Goal: Task Accomplishment & Management: Manage account settings

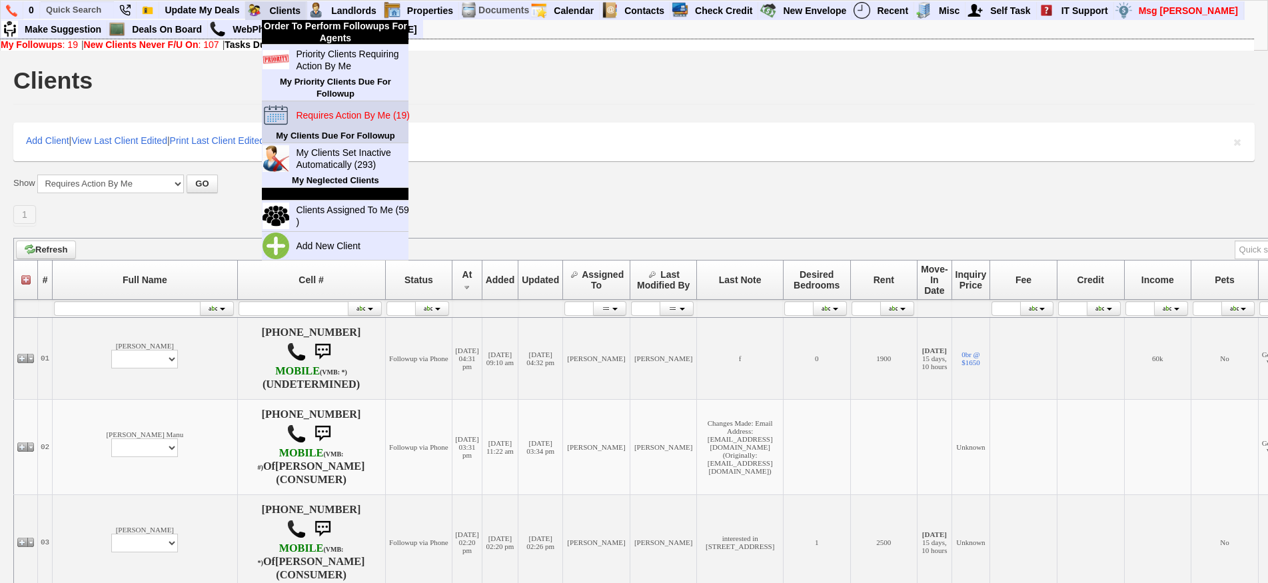
click at [345, 124] on link "Requires Action By Me (19)" at bounding box center [355, 115] width 128 height 17
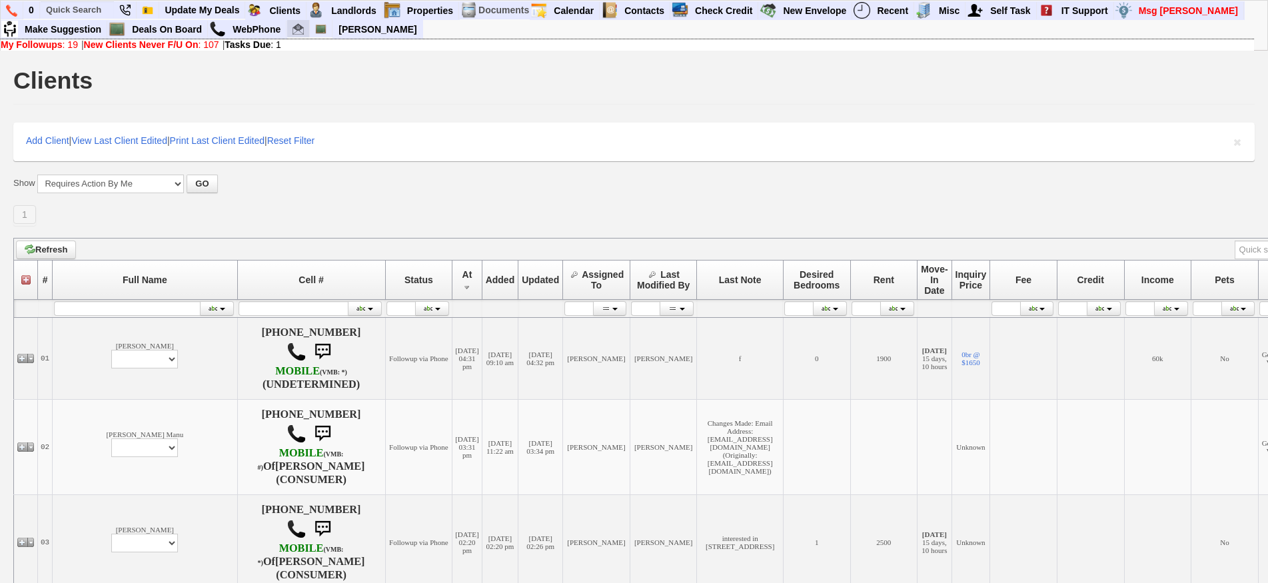
click at [297, 31] on img at bounding box center [298, 28] width 11 height 11
click at [72, 13] on input "text" at bounding box center [77, 9] width 73 height 17
paste input "914 320 0325"
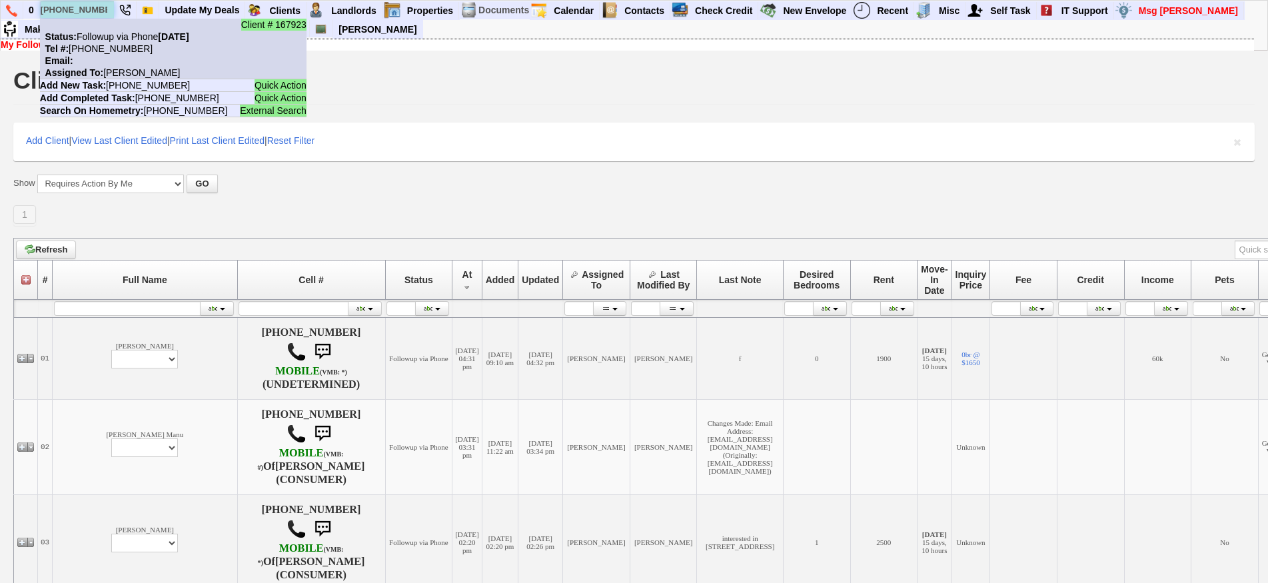
type input "914 320 0325"
click at [109, 32] on nobr "Status: Followup via Phone Monday, September 15th, 2025" at bounding box center [114, 36] width 149 height 11
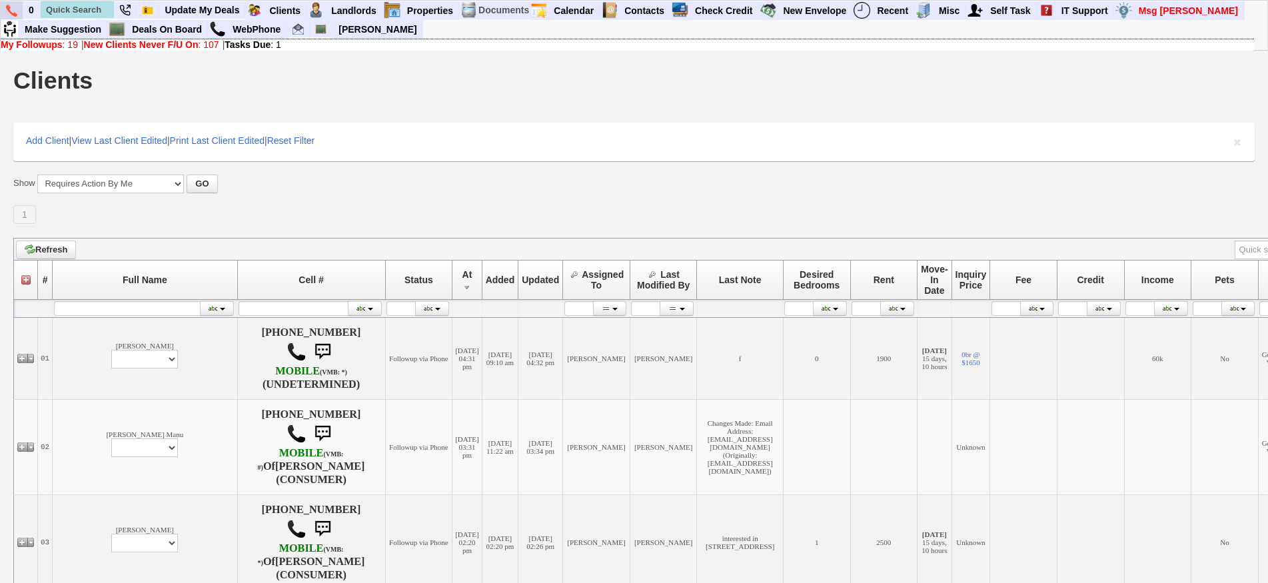
click at [11, 13] on img at bounding box center [11, 11] width 11 height 12
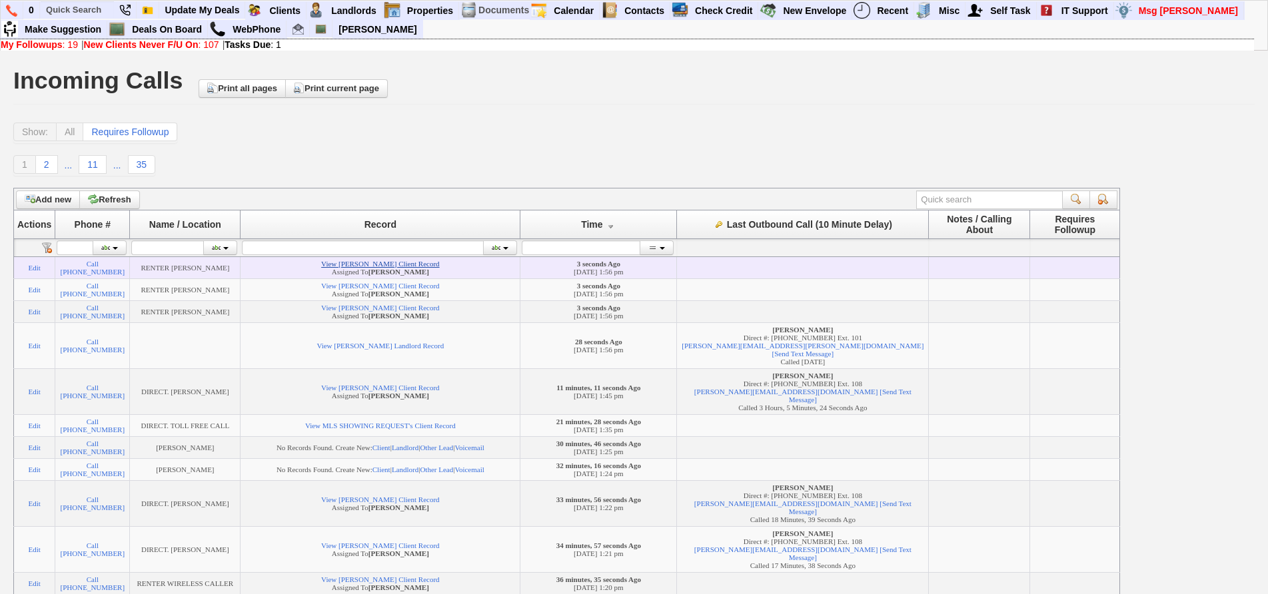
click at [417, 268] on link "View [PERSON_NAME] Client Record" at bounding box center [380, 264] width 118 height 8
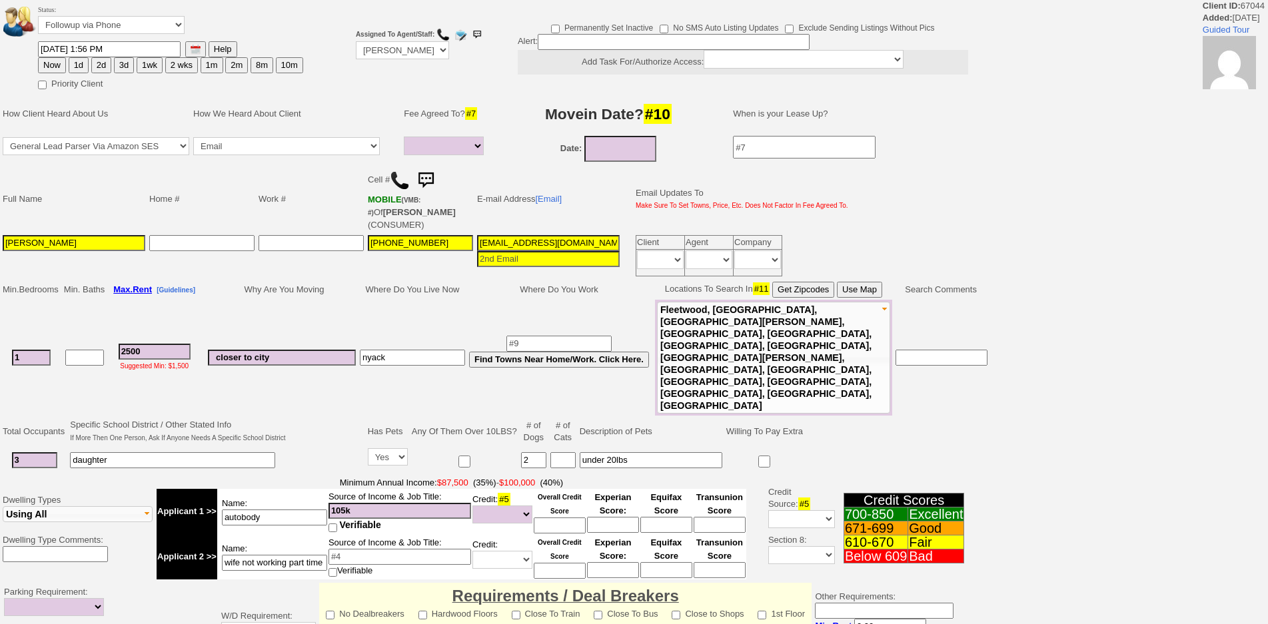
select select
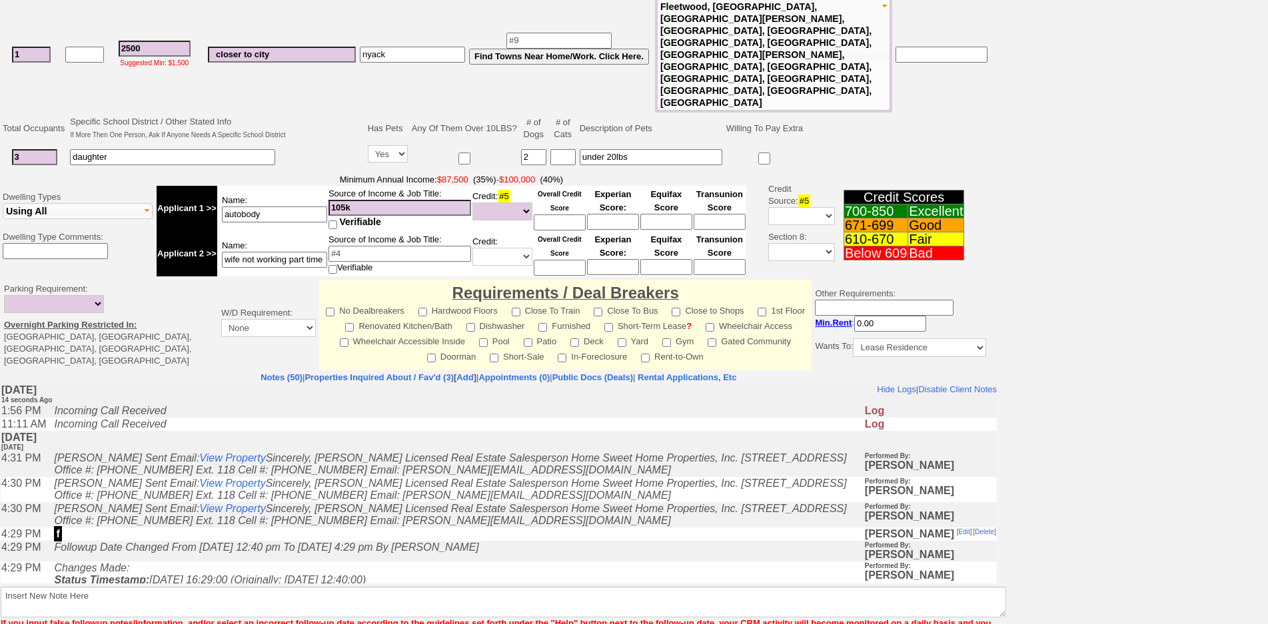
scroll to position [322, 0]
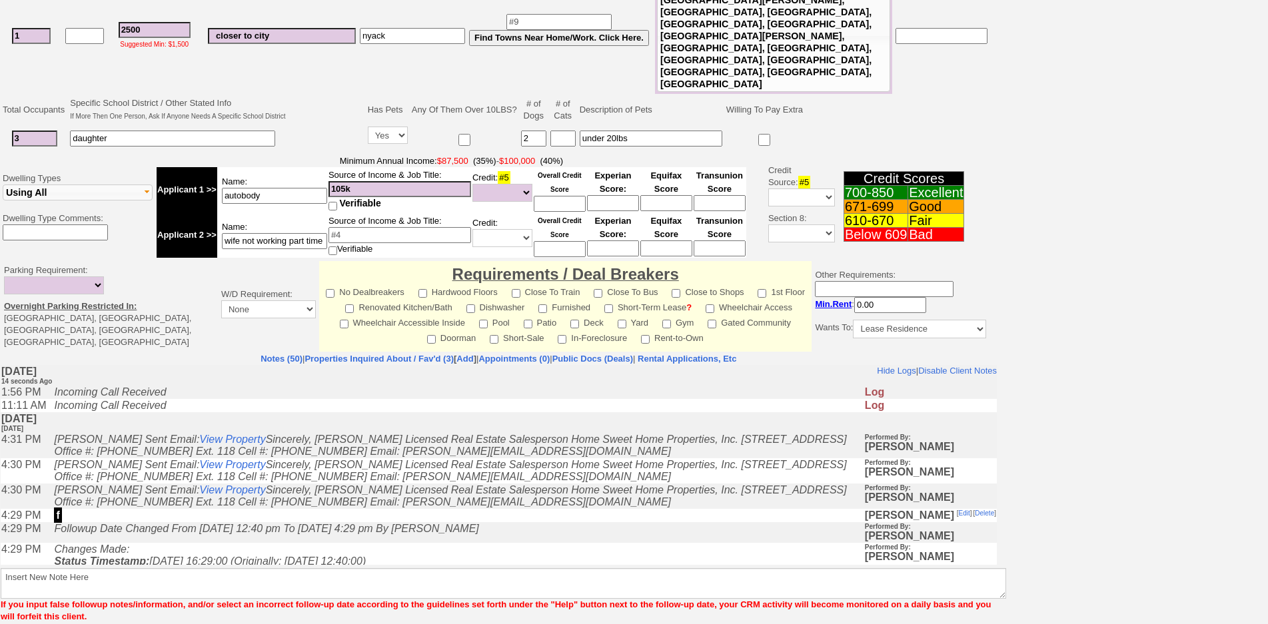
click at [418, 395] on td "Incoming Call Received" at bounding box center [455, 392] width 816 height 13
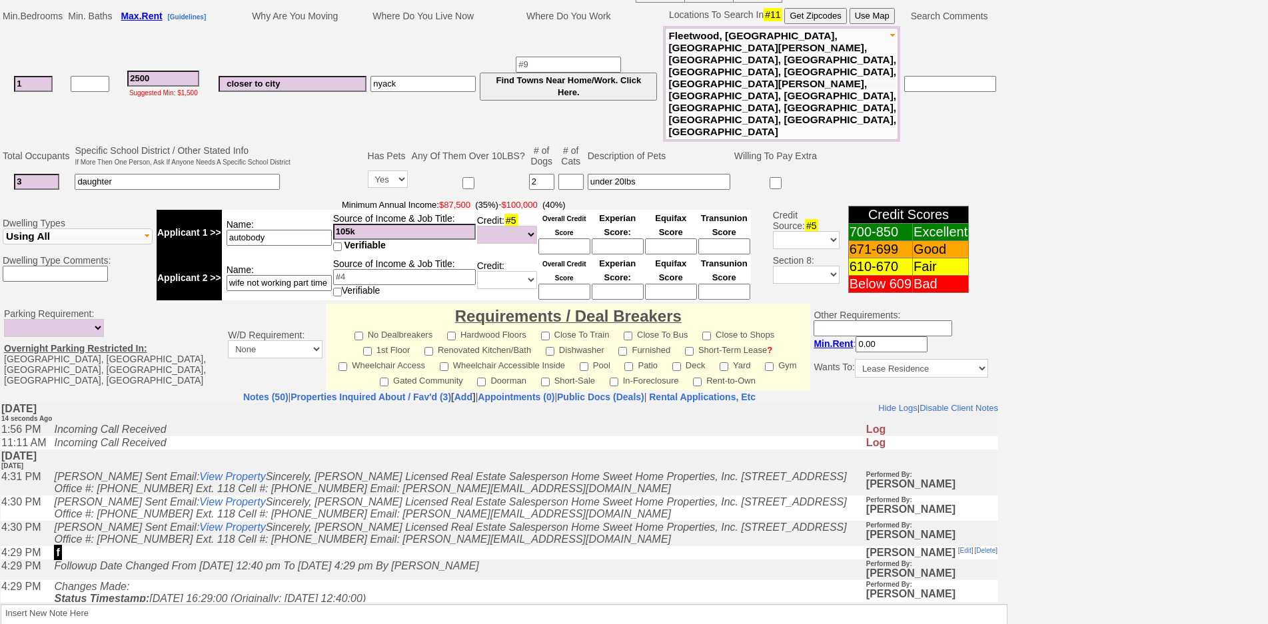
scroll to position [365, 0]
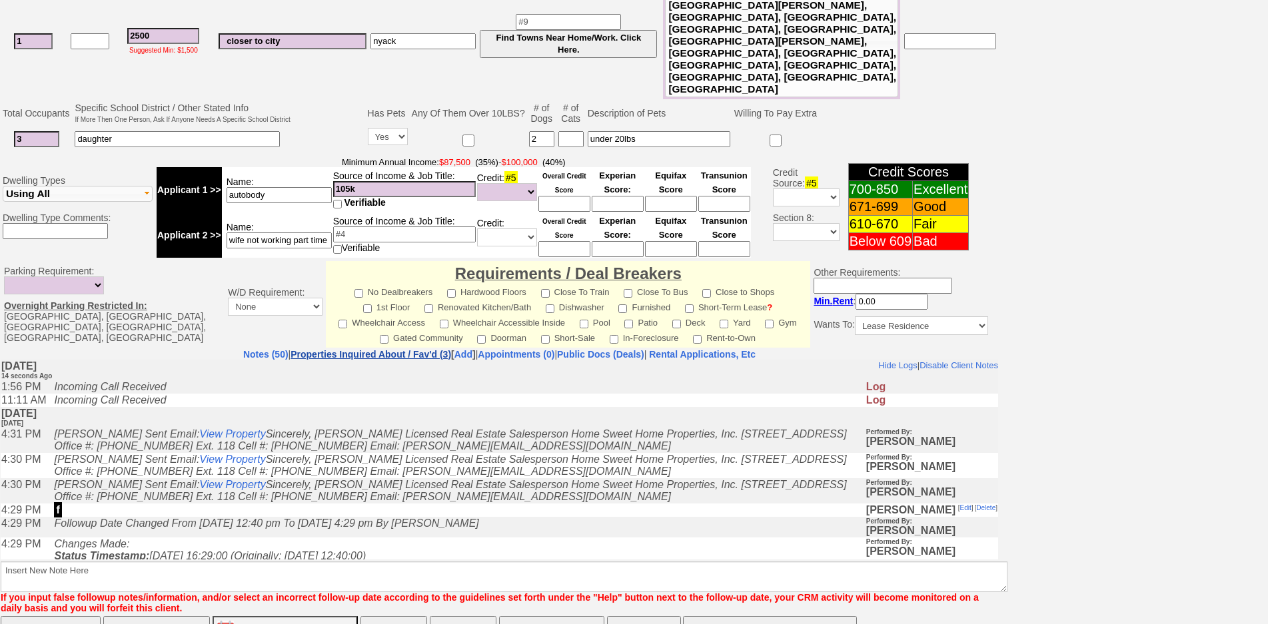
click at [371, 349] on link "Properties Inquired About / Fav'd (3)" at bounding box center [371, 354] width 161 height 11
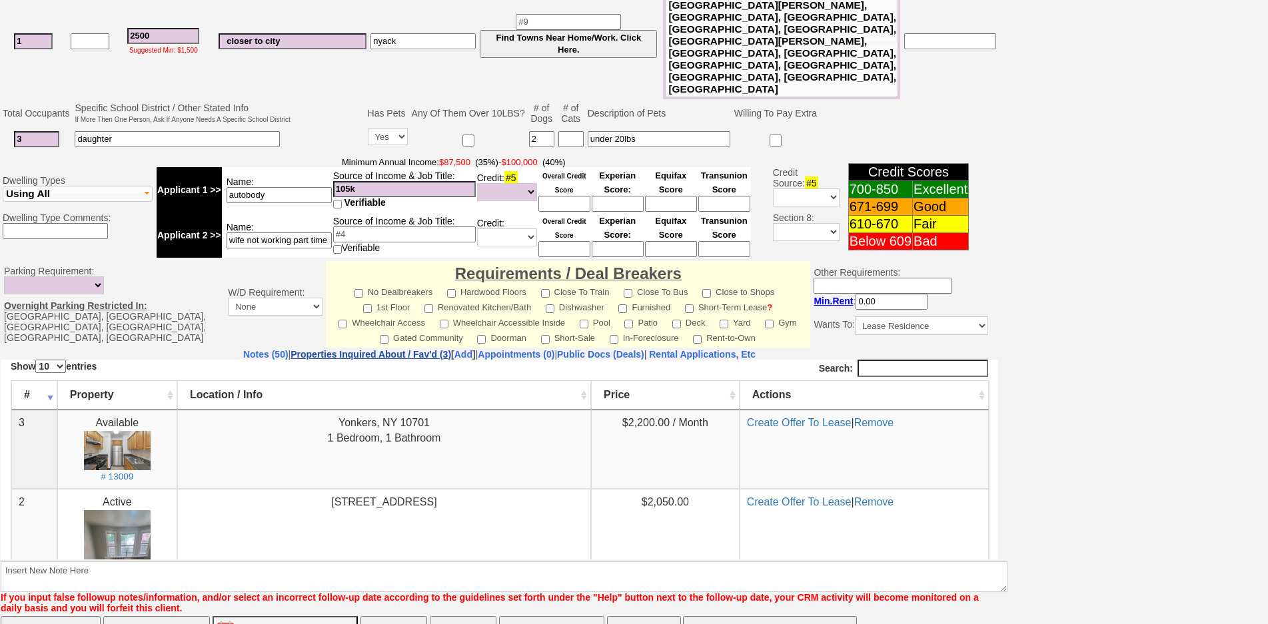
scroll to position [0, 0]
click at [243, 349] on link "Notes (50)" at bounding box center [265, 354] width 45 height 11
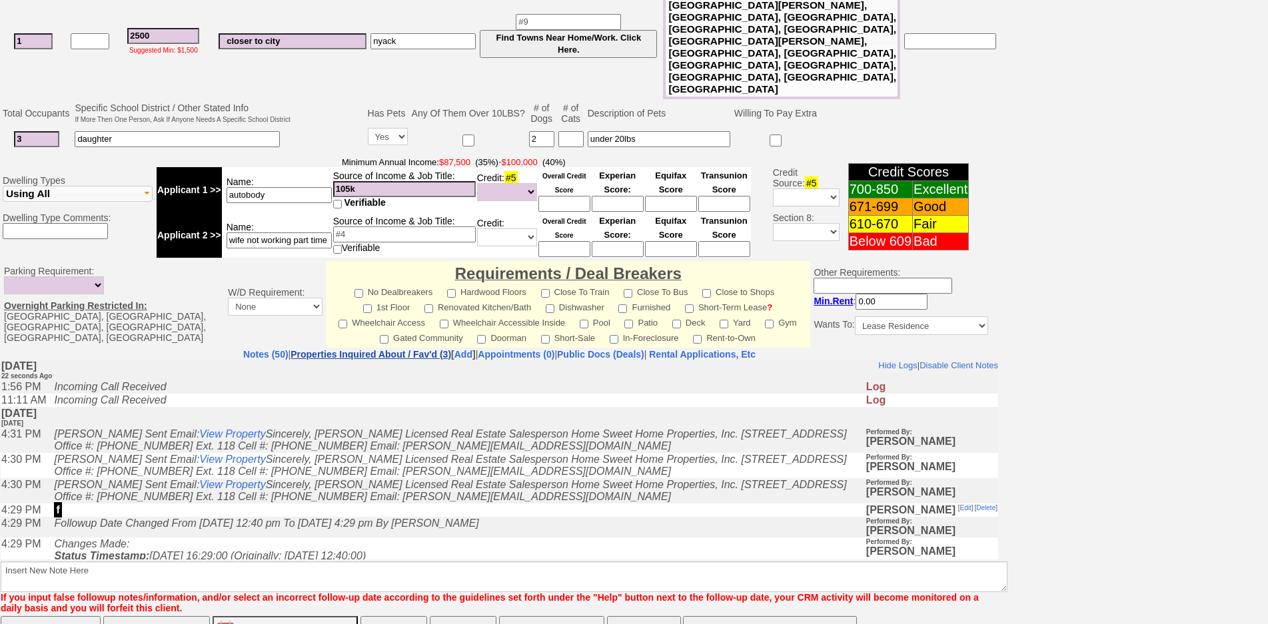
click at [291, 349] on link "Properties Inquired About / Fav'd (3)" at bounding box center [371, 354] width 161 height 11
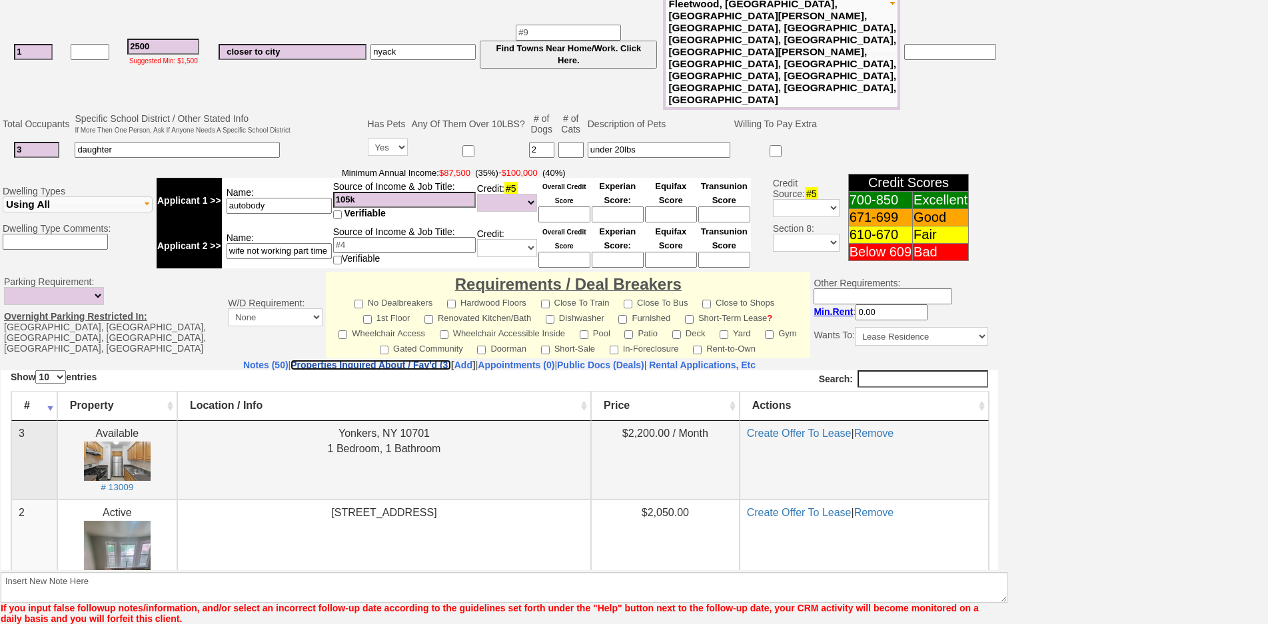
scroll to position [365, 0]
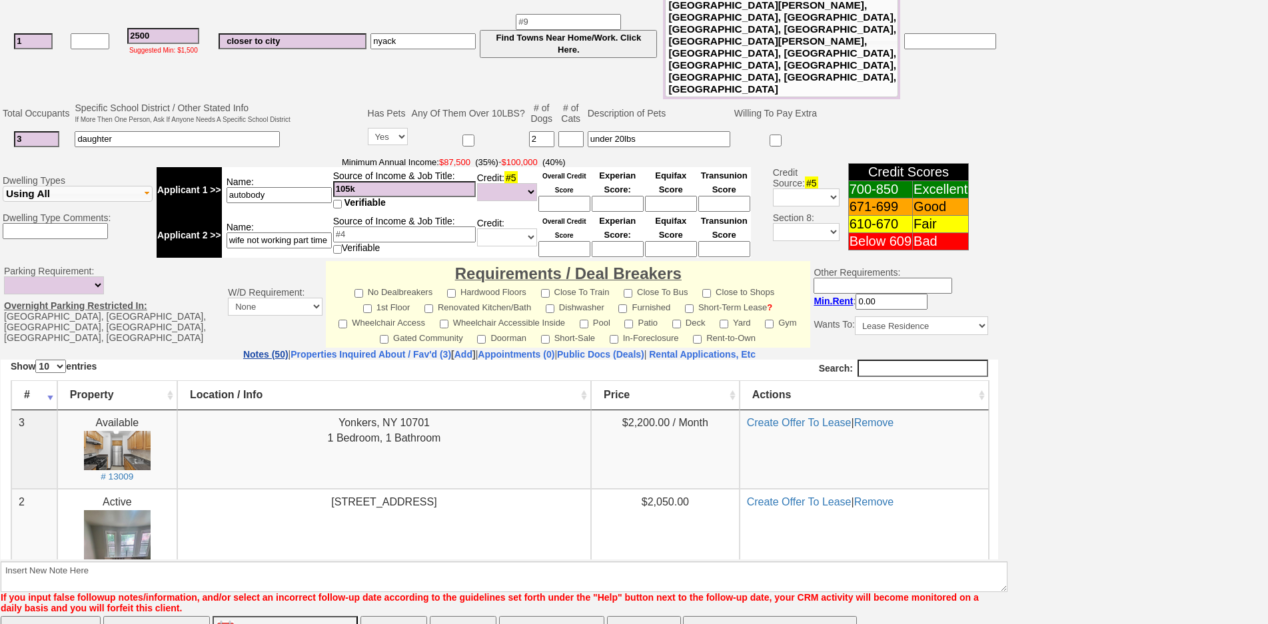
click at [243, 349] on link "Notes (50)" at bounding box center [265, 354] width 45 height 11
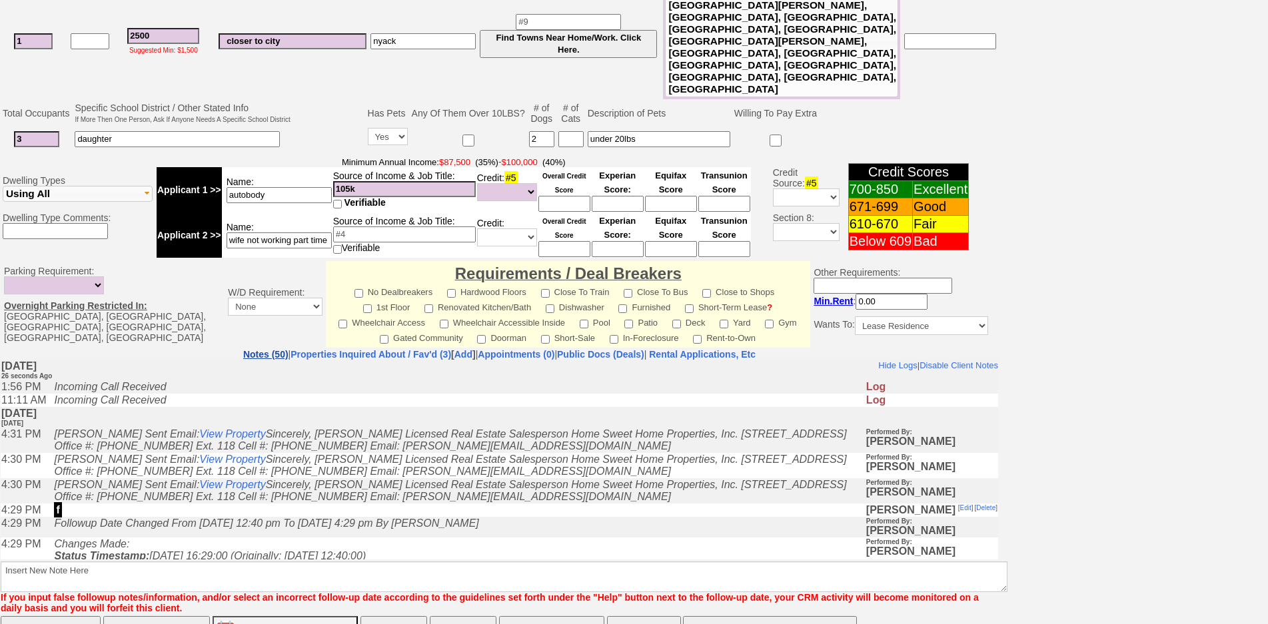
scroll to position [0, 0]
click at [309, 349] on link "Properties Inquired About / Fav'd (3)" at bounding box center [371, 354] width 161 height 11
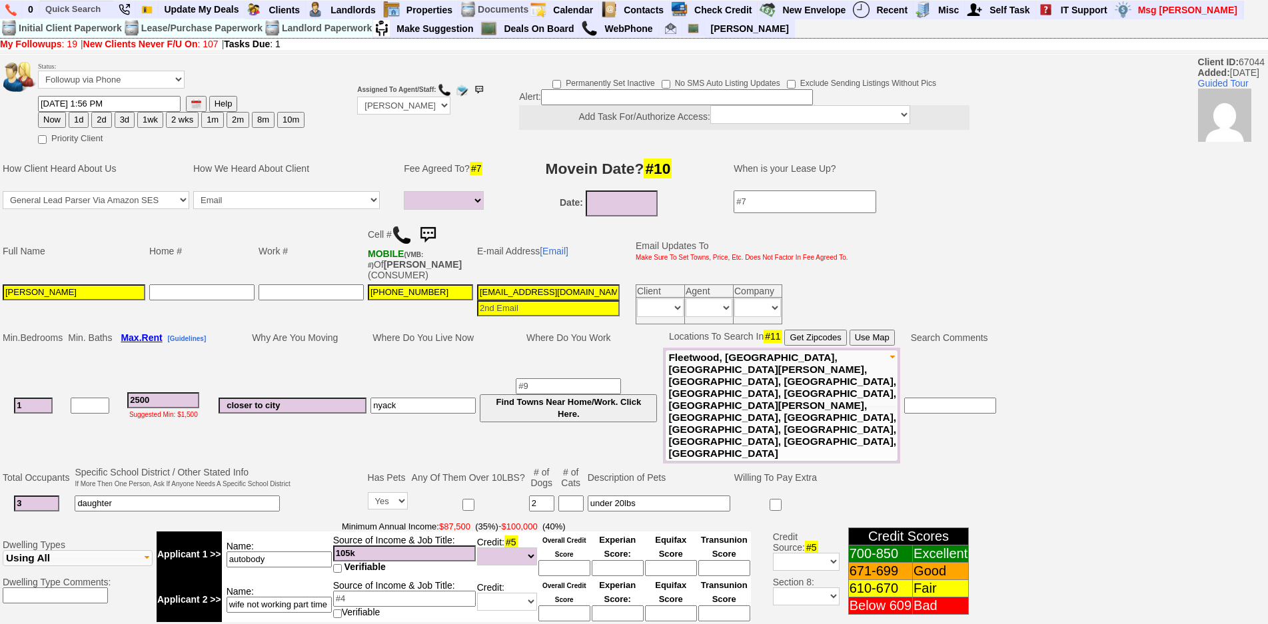
click at [348, 339] on td "Why Are You Moving" at bounding box center [293, 338] width 152 height 20
click at [82, 6] on input "text" at bounding box center [76, 9] width 73 height 17
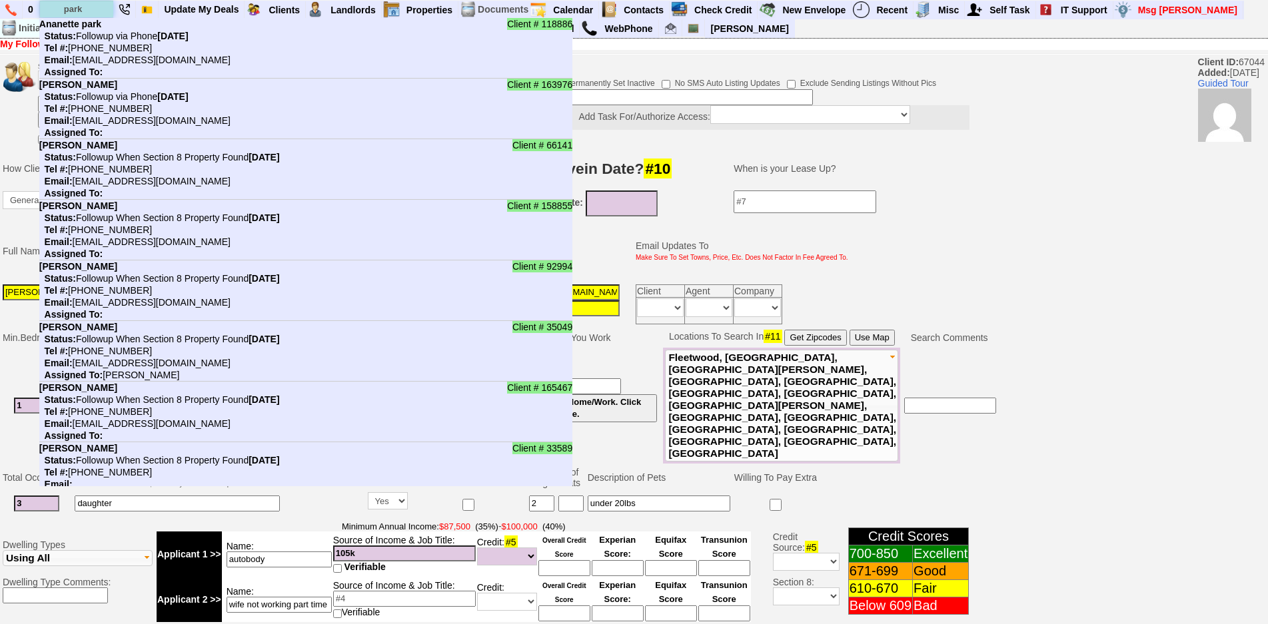
click at [82, 6] on input "park" at bounding box center [76, 9] width 73 height 17
click at [89, 8] on input "park" at bounding box center [76, 9] width 73 height 17
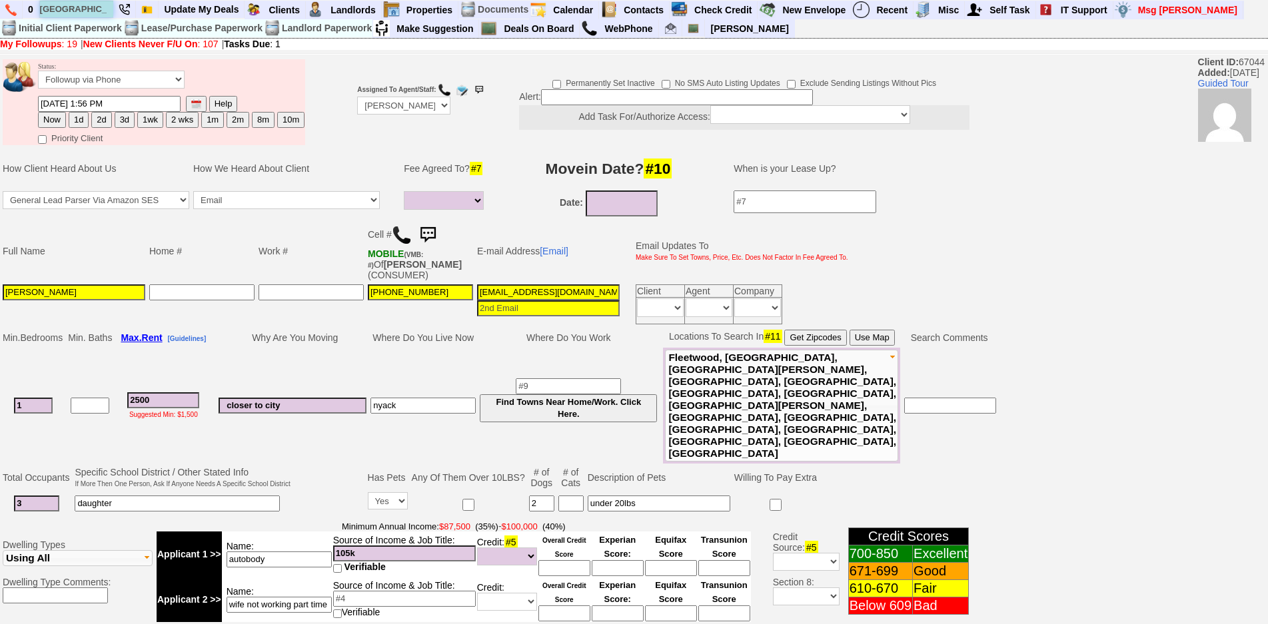
click at [98, 11] on input "park ave" at bounding box center [76, 9] width 73 height 17
click at [95, 11] on input "park ave" at bounding box center [76, 9] width 73 height 17
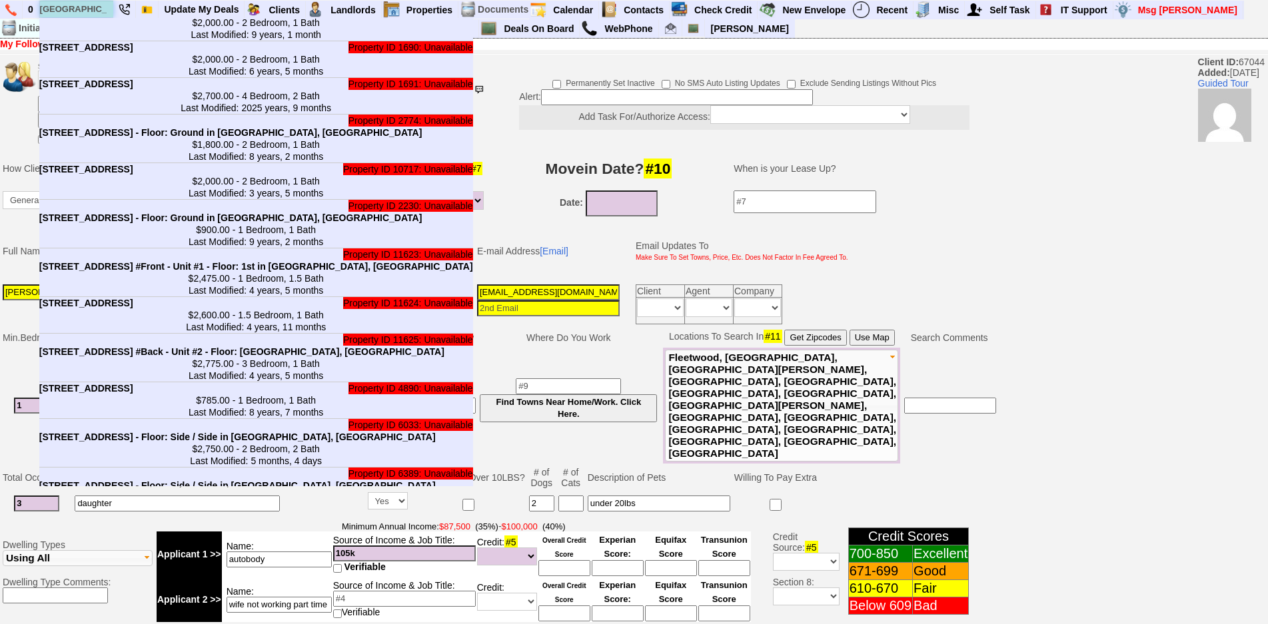
scroll to position [1591, 0]
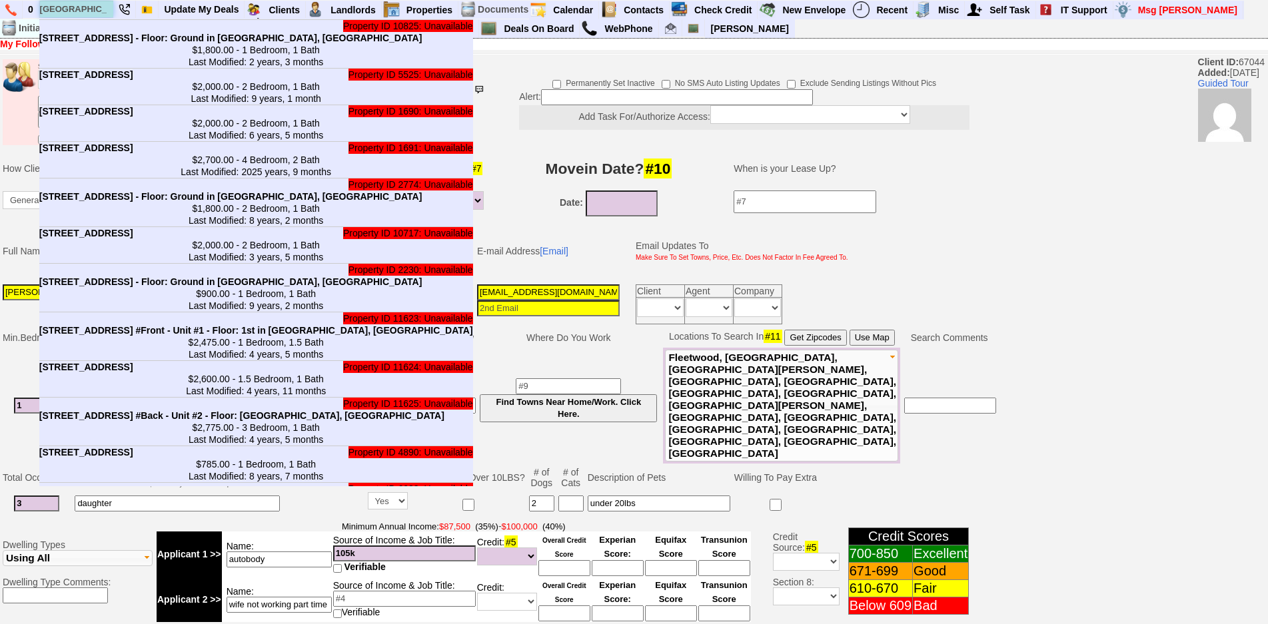
type input "park ave"
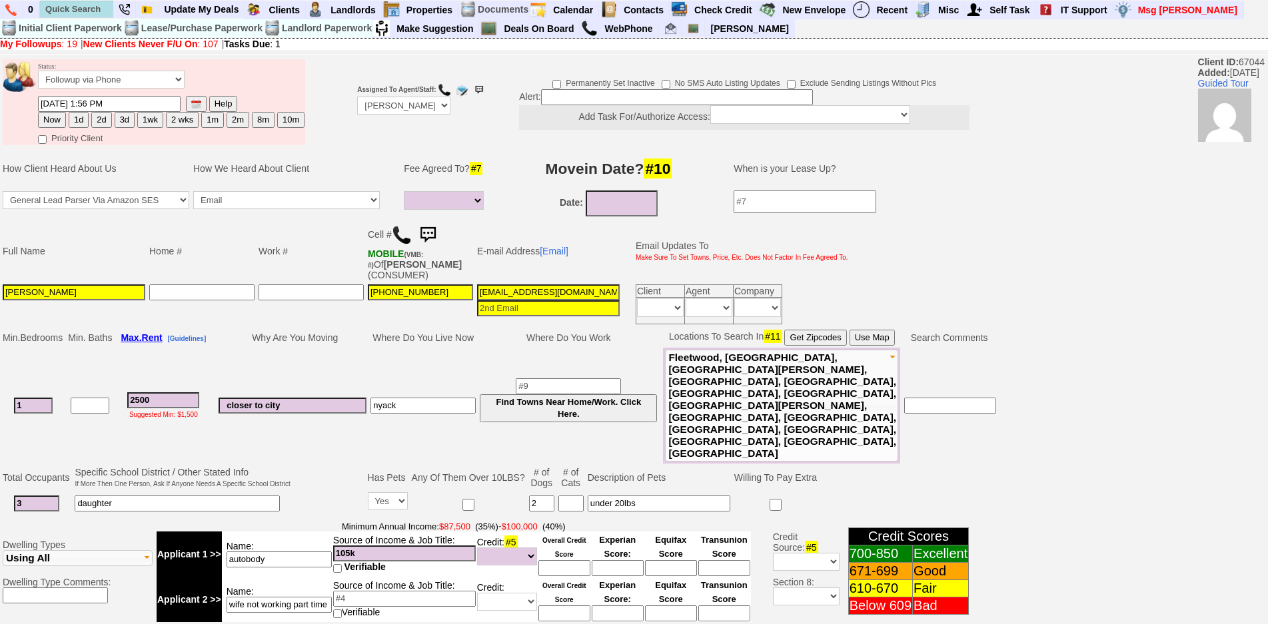
scroll to position [1123, 0]
click at [304, 319] on td at bounding box center [311, 305] width 109 height 44
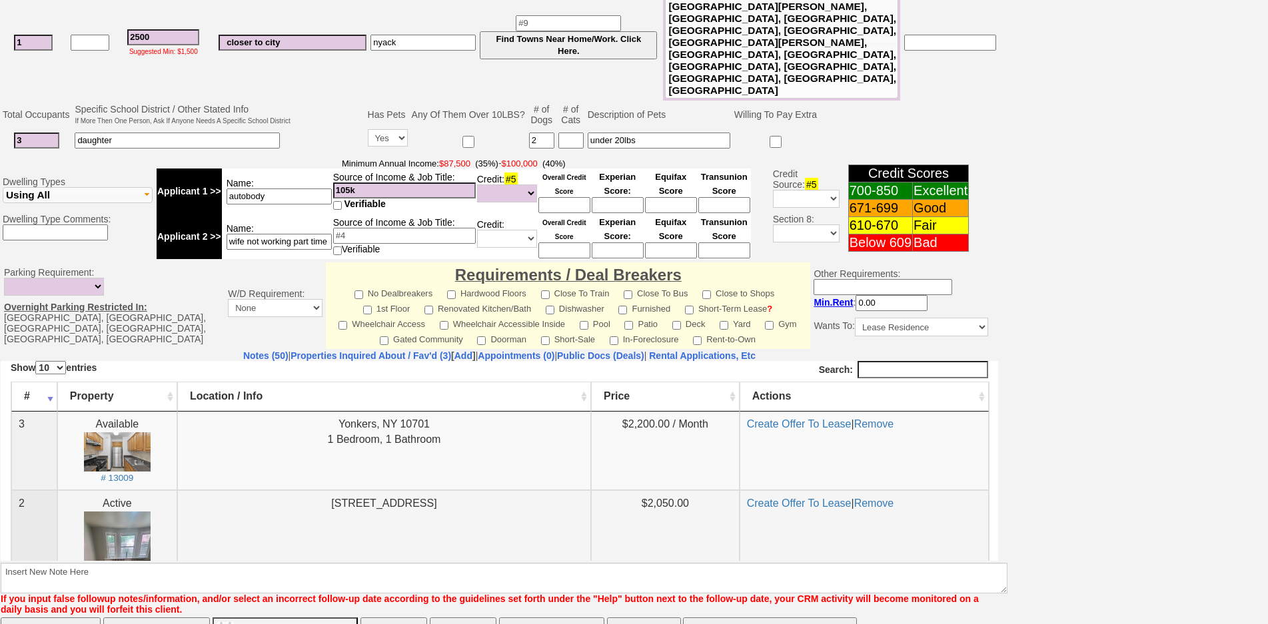
scroll to position [365, 0]
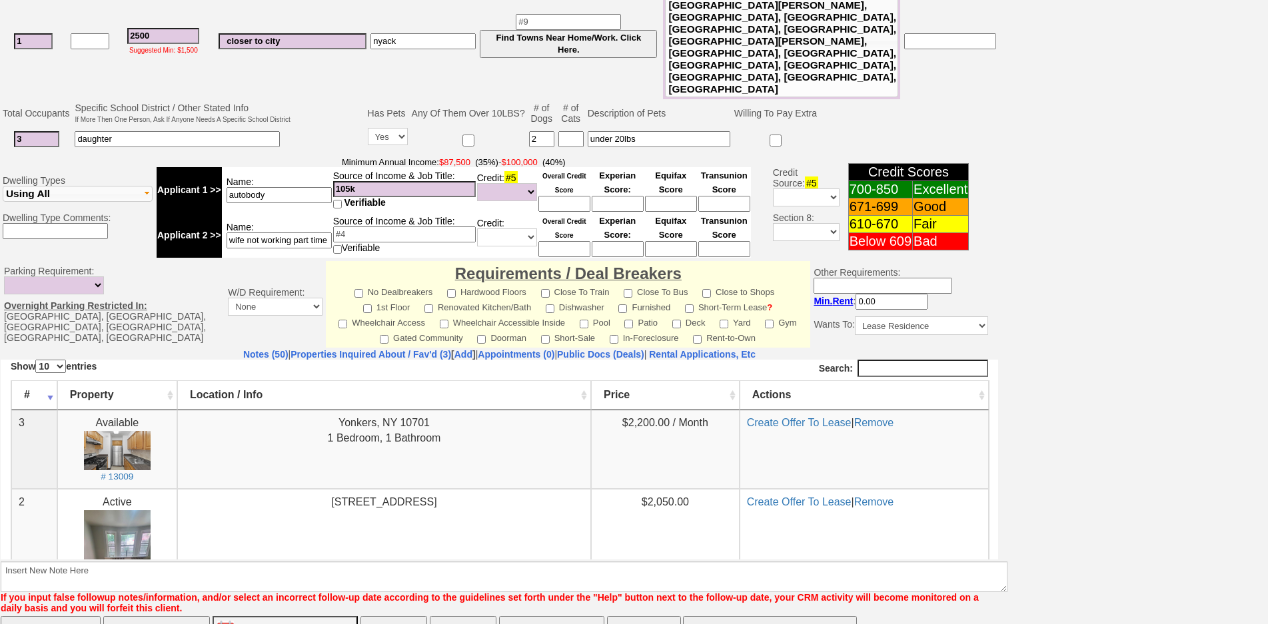
click at [213, 360] on iframe at bounding box center [500, 460] width 998 height 200
click at [243, 349] on link "Notes (50)" at bounding box center [265, 354] width 45 height 11
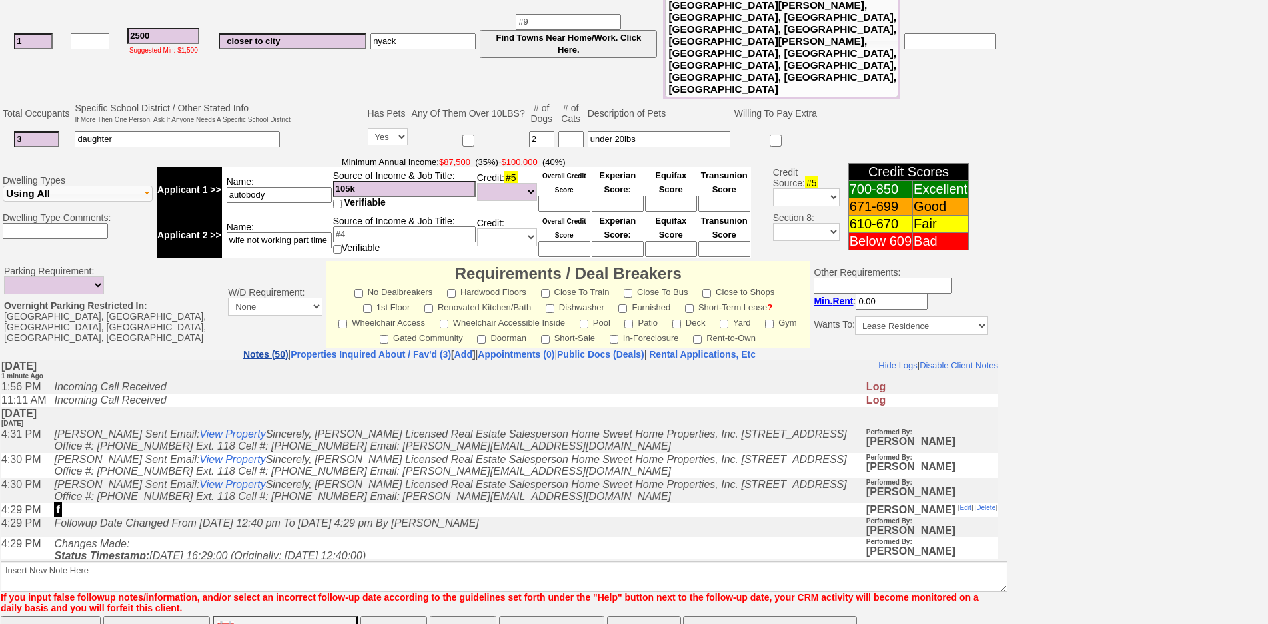
scroll to position [0, 0]
click at [299, 349] on link "Properties Inquired About / Fav'd (3)" at bounding box center [371, 354] width 161 height 11
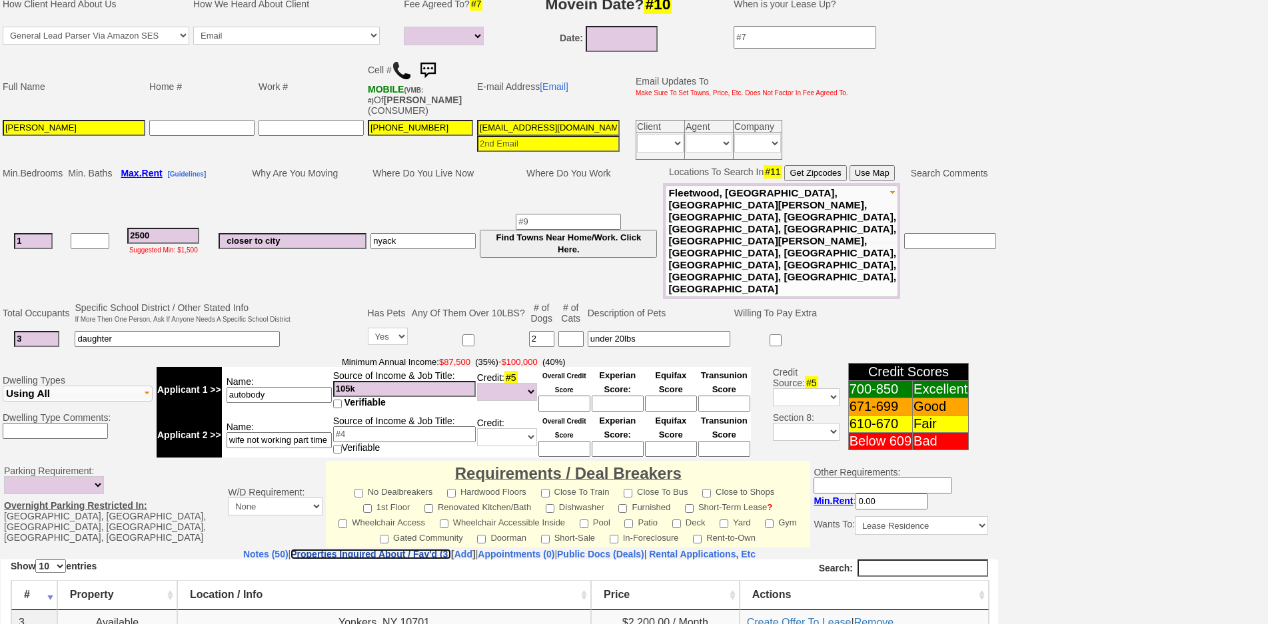
scroll to position [98, 0]
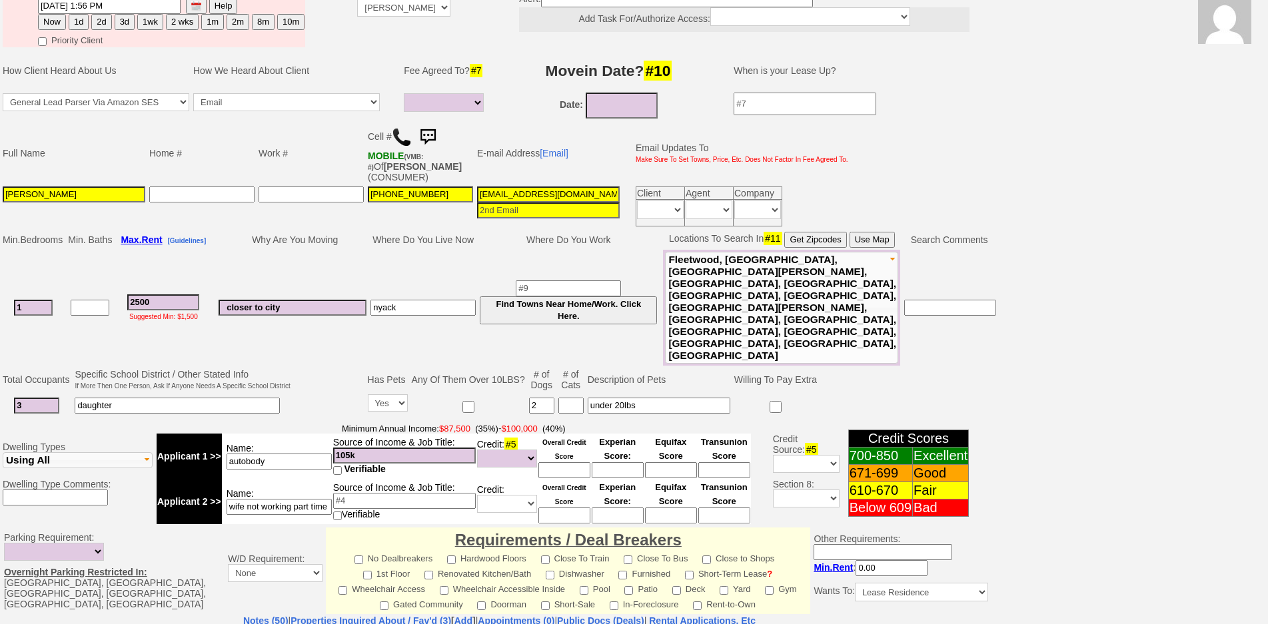
click at [441, 250] on td "nyack" at bounding box center [423, 308] width 109 height 116
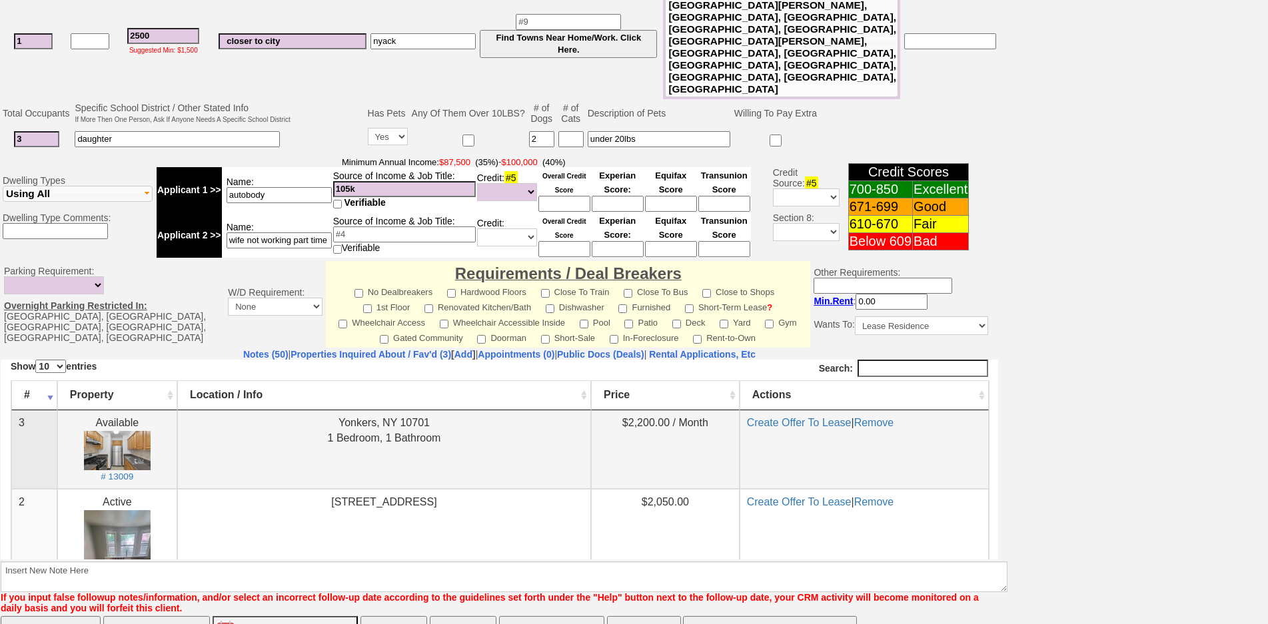
click at [317, 465] on td "Yonkers, NY 10701 1 Bedroom, 1 Bathroom" at bounding box center [384, 449] width 414 height 79
drag, startPoint x: 191, startPoint y: 291, endPoint x: 201, endPoint y: 299, distance: 13.3
click at [192, 349] on td "Notes (50) | Properties Inquired About / Fav'd (3) [ Add ] | Appointments (0) |…" at bounding box center [499, 482] width 999 height 266
click at [243, 349] on link "Notes (50)" at bounding box center [265, 354] width 45 height 11
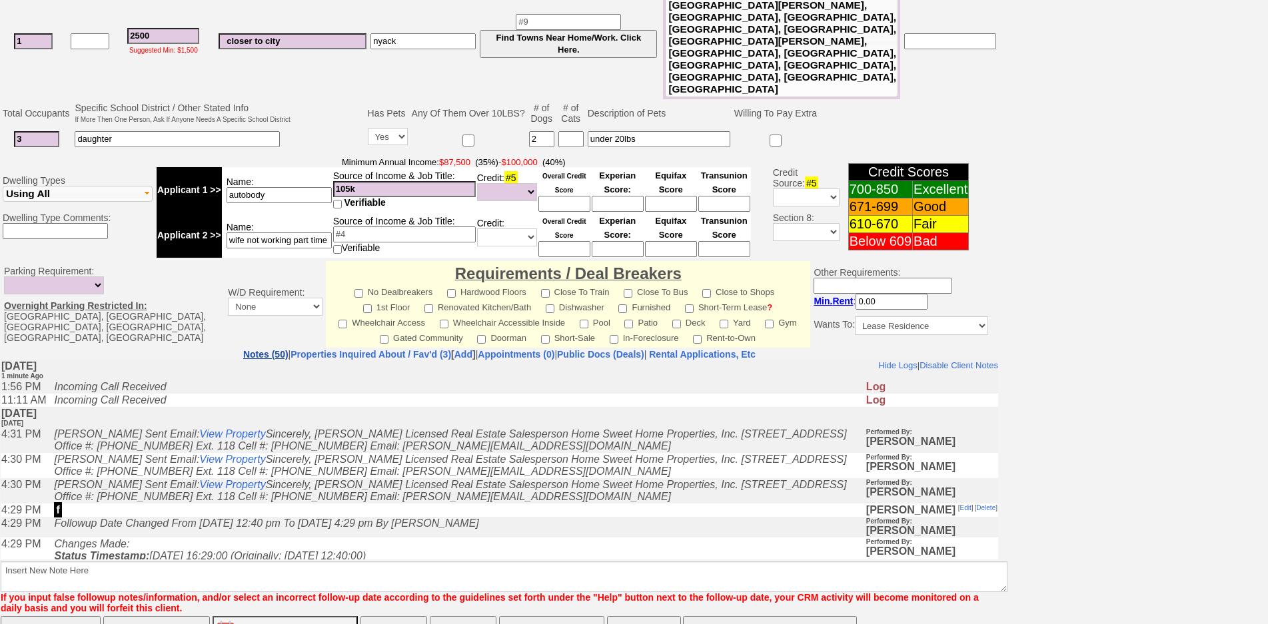
scroll to position [0, 0]
click at [291, 349] on link "Properties Inquired About / Fav'd (3)" at bounding box center [371, 354] width 161 height 11
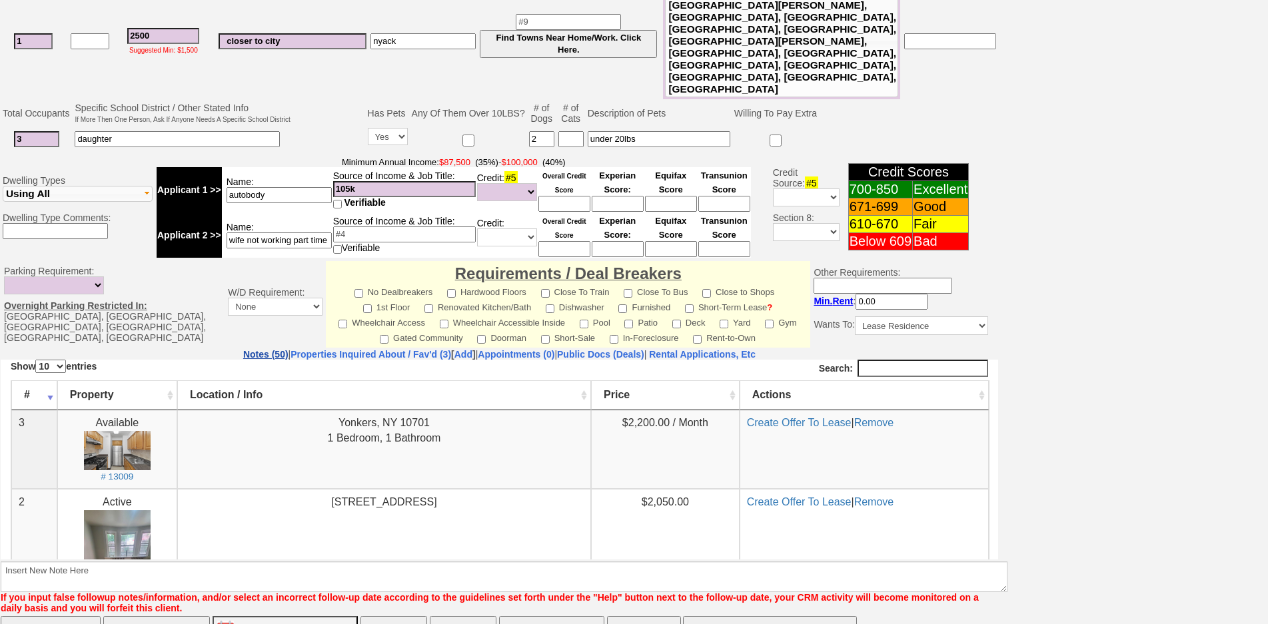
click at [243, 349] on link "Notes (50)" at bounding box center [265, 354] width 45 height 11
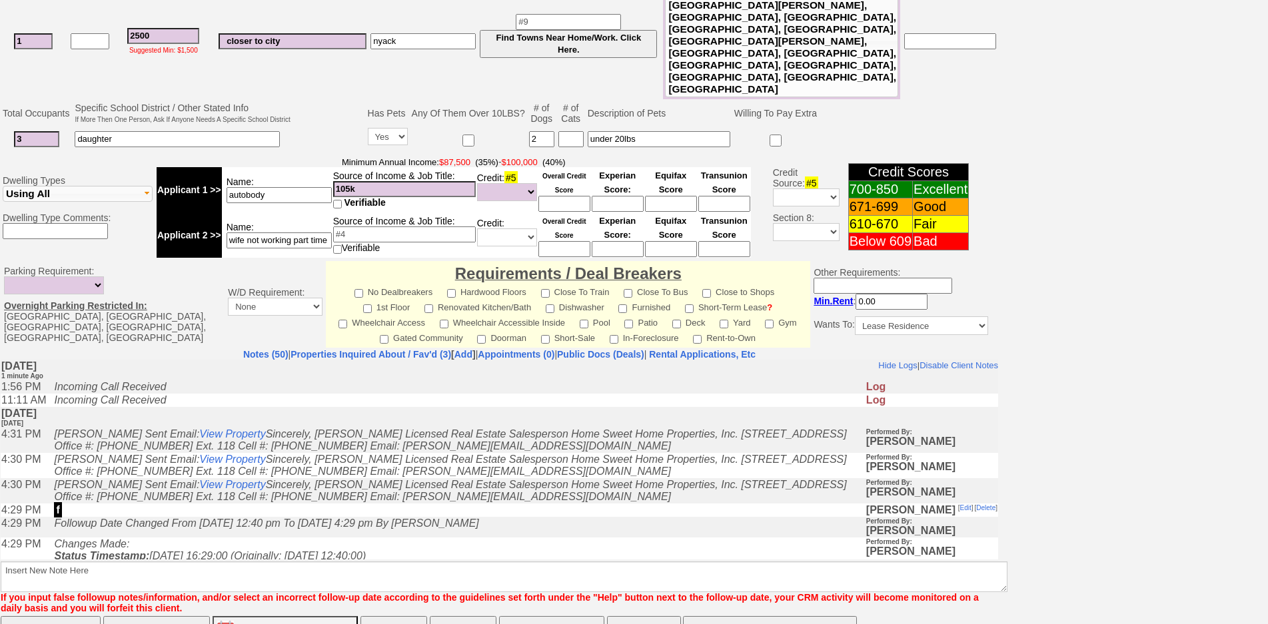
click at [281, 400] on td "Incoming Call Received" at bounding box center [456, 399] width 818 height 13
click at [325, 349] on link "Properties Inquired About / Fav'd (3)" at bounding box center [371, 354] width 161 height 11
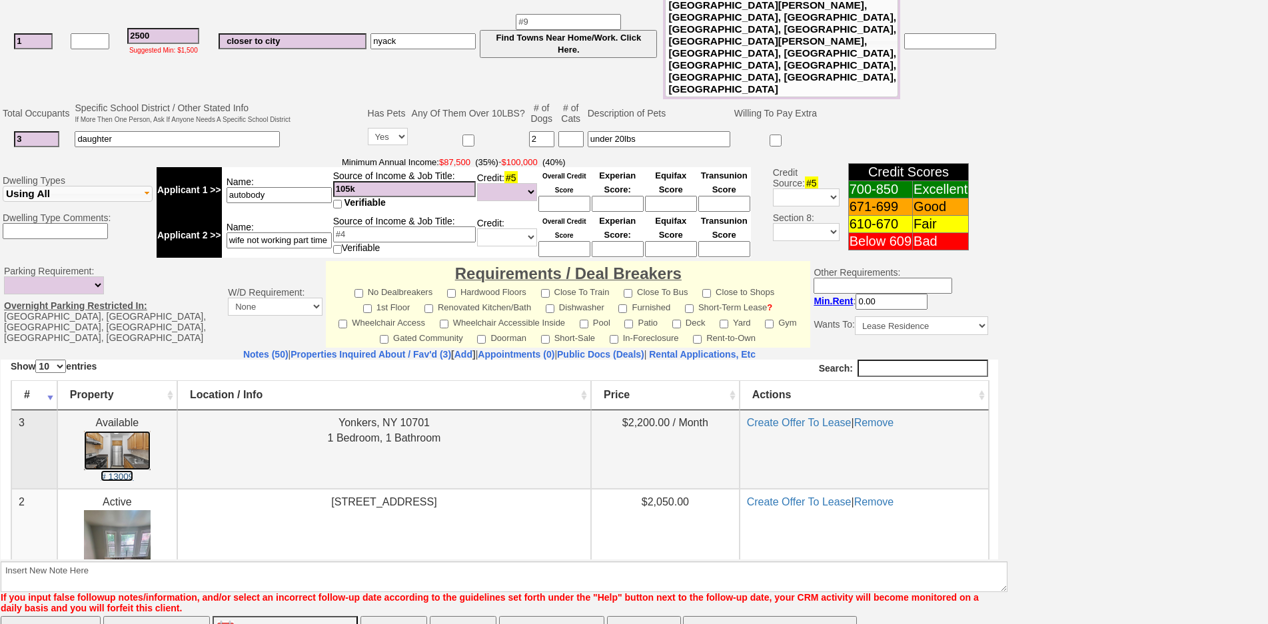
click at [129, 451] on img at bounding box center [117, 450] width 67 height 39
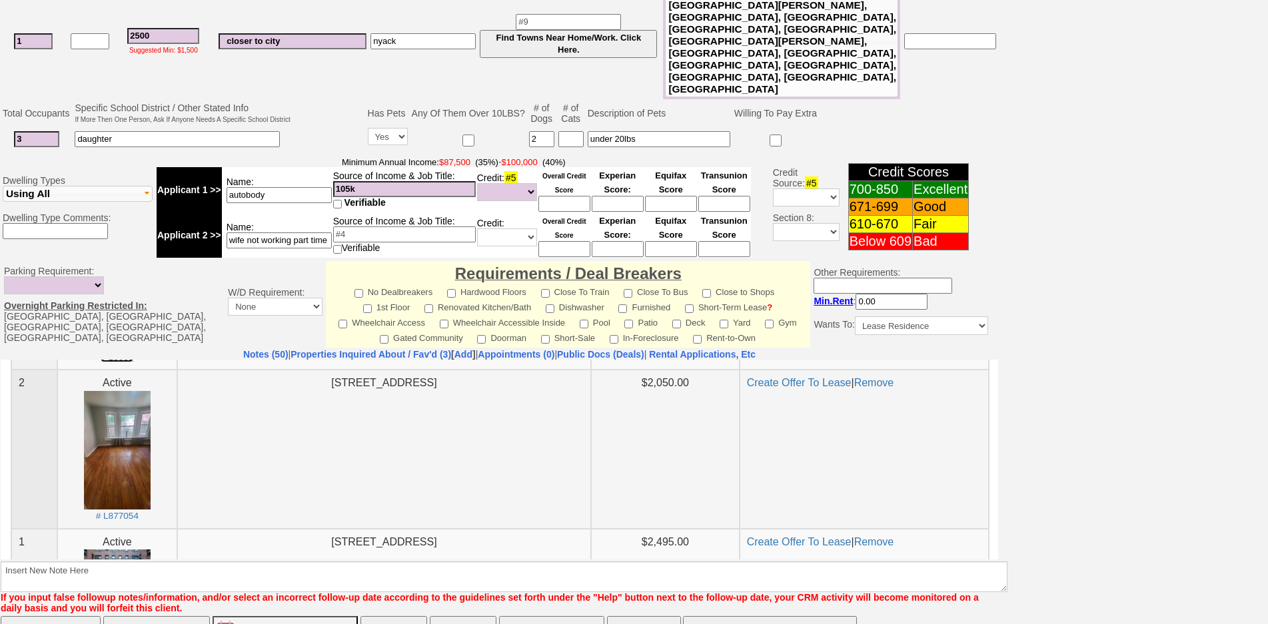
scroll to position [133, 0]
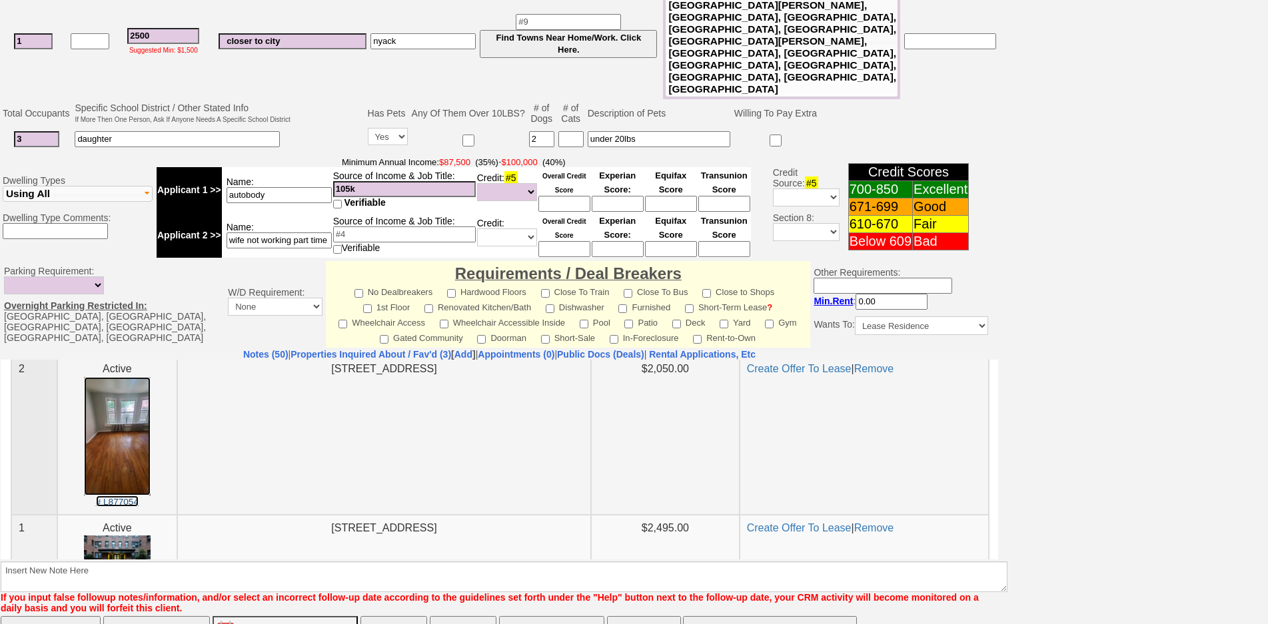
click at [111, 419] on img at bounding box center [117, 436] width 67 height 119
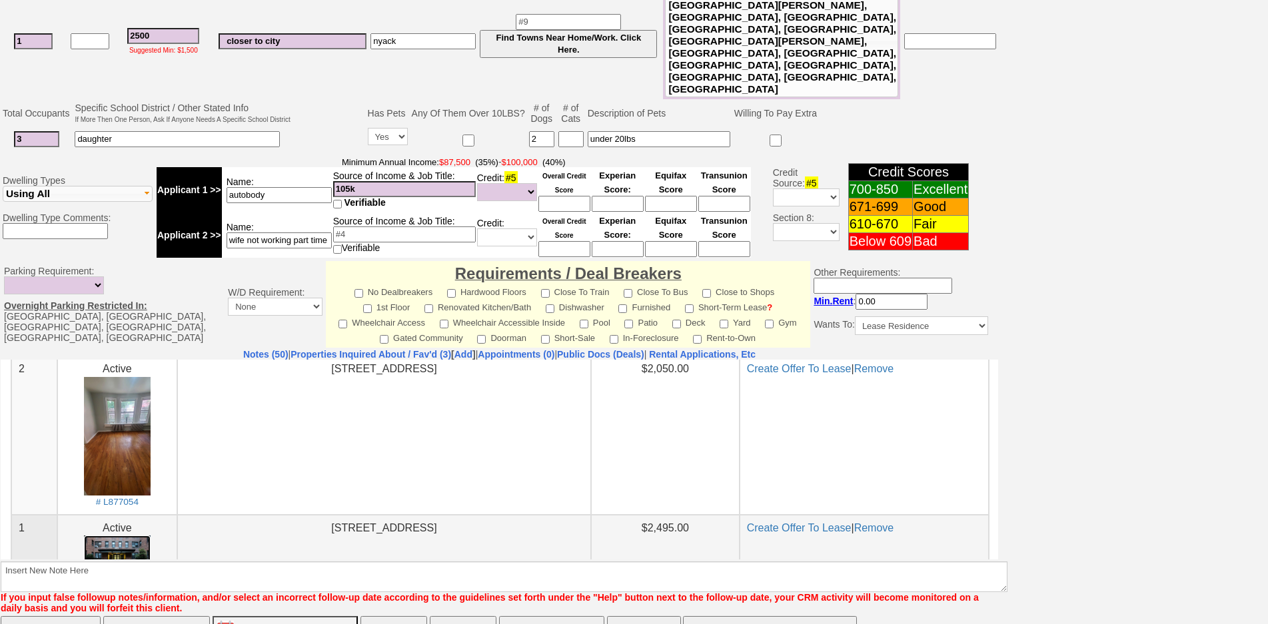
click at [140, 548] on img at bounding box center [117, 557] width 67 height 45
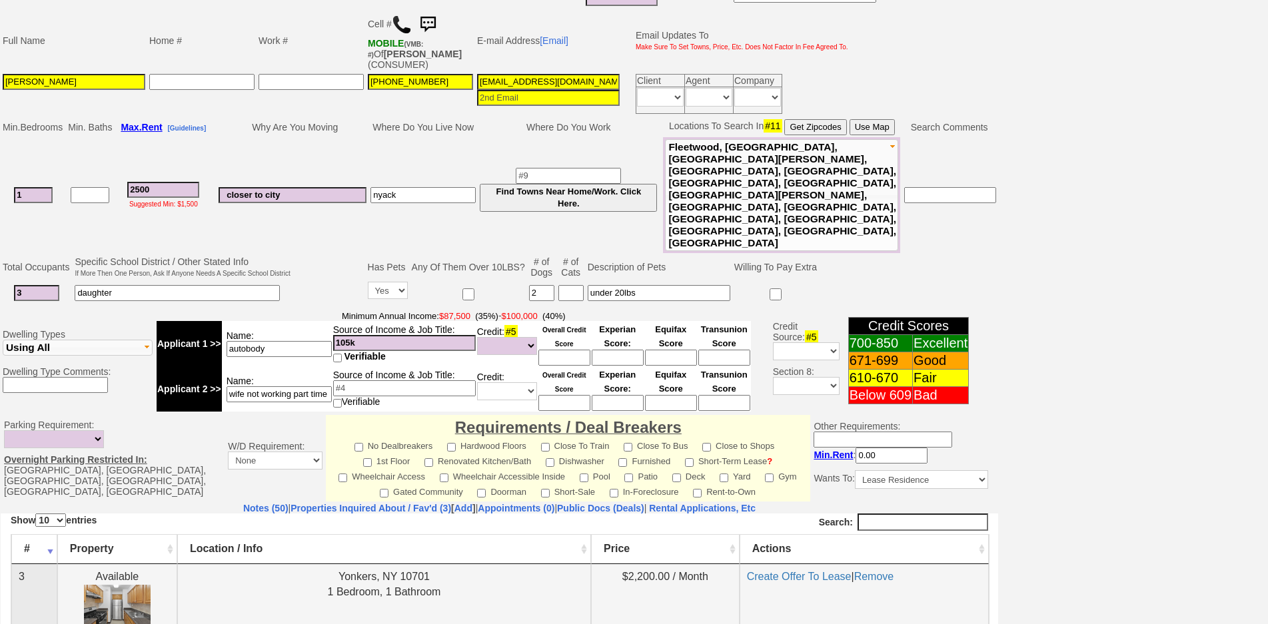
scroll to position [31, 0]
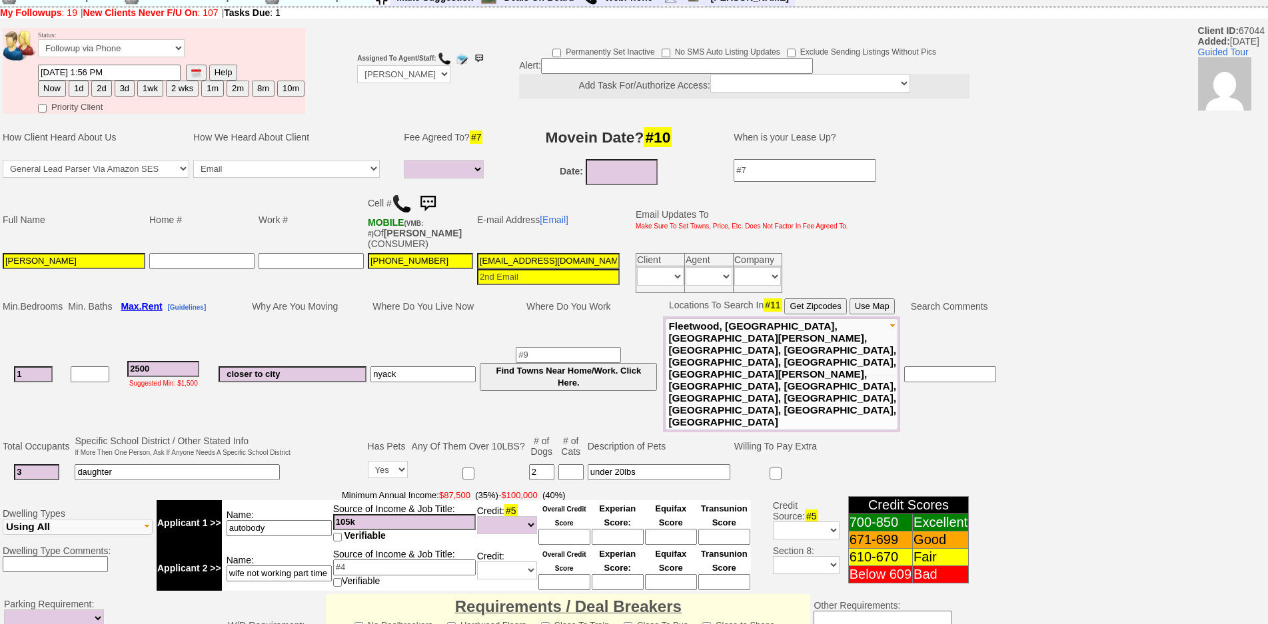
click at [82, 93] on button "1d" at bounding box center [79, 89] width 20 height 16
type input "09/16/2025 01:56 PM"
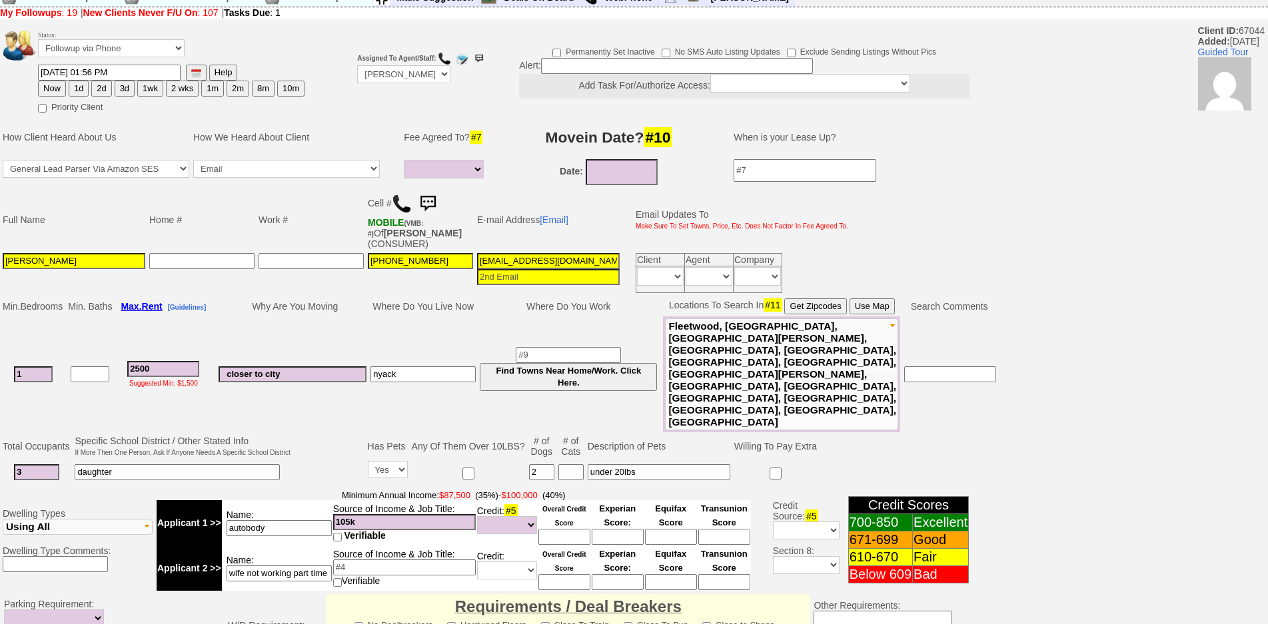
click at [668, 465] on input "under 20lbs" at bounding box center [659, 473] width 143 height 16
click at [436, 210] on img at bounding box center [428, 204] width 27 height 27
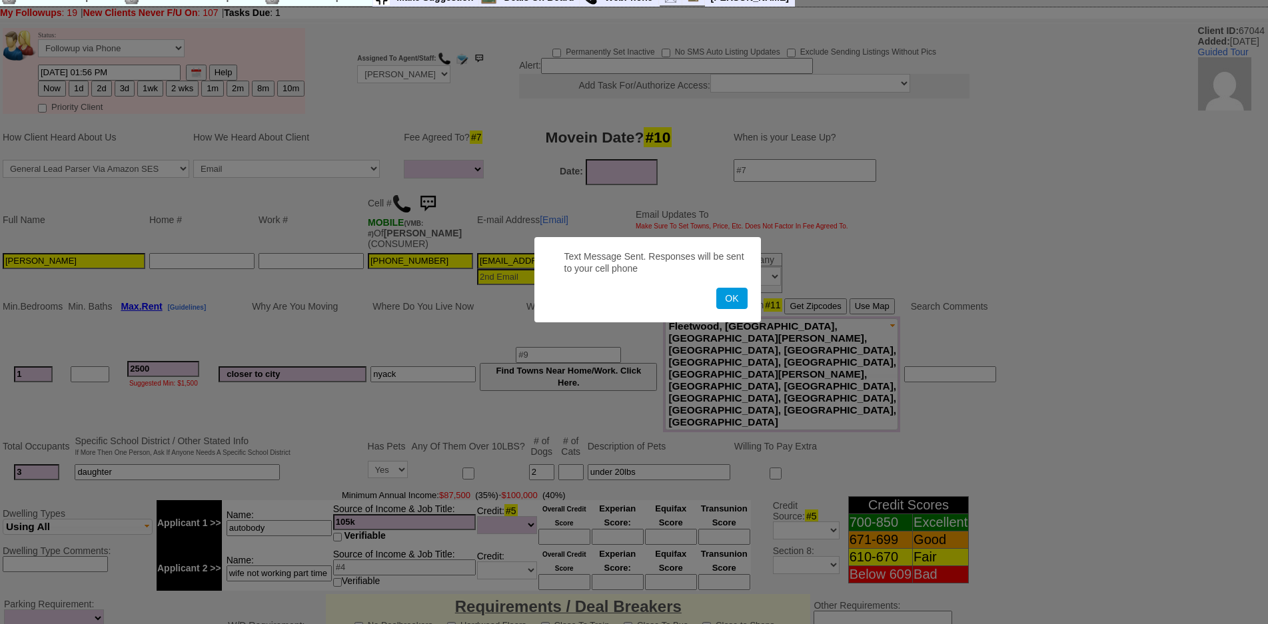
click at [716, 288] on button "OK" at bounding box center [731, 298] width 31 height 21
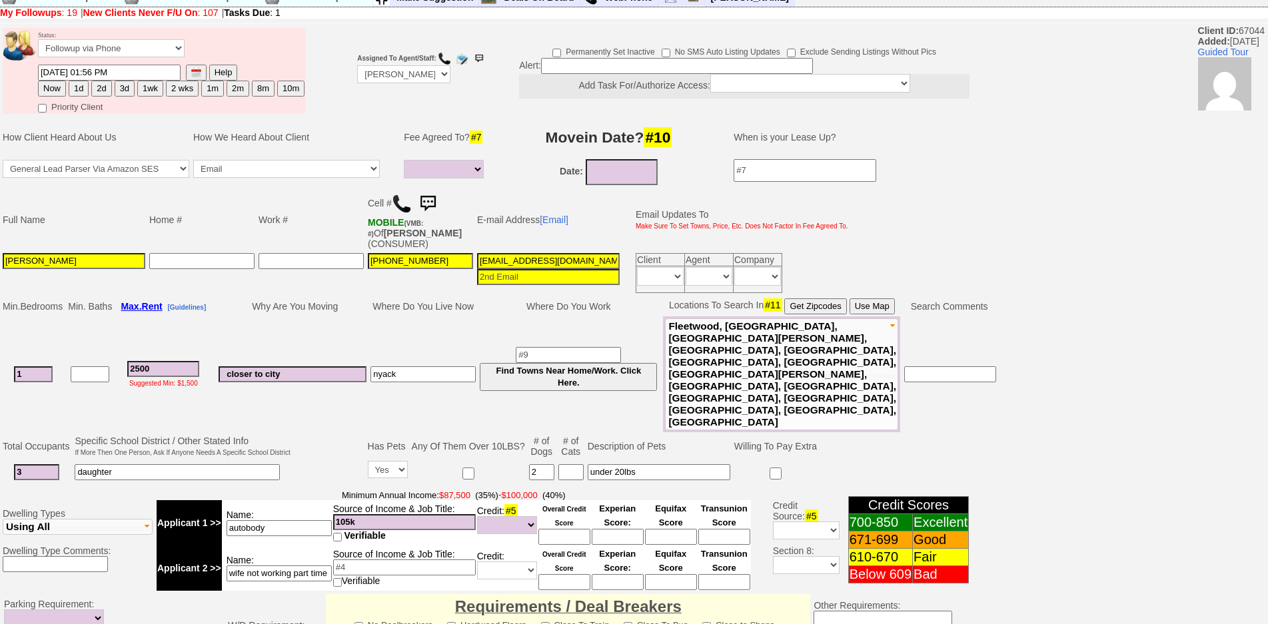
click at [439, 207] on img at bounding box center [428, 204] width 27 height 27
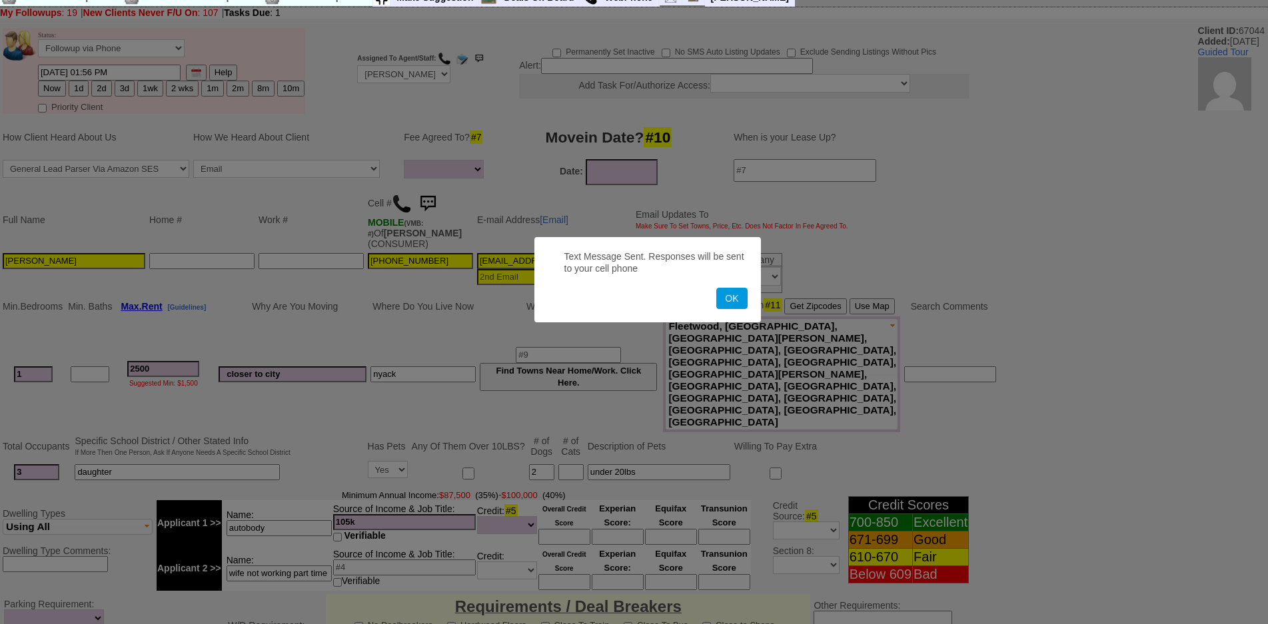
click at [716, 288] on button "OK" at bounding box center [731, 298] width 31 height 21
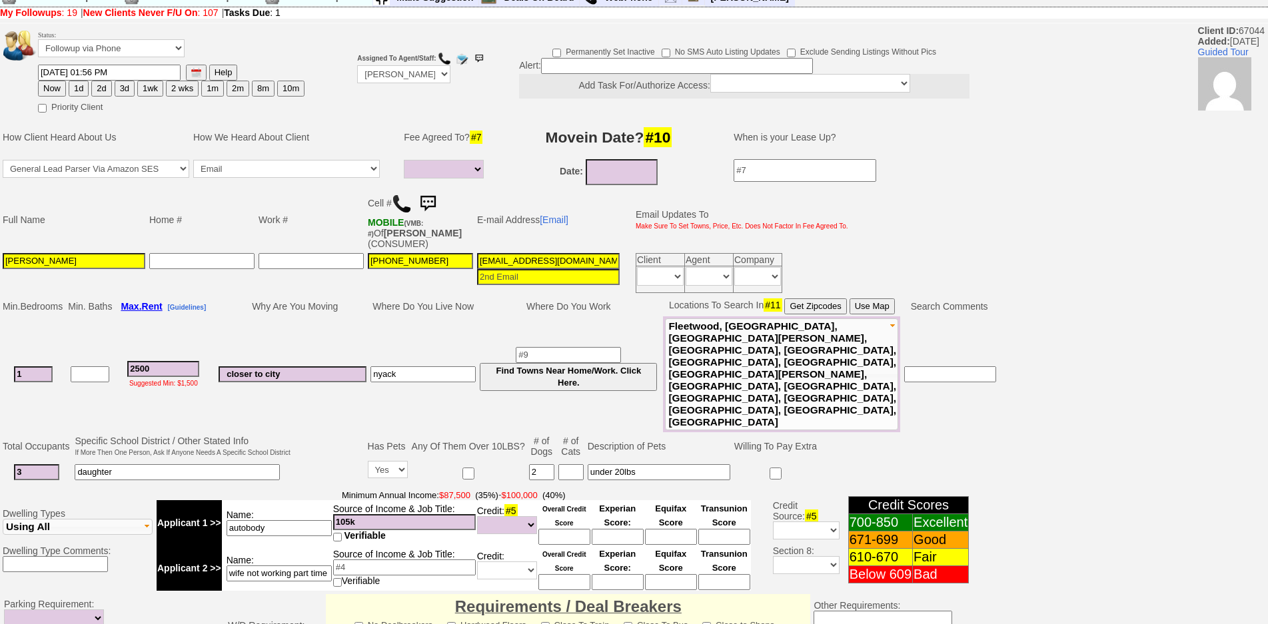
click at [425, 202] on img at bounding box center [428, 204] width 27 height 27
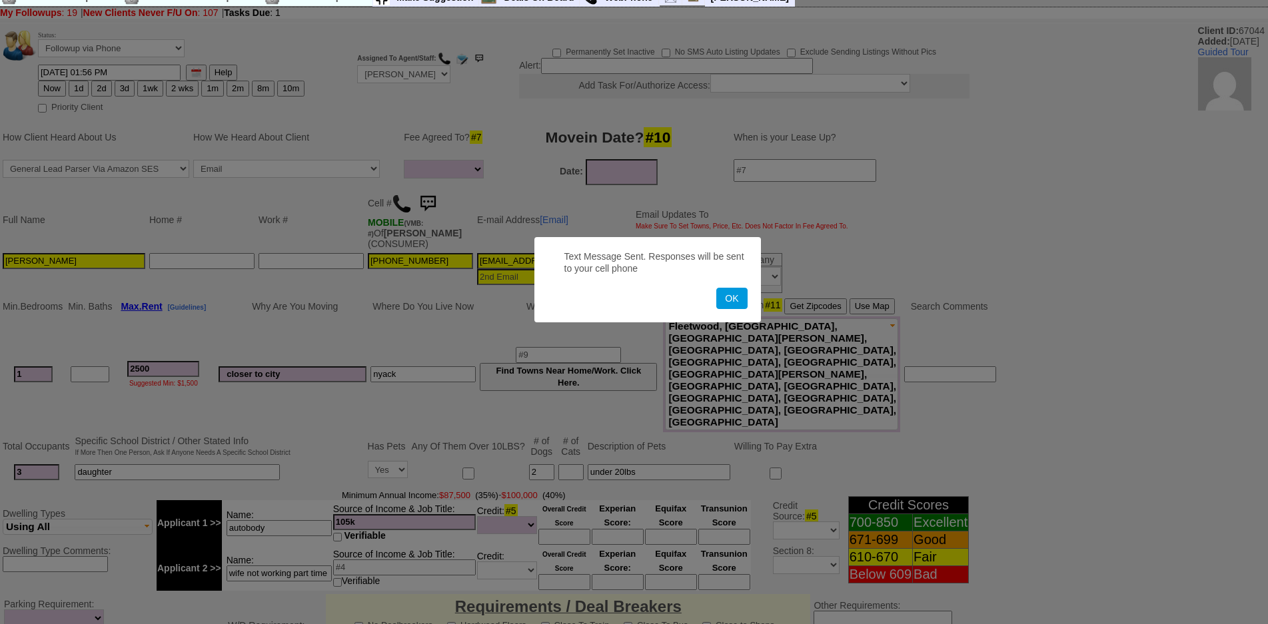
click at [716, 288] on button "OK" at bounding box center [731, 298] width 31 height 21
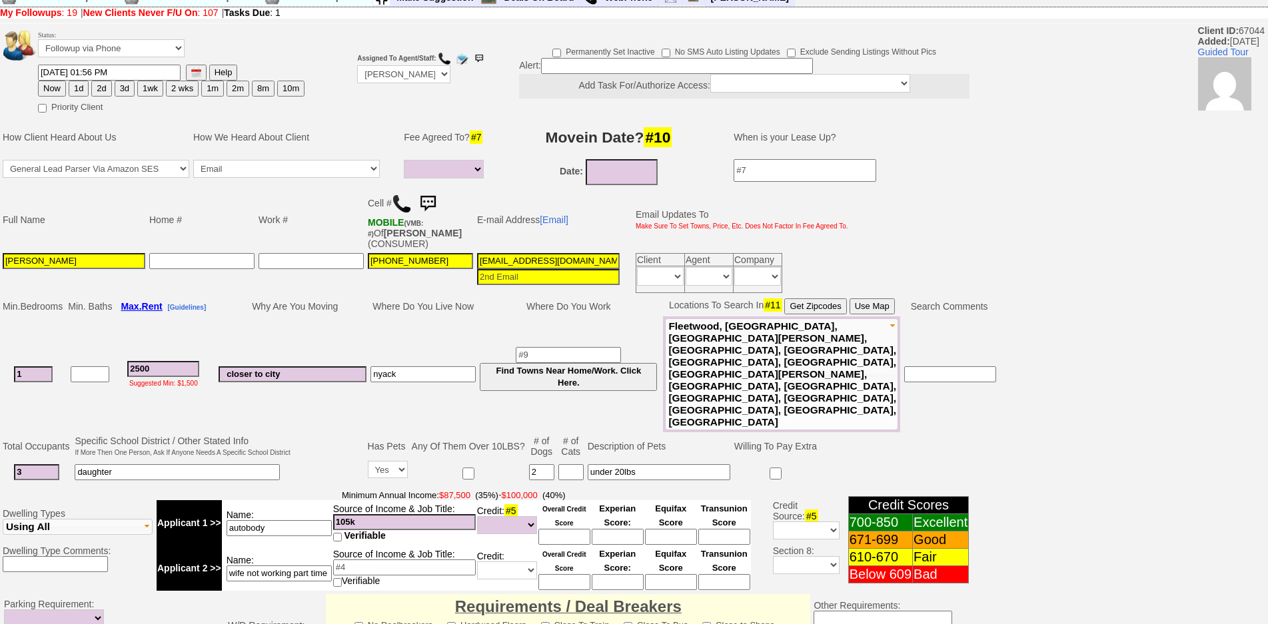
click at [436, 205] on img at bounding box center [428, 204] width 27 height 27
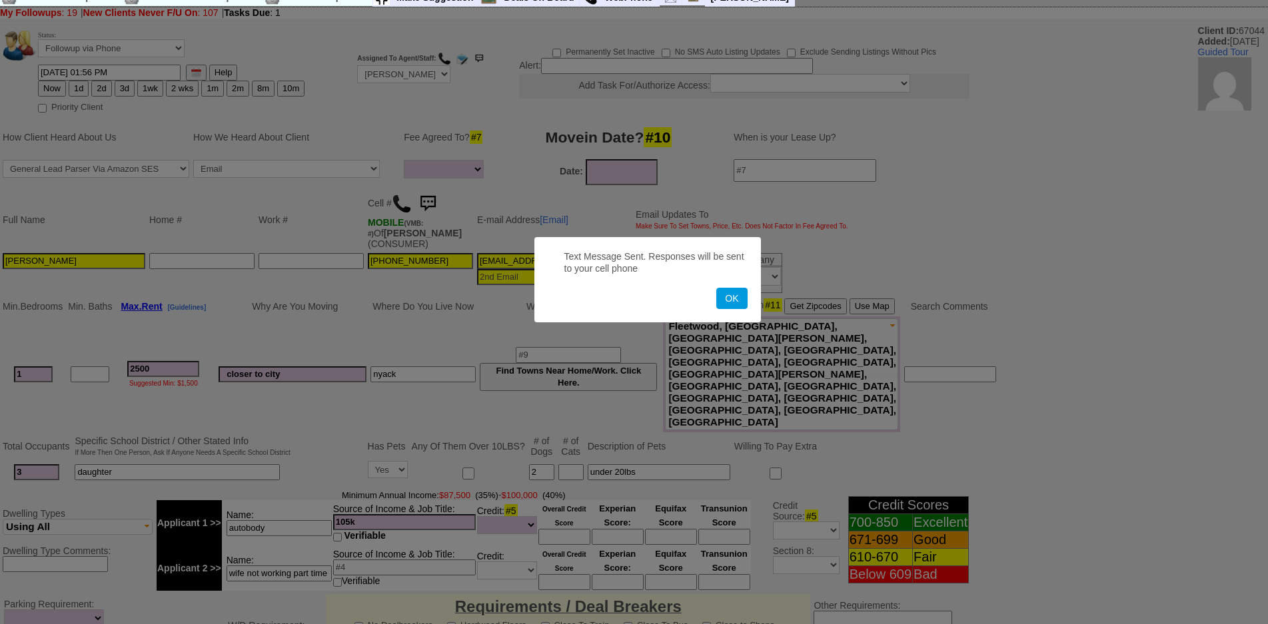
click at [716, 288] on button "OK" at bounding box center [731, 298] width 31 height 21
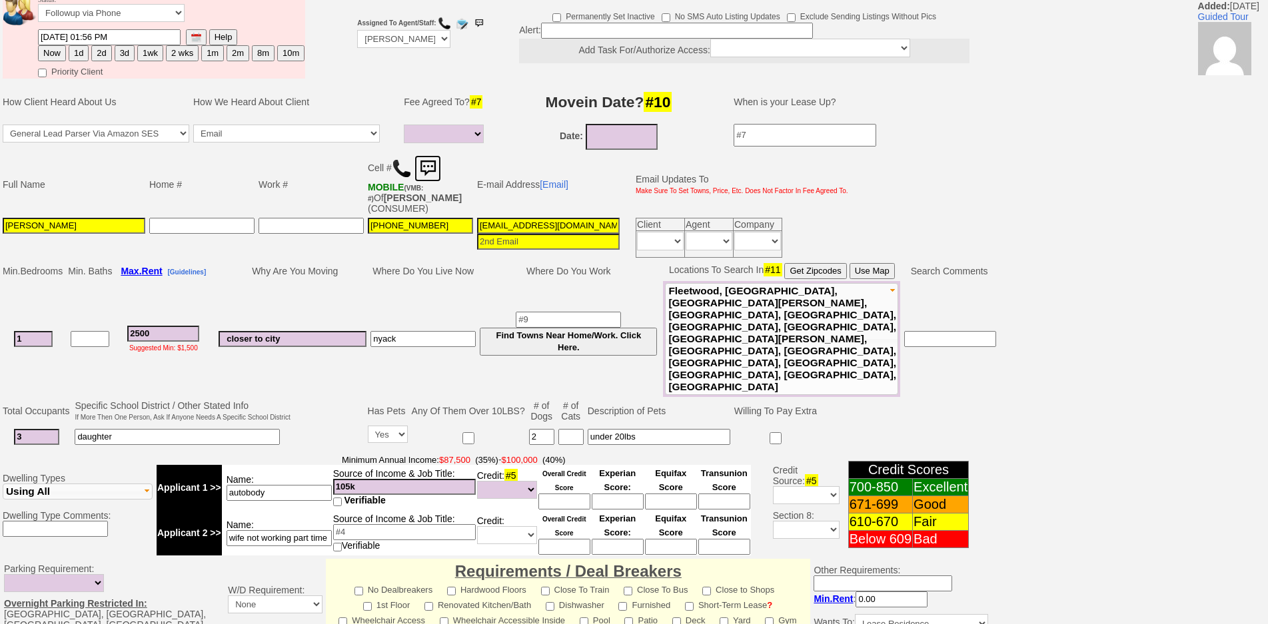
scroll to position [0, 0]
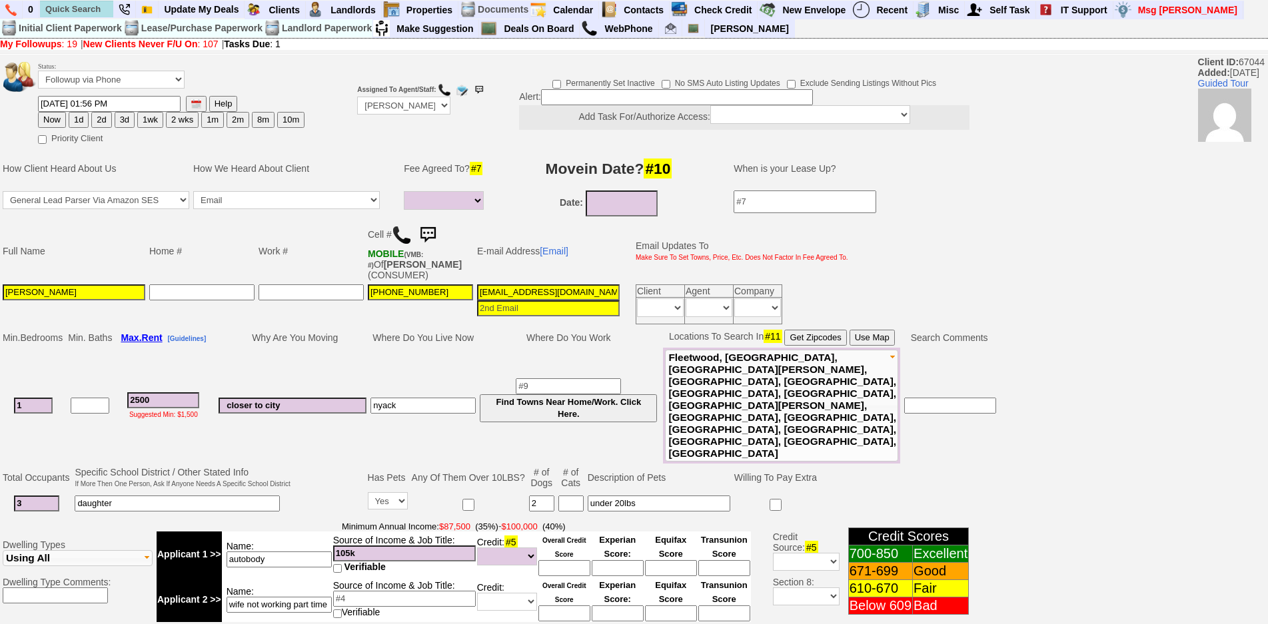
click at [75, 121] on button "1d" at bounding box center [79, 120] width 20 height 16
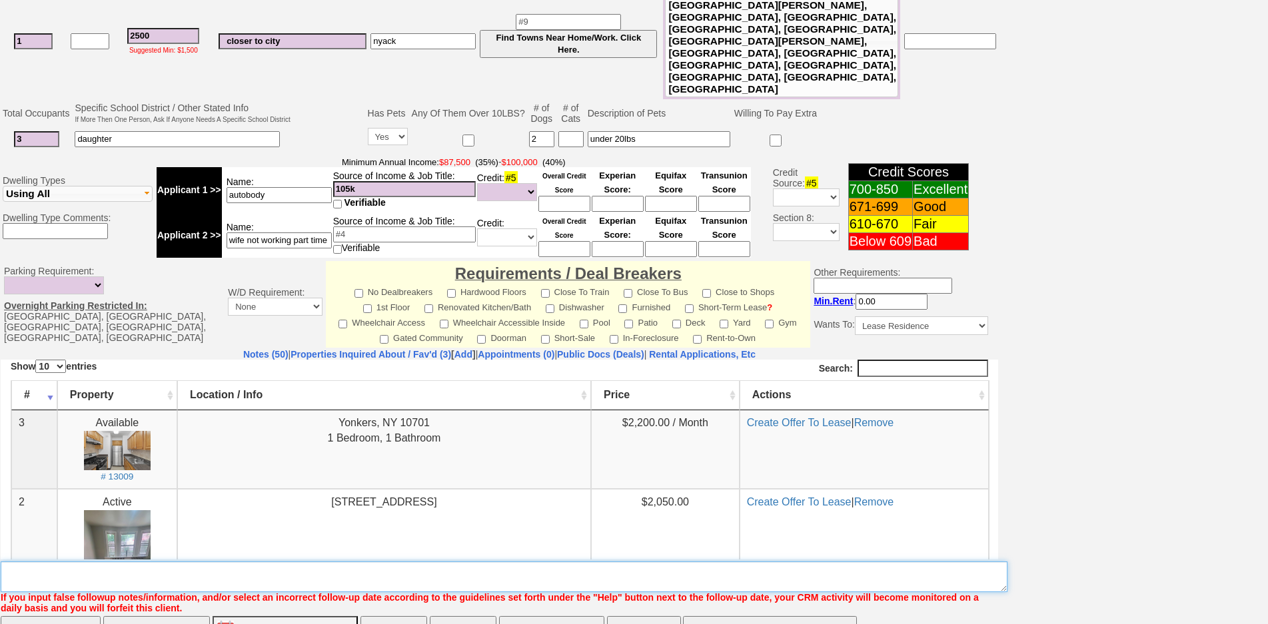
click at [599, 562] on textarea "Insert New Note Here" at bounding box center [504, 577] width 1007 height 31
type textarea "f"
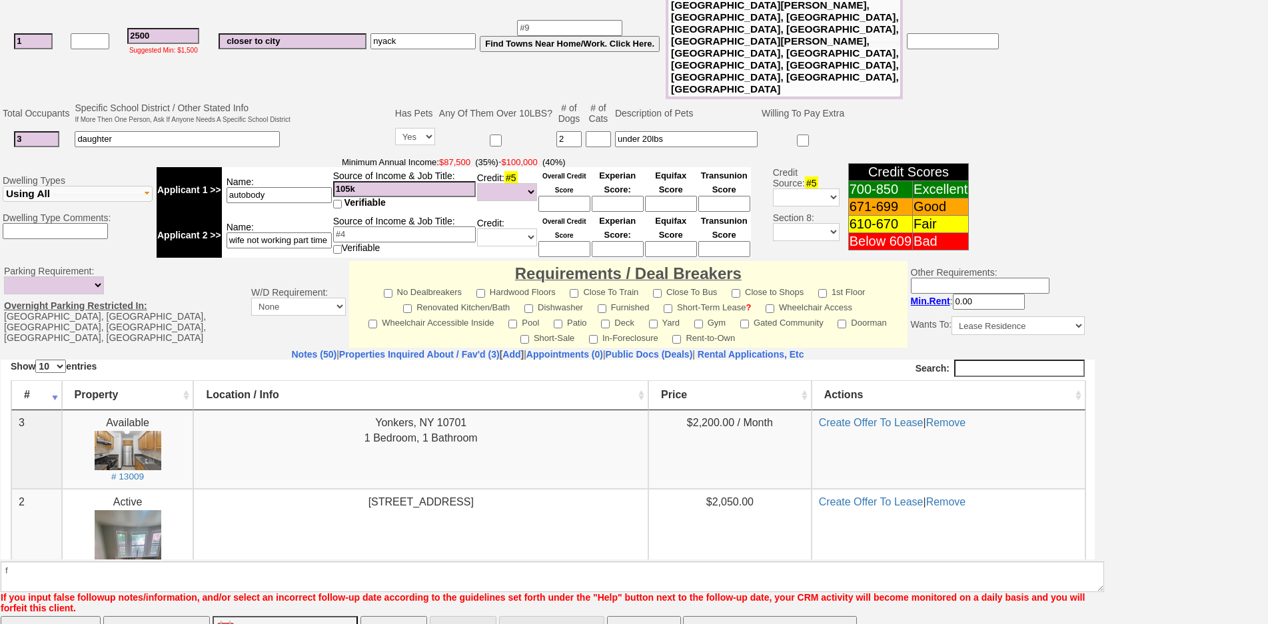
scroll to position [307, 0]
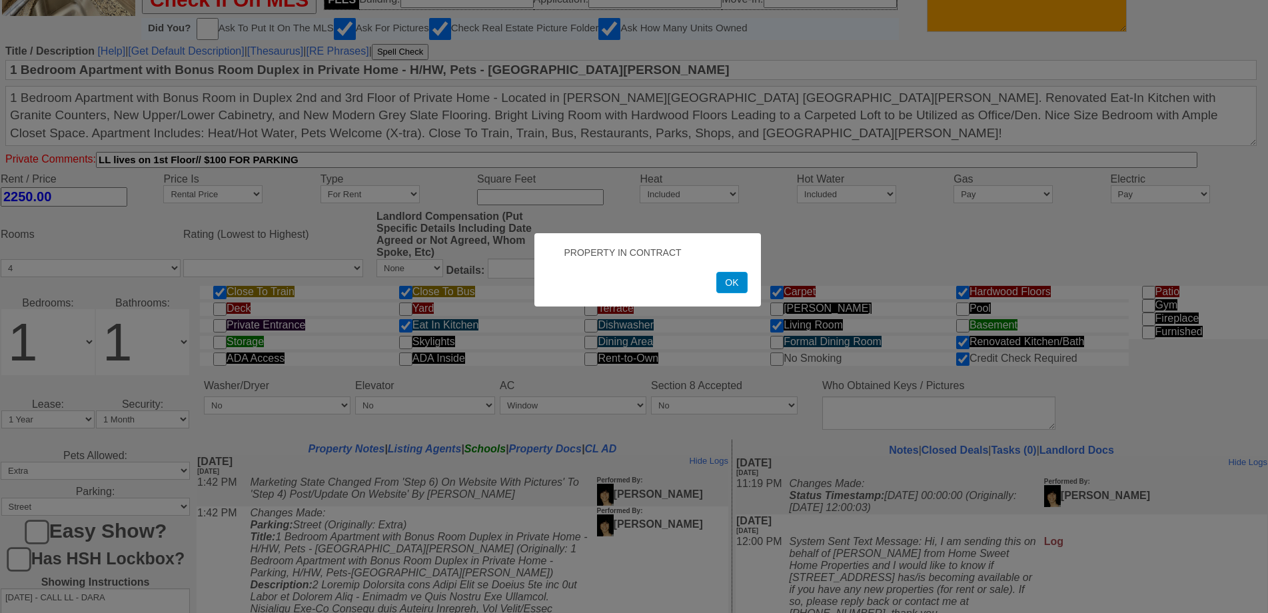
scroll to position [460, 0]
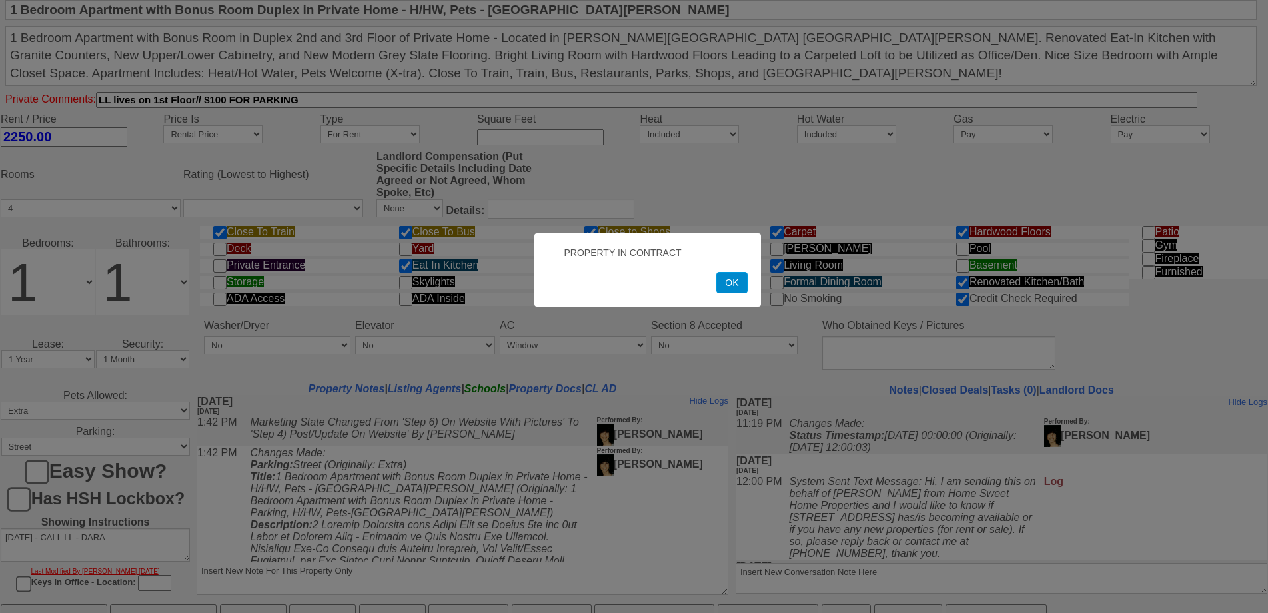
click at [724, 290] on button "OK" at bounding box center [731, 282] width 31 height 21
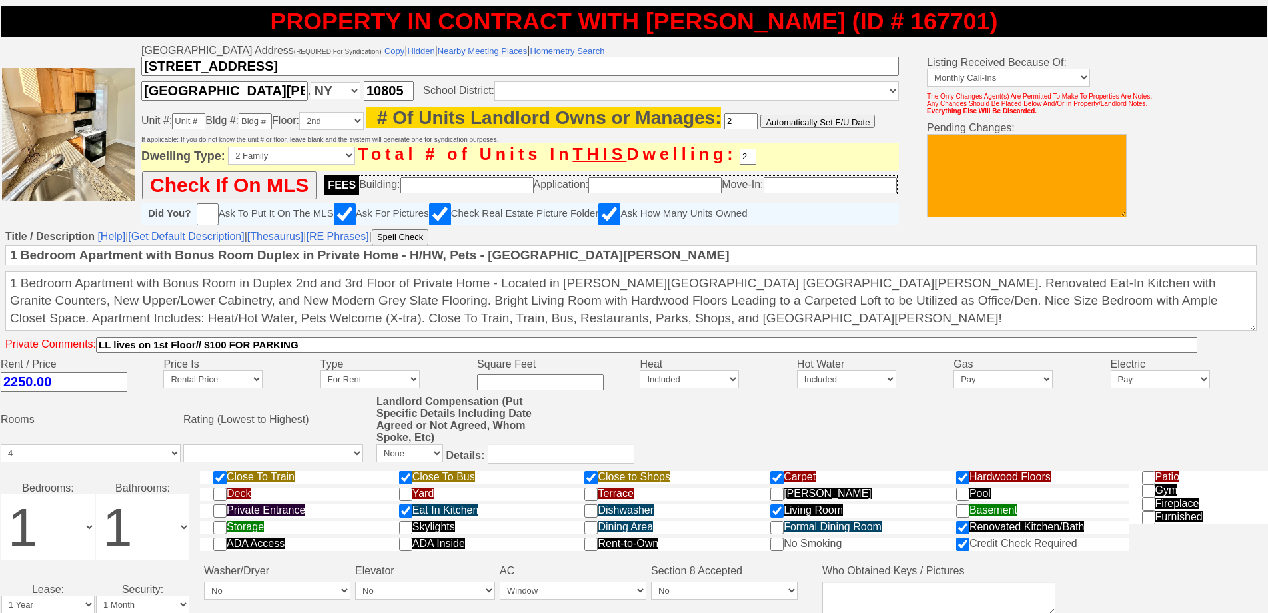
scroll to position [193, 0]
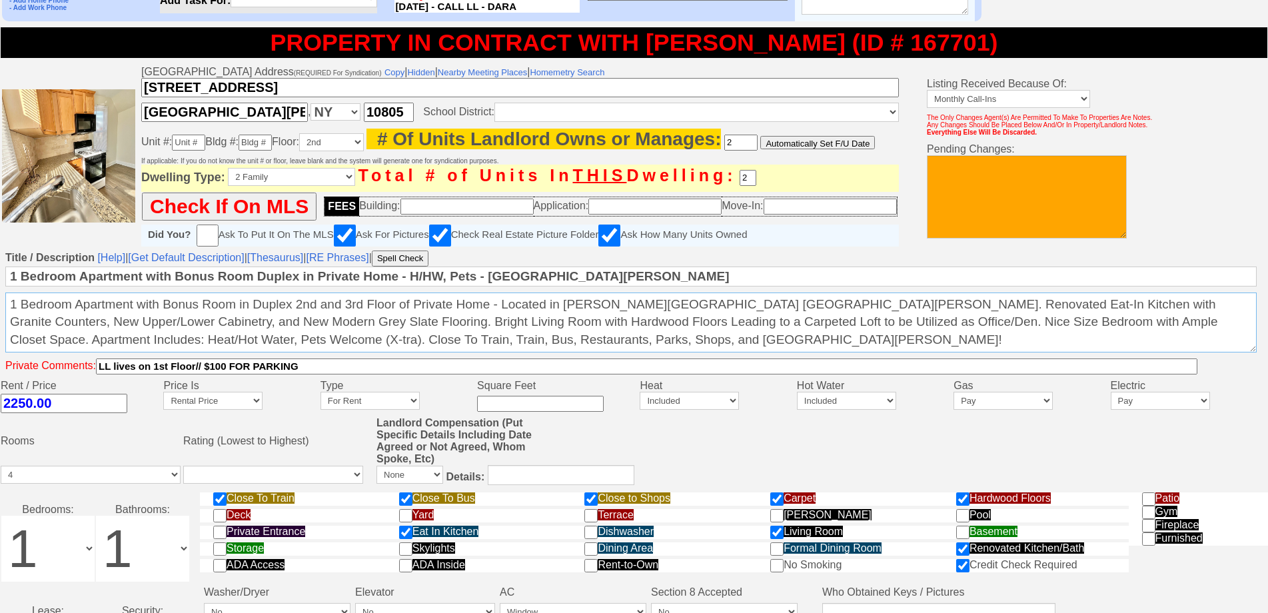
drag, startPoint x: 602, startPoint y: 353, endPoint x: 0, endPoint y: 292, distance: 604.9
click at [0, 292] on td "Title / Description [Help] | [Get Default Description] | [Thesaurus] | [RE Phra…" at bounding box center [634, 314] width 1268 height 131
click at [603, 353] on textarea "1 Bedroom Apartment with Bonus Room in Duplex 2nd and 3rd Floor of Private Home…" at bounding box center [631, 323] width 1252 height 60
drag, startPoint x: 611, startPoint y: 353, endPoint x: 0, endPoint y: 306, distance: 613.0
click at [0, 306] on td "Title / Description [Help] | [Get Default Description] | [Thesaurus] | [RE Phra…" at bounding box center [634, 314] width 1268 height 131
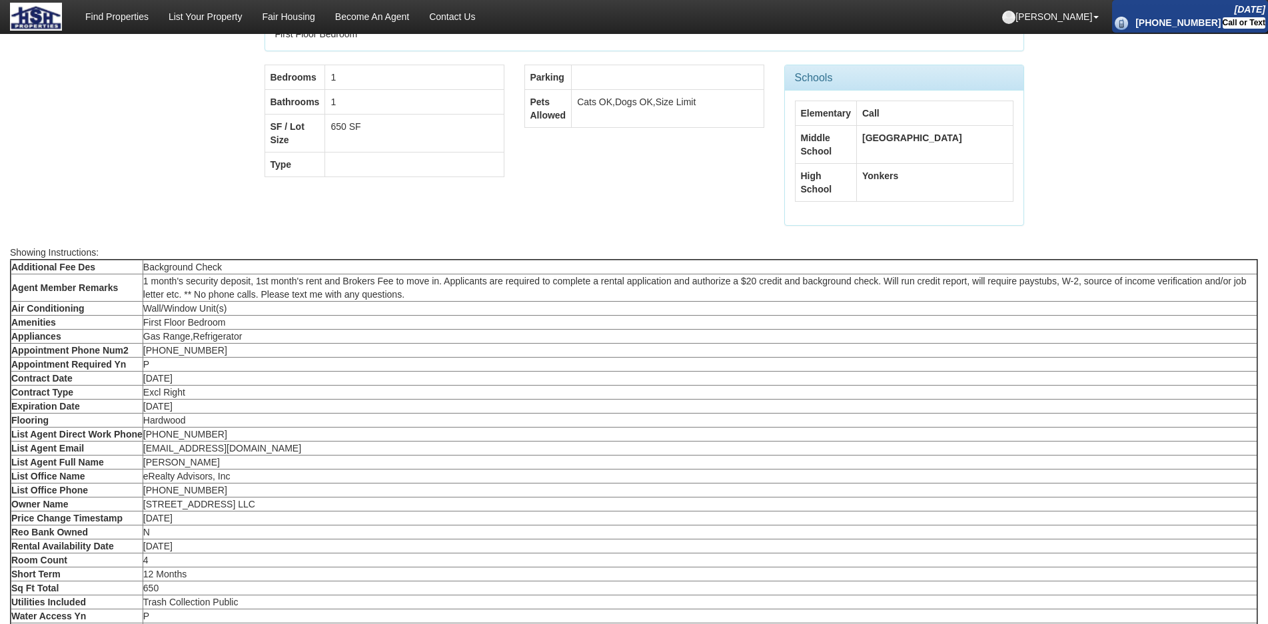
scroll to position [814, 0]
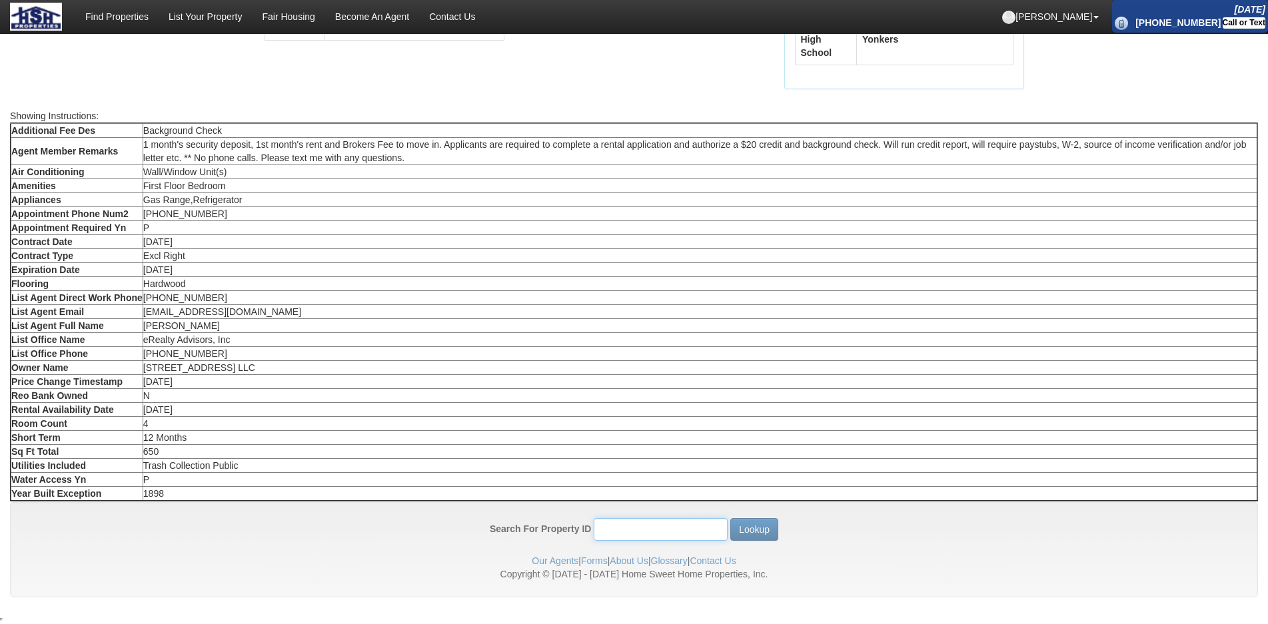
click at [656, 527] on input "Search For Property ID" at bounding box center [661, 530] width 134 height 23
type input "13009"
click at [730, 519] on button "Lookup" at bounding box center [754, 530] width 48 height 23
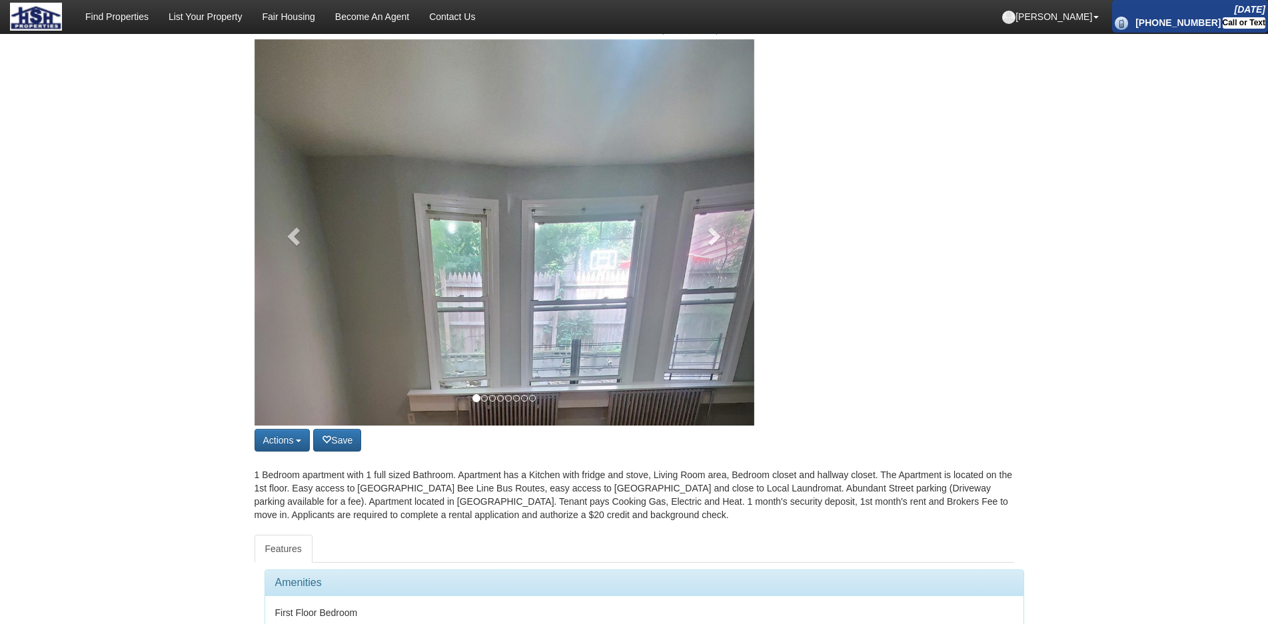
scroll to position [0, 0]
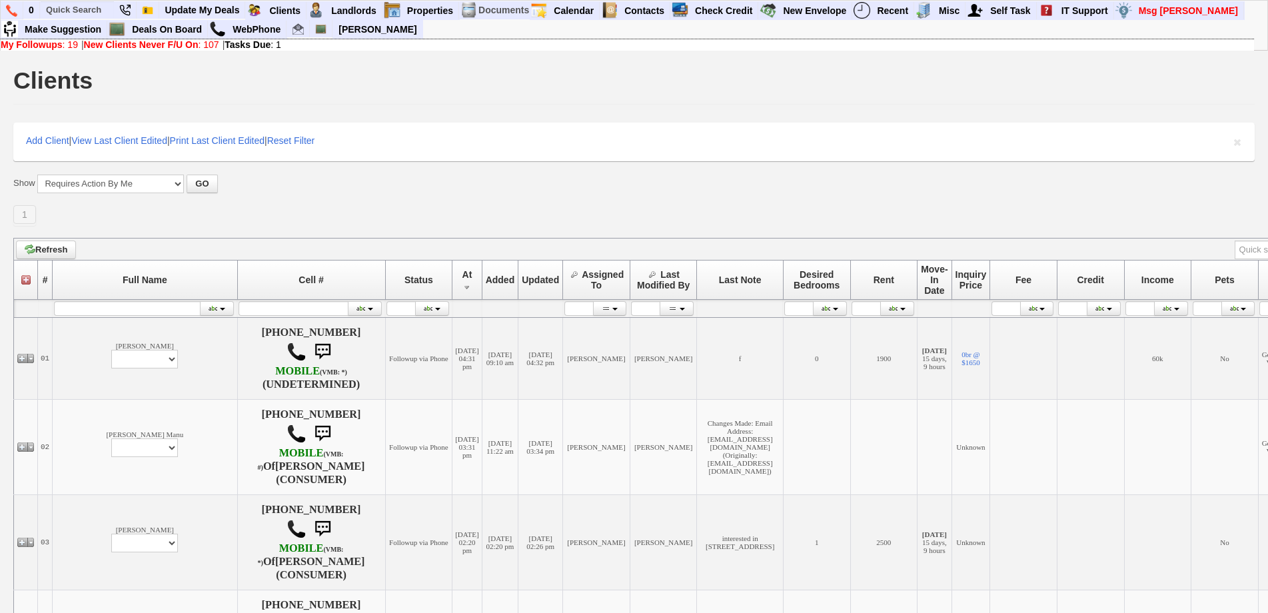
click at [547, 199] on div "Show All My Clients Set Inactive Automatically --------------------------------…" at bounding box center [634, 200] width 1242 height 51
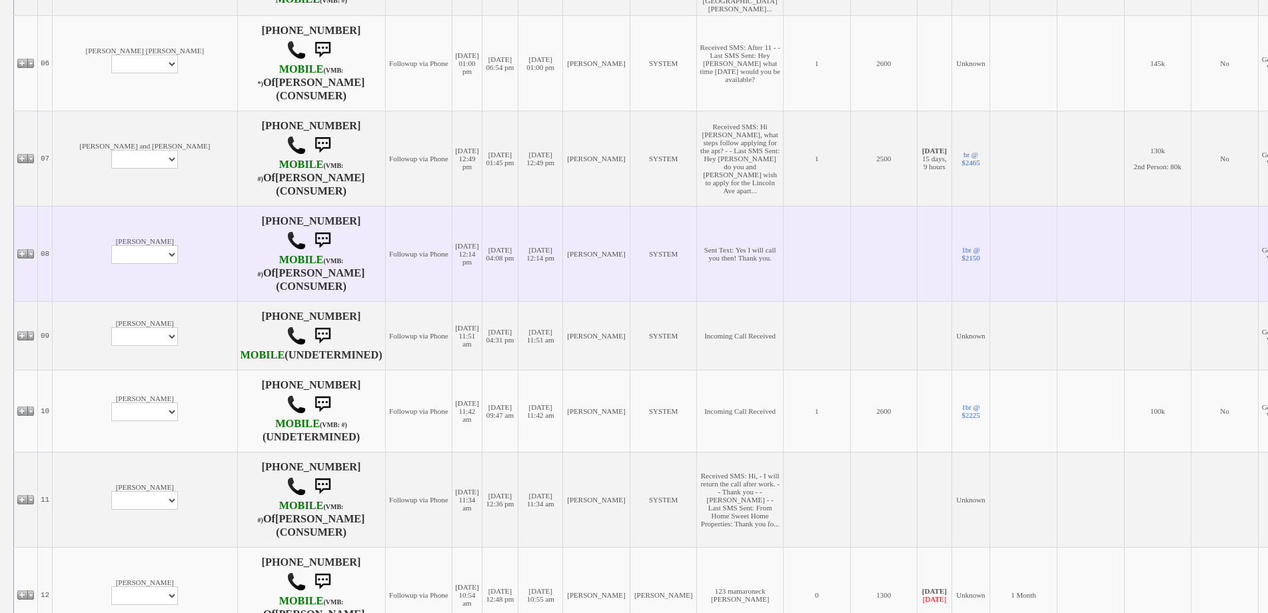
scroll to position [733, 0]
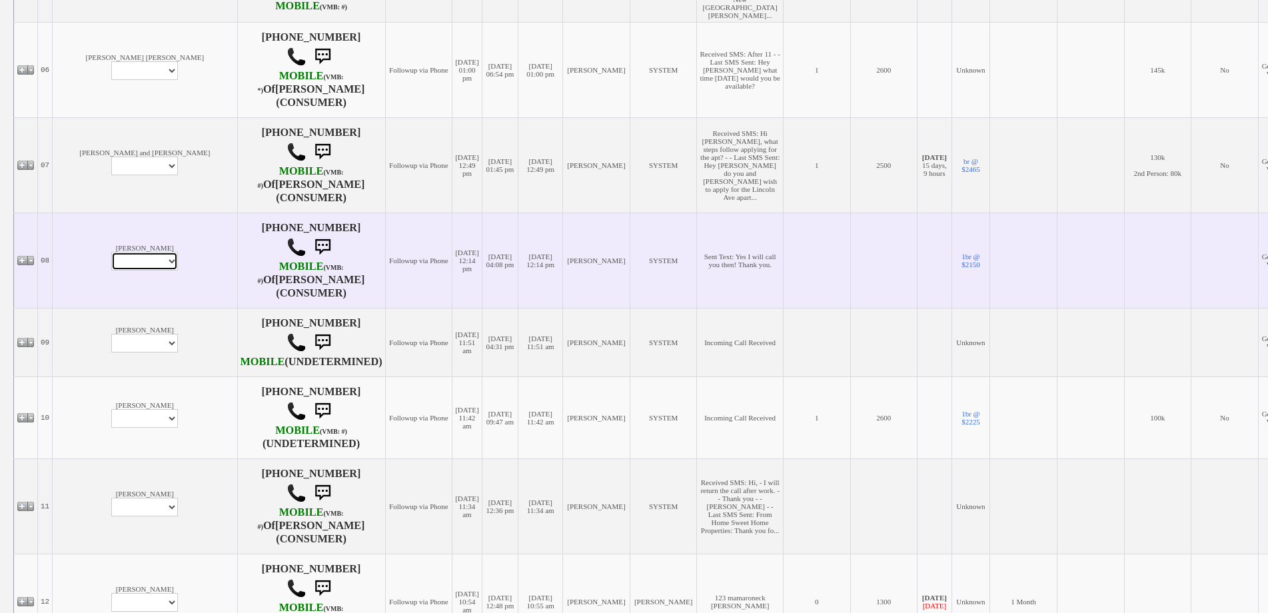
click at [111, 265] on select "Profile Edit Print Email Externally (Will Not Be Tracked In CRM) Closed Deals" at bounding box center [144, 261] width 67 height 19
select select "ChangeURL,/crm/custom/edit_client_form.php?redirect=%2Fcrm%2Fclients.php&id=165…"
click at [111, 257] on select "Profile Edit Print Email Externally (Will Not Be Tracked In CRM) Closed Deals" at bounding box center [144, 261] width 67 height 19
select select
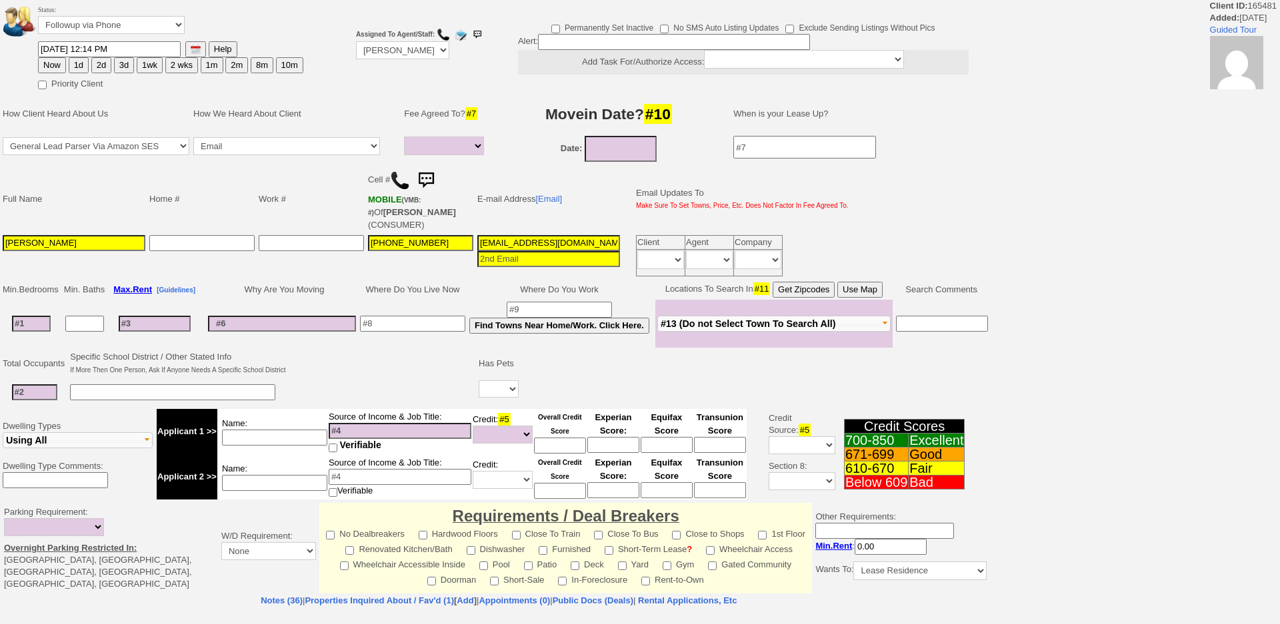
select select
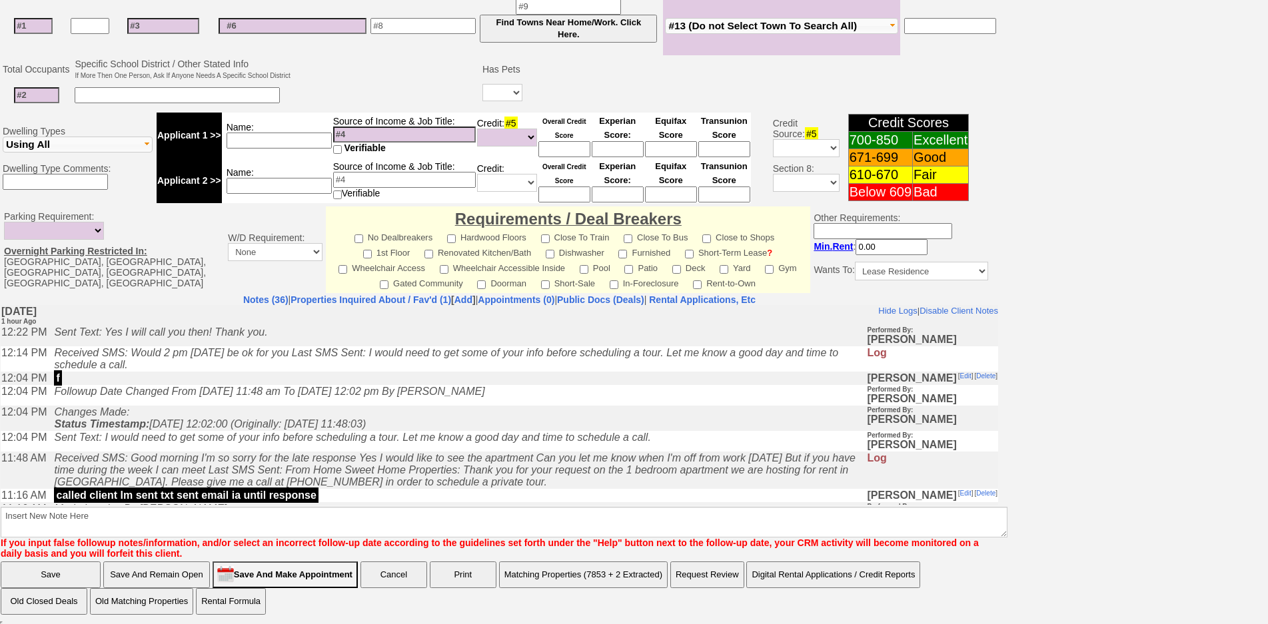
scroll to position [354, 0]
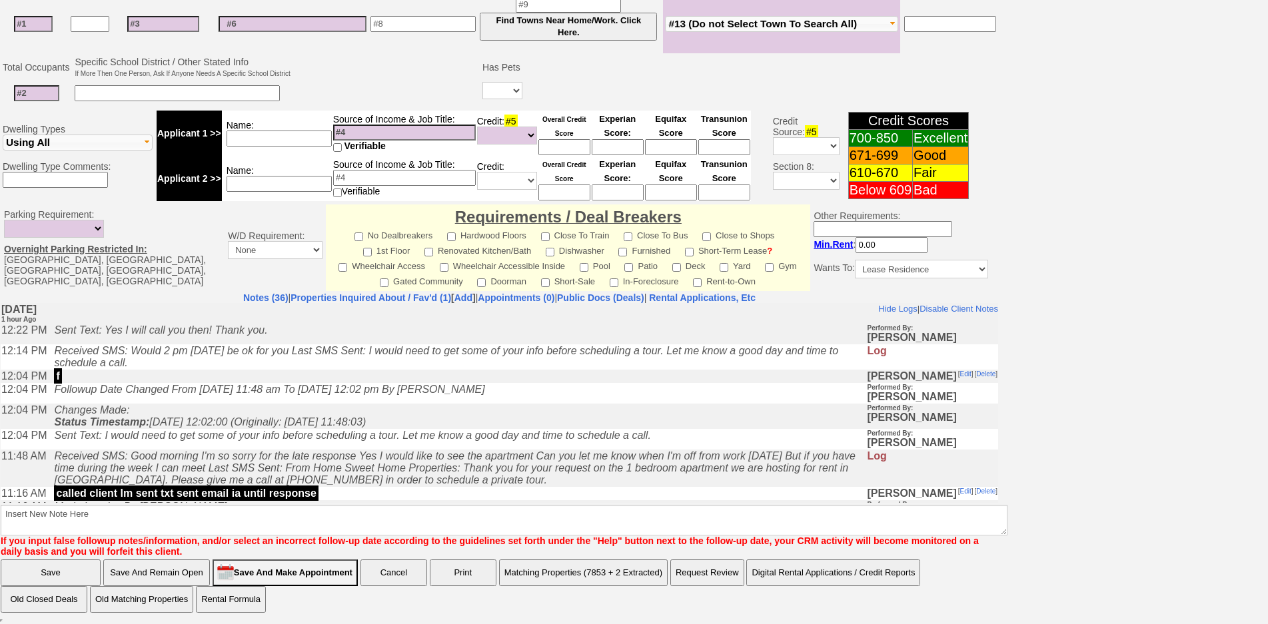
click at [317, 449] on td "Sent Text: I would need to get some of your info before scheduling a tour. Let …" at bounding box center [456, 439] width 819 height 21
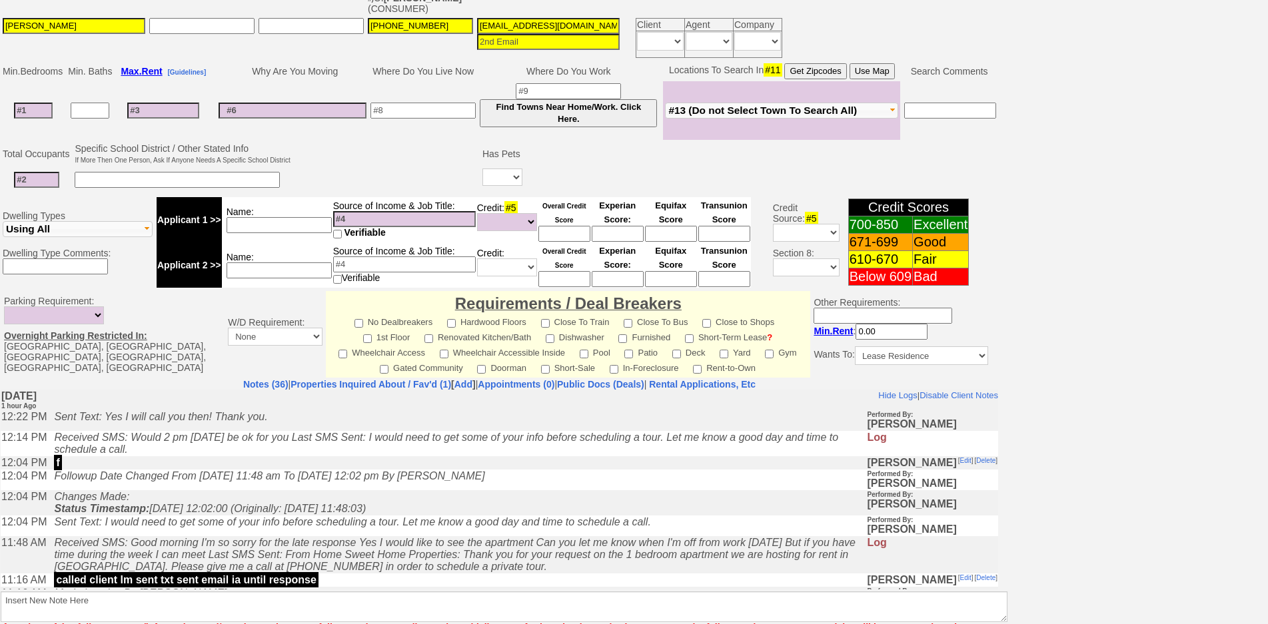
scroll to position [0, 0]
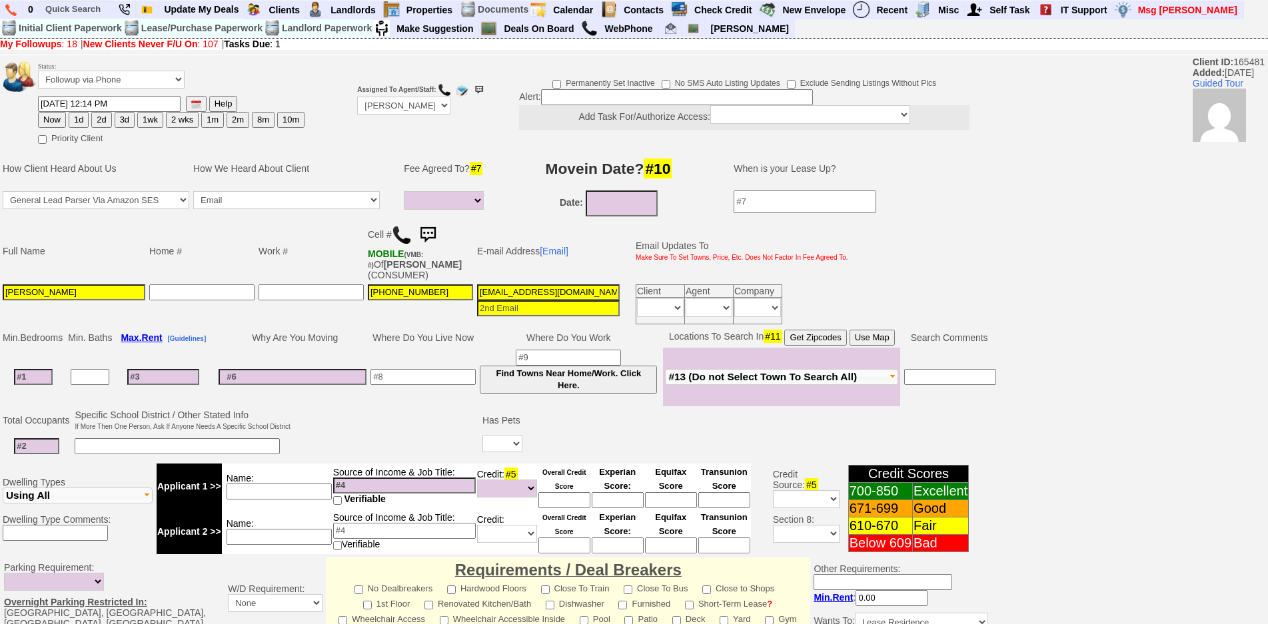
click at [397, 232] on img at bounding box center [402, 235] width 20 height 20
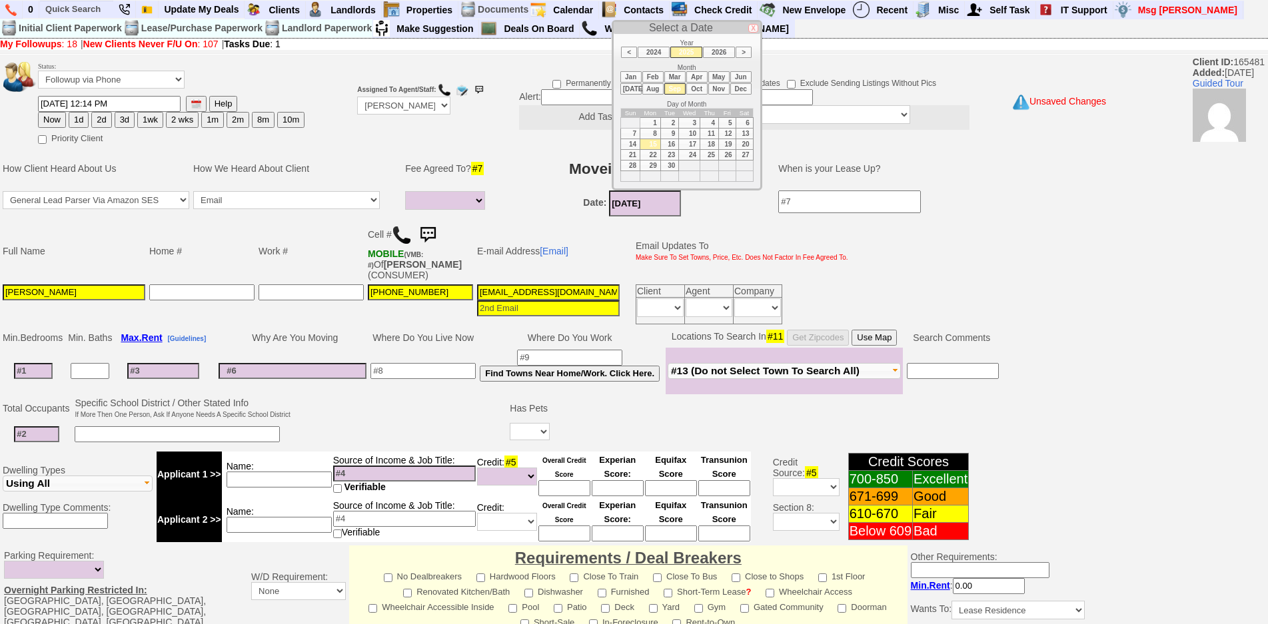
click at [624, 209] on input "09/15/2025" at bounding box center [645, 204] width 72 height 26
click at [698, 90] on li "Oct" at bounding box center [696, 88] width 21 height 11
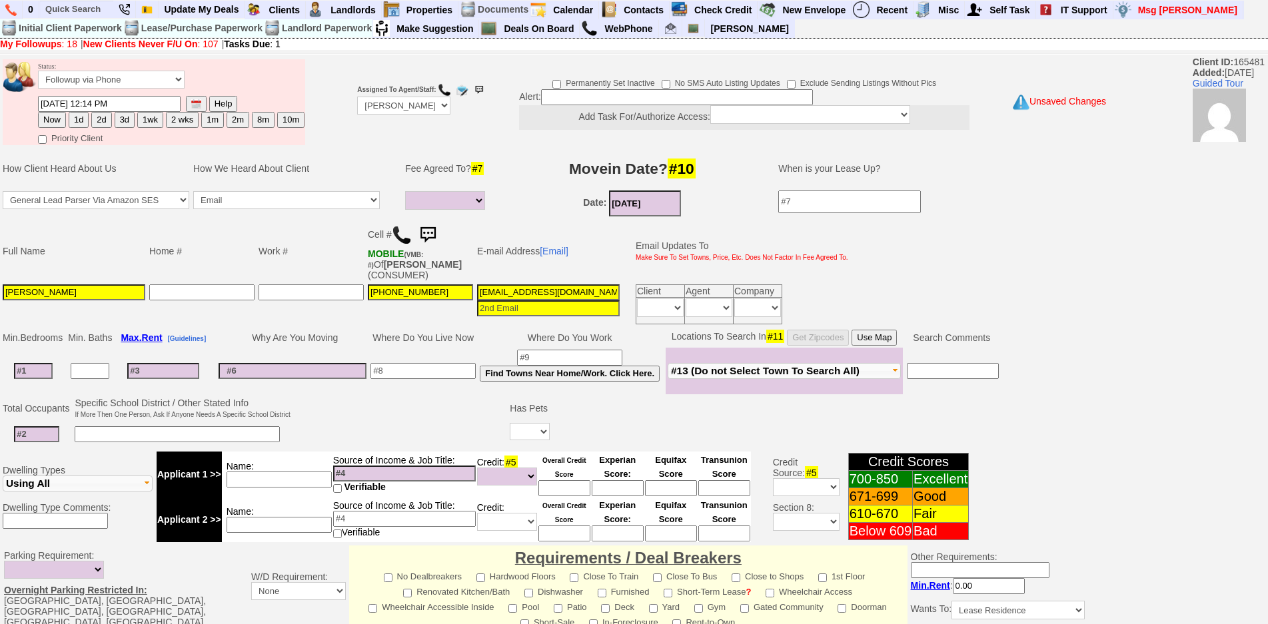
click at [668, 202] on input "10/15/2025" at bounding box center [645, 204] width 72 height 26
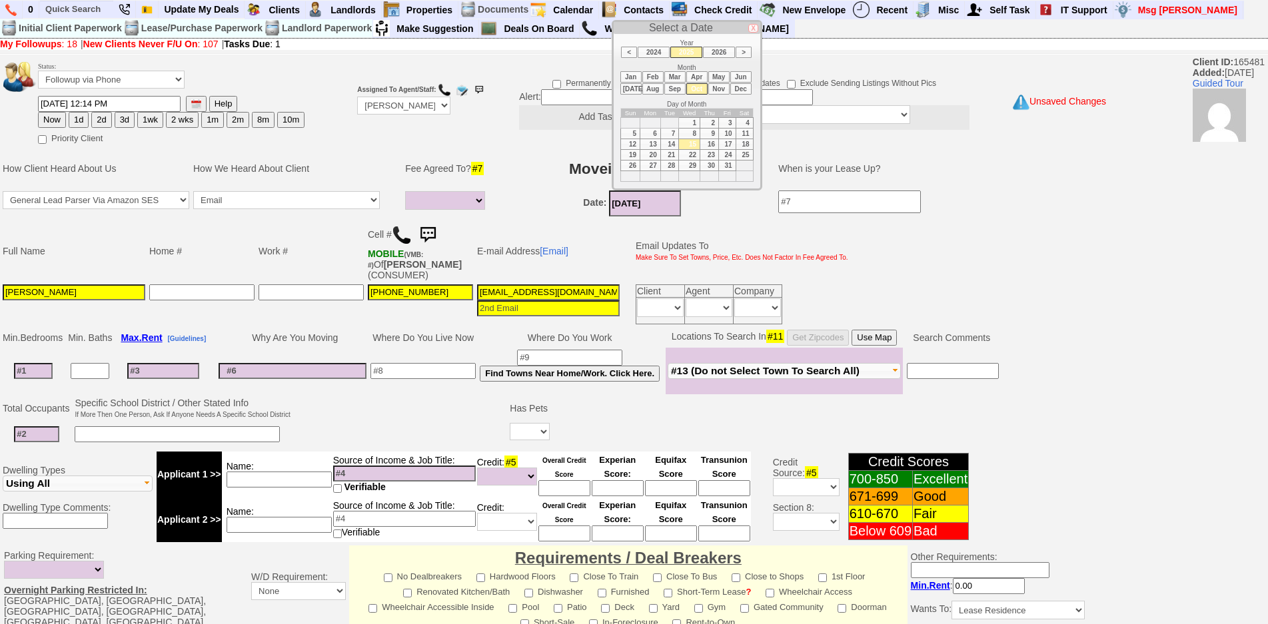
click at [688, 125] on td "1" at bounding box center [689, 122] width 21 height 11
type input "[DATE]"
click at [41, 380] on td at bounding box center [33, 371] width 65 height 47
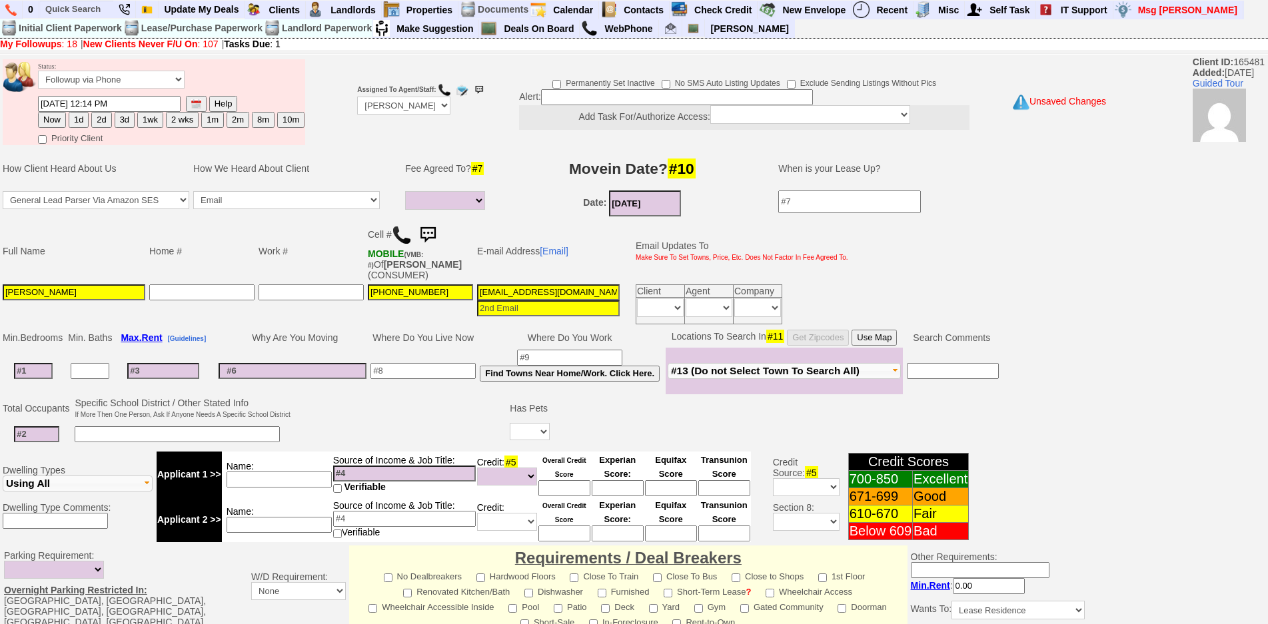
click at [39, 379] on input at bounding box center [33, 371] width 39 height 16
type input "1"
select select
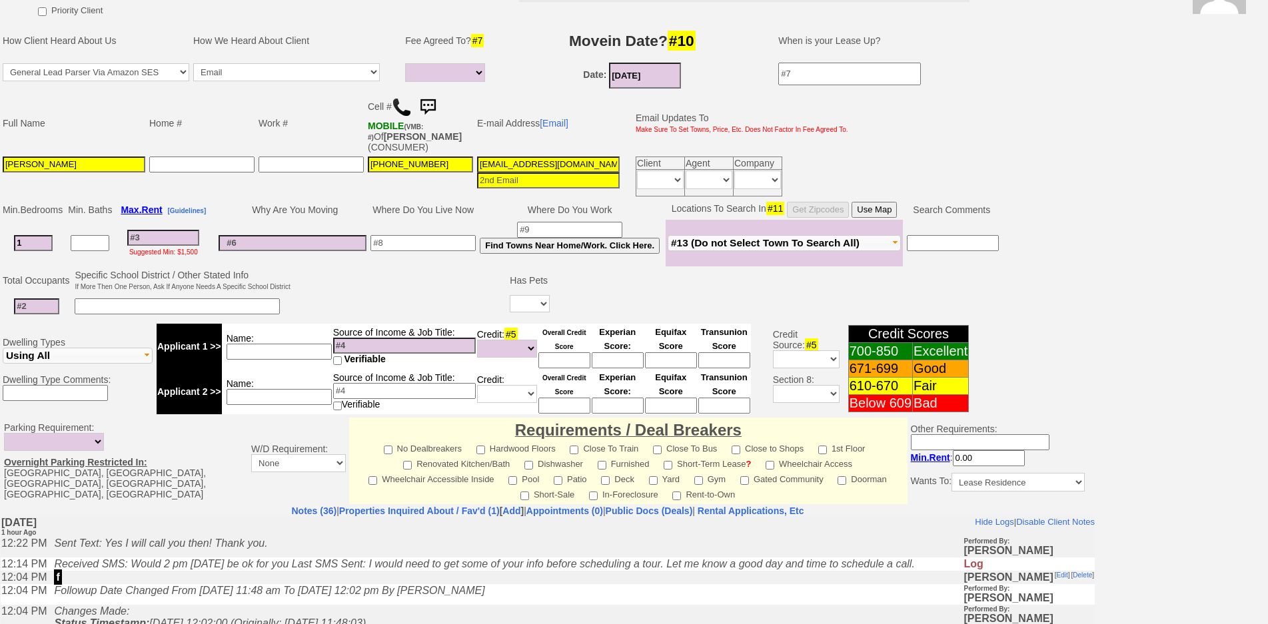
scroll to position [133, 0]
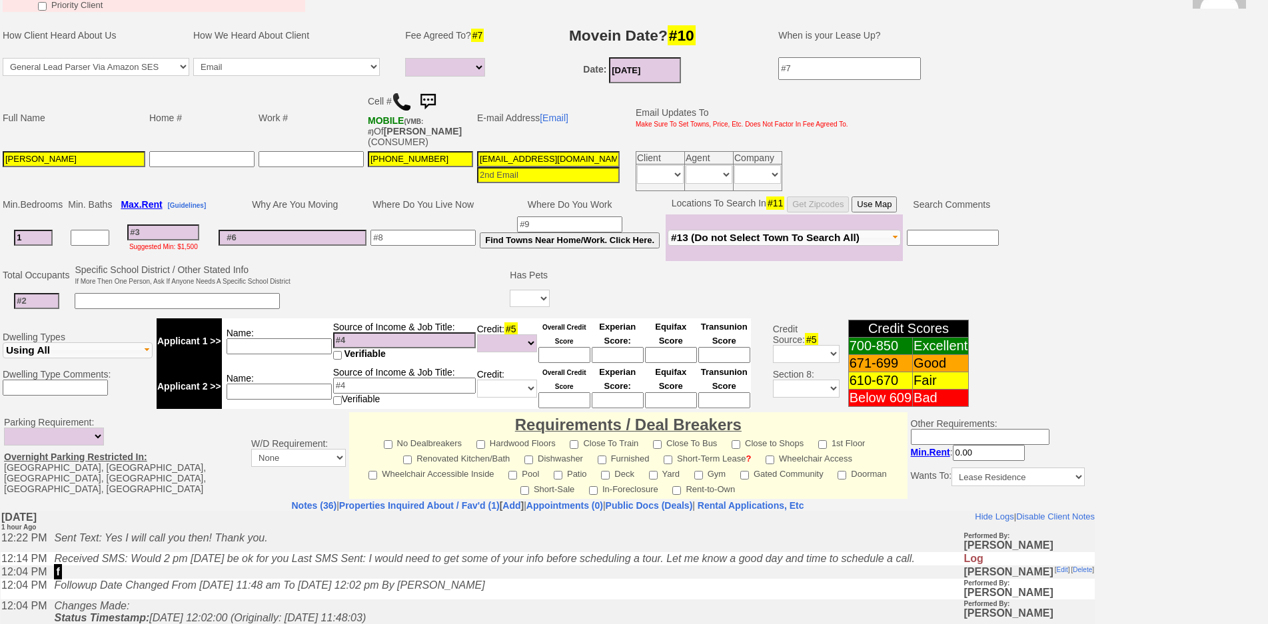
type input "1"
click at [51, 302] on input at bounding box center [36, 301] width 45 height 16
select select
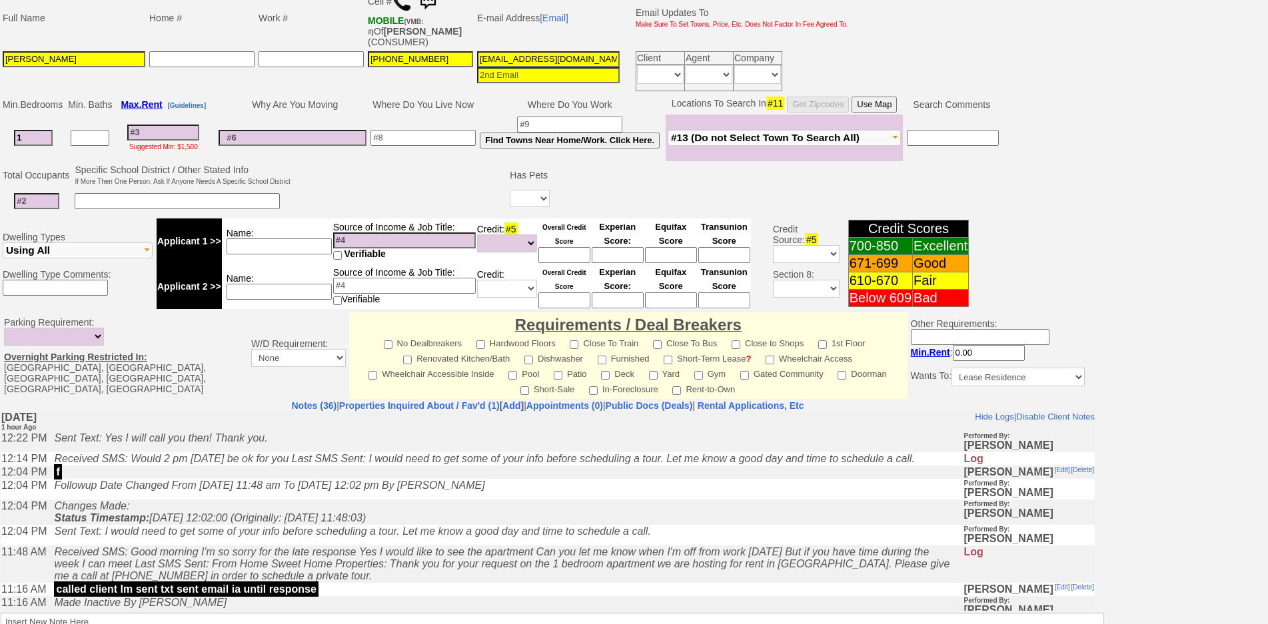
scroll to position [335, 0]
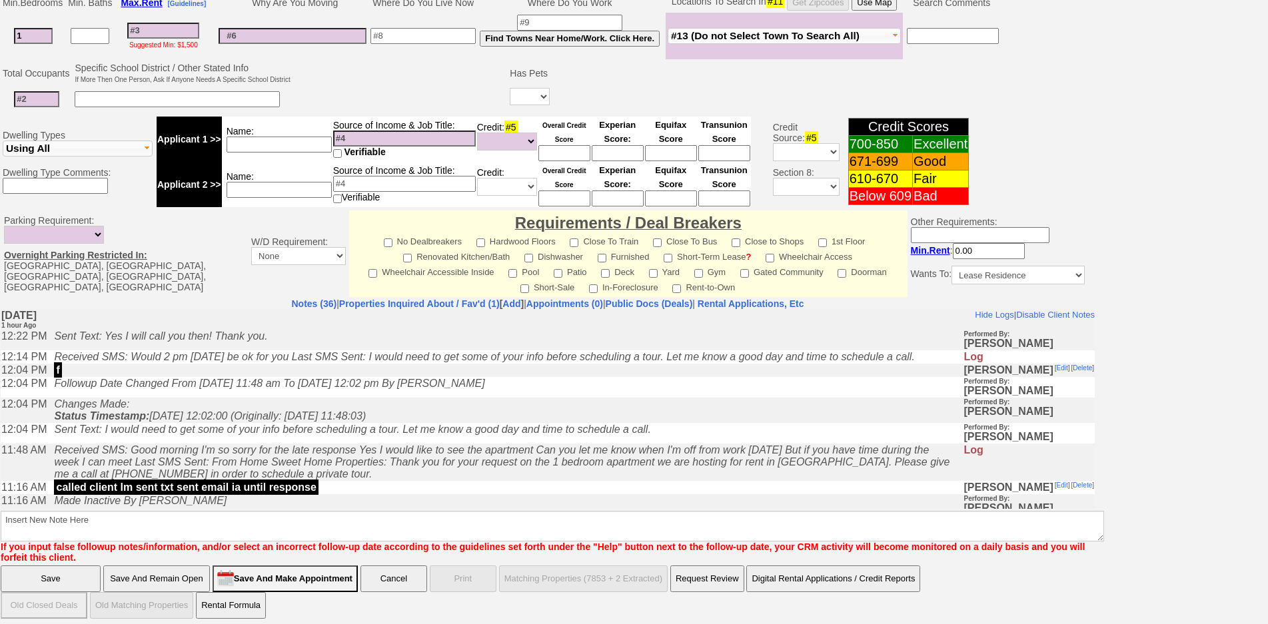
click at [1084, 342] on td at bounding box center [1083, 339] width 24 height 21
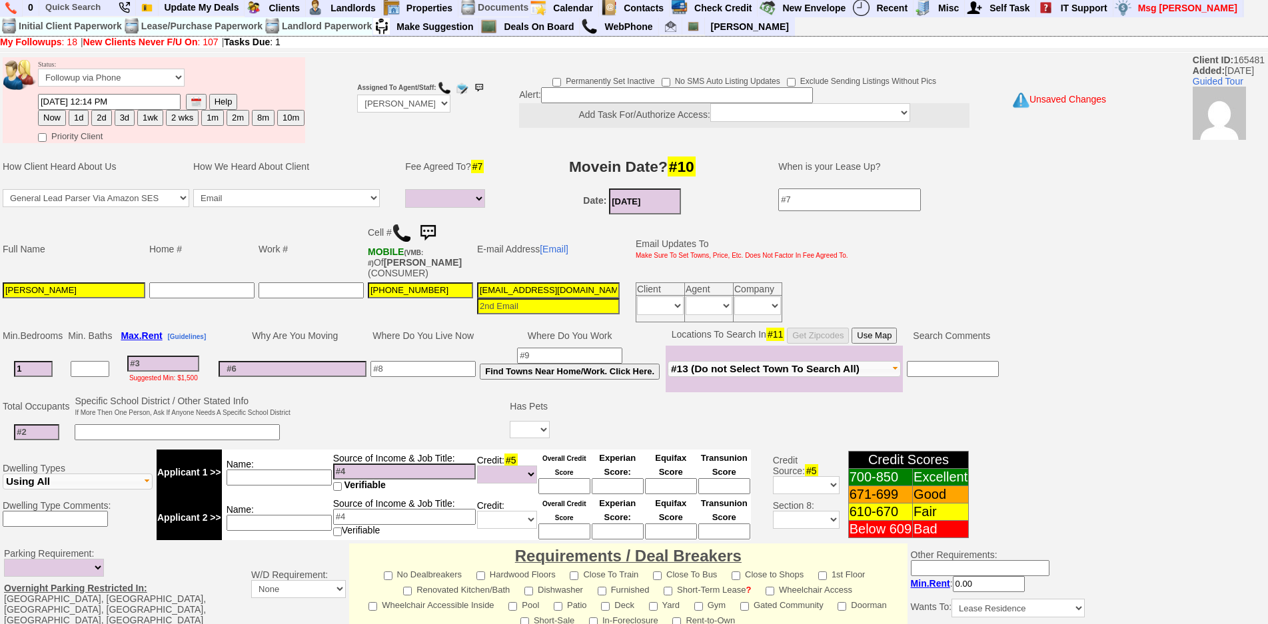
scroll to position [0, 0]
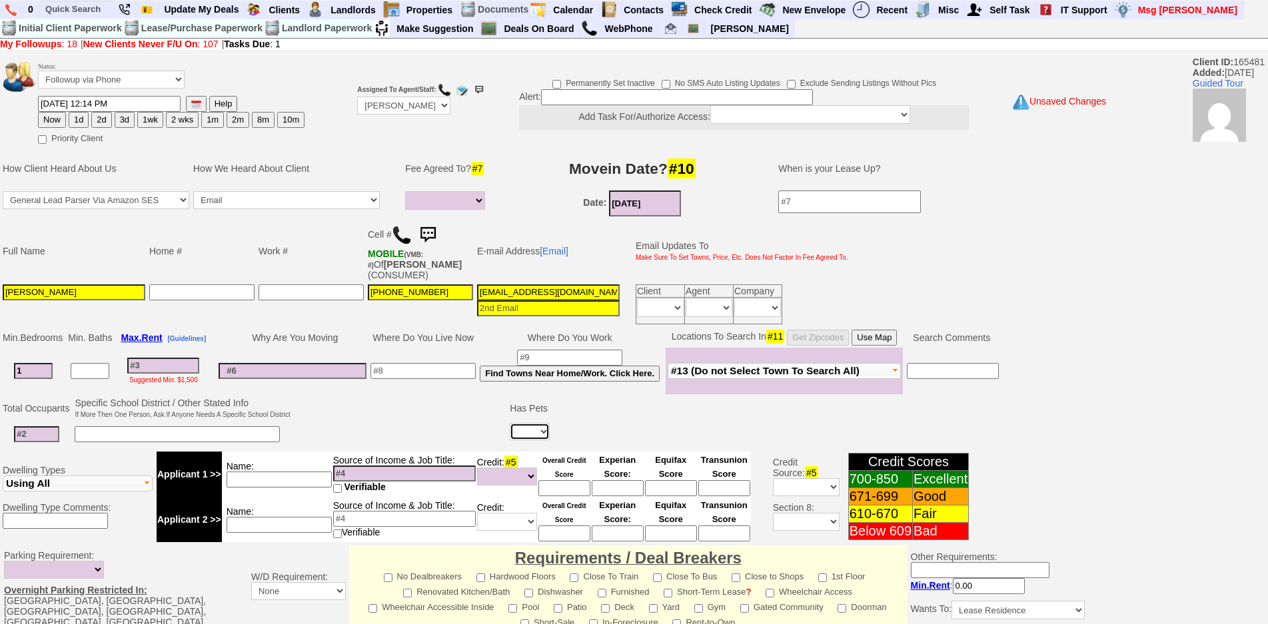
click at [538, 439] on select "Yes No" at bounding box center [530, 431] width 40 height 17
select select "No"
click at [512, 423] on select "Yes No" at bounding box center [530, 431] width 40 height 17
click at [29, 434] on input at bounding box center [36, 435] width 45 height 16
type input "2"
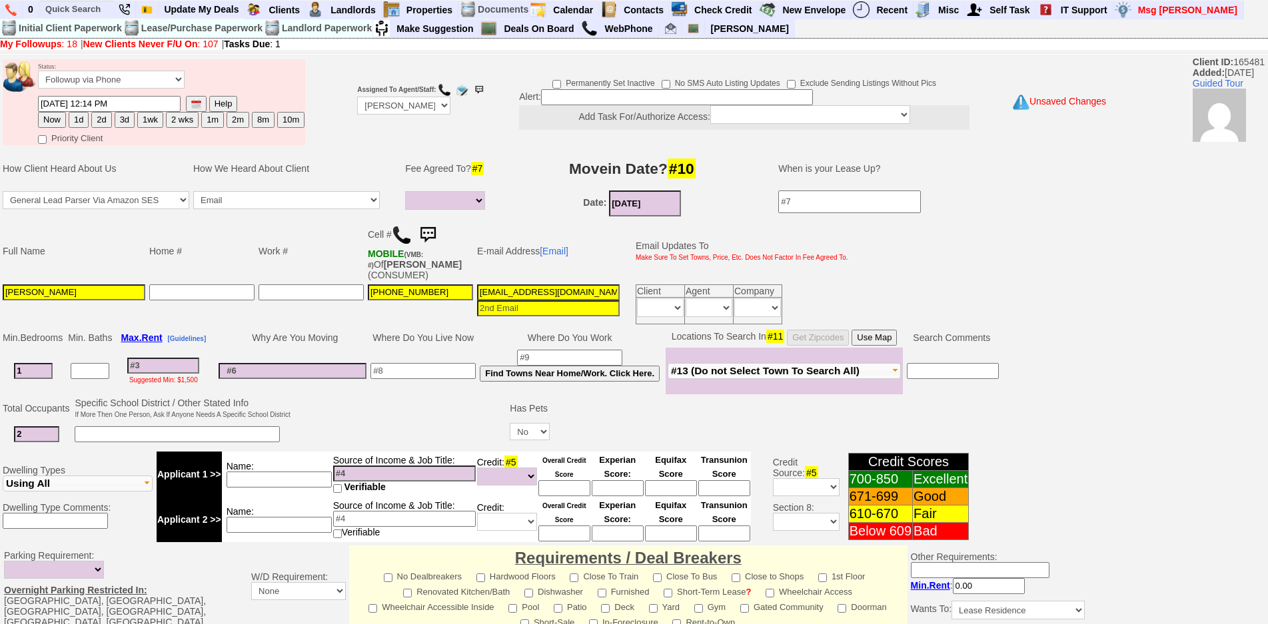
click at [139, 433] on input at bounding box center [177, 435] width 205 height 16
type input "son"
click at [453, 365] on input at bounding box center [423, 371] width 105 height 16
type input "white plains"
click at [259, 477] on input at bounding box center [279, 480] width 105 height 16
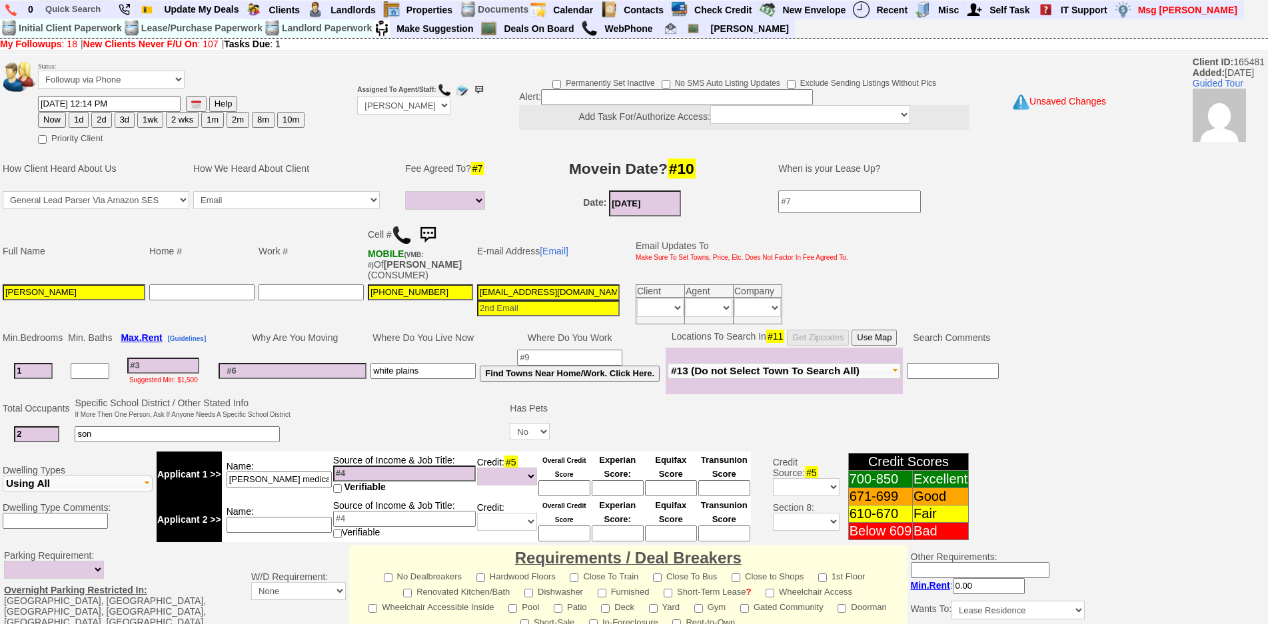
type input "yvette medical biller ent"
click at [414, 474] on input at bounding box center [404, 474] width 143 height 16
click at [169, 360] on input at bounding box center [163, 366] width 72 height 16
click at [299, 530] on input at bounding box center [279, 525] width 105 height 16
type input "marshalls"
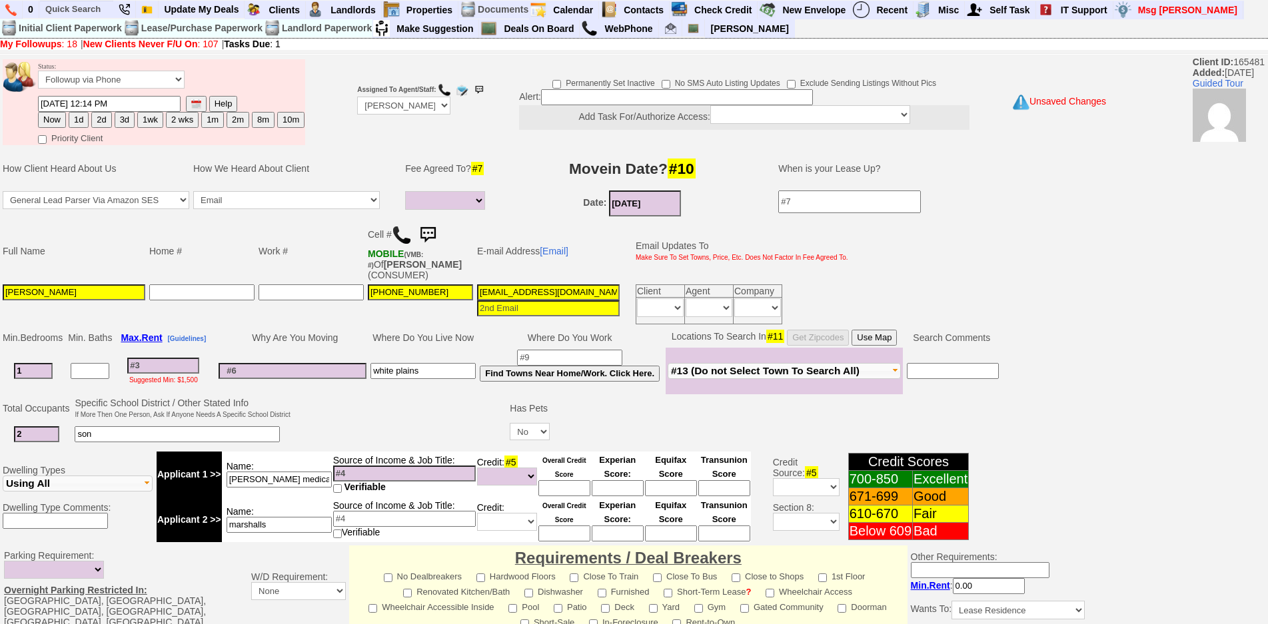
click at [380, 471] on input at bounding box center [404, 474] width 143 height 16
type input "70k 2 jobs"
click at [301, 524] on input "marshalls" at bounding box center [279, 525] width 105 height 16
click at [377, 518] on input at bounding box center [404, 519] width 143 height 16
drag, startPoint x: 283, startPoint y: 528, endPoint x: 0, endPoint y: 495, distance: 284.5
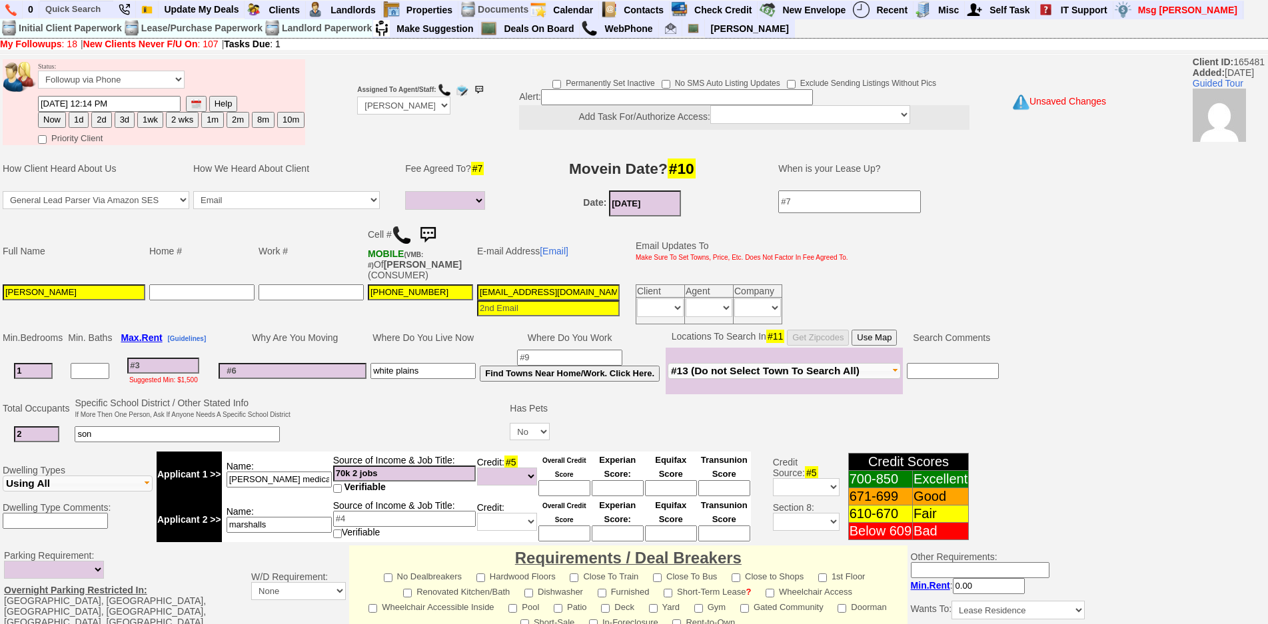
click at [0, 495] on td "Dwelling Types Apartment Single Family House Multi-Family House Townhouse Condo…" at bounding box center [548, 497] width 1096 height 96
type input "son"
click at [389, 526] on input at bounding box center [404, 519] width 143 height 16
type input "20k"
click at [308, 472] on input "yvette medical biller ent" at bounding box center [279, 480] width 105 height 16
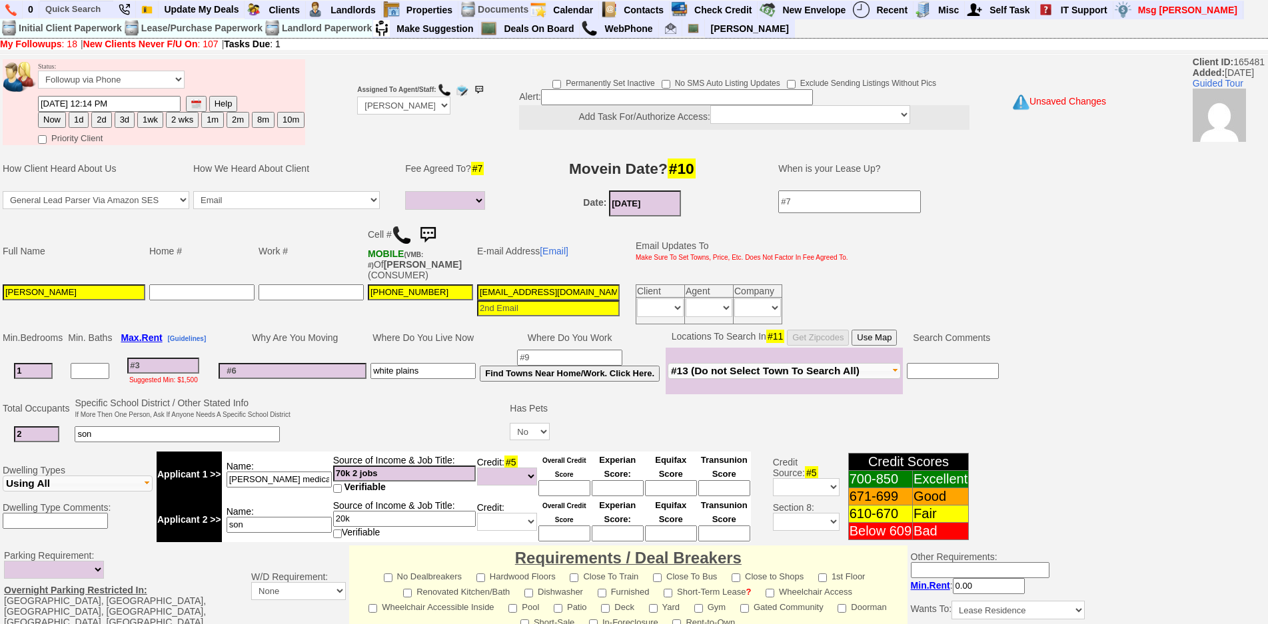
click at [323, 479] on input "yvette medical biller ent" at bounding box center [279, 480] width 105 height 16
click at [297, 527] on input "son" at bounding box center [279, 525] width 105 height 16
type input "son/marshalls/student"
click at [360, 423] on td at bounding box center [401, 422] width 216 height 53
click at [159, 369] on input at bounding box center [163, 366] width 72 height 16
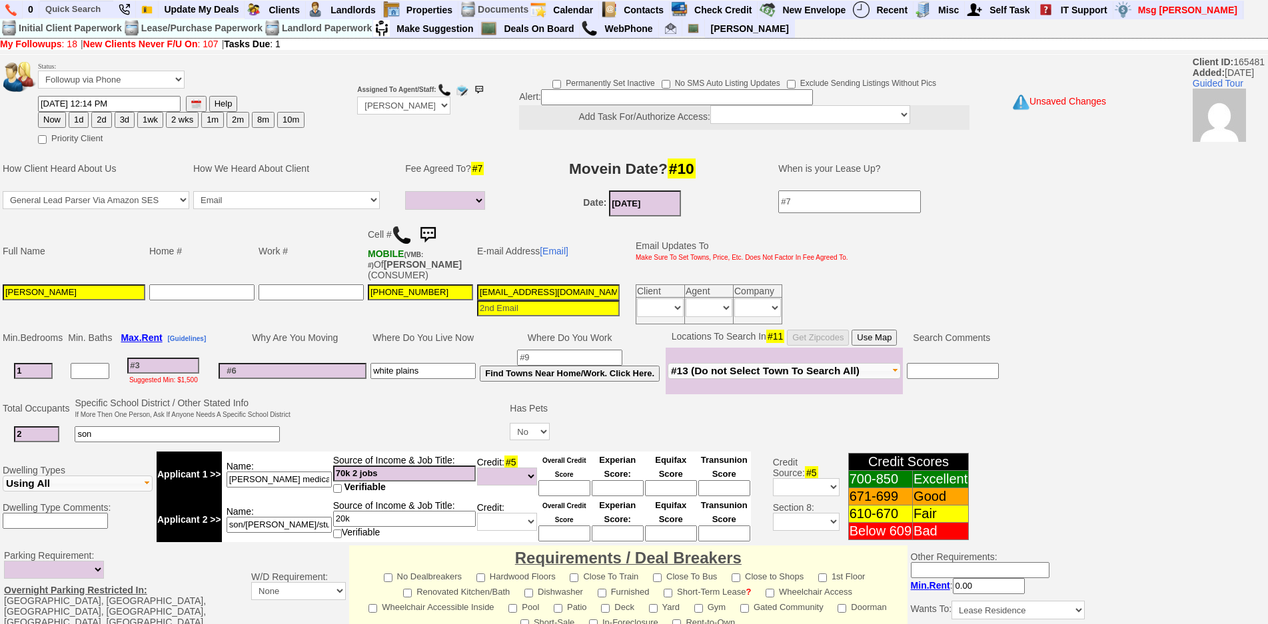
click at [565, 494] on input at bounding box center [565, 489] width 52 height 16
type input "5"
type input "600"
click at [184, 363] on input at bounding box center [163, 366] width 72 height 16
type input "24"
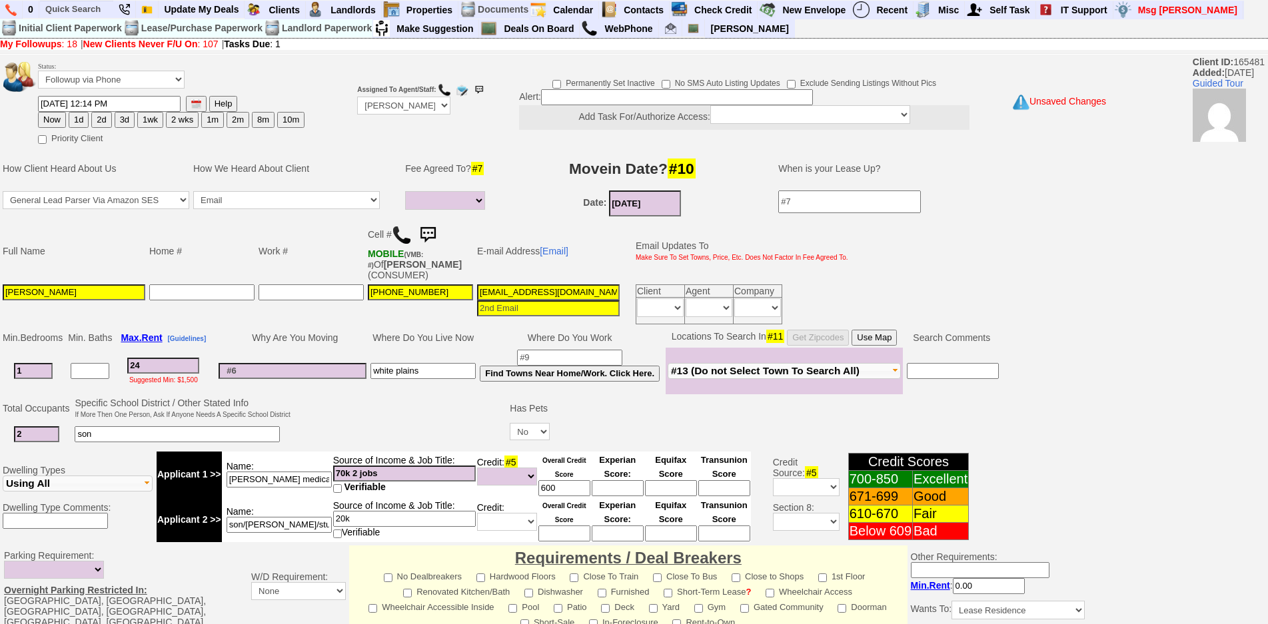
select select
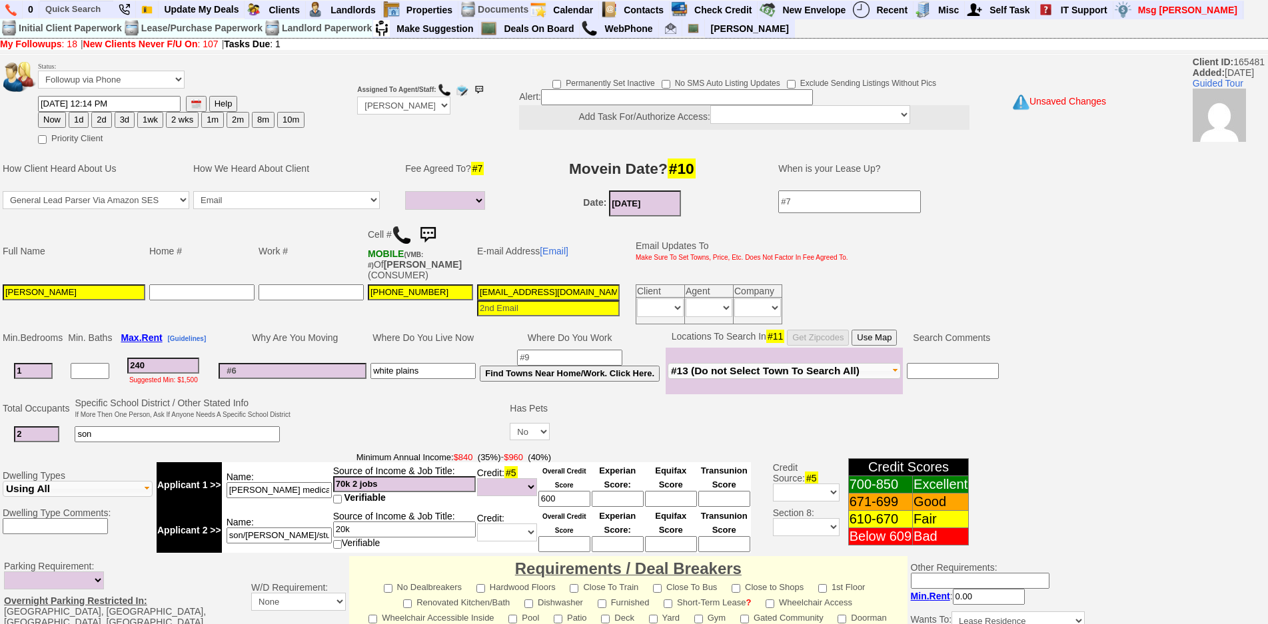
type input "2400"
select select
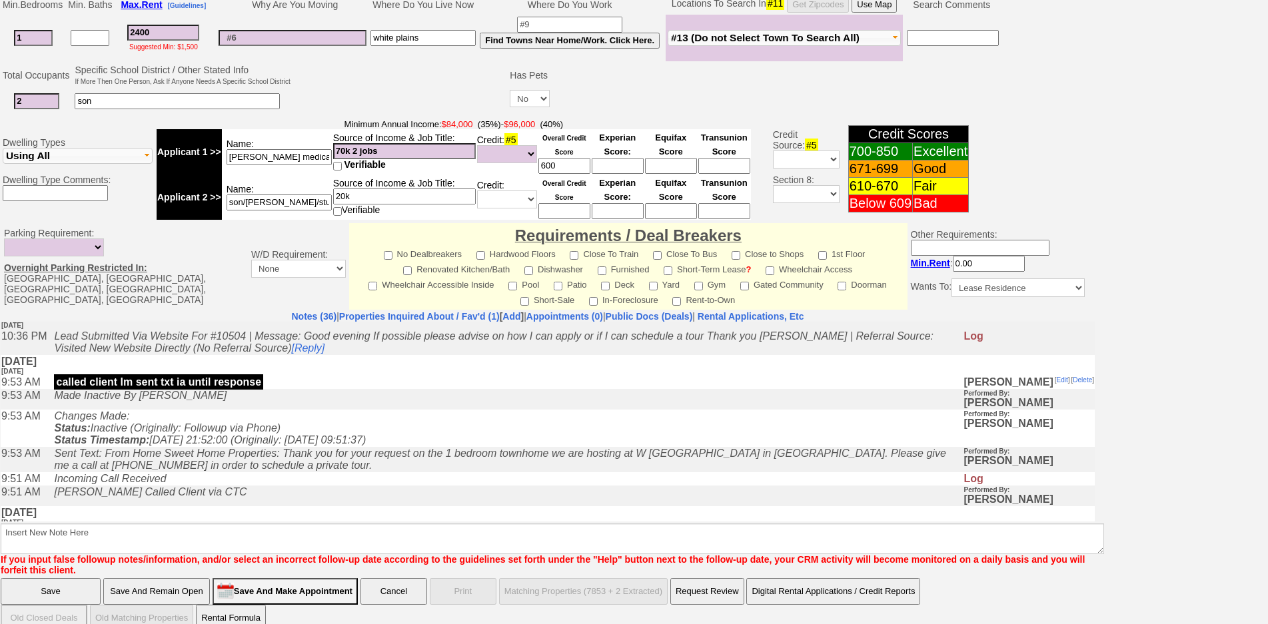
scroll to position [400, 0]
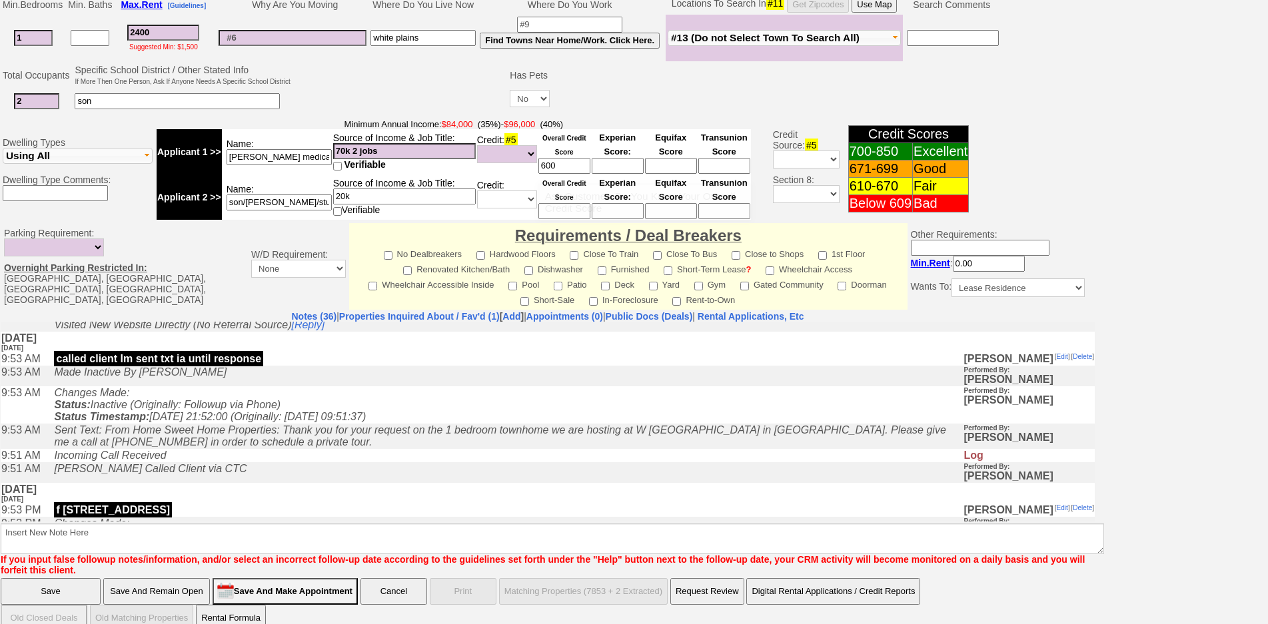
type input "2400"
select select
drag, startPoint x: 574, startPoint y: 165, endPoint x: 449, endPoint y: 155, distance: 125.7
click at [449, 155] on tr "Applicant 1 >> Name: yvette medical biller ent Source of Income & Job Title: 70…" at bounding box center [454, 151] width 594 height 45
type input "550"
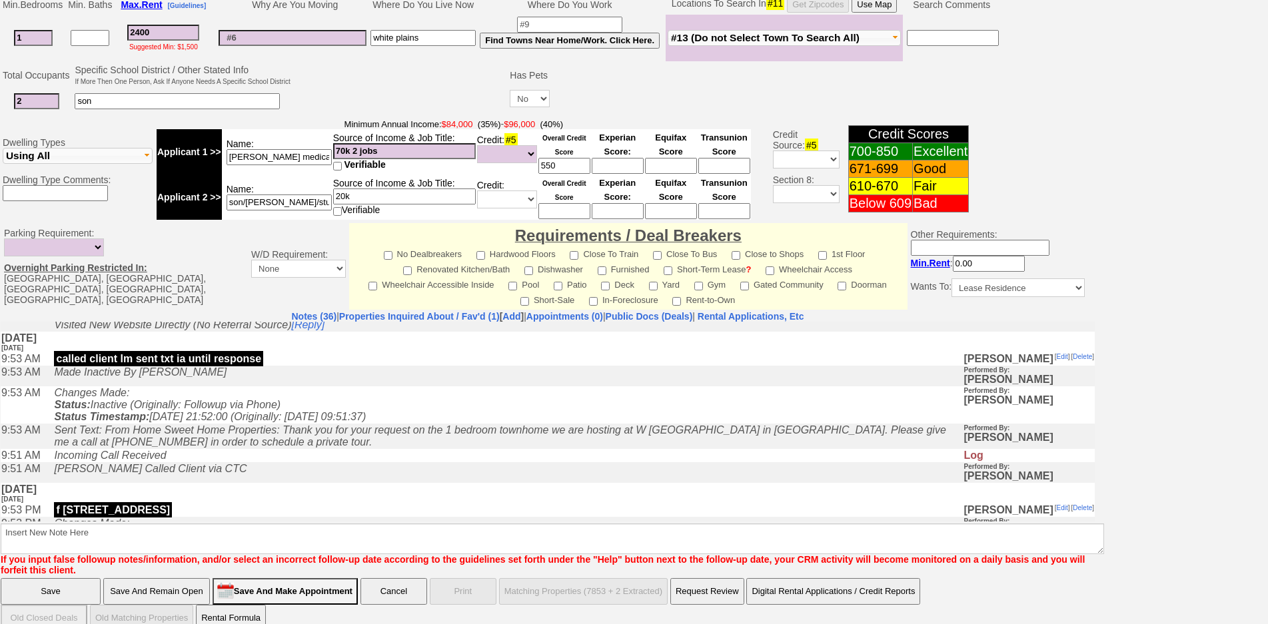
click at [427, 105] on td at bounding box center [401, 89] width 216 height 53
click at [438, 417] on td "Changes Made: Status: Inactive (Originally: Followup via Phone) Status Timestam…" at bounding box center [505, 404] width 916 height 37
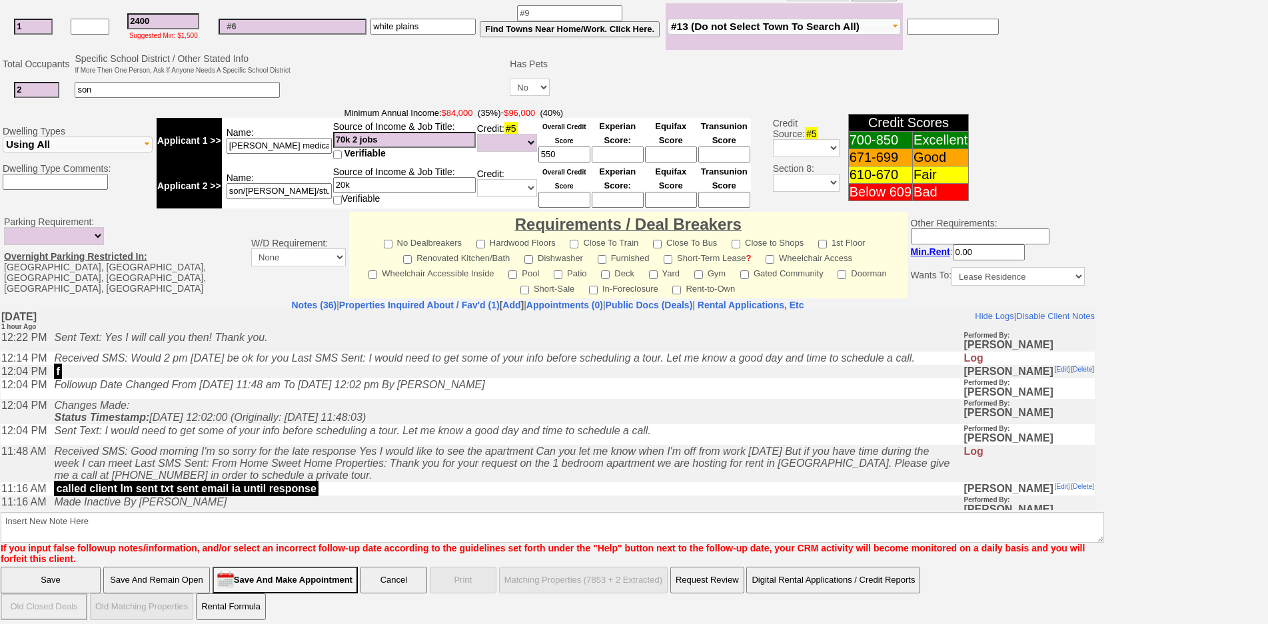
scroll to position [346, 0]
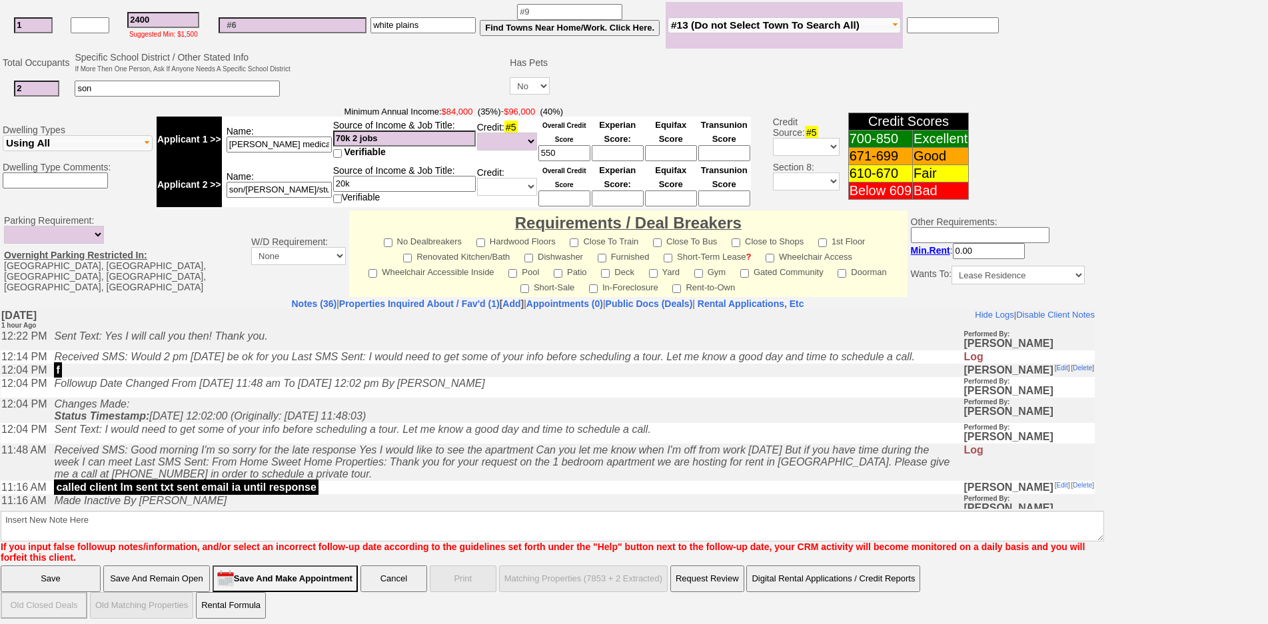
click at [528, 423] on td "Changes Made: Status Timestamp: 2025-09-17 12:02:00 (Originally: 2025-09-15 11:…" at bounding box center [505, 409] width 916 height 25
click at [416, 451] on td "Received SMS: Good morning I'm so sorry for the late response Yes I would like …" at bounding box center [505, 461] width 916 height 37
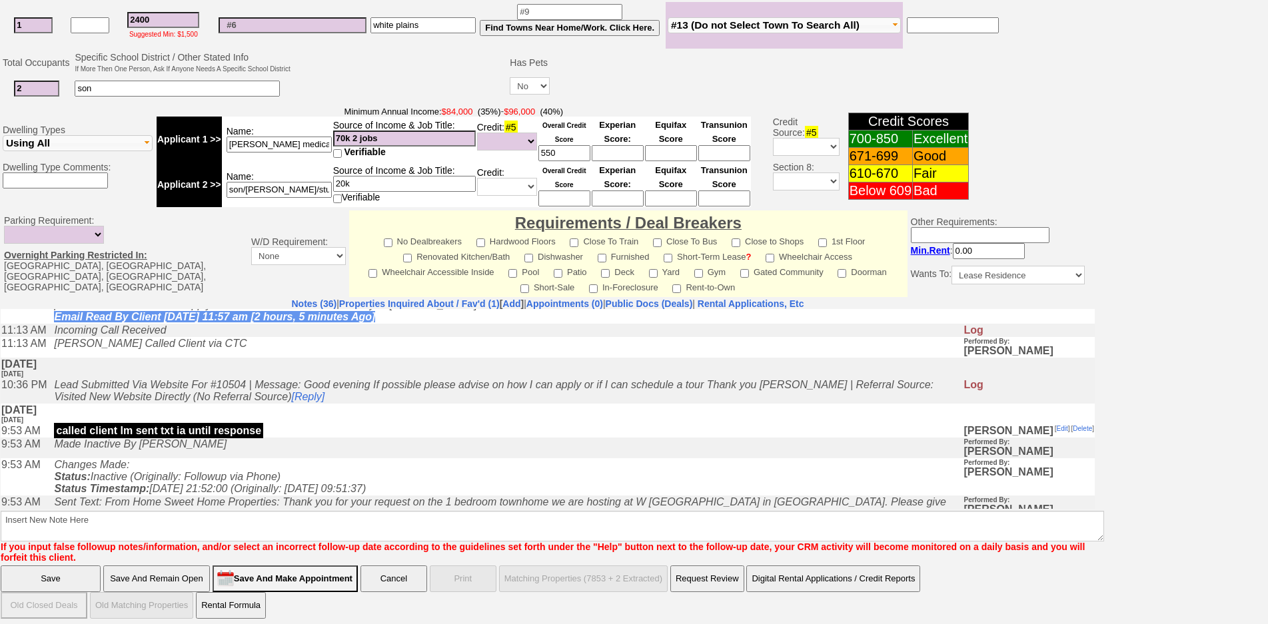
scroll to position [133, 0]
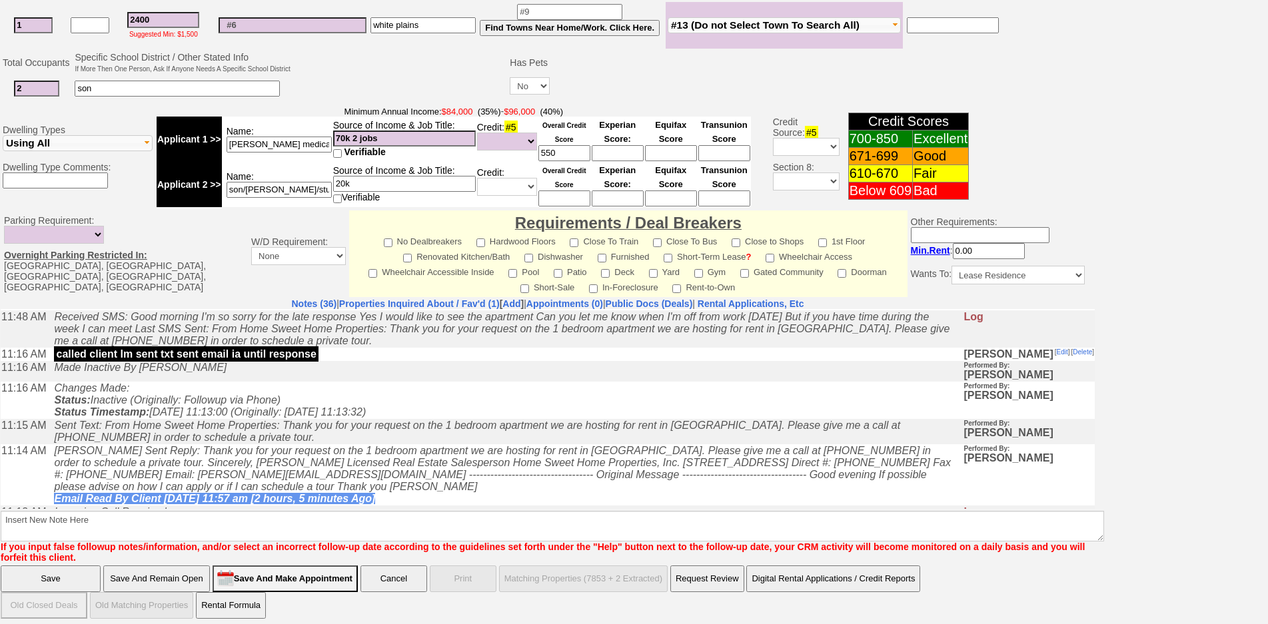
click at [366, 143] on input "70k 2 jobs" at bounding box center [404, 139] width 143 height 16
drag, startPoint x: 342, startPoint y: 139, endPoint x: 335, endPoint y: 141, distance: 6.8
click at [335, 141] on input "70k 2 jobs" at bounding box center [404, 139] width 143 height 16
click at [343, 137] on input "70k 2 jobs" at bounding box center [404, 139] width 143 height 16
click at [557, 197] on input at bounding box center [565, 199] width 52 height 16
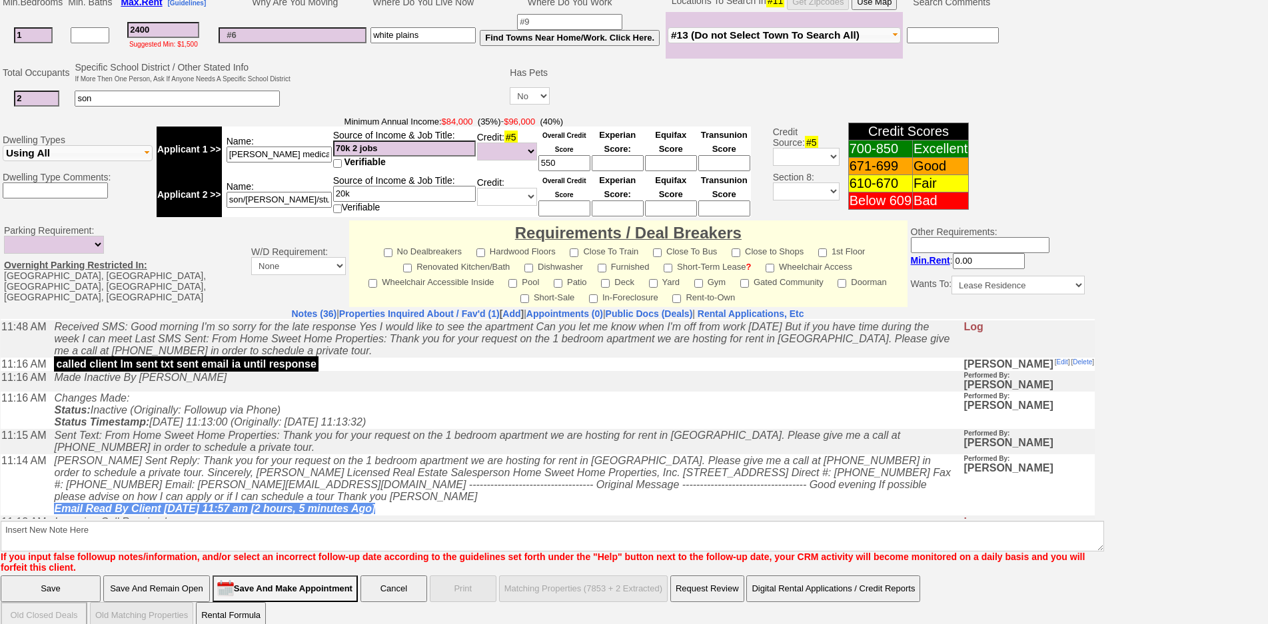
scroll to position [346, 0]
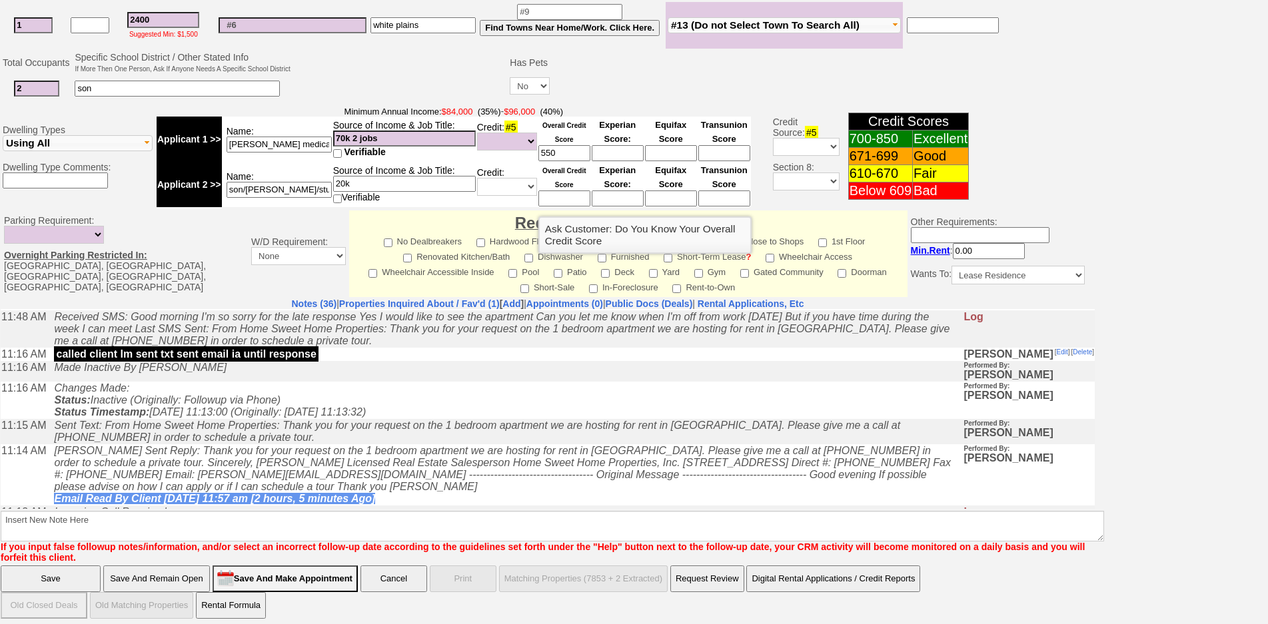
click at [430, 440] on icon "Sent Text: From Home Sweet Home Properties: Thank you for your request on the 1…" at bounding box center [477, 430] width 846 height 23
click at [402, 186] on input "20k" at bounding box center [404, 184] width 143 height 16
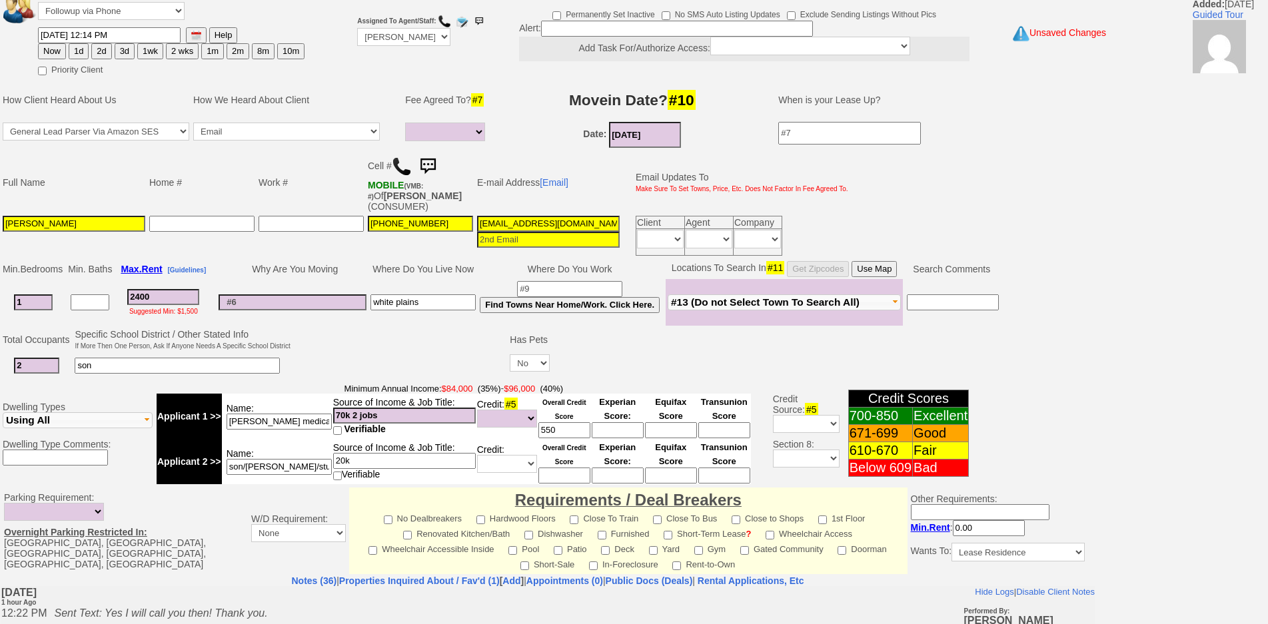
scroll to position [0, 0]
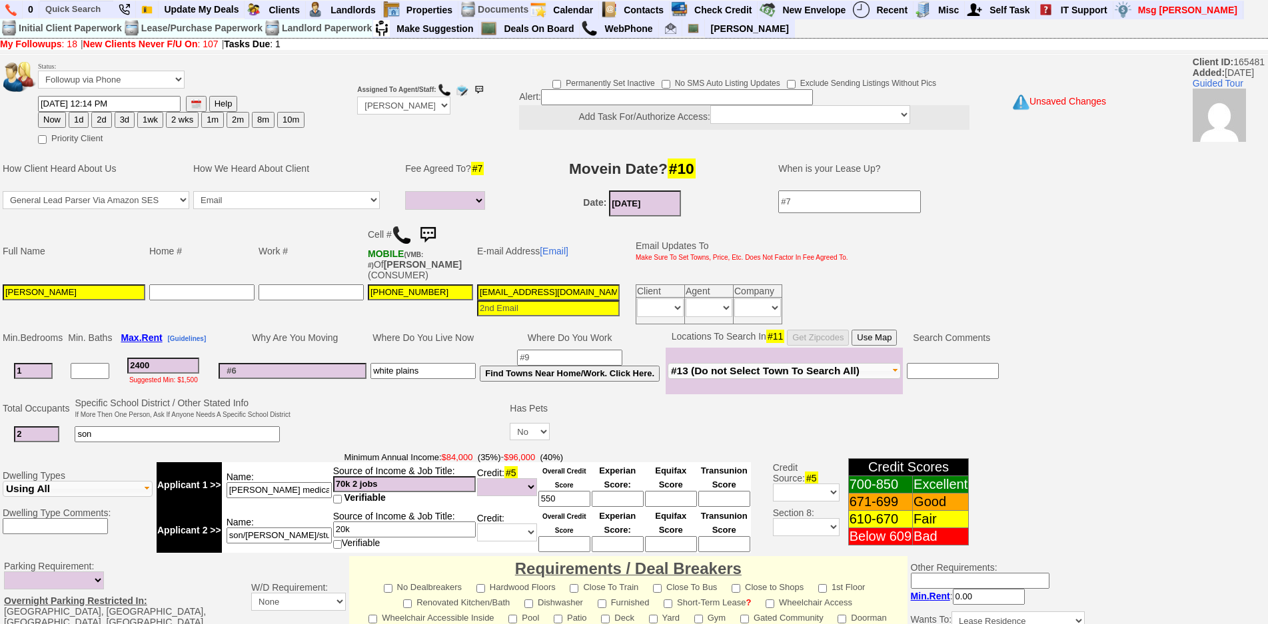
click at [895, 338] on button "Use Map" at bounding box center [874, 338] width 45 height 16
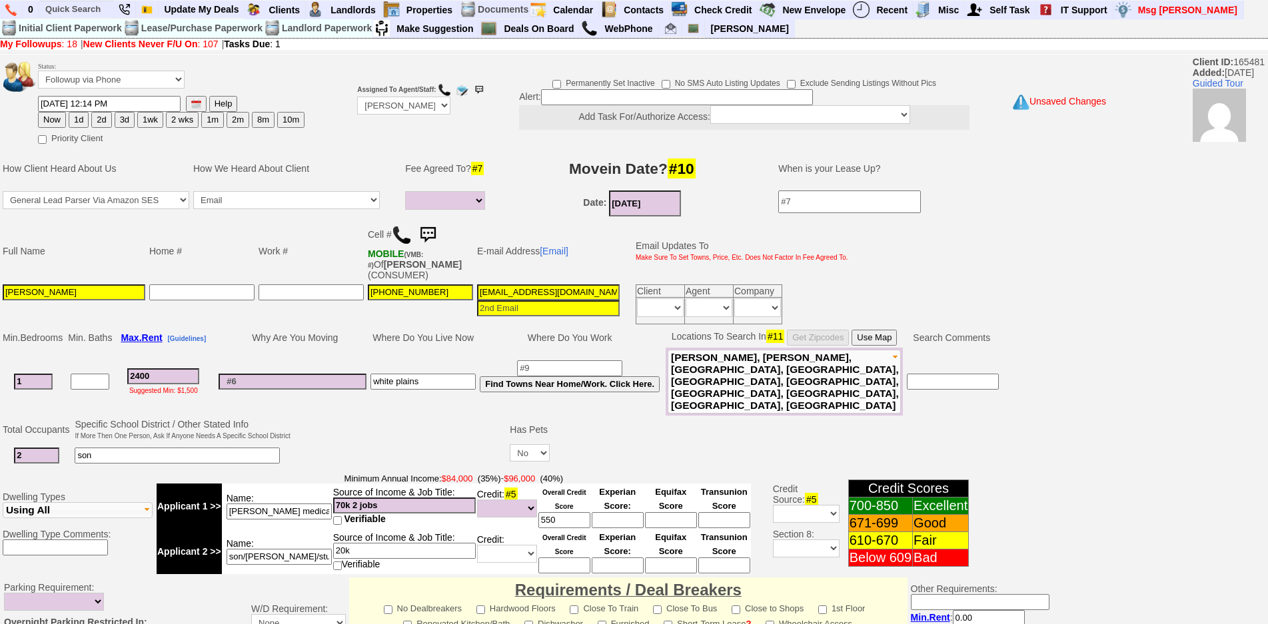
click at [423, 355] on td "white plains" at bounding box center [423, 382] width 109 height 68
click at [349, 361] on td at bounding box center [293, 382] width 152 height 68
click at [333, 374] on input at bounding box center [293, 382] width 148 height 16
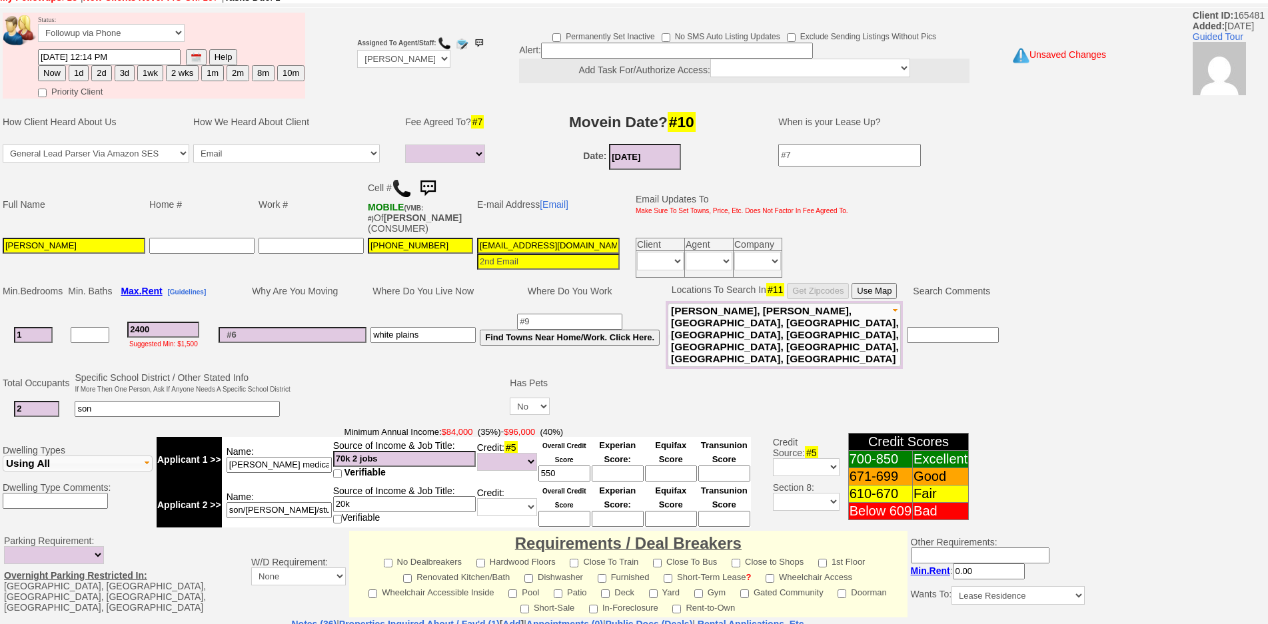
scroll to position [67, 0]
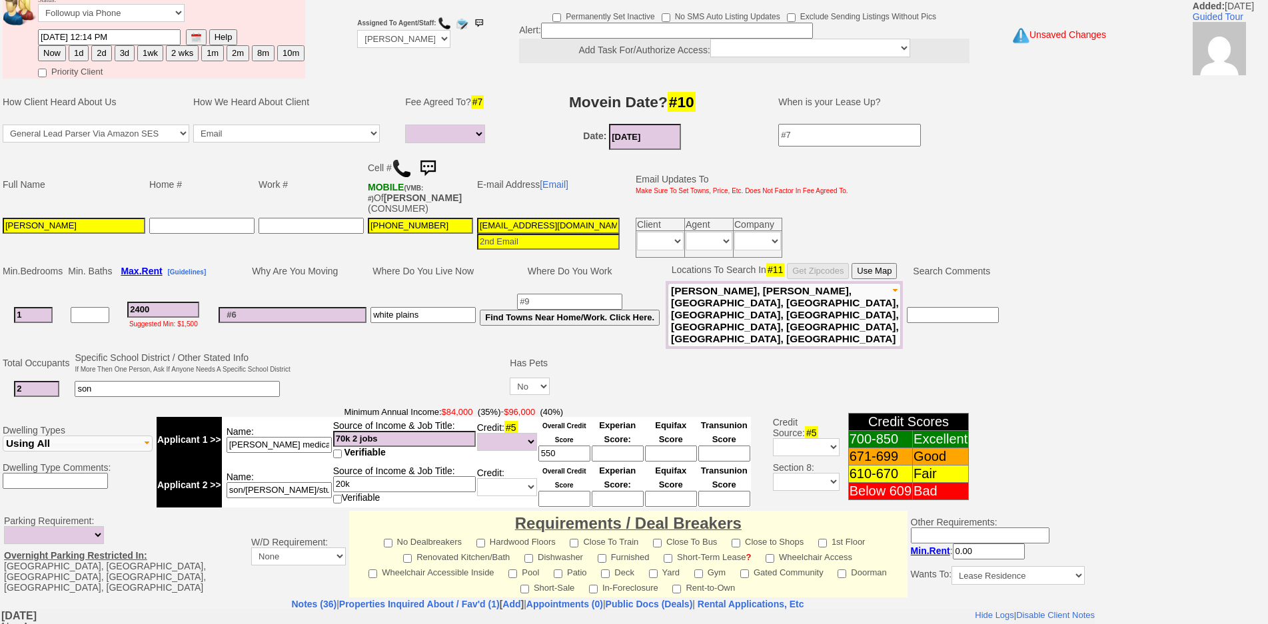
click at [884, 265] on button "Use Map" at bounding box center [874, 271] width 45 height 16
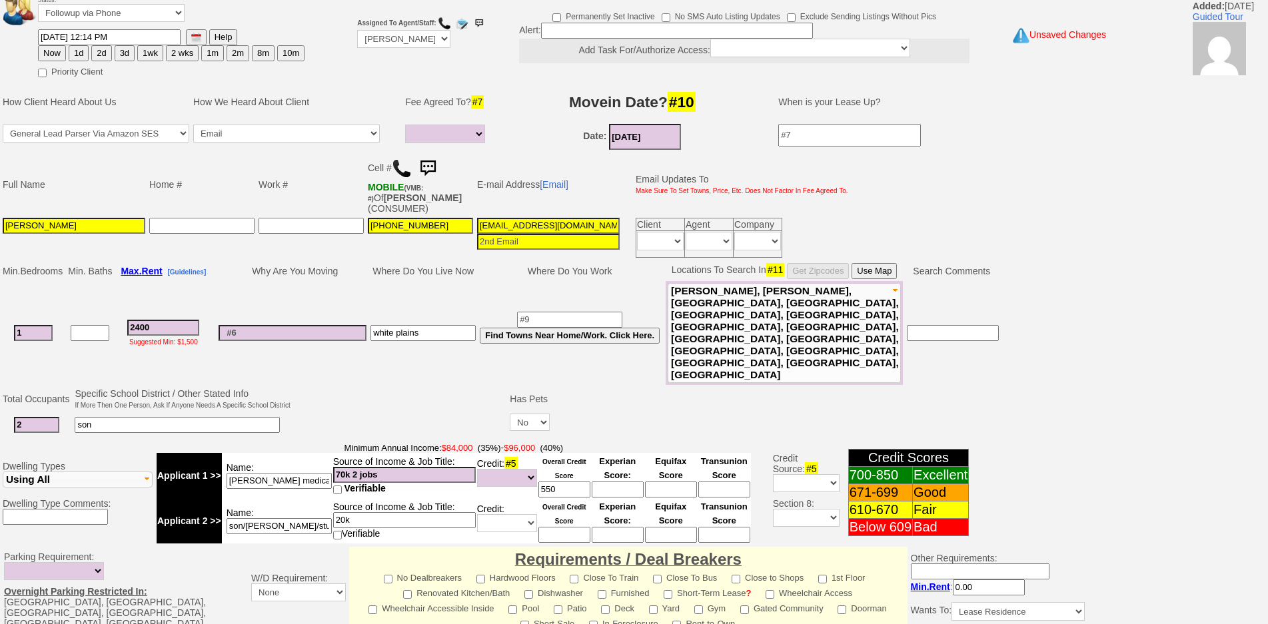
click at [317, 325] on td at bounding box center [293, 333] width 152 height 104
click at [320, 325] on input at bounding box center [293, 333] width 148 height 16
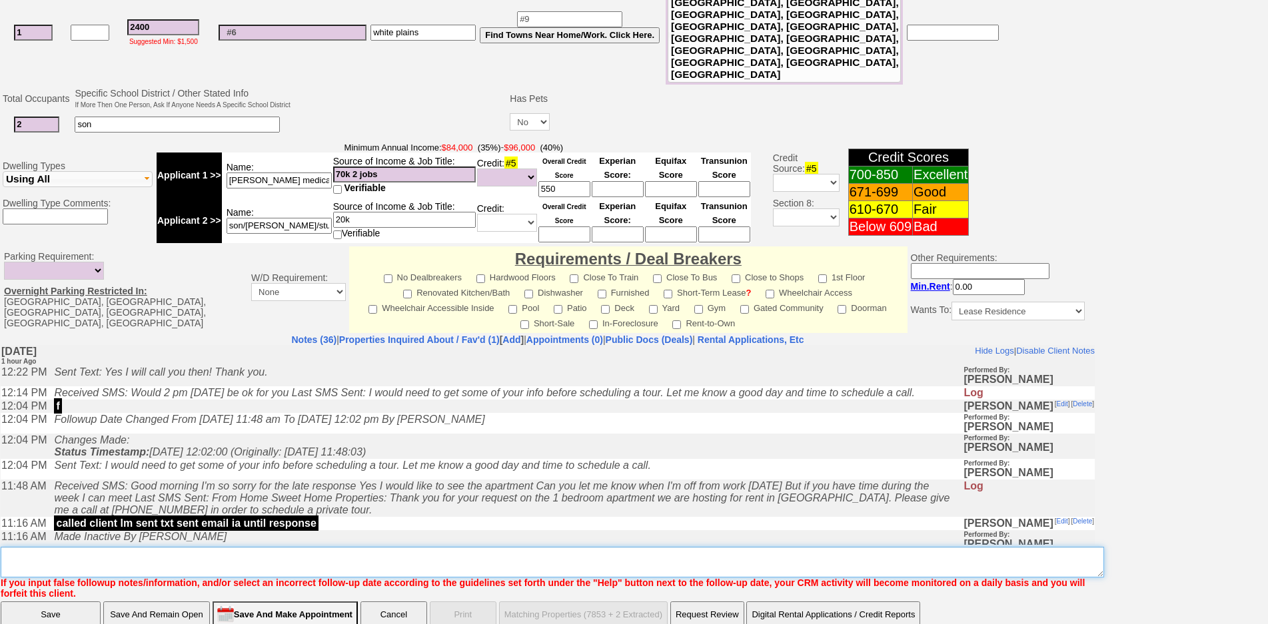
click at [343, 547] on textarea "Insert New Note Here" at bounding box center [553, 562] width 1104 height 31
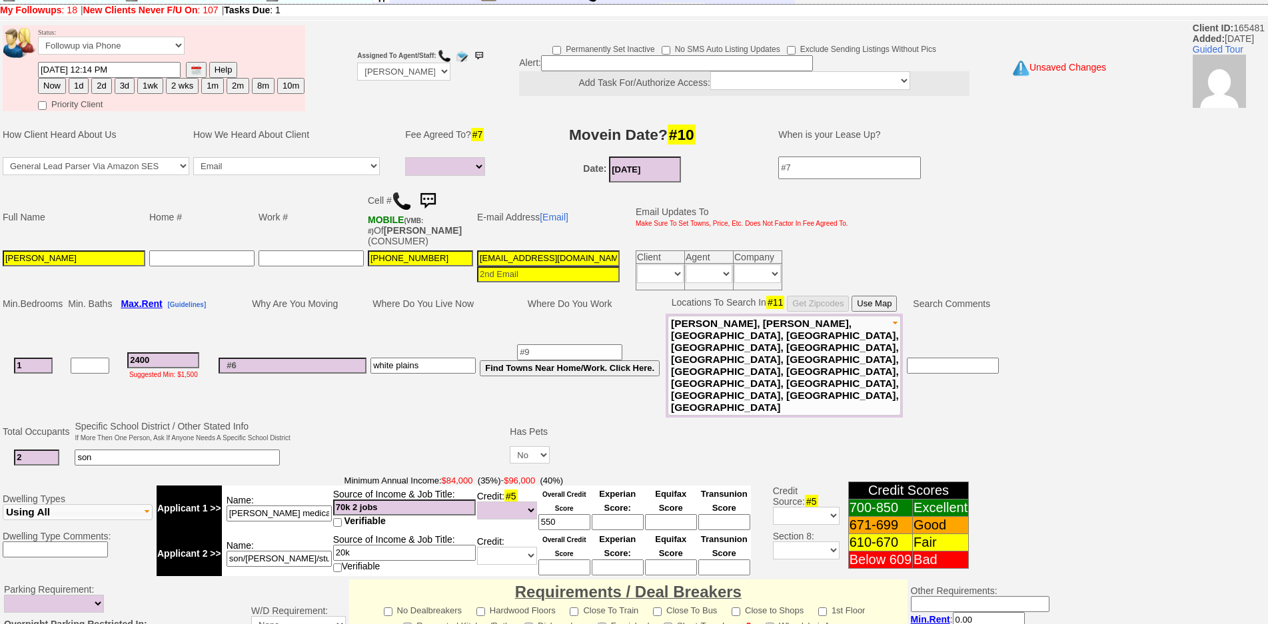
type textarea "marshalls on central ave"
click at [588, 345] on input at bounding box center [569, 353] width 105 height 16
type input "white plains"
drag, startPoint x: 164, startPoint y: 346, endPoint x: 101, endPoint y: 334, distance: 64.4
click at [101, 334] on tr "1 2400 Suggested Min: $1,500 white plains white plains Find Towns Near Home/Wor…" at bounding box center [501, 366] width 1000 height 104
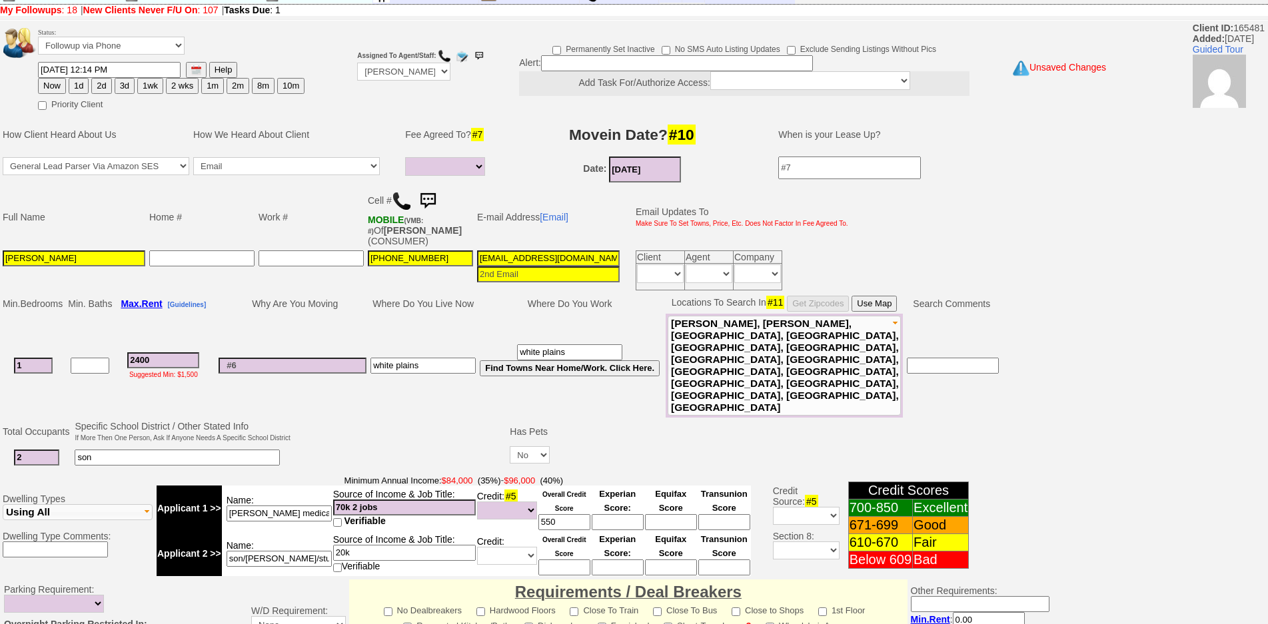
click at [175, 353] on input "2400" at bounding box center [163, 361] width 72 height 16
drag, startPoint x: 163, startPoint y: 342, endPoint x: 83, endPoint y: 319, distance: 83.3
click at [83, 319] on tr "1 2400 Suggested Min: $1,500 white plains white plains Find Towns Near Home/Wor…" at bounding box center [501, 366] width 1000 height 104
type input "26"
select select
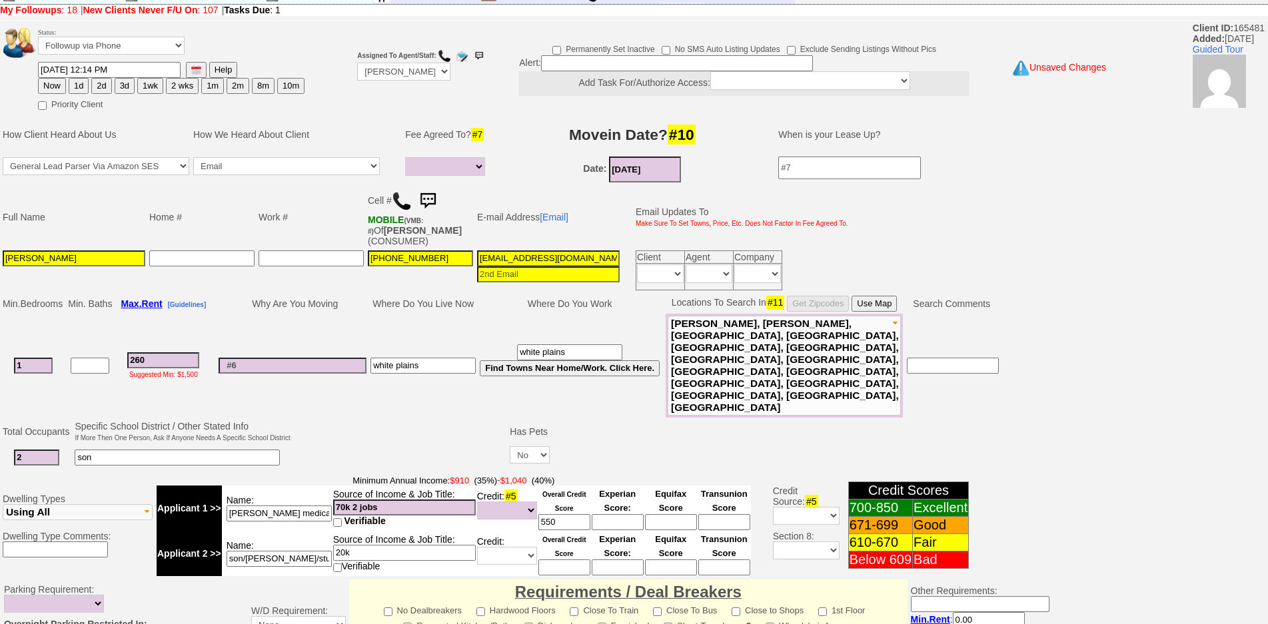
type input "2600"
select select
type input "2600"
select select
click at [99, 90] on button "2d" at bounding box center [101, 86] width 20 height 16
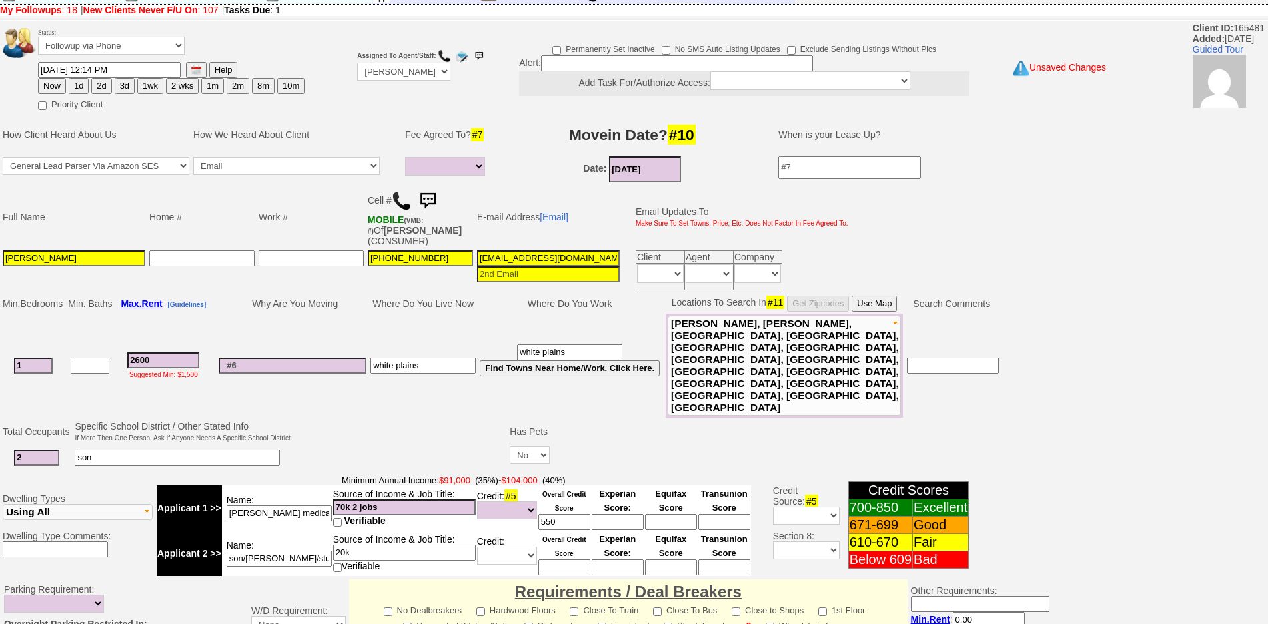
type input "09/17/2025 02:03 PM"
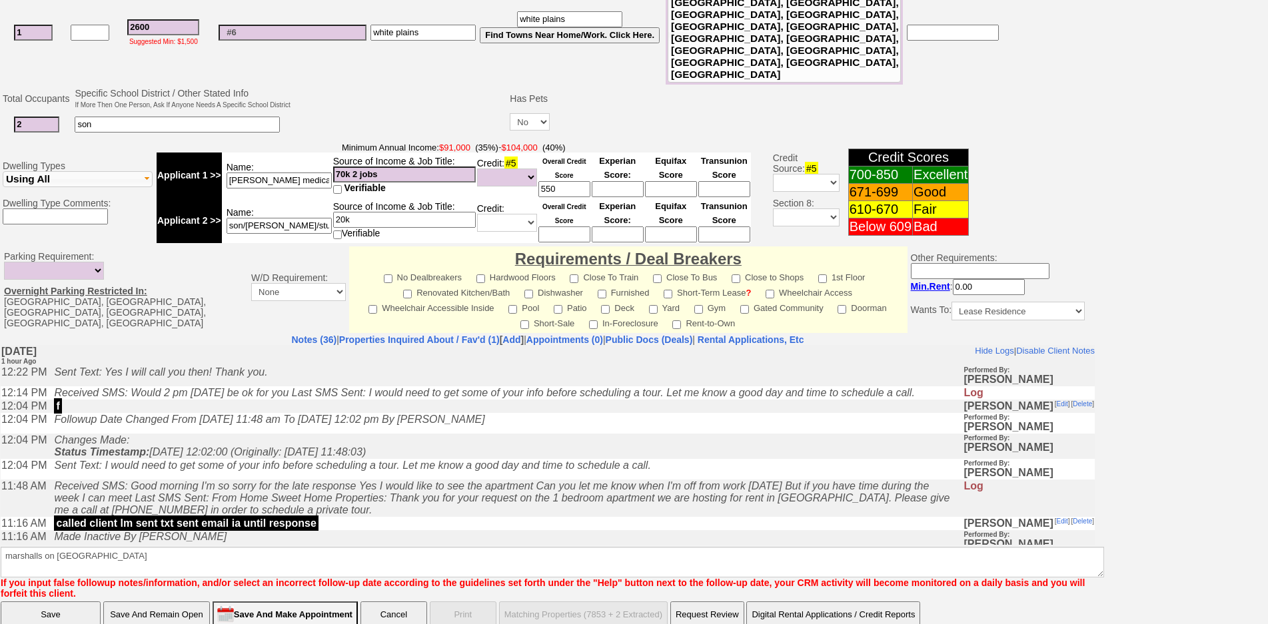
drag, startPoint x: 1279, startPoint y: 271, endPoint x: 520, endPoint y: 175, distance: 765.2
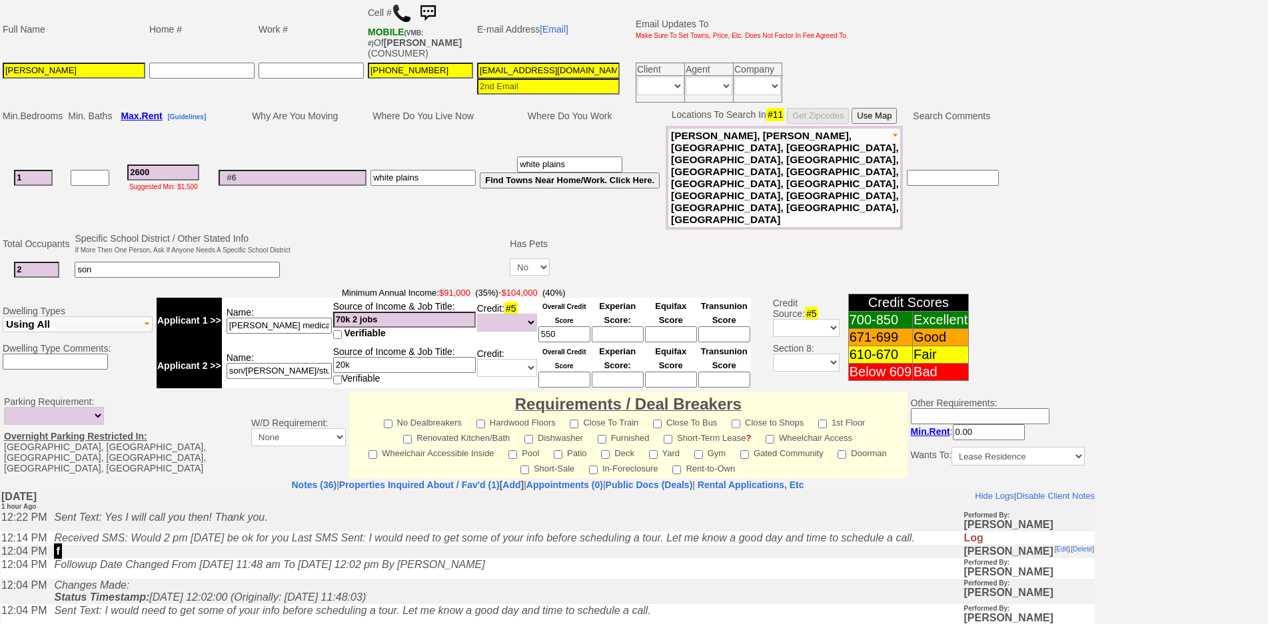
scroll to position [101, 0]
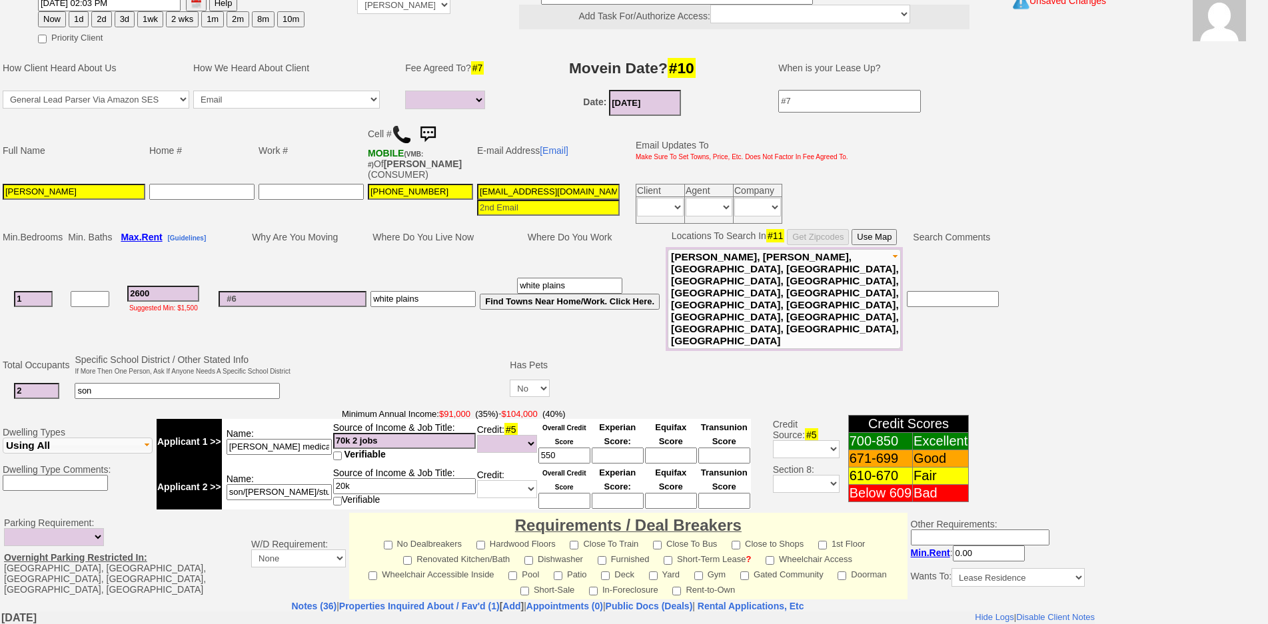
click at [897, 234] on button "Use Map" at bounding box center [874, 237] width 45 height 16
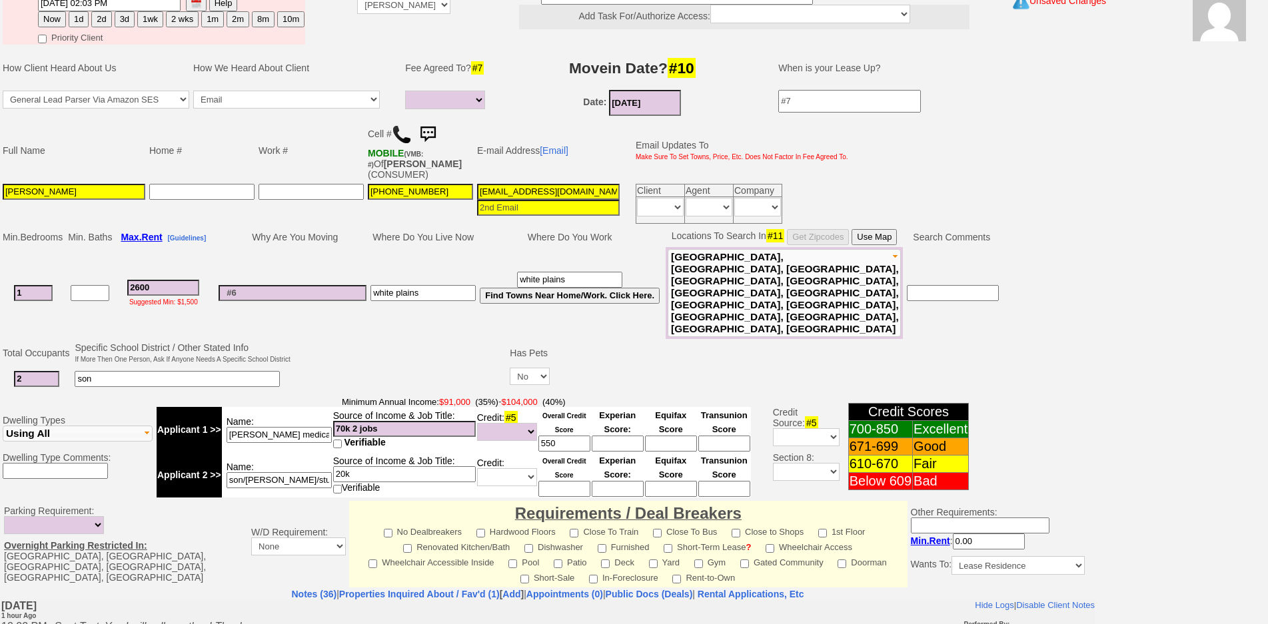
scroll to position [355, 0]
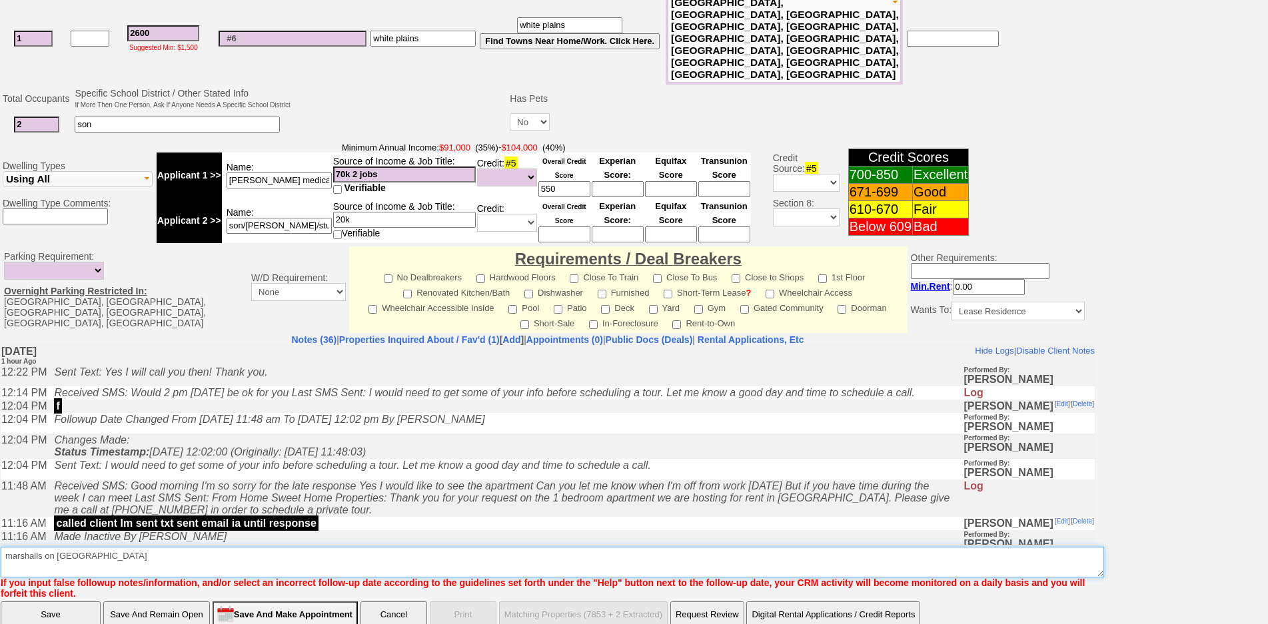
drag, startPoint x: 470, startPoint y: 866, endPoint x: 547, endPoint y: 493, distance: 381.8
type textarea "marshalls on central ave - credit shot fu"
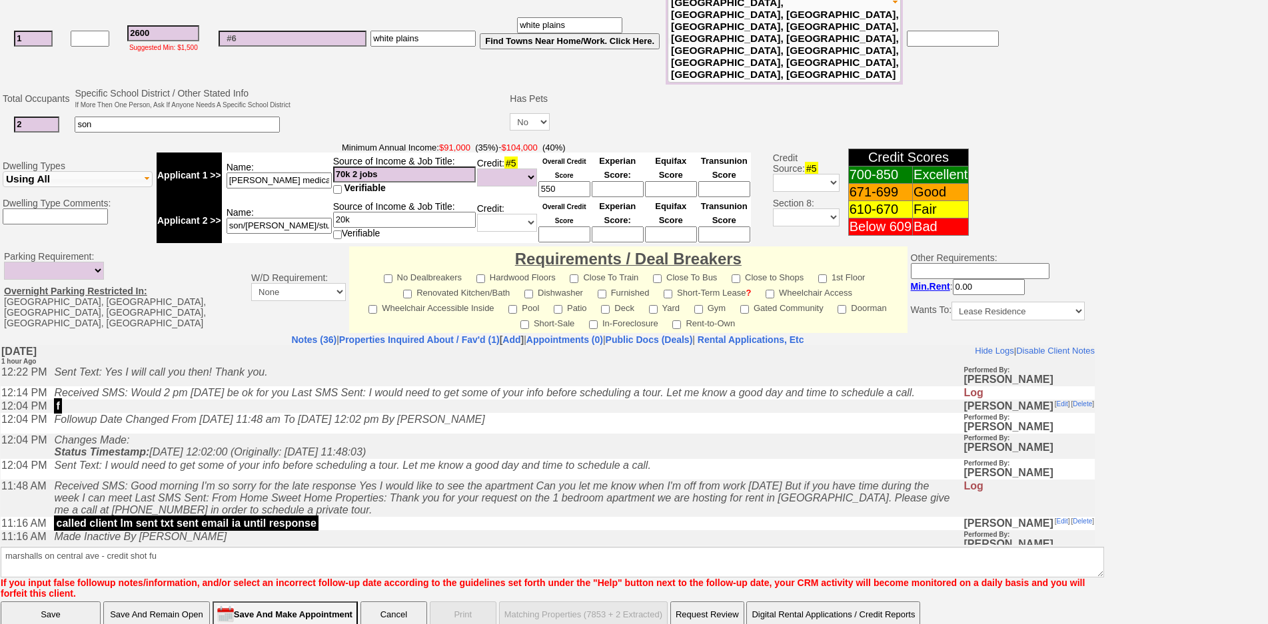
click input "Save And Remain Open" at bounding box center [156, 615] width 107 height 27
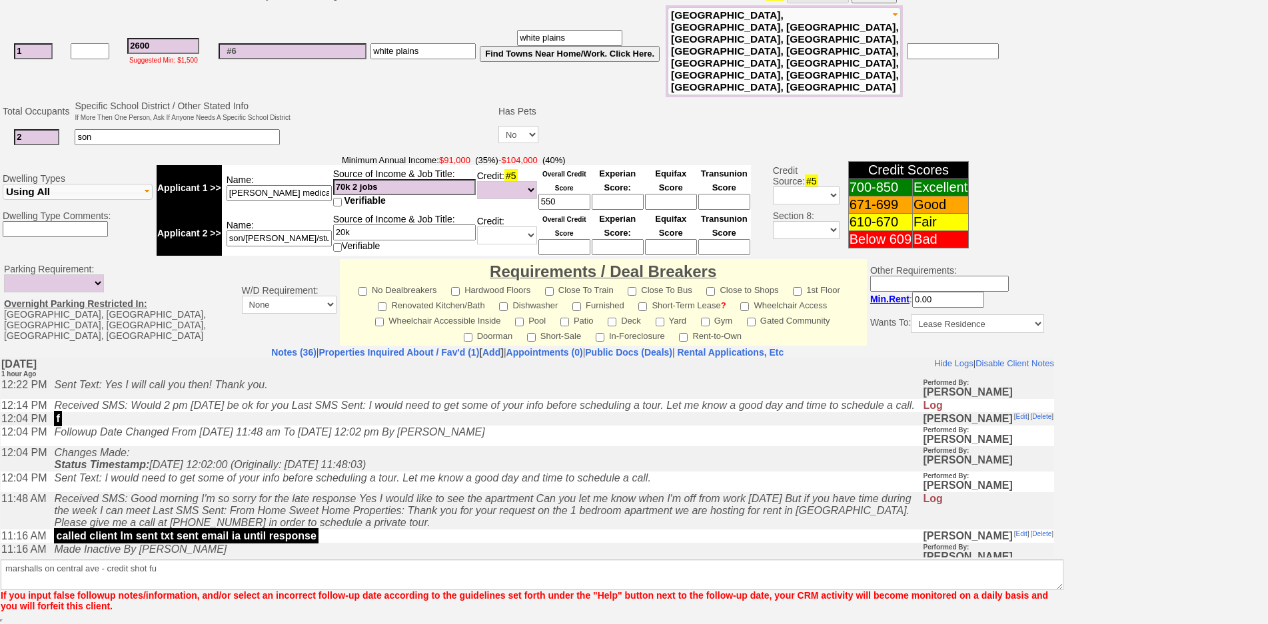
scroll to position [307, 0]
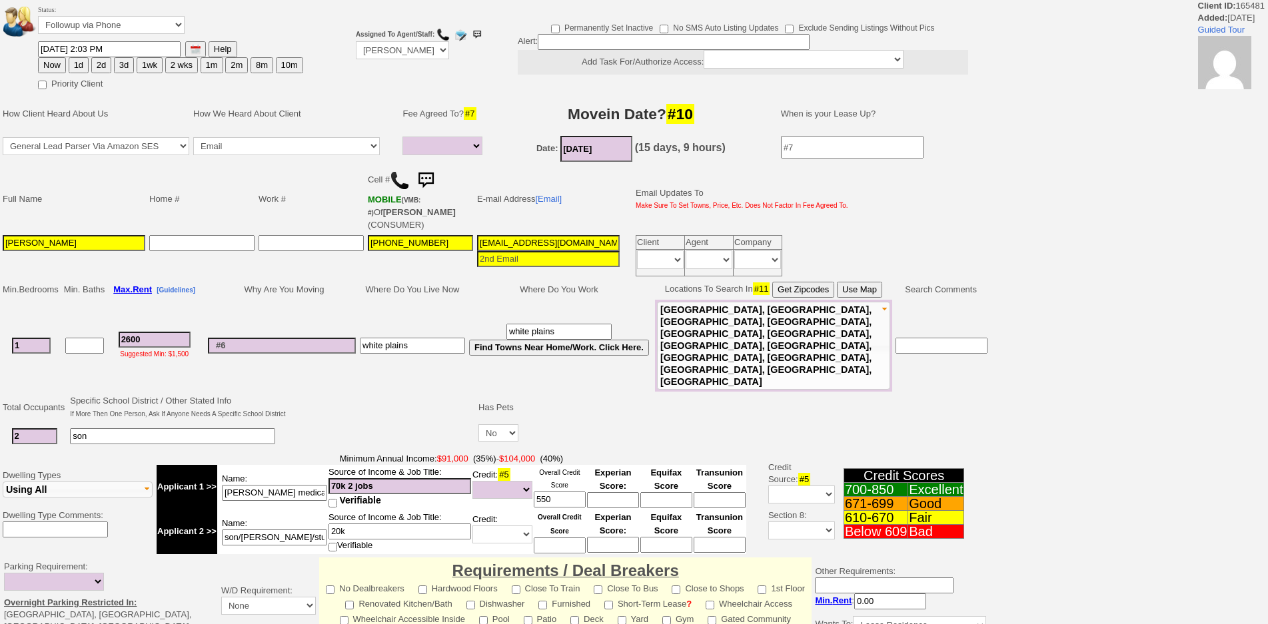
select select
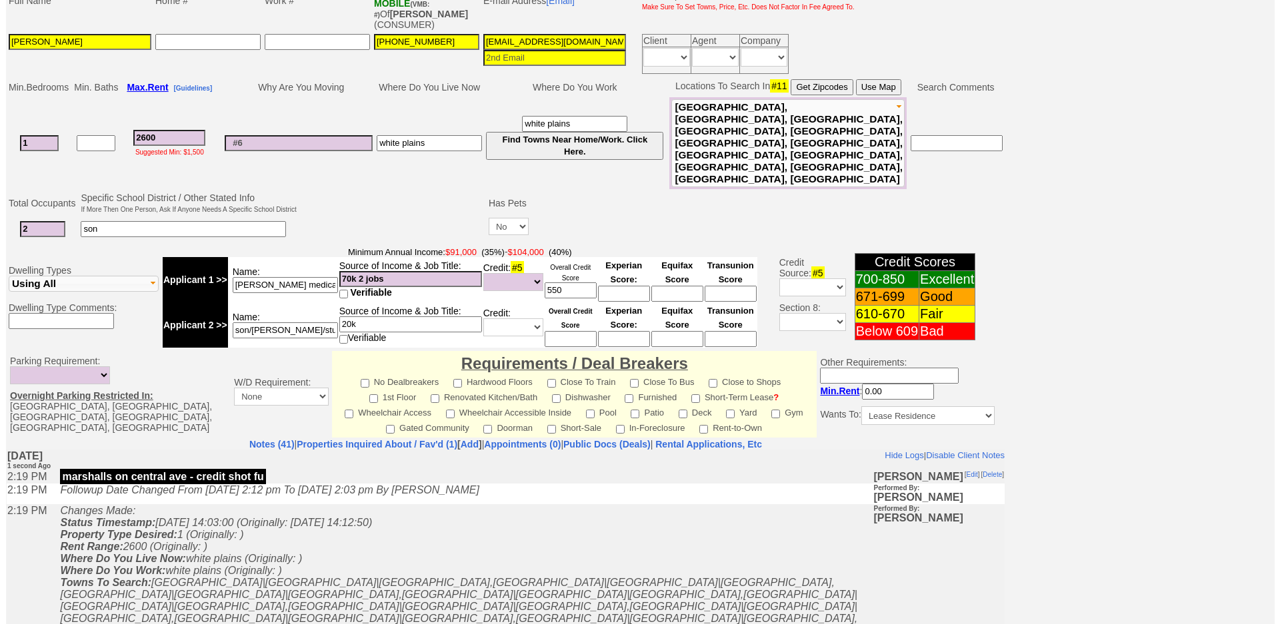
scroll to position [365, 0]
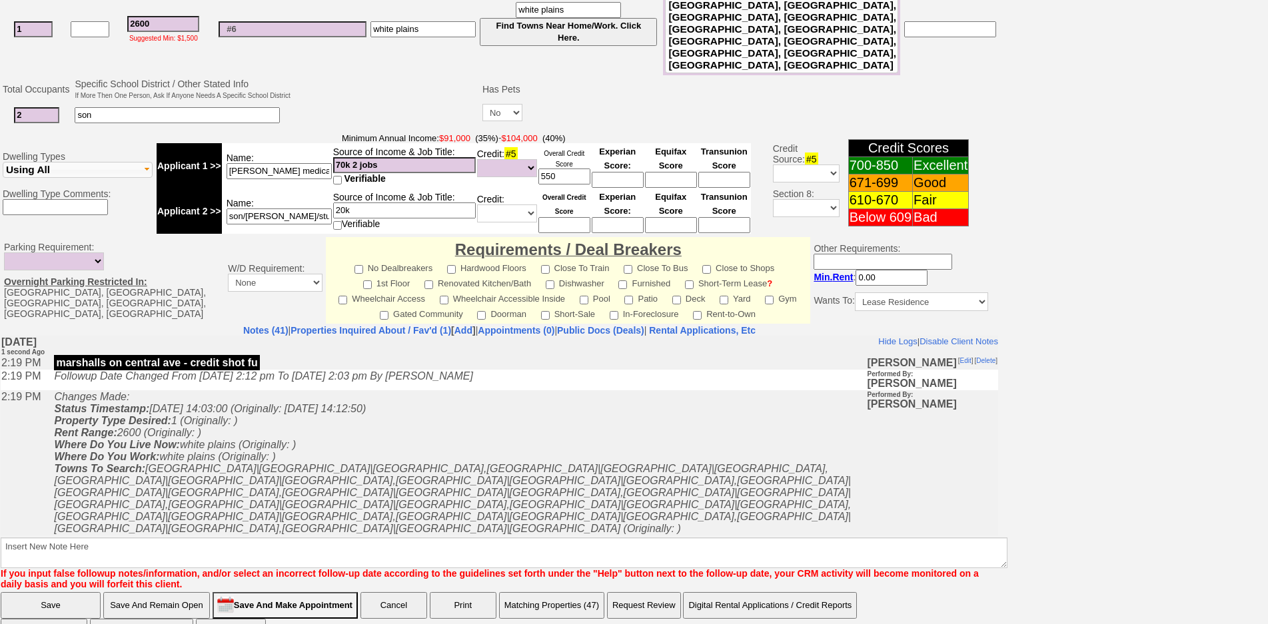
click at [530, 592] on button "Matching Properties (47)" at bounding box center [551, 605] width 105 height 27
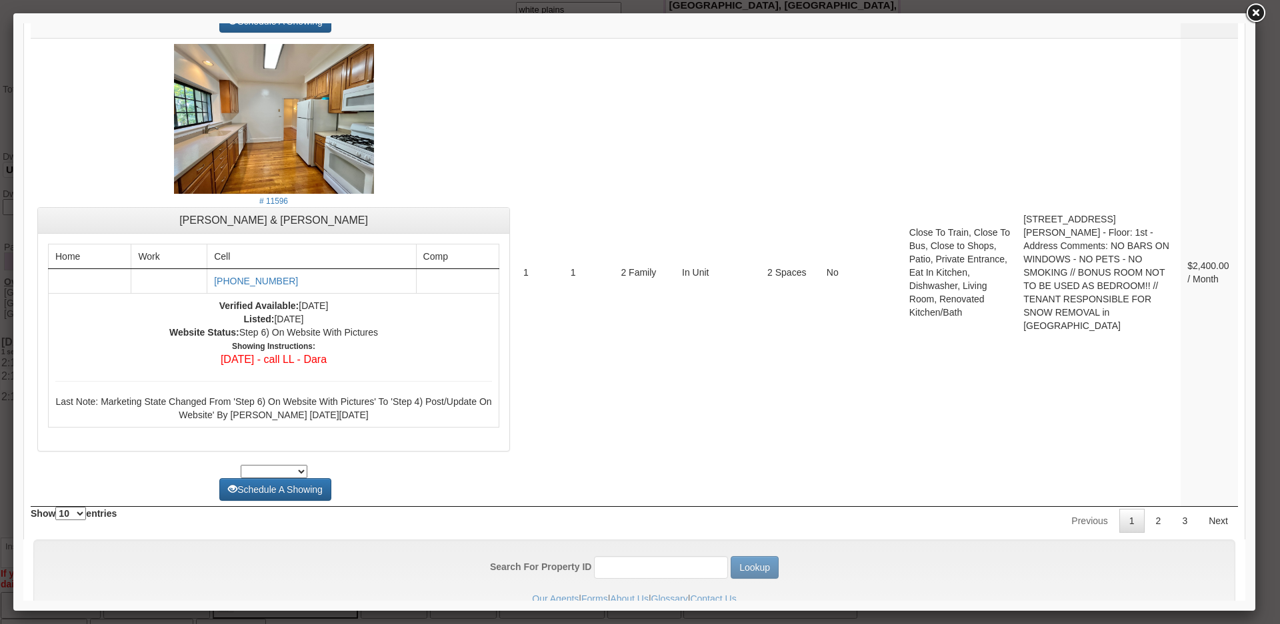
scroll to position [5022, 0]
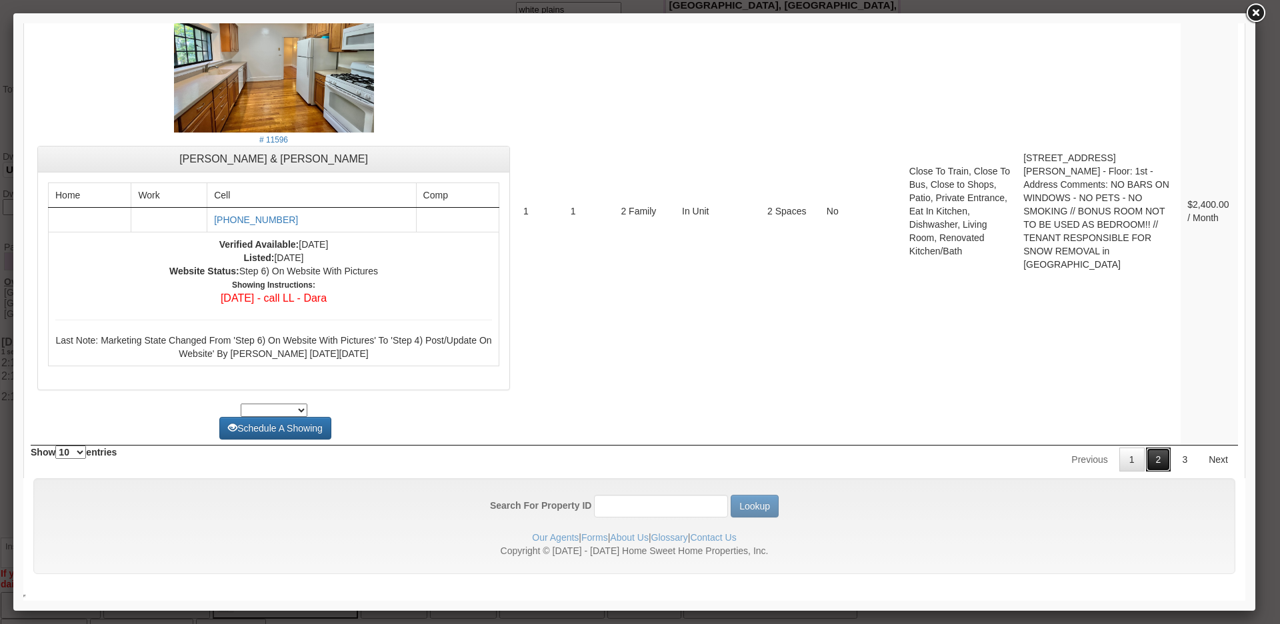
click at [1148, 456] on link "2" at bounding box center [1158, 460] width 25 height 24
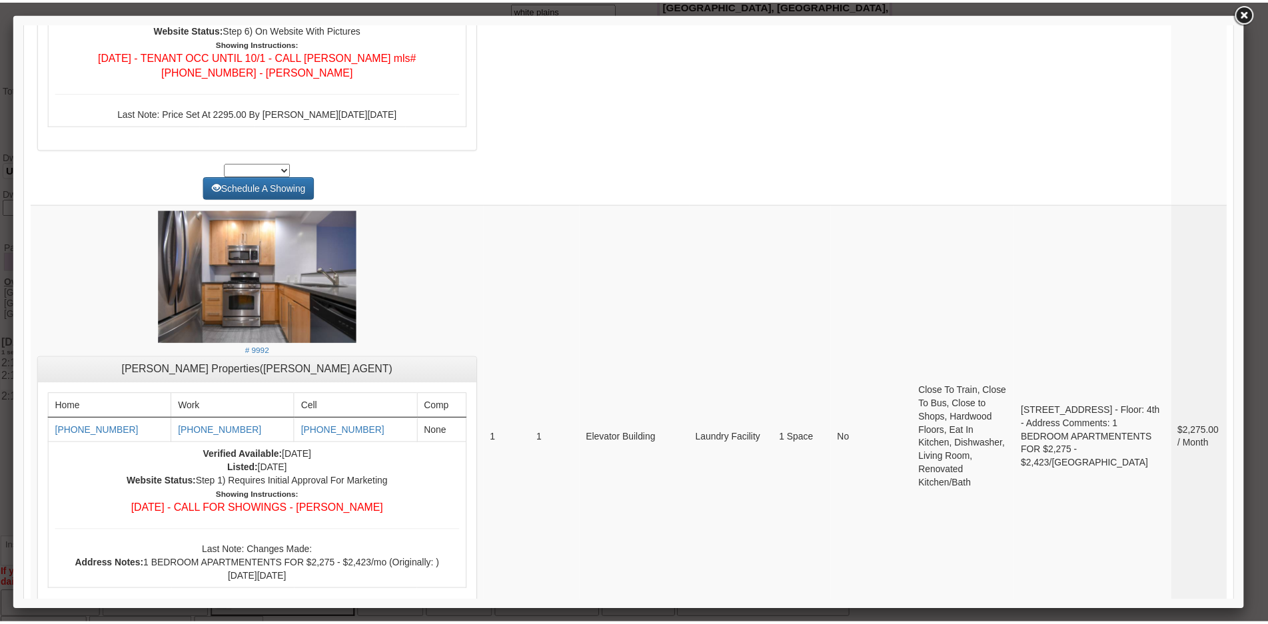
scroll to position [3332, 0]
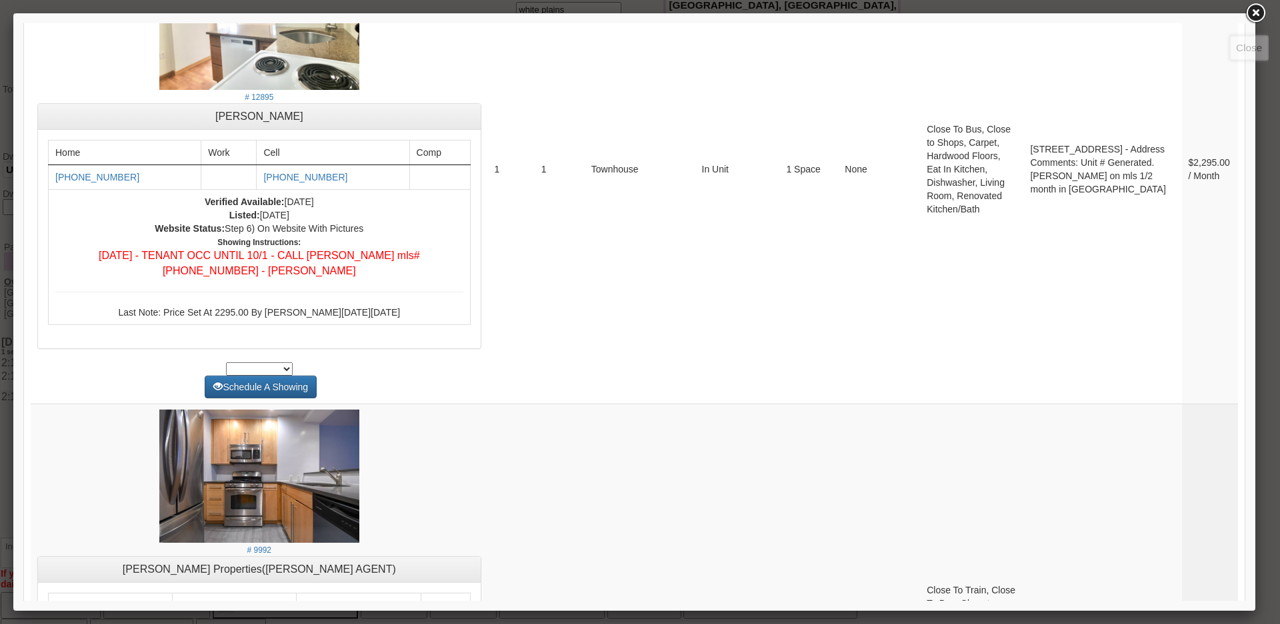
click at [1250, 9] on link at bounding box center [1255, 13] width 24 height 24
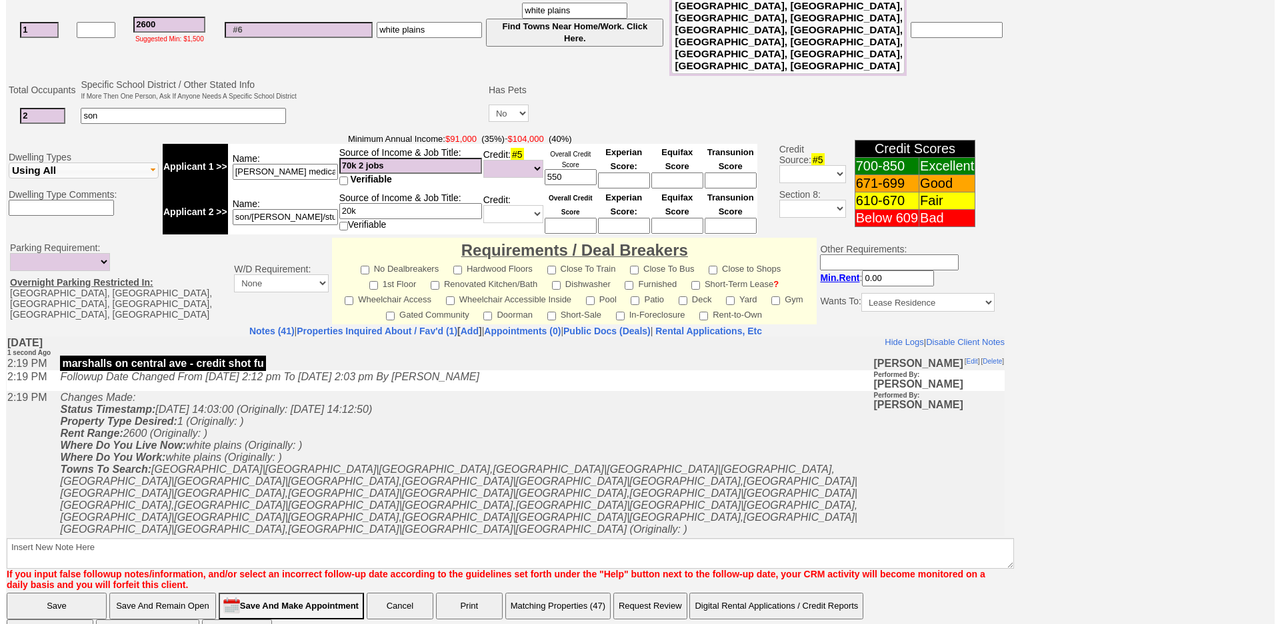
scroll to position [365, 0]
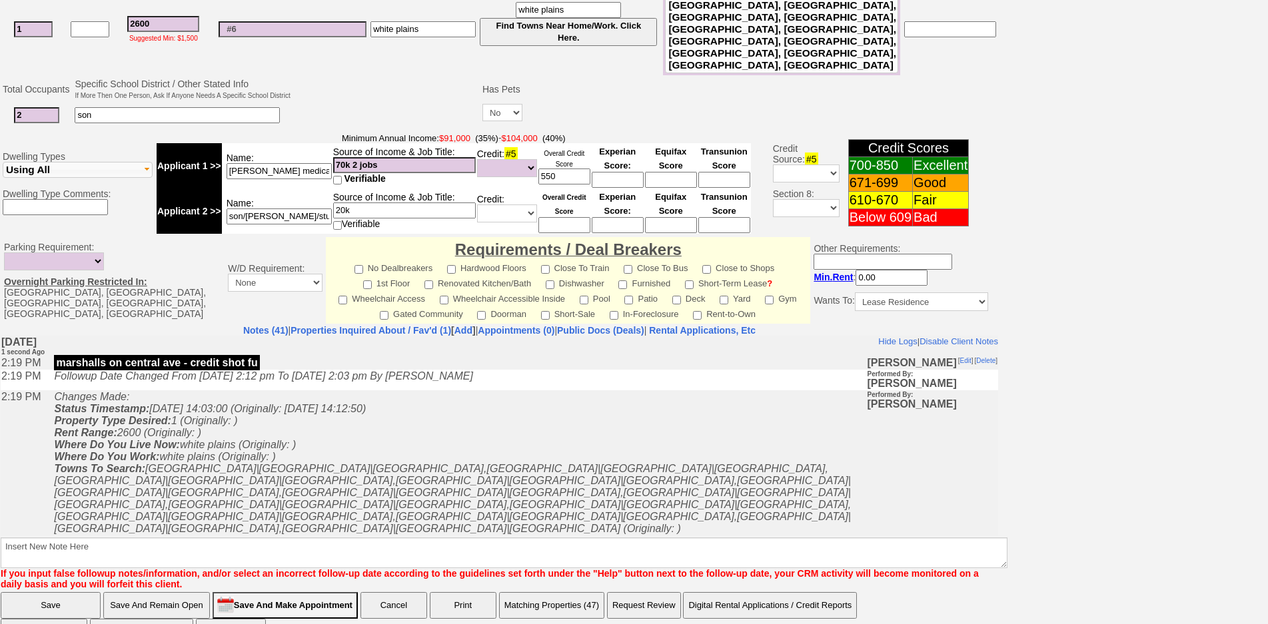
click at [586, 592] on button "Matching Properties (47)" at bounding box center [551, 605] width 105 height 27
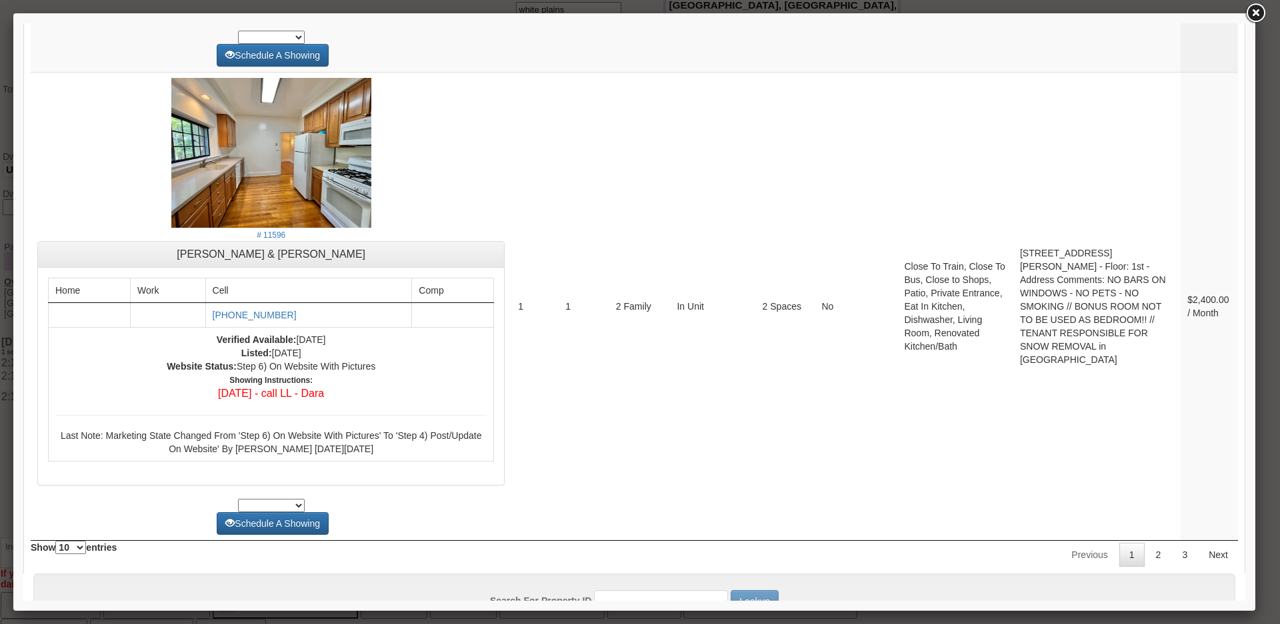
scroll to position [5022, 0]
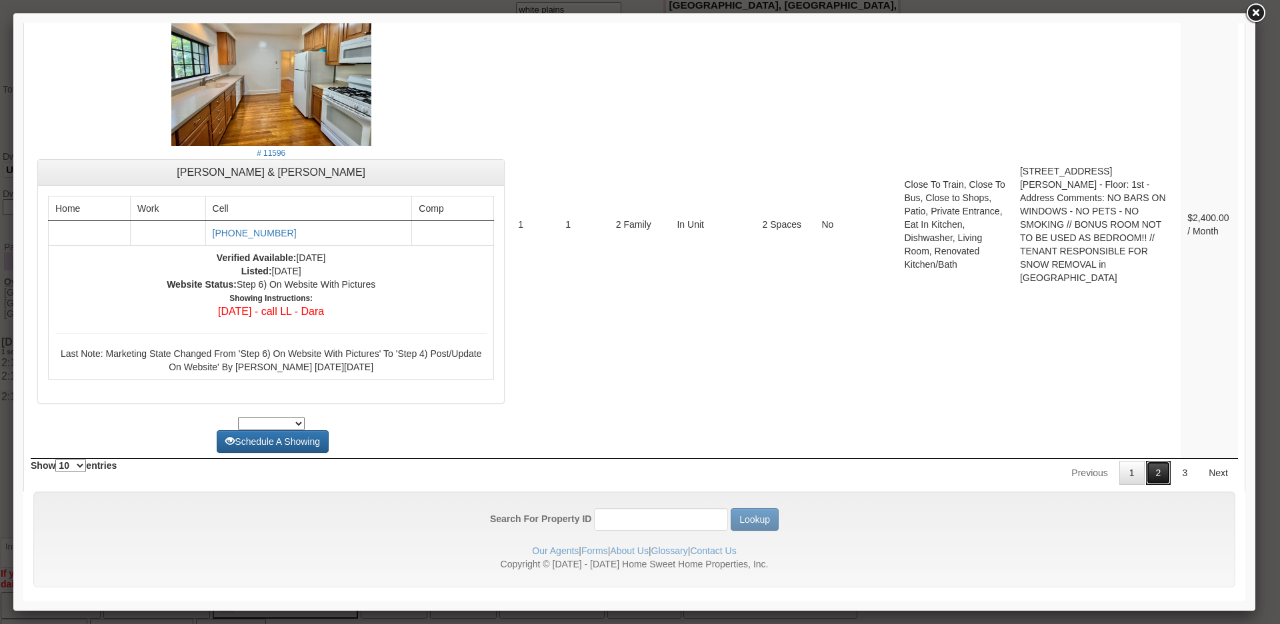
click at [1146, 462] on link "2" at bounding box center [1158, 473] width 25 height 24
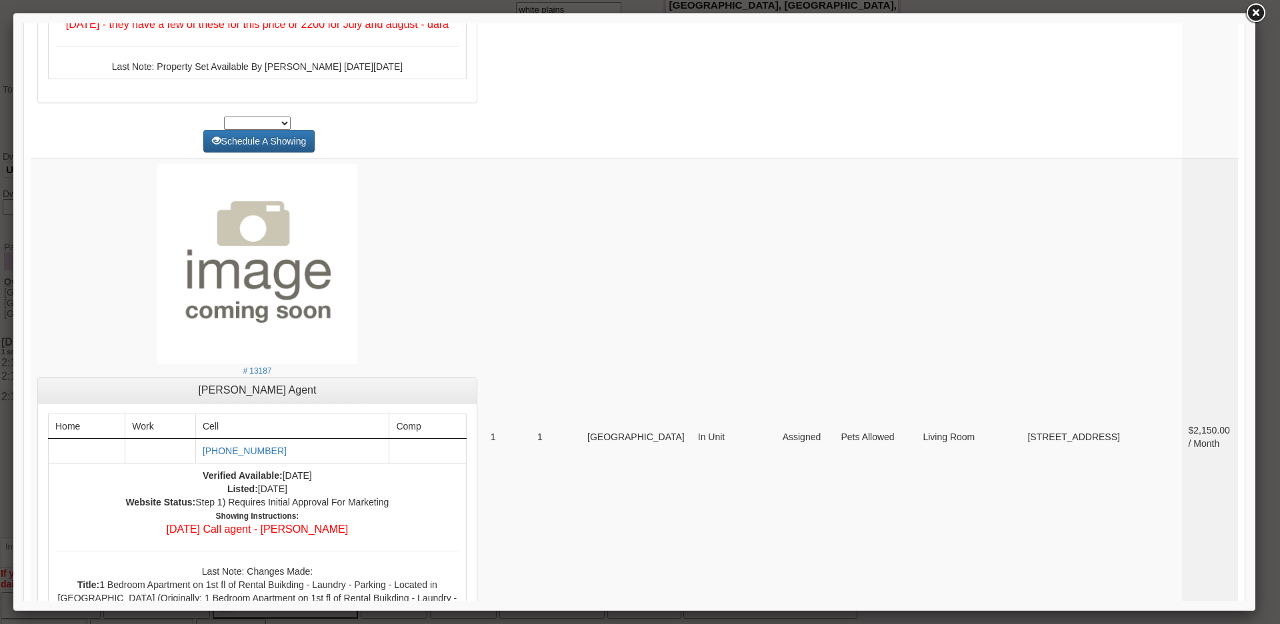
scroll to position [5244, 0]
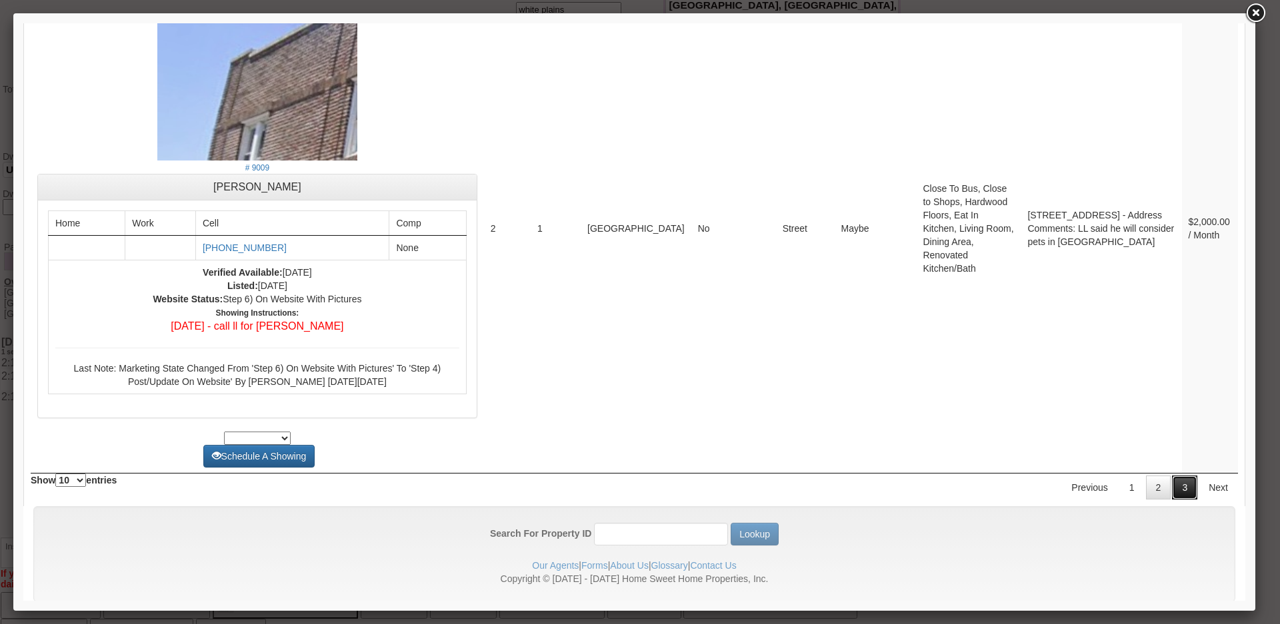
click at [1172, 476] on link "3" at bounding box center [1184, 488] width 25 height 24
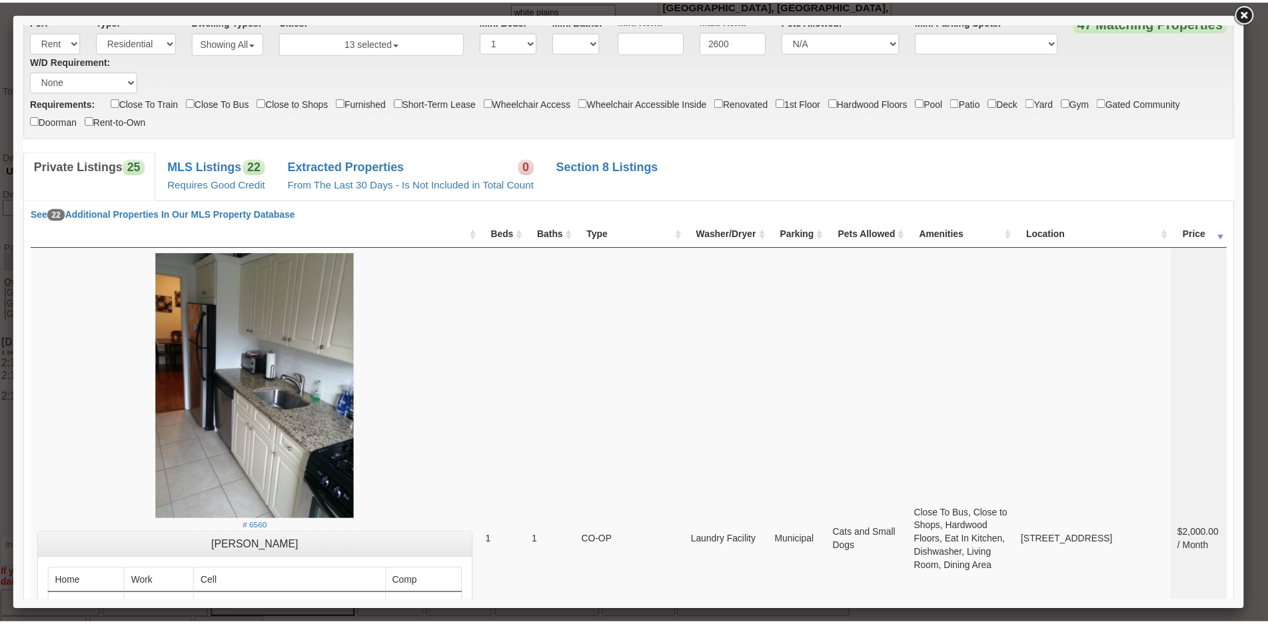
scroll to position [0, 0]
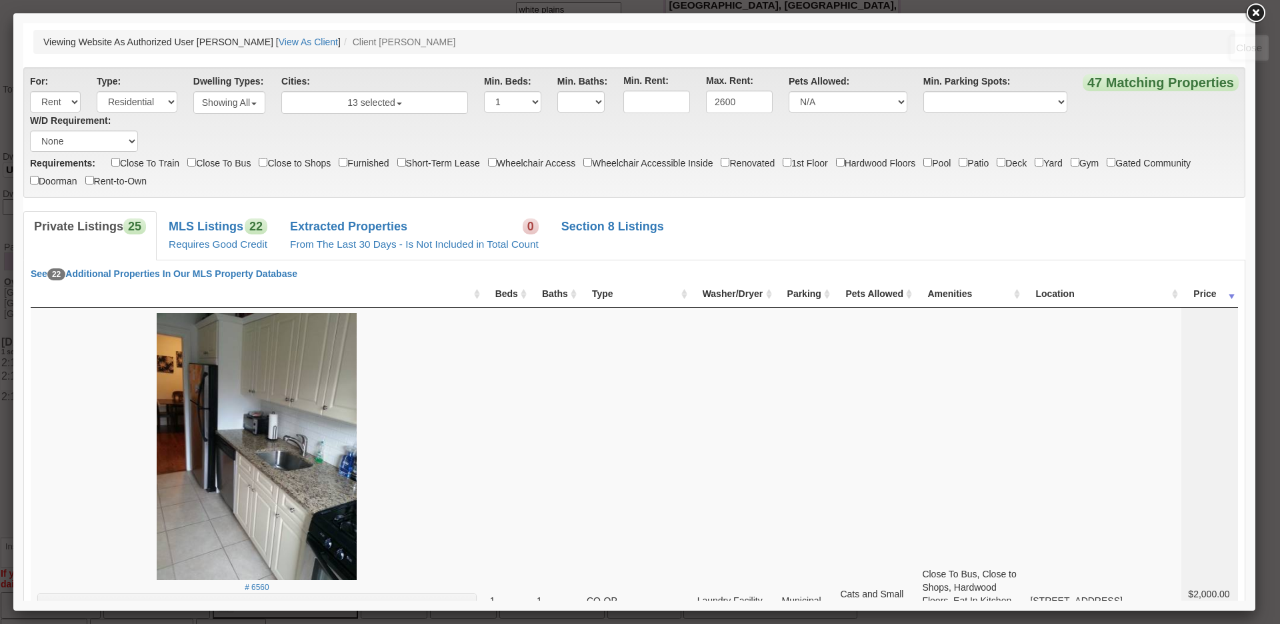
click at [1252, 13] on link at bounding box center [1255, 13] width 24 height 24
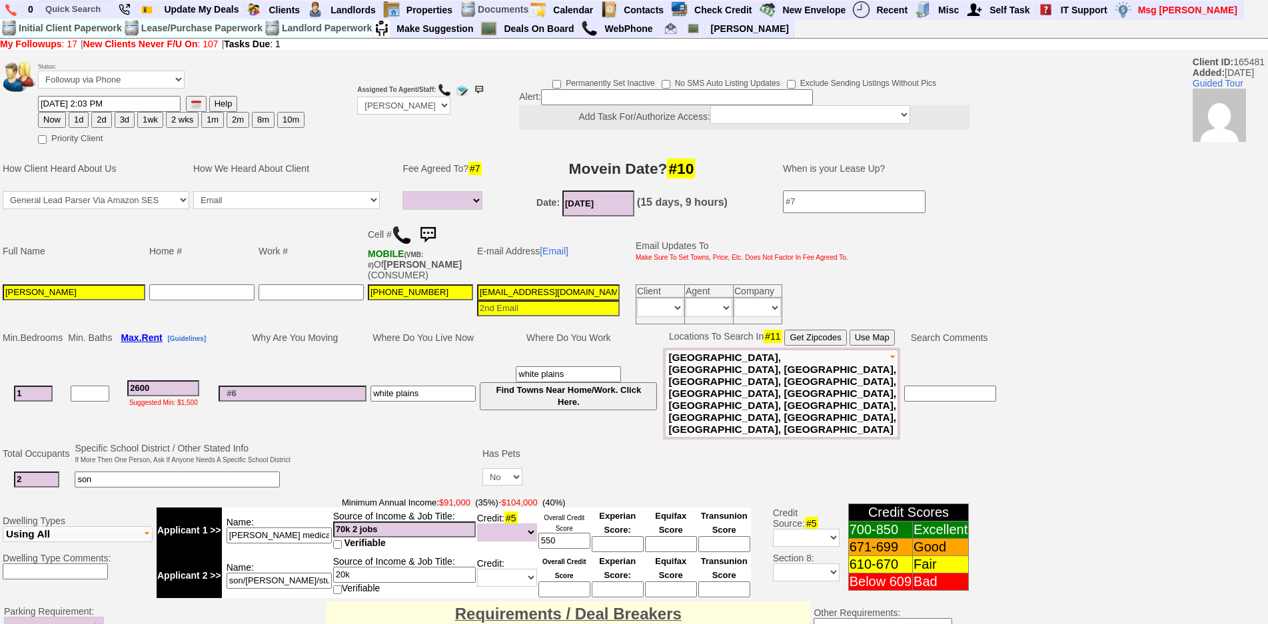
click at [101, 121] on button "2d" at bounding box center [101, 120] width 20 height 16
type input "09/17/2025 02:19 PM"
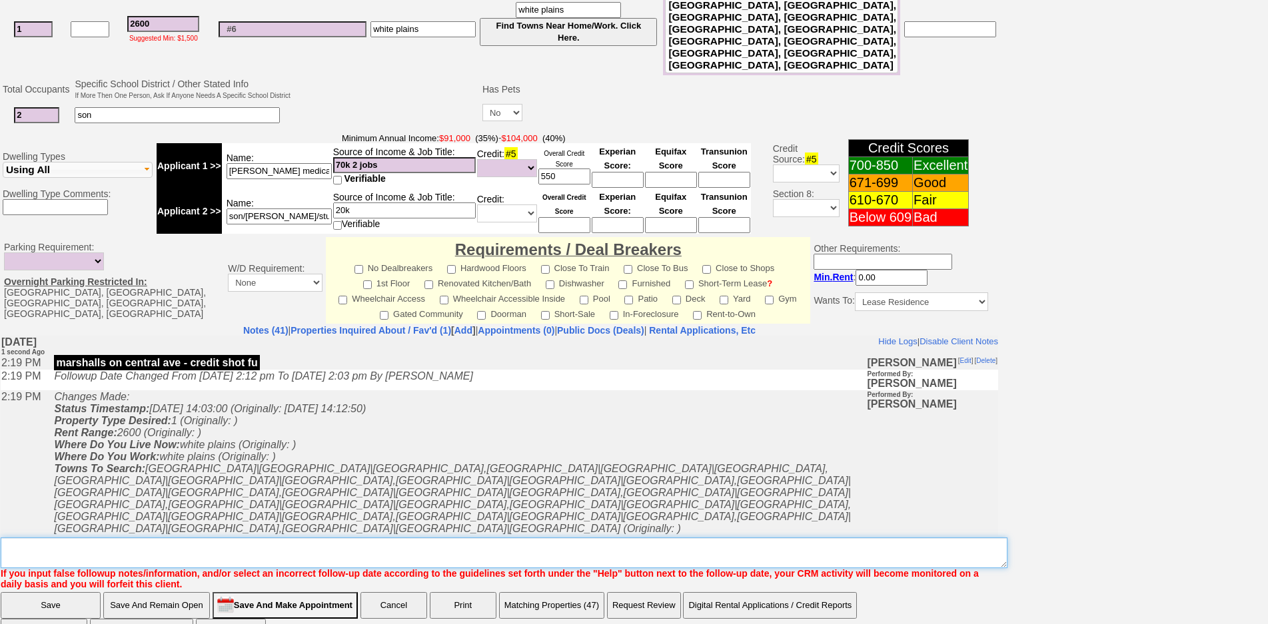
click at [355, 538] on textarea "Insert New Note Here" at bounding box center [504, 553] width 1007 height 31
type textarea "text maria about custis fu"
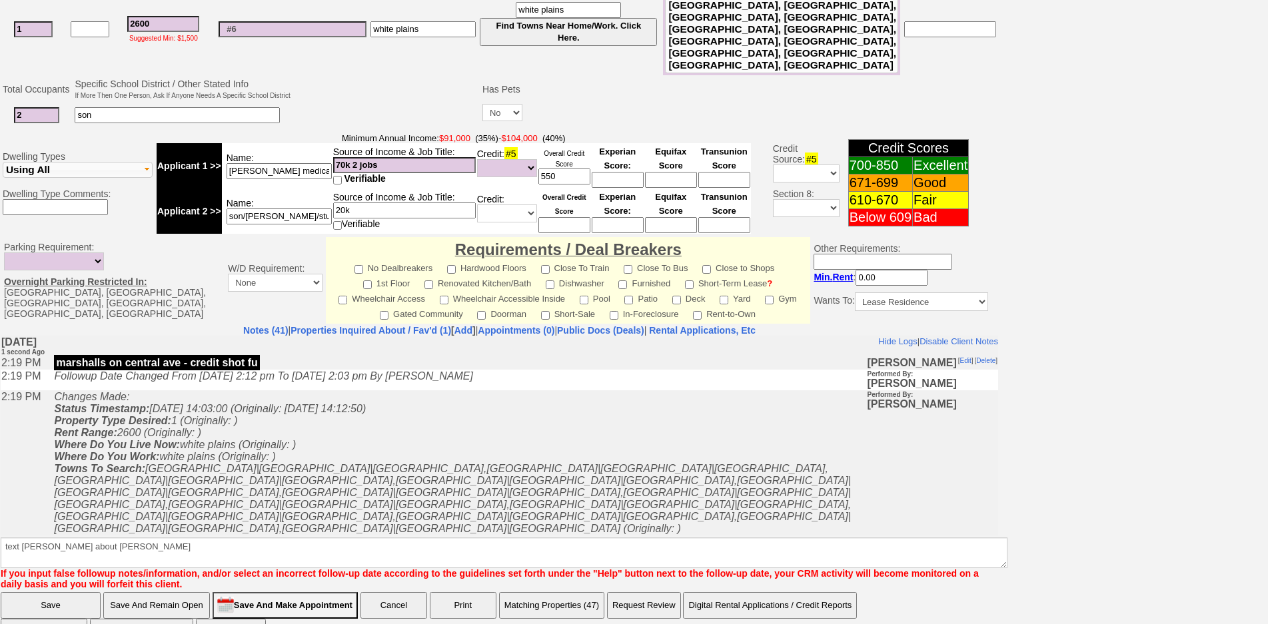
click input "Save" at bounding box center [51, 605] width 100 height 27
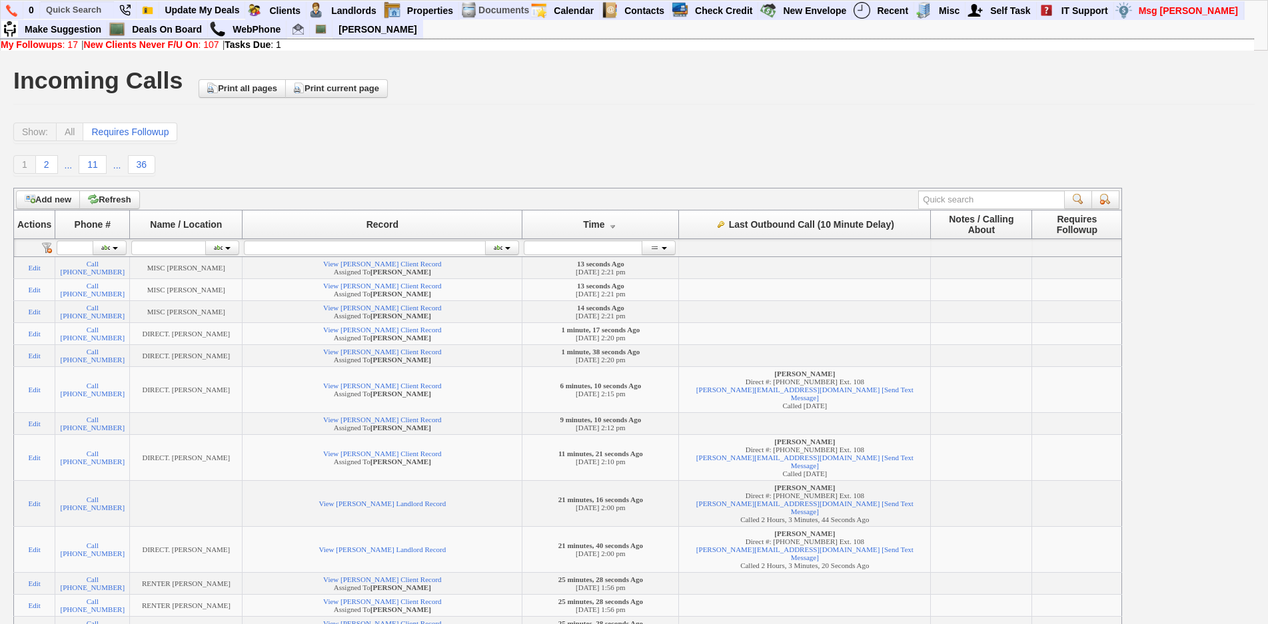
click at [441, 143] on div "Show: All Requires Followup 1 2 ... 11 ... 36 Define page size Change record co…" at bounding box center [634, 149] width 1242 height 53
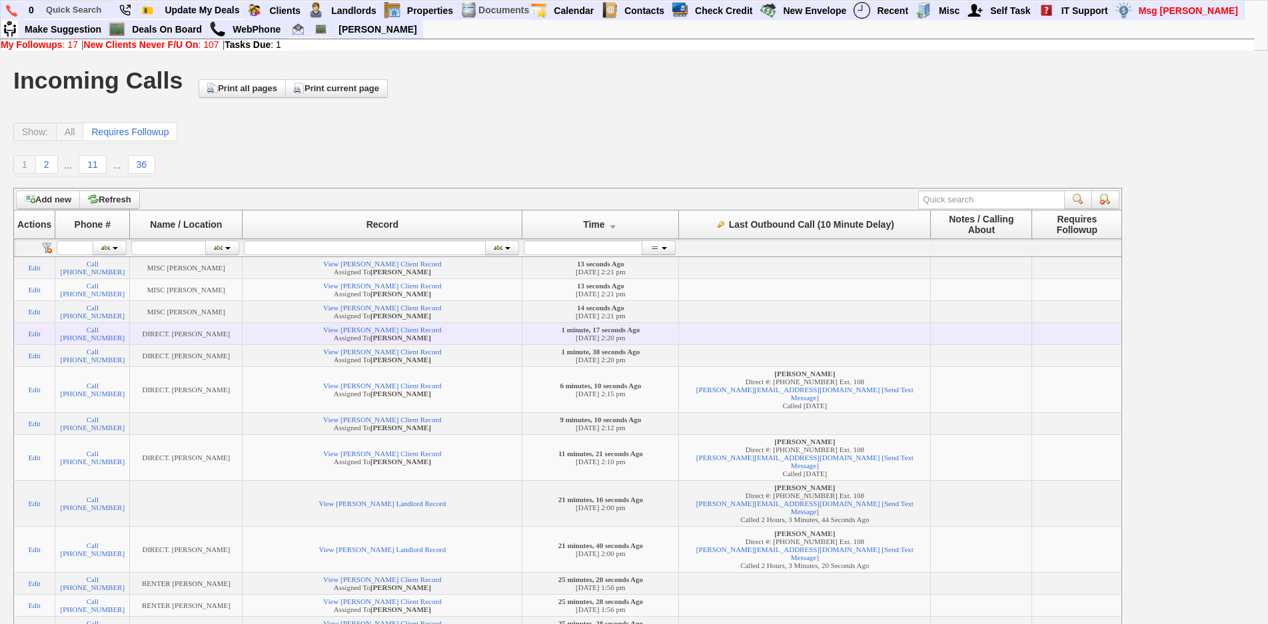
click at [762, 345] on td at bounding box center [805, 334] width 252 height 22
click at [678, 345] on td "1 minute, 17 seconds Ago [DATE] 2:20 pm" at bounding box center [601, 334] width 157 height 22
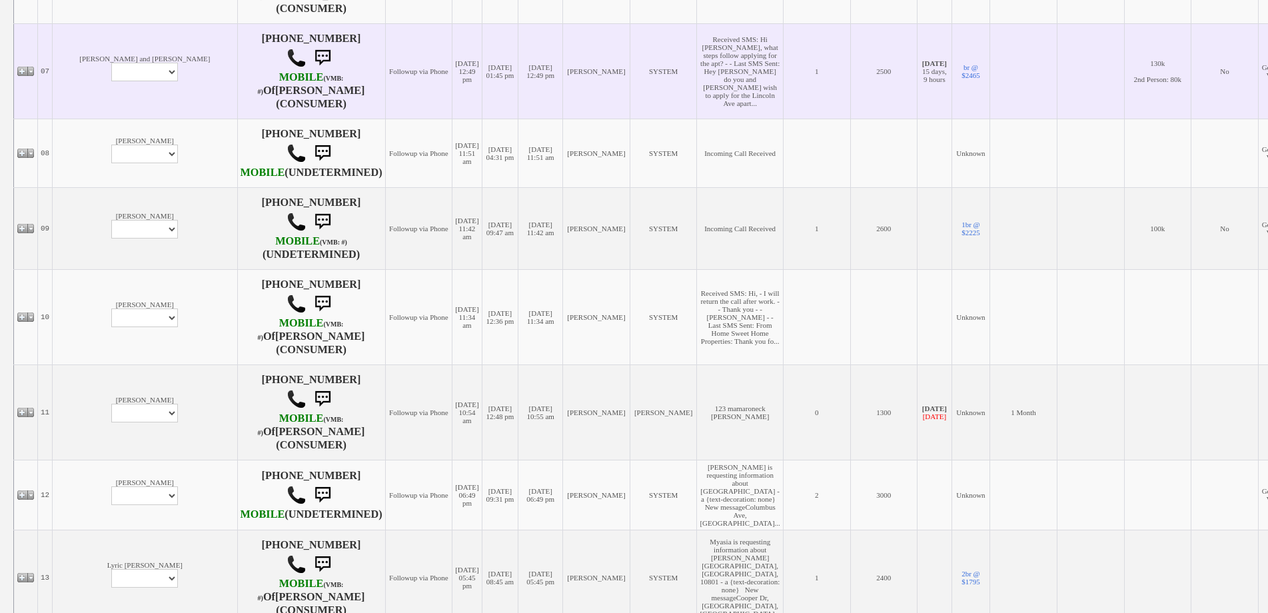
scroll to position [804, 0]
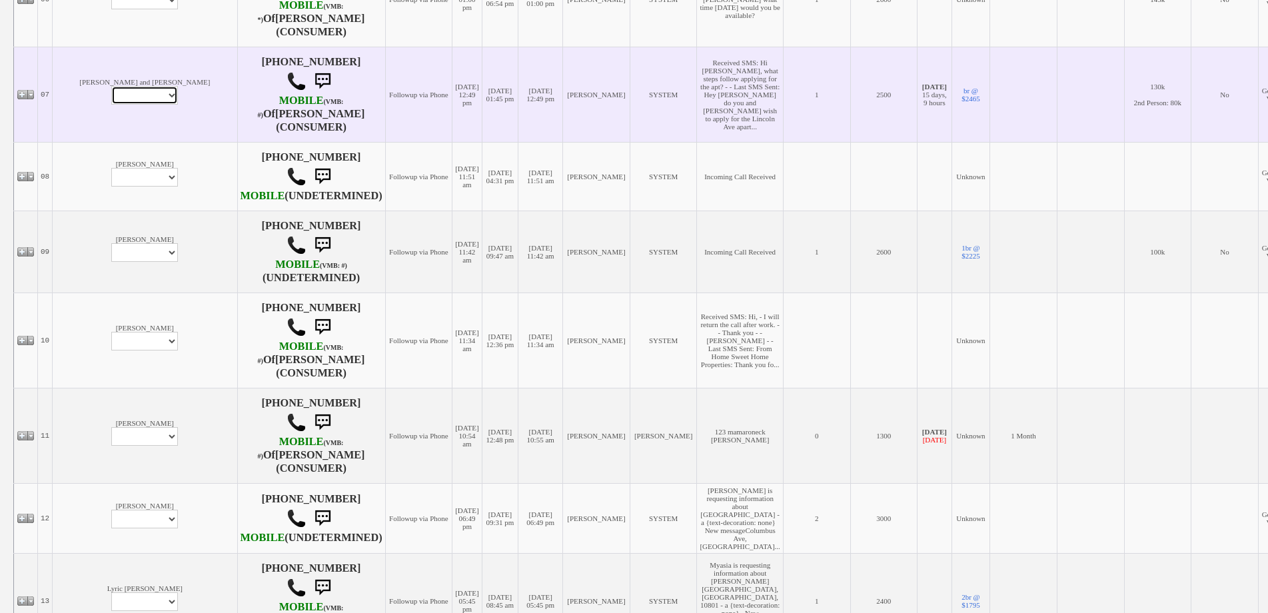
click at [111, 105] on select "Profile Edit Print Email Externally (Will Not Be Tracked In CRM) Closed Deals" at bounding box center [144, 95] width 67 height 19
select select "Print,custom/print_client.php?id=167700&why="
click at [111, 101] on select "Profile Edit Print Email Externally (Will Not Be Tracked In CRM) Closed Deals" at bounding box center [144, 95] width 67 height 19
click at [111, 104] on select "Profile Edit Print Email Externally (Will Not Be Tracked In CRM) Closed Deals" at bounding box center [144, 95] width 67 height 19
select select "ChangeURL,/crm/custom/client_profile.php?clientid=167700"
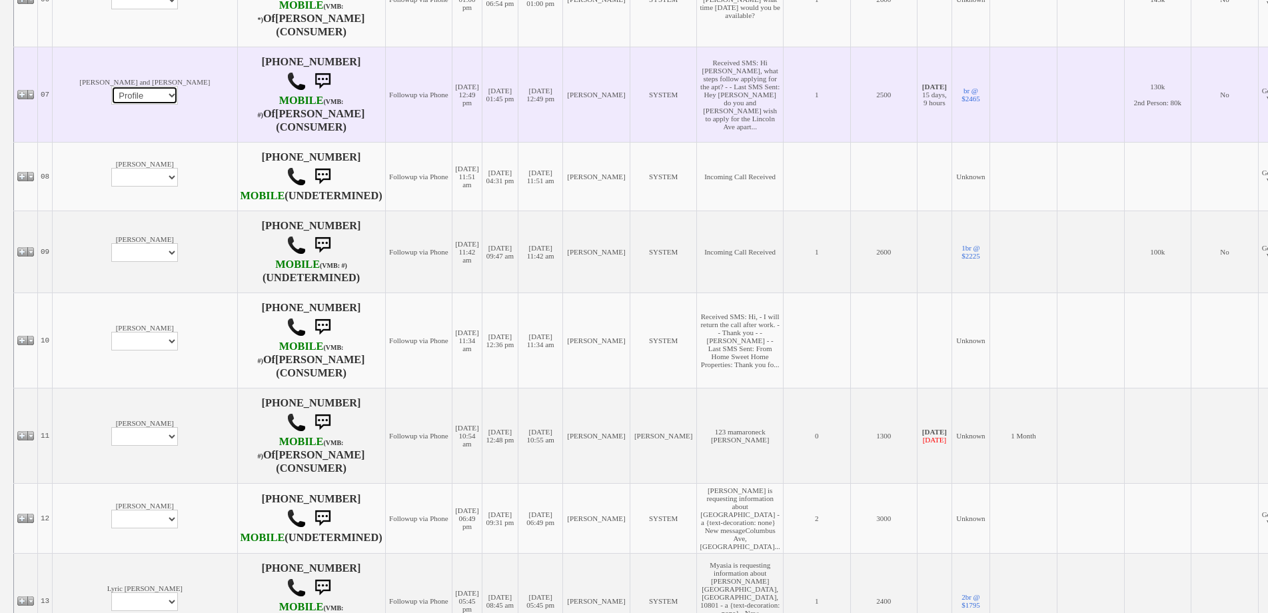
click at [111, 101] on select "Profile Edit Print Email Externally (Will Not Be Tracked In CRM) Closed Deals" at bounding box center [144, 95] width 67 height 19
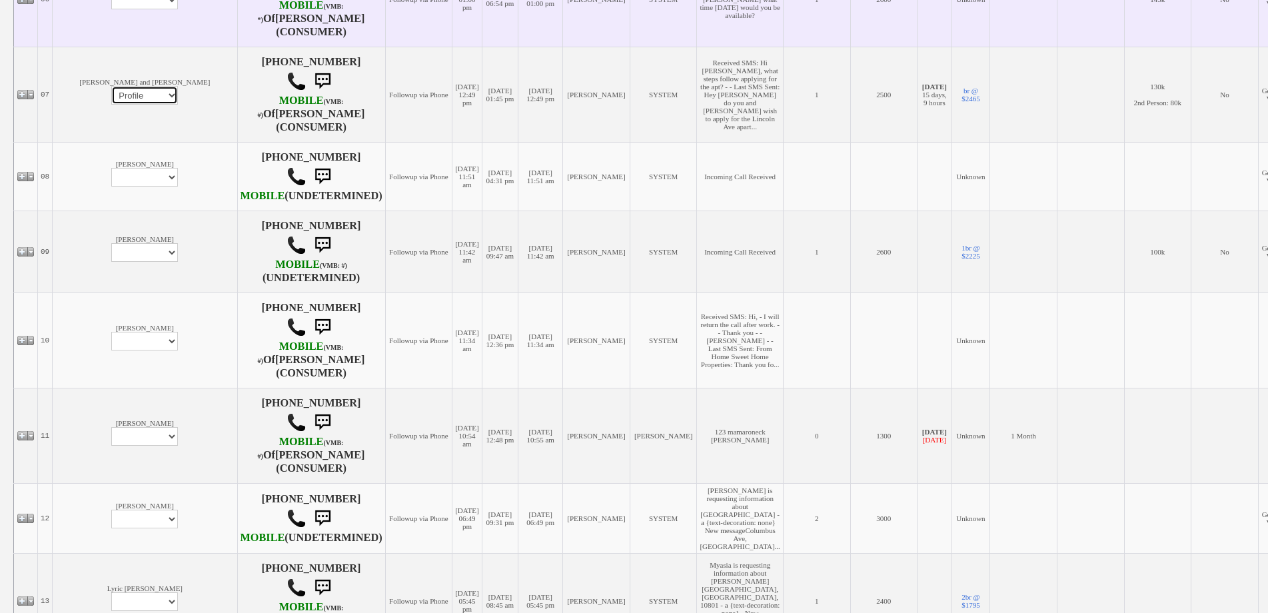
select select
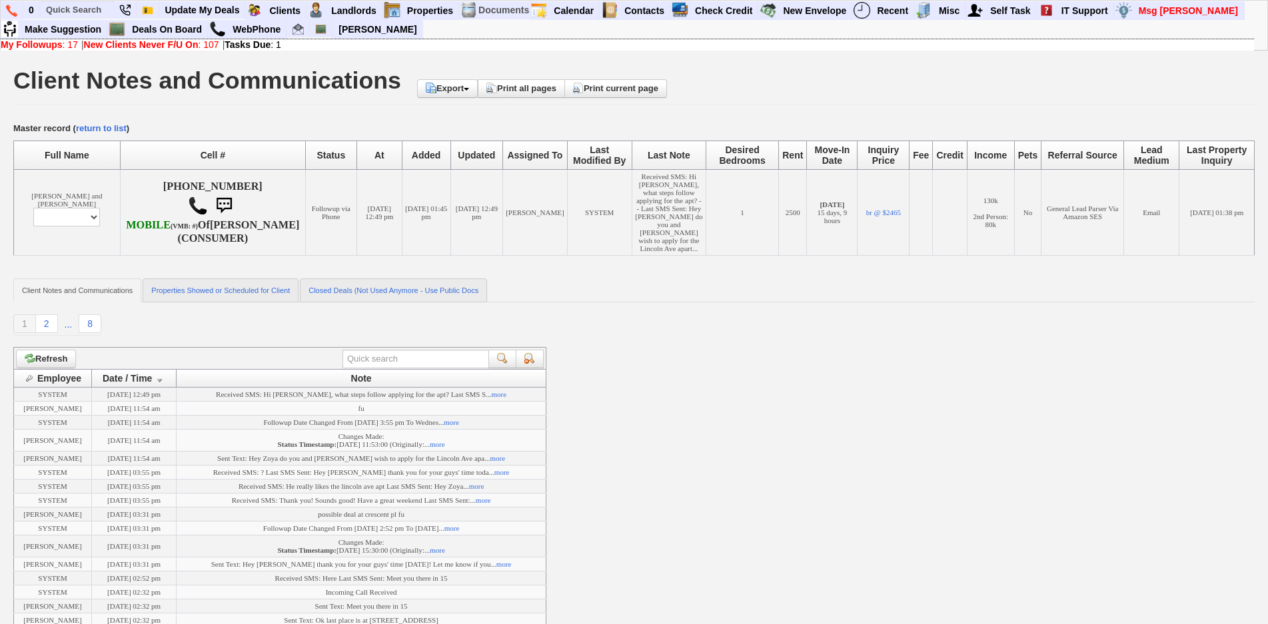
click at [95, 230] on td "[PERSON_NAME] and [PERSON_NAME] Profile Edit Print Email Externally (Will Not B…" at bounding box center [67, 212] width 107 height 86
click at [73, 227] on select "Profile Edit Print Email Externally (Will Not Be Tracked In CRM) Closed Deals" at bounding box center [66, 217] width 67 height 19
select select "ChangeURL,/crm/custom/edit_client_form.php?redirect=%2Fcrm%2Fclients.php&id=167…"
click at [33, 223] on select "Profile Edit Print Email Externally (Will Not Be Tracked In CRM) Closed Deals" at bounding box center [66, 217] width 67 height 19
select select
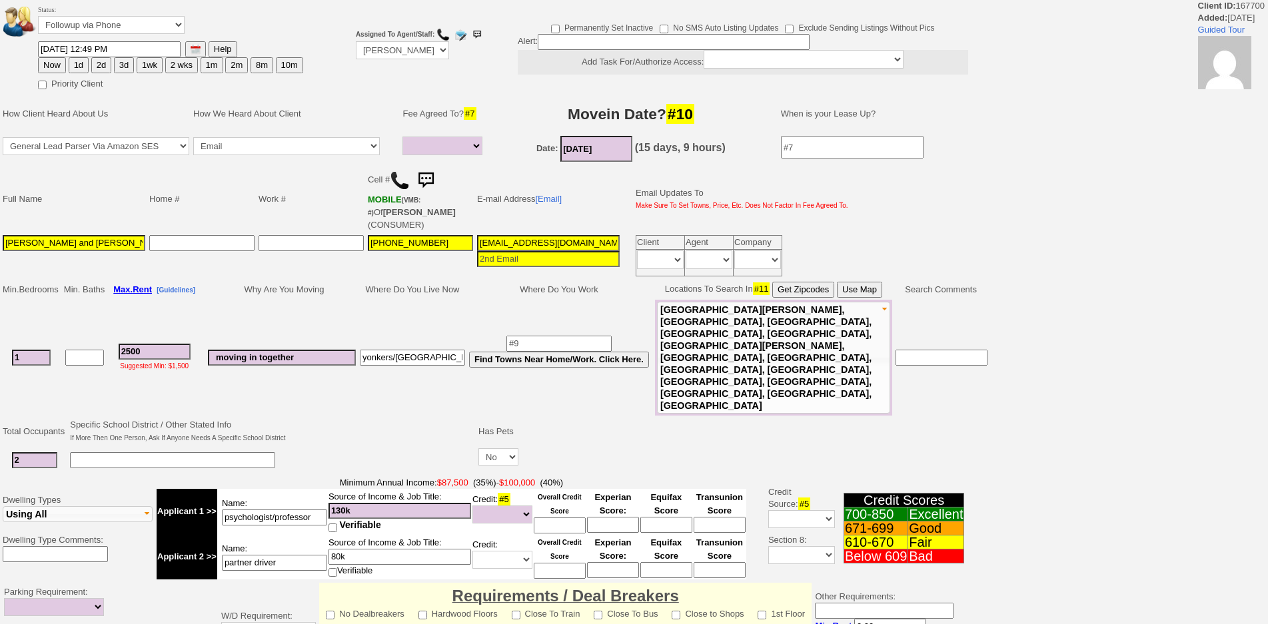
select select
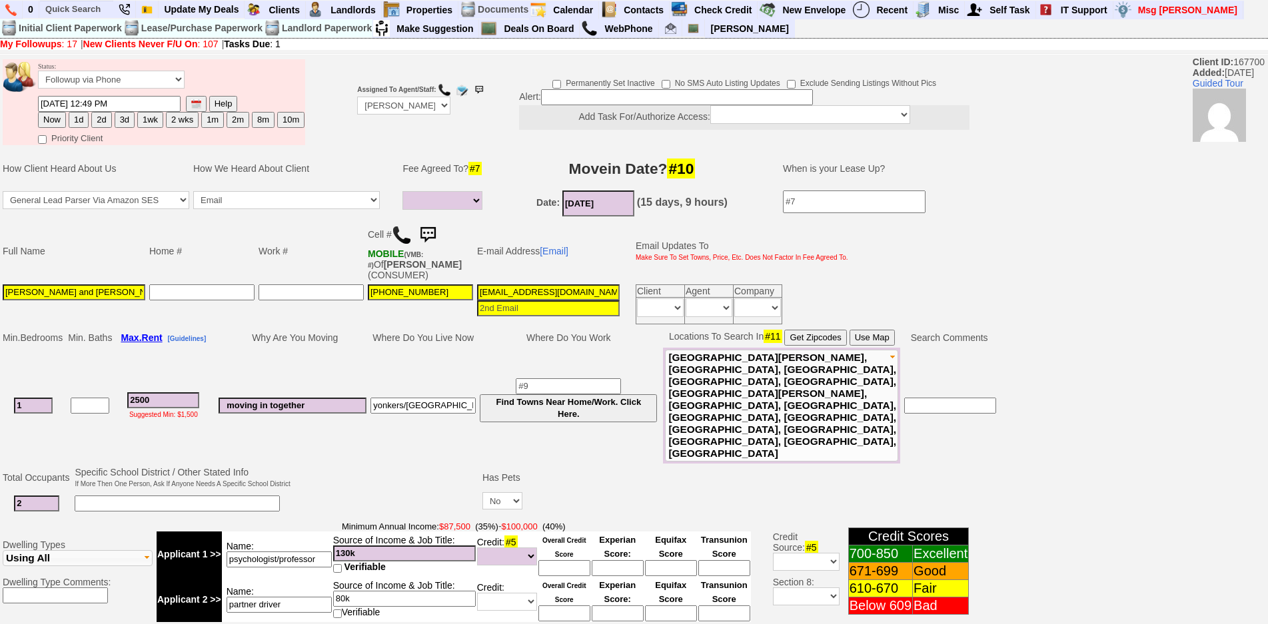
click at [426, 225] on img at bounding box center [428, 235] width 27 height 27
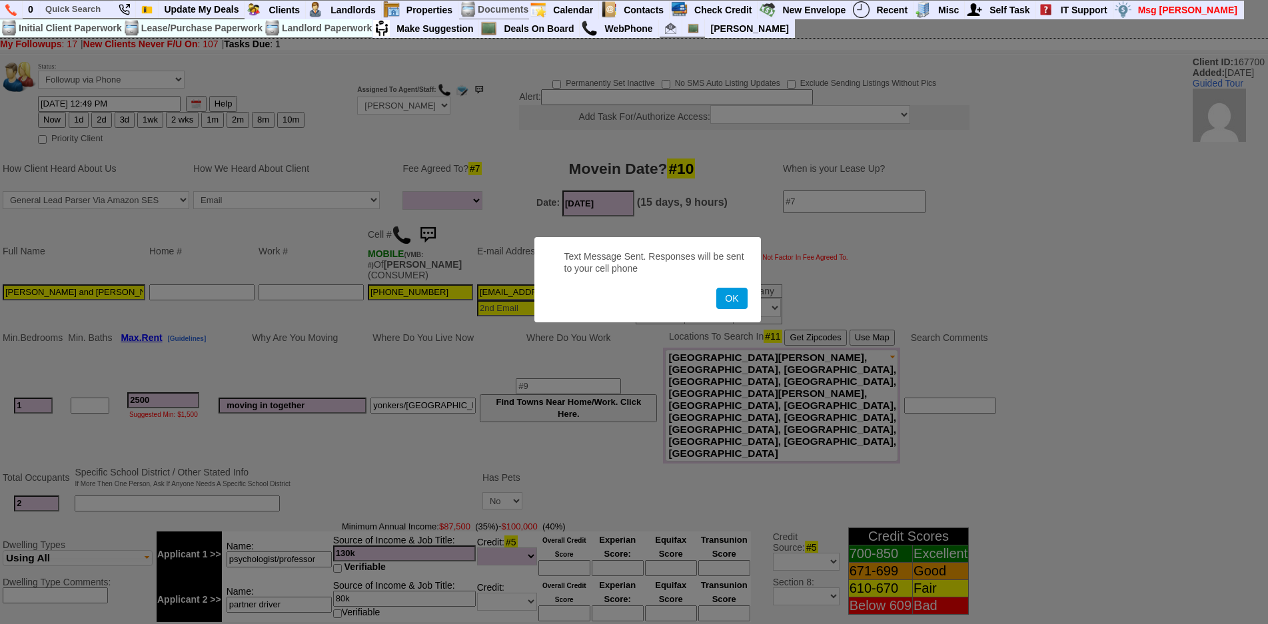
click at [716, 288] on button "OK" at bounding box center [731, 298] width 31 height 21
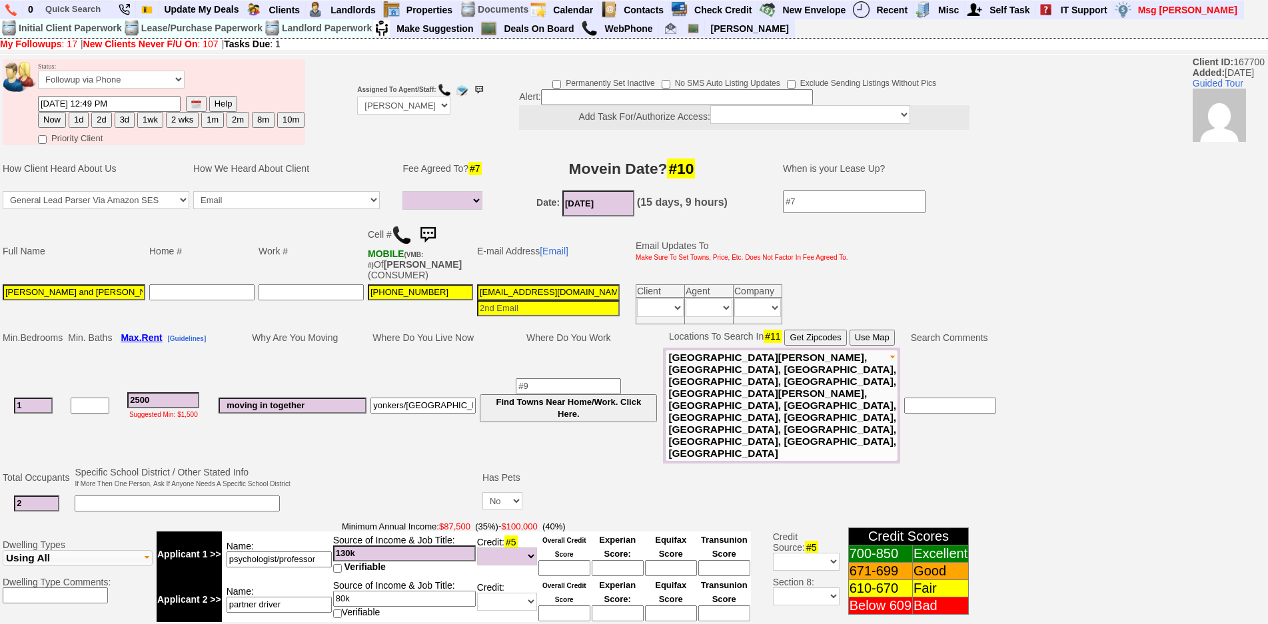
click at [108, 121] on button "2d" at bounding box center [101, 120] width 20 height 16
type input "[DATE] 02:24 PM"
drag, startPoint x: 1279, startPoint y: 209, endPoint x: 1279, endPoint y: 475, distance: 265.3
click at [1190, 507] on div "Status: Followup via Phone Followup via Email Followup When Section 8 Property …" at bounding box center [634, 546] width 1268 height 978
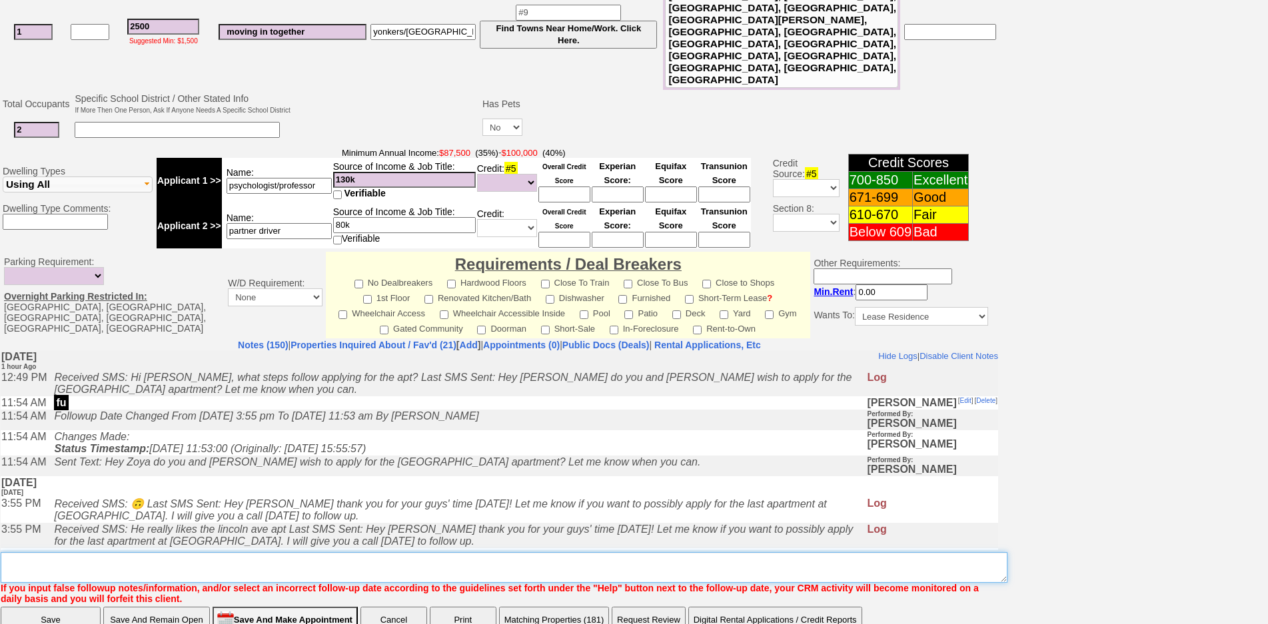
click at [901, 553] on textarea "Insert New Note Here" at bounding box center [504, 568] width 1007 height 31
type textarea "f"
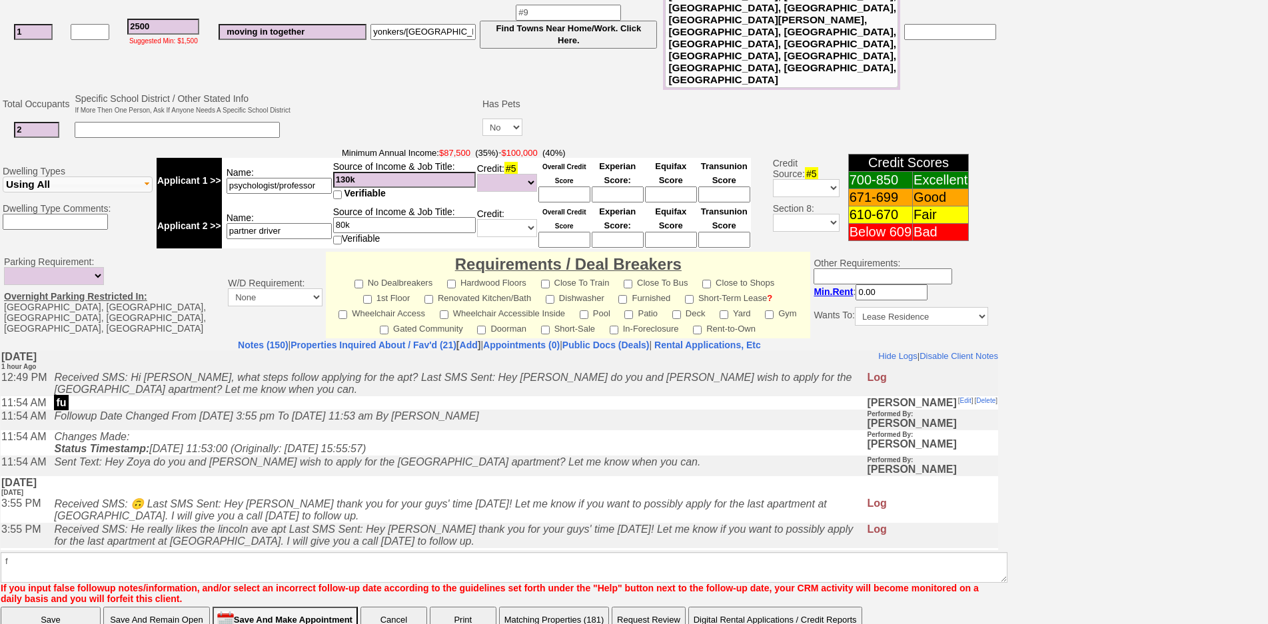
click input "Save" at bounding box center [51, 620] width 100 height 27
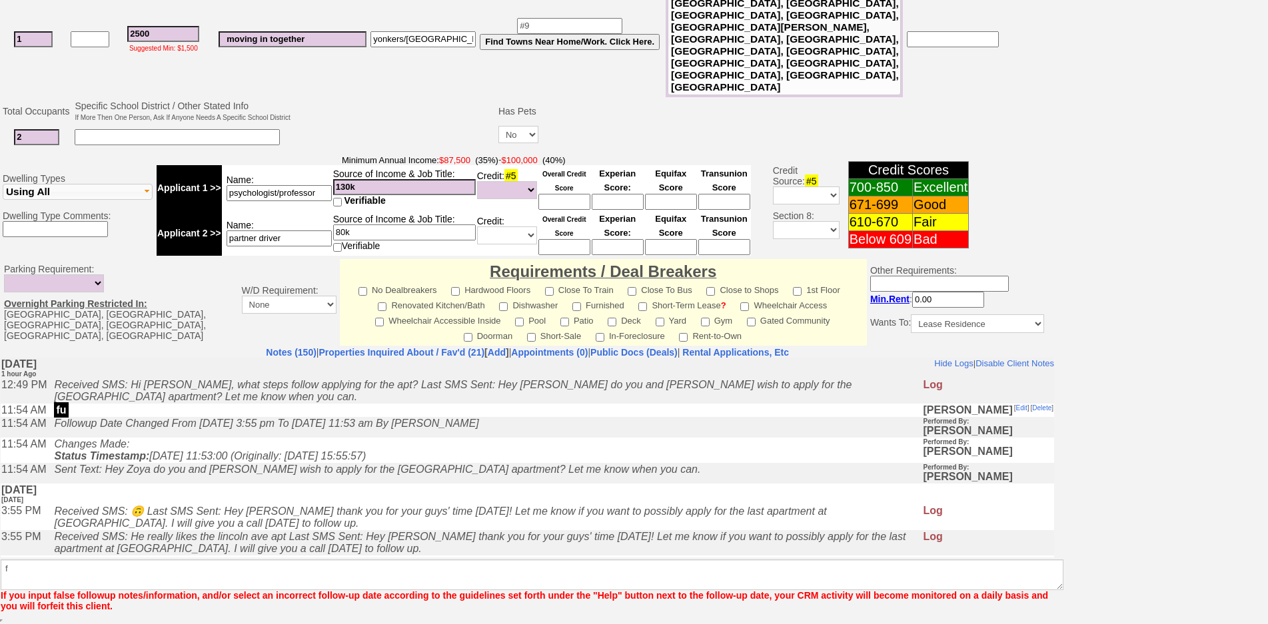
scroll to position [319, 0]
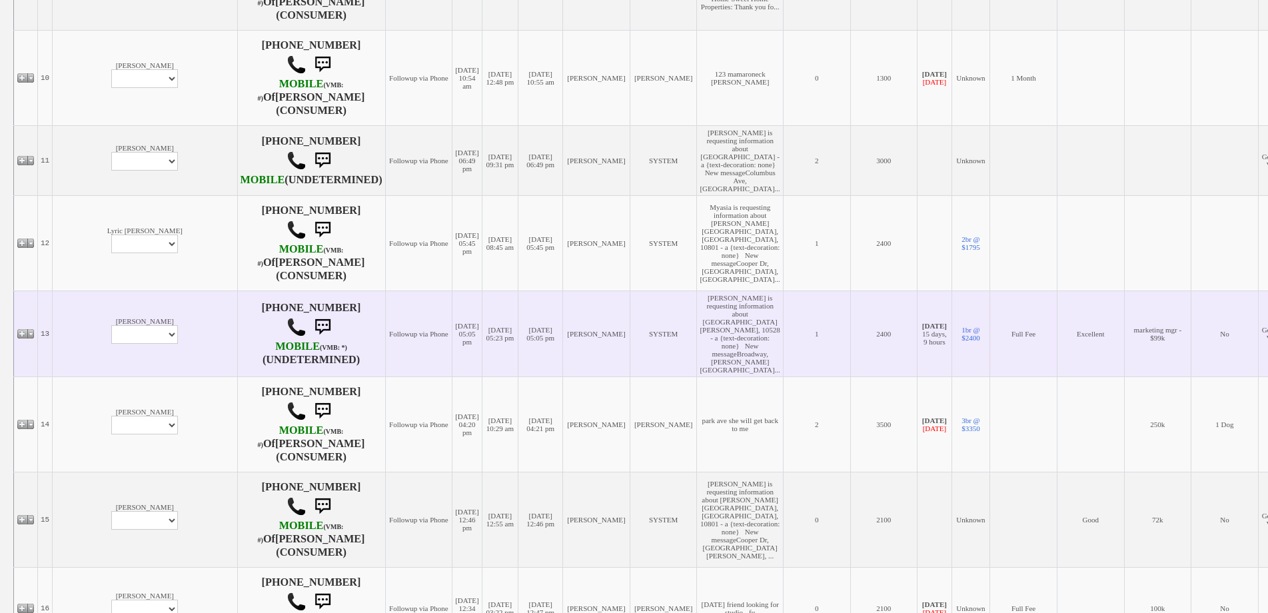
scroll to position [800, 0]
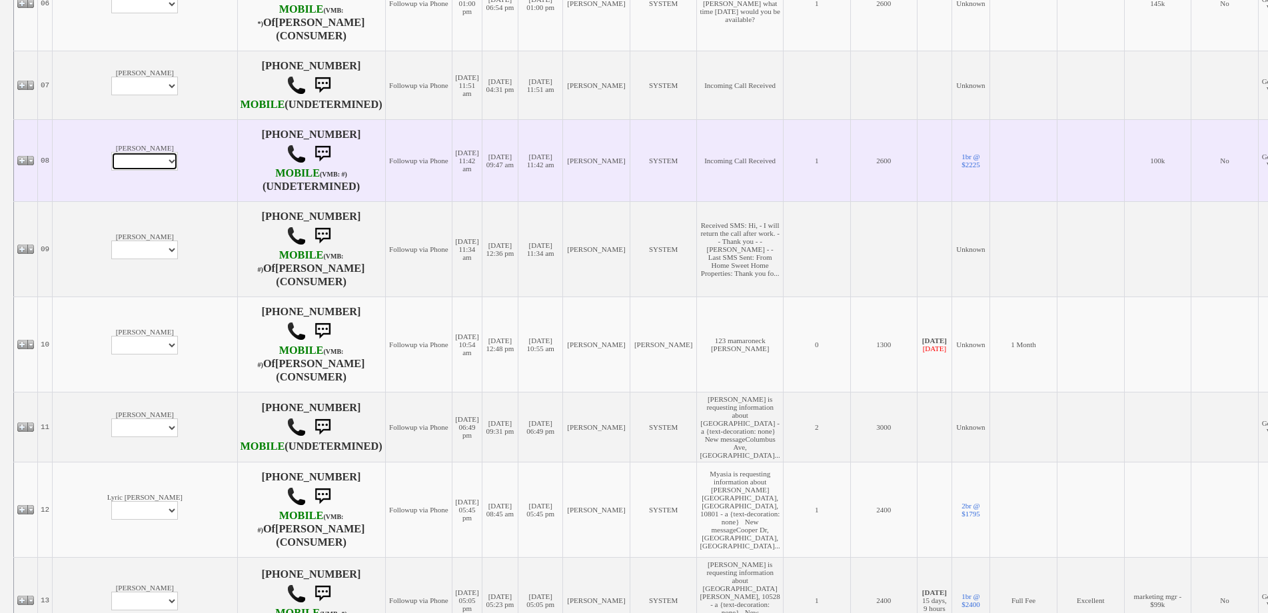
click at [111, 171] on select "Profile Edit Print Email Externally (Will Not Be Tracked In CRM) Closed Deals" at bounding box center [144, 161] width 67 height 19
select select "ChangeURL,/crm/custom/edit_client_form.php?redirect=%2Fcrm%2Fclients.php&id=165…"
click at [111, 171] on select "Profile Edit Print Email Externally (Will Not Be Tracked In CRM) Closed Deals" at bounding box center [144, 161] width 67 height 19
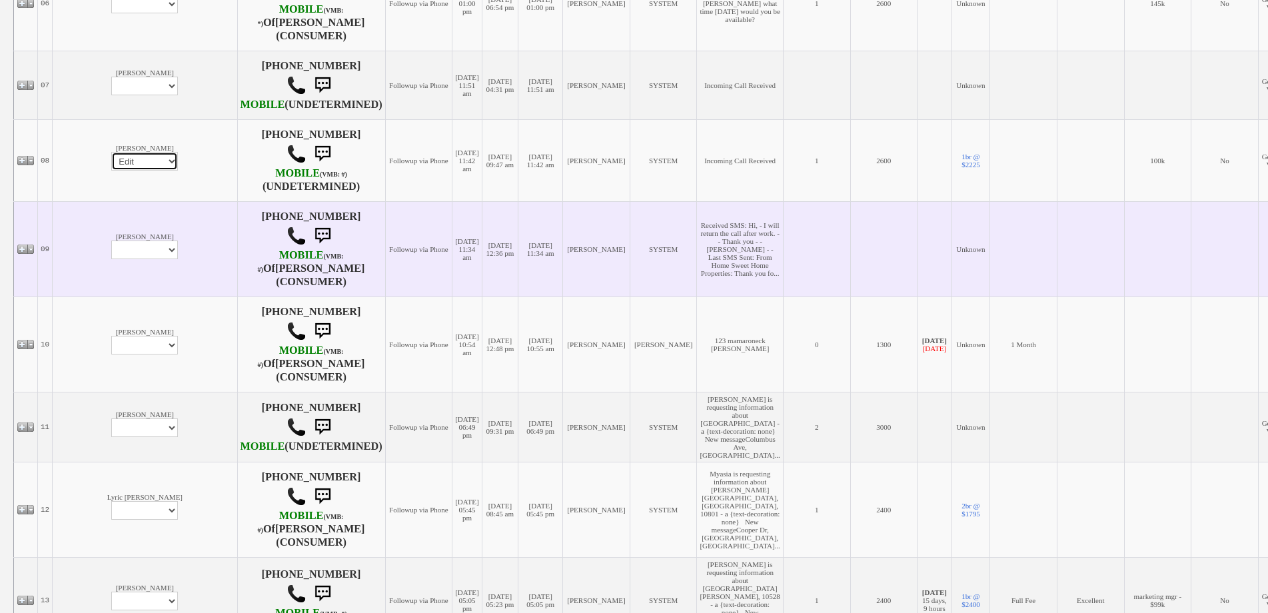
select select
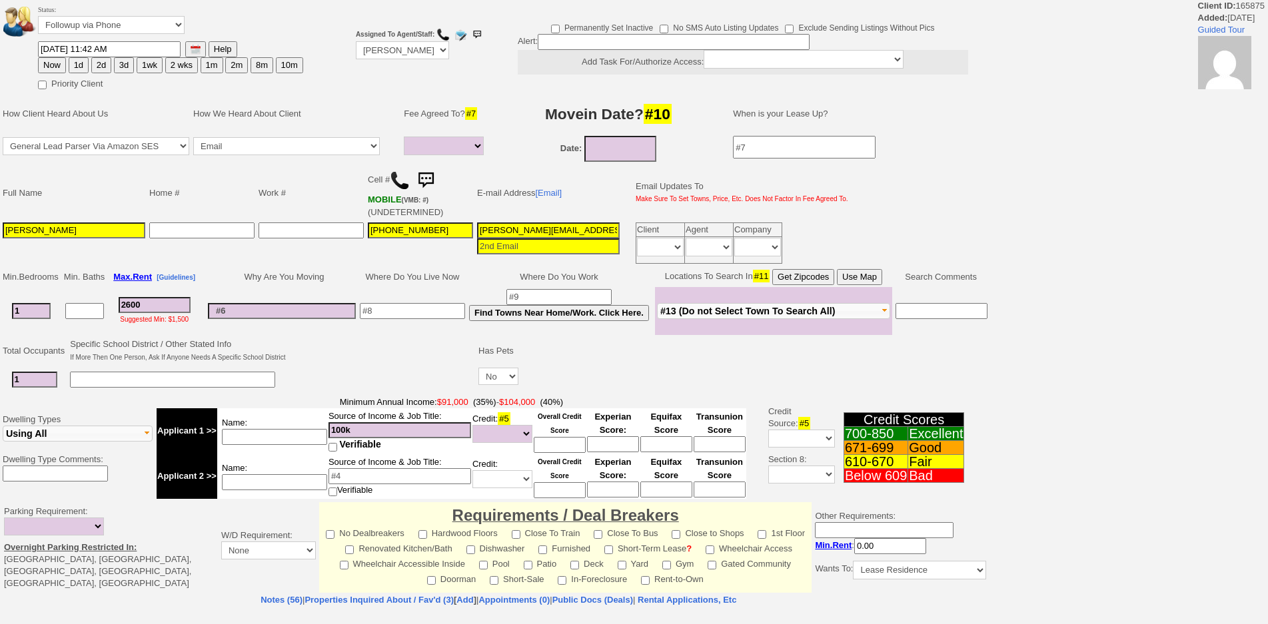
select select
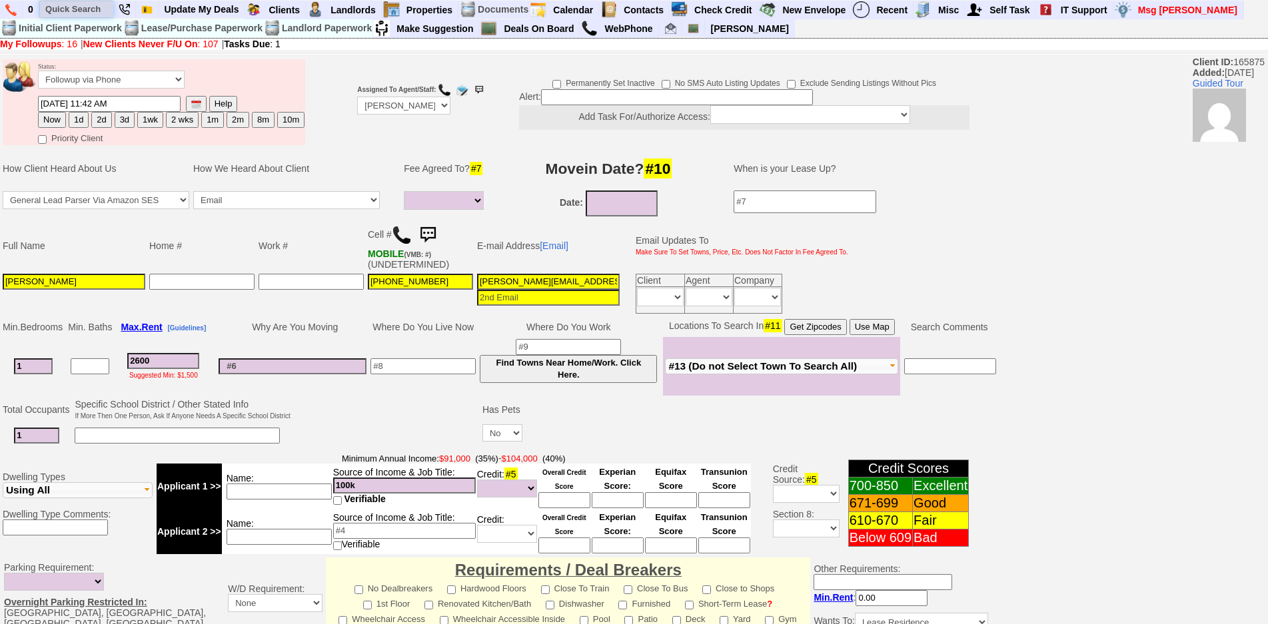
drag, startPoint x: 85, startPoint y: 17, endPoint x: 73, endPoint y: 11, distance: 13.1
click at [78, 15] on input "text" at bounding box center [76, 9] width 73 height 17
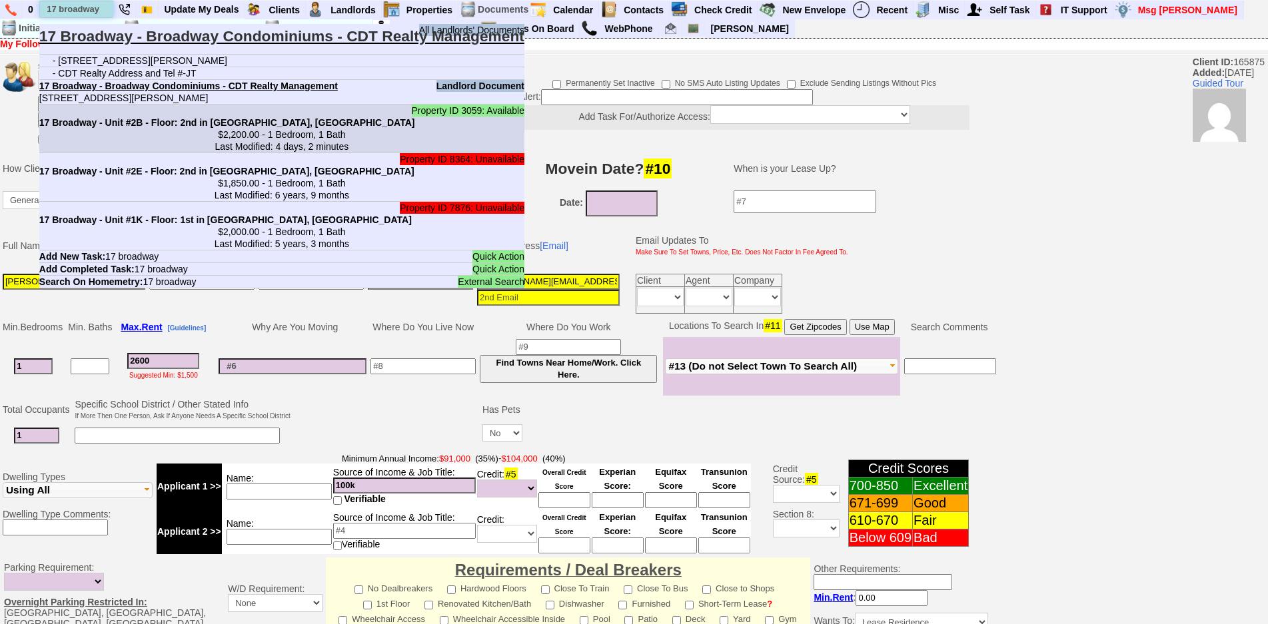
type input "17 broadway"
click at [151, 117] on b "17 Broadway - Unit #2B - Floor: 2nd in [GEOGRAPHIC_DATA], [GEOGRAPHIC_DATA]" at bounding box center [227, 122] width 376 height 11
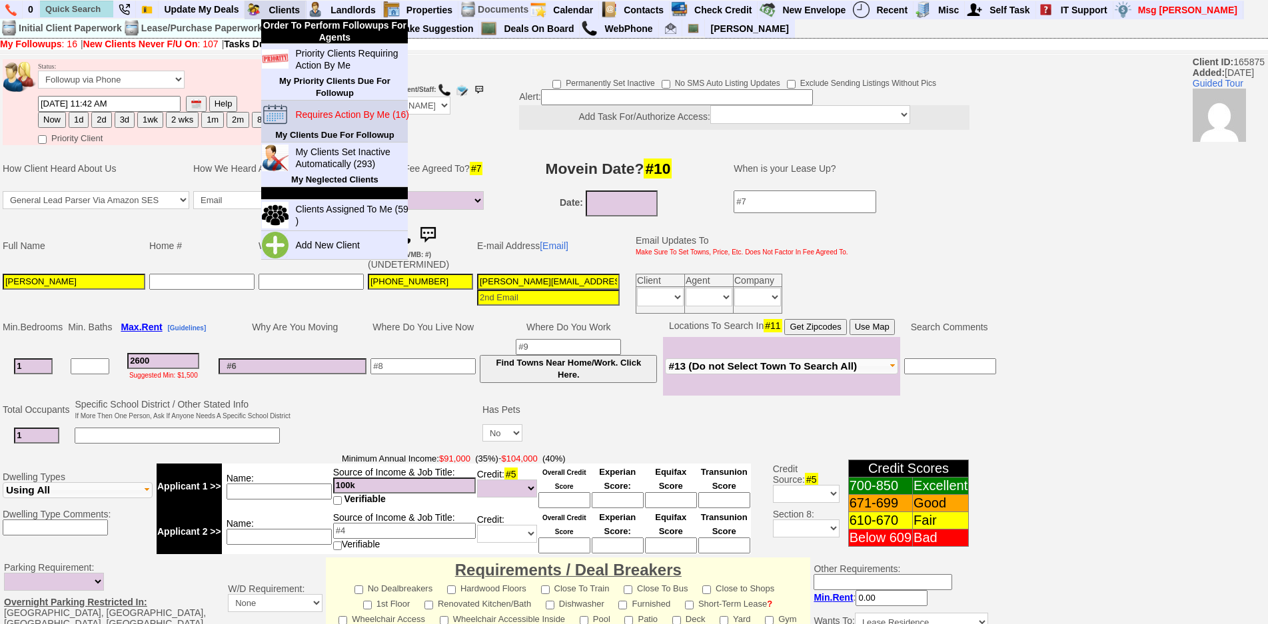
click at [335, 114] on blink "Requires Action By Me (16)" at bounding box center [351, 114] width 113 height 11
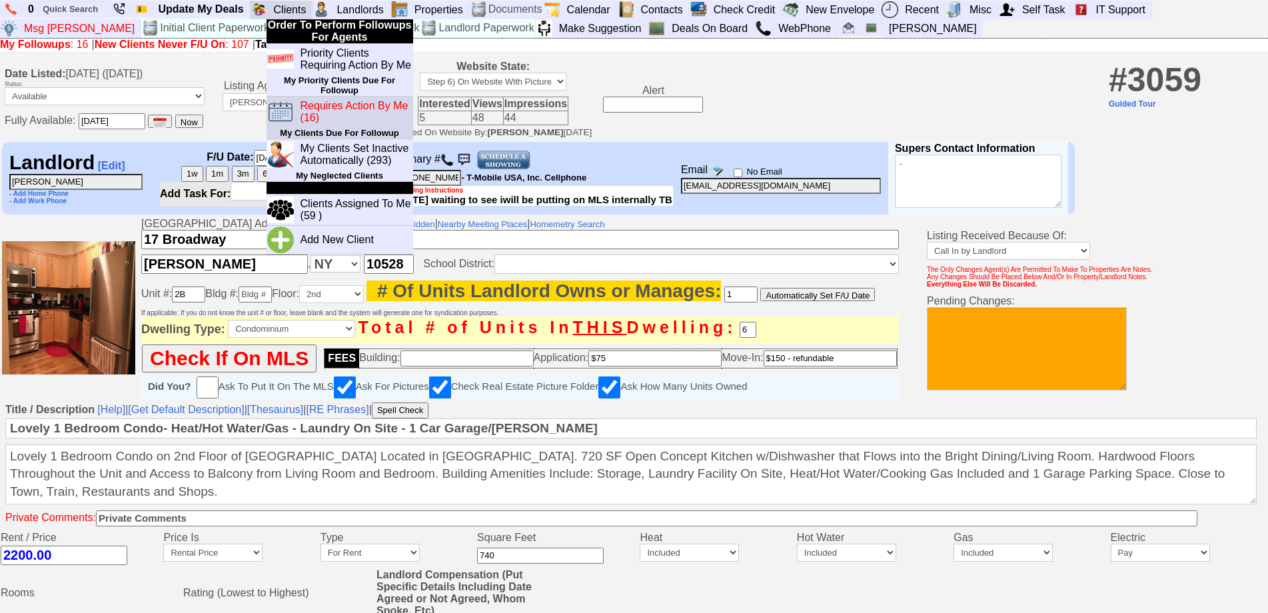
click at [322, 107] on blink "Requires Action By Me (16)" at bounding box center [355, 111] width 108 height 23
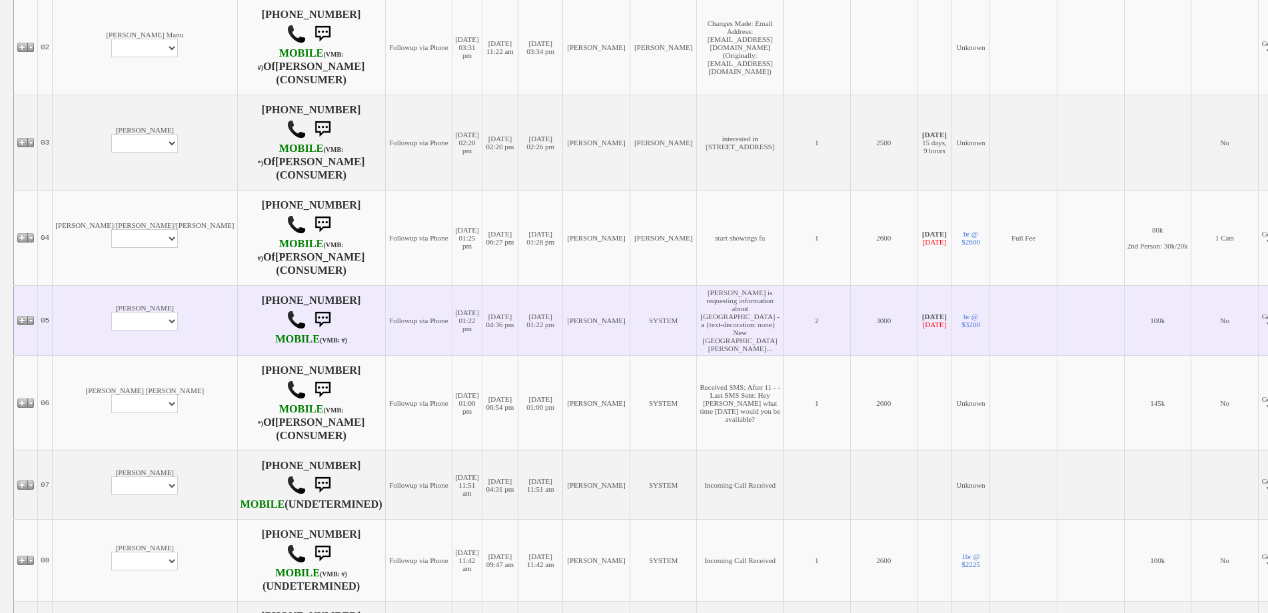
scroll to position [400, 0]
click at [111, 331] on select "Profile Edit Print Email Externally (Will Not Be Tracked In CRM) Closed Deals" at bounding box center [144, 321] width 67 height 19
select select "ChangeURL,/crm/custom/edit_client_form.php?redirect=%2Fcrm%2Fclients.php&id=156…"
click at [111, 320] on select "Profile Edit Print Email Externally (Will Not Be Tracked In CRM) Closed Deals" at bounding box center [144, 321] width 67 height 19
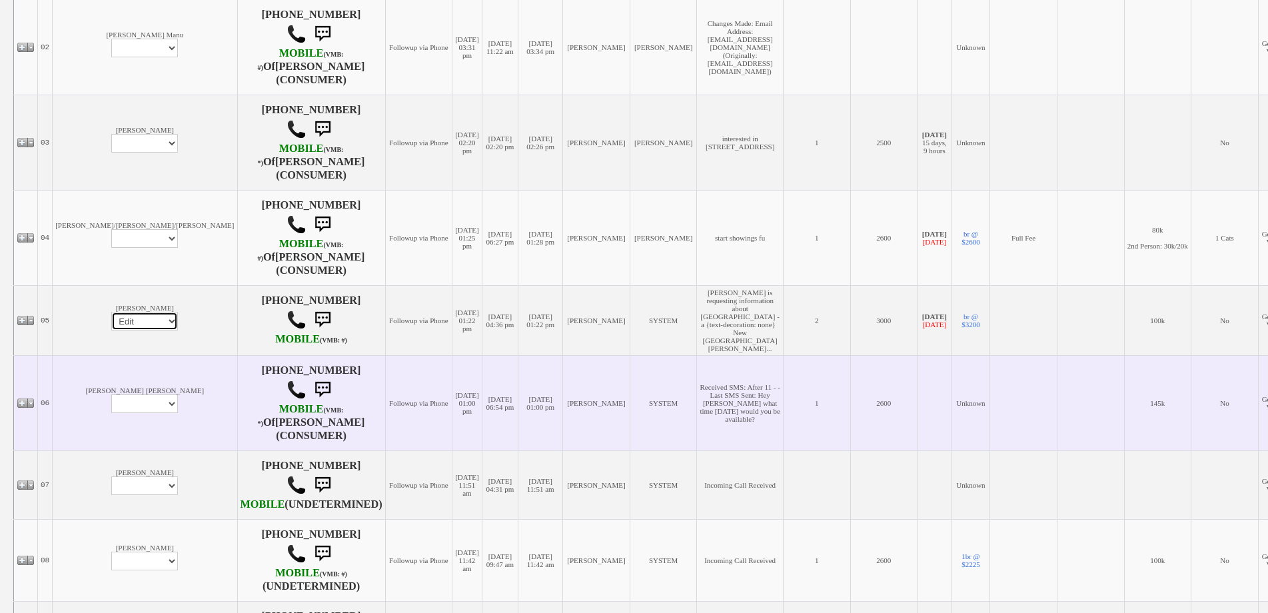
select select
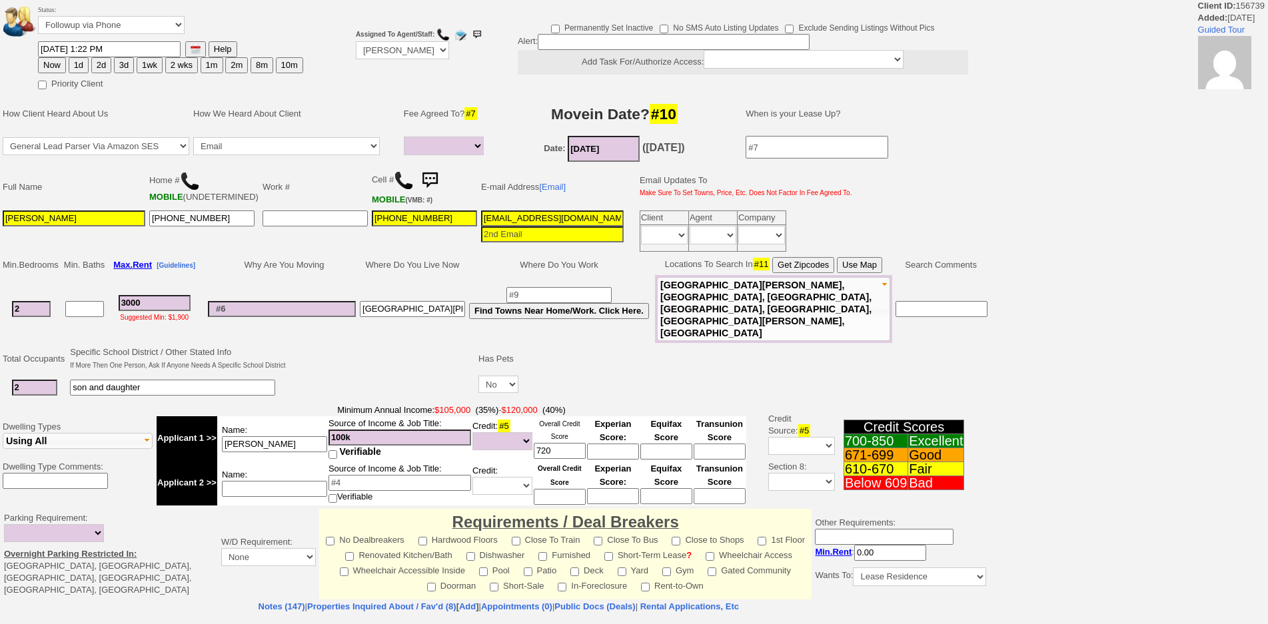
select select
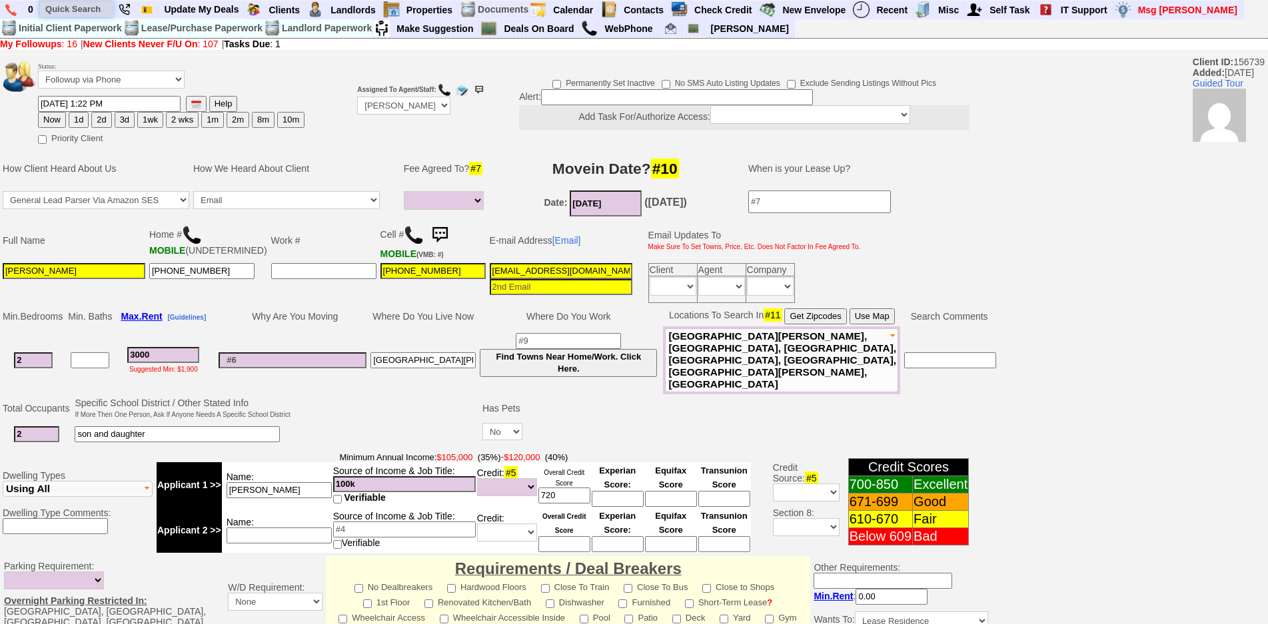
click at [93, 3] on input "text" at bounding box center [76, 9] width 73 height 17
type input "1"
click at [103, 10] on input "touraine ave" at bounding box center [76, 9] width 73 height 17
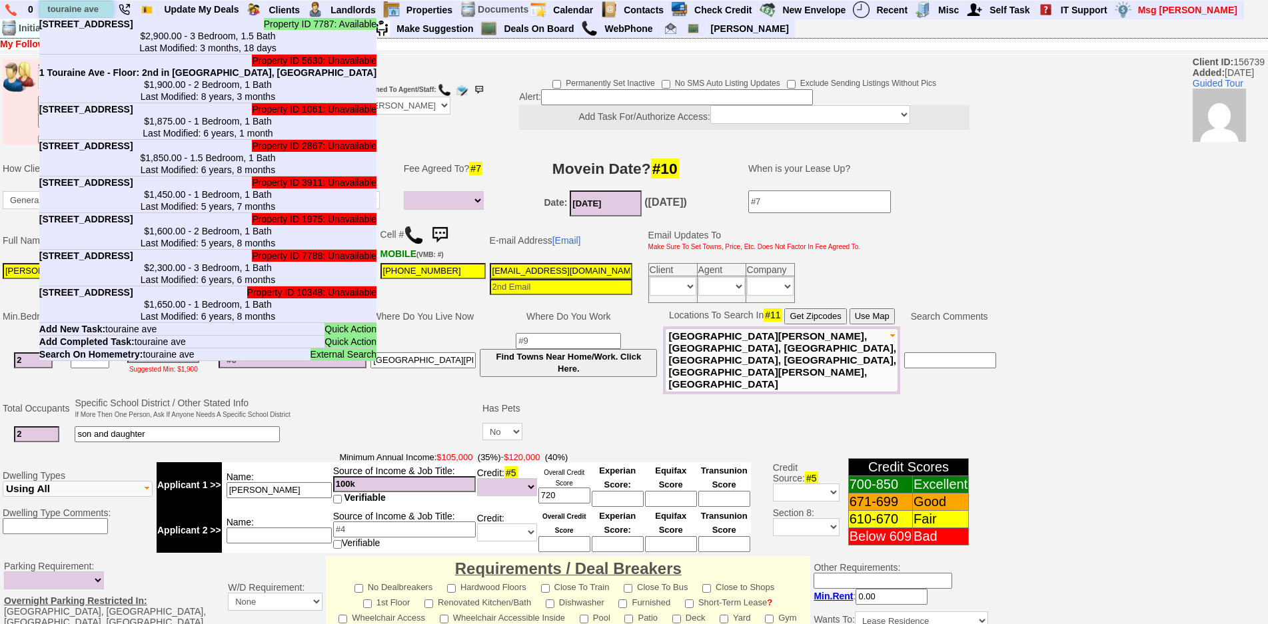
click at [103, 10] on input "touraine ave" at bounding box center [76, 9] width 73 height 17
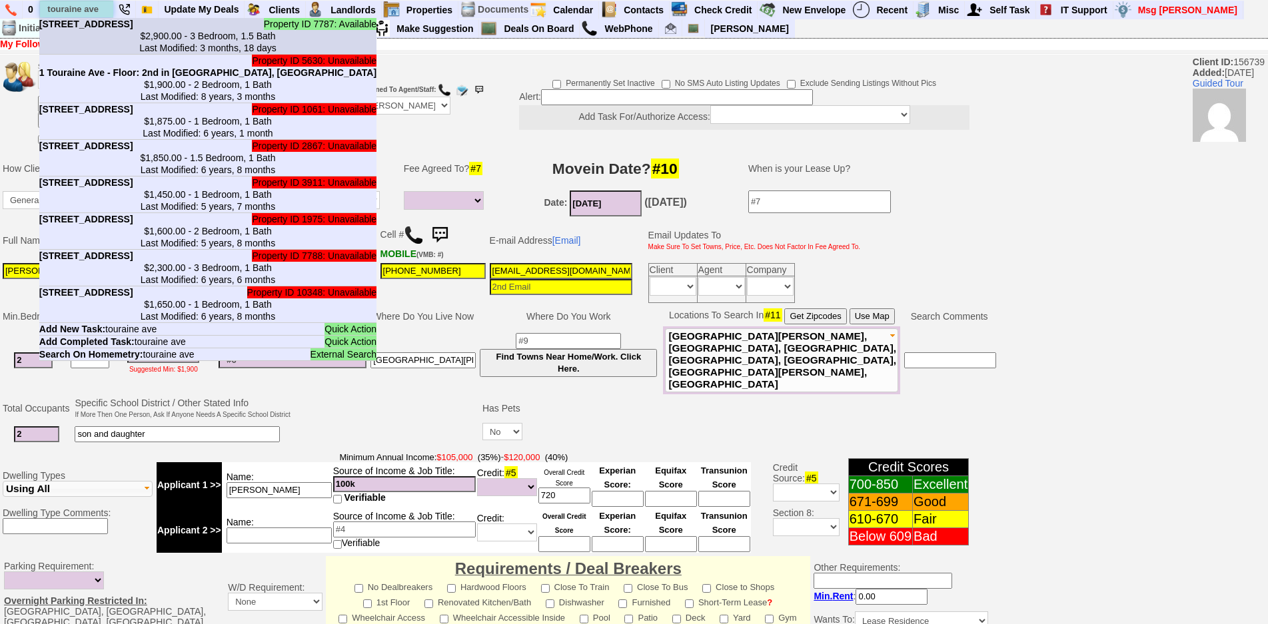
type input "touraine ave"
click at [109, 24] on li "Property ID 7787: Available 5 Touraine Ave - Unit #1 - Floor: 1st in Port Chest…" at bounding box center [207, 36] width 337 height 37
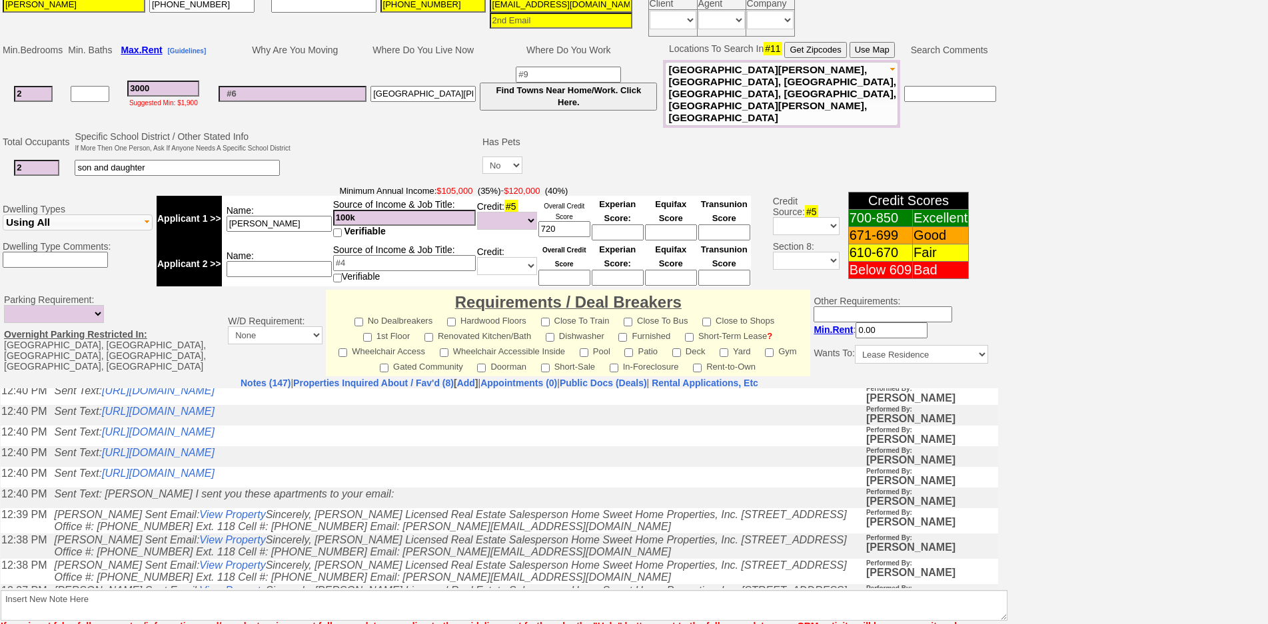
scroll to position [1666, 0]
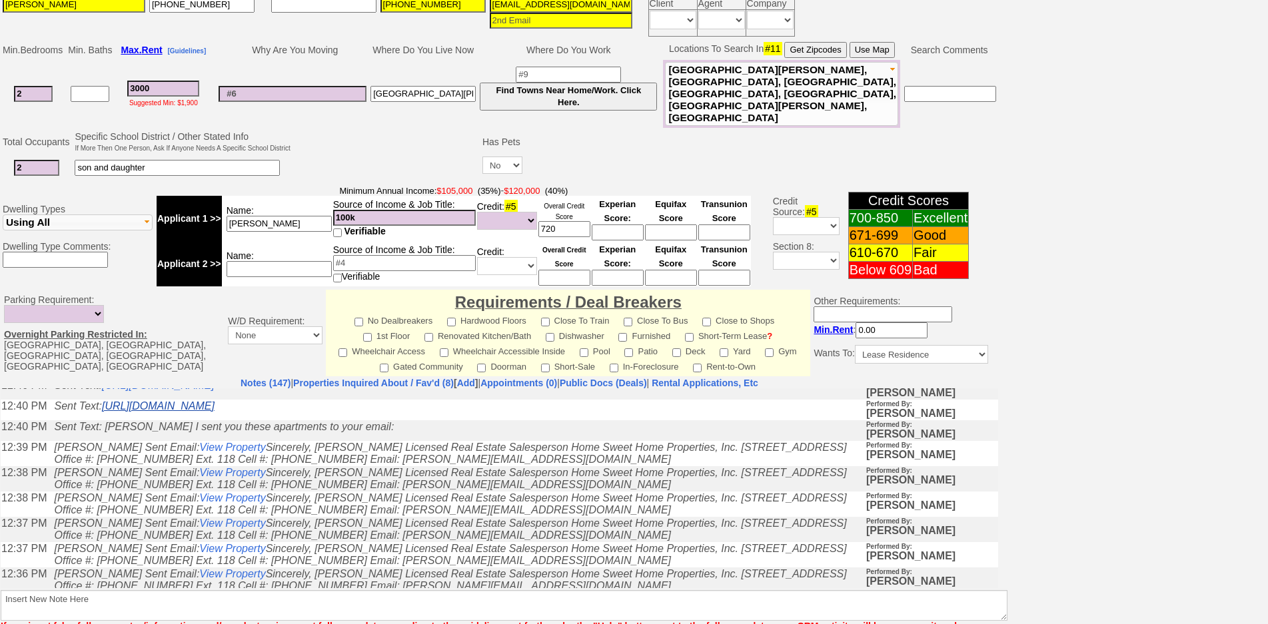
click at [215, 411] on link "https://hshprop.com/?section=view_property&propertyid=L888848&collection=" at bounding box center [158, 405] width 113 height 11
click at [215, 391] on link "https://hshprop.com/?section=view_property&propertyid=L901297&collection=" at bounding box center [158, 384] width 113 height 11
click at [215, 370] on link "https://hshprop.com/?section=view_property&propertyid=L908927&collection=" at bounding box center [158, 364] width 113 height 11
click at [257, 337] on td "Sent Text: https://hshprop.com/?section=view_property&propertyid=L908476&collec…" at bounding box center [456, 327] width 818 height 21
click at [215, 349] on link "https://hshprop.com/?section=view_property&propertyid=L875375&collection=" at bounding box center [158, 343] width 113 height 11
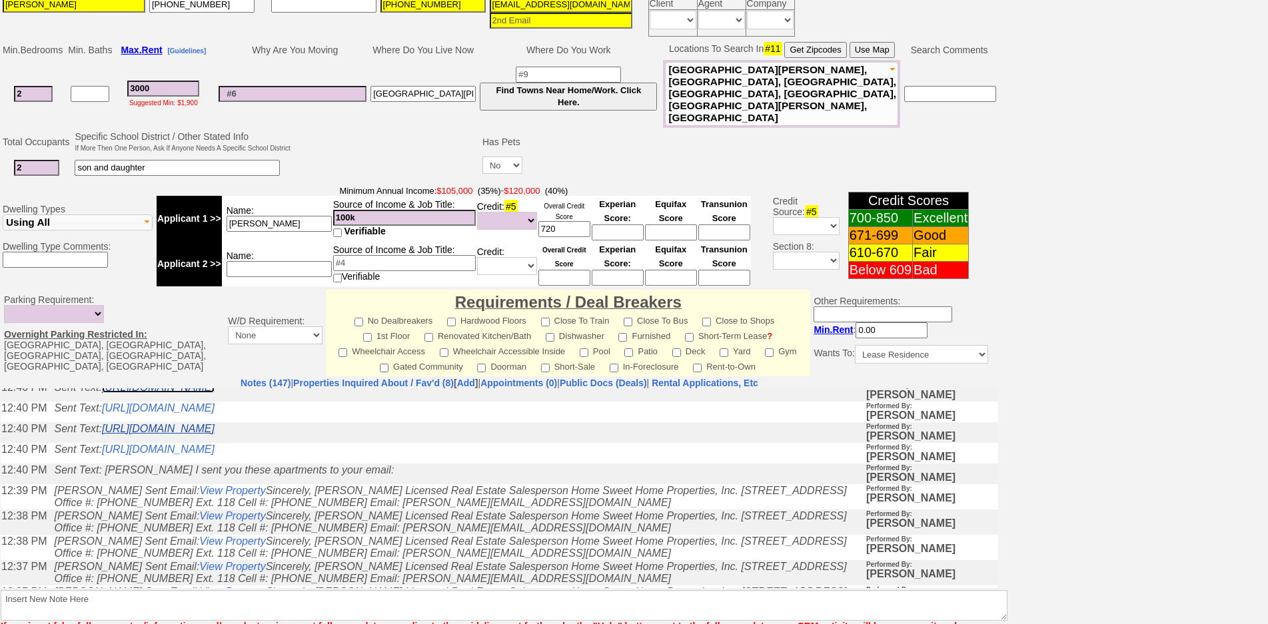
scroll to position [1600, 0]
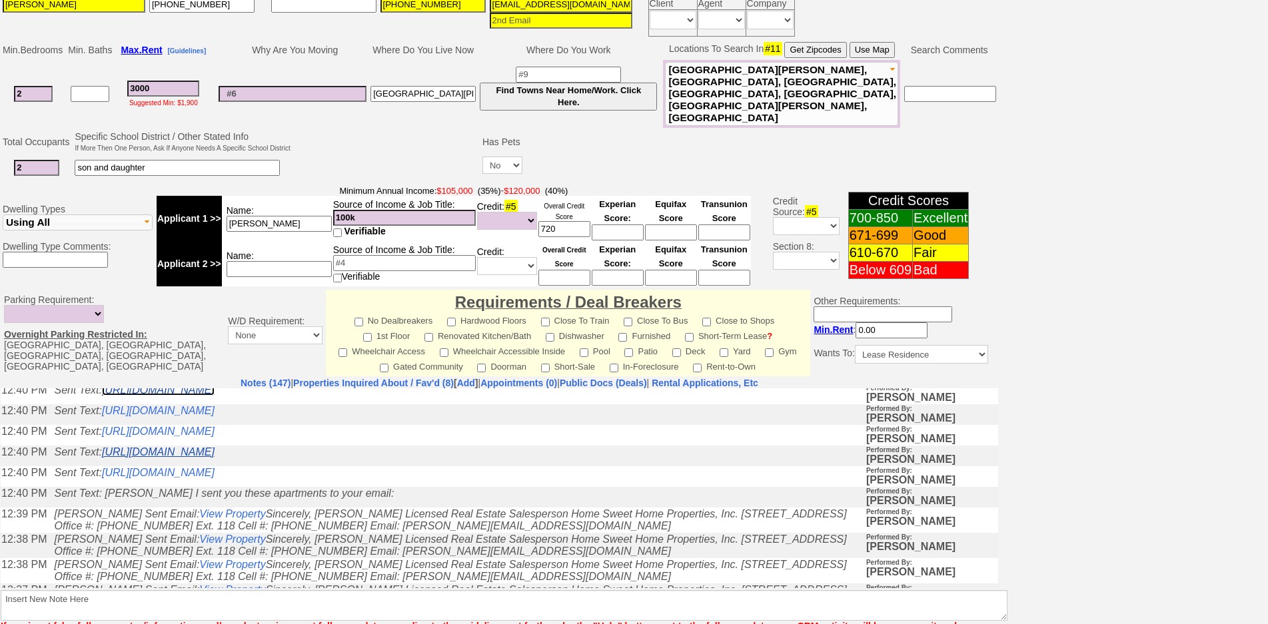
click at [215, 395] on link "https://hshprop.com/?section=view_property&propertyid=L908476&collection=" at bounding box center [158, 389] width 113 height 11
click at [215, 375] on link "https://hshprop.com/?section=view_property&propertyid=L892046&collection=" at bounding box center [158, 368] width 113 height 11
click at [215, 354] on link "https://hshprop.com/?section=view_property&propertyid=L908927&collection=" at bounding box center [158, 348] width 113 height 11
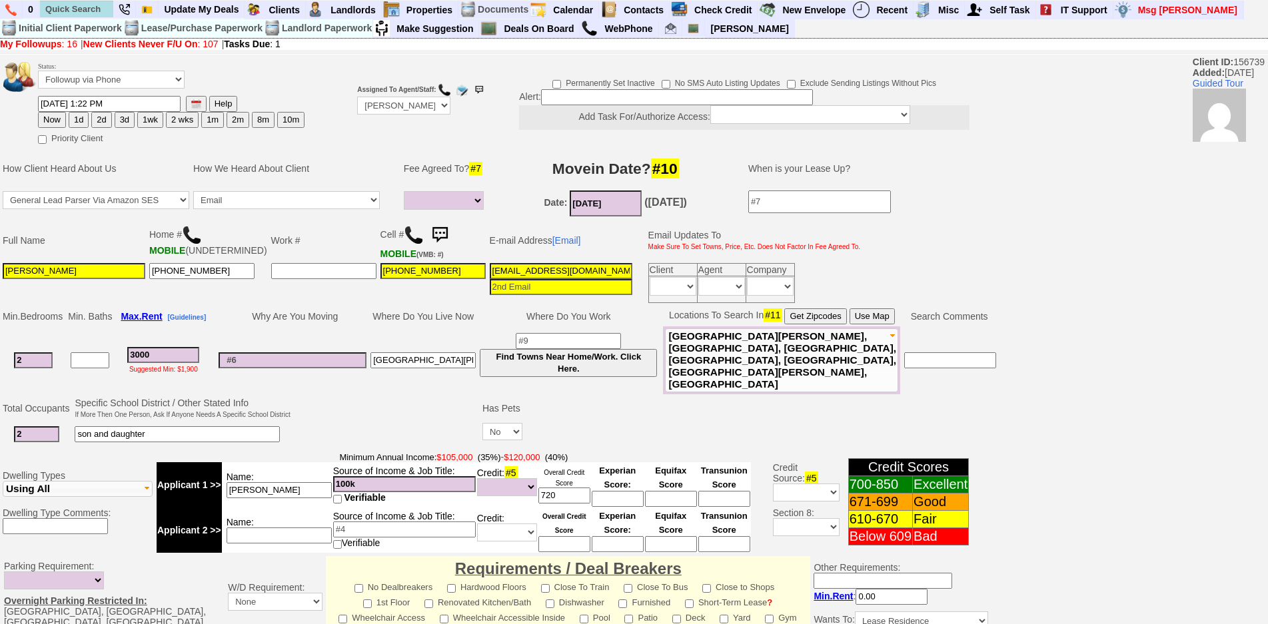
click at [435, 239] on img at bounding box center [440, 235] width 27 height 27
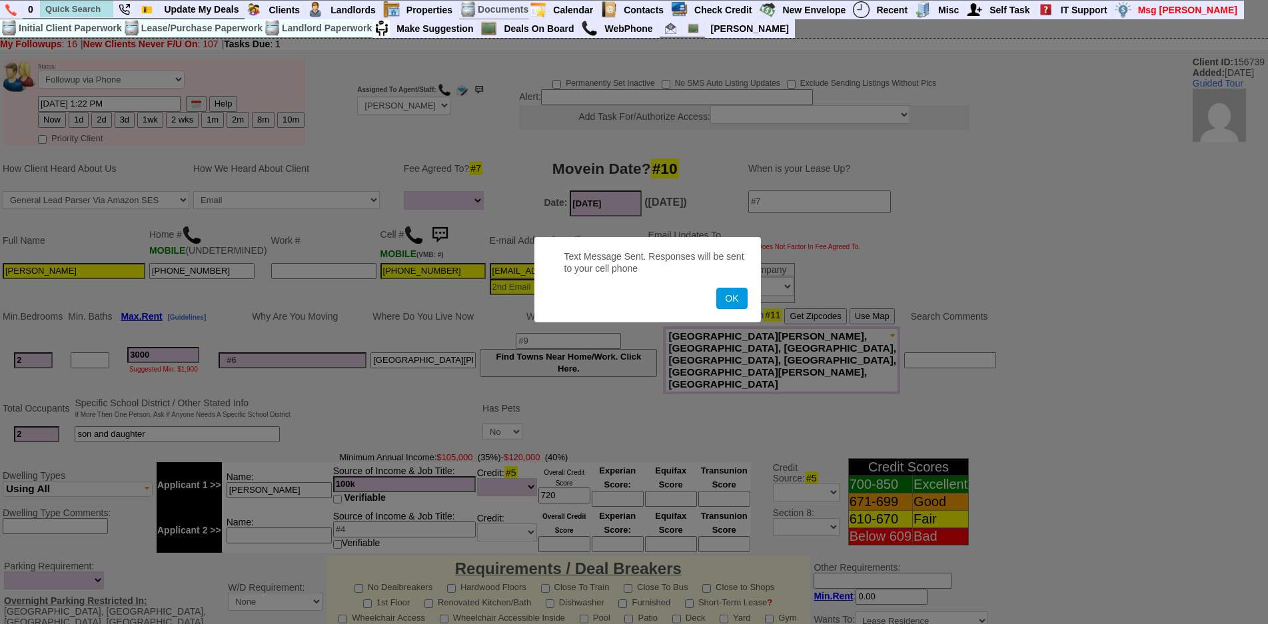
click at [716, 288] on button "OK" at bounding box center [731, 298] width 31 height 21
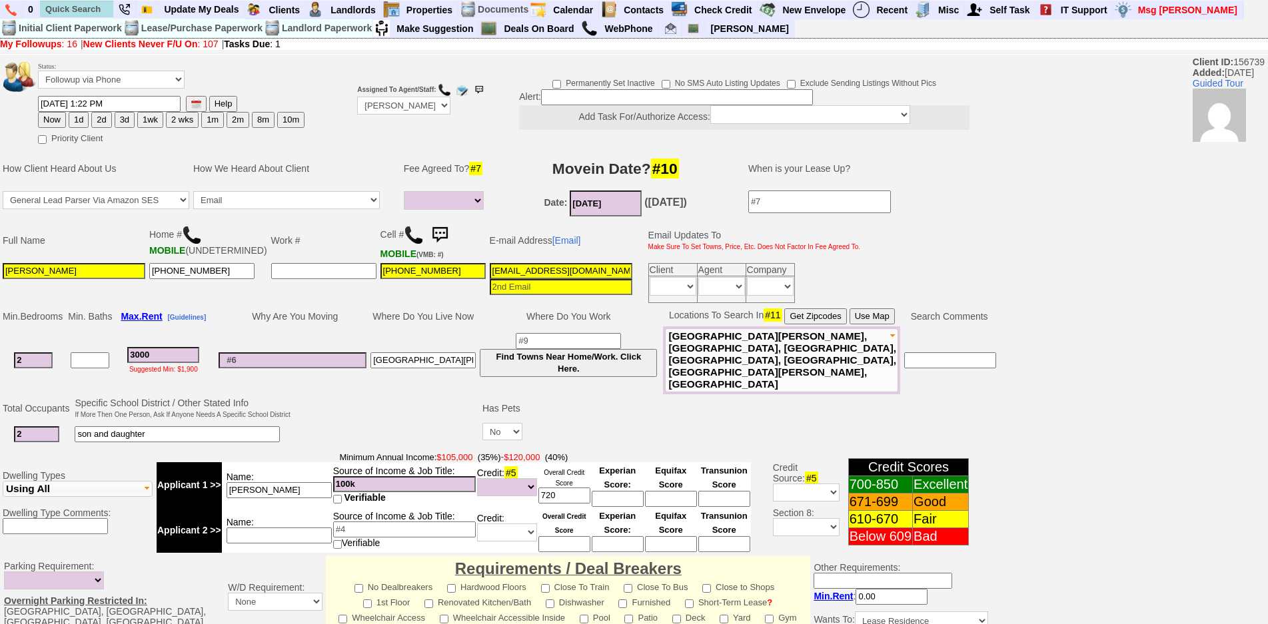
click at [435, 239] on img at bounding box center [440, 235] width 27 height 27
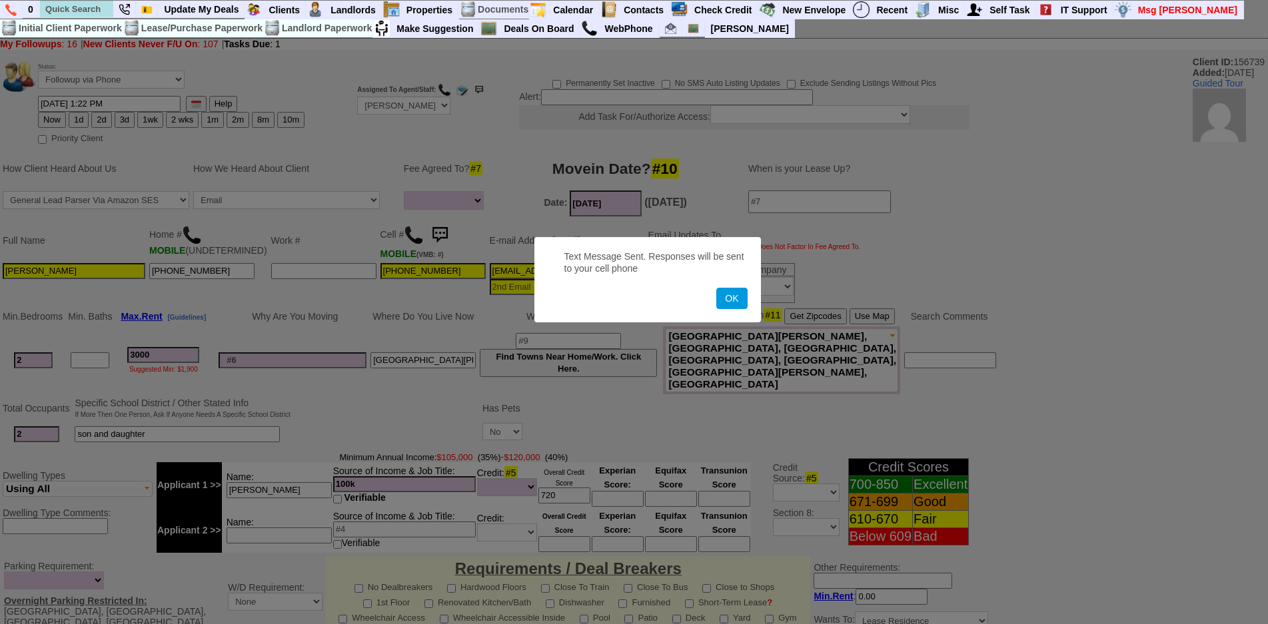
click at [716, 288] on button "OK" at bounding box center [731, 298] width 31 height 21
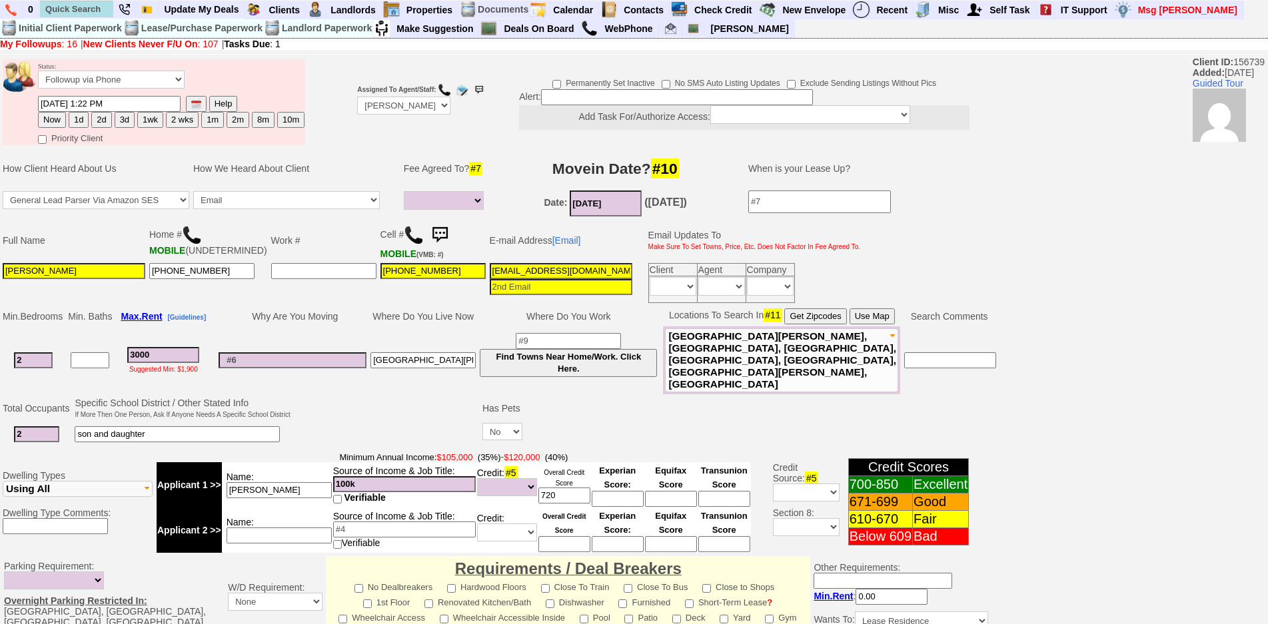
click at [78, 121] on button "1d" at bounding box center [79, 120] width 20 height 16
type input "09/16/2025 02:26 PM"
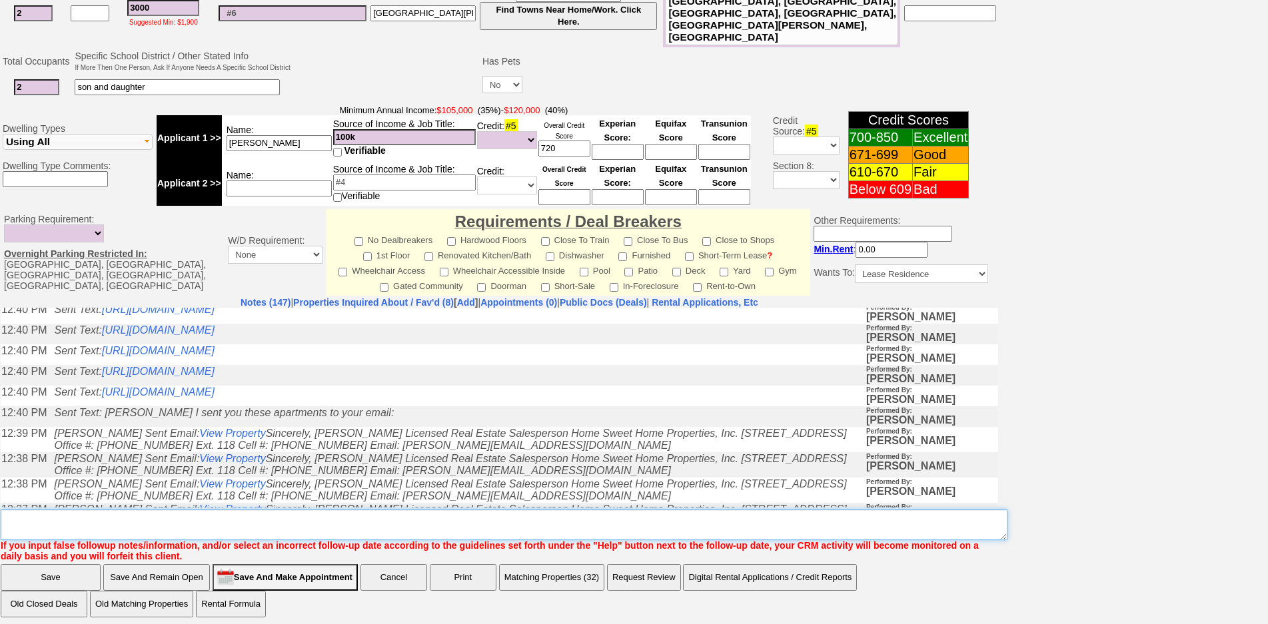
click at [493, 529] on textarea "Insert New Note Here" at bounding box center [504, 525] width 1007 height 31
type textarea "f"
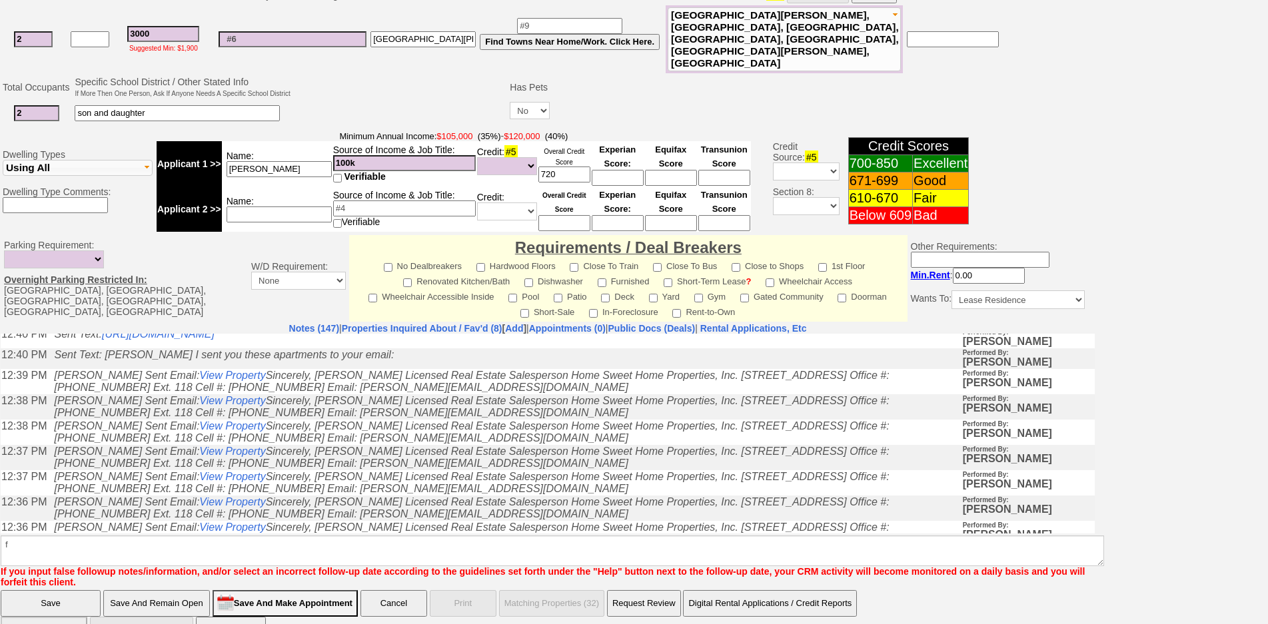
scroll to position [1562, 0]
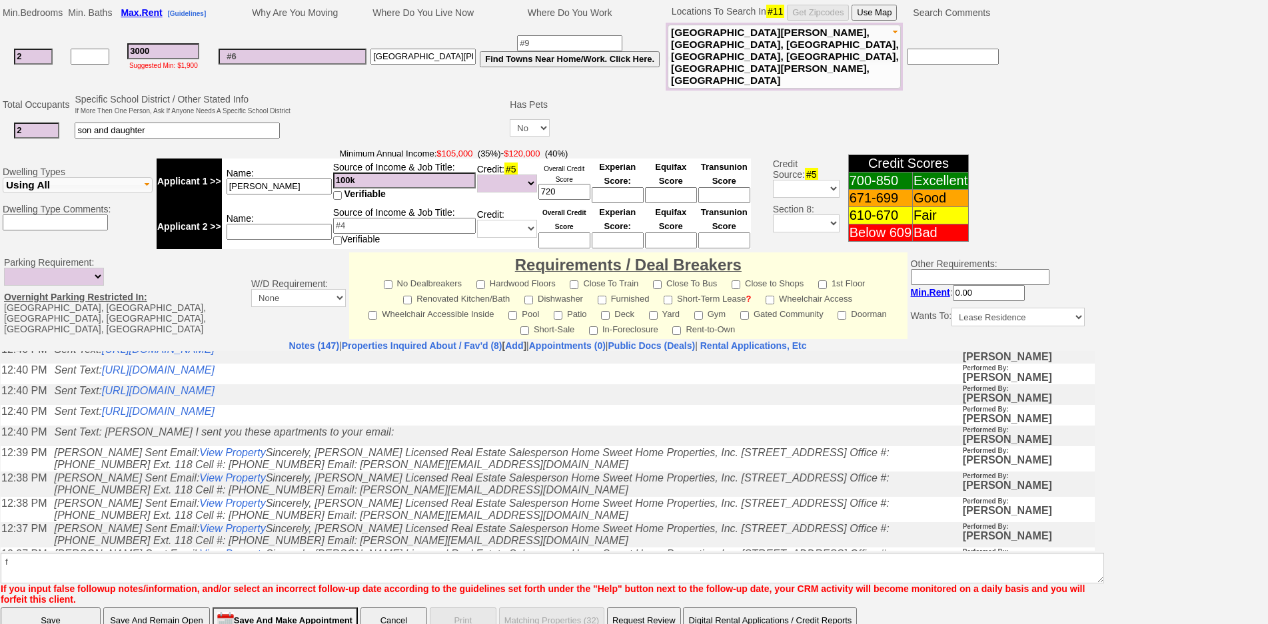
click input "Save" at bounding box center [51, 621] width 100 height 27
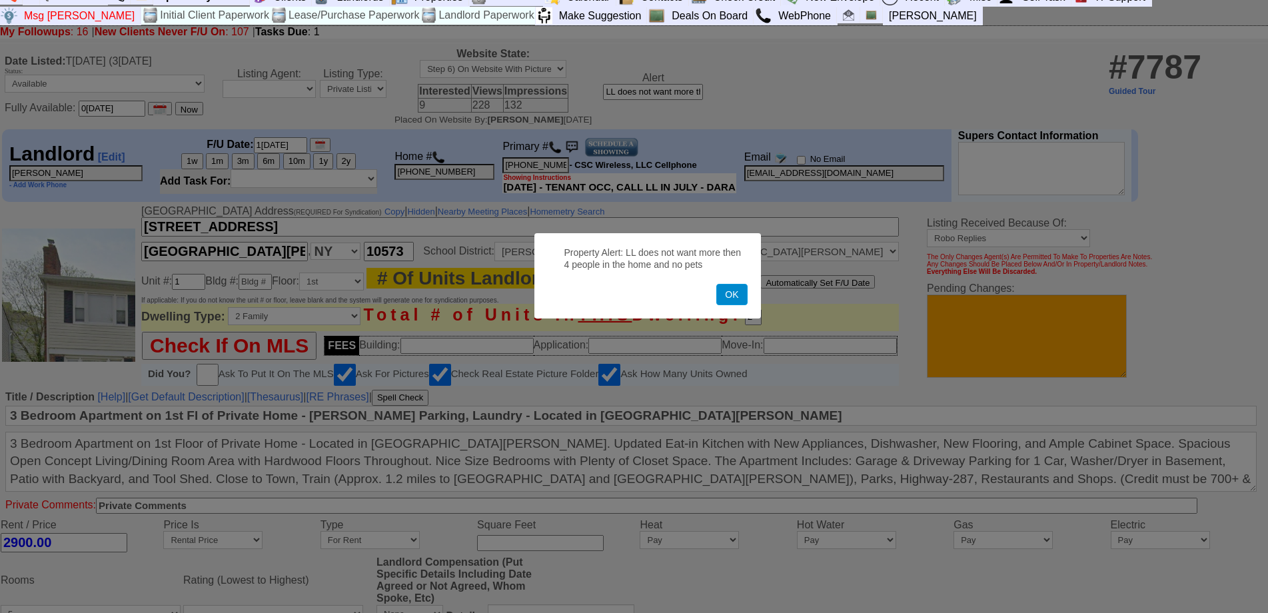
click at [730, 296] on button "OK" at bounding box center [731, 294] width 31 height 21
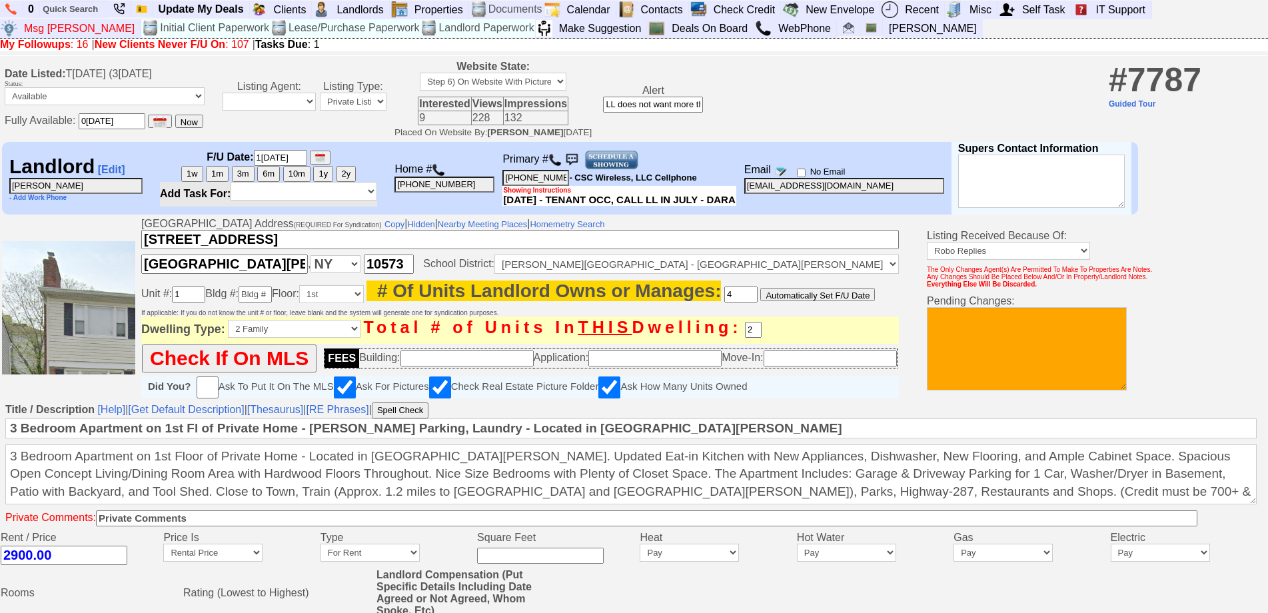
click at [562, 163] on img at bounding box center [555, 159] width 13 height 13
click at [610, 163] on img at bounding box center [611, 160] width 55 height 20
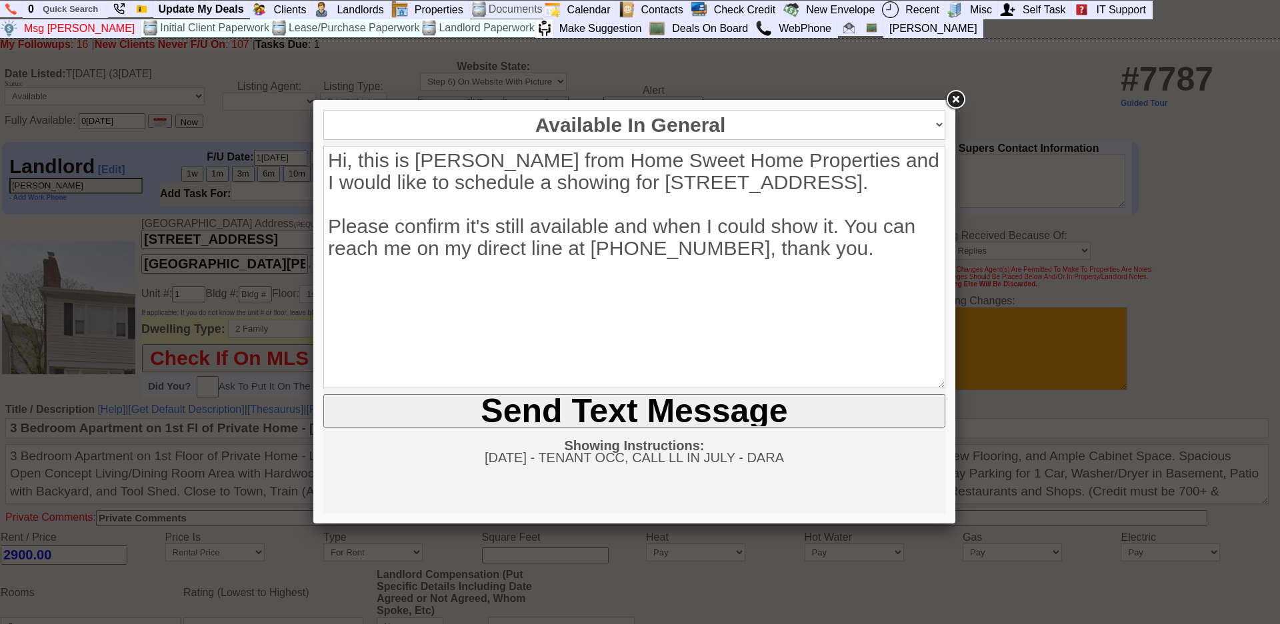
click at [584, 405] on input "Send Text Message" at bounding box center [634, 411] width 622 height 33
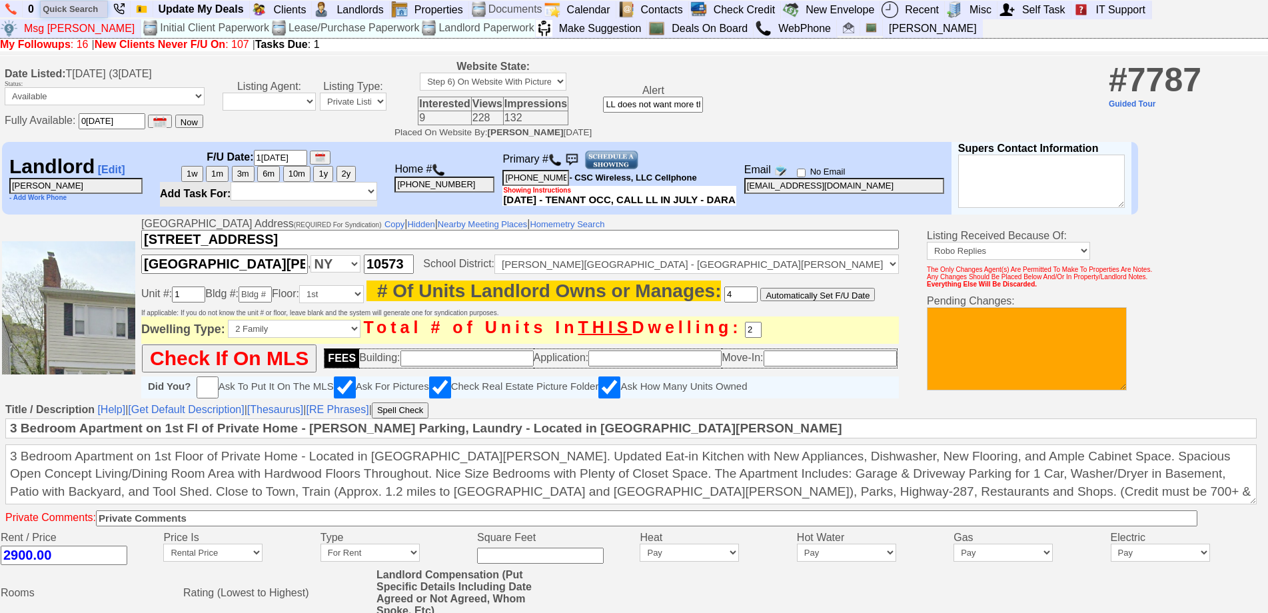
click at [77, 14] on input "text" at bounding box center [74, 9] width 67 height 17
type input "123 mamaroneck"
click at [102, 8] on input "123 mamaroneck" at bounding box center [74, 9] width 67 height 17
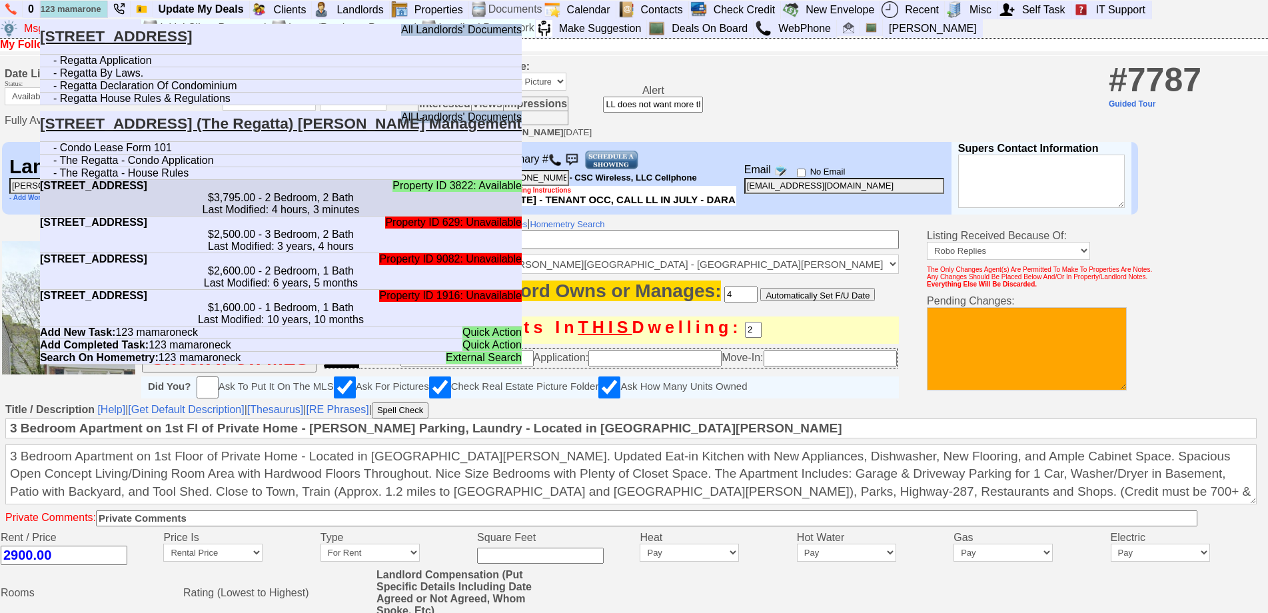
click at [147, 191] on b "[STREET_ADDRESS]" at bounding box center [93, 185] width 107 height 11
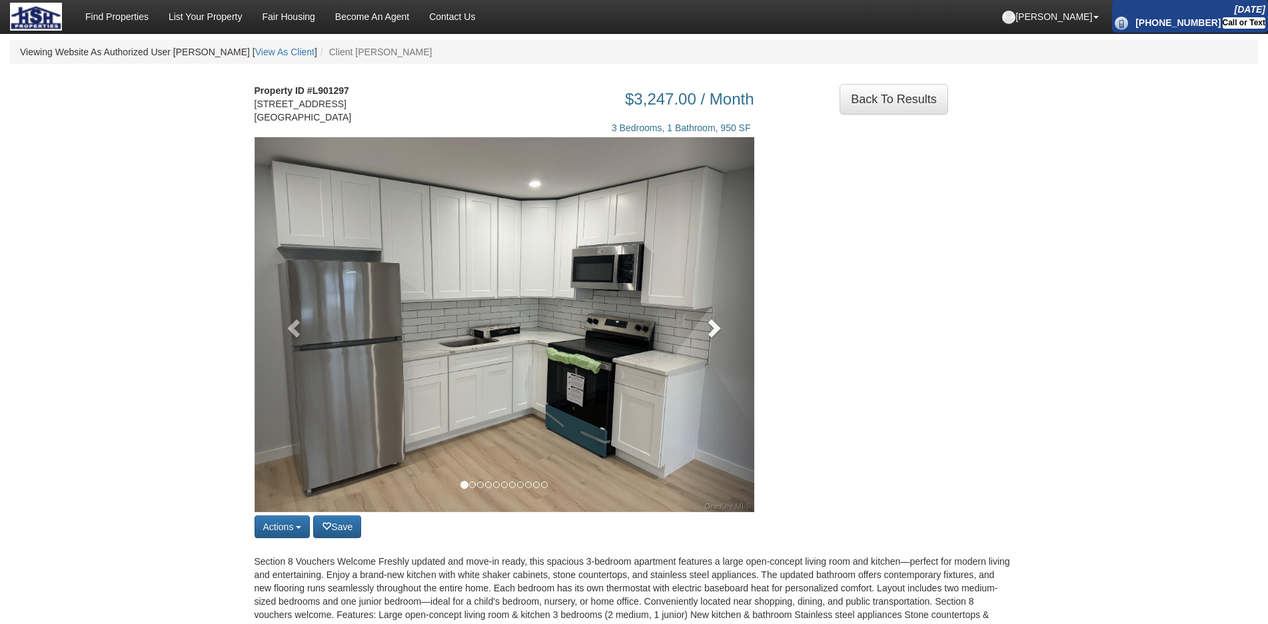
click at [711, 318] on span at bounding box center [713, 328] width 20 height 20
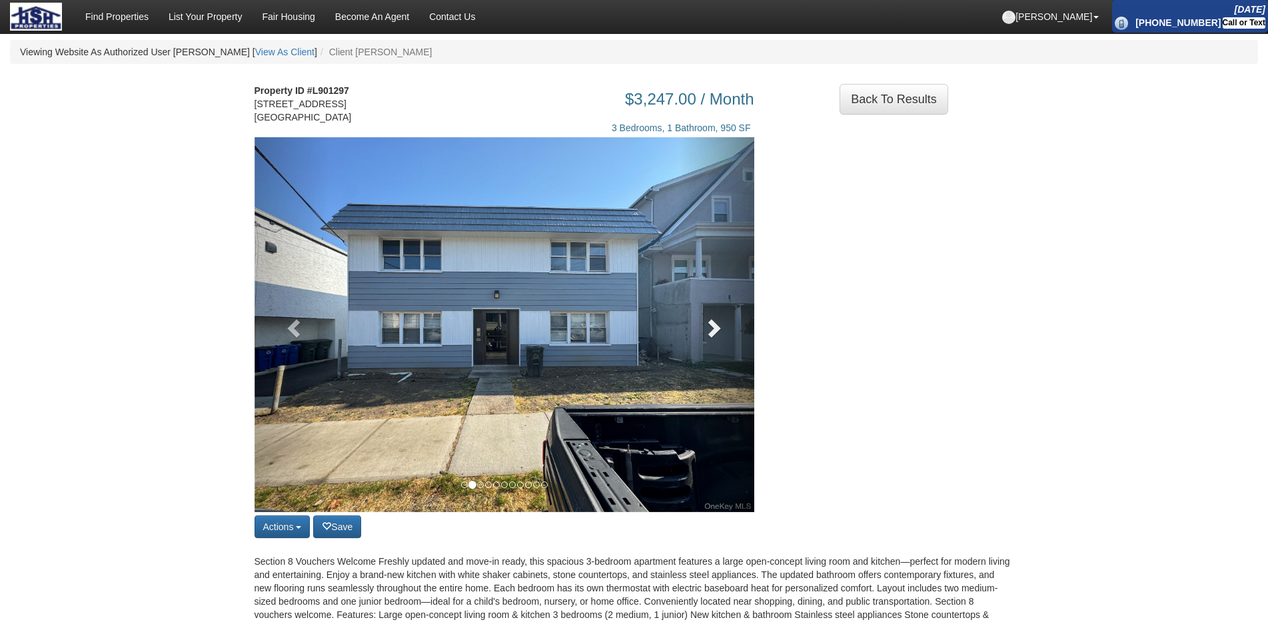
click at [711, 318] on span at bounding box center [713, 328] width 20 height 20
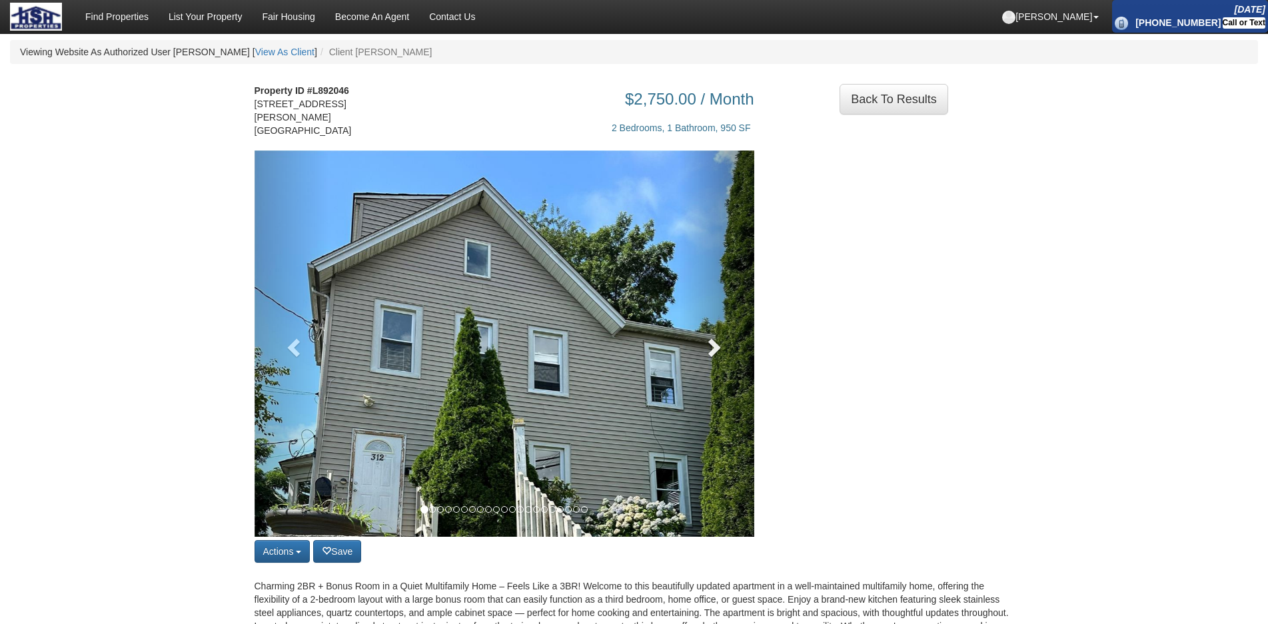
click at [698, 334] on link at bounding box center [716, 344] width 75 height 387
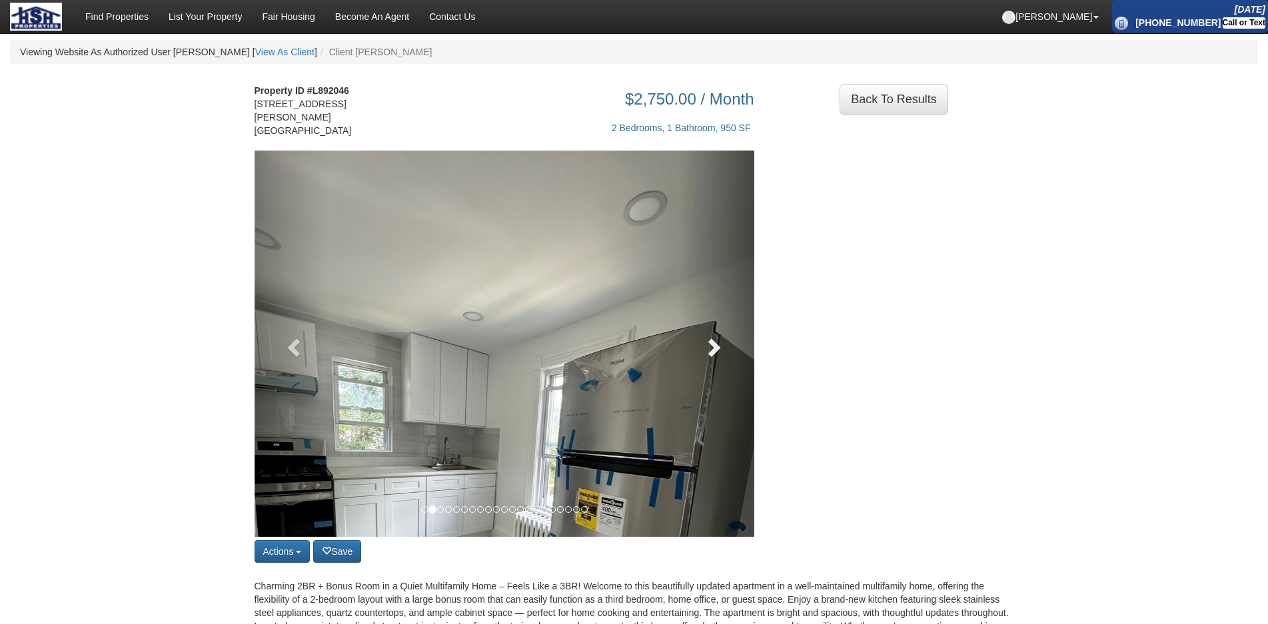
click at [698, 334] on link at bounding box center [716, 344] width 75 height 387
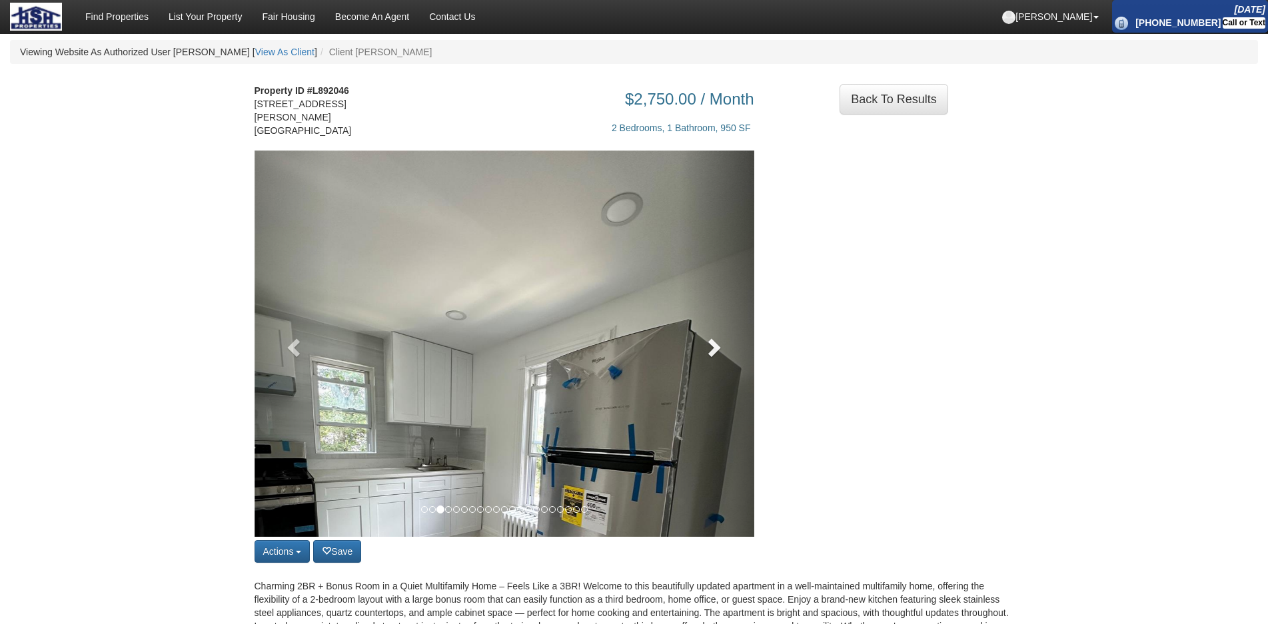
click at [698, 334] on link at bounding box center [716, 344] width 75 height 387
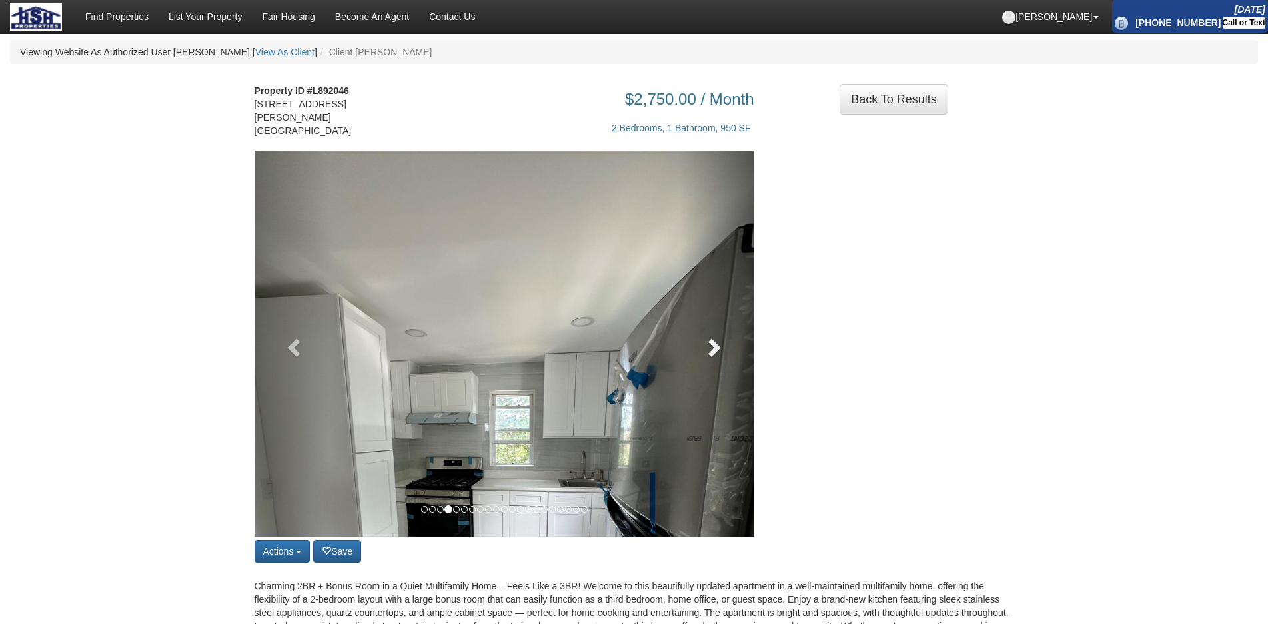
click at [698, 334] on link at bounding box center [716, 344] width 75 height 387
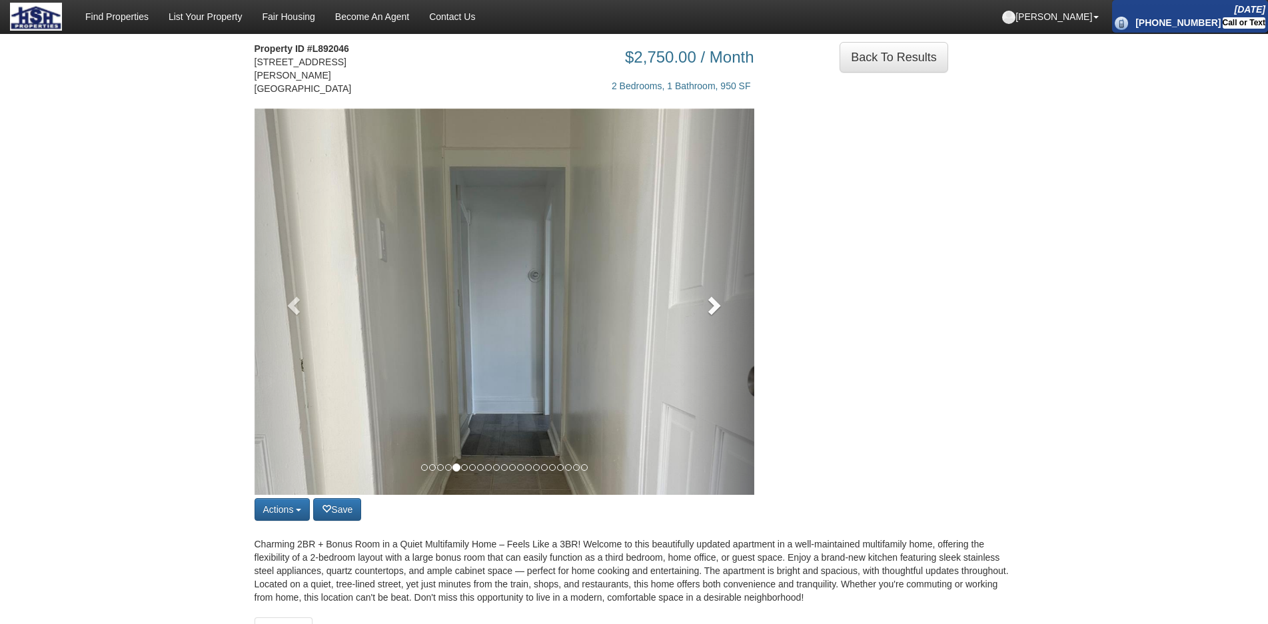
scroll to position [67, 0]
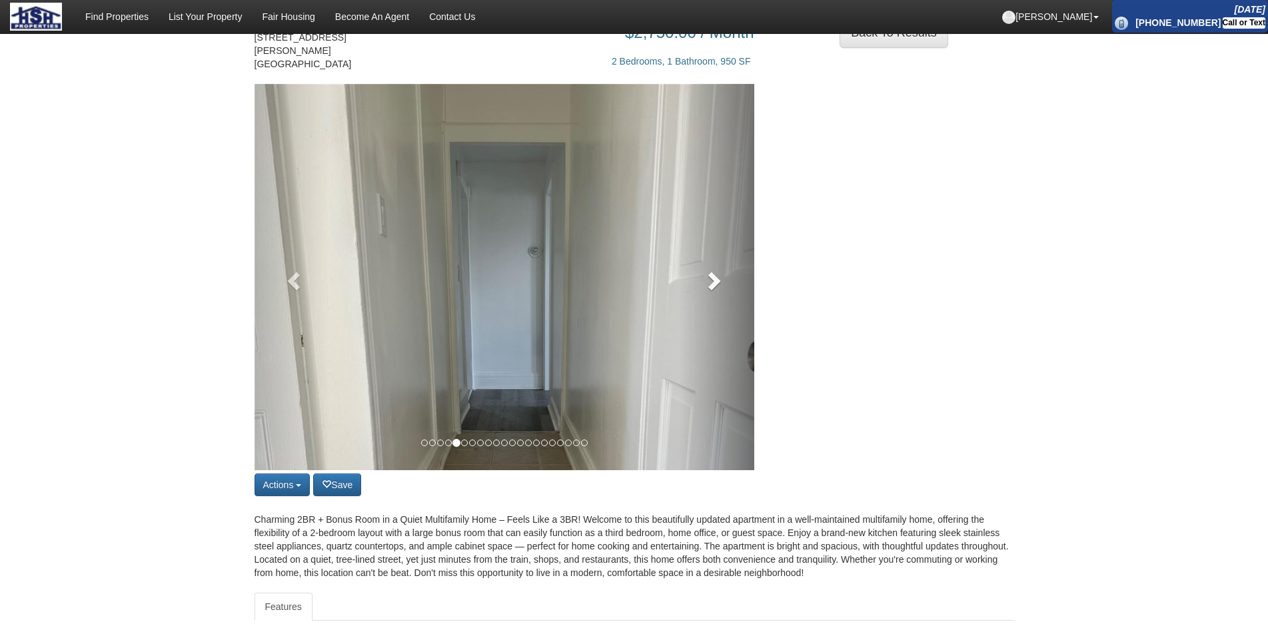
click at [701, 314] on link at bounding box center [716, 277] width 75 height 387
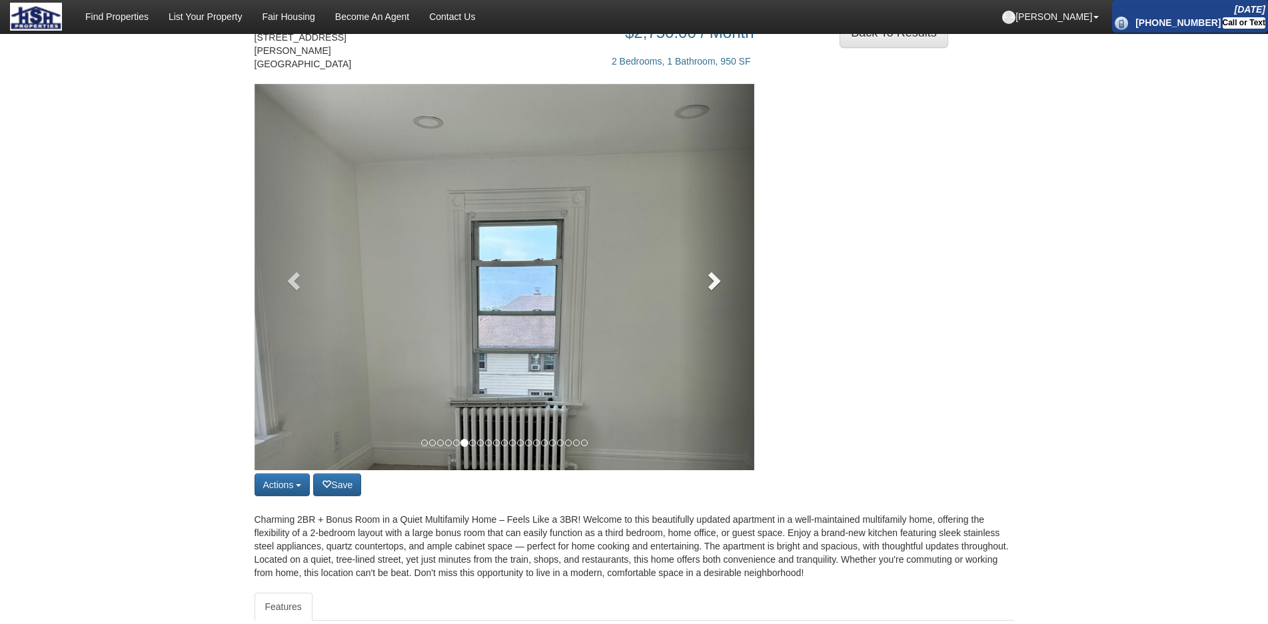
click at [701, 314] on link at bounding box center [716, 277] width 75 height 387
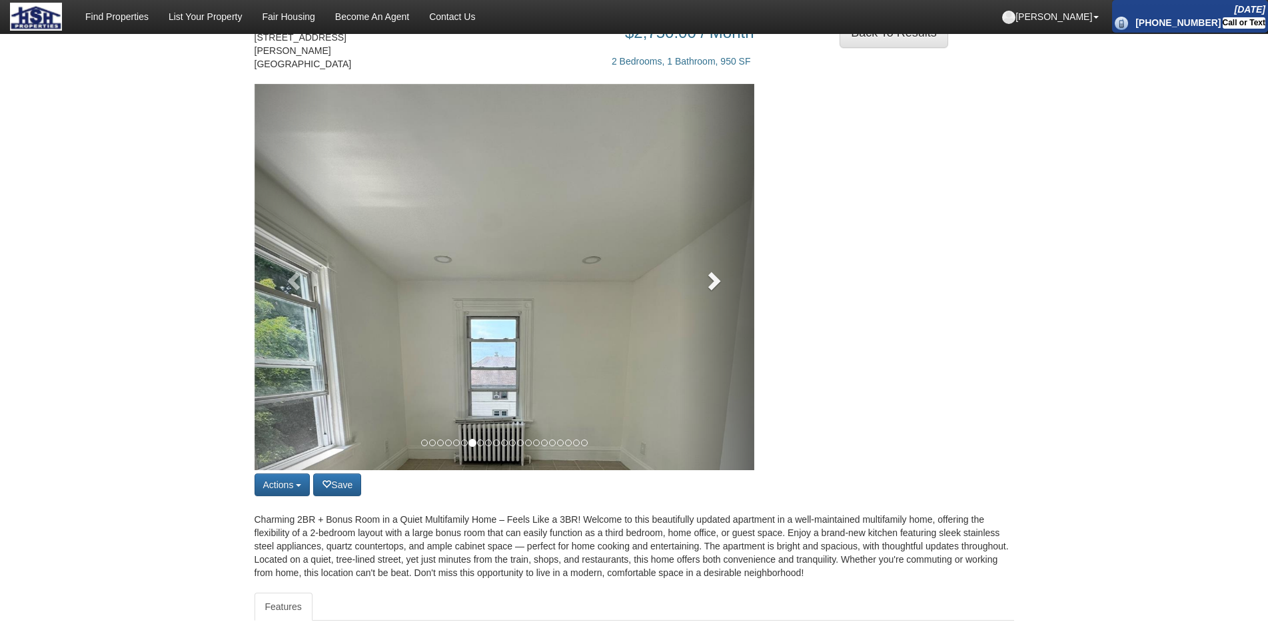
click at [707, 301] on link at bounding box center [716, 277] width 75 height 387
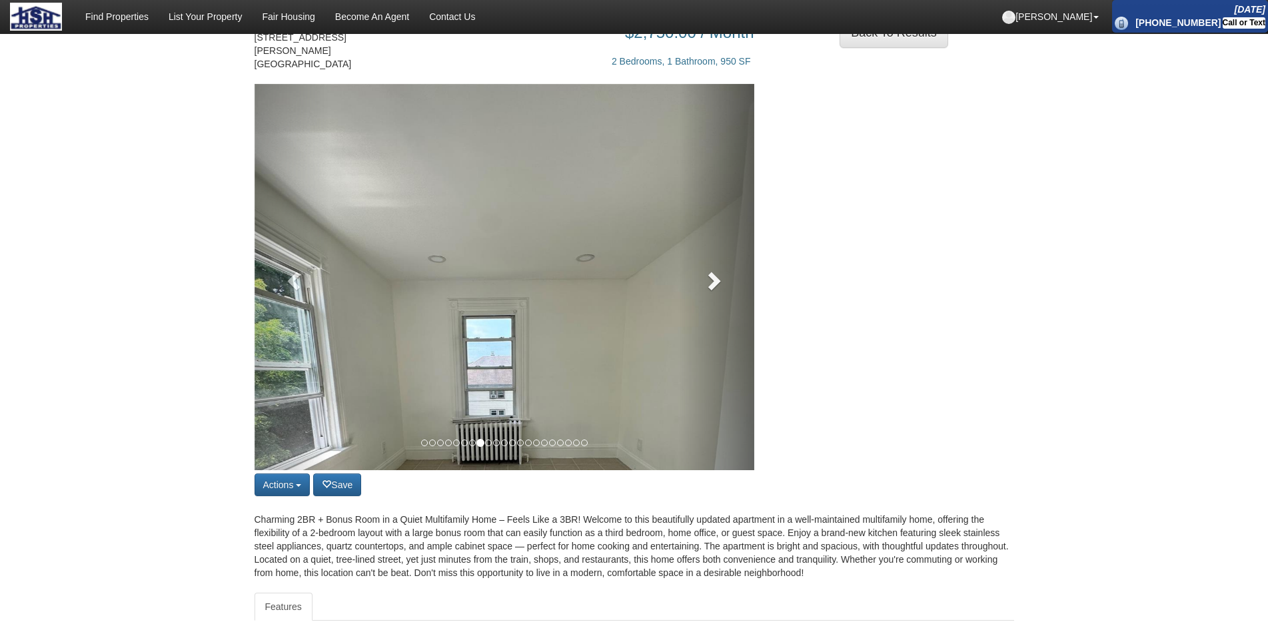
click at [707, 301] on link at bounding box center [716, 277] width 75 height 387
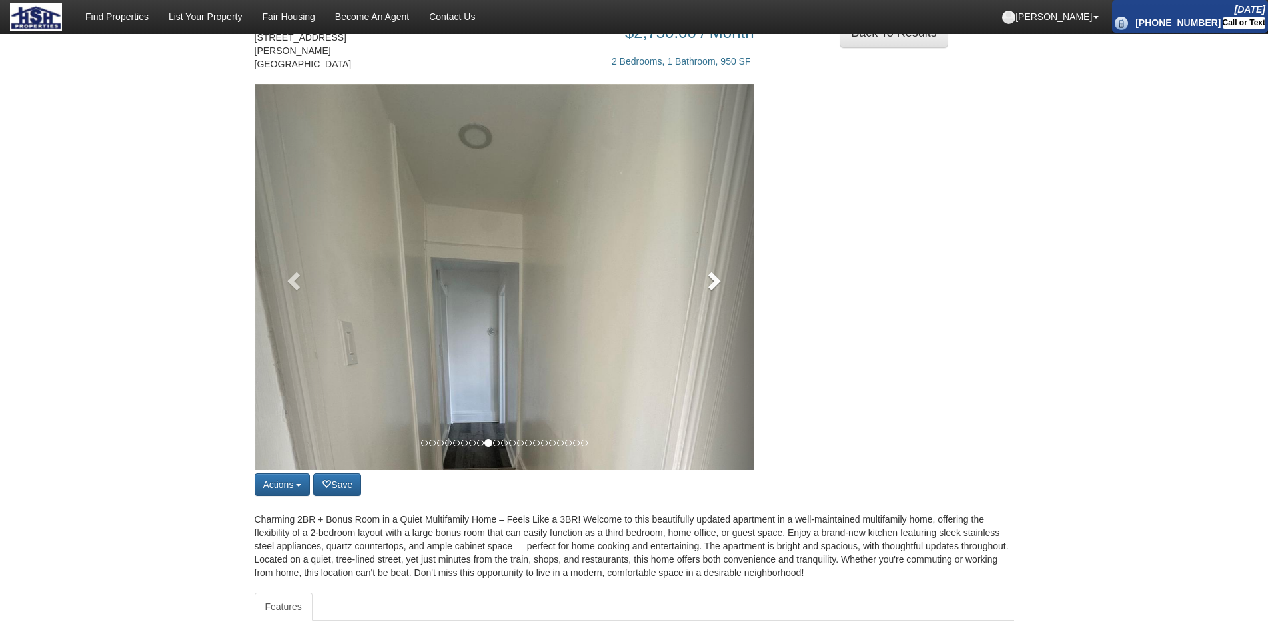
click at [707, 301] on link at bounding box center [716, 277] width 75 height 387
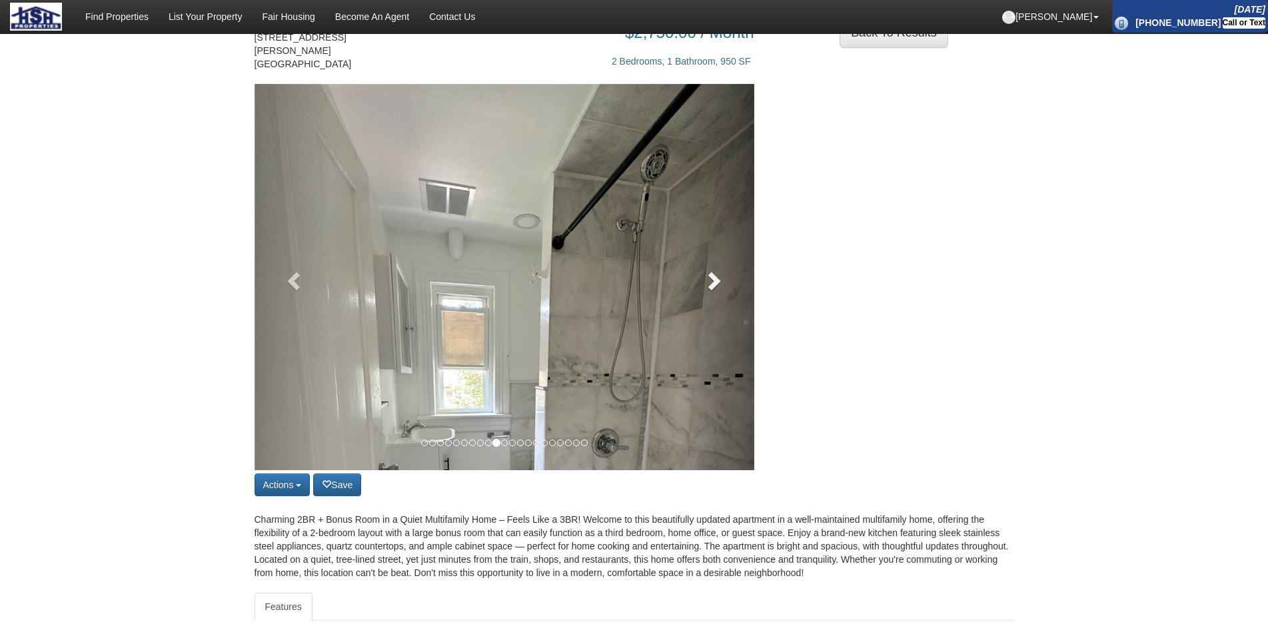
click at [707, 301] on link at bounding box center [716, 277] width 75 height 387
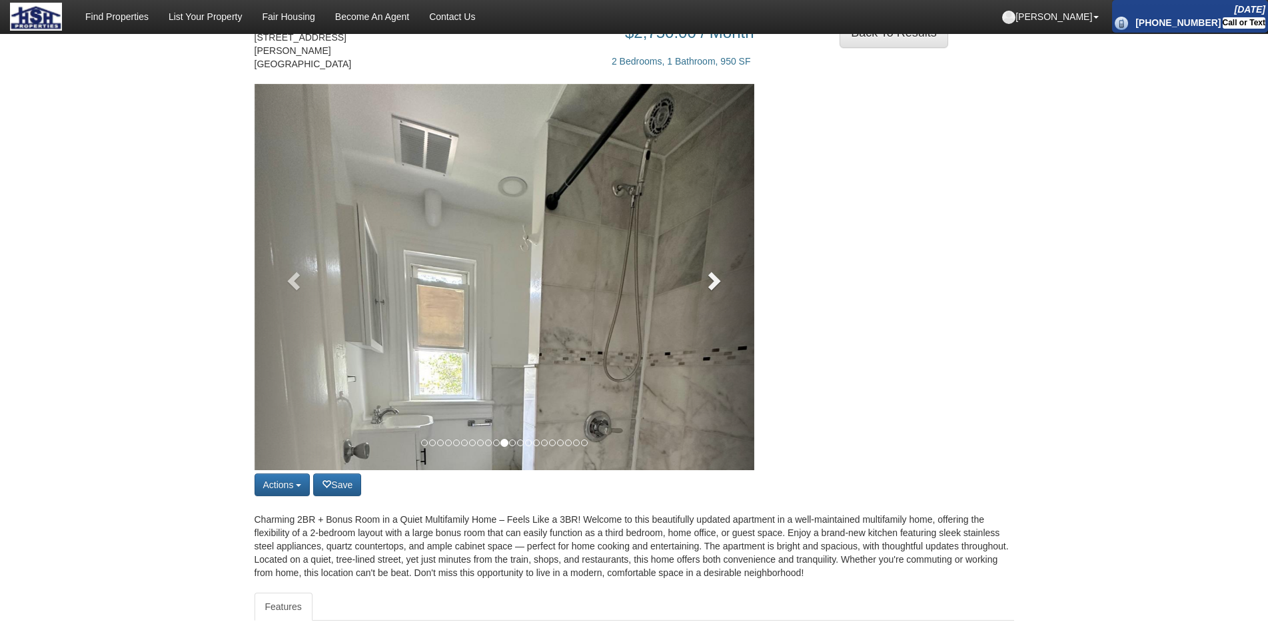
scroll to position [0, 0]
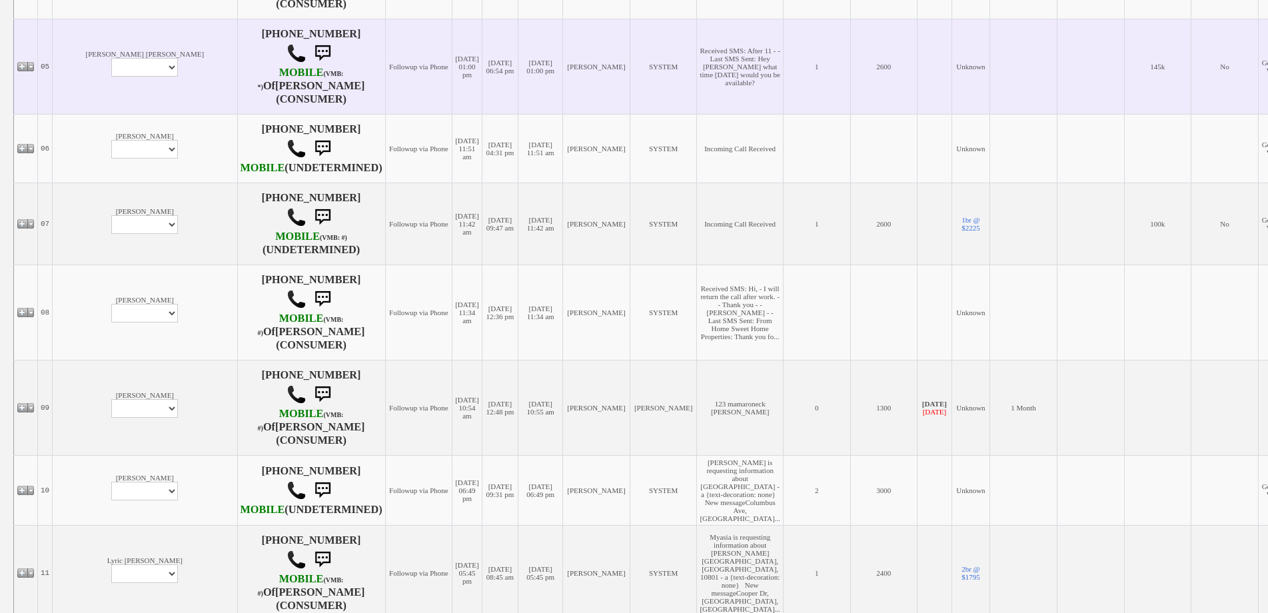
scroll to position [1066, 0]
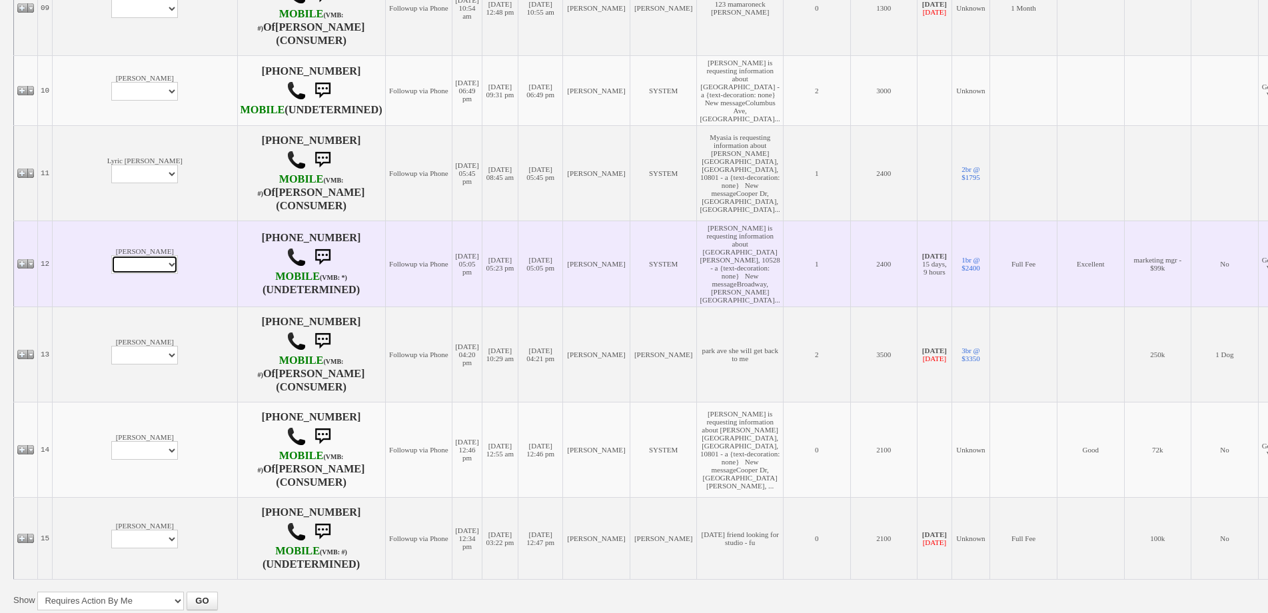
click at [115, 274] on select "Profile Edit Print Email Externally (Will Not Be Tracked In CRM) Closed Deals" at bounding box center [144, 264] width 67 height 19
click at [630, 307] on td "SYSTEM" at bounding box center [663, 264] width 67 height 86
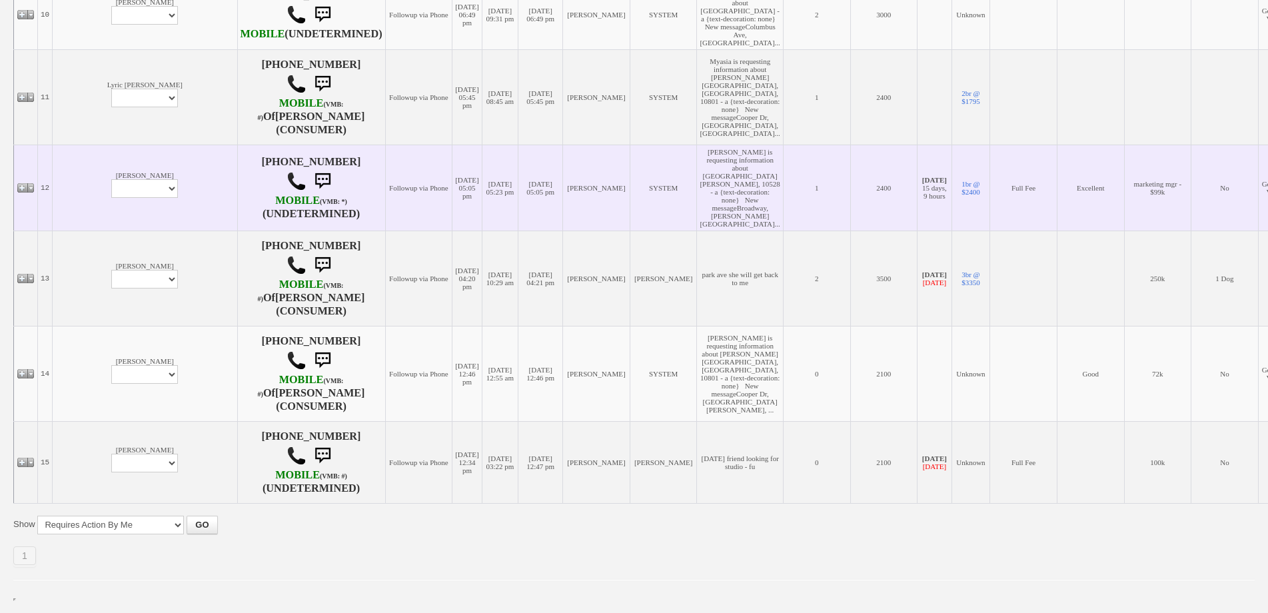
scroll to position [1173, 0]
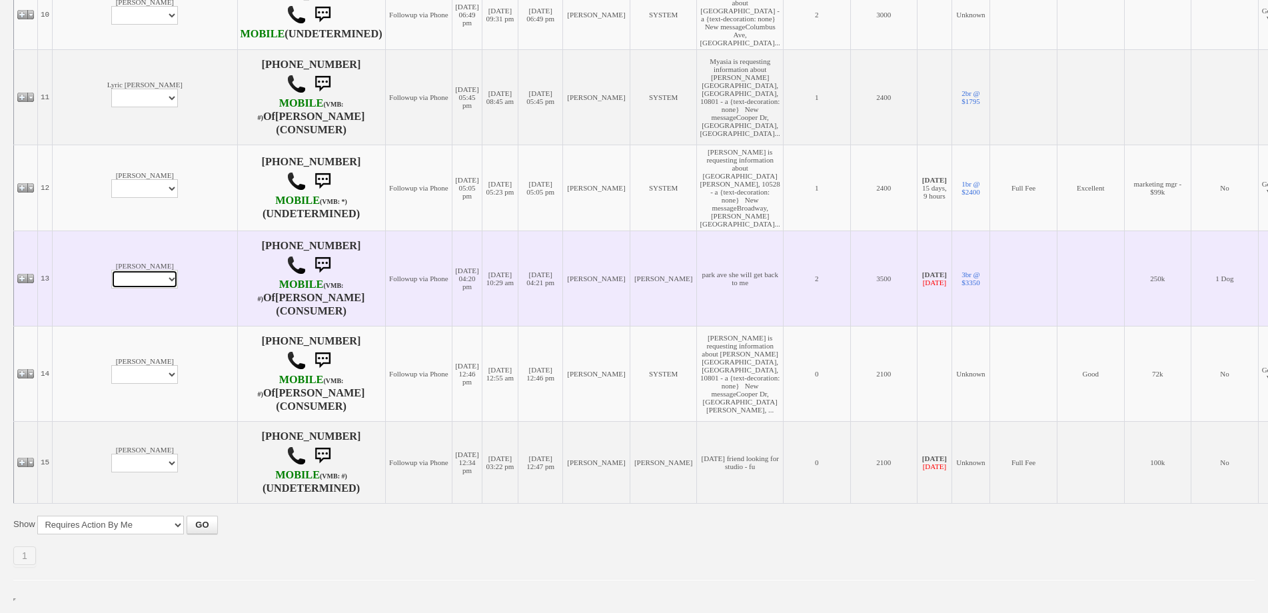
click at [111, 270] on select "Profile Edit Print Email Externally (Will Not Be Tracked In CRM) Closed Deals" at bounding box center [144, 279] width 67 height 19
select select "ChangeURL,/crm/custom/edit_client_form.php?redirect=%2Fcrm%2Fclients.php&id=965…"
click at [111, 270] on select "Profile Edit Print Email Externally (Will Not Be Tracked In CRM) Closed Deals" at bounding box center [144, 279] width 67 height 19
select select
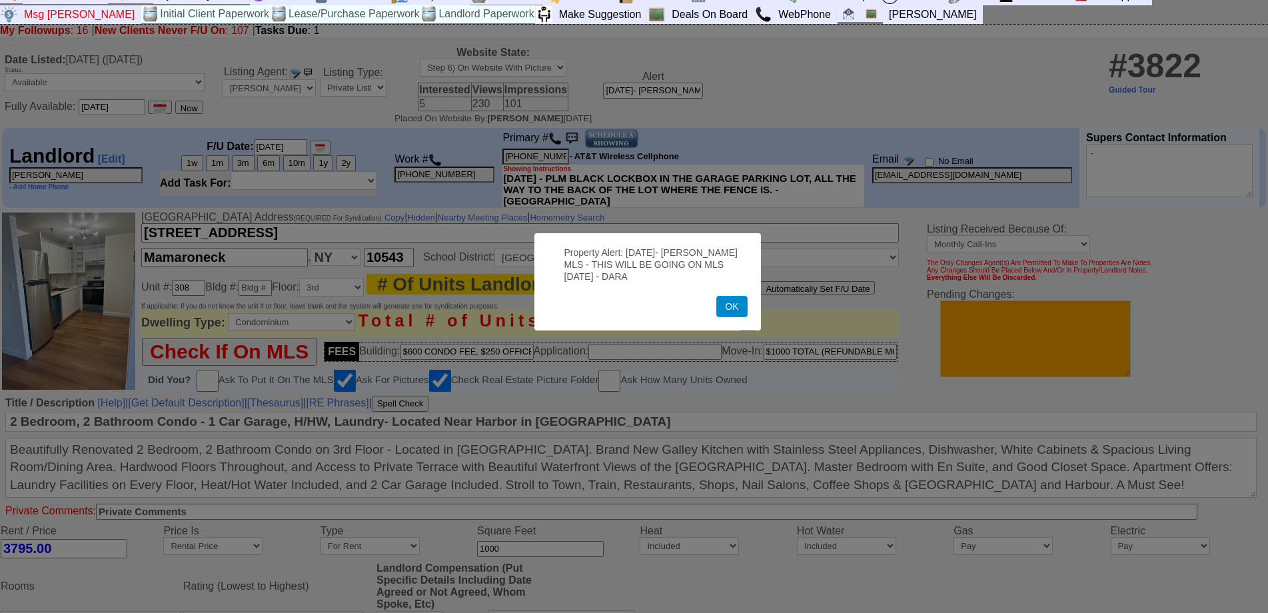
click at [724, 311] on button "OK" at bounding box center [731, 306] width 31 height 21
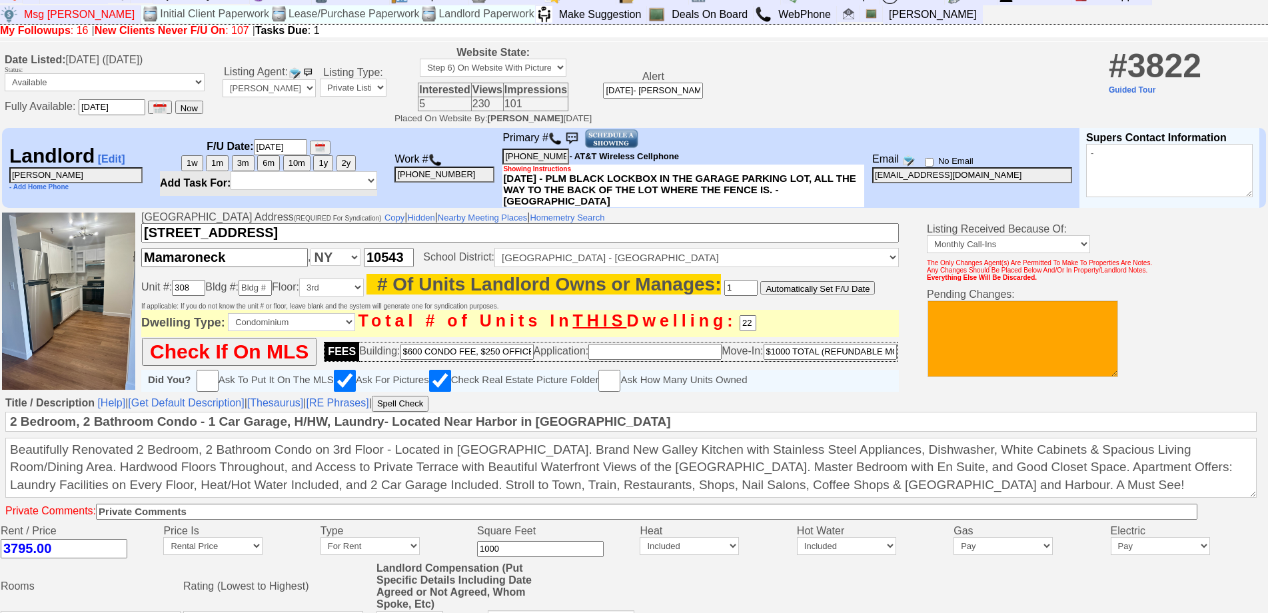
scroll to position [502, 0]
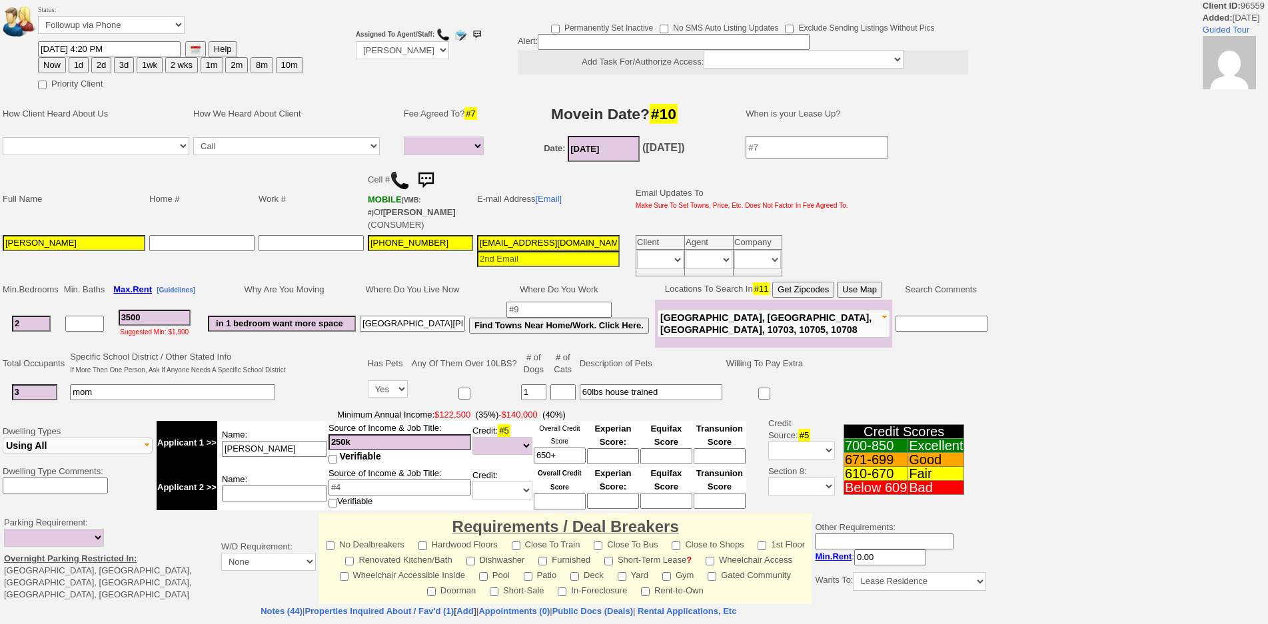
select select
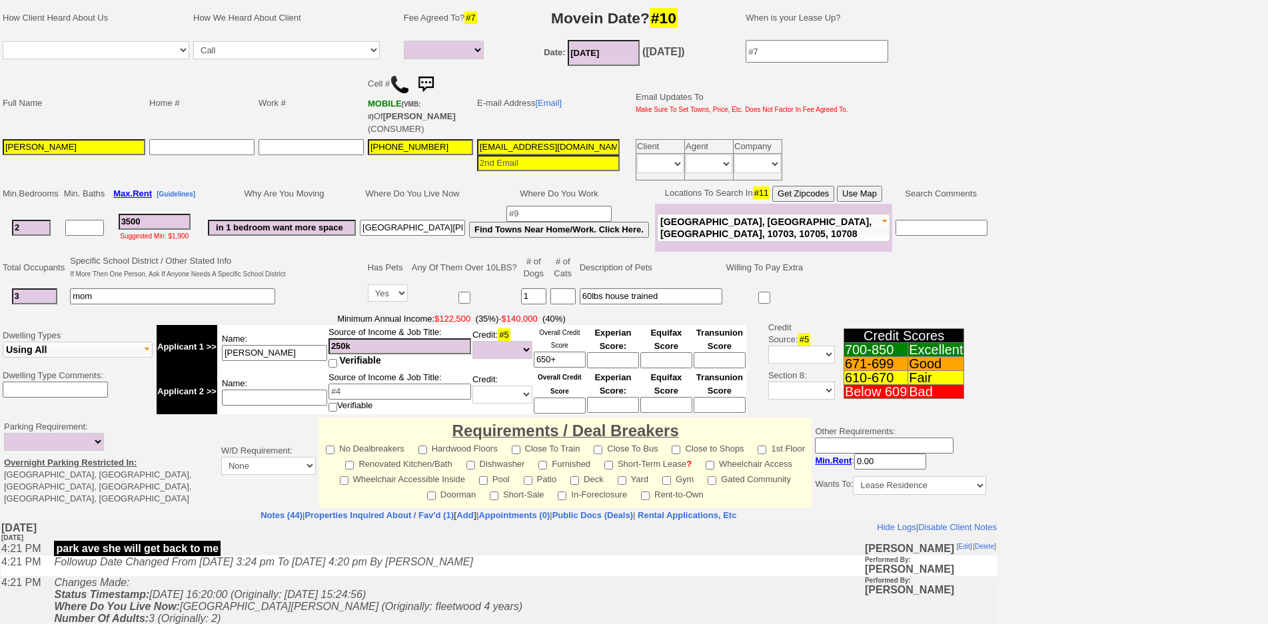
scroll to position [267, 0]
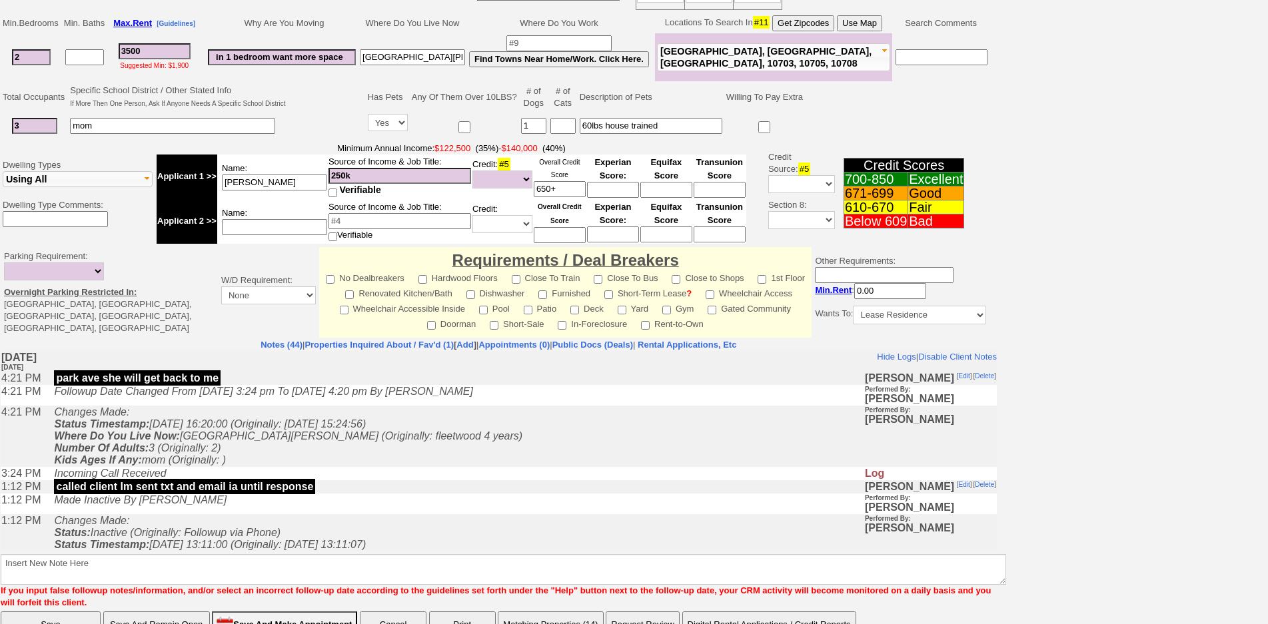
click at [360, 458] on td "Changes Made: Status Timestamp: [DATE] 16:20:00 (Originally: [DATE] 15:24:56) W…" at bounding box center [455, 436] width 816 height 61
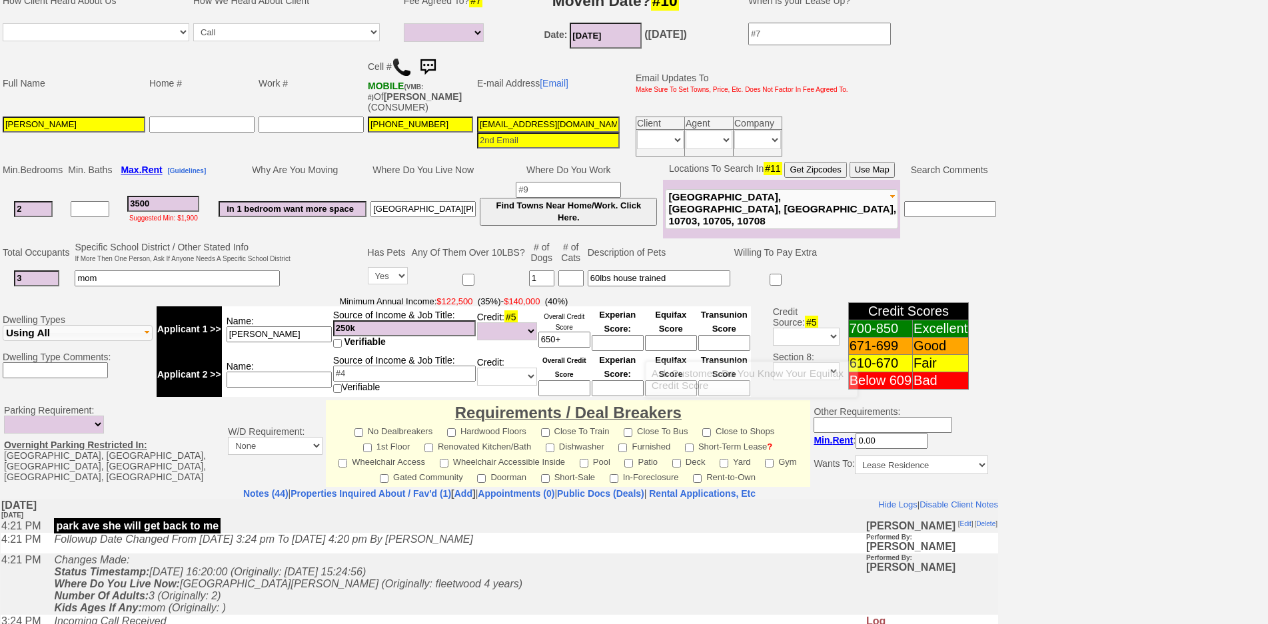
scroll to position [365, 0]
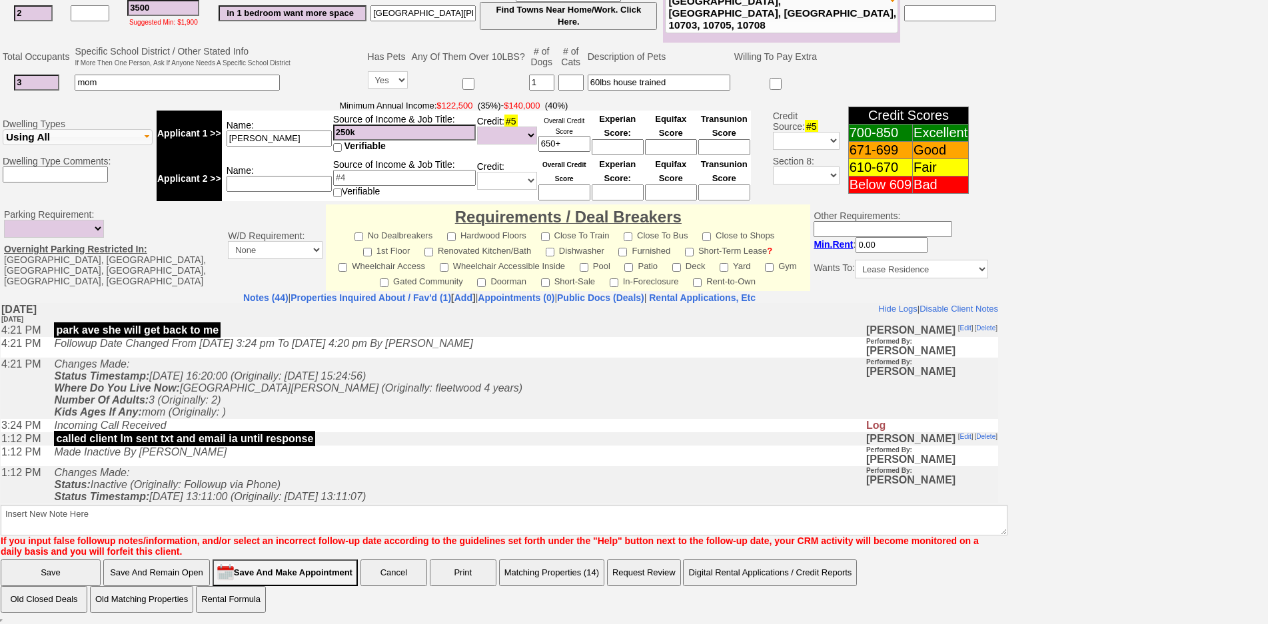
click at [373, 425] on td "Incoming Call Received" at bounding box center [456, 425] width 818 height 13
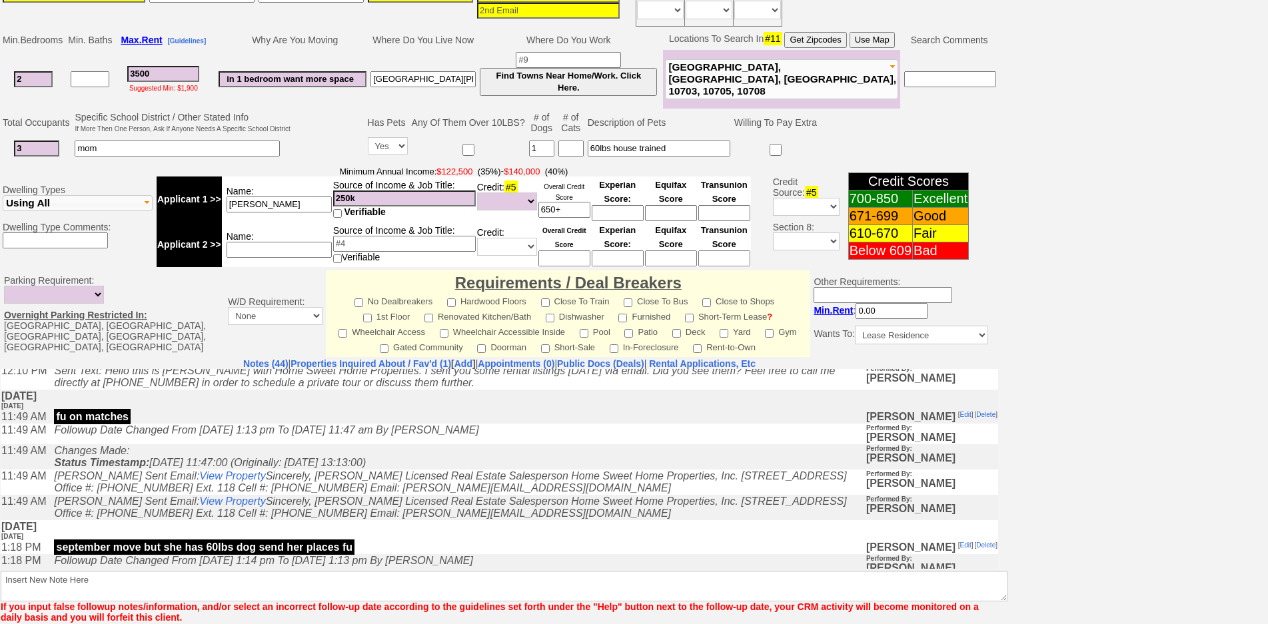
scroll to position [600, 0]
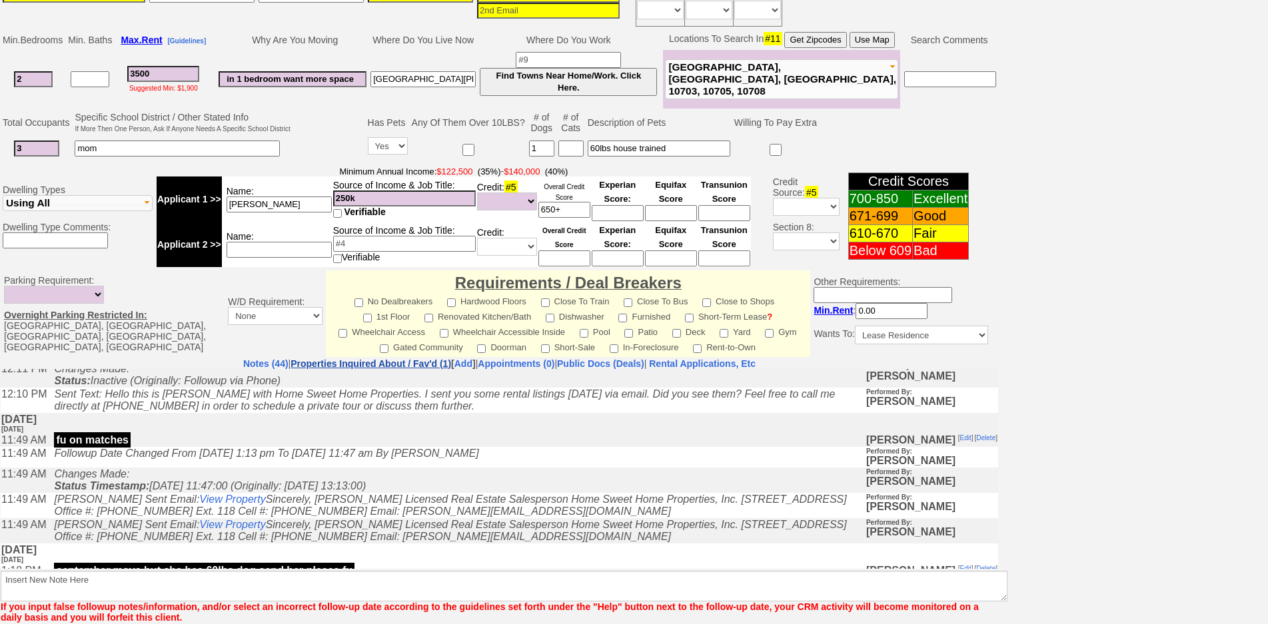
click at [387, 368] on link "Properties Inquired About / Fav'd (1)" at bounding box center [371, 364] width 161 height 11
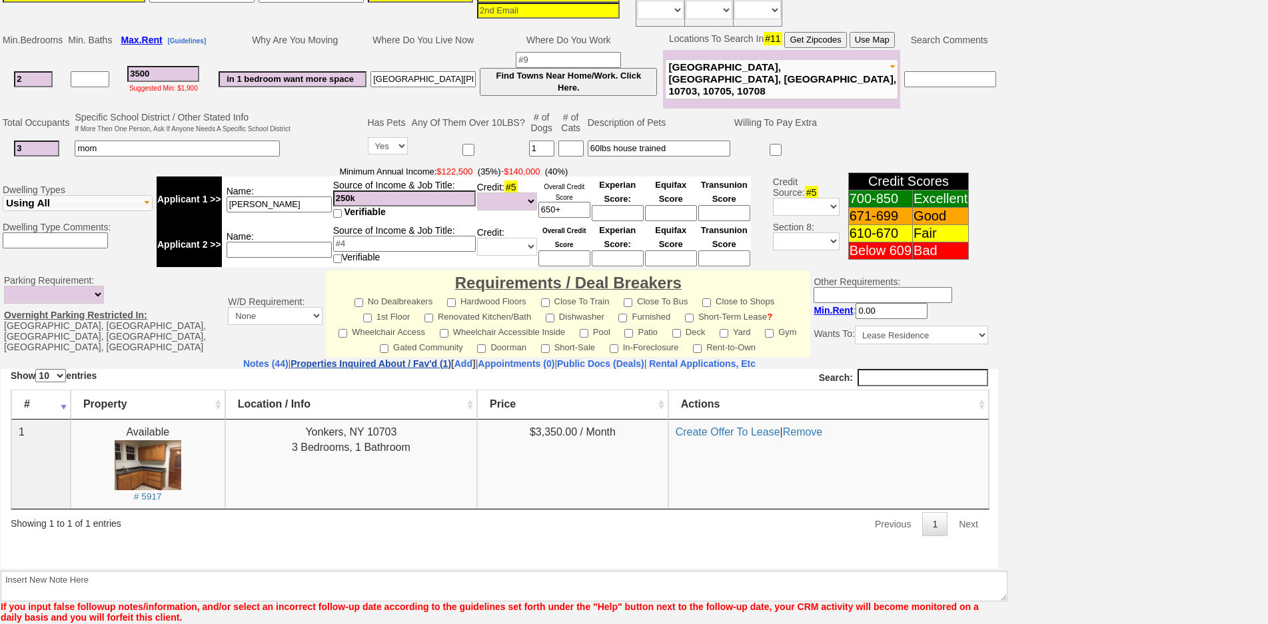
scroll to position [0, 0]
click at [243, 366] on link "Notes (44)" at bounding box center [265, 364] width 45 height 11
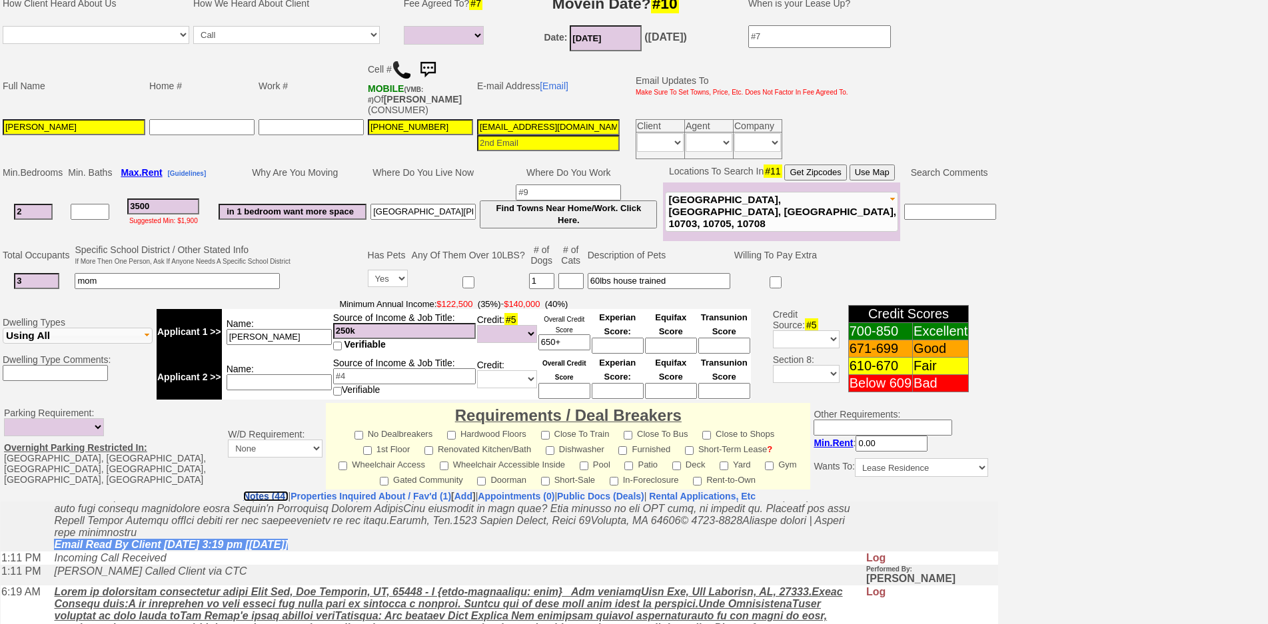
scroll to position [165, 0]
click at [866, 174] on button "Use Map" at bounding box center [872, 173] width 45 height 16
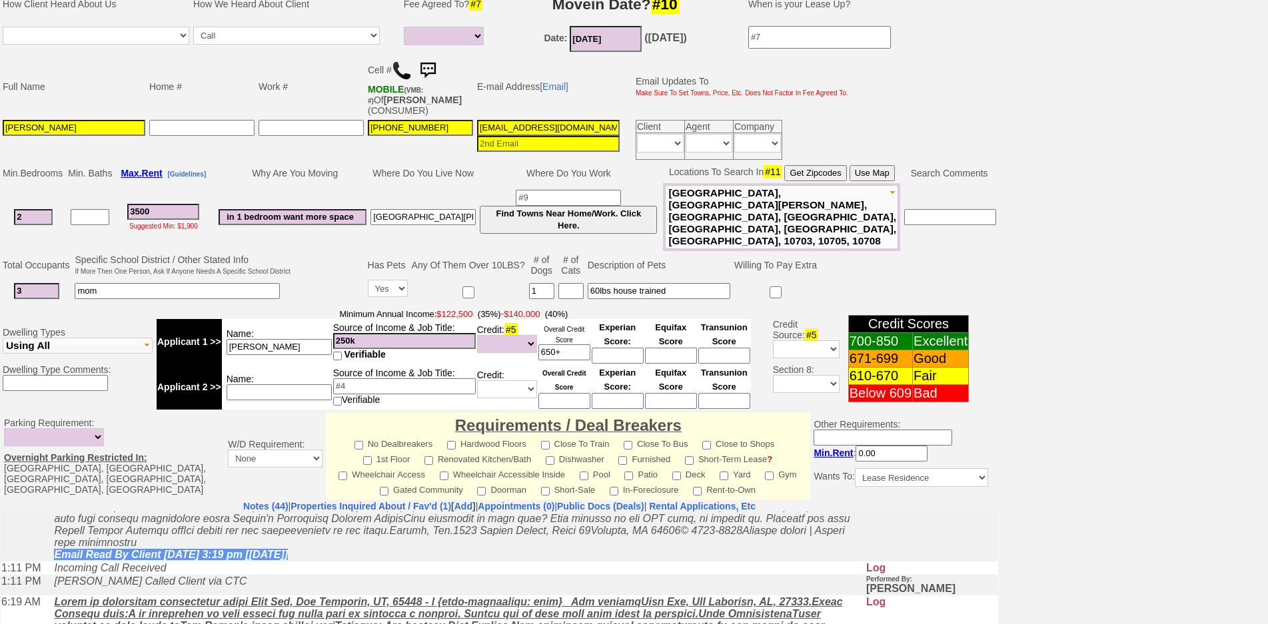
drag, startPoint x: 175, startPoint y: 206, endPoint x: 97, endPoint y: 215, distance: 78.5
click at [51, 197] on tr "2 3500 Suggested Min: $1,900 in 1 bedroom want more space new rochelle Find Tow…" at bounding box center [500, 217] width 998 height 68
type input "3"
select select
type input "30"
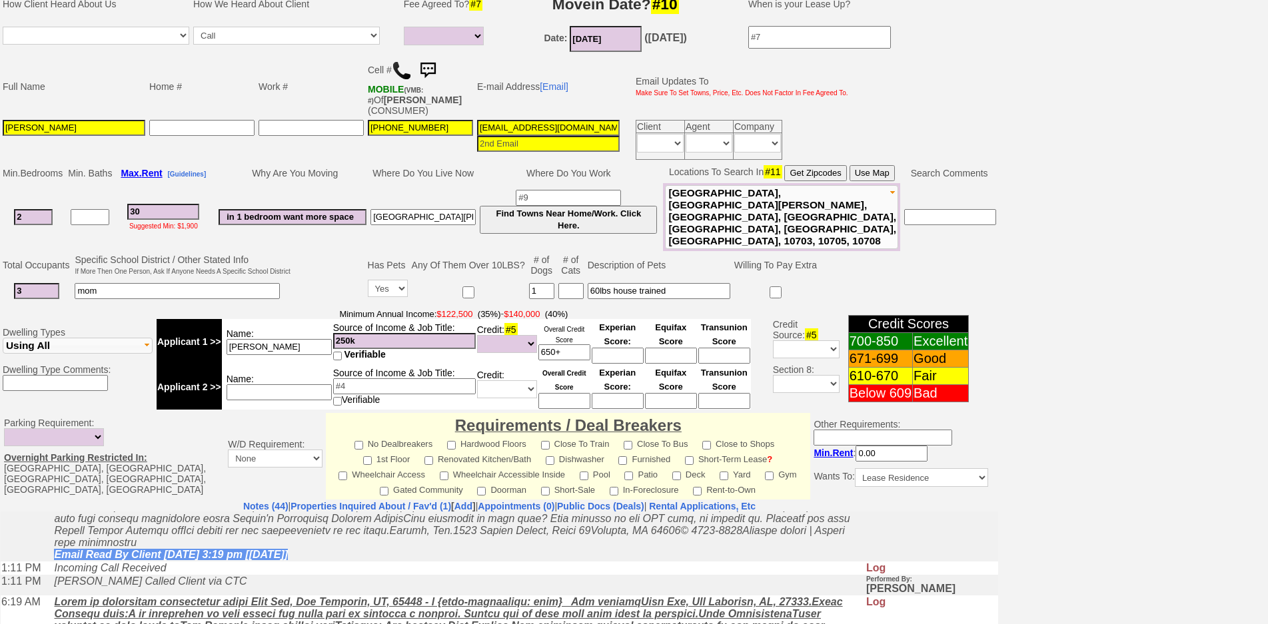
select select
type input "3000"
select select
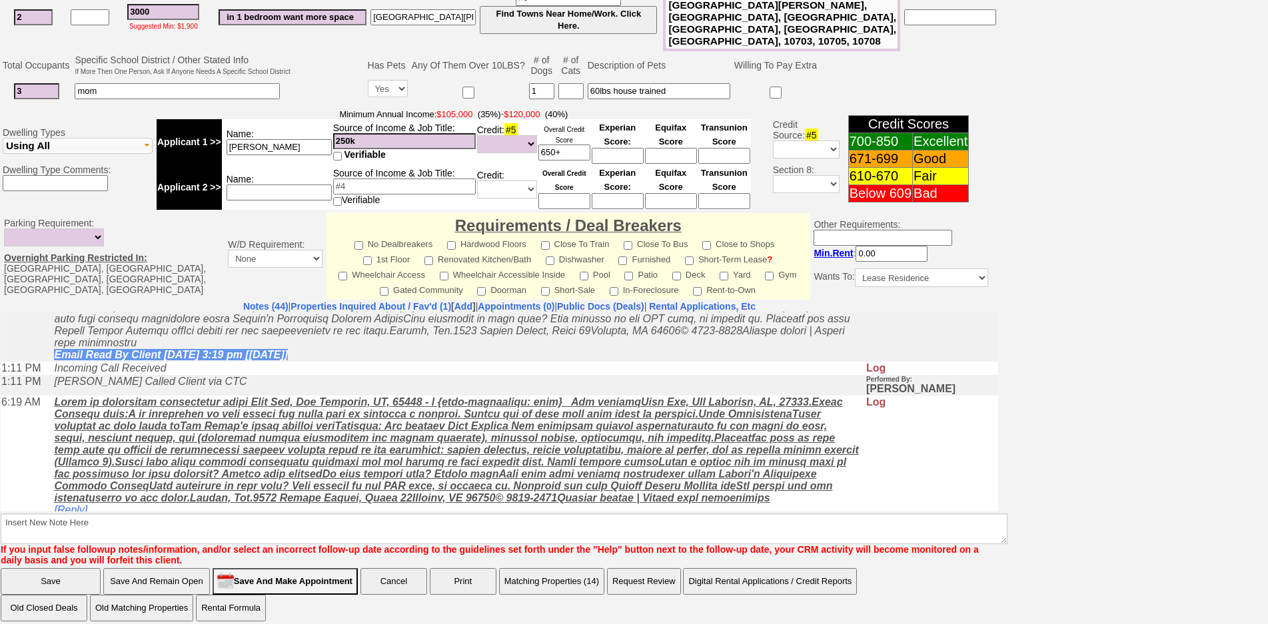
type input "3000"
select select
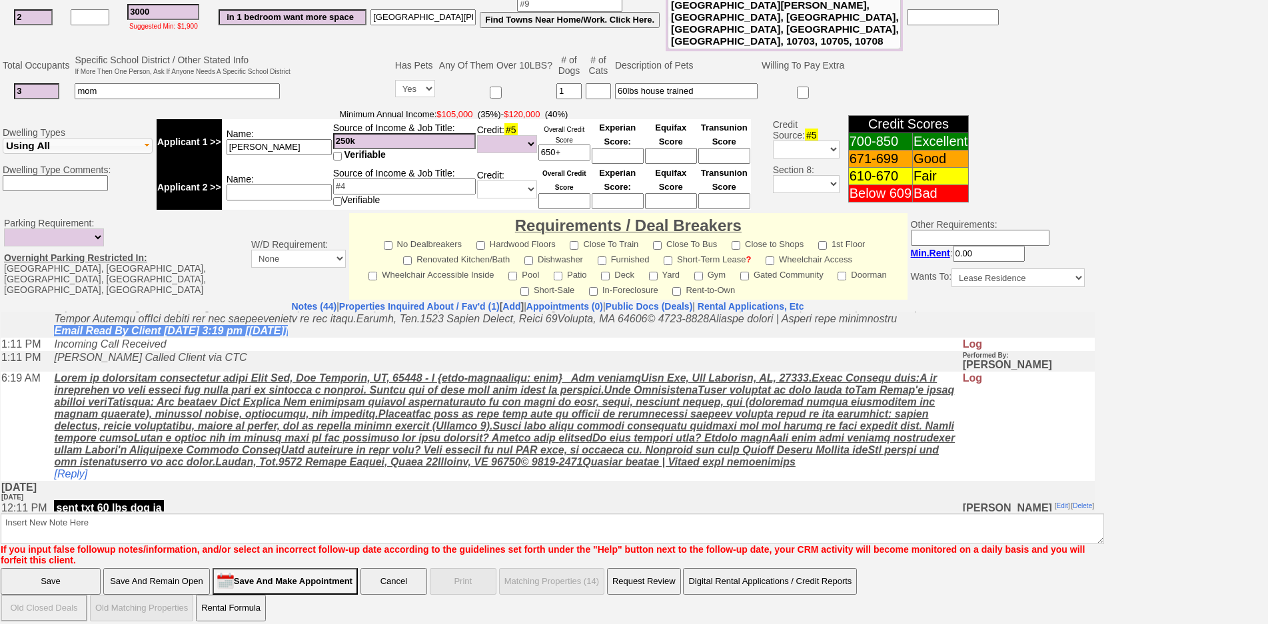
scroll to position [346, 0]
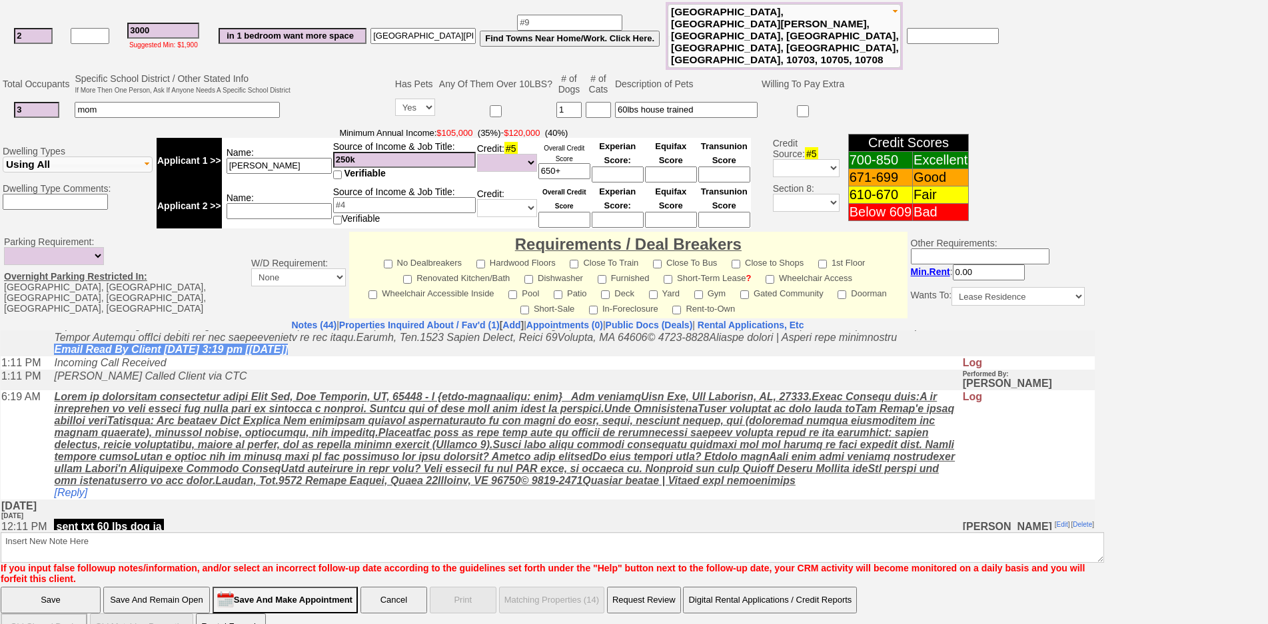
click at [153, 587] on input "Save And Remain Open" at bounding box center [156, 600] width 107 height 27
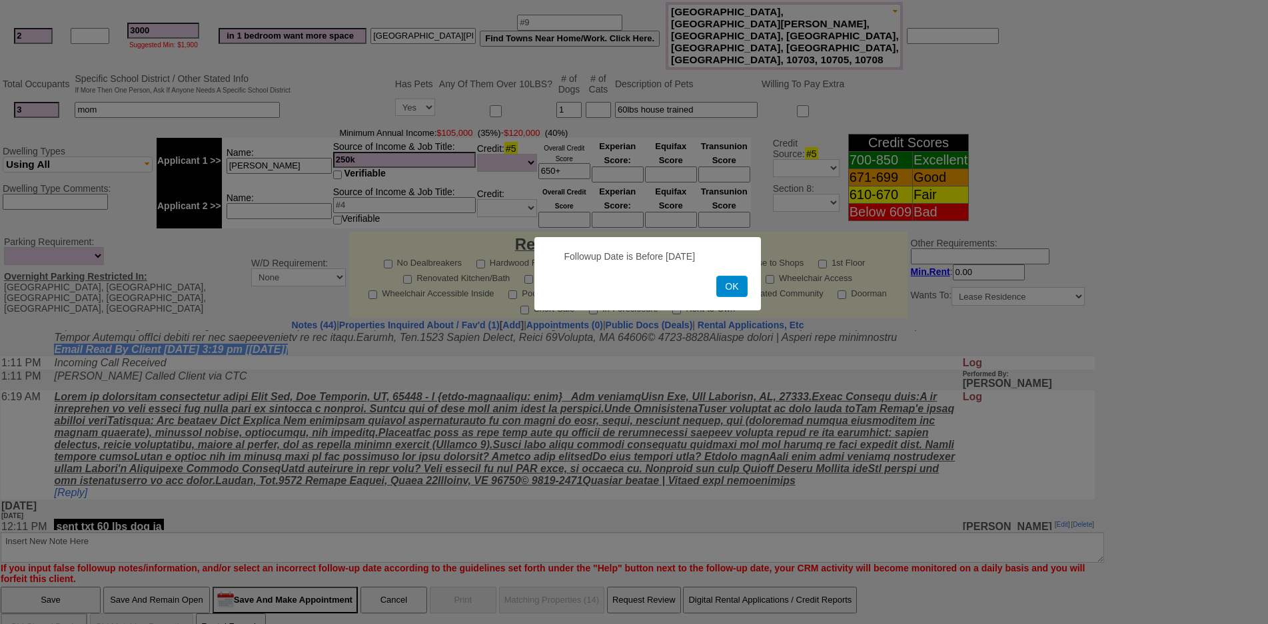
click at [737, 286] on button "OK" at bounding box center [731, 286] width 31 height 21
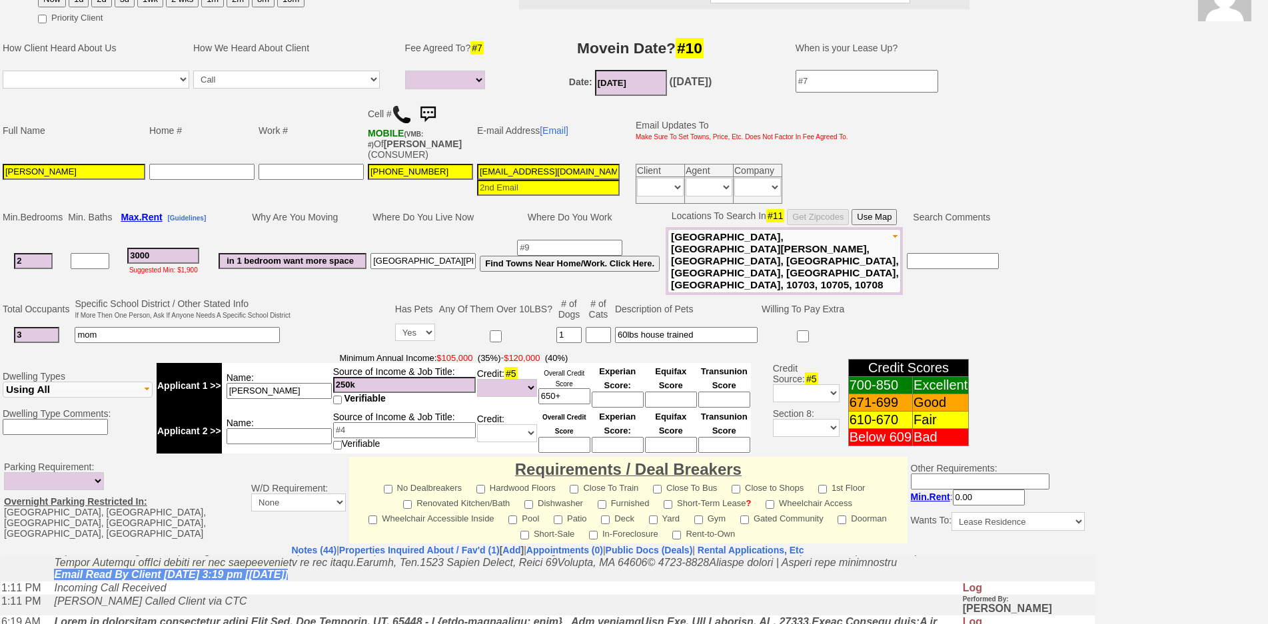
scroll to position [13, 0]
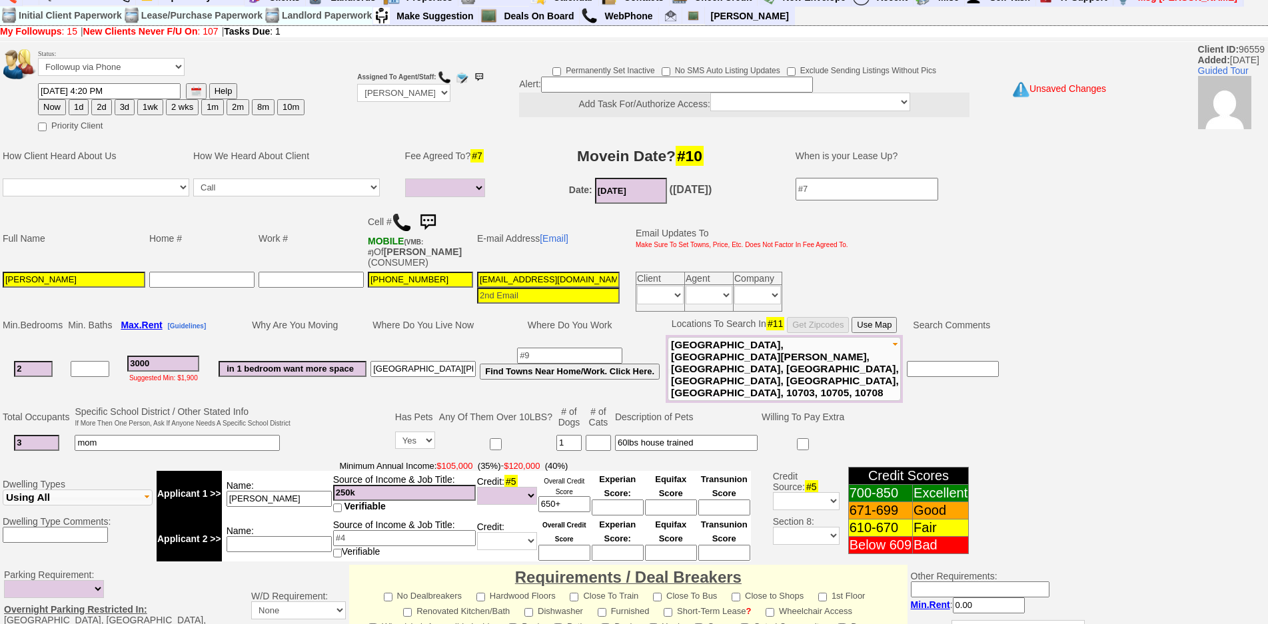
click at [73, 109] on button "1d" at bounding box center [79, 107] width 20 height 16
type input "09/16/2025 02:30 PM"
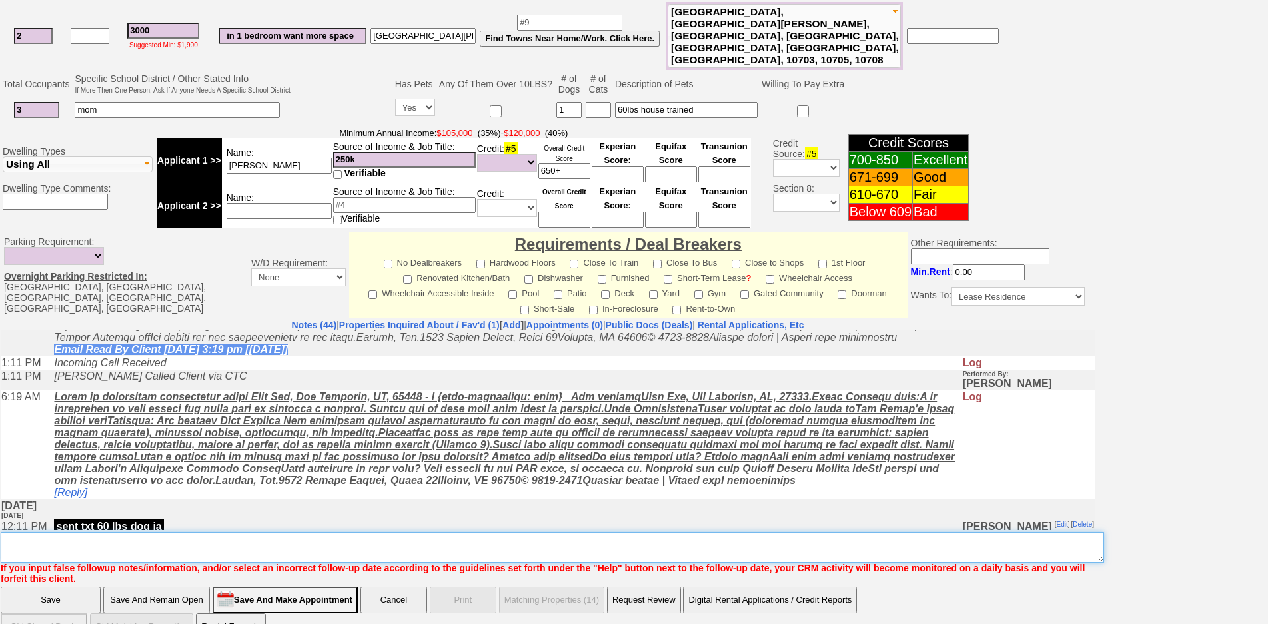
click at [558, 533] on textarea "Insert New Note Here" at bounding box center [553, 548] width 1104 height 31
type textarea "f"
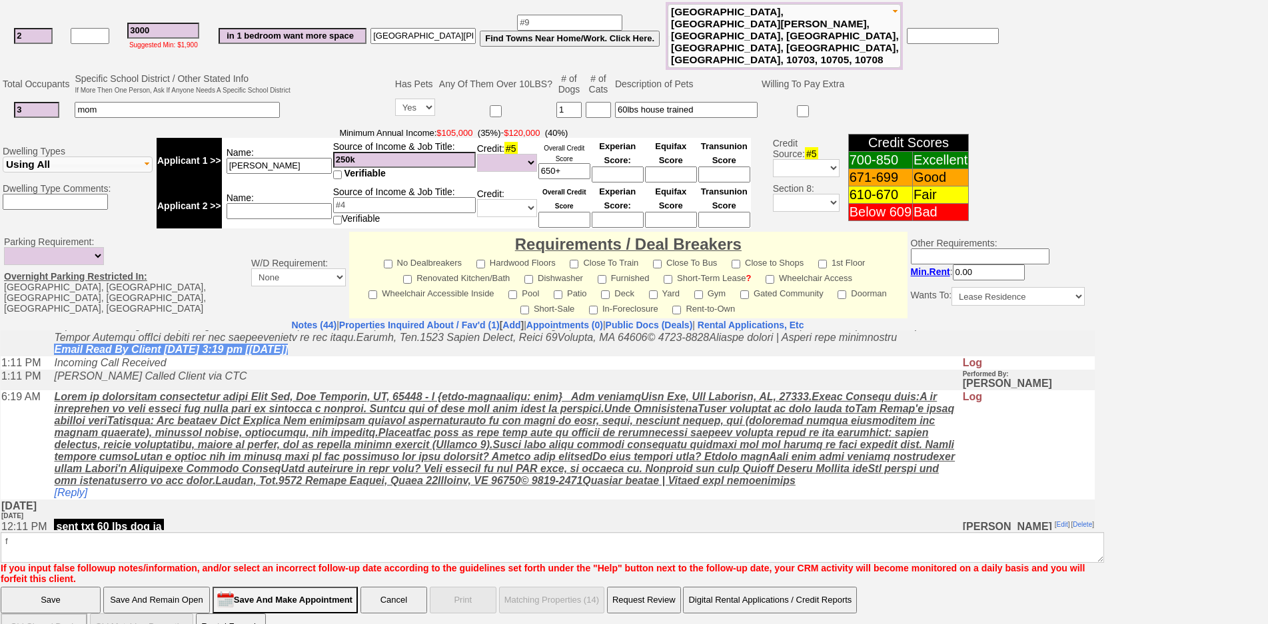
click input "Save And Remain Open" at bounding box center [156, 600] width 107 height 27
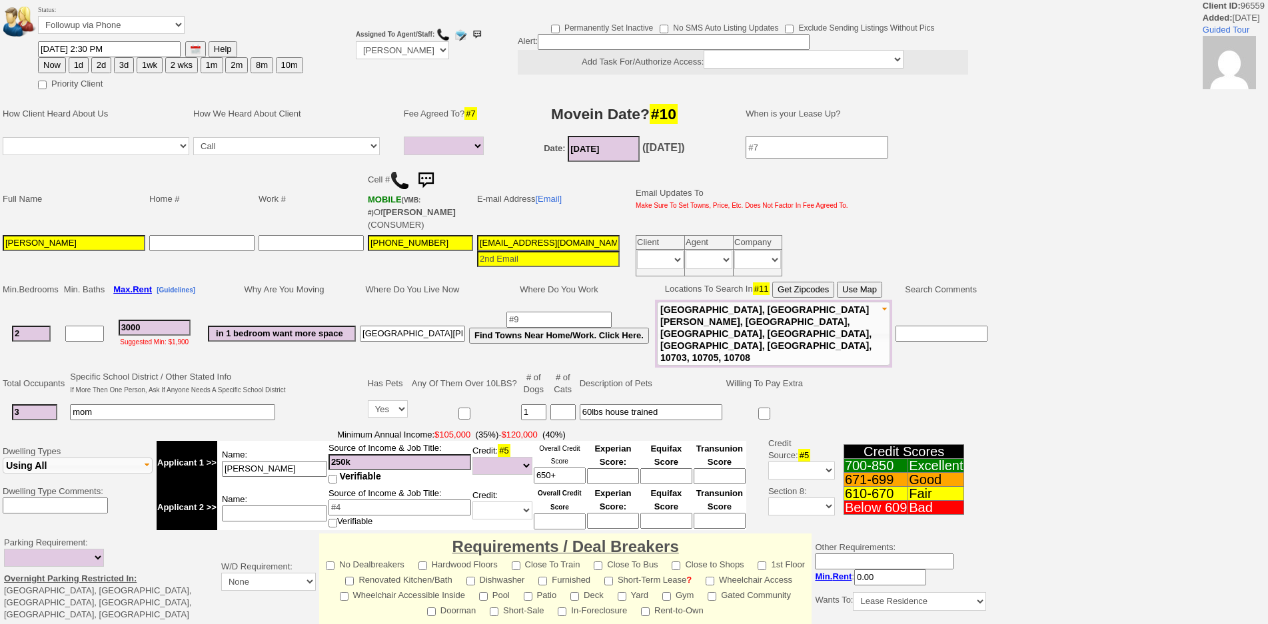
select select
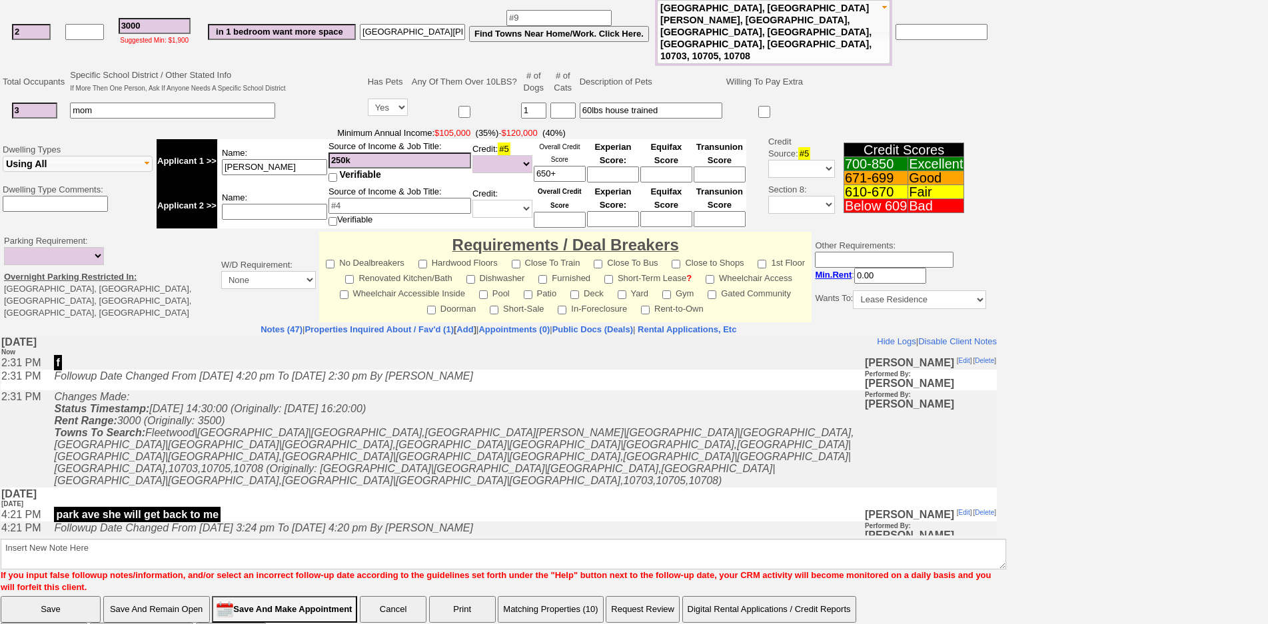
scroll to position [302, 0]
click at [565, 596] on button "Matching Properties (10)" at bounding box center [550, 609] width 105 height 27
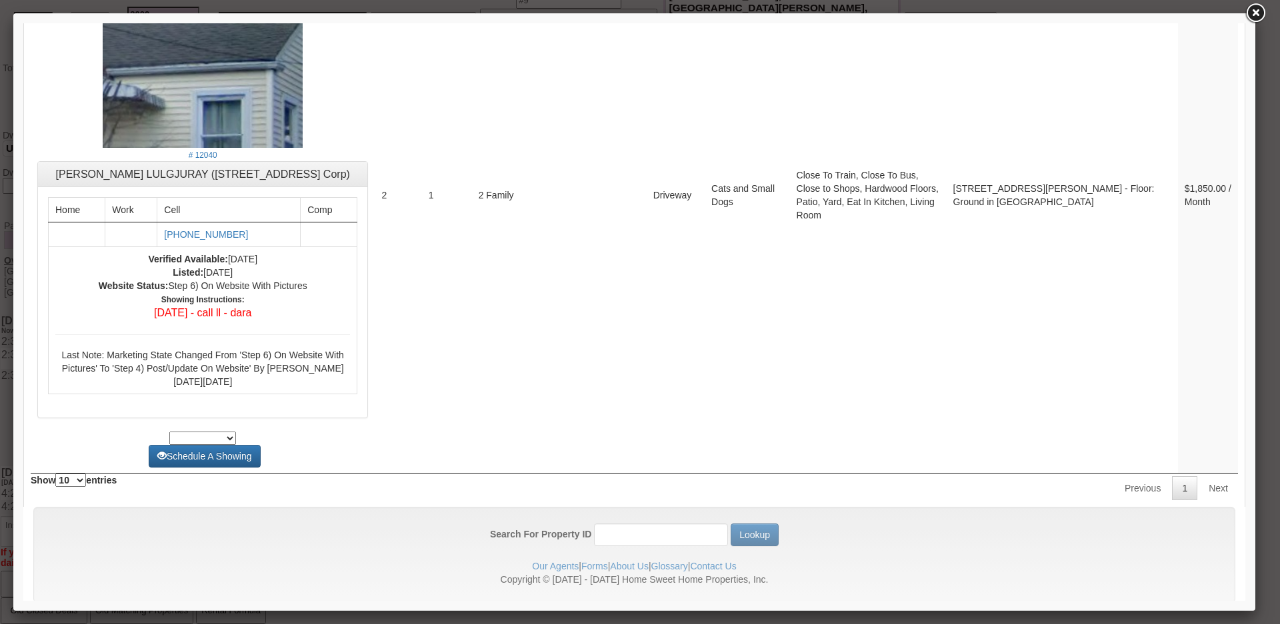
scroll to position [0, 0]
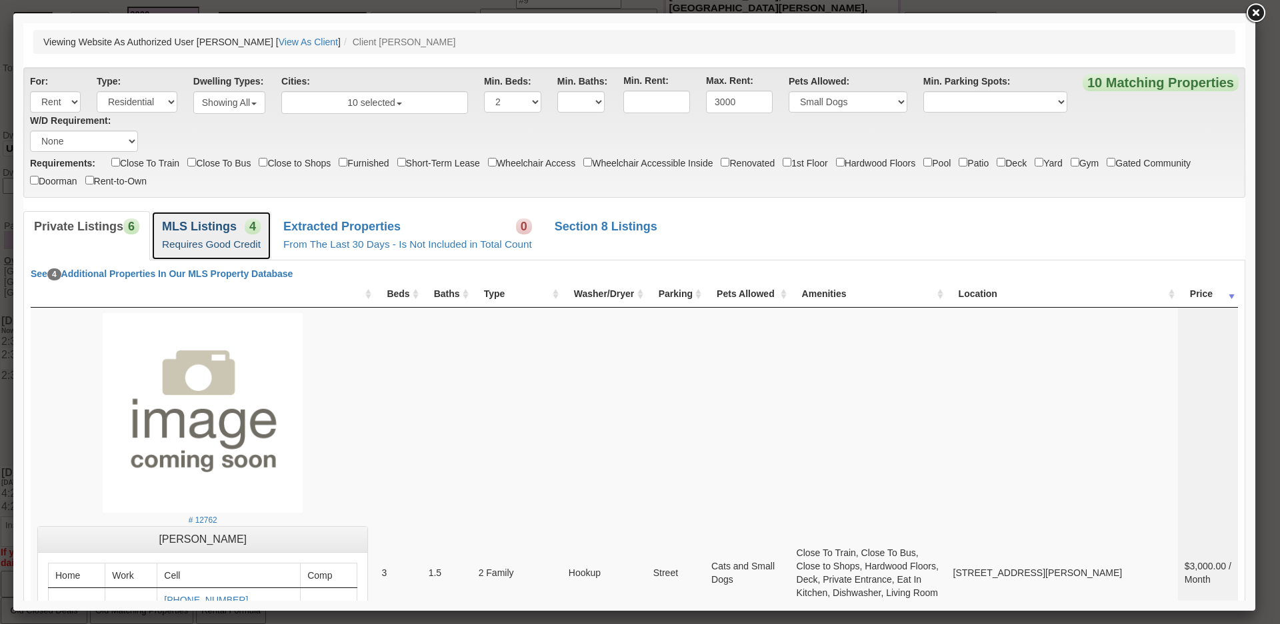
click at [198, 230] on b "MLS Listings" at bounding box center [199, 226] width 75 height 13
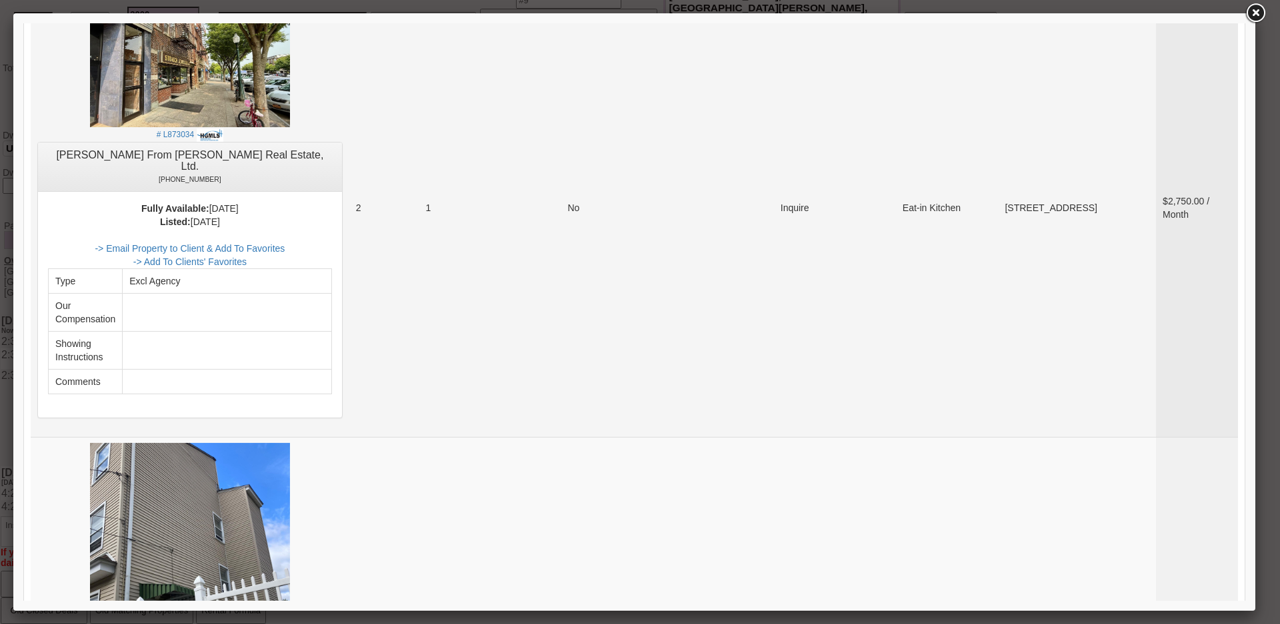
scroll to position [866, 0]
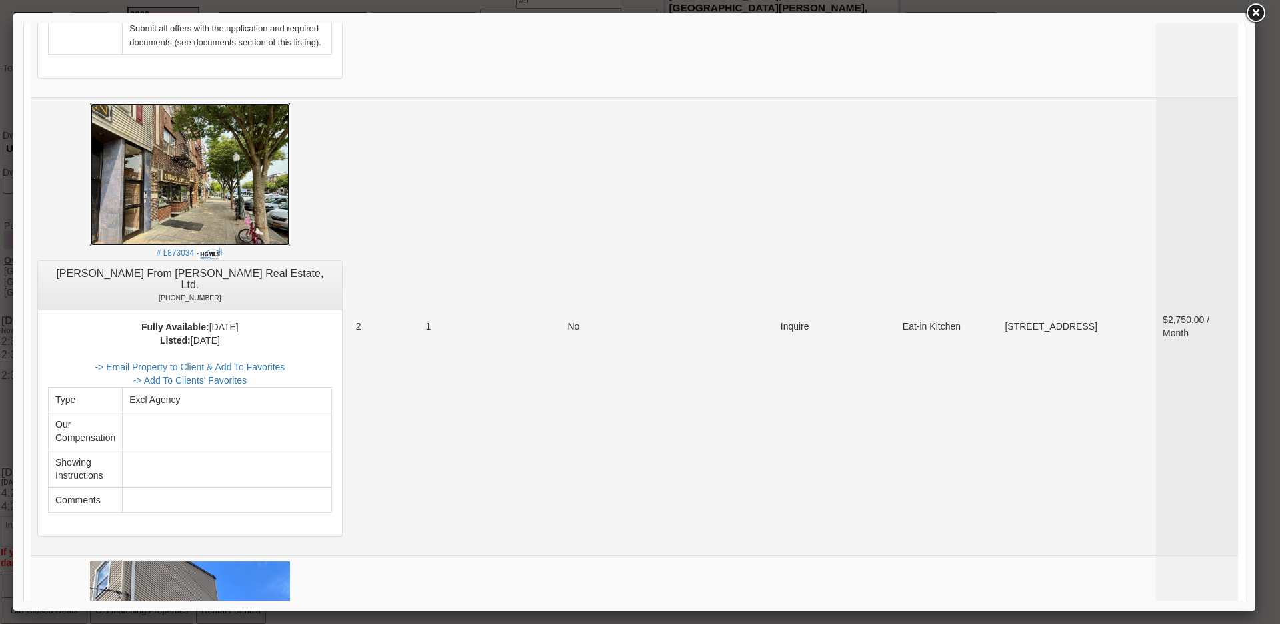
click at [255, 223] on img at bounding box center [190, 174] width 200 height 143
click at [251, 362] on link "-> Email Property to Client & Add To Favorites" at bounding box center [190, 367] width 190 height 11
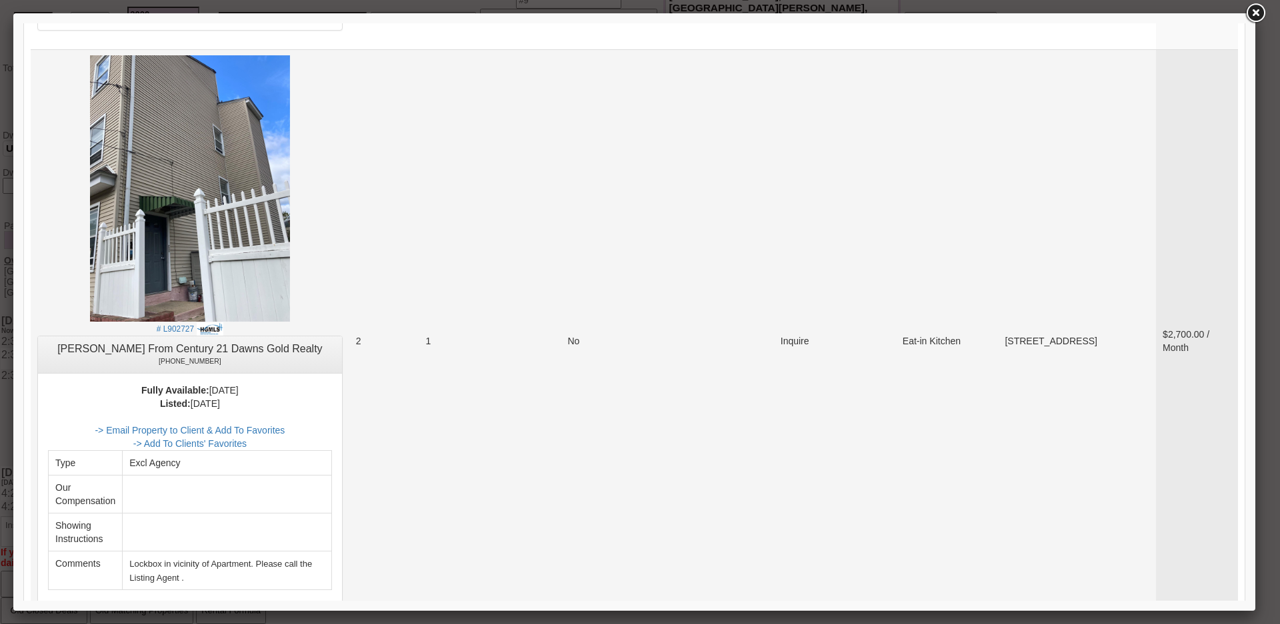
scroll to position [1466, 0]
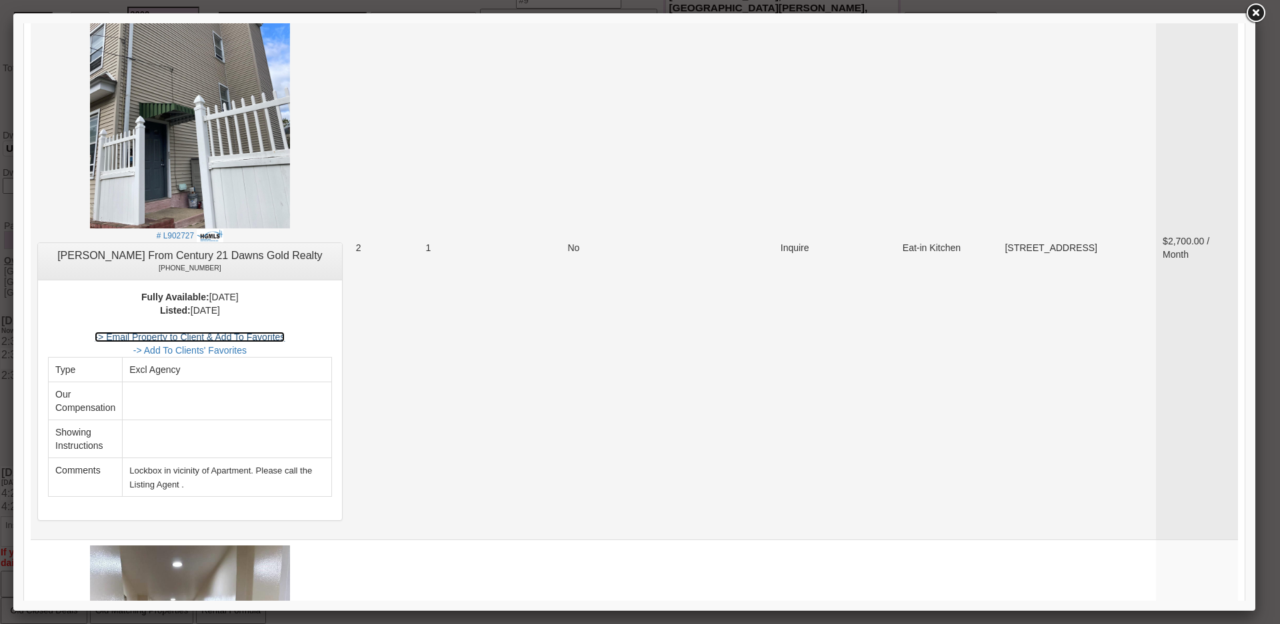
click at [274, 332] on link "-> Email Property to Client & Add To Favorites" at bounding box center [190, 337] width 190 height 11
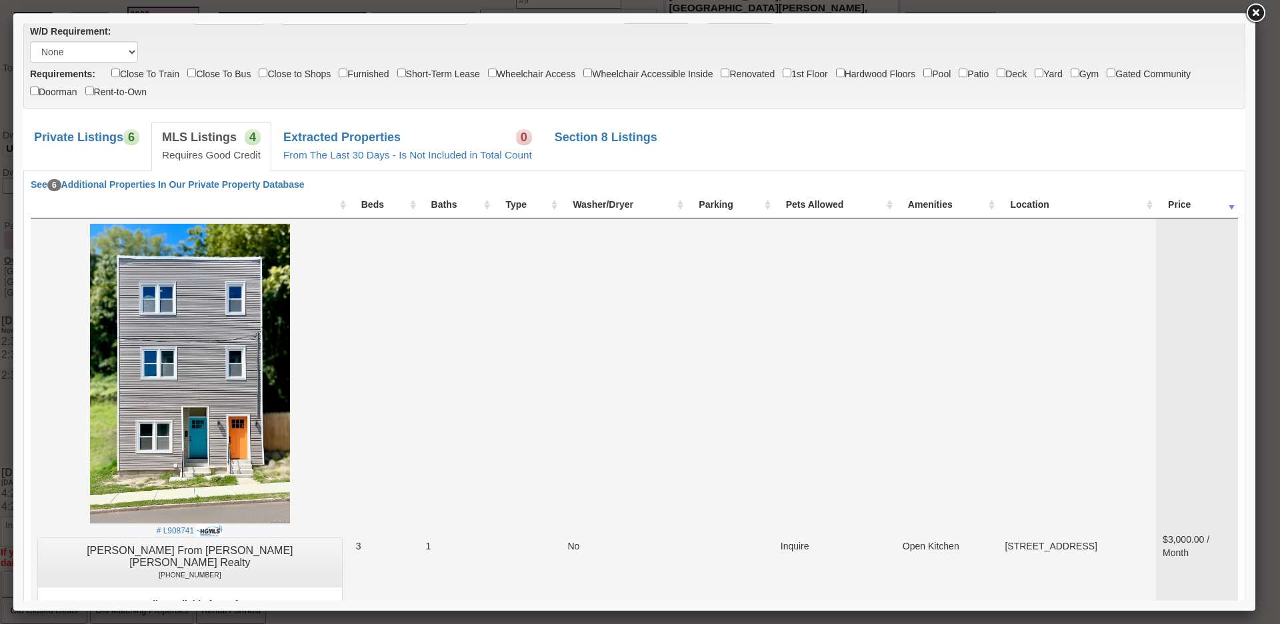
scroll to position [0, 0]
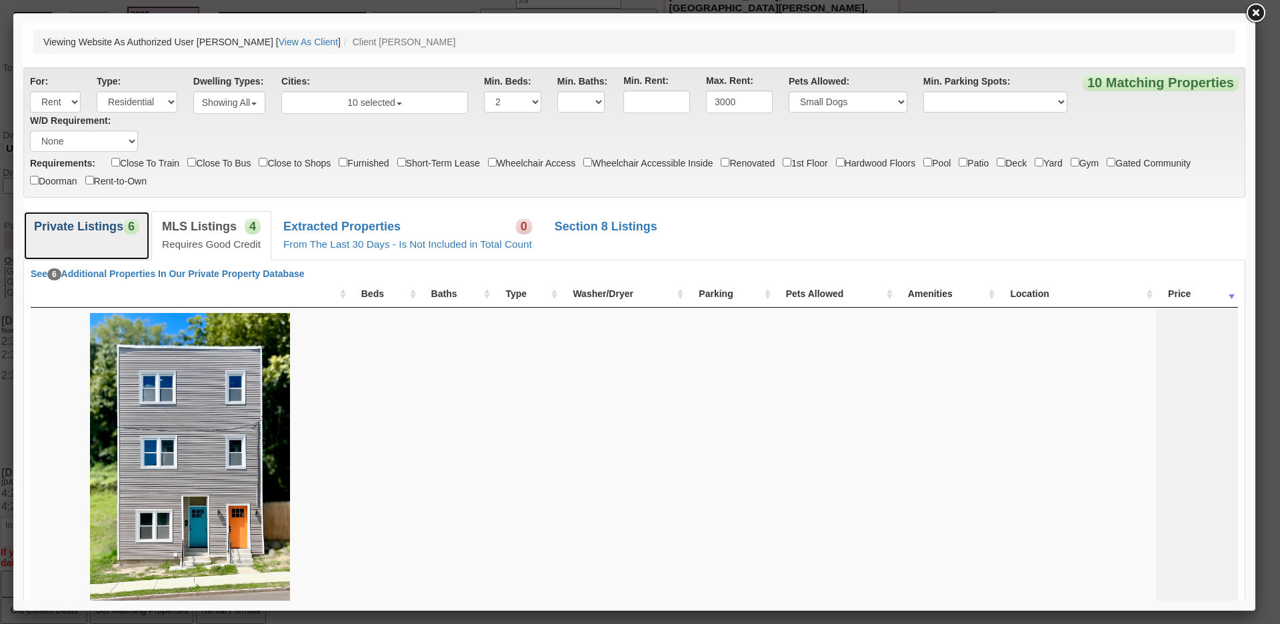
click at [109, 227] on b "Private Listings" at bounding box center [78, 226] width 89 height 13
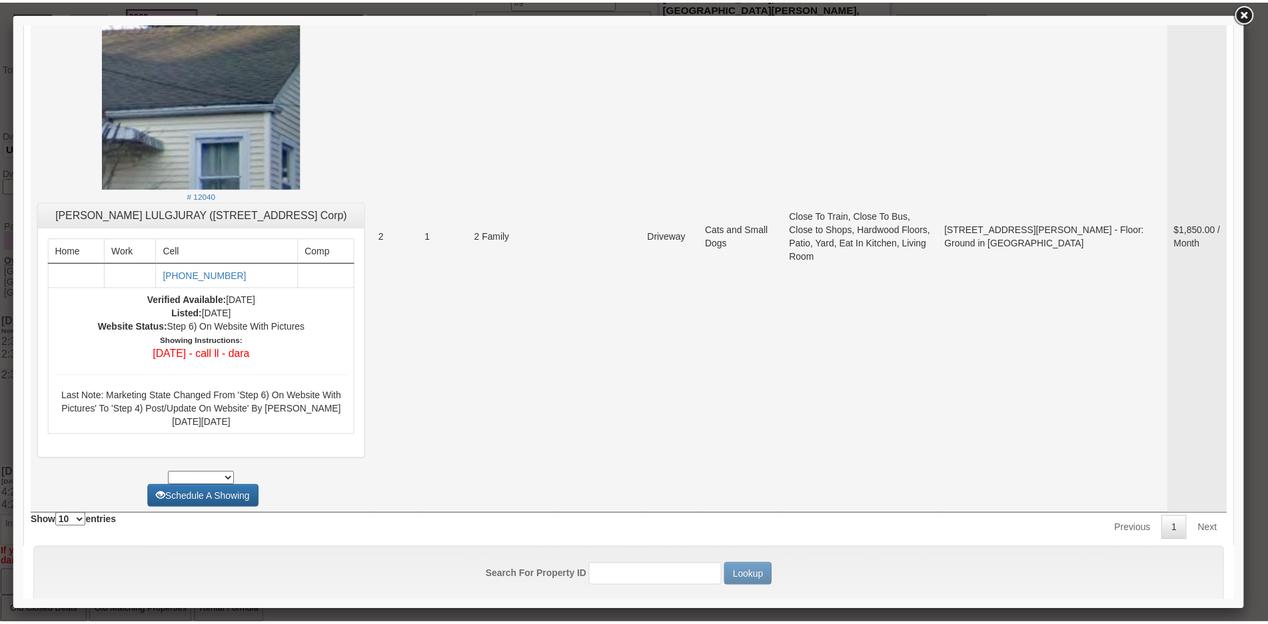
scroll to position [3282, 0]
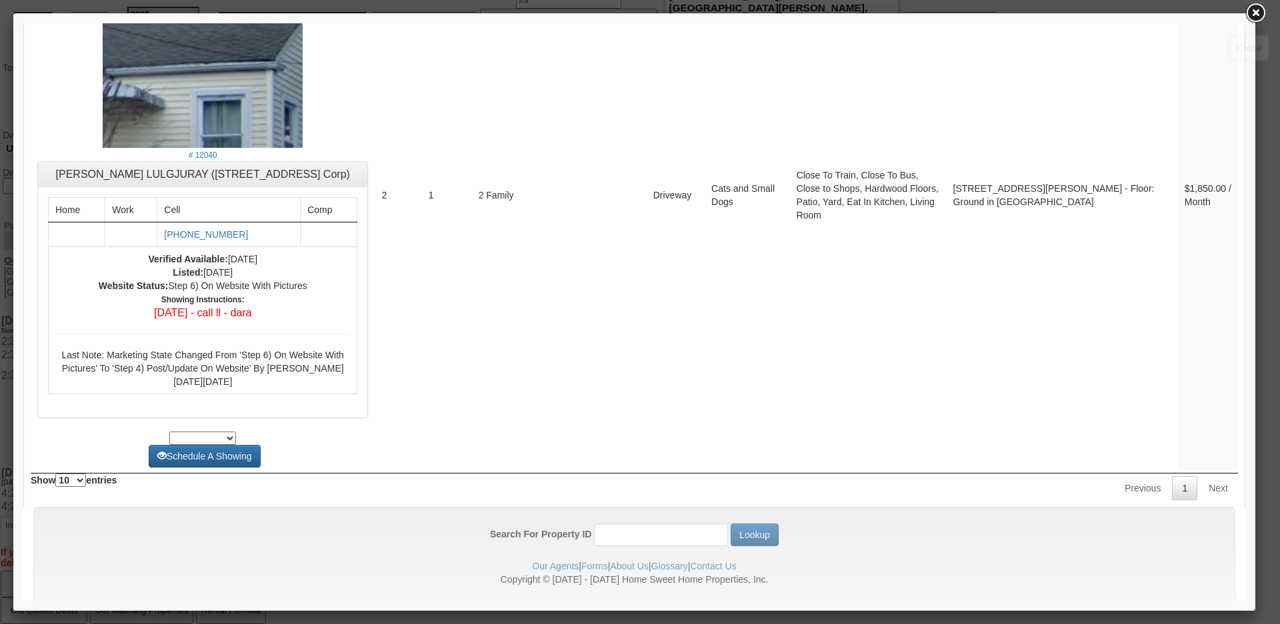
click at [1263, 17] on link at bounding box center [1255, 13] width 24 height 24
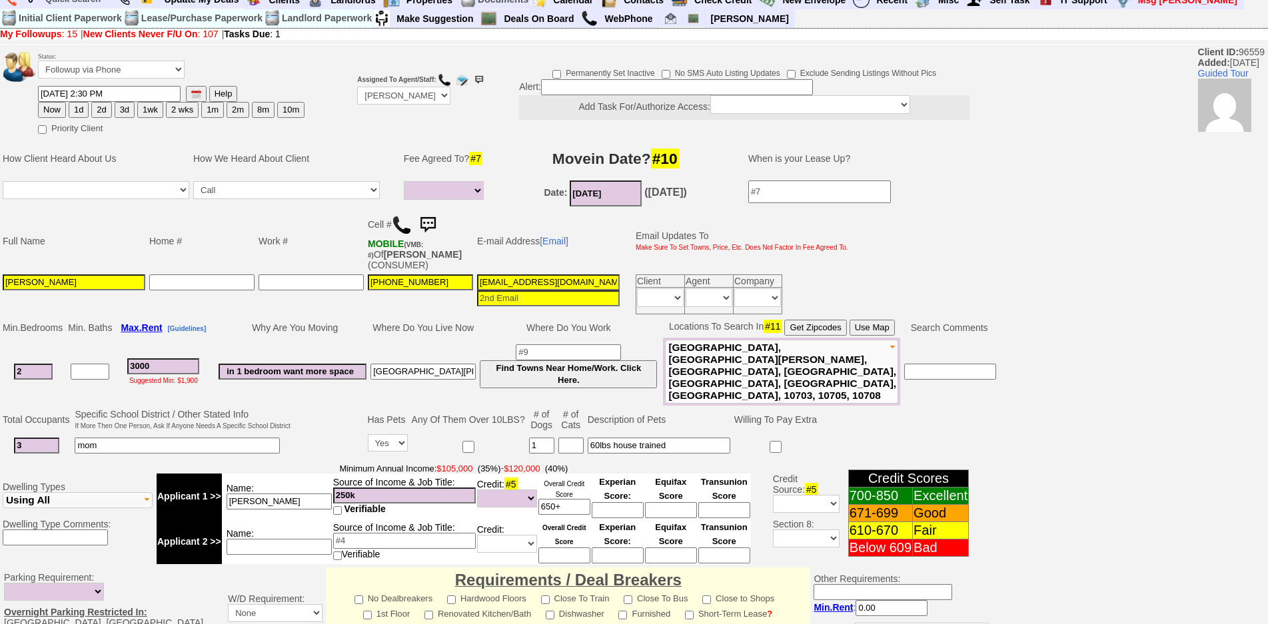
scroll to position [0, 0]
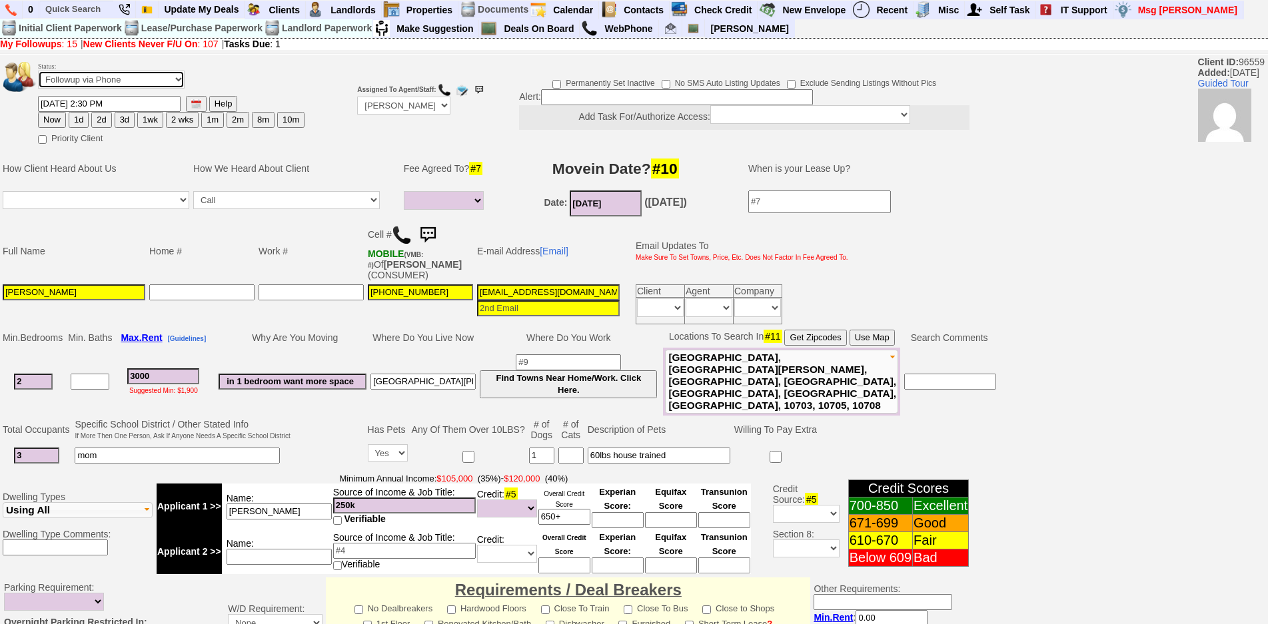
drag, startPoint x: 146, startPoint y: 75, endPoint x: 137, endPoint y: 87, distance: 14.3
click at [146, 75] on select "Followup via Phone Followup via Email Followup When Section 8 Property Found De…" at bounding box center [111, 80] width 147 height 18
select select "Inactive"
click at [38, 71] on select "Followup via Phone Followup via Email Followup When Section 8 Property Found De…" at bounding box center [111, 80] width 147 height 18
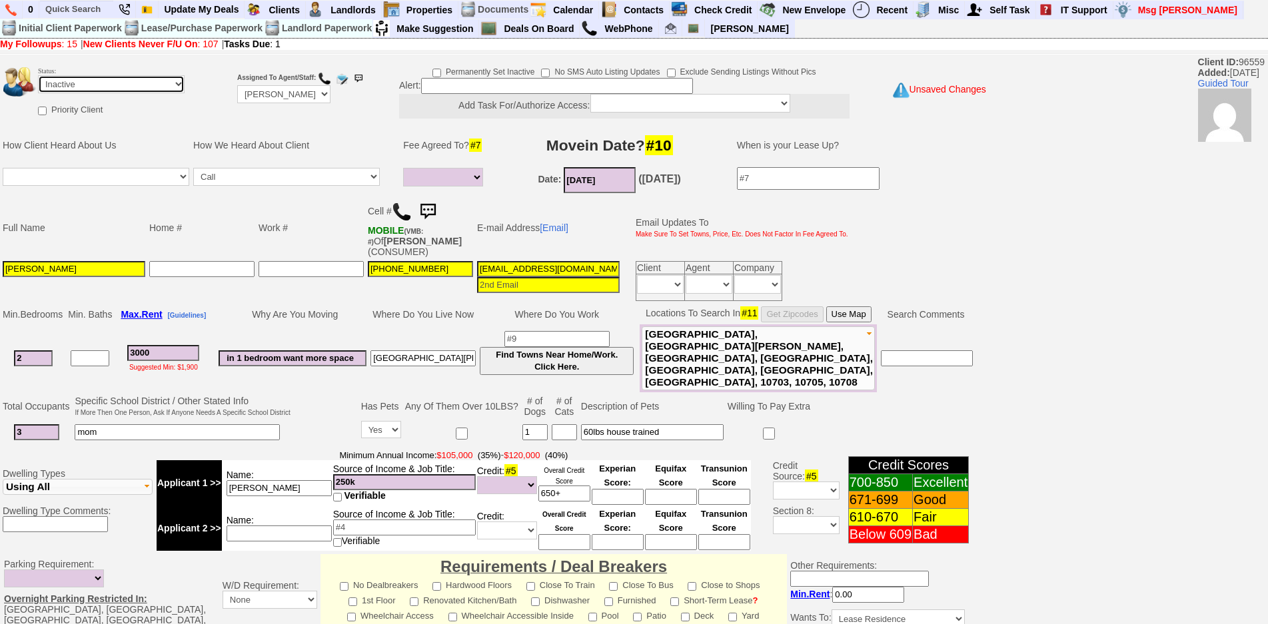
scroll to position [341, 0]
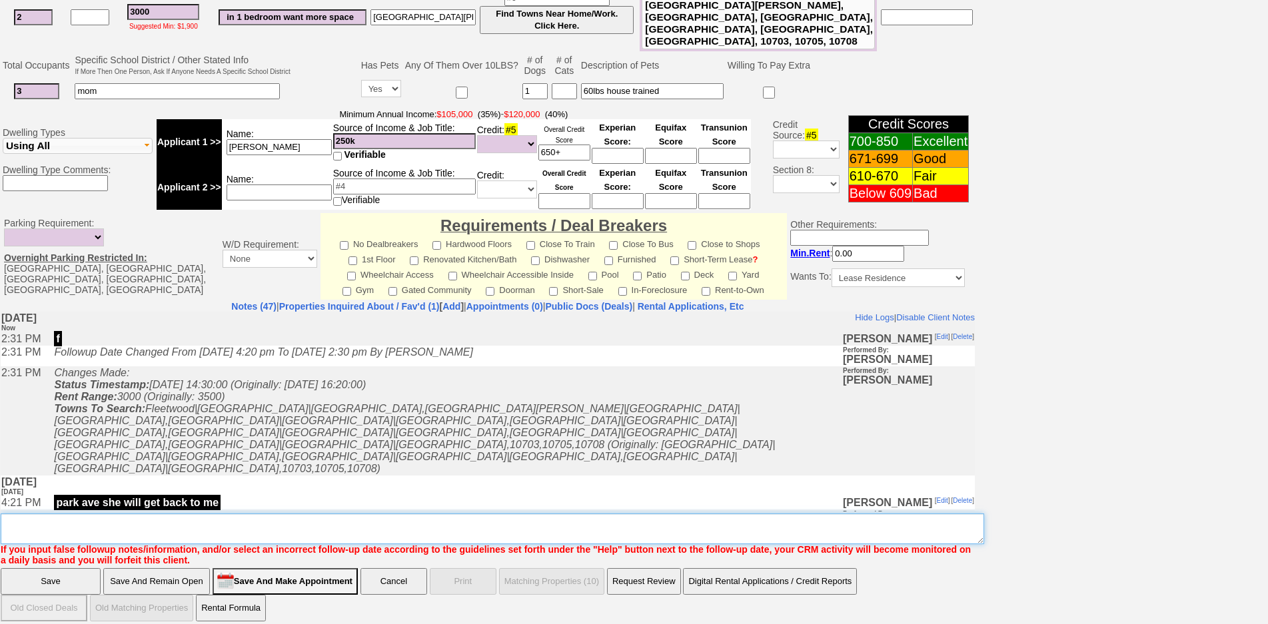
click at [499, 519] on textarea "Insert New Note Here" at bounding box center [493, 529] width 984 height 31
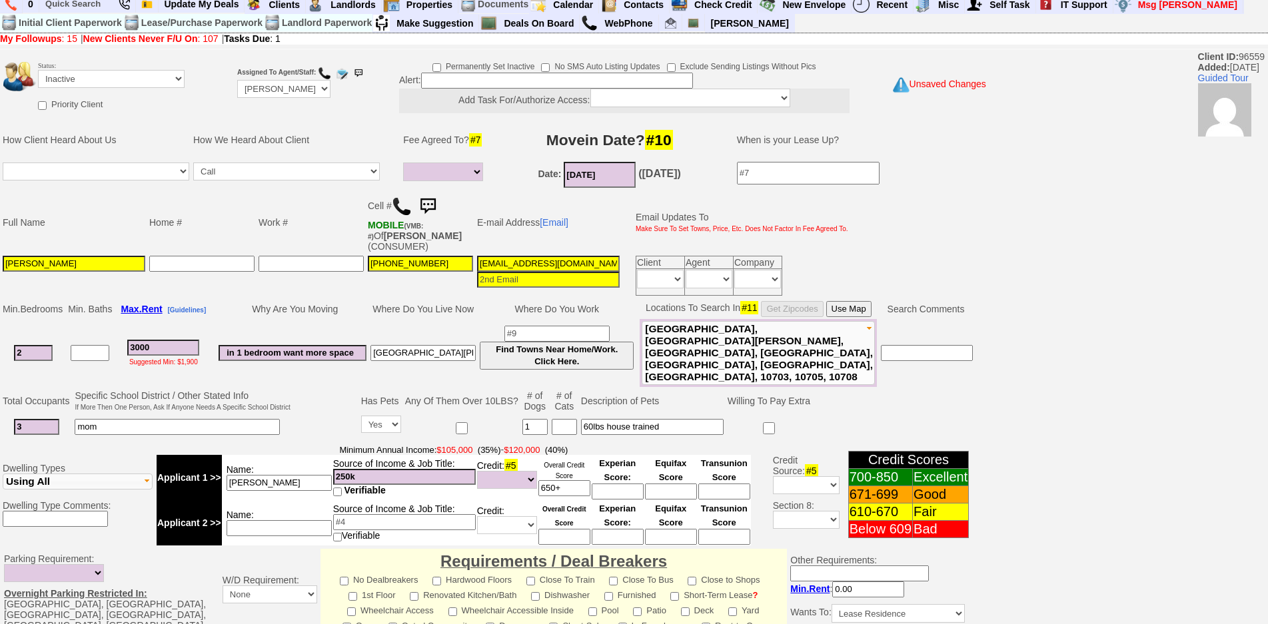
scroll to position [0, 0]
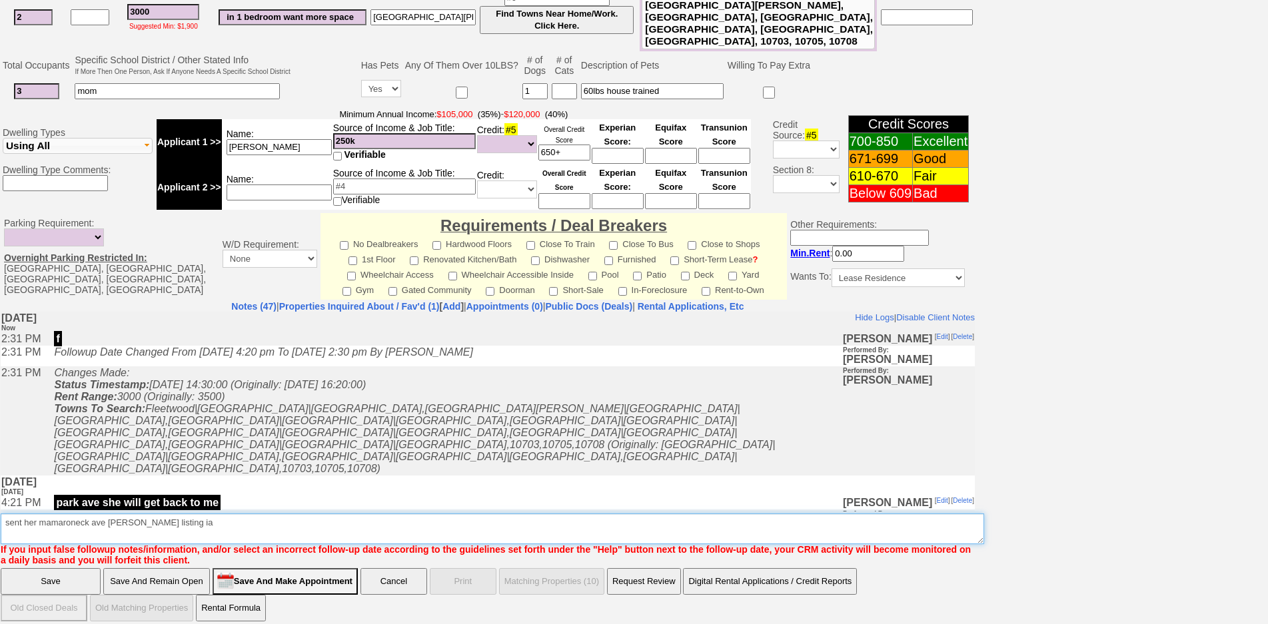
type textarea "sent her mamaroneck ave [PERSON_NAME] listing ia"
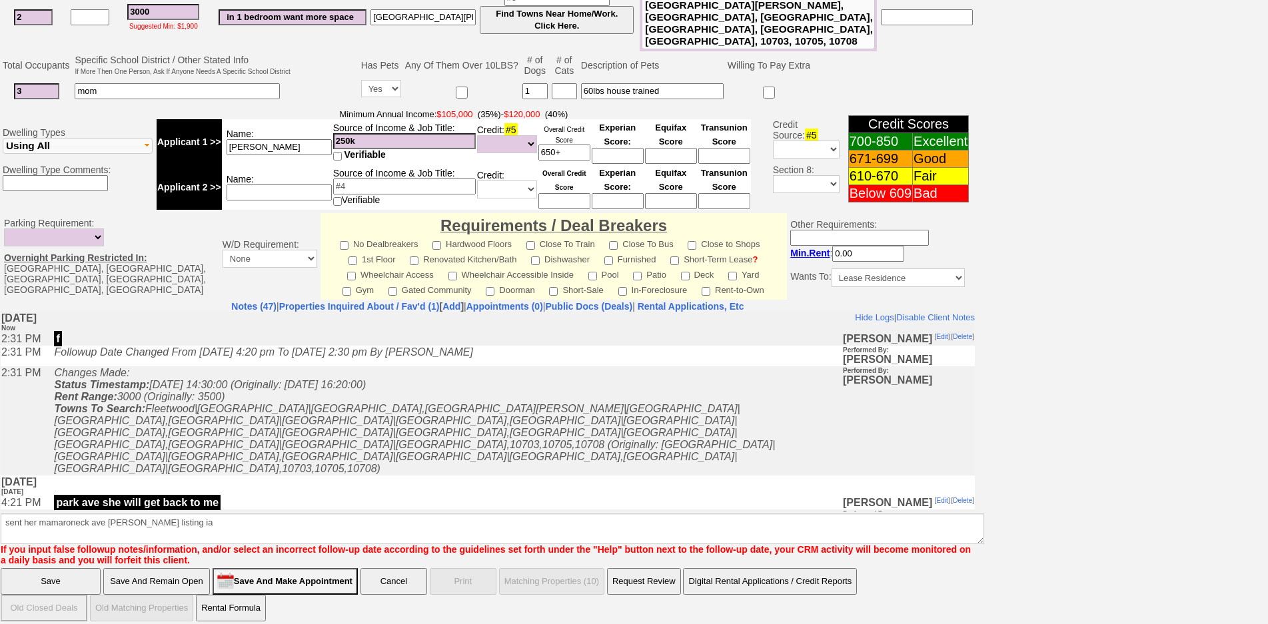
click at [72, 578] on input "Save" at bounding box center [51, 582] width 100 height 27
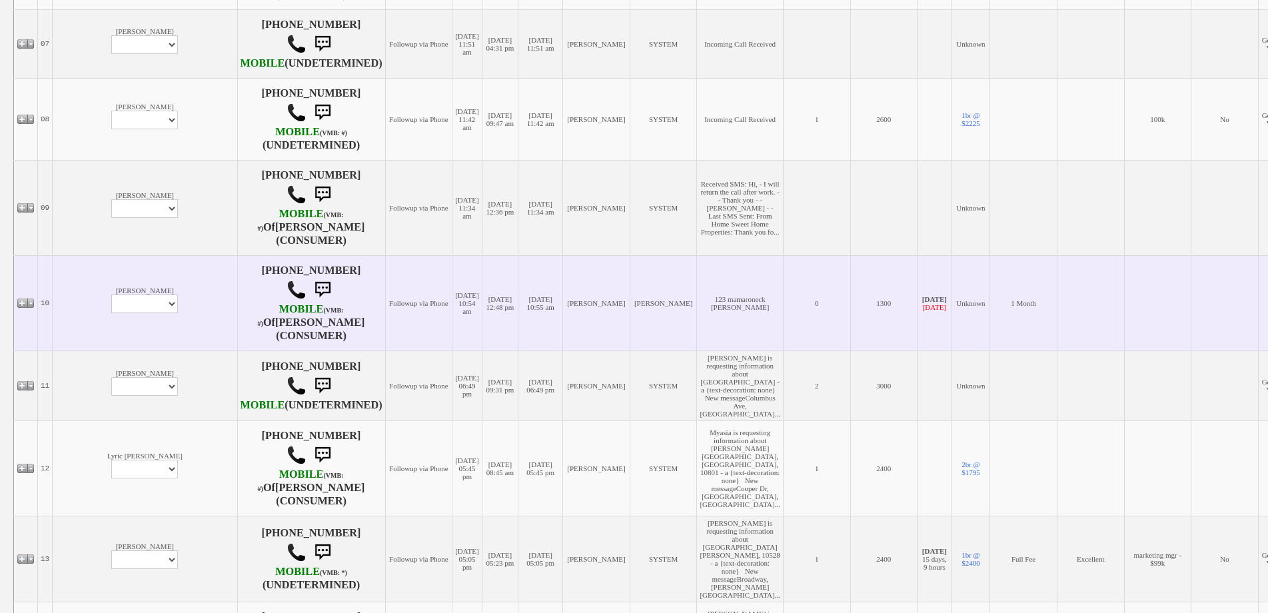
scroll to position [600, 0]
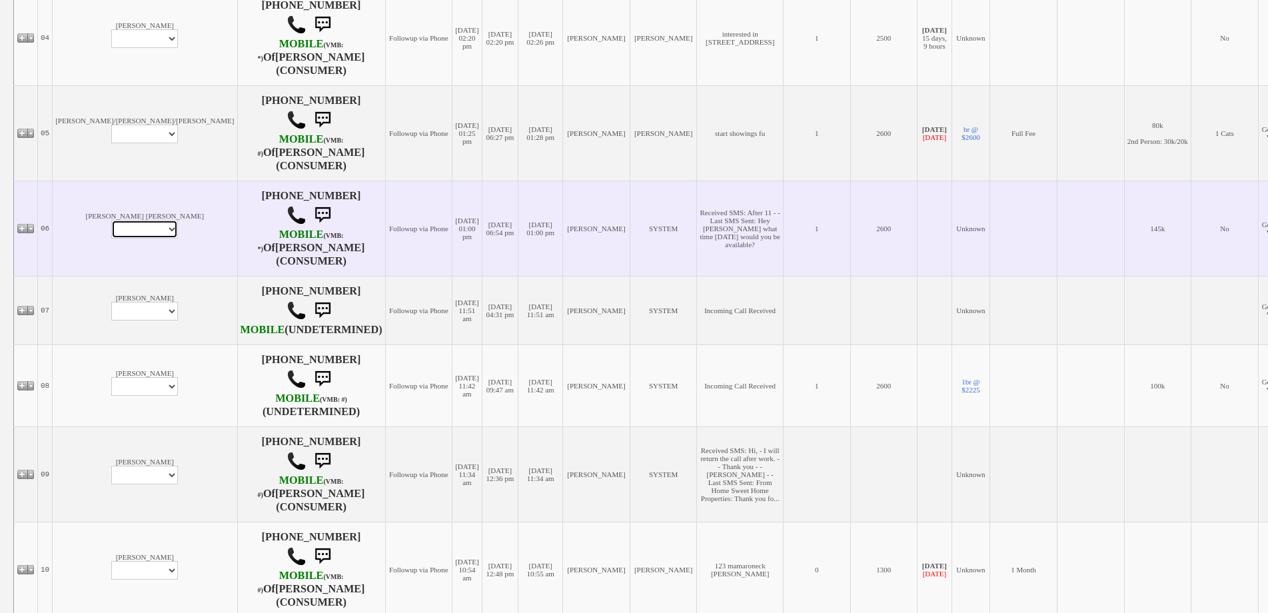
click at [111, 239] on select "Profile Edit Print Email Externally (Will Not Be Tracked In CRM) Closed Deals" at bounding box center [144, 229] width 67 height 19
select select "ChangeURL,/crm/custom/edit_client_form.php?redirect=%2Fcrm%2Fclients.php&id=130…"
click at [111, 226] on select "Profile Edit Print Email Externally (Will Not Be Tracked In CRM) Closed Deals" at bounding box center [144, 229] width 67 height 19
select select
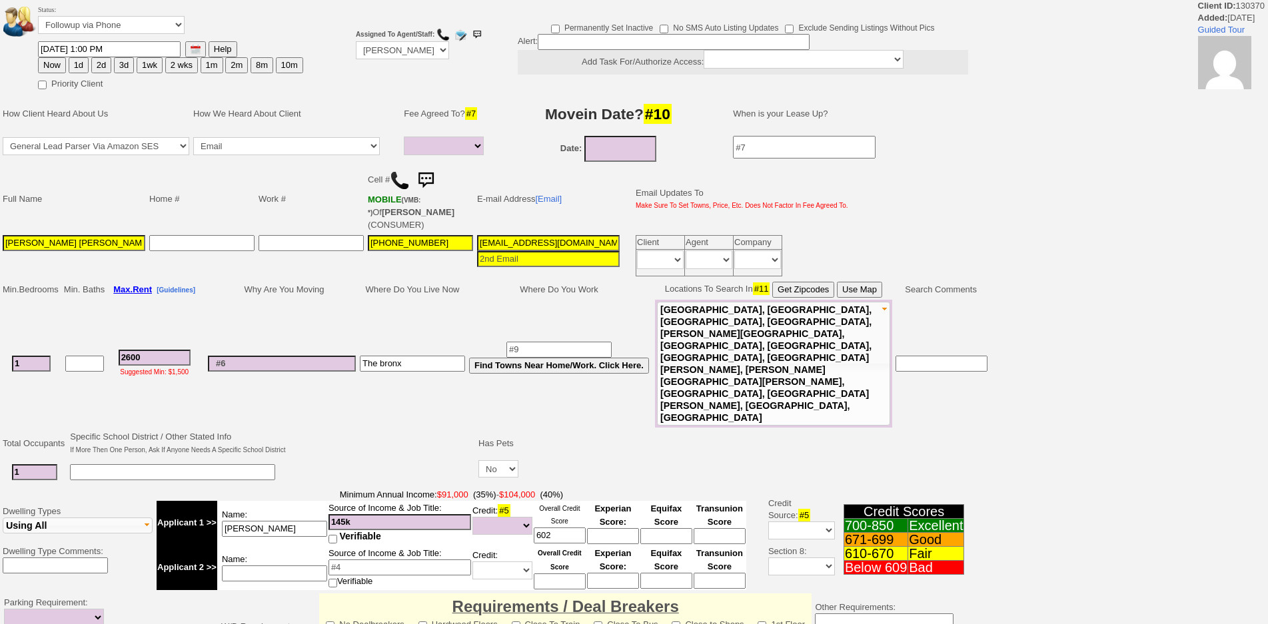
select select
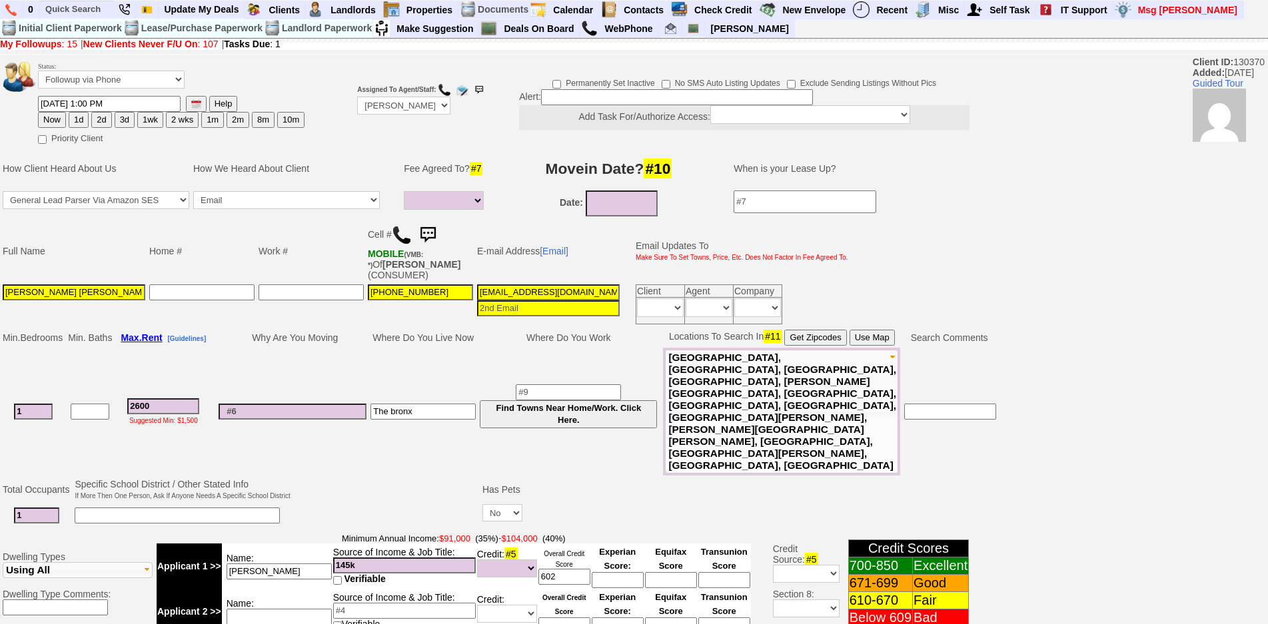
click at [439, 237] on img at bounding box center [428, 235] width 27 height 27
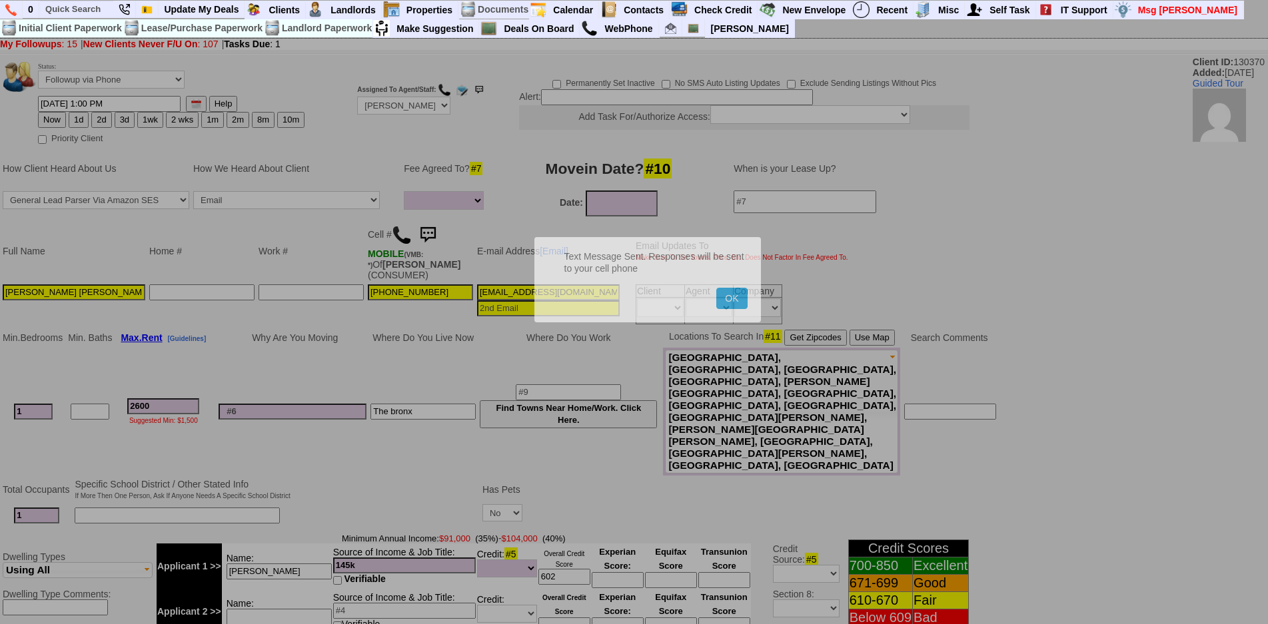
click at [716, 288] on button "OK" at bounding box center [731, 298] width 31 height 21
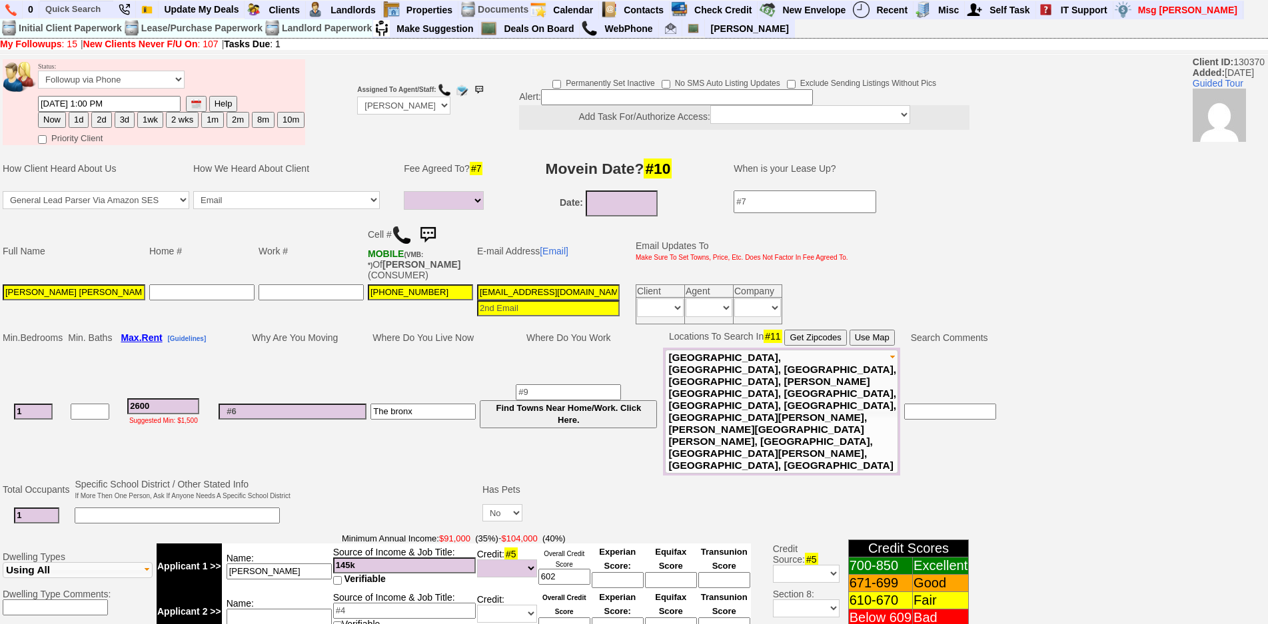
click at [82, 121] on button "1d" at bounding box center [79, 120] width 20 height 16
type input "[DATE] 02:33 PM"
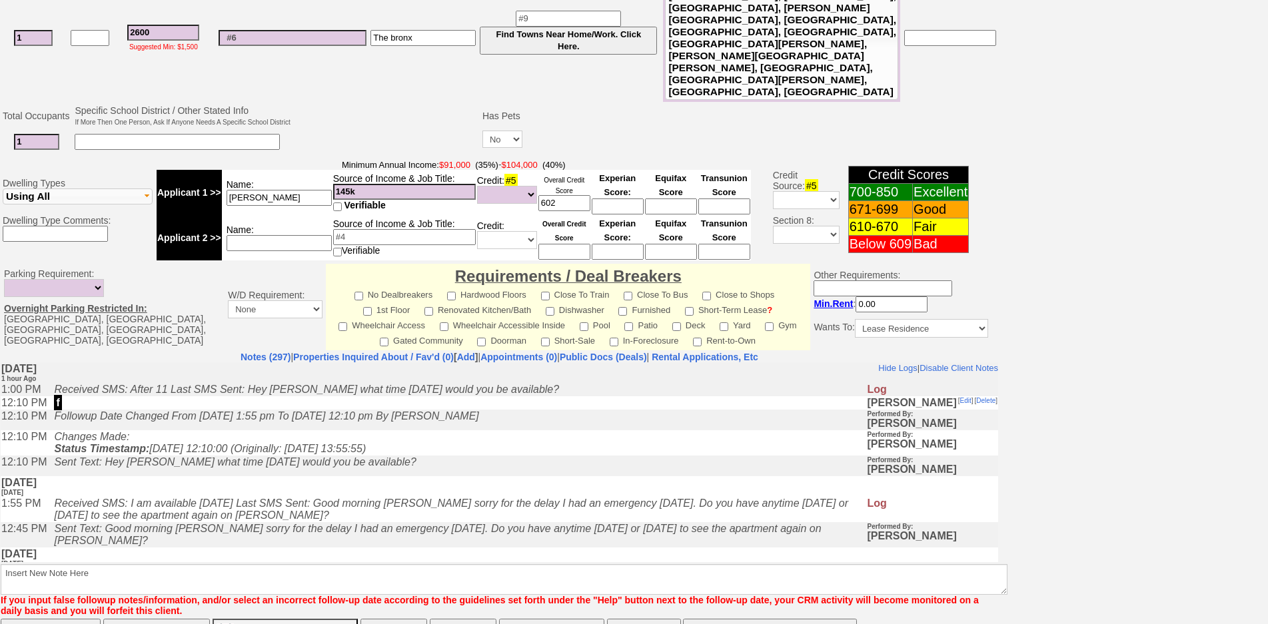
drag, startPoint x: 599, startPoint y: 871, endPoint x: 598, endPoint y: 566, distance: 305.2
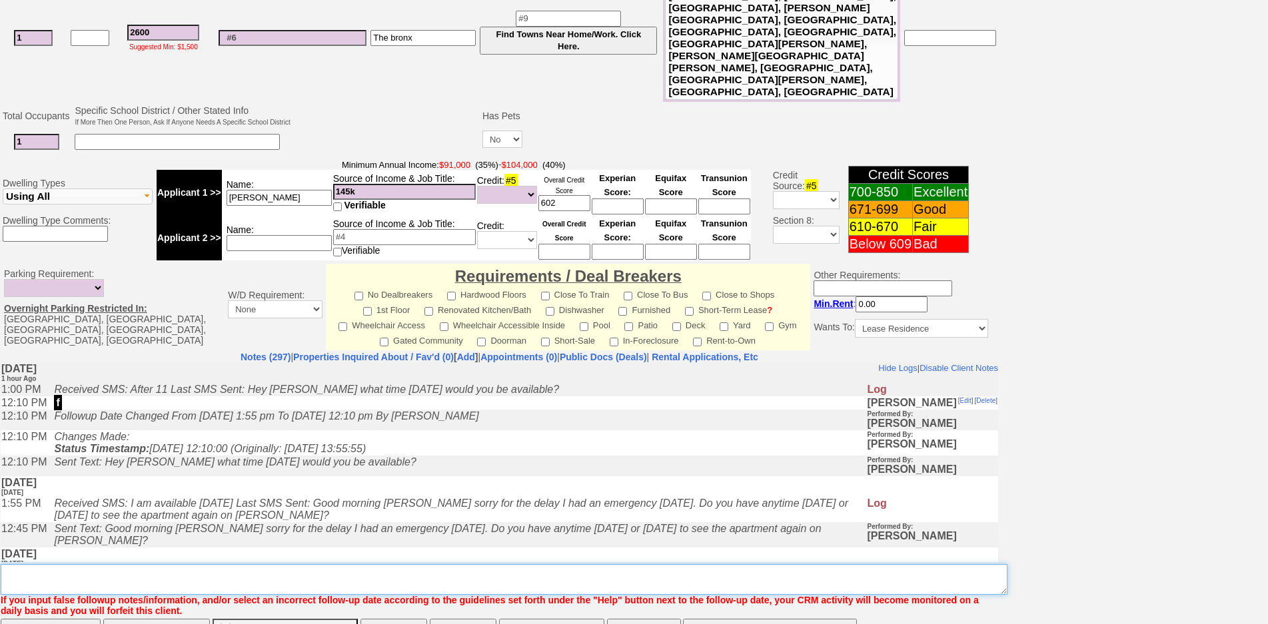
click at [602, 565] on textarea "Insert New Note Here" at bounding box center [504, 580] width 1007 height 31
type textarea "f"
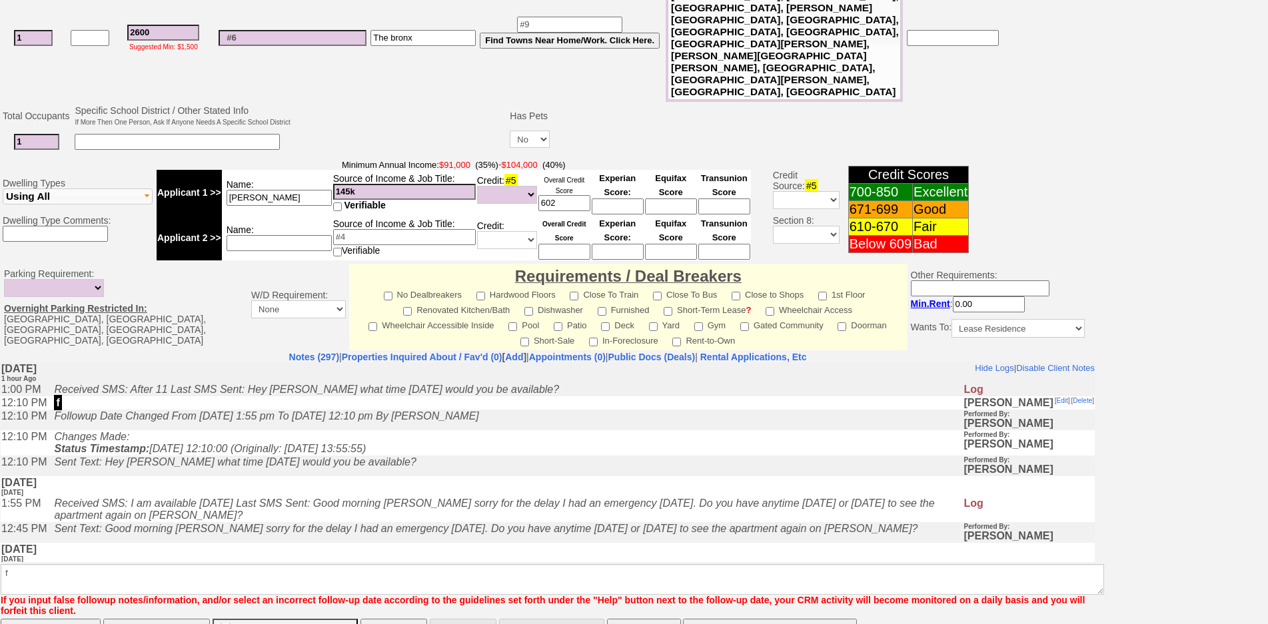
click input "Save" at bounding box center [51, 632] width 100 height 27
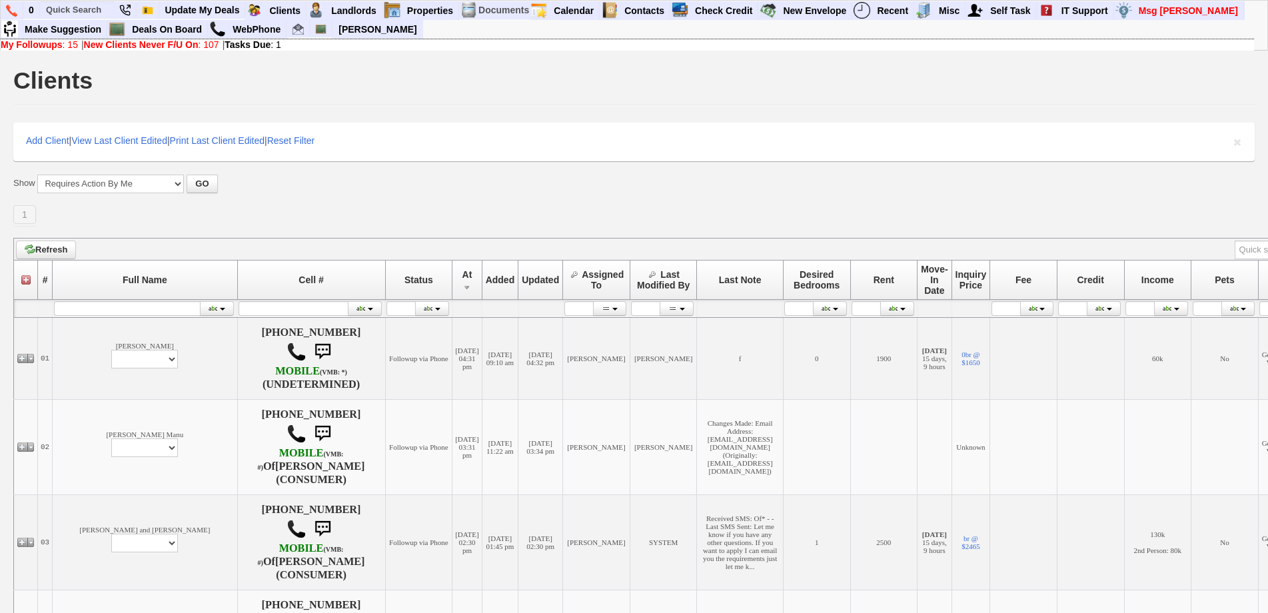
scroll to position [533, 0]
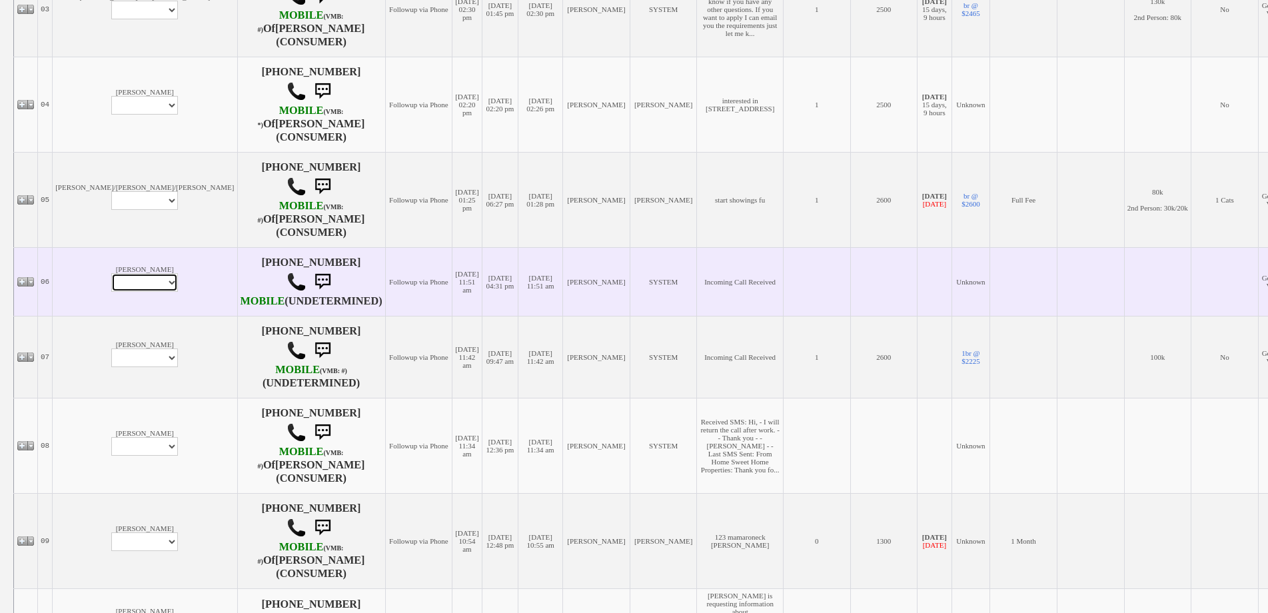
click at [111, 292] on select "Profile Edit Print Email Externally (Will Not Be Tracked In CRM) Closed Deals" at bounding box center [144, 282] width 67 height 19
click at [697, 290] on td "Incoming Call Received" at bounding box center [740, 281] width 86 height 69
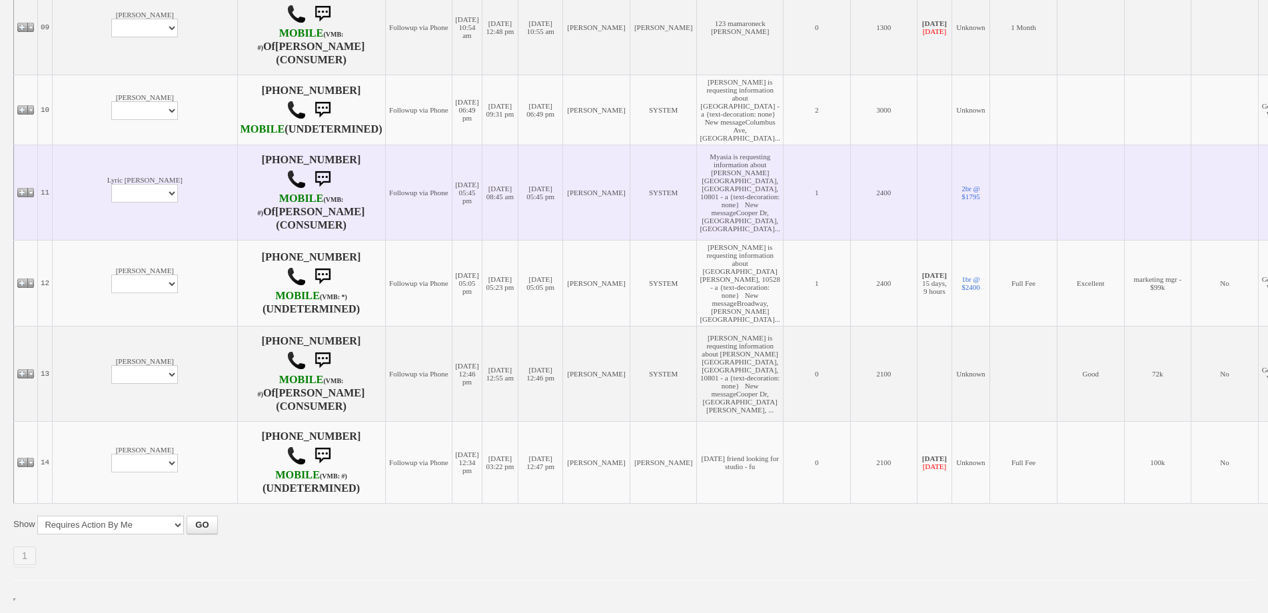
scroll to position [1079, 0]
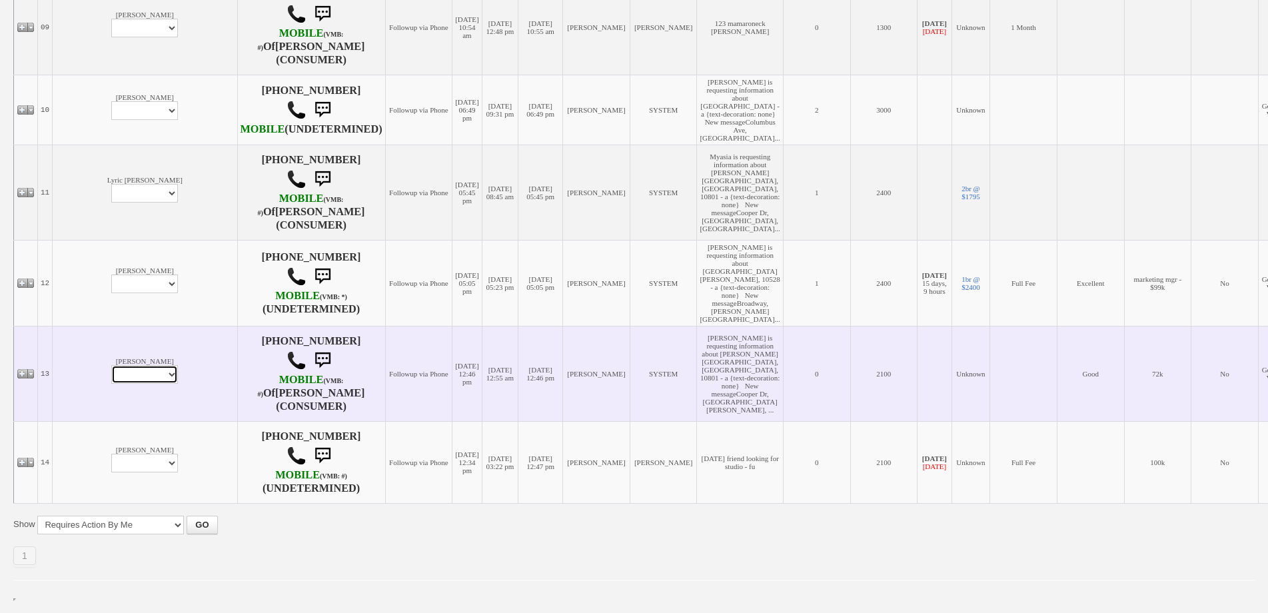
click at [111, 377] on select "Profile Edit Print Email Externally (Will Not Be Tracked In CRM) Closed Deals" at bounding box center [144, 374] width 67 height 19
select select "ChangeURL,/crm/custom/edit_client_form.php?redirect=%2Fcrm%2Fclients.php&id=166…"
click at [111, 365] on select "Profile Edit Print Email Externally (Will Not Be Tracked In CRM) Closed Deals" at bounding box center [144, 374] width 67 height 19
select select
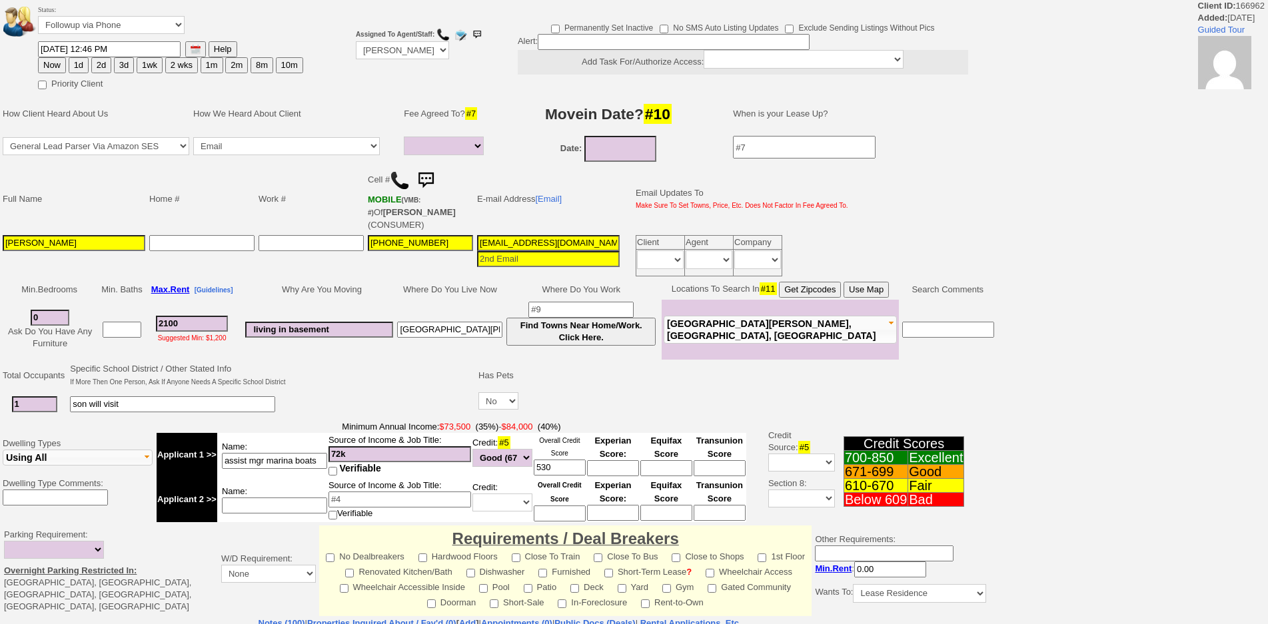
select select
click at [75, 61] on button "1d" at bounding box center [79, 65] width 20 height 16
type input "[DATE] 02:33 PM"
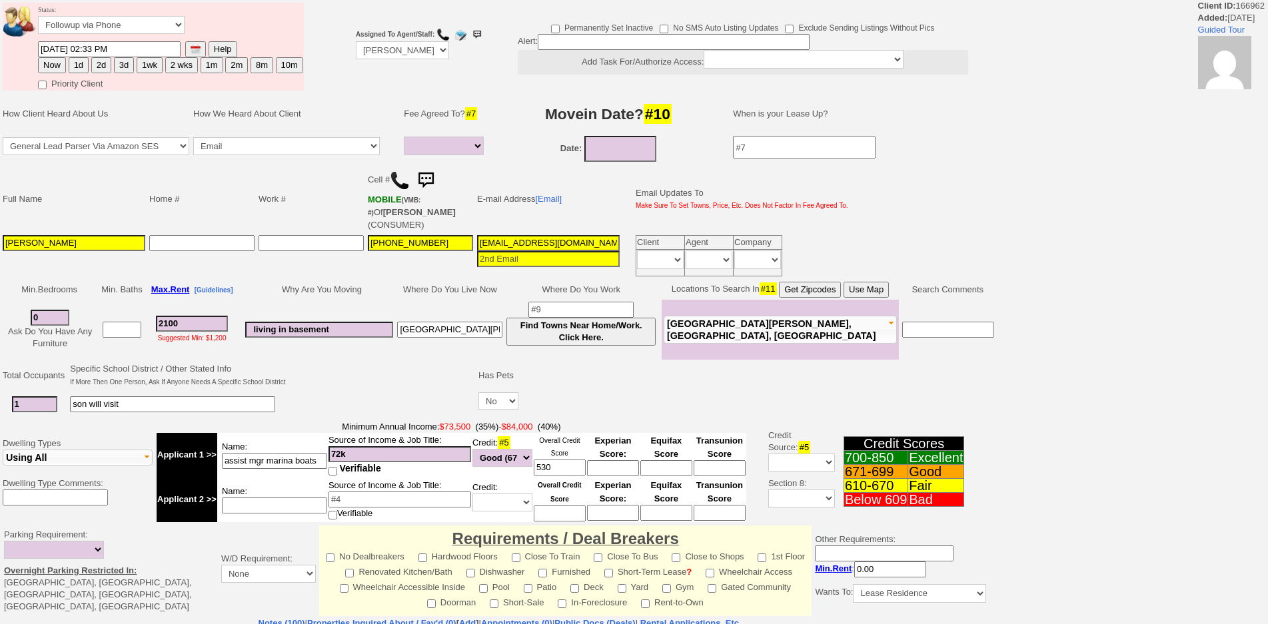
scroll to position [326, 0]
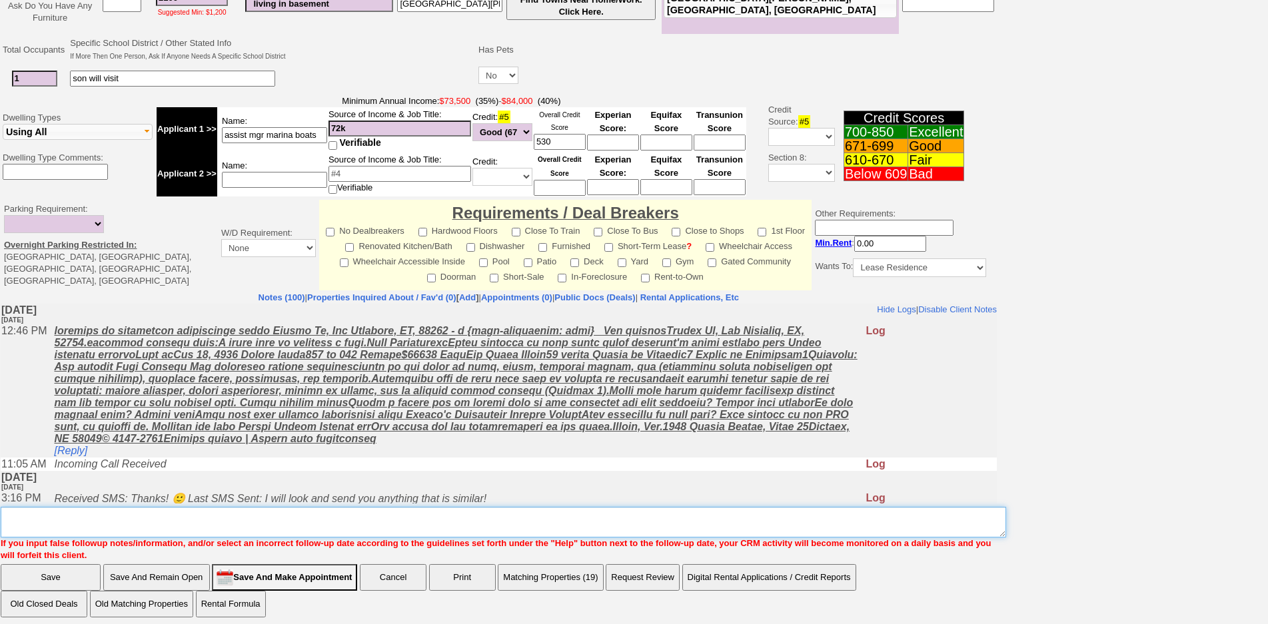
click at [473, 529] on textarea "Insert New Note Here" at bounding box center [504, 522] width 1006 height 31
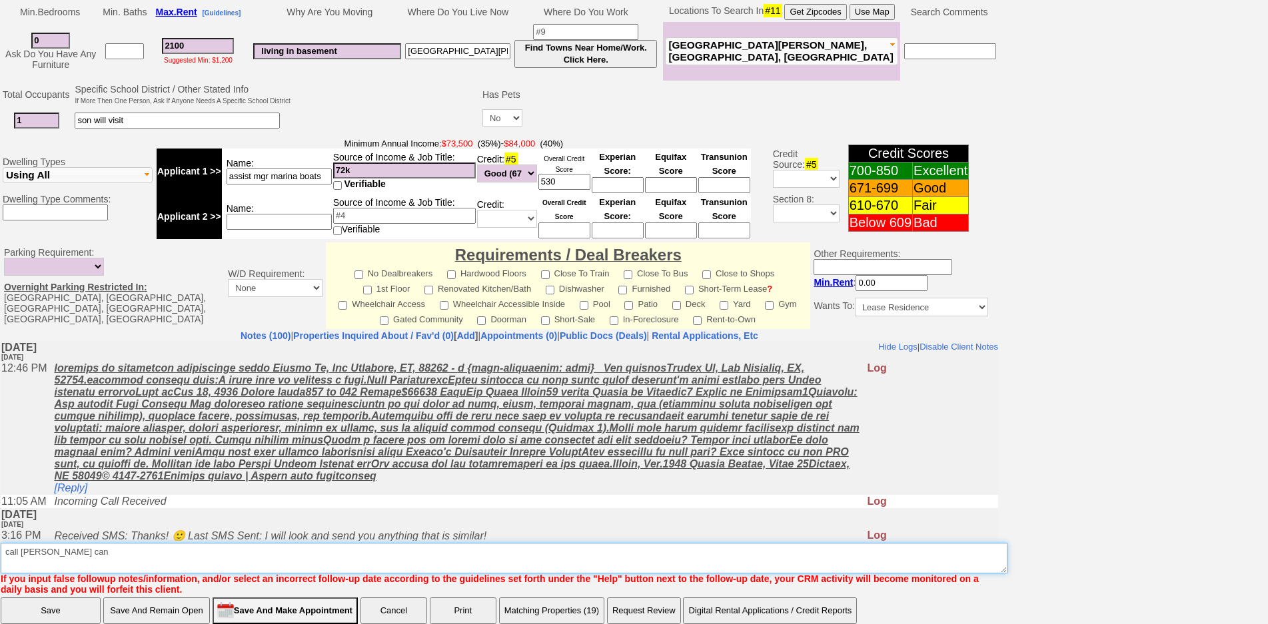
scroll to position [365, 0]
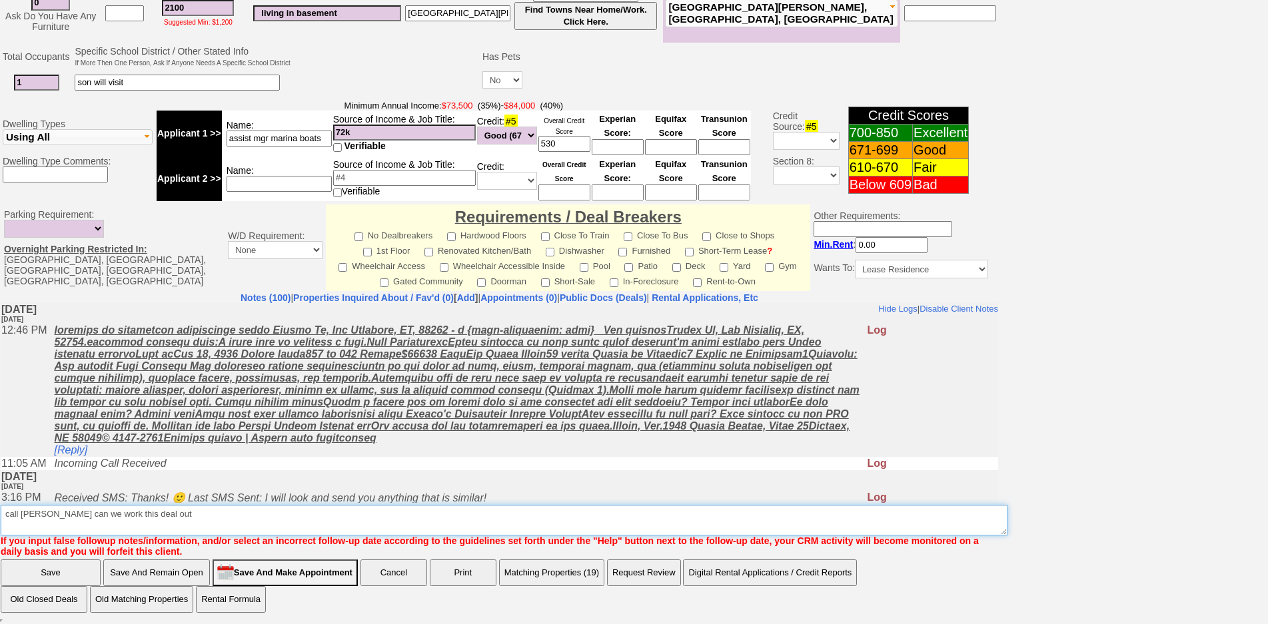
type textarea "call [PERSON_NAME] can we work this deal out"
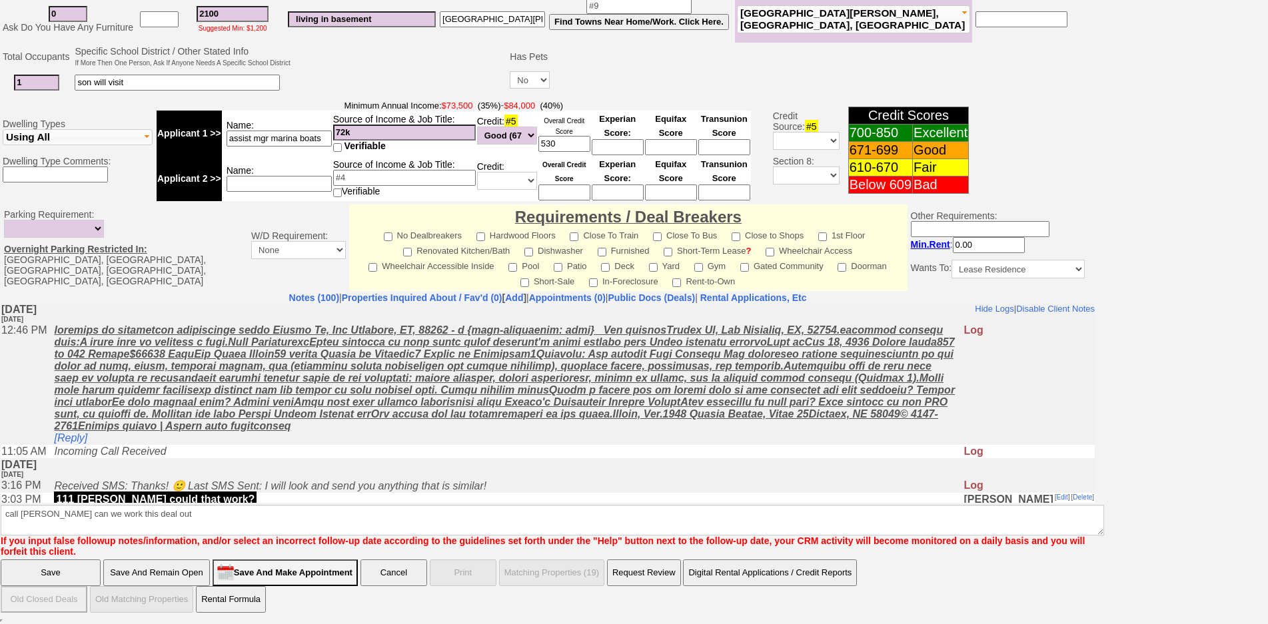
scroll to position [310, 0]
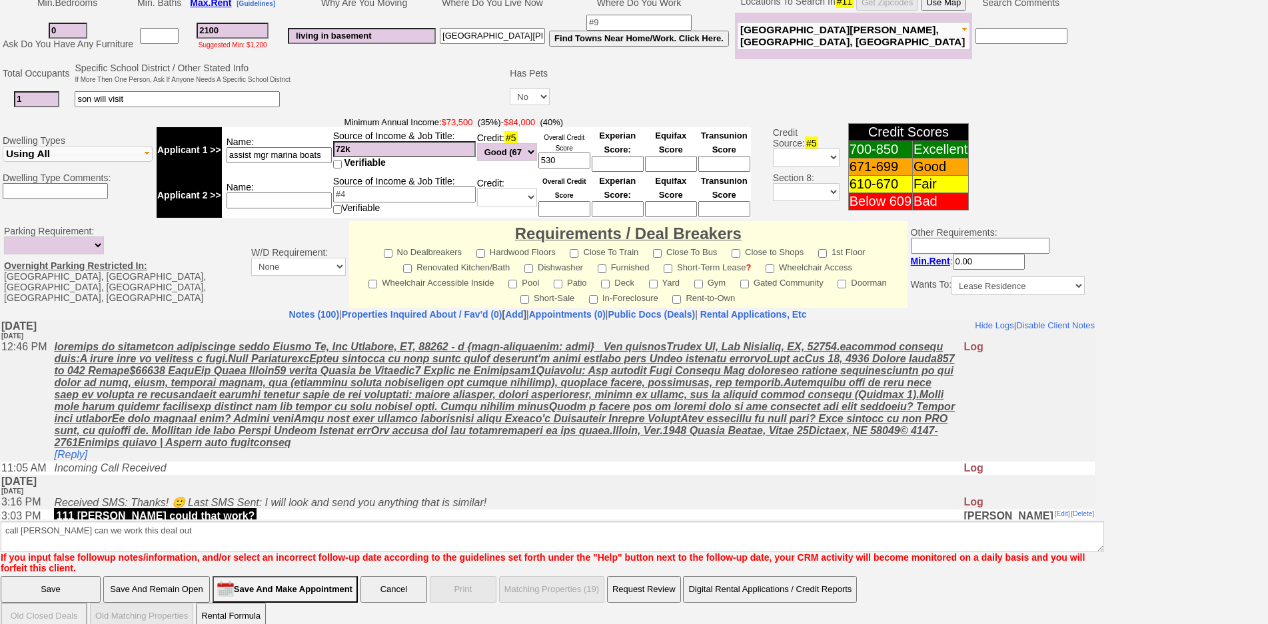
click input "Save" at bounding box center [51, 590] width 100 height 27
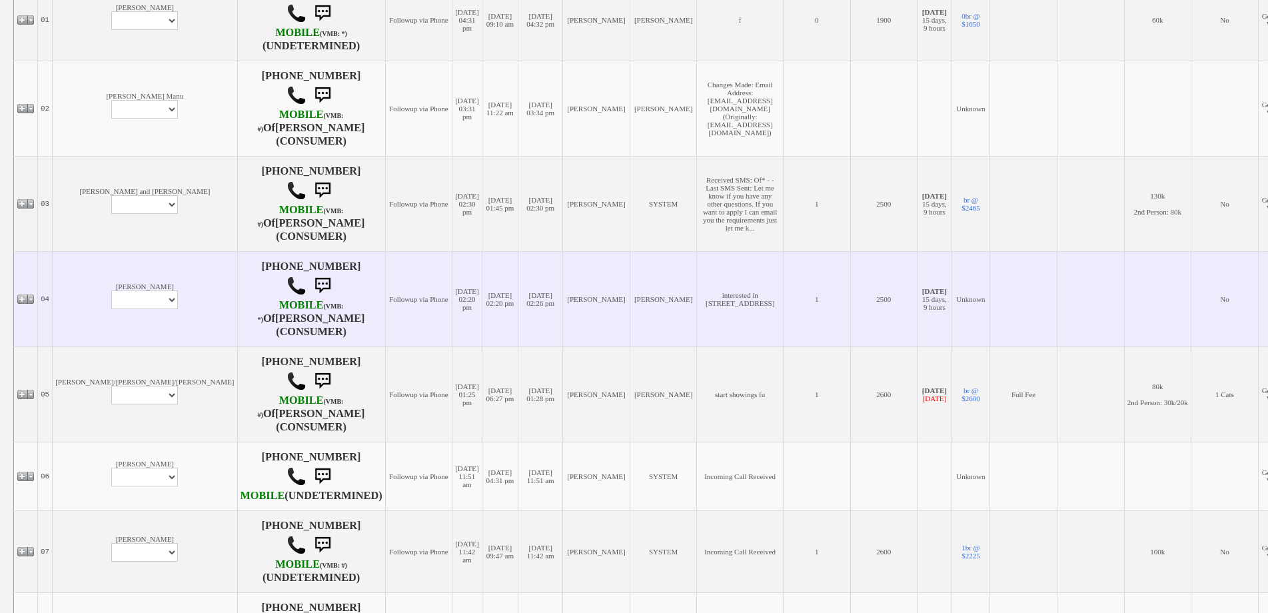
scroll to position [333, 0]
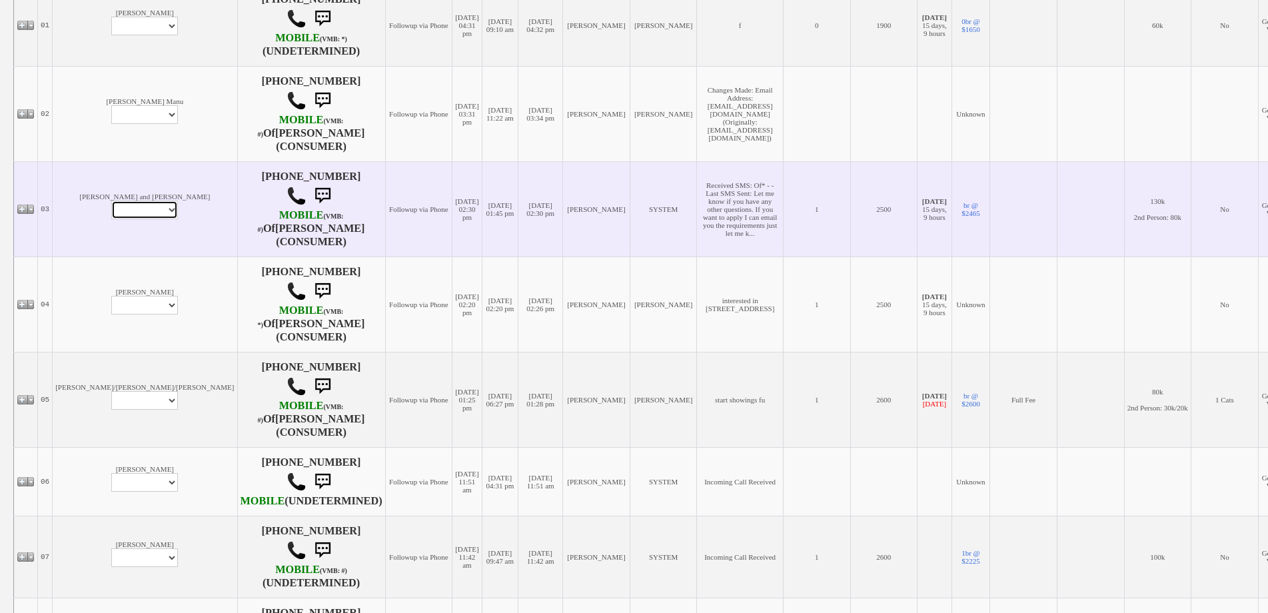
click at [111, 219] on select "Profile Edit Print Email Externally (Will Not Be Tracked In CRM) Closed Deals" at bounding box center [144, 210] width 67 height 19
select select "ChangeURL,/crm/custom/edit_client_form.php?redirect=%2Fcrm%2Fclients.php&id=167…"
click at [111, 207] on select "Profile Edit Print Email Externally (Will Not Be Tracked In CRM) Closed Deals" at bounding box center [144, 210] width 67 height 19
select select
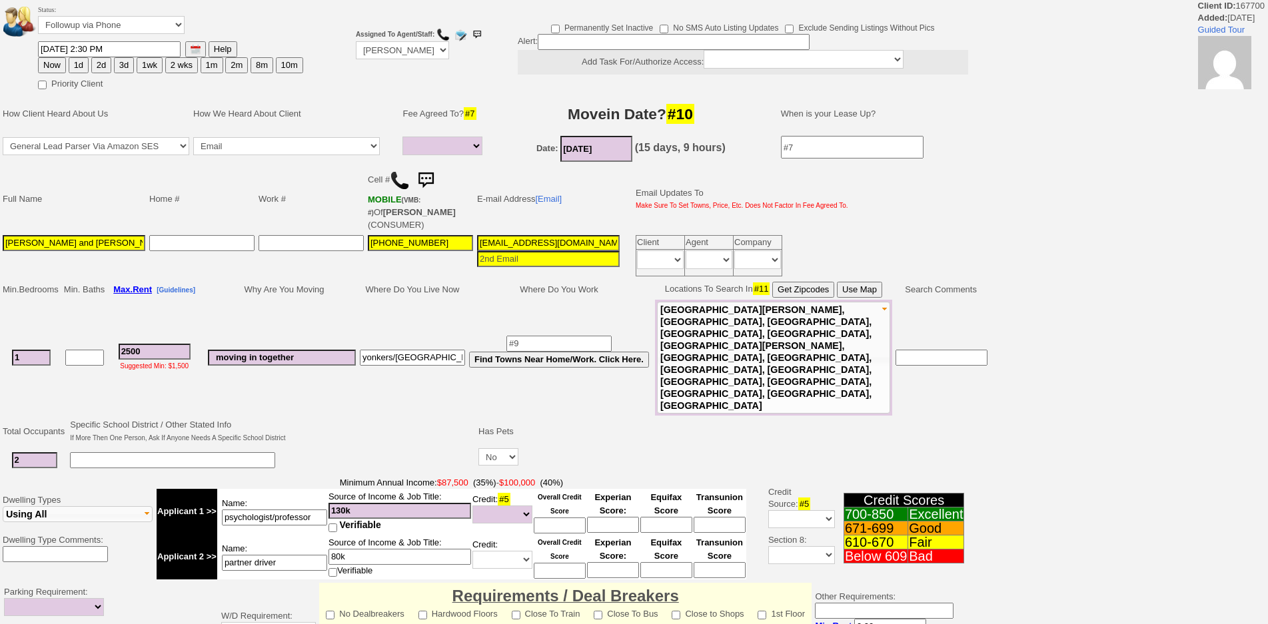
select select
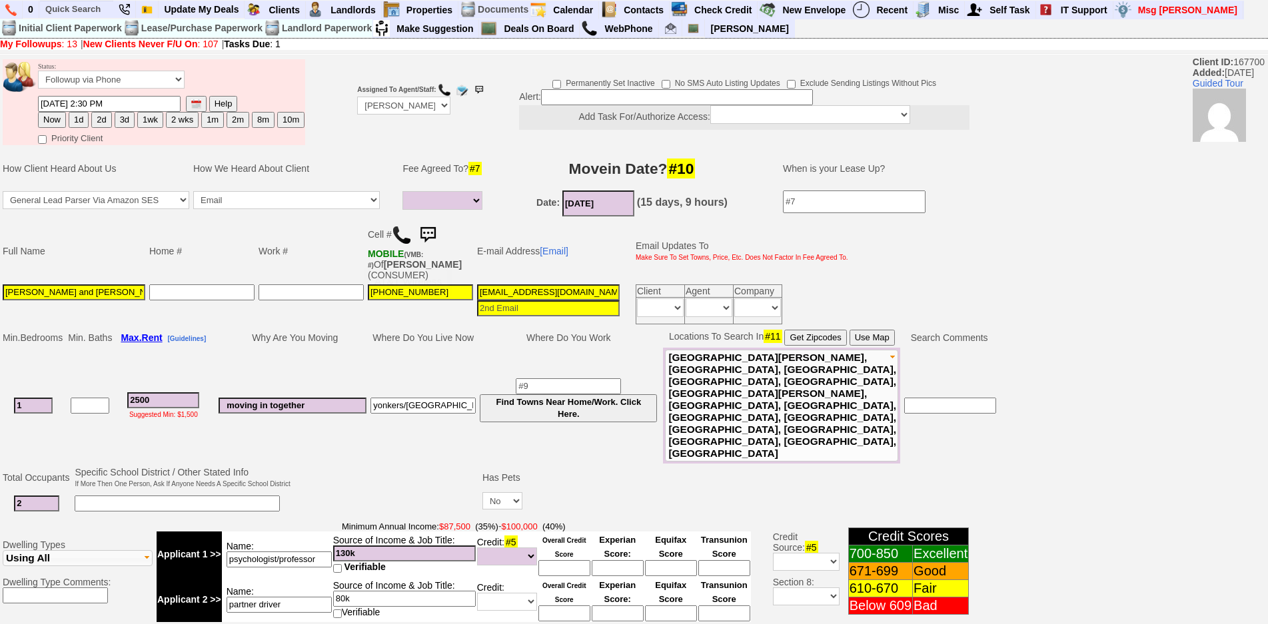
click at [432, 242] on img at bounding box center [428, 235] width 27 height 27
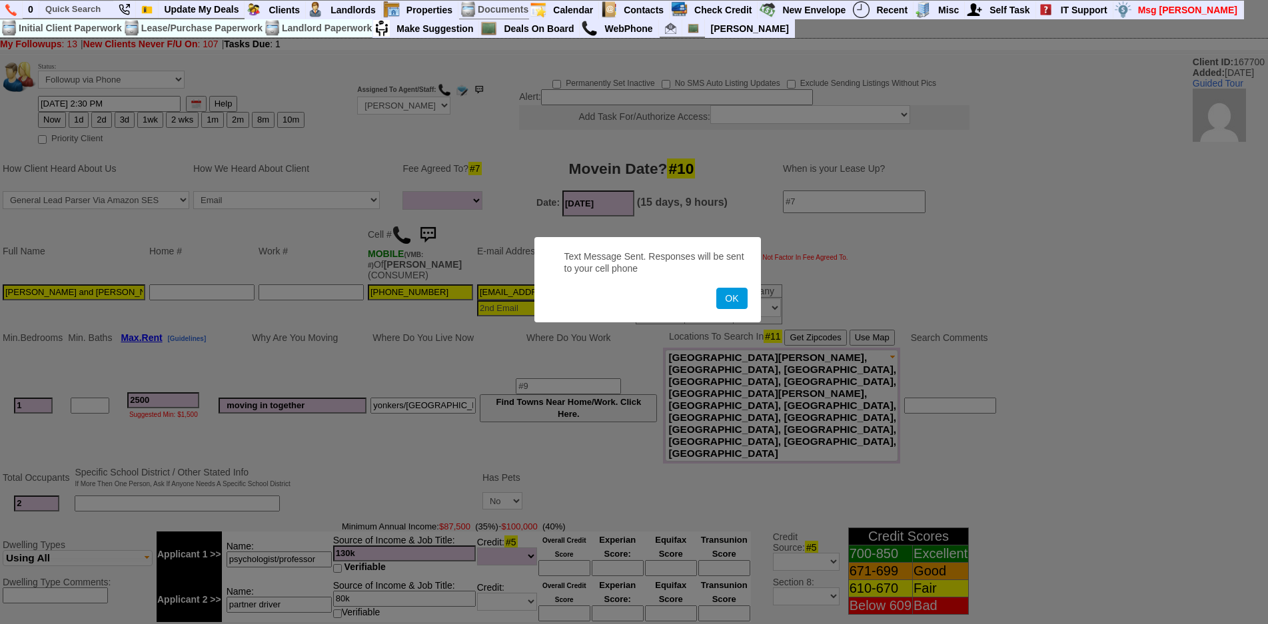
click at [716, 288] on button "OK" at bounding box center [731, 298] width 31 height 21
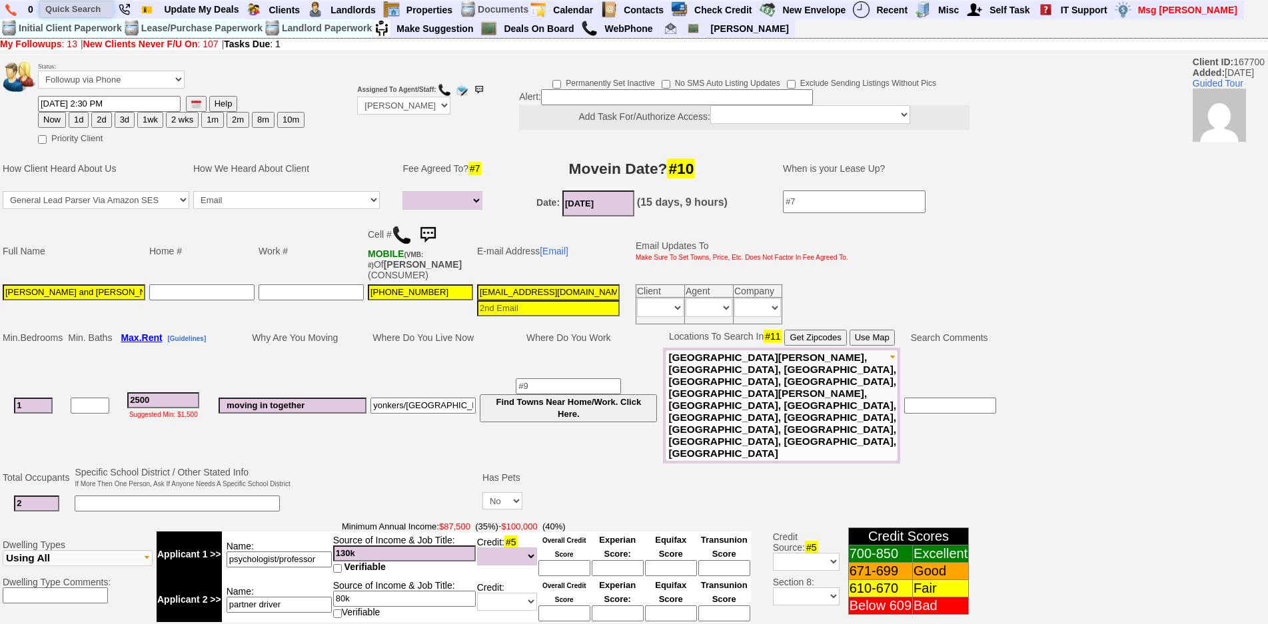
click at [86, 13] on input "text" at bounding box center [76, 9] width 73 height 17
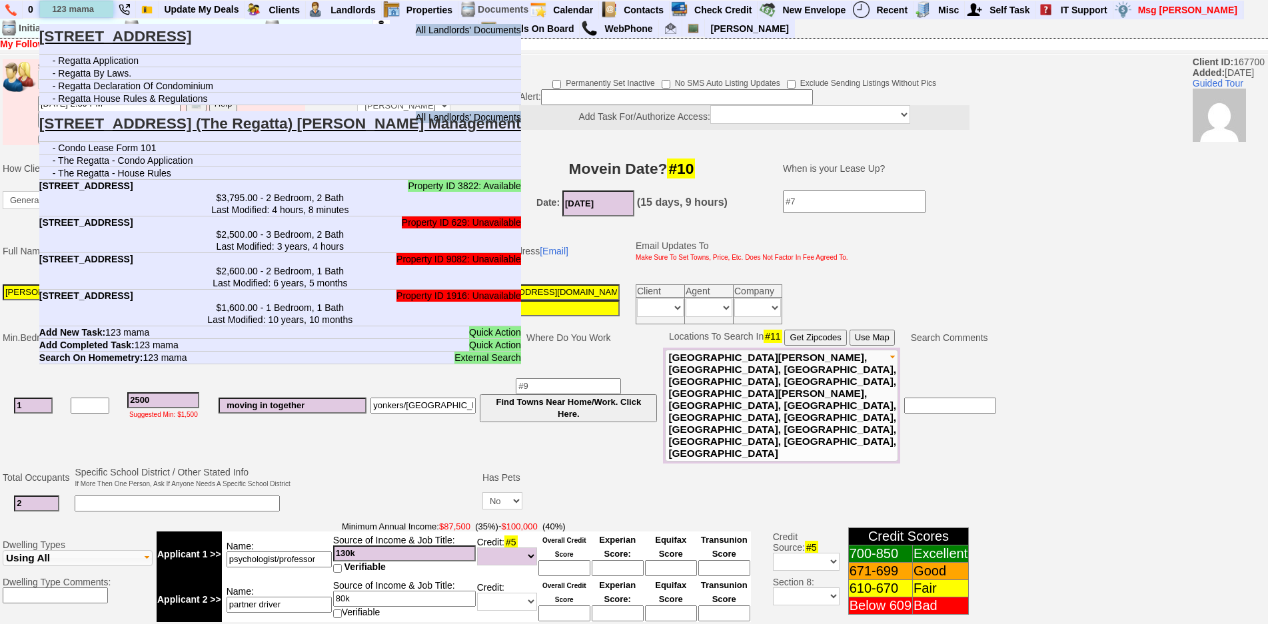
click at [86, 13] on input "123 mama" at bounding box center [76, 9] width 73 height 17
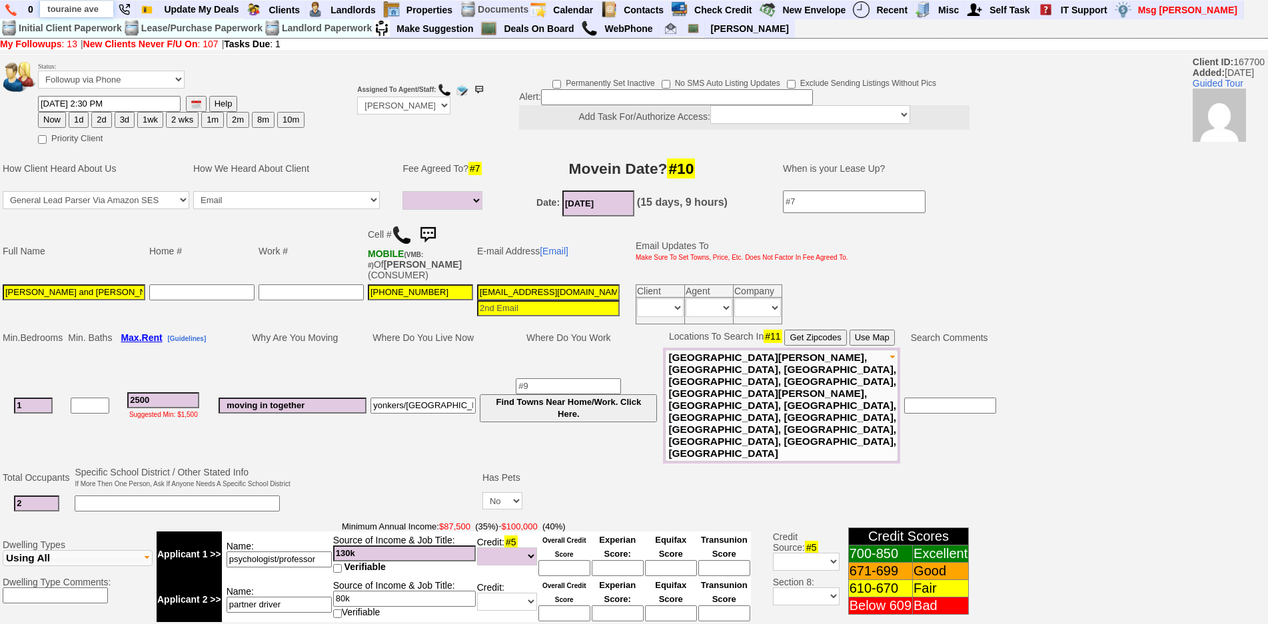
type input "touraine ave"
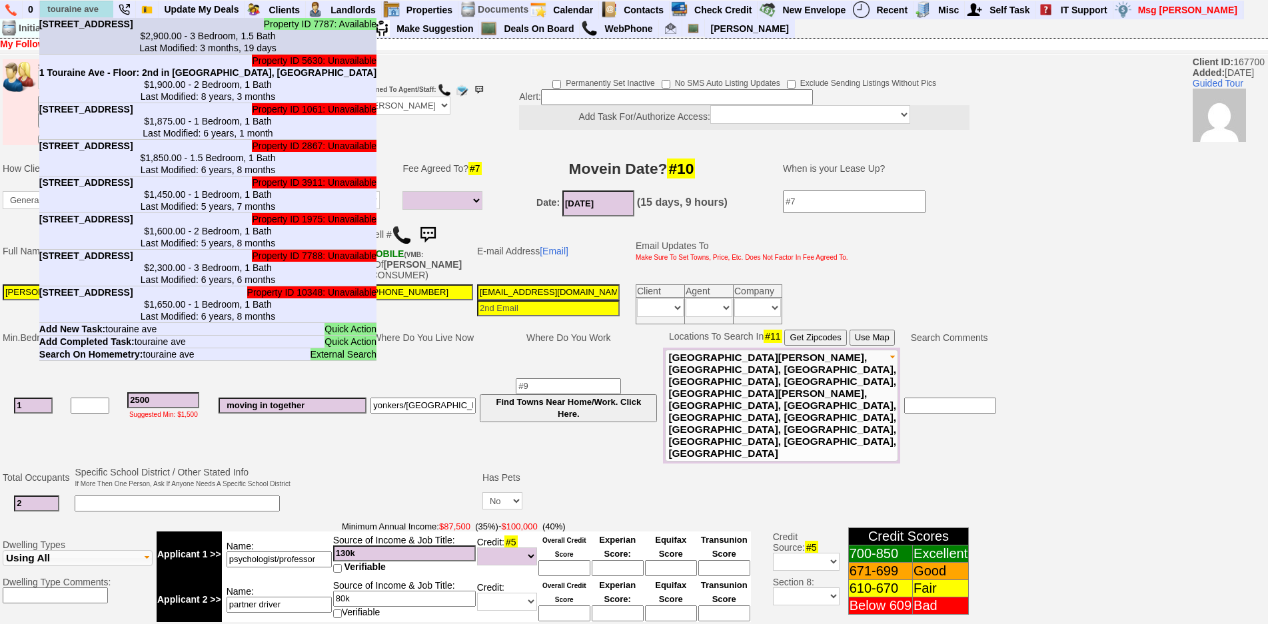
click at [103, 25] on li "Property ID 7787: Available [GEOGRAPHIC_DATA] - Unit #1 - Floor: [GEOGRAPHIC_DA…" at bounding box center [207, 36] width 337 height 37
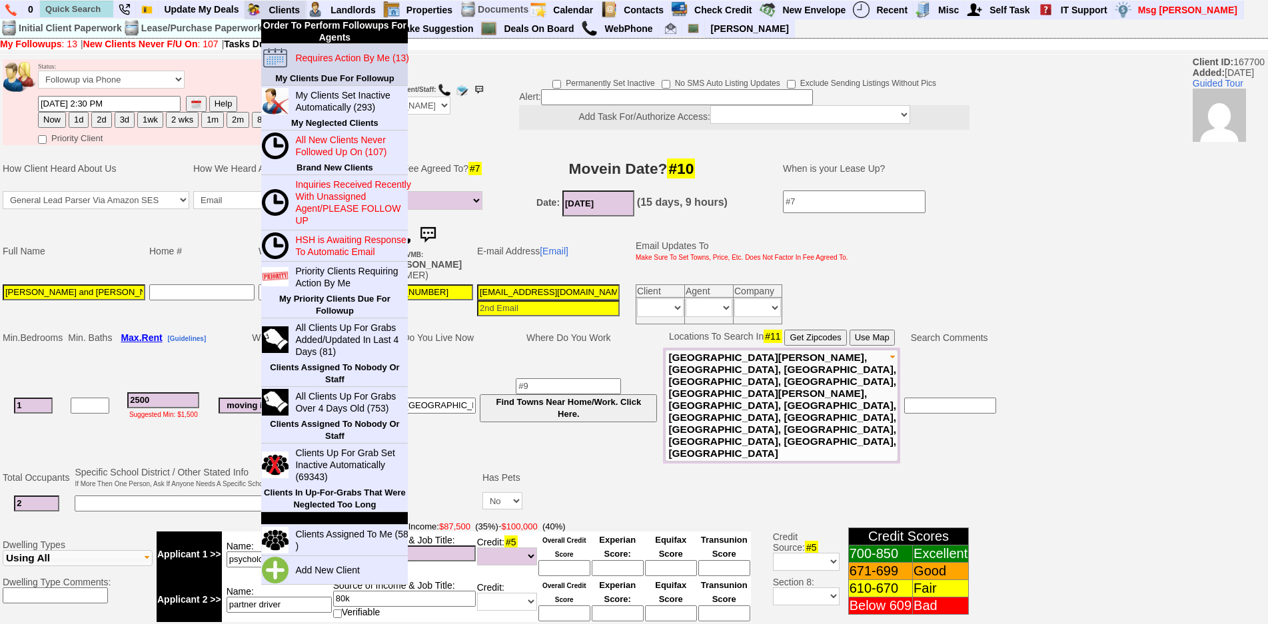
click at [337, 70] on td "Requires Action By Me (13)" at bounding box center [348, 58] width 119 height 28
click at [331, 59] on blink "Requires Action By Me (13)" at bounding box center [351, 58] width 113 height 11
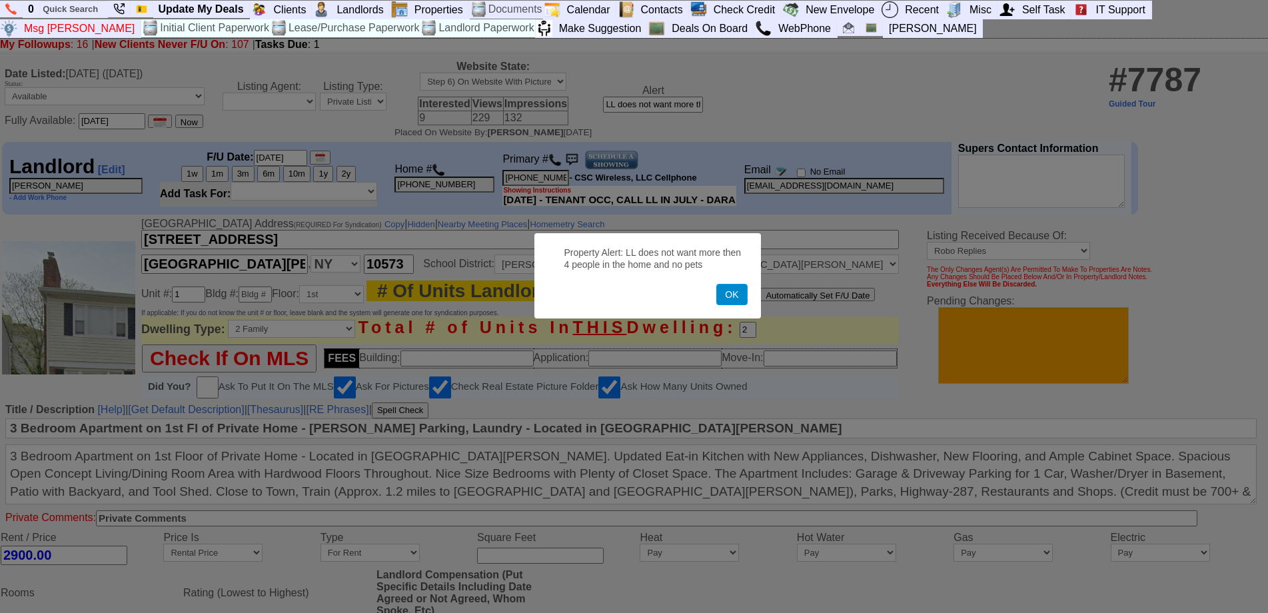
click at [743, 302] on button "OK" at bounding box center [731, 294] width 31 height 21
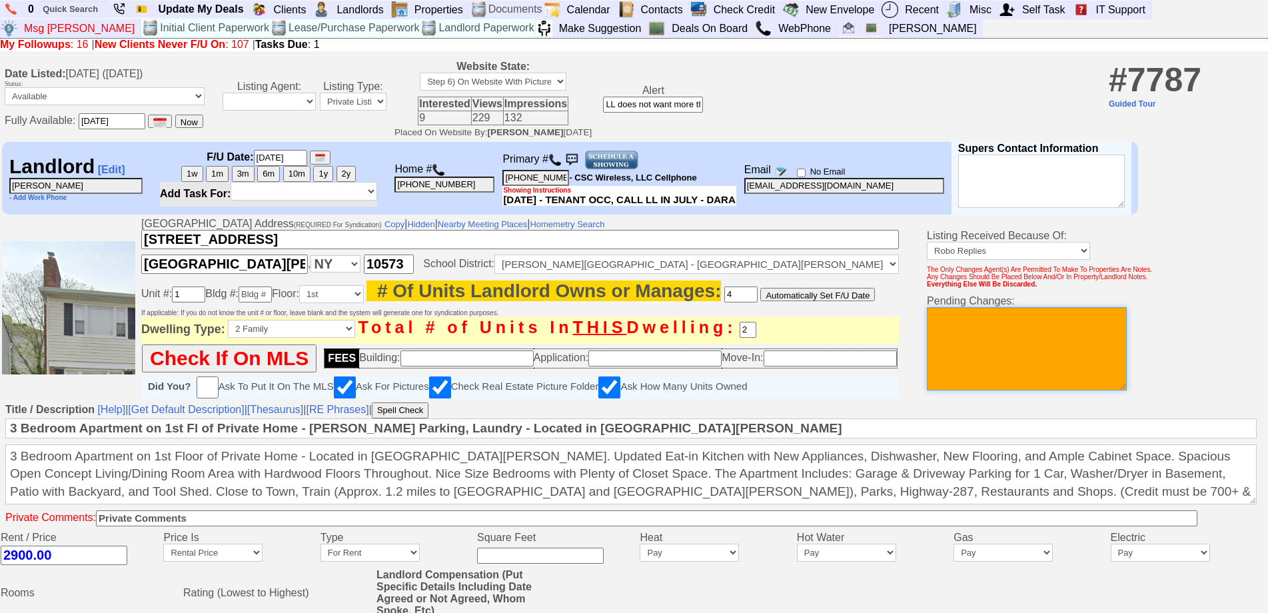
click at [948, 327] on textarea at bounding box center [1027, 348] width 200 height 83
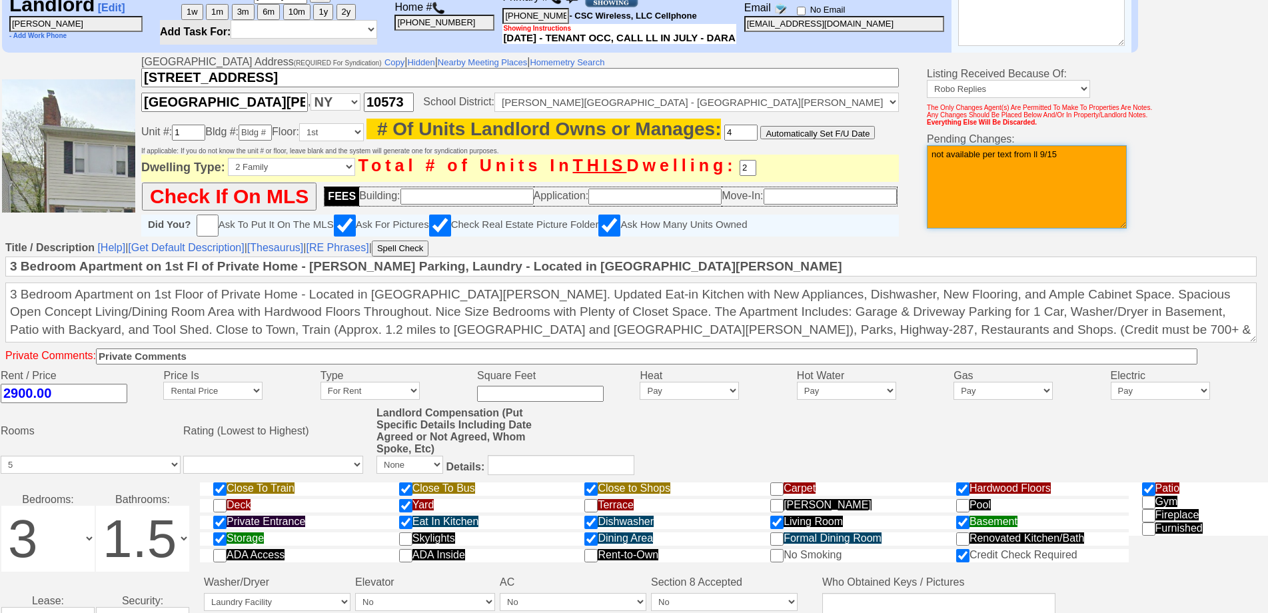
scroll to position [491, 0]
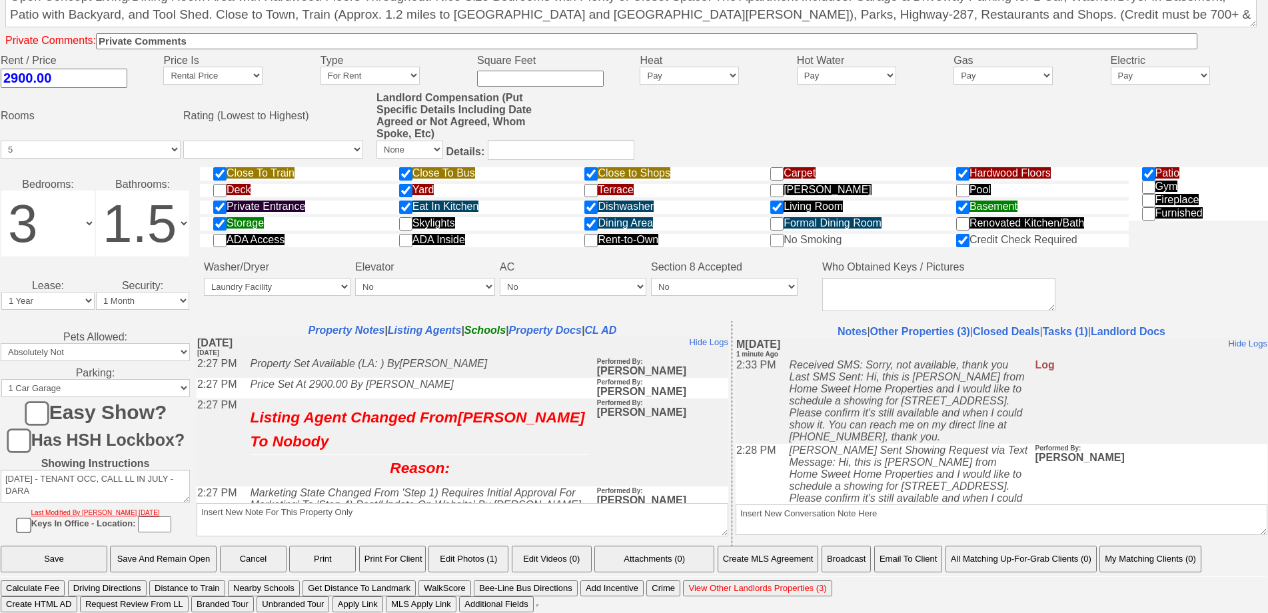
type textarea "not available per text from ll 9/15"
click at [185, 547] on input "Save And Remain Open" at bounding box center [163, 559] width 107 height 27
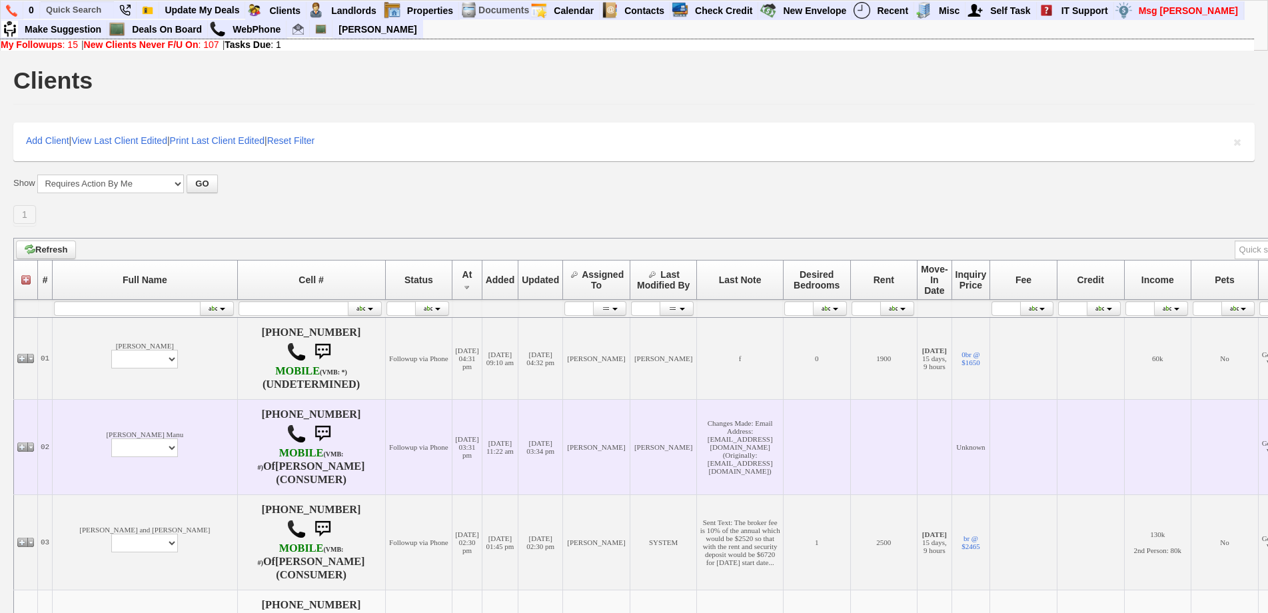
scroll to position [400, 0]
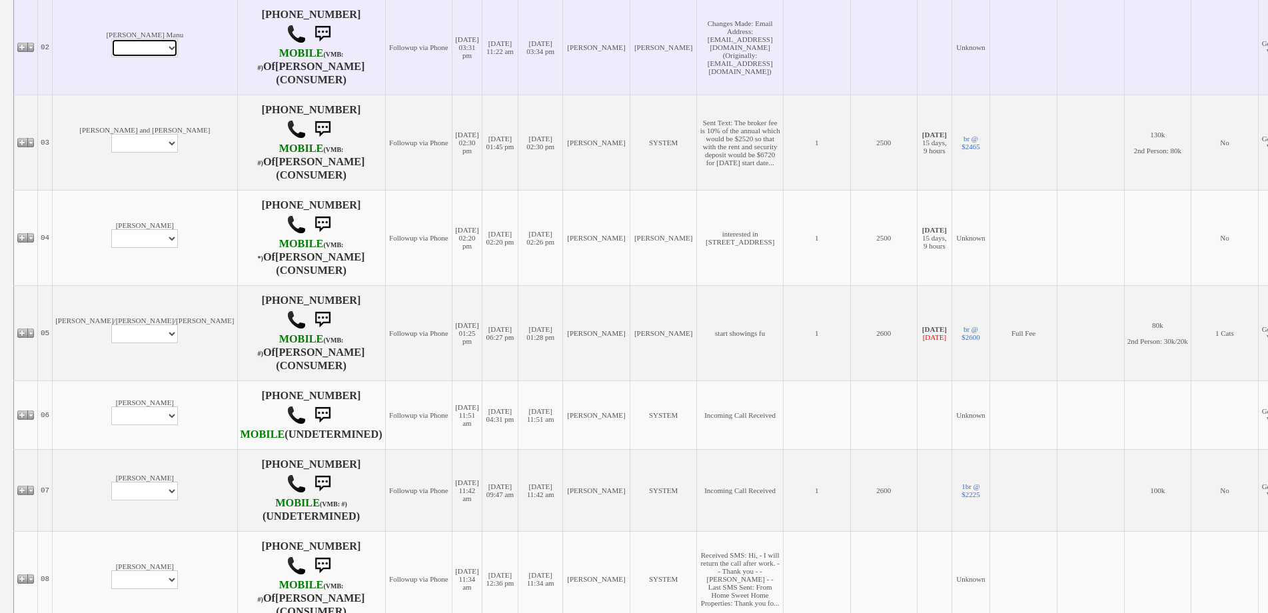
click at [111, 51] on select "Profile Edit Print Email Externally (Will Not Be Tracked In CRM) Closed Deals" at bounding box center [144, 48] width 67 height 19
select select "ChangeURL,/crm/custom/edit_client_form.php?redirect=%2Fcrm%2Fclients.php&id=124…"
click at [111, 39] on select "Profile Edit Print Email Externally (Will Not Be Tracked In CRM) Closed Deals" at bounding box center [144, 48] width 67 height 19
select select
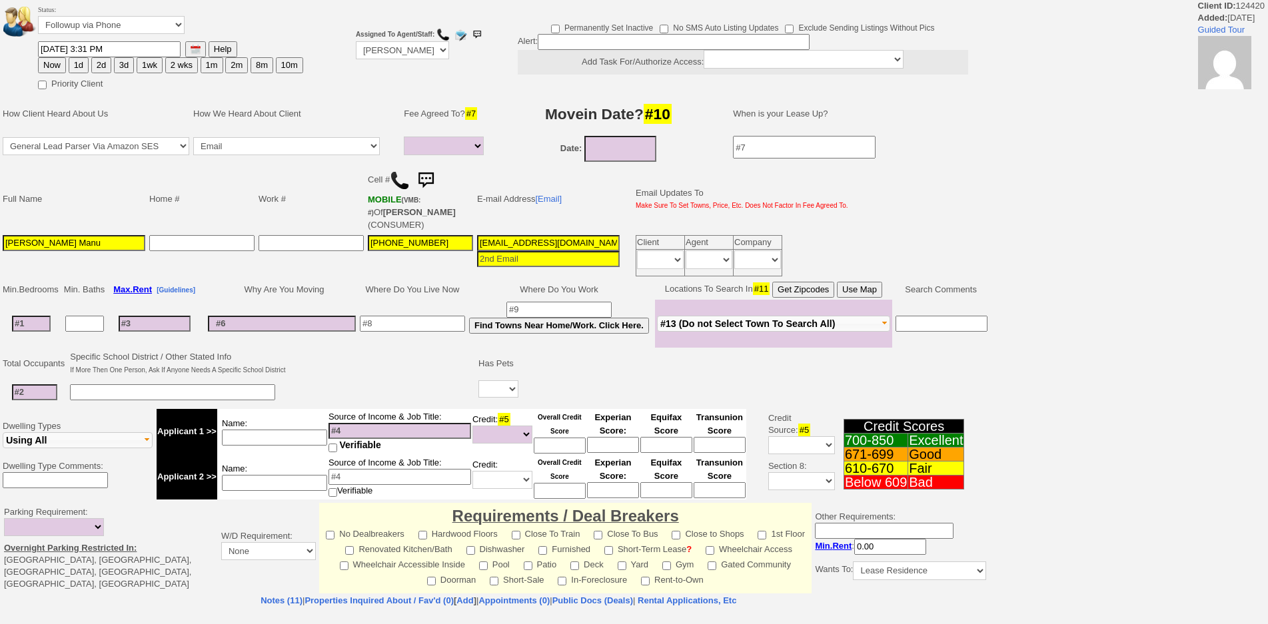
select select
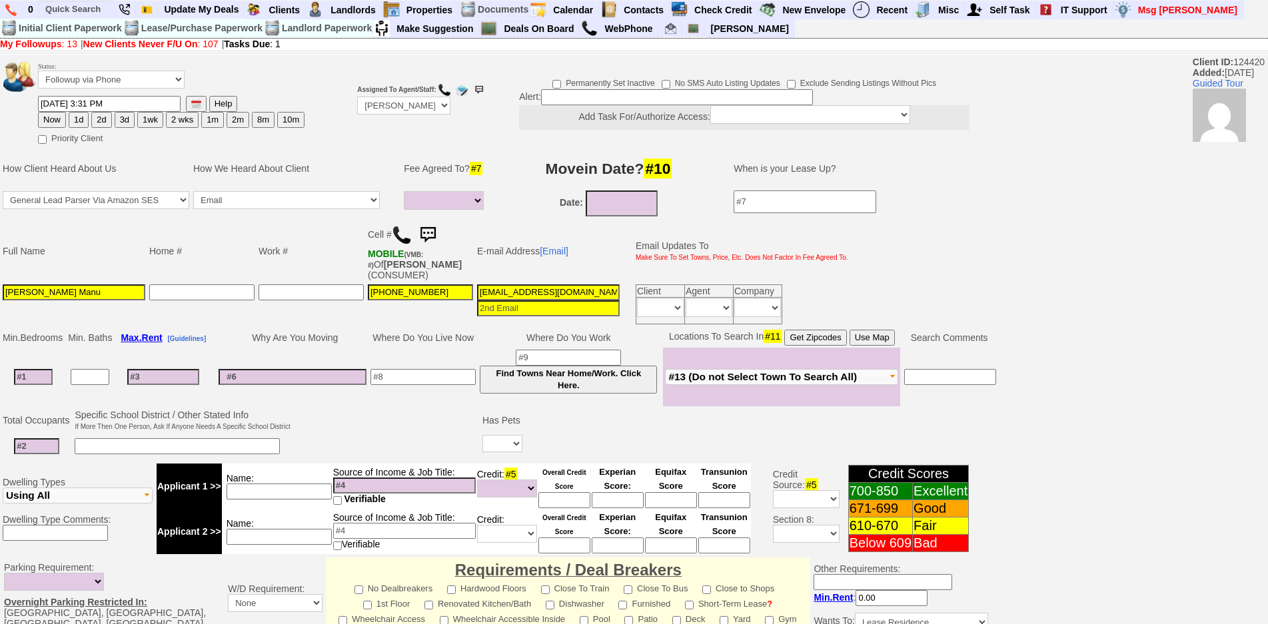
click at [406, 185] on td "Fee Agreed To? #7" at bounding box center [446, 169] width 88 height 40
click at [402, 230] on img at bounding box center [402, 235] width 20 height 20
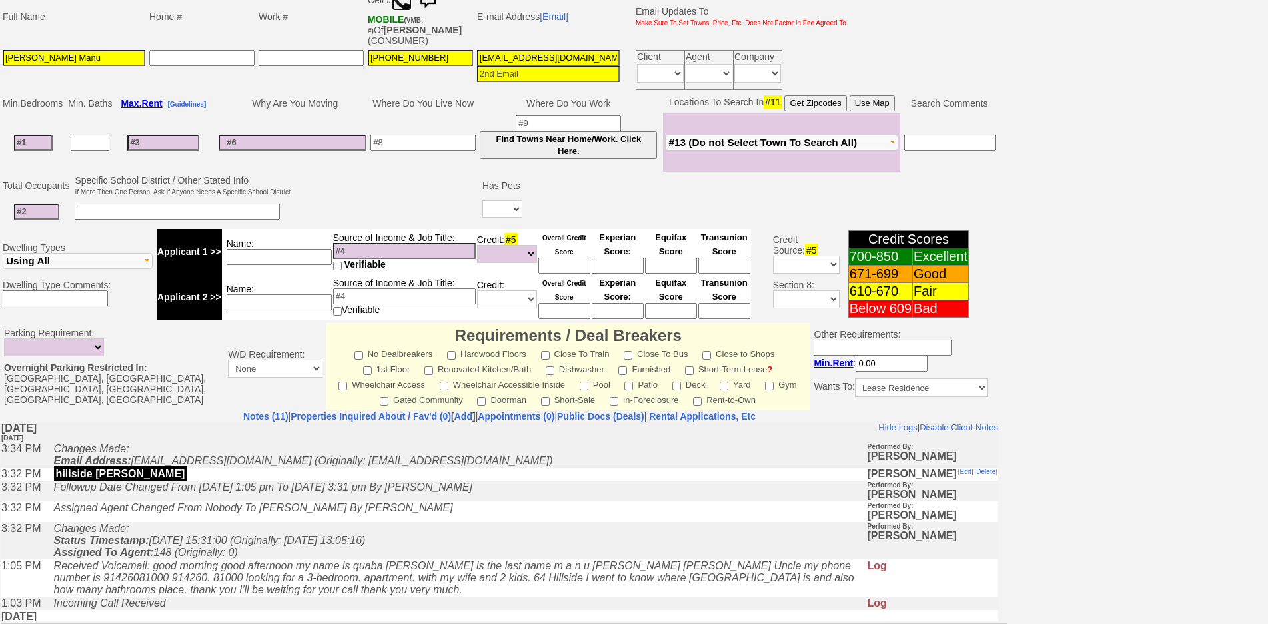
scroll to position [354, 0]
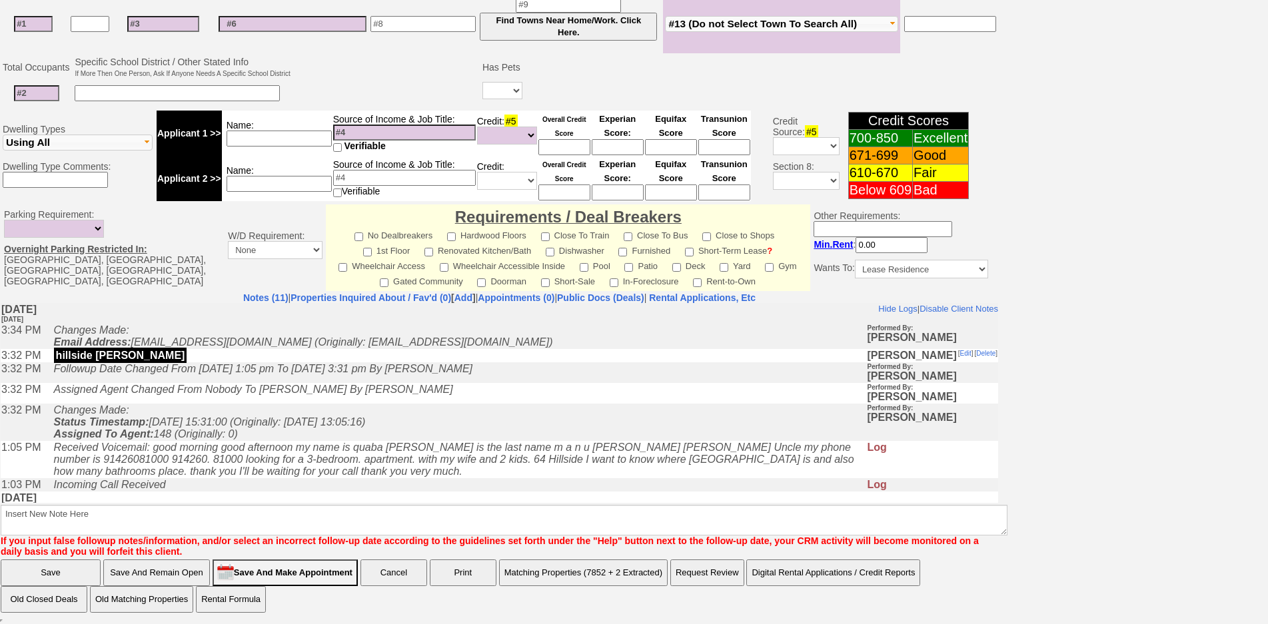
click at [373, 421] on td "Changes Made: Status Timestamp: 2025-09-15 15:31:00 (Originally: 2025-09-13 13:…" at bounding box center [457, 421] width 820 height 37
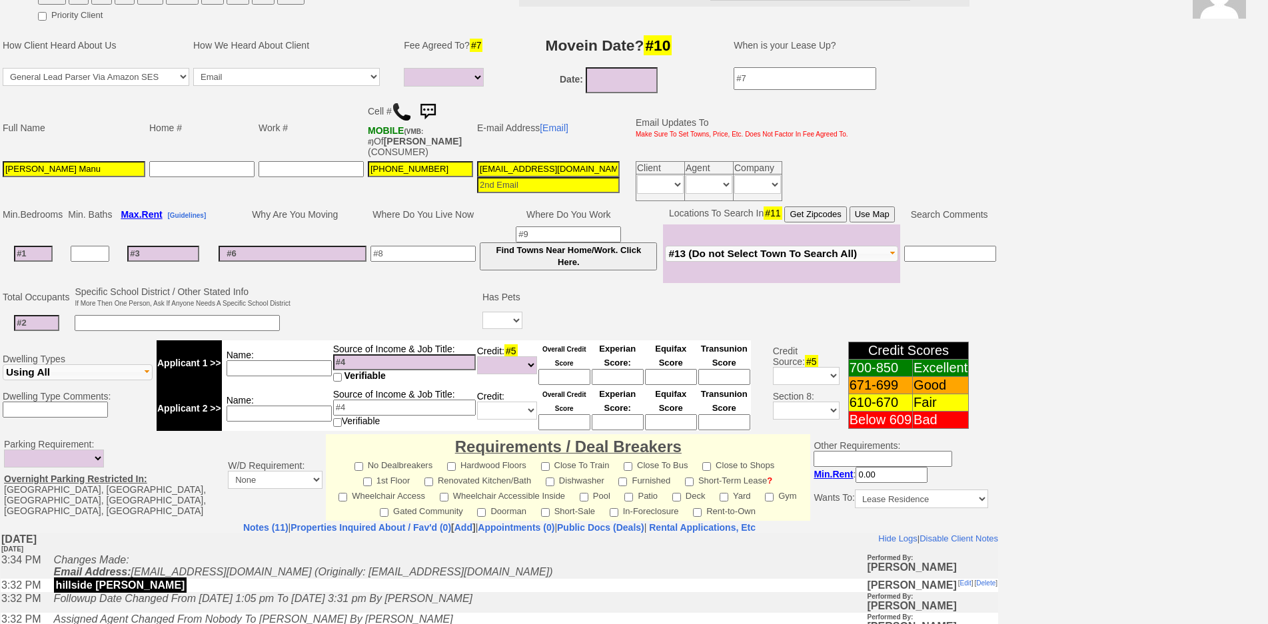
scroll to position [0, 0]
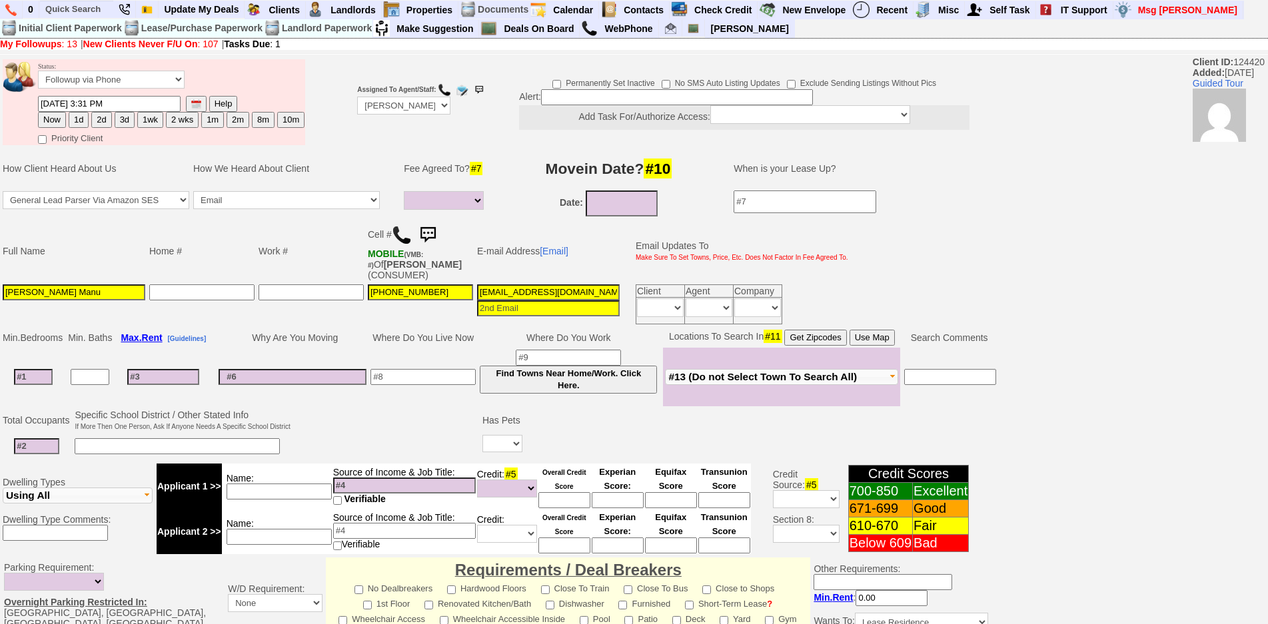
click at [357, 359] on td at bounding box center [293, 377] width 152 height 59
click at [563, 256] on td "E-mail Address [Email]" at bounding box center [548, 251] width 147 height 63
click at [563, 256] on link "[Email]" at bounding box center [554, 251] width 29 height 11
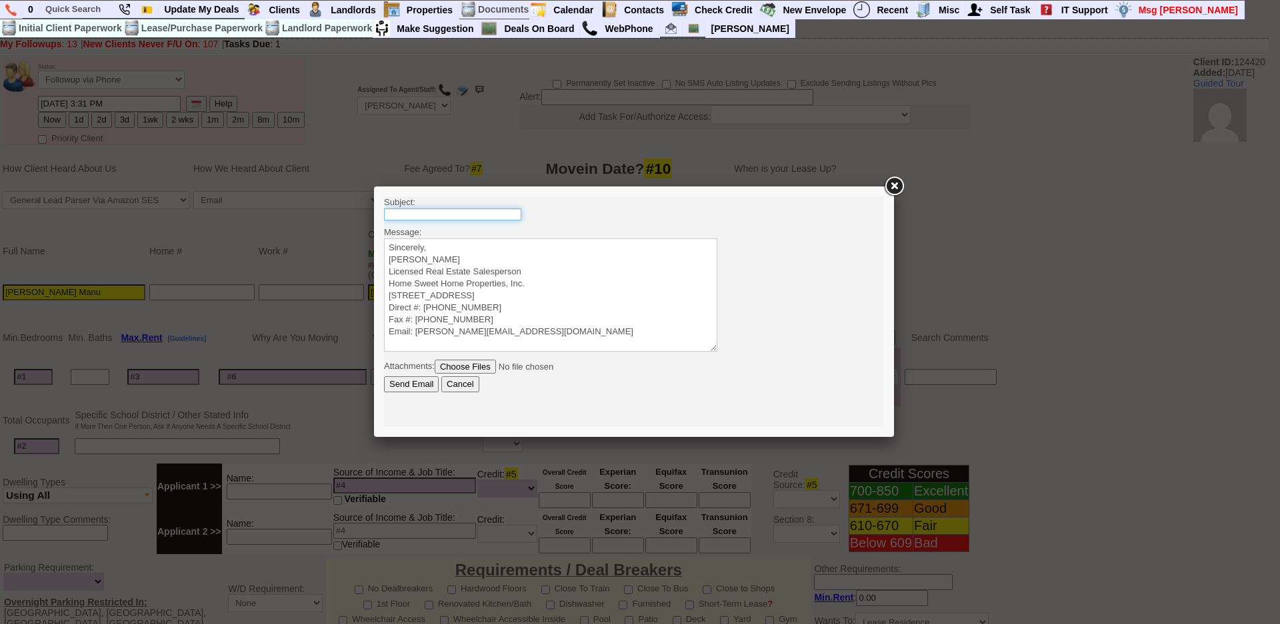
click at [483, 214] on input "text" at bounding box center [452, 215] width 137 height 12
type input "H"
click at [441, 215] on input "64 Hillside Ave - 3 Bedroom 1 Bath" at bounding box center [452, 215] width 137 height 12
type input "64 Hillside Ave - 3 Bedroom 1 Bath"
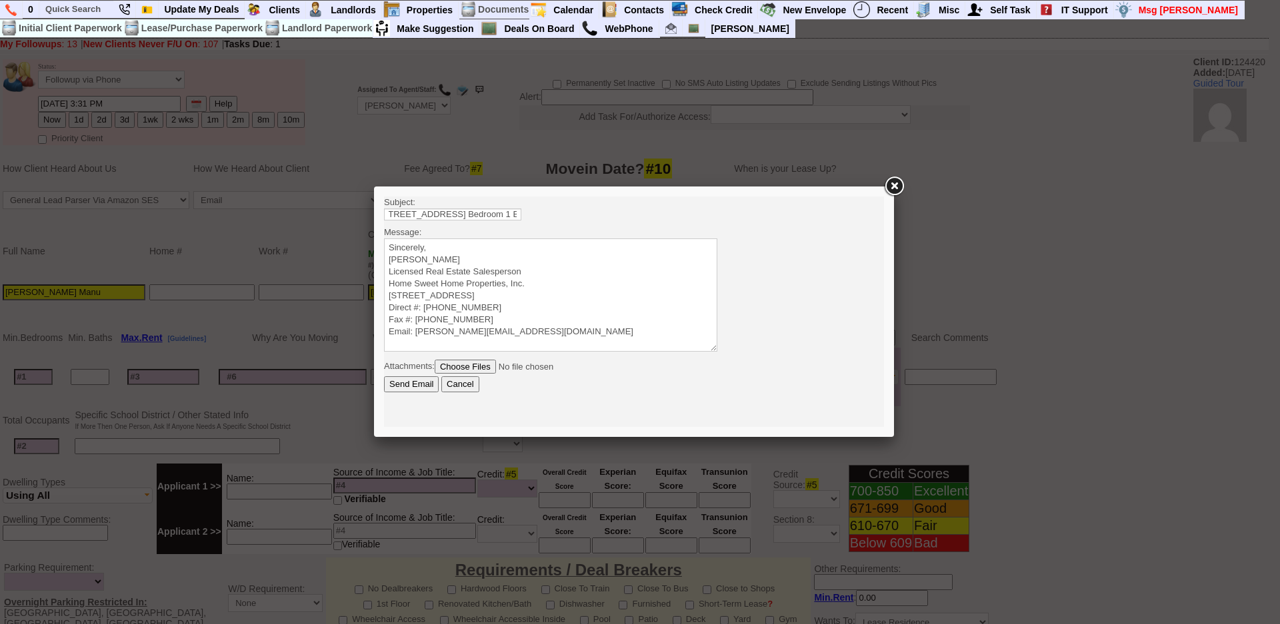
click at [467, 379] on input "Cancel" at bounding box center [459, 385] width 37 height 16
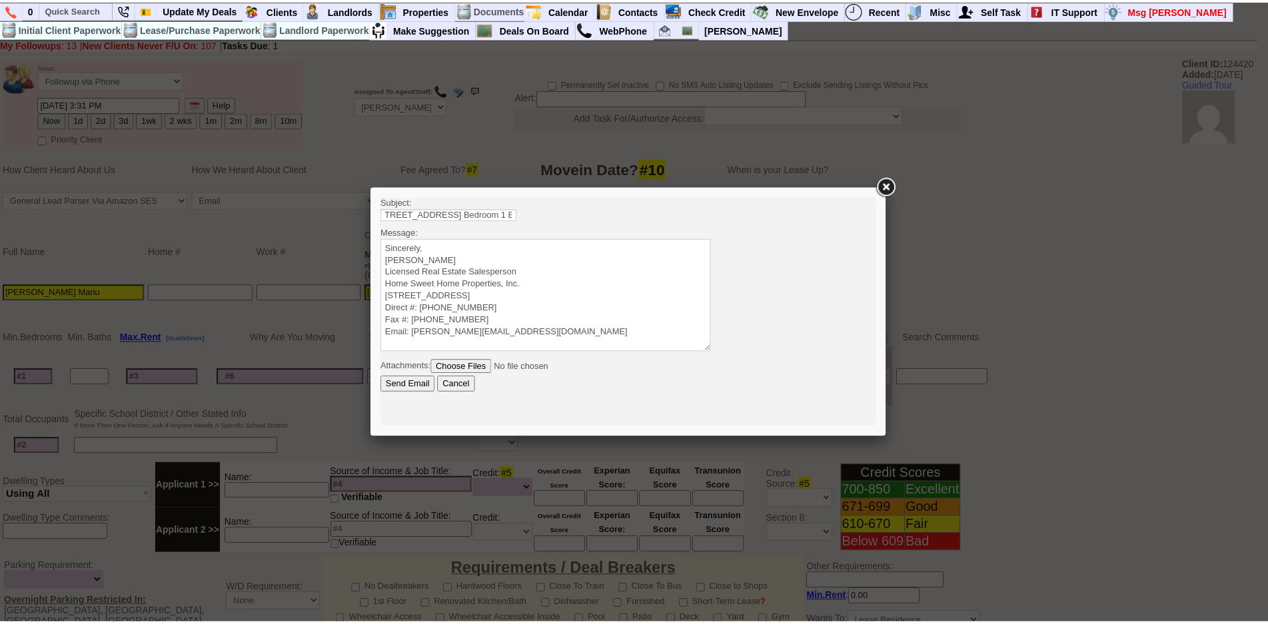
scroll to position [0, 0]
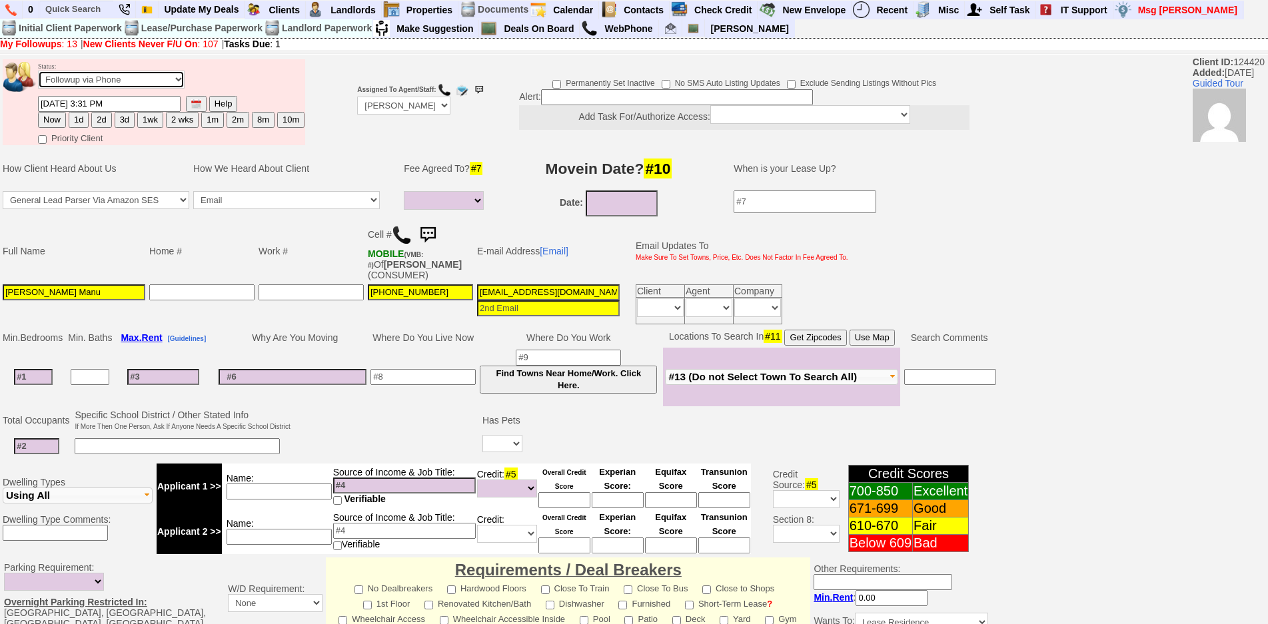
click at [171, 83] on select "Followup via Phone Followup via Email Followup When Section 8 Property Found De…" at bounding box center [111, 80] width 147 height 18
select select "Inactive"
click at [38, 71] on select "Followup via Phone Followup via Email Followup When Section 8 Property Found De…" at bounding box center [111, 80] width 147 height 18
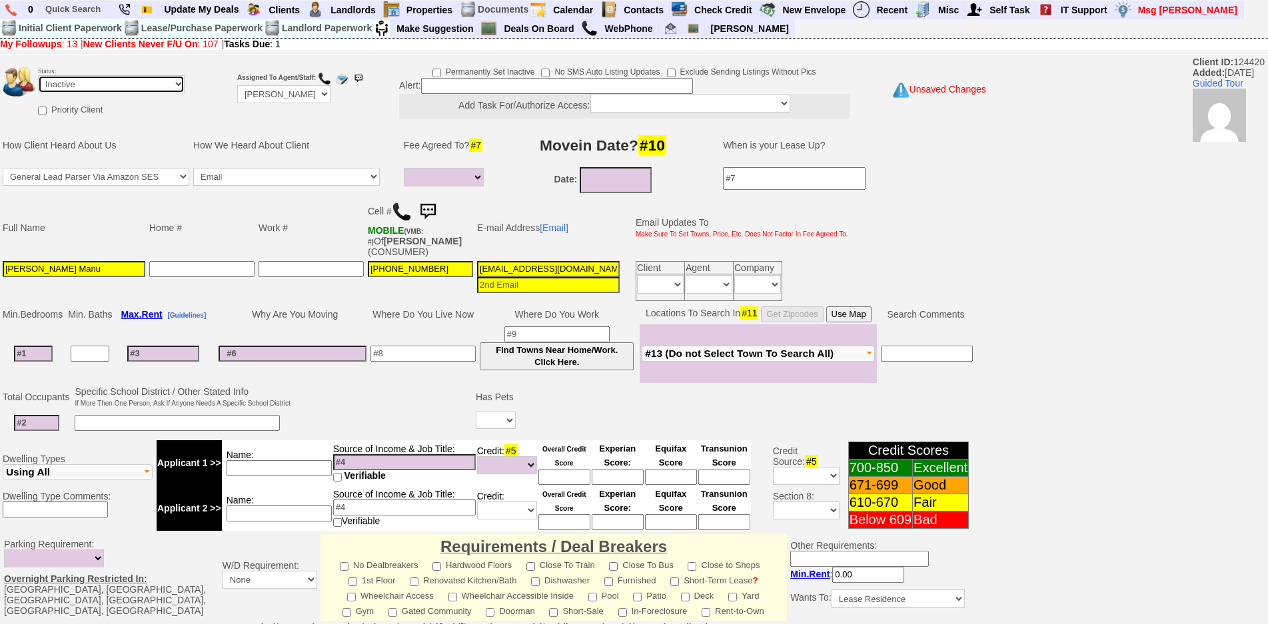
scroll to position [331, 0]
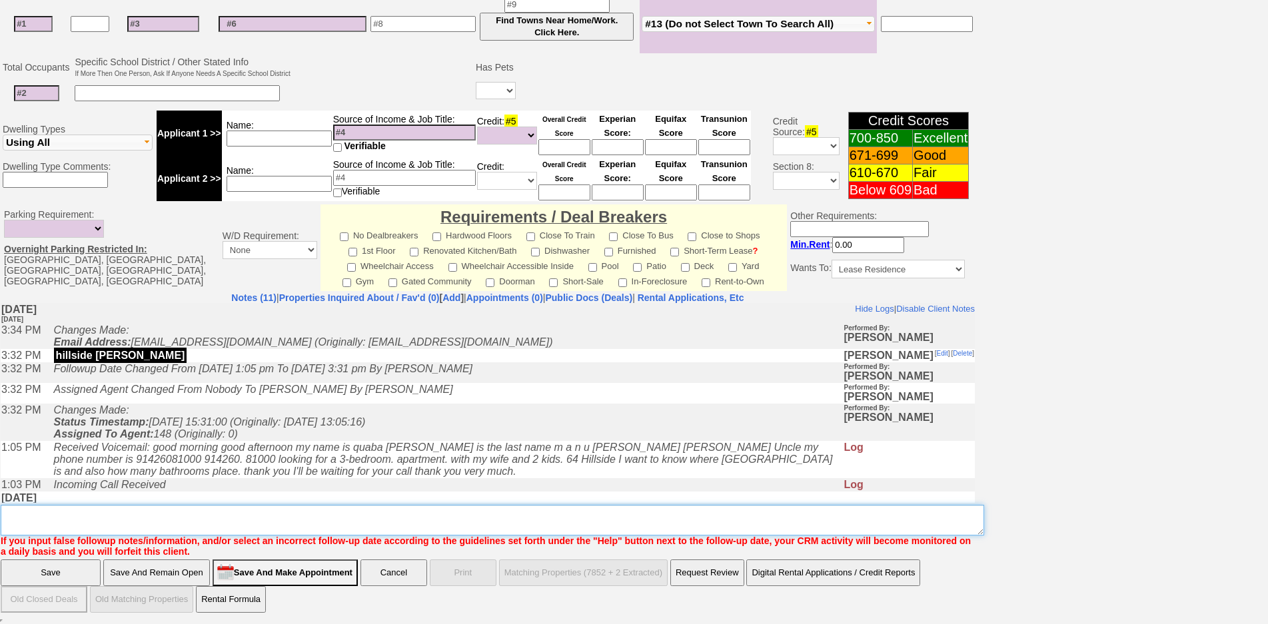
click at [550, 513] on textarea "Insert New Note Here" at bounding box center [493, 520] width 984 height 31
type textarea "called client lm about hillside"
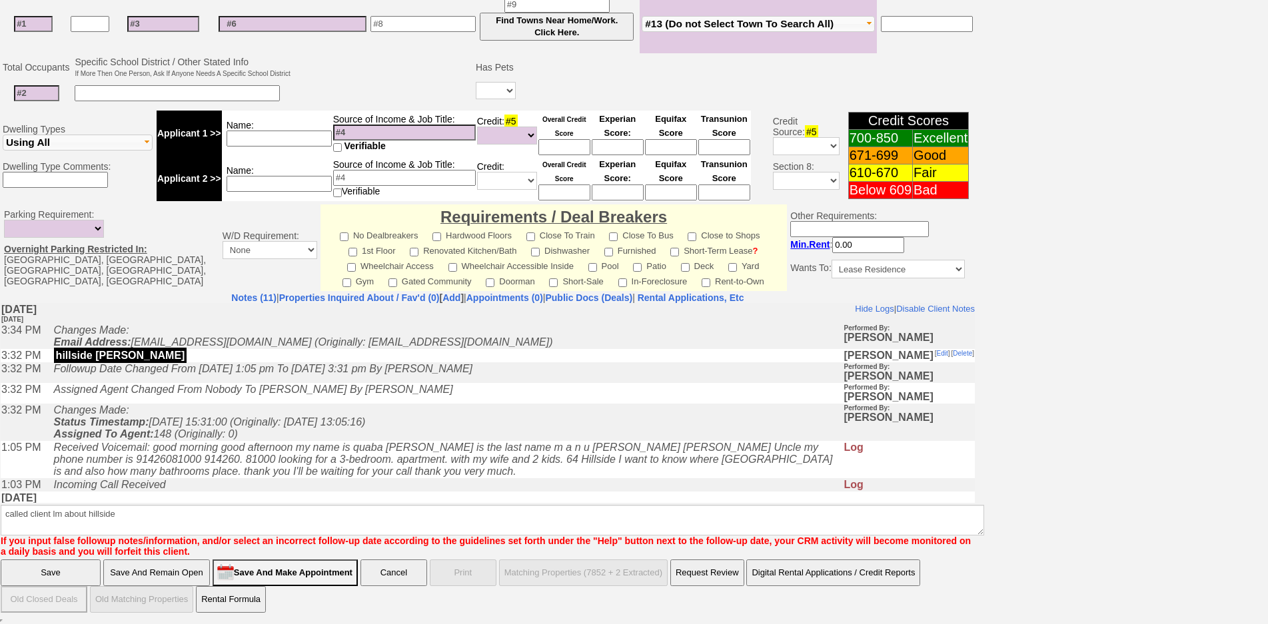
click at [162, 577] on input "Save And Remain Open" at bounding box center [156, 573] width 107 height 27
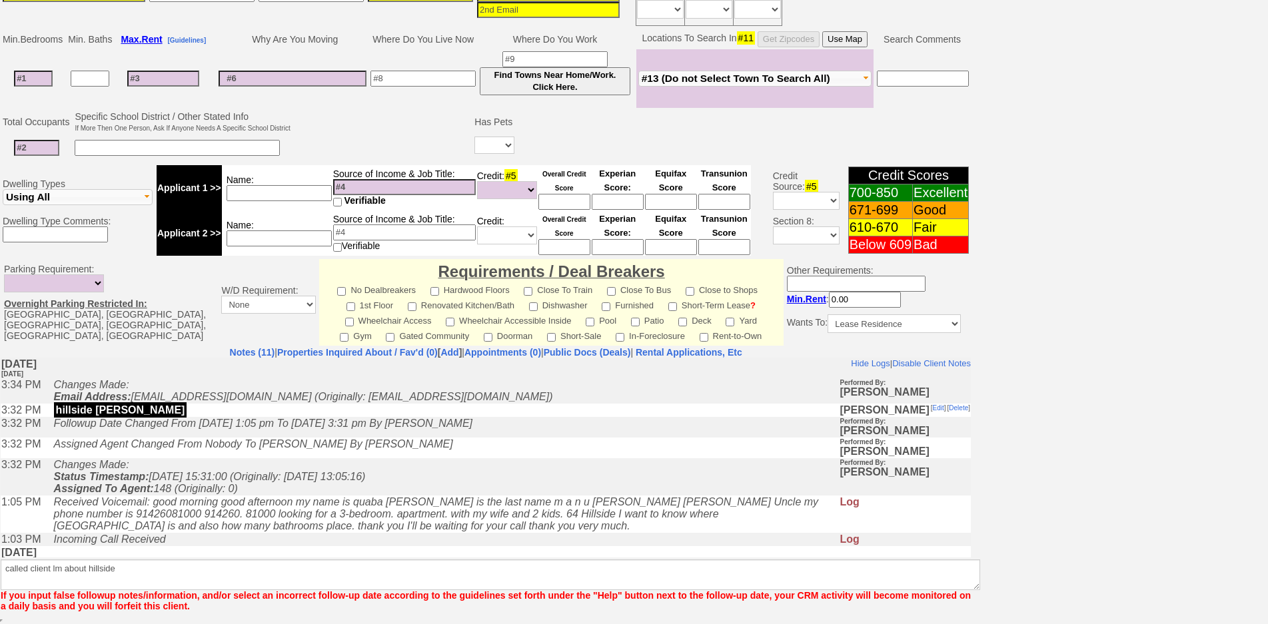
scroll to position [276, 0]
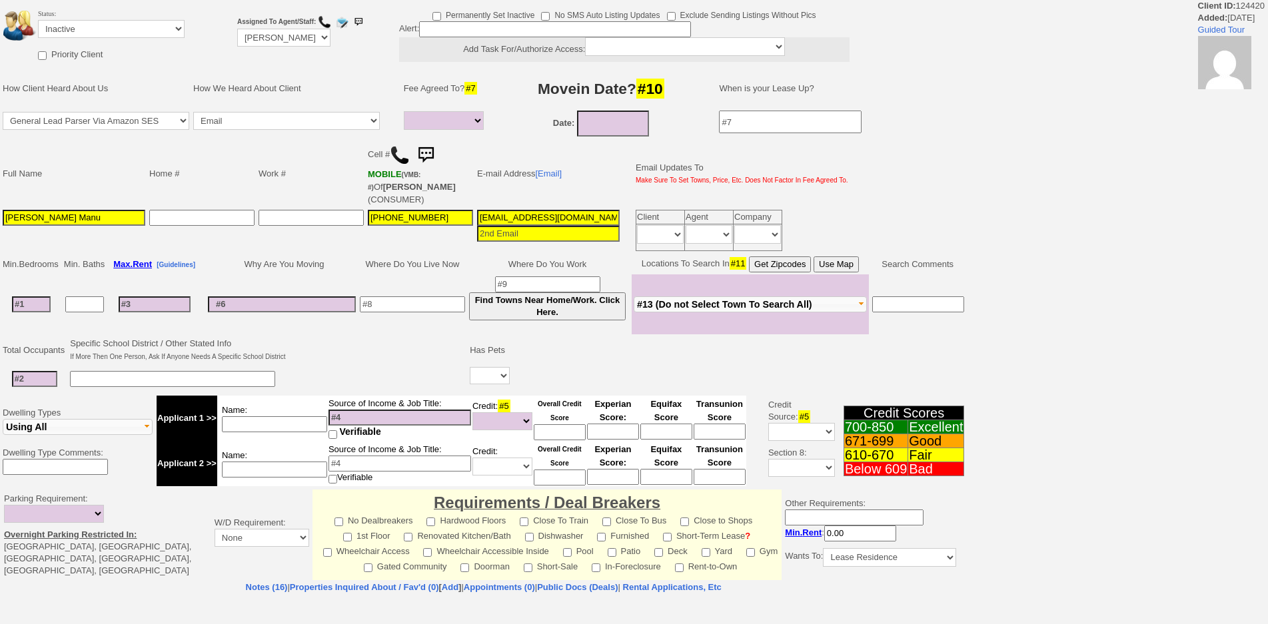
select select
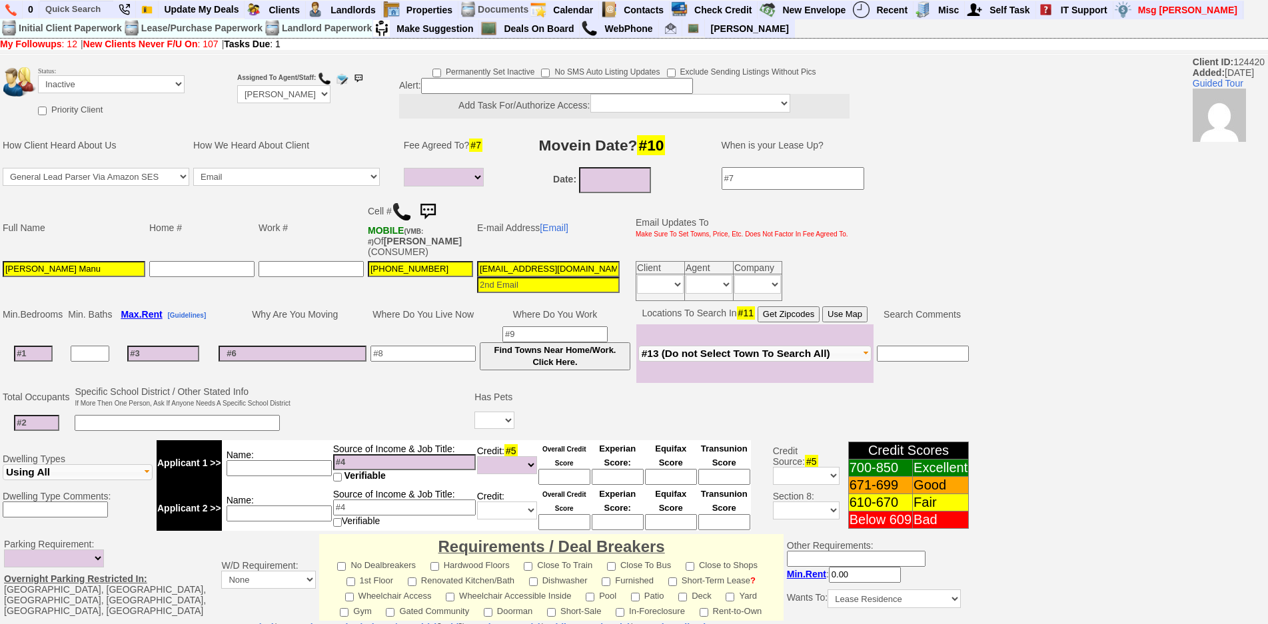
click at [437, 203] on img at bounding box center [428, 212] width 27 height 27
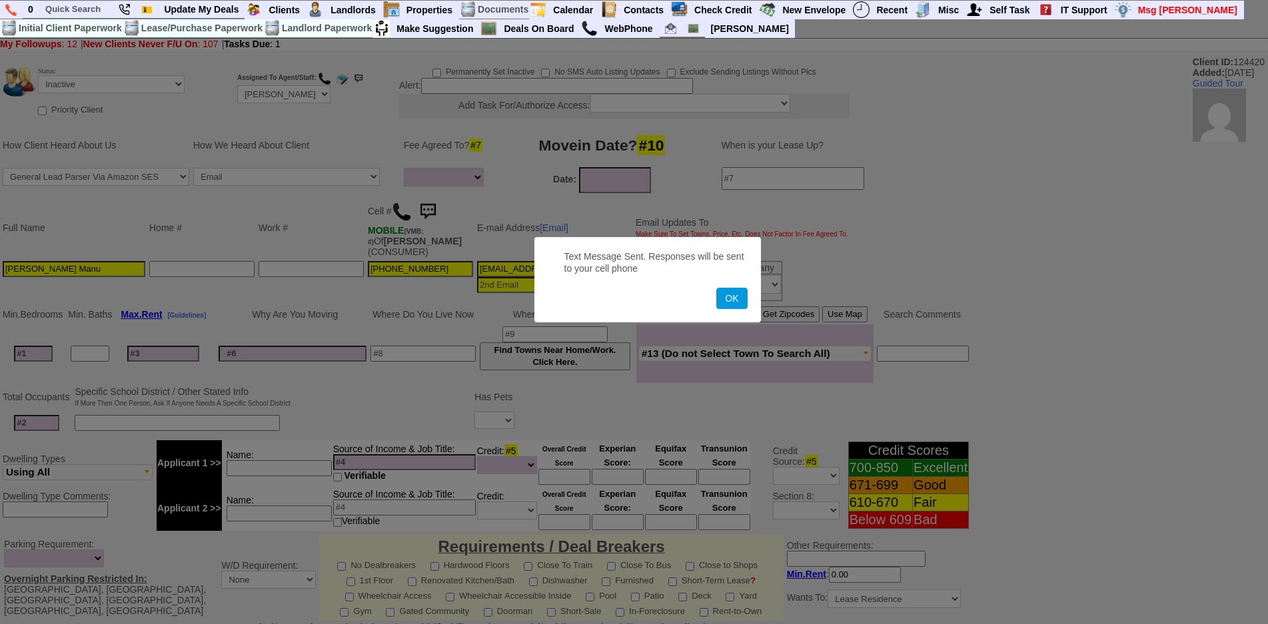
click at [716, 288] on button "OK" at bounding box center [731, 298] width 31 height 21
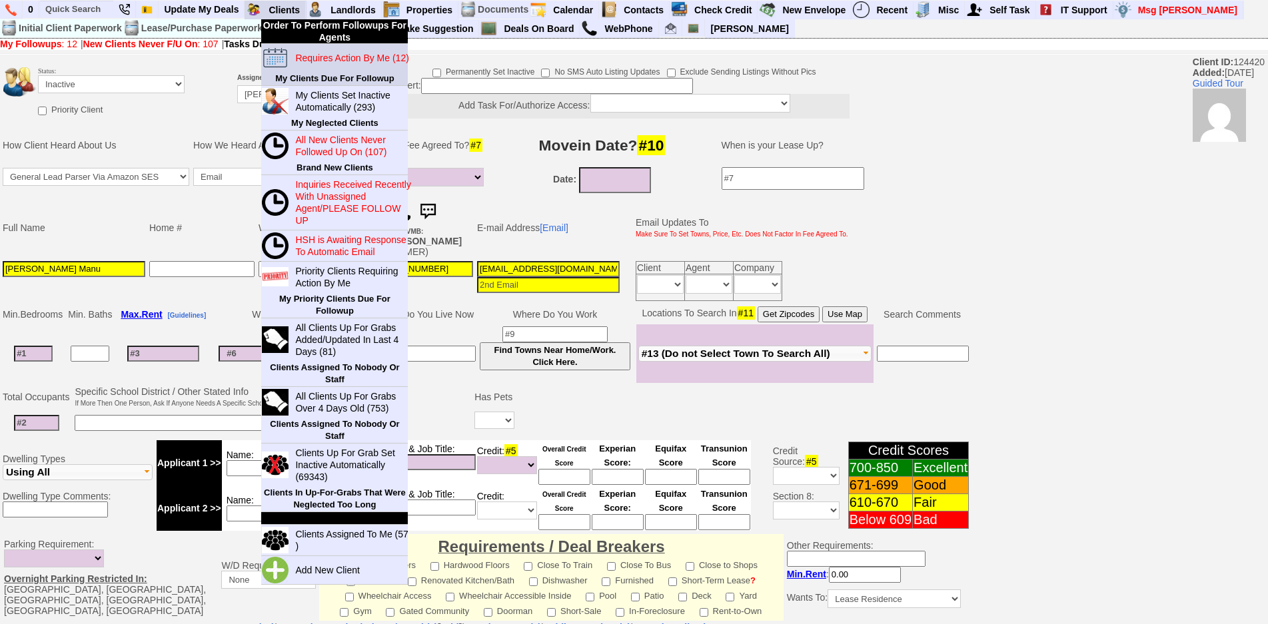
click at [313, 49] on link "Requires Action By Me (12)" at bounding box center [354, 57] width 128 height 17
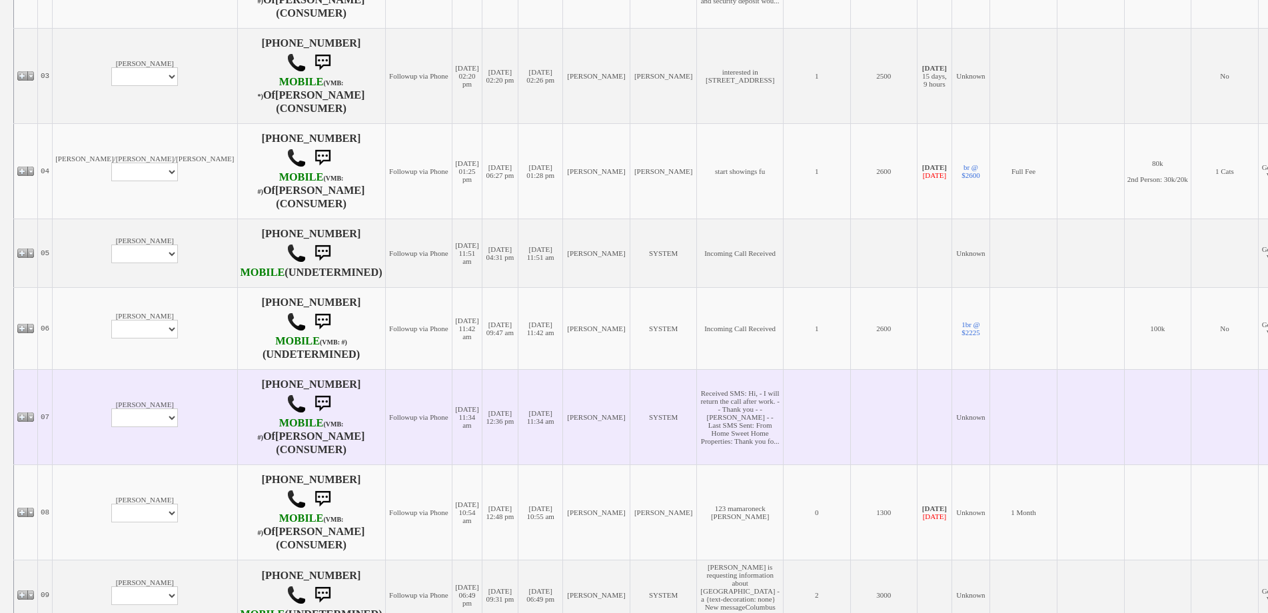
scroll to position [866, 0]
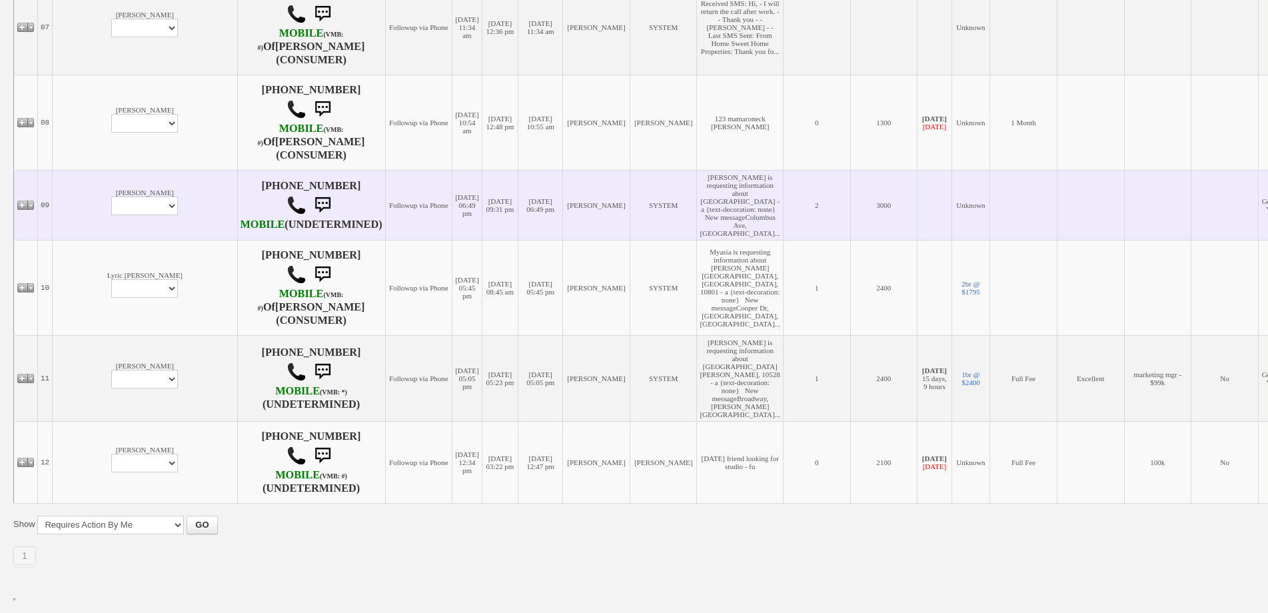
click at [93, 183] on td "Laura Alarcón Profile Edit Print Email Externally (Will Not Be Tracked In CRM) …" at bounding box center [145, 205] width 185 height 70
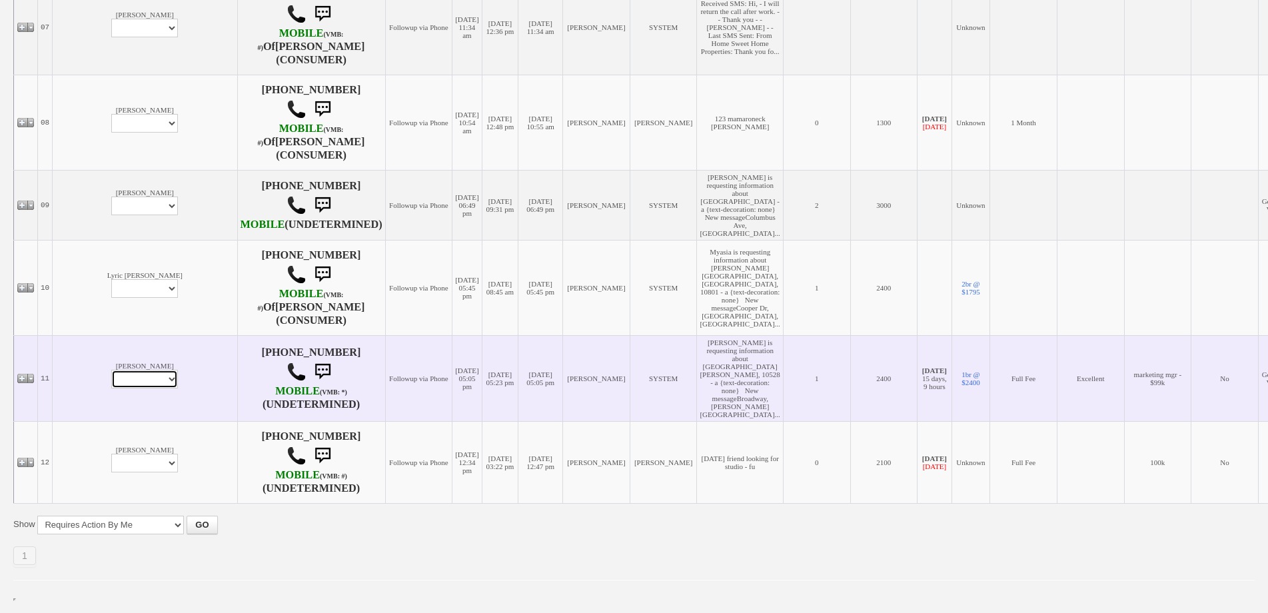
click at [111, 389] on select "Profile Edit Print Email Externally (Will Not Be Tracked In CRM) Closed Deals" at bounding box center [144, 379] width 67 height 19
select select "ChangeURL,/crm/custom/edit_client_form.php?redirect=%2Fcrm%2Fclients.php&id=162…"
click at [111, 389] on select "Profile Edit Print Email Externally (Will Not Be Tracked In CRM) Closed Deals" at bounding box center [144, 379] width 67 height 19
select select
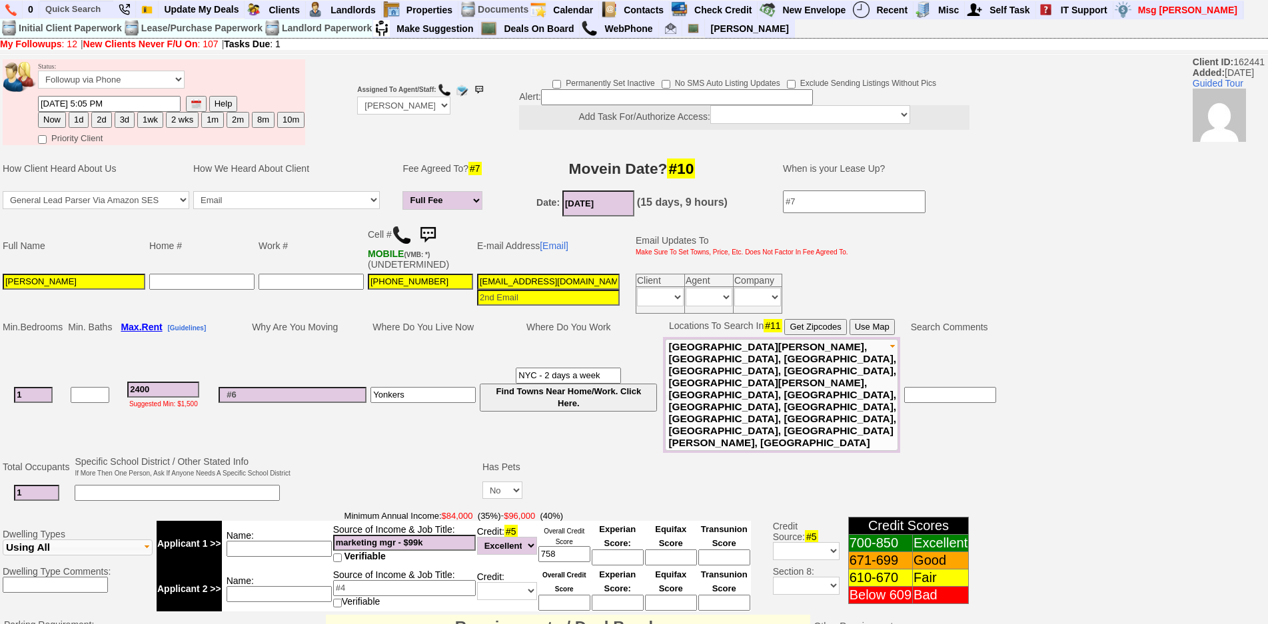
click at [406, 239] on img at bounding box center [402, 235] width 20 height 20
click at [80, 123] on button "1d" at bounding box center [79, 120] width 20 height 16
type input "[DATE] 02:37 PM"
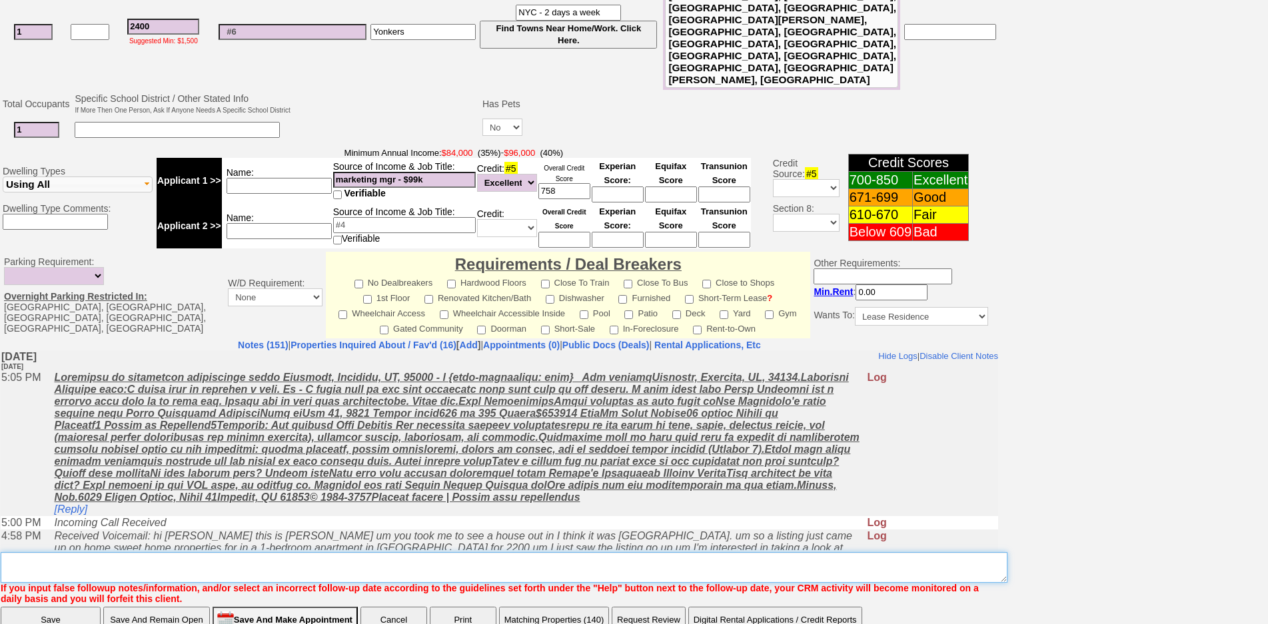
click at [447, 553] on textarea "Insert New Note Here" at bounding box center [504, 568] width 1007 height 31
type textarea "called client [PERSON_NAME] one more time"
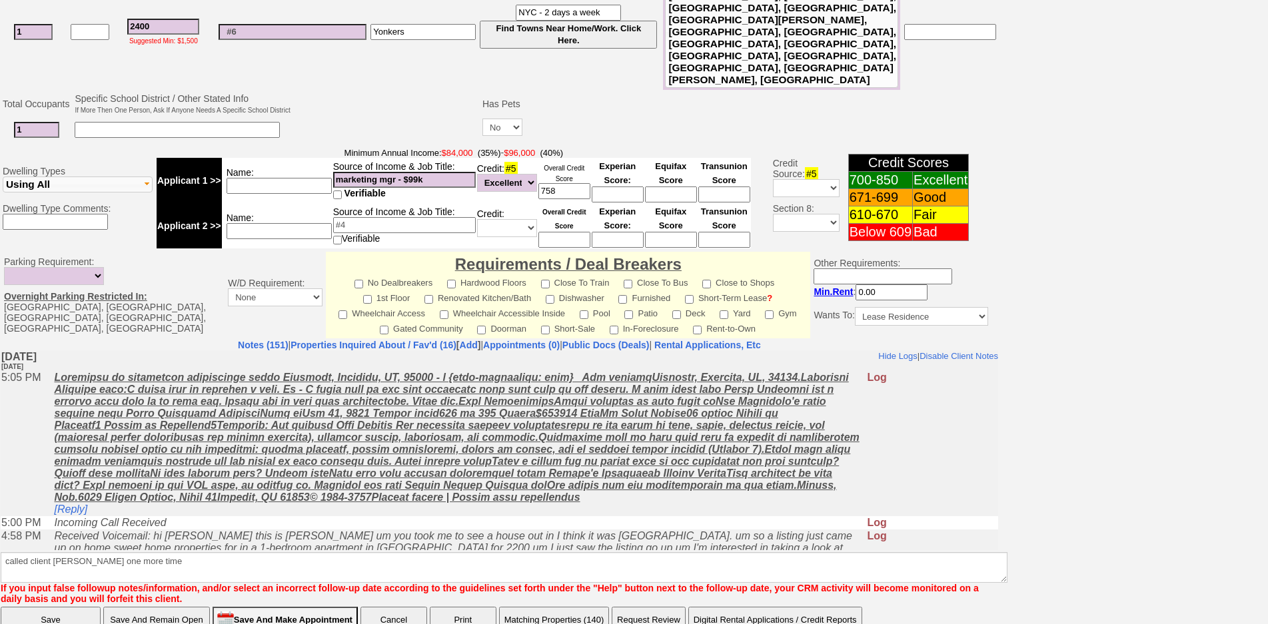
click input "Save" at bounding box center [51, 620] width 100 height 27
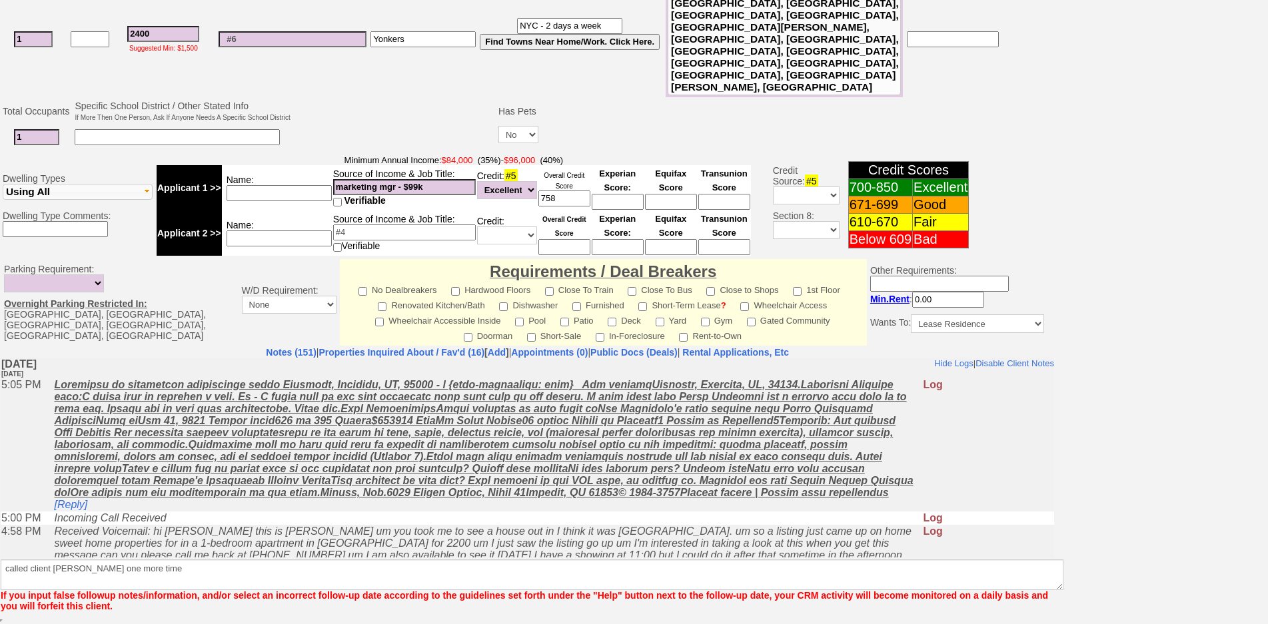
scroll to position [309, 0]
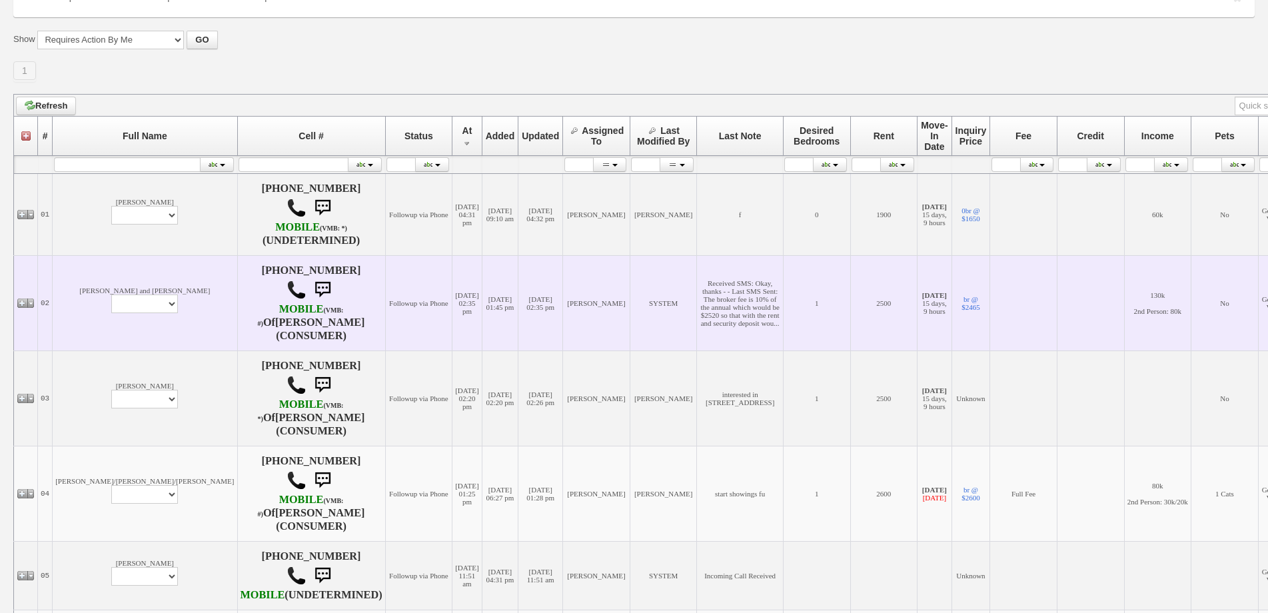
scroll to position [267, 0]
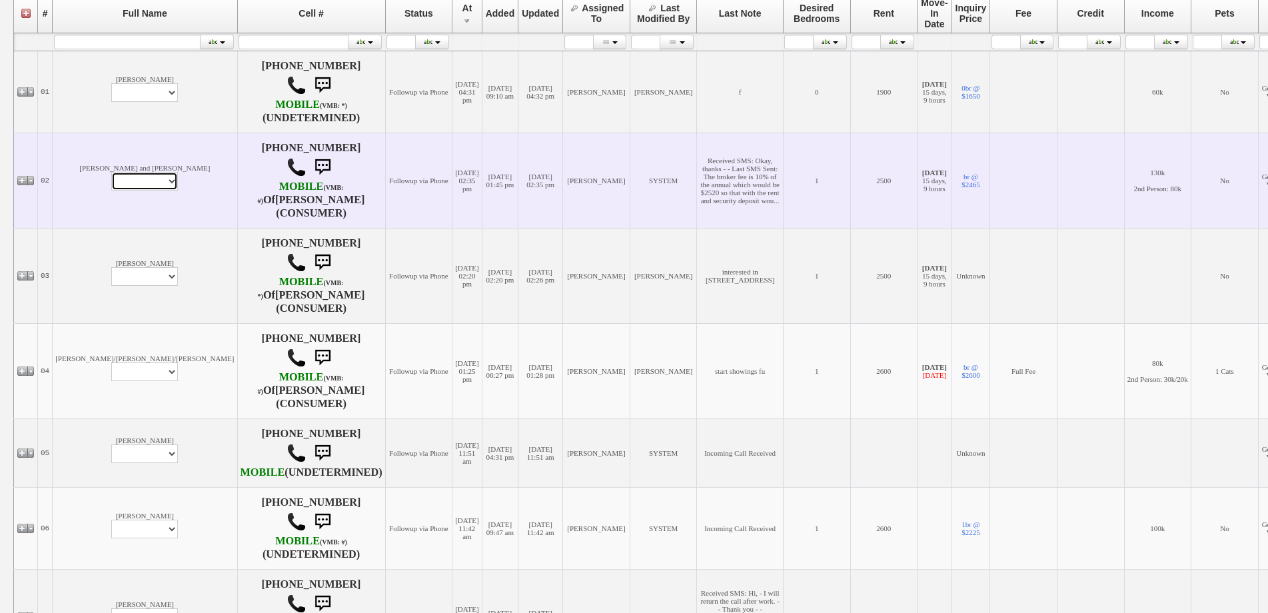
click at [116, 188] on select "Profile Edit Print Email Externally (Will Not Be Tracked In CRM) Closed Deals" at bounding box center [144, 181] width 67 height 19
select select "ChangeURL,/crm/custom/edit_client_form.php?redirect=%2Fcrm%2Fclients.php&id=167…"
click at [111, 180] on select "Profile Edit Print Email Externally (Will Not Be Tracked In CRM) Closed Deals" at bounding box center [144, 181] width 67 height 19
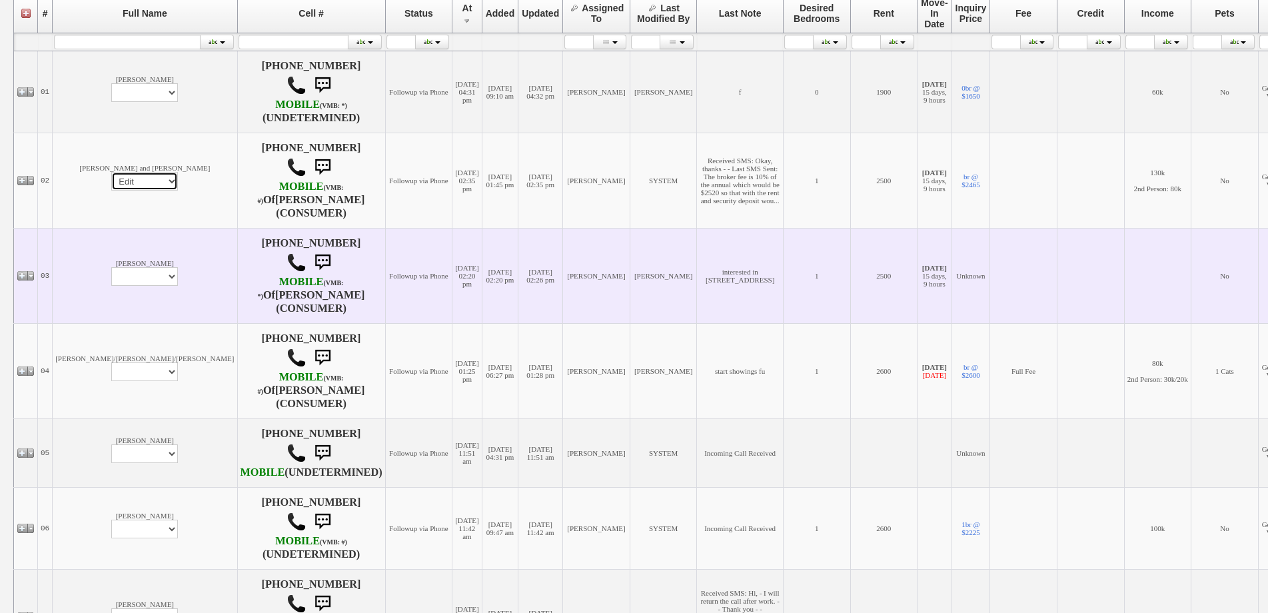
select select
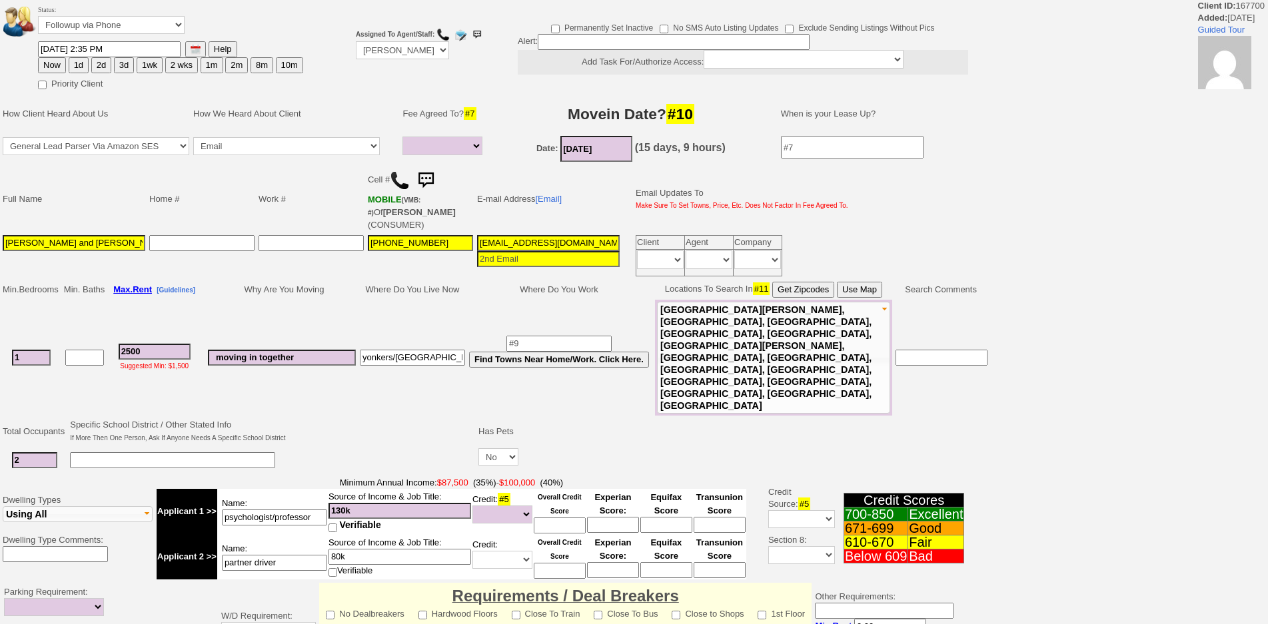
select select
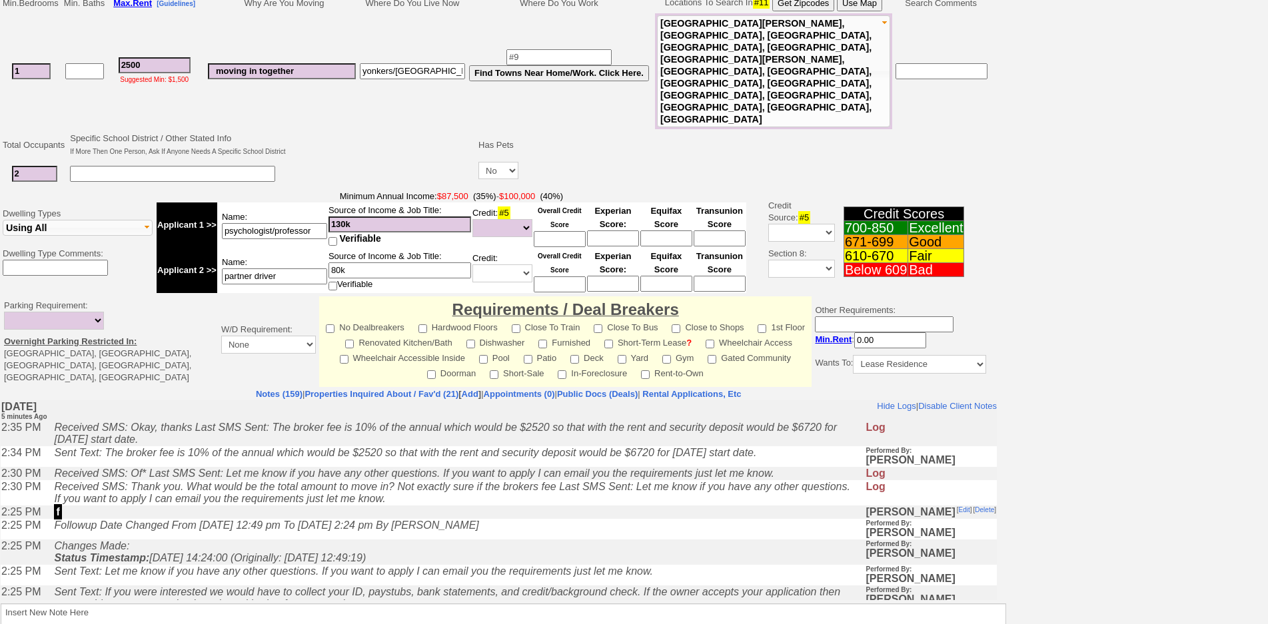
scroll to position [310, 0]
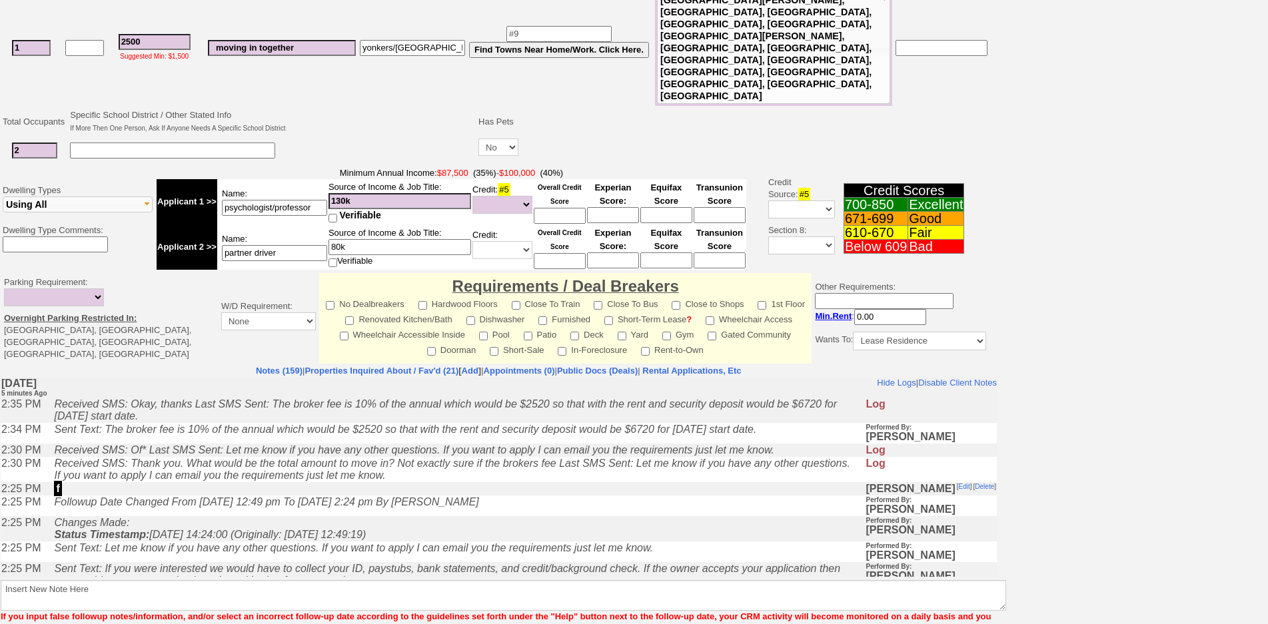
click at [361, 537] on td "Changes Made: Status Timestamp: 2025-09-17 14:24:00 (Originally: 2025-09-15 12:…" at bounding box center [456, 529] width 818 height 25
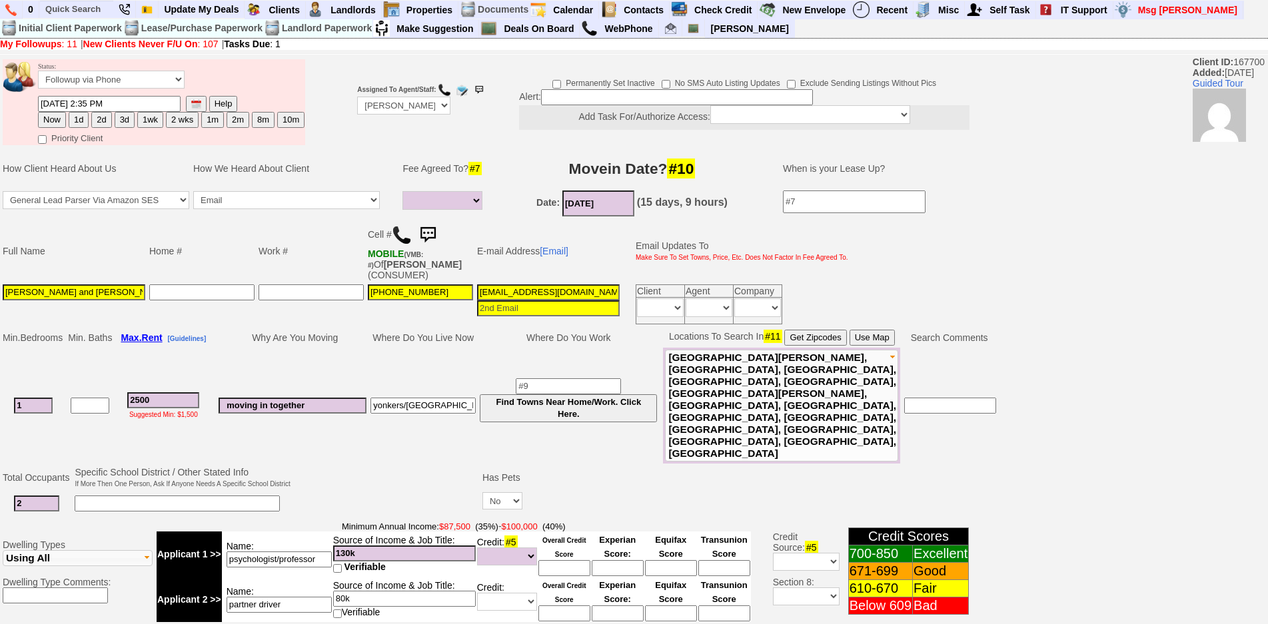
scroll to position [0, 0]
click at [95, 120] on button "2d" at bounding box center [101, 120] width 20 height 16
type input "09/17/2025 02:40 PM"
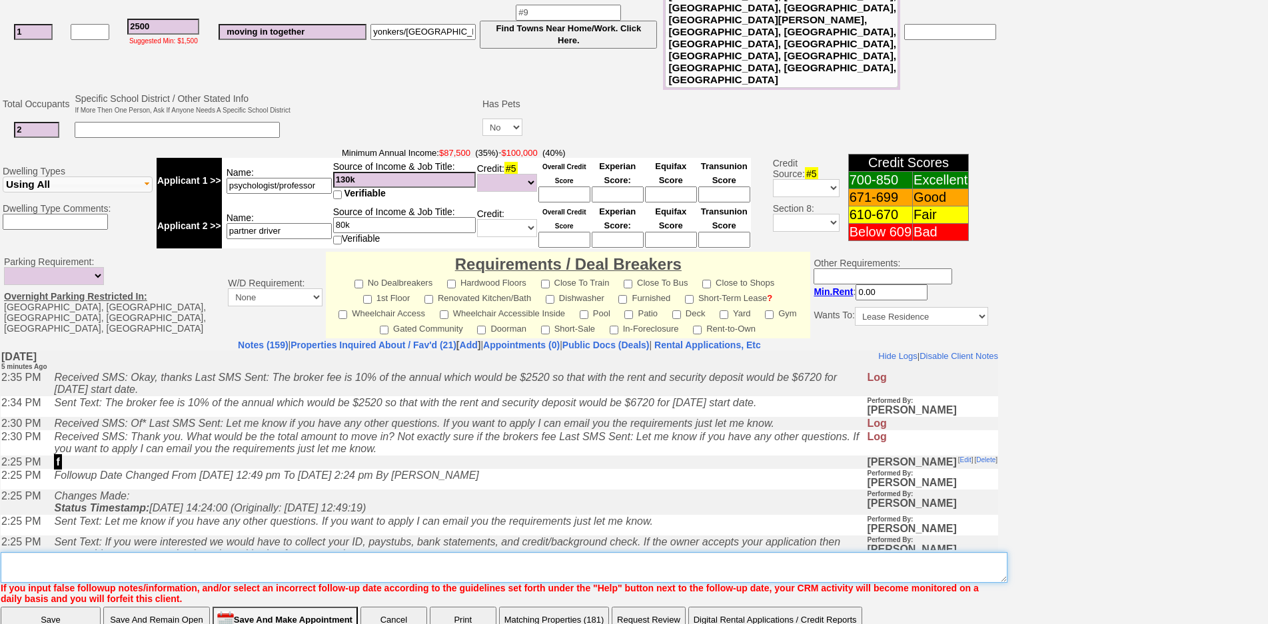
click at [491, 553] on textarea "Insert New Note Here" at bounding box center [504, 568] width 1007 height 31
type textarea "f"
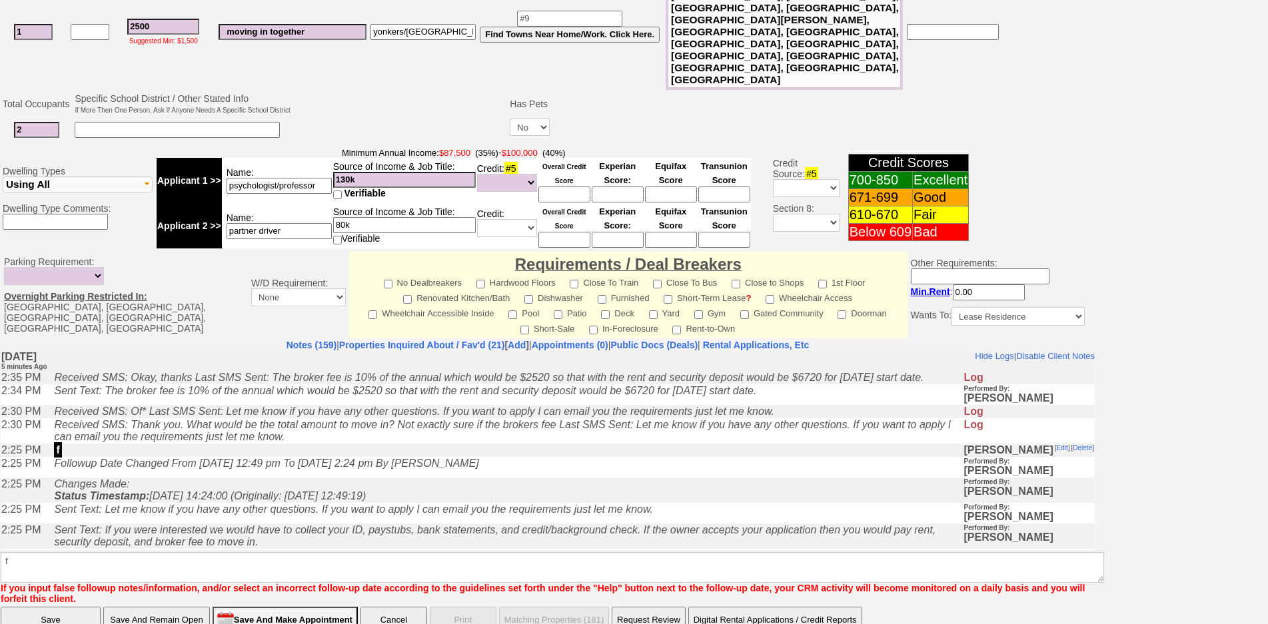
click input "Save" at bounding box center [51, 620] width 100 height 27
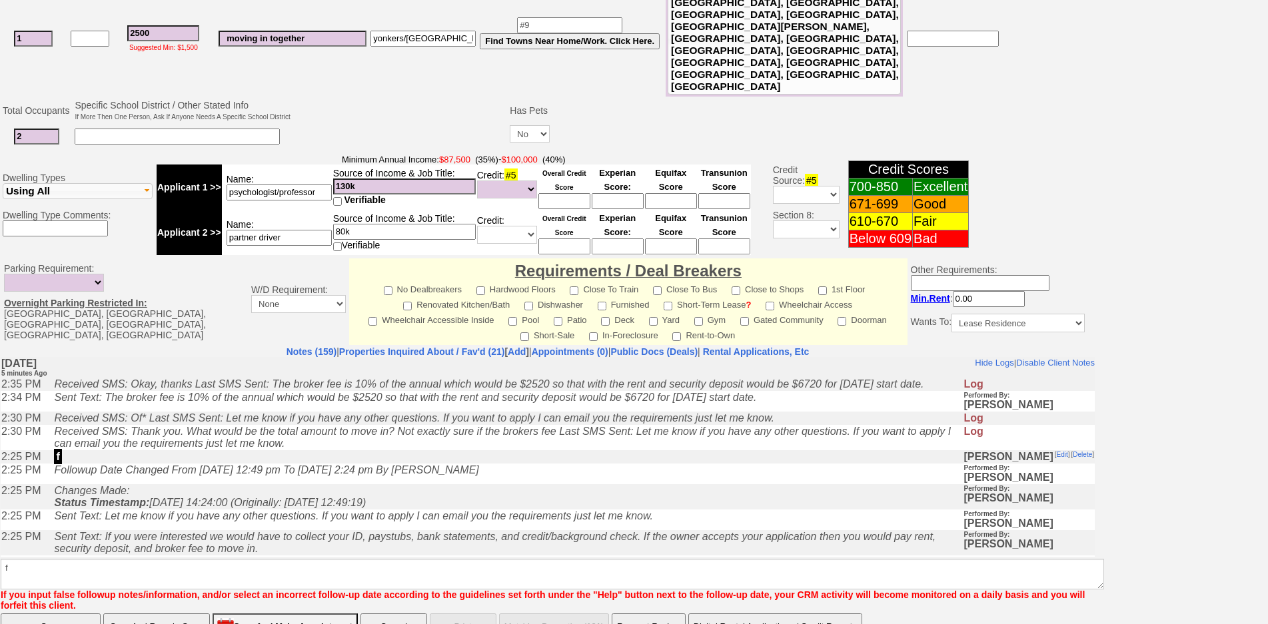
scroll to position [319, 0]
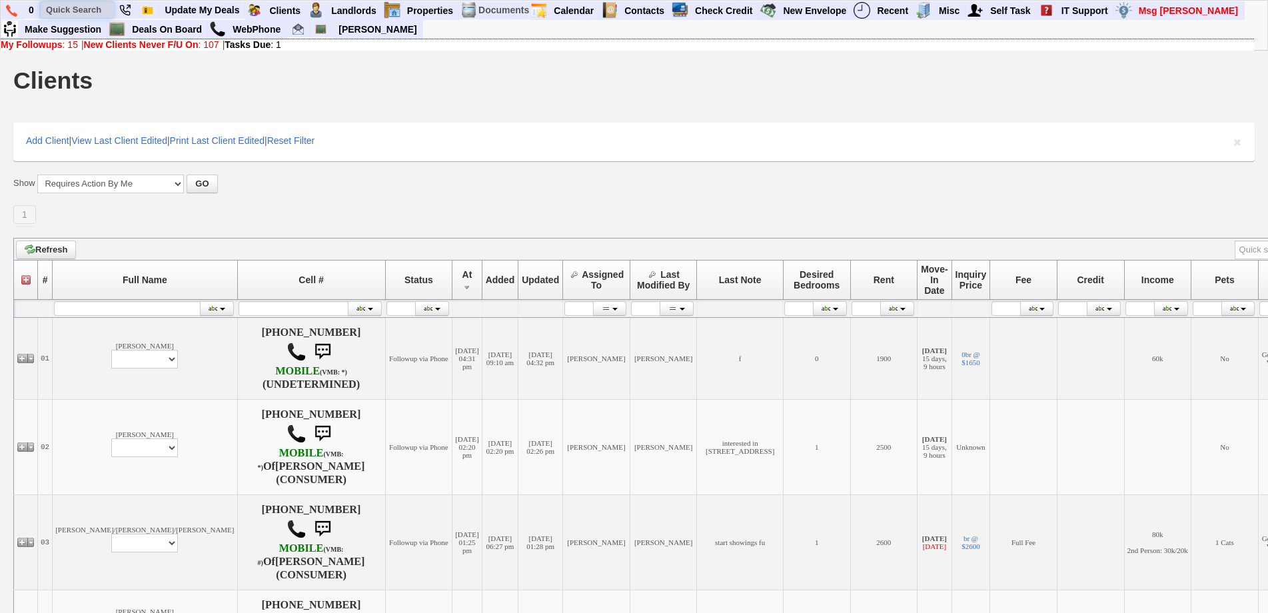
click at [63, 3] on input "text" at bounding box center [77, 9] width 73 height 17
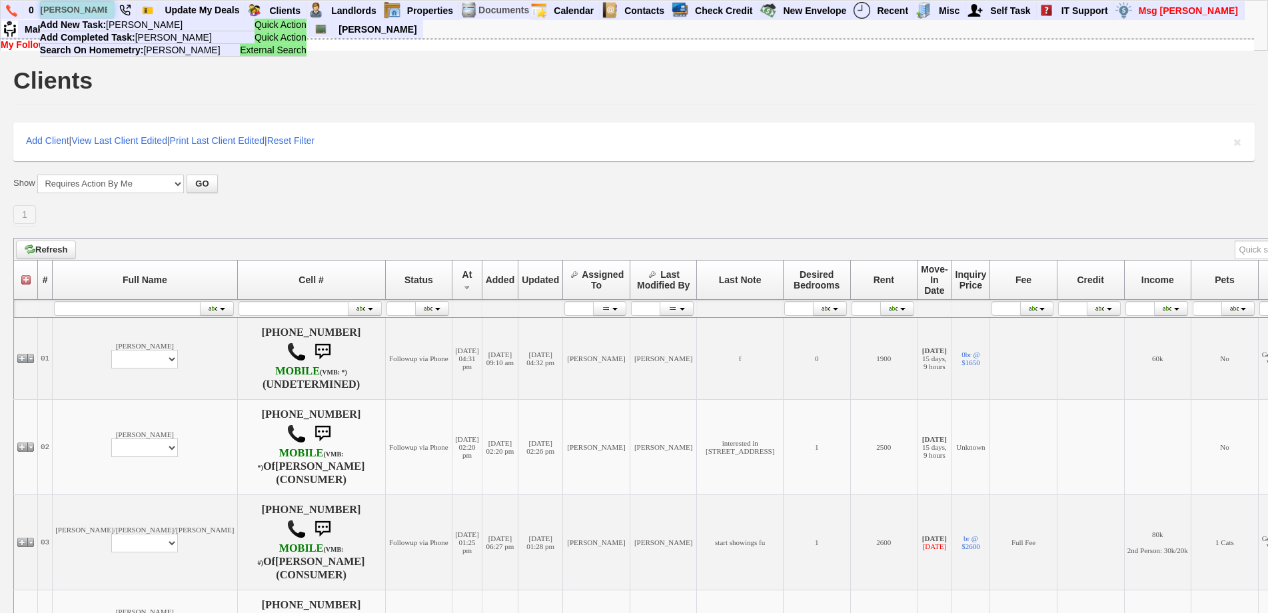
click at [79, 13] on input "[PERSON_NAME]" at bounding box center [77, 9] width 73 height 17
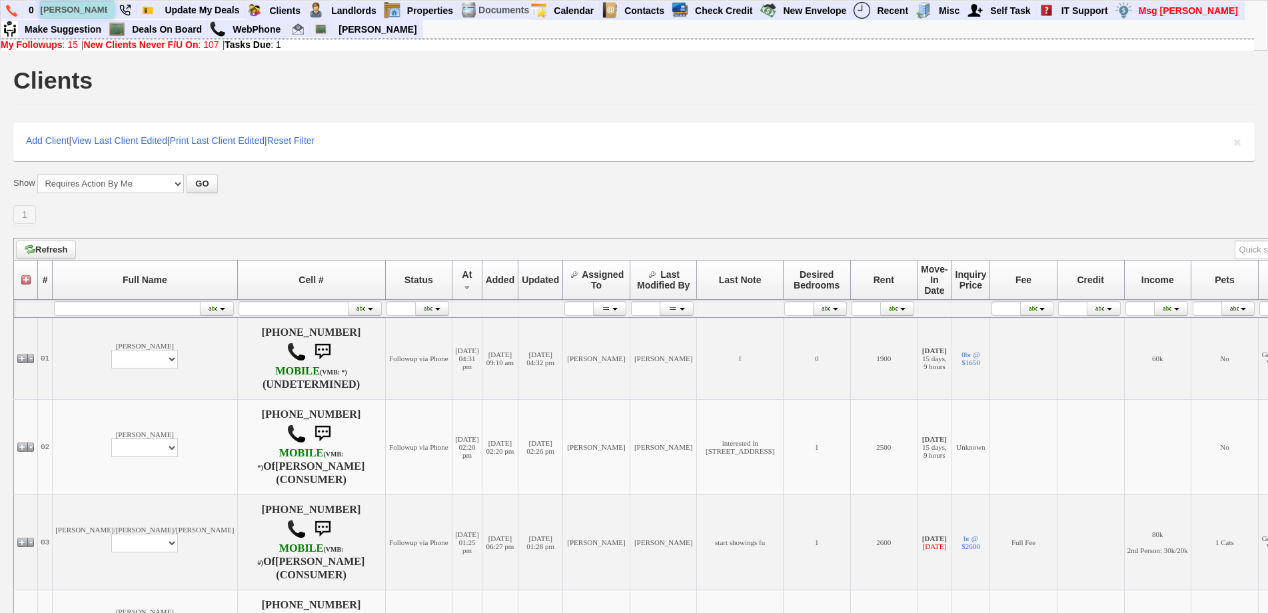
click at [101, 11] on input "[PERSON_NAME]" at bounding box center [77, 9] width 73 height 17
click at [104, 11] on input "[PERSON_NAME]" at bounding box center [77, 9] width 73 height 17
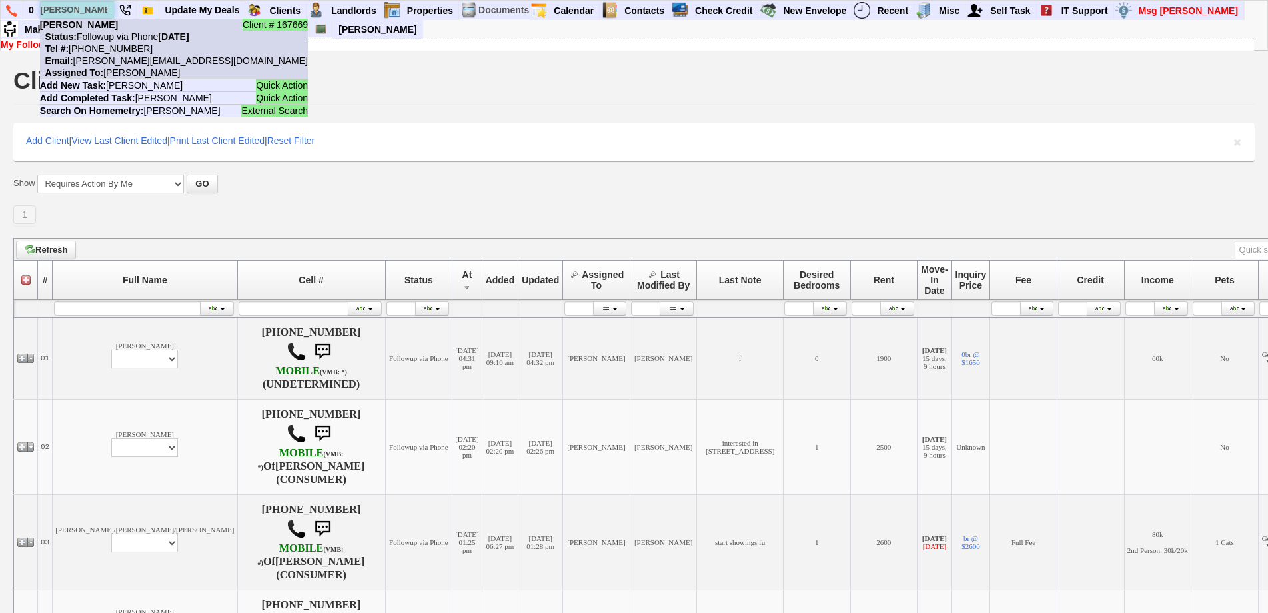
type input "[PERSON_NAME]"
click at [111, 29] on li "Client # 167669 [PERSON_NAME] Status: Followup via Phone [DATE] Tel #: [PHONE_N…" at bounding box center [174, 49] width 268 height 61
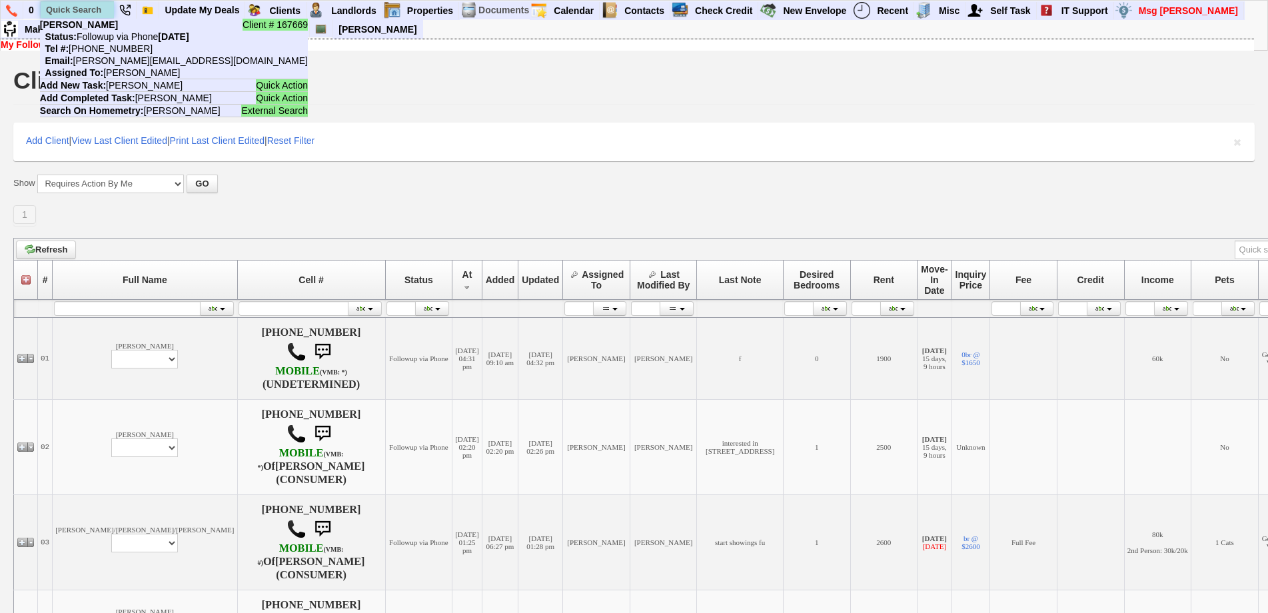
click at [83, 5] on input "text" at bounding box center [77, 9] width 73 height 17
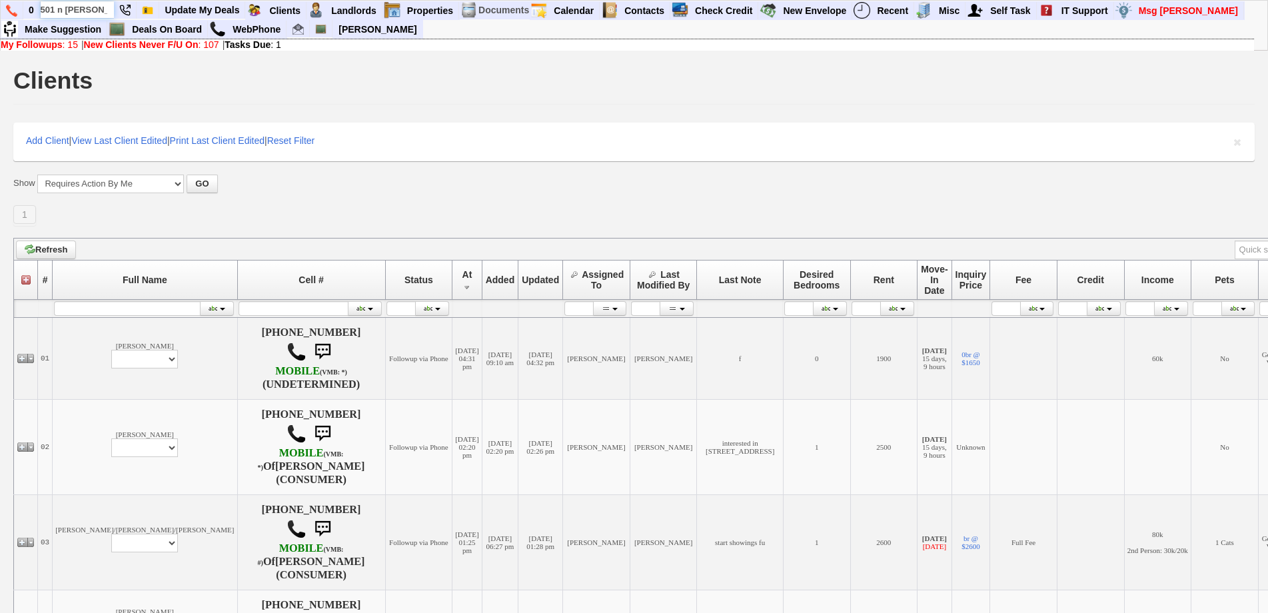
type input "501 n [PERSON_NAME]"
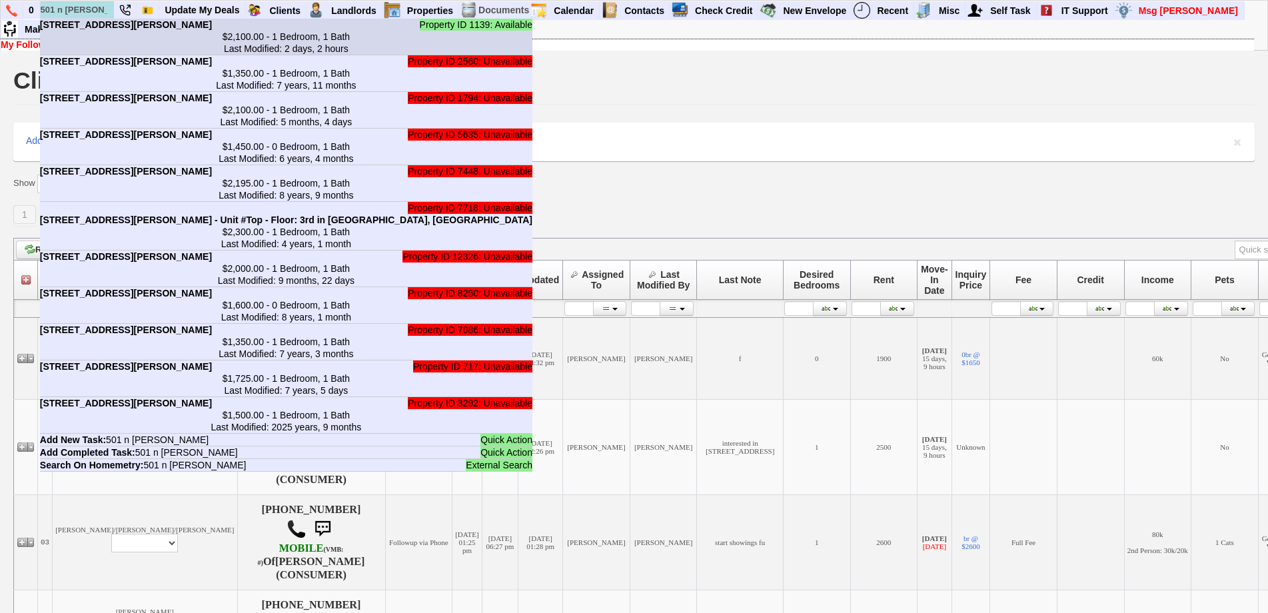
click at [119, 27] on li "Property ID 1139: Available [STREET_ADDRESS][PERSON_NAME] - Floor: [GEOGRAPHIC_…" at bounding box center [286, 37] width 493 height 37
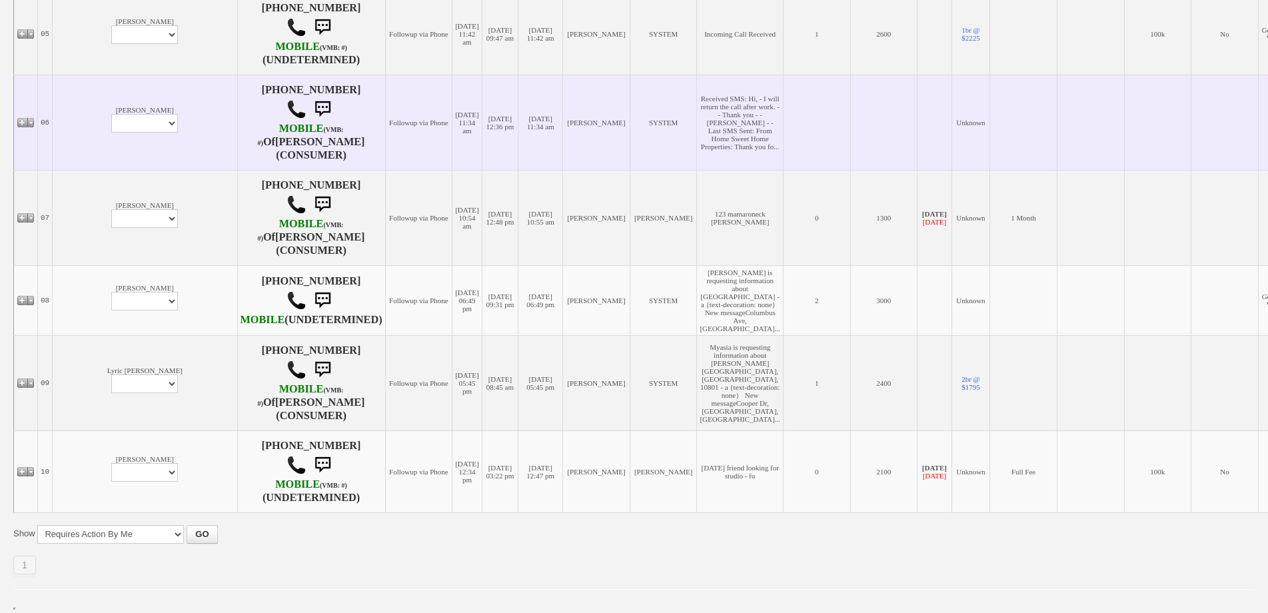
scroll to position [666, 0]
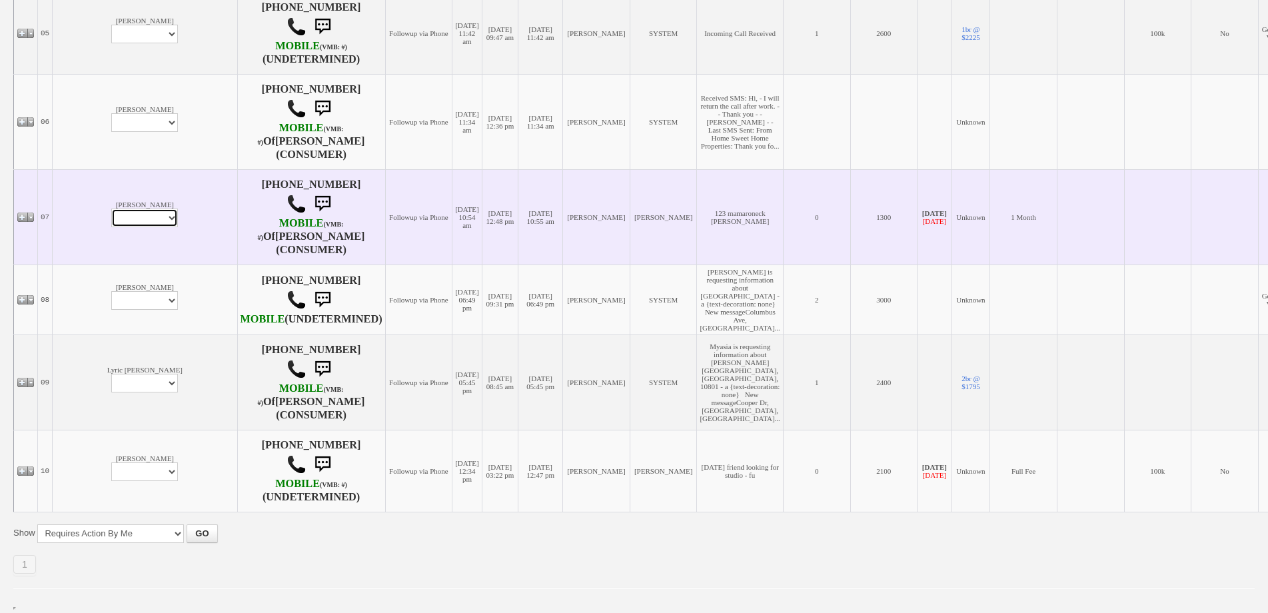
click at [111, 227] on select "Profile Edit Print Email Externally (Will Not Be Tracked In CRM) Closed Deals" at bounding box center [144, 218] width 67 height 19
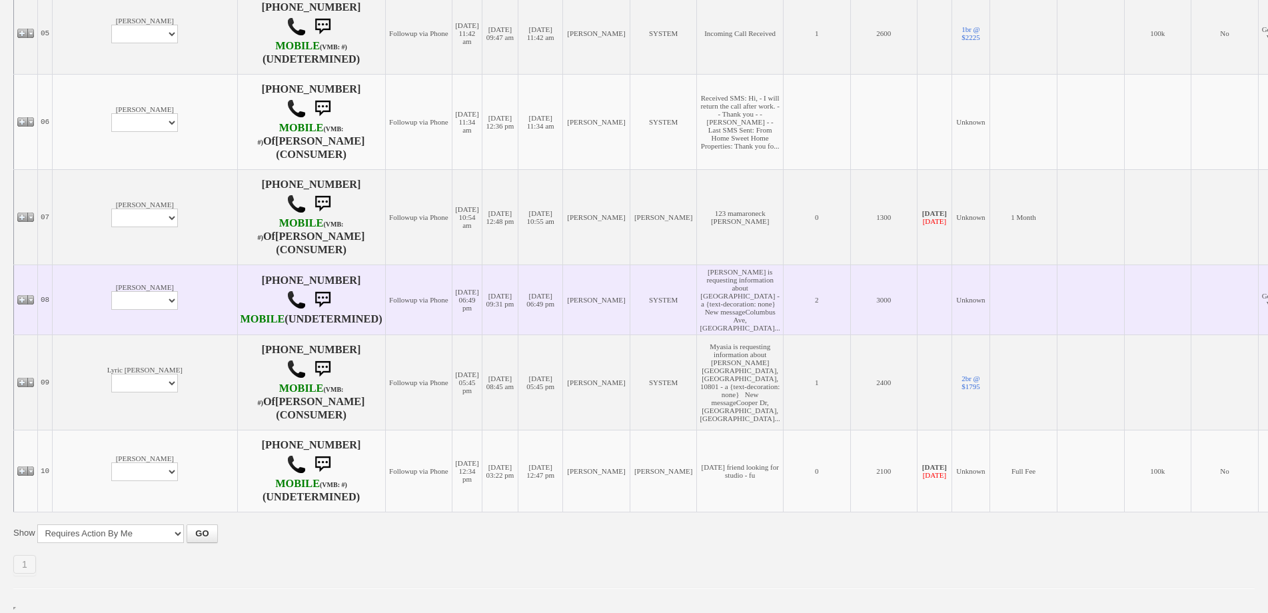
click at [453, 335] on td "[DATE] 06:49 pm" at bounding box center [467, 300] width 29 height 70
click at [111, 310] on select "Profile Edit Print Email Externally (Will Not Be Tracked In CRM) Closed Deals" at bounding box center [144, 300] width 67 height 19
select select "ChangeURL,/crm/custom/edit_client_form.php?redirect=%2Fcrm%2Fclients.php&id=155…"
click at [111, 310] on select "Profile Edit Print Email Externally (Will Not Be Tracked In CRM) Closed Deals" at bounding box center [144, 300] width 67 height 19
select select
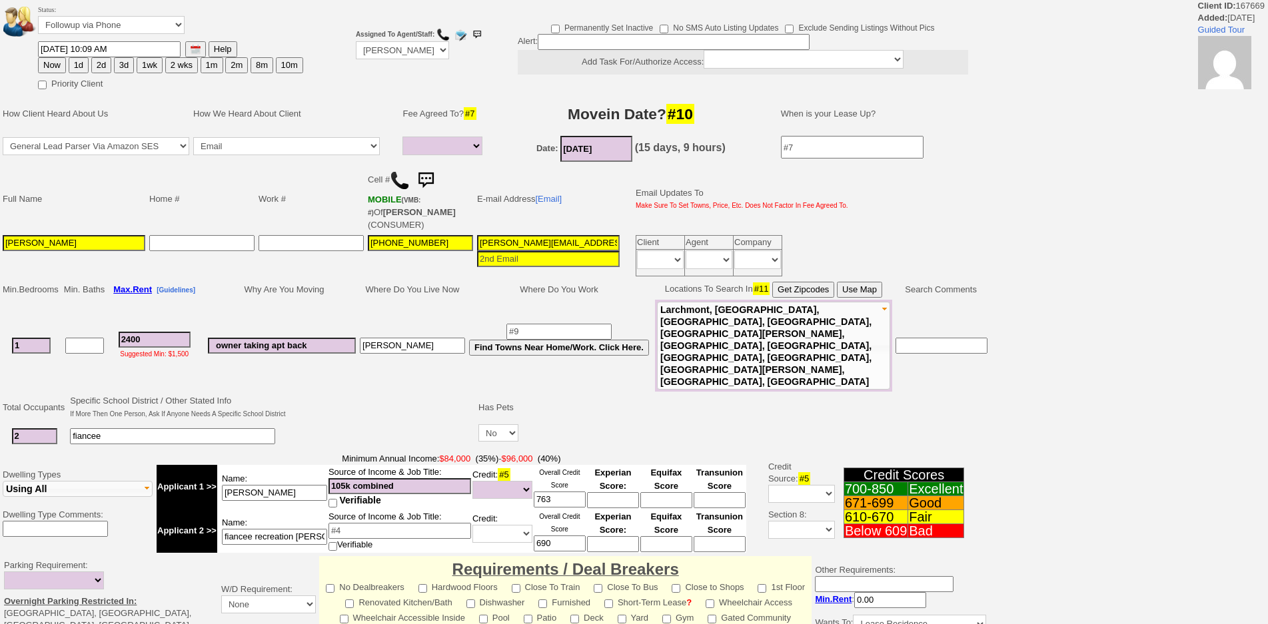
select select
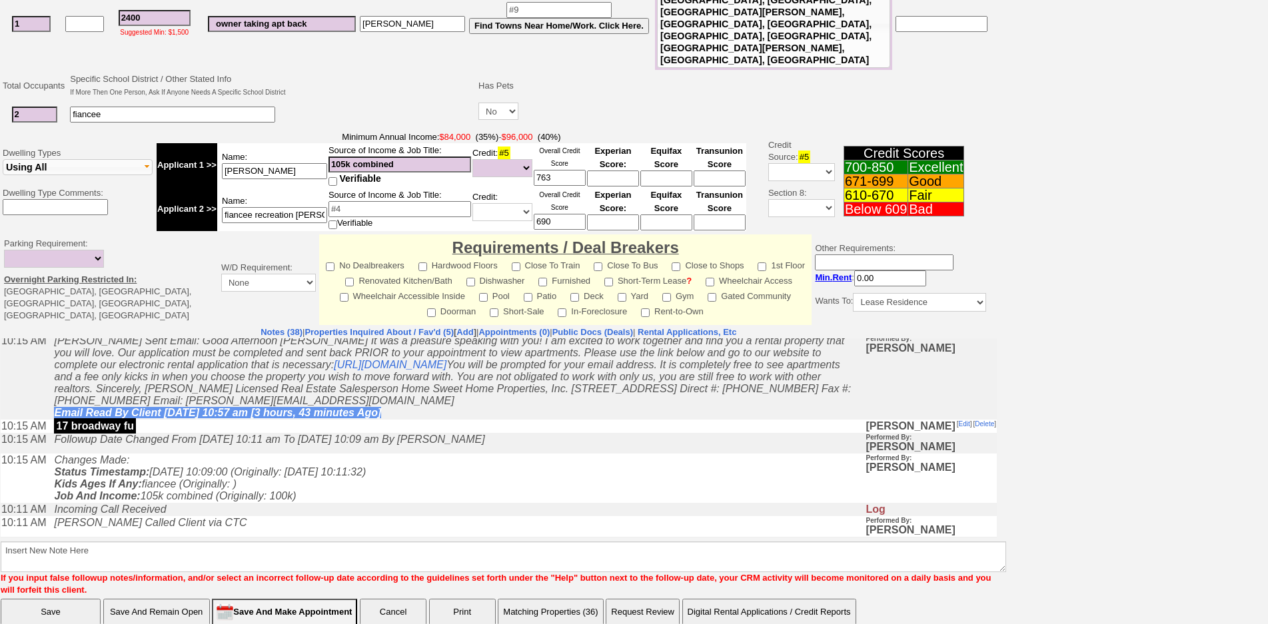
scroll to position [200, 0]
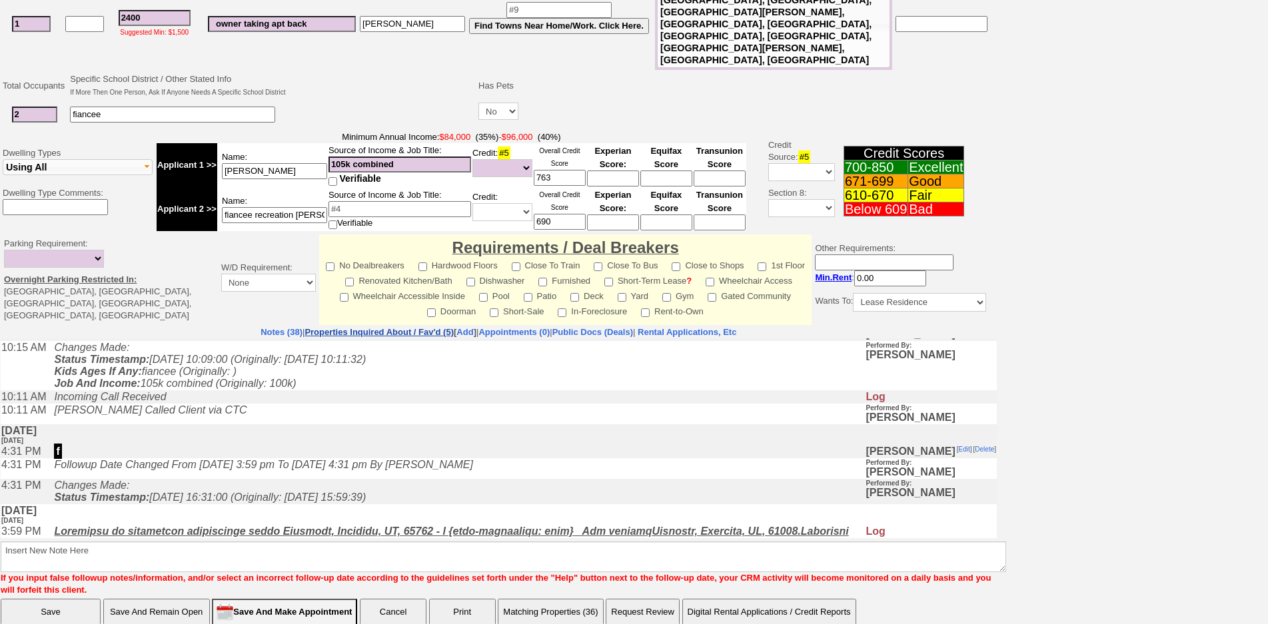
click at [407, 327] on link "Properties Inquired About / Fav'd (5)" at bounding box center [379, 332] width 149 height 10
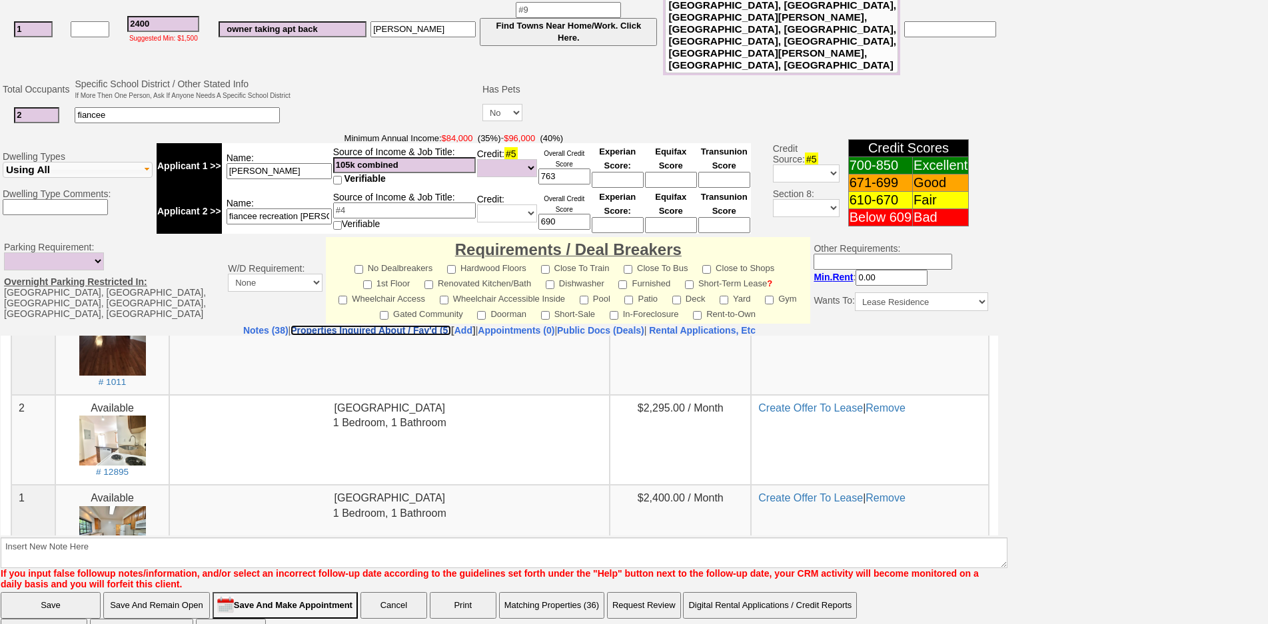
scroll to position [403, 0]
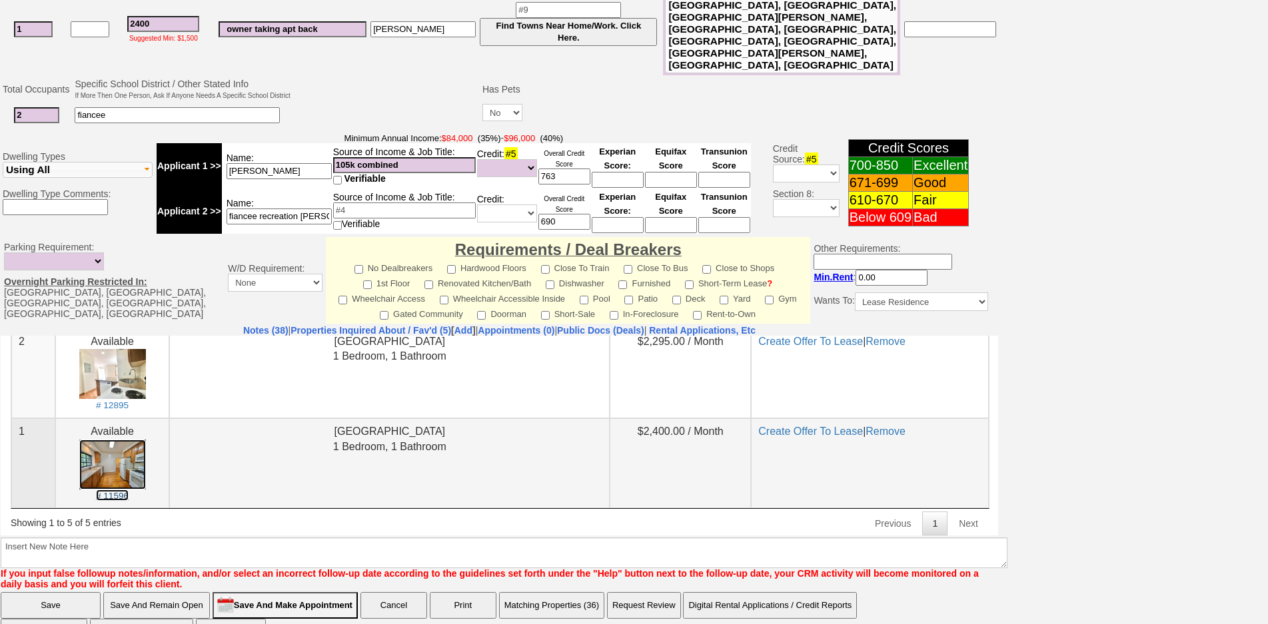
click at [110, 461] on img at bounding box center [112, 464] width 67 height 50
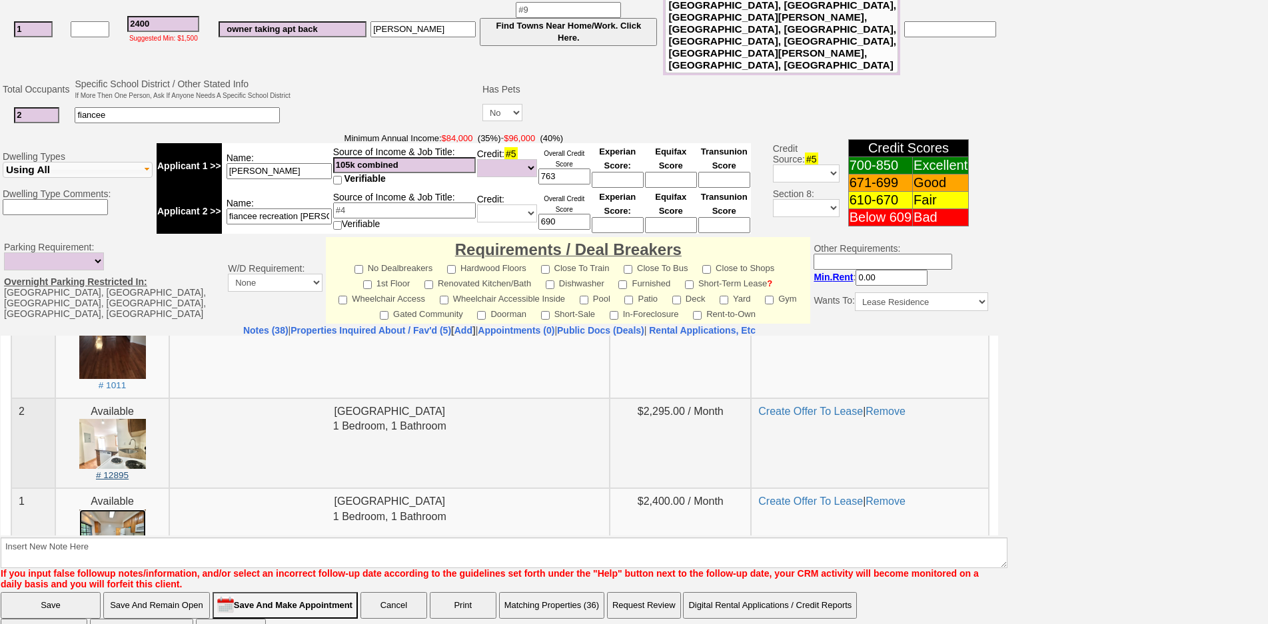
scroll to position [337, 0]
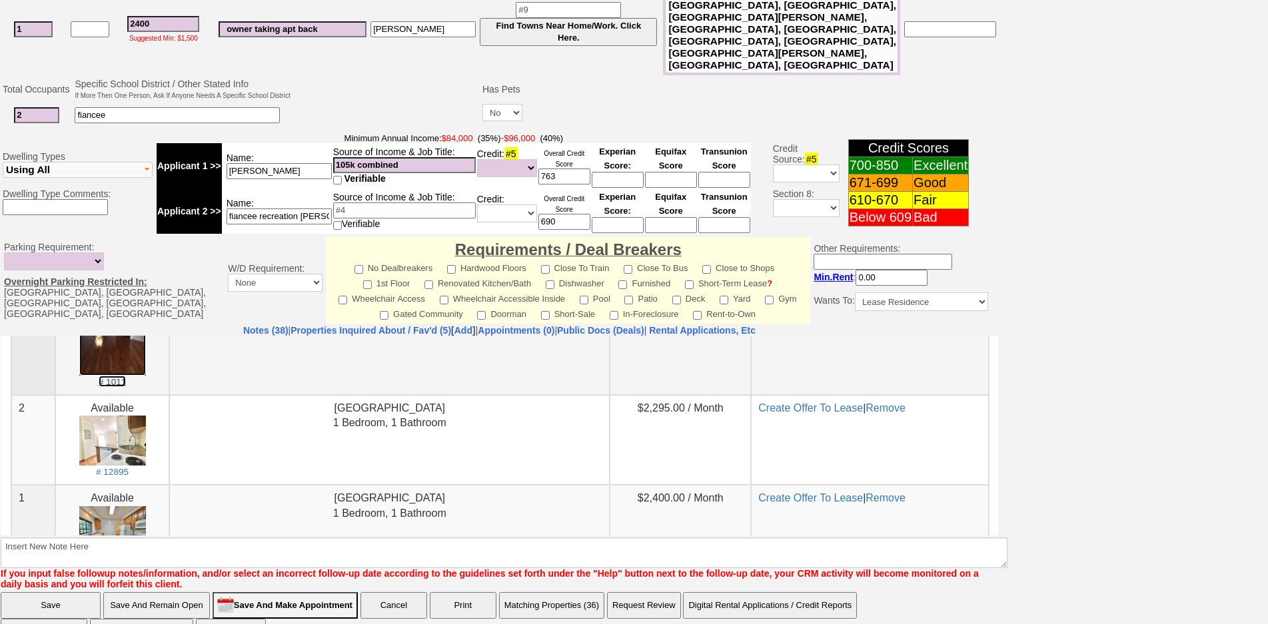
click at [112, 341] on img at bounding box center [112, 331] width 67 height 89
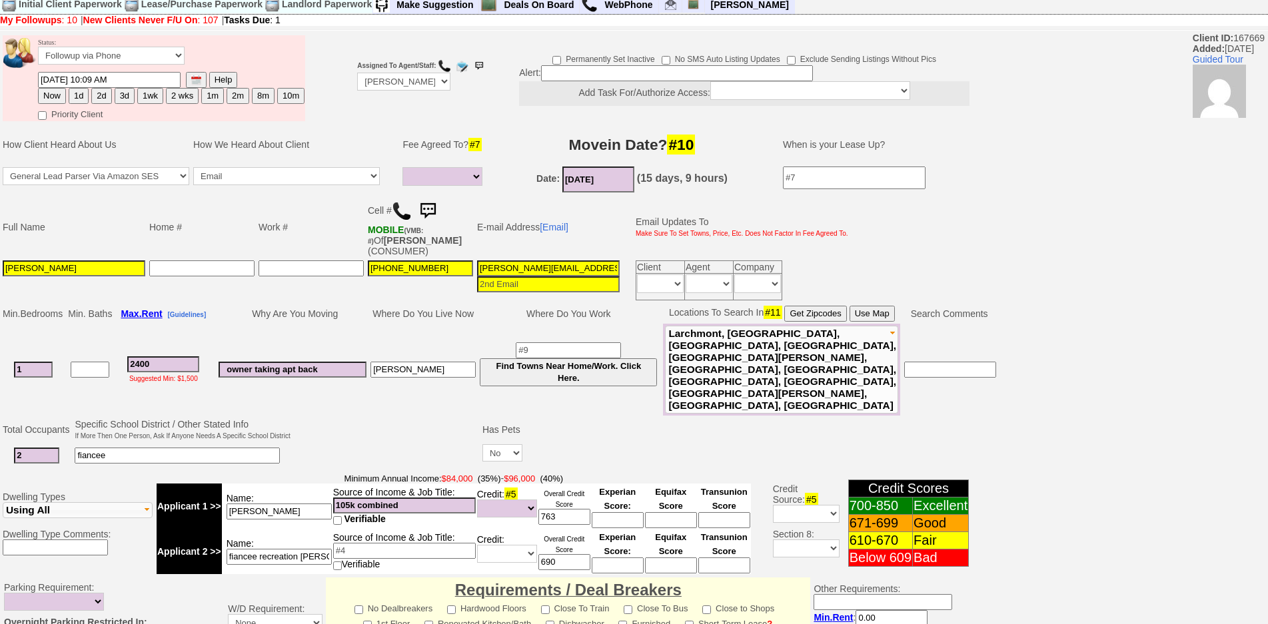
scroll to position [0, 0]
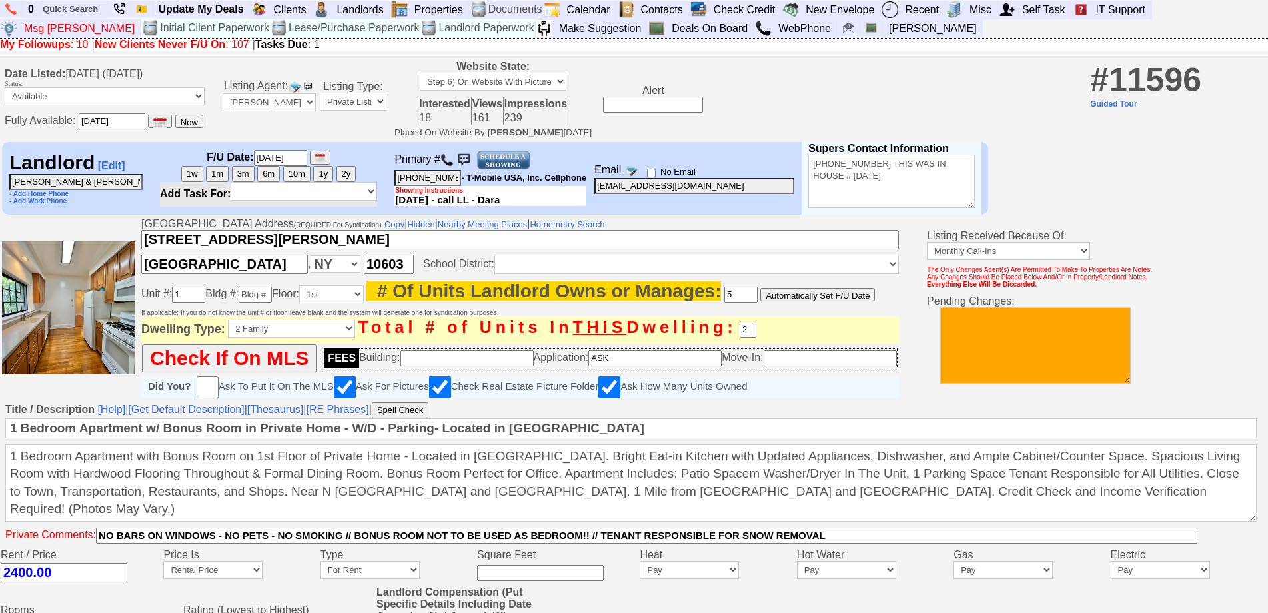
drag, startPoint x: 1117, startPoint y: 261, endPoint x: 1131, endPoint y: 285, distance: 28.4
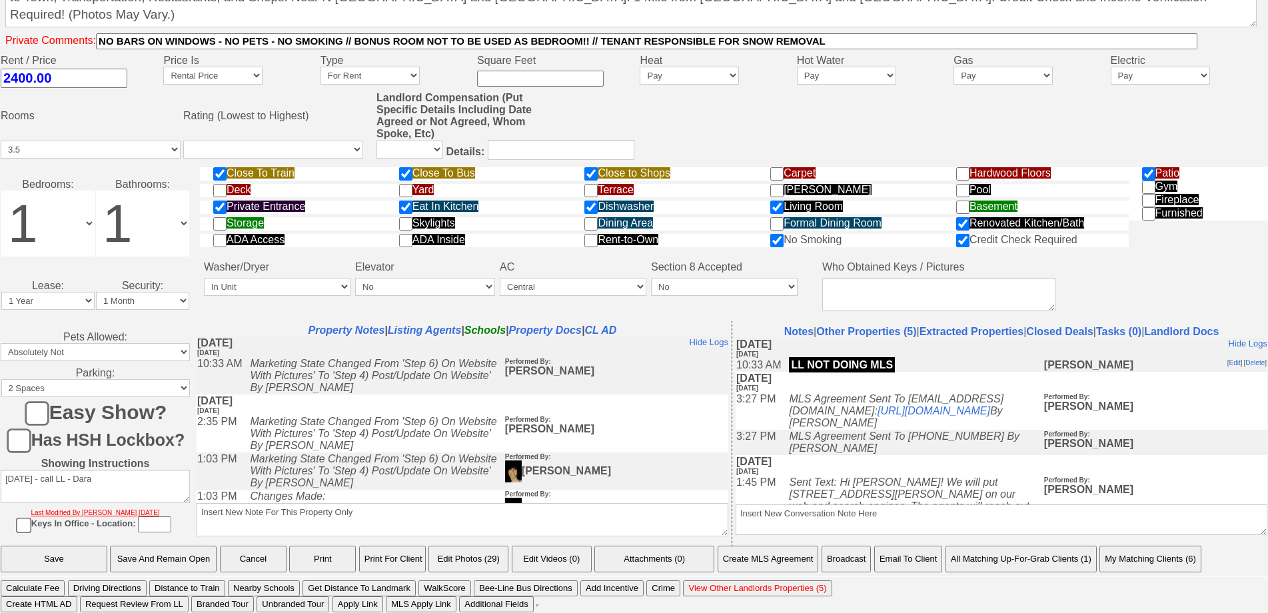
click at [929, 559] on button "Email To Client" at bounding box center [908, 559] width 68 height 27
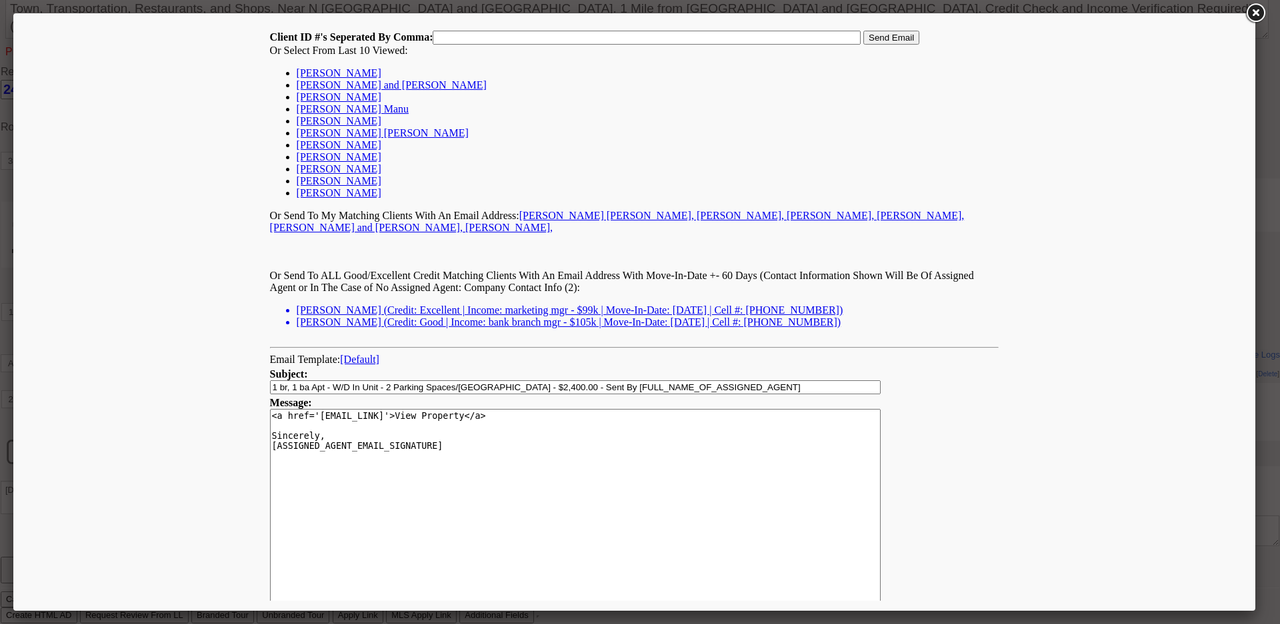
click at [337, 73] on link "[PERSON_NAME]" at bounding box center [339, 72] width 85 height 11
type input "167669,"
click at [899, 37] on input "Send Email" at bounding box center [891, 38] width 56 height 14
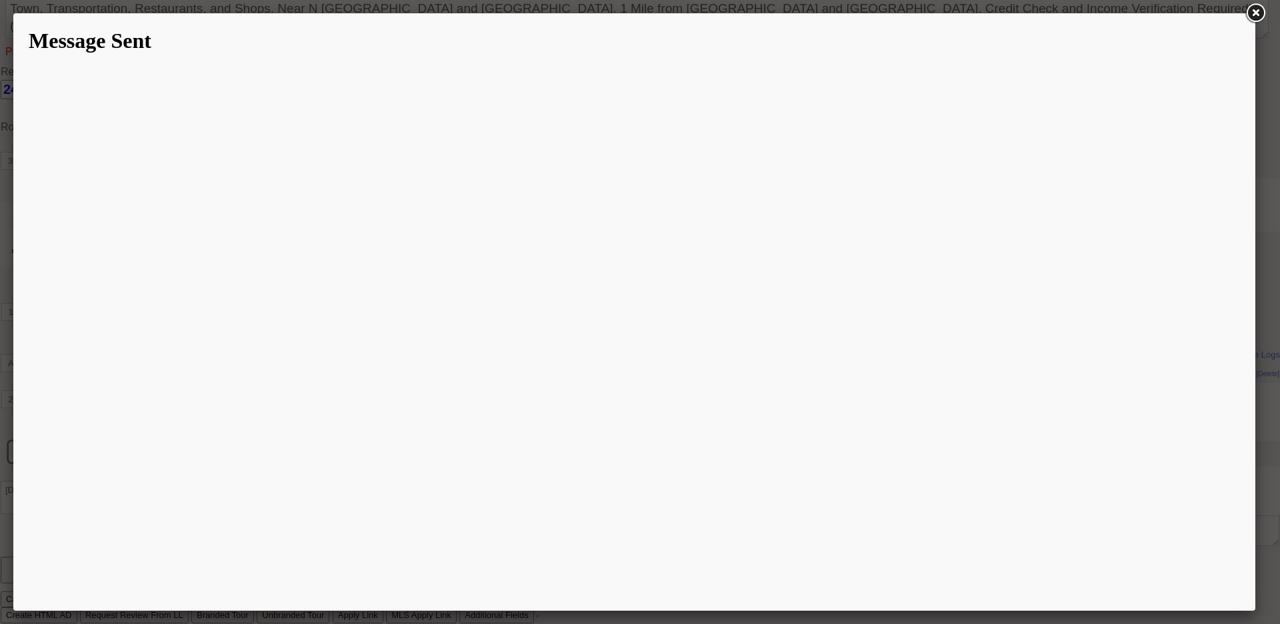
click at [1250, 17] on link at bounding box center [1255, 13] width 24 height 24
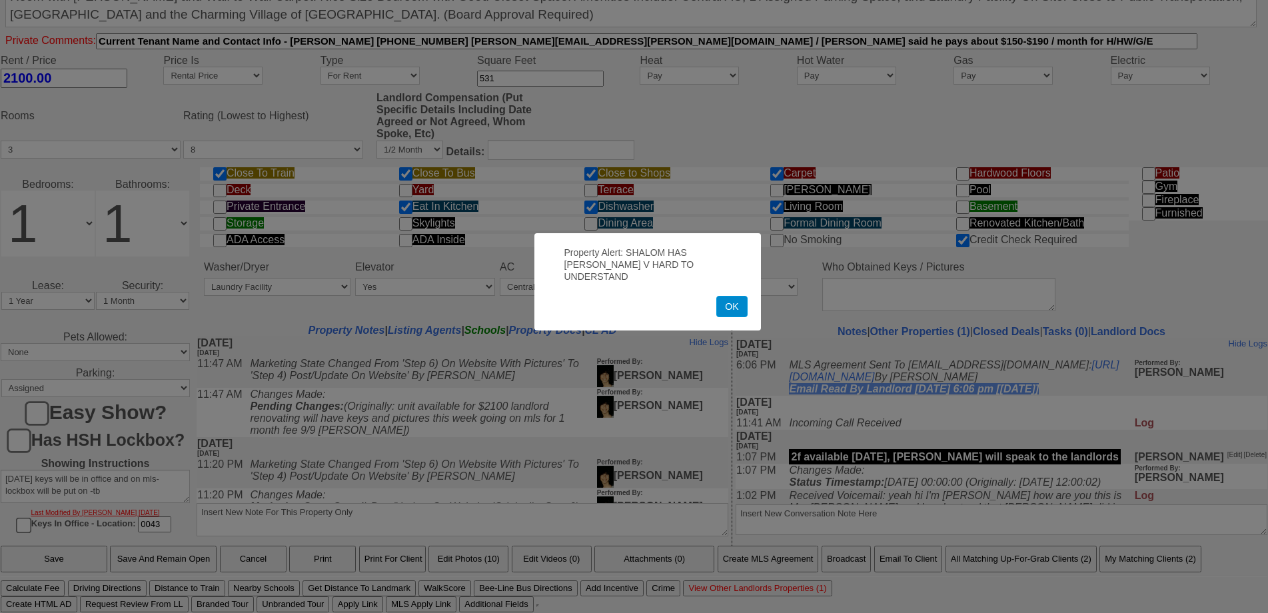
click at [728, 303] on button "OK" at bounding box center [731, 306] width 31 height 21
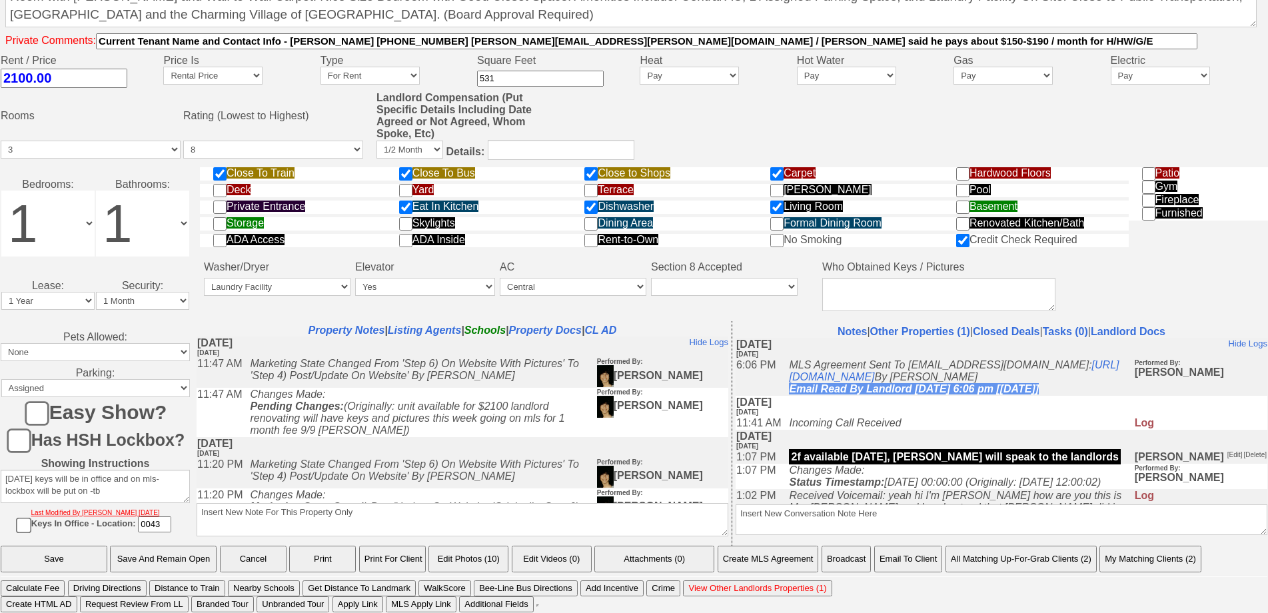
click at [919, 554] on button "Email To Client" at bounding box center [908, 559] width 68 height 27
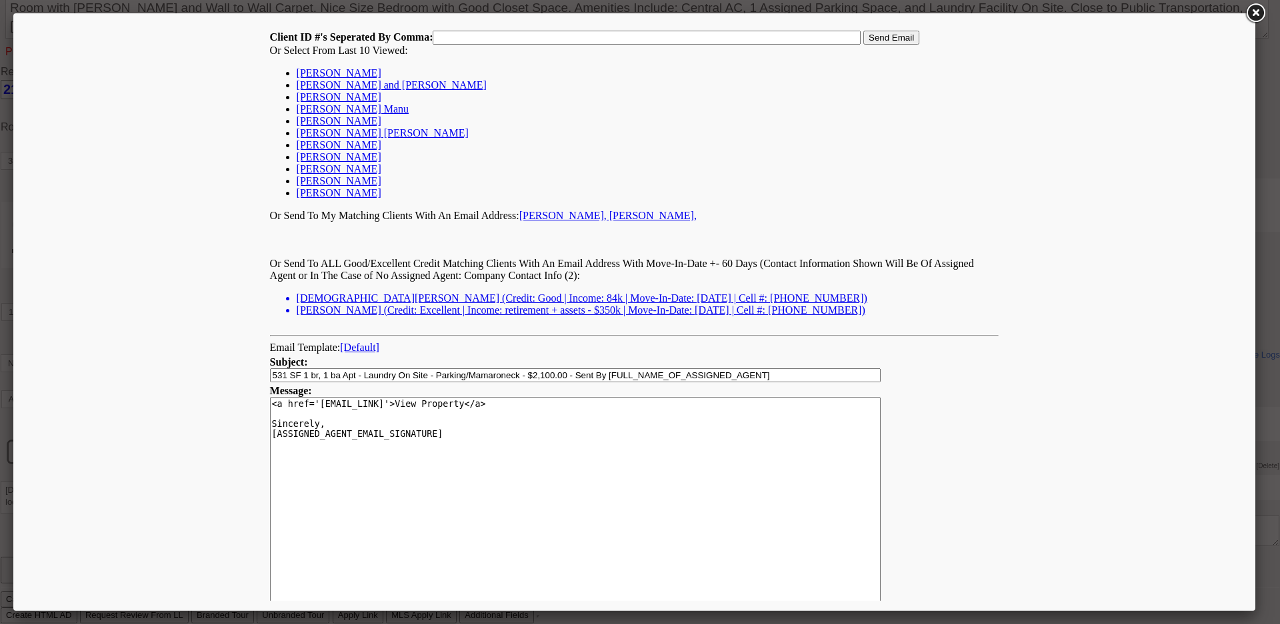
click at [353, 71] on link "[PERSON_NAME]" at bounding box center [339, 72] width 85 height 11
type input "167669,"
click at [901, 39] on input "Send Email" at bounding box center [891, 38] width 56 height 14
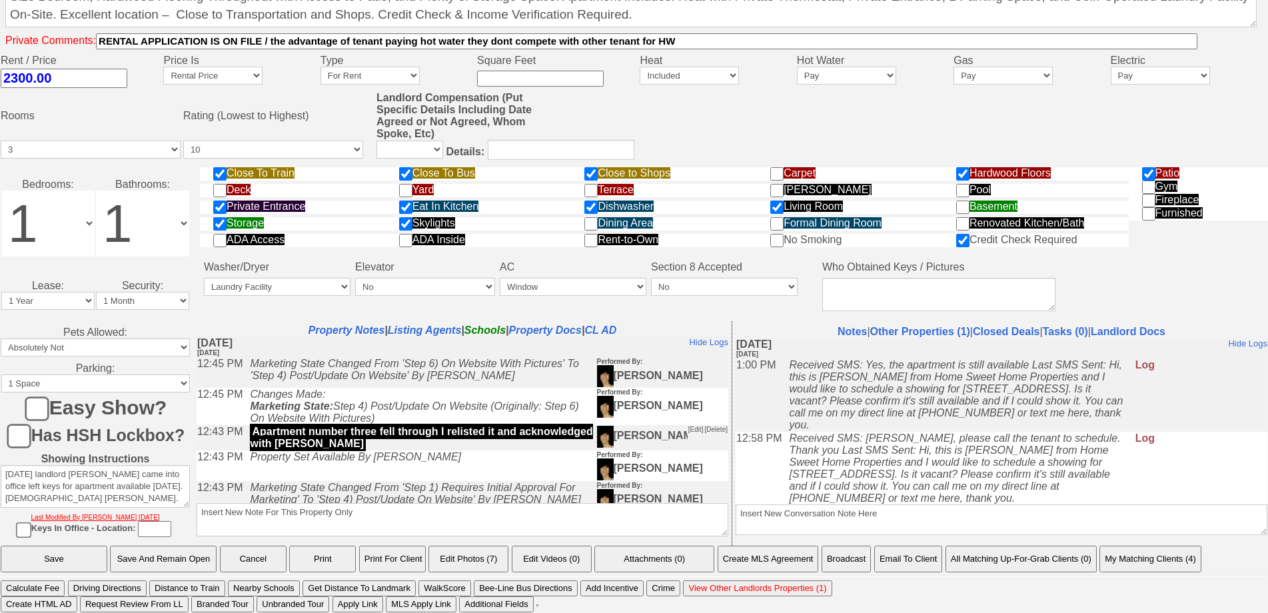
click at [890, 559] on button "Email To Client" at bounding box center [908, 559] width 68 height 27
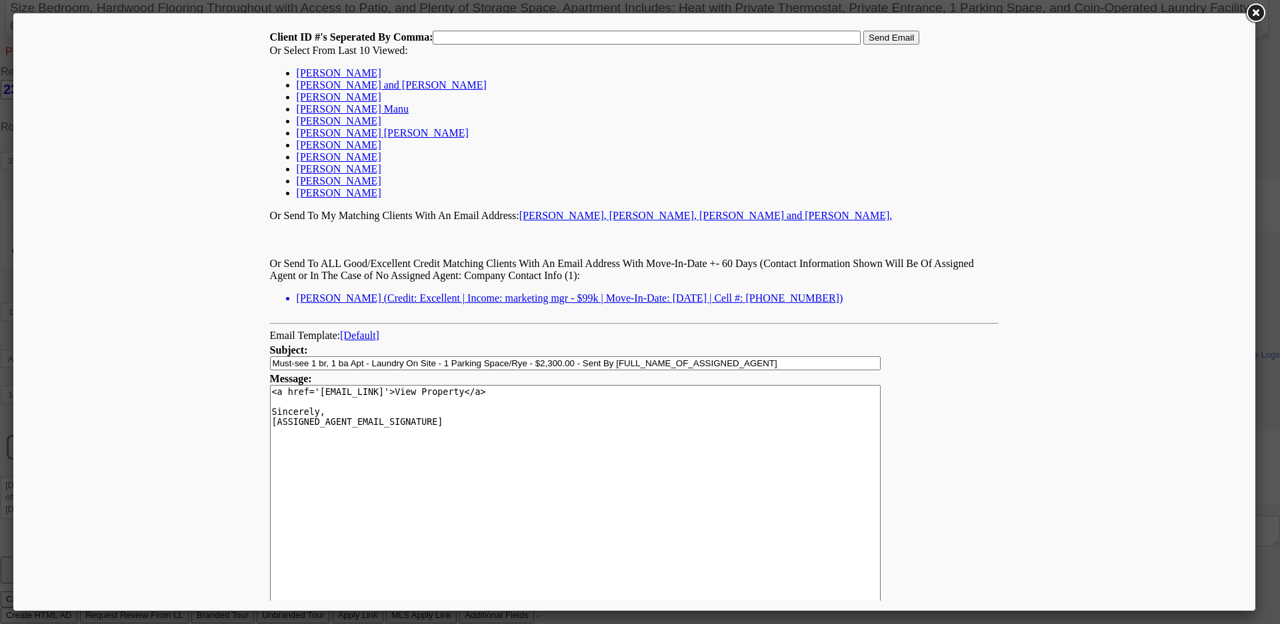
click at [339, 73] on link "[PERSON_NAME]" at bounding box center [339, 72] width 85 height 11
type input "167669,"
click at [910, 39] on input "Send Email" at bounding box center [891, 38] width 56 height 14
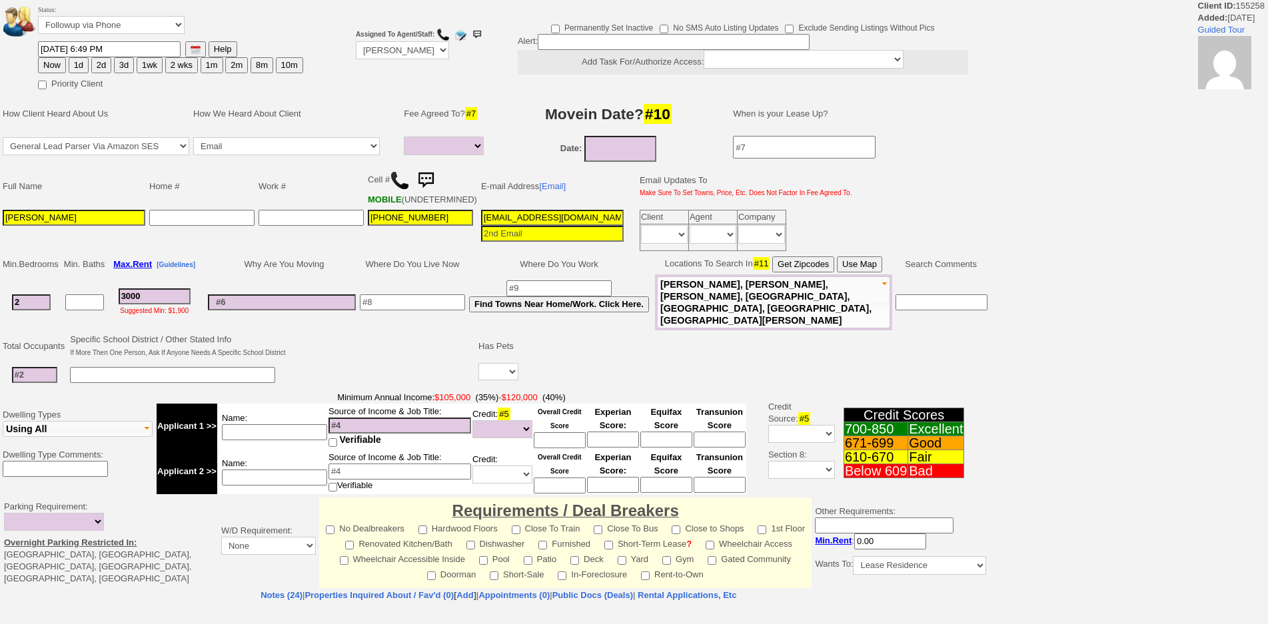
select select
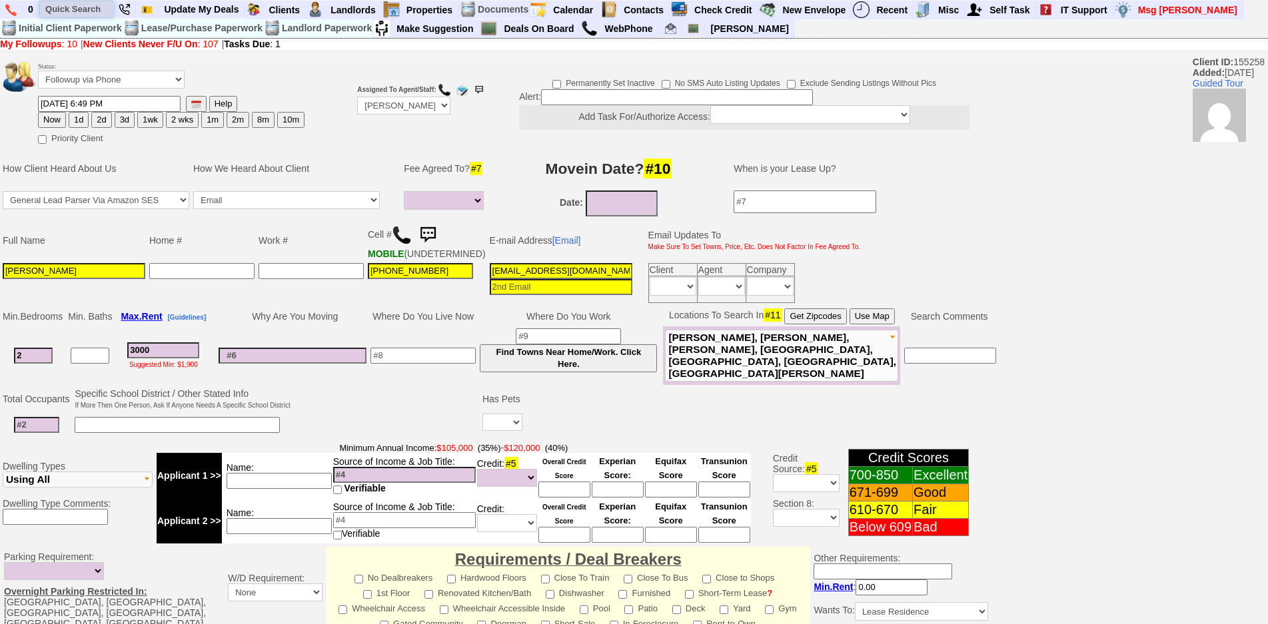
click at [94, 9] on input "text" at bounding box center [76, 9] width 73 height 17
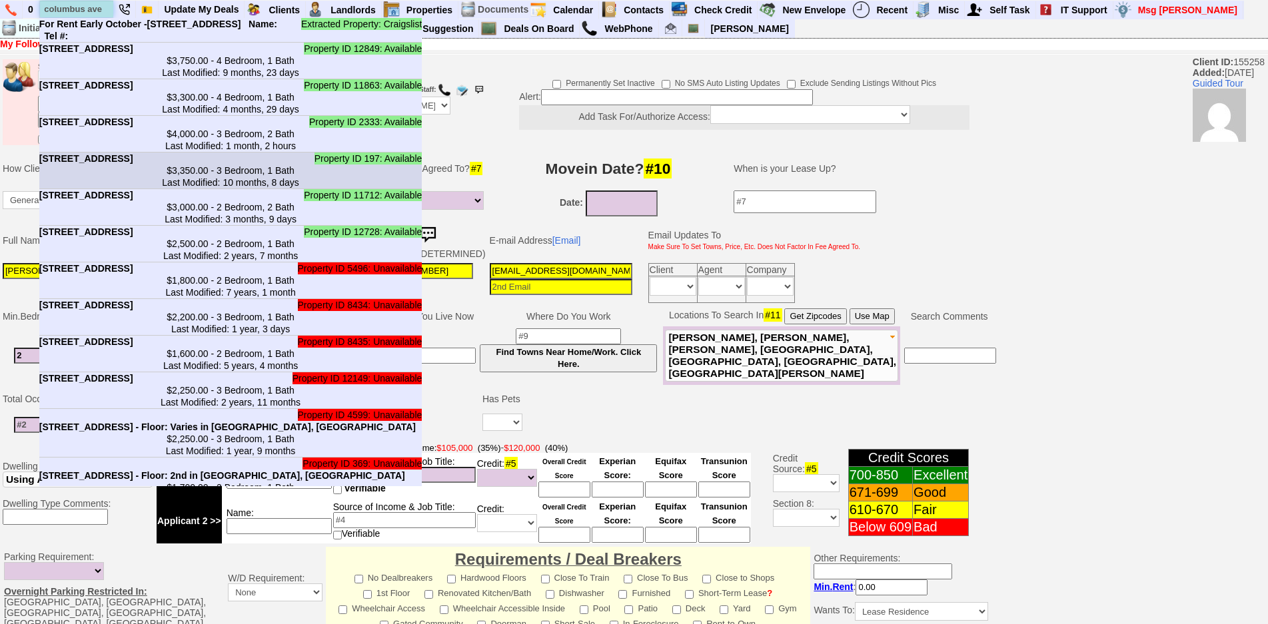
type input "columbus ave"
click at [133, 164] on b "38 Columbus Ave - Floor: 1st in West Harrison, NY" at bounding box center [86, 158] width 94 height 11
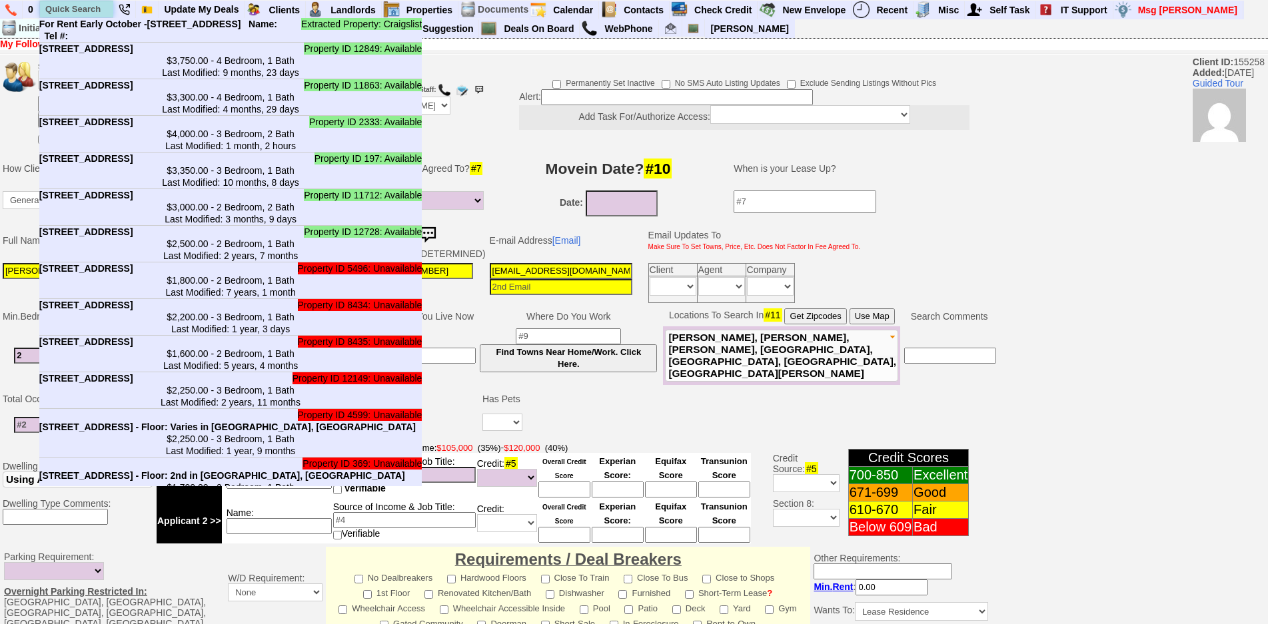
click at [74, 4] on input "text" at bounding box center [76, 9] width 73 height 17
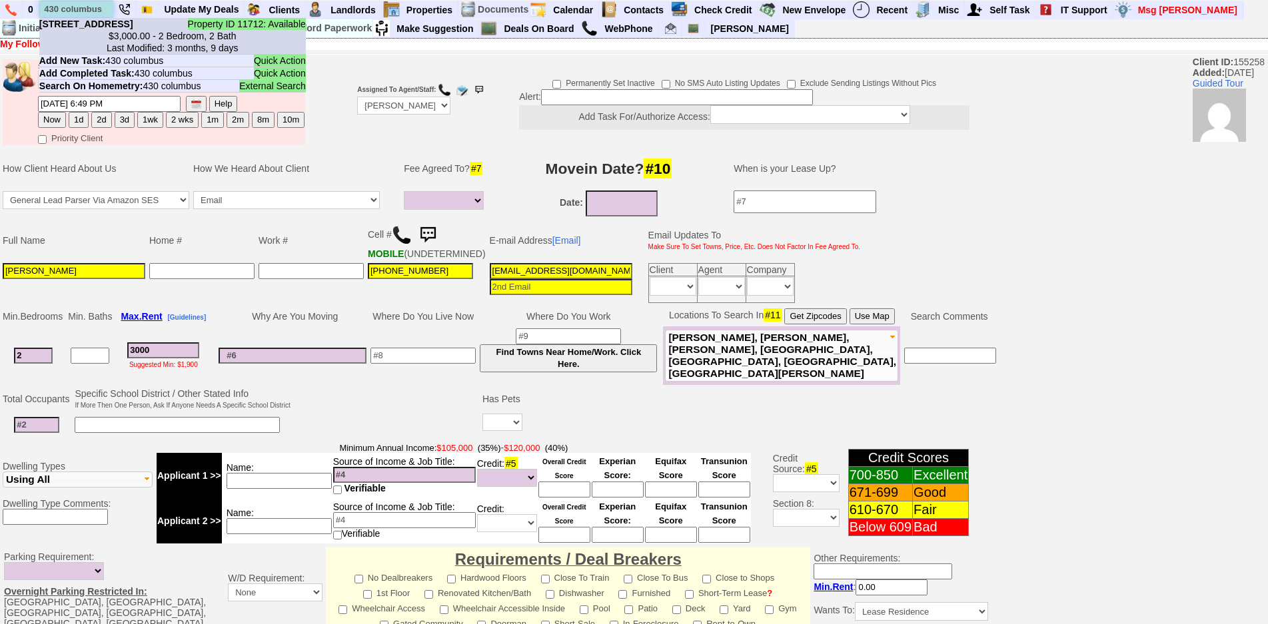
type input "430 columbus"
click at [99, 43] on center "$3,000.00 - 2 Bedroom, 2 Bath Last Modified: 3 months, 9 days" at bounding box center [172, 42] width 267 height 24
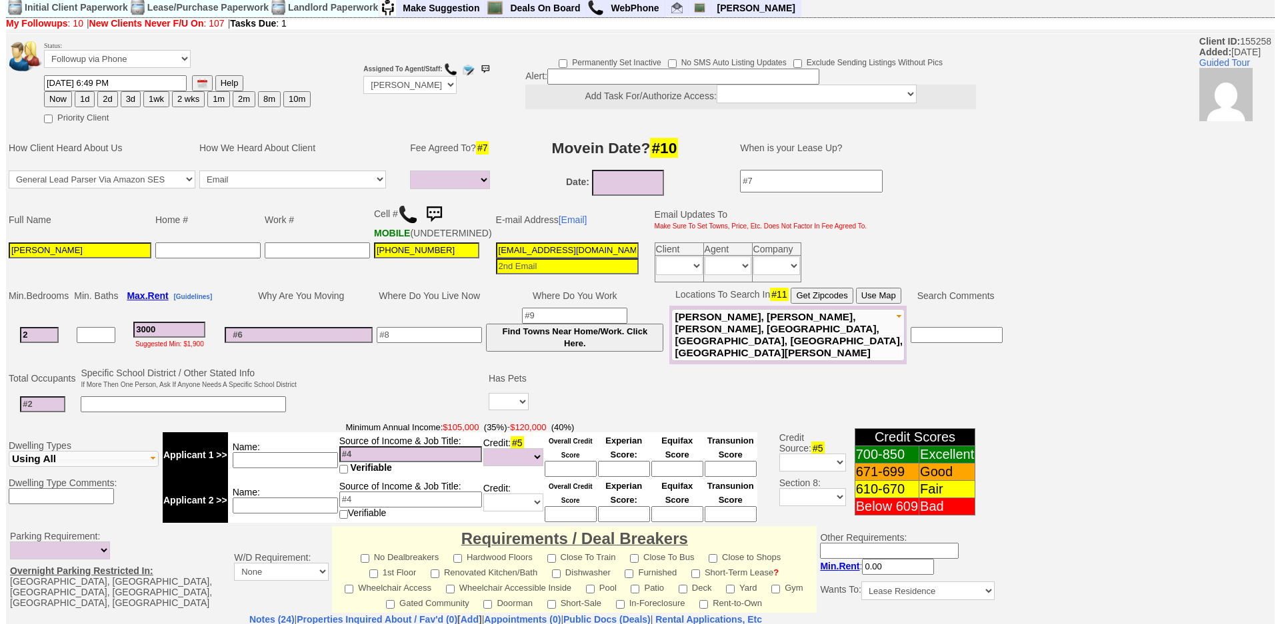
scroll to position [354, 0]
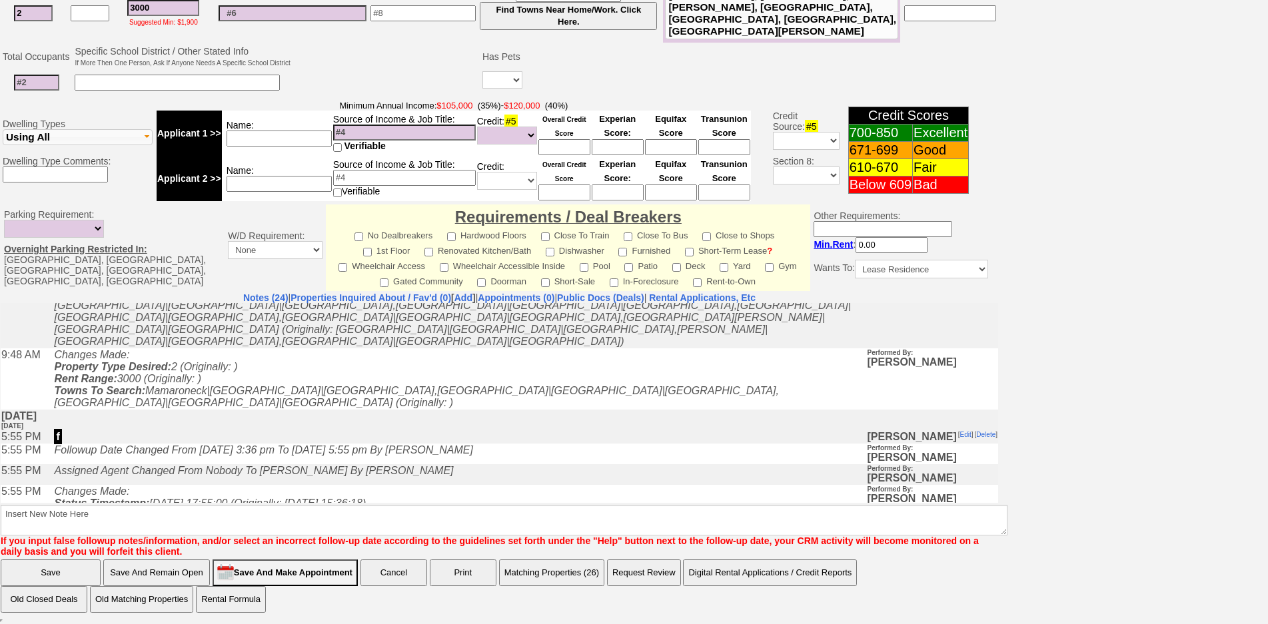
click at [591, 570] on button "Matching Properties (26)" at bounding box center [551, 573] width 105 height 27
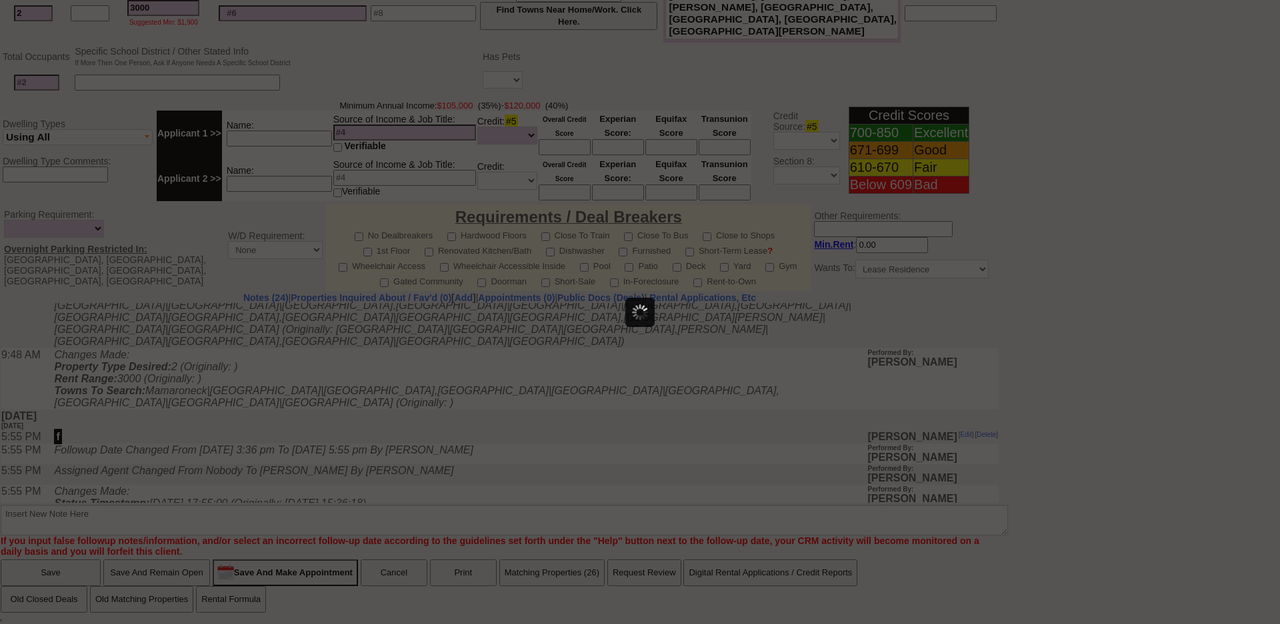
scroll to position [0, 0]
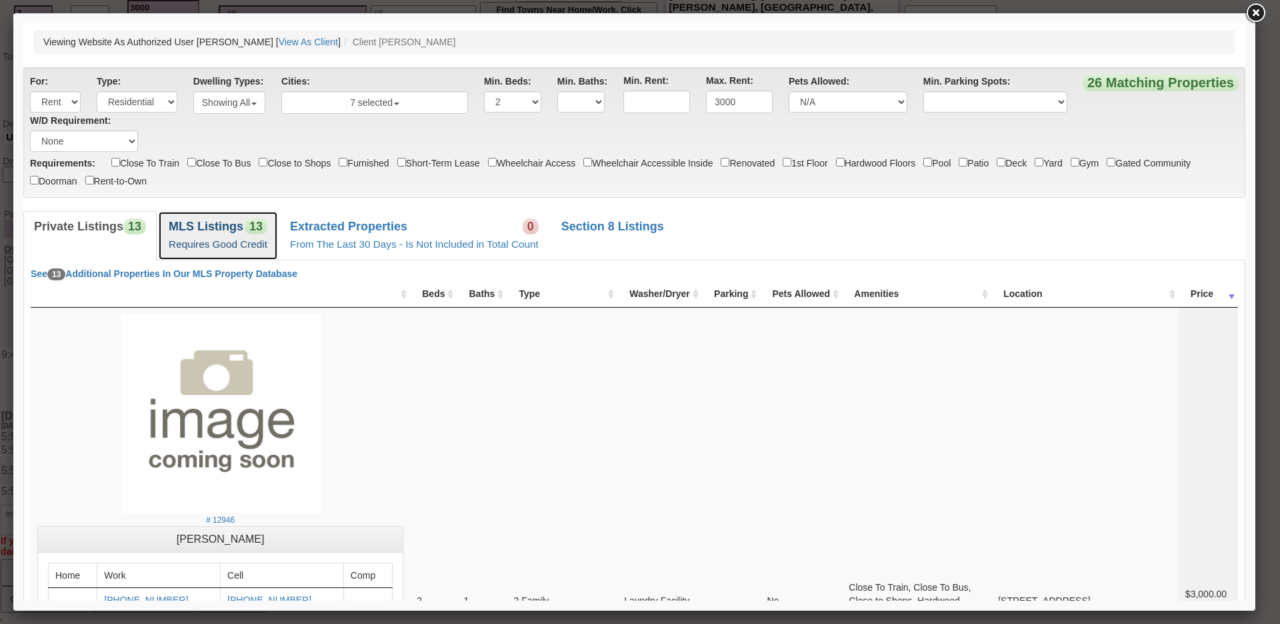
click at [203, 219] on link "MLS Listings 13 Requires Good Credit" at bounding box center [218, 235] width 120 height 49
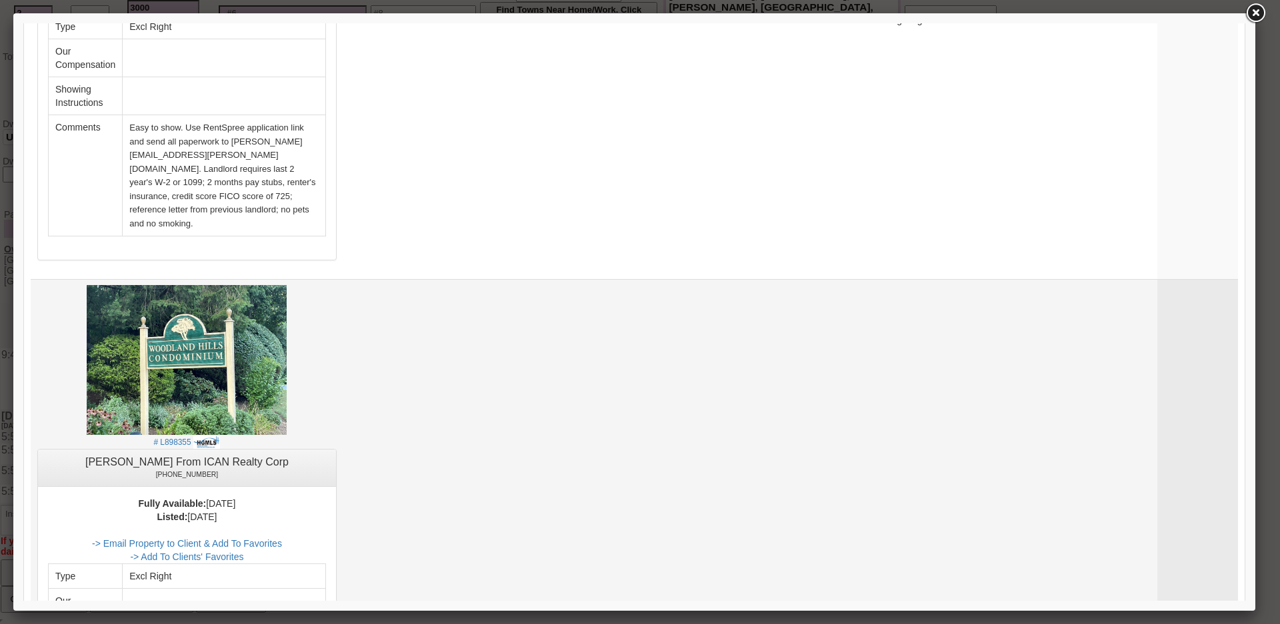
scroll to position [2333, 0]
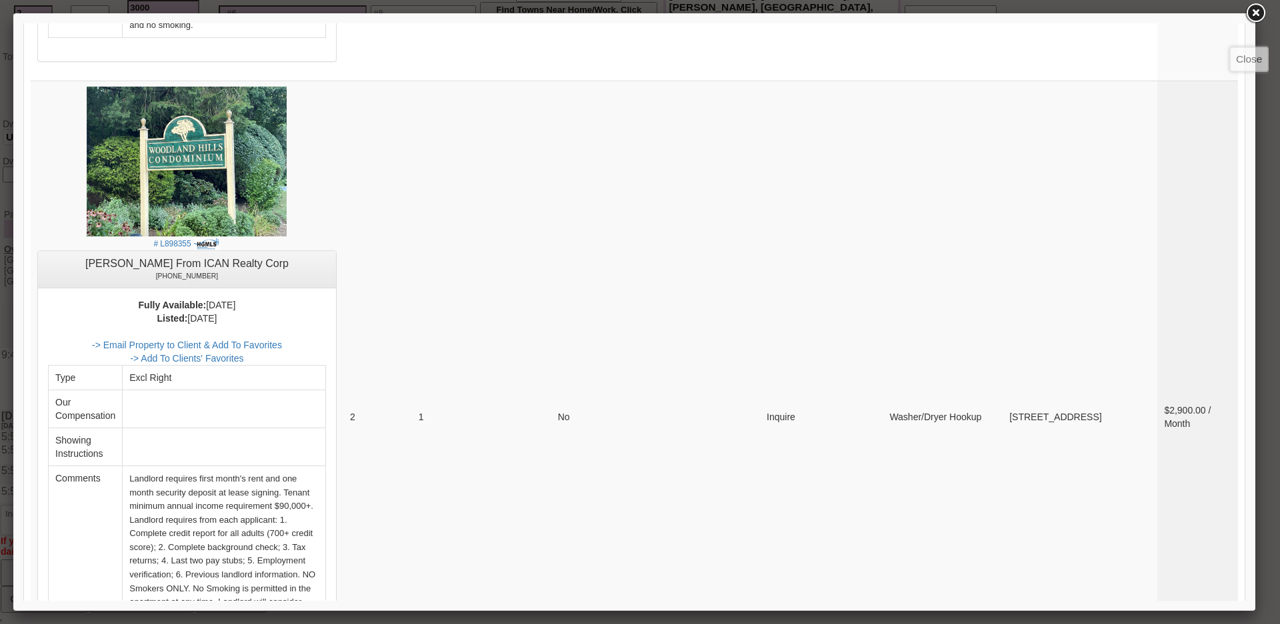
click at [1258, 11] on link at bounding box center [1255, 13] width 24 height 24
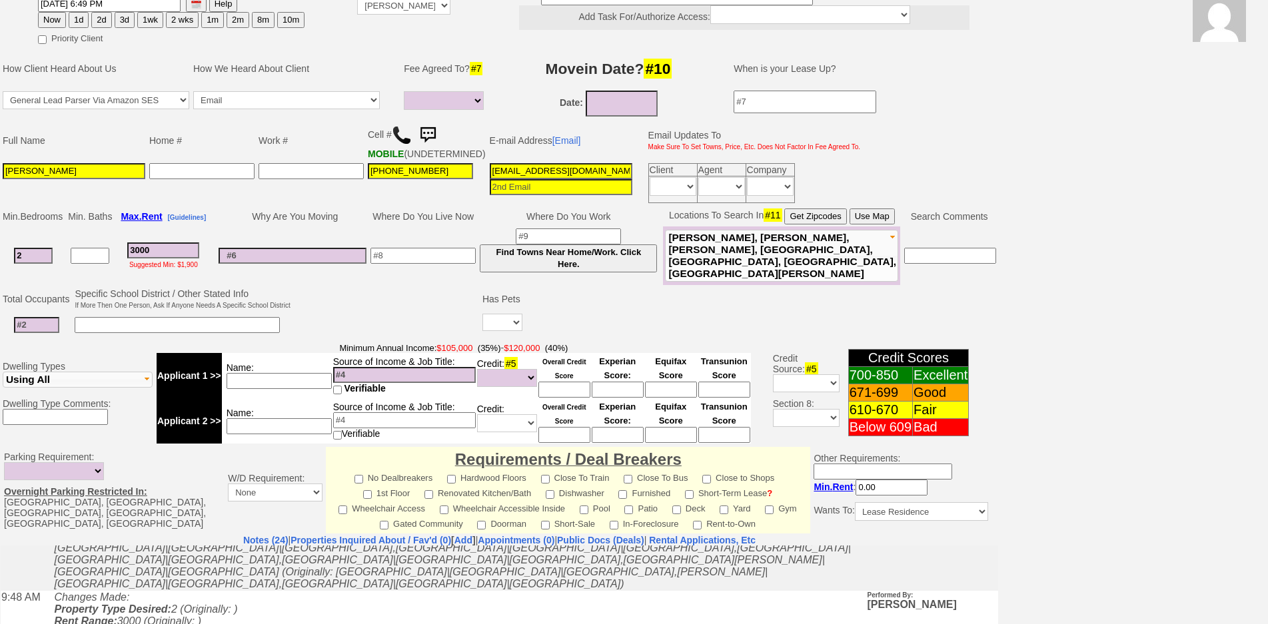
scroll to position [0, 0]
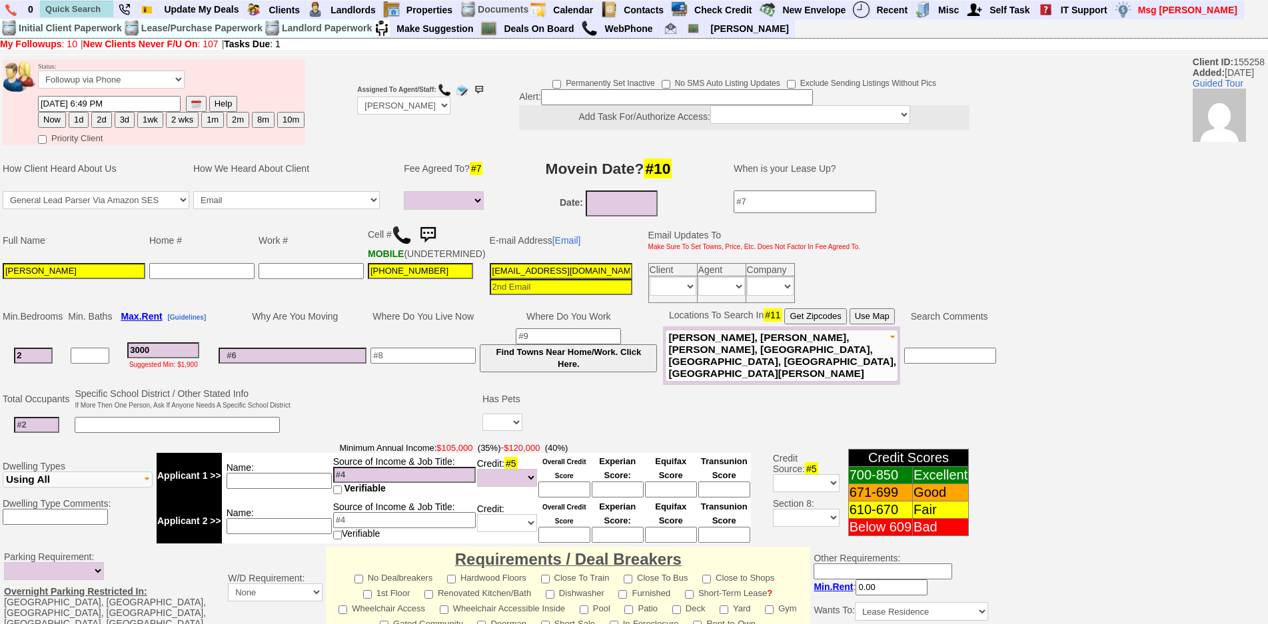
click at [398, 227] on img at bounding box center [402, 235] width 20 height 20
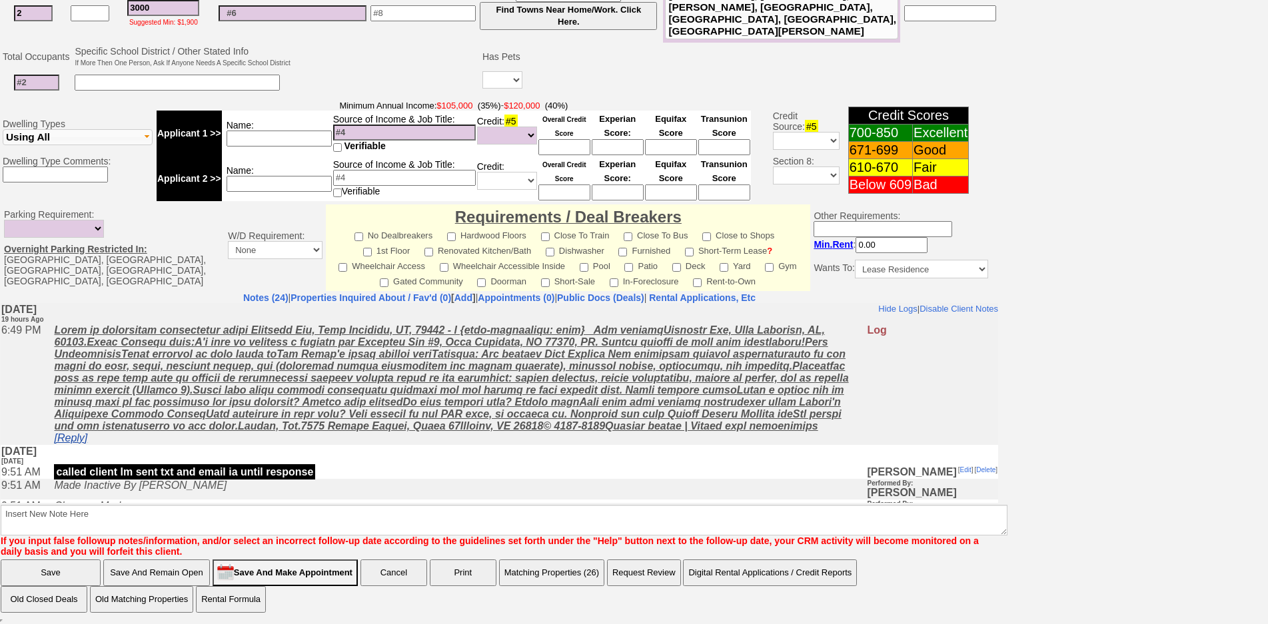
click at [79, 443] on link "[Reply]" at bounding box center [70, 437] width 33 height 11
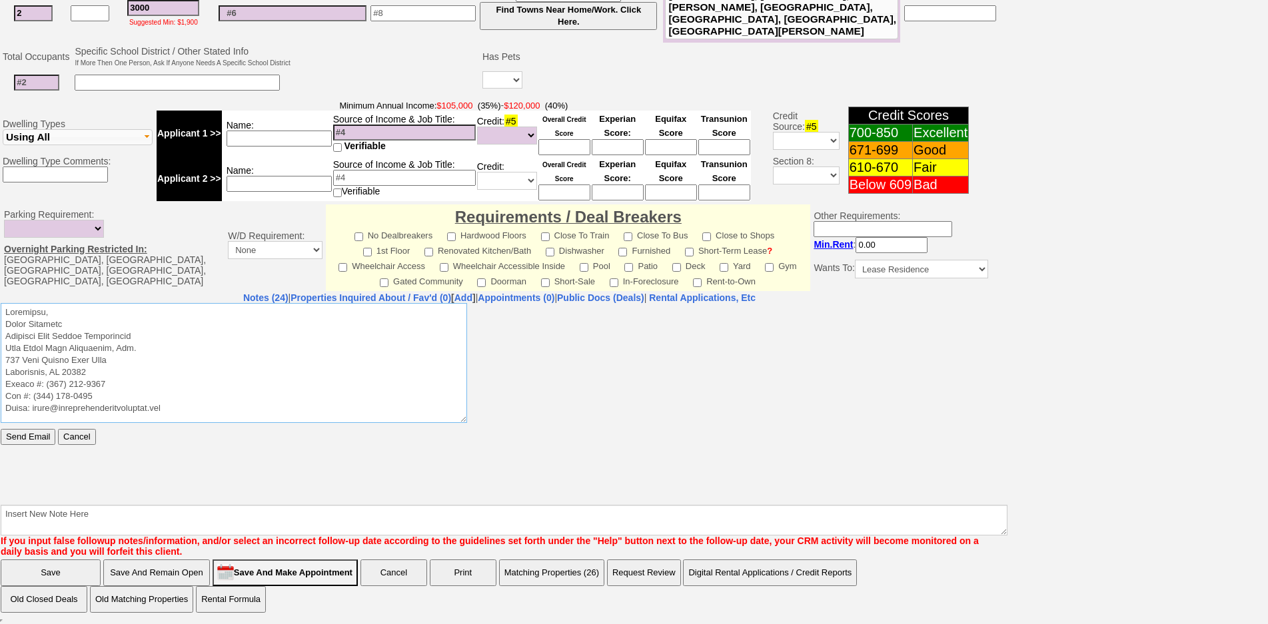
click at [184, 315] on textarea at bounding box center [234, 363] width 467 height 120
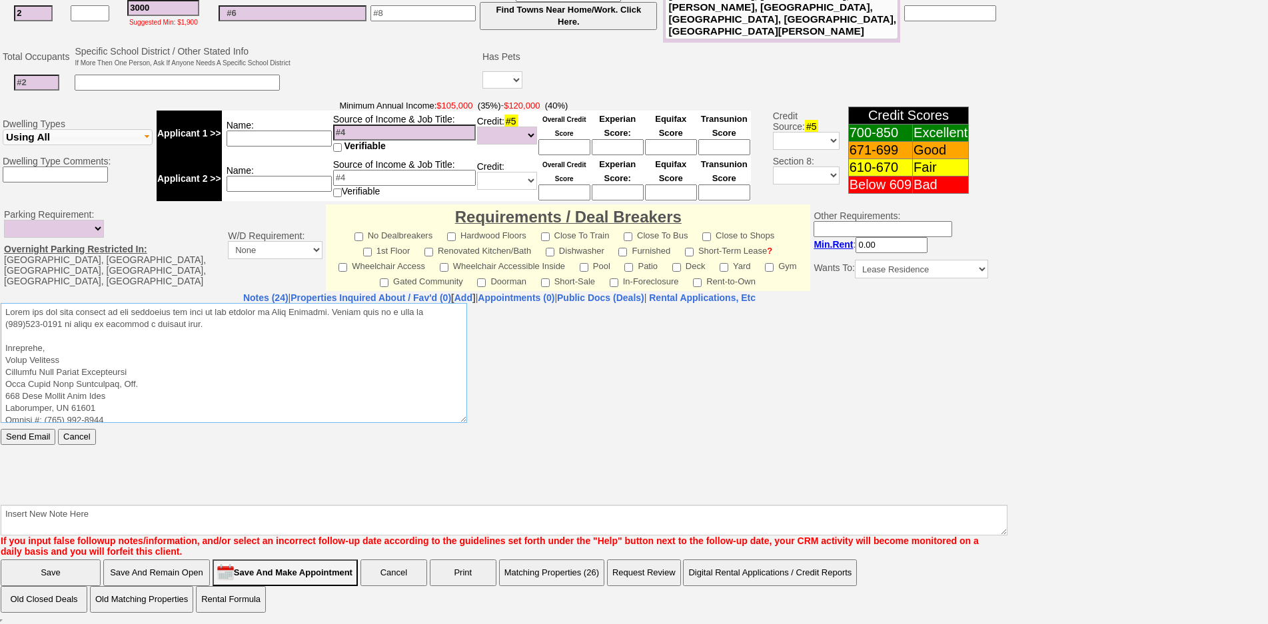
drag, startPoint x: 221, startPoint y: 321, endPoint x: 0, endPoint y: 297, distance: 222.5
click at [1, 303] on html "Send Email Cancel" at bounding box center [500, 403] width 998 height 200
type textarea "Thank you for your request on the apartment for rent we are hosting in West Har…"
click at [37, 446] on body "Send Email Cancel" at bounding box center [500, 403] width 998 height 200
click at [37, 437] on input "Send Email" at bounding box center [28, 437] width 55 height 16
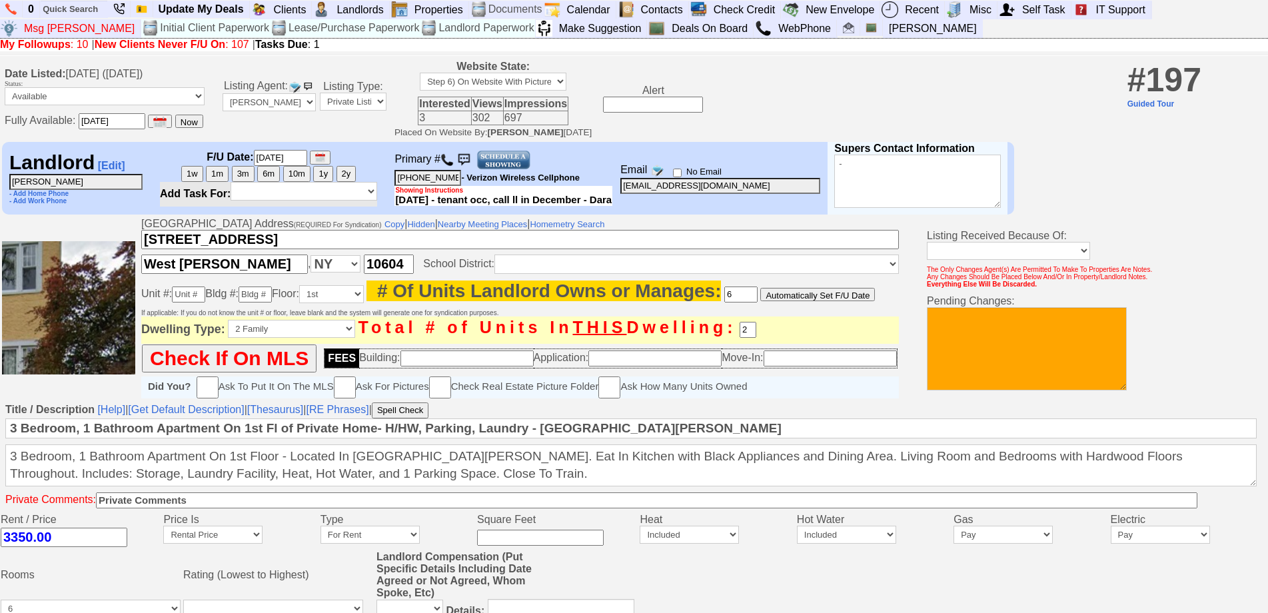
click at [449, 161] on img at bounding box center [447, 159] width 13 height 13
click at [1011, 387] on textarea at bounding box center [1027, 348] width 200 height 83
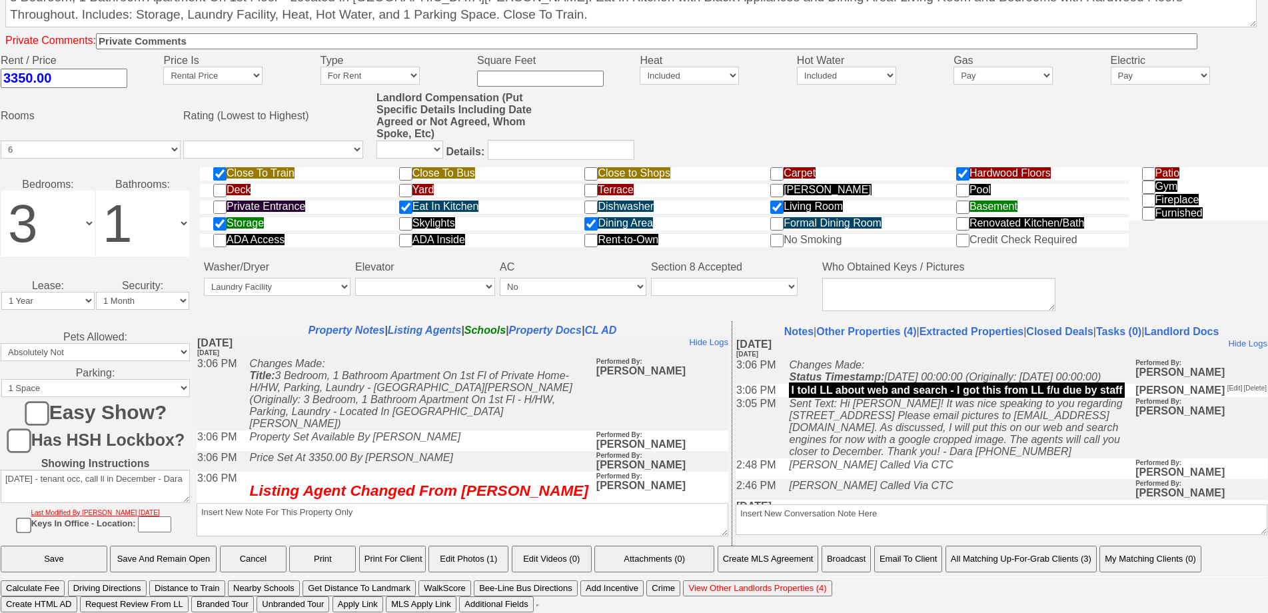
type textarea "not available per landlord 9/15 [PERSON_NAME]"
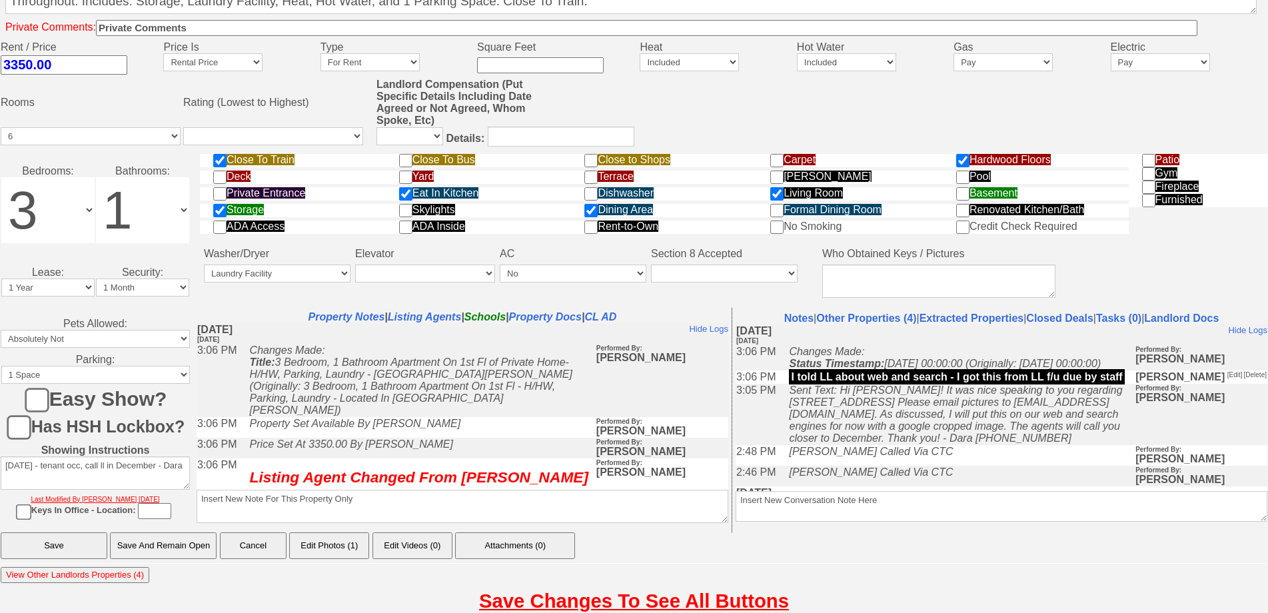
click at [165, 551] on input "Save And Remain Open" at bounding box center [163, 546] width 107 height 27
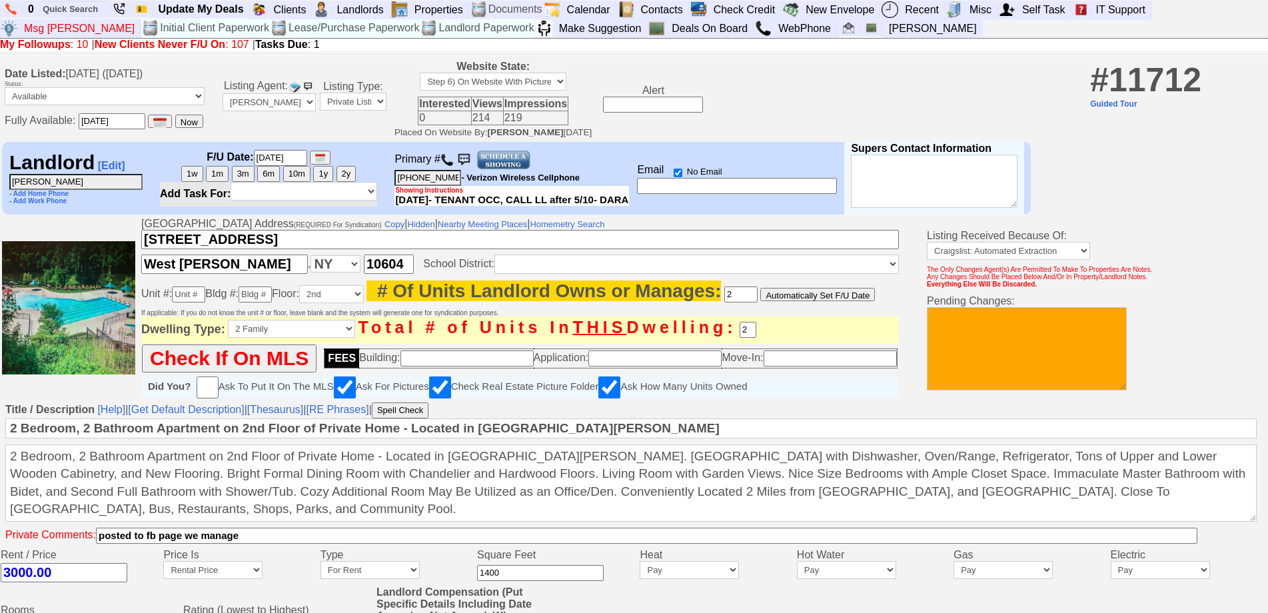
click at [449, 167] on img at bounding box center [447, 159] width 13 height 13
click at [452, 162] on img at bounding box center [447, 159] width 13 height 13
click at [973, 341] on textarea at bounding box center [1027, 348] width 200 height 83
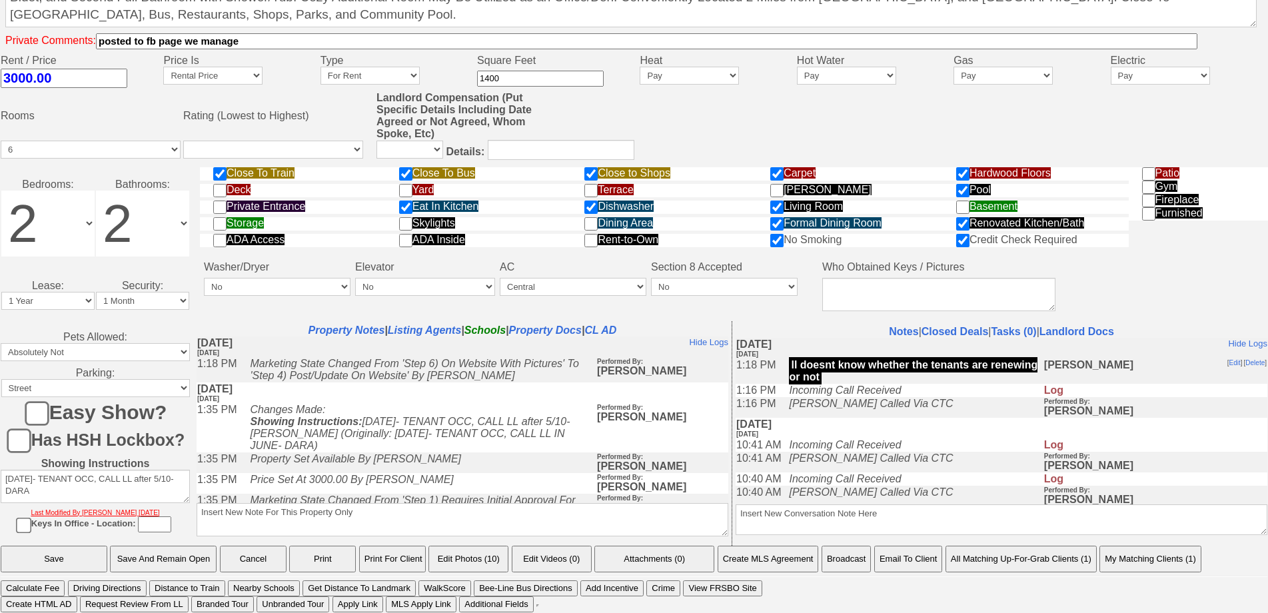
type textarea "not available per ll 9/15 jorge"
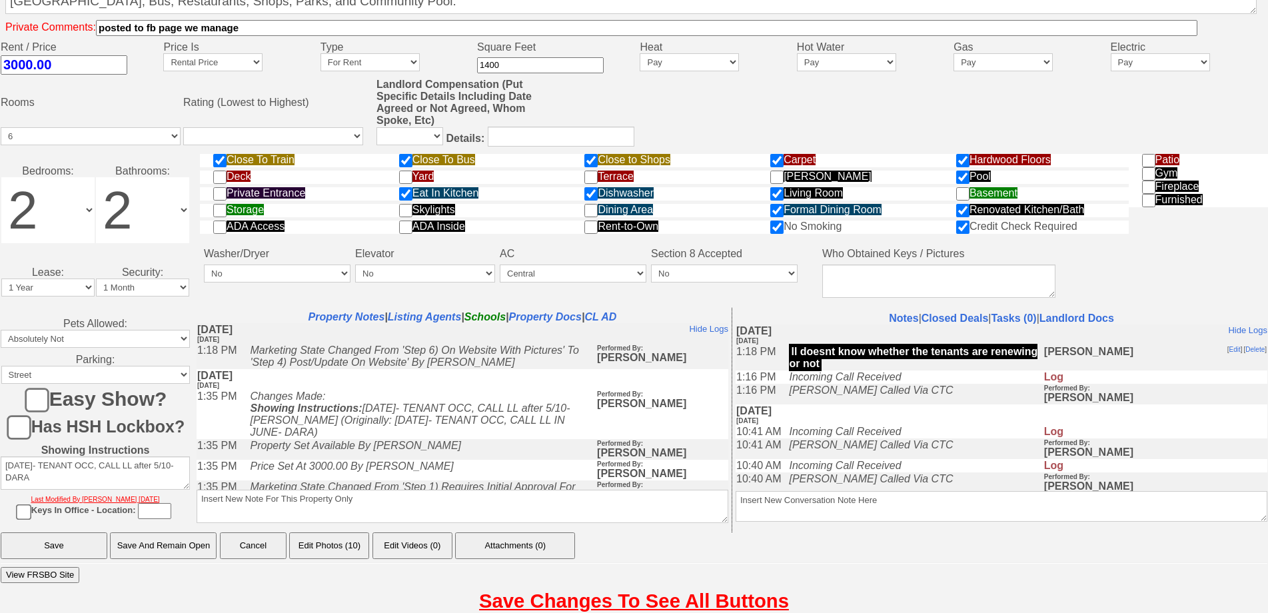
click at [197, 547] on input "Save And Remain Open" at bounding box center [163, 546] width 107 height 27
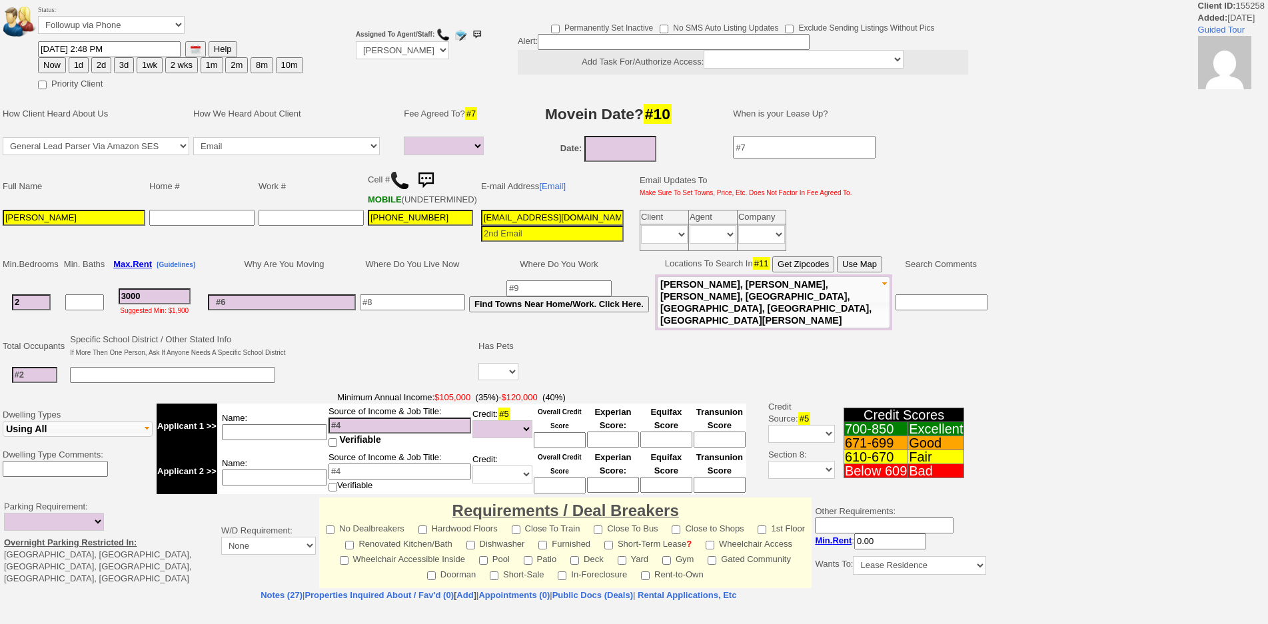
select select
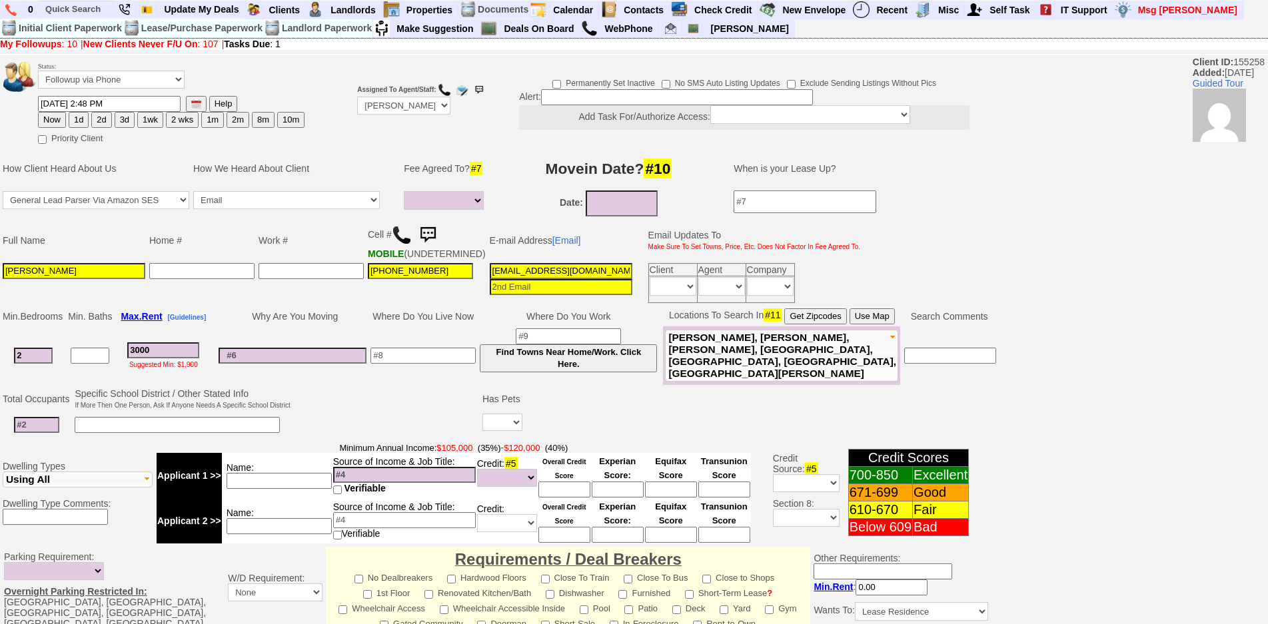
click at [439, 237] on img at bounding box center [428, 235] width 27 height 27
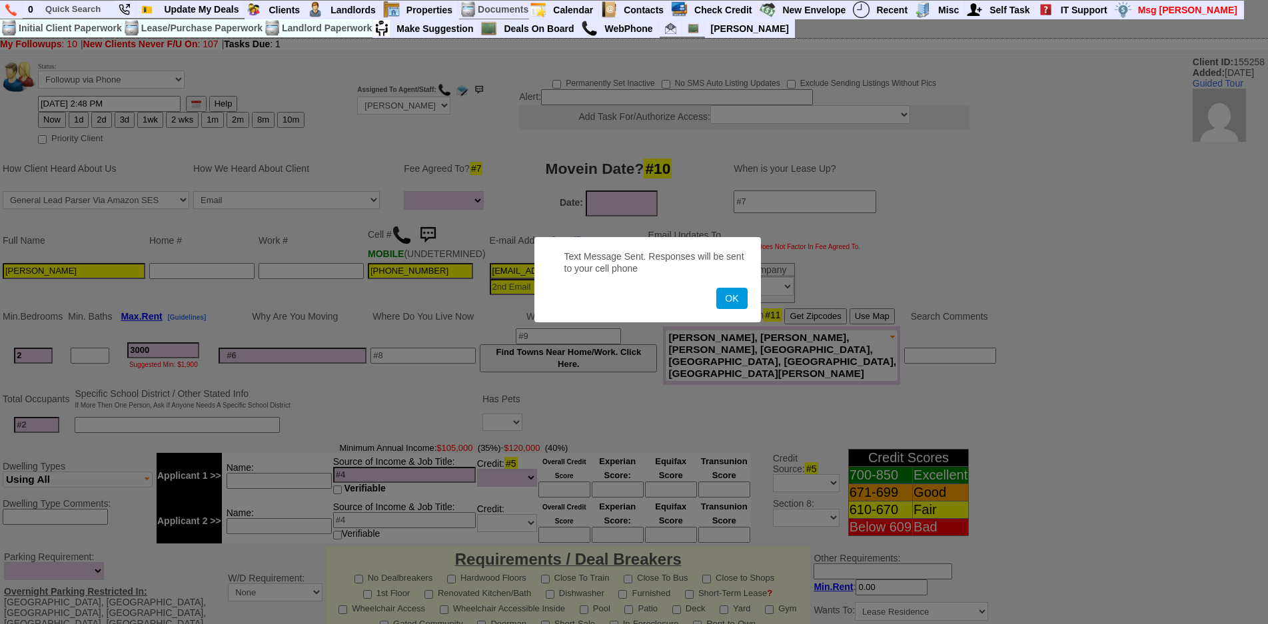
click at [716, 288] on button "OK" at bounding box center [731, 298] width 31 height 21
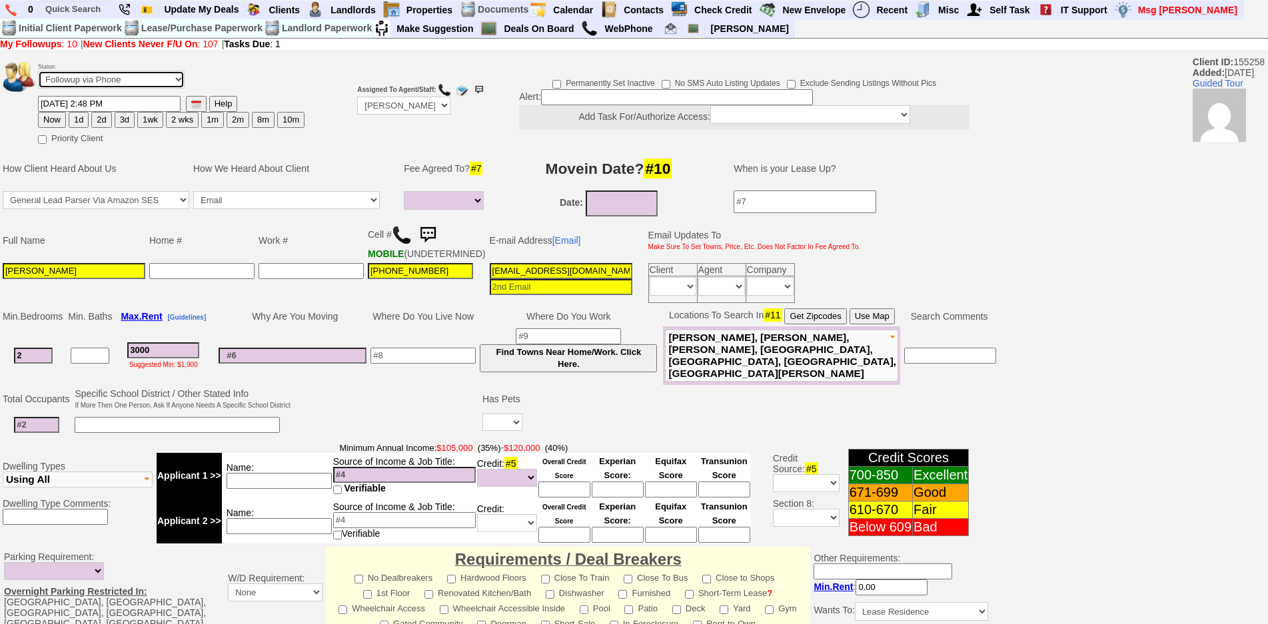
click at [122, 72] on select "Followup via Phone Followup via Email Followup When Section 8 Property Found De…" at bounding box center [111, 80] width 147 height 18
select select "Inactive"
click at [38, 71] on select "Followup via Phone Followup via Email Followup When Section 8 Property Found De…" at bounding box center [111, 80] width 147 height 18
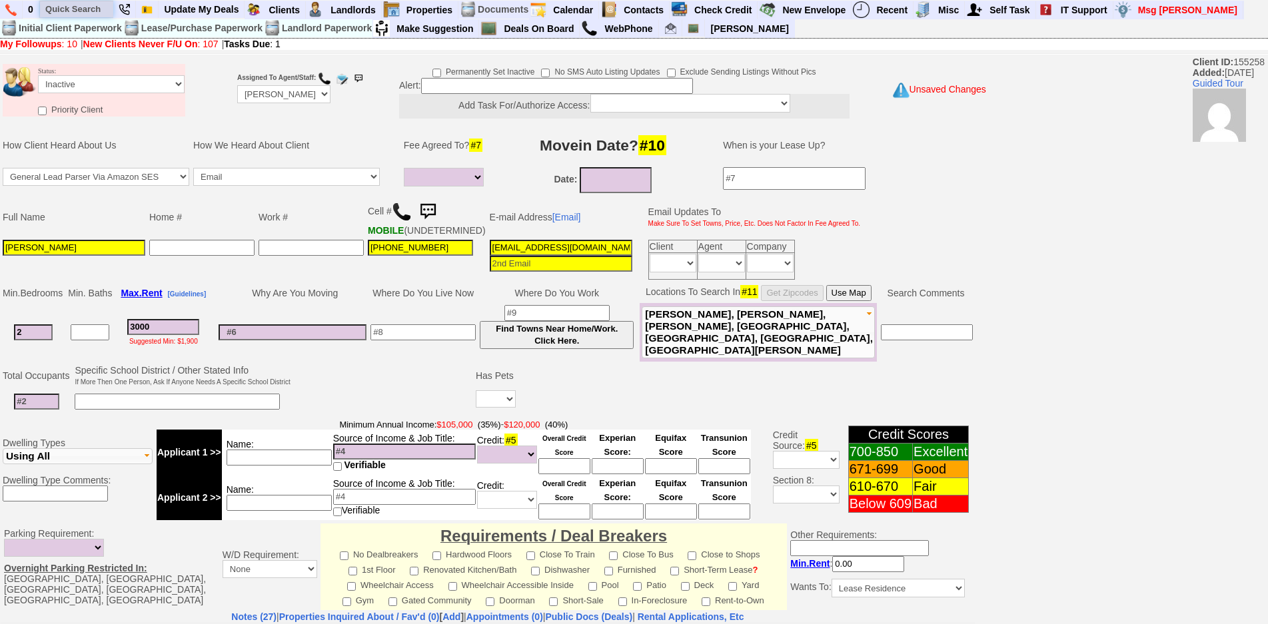
click at [53, 8] on input "text" at bounding box center [76, 9] width 73 height 17
click at [109, 13] on input "yolanda" at bounding box center [76, 9] width 73 height 17
click at [102, 12] on input "yolanda" at bounding box center [76, 9] width 73 height 17
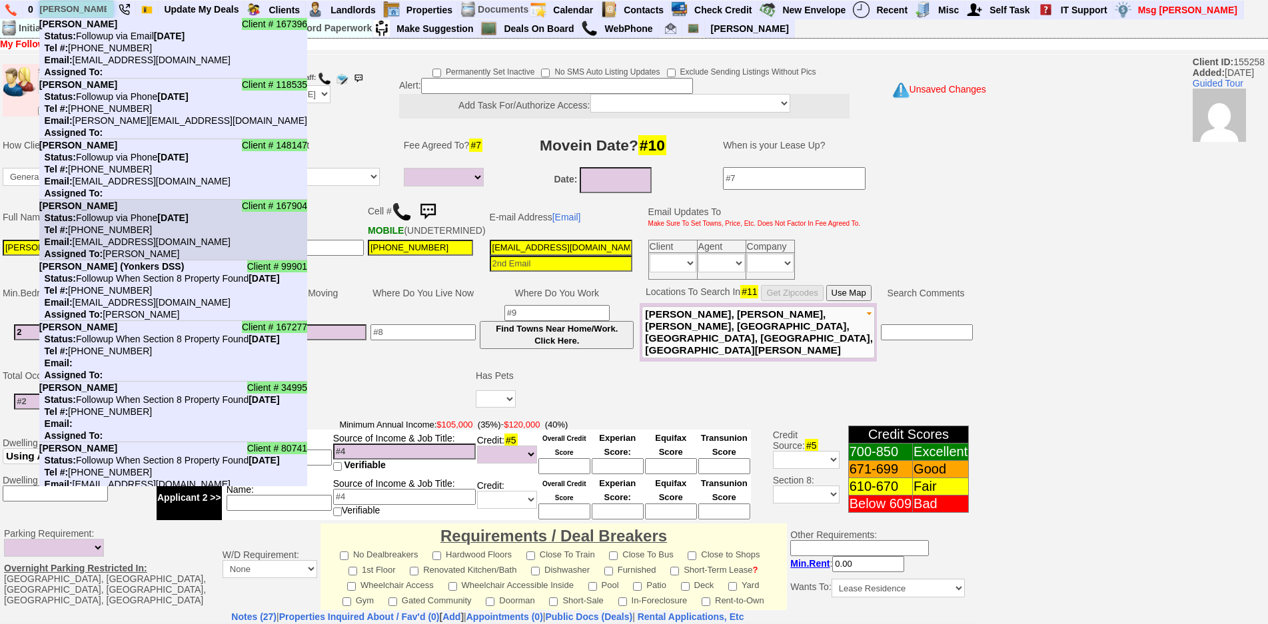
type input "yolanda"
click at [174, 229] on li "Client # 167904 Yolanda Zuniga Status: Followup via Phone Monday, September 15t…" at bounding box center [173, 230] width 268 height 61
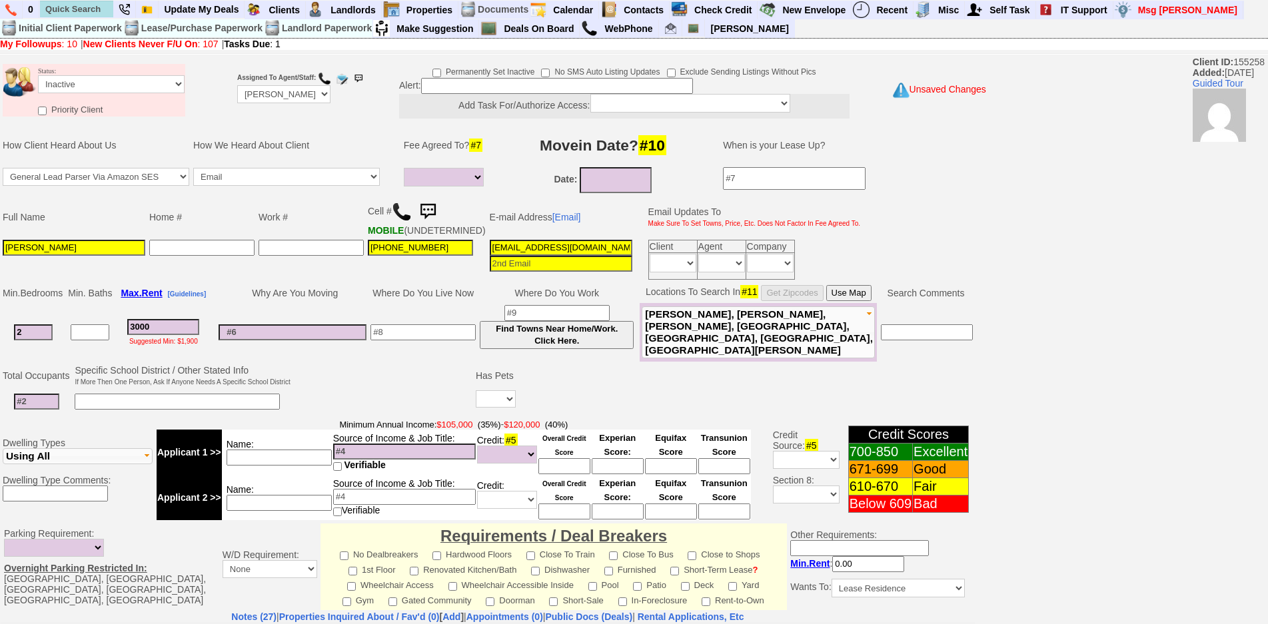
scroll to position [331, 0]
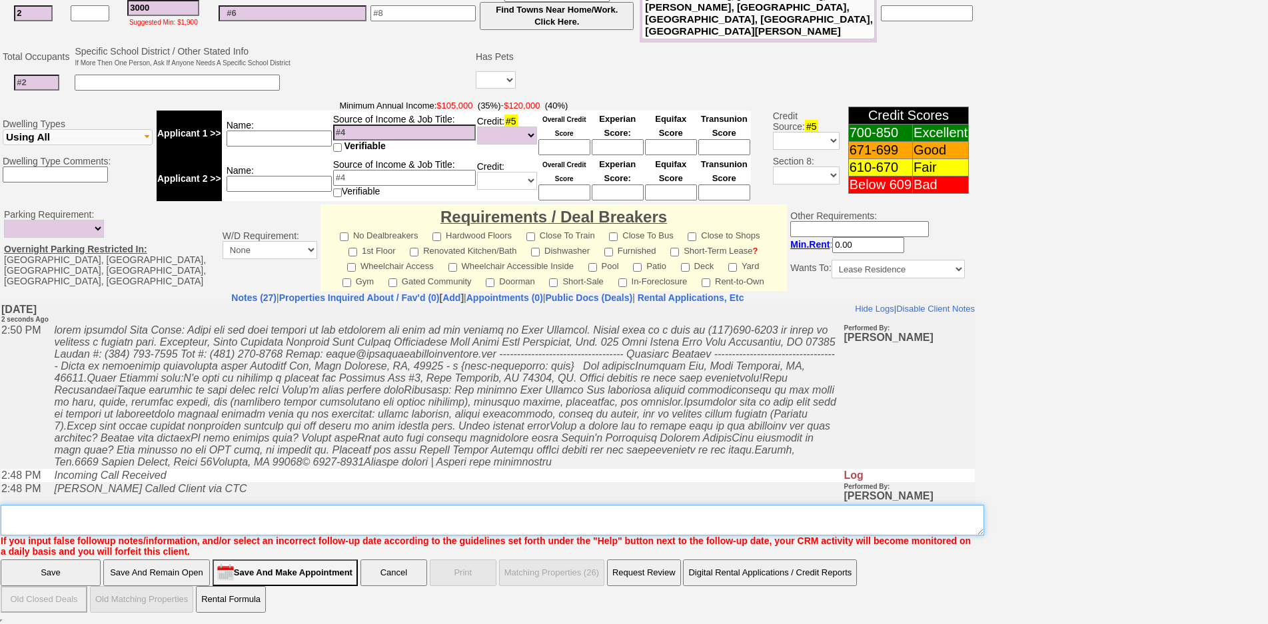
click at [103, 525] on textarea "Insert New Note Here" at bounding box center [493, 520] width 984 height 31
click at [165, 516] on textarea "Insert New Note Here" at bounding box center [493, 520] width 984 height 31
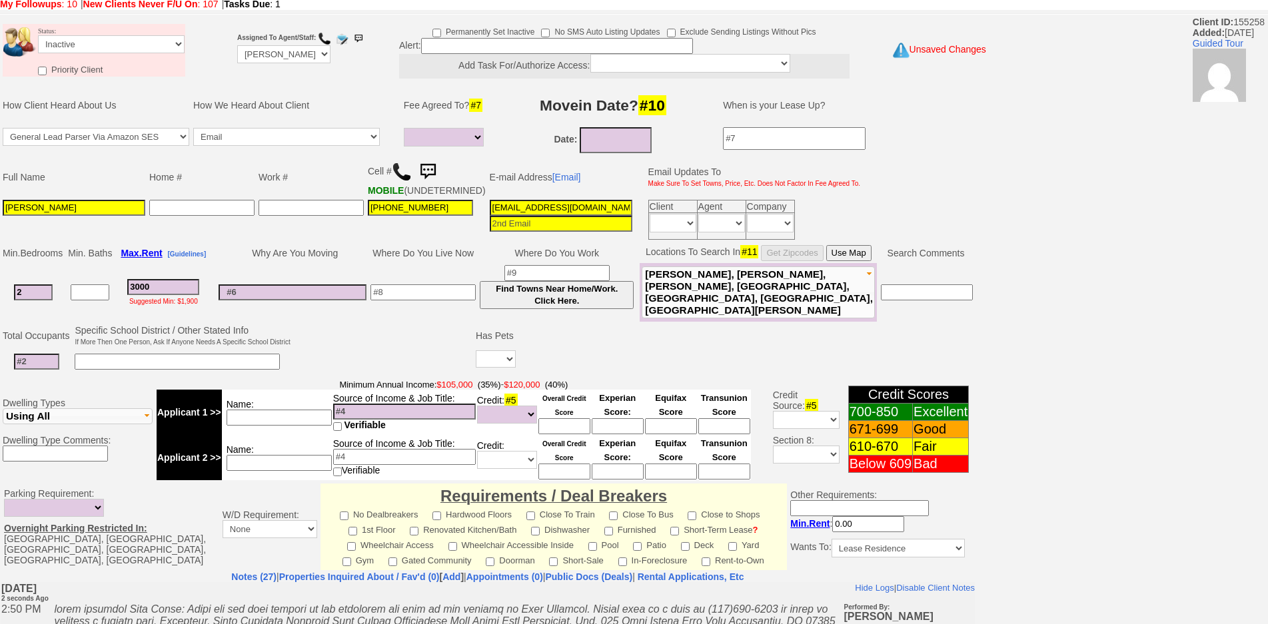
scroll to position [0, 0]
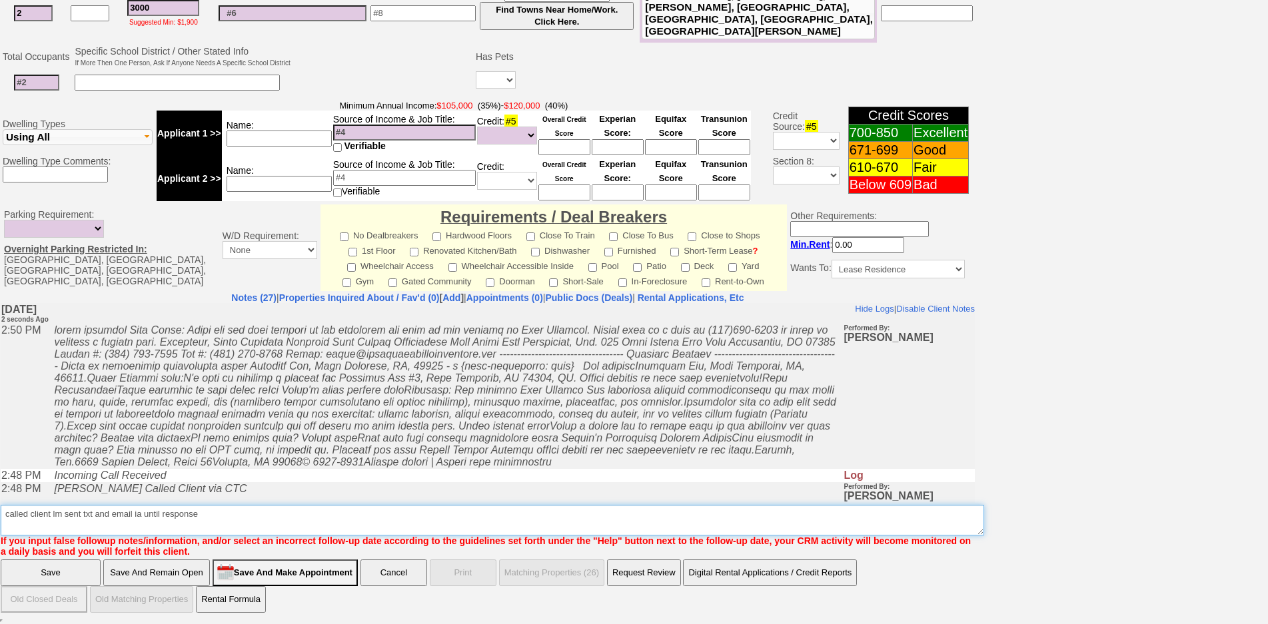
type textarea "called client lm sent txt and email ia until response"
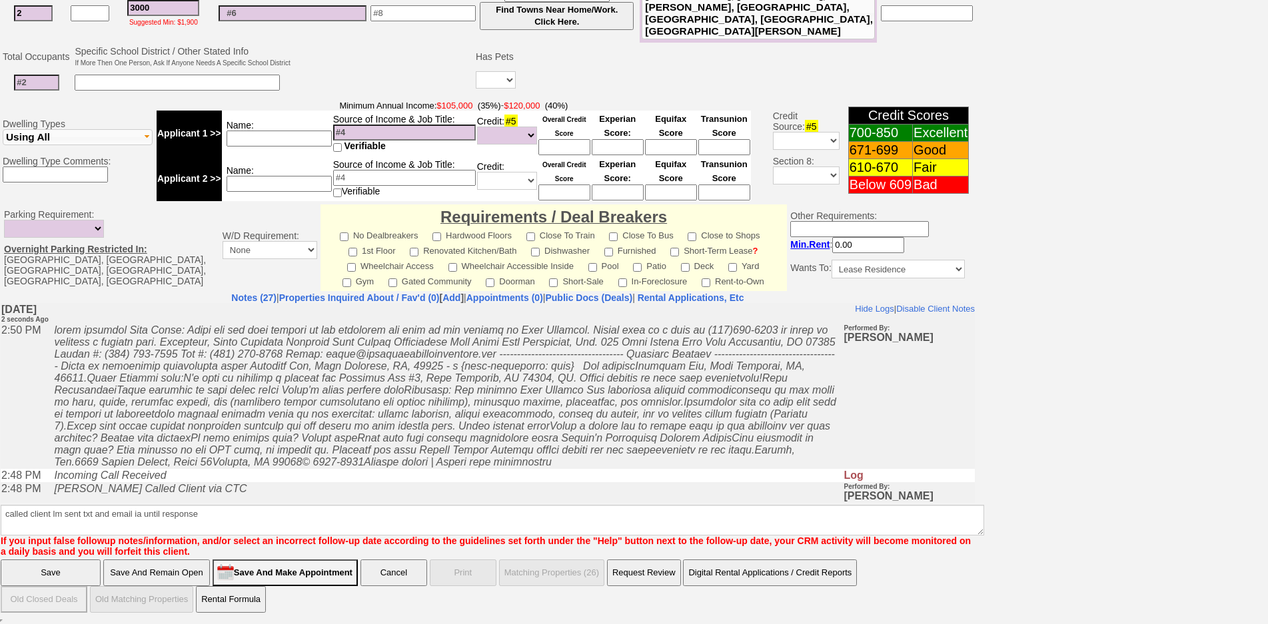
click at [59, 576] on input "Save" at bounding box center [51, 573] width 100 height 27
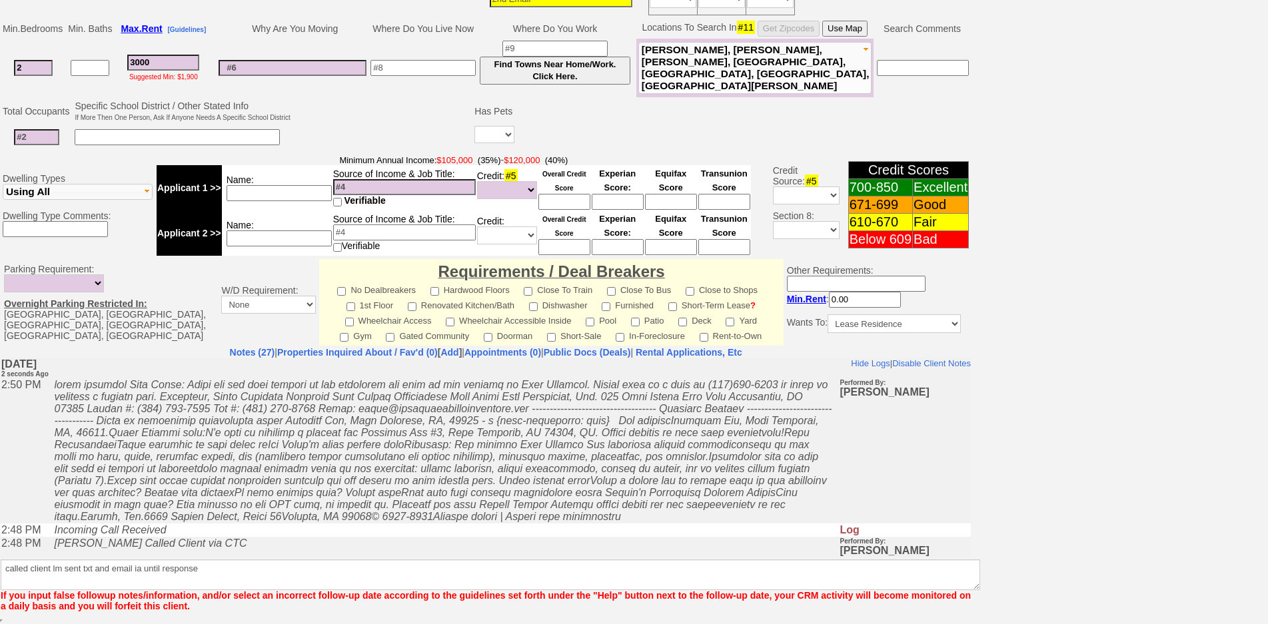
scroll to position [276, 0]
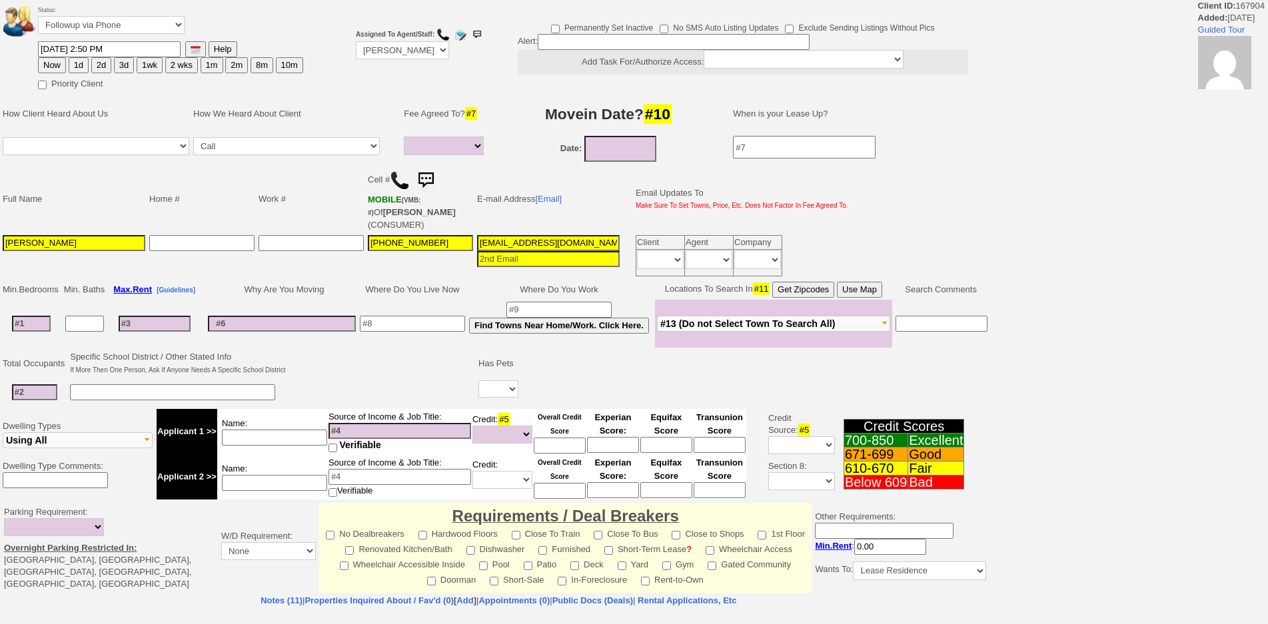
select select
click at [303, 363] on td at bounding box center [382, 377] width 189 height 57
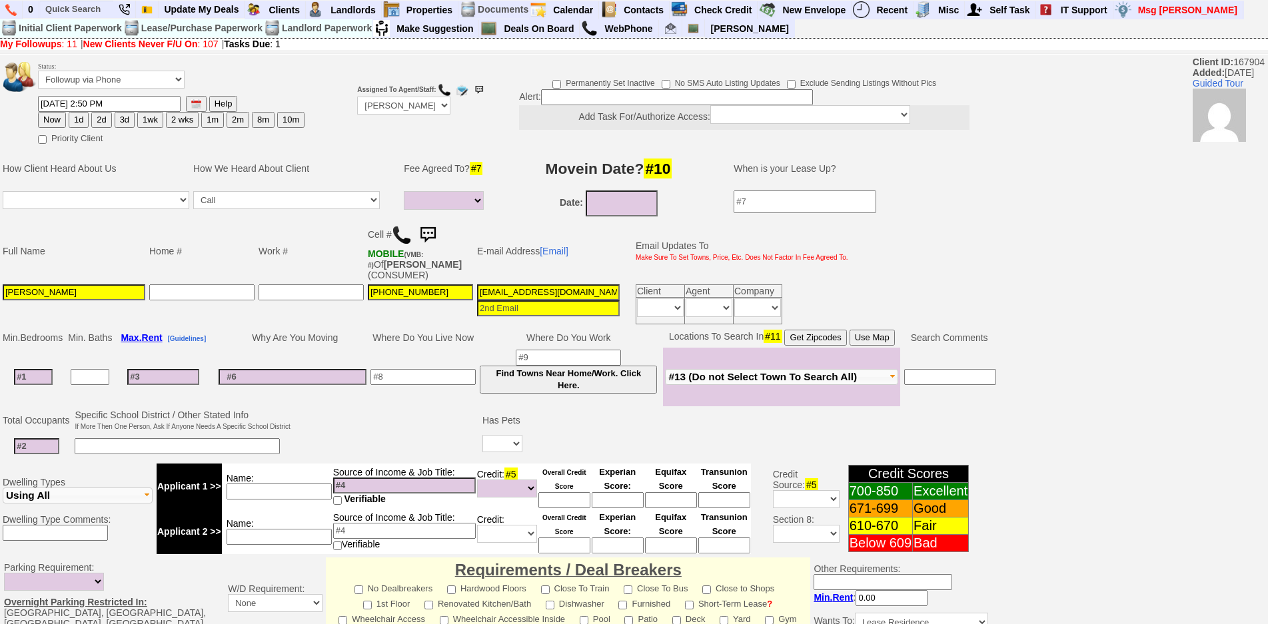
click at [49, 379] on input at bounding box center [33, 377] width 39 height 16
type input "1"
select select
type input "1"
drag, startPoint x: 335, startPoint y: 395, endPoint x: 333, endPoint y: 385, distance: 9.5
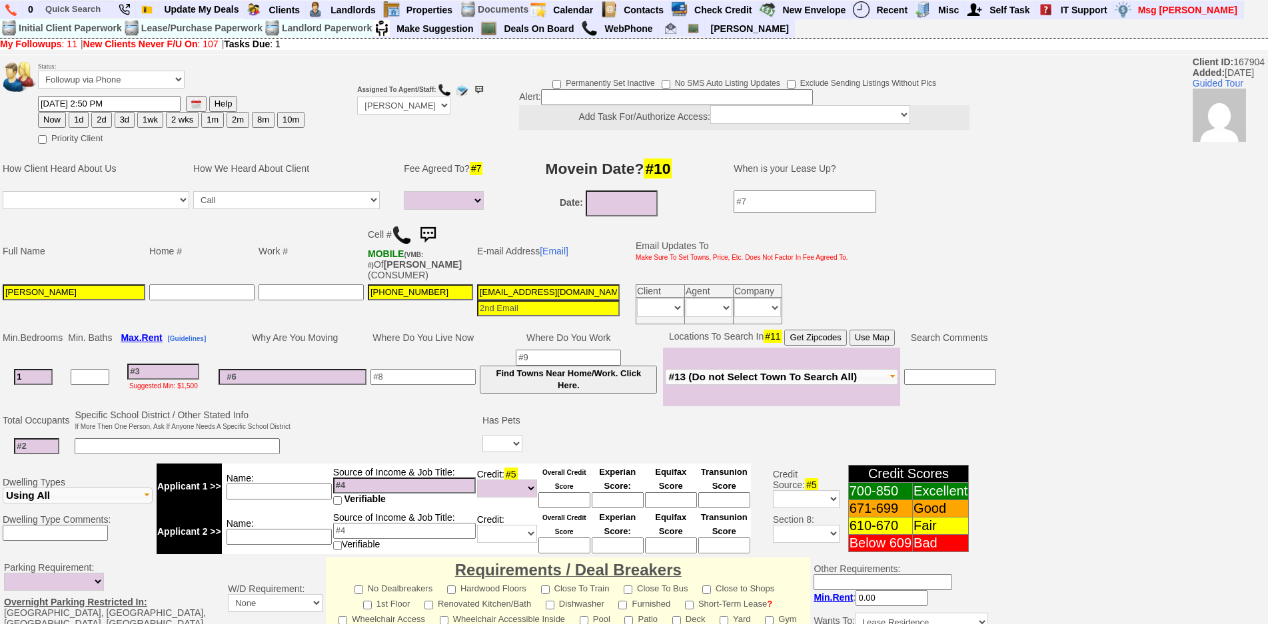
click at [333, 393] on td at bounding box center [293, 377] width 152 height 59
select select
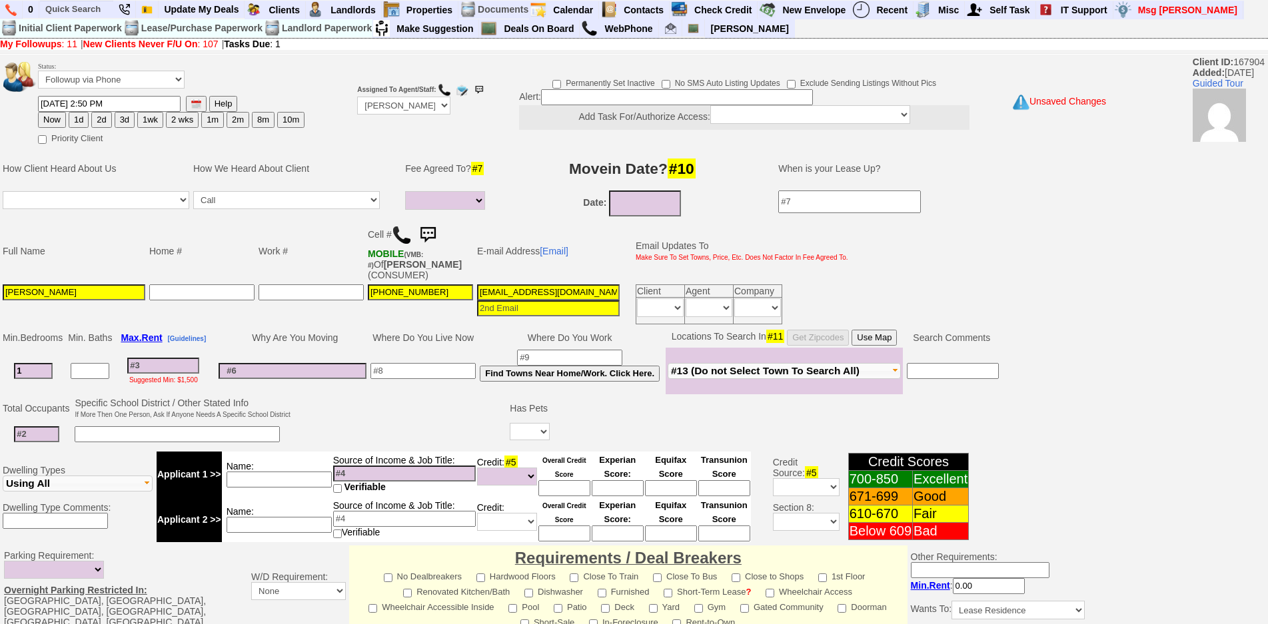
click at [333, 385] on td at bounding box center [293, 371] width 152 height 47
click at [328, 377] on input at bounding box center [293, 371] width 148 height 16
click at [326, 372] on input at bounding box center [293, 371] width 148 height 16
type input "divorce"
click at [309, 475] on input at bounding box center [279, 480] width 105 height 16
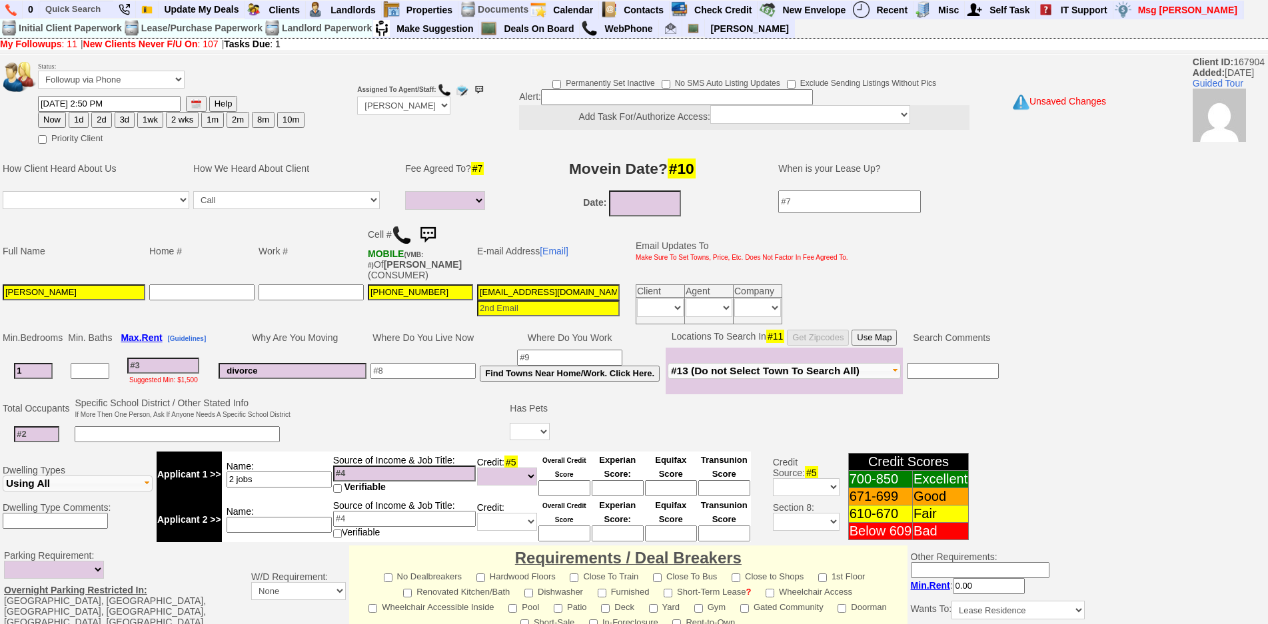
type input "2 jobs"
click at [41, 432] on input at bounding box center [36, 435] width 45 height 16
click at [573, 483] on input at bounding box center [565, 489] width 52 height 16
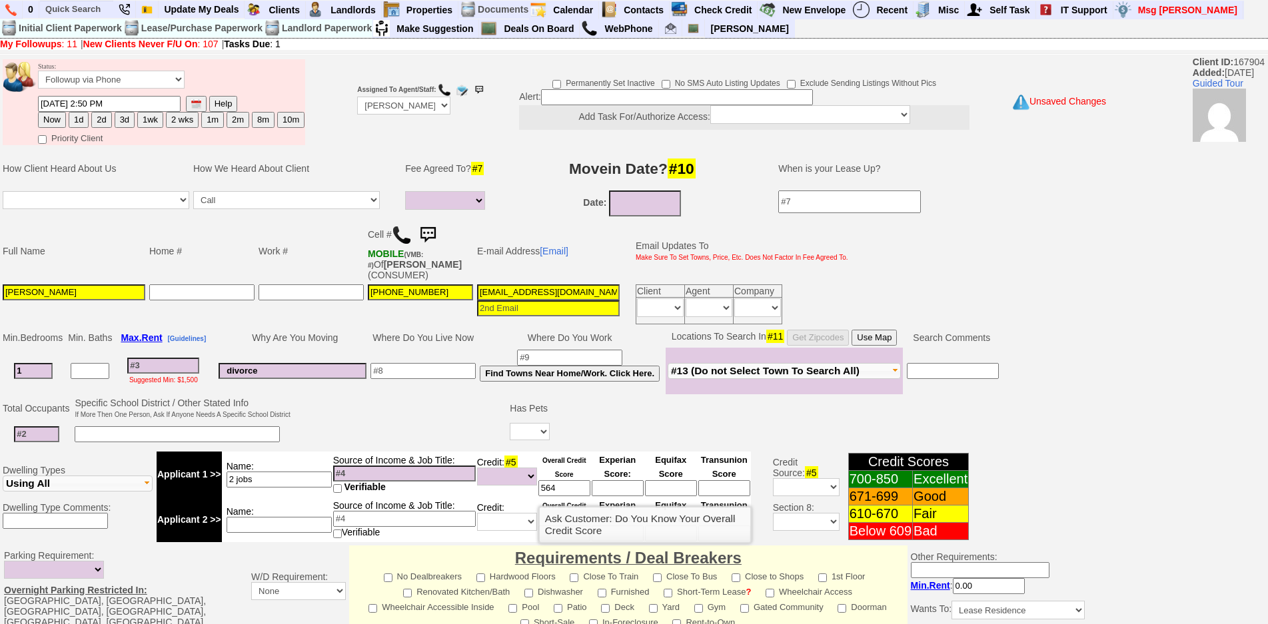
type input "564"
click at [317, 431] on td at bounding box center [401, 422] width 216 height 53
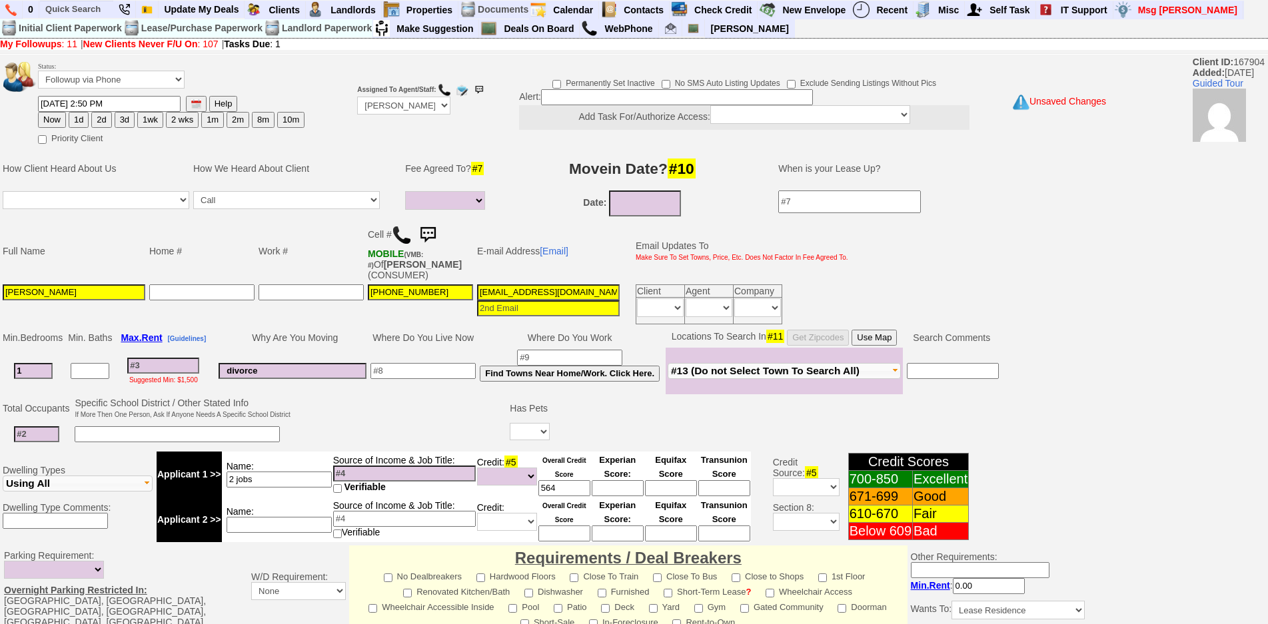
click at [141, 366] on input at bounding box center [163, 366] width 72 height 16
click at [50, 440] on input at bounding box center [36, 435] width 45 height 16
click at [44, 369] on input "1" at bounding box center [33, 371] width 39 height 16
click at [47, 374] on input "1" at bounding box center [33, 371] width 39 height 16
click at [533, 433] on select "Yes No" at bounding box center [530, 431] width 40 height 17
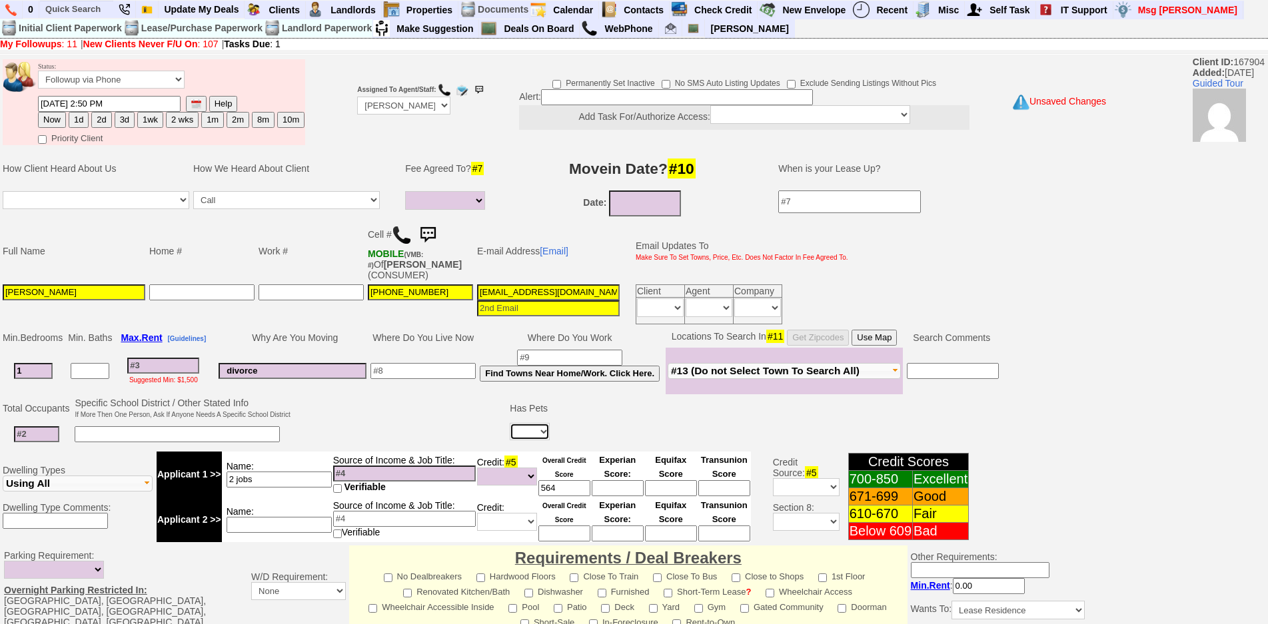
select select "No"
click at [512, 423] on select "Yes No" at bounding box center [530, 431] width 40 height 17
click at [25, 435] on input at bounding box center [36, 435] width 45 height 16
type input "1"
click at [95, 429] on input at bounding box center [177, 435] width 205 height 16
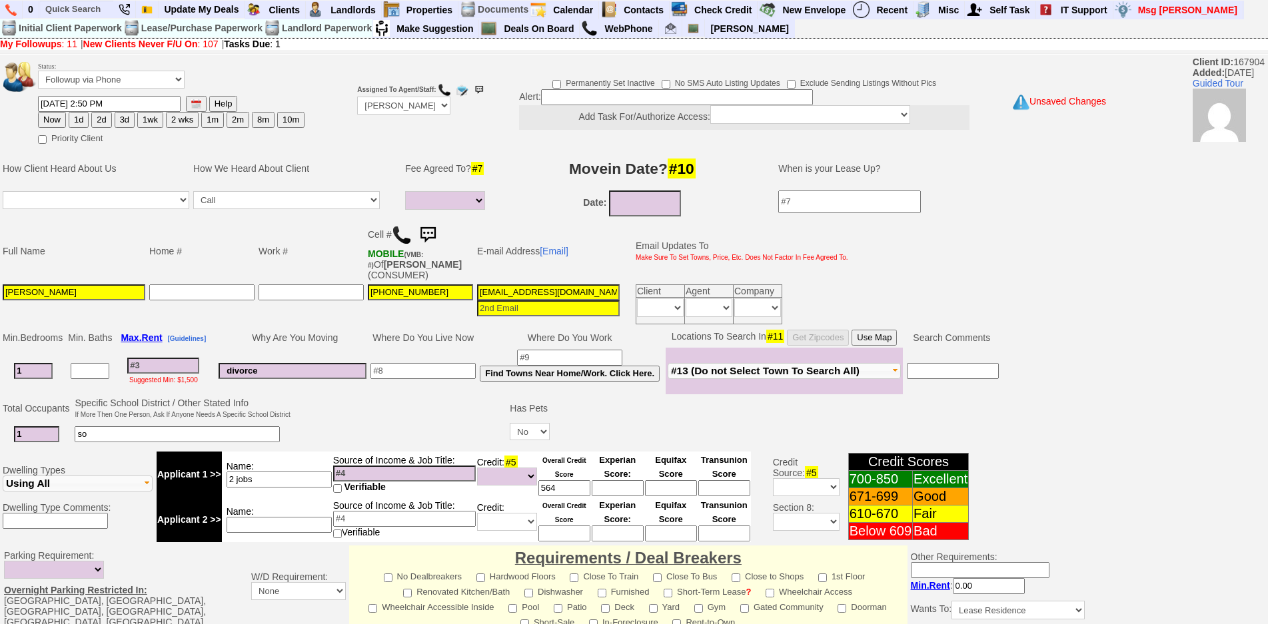
type input "s"
type input "son on weekends"
click at [163, 371] on td "Suggested Min: $1,500" at bounding box center [163, 371] width 99 height 47
click at [163, 369] on input at bounding box center [163, 366] width 72 height 16
click at [269, 482] on input "2 jobs" at bounding box center [279, 480] width 105 height 16
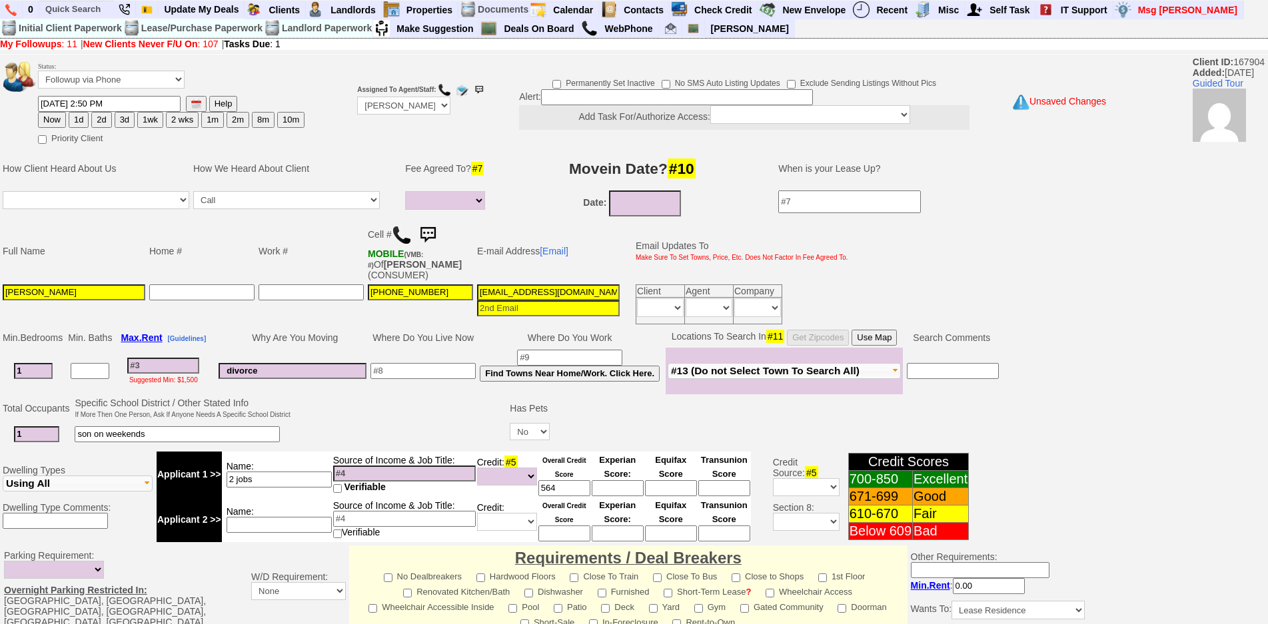
drag, startPoint x: 557, startPoint y: 349, endPoint x: 548, endPoint y: 349, distance: 8.7
click at [556, 350] on input at bounding box center [569, 358] width 105 height 16
type input "chappaqua"
drag, startPoint x: 429, startPoint y: 385, endPoint x: 423, endPoint y: 368, distance: 17.7
click at [426, 383] on td at bounding box center [423, 371] width 109 height 47
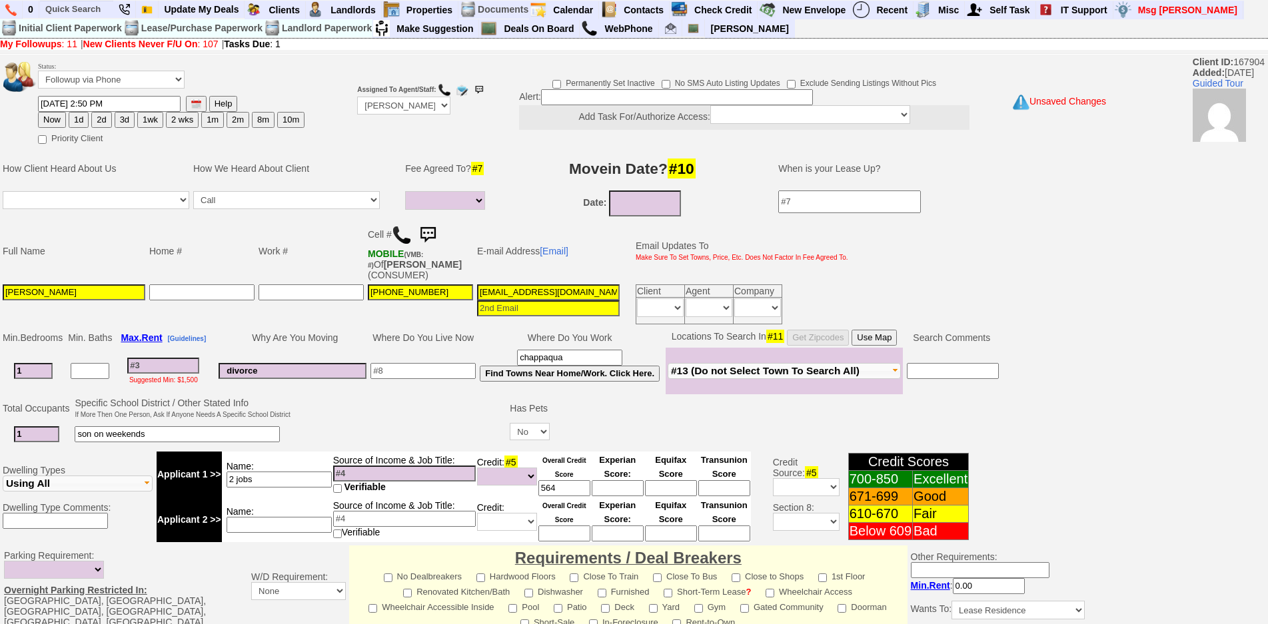
click at [423, 368] on input at bounding box center [423, 371] width 105 height 16
click at [173, 365] on input at bounding box center [163, 366] width 72 height 16
click at [309, 475] on input "2 jobs" at bounding box center [279, 480] width 105 height 16
click at [187, 364] on input at bounding box center [163, 366] width 72 height 16
click at [282, 475] on input "2 jobs" at bounding box center [279, 480] width 105 height 16
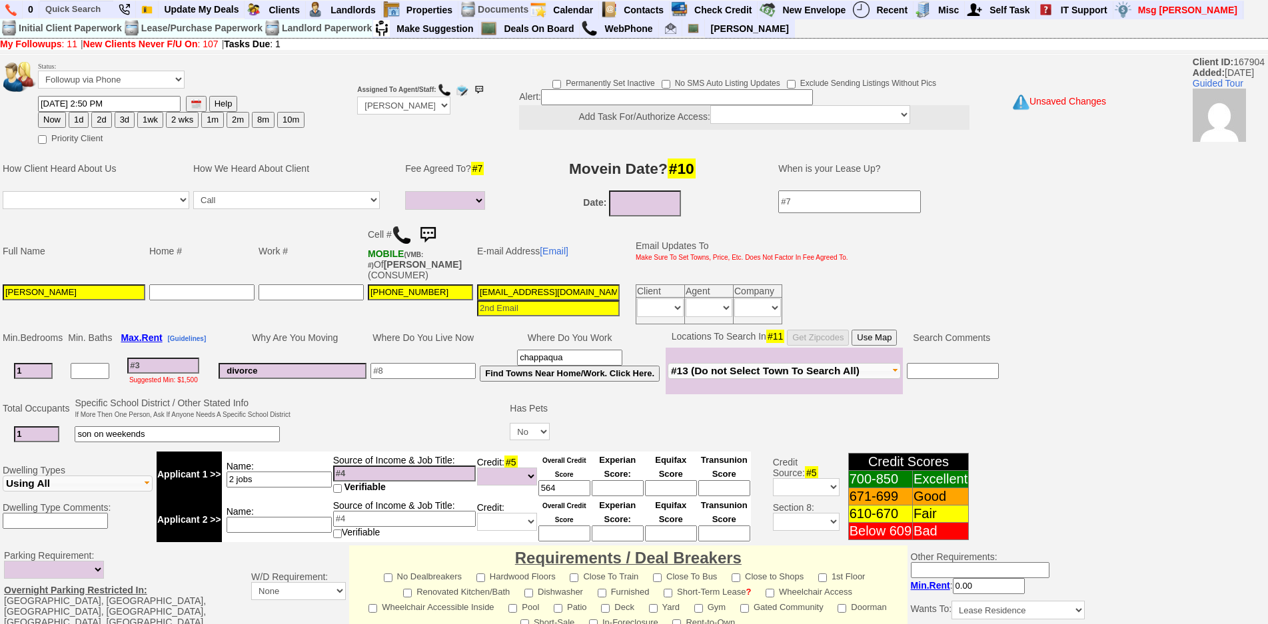
click at [385, 470] on input at bounding box center [404, 474] width 143 height 16
click at [171, 361] on input at bounding box center [163, 366] width 72 height 16
type input "2"
select select
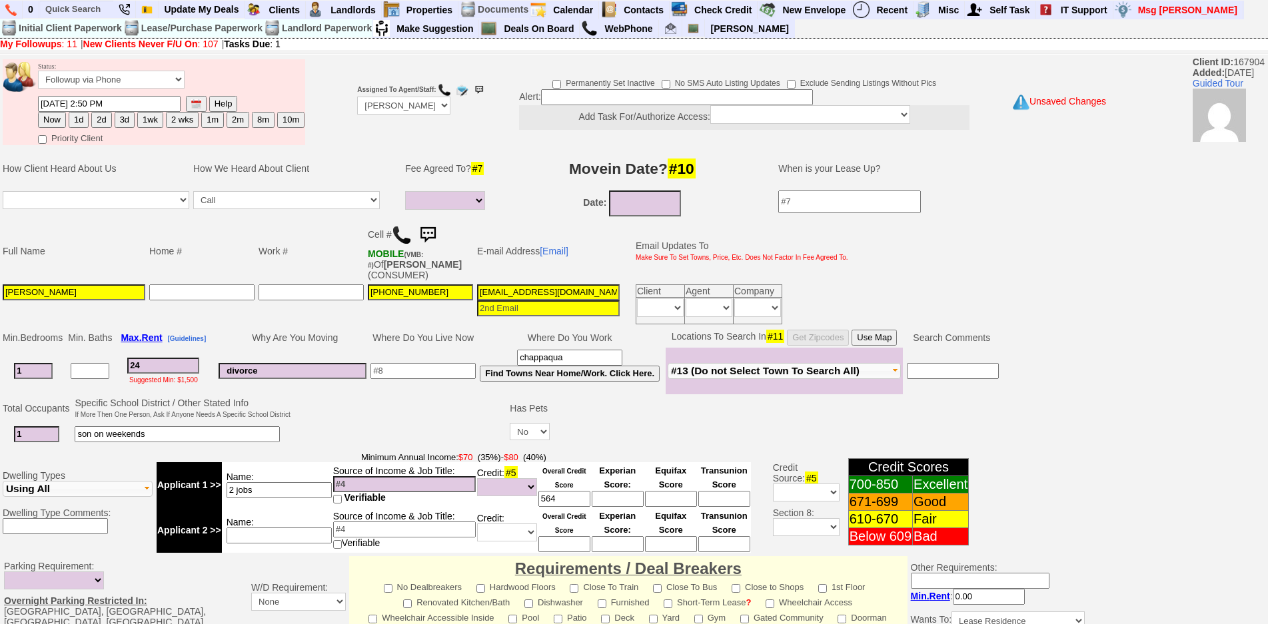
type input "240"
select select
type input "2400"
select select
type input "2400"
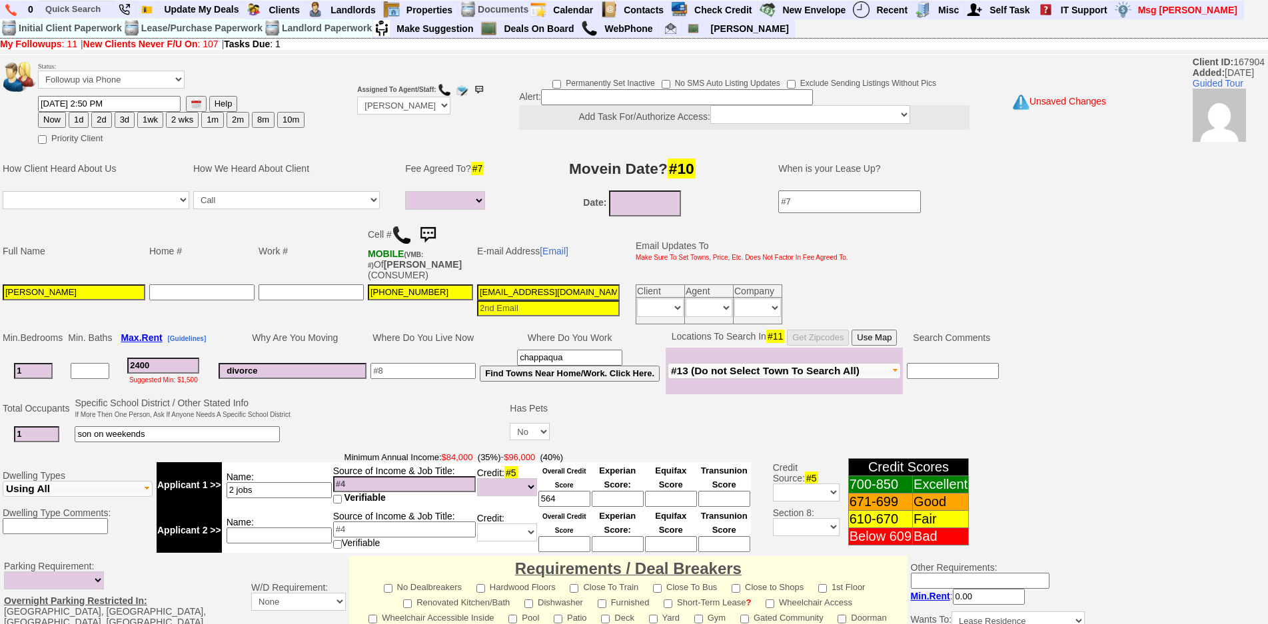
click at [186, 432] on input "son on weekends" at bounding box center [177, 435] width 205 height 16
select select
click at [317, 492] on input "2 jobs" at bounding box center [279, 491] width 105 height 16
type input "2 jobs - ta preschool"
click at [289, 527] on td "Name:" at bounding box center [277, 530] width 111 height 45
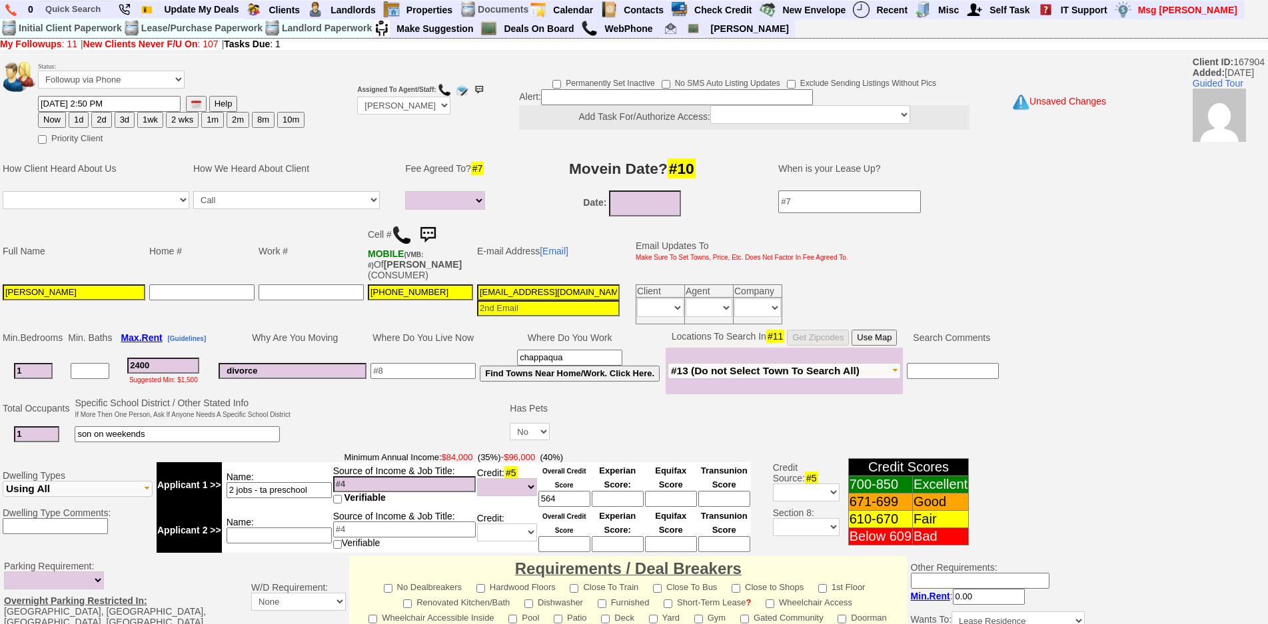
click at [293, 528] on input at bounding box center [279, 536] width 105 height 16
type input "caretaker"
click at [389, 483] on input at bounding box center [404, 485] width 143 height 16
type input "77k"
click at [394, 373] on input at bounding box center [423, 371] width 105 height 16
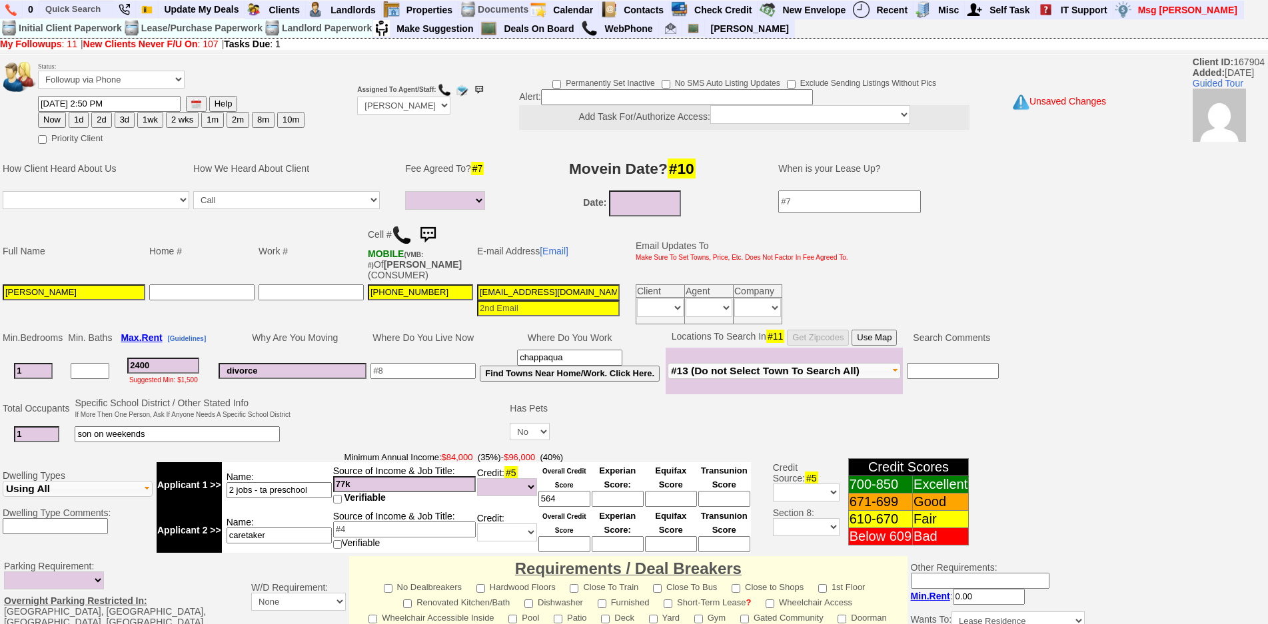
click at [331, 373] on input "divorce" at bounding box center [293, 371] width 148 height 16
drag, startPoint x: 331, startPoint y: 373, endPoint x: 211, endPoint y: 373, distance: 120.0
click at [211, 373] on tr "1 2400 Suggested Min: $1,500 divorce chappaqua Find Towns Near Home/Work. Click…" at bounding box center [501, 371] width 1000 height 47
click at [334, 365] on input "divorce" at bounding box center [293, 371] width 148 height 16
click at [335, 370] on input "divorce" at bounding box center [293, 371] width 148 height 16
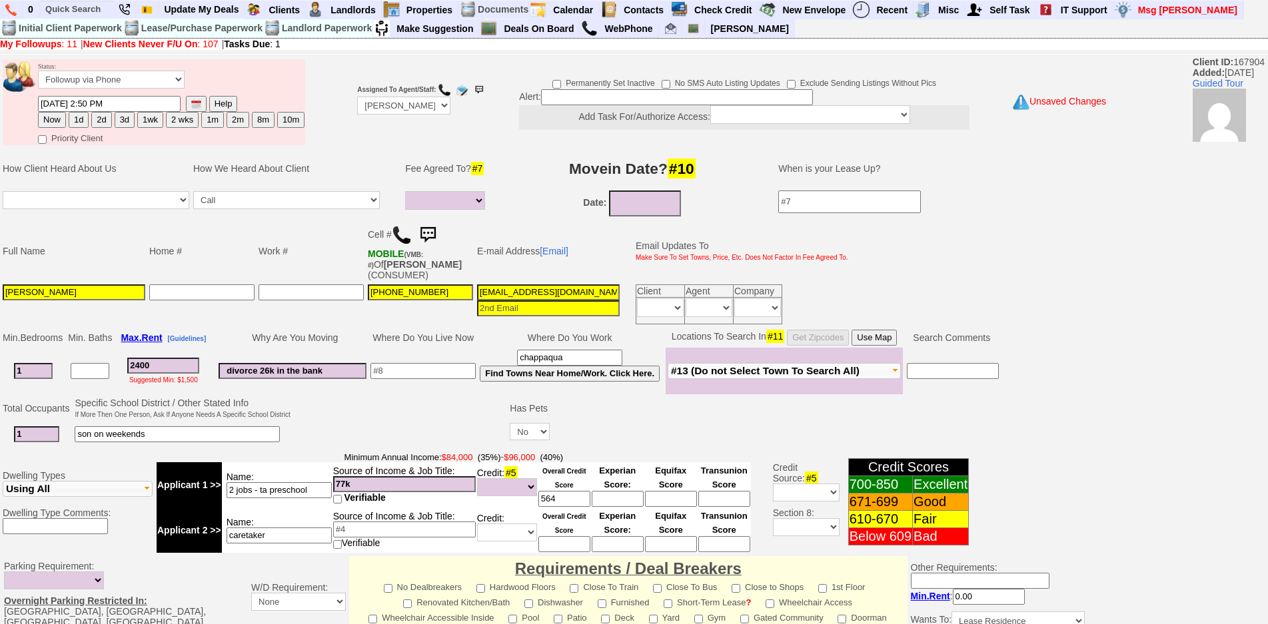
type input "divorce 26k in the bank"
click at [351, 328] on td "Why Are You Moving" at bounding box center [293, 338] width 152 height 20
click at [259, 381] on td "divorce 26k in the bank" at bounding box center [293, 371] width 152 height 47
click at [293, 375] on input "divorce 26k in the bank" at bounding box center [293, 371] width 148 height 16
click at [325, 371] on input "divorce 26k in the bank" at bounding box center [293, 371] width 148 height 16
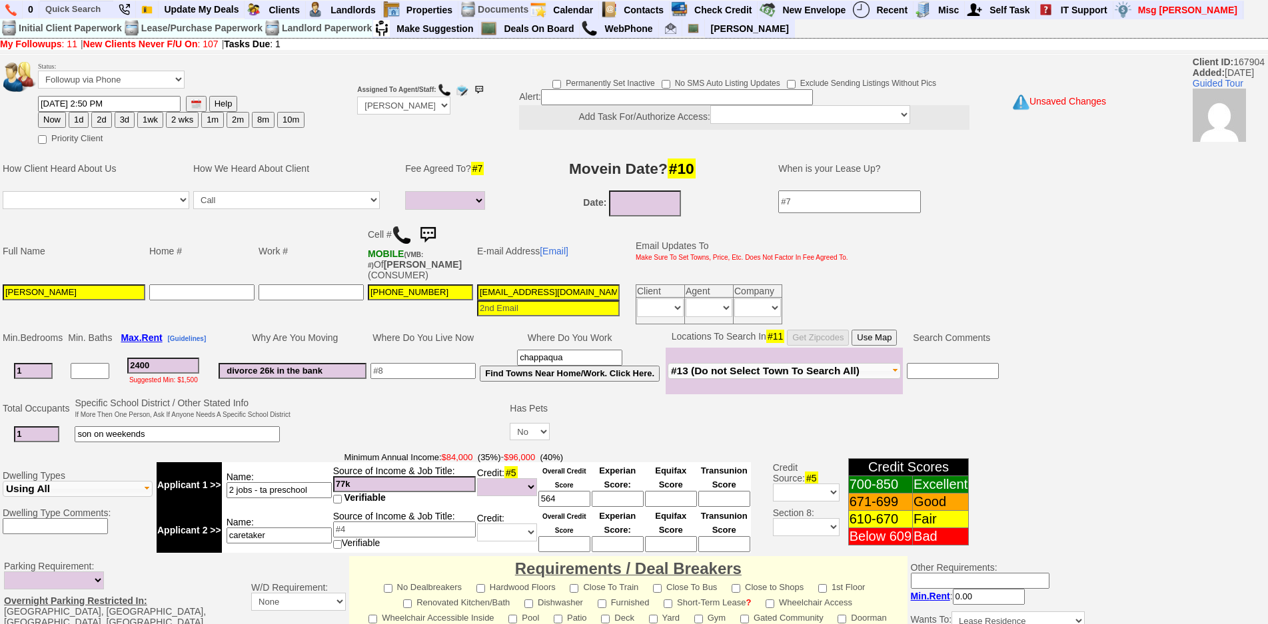
click at [343, 371] on input "divorce 26k in the bank" at bounding box center [293, 371] width 148 height 16
click at [420, 363] on input at bounding box center [423, 371] width 105 height 16
click at [427, 368] on input at bounding box center [423, 371] width 105 height 16
click at [891, 276] on td "Full Name Home # Work # Cell # MOBILE (VMB: #) Of ZUNIGA,YOLANDA (CONSUMER) E-m…" at bounding box center [548, 273] width 1096 height 108
click at [406, 374] on input at bounding box center [423, 371] width 105 height 16
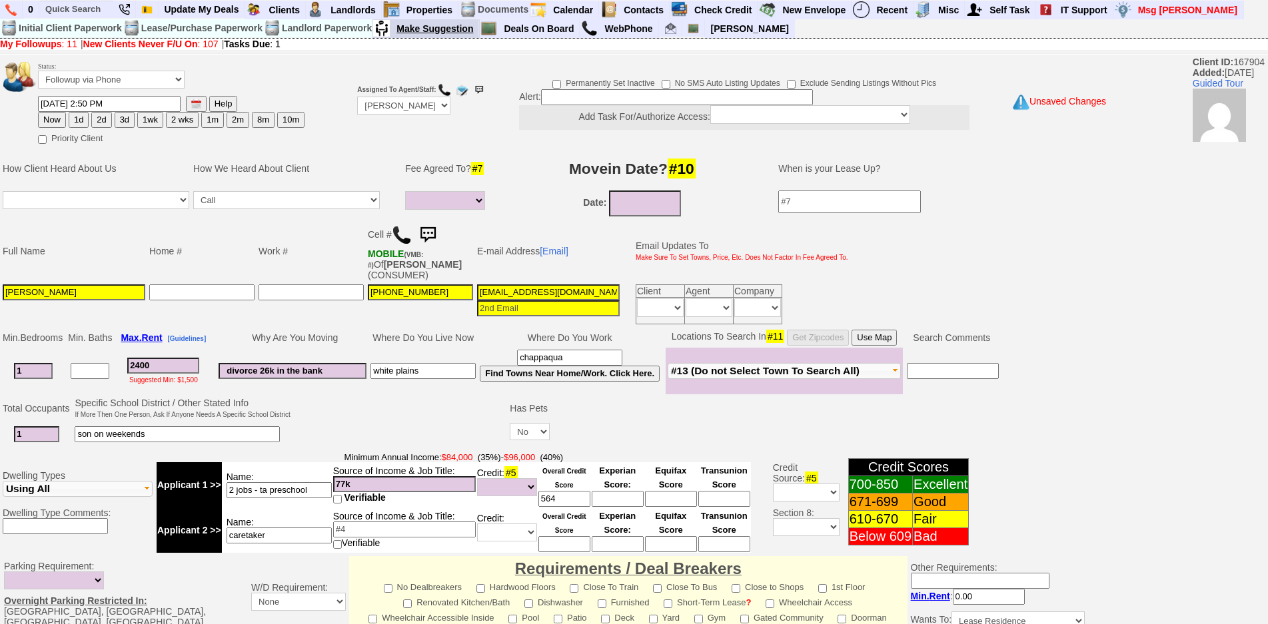
type input "white plains"
click at [518, 289] on input "loretberdugo1985@gmail.com" at bounding box center [548, 293] width 143 height 16
click at [541, 292] on input "loretberdugo1985@gmail.com" at bounding box center [548, 293] width 143 height 16
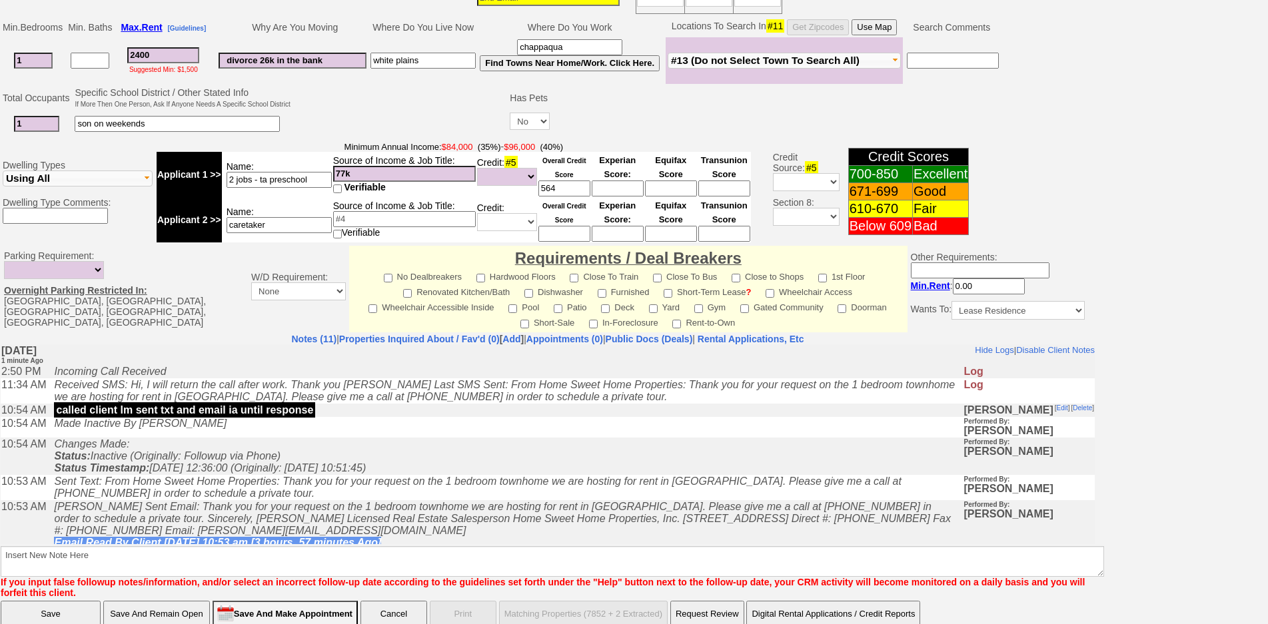
scroll to position [333, 0]
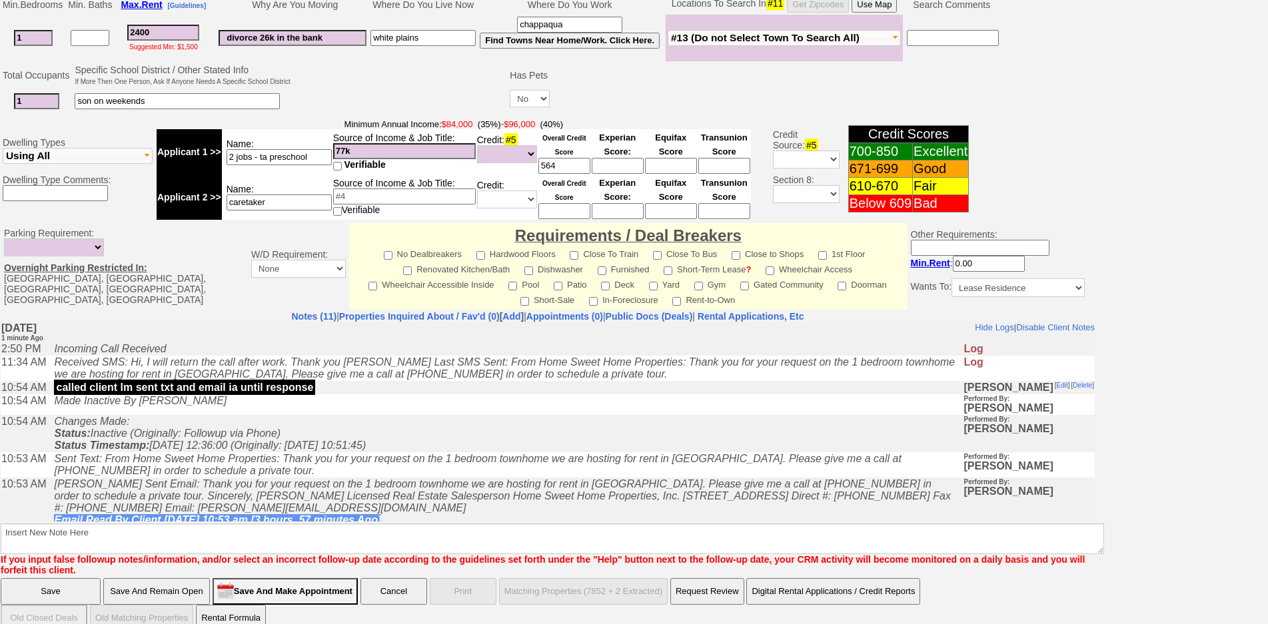
click at [451, 434] on td "Changes Made: Status: Inactive (Originally: Followup via Phone) Status Timestam…" at bounding box center [505, 433] width 916 height 37
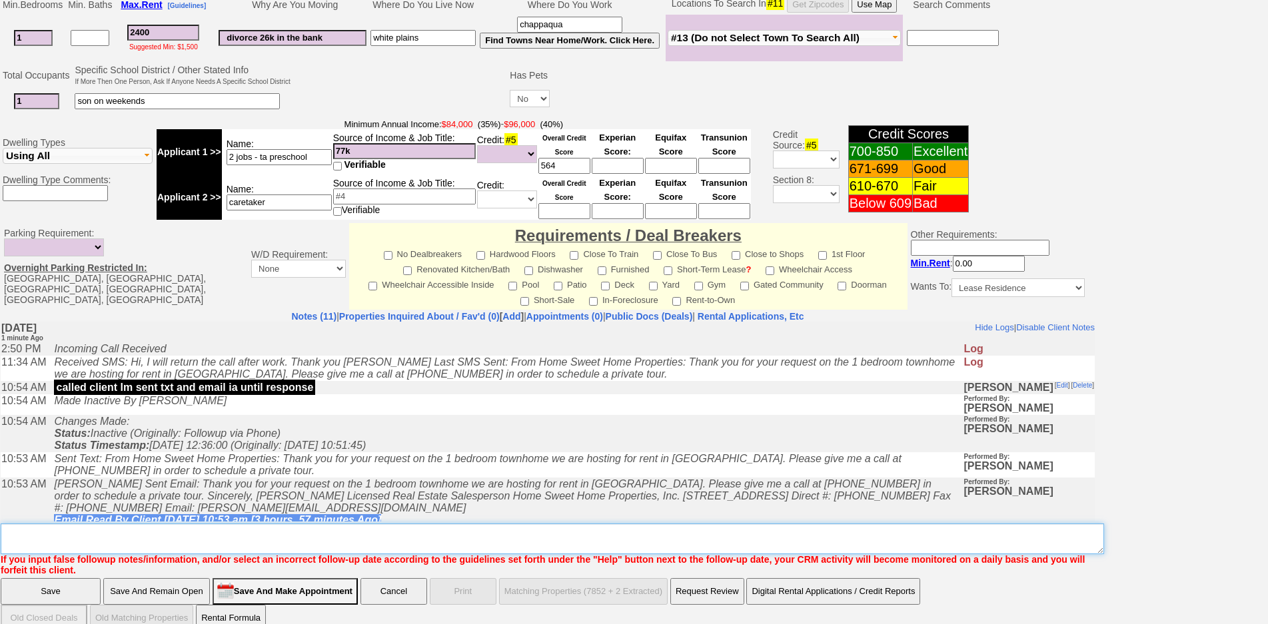
click at [380, 524] on textarea "Insert New Note Here" at bounding box center [553, 539] width 1104 height 31
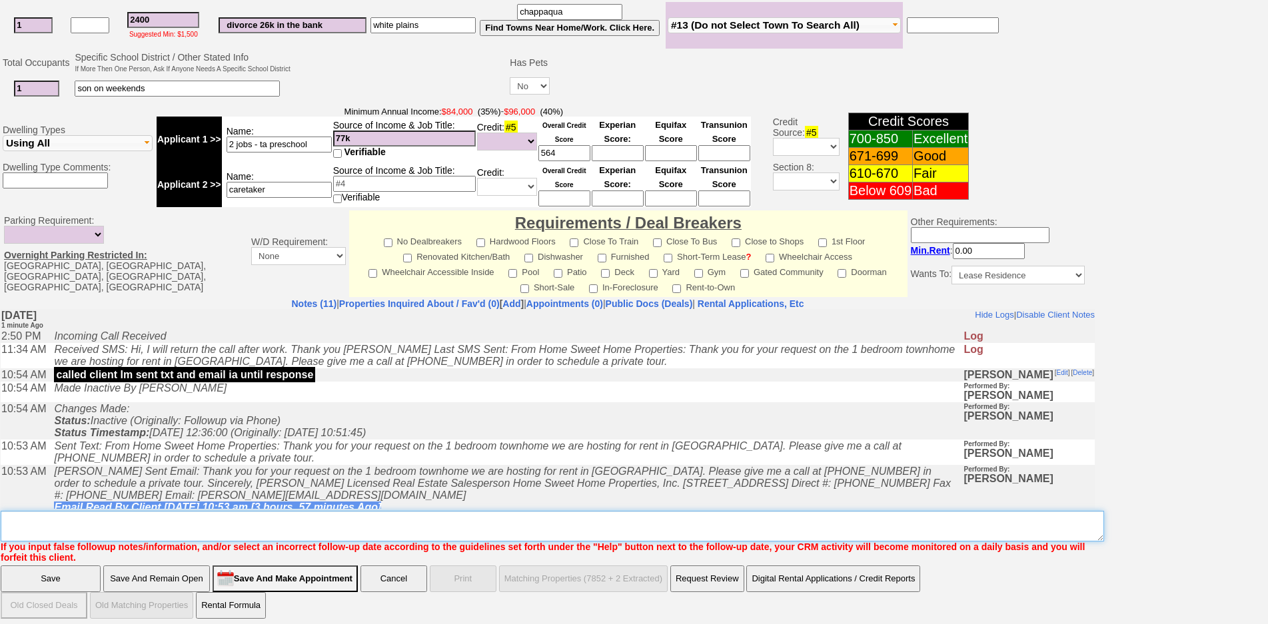
scroll to position [0, 0]
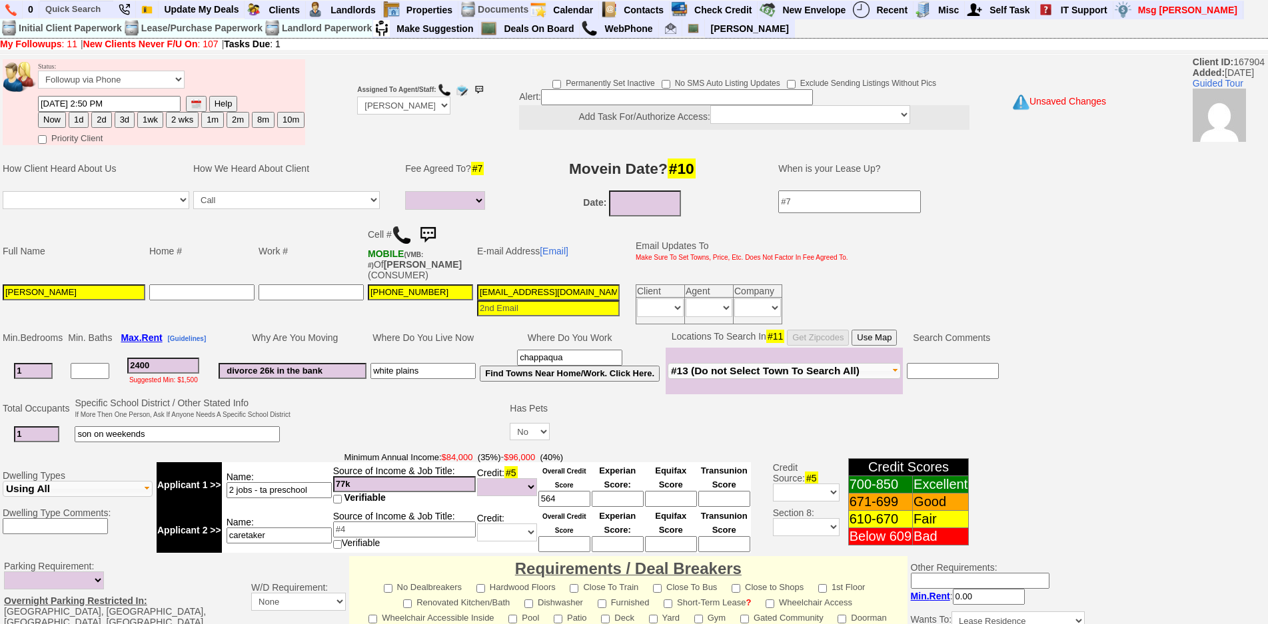
click at [85, 119] on button "1d" at bounding box center [79, 120] width 20 height 16
type input "09/16/2025 02:51 PM"
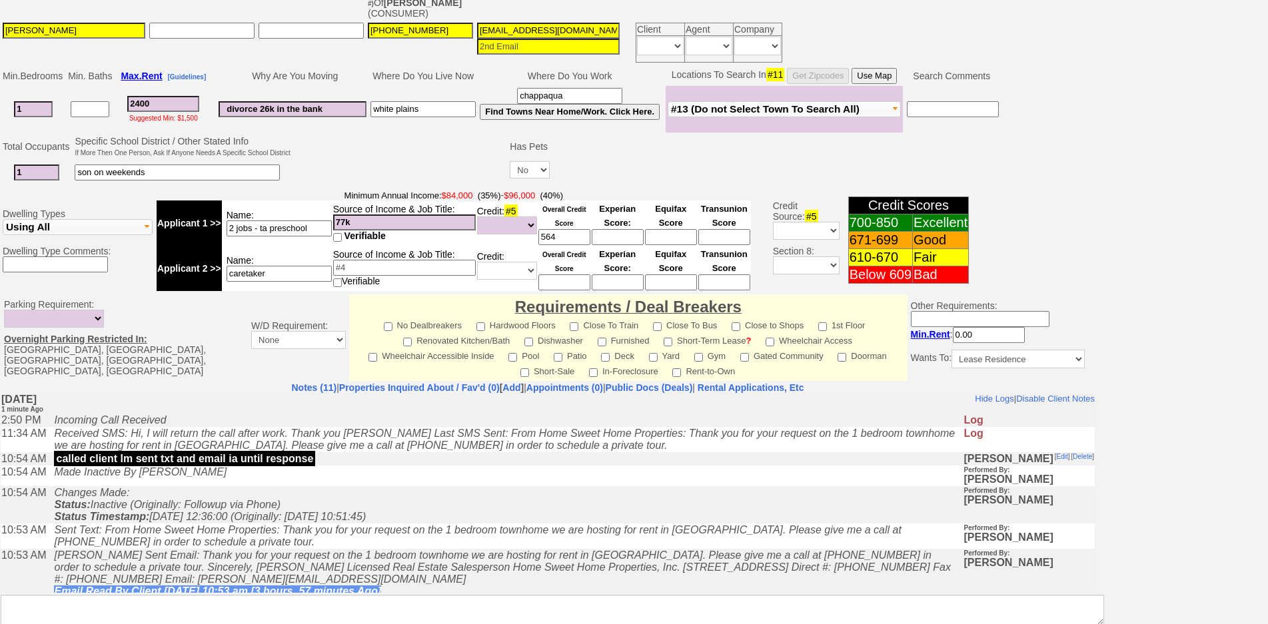
scroll to position [346, 0]
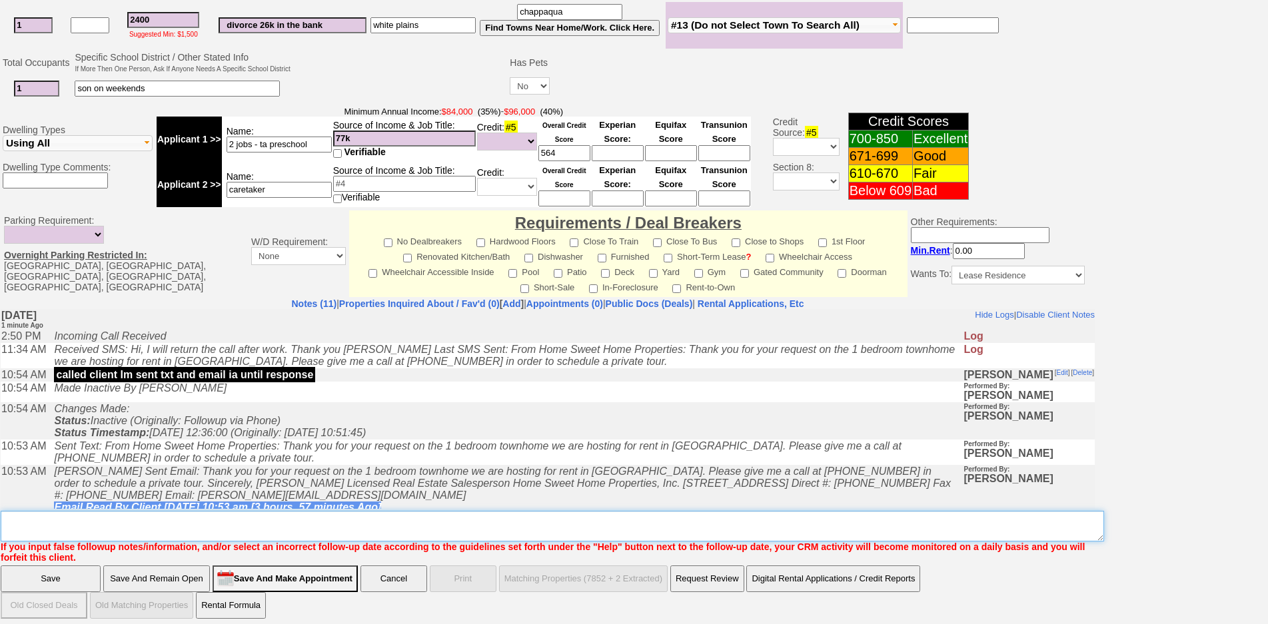
click at [642, 519] on textarea "Insert New Note Here" at bounding box center [553, 526] width 1104 height 31
type textarea "credit shot low income will she consider somewhere outside white plains fu"
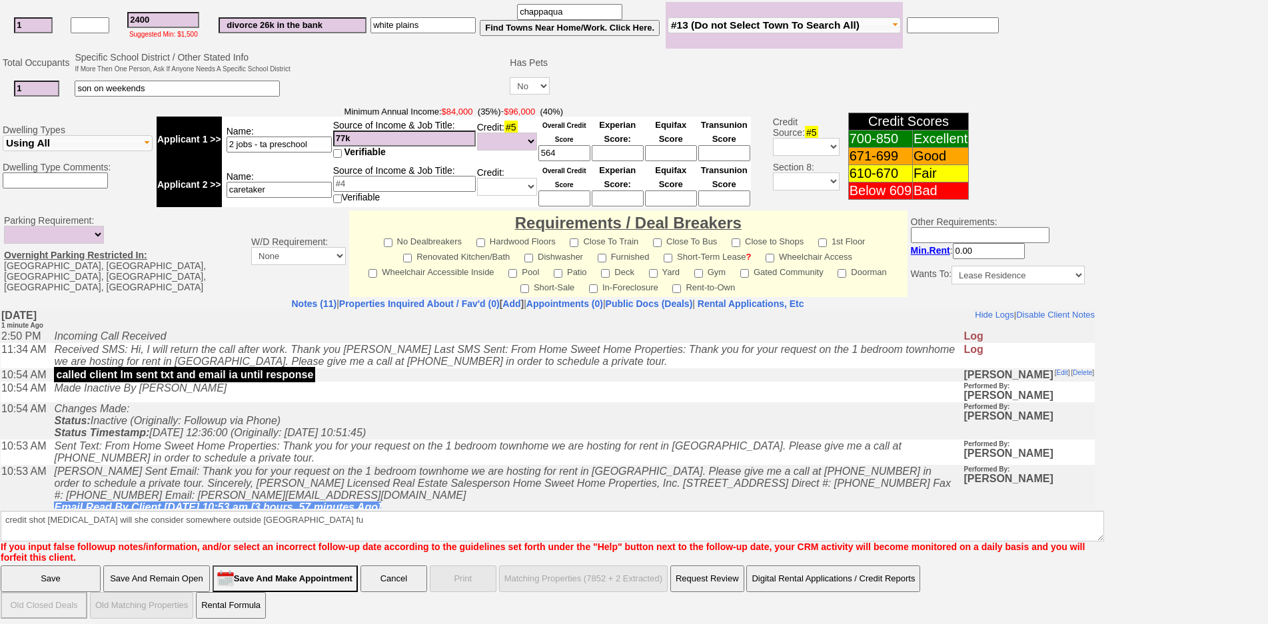
click input "Save And Remain Open" at bounding box center [156, 579] width 107 height 27
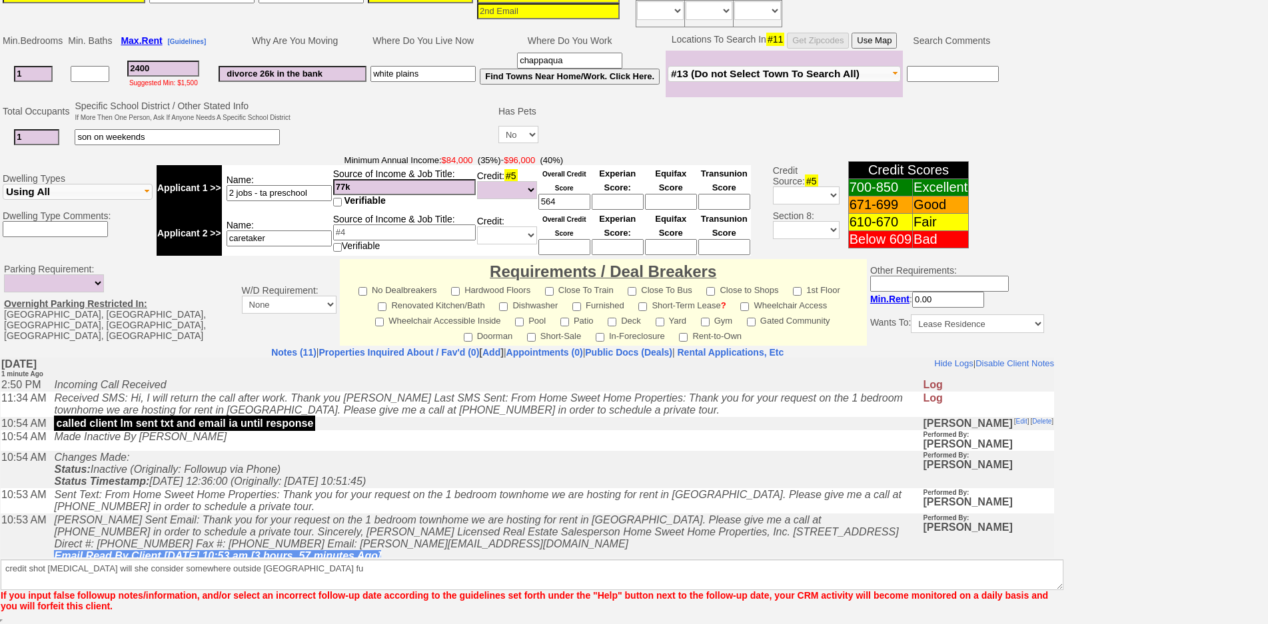
scroll to position [298, 0]
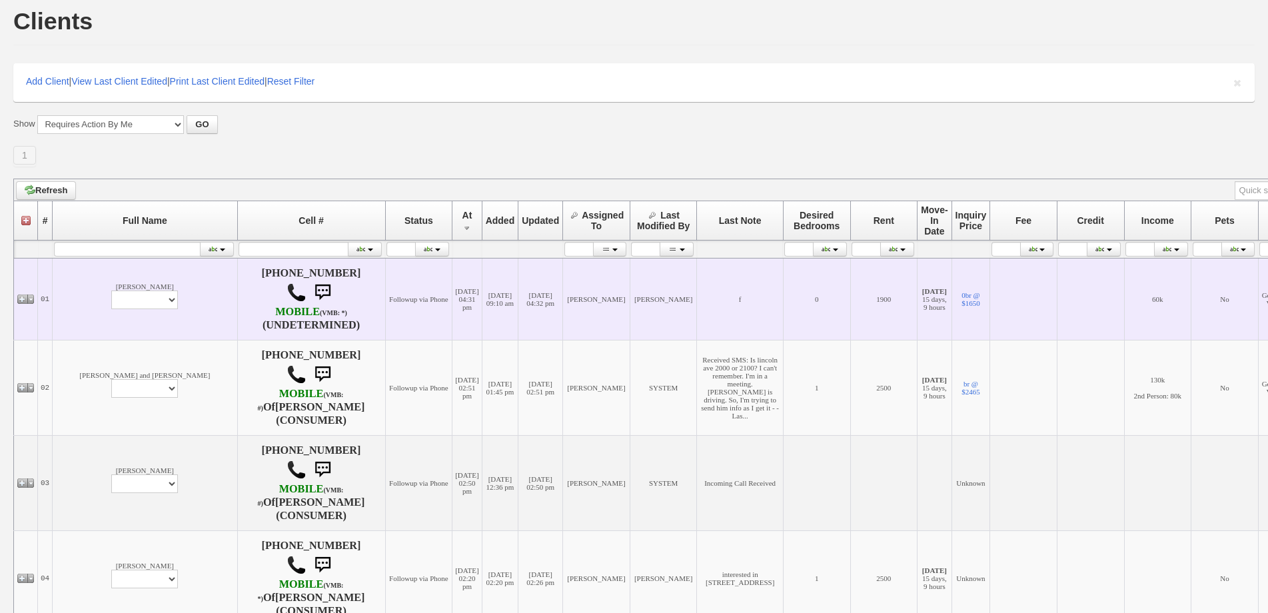
scroll to position [200, 0]
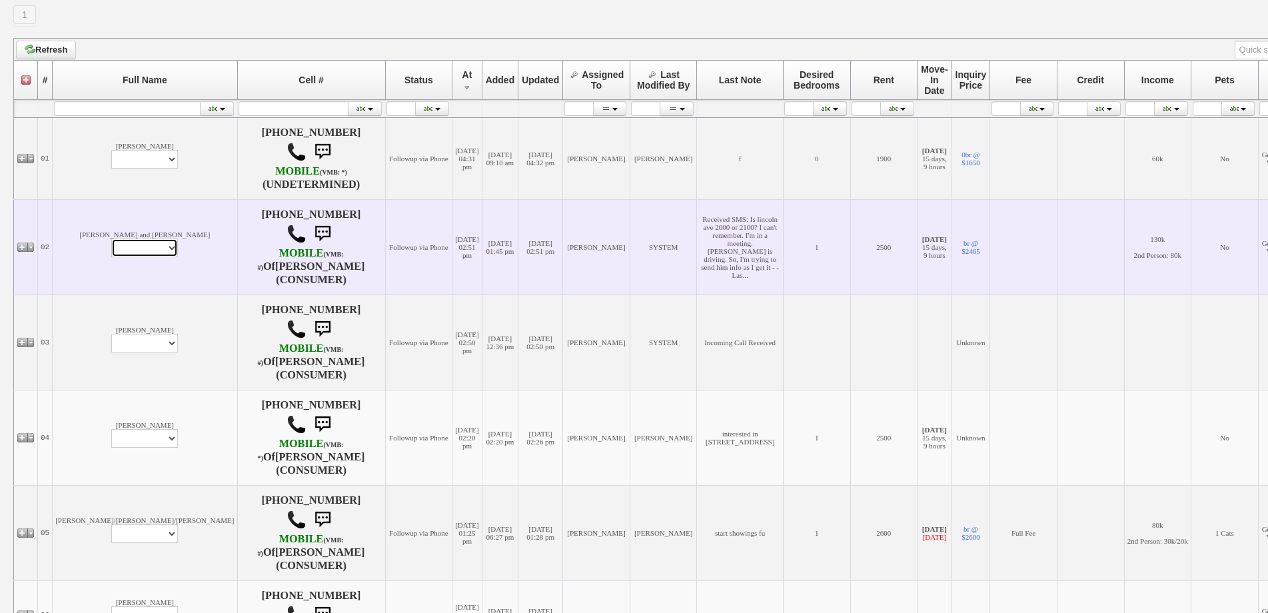
click at [111, 257] on select "Profile Edit Print Email Externally (Will Not Be Tracked In CRM) Closed Deals" at bounding box center [144, 248] width 67 height 19
select select "ChangeURL,/crm/custom/edit_client_form.php?redirect=%2Fcrm%2Fclients.php&id=167…"
click at [111, 251] on select "Profile Edit Print Email Externally (Will Not Be Tracked In CRM) Closed Deals" at bounding box center [144, 248] width 67 height 19
select select
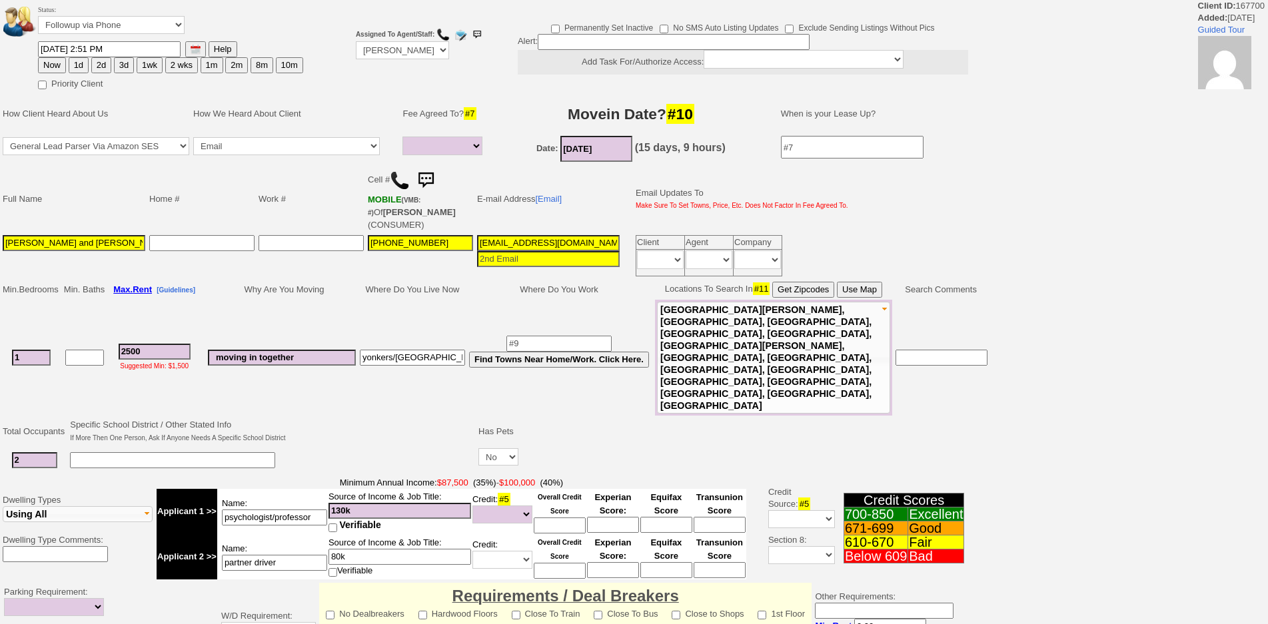
select select
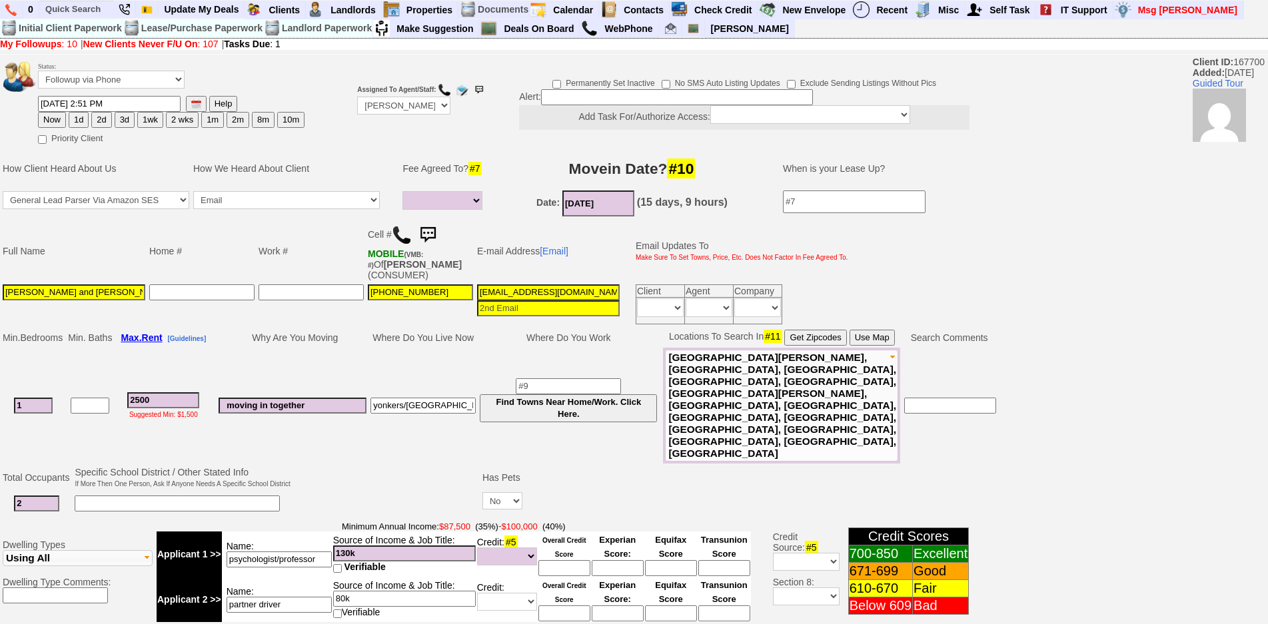
click at [430, 231] on img at bounding box center [428, 235] width 27 height 27
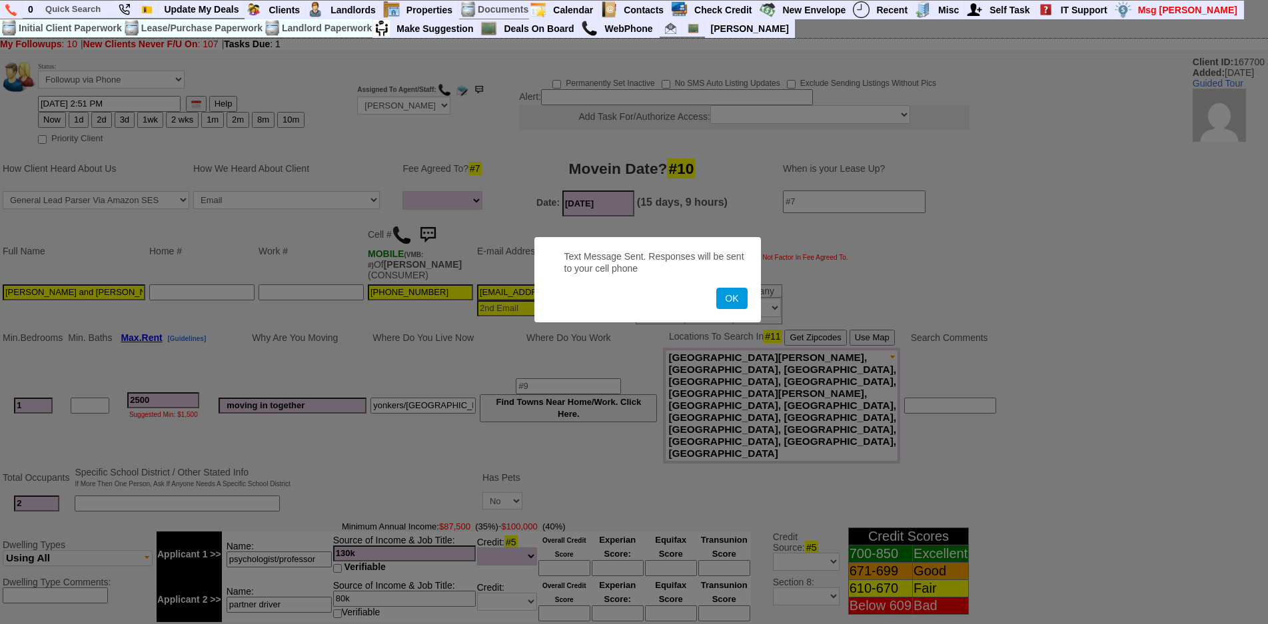
click at [716, 288] on button "OK" at bounding box center [731, 298] width 31 height 21
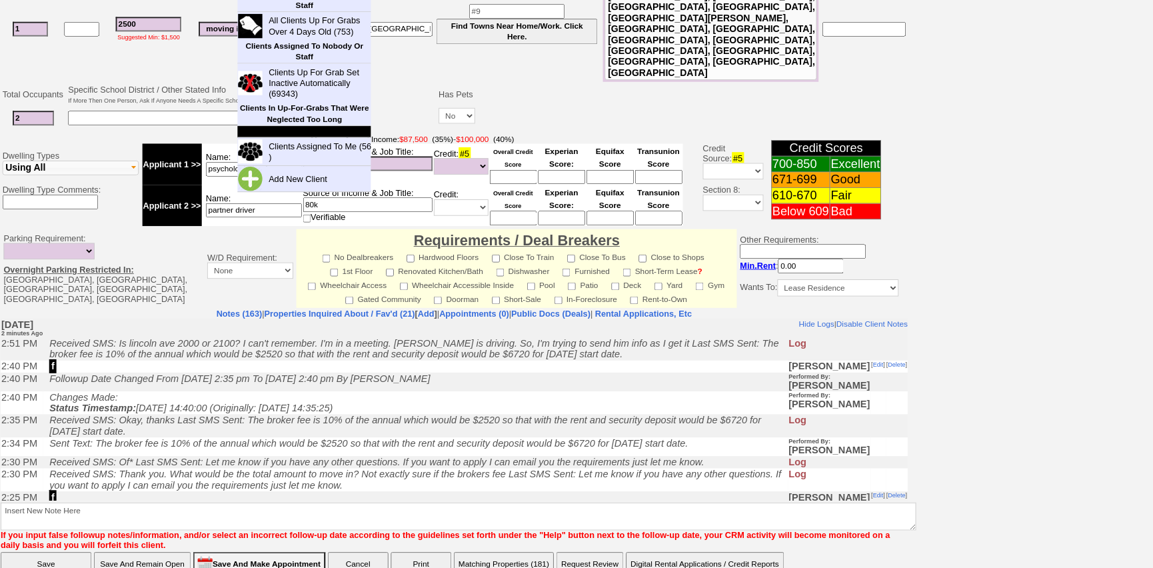
scroll to position [20, 0]
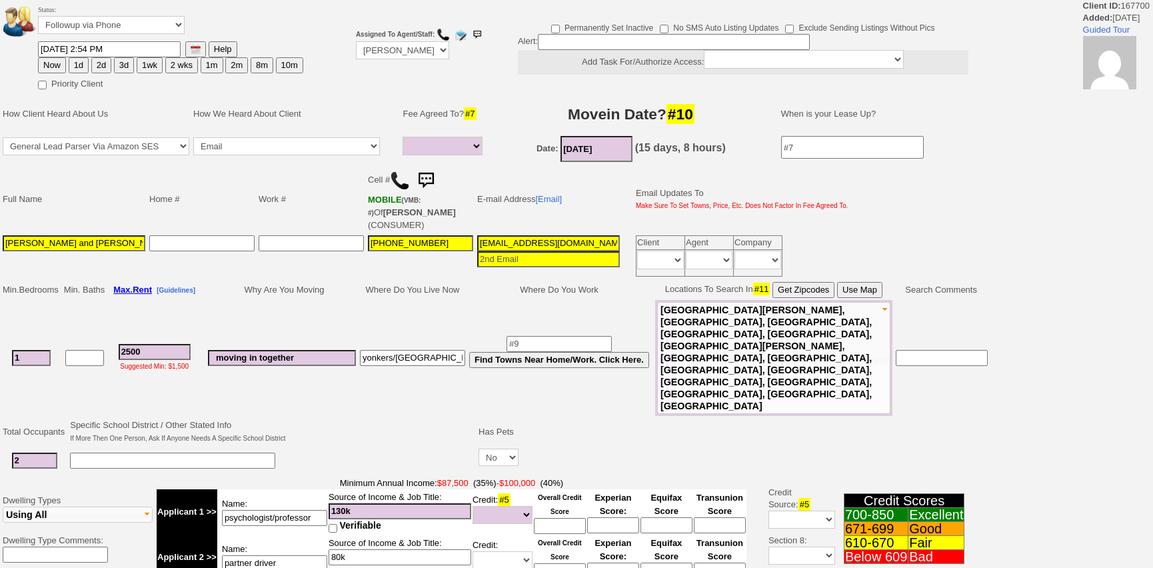
select select
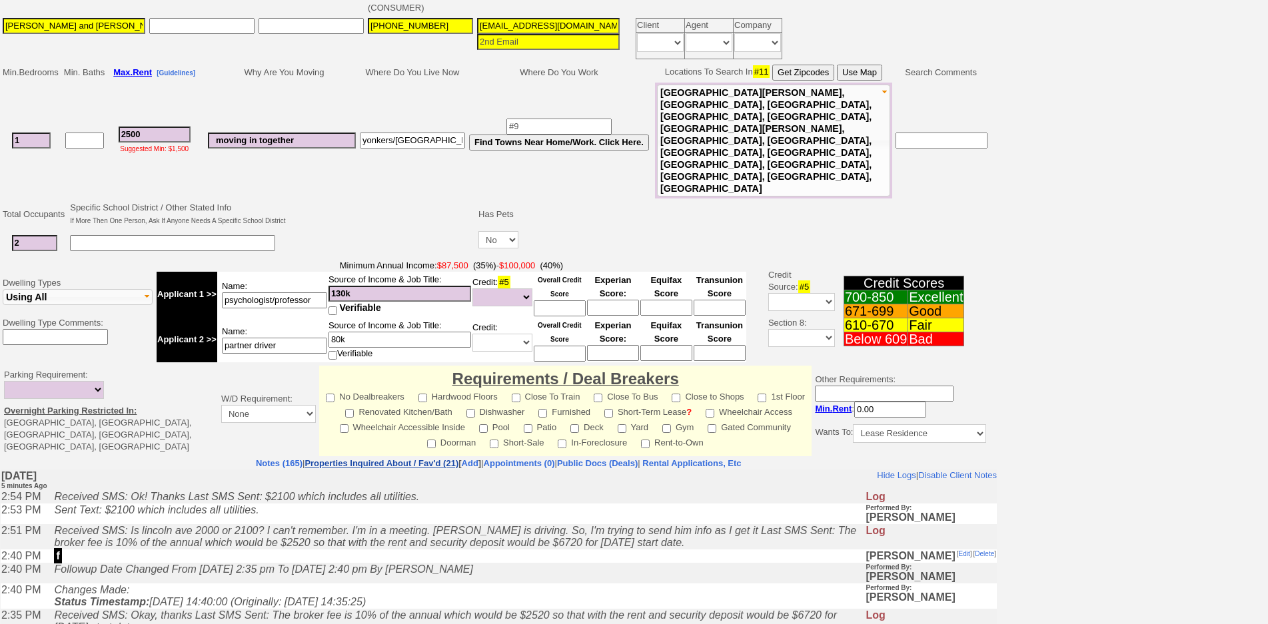
scroll to position [219, 0]
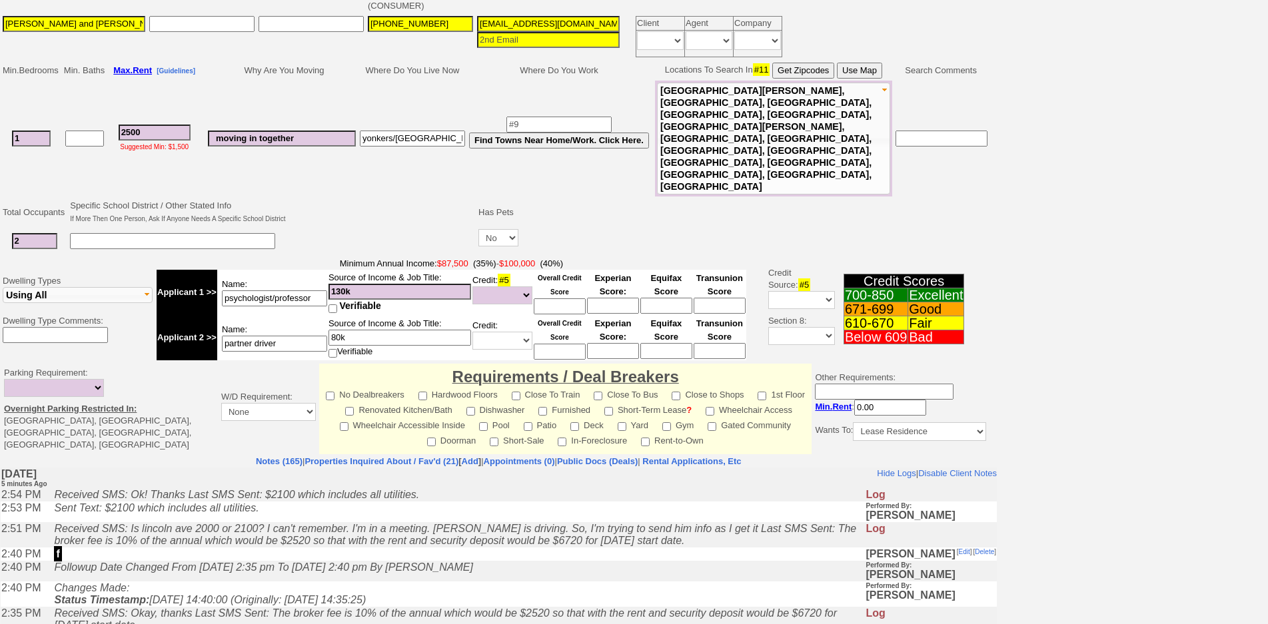
click at [321, 567] on td "Followup Date Changed From [DATE] 2:35 pm To [DATE] 2:40 pm By [PERSON_NAME]" at bounding box center [456, 571] width 818 height 21
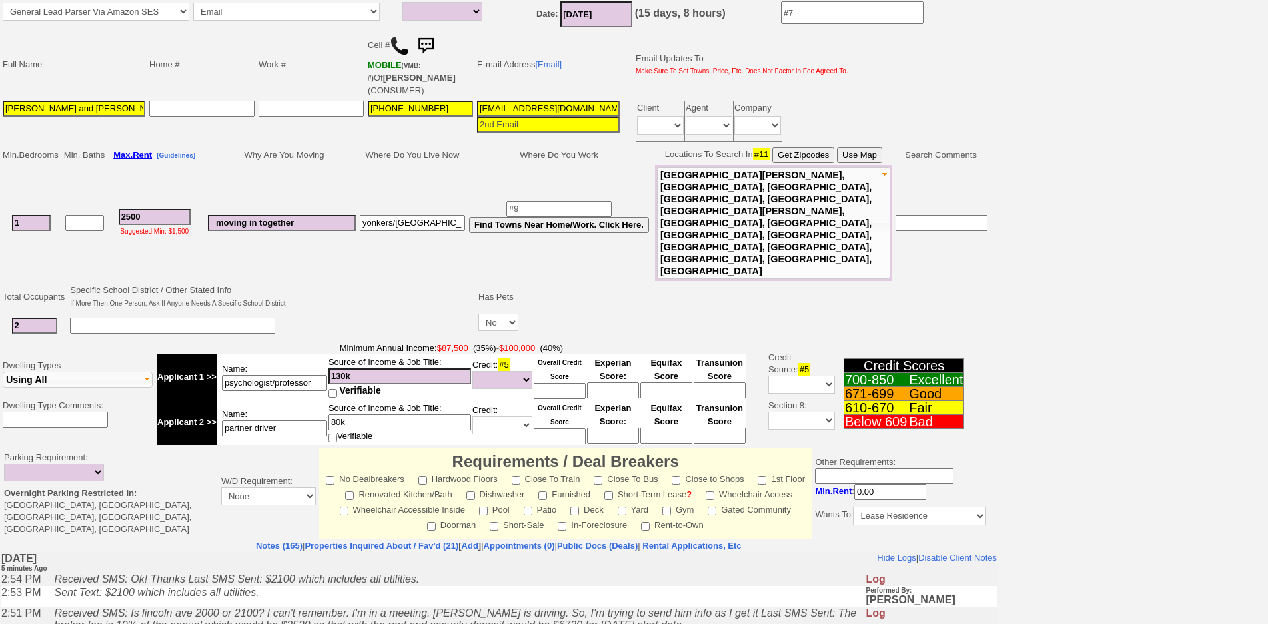
scroll to position [0, 0]
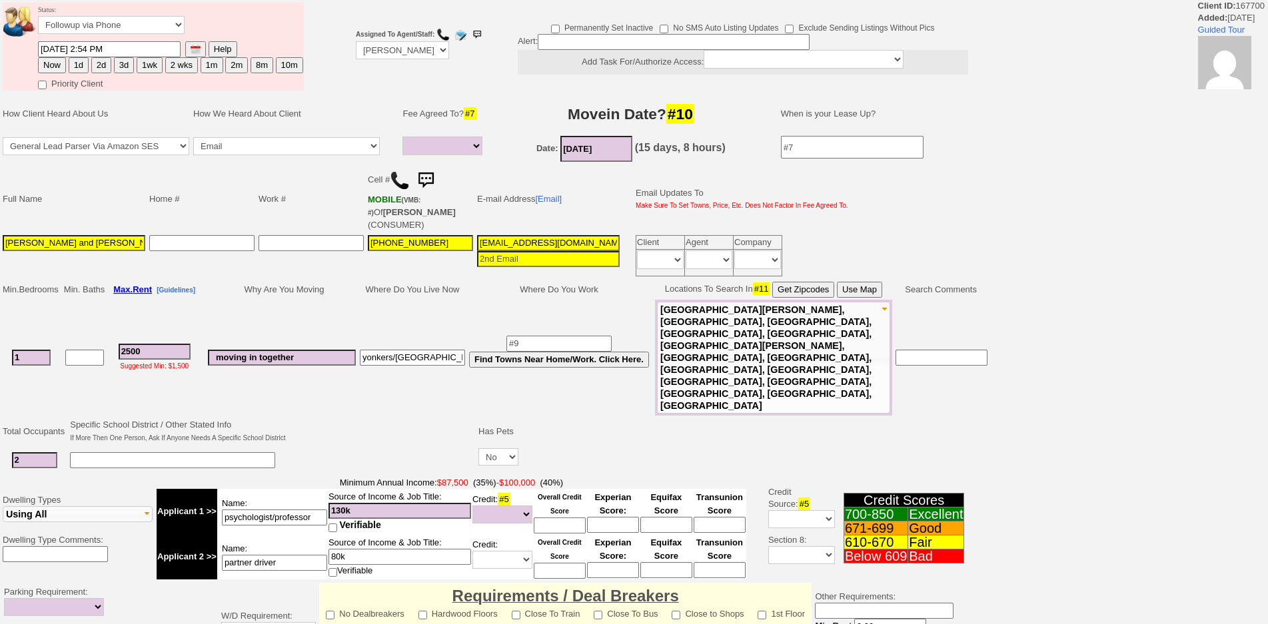
click at [75, 67] on button "1d" at bounding box center [79, 65] width 20 height 16
type input "09/16/2025 03:00 PM"
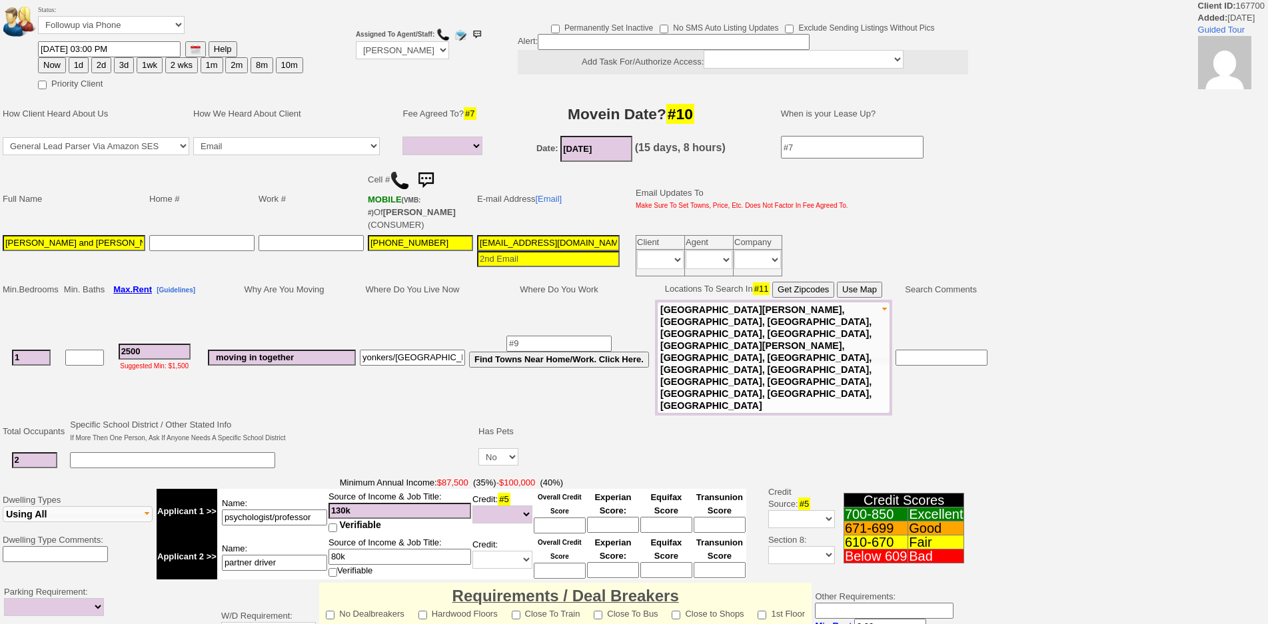
scroll to position [310, 0]
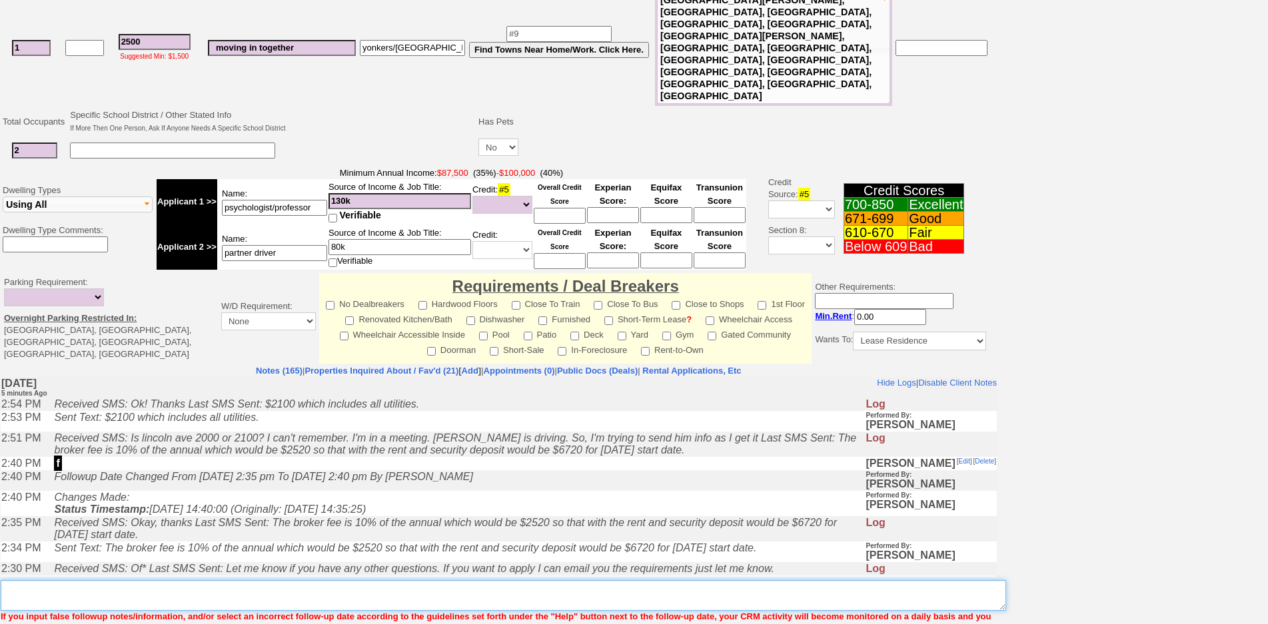
click at [555, 567] on textarea "Insert New Note Here" at bounding box center [504, 595] width 1006 height 31
type textarea "f"
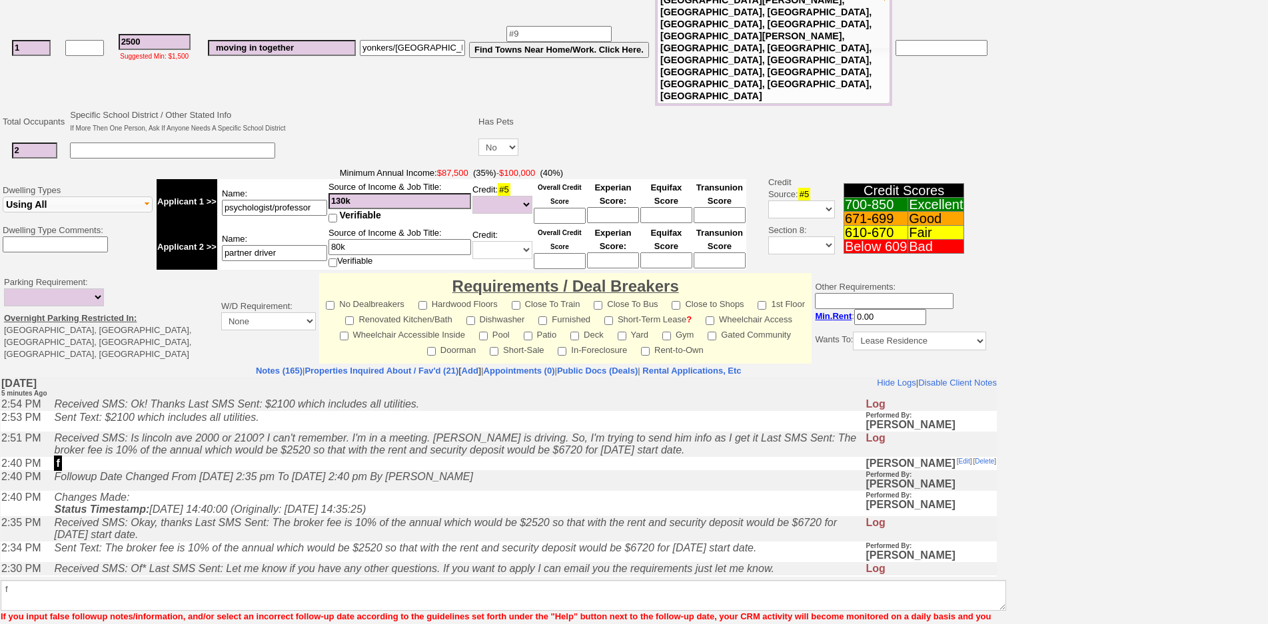
scroll to position [295, 0]
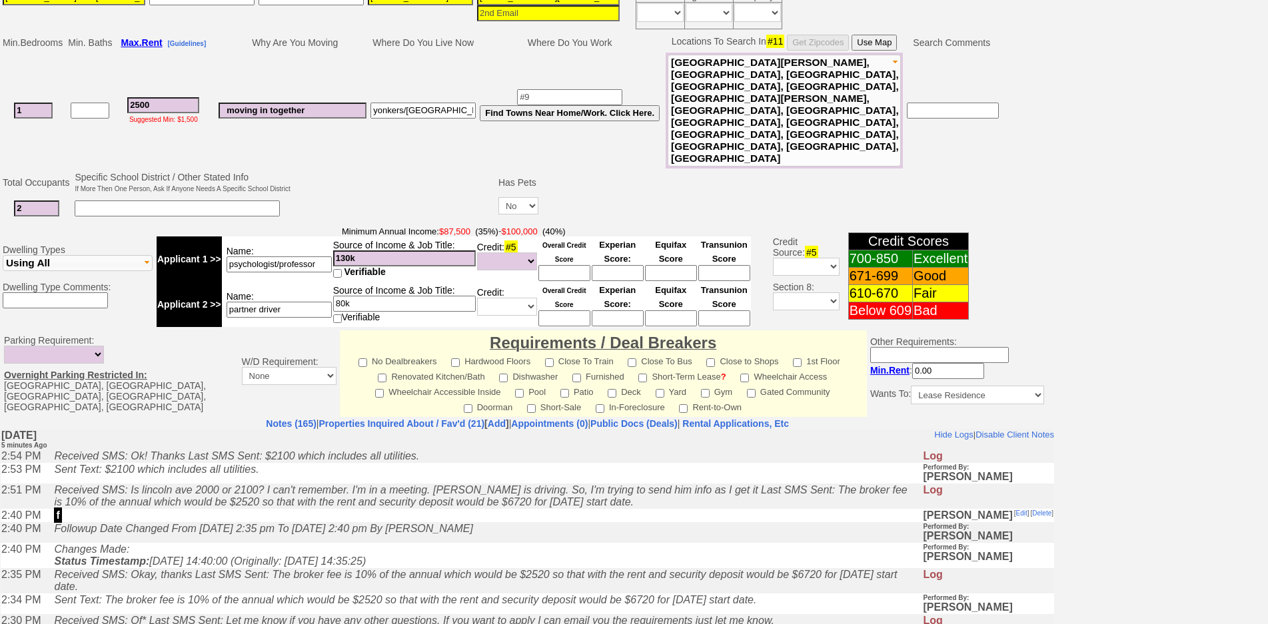
scroll to position [319, 0]
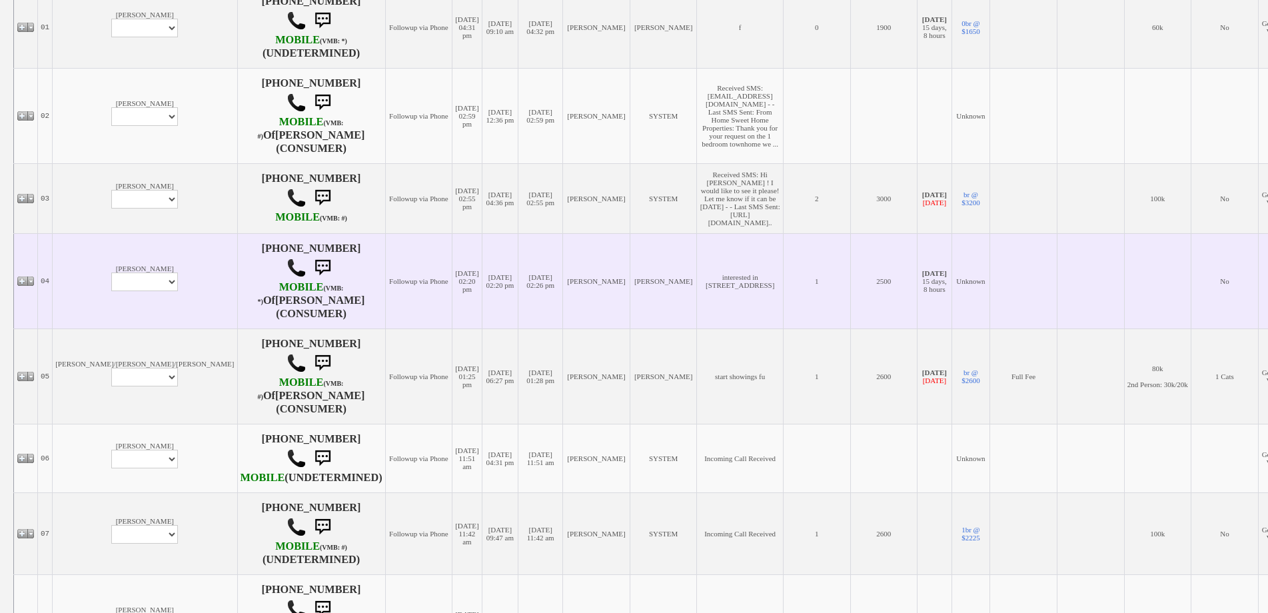
scroll to position [333, 0]
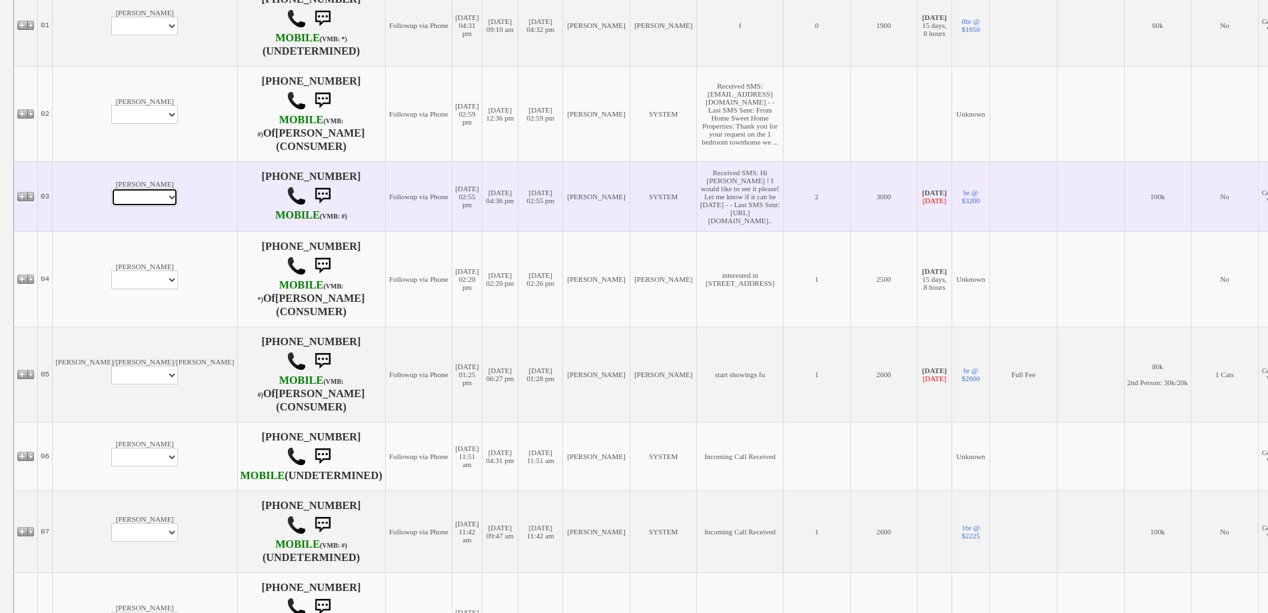
drag, startPoint x: 99, startPoint y: 195, endPoint x: 100, endPoint y: 203, distance: 8.0
click at [111, 195] on select "Profile Edit Print Email Externally (Will Not Be Tracked In CRM) Closed Deals" at bounding box center [144, 197] width 67 height 19
select select "ChangeURL,/crm/custom/edit_client_form.php?redirect=%2Fcrm%2Fclients.php&id=156…"
click at [111, 188] on select "Profile Edit Print Email Externally (Will Not Be Tracked In CRM) Closed Deals" at bounding box center [144, 197] width 67 height 19
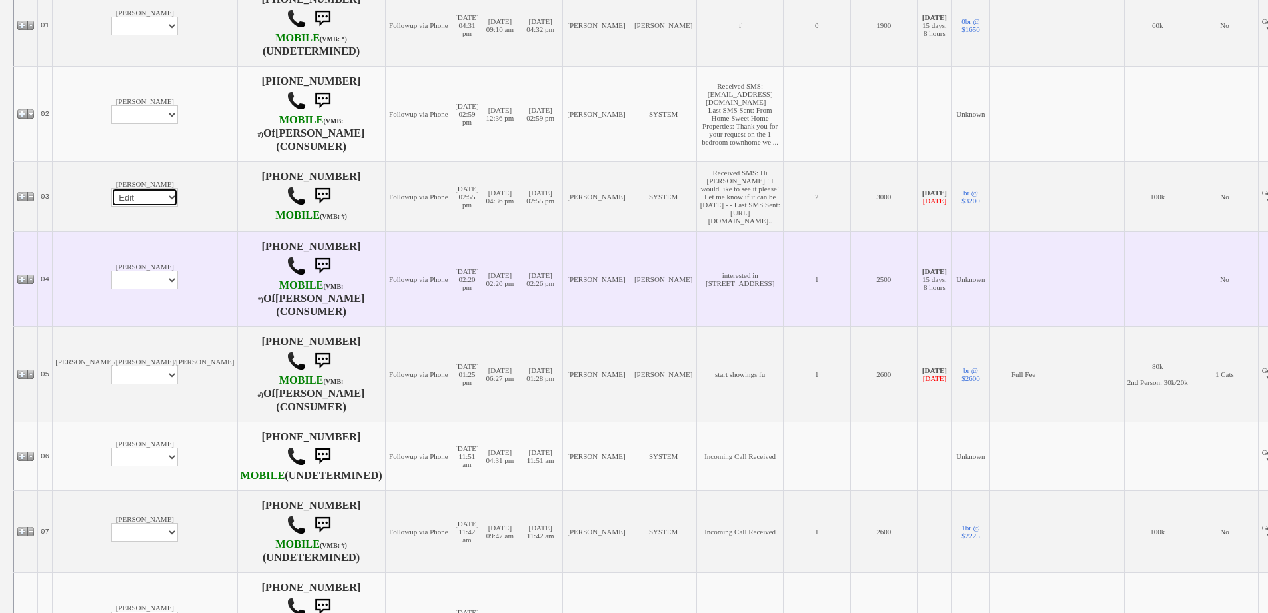
select select
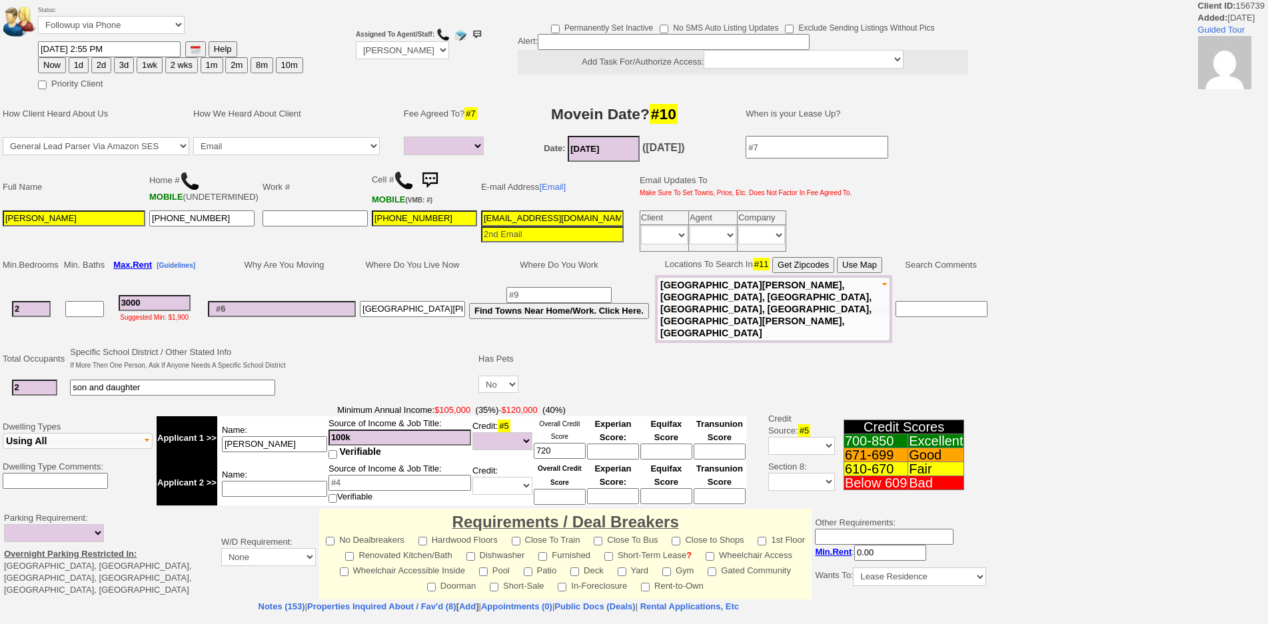
select select
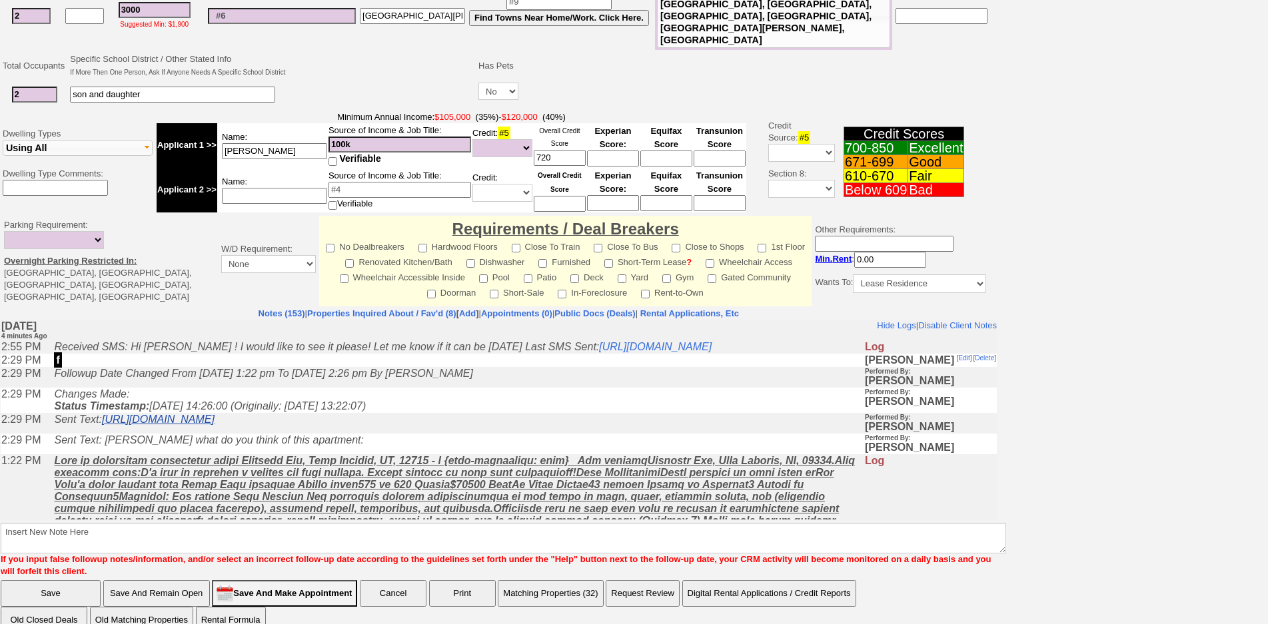
scroll to position [295, 0]
click at [215, 424] on link "https://hshprop.com/?section=view_property&propertyid=L892046&collection=" at bounding box center [158, 418] width 113 height 11
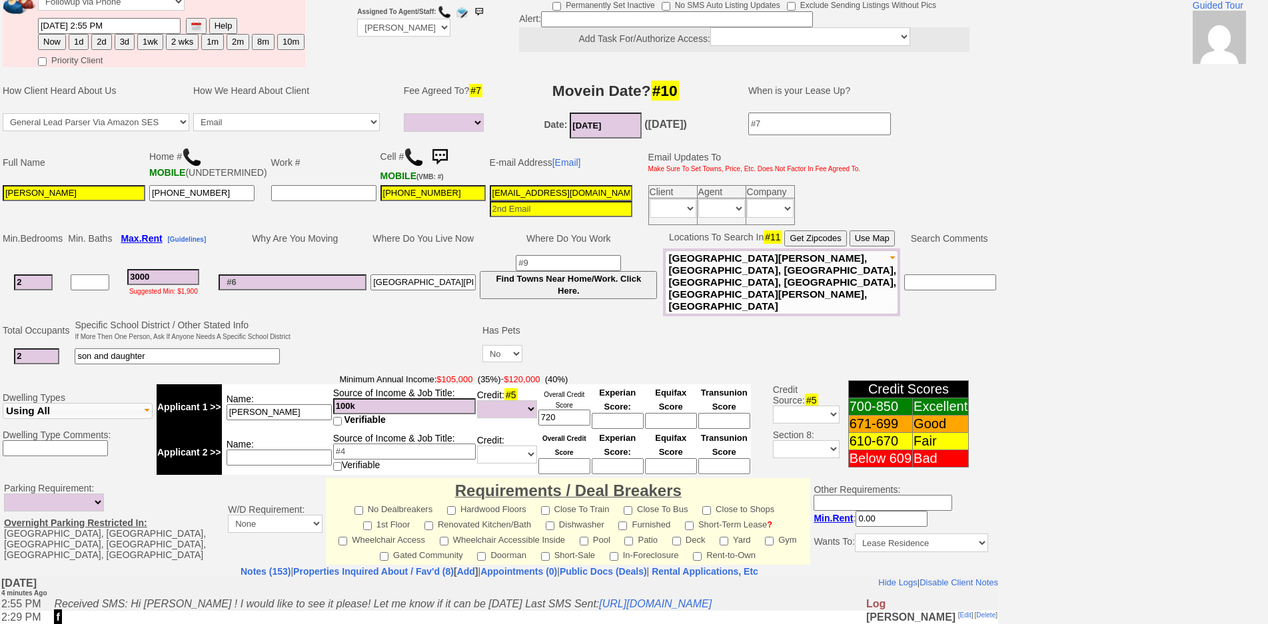
scroll to position [0, 0]
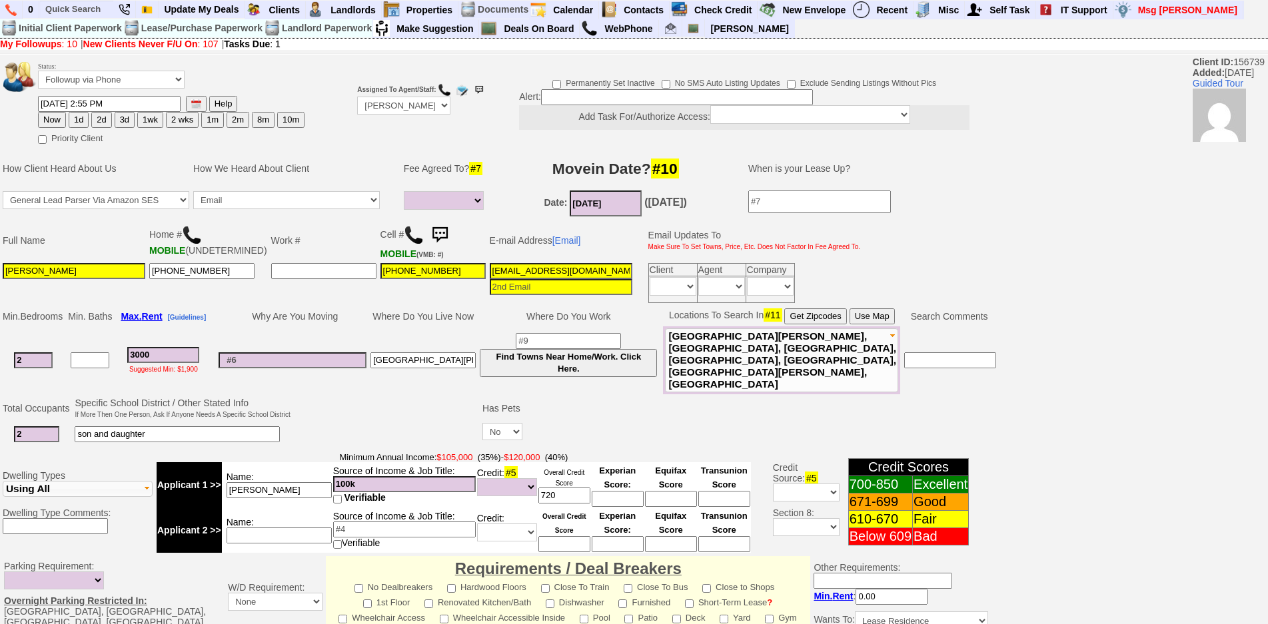
click at [429, 237] on img at bounding box center [440, 235] width 27 height 27
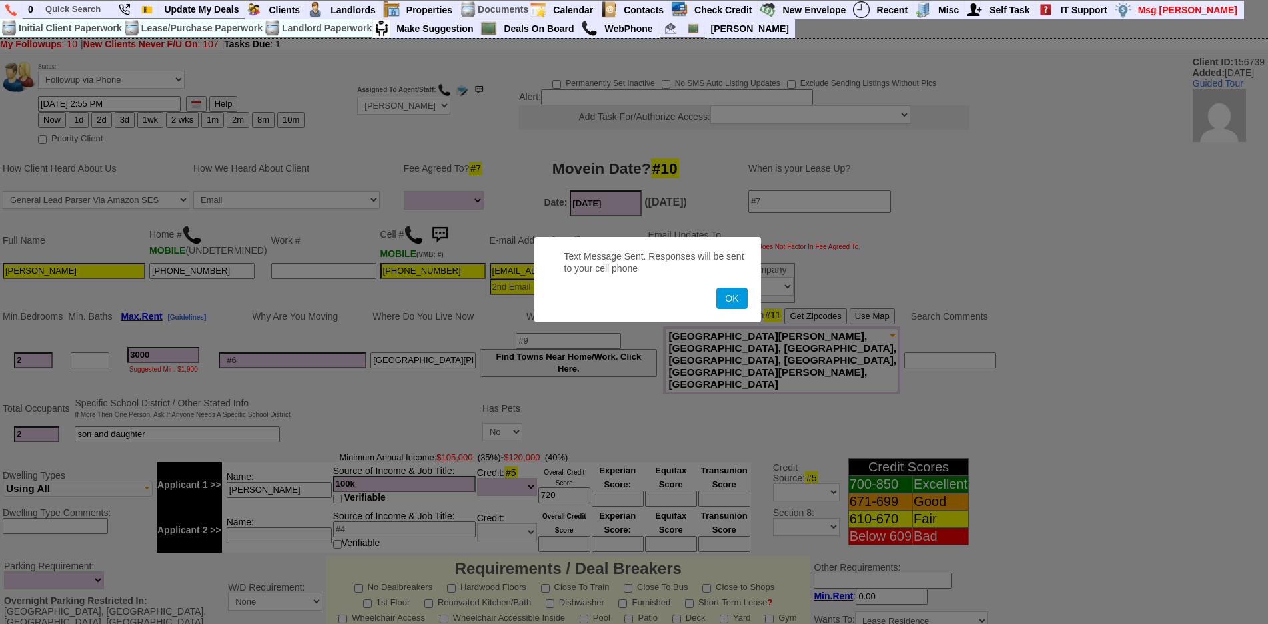
click at [716, 288] on button "OK" at bounding box center [731, 298] width 31 height 21
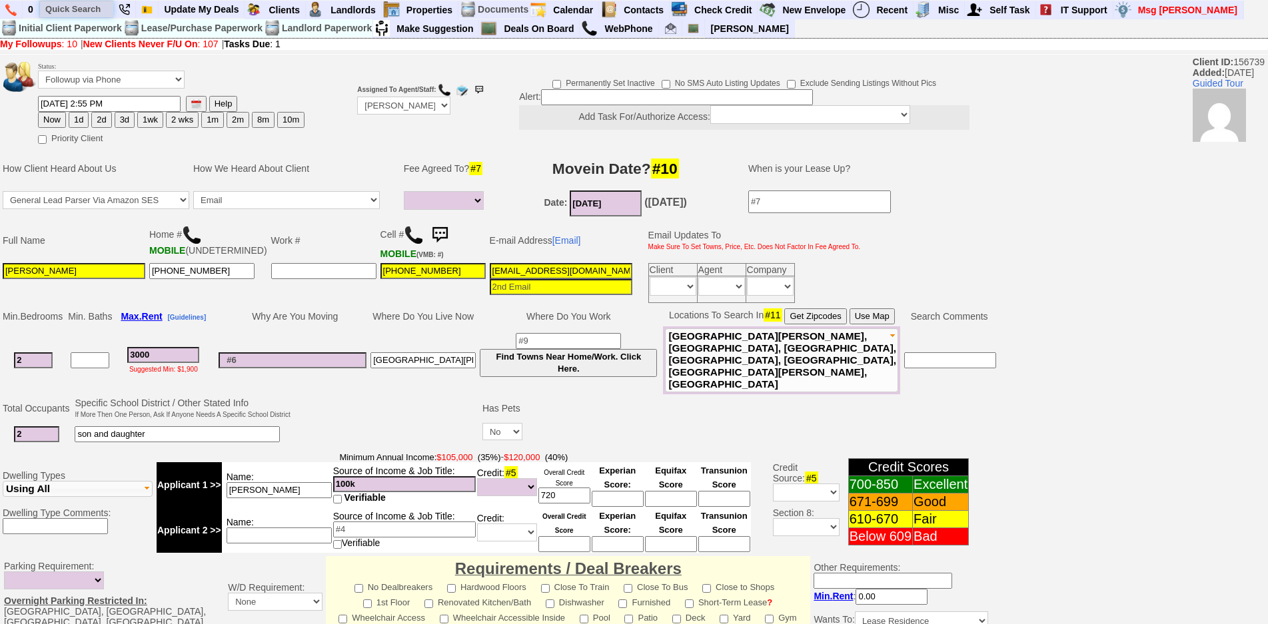
click at [97, 17] on input "text" at bounding box center [76, 9] width 73 height 17
paste input "646-235-8385"
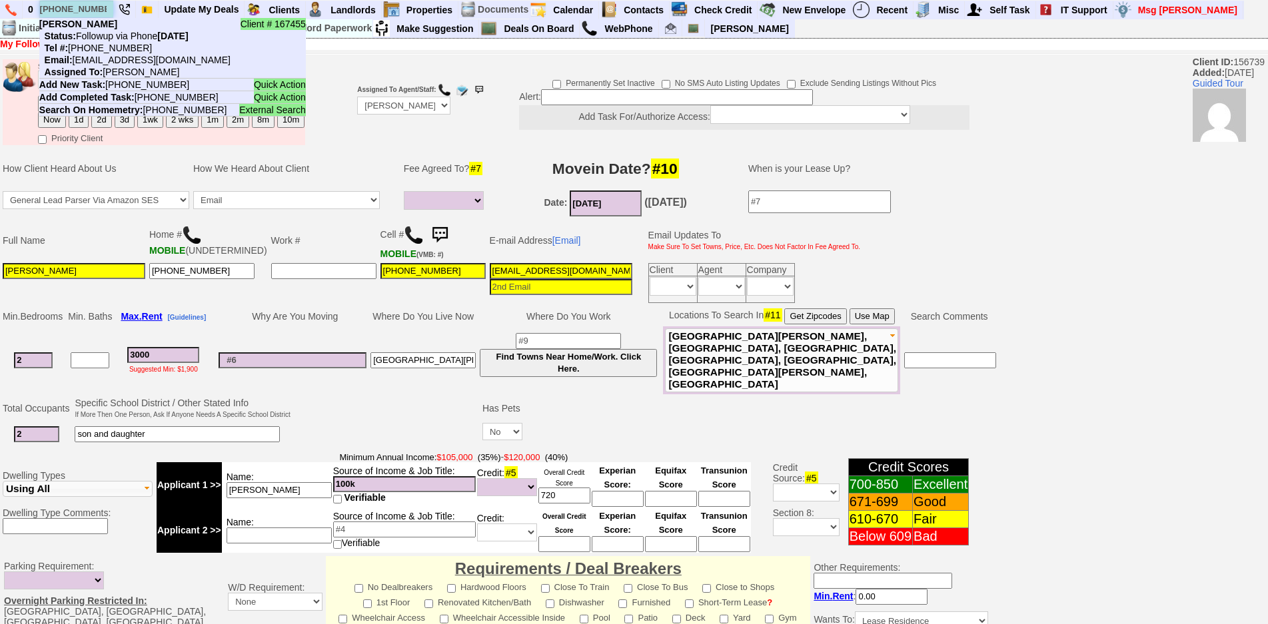
click at [91, 3] on input "646-235-8385" at bounding box center [76, 9] width 73 height 17
paste input "917-259-8062"
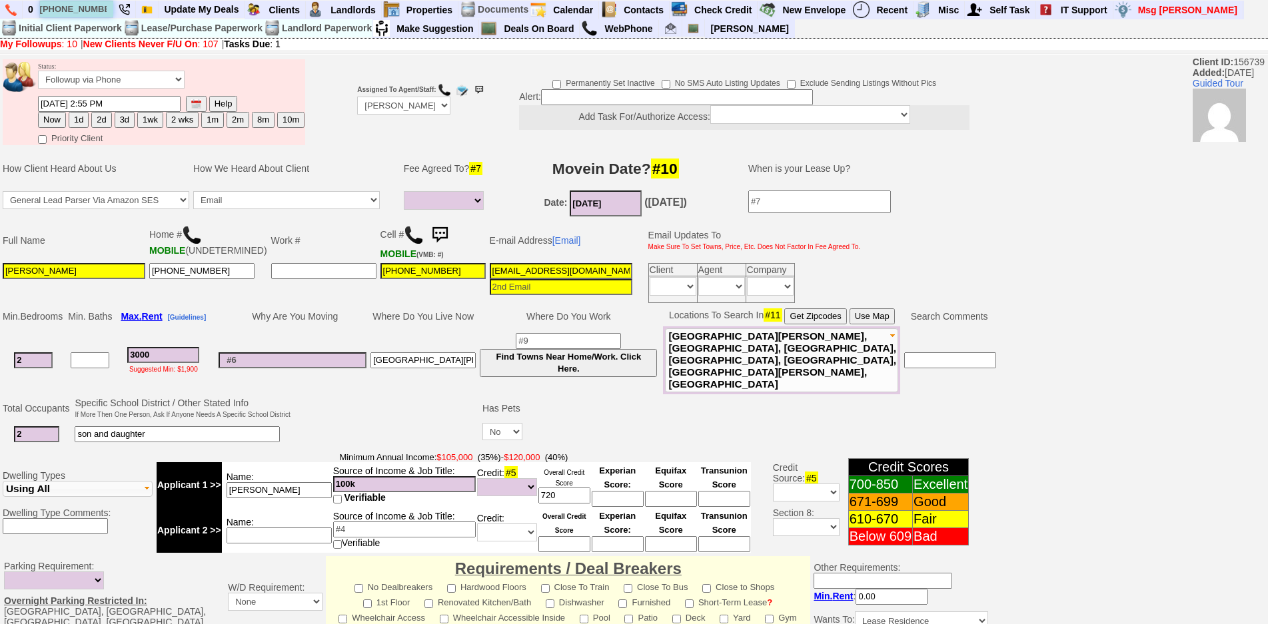
click at [103, 9] on input "917-259-8062" at bounding box center [76, 9] width 73 height 17
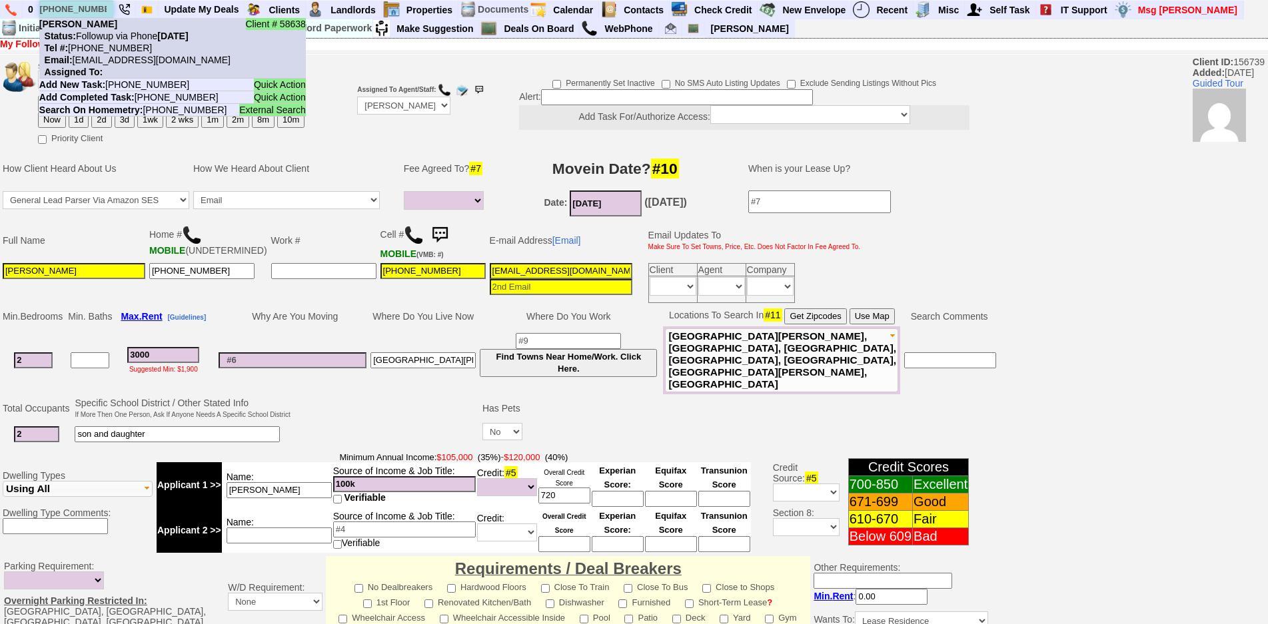
type input "917-259-8062"
click at [113, 35] on nobr "Status: Followup via Phone Monday, September 15th, 2025" at bounding box center [113, 36] width 149 height 11
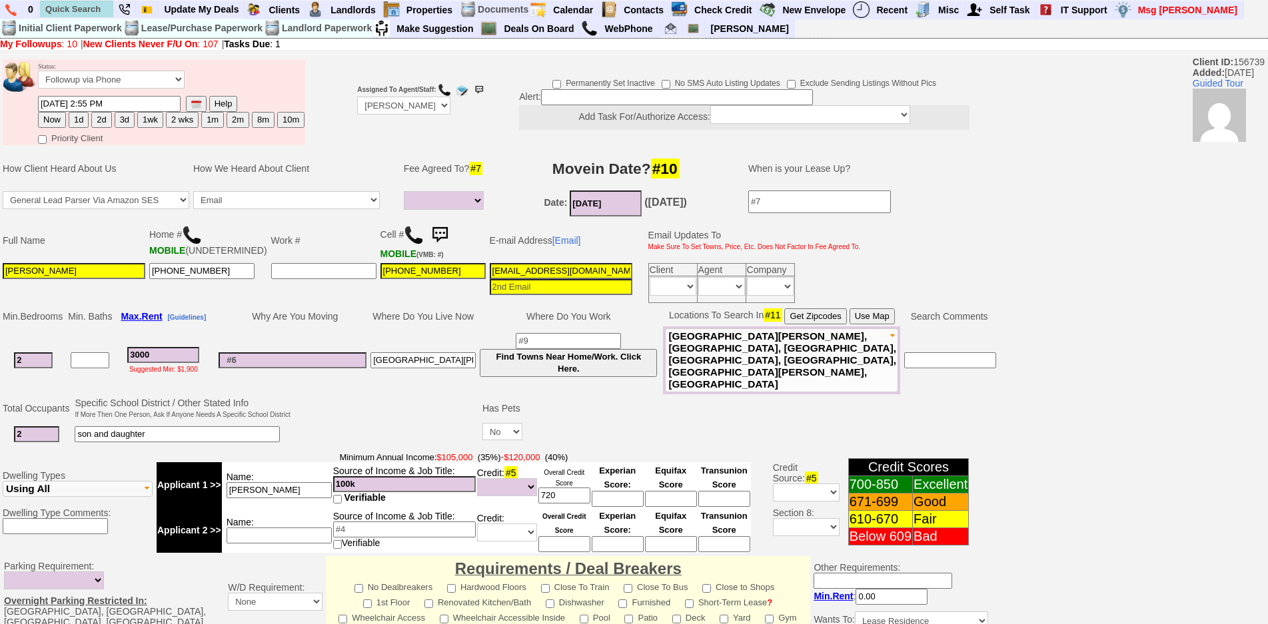
click at [436, 233] on img at bounding box center [440, 235] width 27 height 27
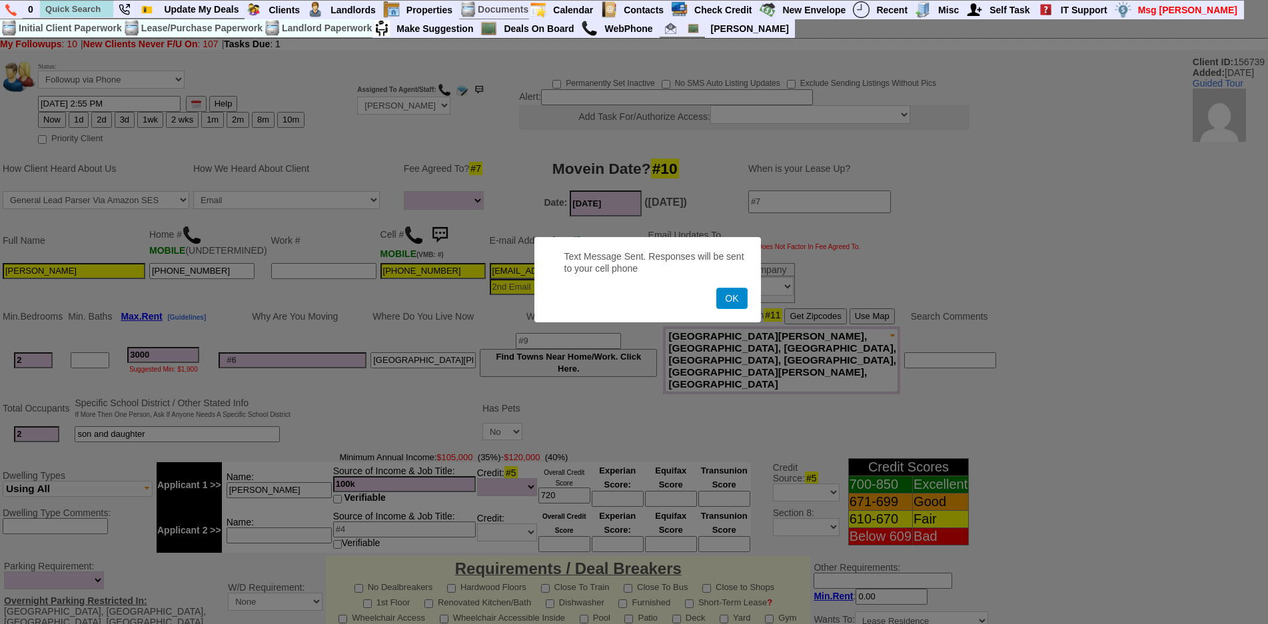
click at [731, 297] on button "OK" at bounding box center [731, 298] width 31 height 21
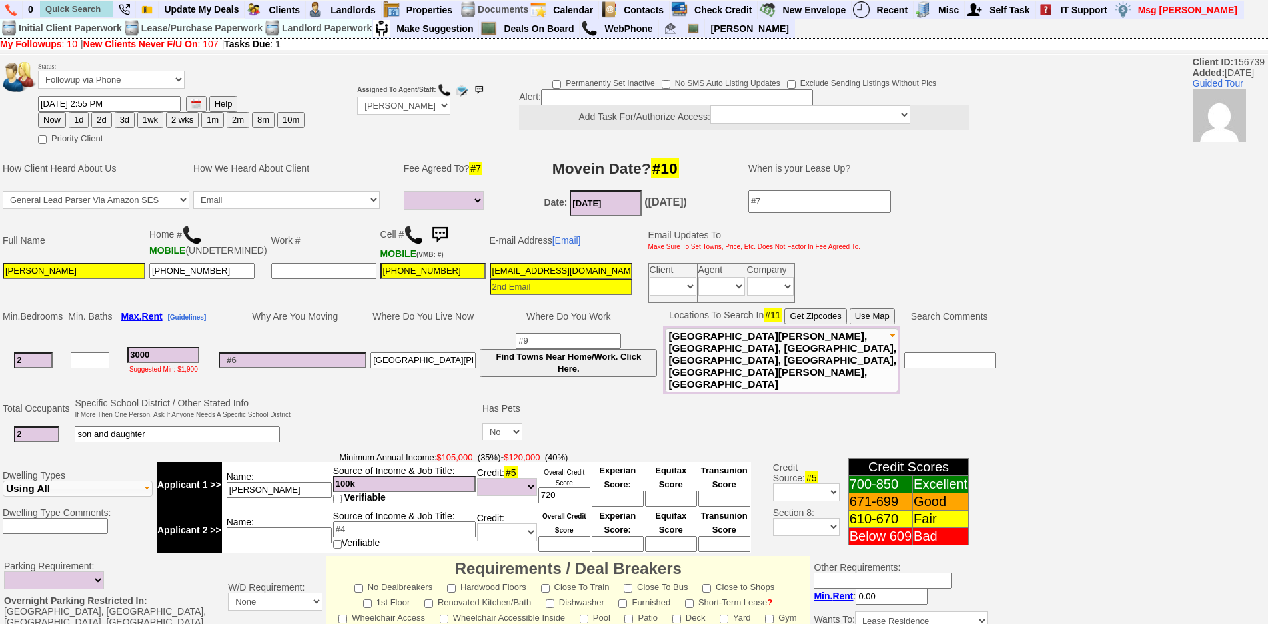
click at [150, 120] on button "1wk" at bounding box center [150, 120] width 26 height 16
type input "09/22/2025 03:00 PM"
click at [712, 293] on select "Immediately Daily" at bounding box center [721, 286] width 47 height 19
select select "Immediately"
click at [698, 281] on select "Immediately Daily" at bounding box center [721, 286] width 47 height 19
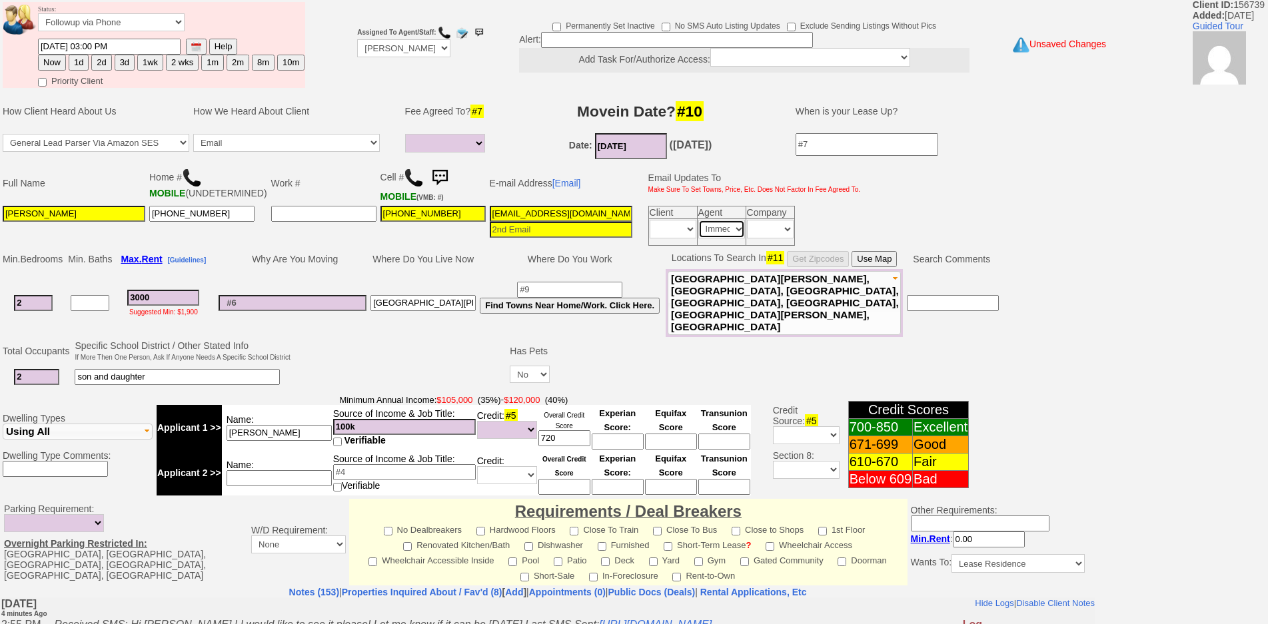
scroll to position [329, 0]
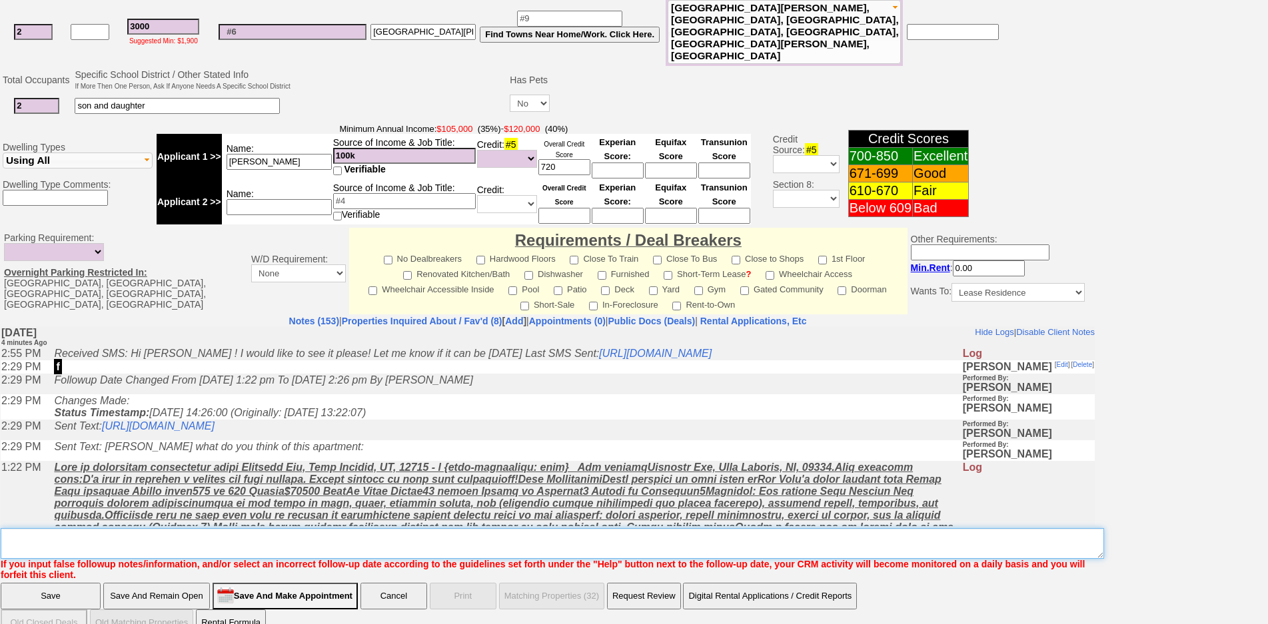
click at [475, 529] on textarea "Insert New Note Here" at bounding box center [553, 544] width 1104 height 31
type textarea "needs parking it is a dealbreaker"
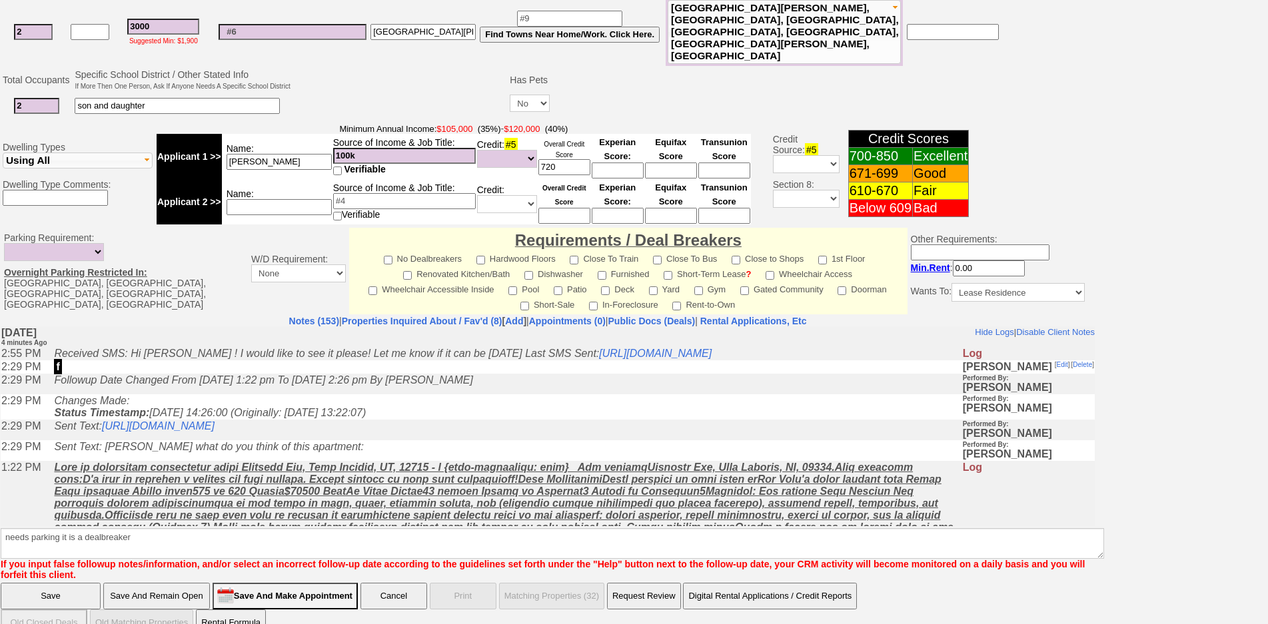
click input "Save" at bounding box center [51, 596] width 100 height 27
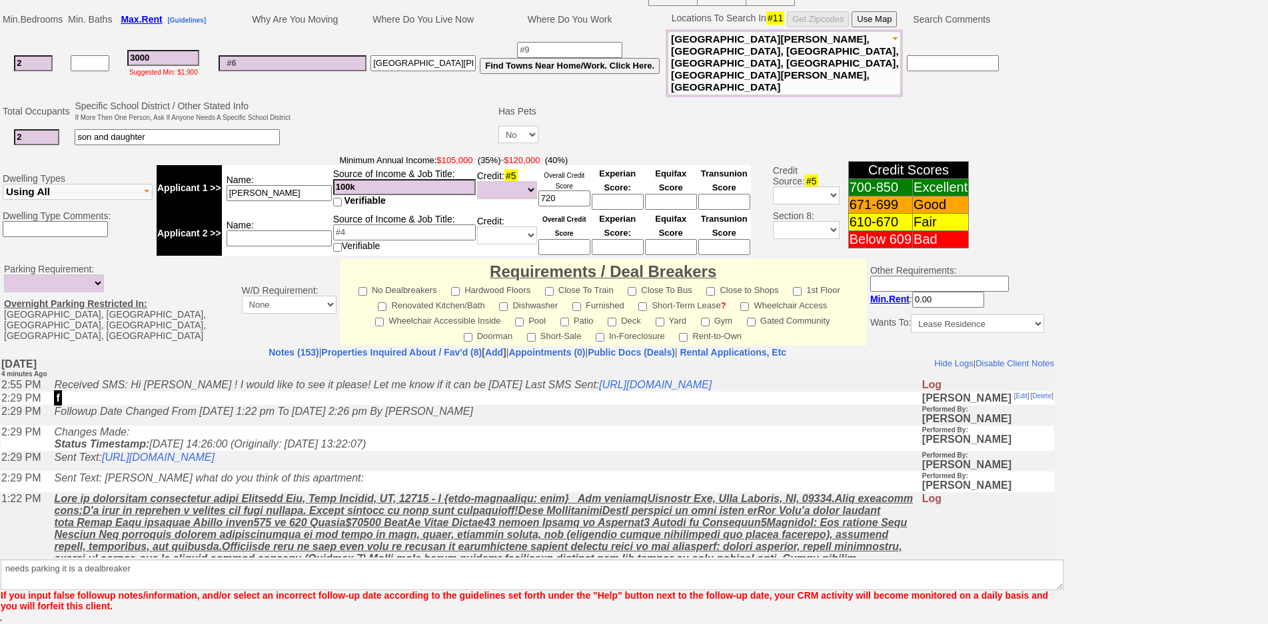
scroll to position [281, 0]
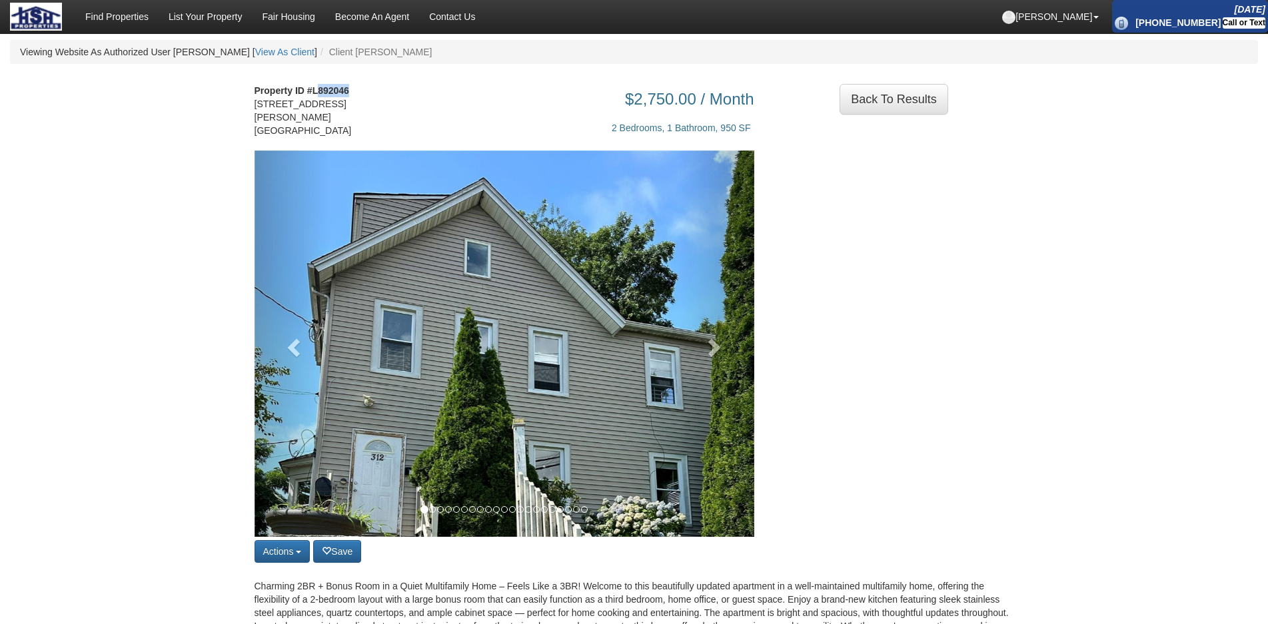
drag, startPoint x: 317, startPoint y: 91, endPoint x: 372, endPoint y: 91, distance: 54.7
click at [372, 91] on div "Property ID #L892046 312 William Street Rye Town, NY 10573" at bounding box center [310, 117] width 130 height 67
copy strong "892046"
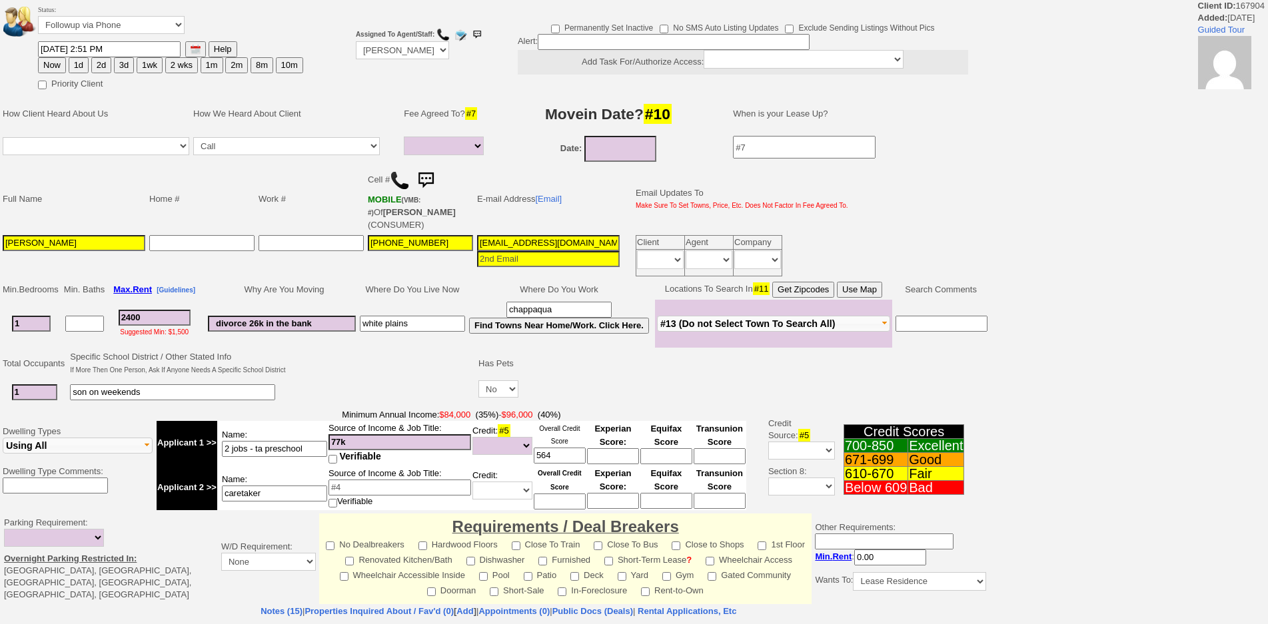
select select
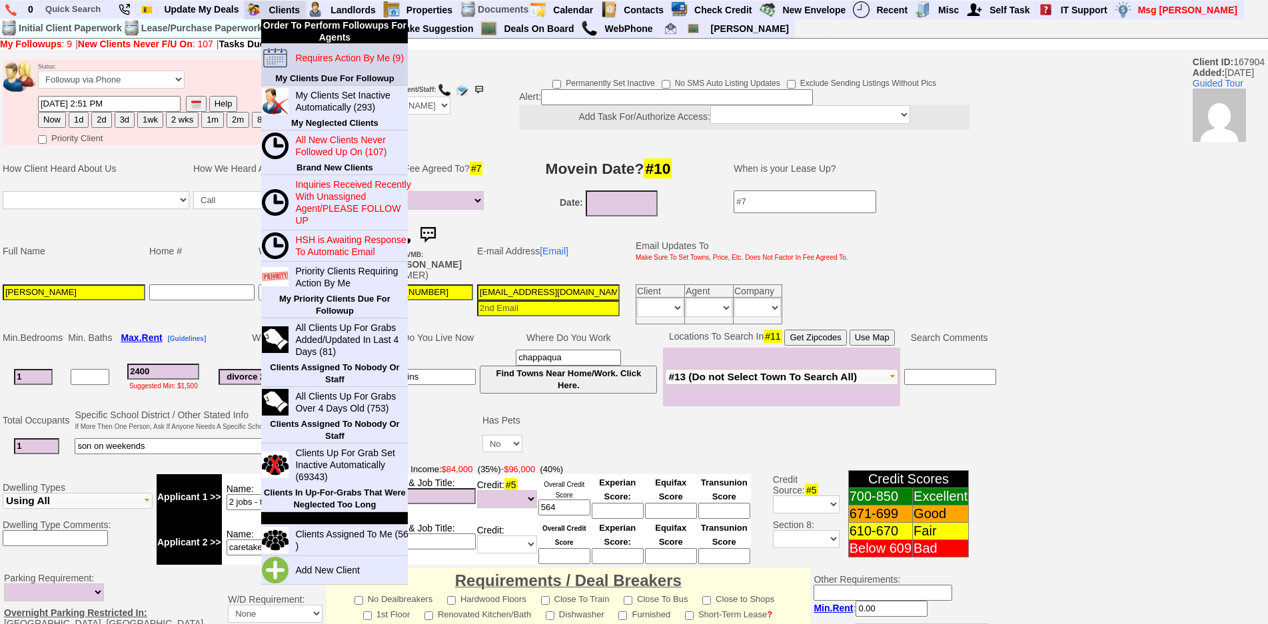
click at [303, 61] on blink "Requires Action By Me (9)" at bounding box center [349, 58] width 109 height 11
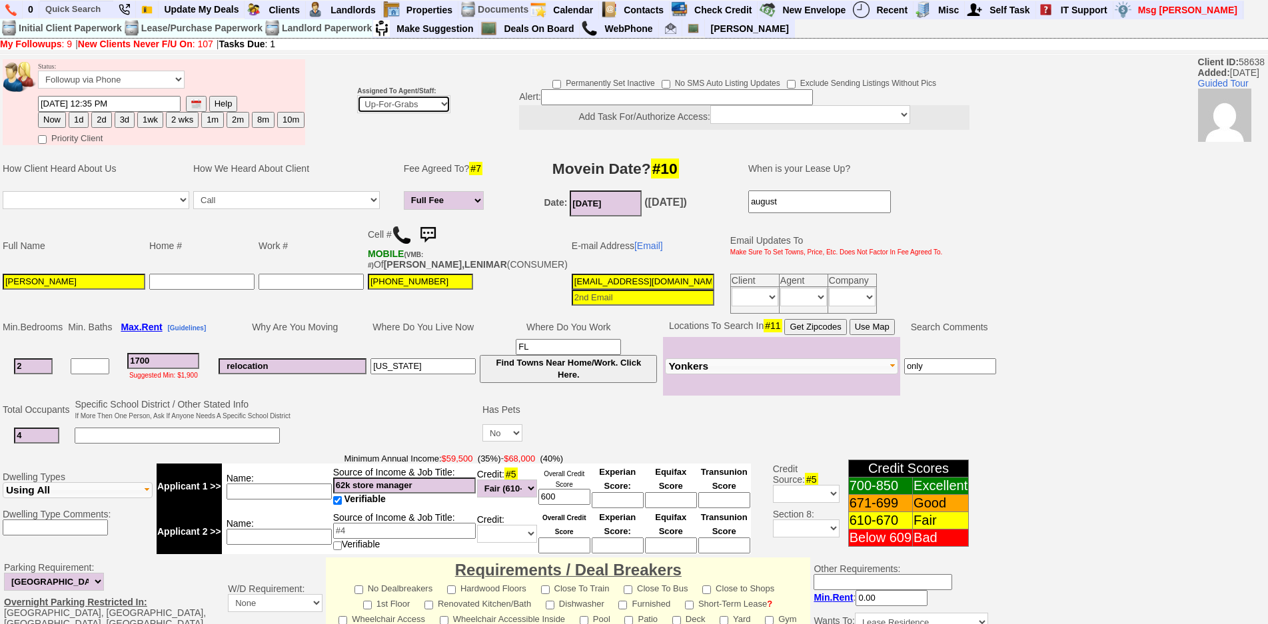
click at [378, 98] on select "Up-For-Grabs ***** STAFF ***** Bob Bruno 914-419-3579 Cristy Liberto 914-486-10…" at bounding box center [403, 104] width 93 height 18
select select "148"
click at [357, 95] on select "Up-For-Grabs ***** STAFF ***** Bob Bruno 914-419-3579 Cristy Liberto 914-486-10…" at bounding box center [403, 104] width 93 height 18
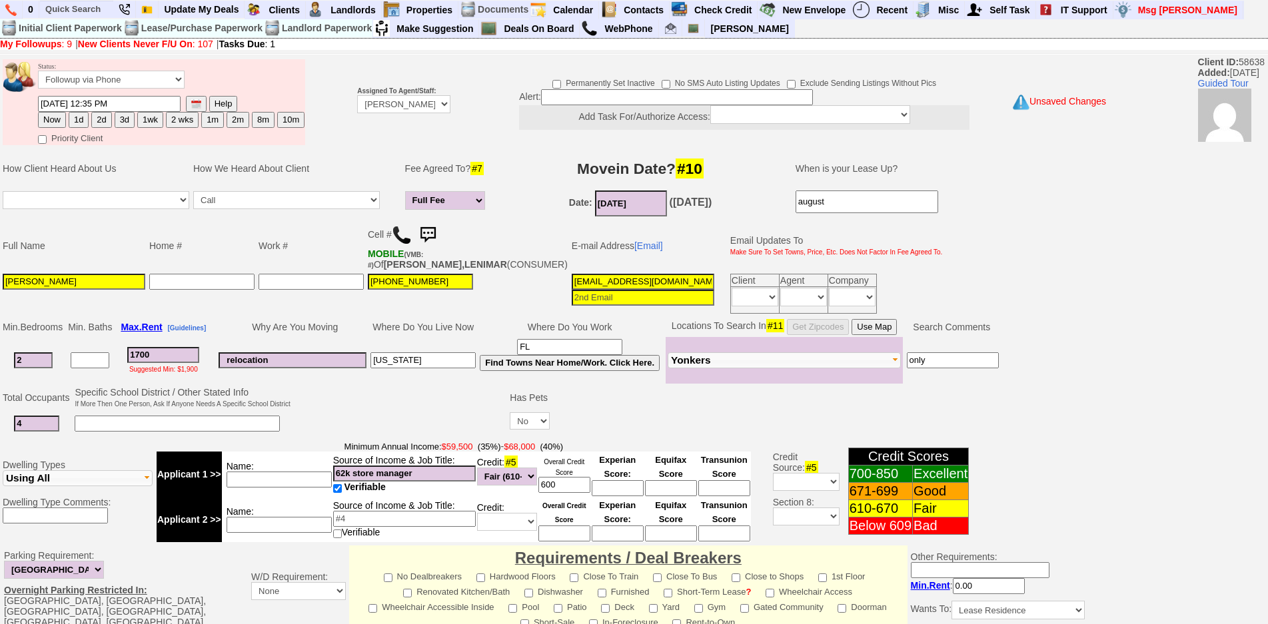
drag, startPoint x: 75, startPoint y: 123, endPoint x: 1162, endPoint y: 177, distance: 1088.3
click at [79, 125] on button "1d" at bounding box center [79, 120] width 20 height 16
type input "09/16/2025 03:02 PM"
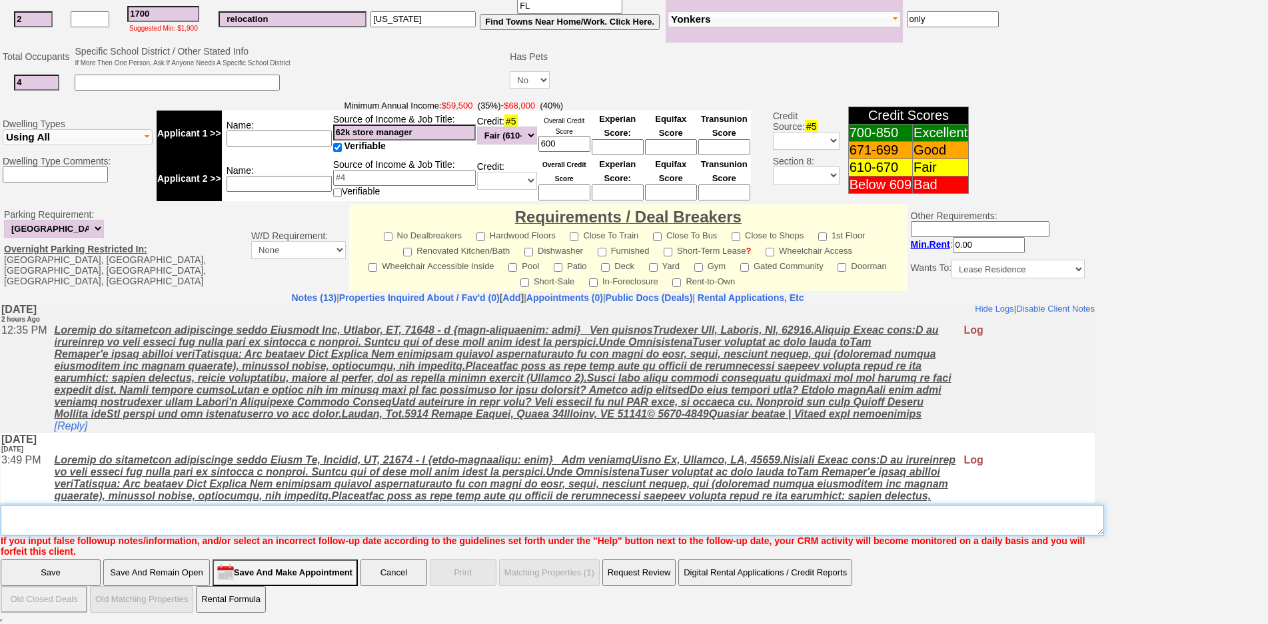
click at [597, 518] on textarea "Insert New Note Here" at bounding box center [553, 520] width 1104 height 31
type textarea "f"
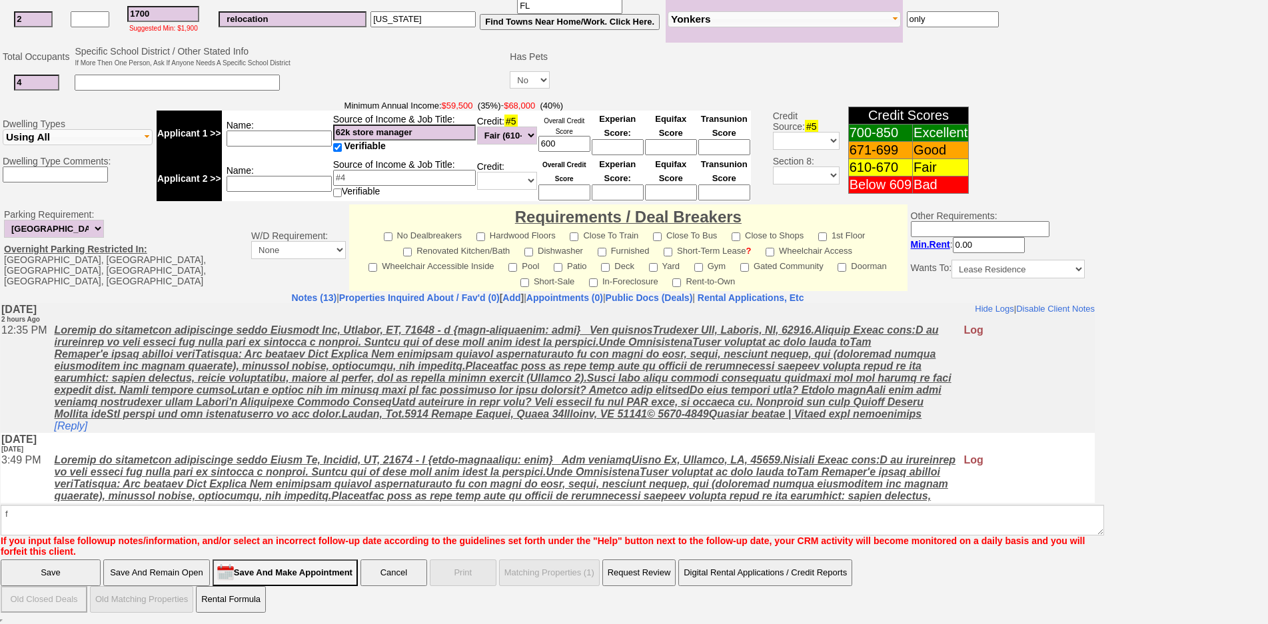
click input "Save" at bounding box center [51, 573] width 100 height 27
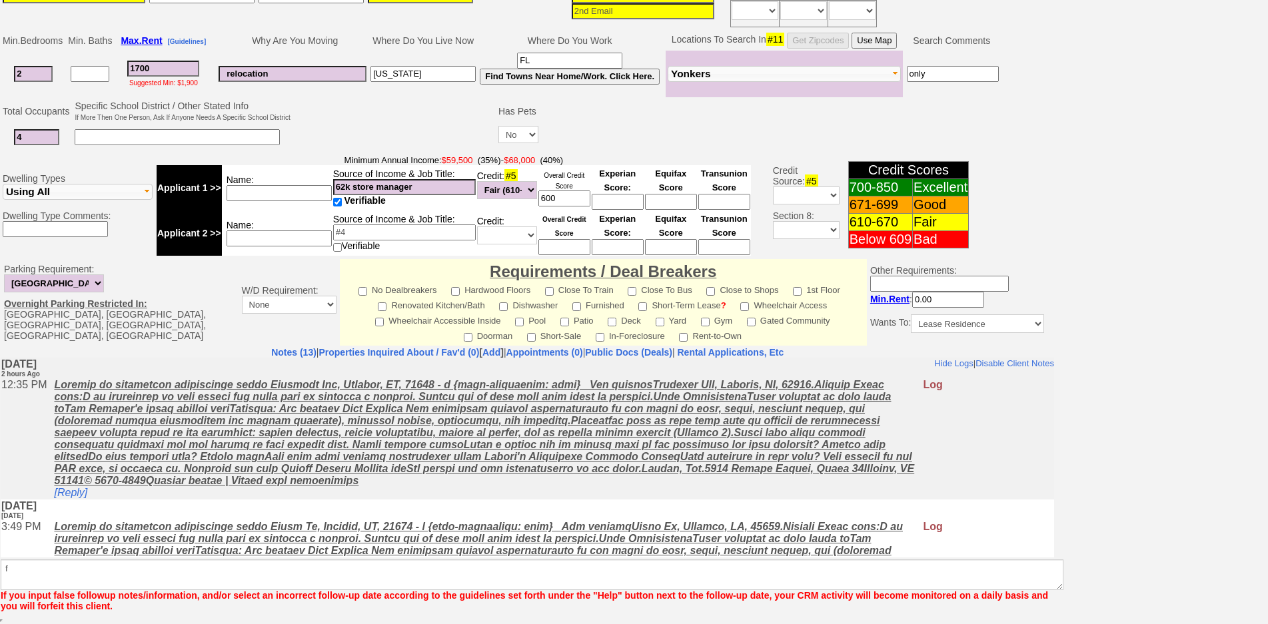
scroll to position [298, 0]
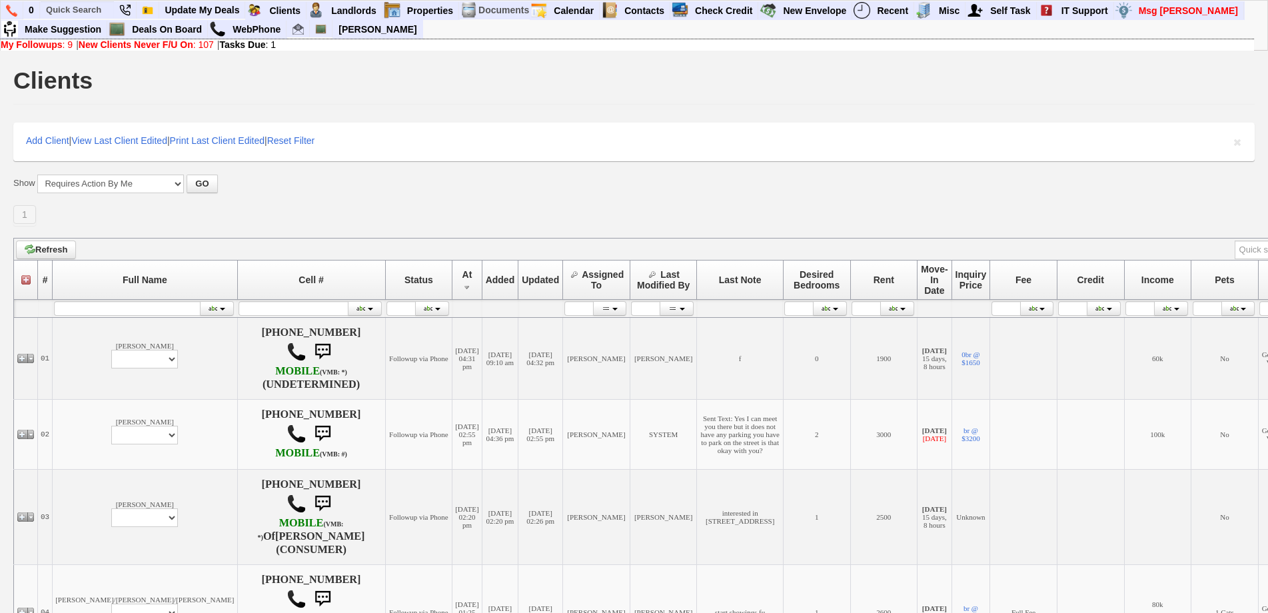
scroll to position [400, 0]
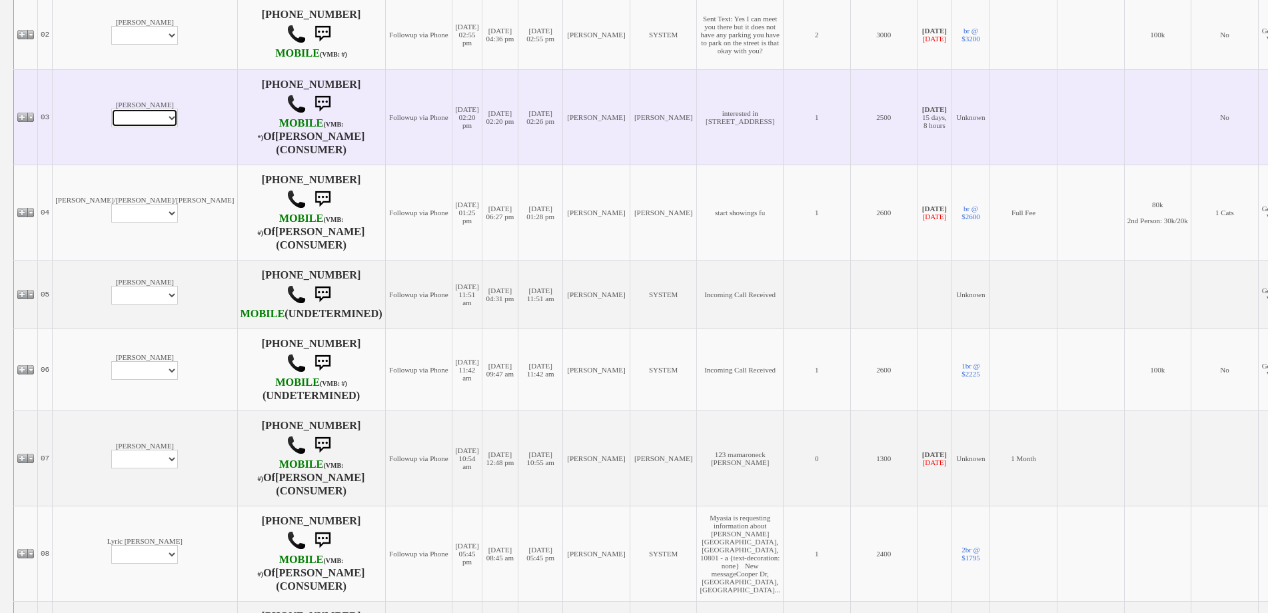
click at [111, 127] on select "Profile Edit Print Closed Deals" at bounding box center [144, 118] width 67 height 19
select select "ChangeURL,/crm/custom/edit_client_form.php?redirect=%2Fcrm%2Fclients.php&id=167…"
click at [111, 122] on select "Profile Edit Print Closed Deals" at bounding box center [144, 118] width 67 height 19
select select
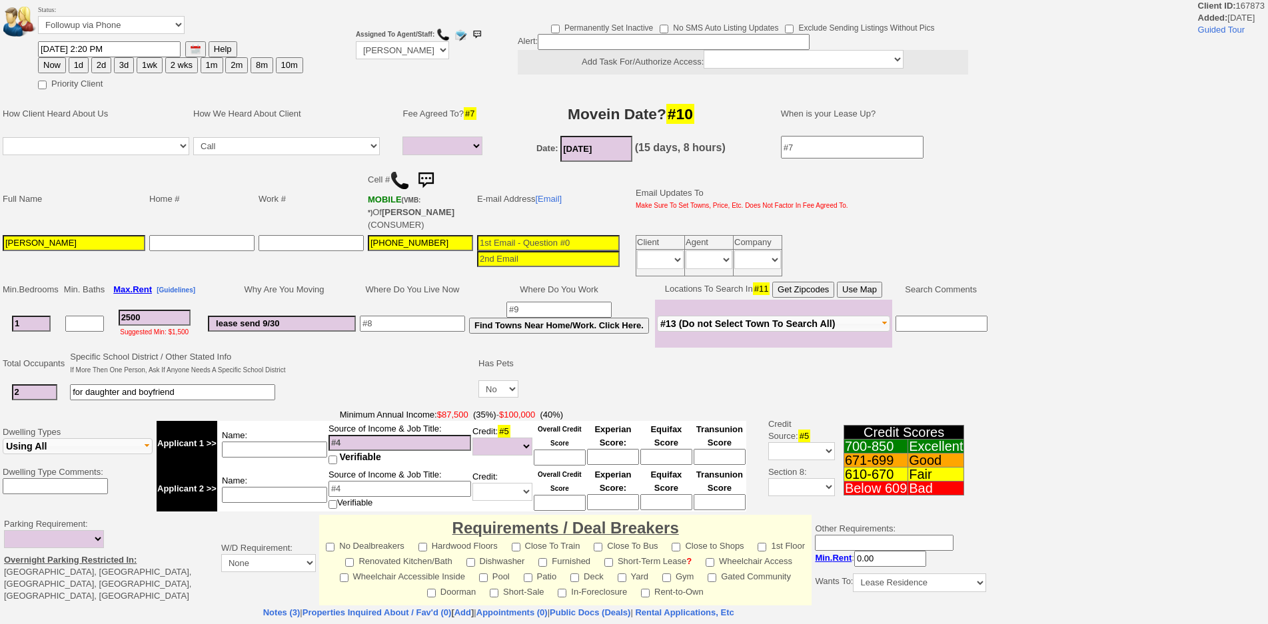
select select
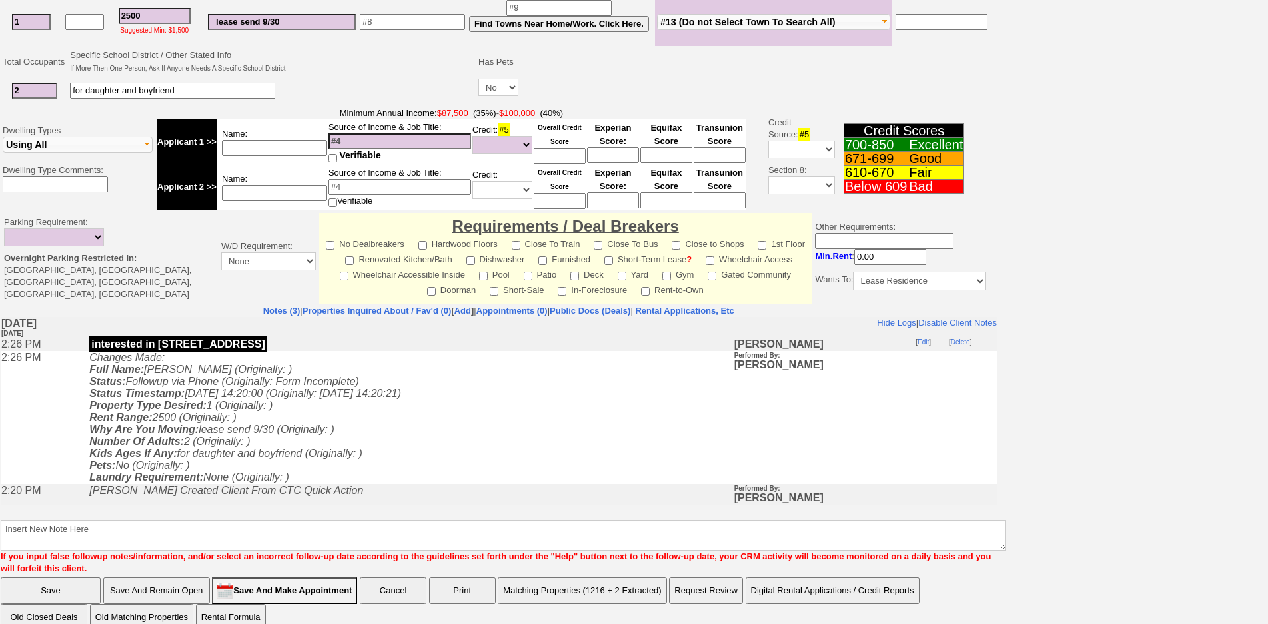
click at [393, 469] on td "Changes Made: Full Name: [PERSON_NAME] (Originally: ) Status: Followup via Phon…" at bounding box center [408, 417] width 650 height 133
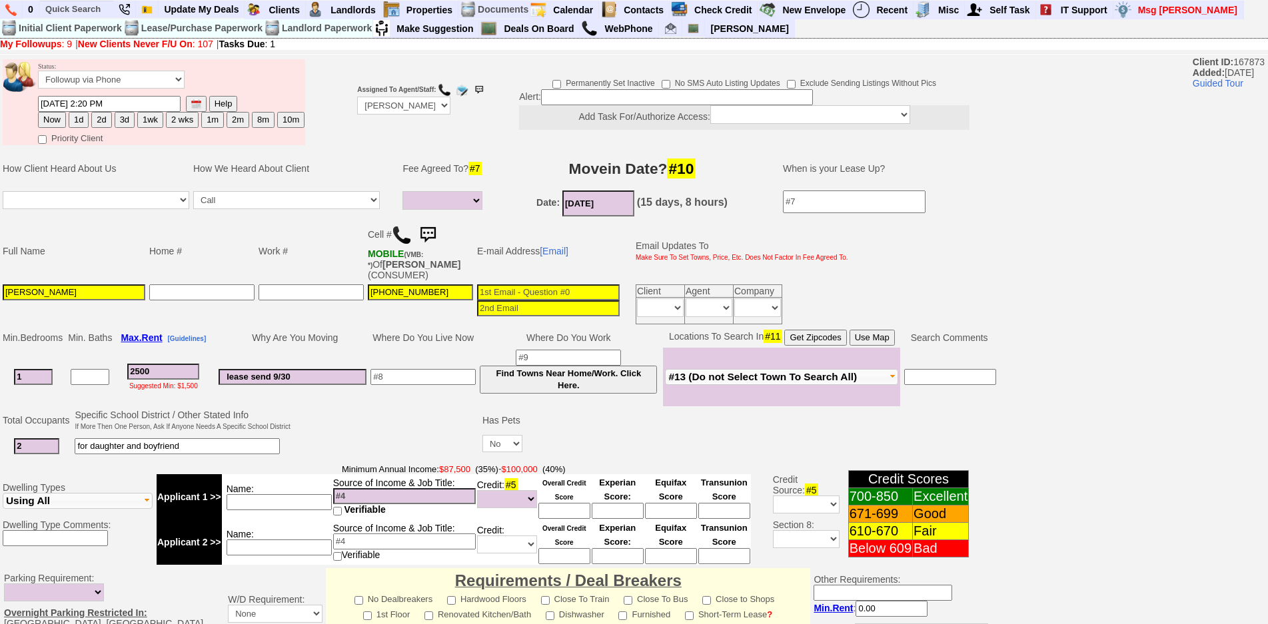
click at [403, 234] on img at bounding box center [402, 235] width 20 height 20
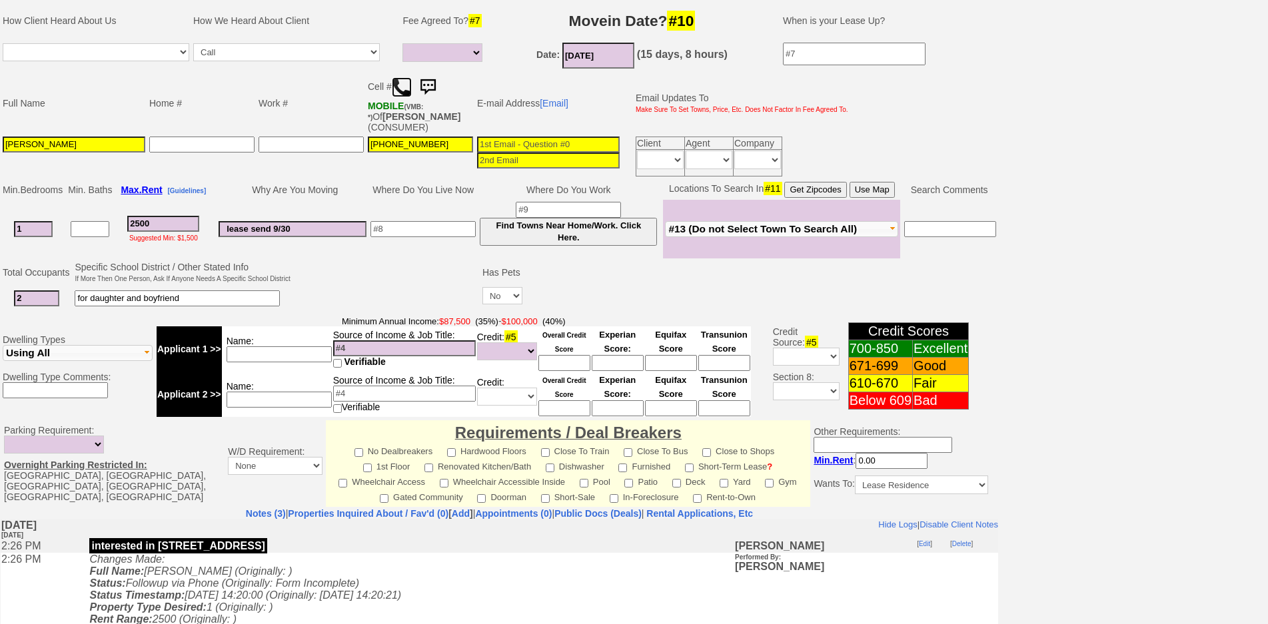
scroll to position [21, 0]
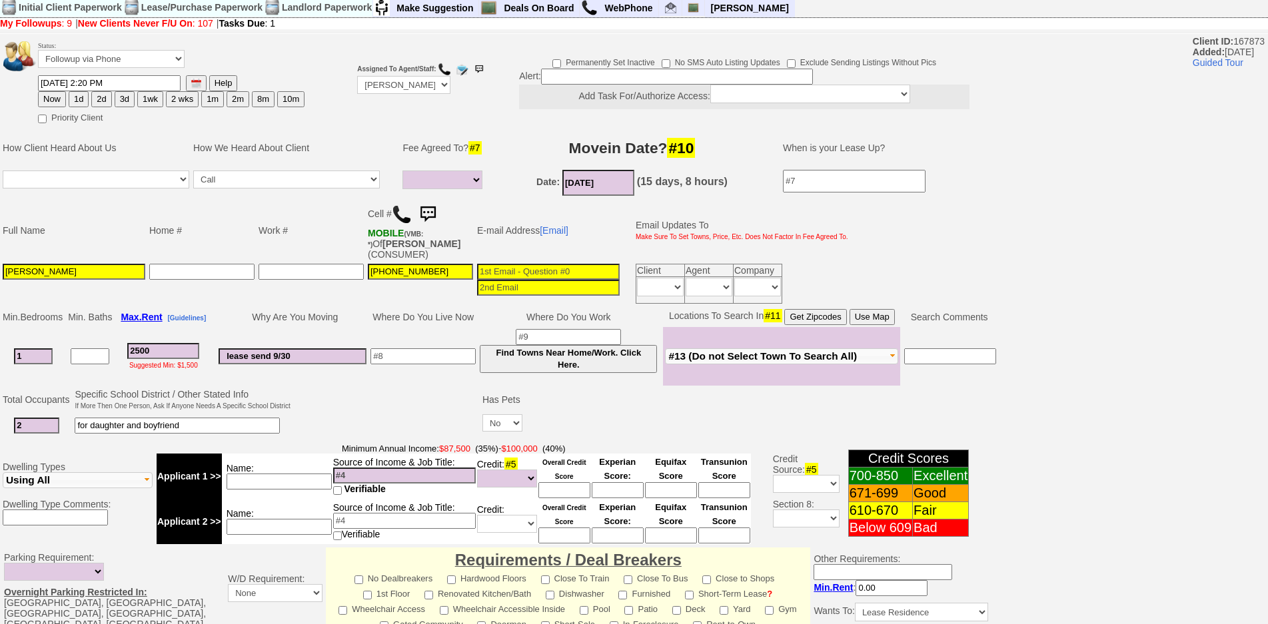
drag, startPoint x: 125, startPoint y: 45, endPoint x: 134, endPoint y: 51, distance: 10.5
click at [128, 47] on td "Status: Followup via Phone Followup via Email Followup When Section 8 Property …" at bounding box center [171, 57] width 268 height 36
click at [136, 54] on select "Followup via Phone Followup via Email Followup When Section 8 Property Found De…" at bounding box center [111, 59] width 147 height 18
select select "Inactive"
click at [38, 50] on select "Followup via Phone Followup via Email Followup When Section 8 Property Found De…" at bounding box center [111, 59] width 147 height 18
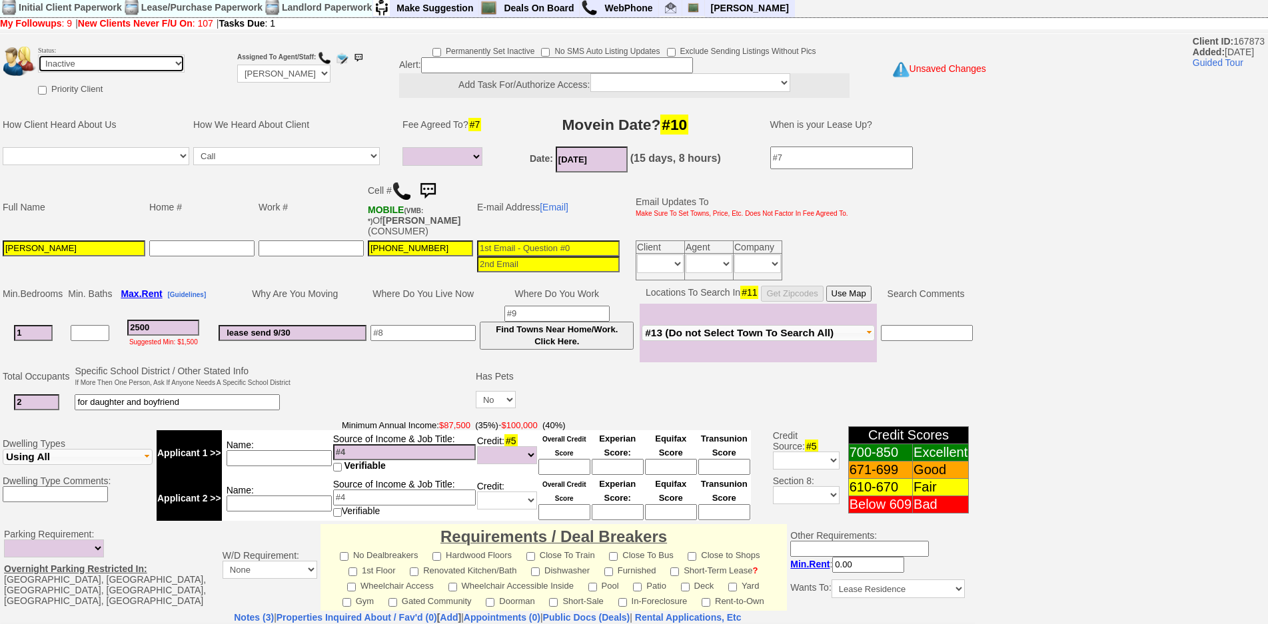
scroll to position [331, 0]
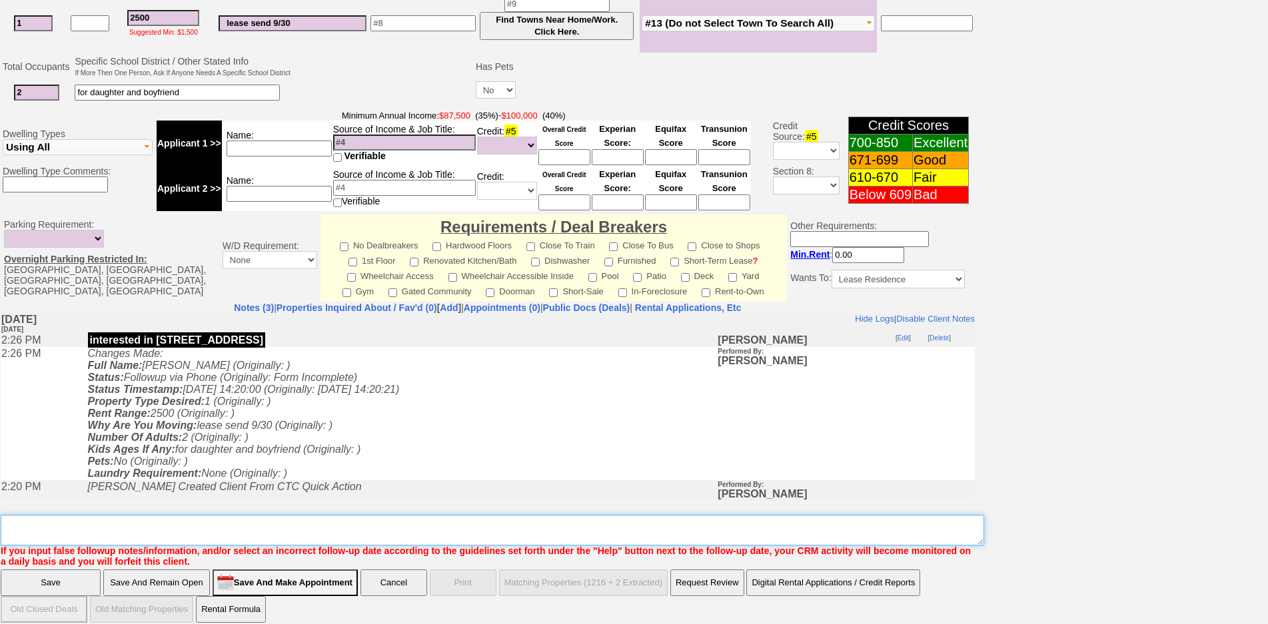
click at [253, 523] on textarea "Insert New Note Here" at bounding box center [493, 530] width 984 height 31
type textarea "found something ia"
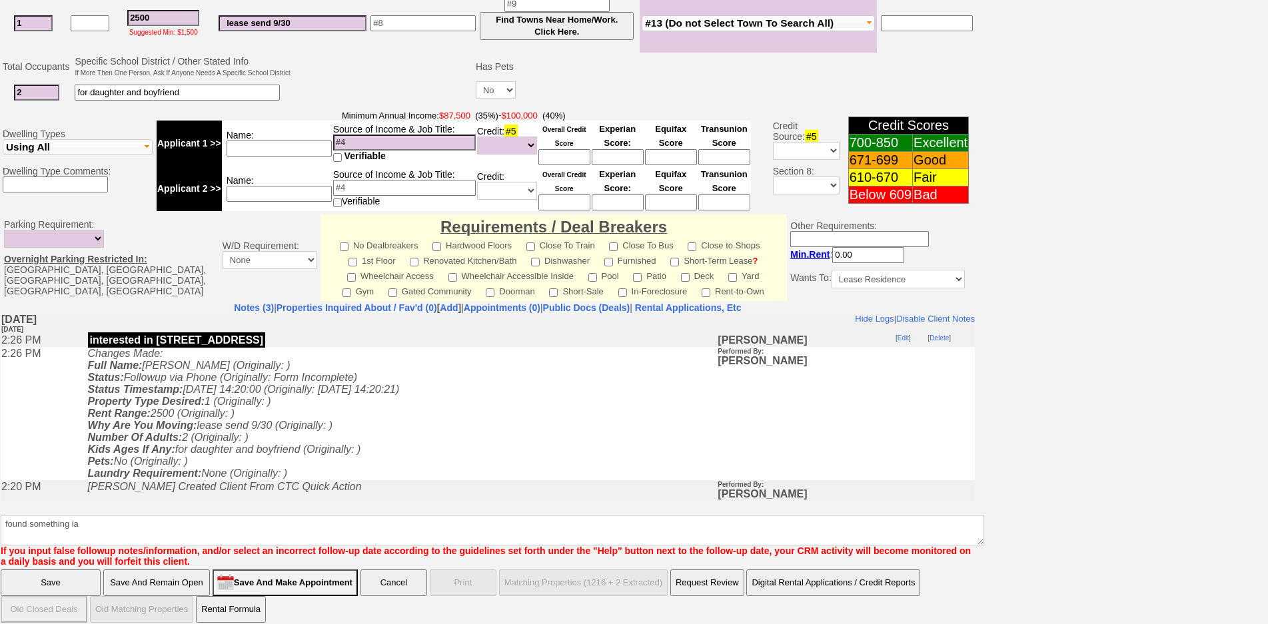
click input "Save" at bounding box center [51, 583] width 100 height 27
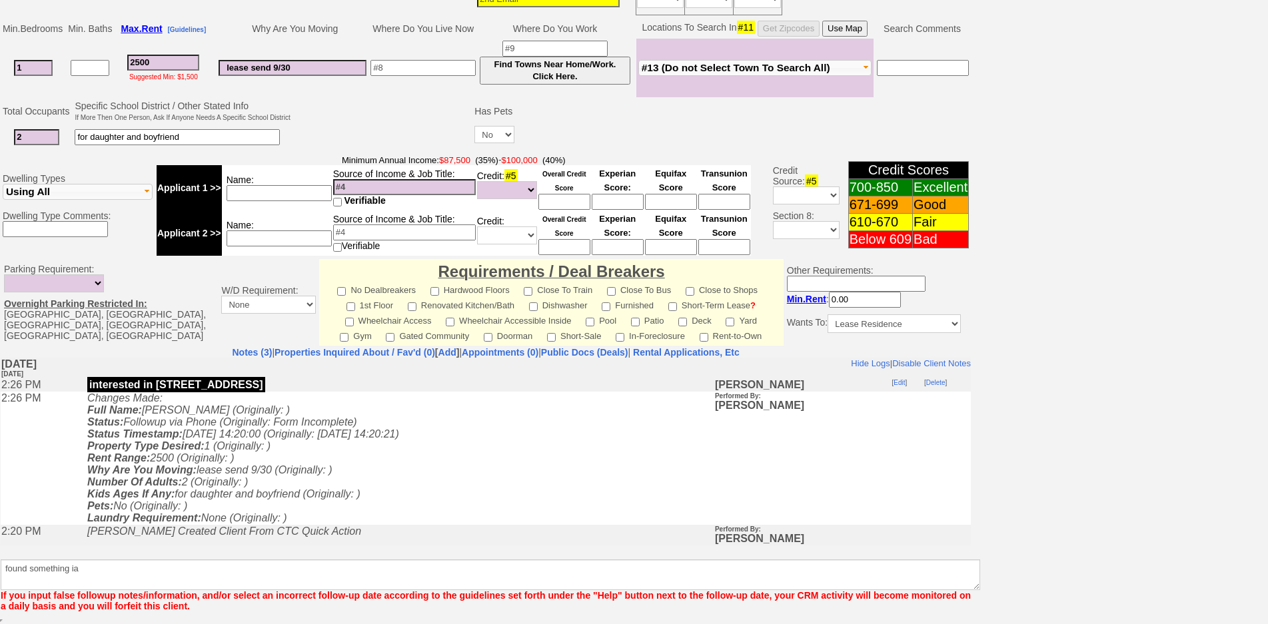
scroll to position [276, 0]
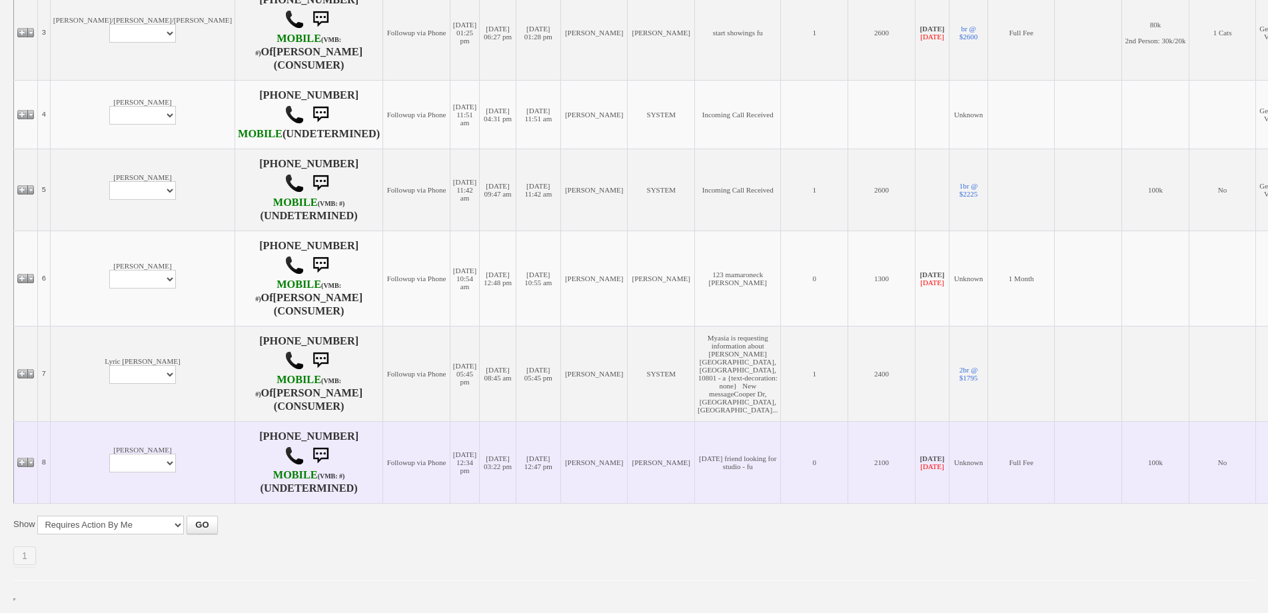
scroll to position [543, 0]
click at [91, 457] on td "Margaret Cielsielski Profile Edit Print Email Externally (Will Not Be Tracked I…" at bounding box center [142, 462] width 185 height 82
click at [109, 462] on select "Profile Edit Print Email Externally (Will Not Be Tracked In CRM) Closed Deals" at bounding box center [142, 463] width 67 height 19
select select "ChangeURL,/crm/custom/edit_client_form.php?redirect=%2Fcrm%2Fclients.php&id=118…"
click at [109, 459] on select "Profile Edit Print Email Externally (Will Not Be Tracked In CRM) Closed Deals" at bounding box center [142, 463] width 67 height 19
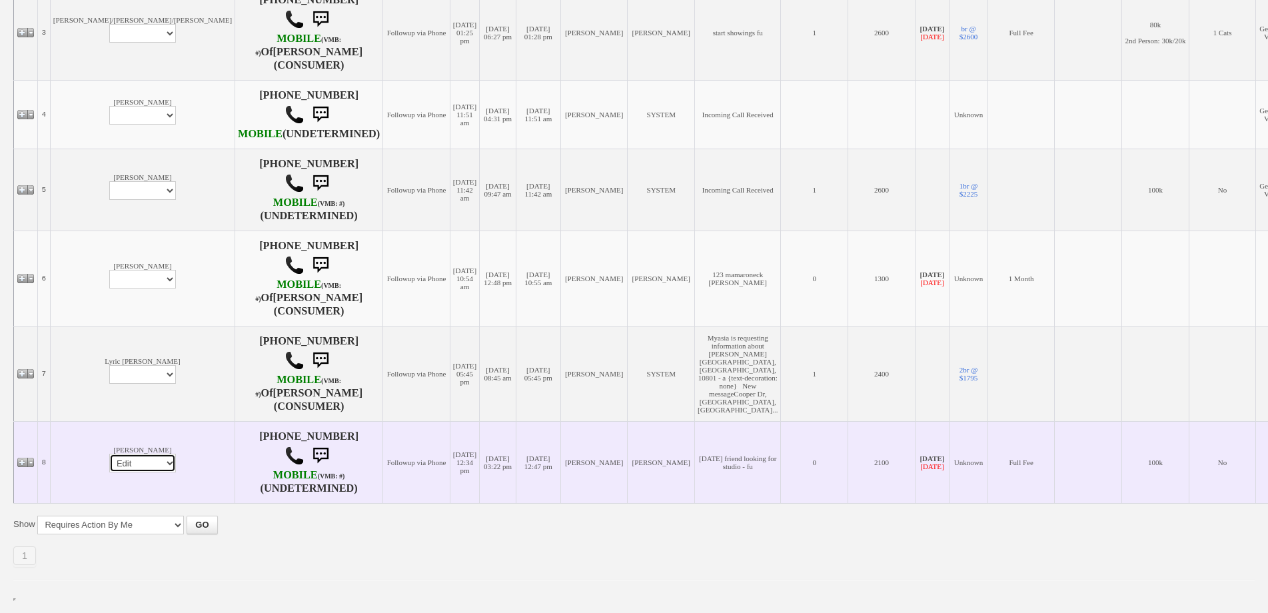
select select
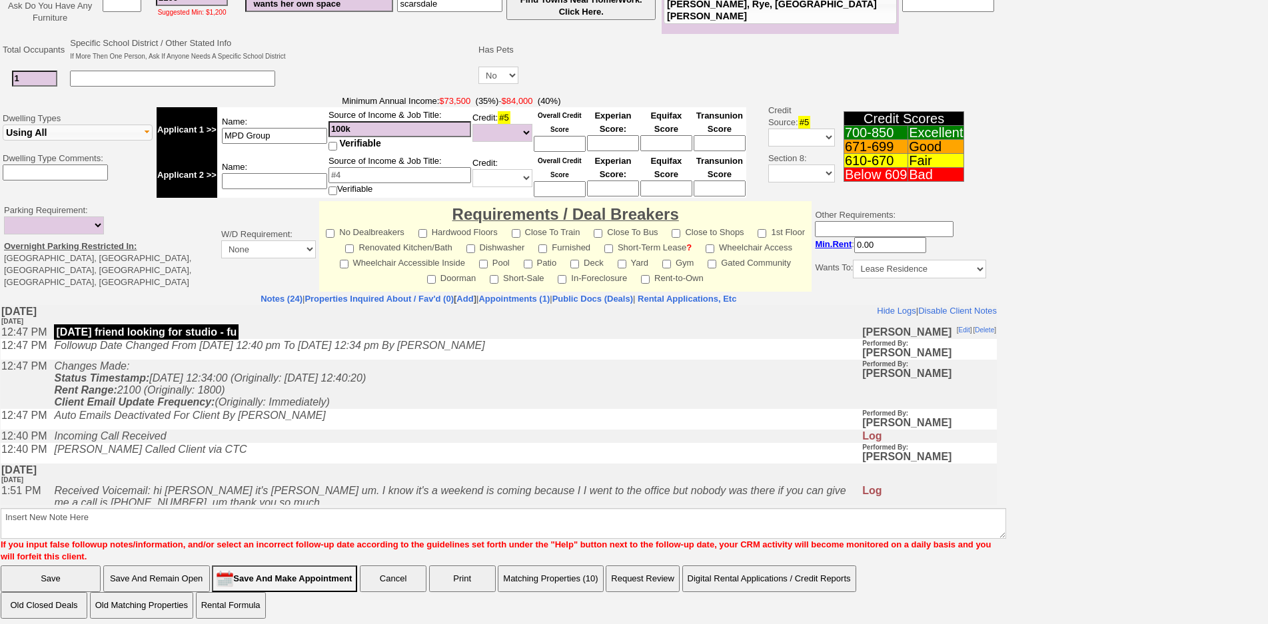
scroll to position [313, 0]
click at [321, 451] on td "[PERSON_NAME] Called Client via CTC" at bounding box center [454, 453] width 814 height 21
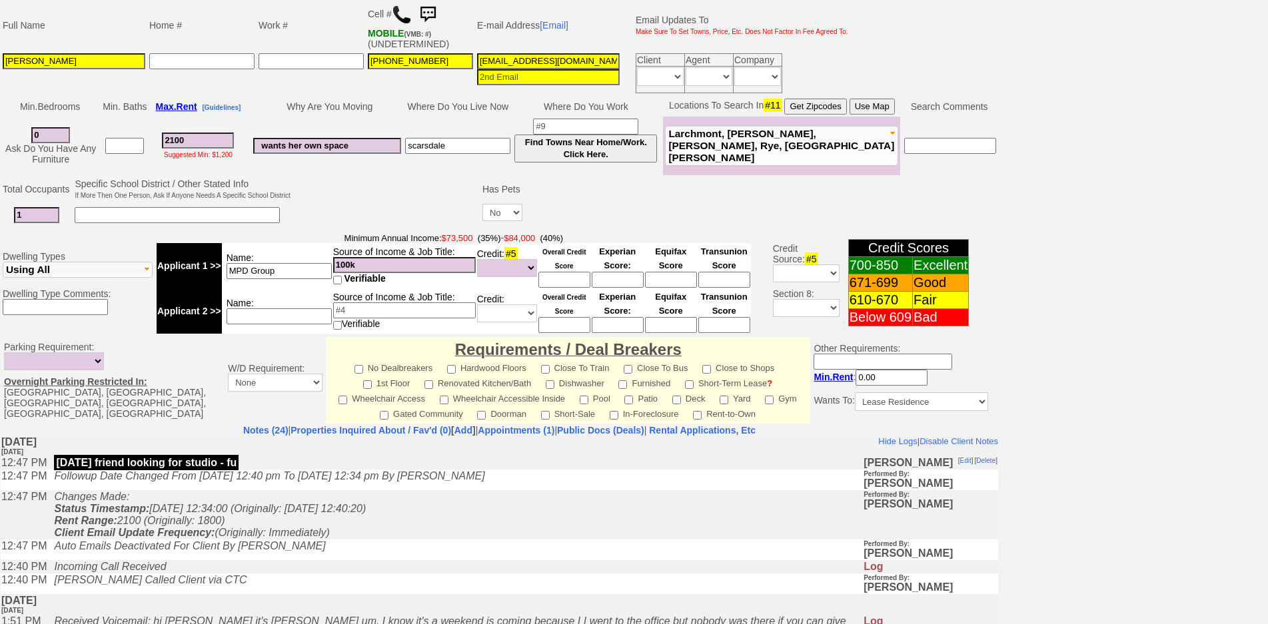
scroll to position [0, 0]
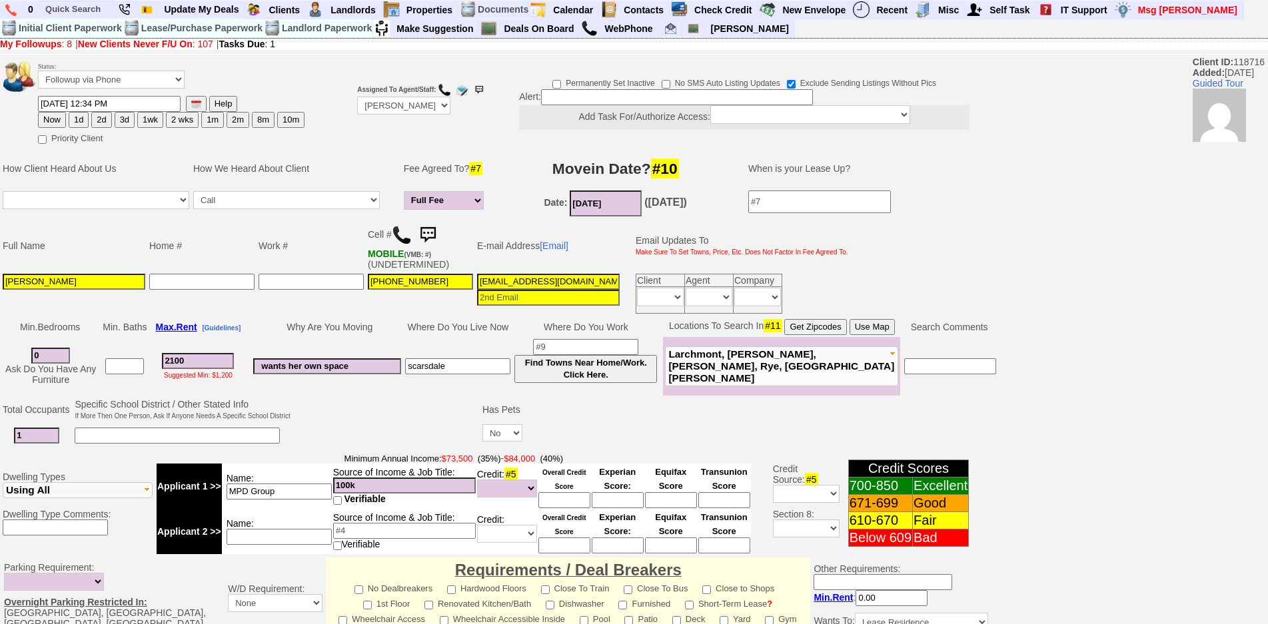
click at [153, 123] on button "1wk" at bounding box center [150, 120] width 26 height 16
type input "[DATE] 03:05 PM"
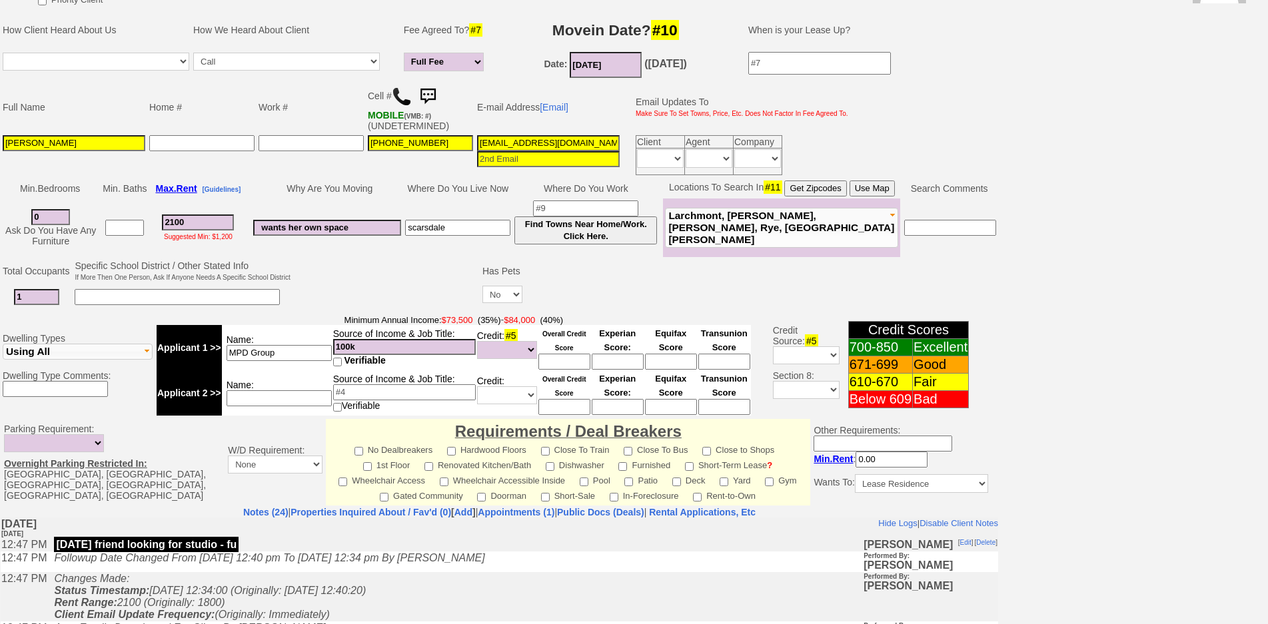
scroll to position [354, 0]
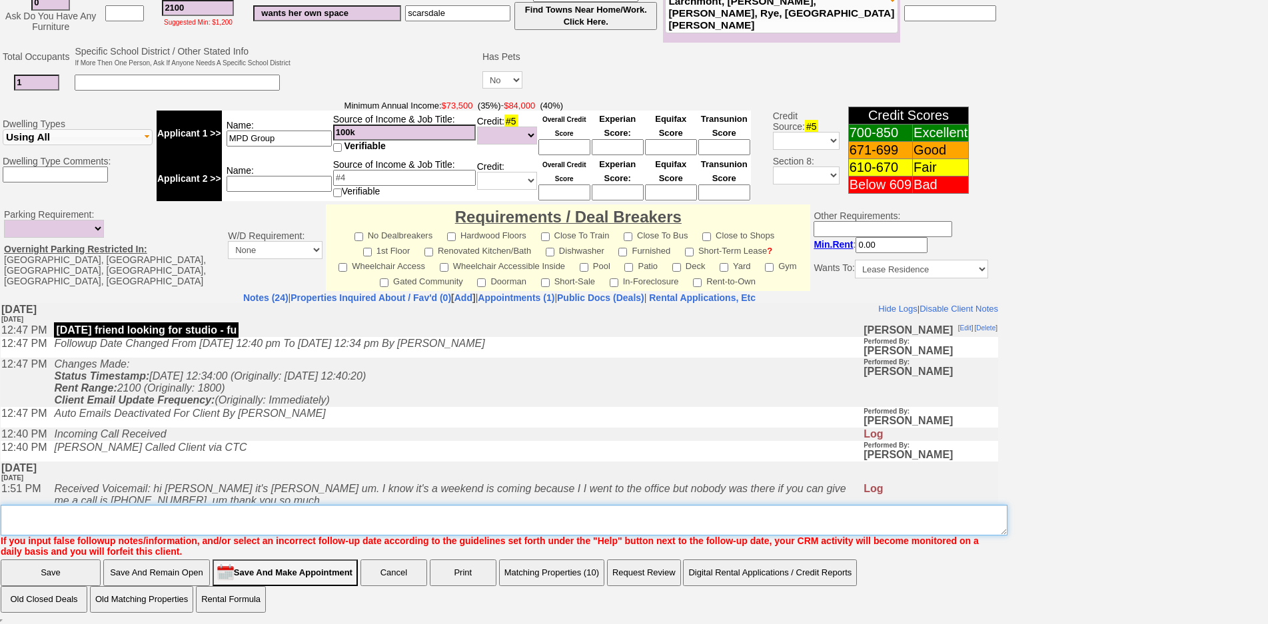
click at [623, 522] on textarea "Insert New Note Here" at bounding box center [504, 520] width 1007 height 31
type textarea "f"
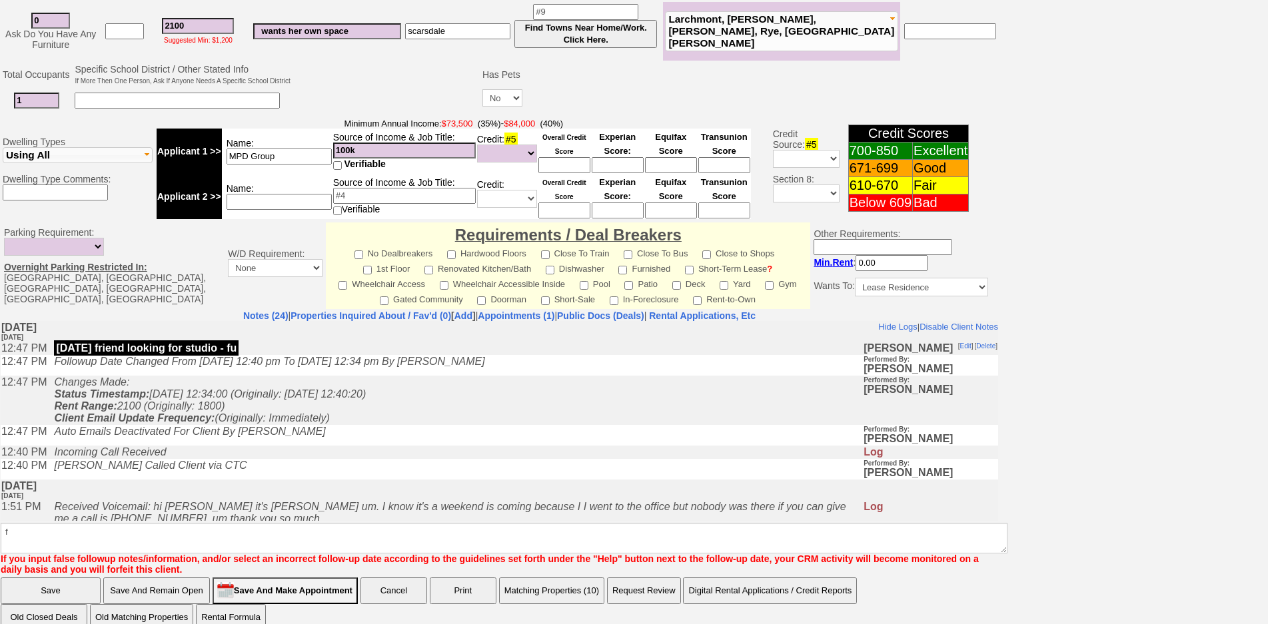
click input "Save" at bounding box center [51, 591] width 100 height 27
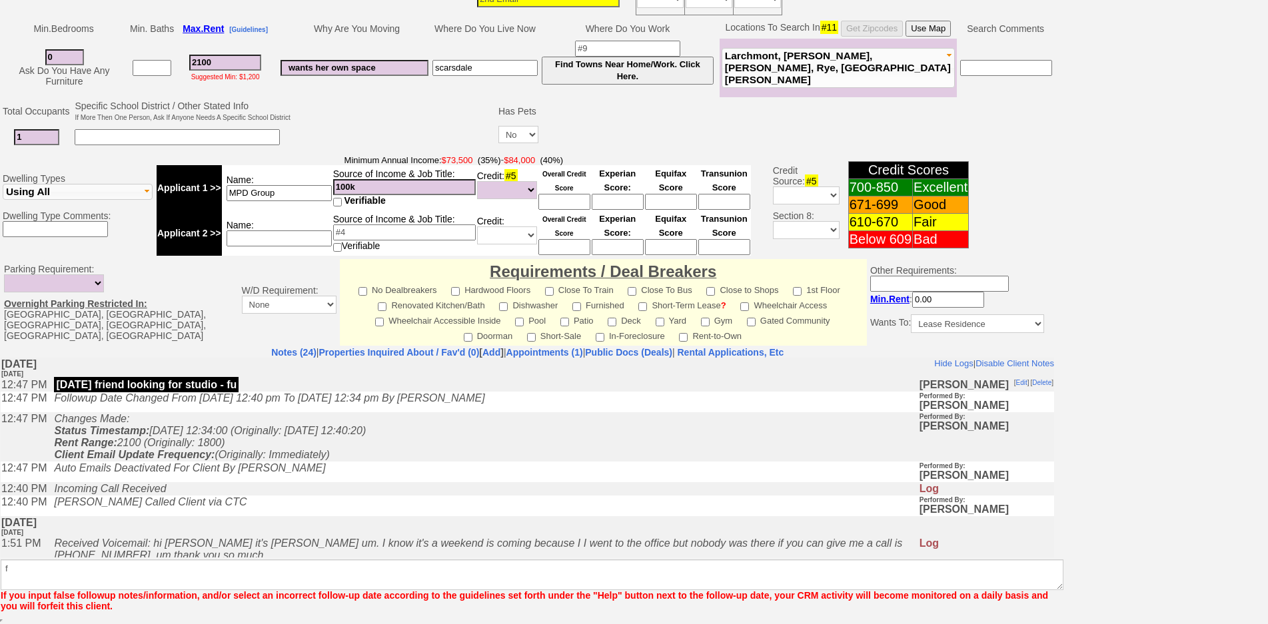
scroll to position [299, 0]
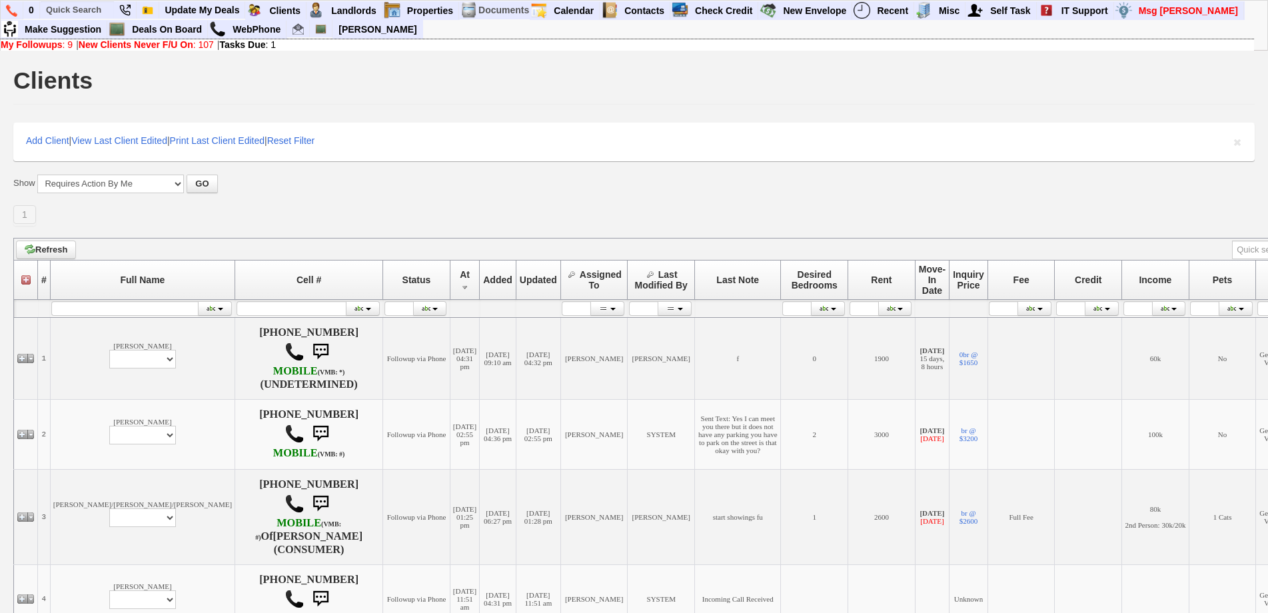
scroll to position [461, 0]
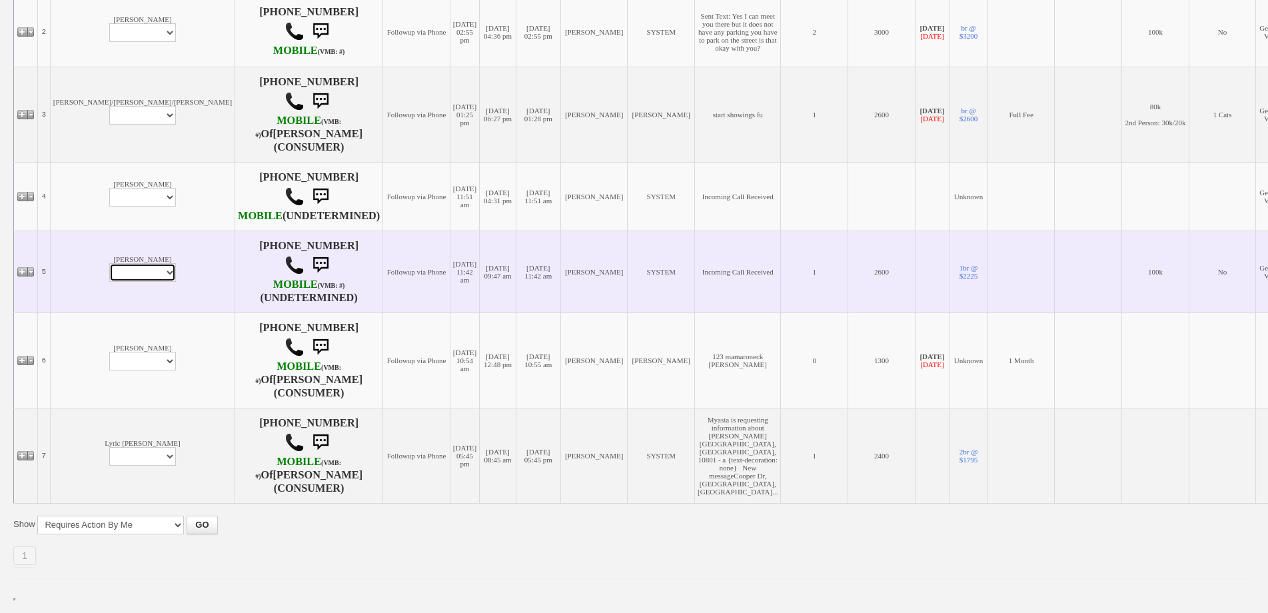
click at [109, 263] on select "Profile Edit Print Email Externally (Will Not Be Tracked In CRM) Closed Deals" at bounding box center [142, 272] width 67 height 19
select select "ChangeURL,/crm/custom/edit_client_form.php?redirect=%2Fcrm%2Fclients.php&id=165…"
click at [109, 263] on select "Profile Edit Print Email Externally (Will Not Be Tracked In CRM) Closed Deals" at bounding box center [142, 272] width 67 height 19
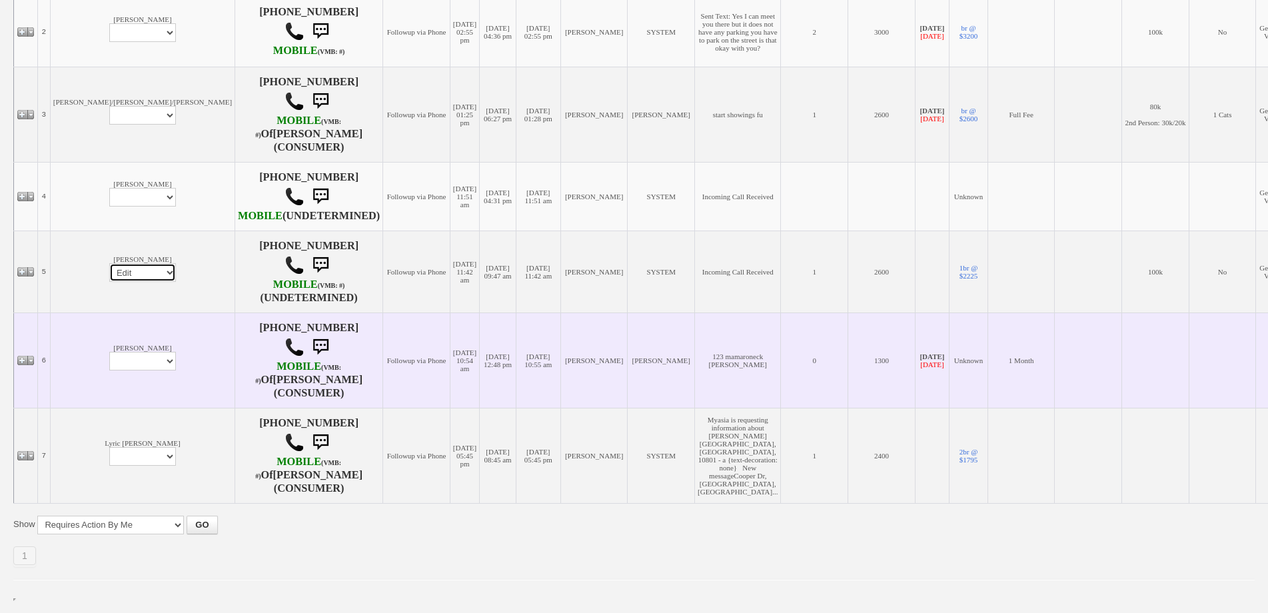
select select
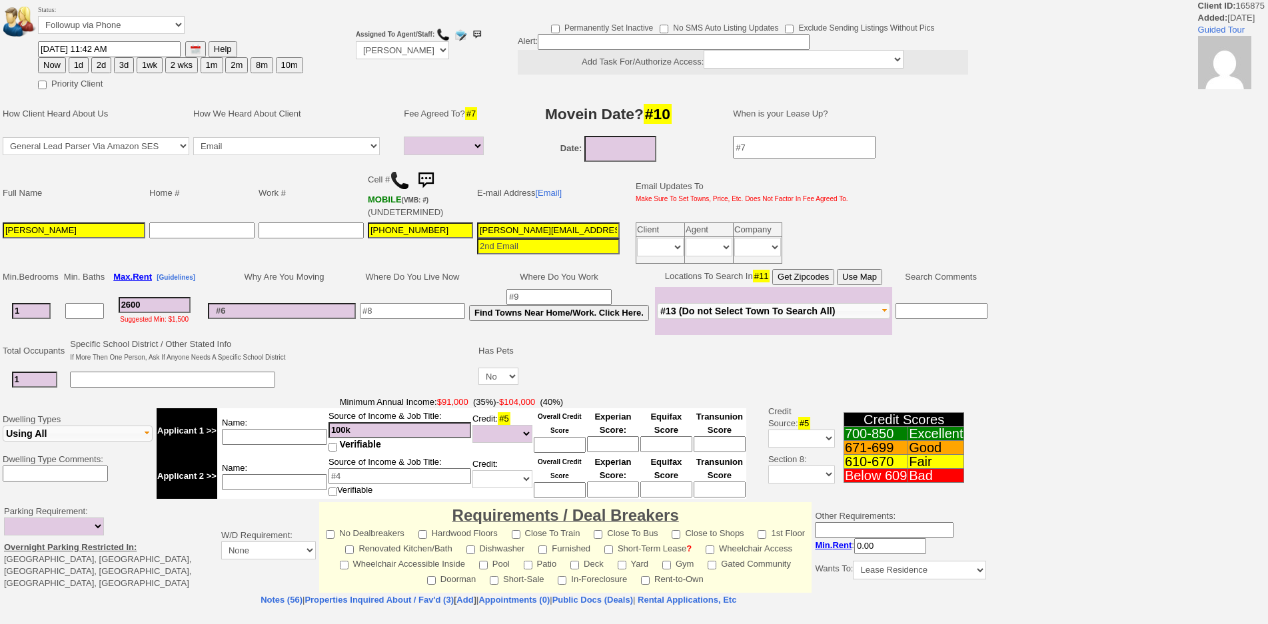
select select
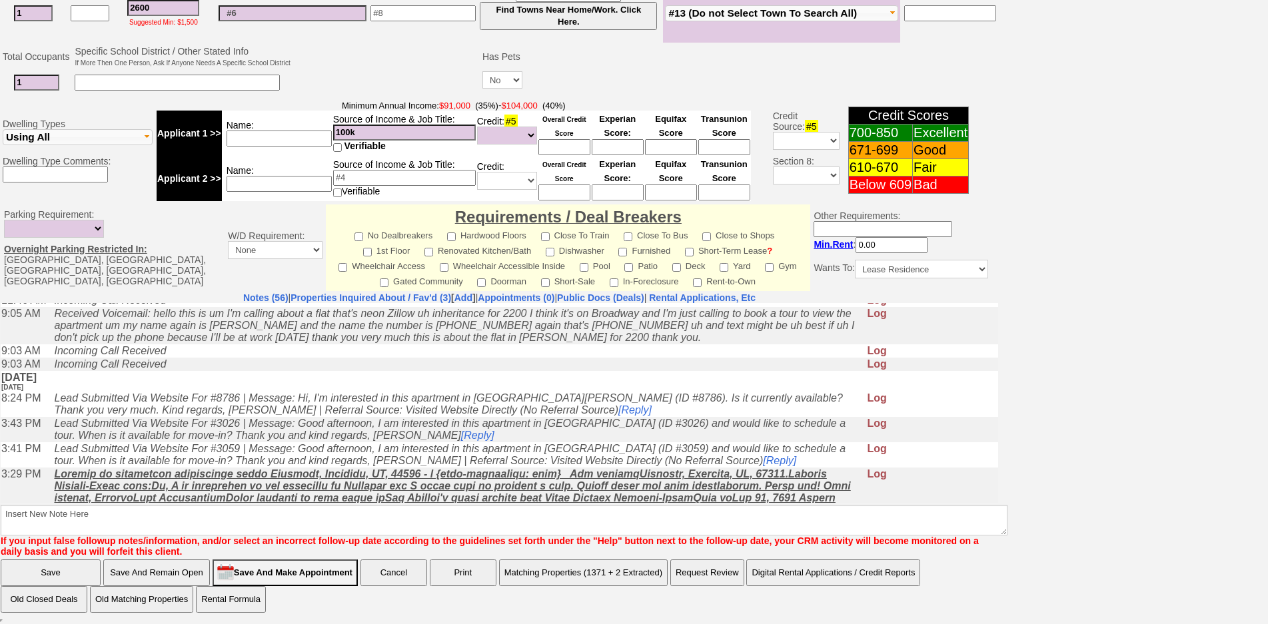
scroll to position [67, 0]
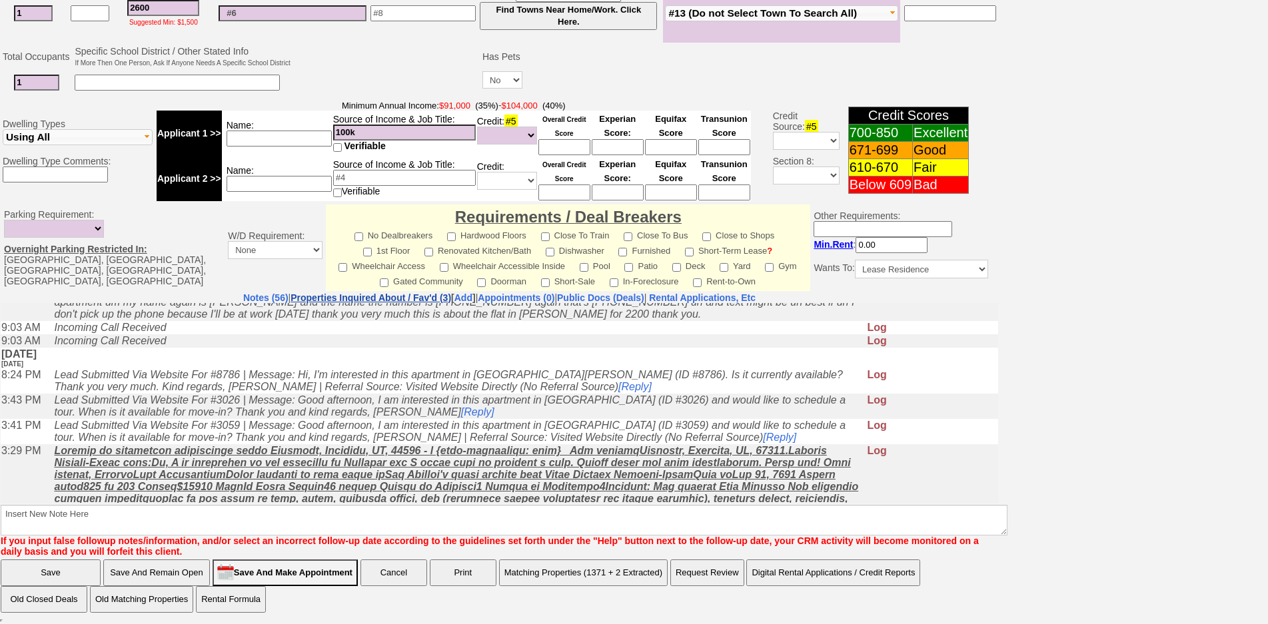
click at [364, 293] on link "Properties Inquired About / Fav'd (3)" at bounding box center [371, 298] width 161 height 11
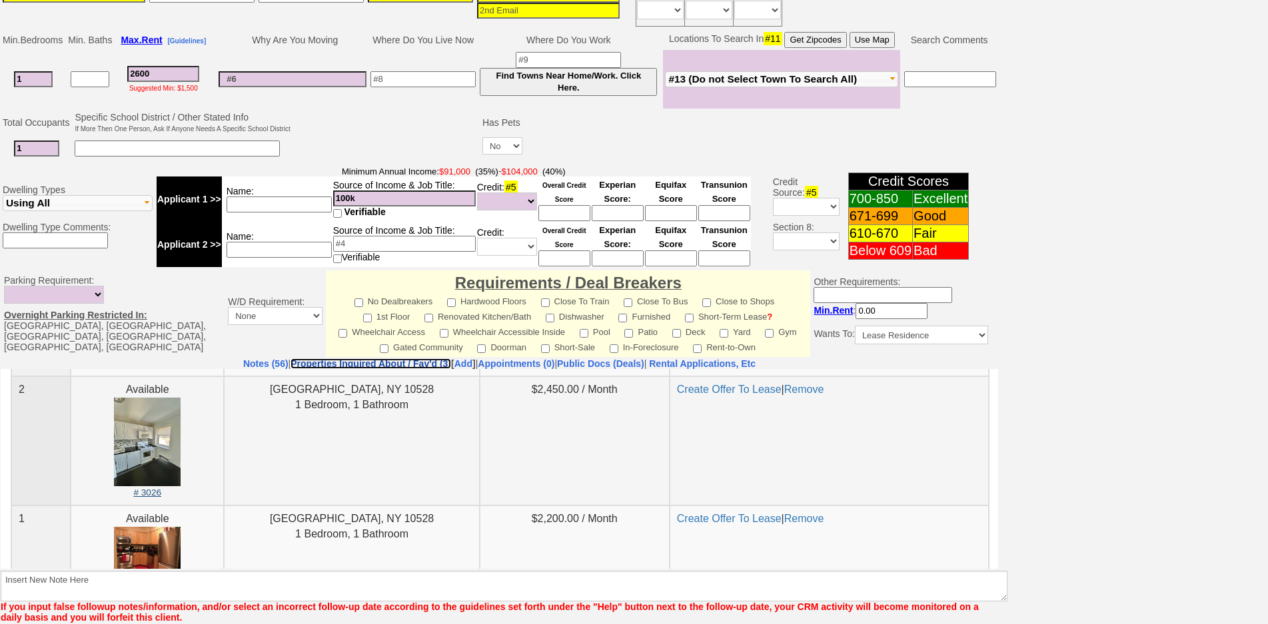
scroll to position [133, 0]
click at [167, 431] on img at bounding box center [147, 441] width 67 height 89
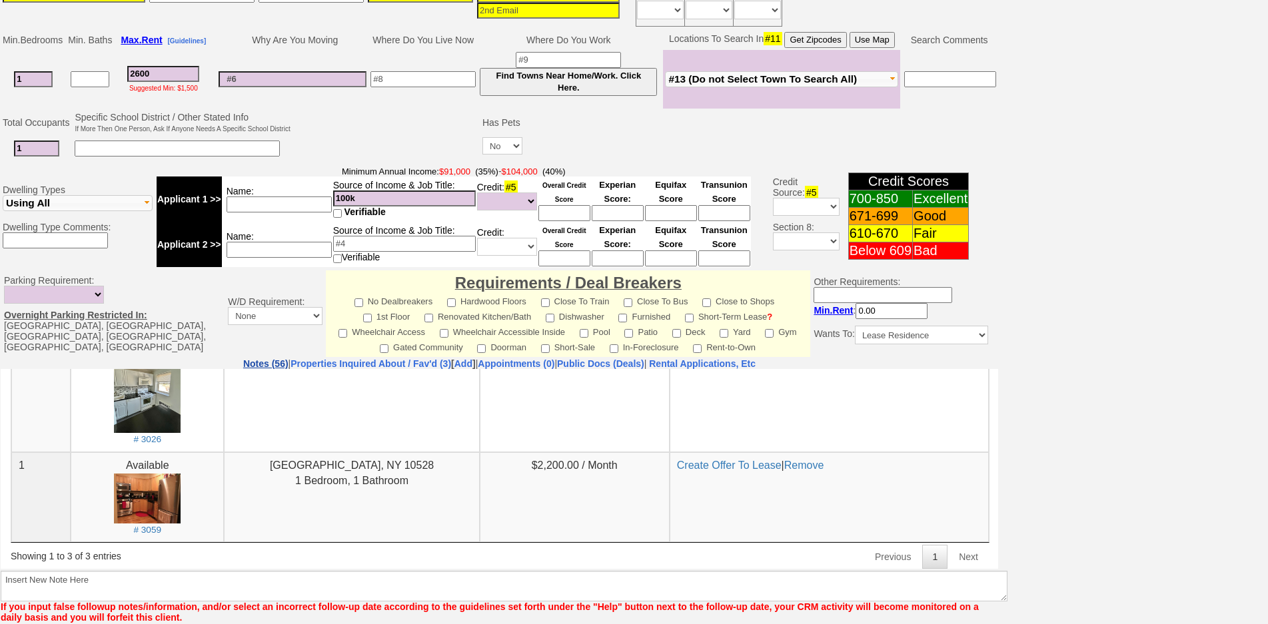
click at [243, 369] on link "Notes (56)" at bounding box center [265, 364] width 45 height 11
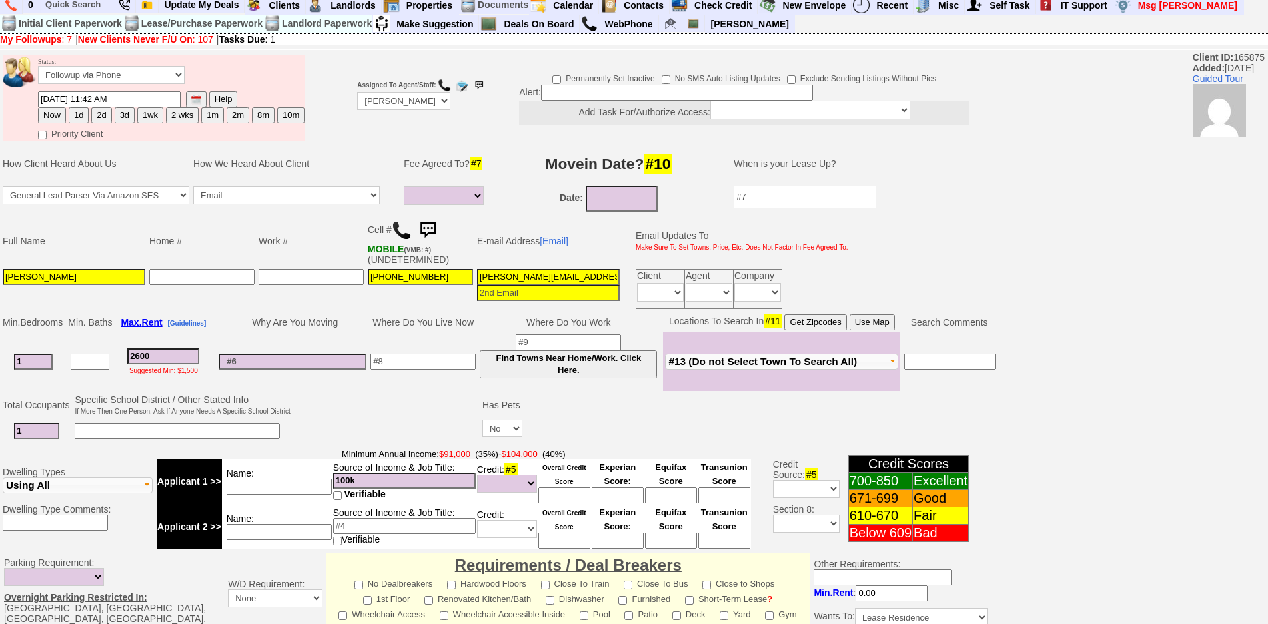
scroll to position [0, 0]
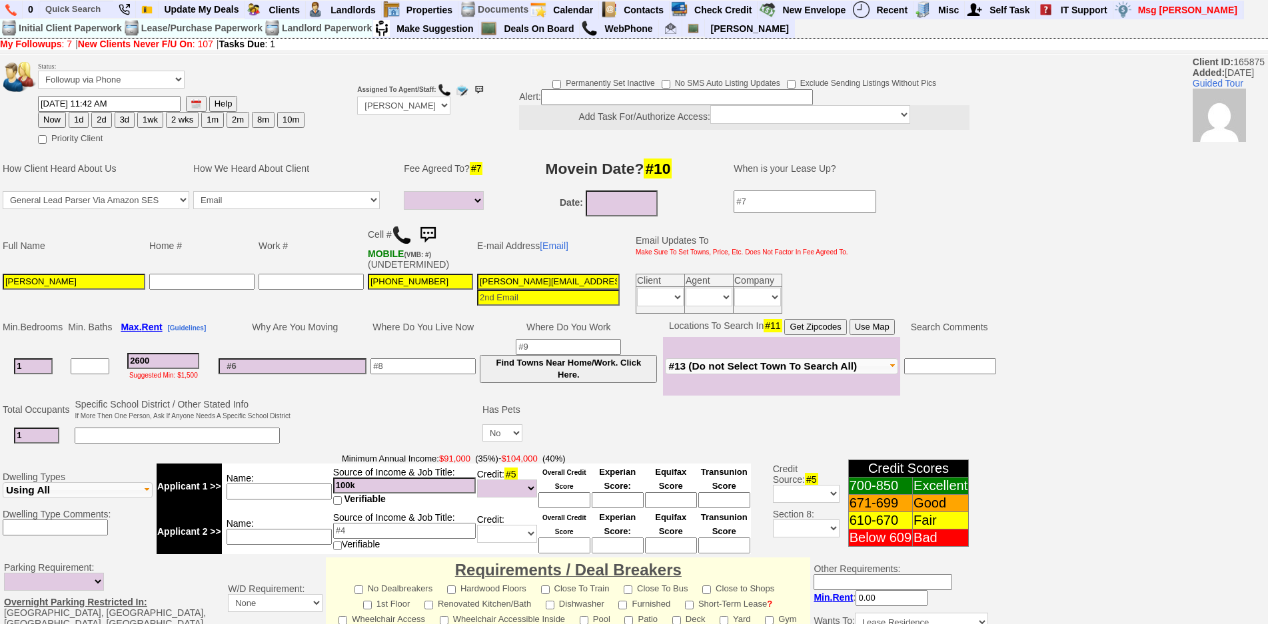
click at [397, 239] on img at bounding box center [402, 235] width 20 height 20
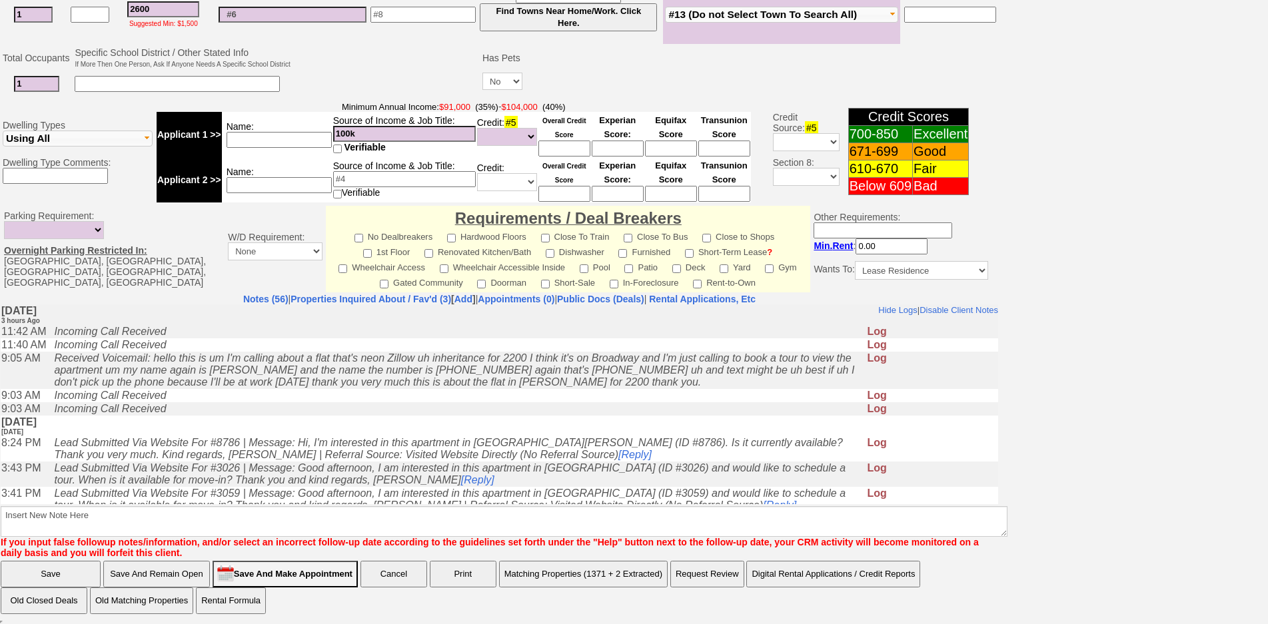
scroll to position [354, 0]
click at [461, 459] on icon "Lead Submitted Via Website For #8786 | Message: Hi, I'm interested in this apar…" at bounding box center [448, 446] width 788 height 23
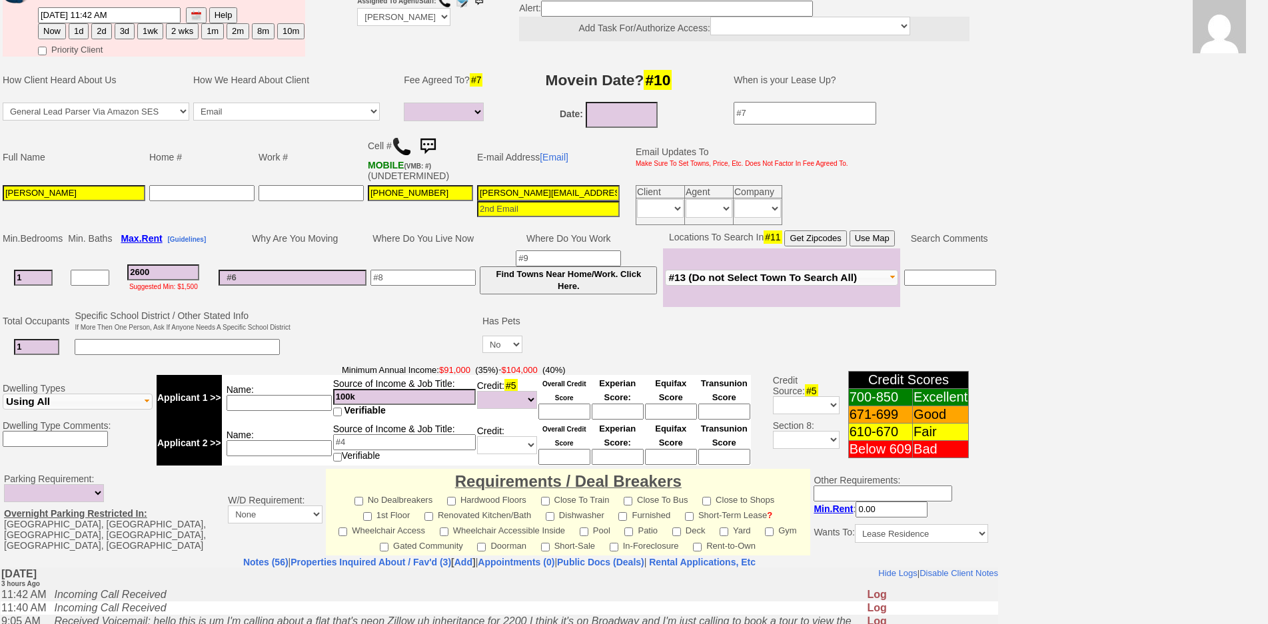
scroll to position [0, 0]
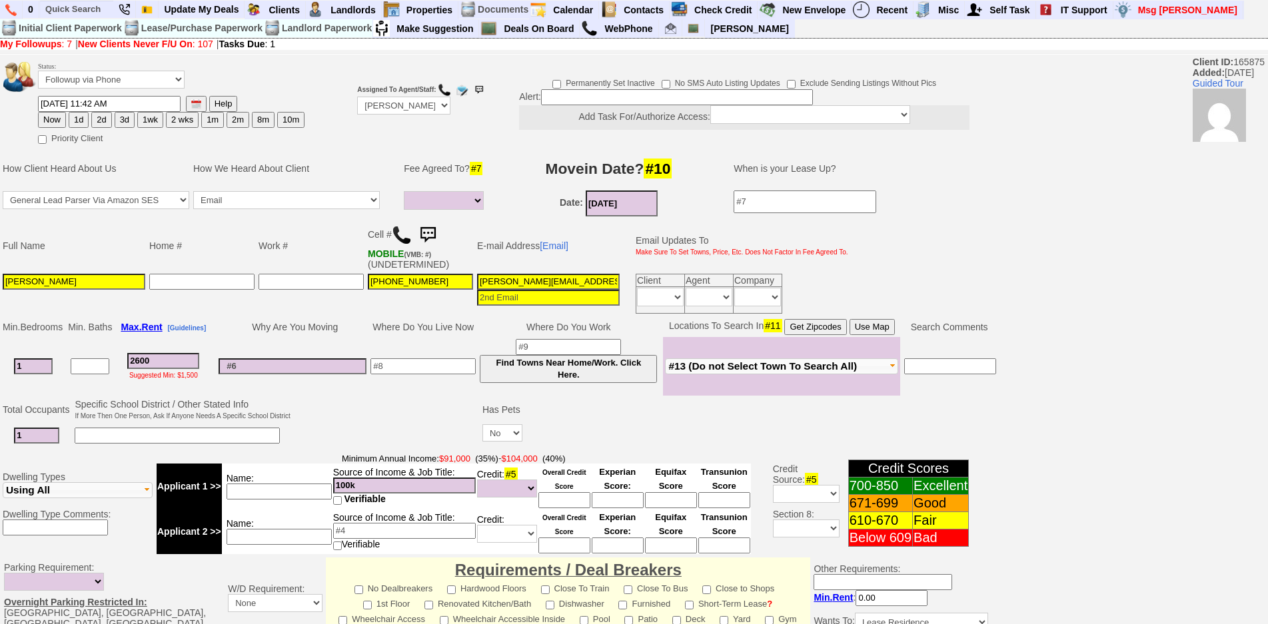
click at [616, 214] on input "09/15/2025" at bounding box center [622, 204] width 72 height 26
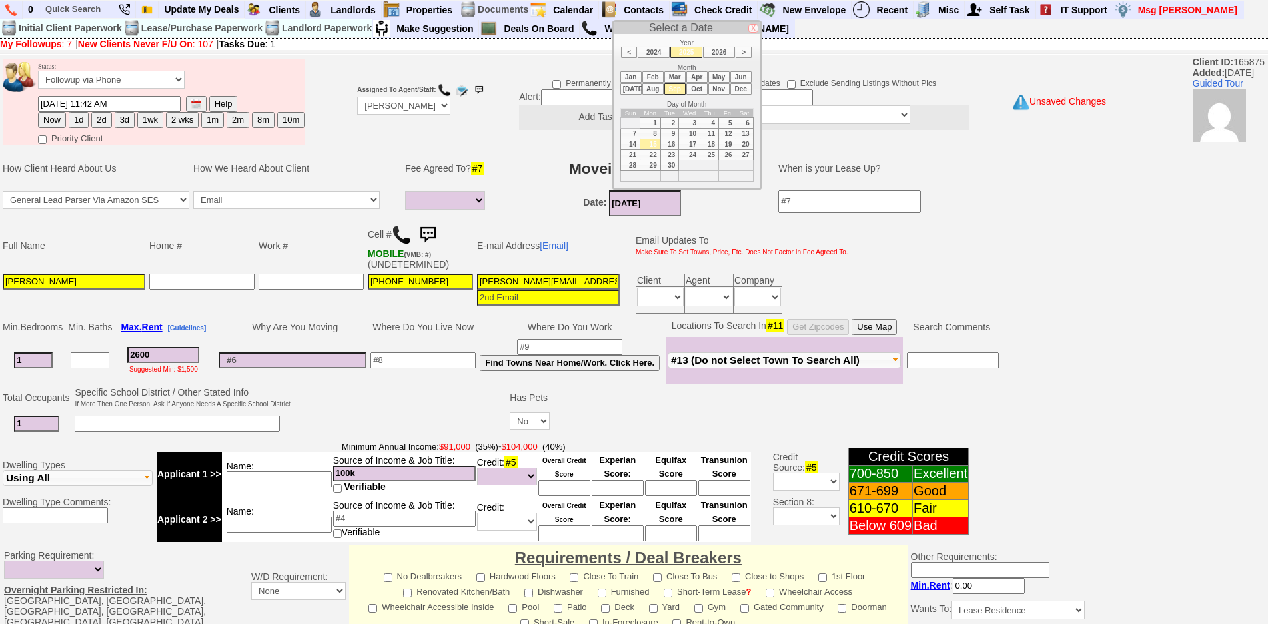
click at [693, 91] on li "Oct" at bounding box center [696, 88] width 21 height 11
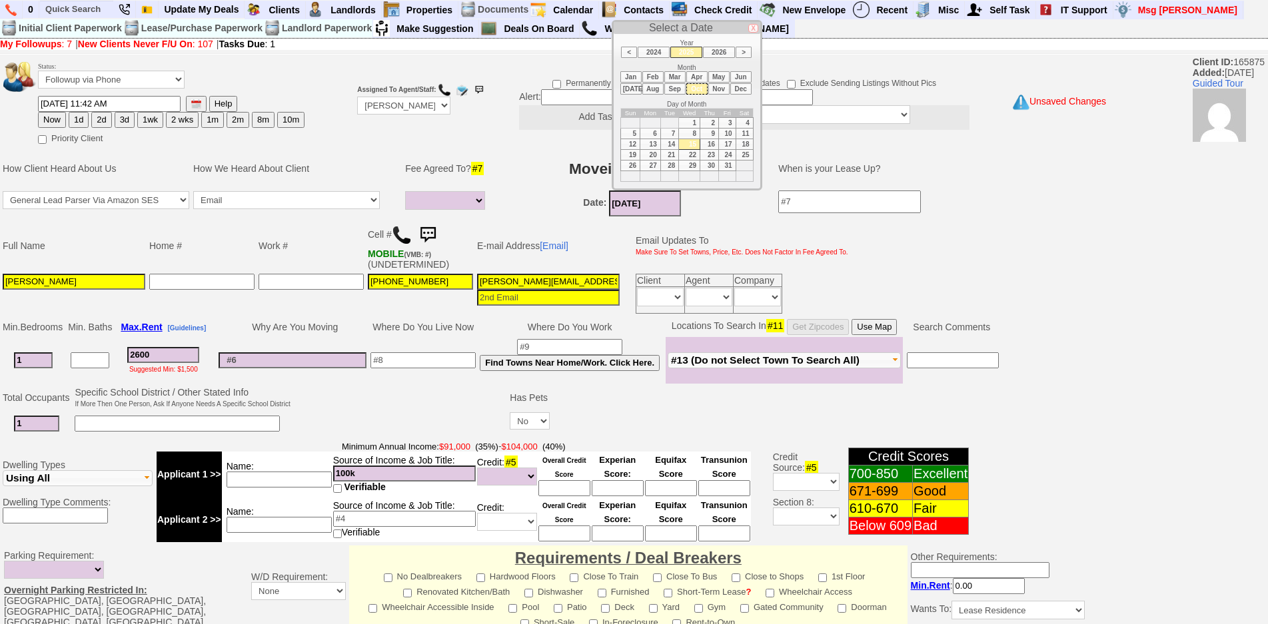
click at [694, 123] on td "1" at bounding box center [689, 122] width 21 height 11
type input "[DATE]"
click at [83, 423] on input at bounding box center [177, 424] width 205 height 16
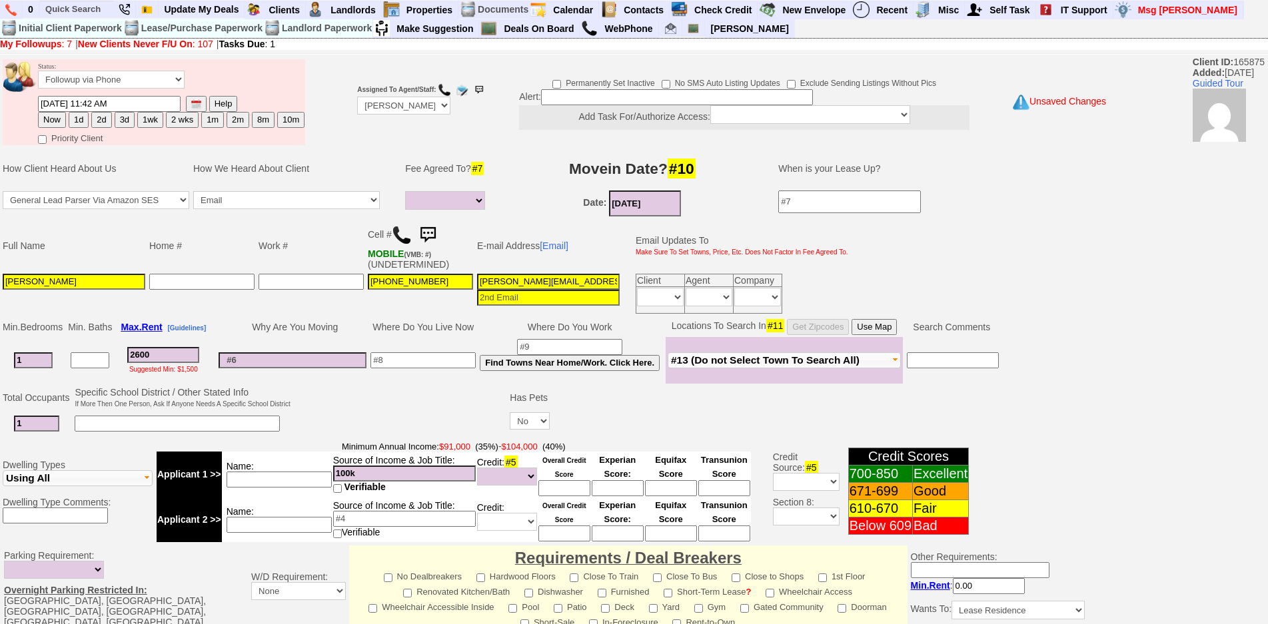
click at [149, 401] on font "If More Then One Person, Ask If Anyone Needs A Specific School District" at bounding box center [182, 404] width 215 height 7
click at [285, 472] on input at bounding box center [279, 480] width 105 height 16
click at [293, 478] on input at bounding box center [279, 480] width 105 height 16
type input "[PERSON_NAME]"
click at [363, 476] on input "100k" at bounding box center [404, 474] width 143 height 16
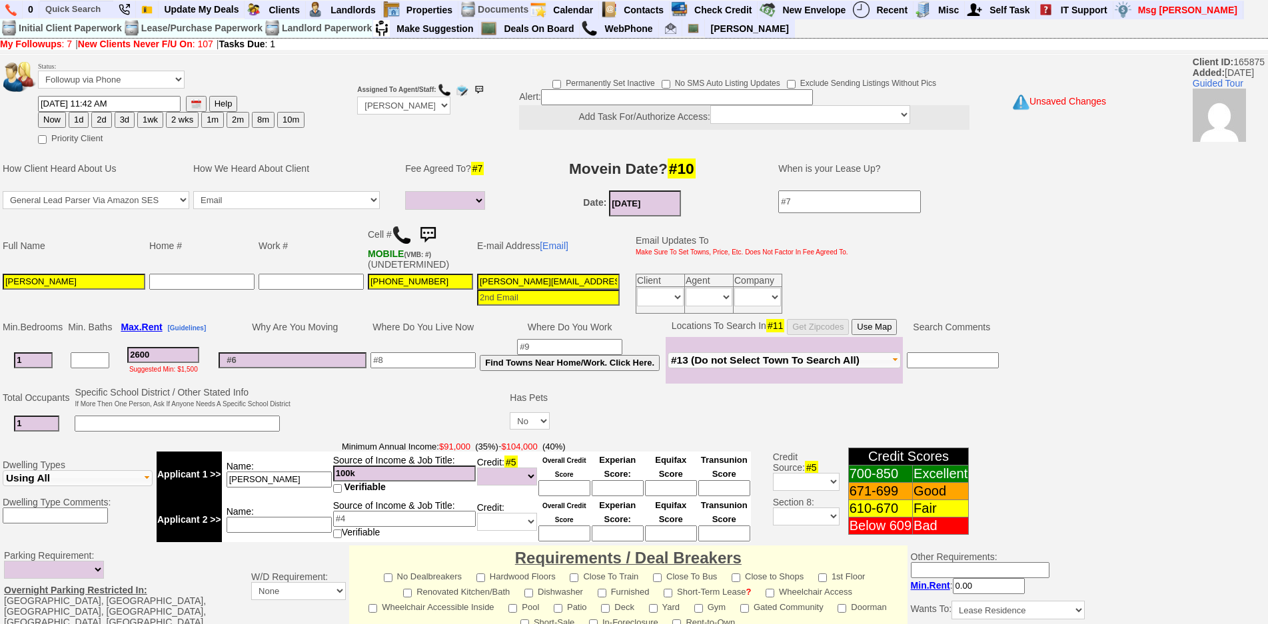
click at [283, 481] on input "[PERSON_NAME]" at bounding box center [279, 480] width 105 height 16
drag, startPoint x: 370, startPoint y: 470, endPoint x: 247, endPoint y: 467, distance: 122.7
click at [247, 467] on tr "Applicant 1 >> Name: johanna Source of Income & Job Title: 100k Verifiable Cred…" at bounding box center [454, 474] width 594 height 45
type input "98k"
click at [553, 483] on input at bounding box center [565, 489] width 52 height 16
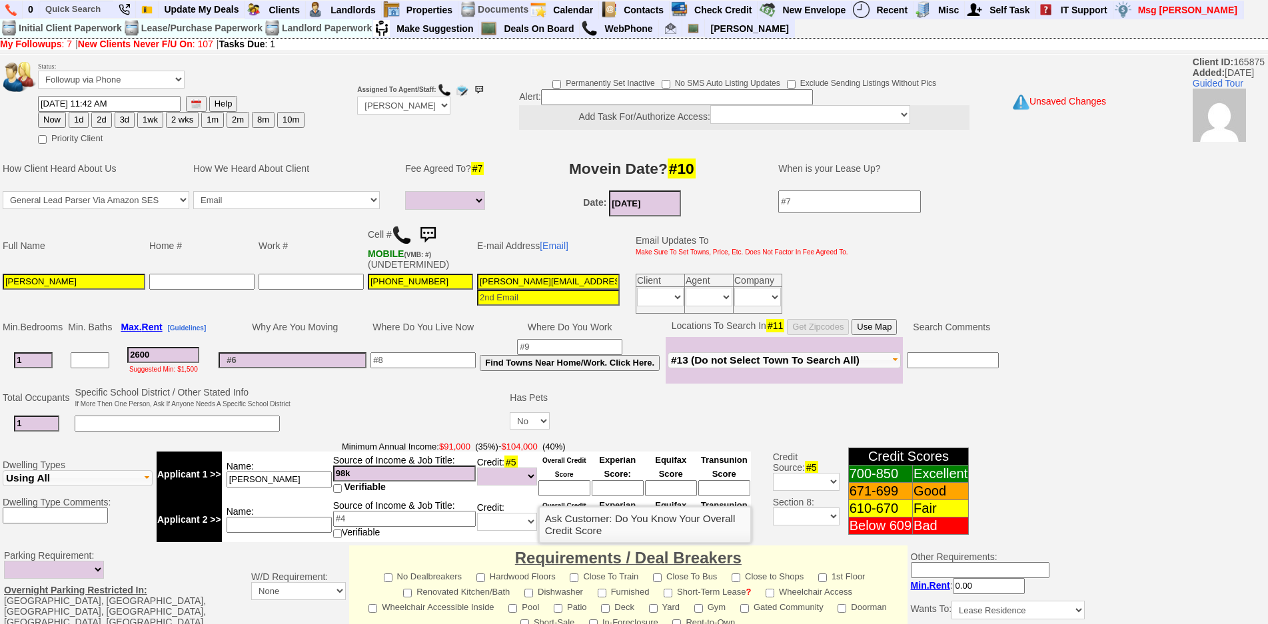
click at [559, 487] on input at bounding box center [565, 489] width 52 height 16
type input "730s"
click at [459, 417] on td at bounding box center [401, 411] width 216 height 53
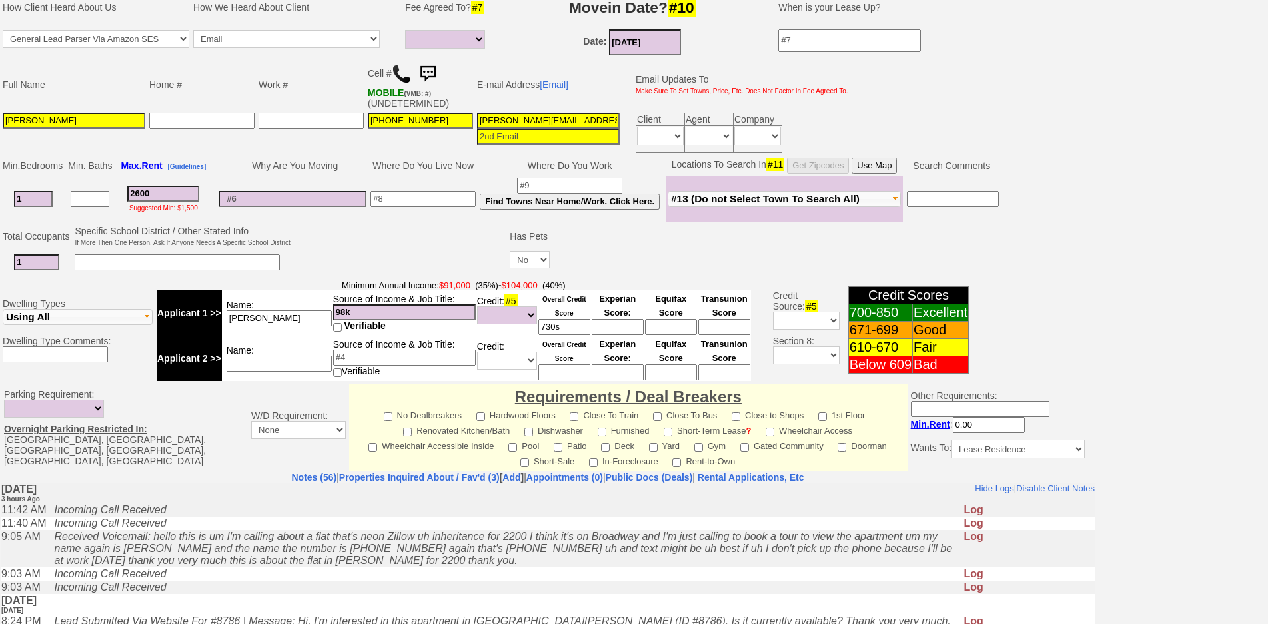
scroll to position [335, 0]
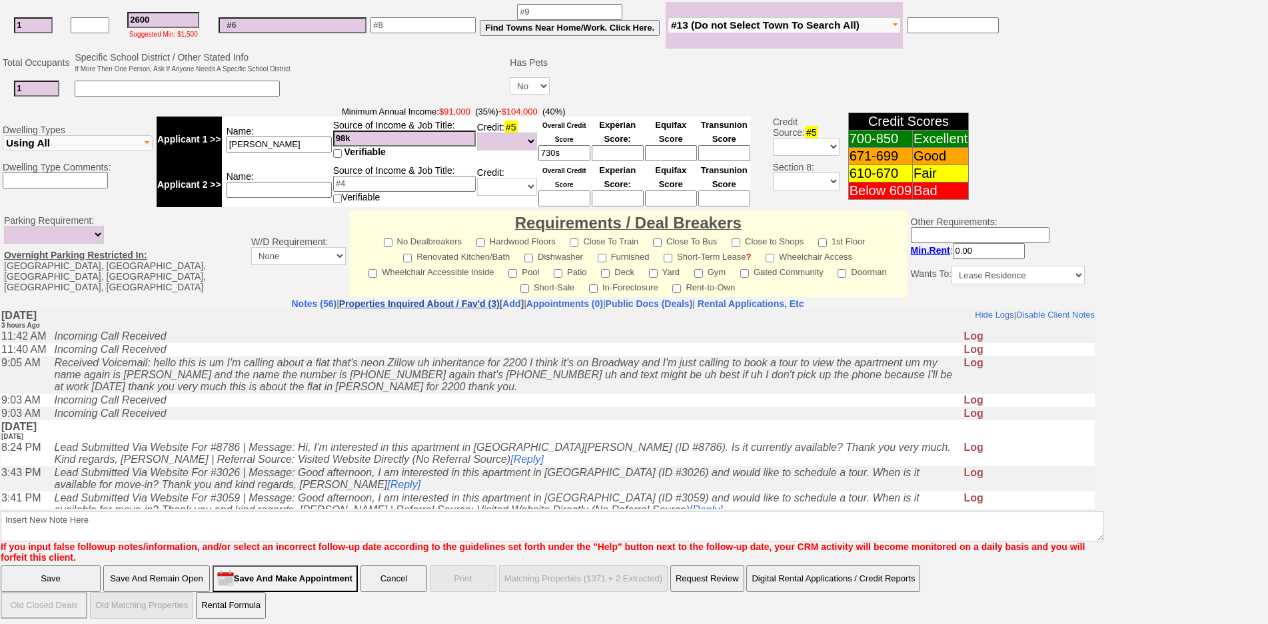
click at [359, 301] on link "Properties Inquired About / Fav'd (3)" at bounding box center [419, 304] width 161 height 11
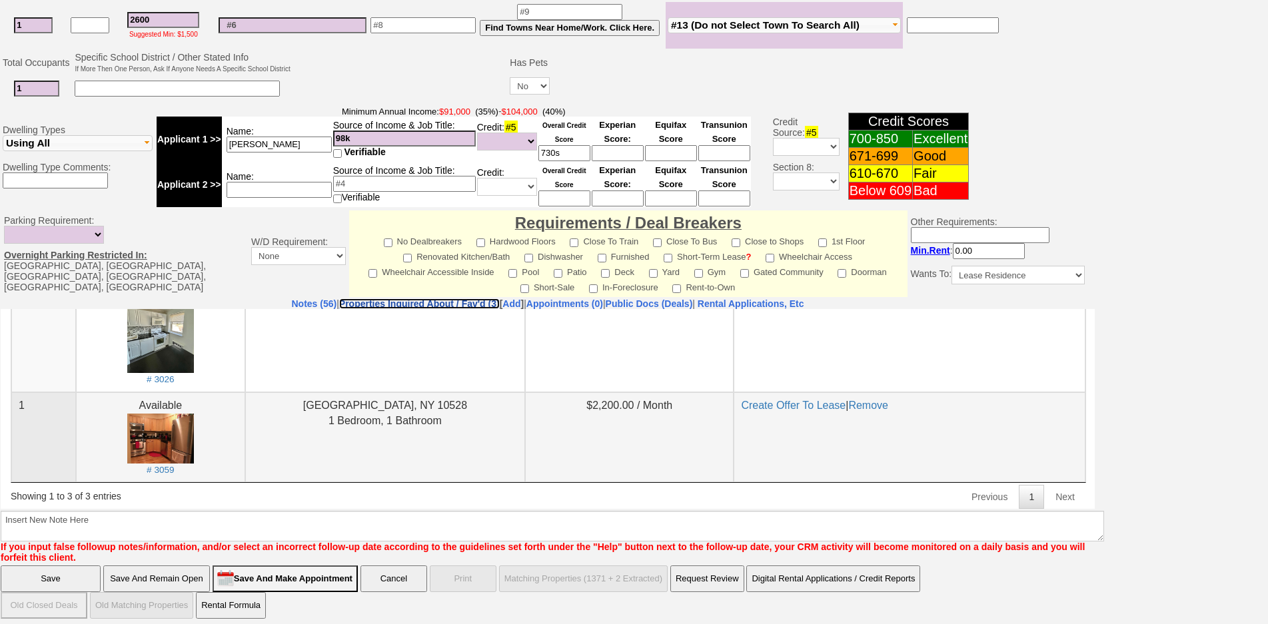
scroll to position [119, 0]
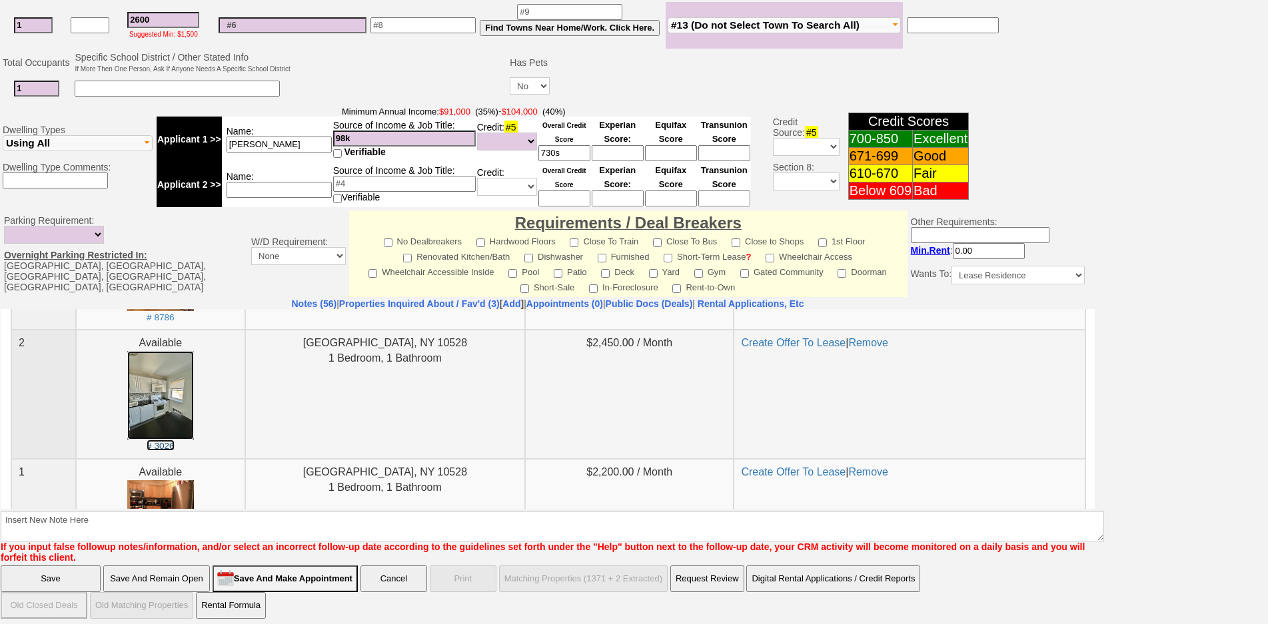
click at [169, 403] on img at bounding box center [160, 395] width 67 height 89
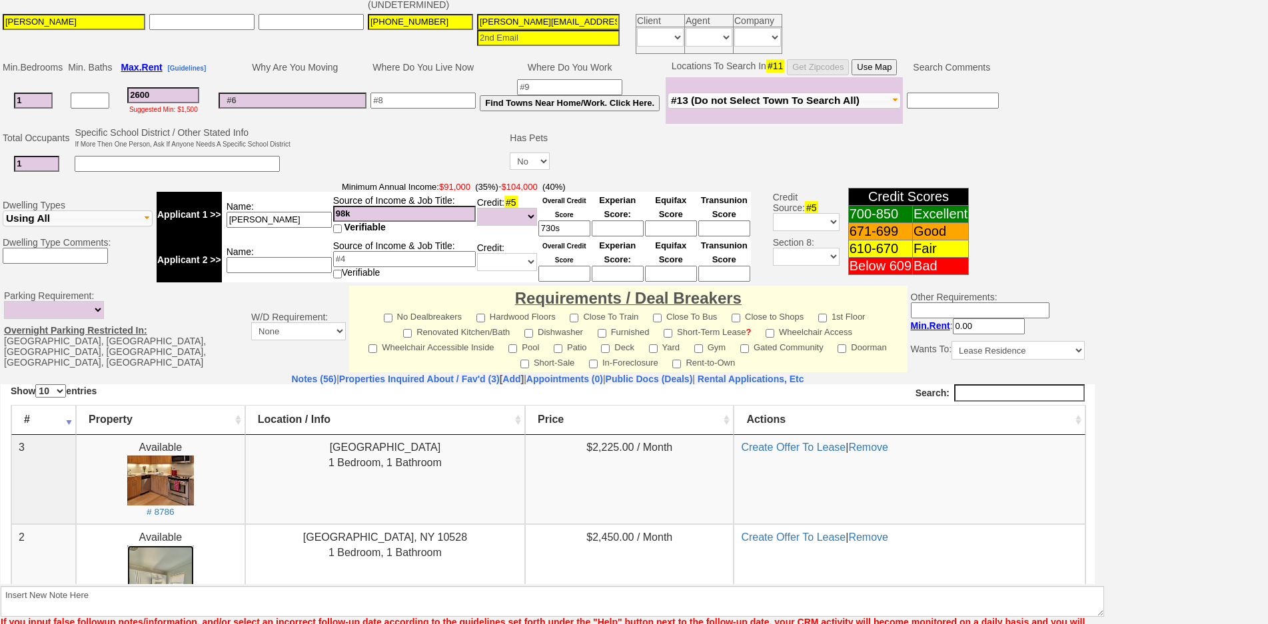
scroll to position [202, 0]
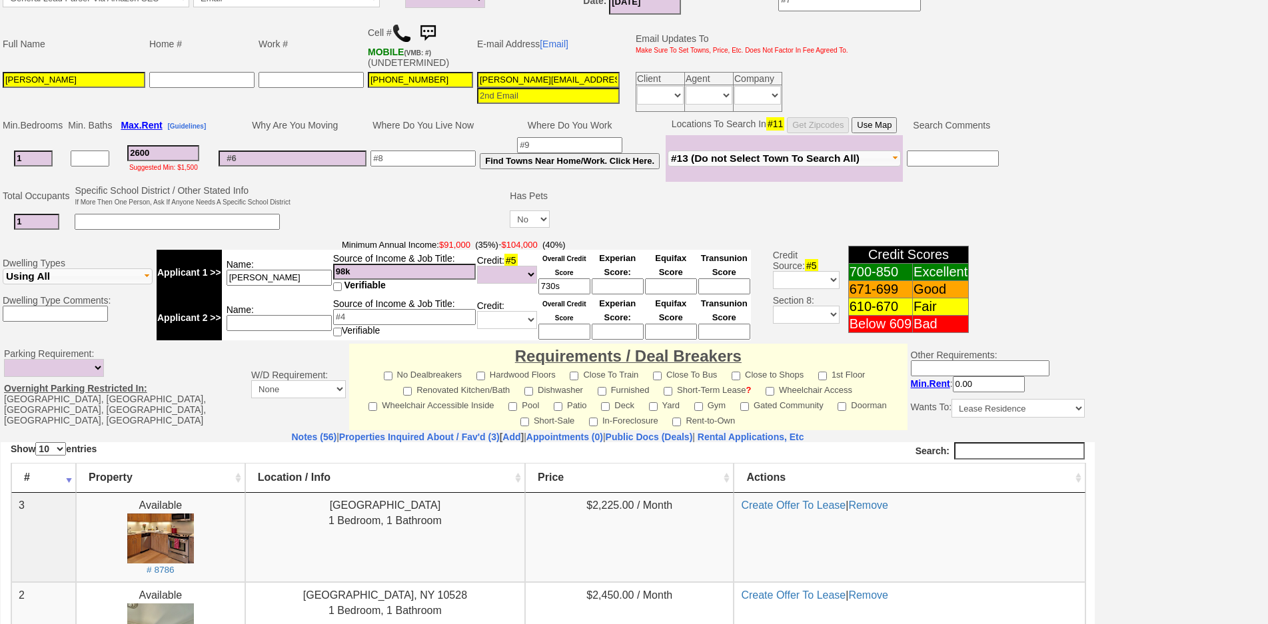
drag, startPoint x: 167, startPoint y: 155, endPoint x: 98, endPoint y: 125, distance: 74.9
click at [98, 125] on tbody "Min. Bedrooms Min. Baths Max. Rent [Guidelines] Why Are You Moving Where Do You…" at bounding box center [501, 148] width 1000 height 67
type input "2"
select select
type input "250"
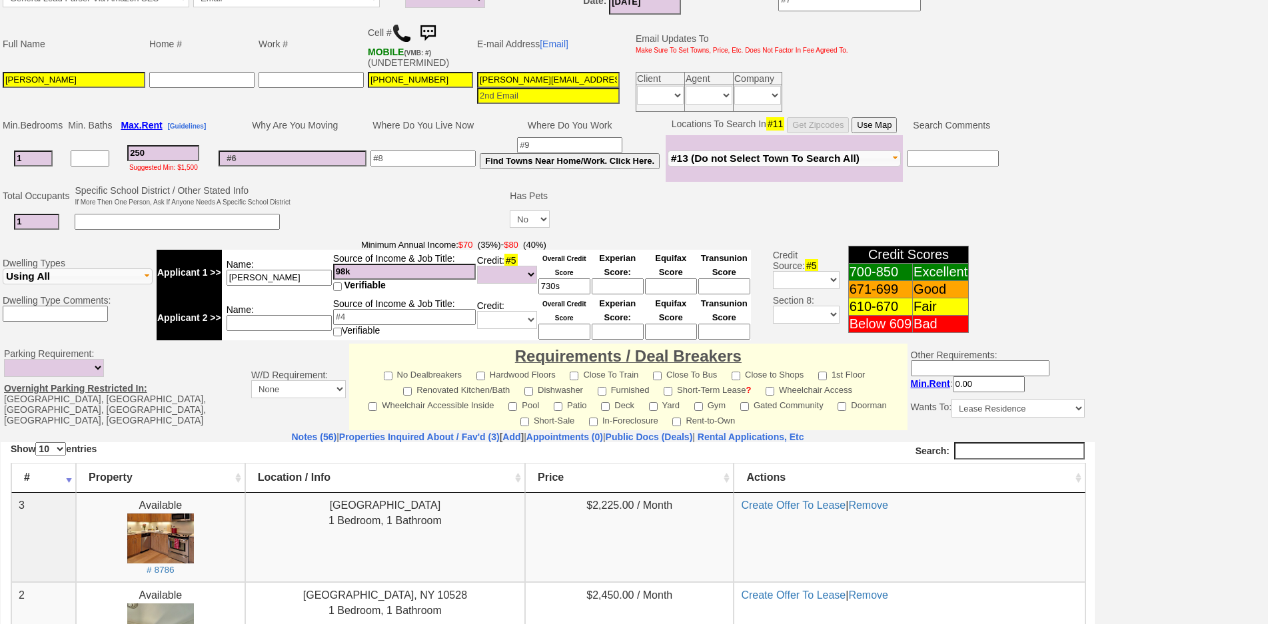
select select
type input "2500"
select select
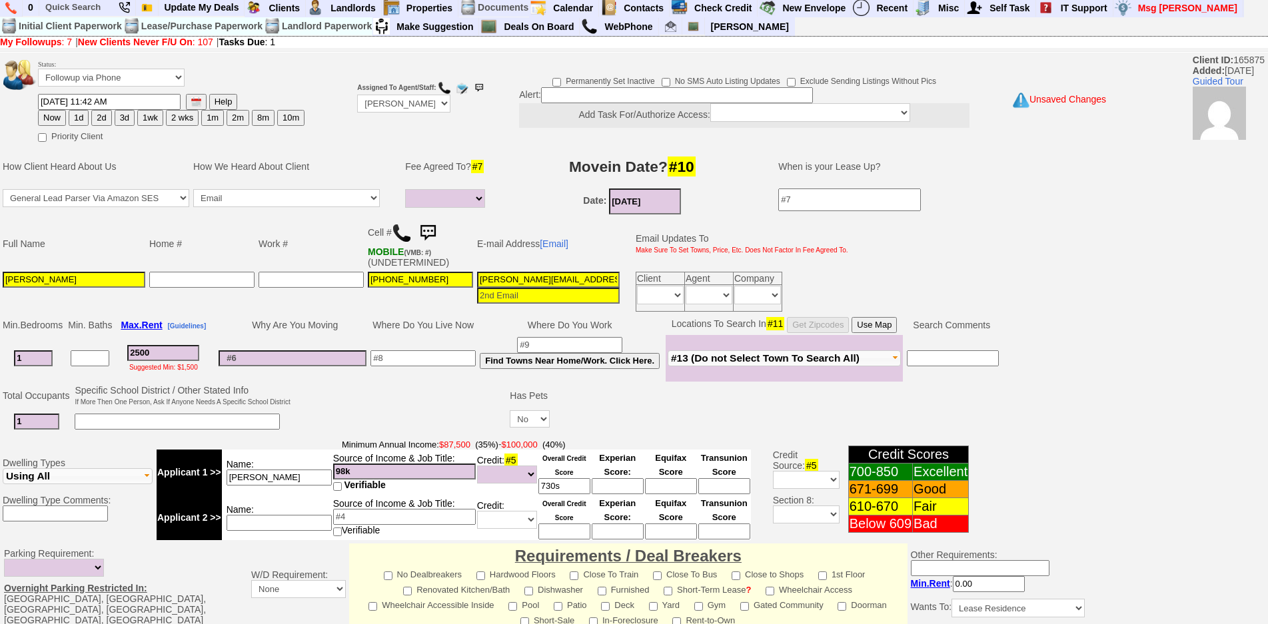
type input "2500"
click at [428, 362] on input at bounding box center [423, 359] width 105 height 16
select select
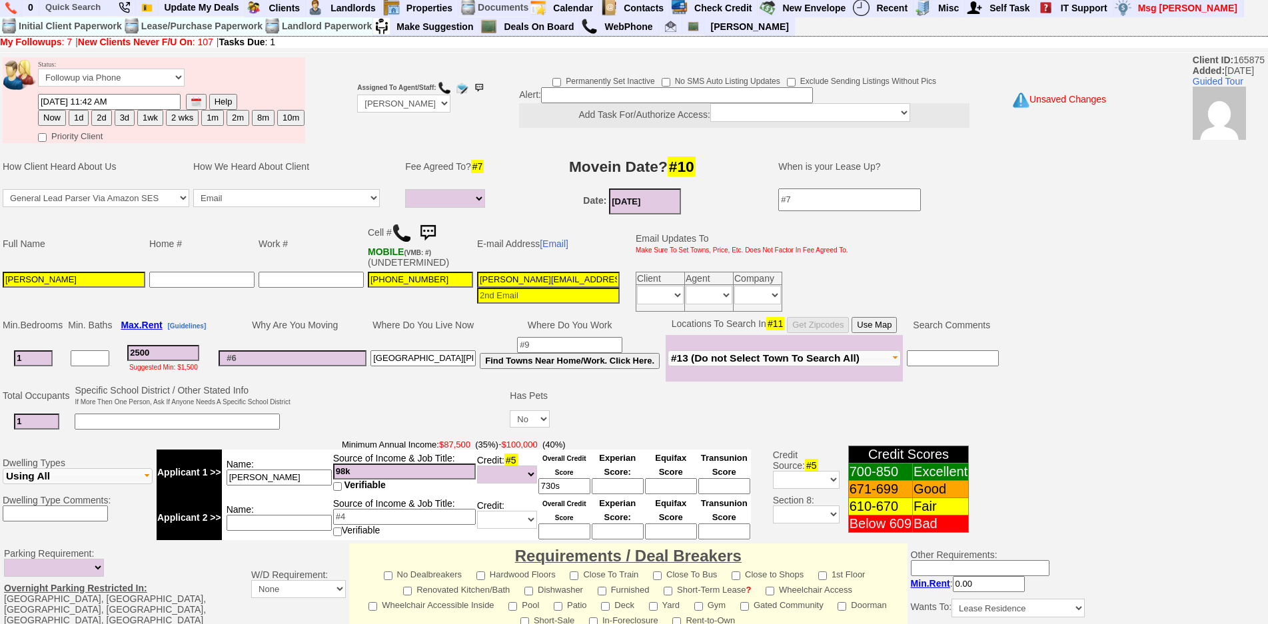
click at [379, 359] on input "new rochelle" at bounding box center [423, 359] width 105 height 16
type input "cali/[GEOGRAPHIC_DATA][PERSON_NAME]"
click at [167, 355] on input "2500" at bounding box center [163, 353] width 72 height 16
click at [167, 352] on input "2500" at bounding box center [163, 353] width 72 height 16
click at [872, 319] on button "Use Map" at bounding box center [874, 325] width 45 height 16
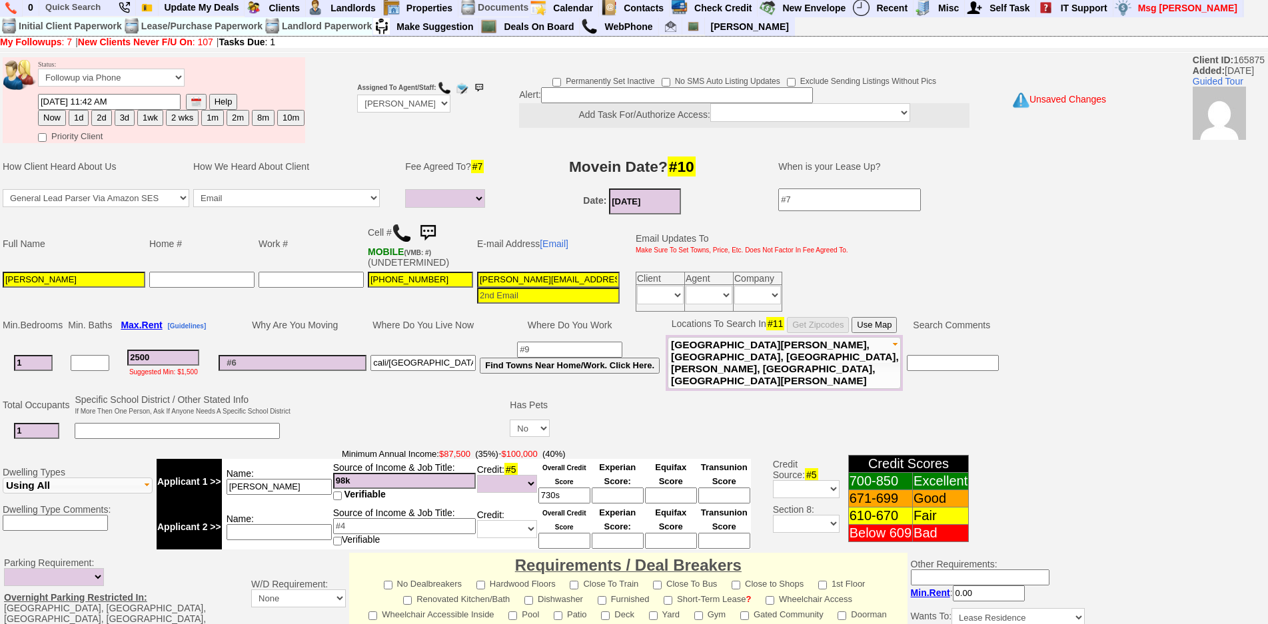
click at [269, 365] on input at bounding box center [293, 363] width 148 height 16
type input "in temporary housing"
click at [874, 329] on button "Use Map" at bounding box center [874, 325] width 45 height 16
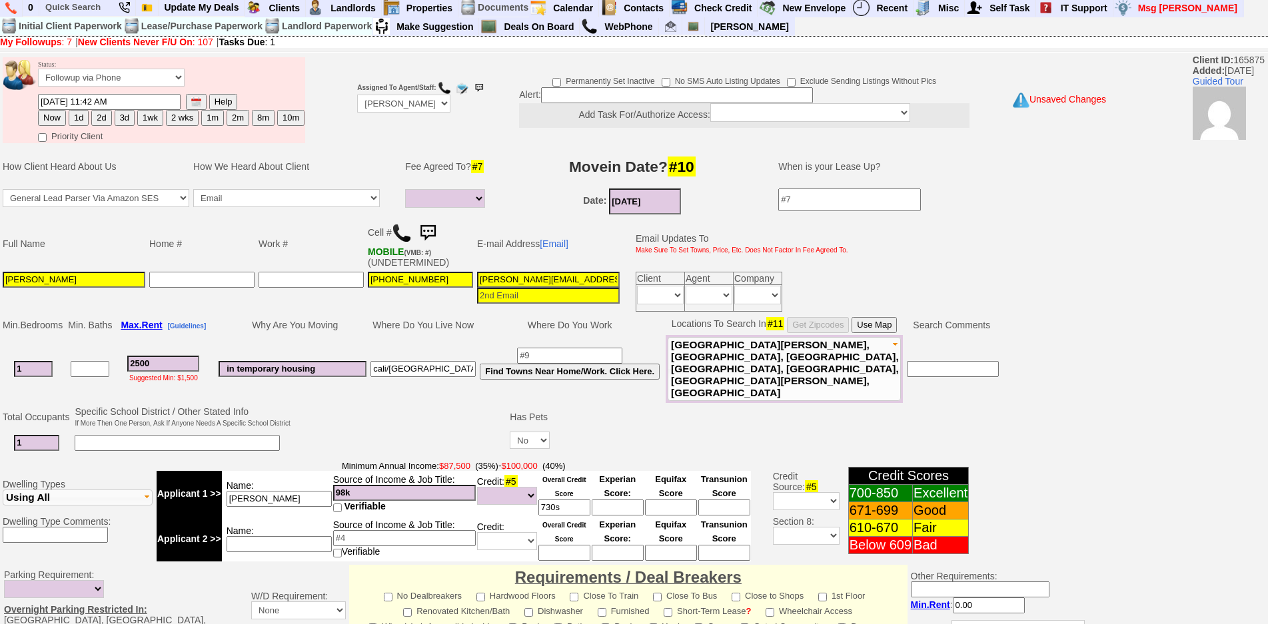
click at [423, 405] on td at bounding box center [401, 431] width 216 height 53
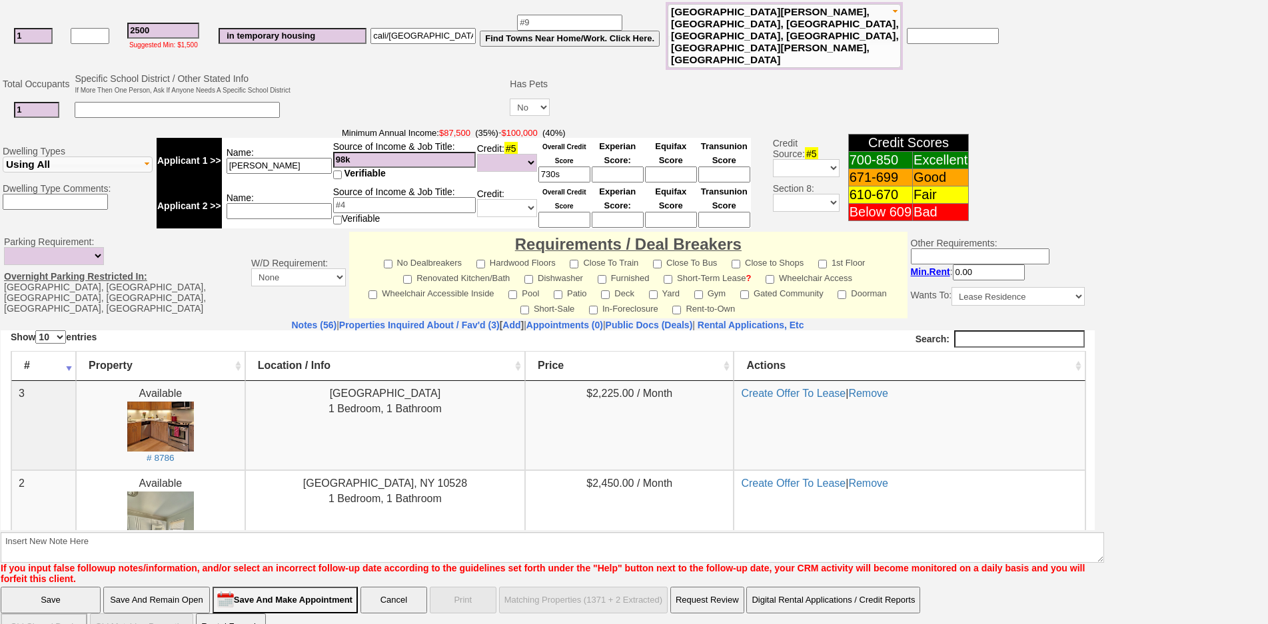
scroll to position [69, 0]
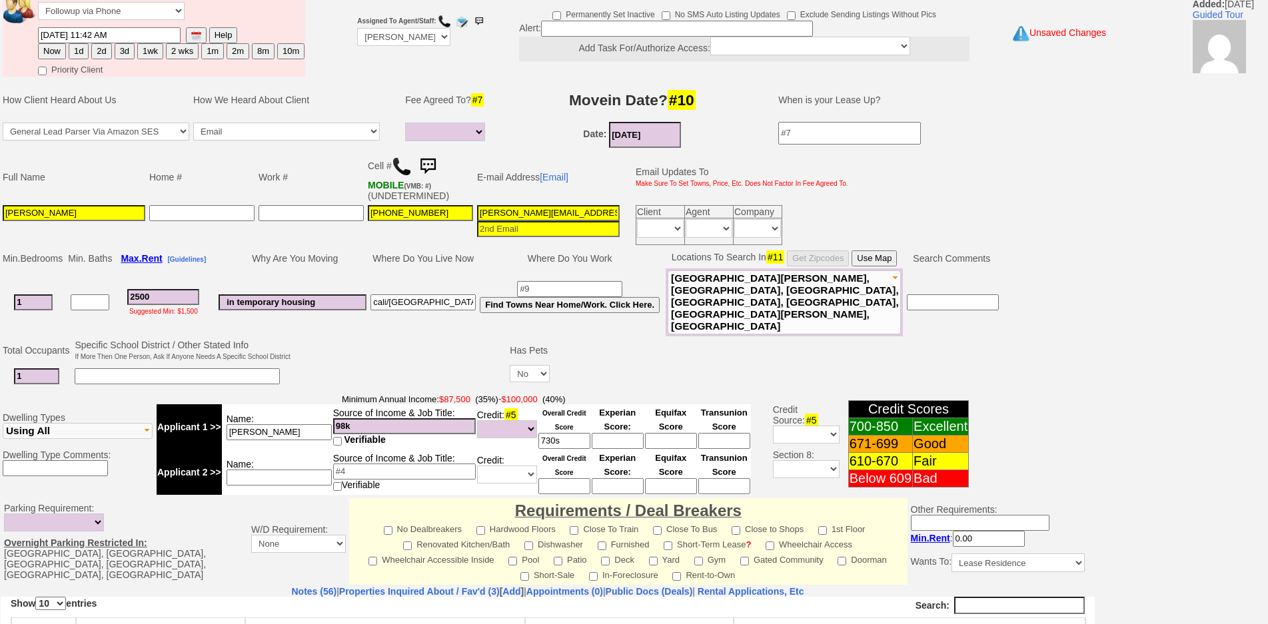
click at [569, 213] on input "[PERSON_NAME][EMAIL_ADDRESS][PERSON_NAME][DOMAIN_NAME]" at bounding box center [548, 213] width 143 height 16
click at [75, 55] on button "1d" at bounding box center [79, 51] width 20 height 16
type input "09/16/2025 03:06 PM"
click at [83, 50] on button "1d" at bounding box center [79, 51] width 20 height 16
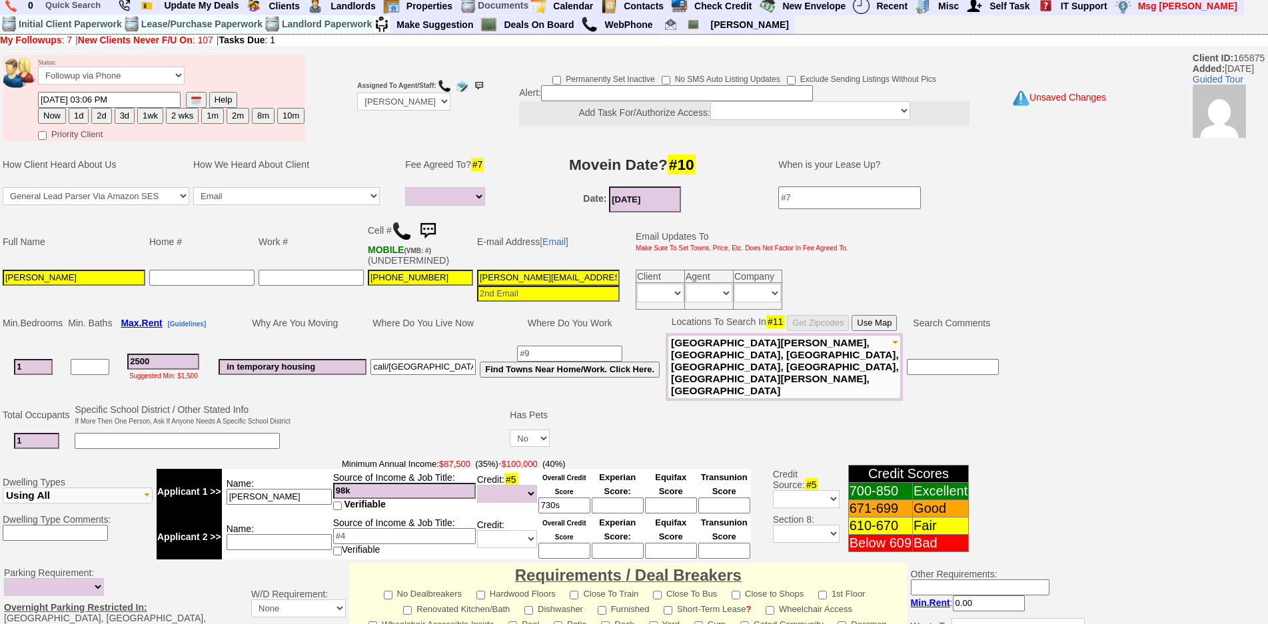
scroll to position [0, 0]
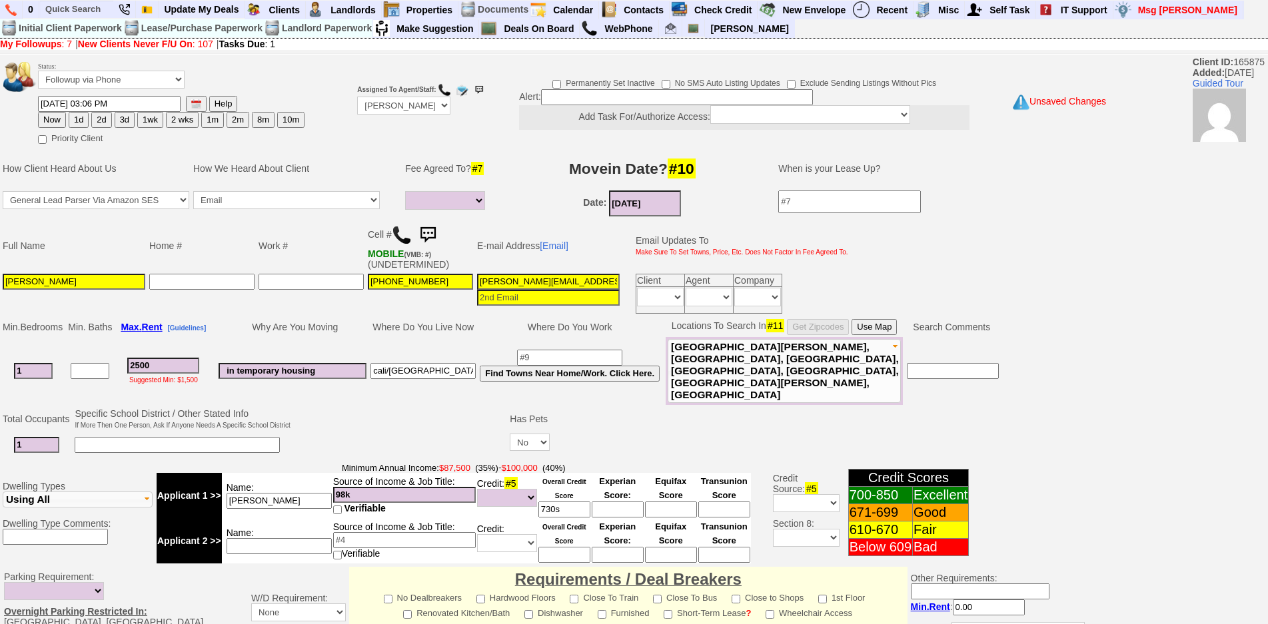
click at [72, 123] on button "1d" at bounding box center [79, 120] width 20 height 16
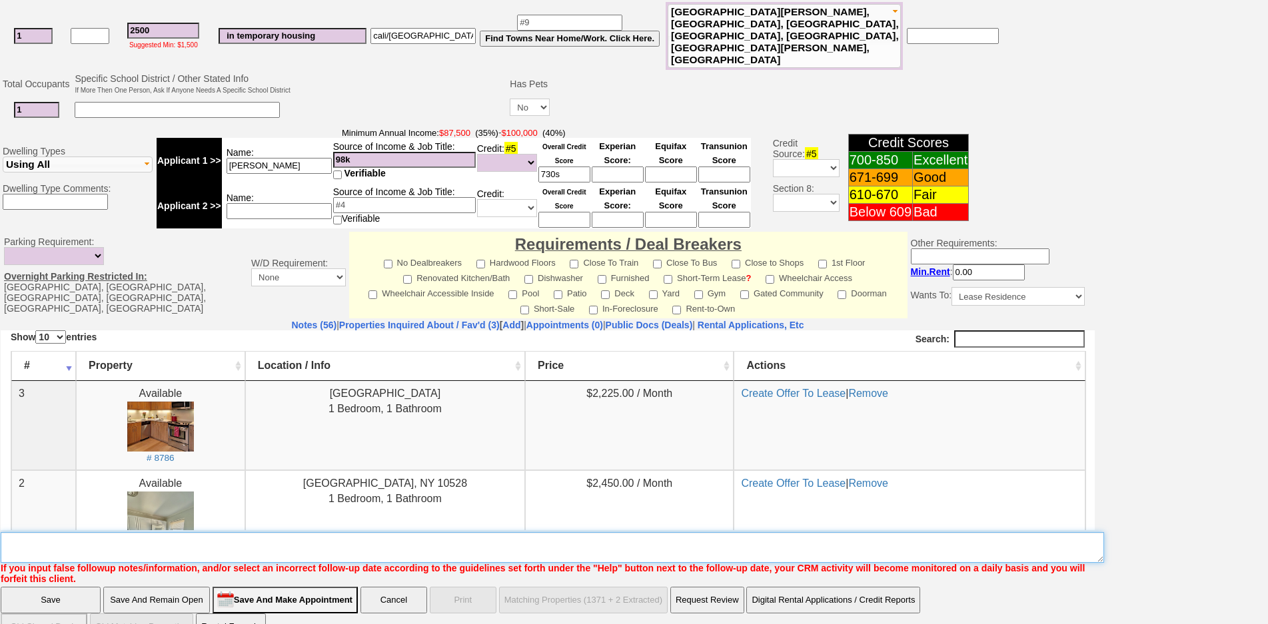
click at [379, 533] on textarea "Insert New Note Here" at bounding box center [553, 548] width 1104 height 31
type textarea "saw [PERSON_NAME] already but open to other options fu"
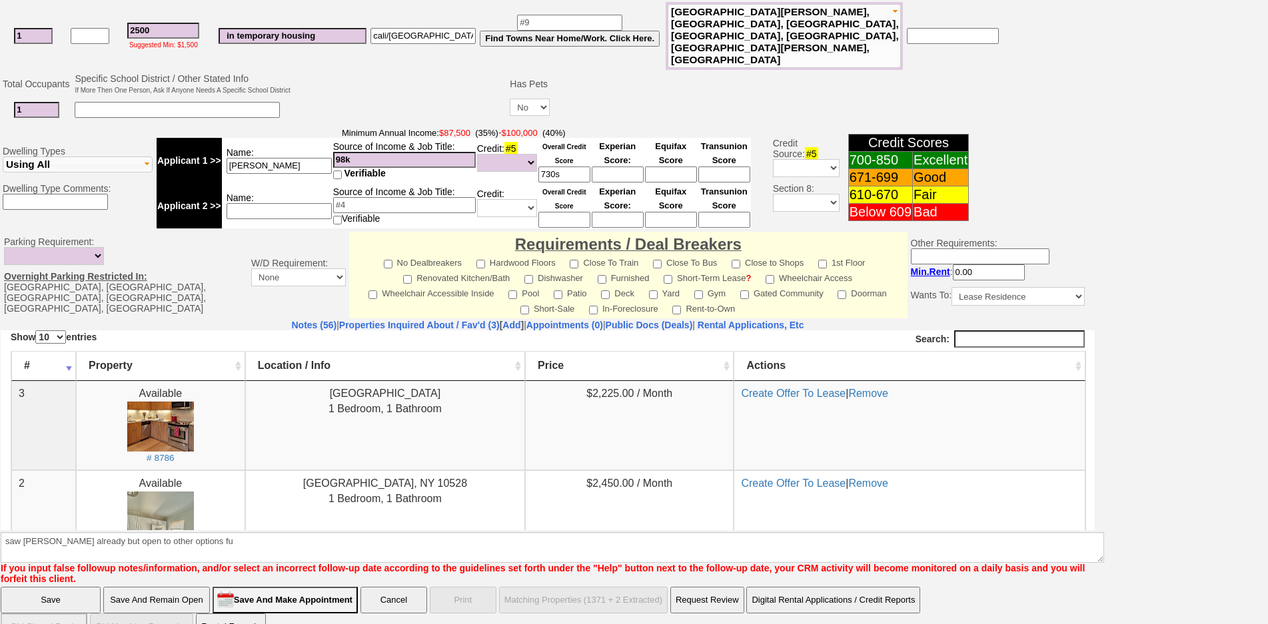
click input "Save And Remain Open" at bounding box center [156, 600] width 107 height 27
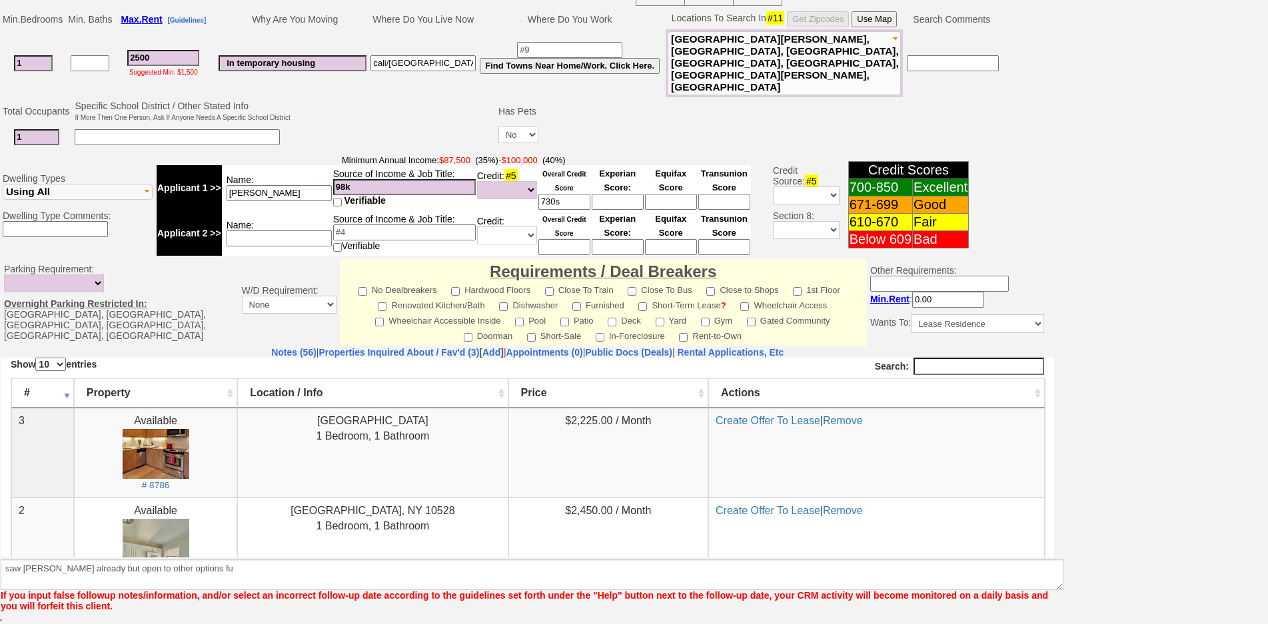
scroll to position [287, 0]
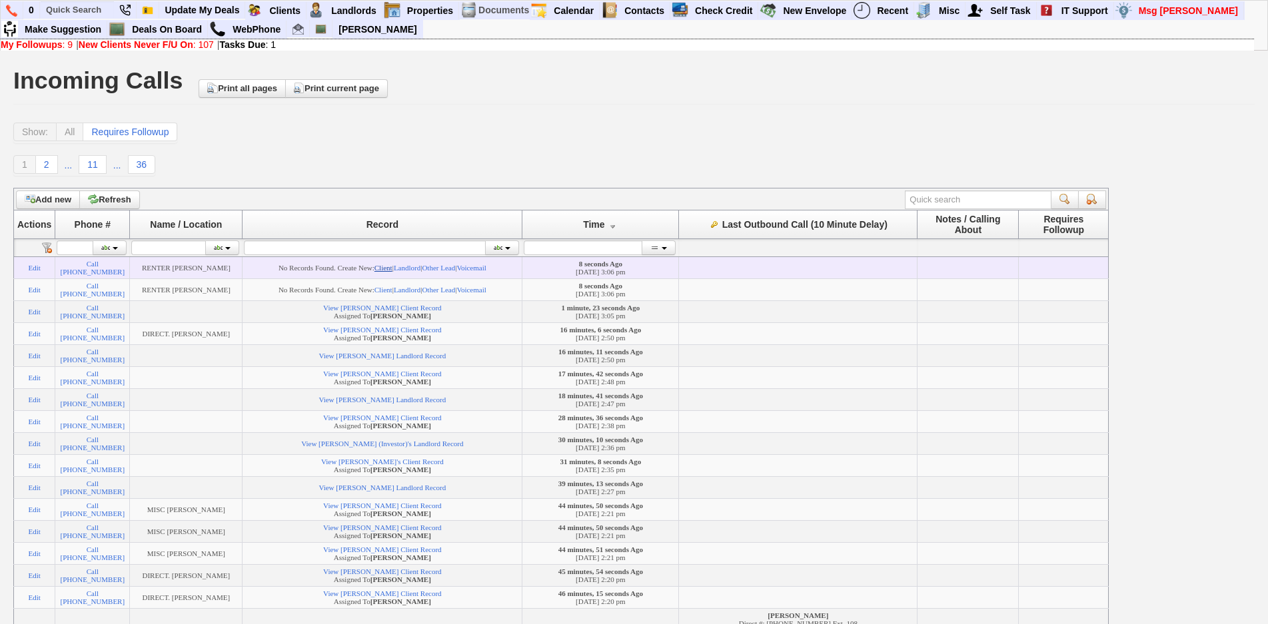
click at [393, 266] on link "Client" at bounding box center [384, 268] width 18 height 8
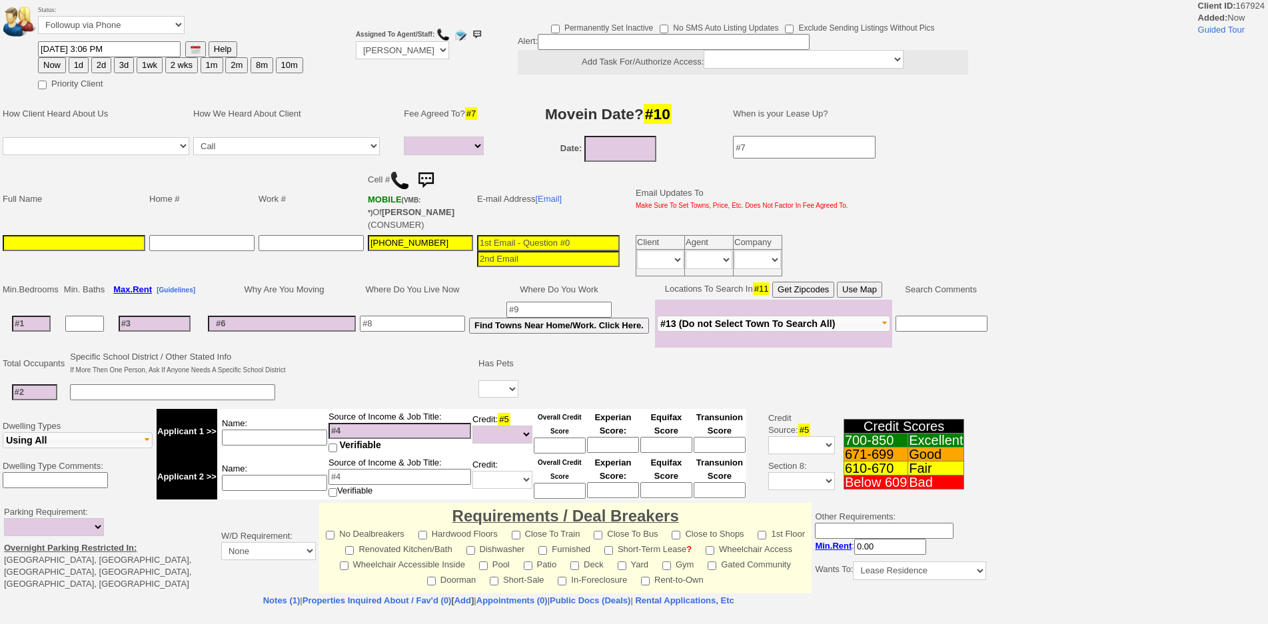
select select
click at [40, 235] on input at bounding box center [74, 243] width 143 height 16
type input "J"
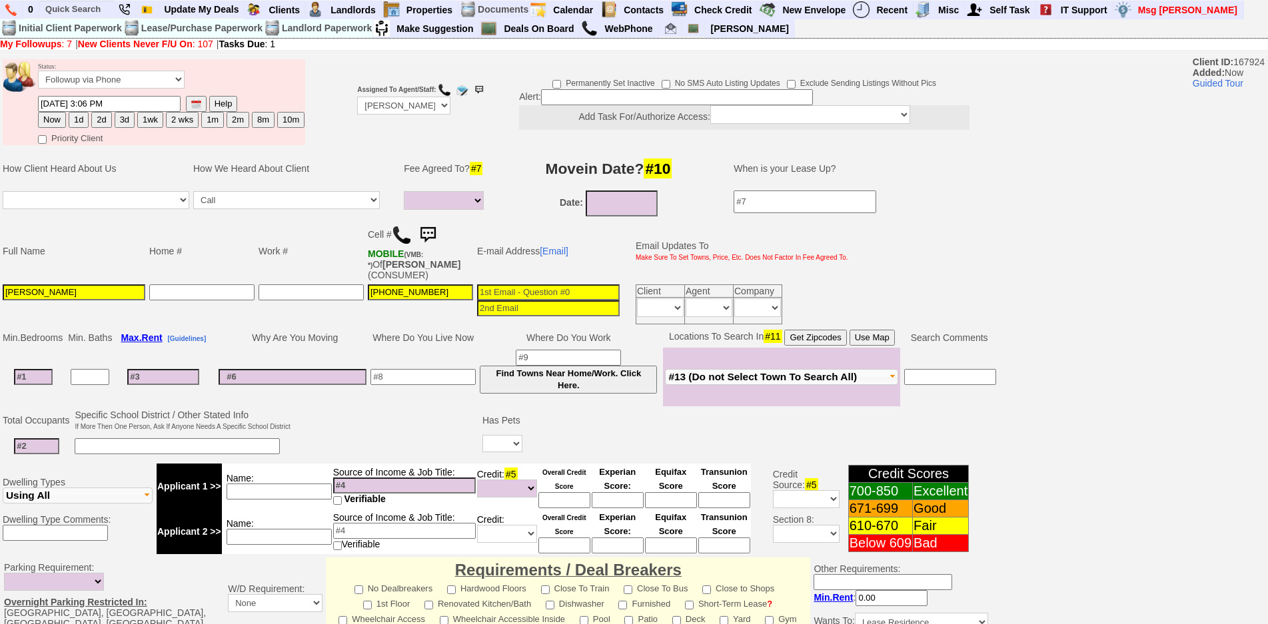
type input "Ken Brennan"
click at [33, 371] on input at bounding box center [33, 377] width 39 height 16
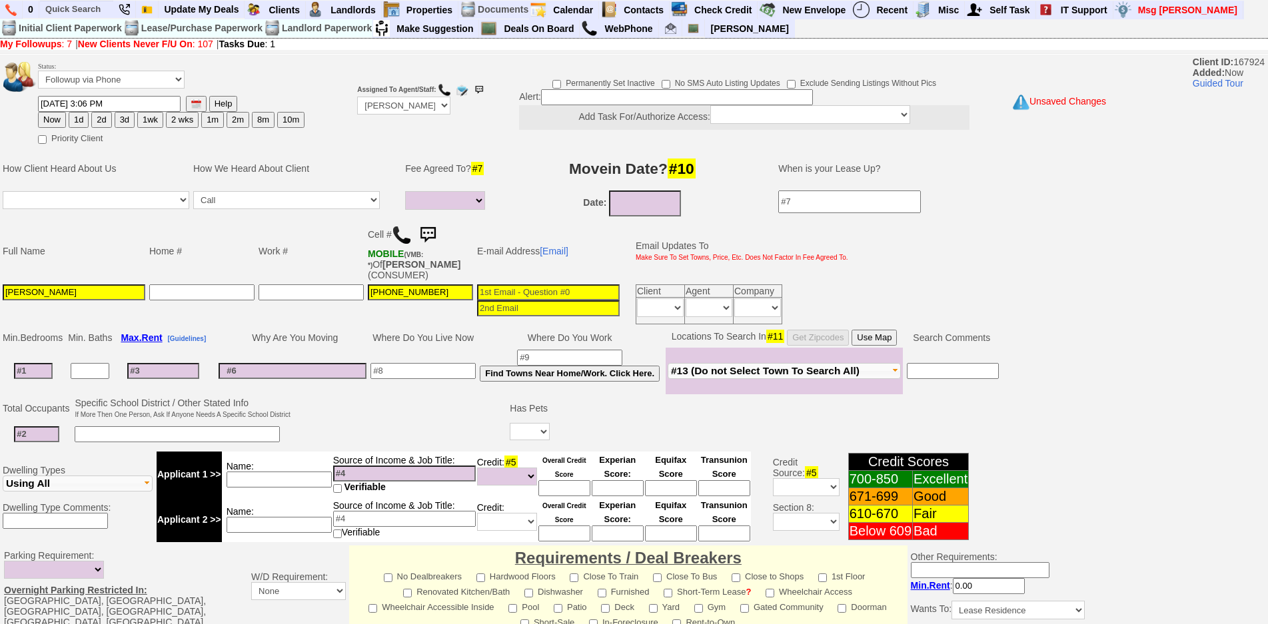
click at [159, 375] on input at bounding box center [163, 371] width 72 height 16
type input "2"
select select
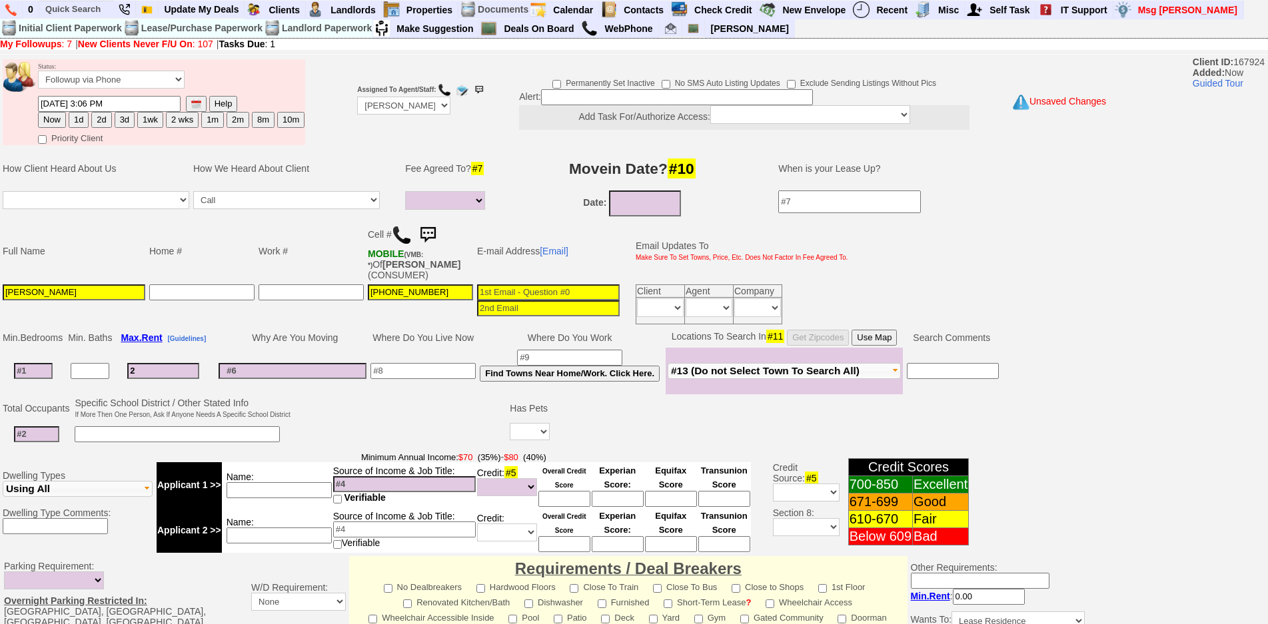
type input "24"
select select
type input "2400"
select select
type input "2400"
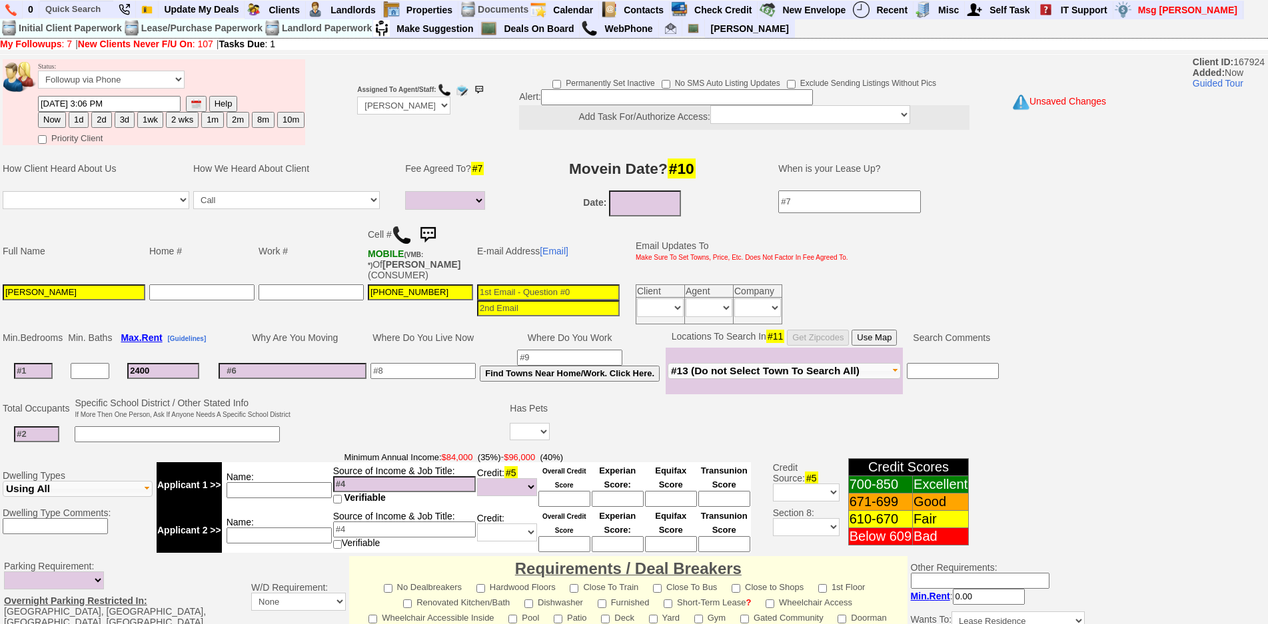
click at [39, 374] on input at bounding box center [33, 371] width 39 height 16
select select
type input "1"
select select
type input "1"
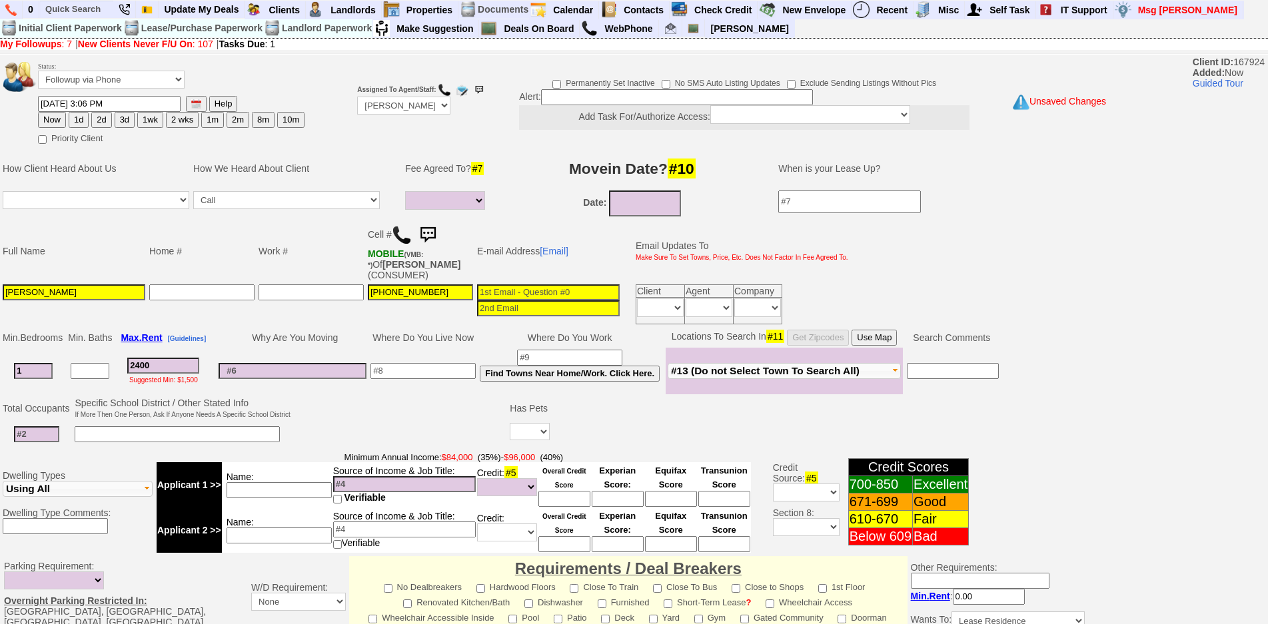
select select
click at [50, 437] on input at bounding box center [36, 435] width 45 height 16
type input "1"
click at [896, 341] on button "Use Map" at bounding box center [874, 338] width 45 height 16
click at [49, 431] on input "1" at bounding box center [36, 435] width 45 height 16
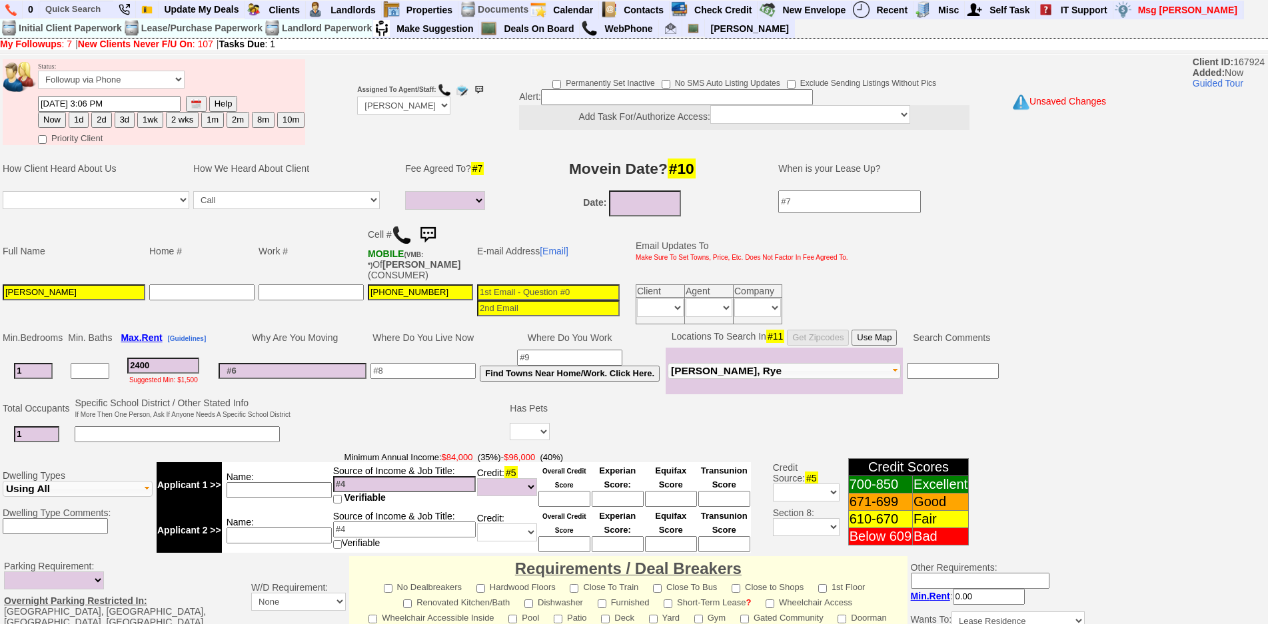
click at [251, 431] on input at bounding box center [177, 435] width 205 height 16
click at [169, 367] on input "2400" at bounding box center [163, 366] width 72 height 16
click at [31, 368] on input "1" at bounding box center [33, 371] width 39 height 16
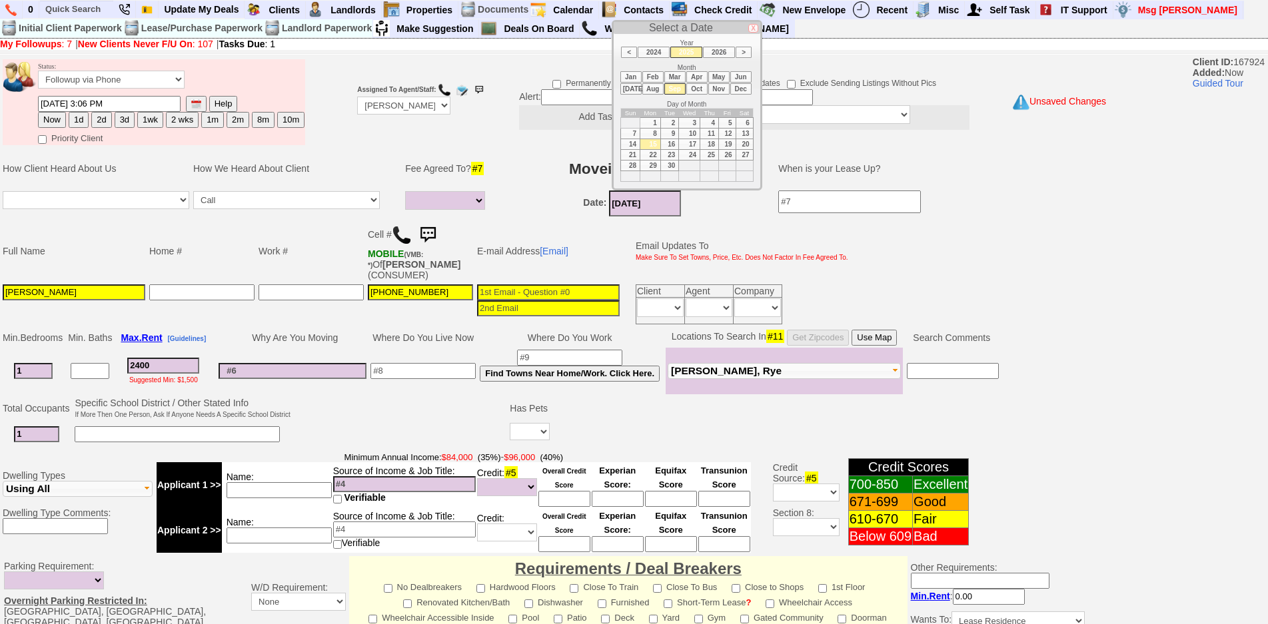
click at [644, 204] on input "09/15/2025" at bounding box center [645, 204] width 72 height 26
click at [697, 87] on li "Oct" at bounding box center [696, 88] width 21 height 11
click at [693, 122] on td "1" at bounding box center [689, 122] width 21 height 11
type input "[DATE]"
click at [571, 361] on input at bounding box center [569, 358] width 105 height 16
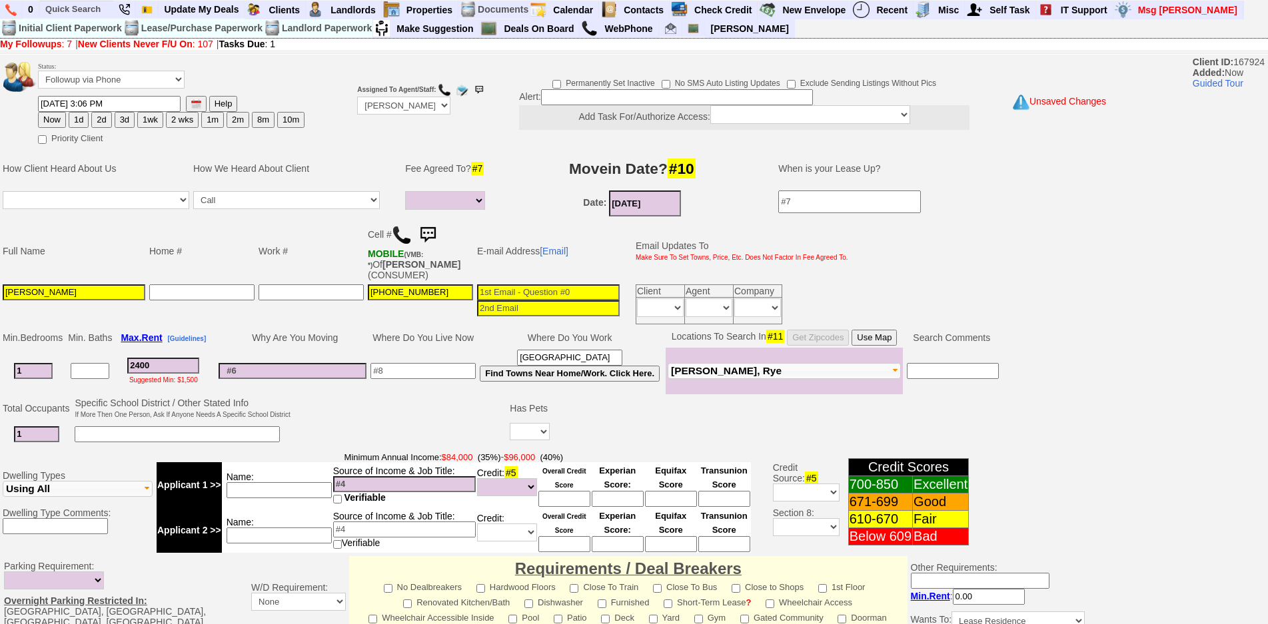
type input "[GEOGRAPHIC_DATA]"
click at [423, 362] on td at bounding box center [423, 371] width 109 height 47
click at [427, 365] on input at bounding box center [423, 371] width 105 height 16
click at [140, 360] on input "2400" at bounding box center [163, 366] width 72 height 16
click at [157, 365] on input "2400" at bounding box center [163, 366] width 72 height 16
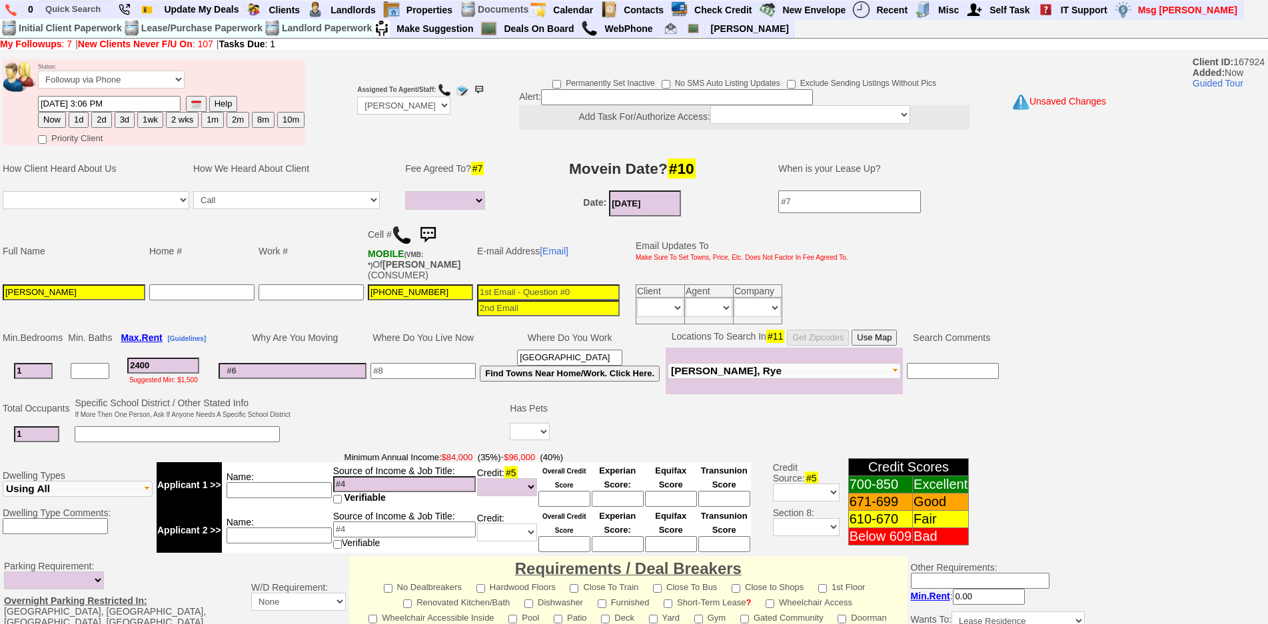
click at [449, 379] on td at bounding box center [423, 371] width 109 height 47
click at [445, 371] on input at bounding box center [423, 371] width 105 height 16
type input "nyack"
click at [524, 426] on select "Yes No" at bounding box center [530, 431] width 40 height 17
click at [478, 392] on td "nyack" at bounding box center [423, 371] width 109 height 47
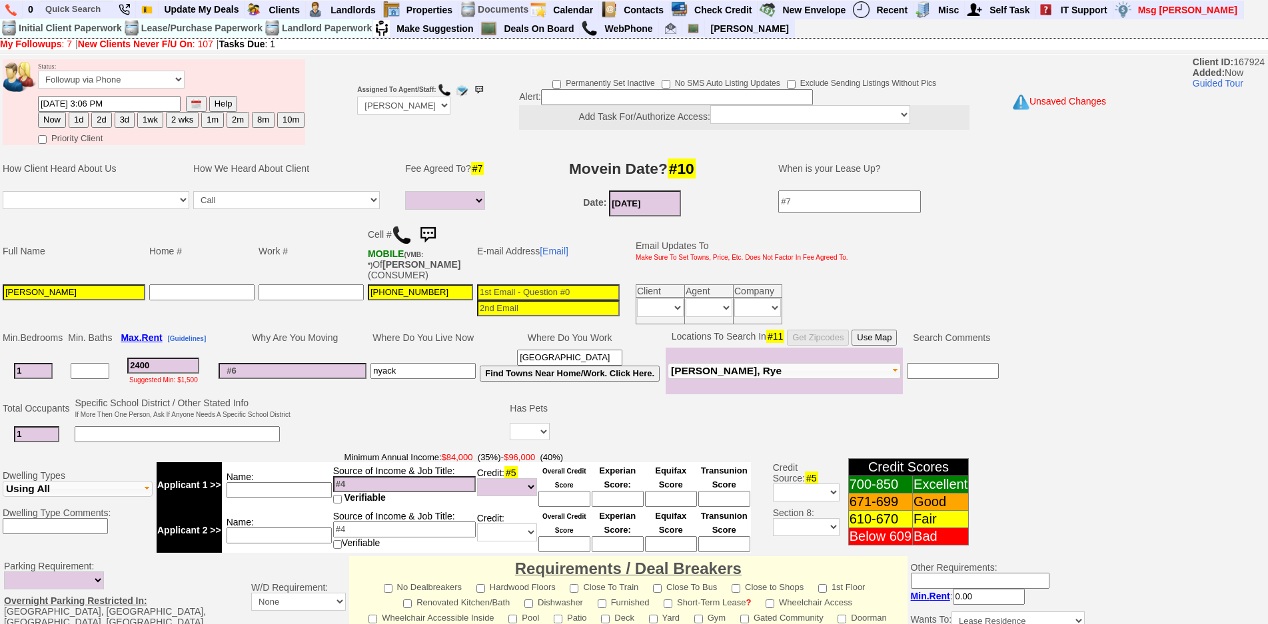
drag, startPoint x: 515, startPoint y: 414, endPoint x: 530, endPoint y: 425, distance: 19.1
click at [521, 419] on td "Has Pets" at bounding box center [530, 408] width 44 height 25
click at [531, 426] on select "Yes No" at bounding box center [530, 431] width 40 height 17
select select "No"
click at [512, 423] on select "Yes No" at bounding box center [530, 431] width 40 height 17
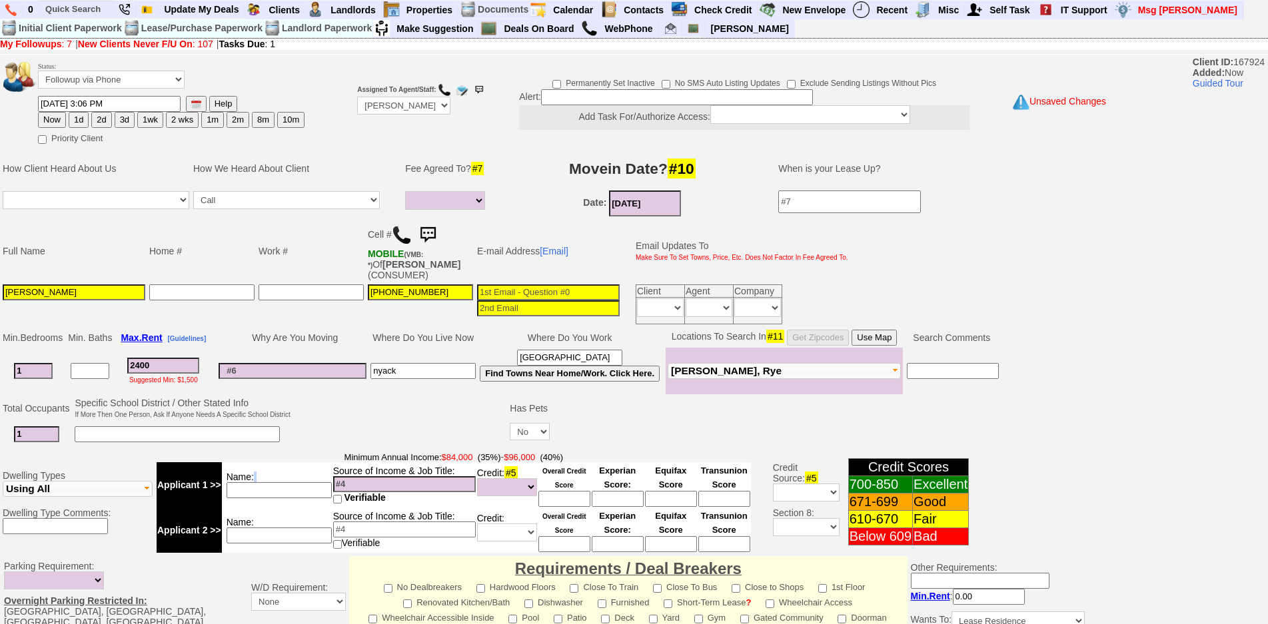
drag, startPoint x: 307, startPoint y: 499, endPoint x: 300, endPoint y: 485, distance: 16.4
click at [301, 490] on td "Name:" at bounding box center [277, 485] width 111 height 45
click at [300, 485] on input at bounding box center [279, 491] width 105 height 16
type input "ken"
click at [361, 479] on input at bounding box center [404, 485] width 143 height 16
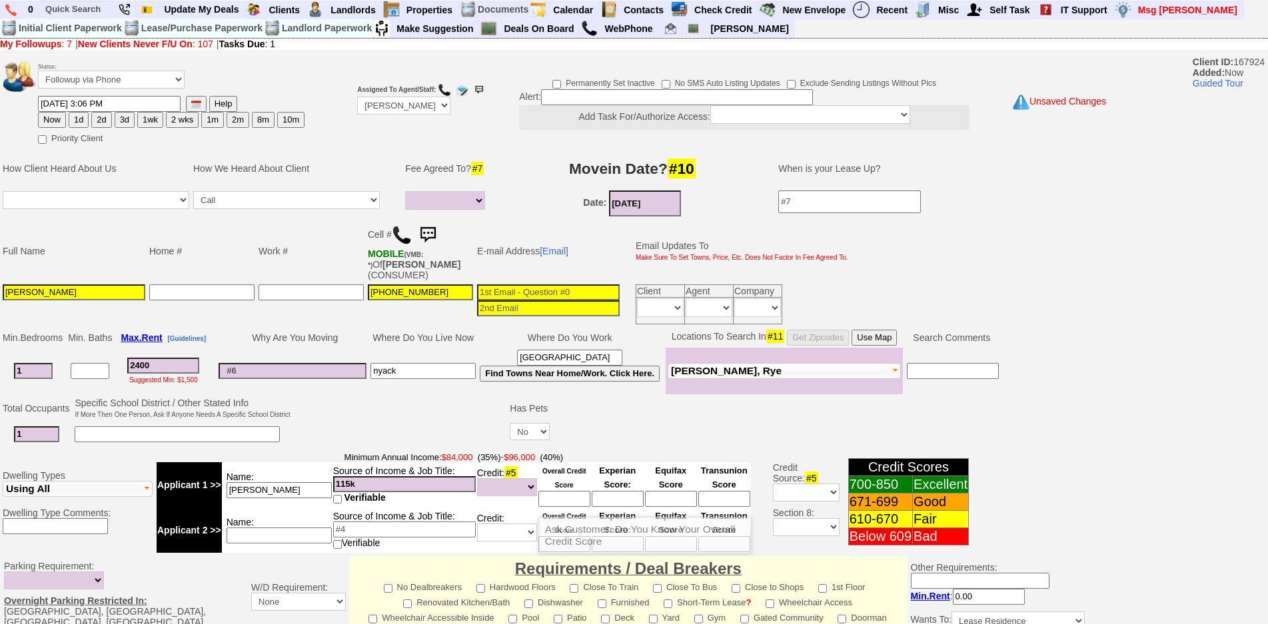
type input "115k"
click at [509, 484] on select "Unknown Bad (Below 609) Fair (610-670) Good (671-699) Excellent (700-850) None" at bounding box center [507, 488] width 60 height 18
click at [569, 501] on input at bounding box center [565, 499] width 52 height 16
type input "7"
type input "700s"
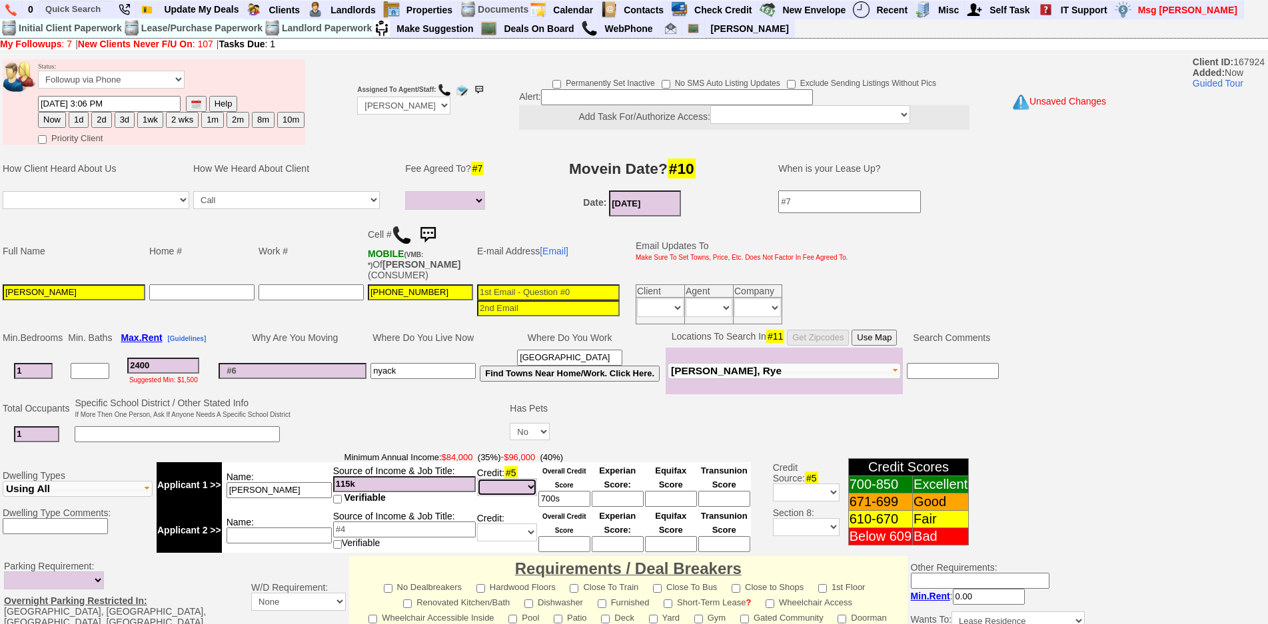
click at [501, 489] on select "Unknown Bad (Below 609) Fair (610-670) Good (671-699) Excellent (700-850) None" at bounding box center [507, 488] width 60 height 18
select select "Excellent"
click at [477, 479] on select "Unknown Bad (Below 609) Fair (610-670) Good (671-699) Excellent (700-850) None" at bounding box center [507, 488] width 60 height 18
click at [629, 402] on td at bounding box center [821, 408] width 539 height 25
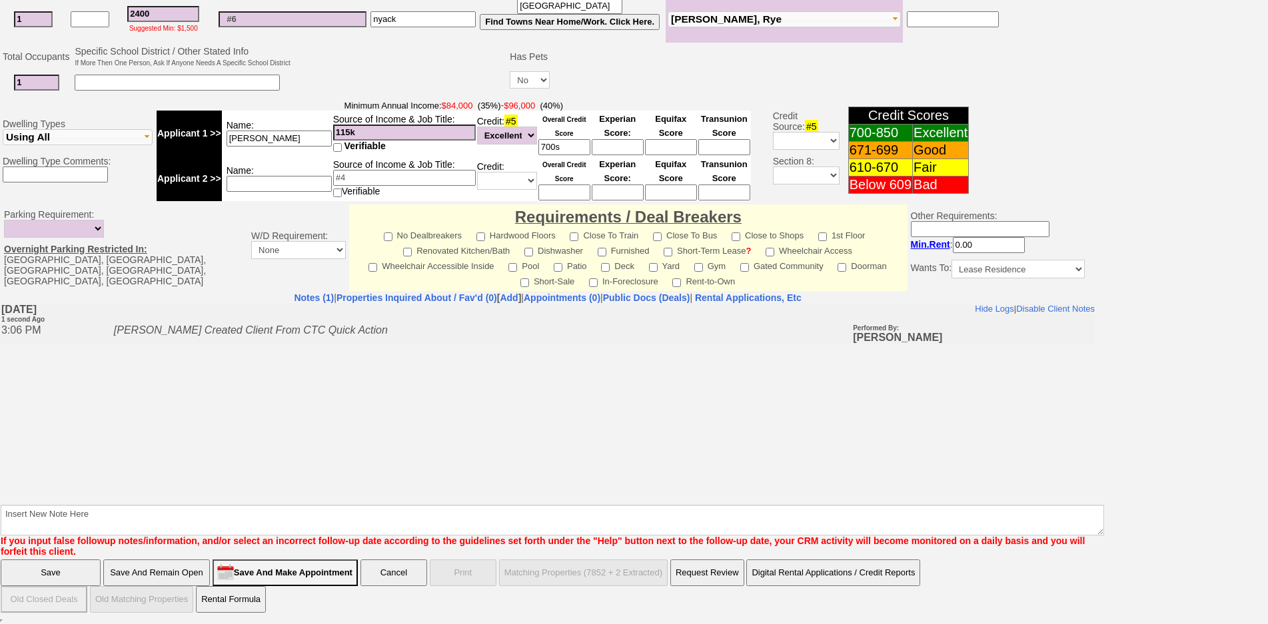
scroll to position [346, 0]
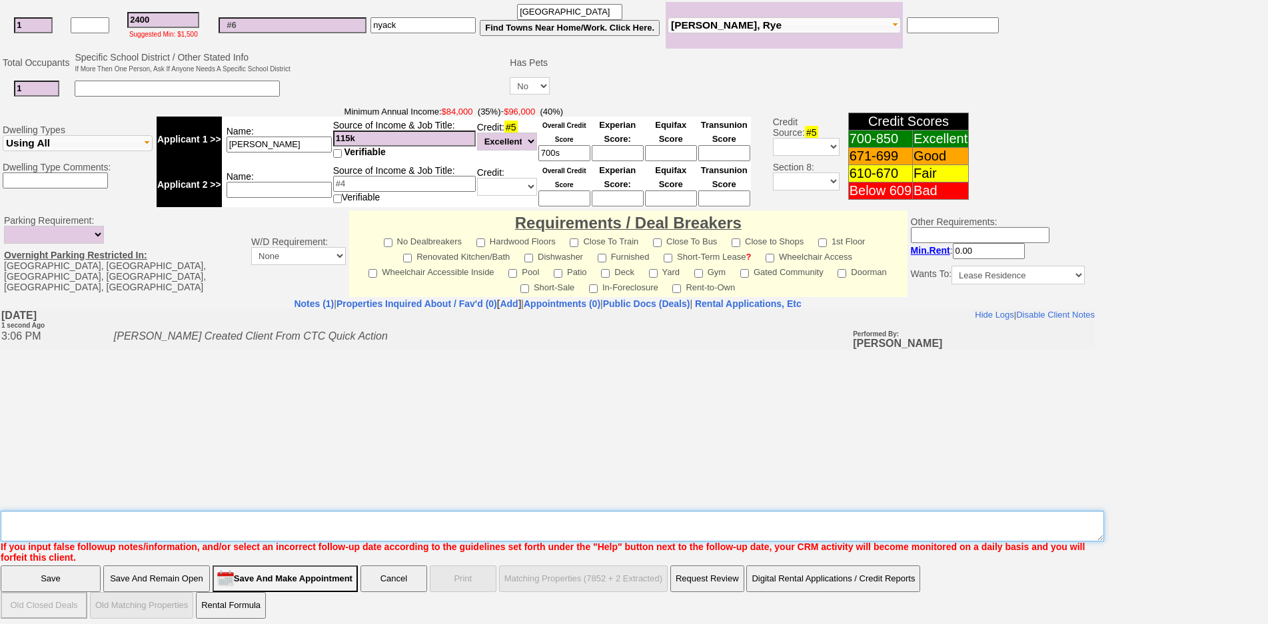
click at [431, 515] on textarea "Insert New Note Here" at bounding box center [553, 526] width 1104 height 31
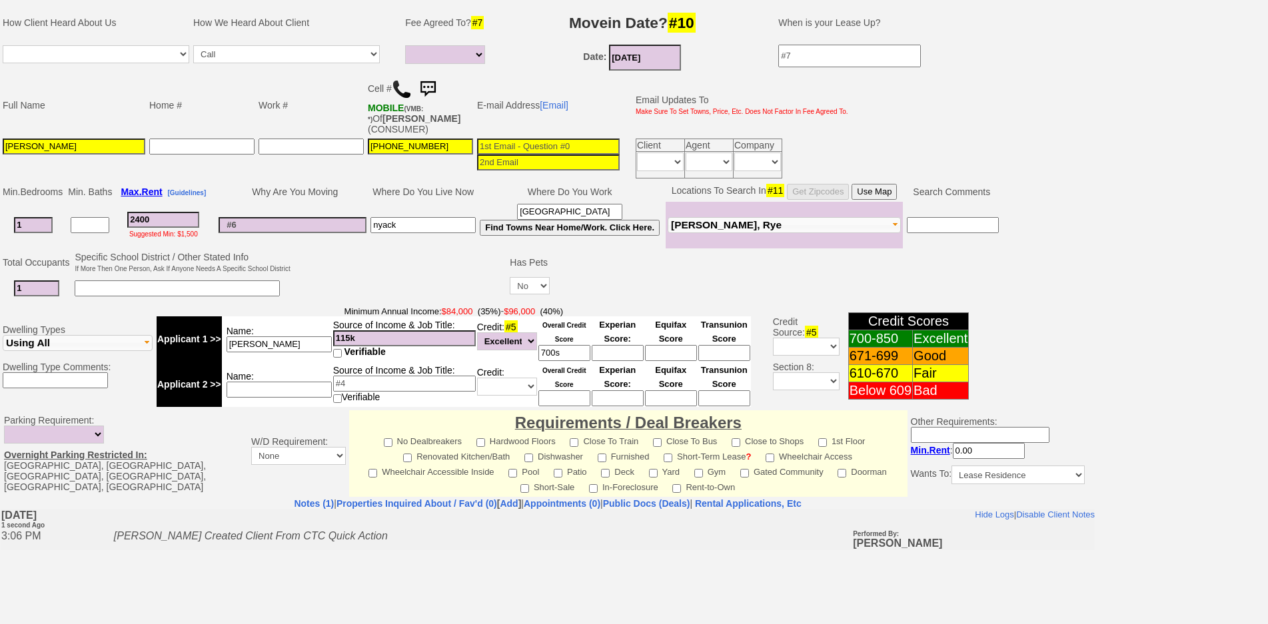
scroll to position [0, 0]
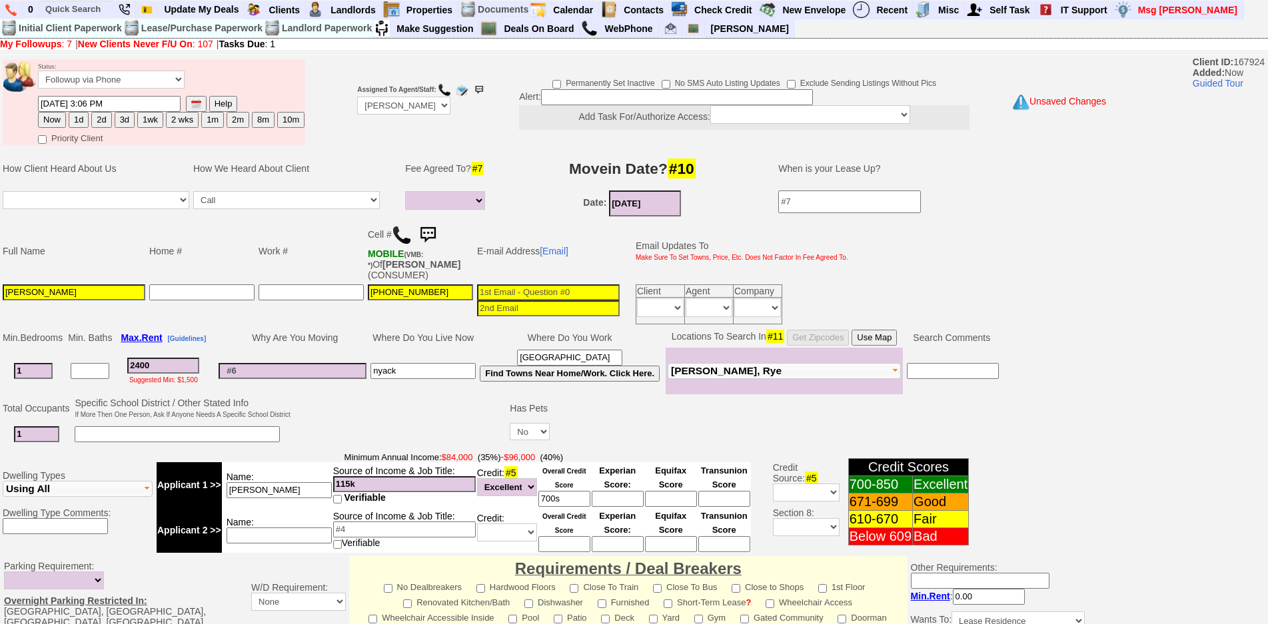
type textarea "tuesday around 12 noon purchase st"
click at [551, 293] on input at bounding box center [548, 293] width 143 height 16
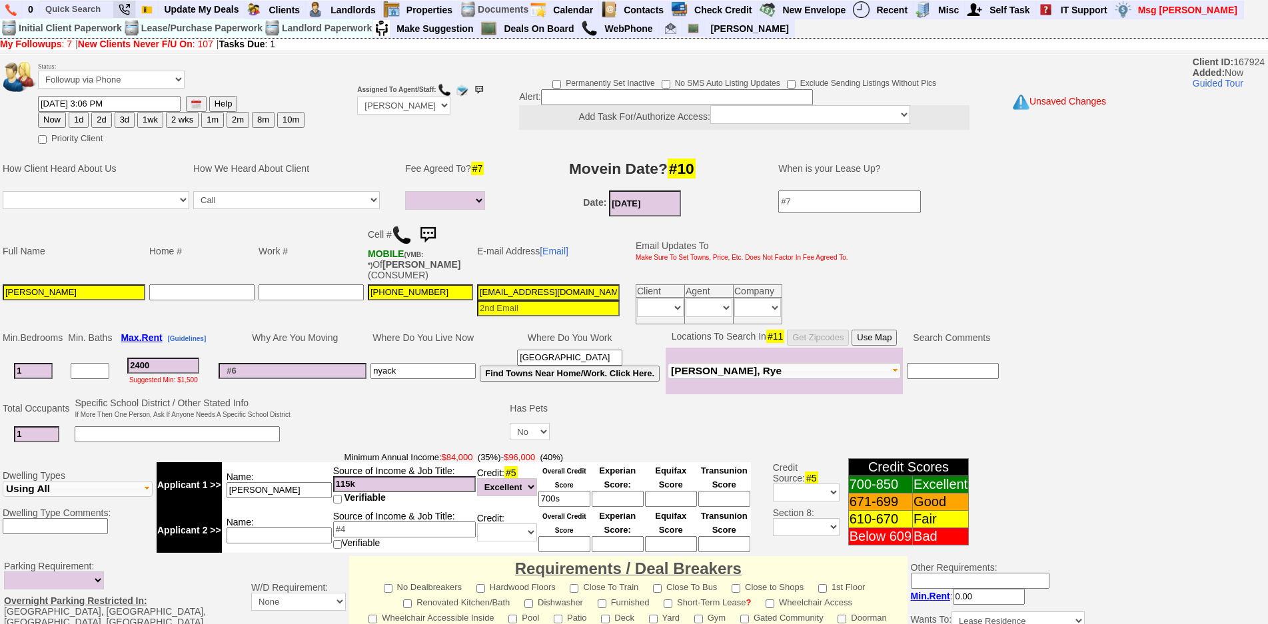
type input "kbrennan5039@gmail.com"
click at [80, 120] on button "1d" at bounding box center [79, 120] width 20 height 16
type input "09/16/2025 03:06 PM"
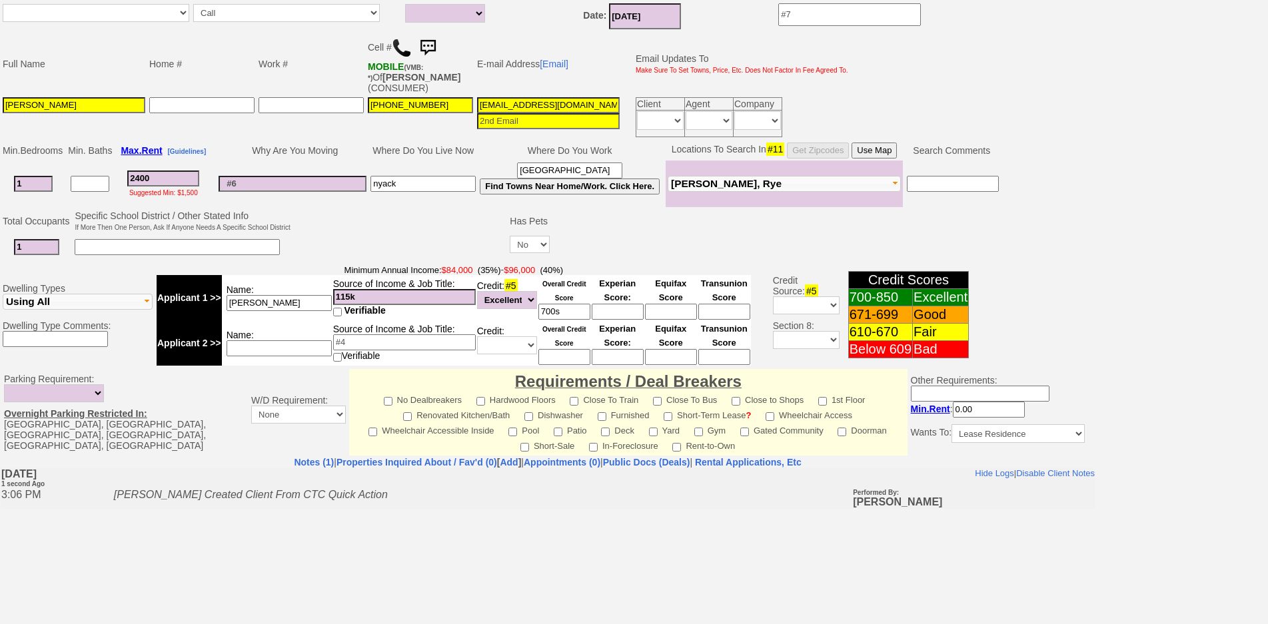
scroll to position [346, 0]
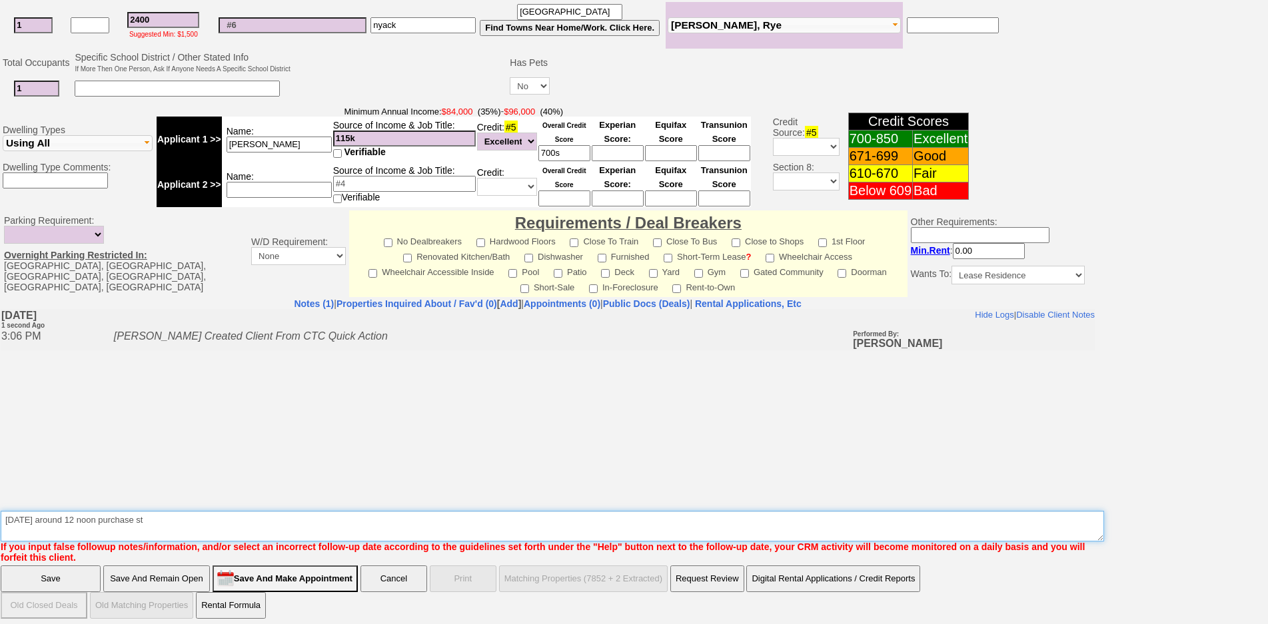
click at [219, 519] on textarea "Insert New Note Here" at bounding box center [553, 526] width 1104 height 31
type textarea "tuesday around 12 noon purchase st - sent 10% app fu"
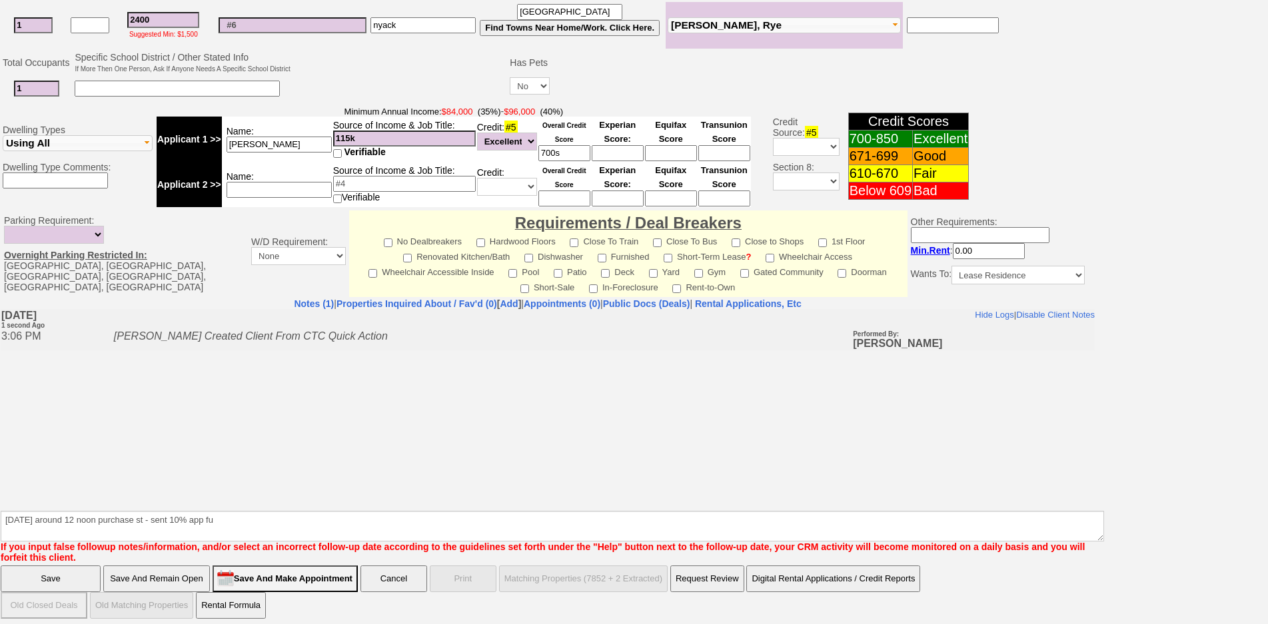
click input "Save And Remain Open" at bounding box center [156, 579] width 107 height 27
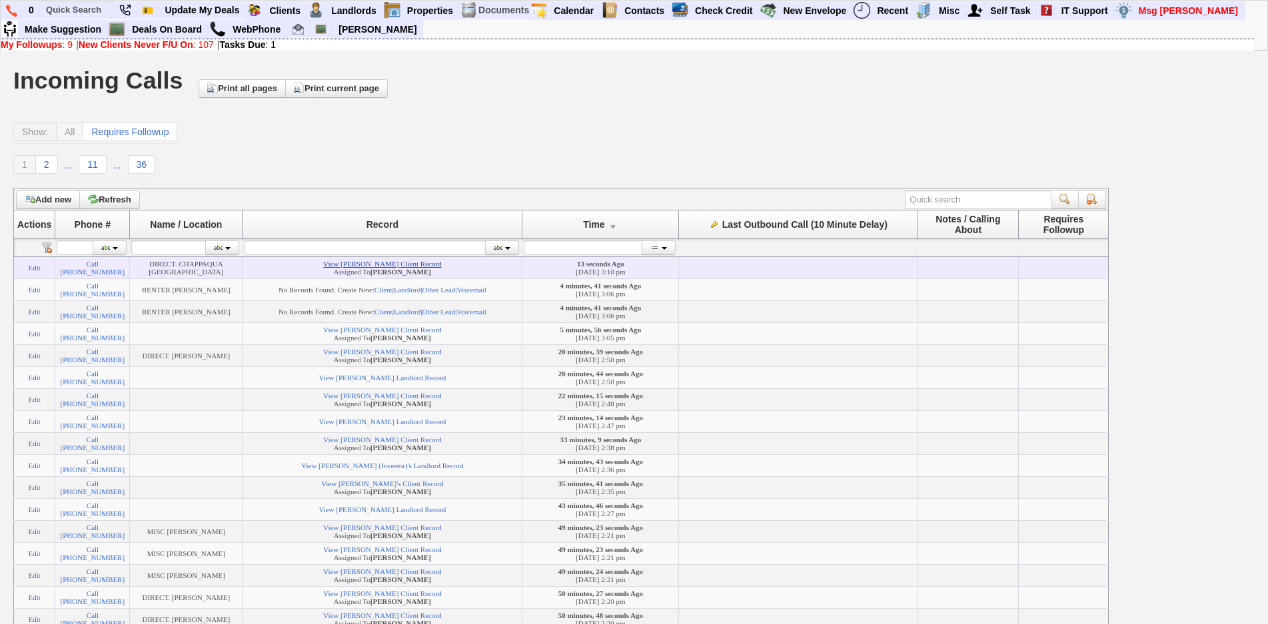
click at [393, 268] on link "View Laura Alarcón's Client Record" at bounding box center [382, 264] width 118 height 8
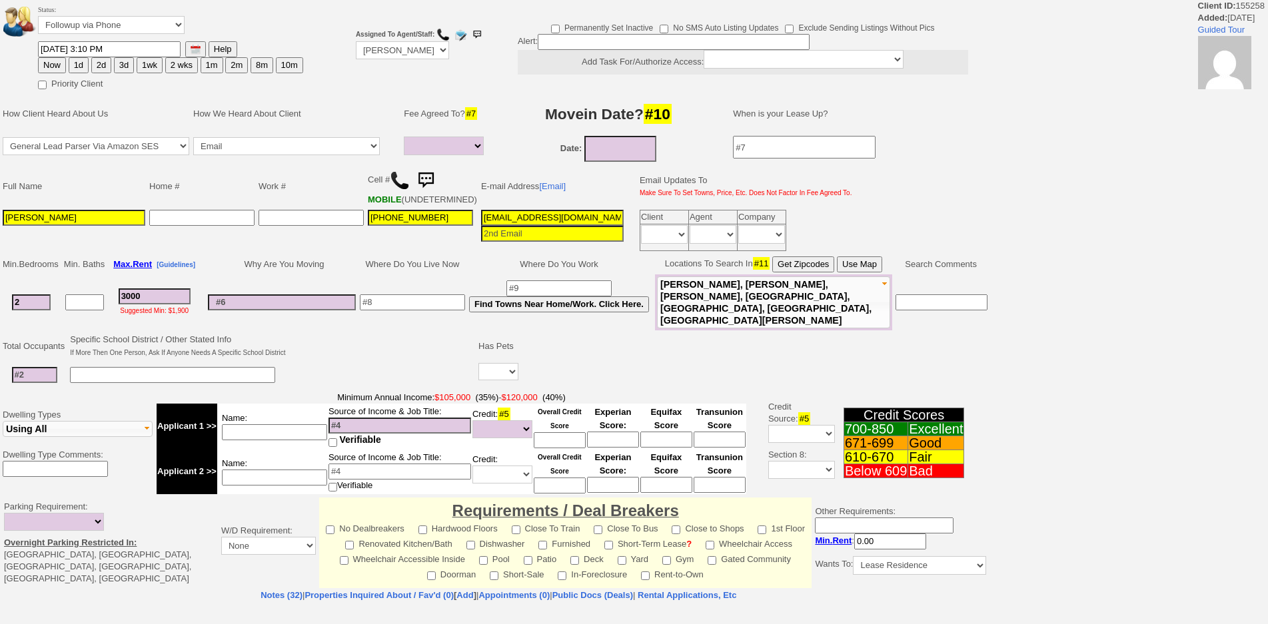
select select
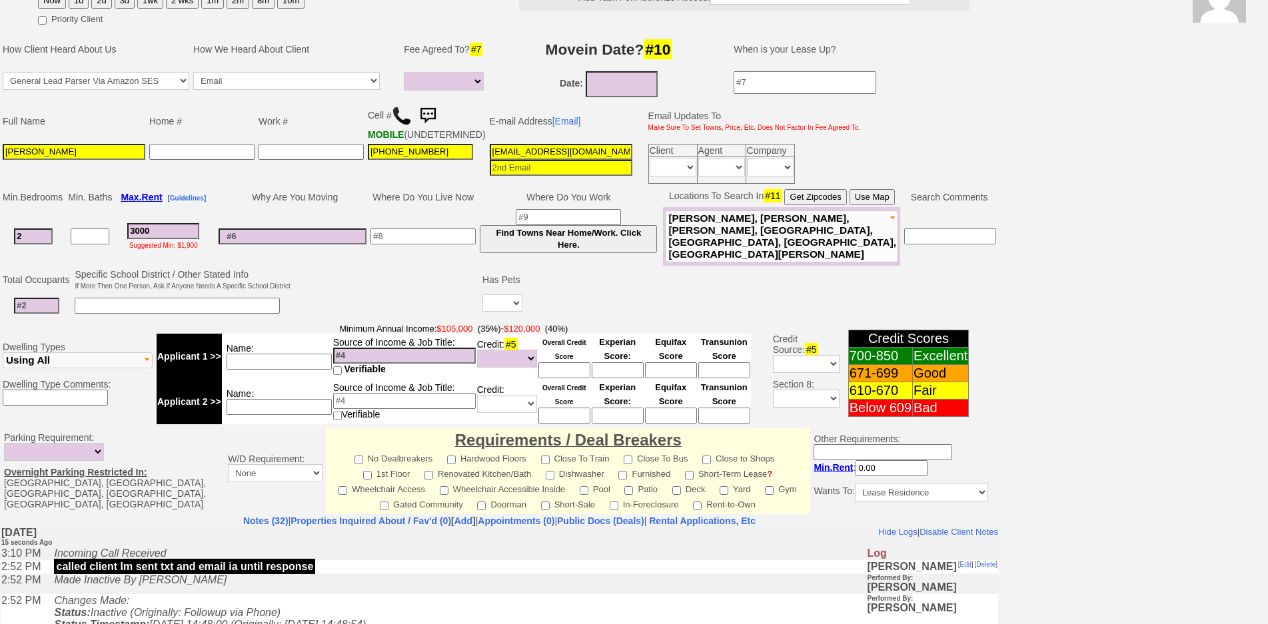
scroll to position [354, 0]
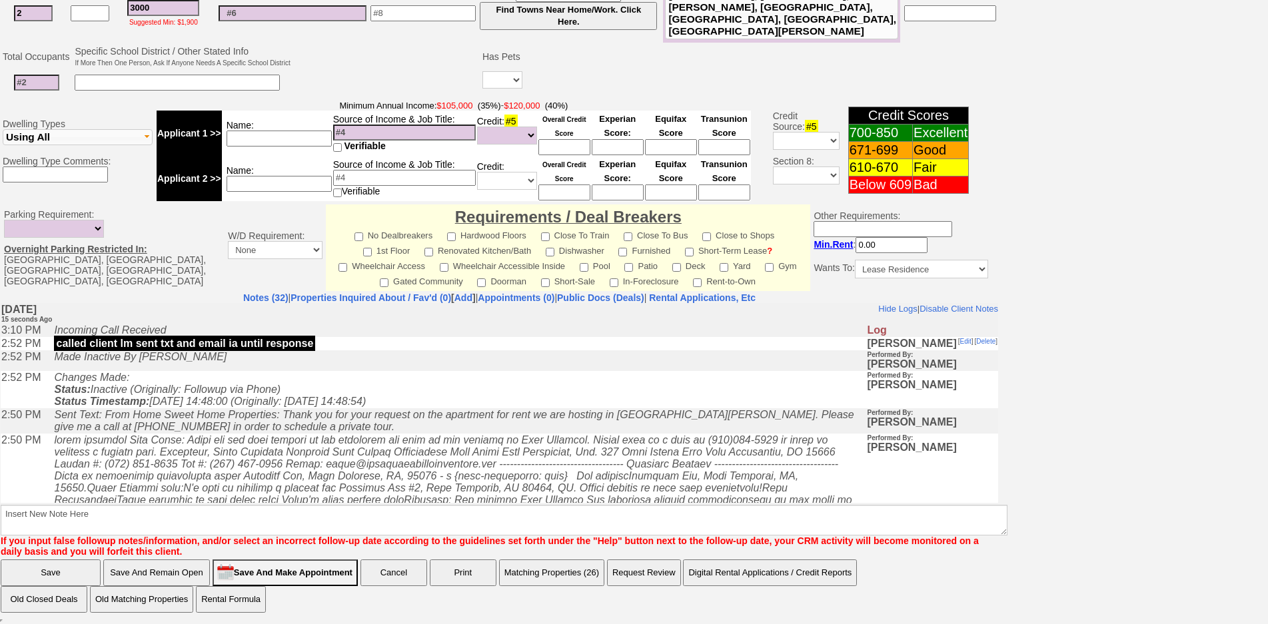
click at [441, 451] on icon at bounding box center [455, 505] width 803 height 143
click at [447, 433] on td "Sent Text: From Home Sweet Home Properties: Thank you for your request on the a…" at bounding box center [456, 420] width 819 height 25
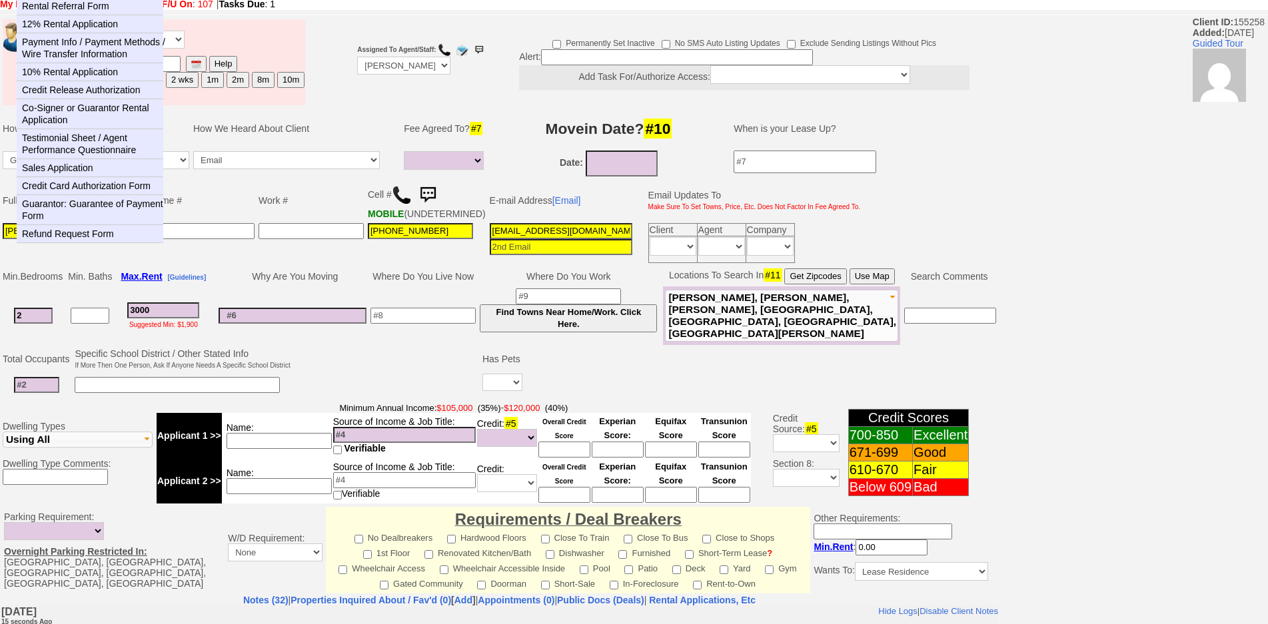
scroll to position [0, 0]
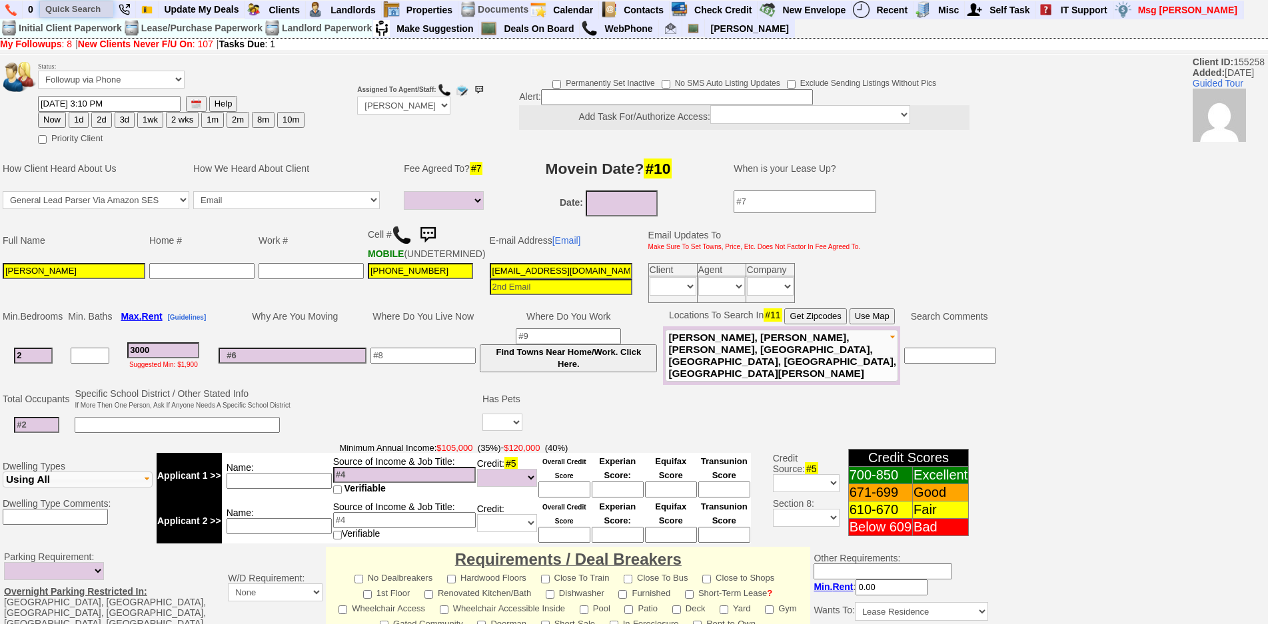
click at [76, 1] on input "text" at bounding box center [76, 9] width 73 height 17
click at [81, 7] on input "text" at bounding box center [76, 9] width 73 height 17
click at [621, 200] on input "09/15/2025" at bounding box center [622, 204] width 72 height 26
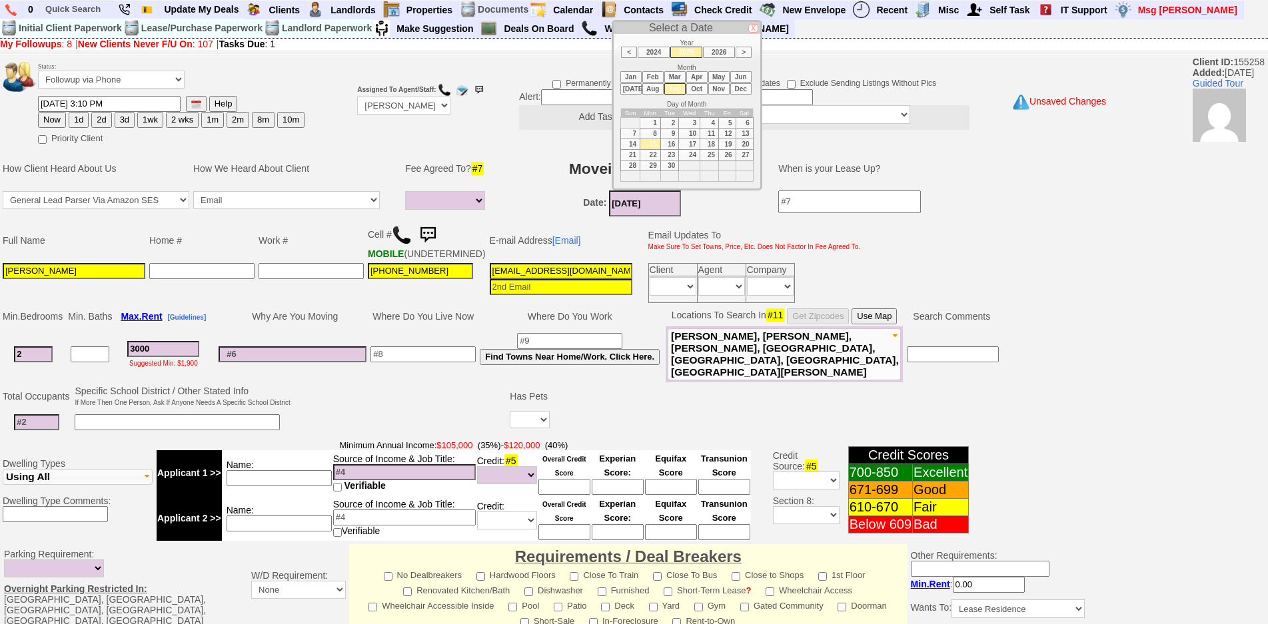
click at [695, 86] on li "Oct" at bounding box center [696, 88] width 21 height 11
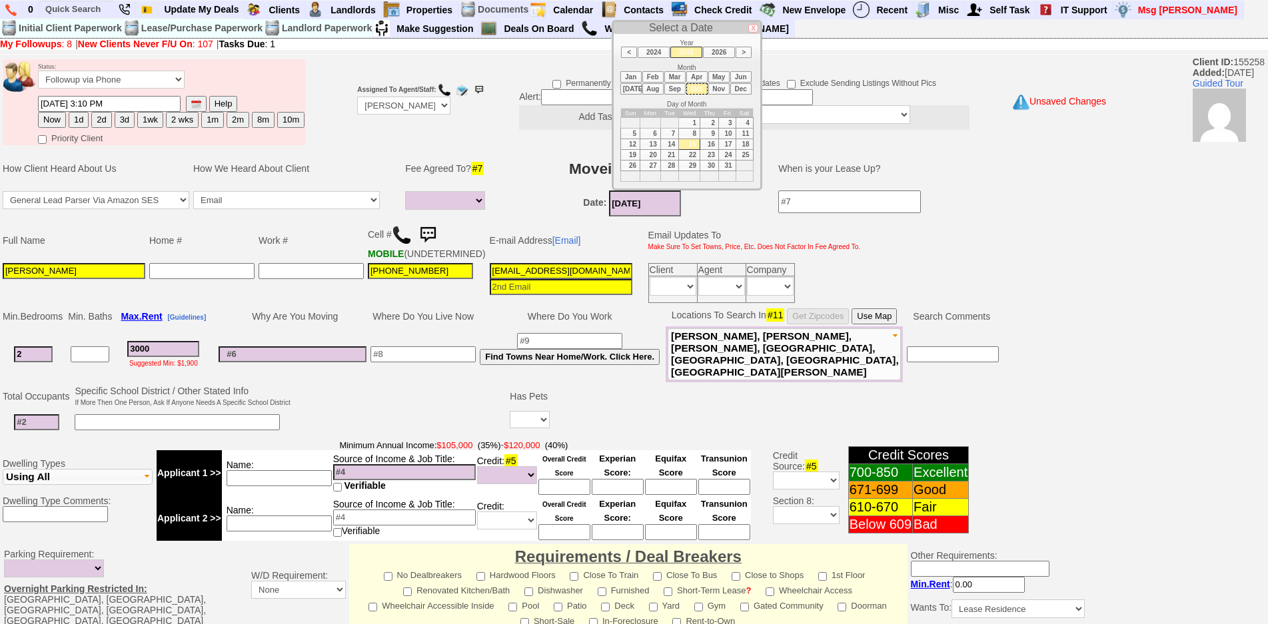
click at [740, 157] on td "25" at bounding box center [744, 154] width 17 height 11
type input "10/25/2025"
click at [209, 257] on td "Home #" at bounding box center [201, 240] width 109 height 41
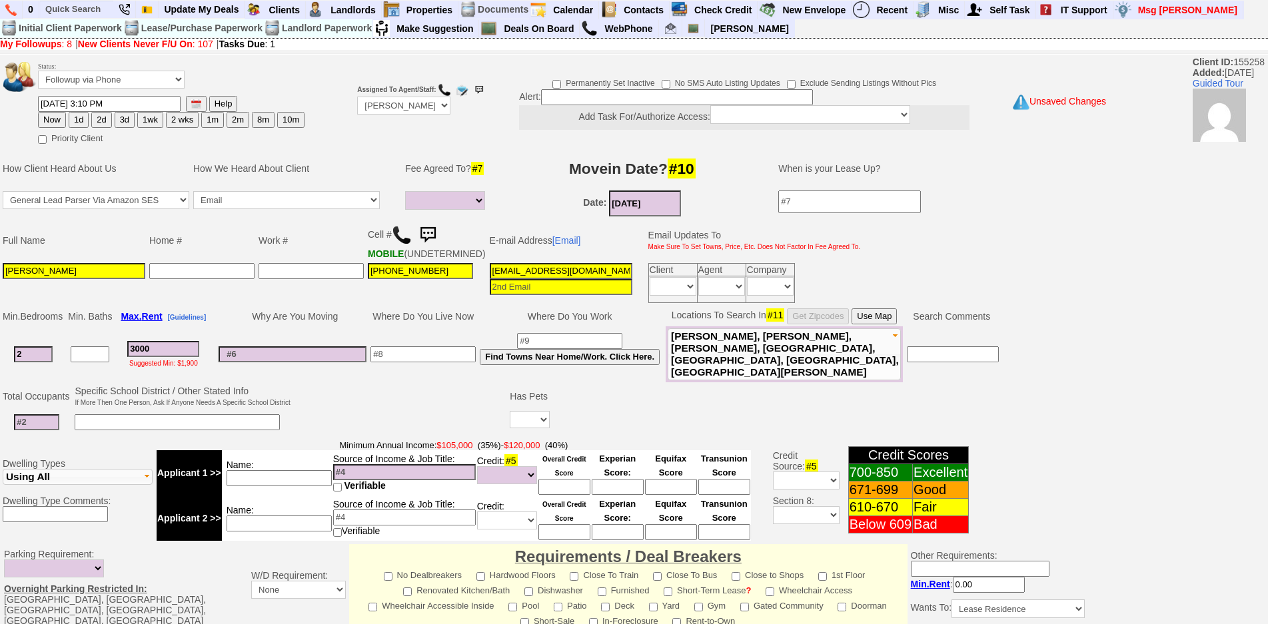
click at [173, 357] on input "3000" at bounding box center [163, 349] width 72 height 16
click at [40, 435] on td at bounding box center [37, 422] width 72 height 27
click at [45, 428] on input at bounding box center [36, 423] width 45 height 16
click at [628, 206] on input "10/25/2025" at bounding box center [645, 204] width 72 height 26
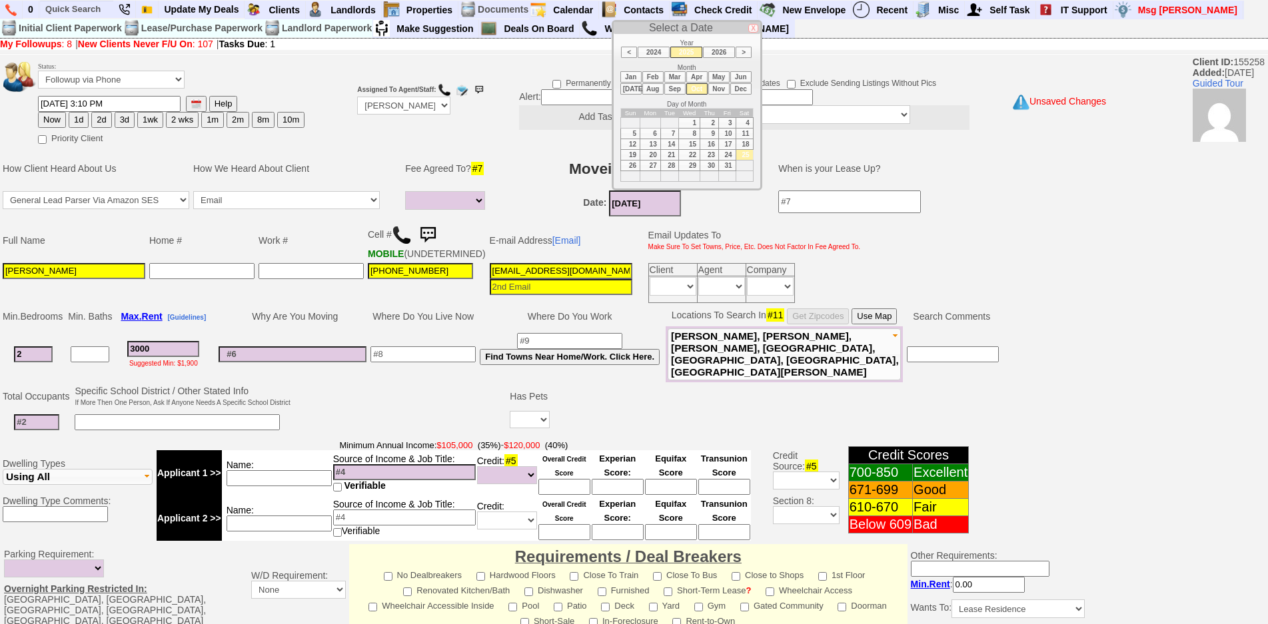
click at [44, 423] on input at bounding box center [36, 423] width 45 height 16
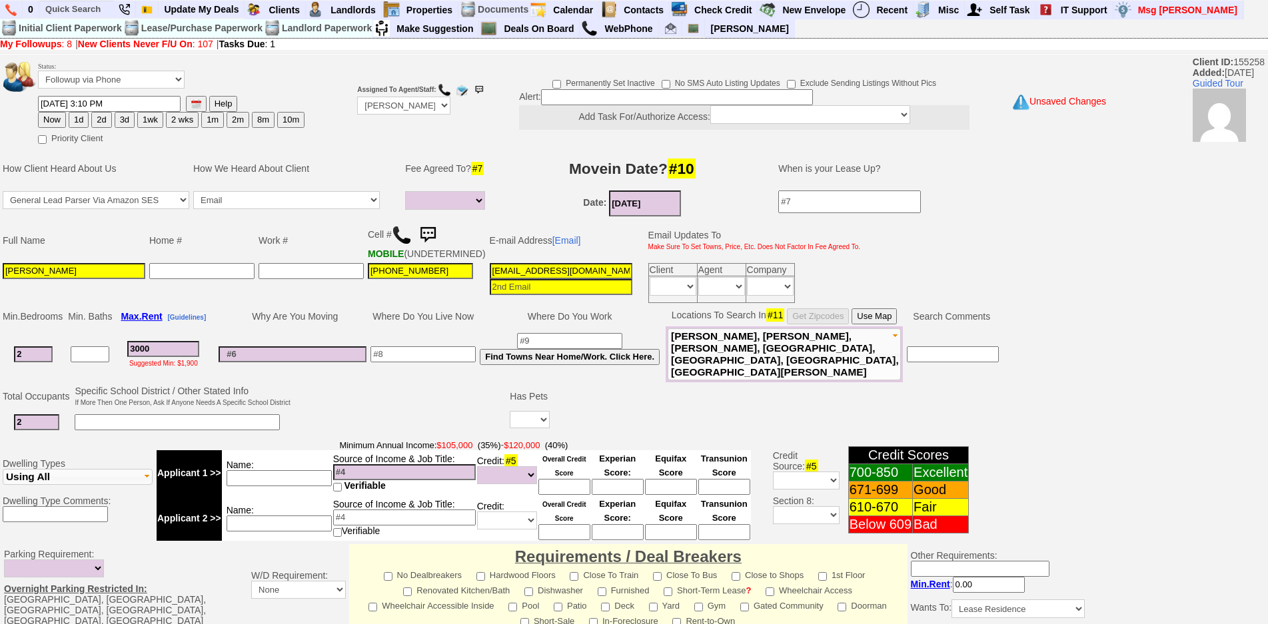
type input "2"
click at [537, 424] on select "Yes No" at bounding box center [530, 419] width 40 height 17
select select "No"
click at [512, 412] on select "Yes No" at bounding box center [530, 419] width 40 height 17
click at [451, 355] on input at bounding box center [423, 355] width 105 height 16
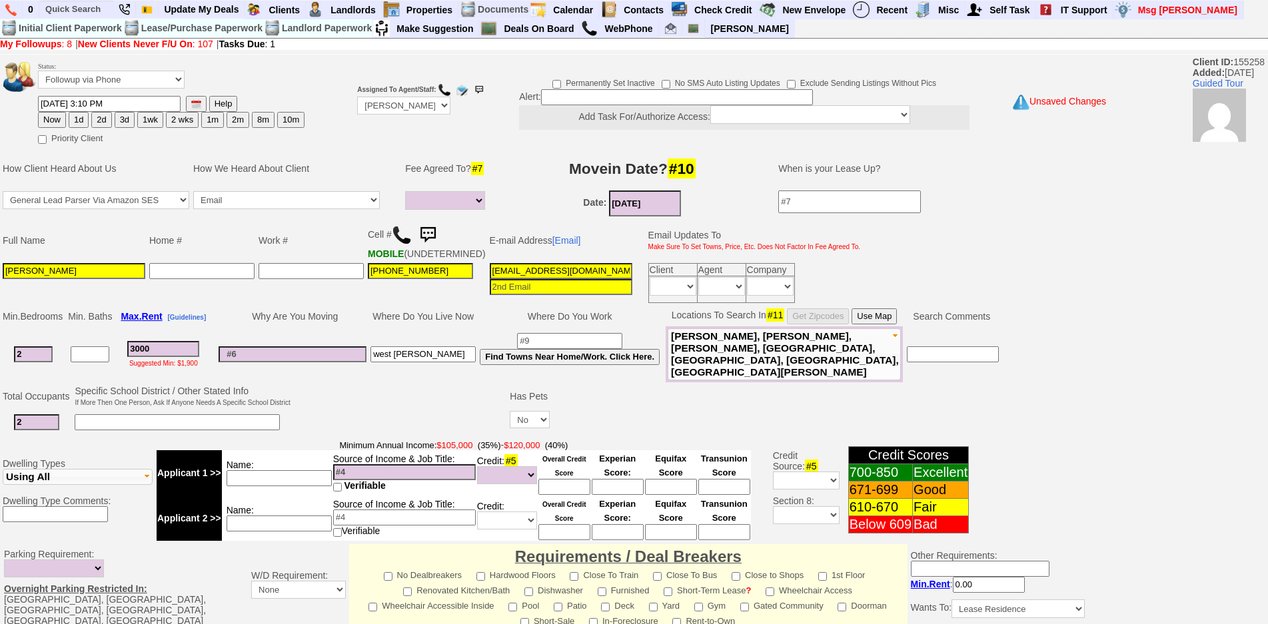
click at [175, 352] on input "3000" at bounding box center [163, 349] width 72 height 16
drag, startPoint x: 435, startPoint y: 364, endPoint x: 363, endPoint y: 367, distance: 72.0
click at [363, 367] on tr "2 3000 Suggested Min: $1,900 west harrison Find Towns Near Home/Work. Click Her…" at bounding box center [501, 355] width 1000 height 56
type input "valhalla"
click at [296, 488] on td "Name:" at bounding box center [277, 473] width 111 height 45
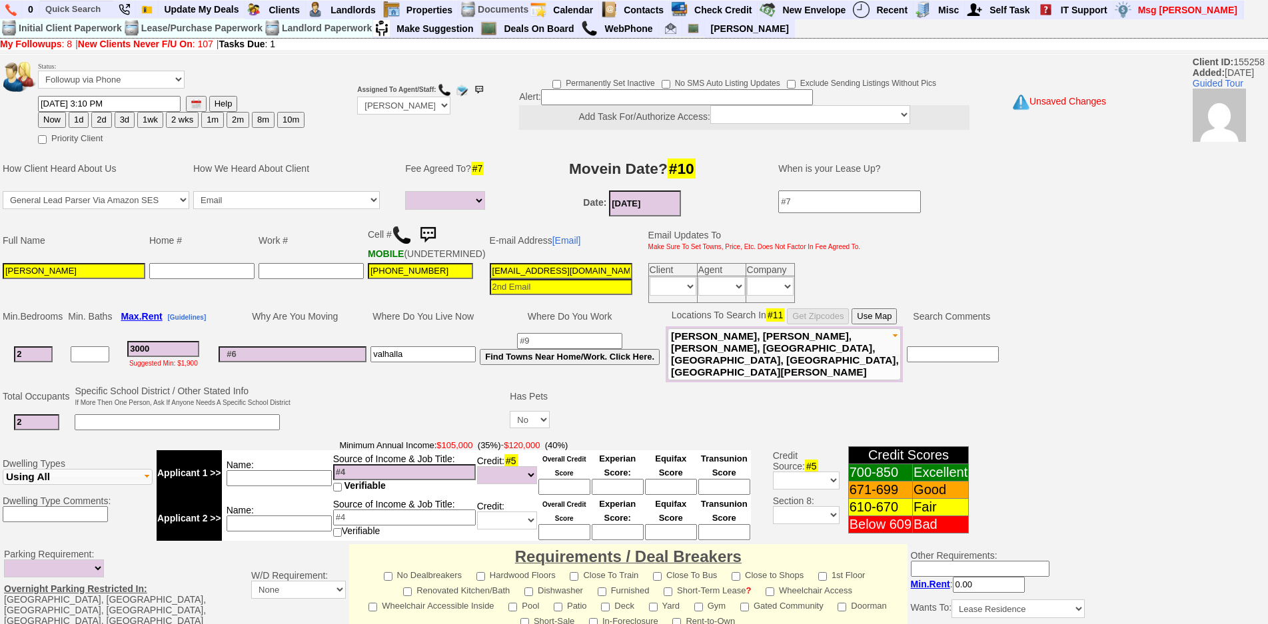
click at [296, 488] on td "Name:" at bounding box center [277, 473] width 111 height 45
click at [303, 474] on input at bounding box center [279, 479] width 105 height 16
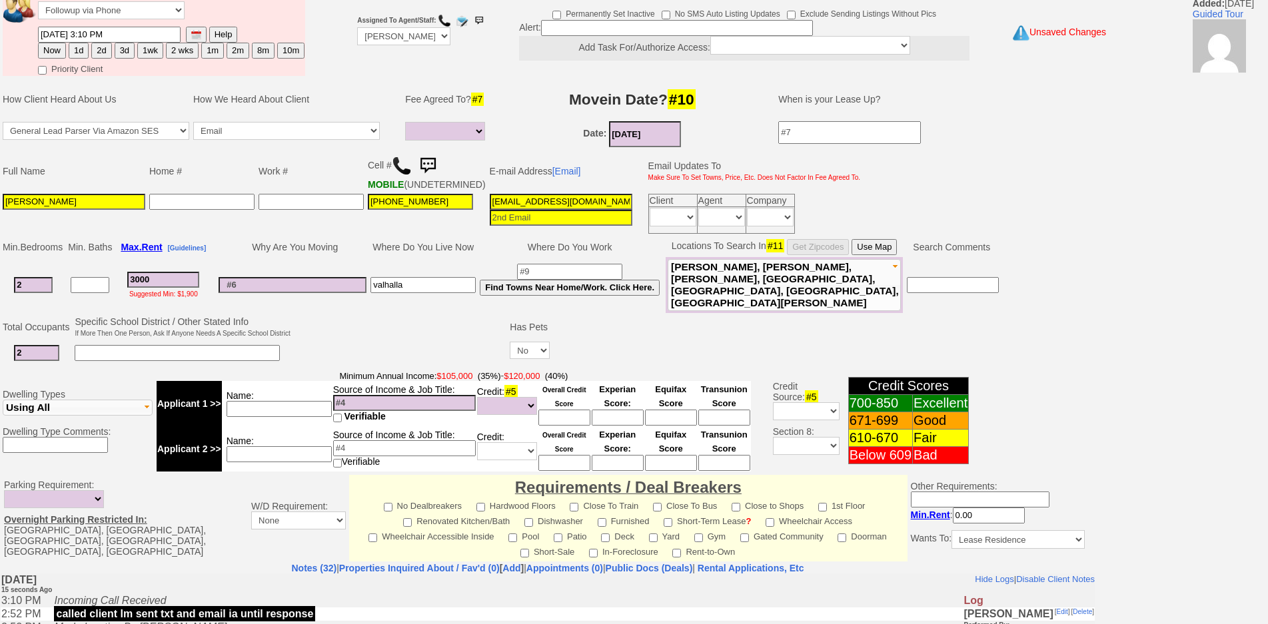
scroll to position [69, 0]
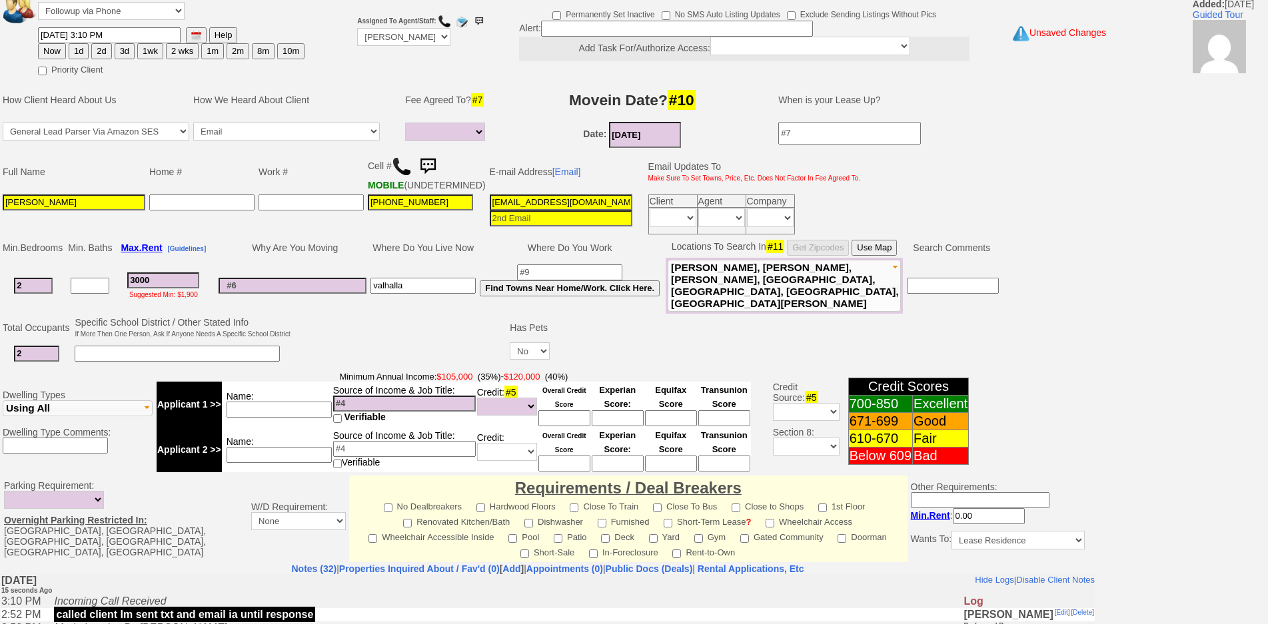
click at [288, 417] on input at bounding box center [279, 410] width 105 height 16
click at [378, 397] on input at bounding box center [404, 404] width 143 height 16
click at [375, 405] on input at bounding box center [404, 404] width 143 height 16
click at [277, 413] on input "laura nannies" at bounding box center [279, 410] width 105 height 16
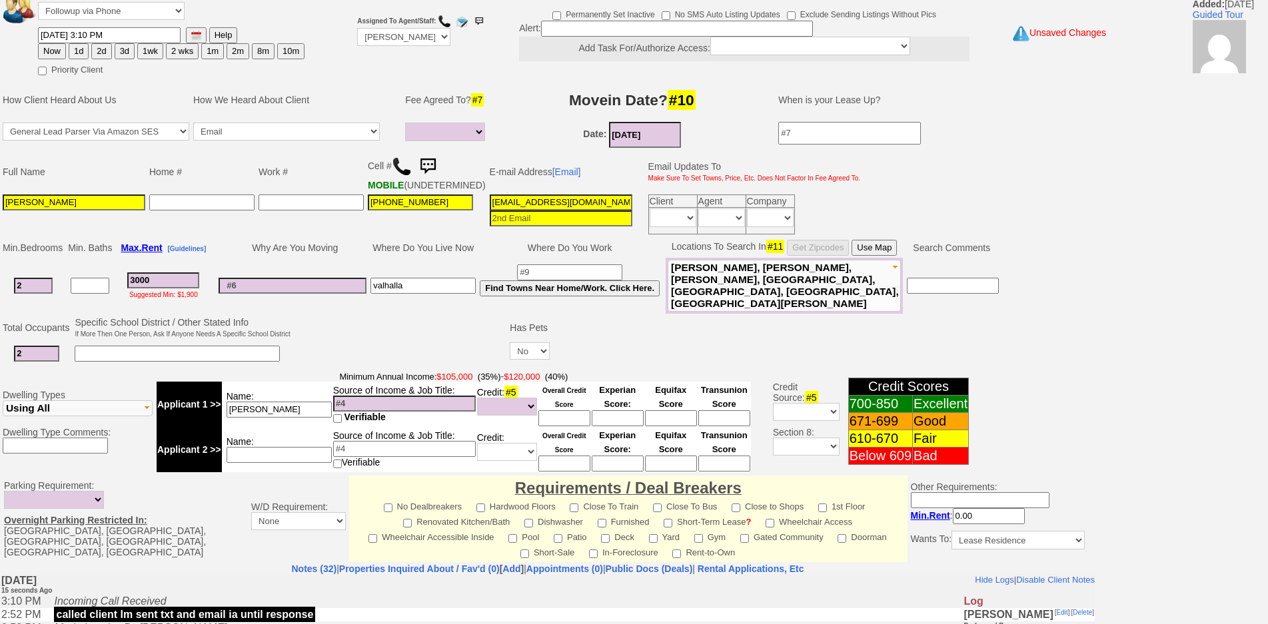
click at [301, 410] on input "laura nannies" at bounding box center [279, 410] width 105 height 16
type input "laura 2 nanny"
click at [361, 407] on input at bounding box center [404, 404] width 143 height 16
type input "60"
click at [401, 452] on input at bounding box center [404, 449] width 143 height 16
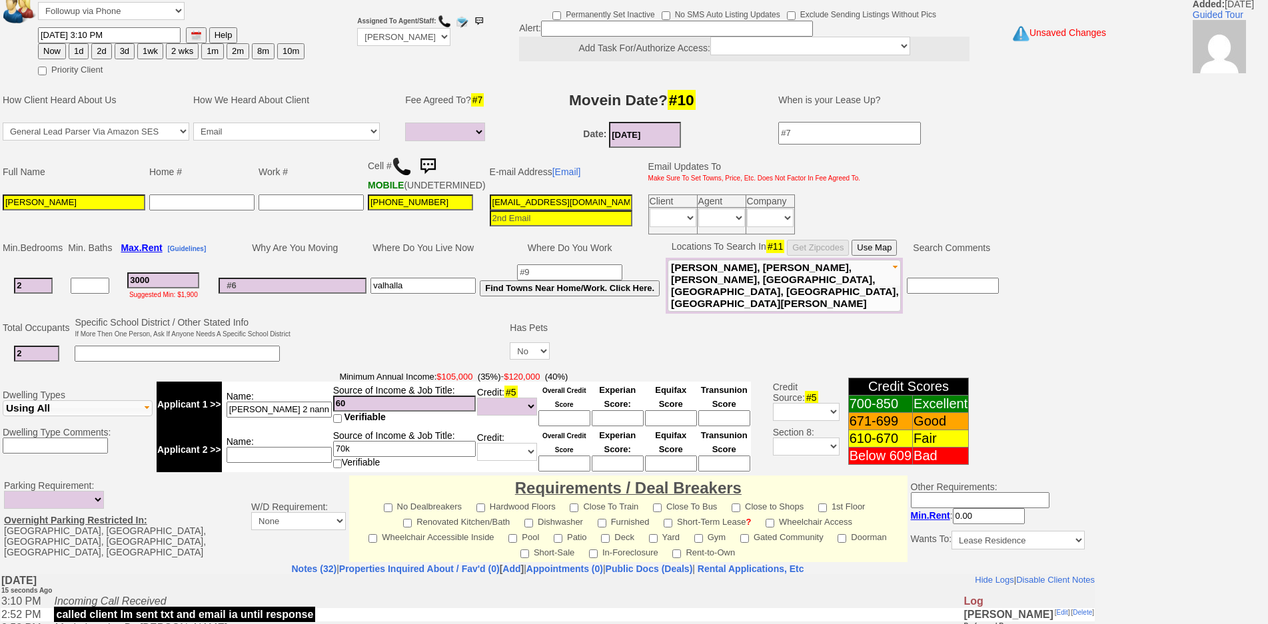
type input "70k"
click at [280, 452] on input at bounding box center [279, 455] width 105 height 16
type input "roommate"
click at [199, 284] on input "3000" at bounding box center [163, 281] width 72 height 16
click at [563, 426] on input at bounding box center [565, 419] width 52 height 16
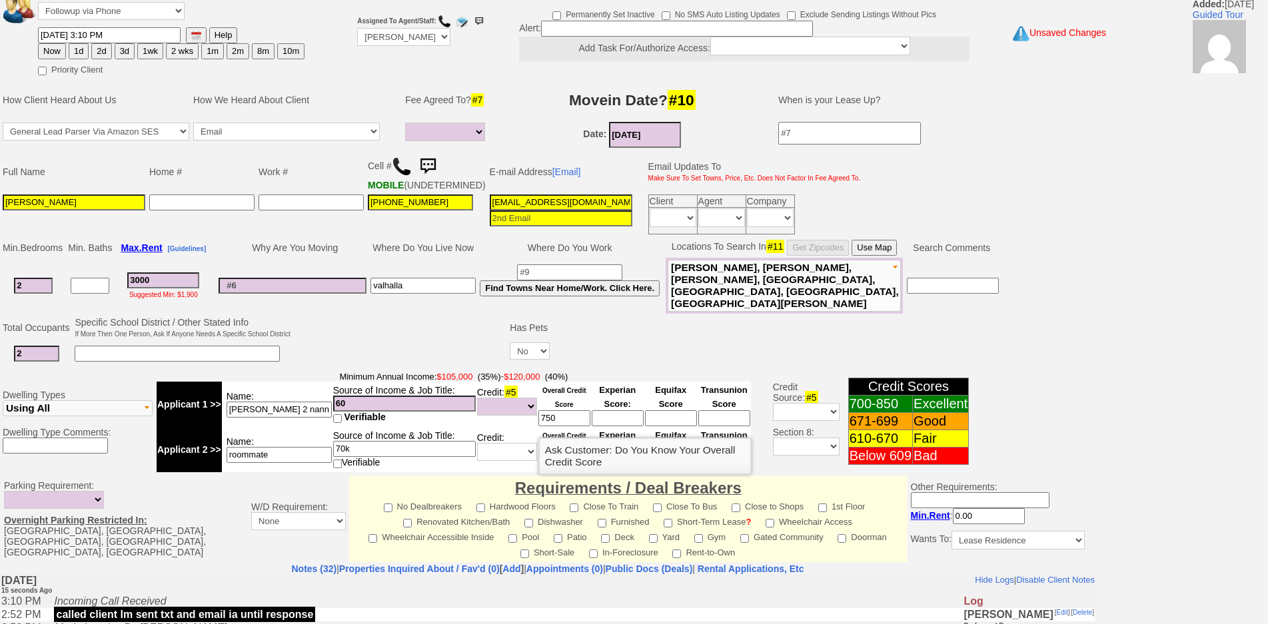
drag, startPoint x: 612, startPoint y: 348, endPoint x: 607, endPoint y: 358, distance: 11.0
click at [607, 358] on td at bounding box center [821, 354] width 539 height 27
drag, startPoint x: 565, startPoint y: 421, endPoint x: 497, endPoint y: 417, distance: 67.4
click at [497, 417] on tr "Applicant 1 >> Name: laura 2 nanny Source of Income & Job Title: 60 Verifiable …" at bounding box center [454, 404] width 594 height 45
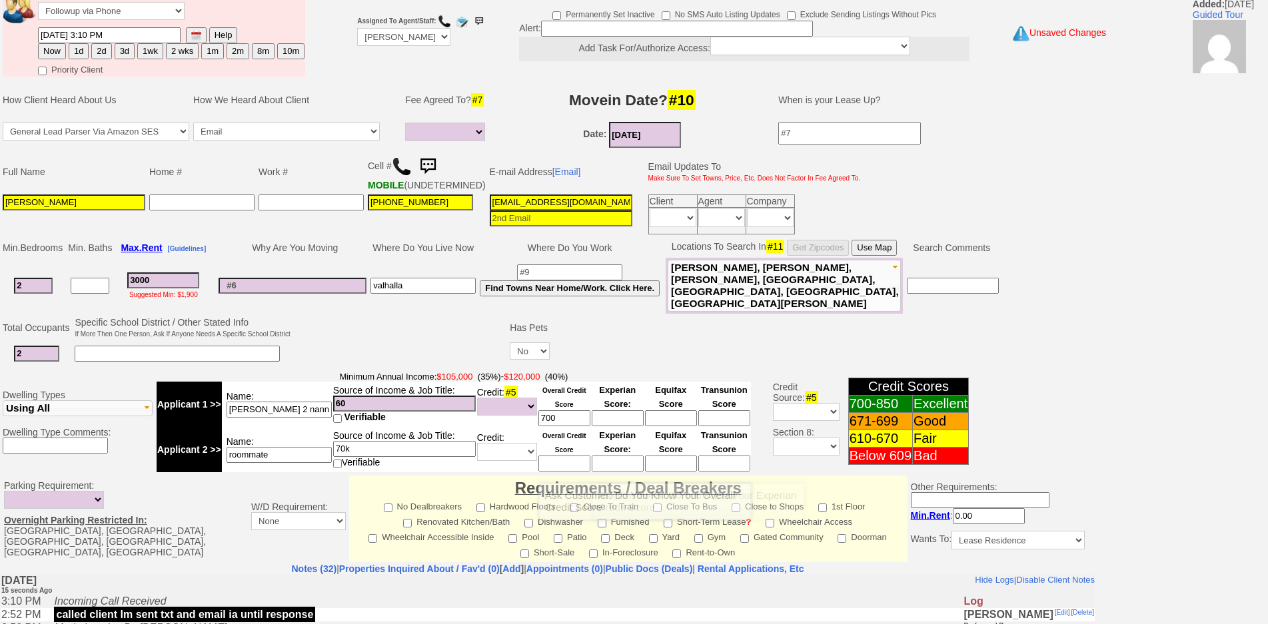
type input "700"
click at [568, 460] on input at bounding box center [565, 464] width 52 height 16
type input "750"
click at [330, 290] on input at bounding box center [293, 286] width 148 height 16
click at [329, 411] on input "laura 2 nanny" at bounding box center [279, 410] width 105 height 16
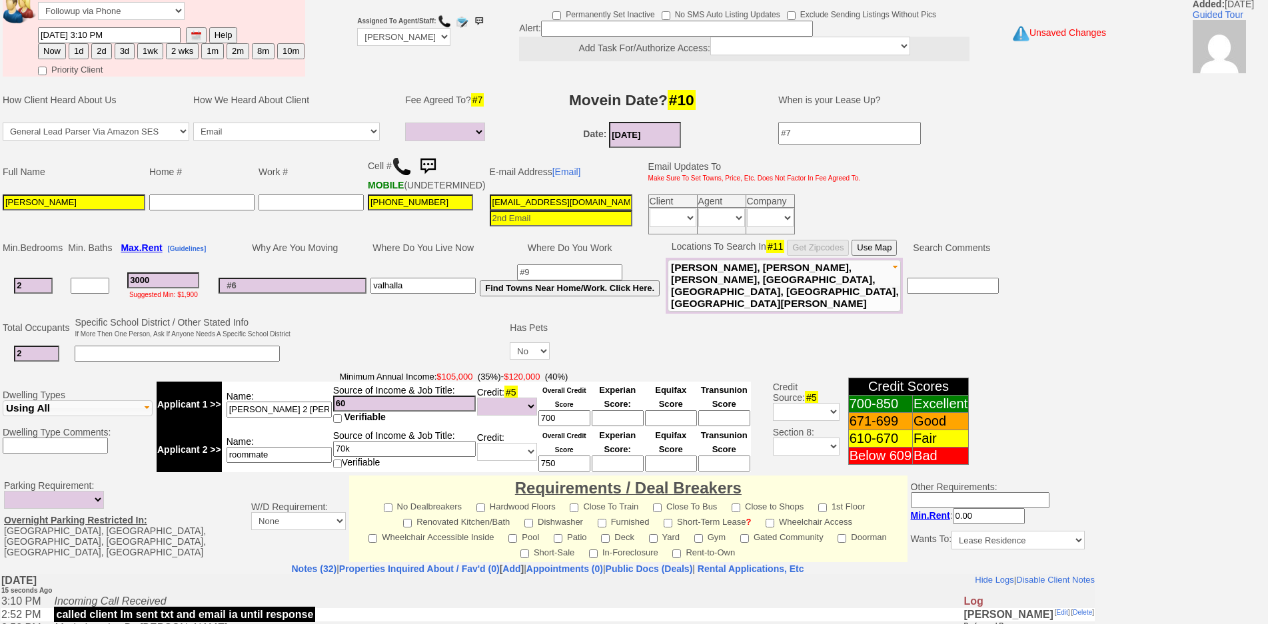
type input "laura 2 nanny cash"
click at [345, 373] on font "Minimum Annual Income: $105,000 (35%)" at bounding box center [419, 377] width 161 height 10
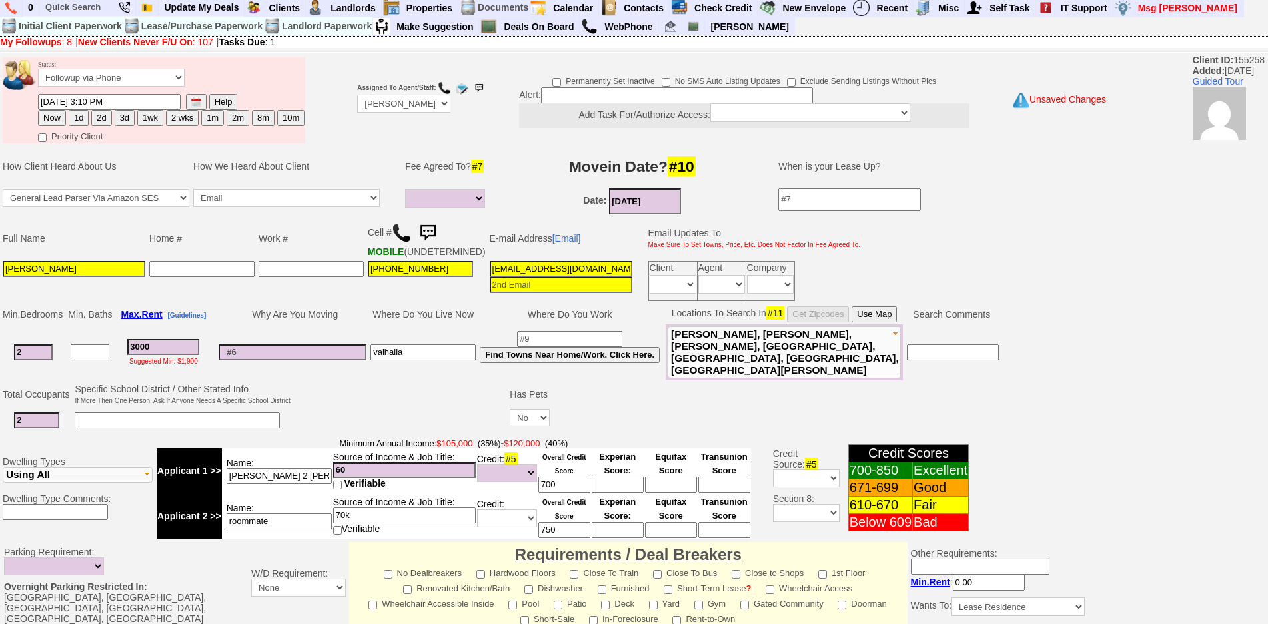
scroll to position [0, 0]
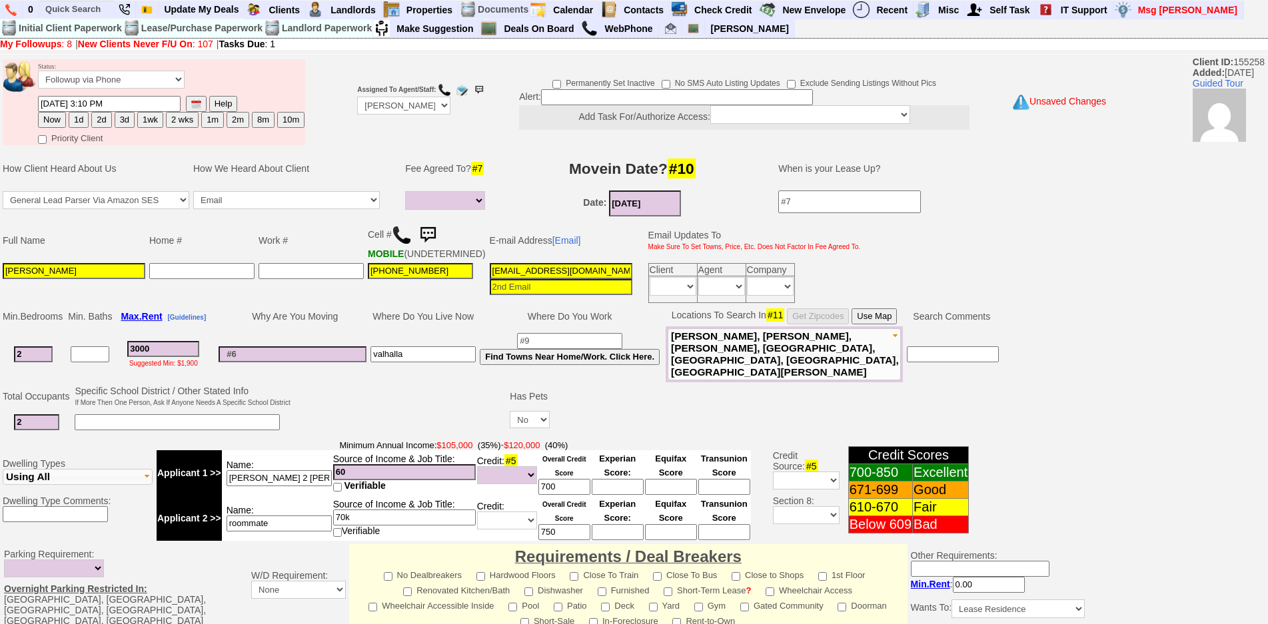
click at [266, 360] on input at bounding box center [293, 355] width 148 height 16
click at [155, 357] on input "3000" at bounding box center [163, 349] width 72 height 16
click at [46, 363] on input "2" at bounding box center [33, 355] width 39 height 16
drag, startPoint x: 485, startPoint y: 281, endPoint x: 625, endPoint y: 294, distance: 141.3
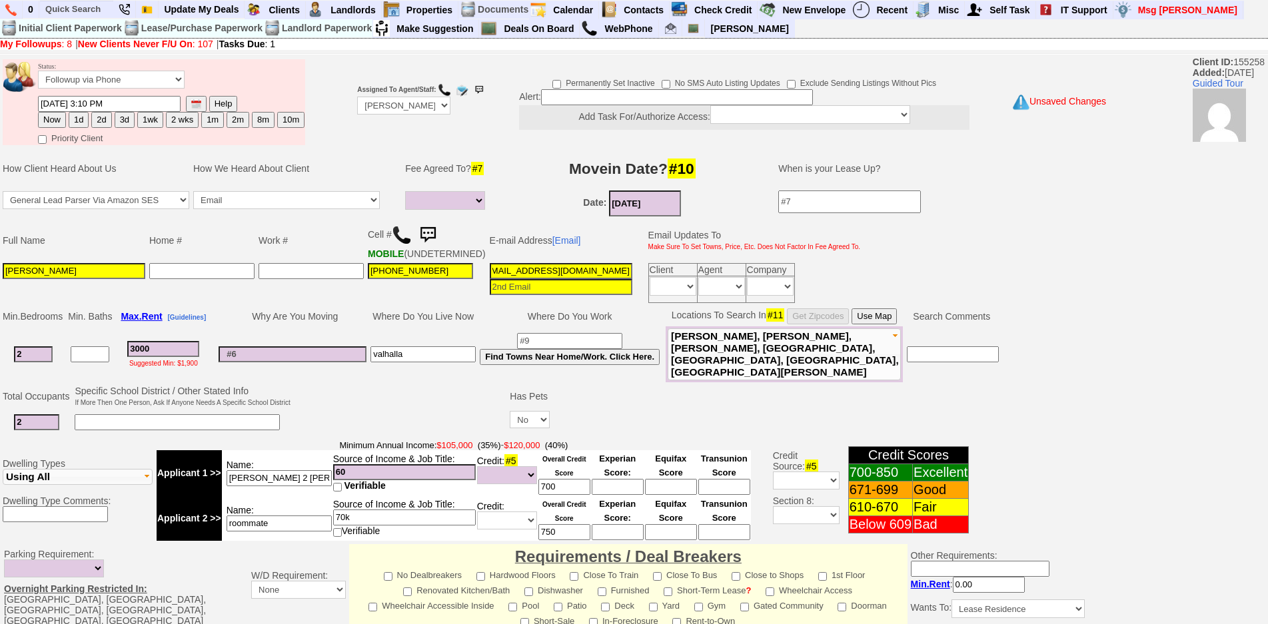
click at [682, 300] on tr "Laura Alarcón 914-350-8918 39v7dgsygnng6i3ebw1csf3ytzt@convo.hotpads.com Client…" at bounding box center [432, 283] width 862 height 44
click at [543, 279] on input "39v7dgsygnng6i3ebw1csf3ytzt@convo.hotpads.com" at bounding box center [561, 271] width 143 height 16
drag, startPoint x: 522, startPoint y: 279, endPoint x: 421, endPoint y: 272, distance: 100.9
click at [421, 272] on tr "Laura Alarcón 914-350-8918 39v7dgsygnng6i3ebw1csf3ytzt@convo.hotpads.com Client…" at bounding box center [432, 283] width 862 height 44
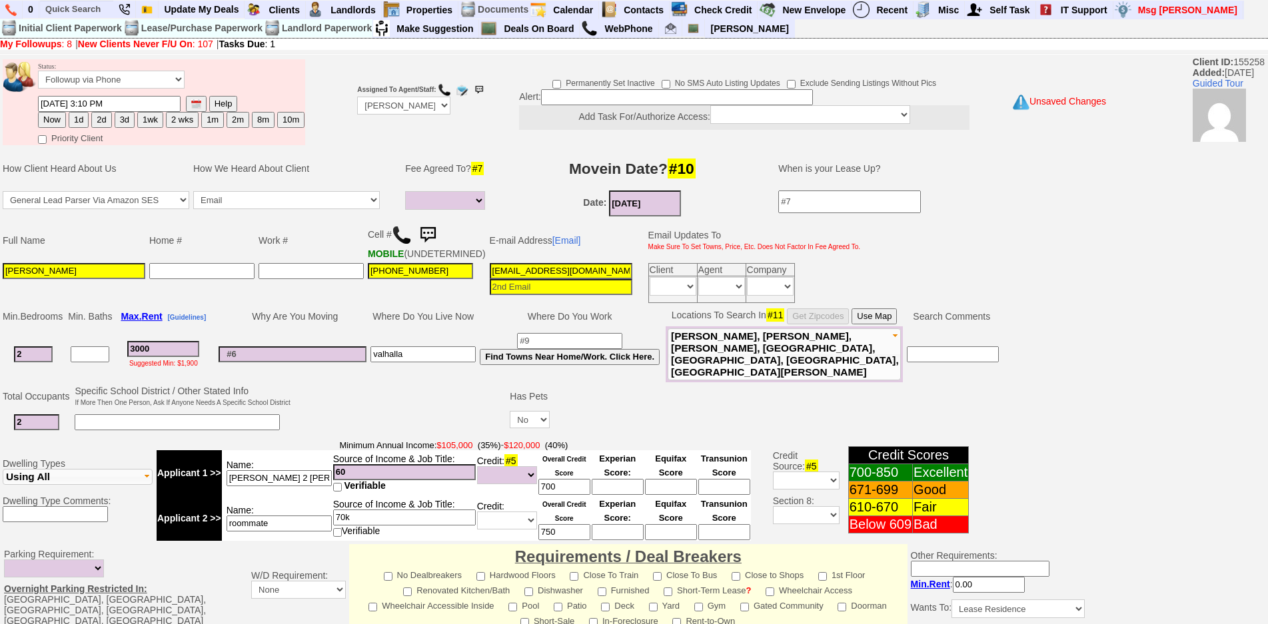
click at [490, 279] on input "39v7dgsygnng6i3ebw1csf3ytzt@convo.hotpads.com" at bounding box center [561, 271] width 143 height 16
drag, startPoint x: 489, startPoint y: 279, endPoint x: 662, endPoint y: 282, distance: 174.0
click at [662, 282] on tr "Laura Alarcón 914-350-8918 39v7dgsygnng6i3ebw1csf3ytzt@convo.hotpads.com Client…" at bounding box center [432, 283] width 862 height 44
click at [490, 279] on input "39v7dgsygnng6i3ebw1csf3ytzt@convo.hotpads.com" at bounding box center [561, 271] width 143 height 16
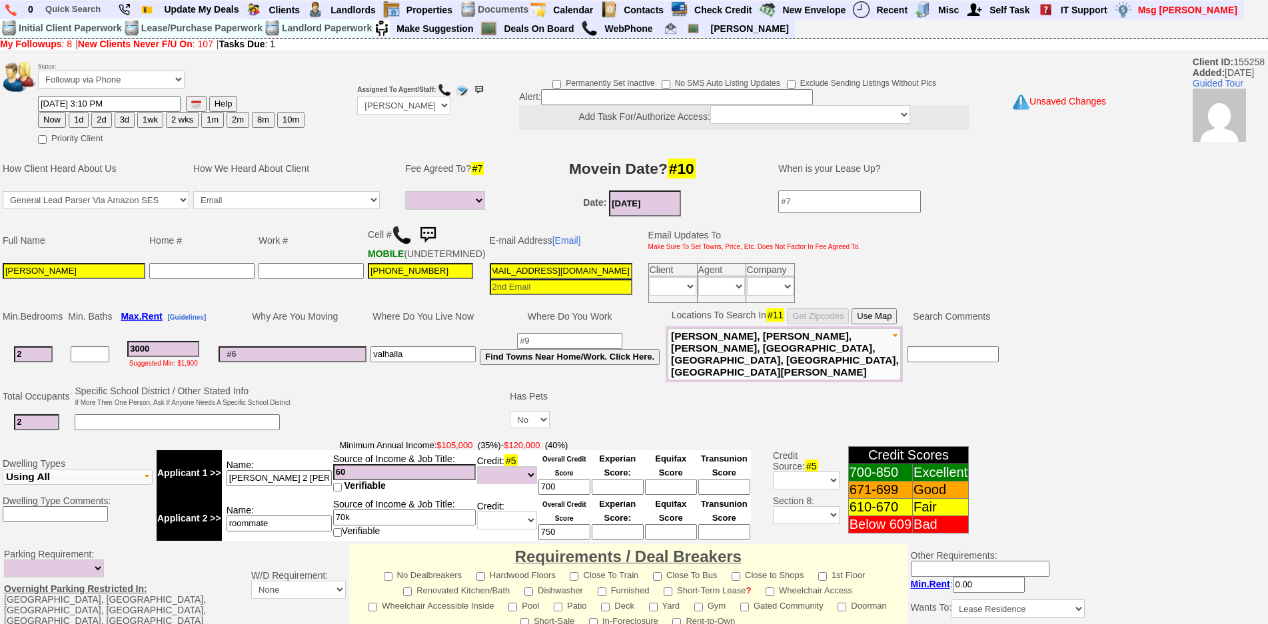
click at [512, 279] on input "39v7dgsygnng6i3ebw1csf3ytzt@convo.hotpads.com" at bounding box center [561, 271] width 143 height 16
drag, startPoint x: 539, startPoint y: 281, endPoint x: 325, endPoint y: 267, distance: 215.1
click at [325, 267] on tbody "Full Name Home # Work # Cell # MOBILE (UNDETERMINED) E-mail Address [Email] Ema…" at bounding box center [432, 262] width 862 height 85
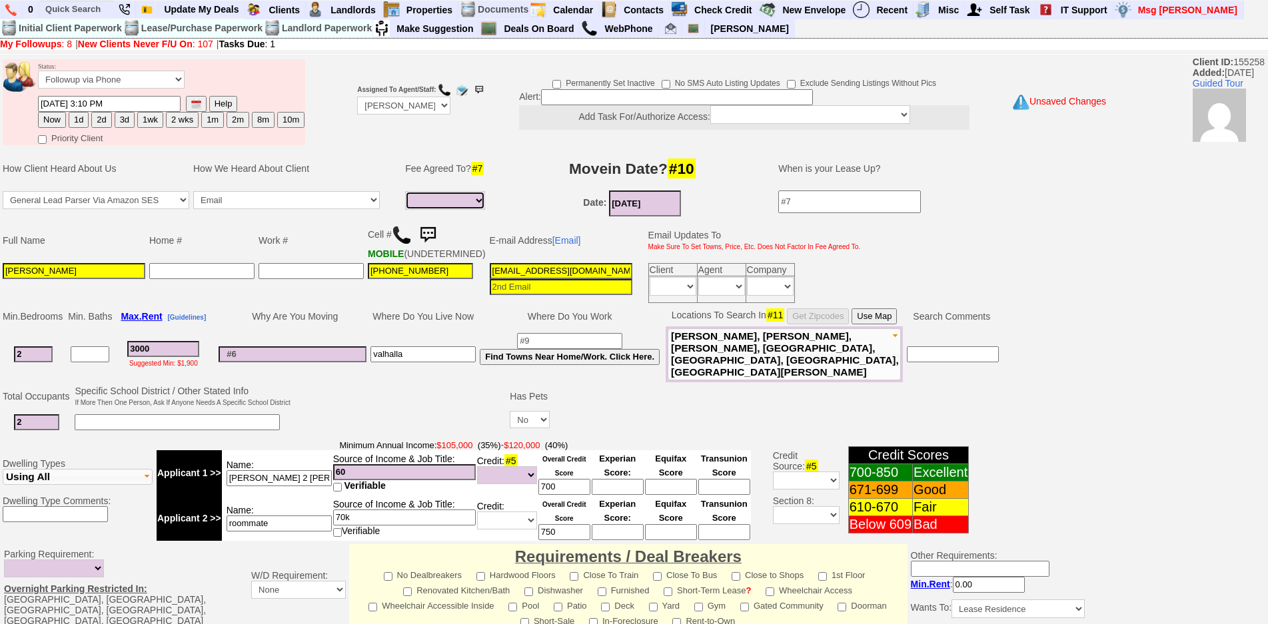
click at [472, 203] on select "Full Fee Fee: $4,320.00 Total Move in Costs: $10,320.00 1 Month Fee: $3,000.00 …" at bounding box center [445, 200] width 80 height 19
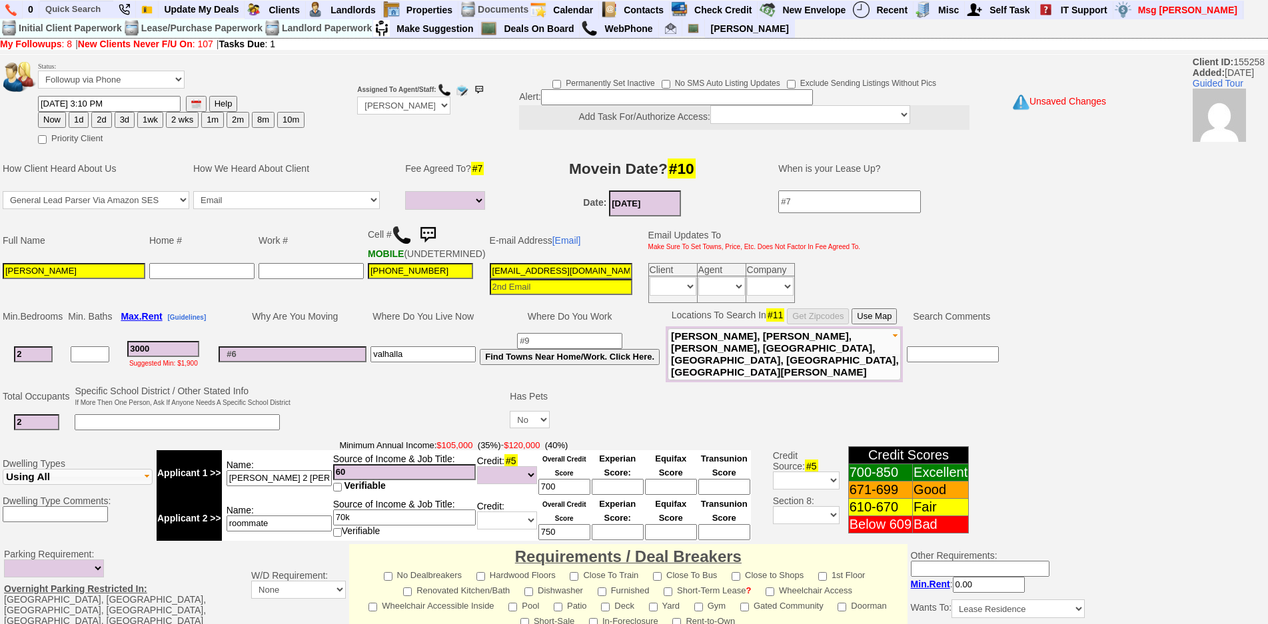
click at [511, 187] on td "Movein Date? #10" at bounding box center [632, 169] width 266 height 40
click at [79, 118] on button "1d" at bounding box center [79, 120] width 20 height 16
type input "09/16/2025 03:11 PM"
click at [884, 325] on button "Use Map" at bounding box center [874, 317] width 45 height 16
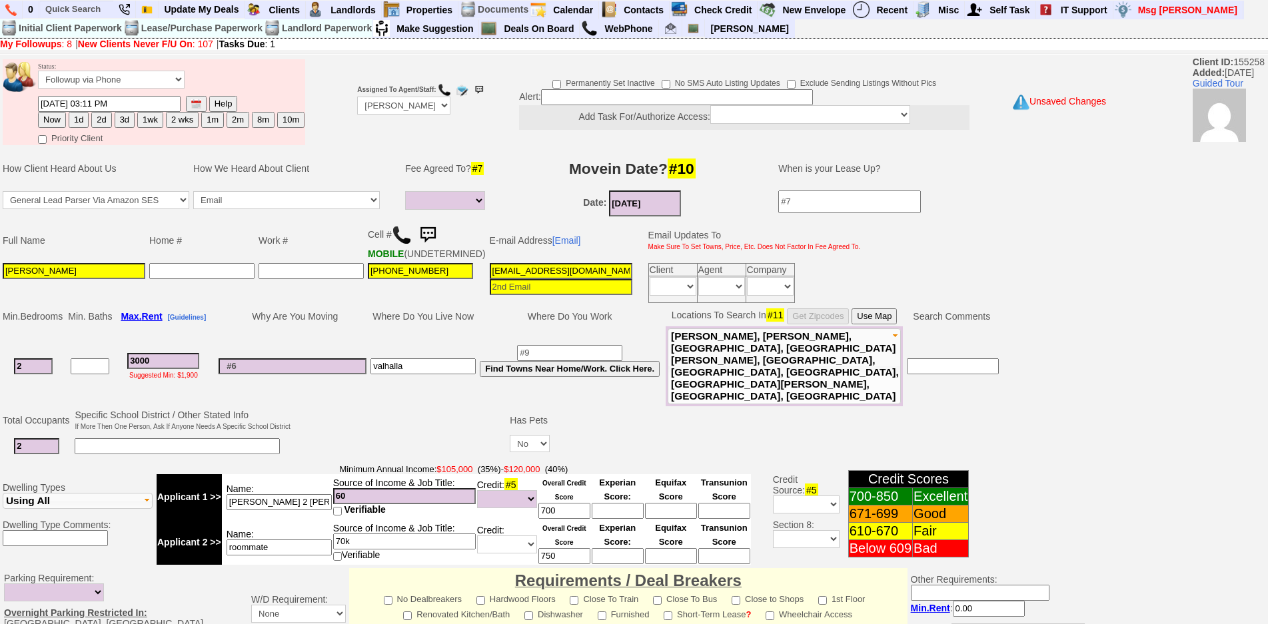
click at [668, 433] on td at bounding box center [821, 446] width 539 height 27
click at [415, 361] on input "valhalla" at bounding box center [423, 367] width 105 height 16
click at [345, 361] on input at bounding box center [293, 367] width 148 height 16
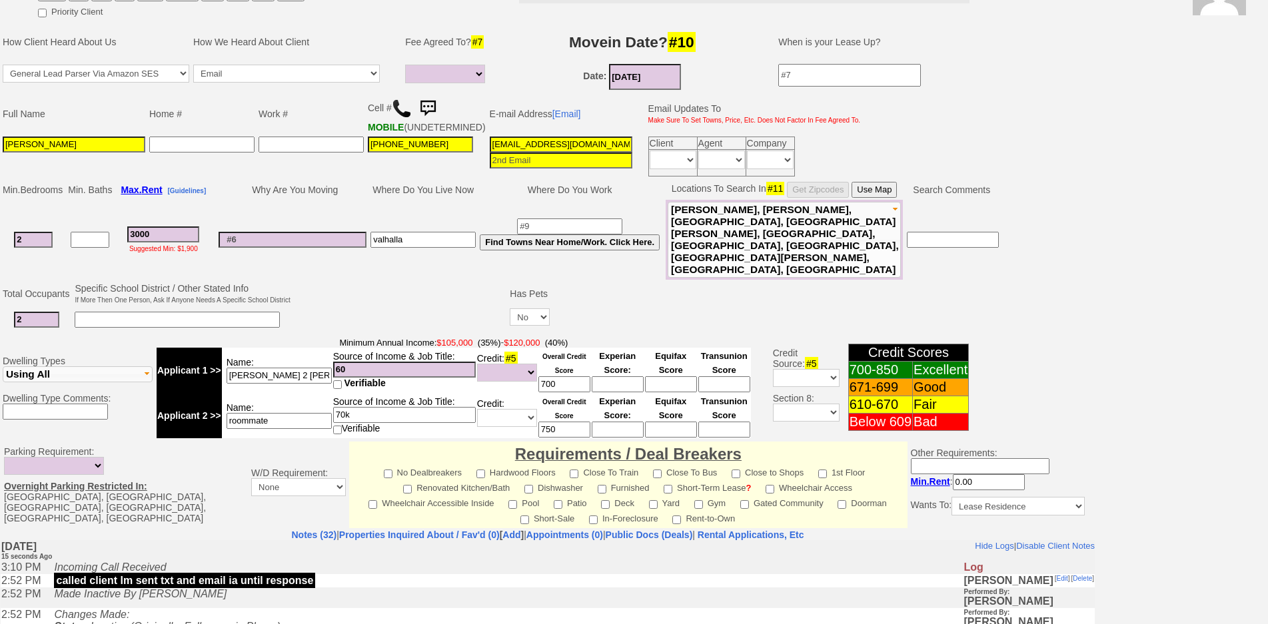
scroll to position [335, 0]
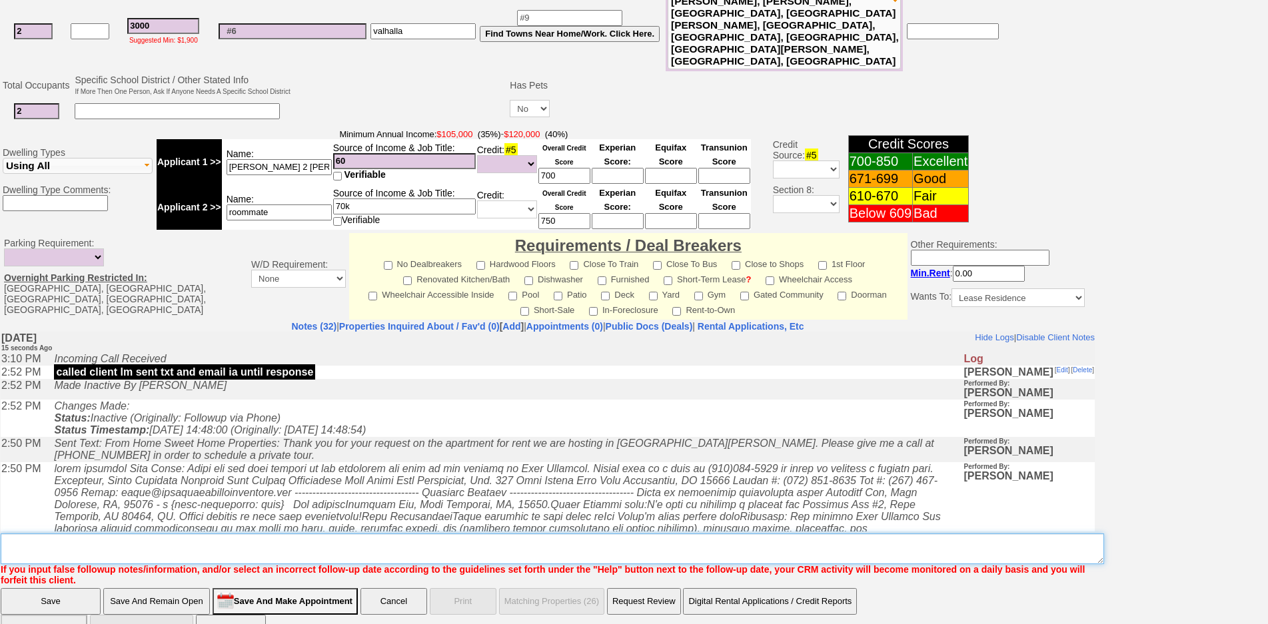
click at [501, 534] on textarea "Insert New Note Here" at bounding box center [553, 549] width 1104 height 31
type textarea "["
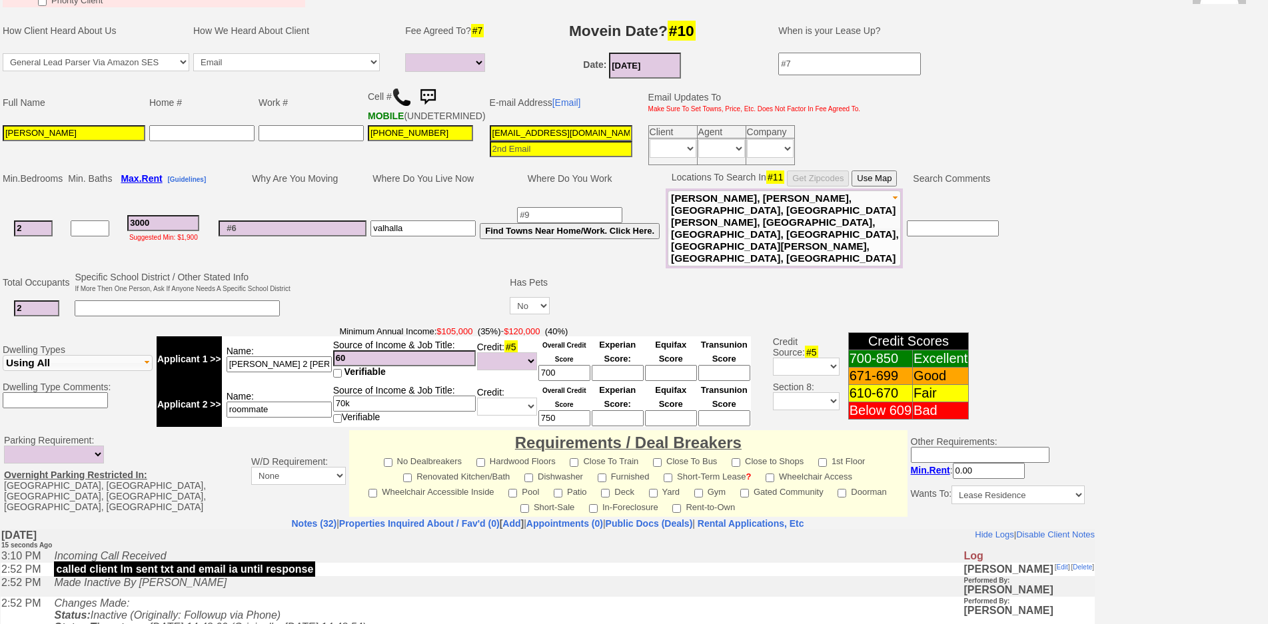
scroll to position [0, 0]
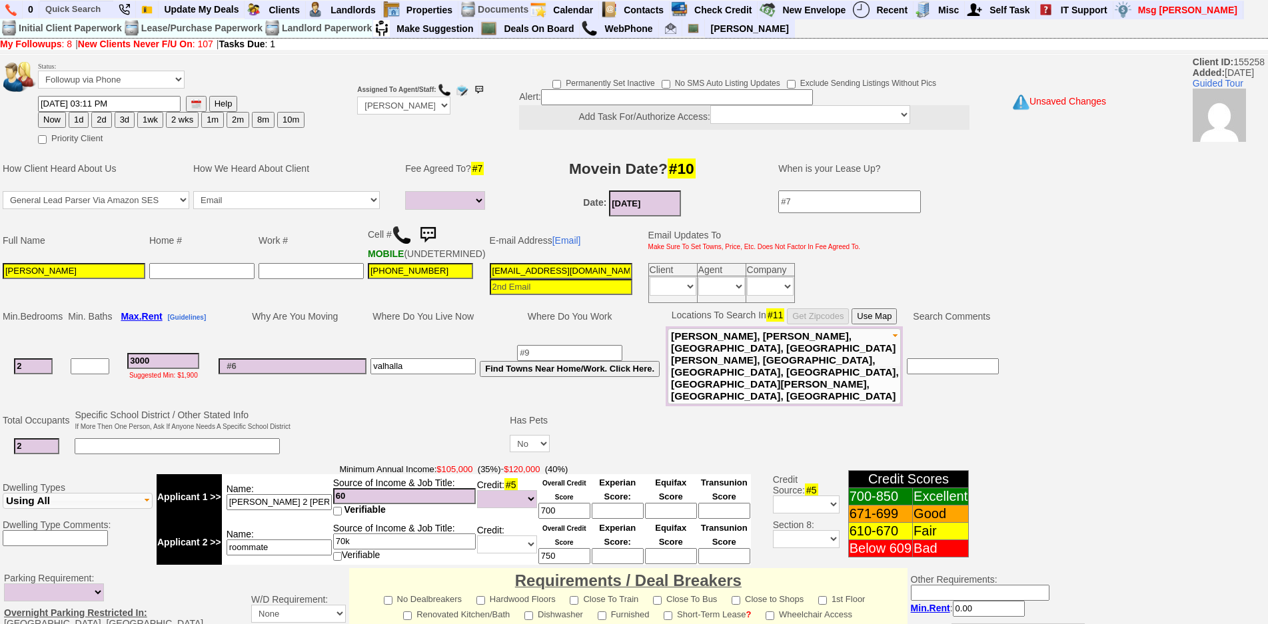
type textarea "parking for 2 cars"
click at [333, 361] on input at bounding box center [293, 367] width 148 height 16
type input "driving too long"
click at [565, 279] on input "39v7dgsygnng6i3ebw1csf3ytzt@convo.hotpads.com" at bounding box center [561, 271] width 143 height 16
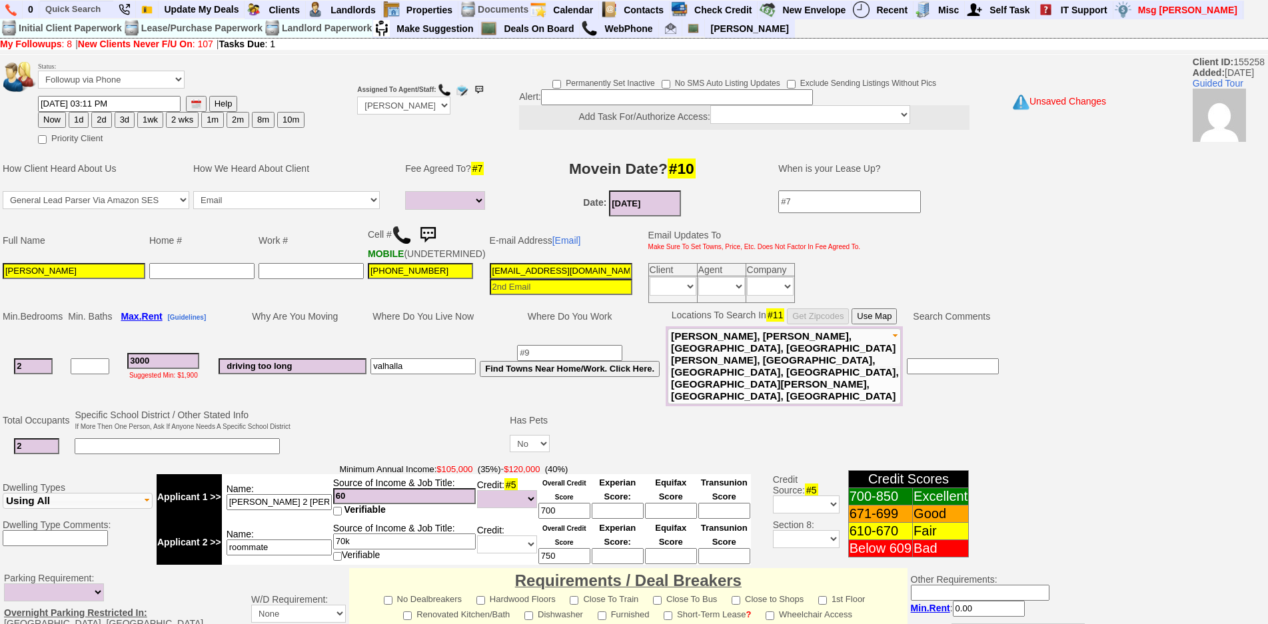
click at [565, 279] on input "39v7dgsygnng6i3ebw1csf3ytzt@convo.hotpads.com" at bounding box center [561, 271] width 143 height 16
click at [79, 118] on button "1d" at bounding box center [79, 120] width 20 height 16
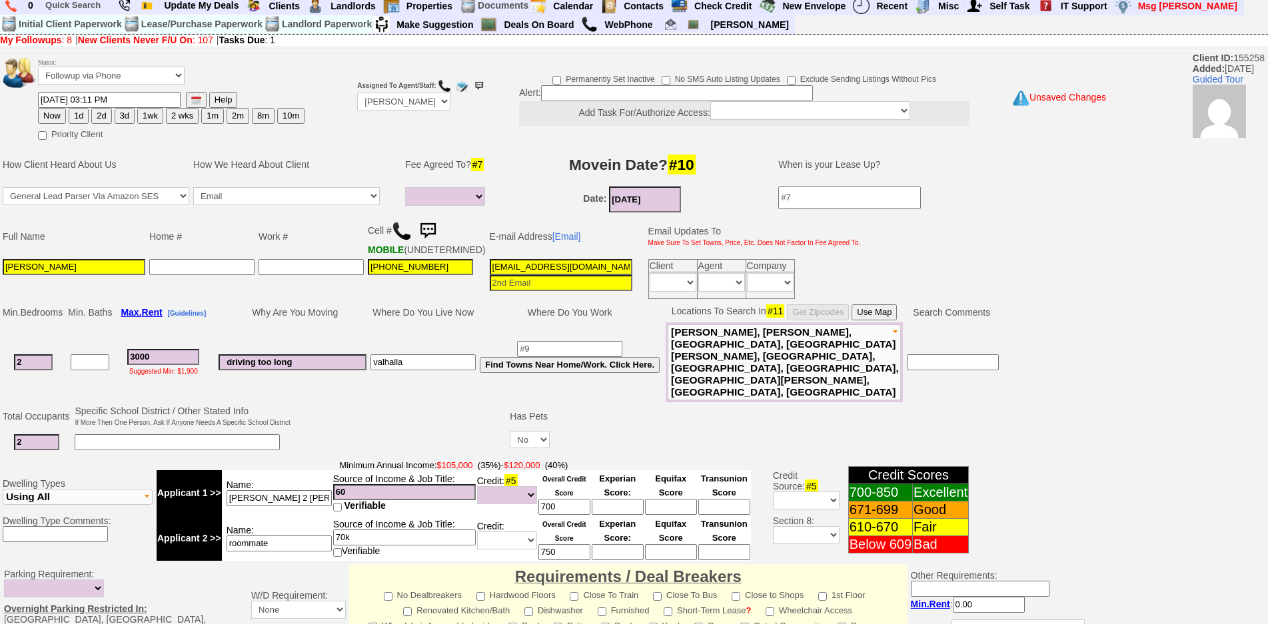
scroll to position [335, 0]
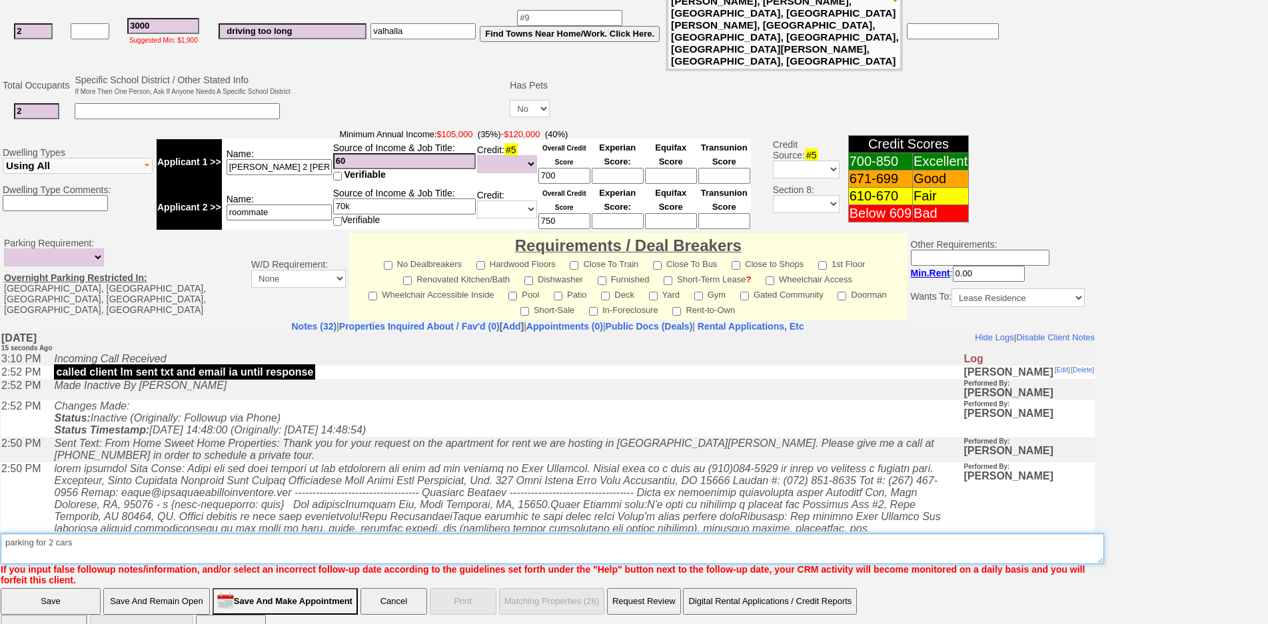
click at [540, 534] on textarea "Insert New Note Here" at bounding box center [553, 549] width 1104 height 31
click at [535, 534] on textarea "Insert New Note Here" at bounding box center [553, 549] width 1104 height 31
type textarea "parking for 2 cars - income all cash fu"
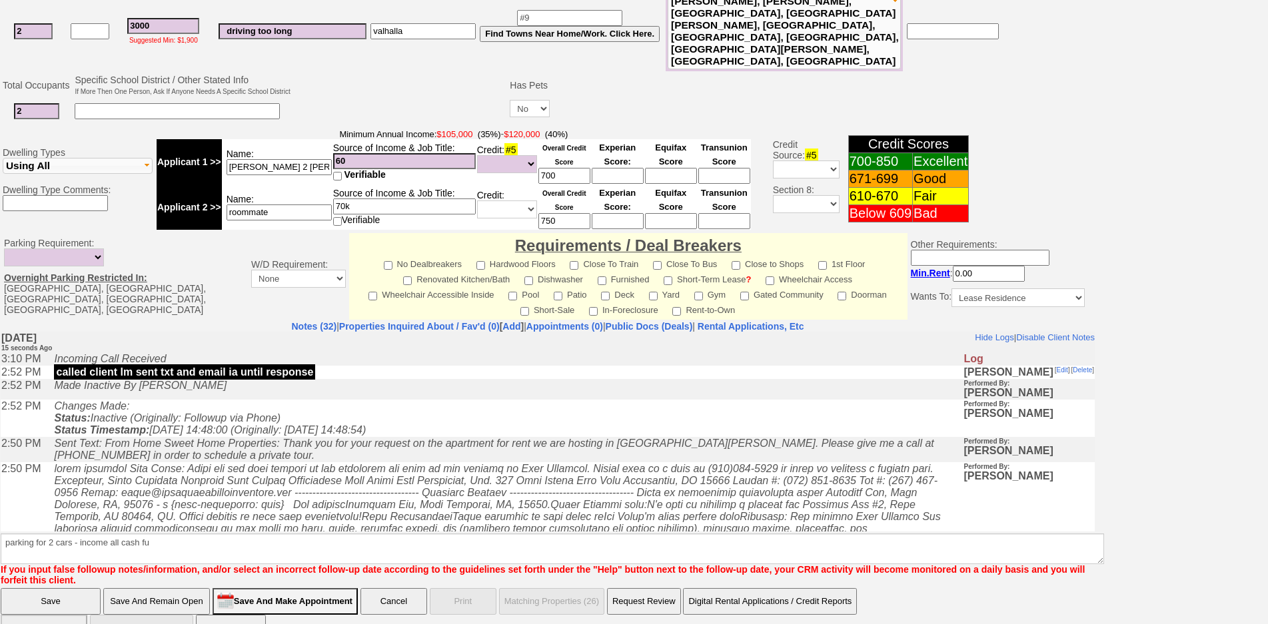
click input "Save" at bounding box center [51, 601] width 100 height 27
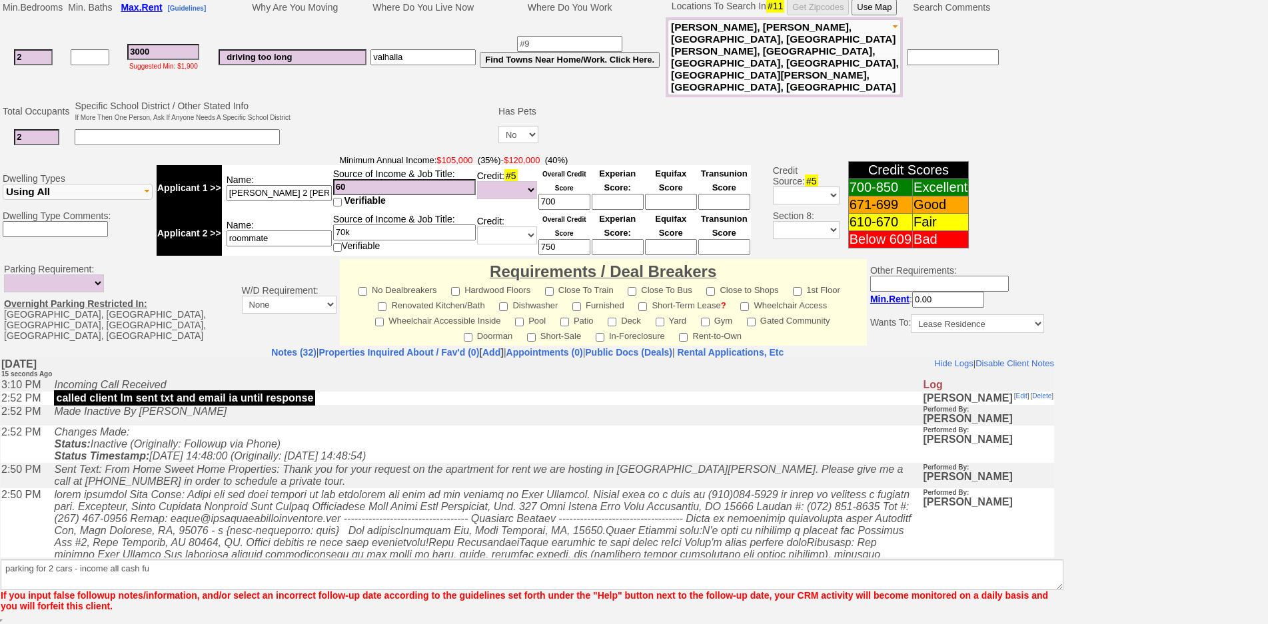
scroll to position [287, 0]
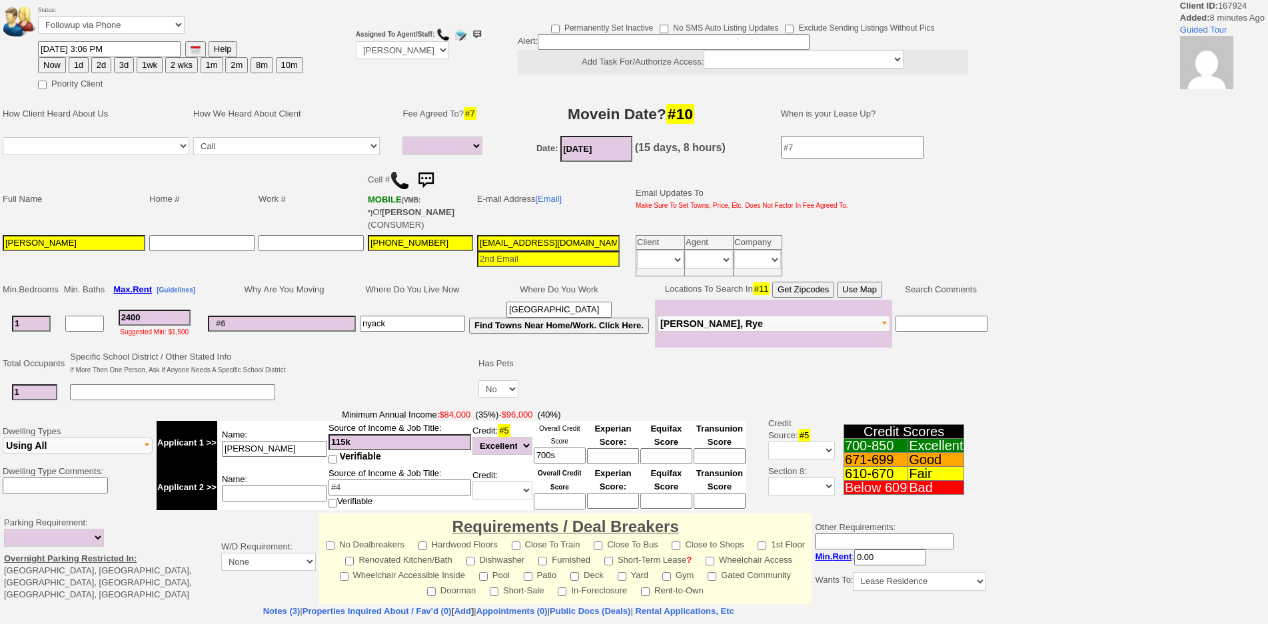
select select
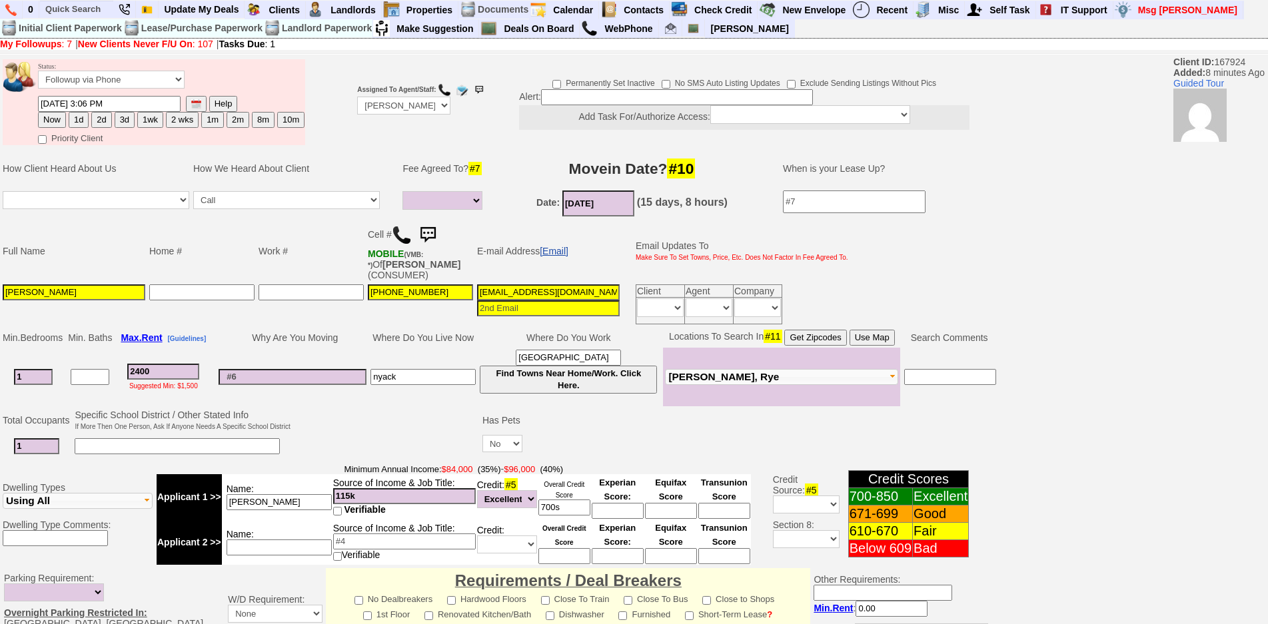
click at [556, 253] on link "[Email]" at bounding box center [554, 251] width 29 height 11
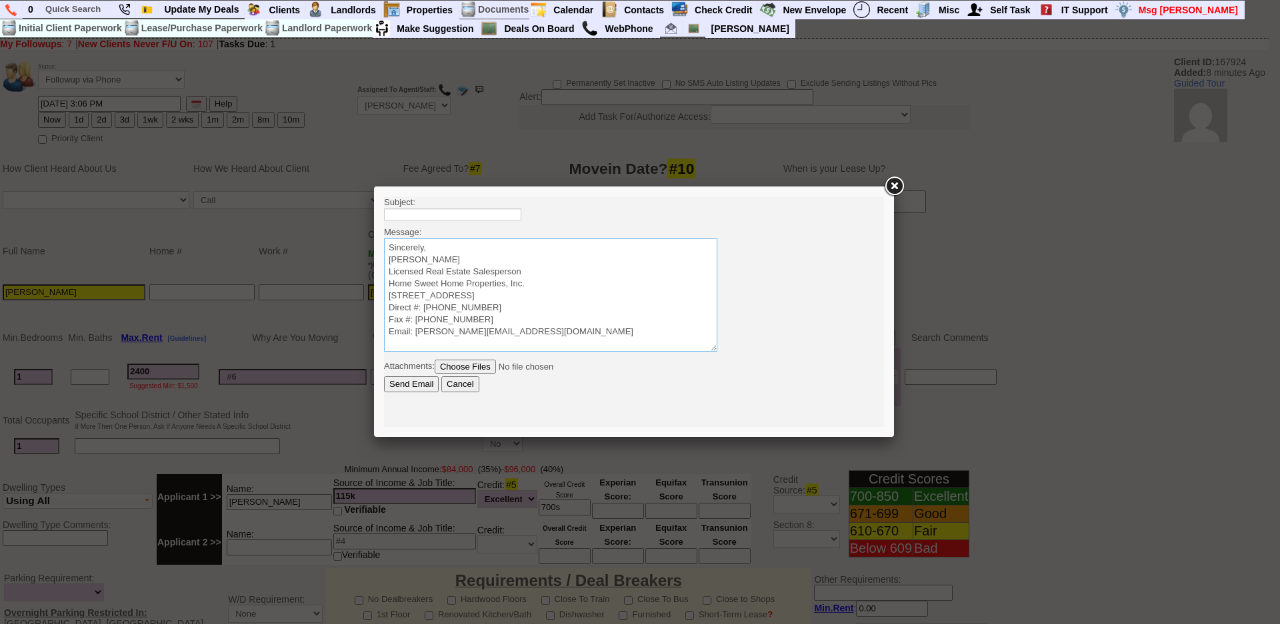
click at [535, 249] on textarea "Sincerely, [PERSON_NAME] Licensed Real Estate Salesperson Home Sweet Home Prope…" at bounding box center [550, 295] width 333 height 113
paste textarea "Good Afternoon [PERSON_NAME], It was a pleasure speaking with you! I am excited…"
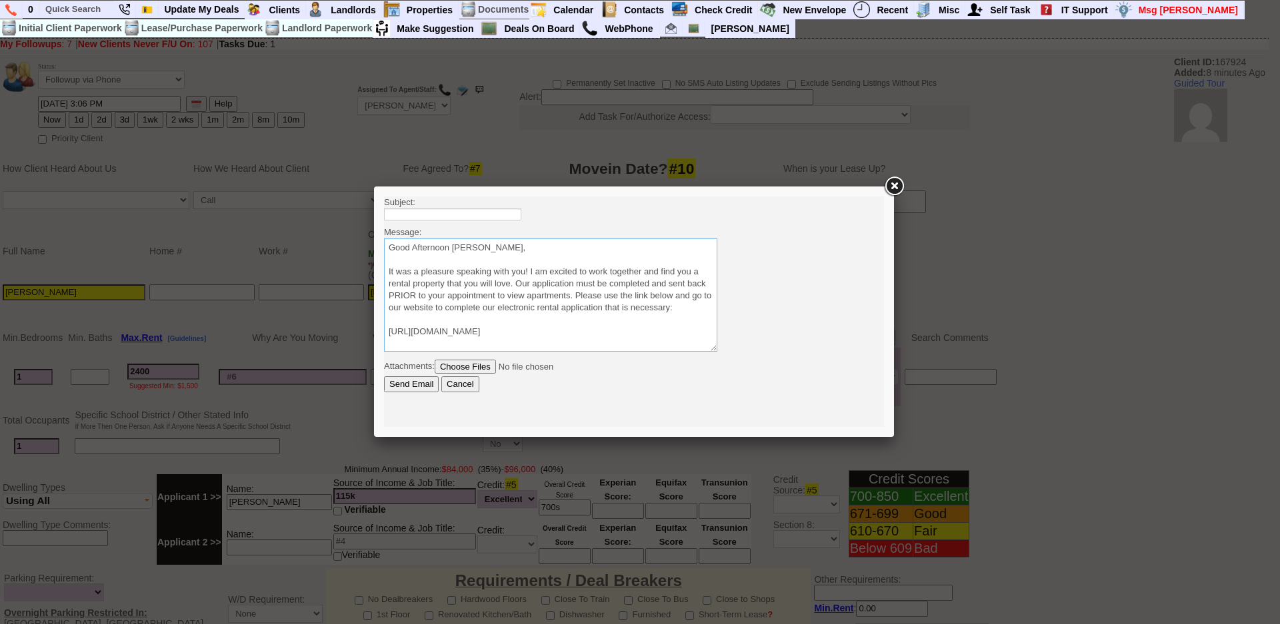
scroll to position [69, 0]
type textarea "Good Afternoon [PERSON_NAME], It was a pleasure speaking with you! I am excited…"
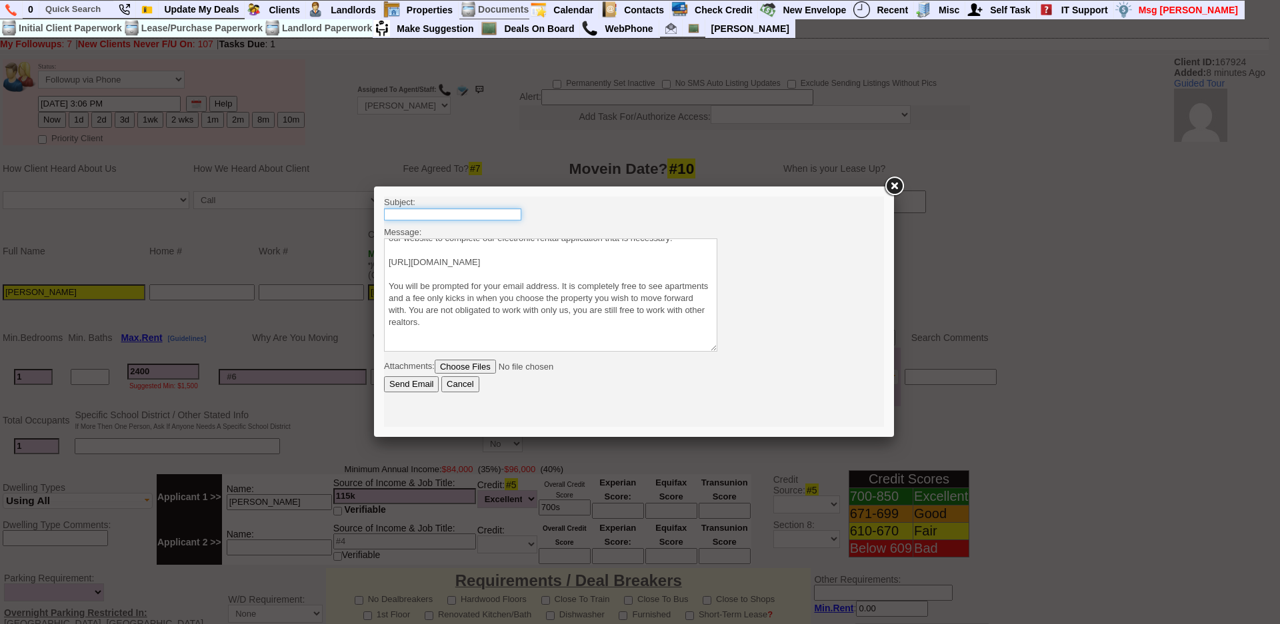
click at [508, 217] on input "text" at bounding box center [452, 215] width 137 height 12
type input "Viewing Rentals with Us"
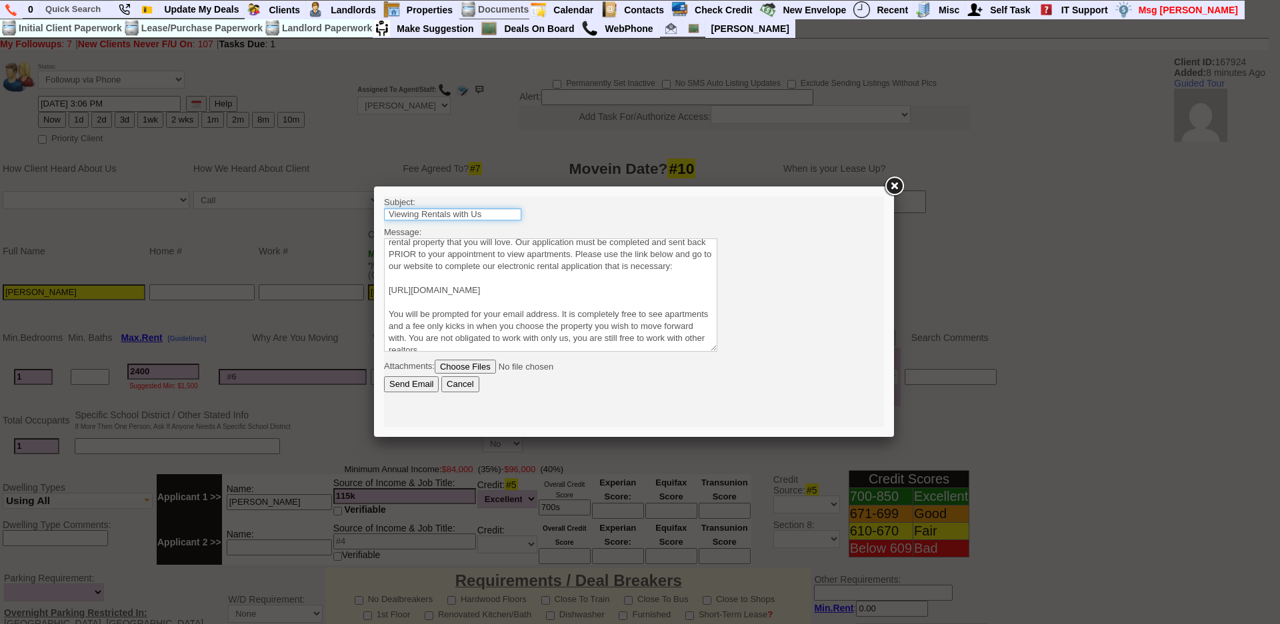
scroll to position [0, 0]
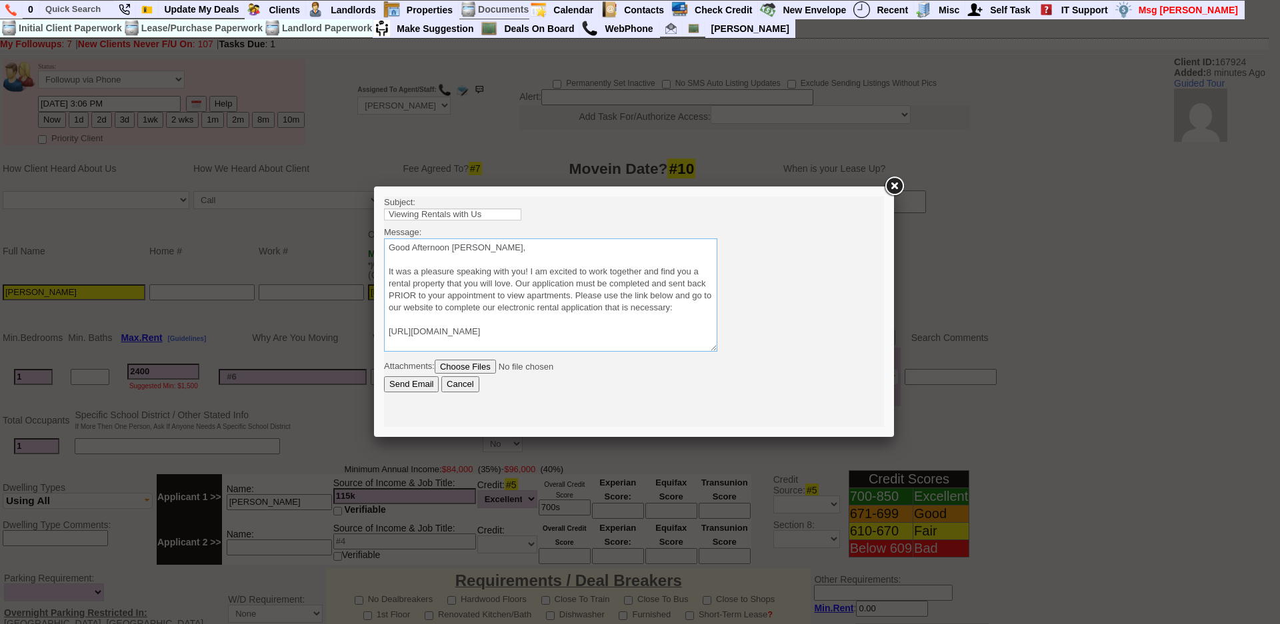
drag, startPoint x: 454, startPoint y: 247, endPoint x: 547, endPoint y: 259, distance: 93.5
click at [547, 259] on textarea "Sincerely, [PERSON_NAME] Licensed Real Estate Salesperson Home Sweet Home Prope…" at bounding box center [550, 295] width 333 height 113
type textarea "Good Afternoon [PERSON_NAME] It was a pleasure speaking with you! I am excited …"
click at [414, 383] on input "Send Email" at bounding box center [411, 385] width 55 height 16
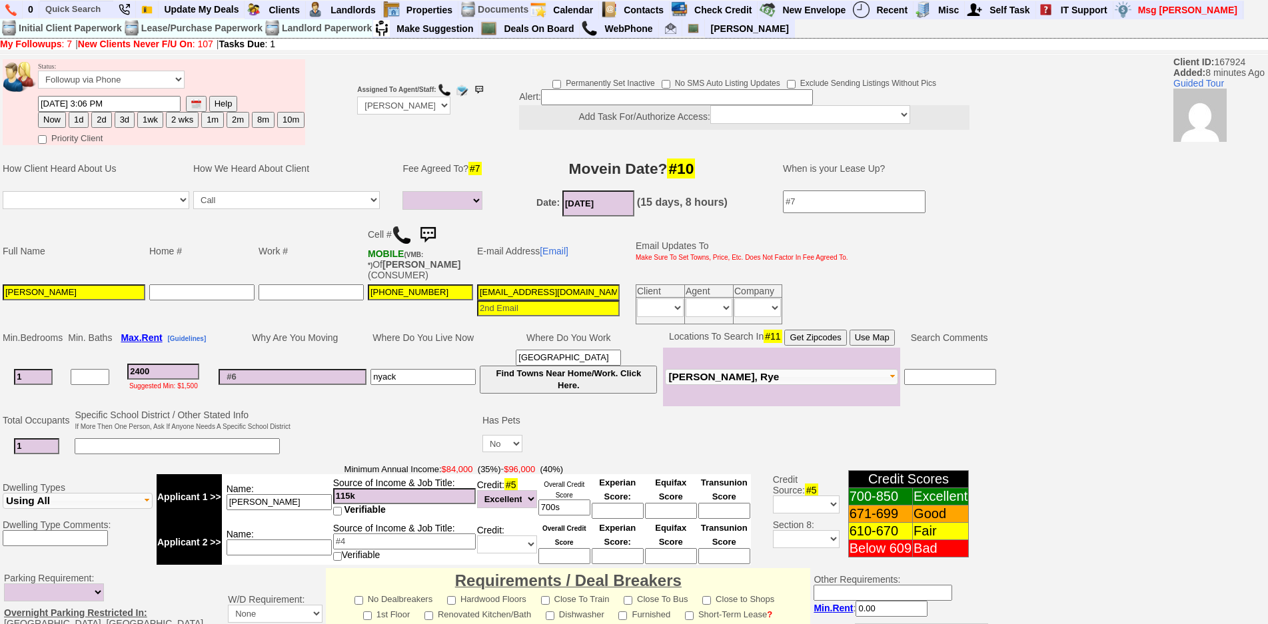
click at [432, 235] on img at bounding box center [428, 235] width 27 height 27
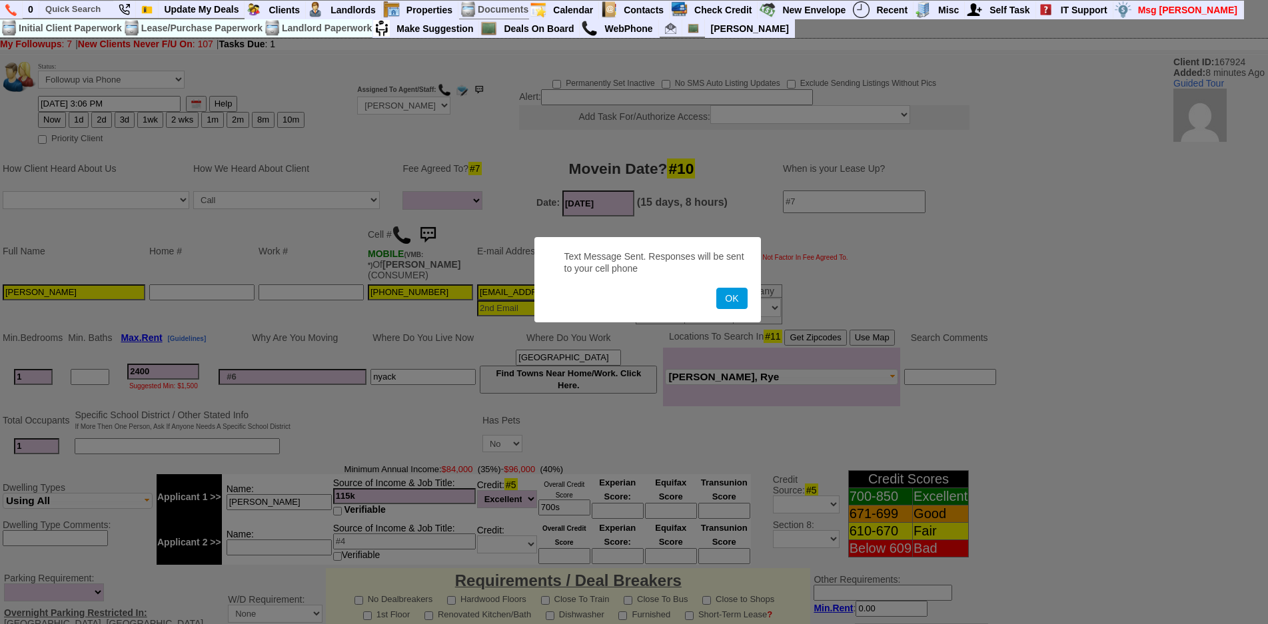
click at [716, 288] on button "OK" at bounding box center [731, 298] width 31 height 21
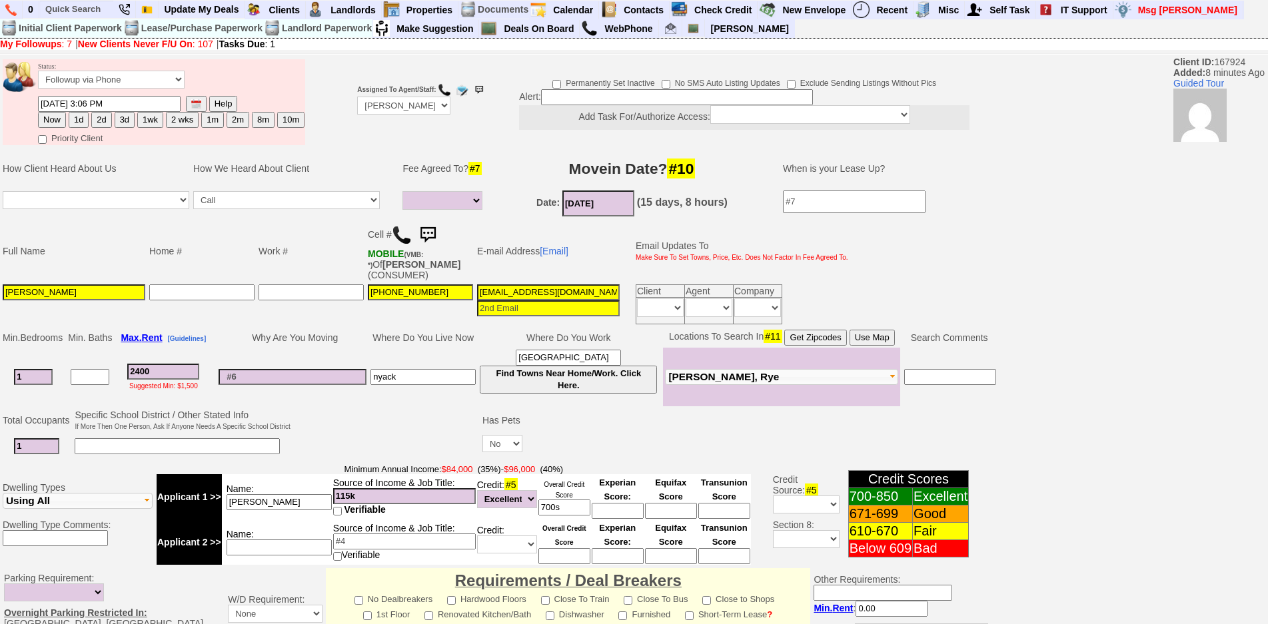
click at [435, 238] on img at bounding box center [428, 235] width 27 height 27
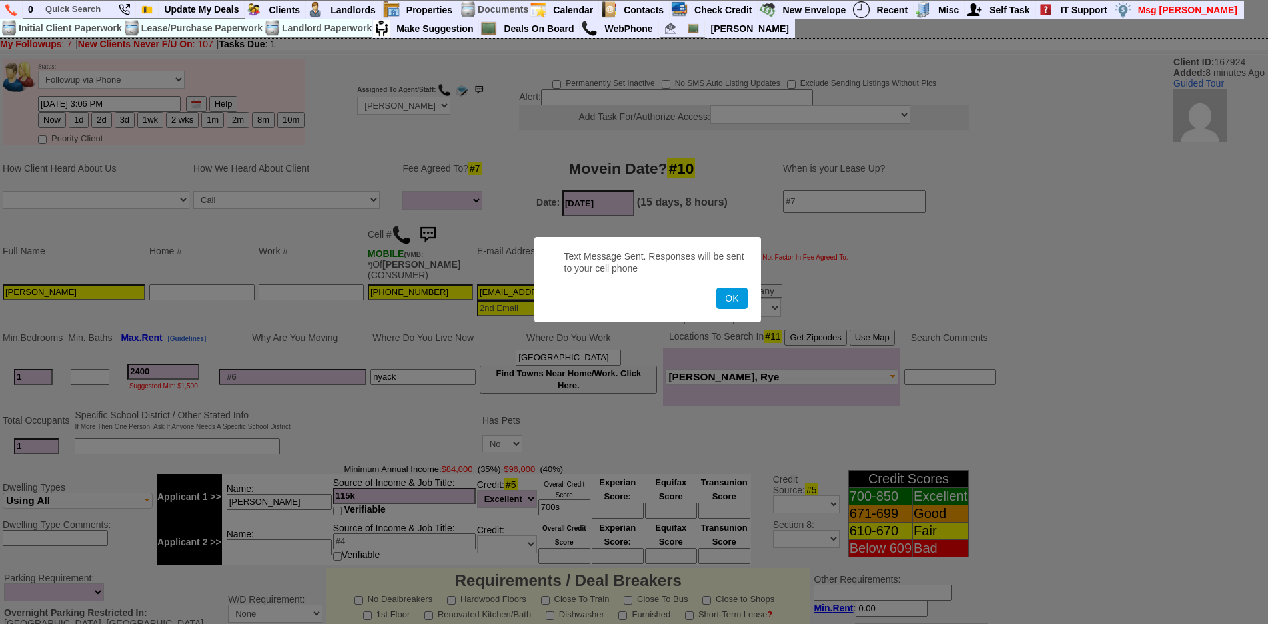
click at [716, 288] on button "OK" at bounding box center [731, 298] width 31 height 21
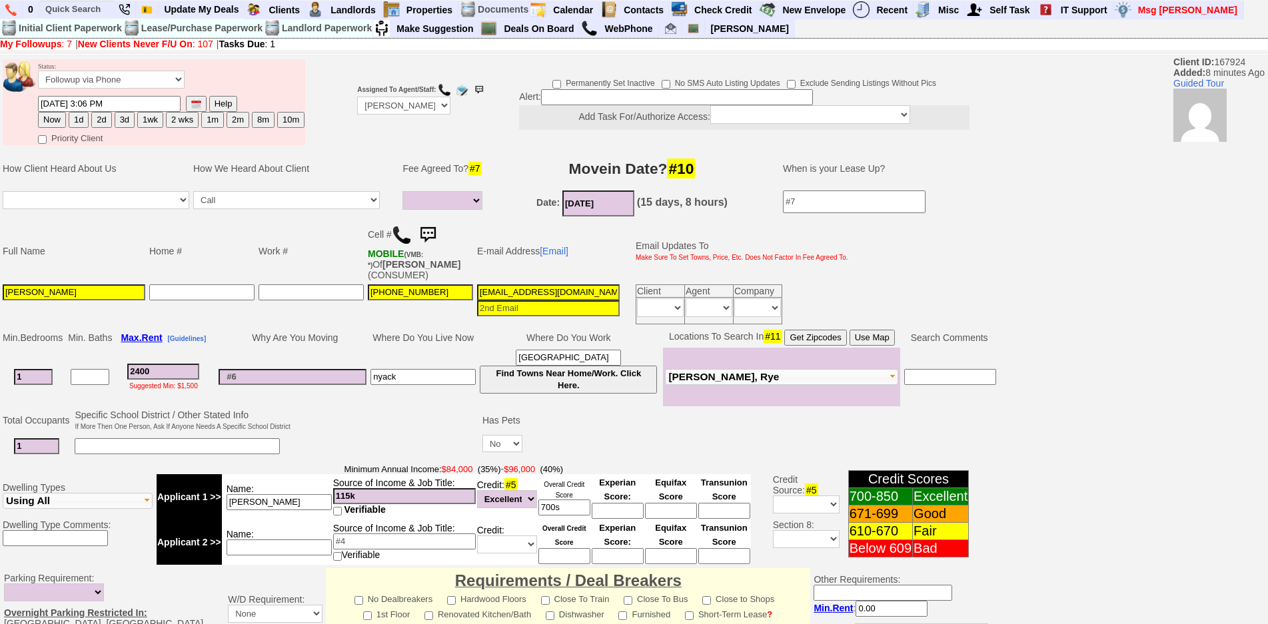
click at [429, 228] on img at bounding box center [428, 235] width 27 height 27
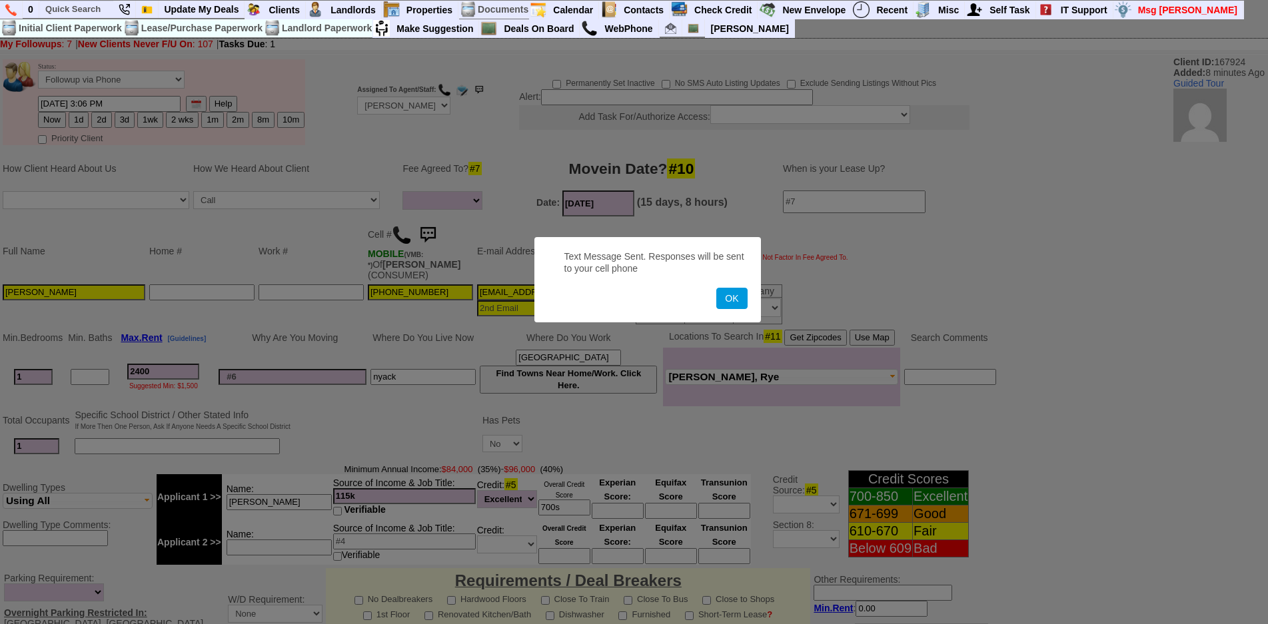
click at [716, 288] on button "OK" at bounding box center [731, 298] width 31 height 21
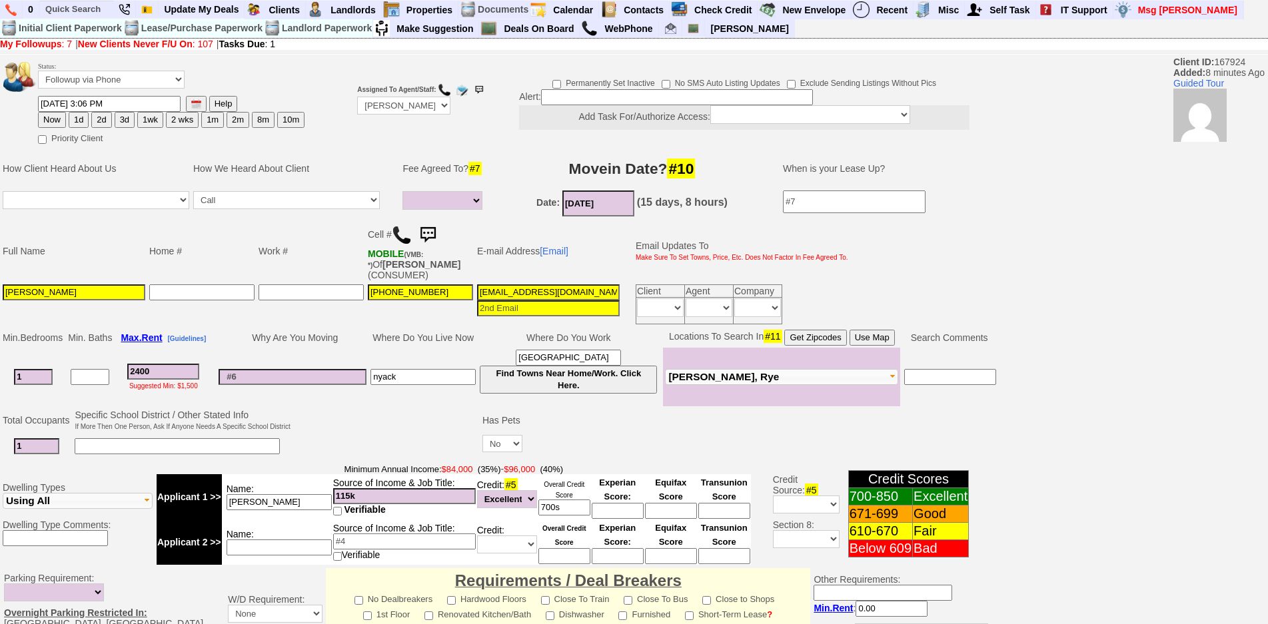
click at [430, 240] on img at bounding box center [428, 235] width 27 height 27
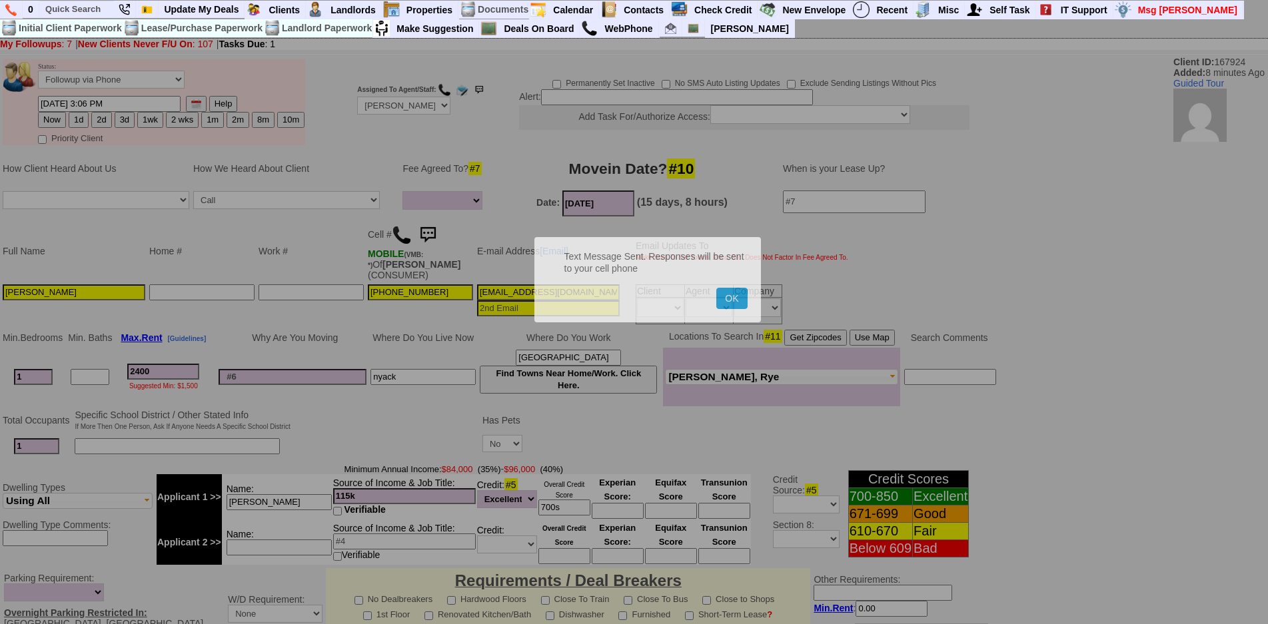
click at [716, 288] on button "OK" at bounding box center [731, 298] width 31 height 21
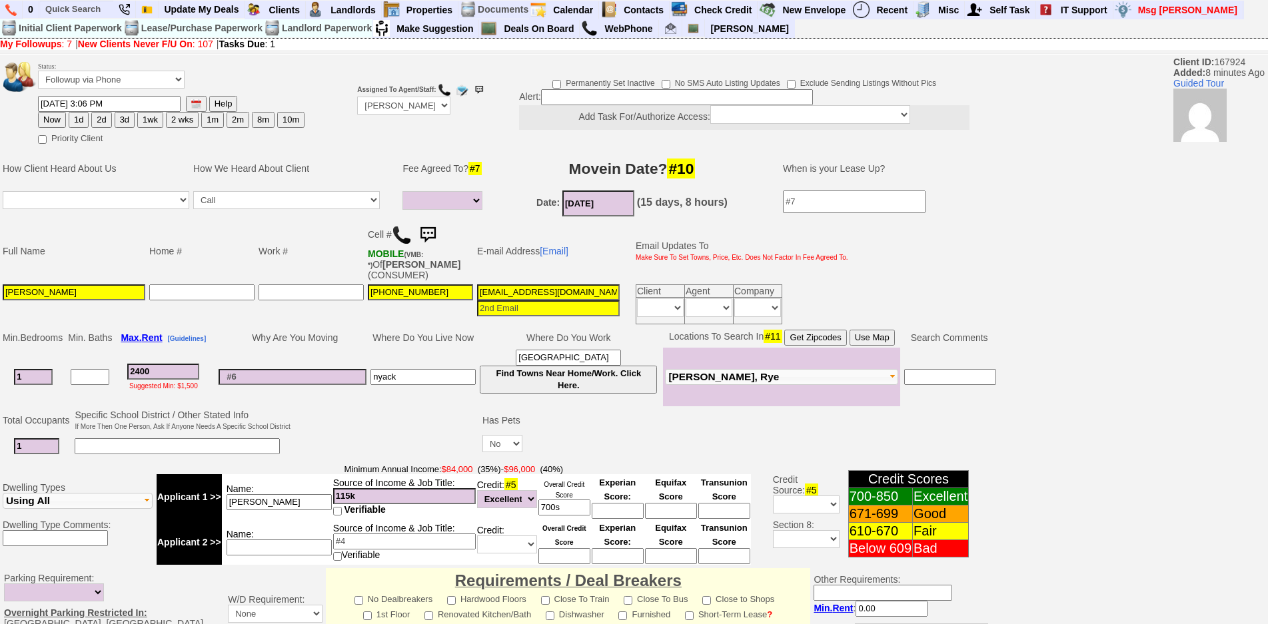
click at [430, 230] on img at bounding box center [428, 235] width 27 height 27
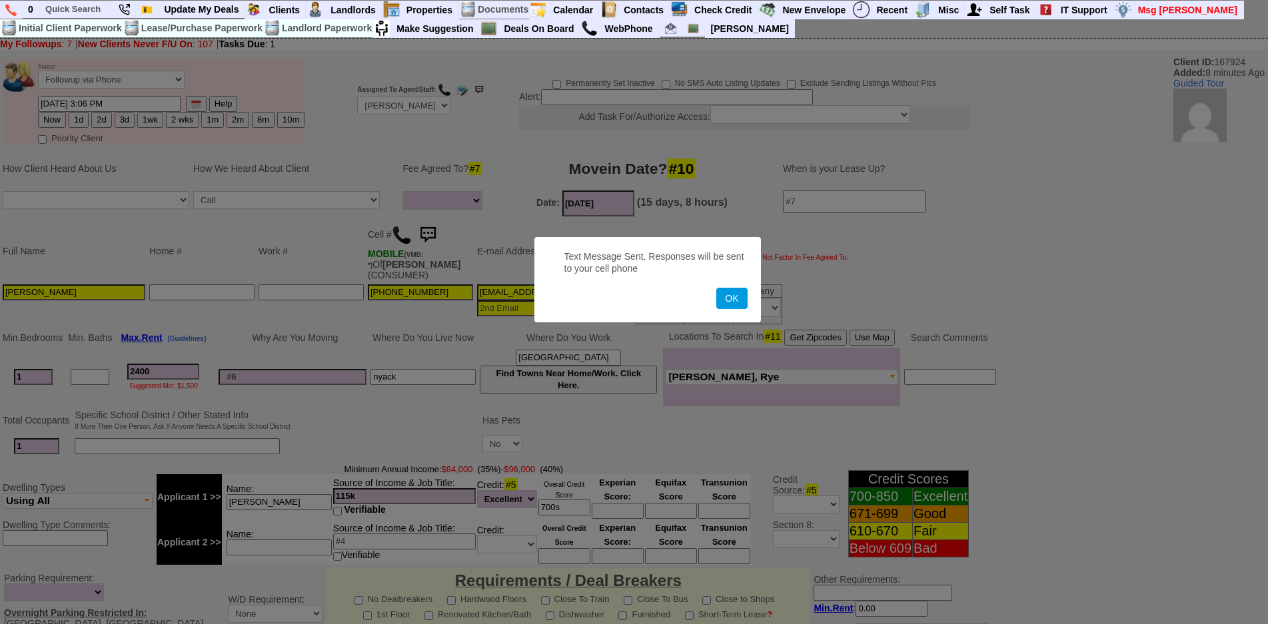
click at [716, 288] on button "OK" at bounding box center [731, 298] width 31 height 21
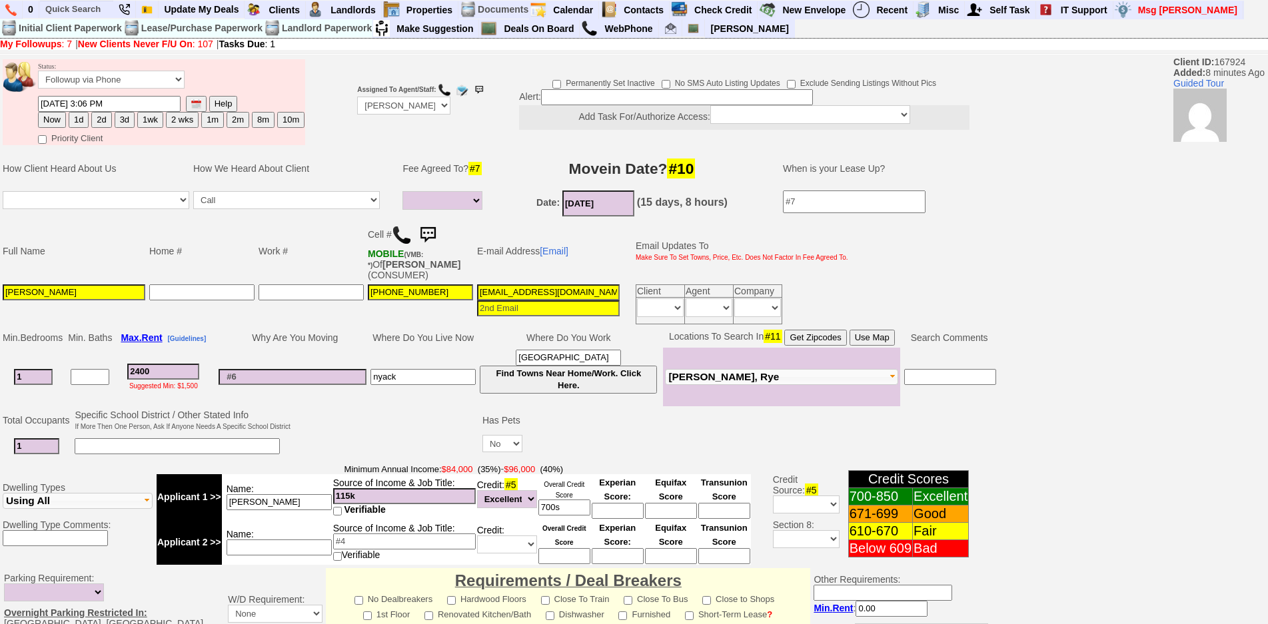
click at [519, 169] on h3 "Movein Date? #10" at bounding box center [632, 169] width 271 height 24
click at [431, 233] on img at bounding box center [428, 235] width 27 height 27
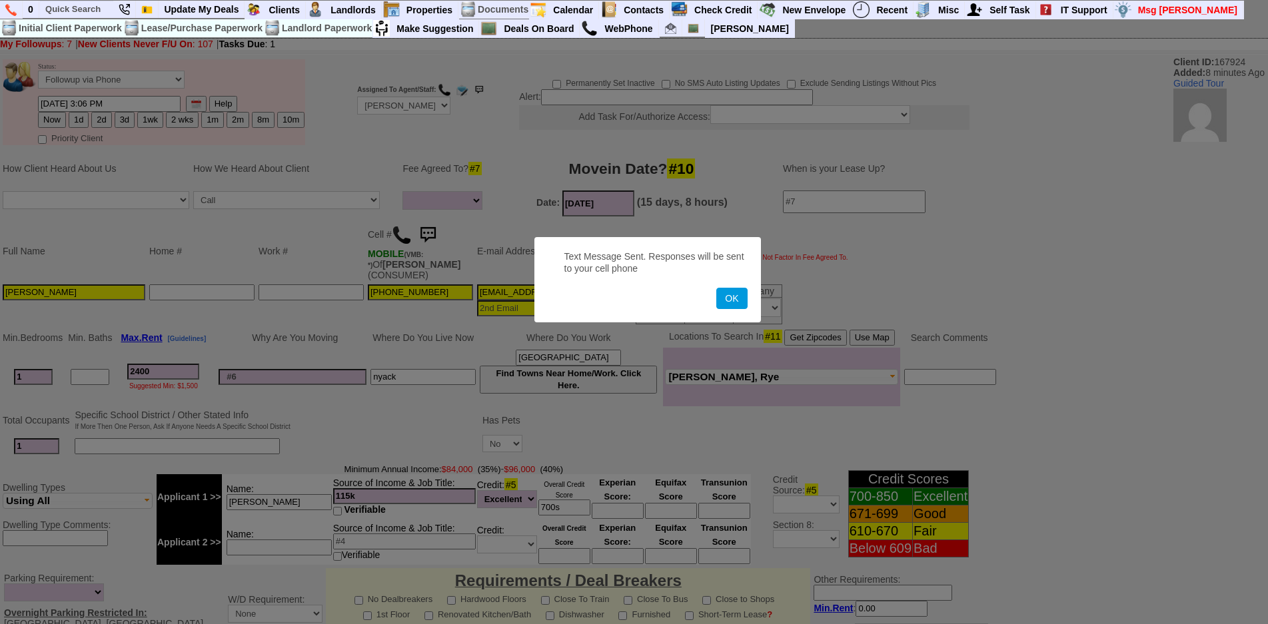
click at [716, 288] on button "OK" at bounding box center [731, 298] width 31 height 21
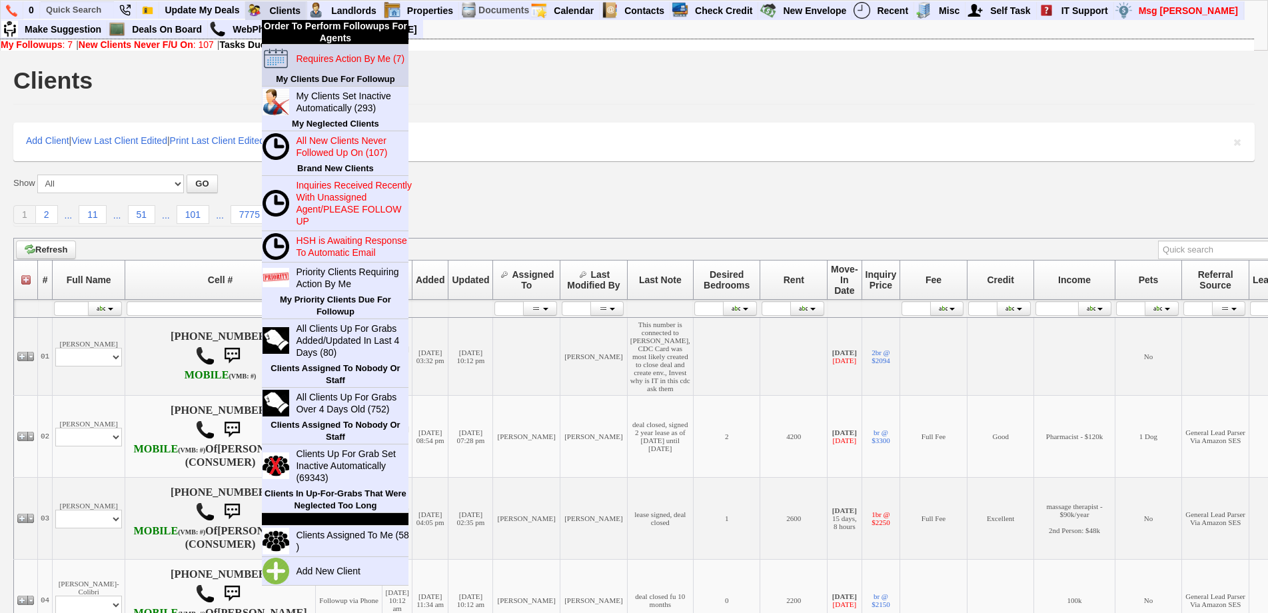
click at [314, 60] on blink "Requires Action By Me (7)" at bounding box center [350, 58] width 109 height 11
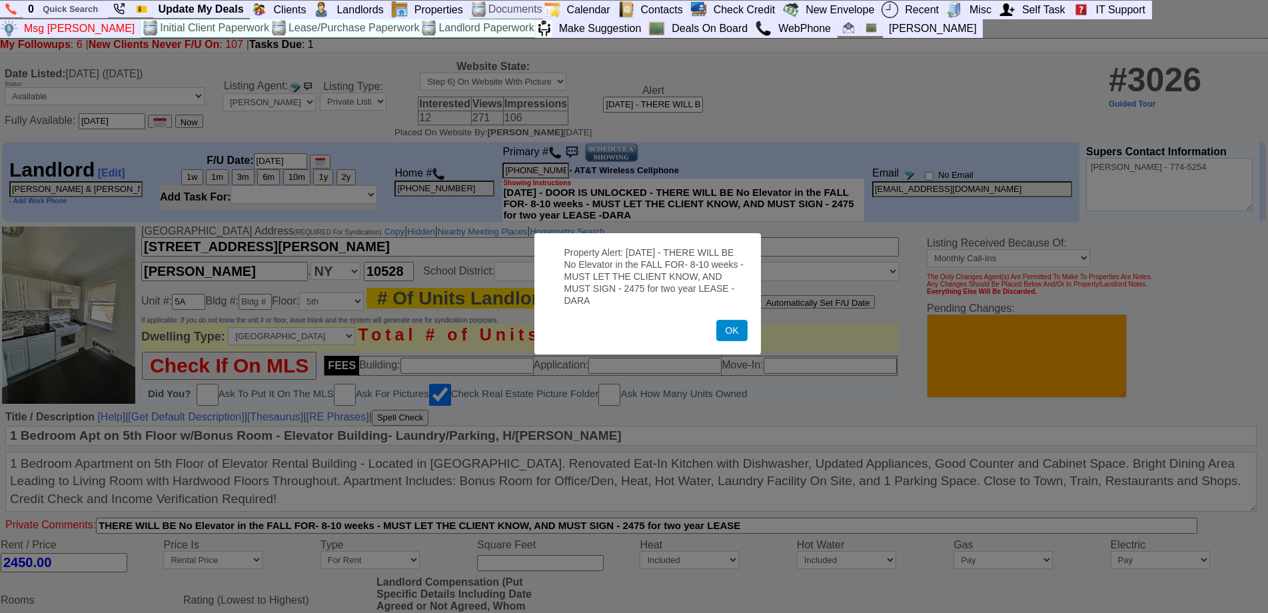
click at [727, 337] on button "OK" at bounding box center [731, 330] width 31 height 21
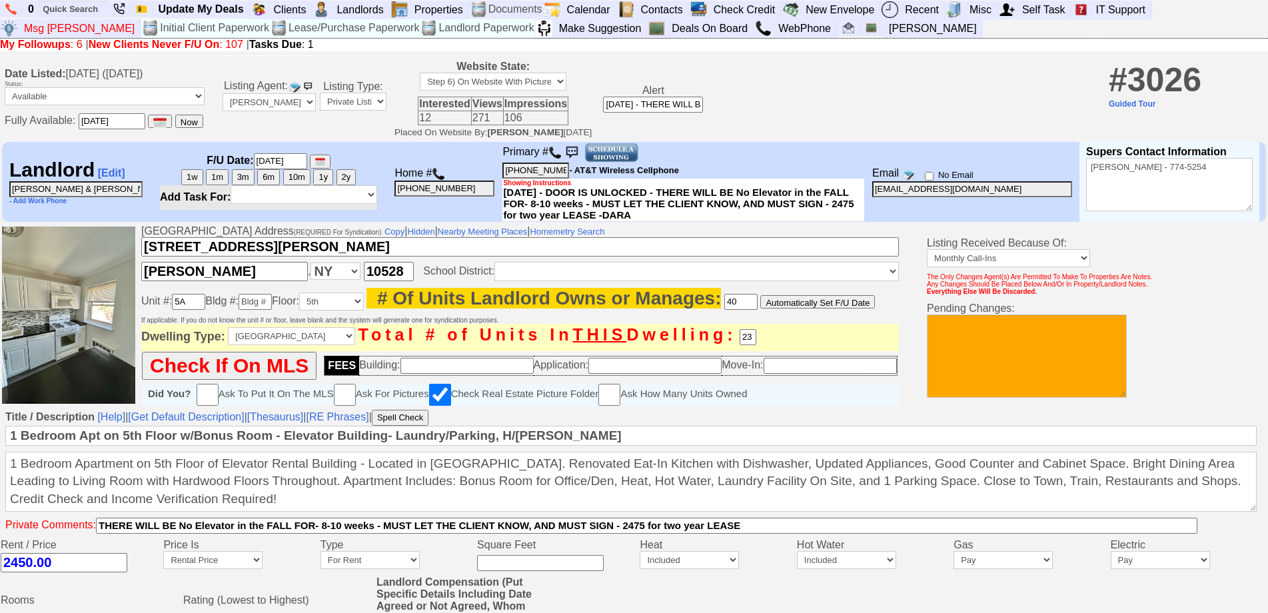
click at [561, 157] on img at bounding box center [555, 152] width 13 height 13
click at [602, 151] on img at bounding box center [611, 153] width 55 height 20
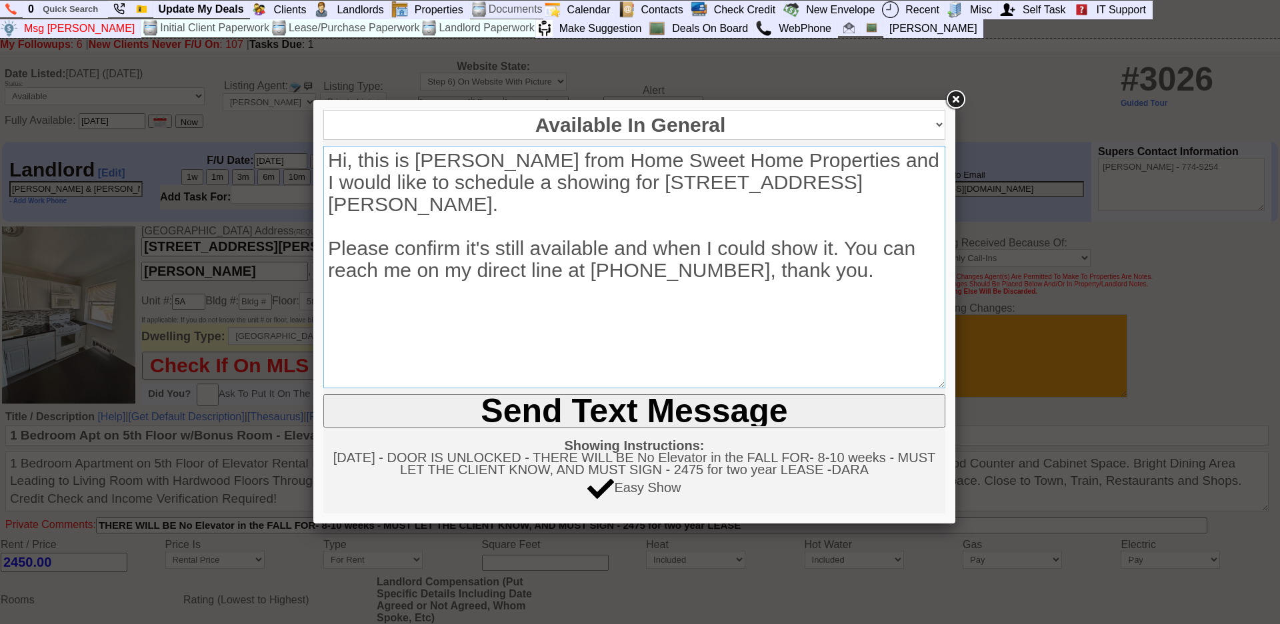
click at [850, 185] on textarea "Hi, this is [PERSON_NAME] from Home Sweet Home Properties and I would like to s…" at bounding box center [634, 267] width 622 height 243
drag, startPoint x: 734, startPoint y: 174, endPoint x: 671, endPoint y: 185, distance: 63.7
drag, startPoint x: 671, startPoint y: 185, endPoint x: 661, endPoint y: 300, distance: 115.1
type textarea "Hi, this is [PERSON_NAME] from Home Sweet Home Properties and I would like to s…"
drag, startPoint x: 661, startPoint y: 300, endPoint x: 624, endPoint y: 411, distance: 116.5
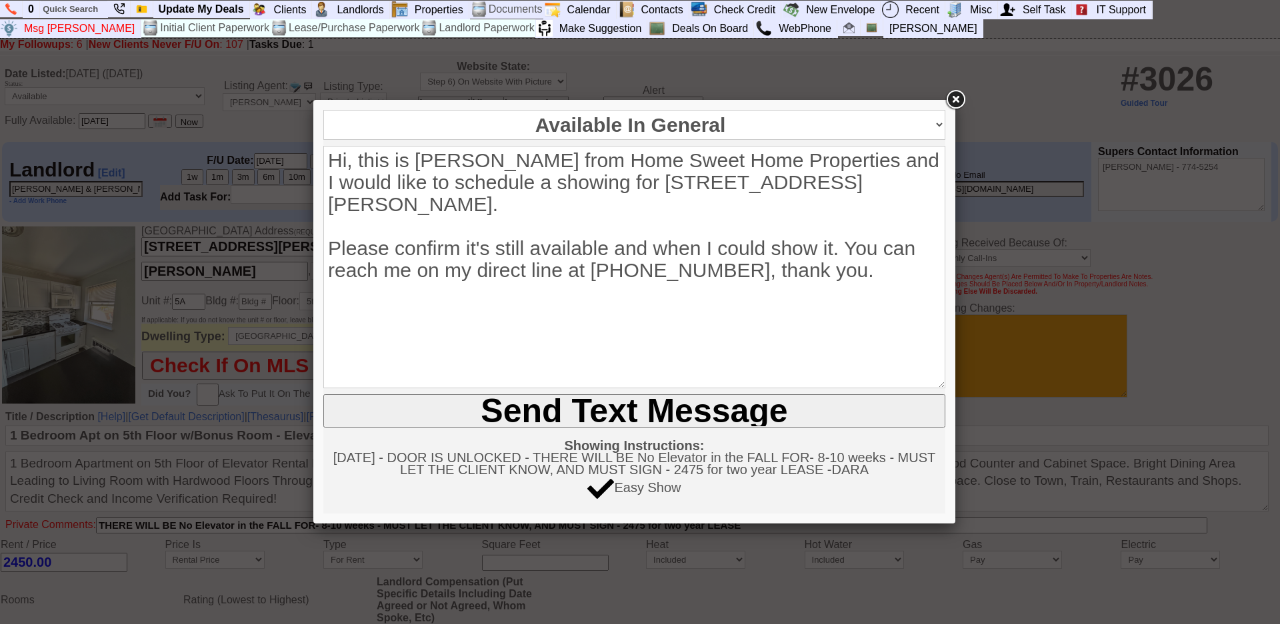
click at [624, 411] on input "Send Text Message" at bounding box center [634, 411] width 622 height 33
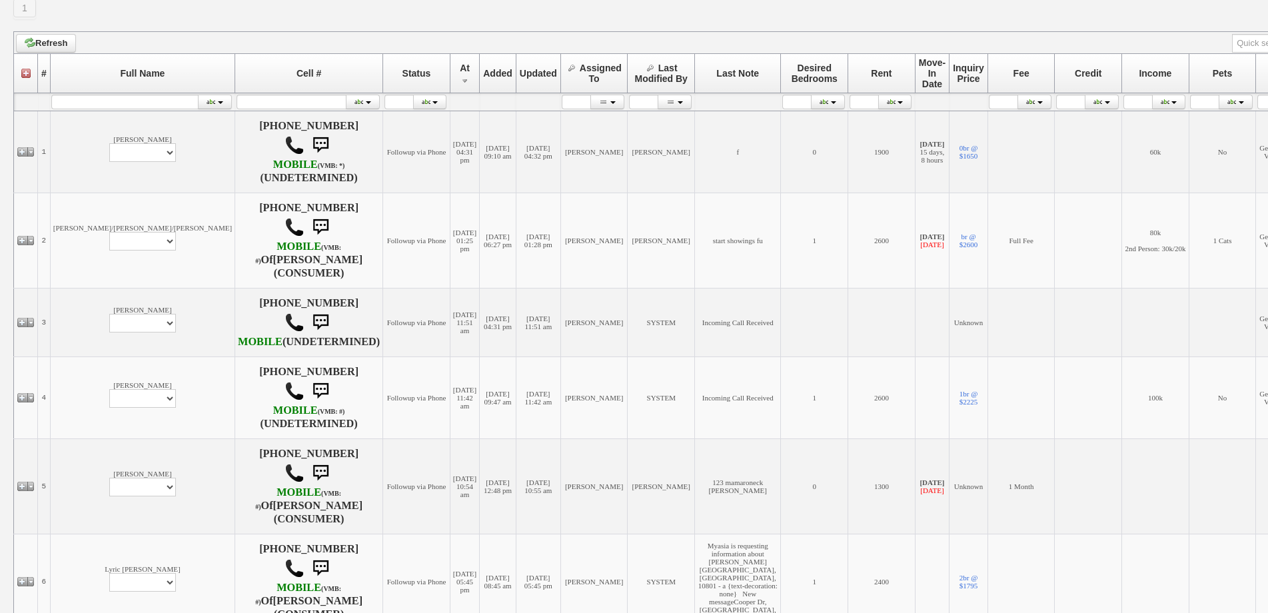
scroll to position [44, 0]
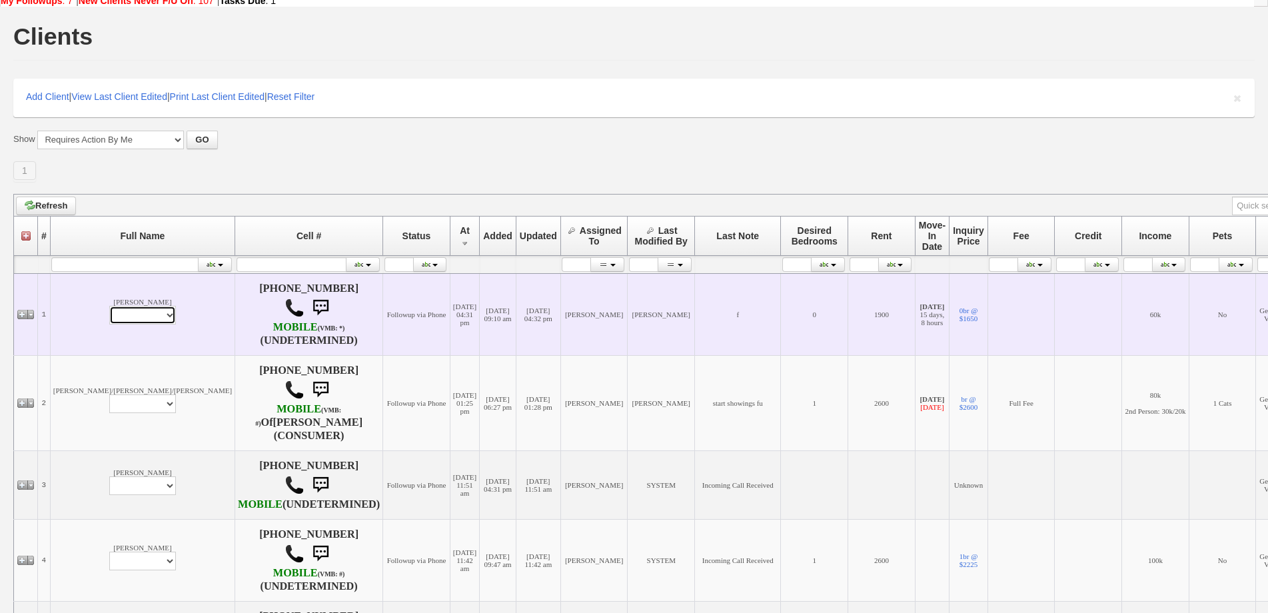
click at [109, 322] on select "Profile Edit Print Email Externally (Will Not Be Tracked In CRM) Closed Deals" at bounding box center [142, 315] width 67 height 19
select select "ChangeURL,/crm/custom/edit_client_form.php?redirect=%2Fcrm%2Fclients.php&id=167…"
click at [109, 311] on select "Profile Edit Print Email Externally (Will Not Be Tracked In CRM) Closed Deals" at bounding box center [142, 315] width 67 height 19
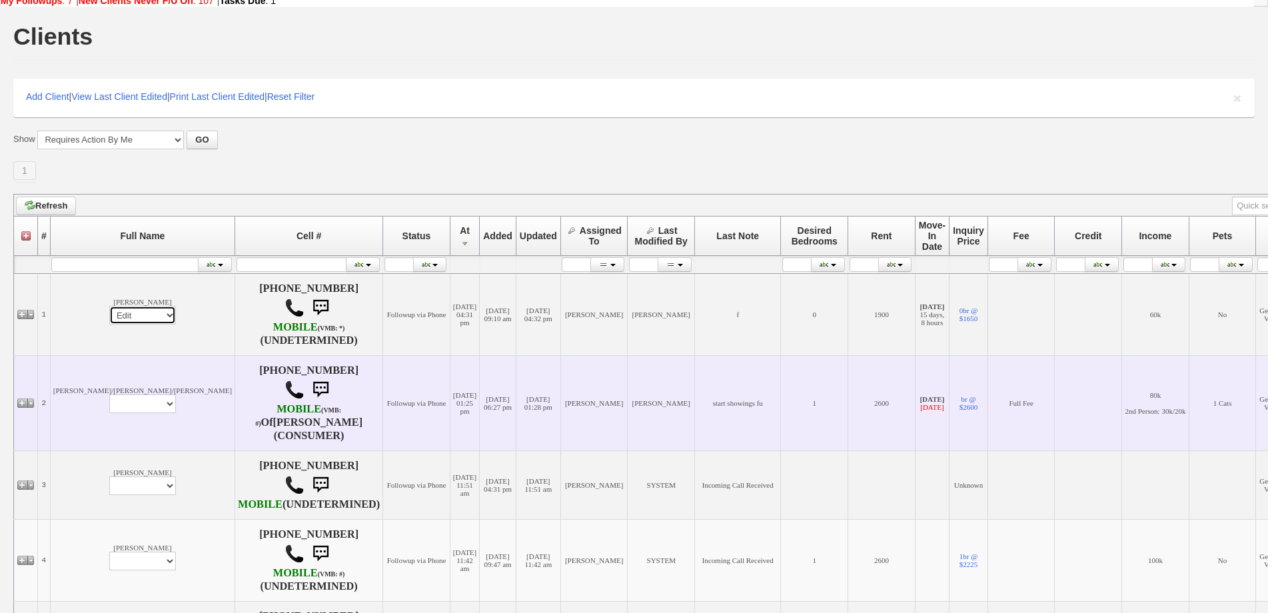
select select
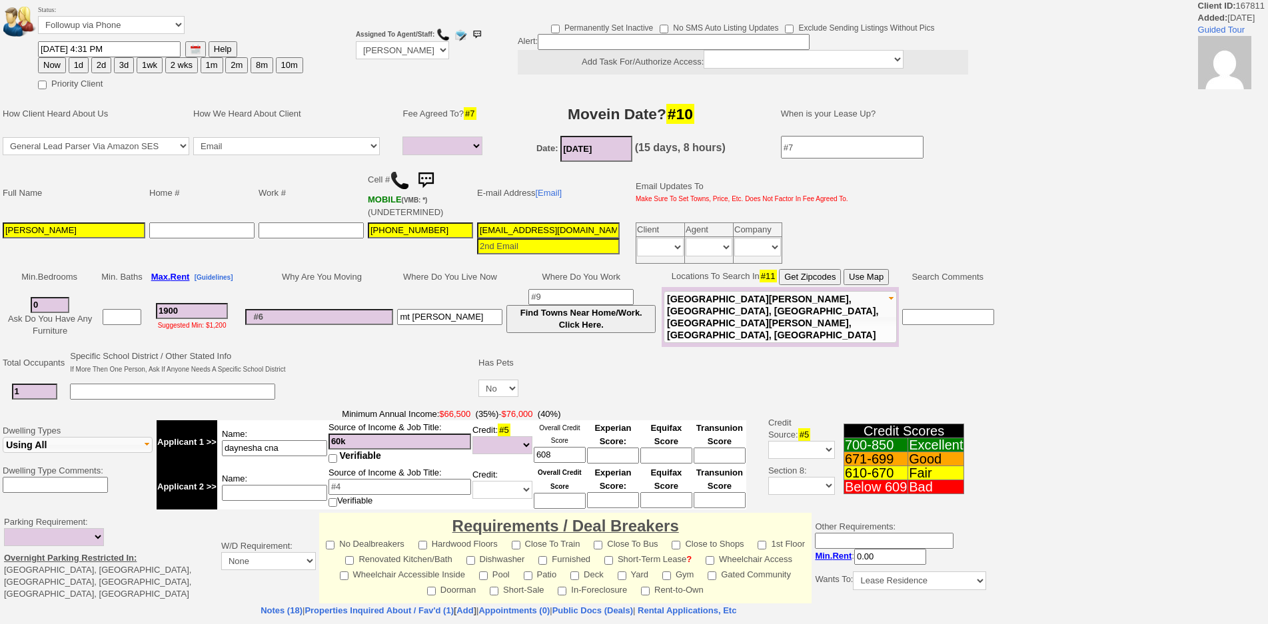
select select
drag, startPoint x: 0, startPoint y: 0, endPoint x: 95, endPoint y: 27, distance: 99.1
click at [95, 29] on td "Status: Followup via Phone Followup via Email Followup When Section 8 Property …" at bounding box center [170, 22] width 267 height 38
click at [95, 27] on select "Followup via Phone Followup via Email Followup When Section 8 Property Found De…" at bounding box center [111, 25] width 147 height 18
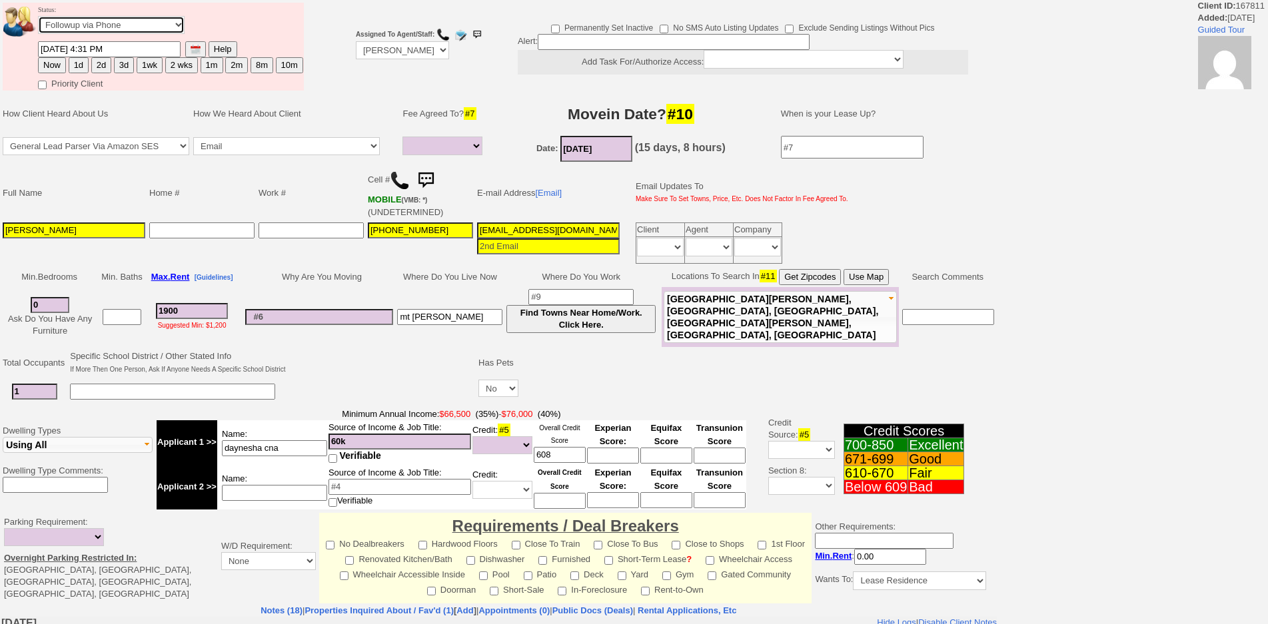
select select "Inactive"
click at [38, 16] on select "Followup via Phone Followup via Email Followup When Section 8 Property Found De…" at bounding box center [111, 25] width 147 height 18
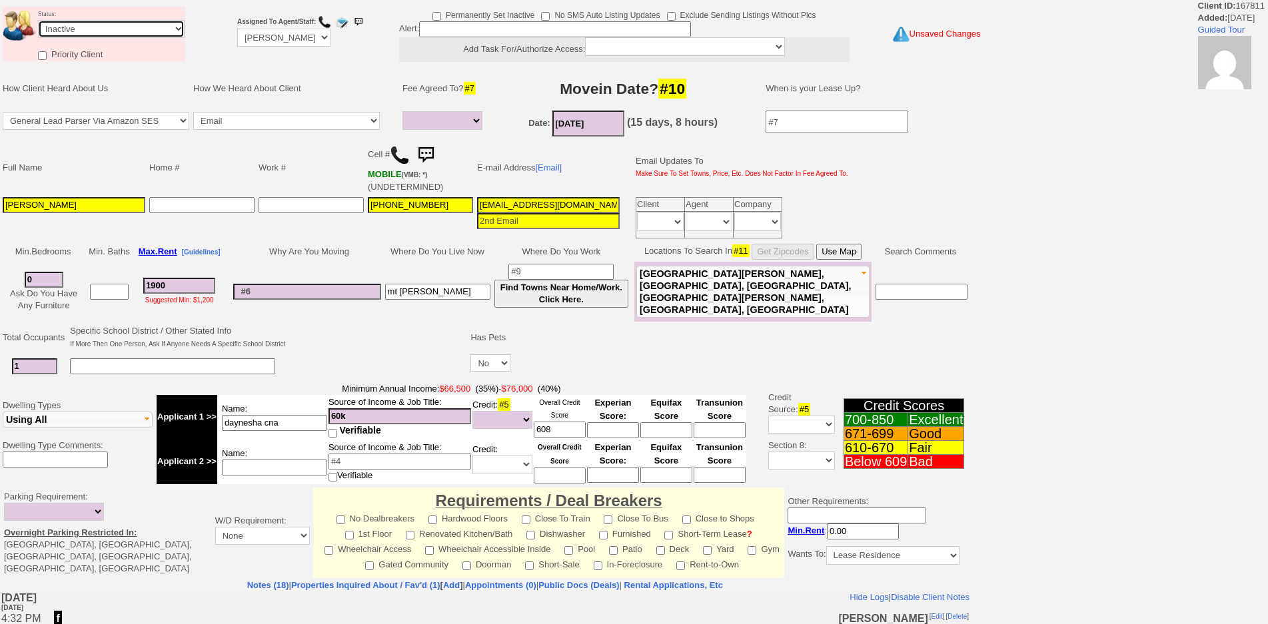
scroll to position [288, 0]
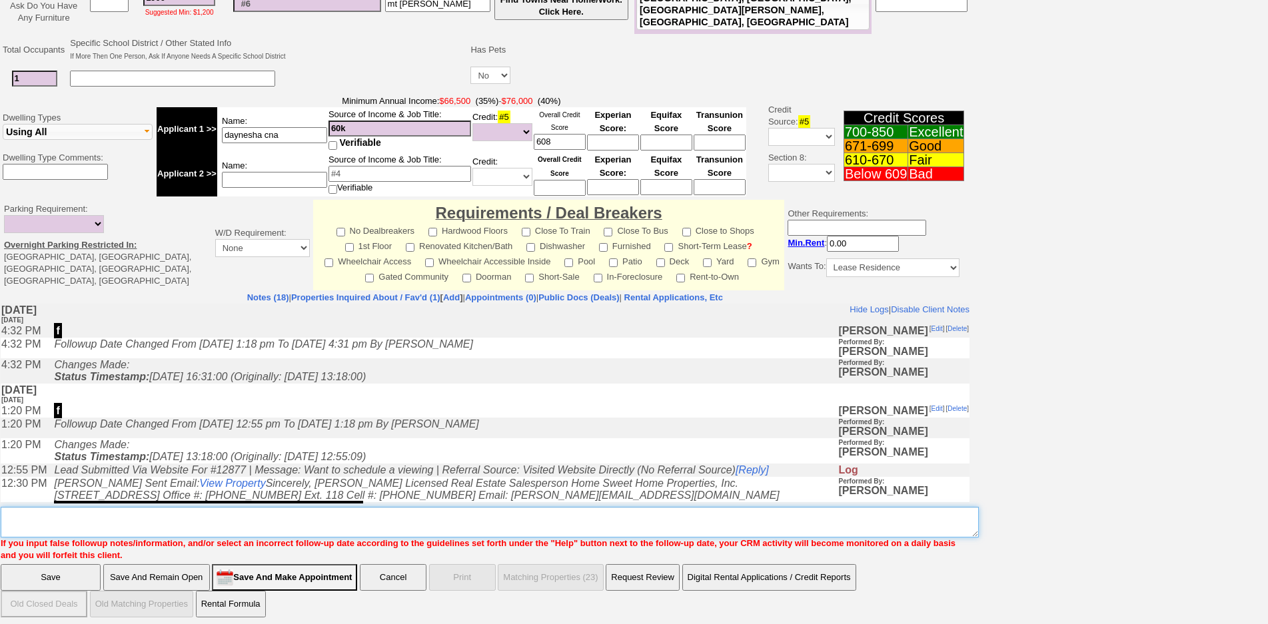
click at [545, 509] on textarea "Insert New Note Here" at bounding box center [490, 522] width 978 height 31
type textarea "ia"
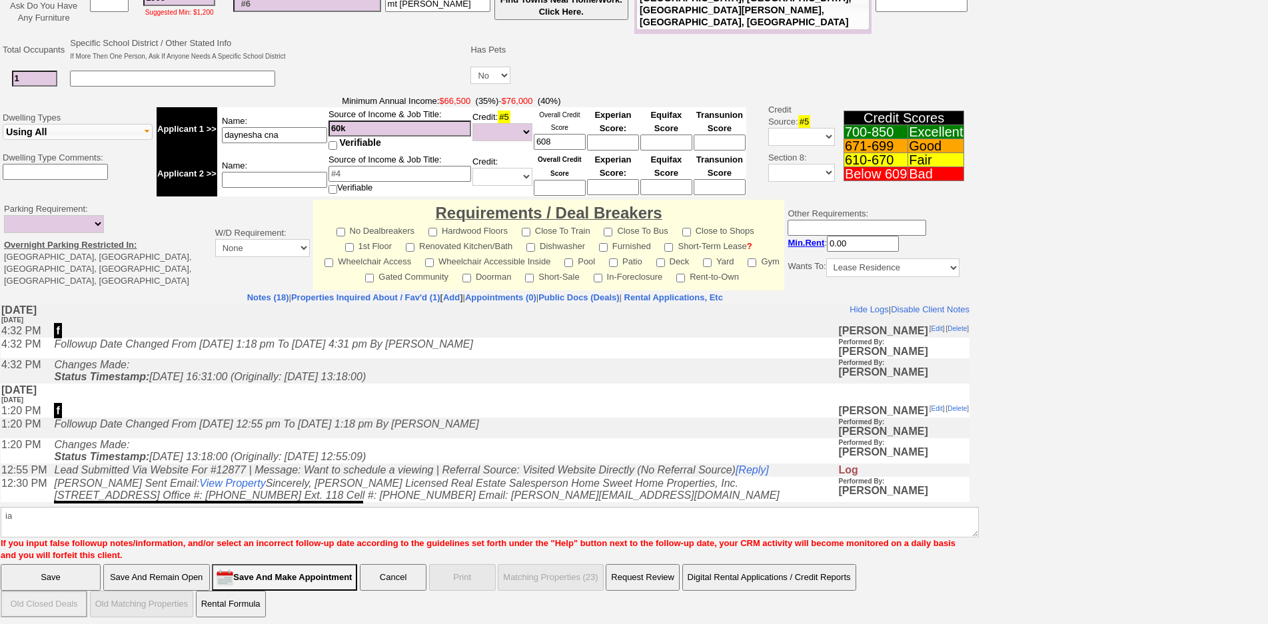
click input "Save" at bounding box center [51, 578] width 100 height 27
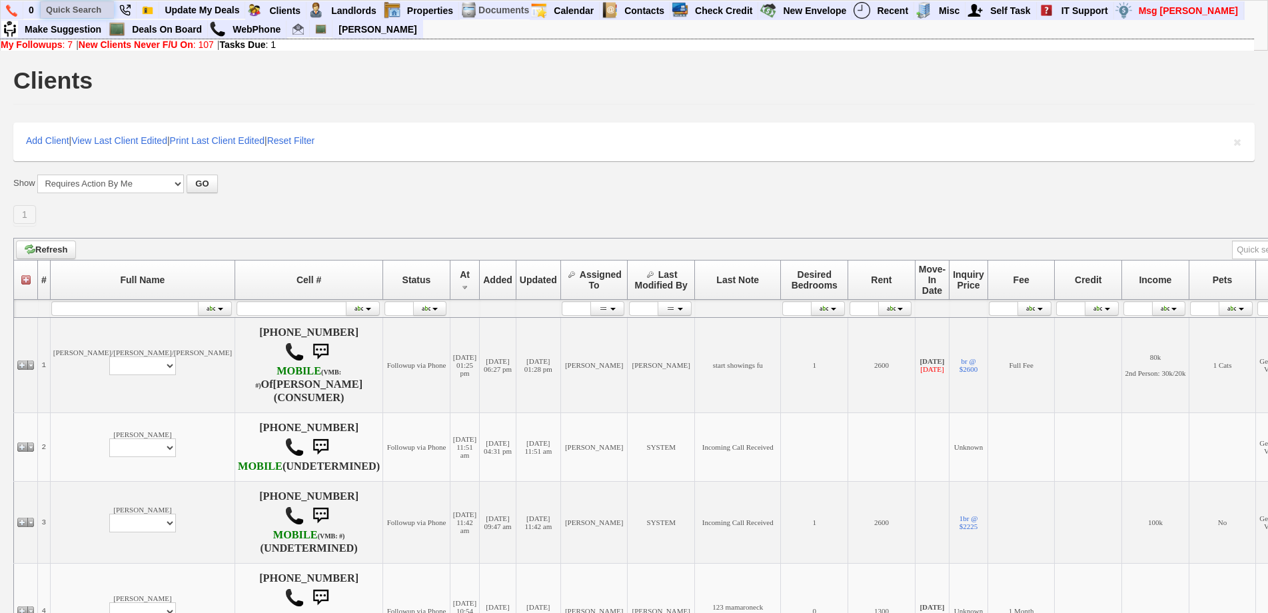
click at [72, 13] on input "text" at bounding box center [77, 9] width 73 height 17
type input "123 mamaroneck"
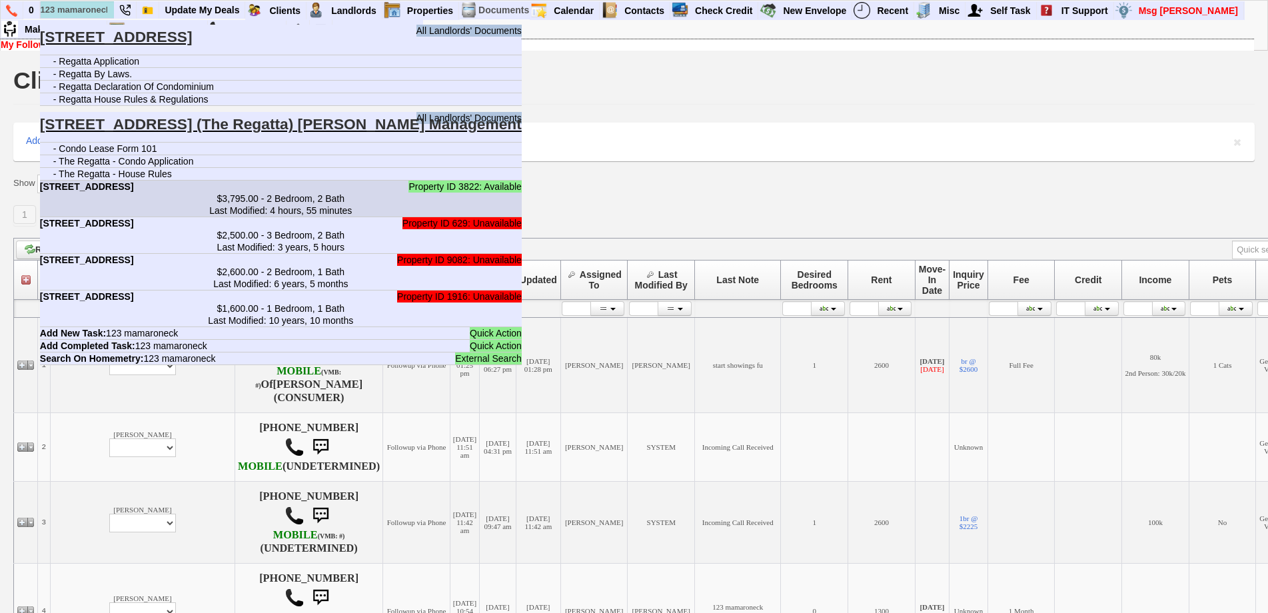
click at [134, 189] on b "[STREET_ADDRESS]" at bounding box center [87, 186] width 94 height 11
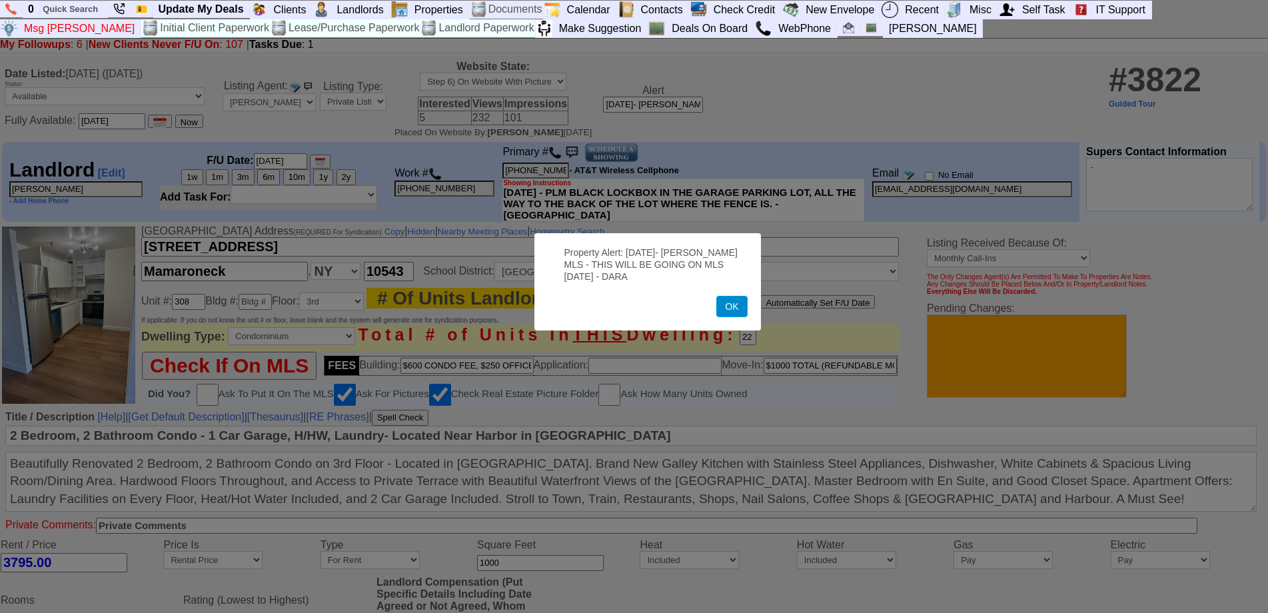
click at [730, 304] on button "OK" at bounding box center [731, 306] width 31 height 21
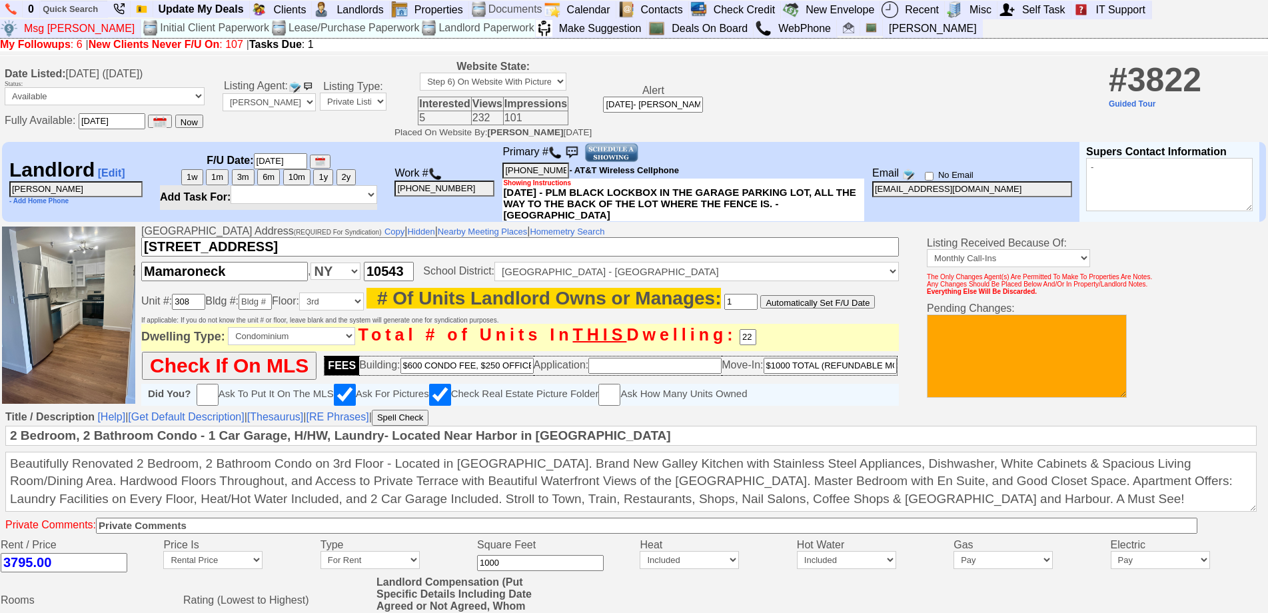
click at [561, 157] on img at bounding box center [555, 152] width 13 height 13
click at [11, 10] on img at bounding box center [10, 9] width 11 height 12
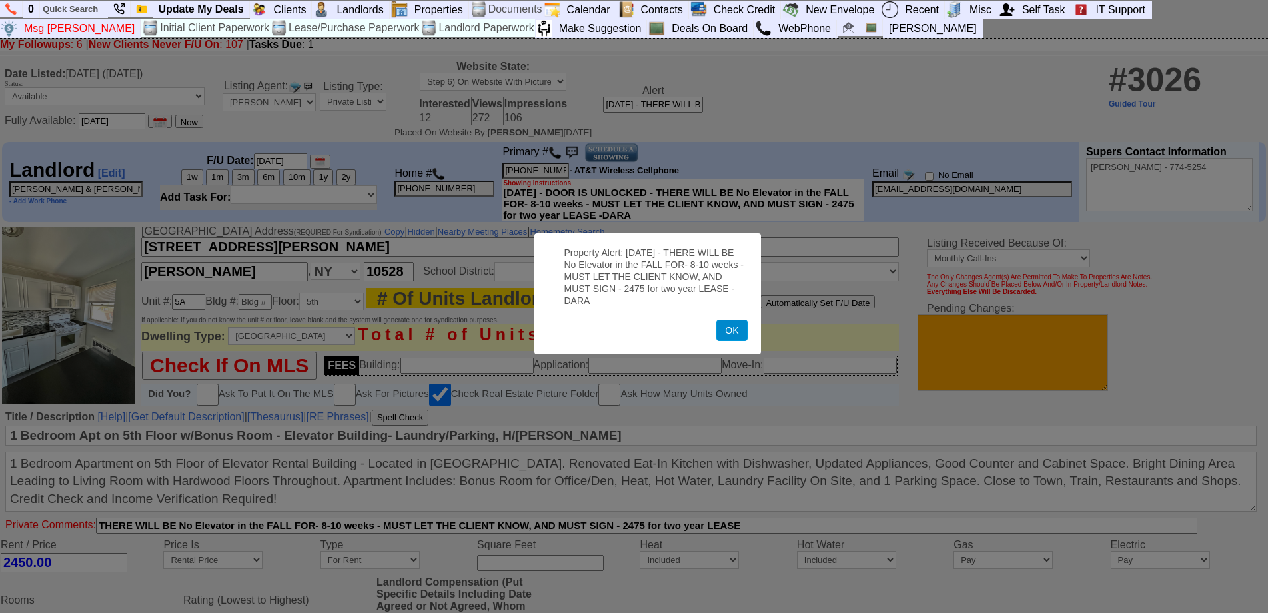
click at [733, 329] on button "OK" at bounding box center [731, 330] width 31 height 21
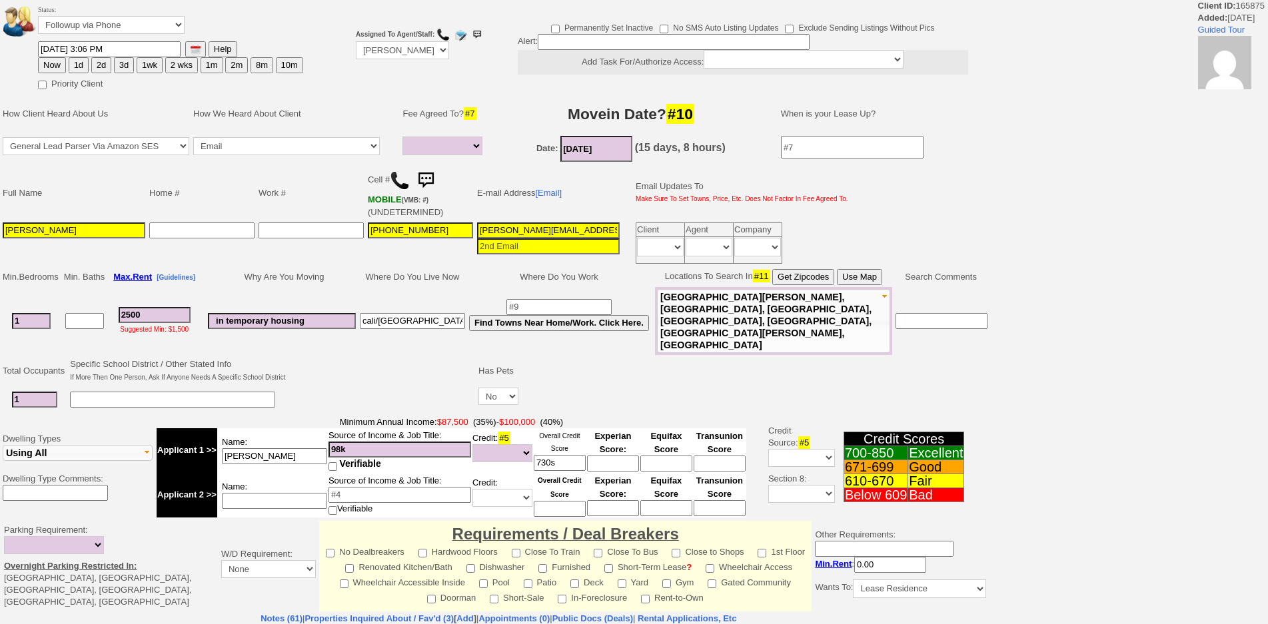
select select
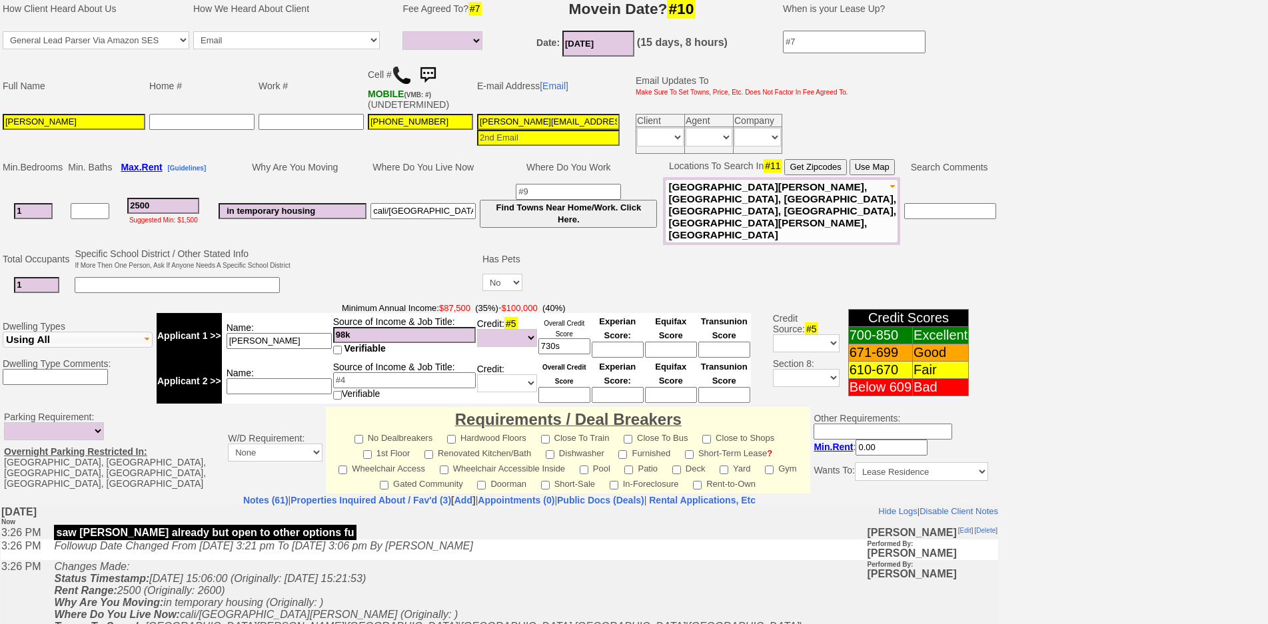
scroll to position [354, 0]
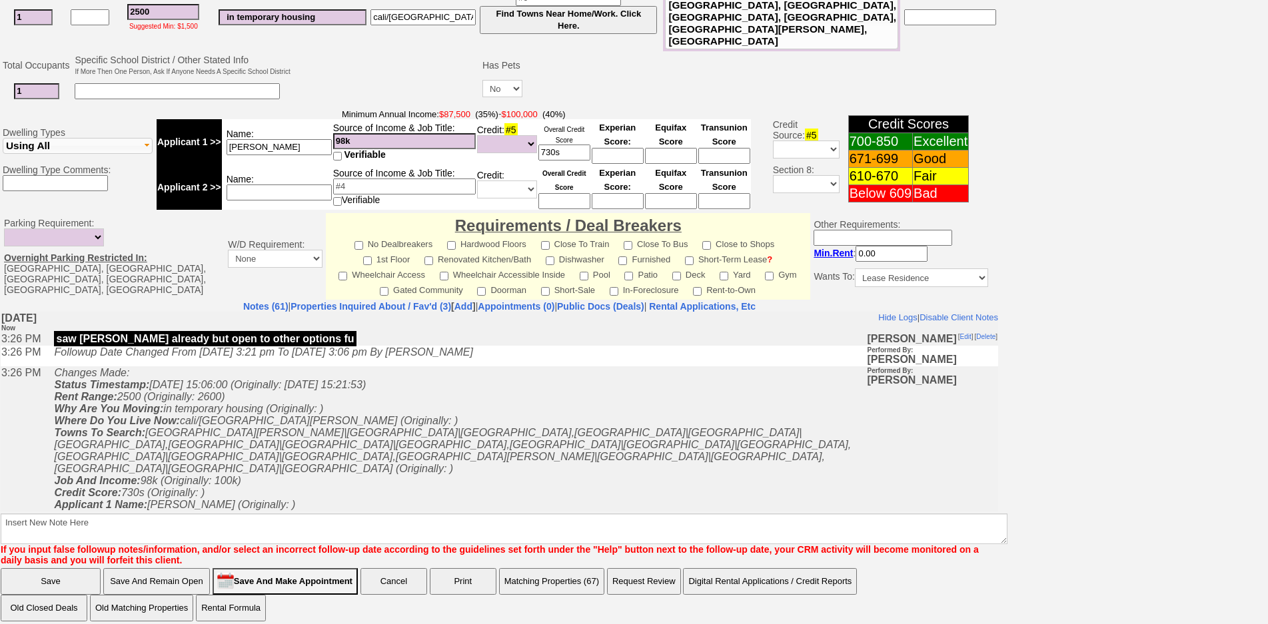
click at [309, 461] on td "Changes Made: Status Timestamp: 2025-09-16 15:06:00 (Originally: 2025-09-15 15:…" at bounding box center [456, 438] width 819 height 145
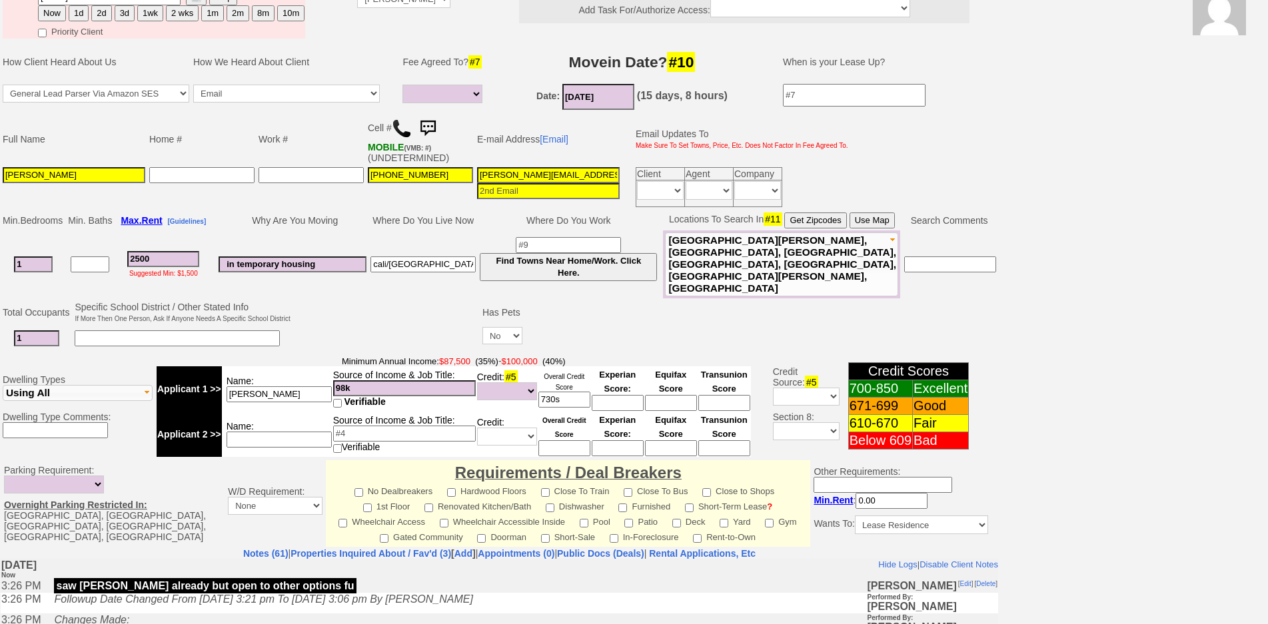
scroll to position [0, 0]
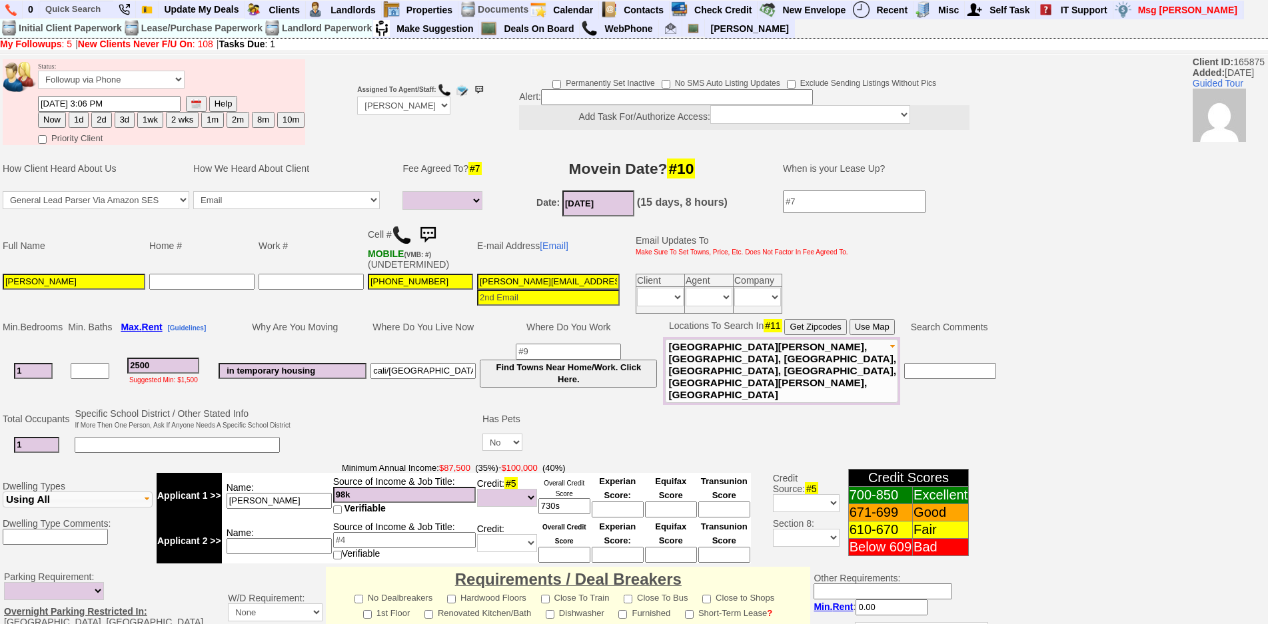
click at [434, 235] on img at bounding box center [428, 235] width 27 height 27
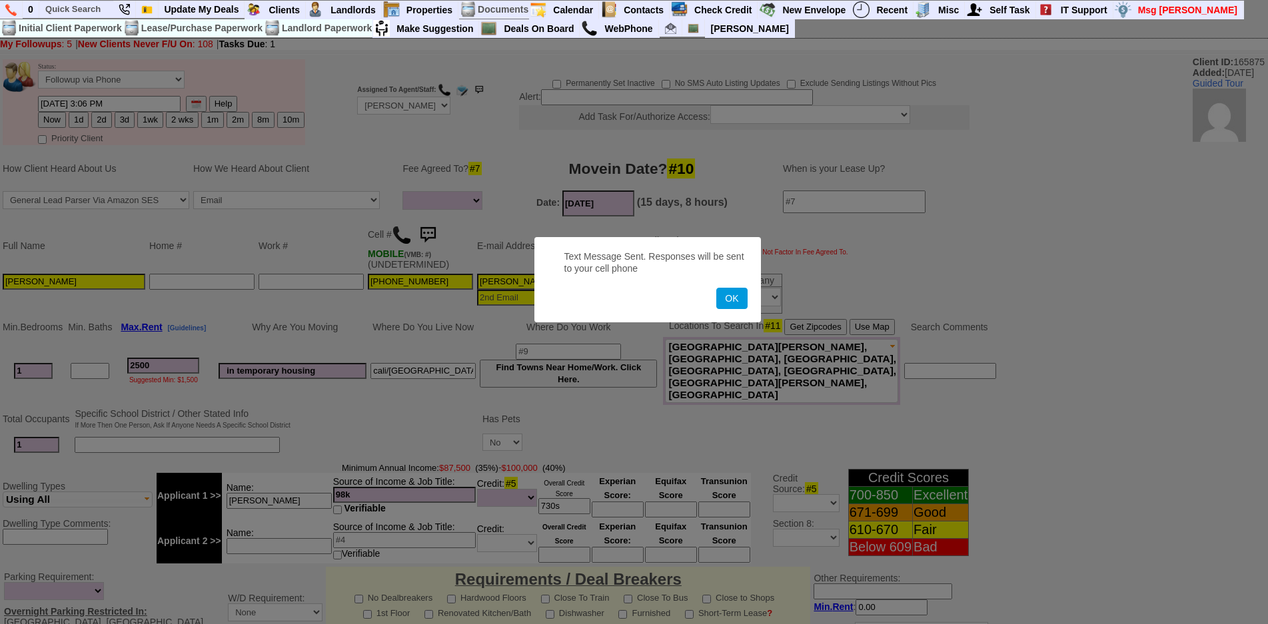
click at [716, 288] on button "OK" at bounding box center [731, 298] width 31 height 21
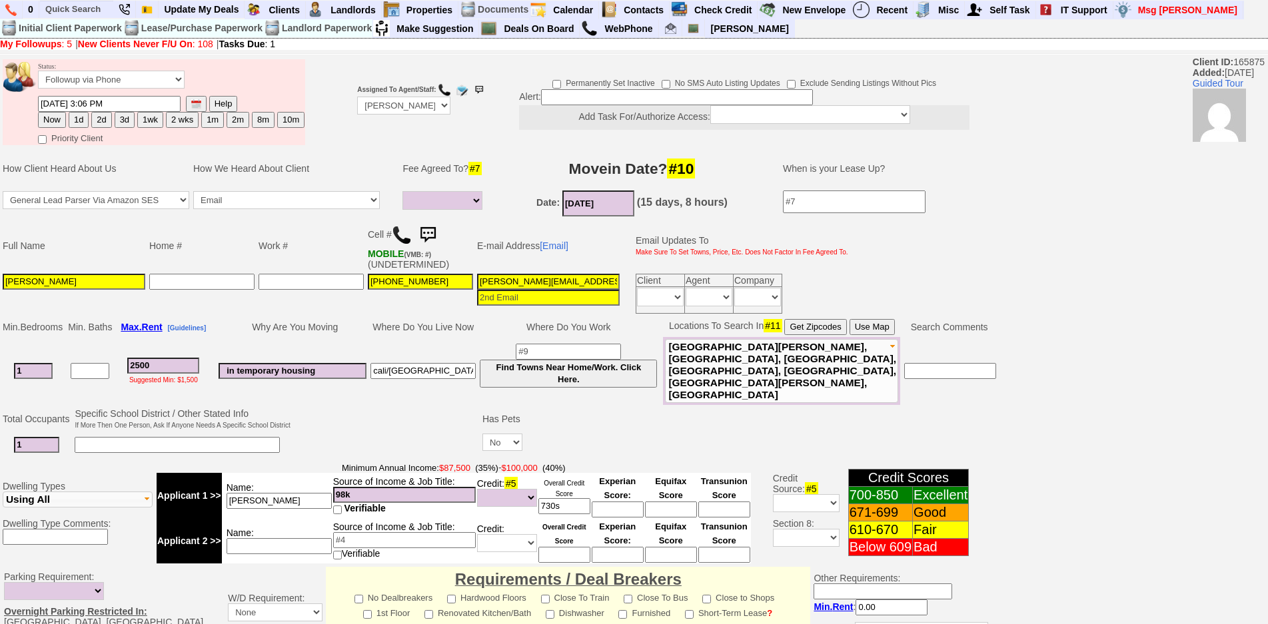
click at [436, 241] on img at bounding box center [428, 235] width 27 height 27
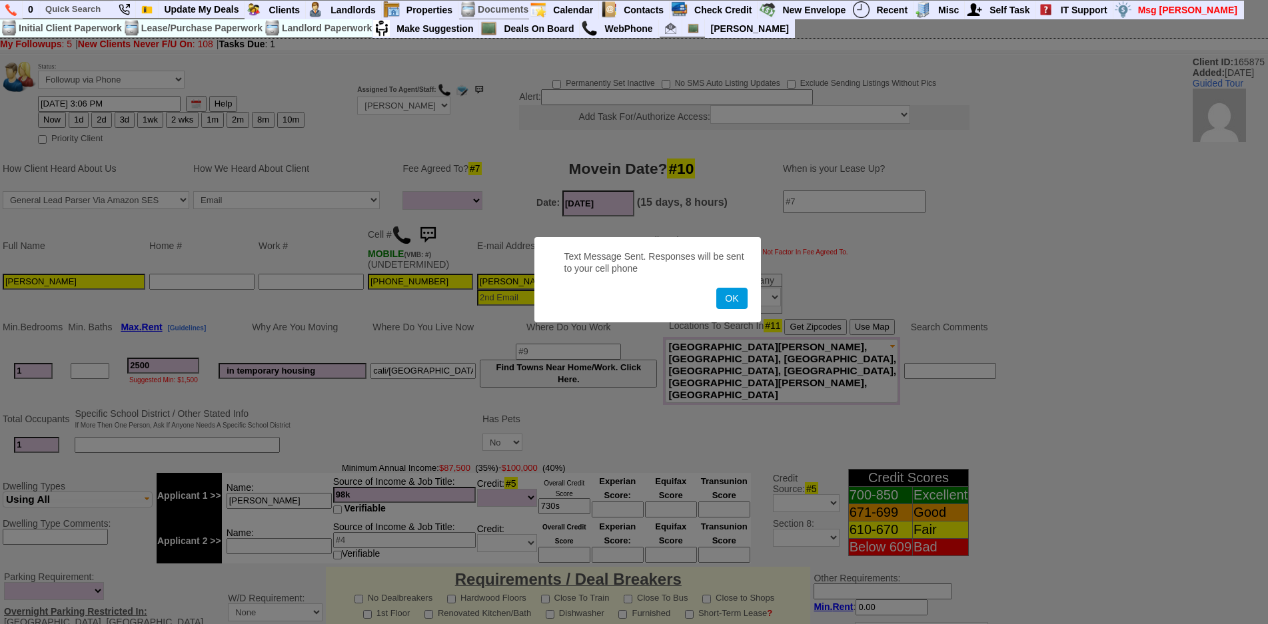
click at [716, 288] on button "OK" at bounding box center [731, 298] width 31 height 21
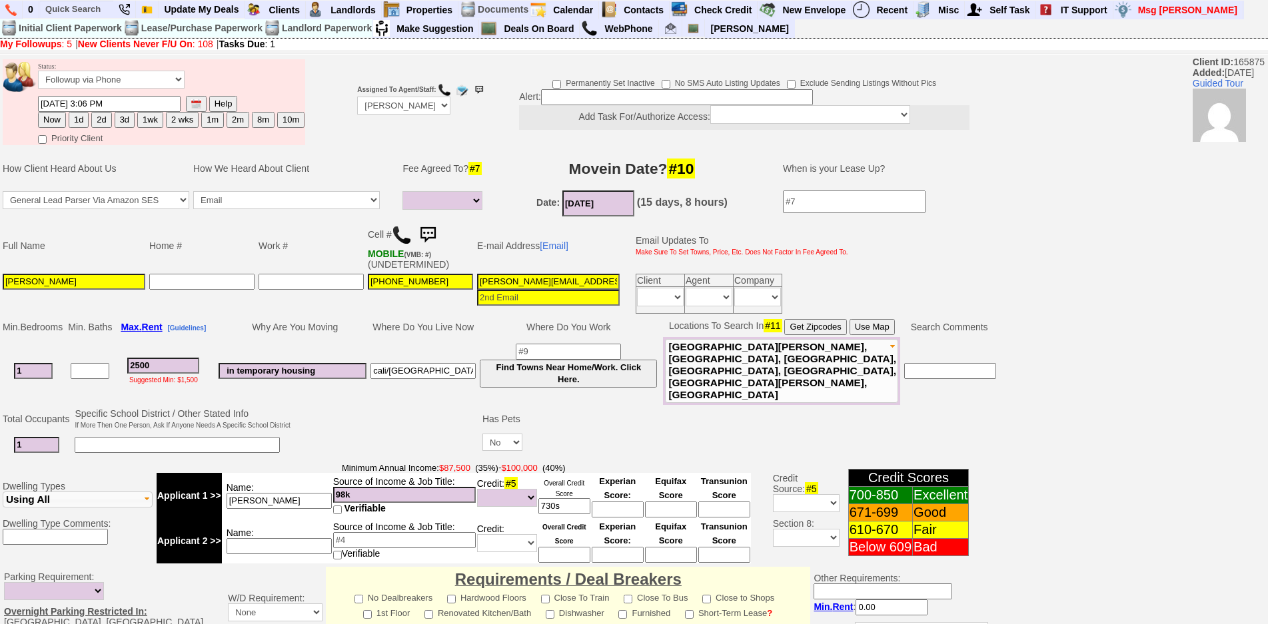
click at [433, 229] on img at bounding box center [428, 235] width 27 height 27
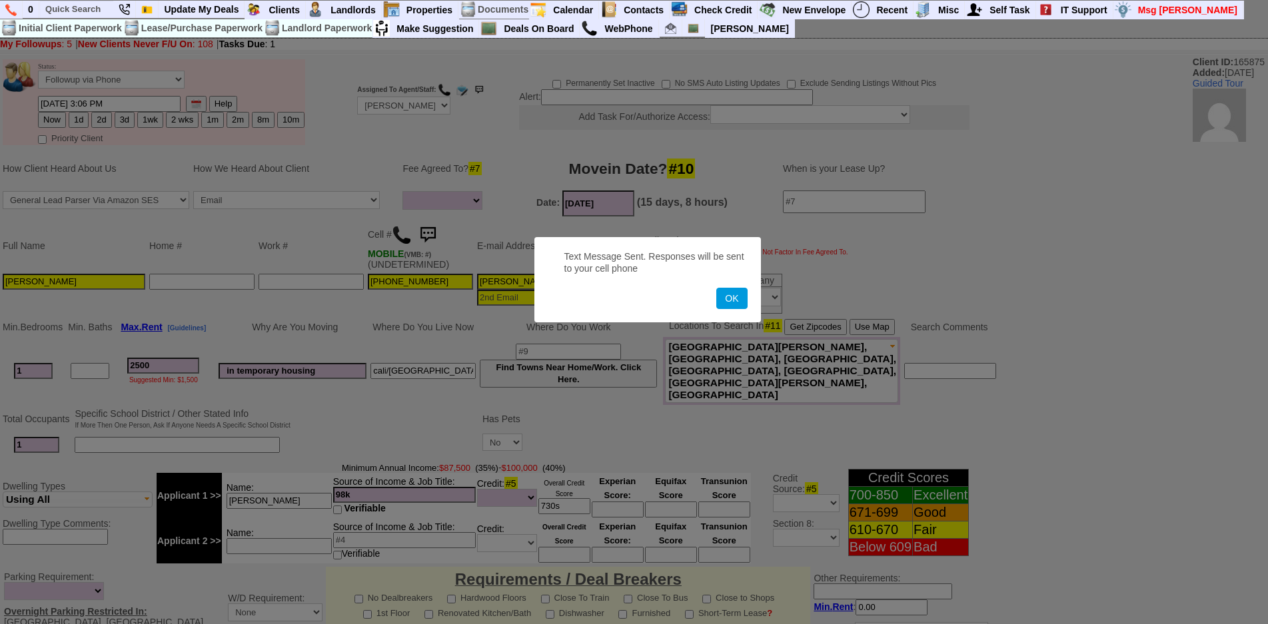
click at [716, 288] on button "OK" at bounding box center [731, 298] width 31 height 21
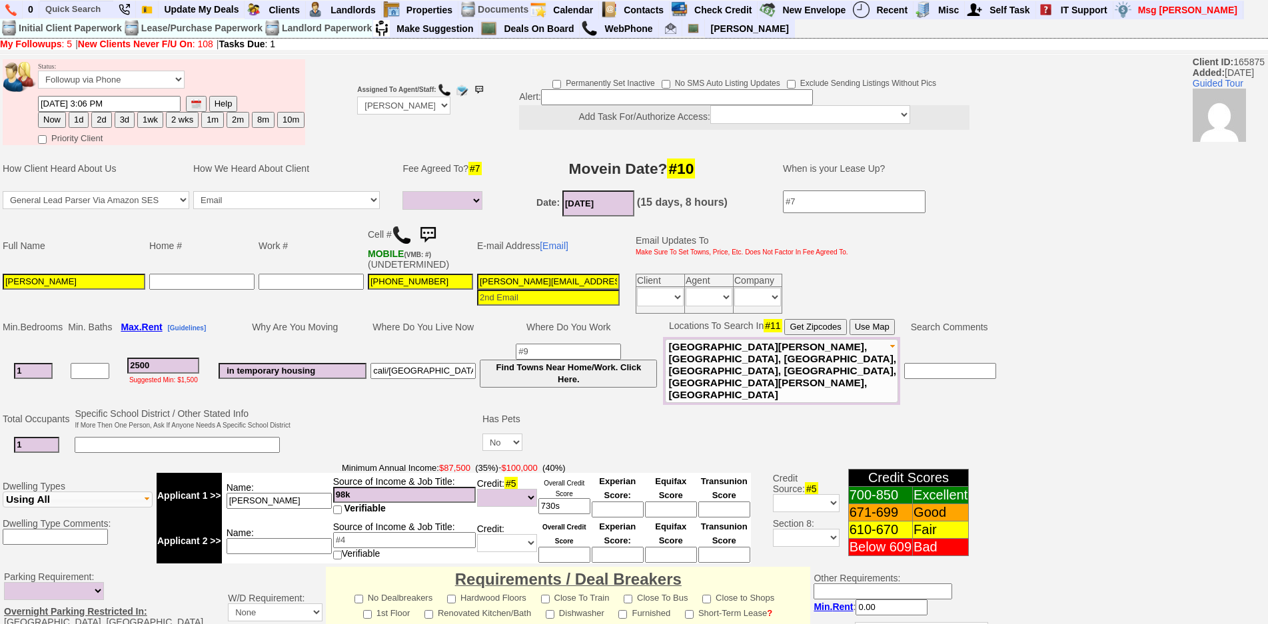
click at [435, 234] on img at bounding box center [428, 235] width 27 height 27
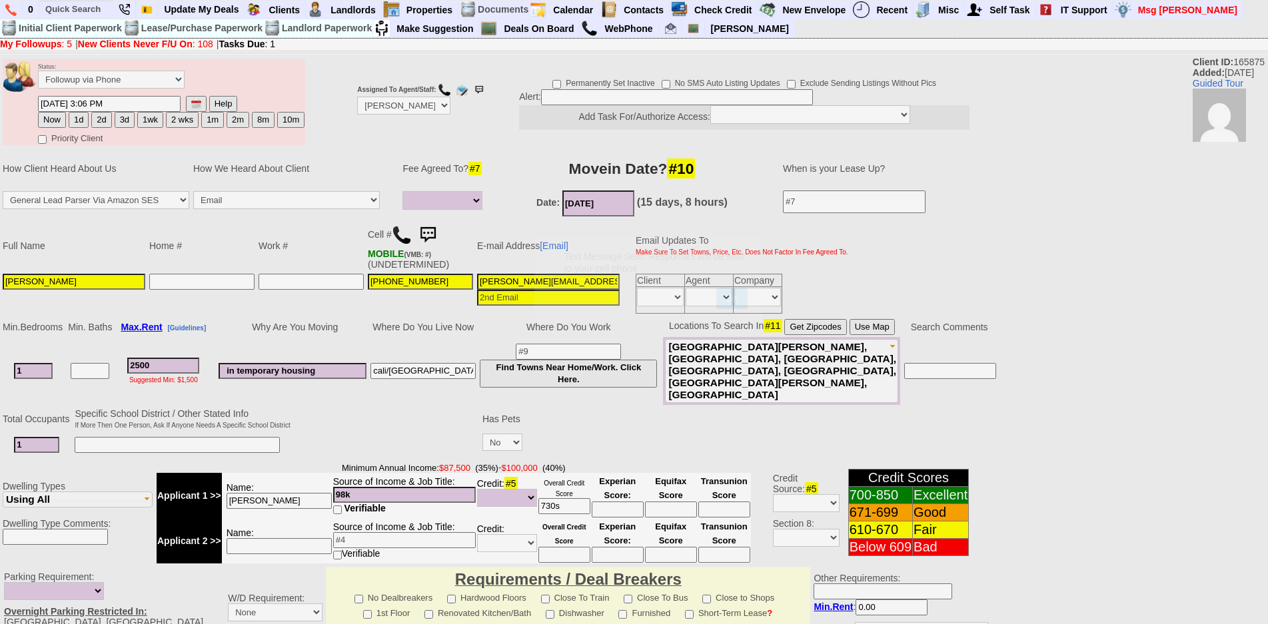
click at [716, 288] on button "OK" at bounding box center [731, 298] width 31 height 21
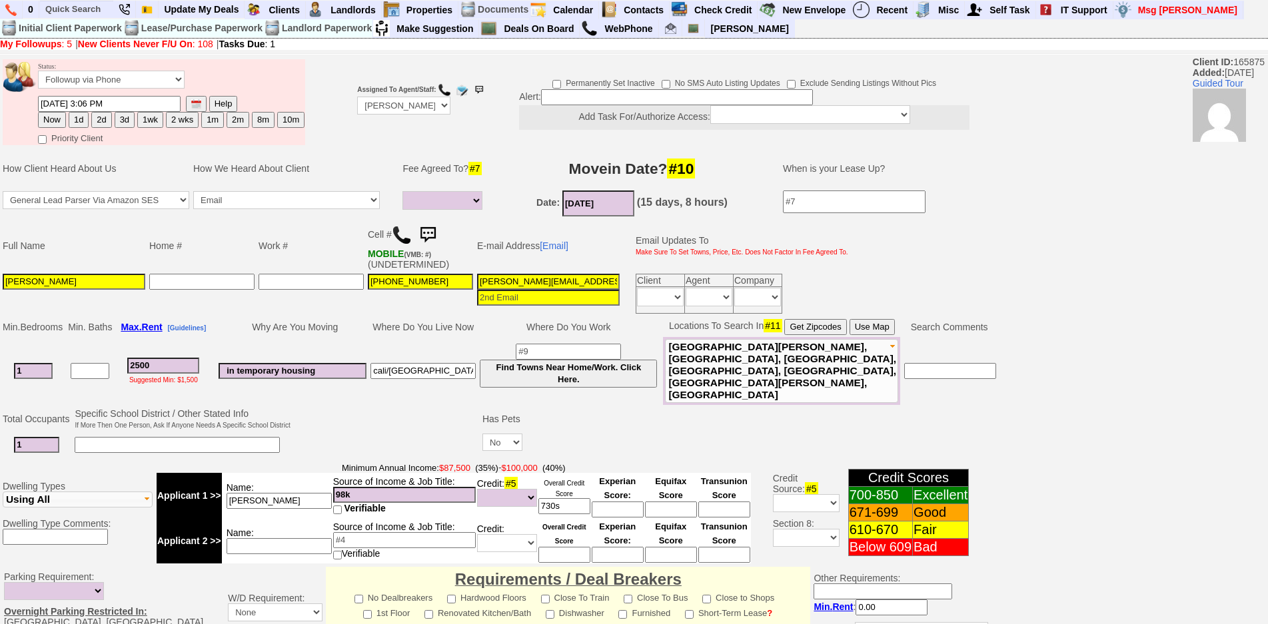
click at [429, 232] on img at bounding box center [428, 235] width 27 height 27
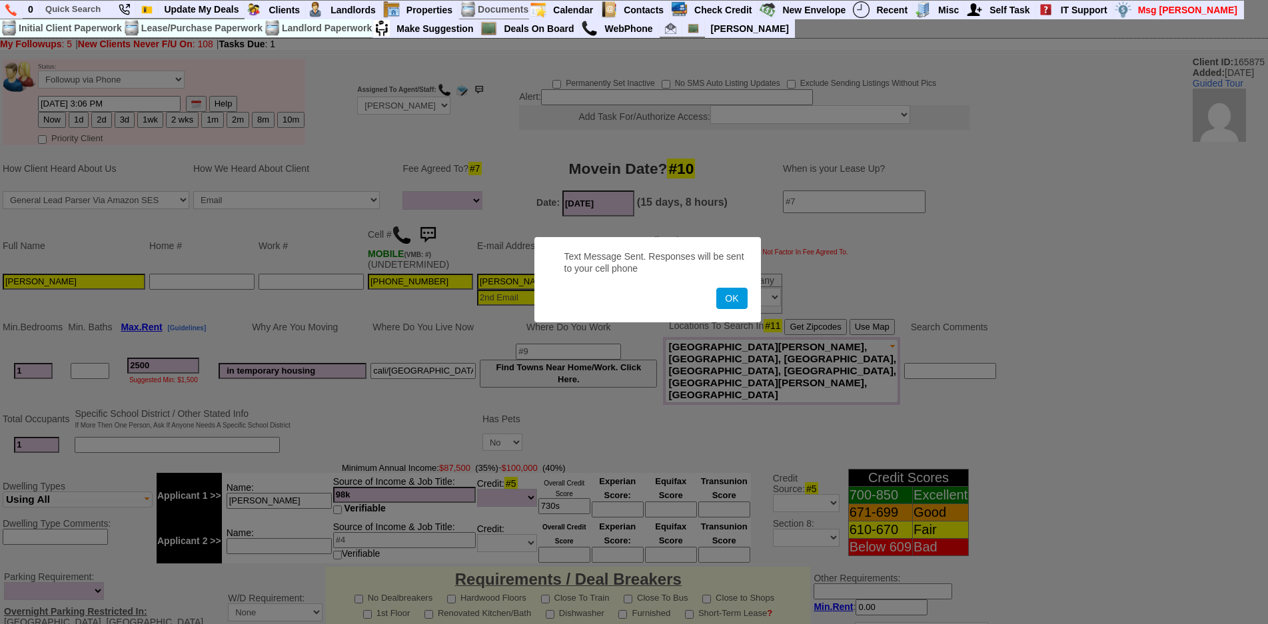
click at [716, 288] on button "OK" at bounding box center [731, 298] width 31 height 21
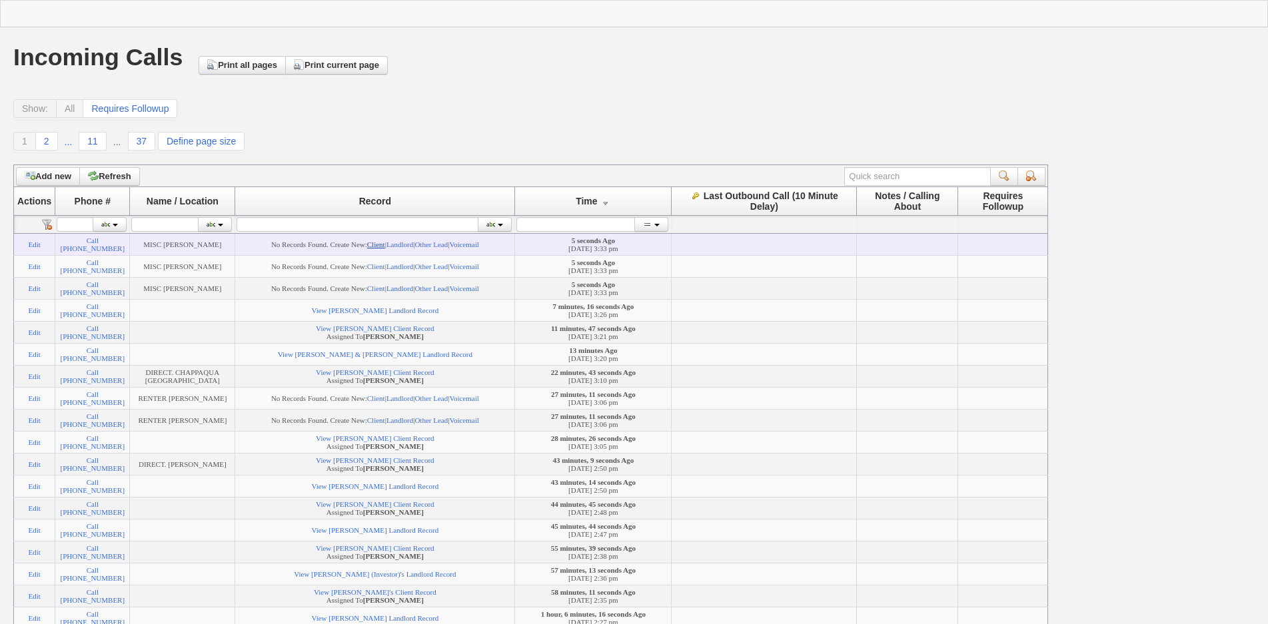
click at [385, 244] on link "Client" at bounding box center [376, 245] width 18 height 8
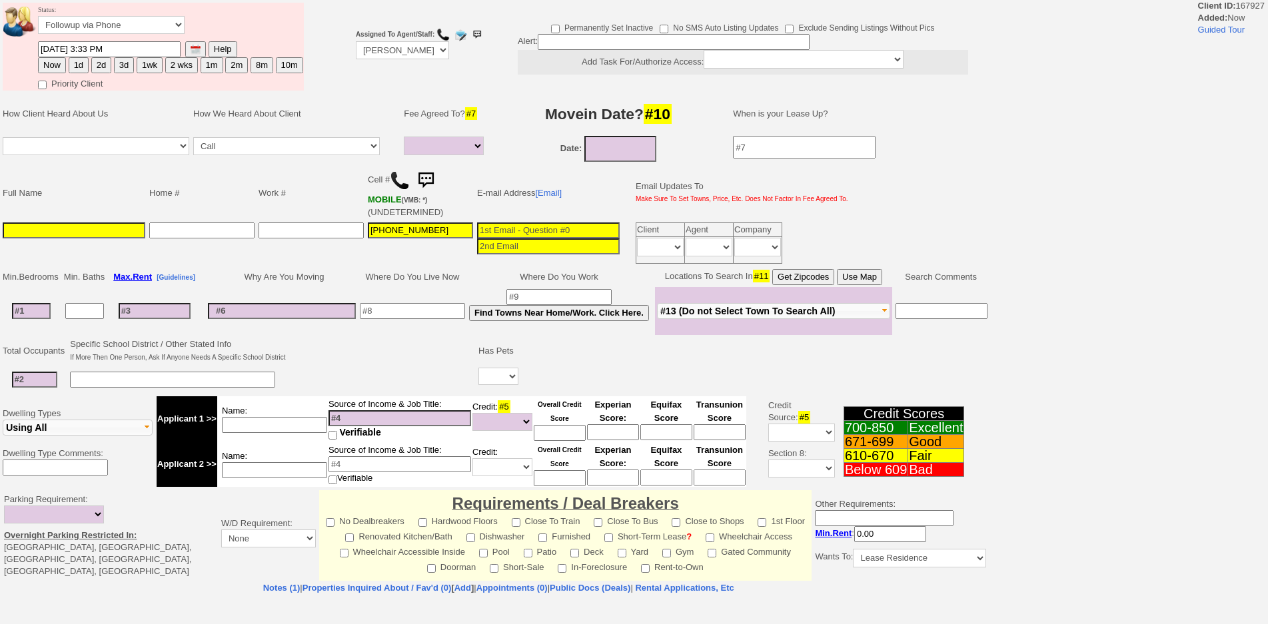
select select
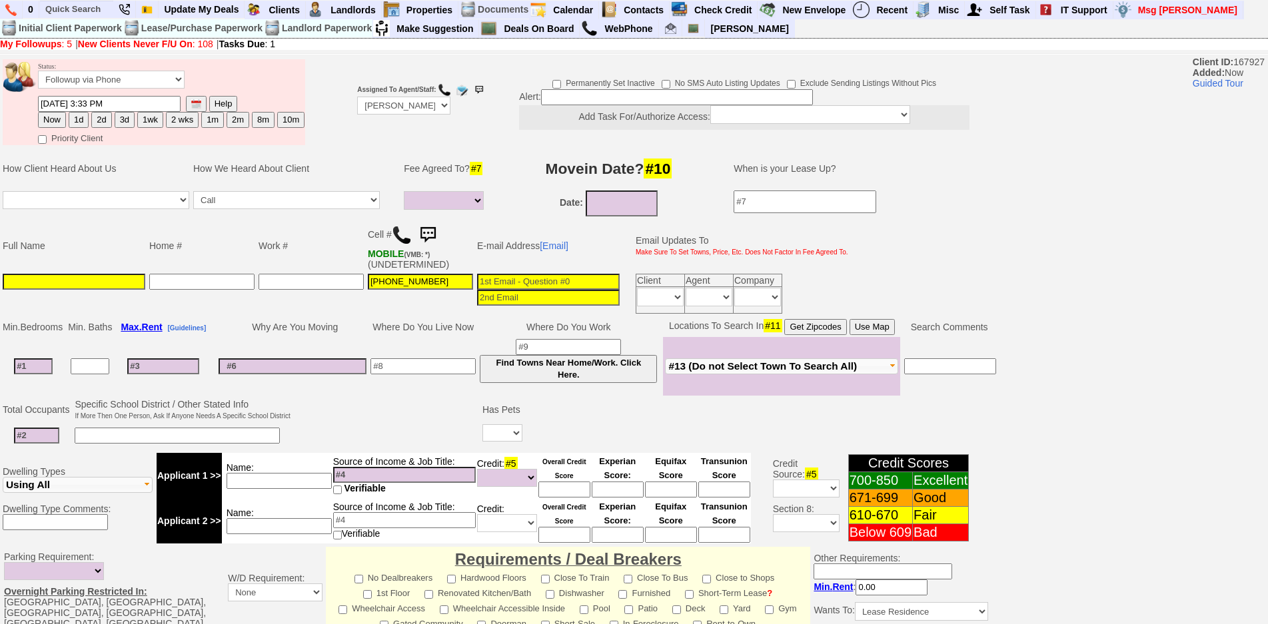
click at [325, 261] on td "Work #" at bounding box center [311, 246] width 109 height 52
click at [71, 11] on input "text" at bounding box center [76, 9] width 73 height 17
click at [104, 11] on input "14 s broadway" at bounding box center [76, 9] width 73 height 17
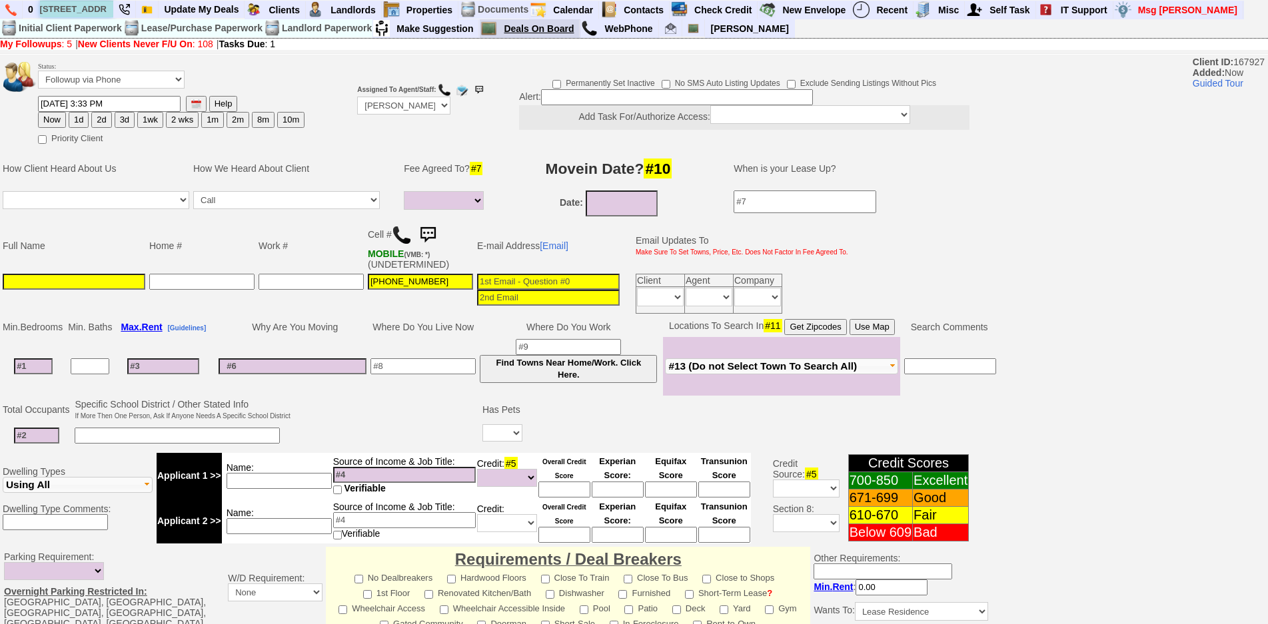
type input "14 s broadway"
drag, startPoint x: 114, startPoint y: 289, endPoint x: 115, endPoint y: 281, distance: 8.1
click at [114, 289] on input at bounding box center [74, 282] width 143 height 16
click at [115, 281] on input at bounding box center [74, 282] width 143 height 16
click at [101, 281] on input at bounding box center [74, 282] width 143 height 16
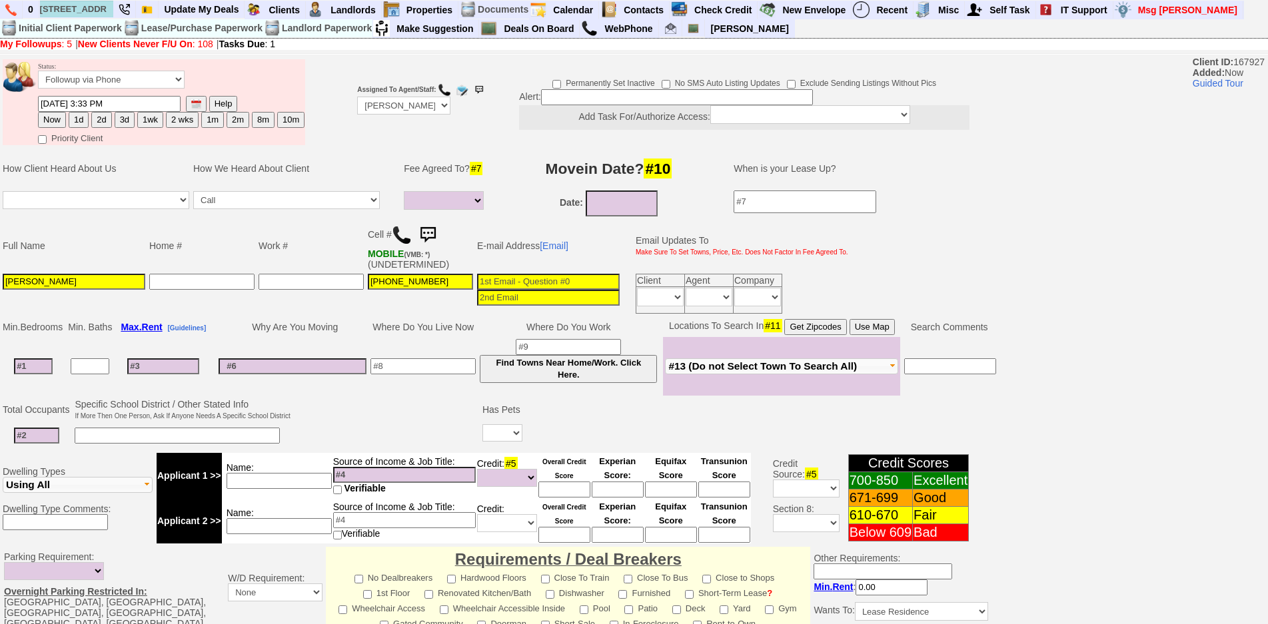
type input "Lisa Arlotta"
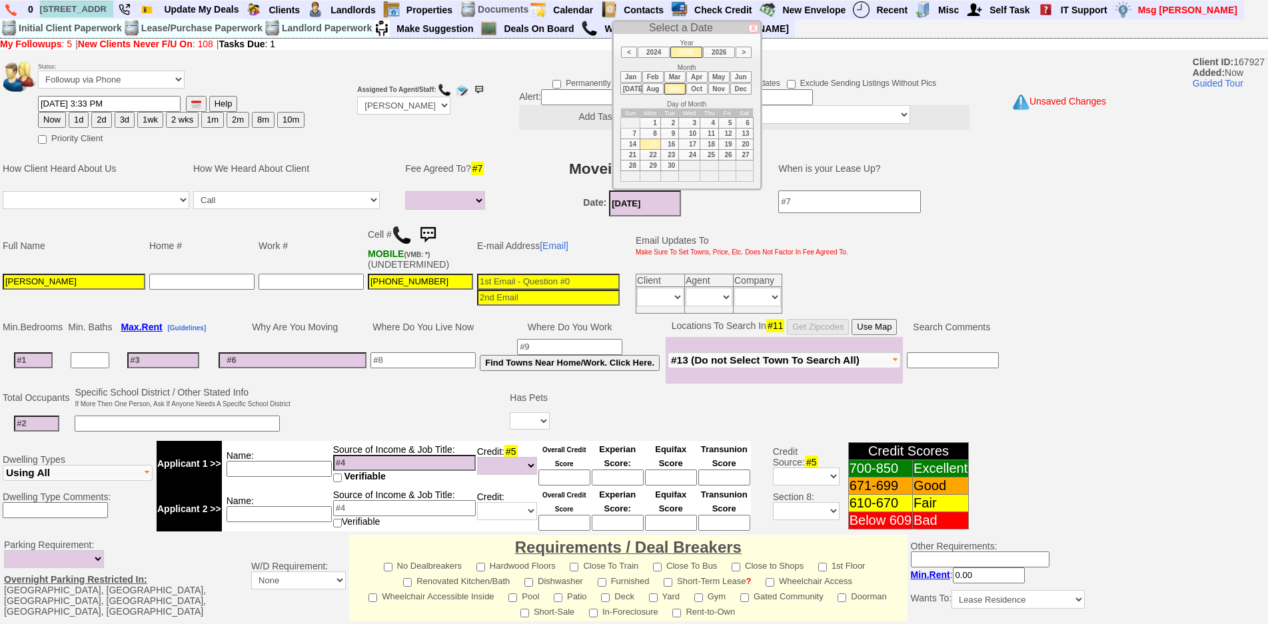
click at [640, 202] on input "09/15/2025" at bounding box center [645, 204] width 72 height 26
click at [696, 84] on li "Oct" at bounding box center [696, 88] width 21 height 11
click at [714, 85] on li "Nov" at bounding box center [718, 88] width 21 height 11
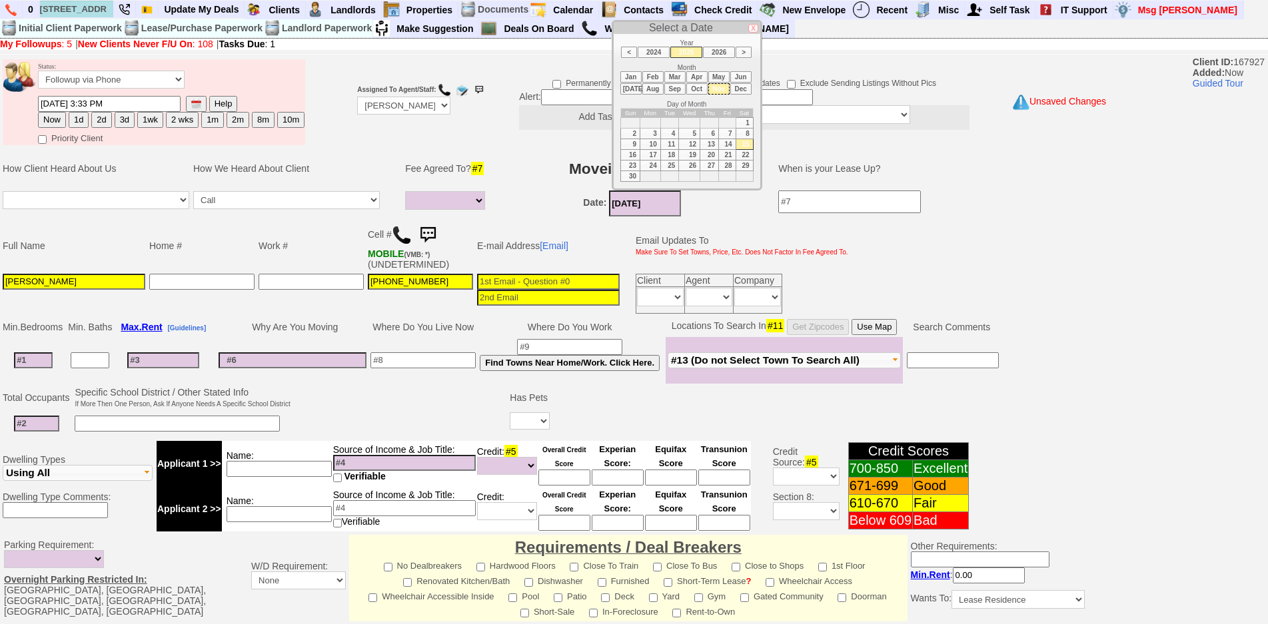
click at [742, 122] on td "1" at bounding box center [744, 122] width 17 height 11
click at [700, 91] on li "Oct" at bounding box center [696, 88] width 21 height 11
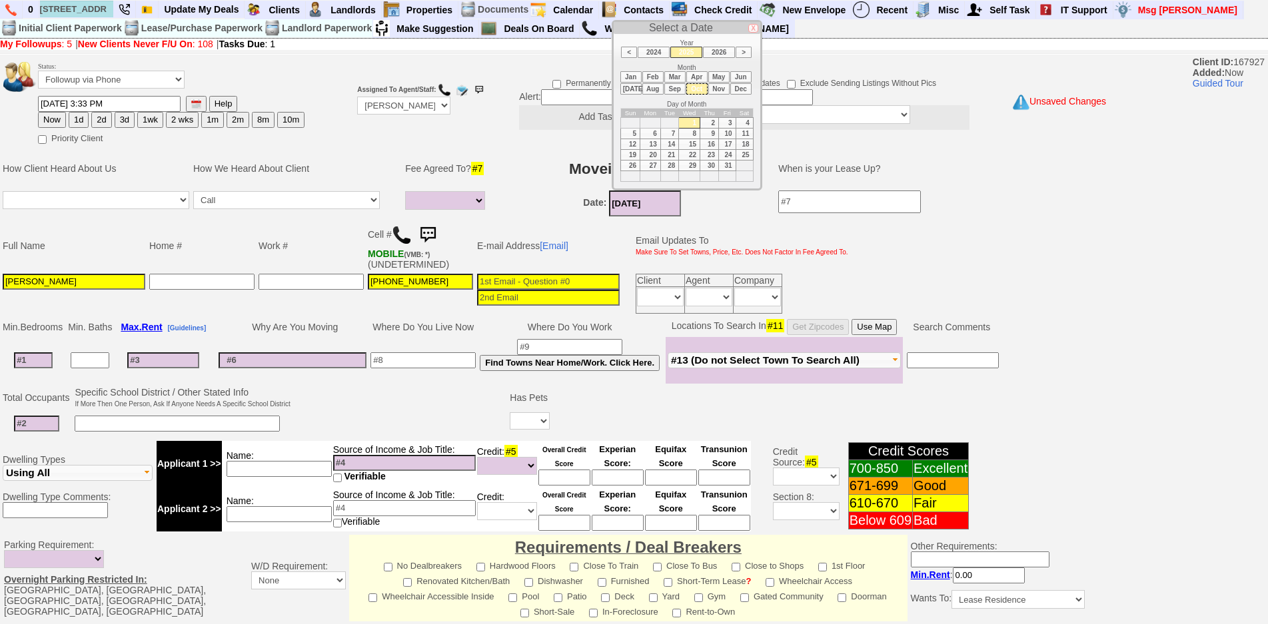
click at [692, 144] on td "15" at bounding box center [689, 144] width 21 height 11
type input "10/15/2025"
click at [30, 365] on input at bounding box center [33, 361] width 39 height 16
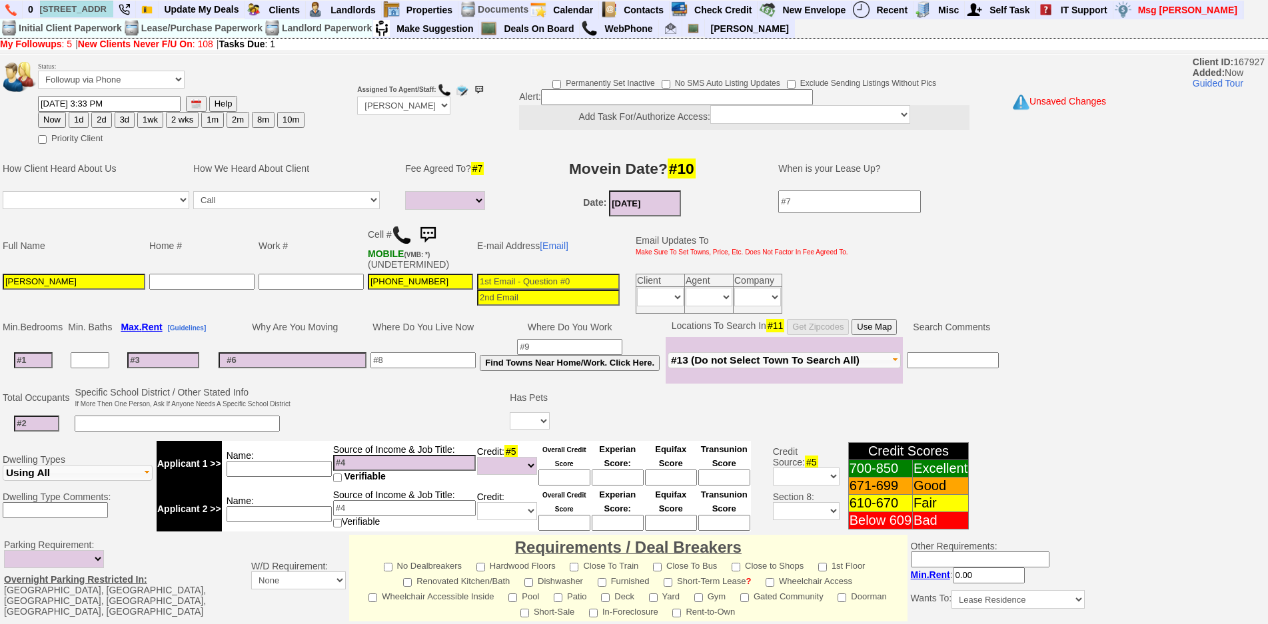
type input "2"
select select
type input "2"
click at [176, 351] on input at bounding box center [163, 355] width 72 height 16
select select
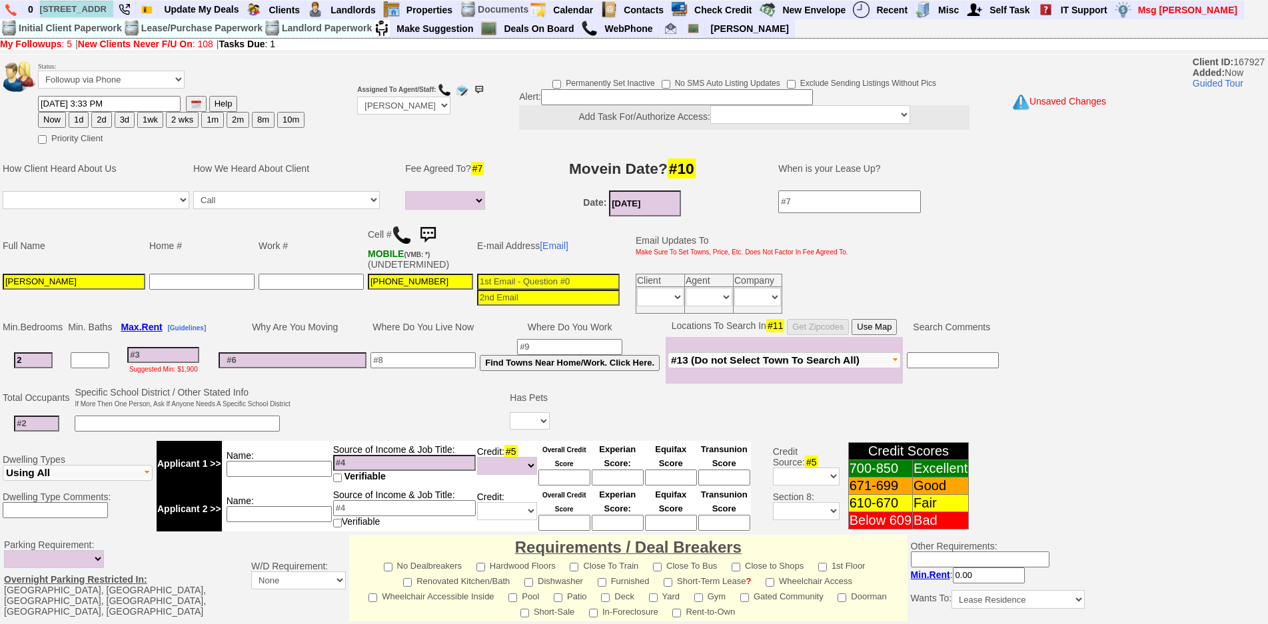
type input "3"
select select
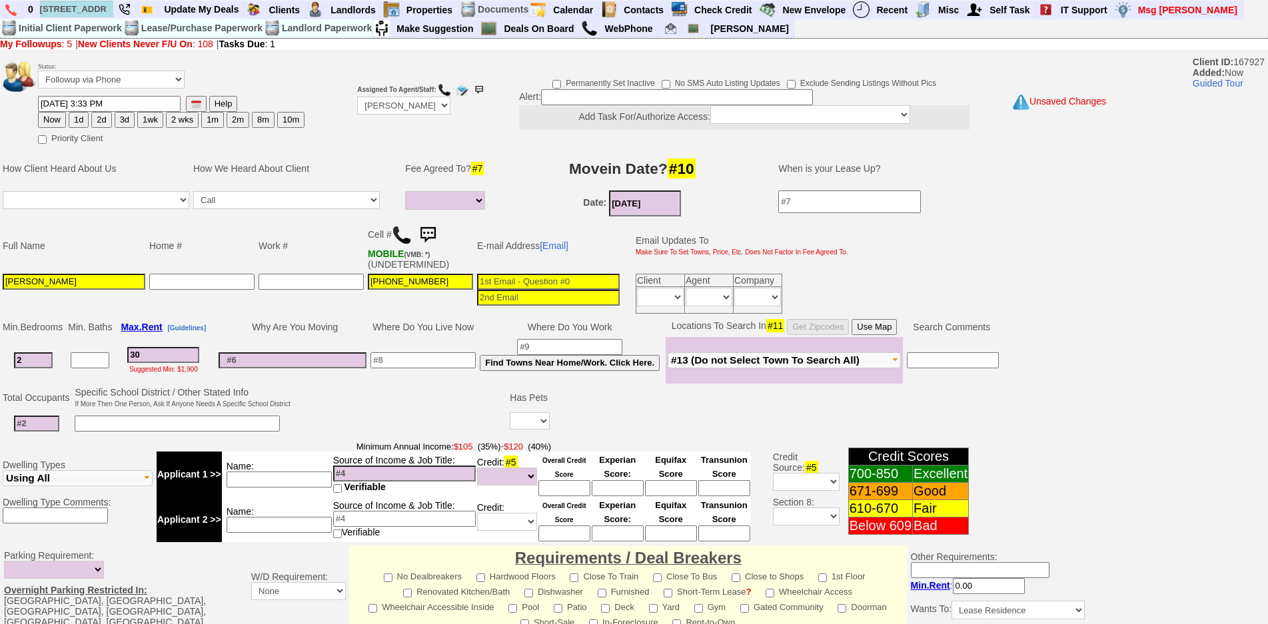
type input "300"
select select
type input "3000"
select select
type input "3000"
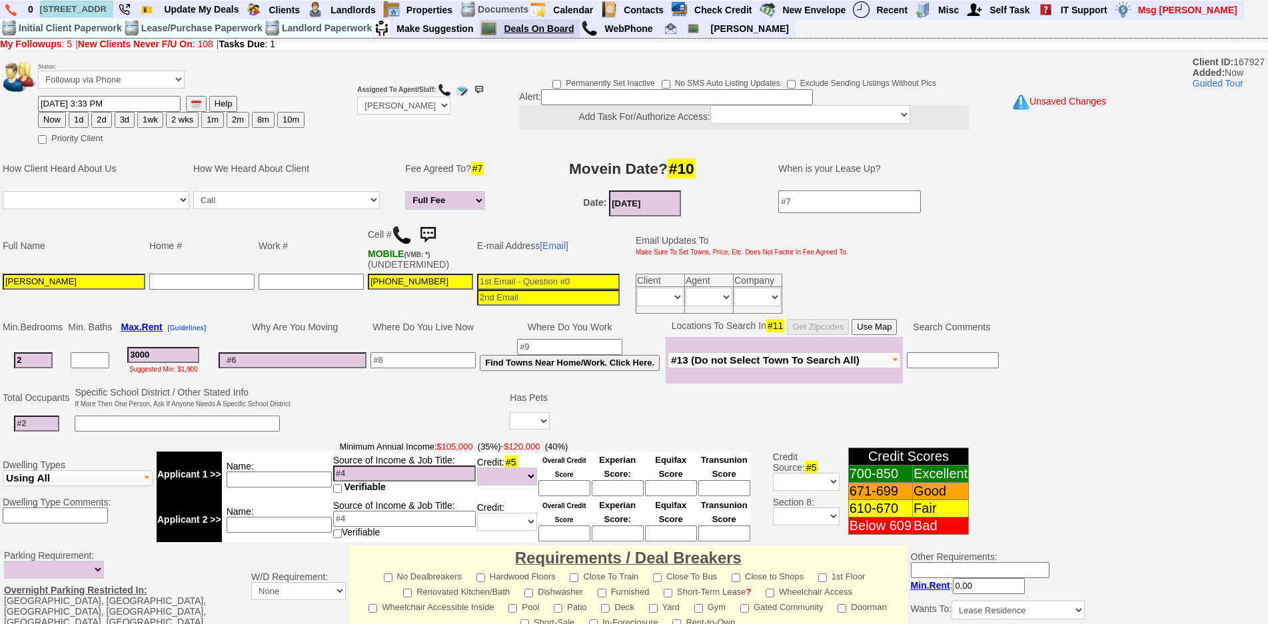
select select
click at [529, 421] on select "Yes No" at bounding box center [530, 421] width 40 height 17
select select "No"
click at [512, 413] on select "Yes No" at bounding box center [530, 421] width 40 height 17
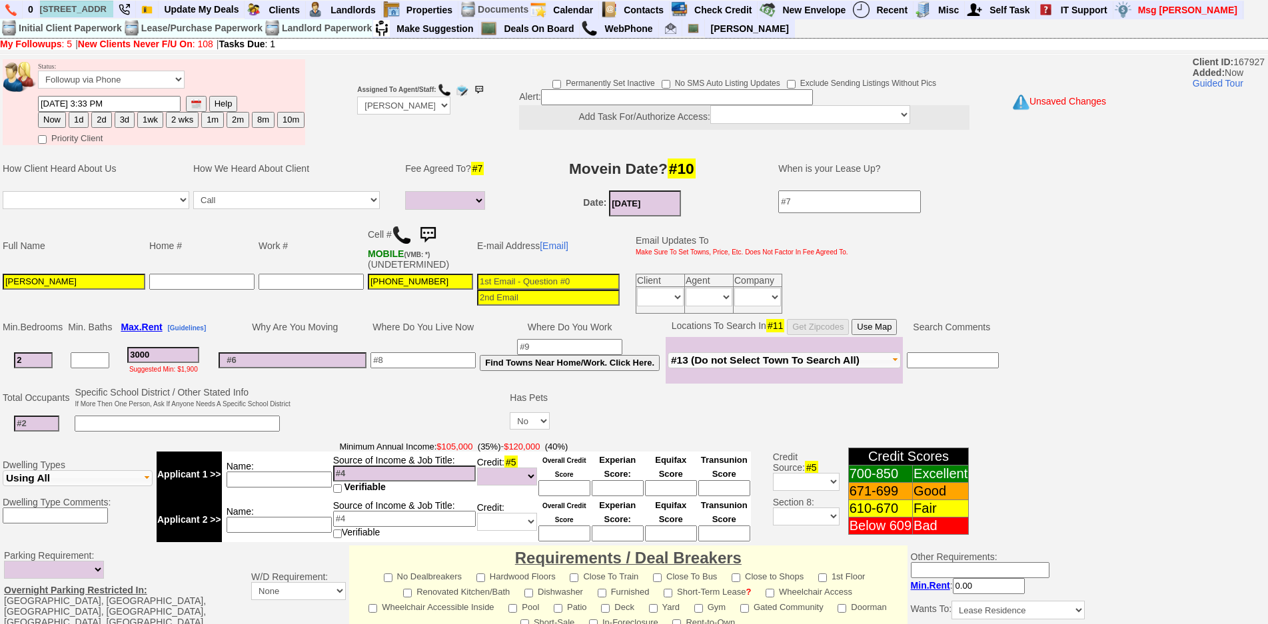
click at [45, 419] on input at bounding box center [36, 424] width 45 height 16
click at [47, 427] on input at bounding box center [36, 424] width 45 height 16
type input "2"
click at [412, 362] on input at bounding box center [423, 361] width 105 height 16
type input "irvington"
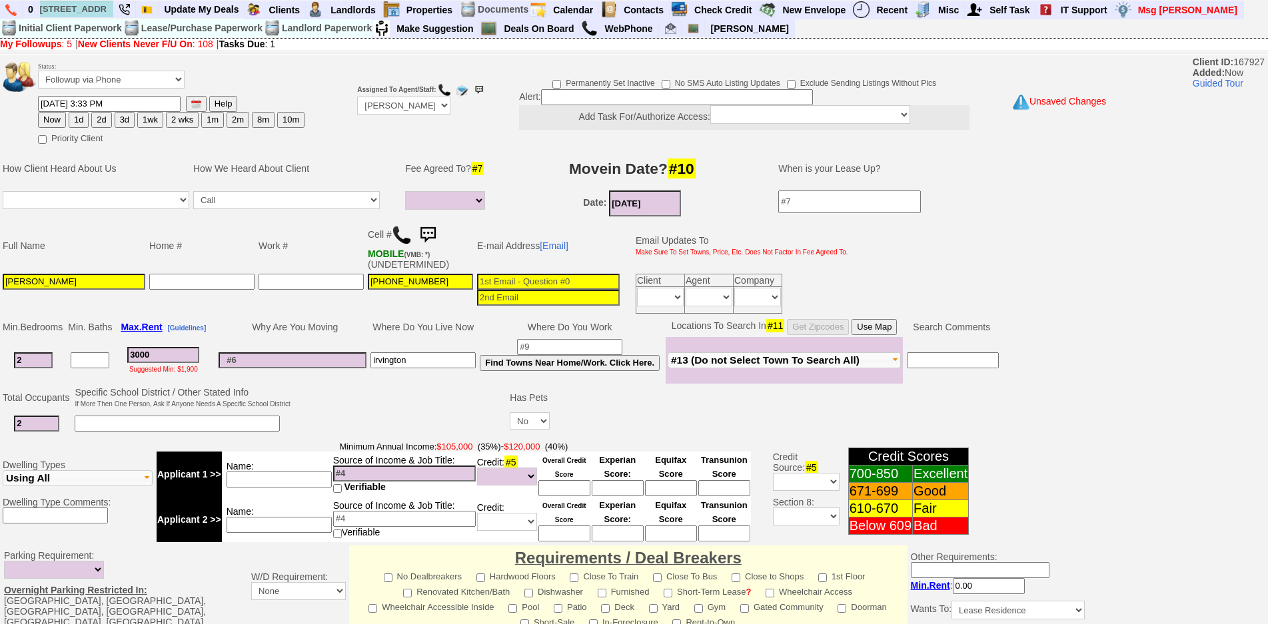
click at [295, 481] on input at bounding box center [279, 480] width 105 height 16
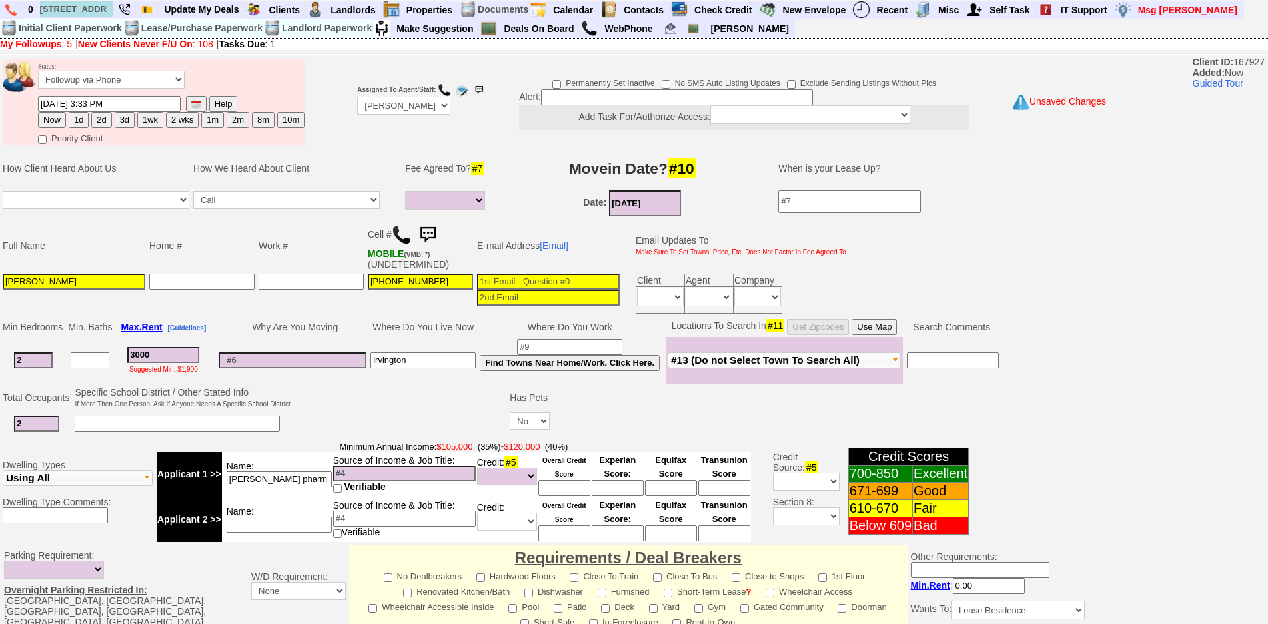
type input "lisa pharm sales"
click at [249, 363] on input at bounding box center [293, 361] width 148 height 16
click at [457, 477] on input at bounding box center [404, 474] width 143 height 16
type input "140k"
click at [335, 439] on td "Minimum Annual Income: $105,000 (35%) - $120,000 (40%) Applicant 1 >> Name: lis…" at bounding box center [454, 491] width 598 height 105
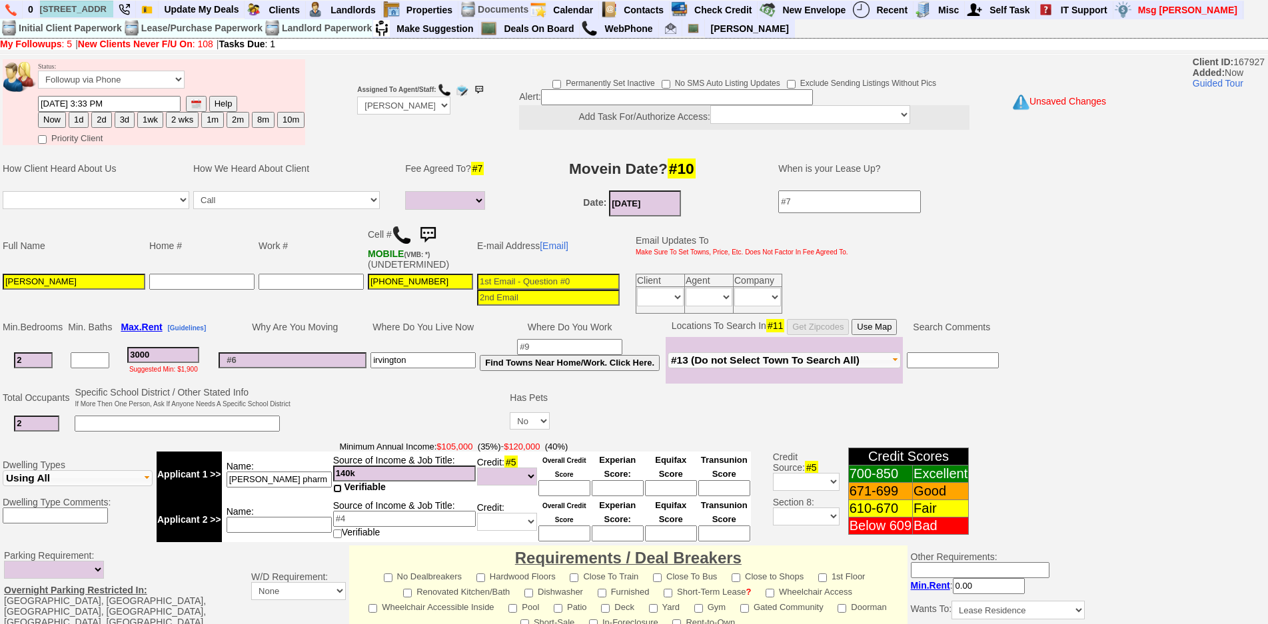
click at [339, 485] on input "checkbox" at bounding box center [337, 489] width 9 height 9
checkbox input "true"
click at [295, 531] on input at bounding box center [279, 525] width 105 height 16
click at [167, 428] on input at bounding box center [177, 424] width 205 height 16
click at [309, 521] on input at bounding box center [279, 525] width 105 height 16
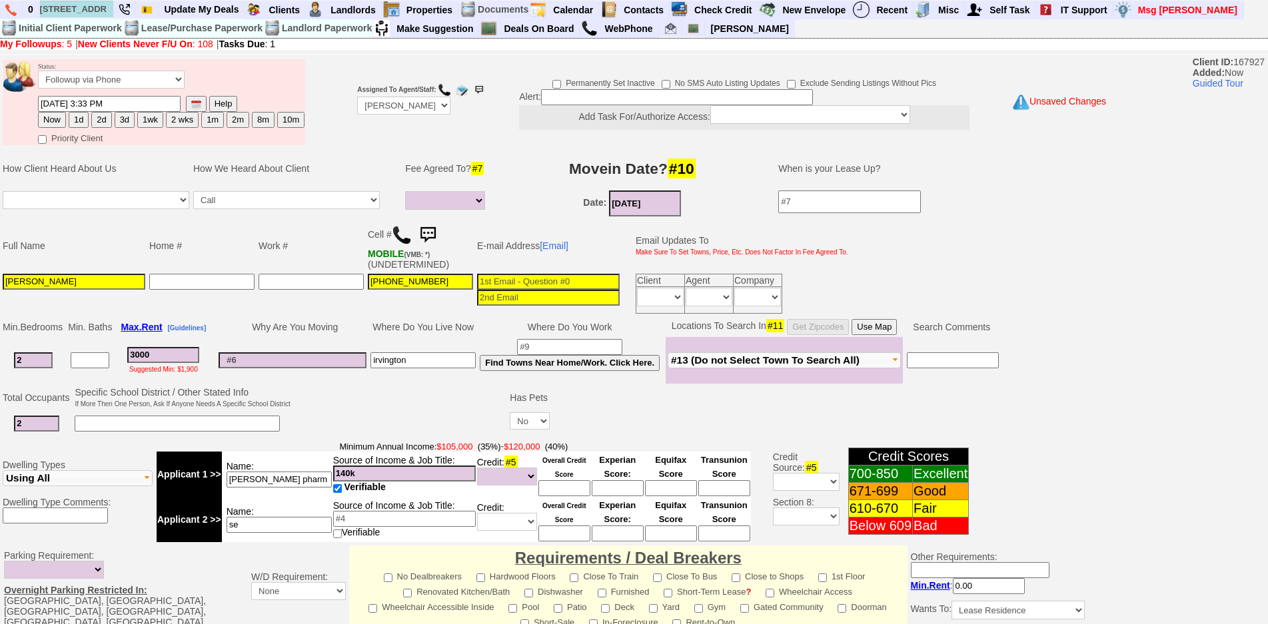
type input "s"
type input "p"
type input "partner"
click at [357, 412] on td at bounding box center [401, 411] width 216 height 53
drag, startPoint x: 580, startPoint y: 481, endPoint x: 581, endPoint y: 499, distance: 17.4
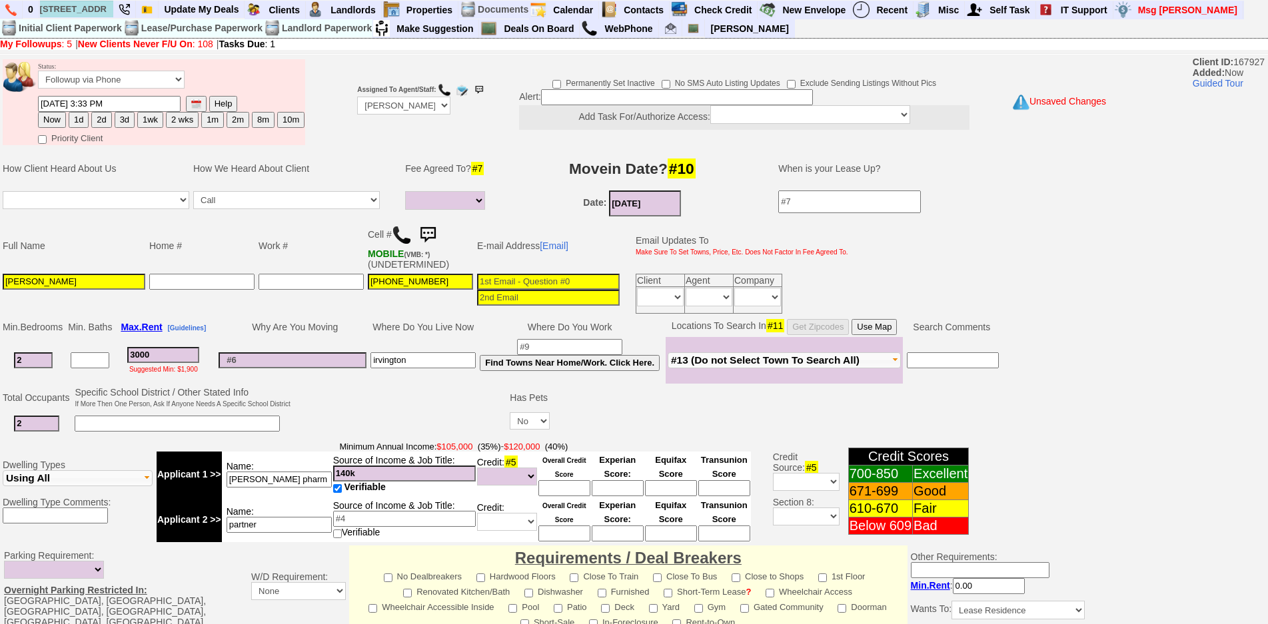
click at [580, 495] on input at bounding box center [565, 489] width 52 height 16
click at [569, 491] on input at bounding box center [565, 489] width 52 height 16
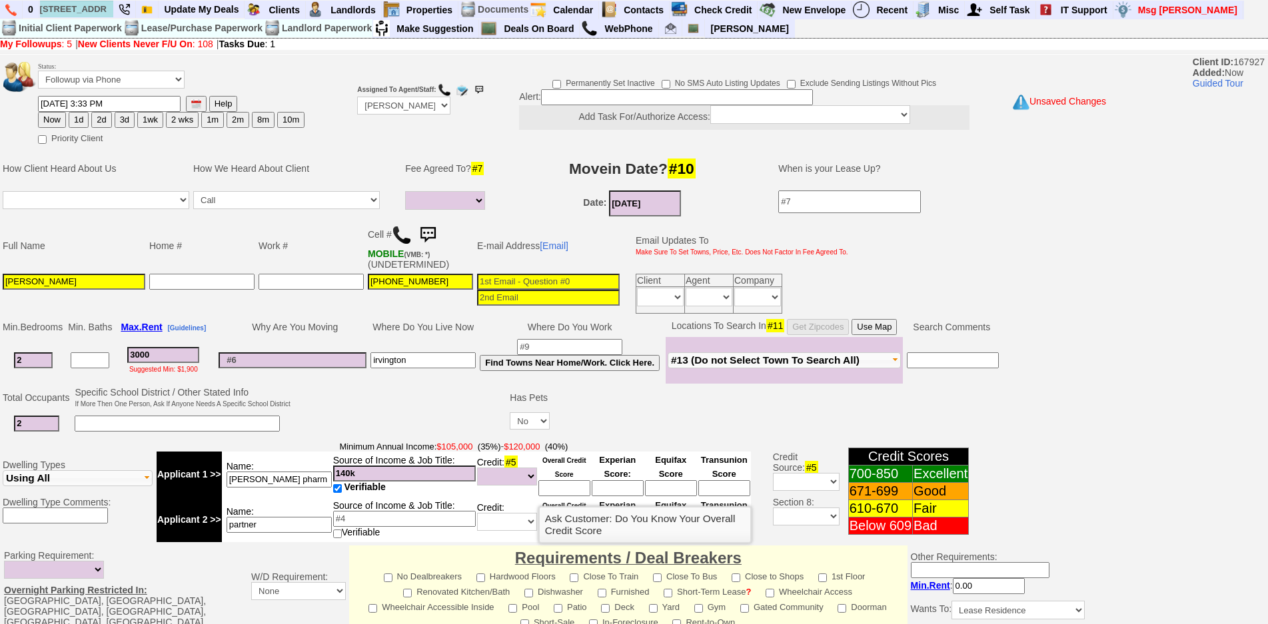
click at [556, 487] on input at bounding box center [565, 489] width 52 height 16
type input "764"
click at [351, 360] on input at bounding box center [293, 361] width 148 height 16
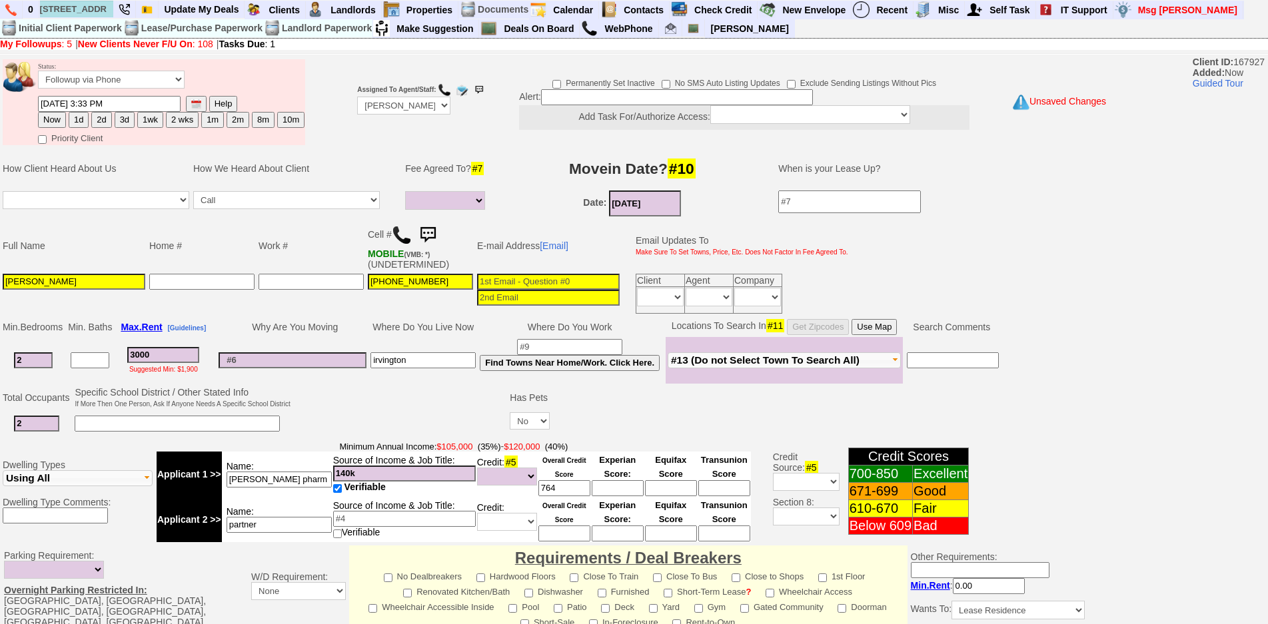
type input "m"
type input "ll selling home"
click at [865, 335] on button "Use Map" at bounding box center [874, 327] width 45 height 16
click at [89, 282] on input "Lisa Arlotta" at bounding box center [74, 282] width 143 height 16
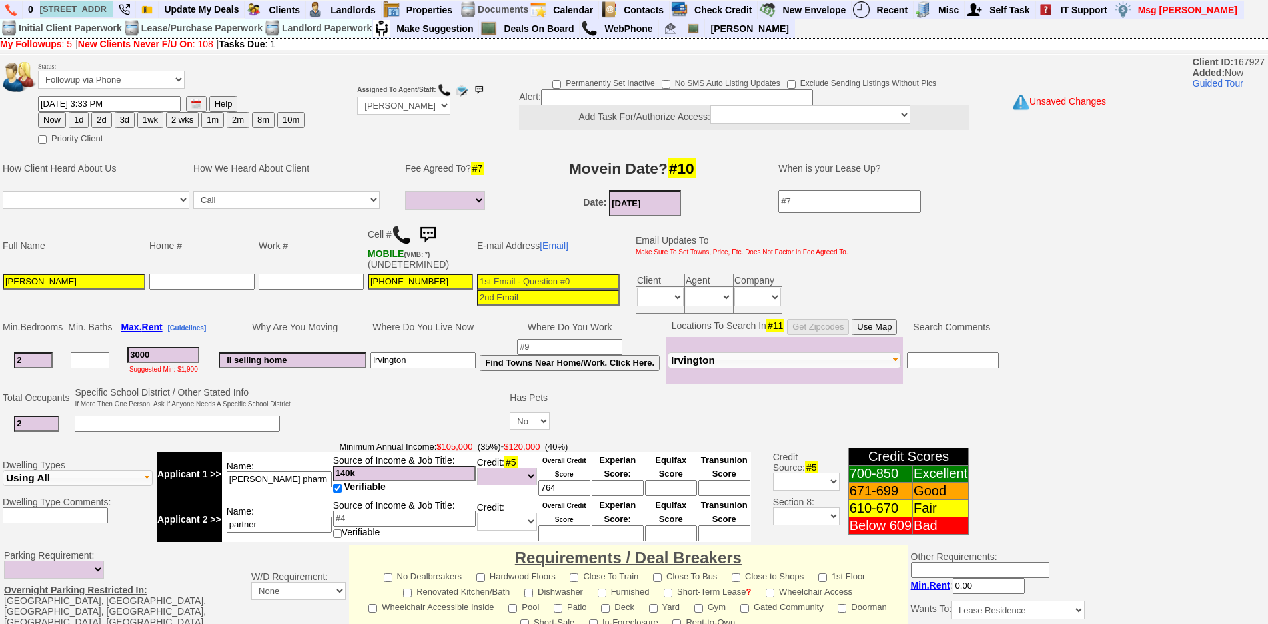
click at [409, 281] on input "617-947-1042" at bounding box center [420, 282] width 105 height 16
click at [368, 279] on input "617-947-1042" at bounding box center [420, 282] width 105 height 16
type input "___-___-____"
click at [353, 277] on input "___-___-____" at bounding box center [311, 282] width 105 height 16
type input "___-___-____"
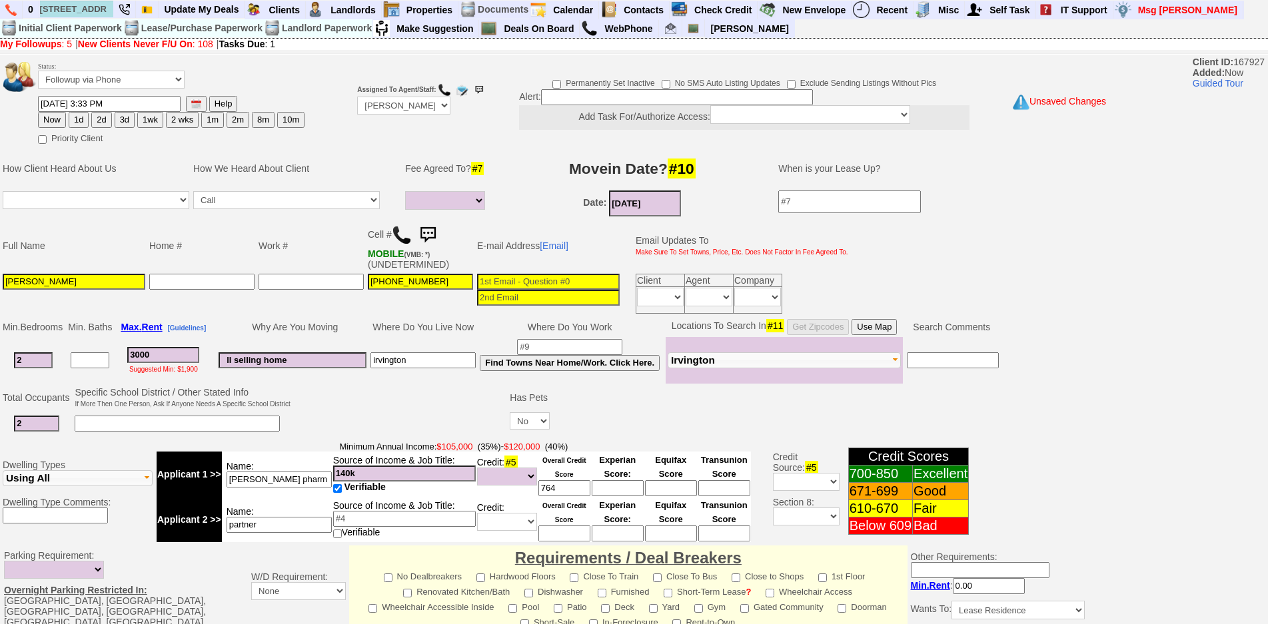
click at [539, 286] on input at bounding box center [548, 282] width 143 height 16
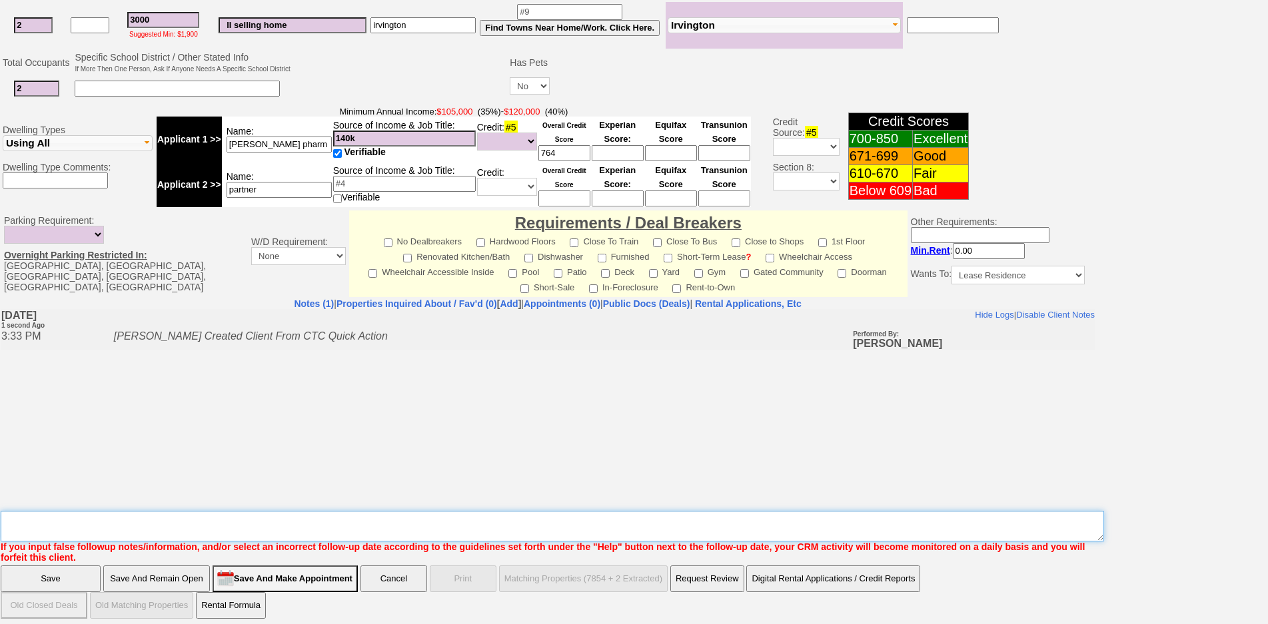
click at [429, 525] on textarea "Insert New Note Here" at bounding box center [553, 526] width 1104 height 31
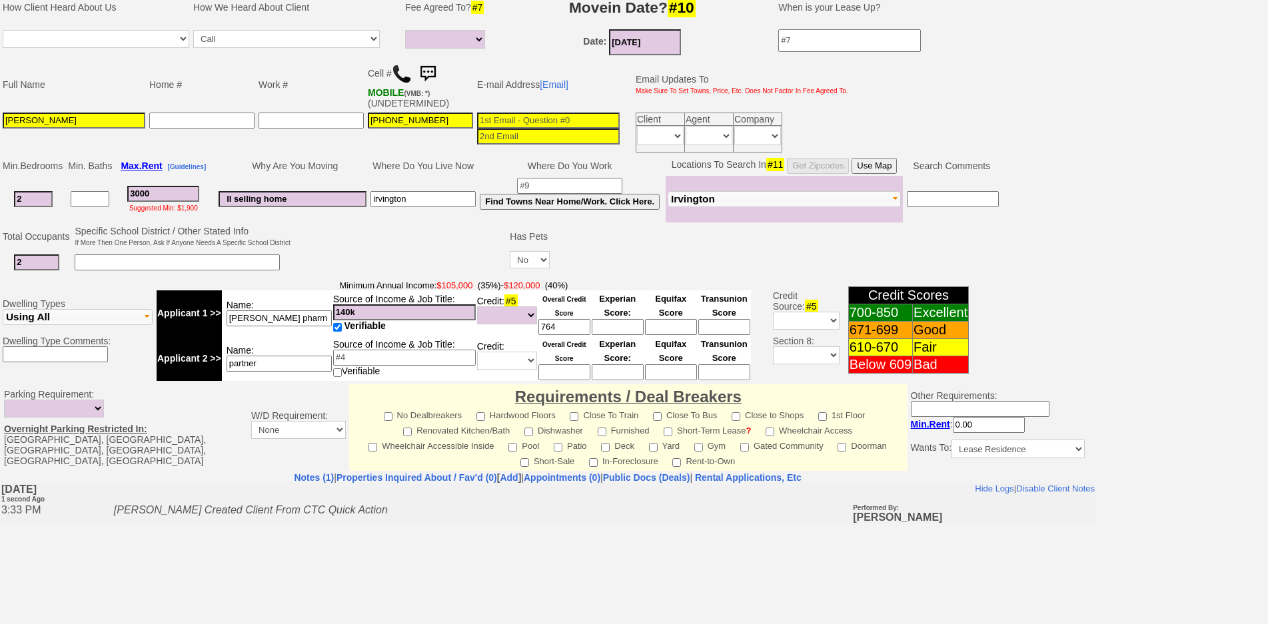
scroll to position [69, 0]
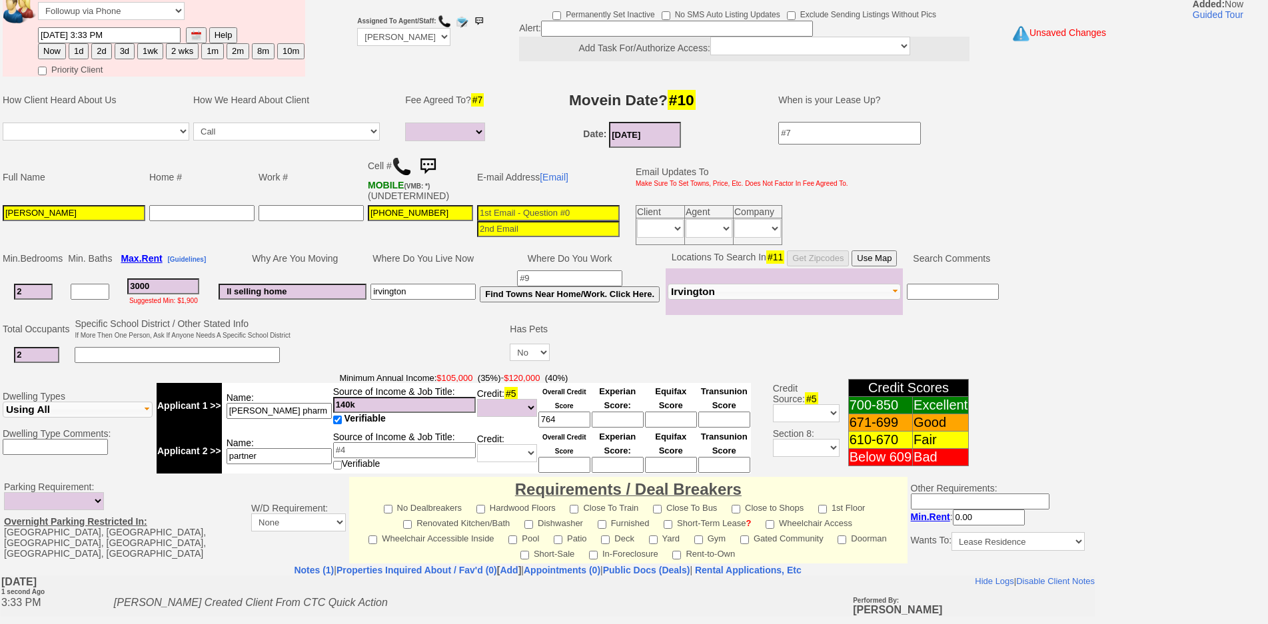
type textarea "lisa for 14 s broadway -"
click at [72, 55] on button "1d" at bounding box center [79, 51] width 20 height 16
type input "09/16/2025 03:33 PM"
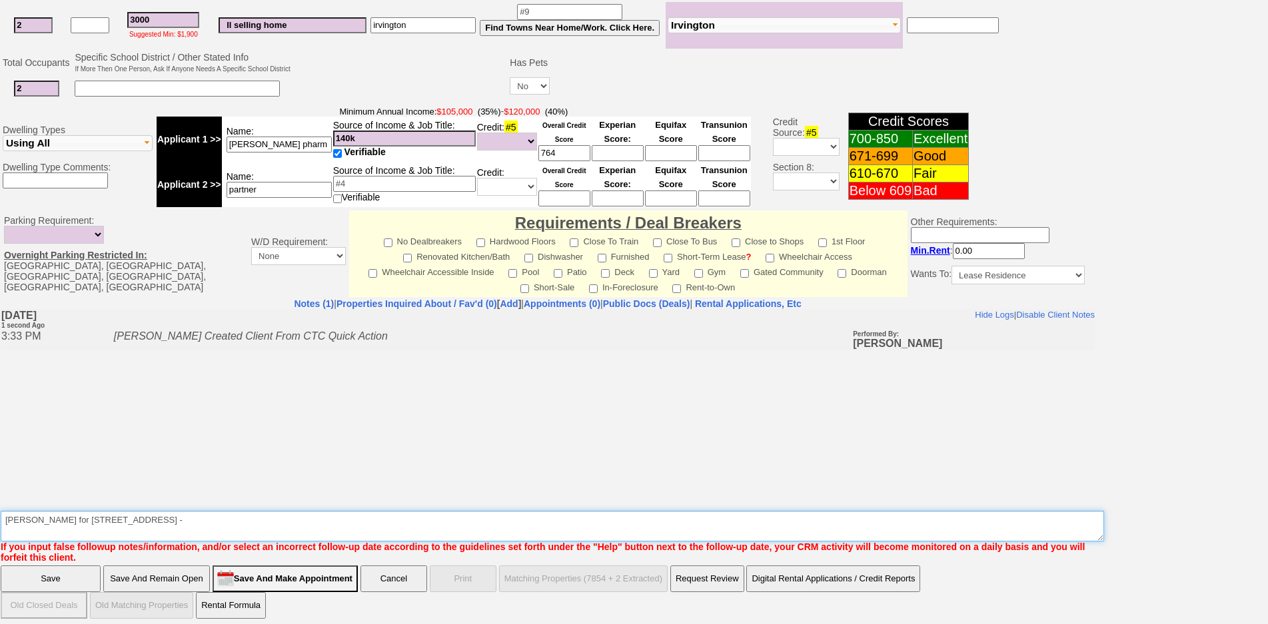
drag, startPoint x: 220, startPoint y: 525, endPoint x: 213, endPoint y: 519, distance: 9.0
click at [213, 519] on textarea "Insert New Note Here" at bounding box center [553, 526] width 1104 height 31
type textarea "lisa for 14 s broadway - call doug"
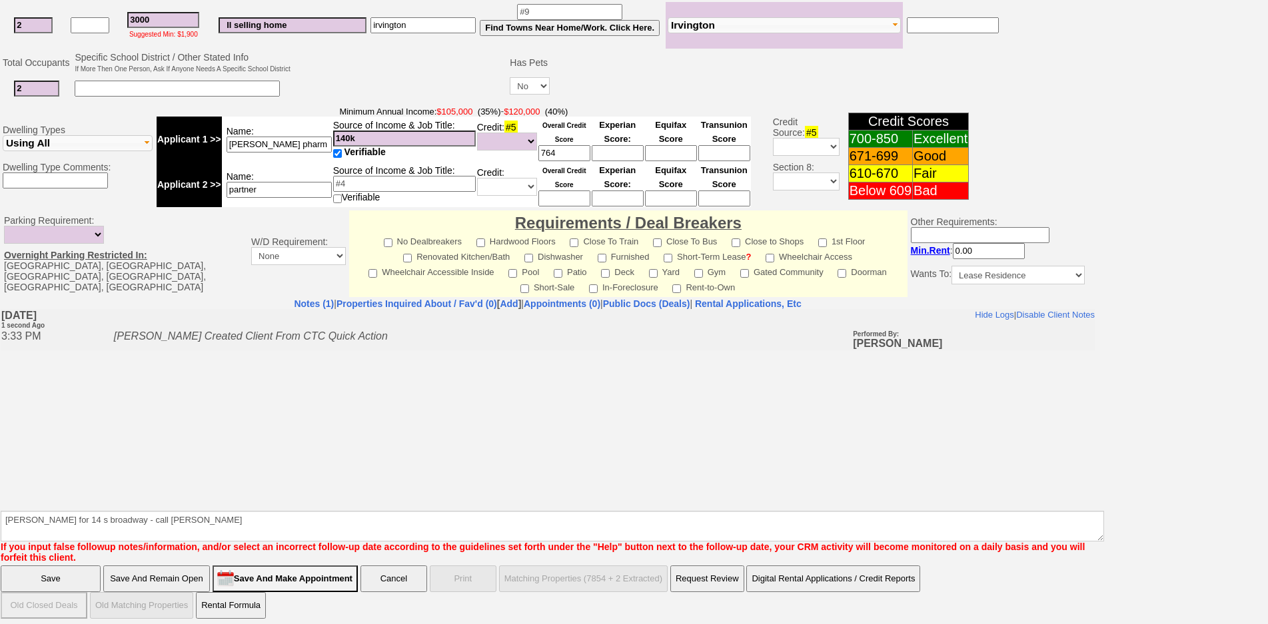
click input "Save" at bounding box center [51, 579] width 100 height 27
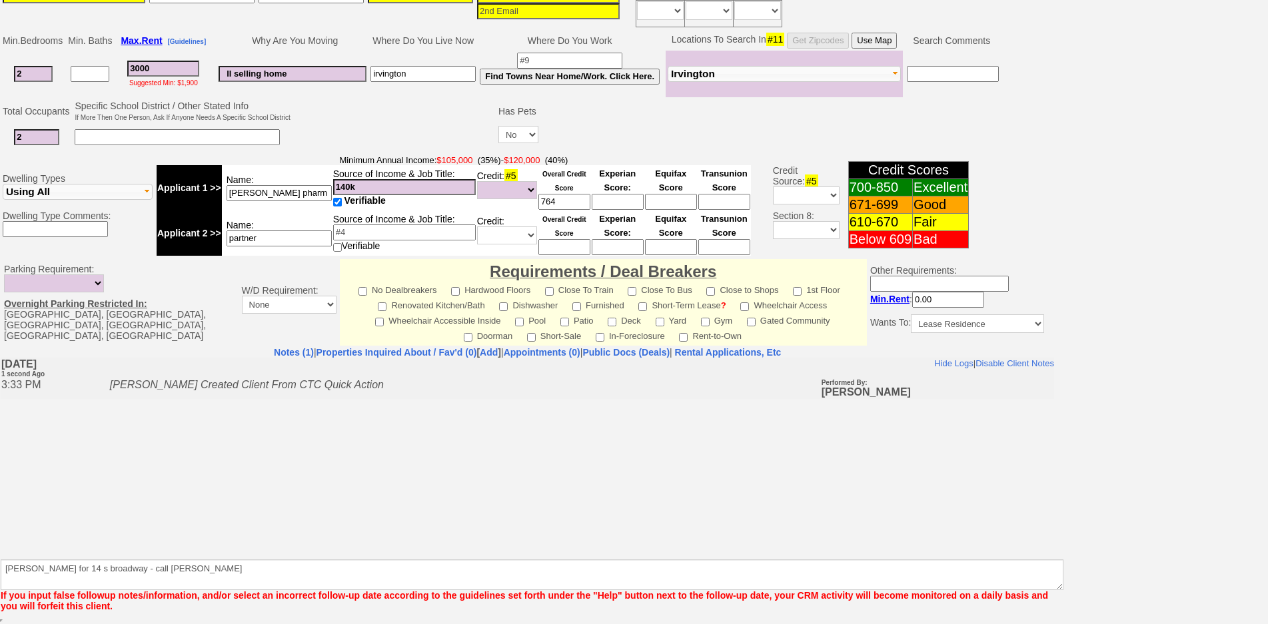
scroll to position [287, 0]
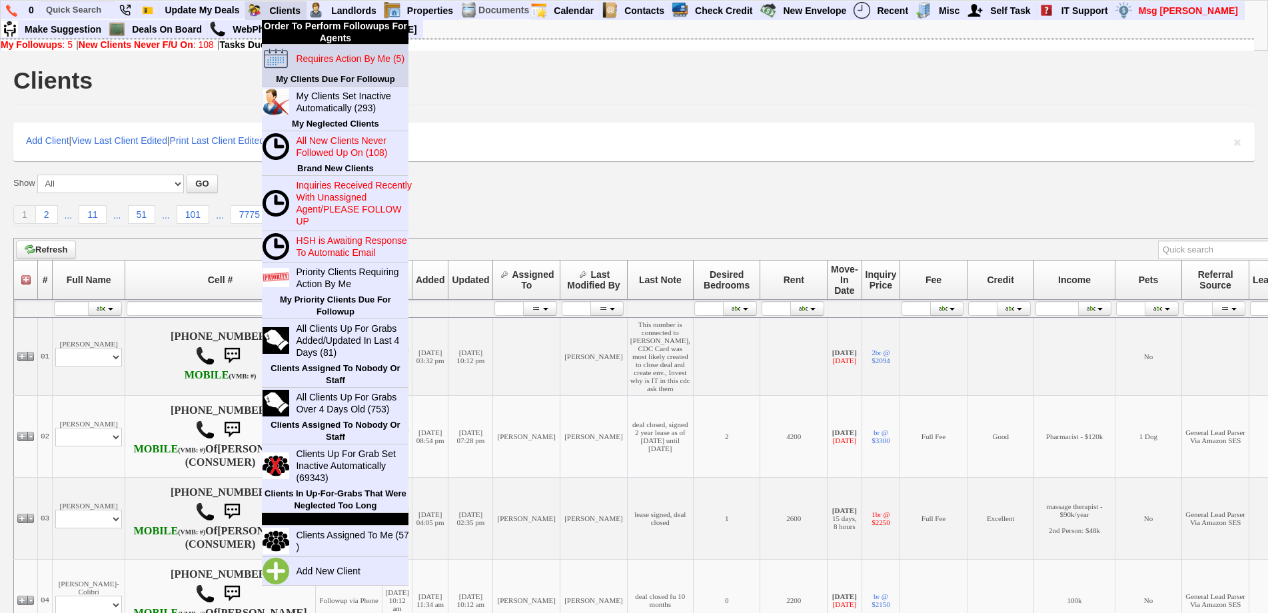
click at [313, 64] on link "Requires Action By Me (5)" at bounding box center [355, 58] width 128 height 17
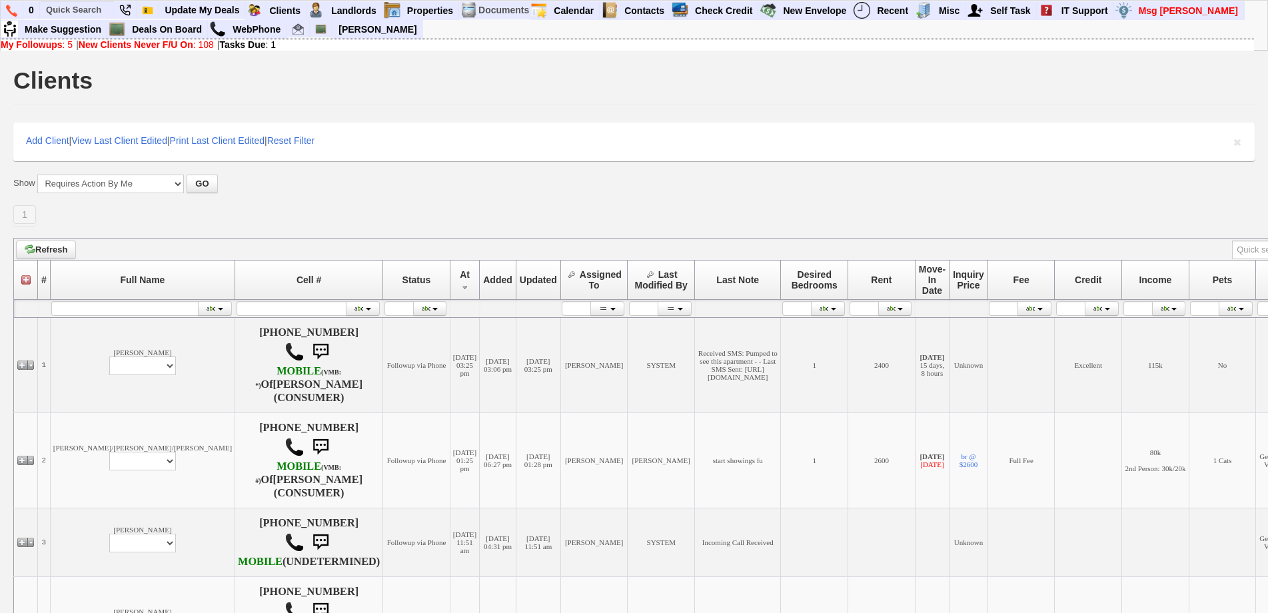
scroll to position [283, 0]
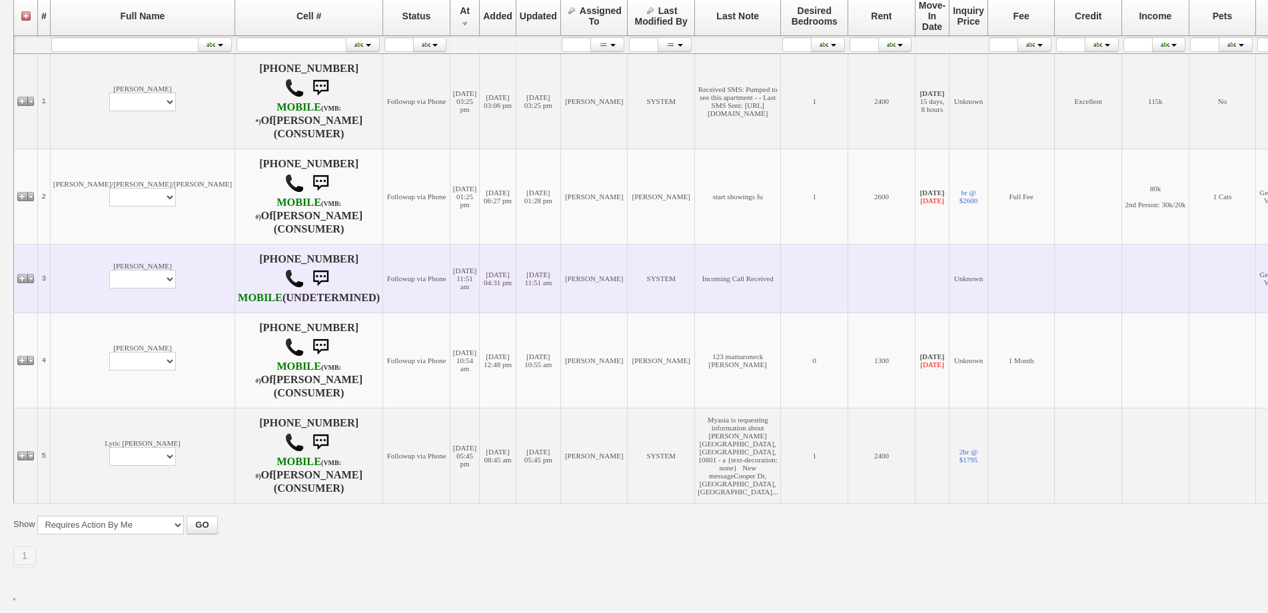
click at [105, 287] on td "[PERSON_NAME] Profile Edit Print Email Externally (Will Not Be Tracked In CRM) …" at bounding box center [142, 278] width 185 height 69
click at [109, 280] on select "Profile Edit Print Email Externally (Will Not Be Tracked In CRM) Closed Deals" at bounding box center [142, 279] width 67 height 19
select select "ChangeURL,/crm/custom/edit_client_form.php?redirect=%2Fcrm%2Fclients.php&id=167…"
click at [109, 270] on select "Profile Edit Print Email Externally (Will Not Be Tracked In CRM) Closed Deals" at bounding box center [142, 279] width 67 height 19
select select
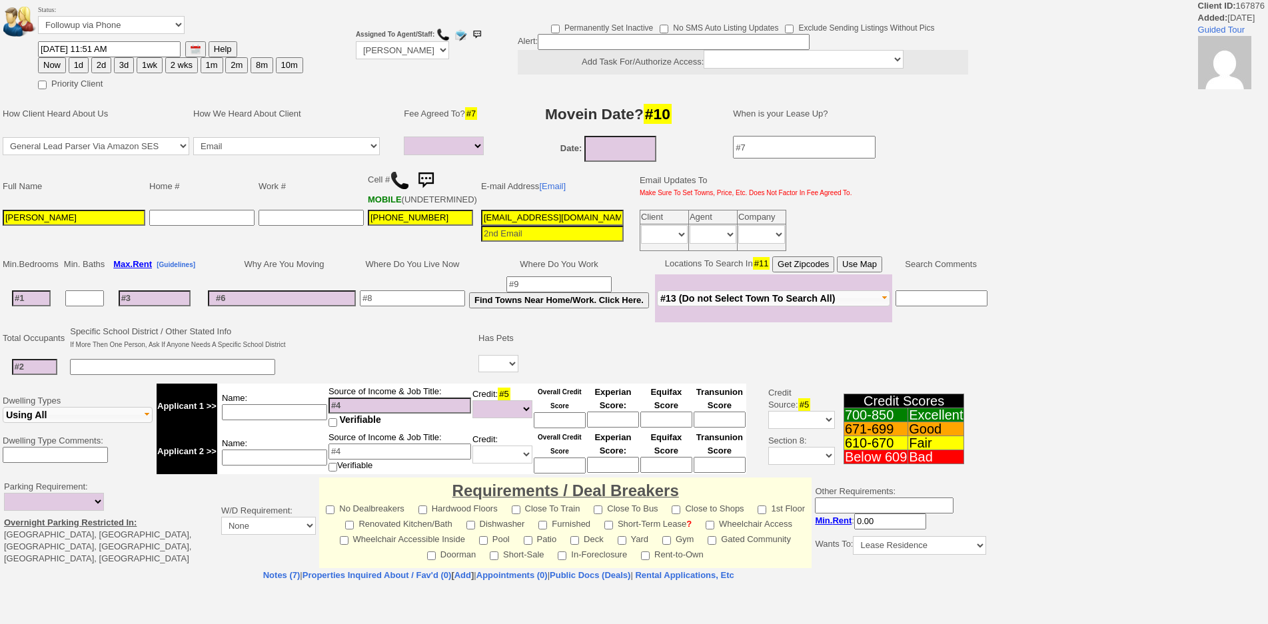
select select
click at [617, 38] on input at bounding box center [674, 42] width 272 height 16
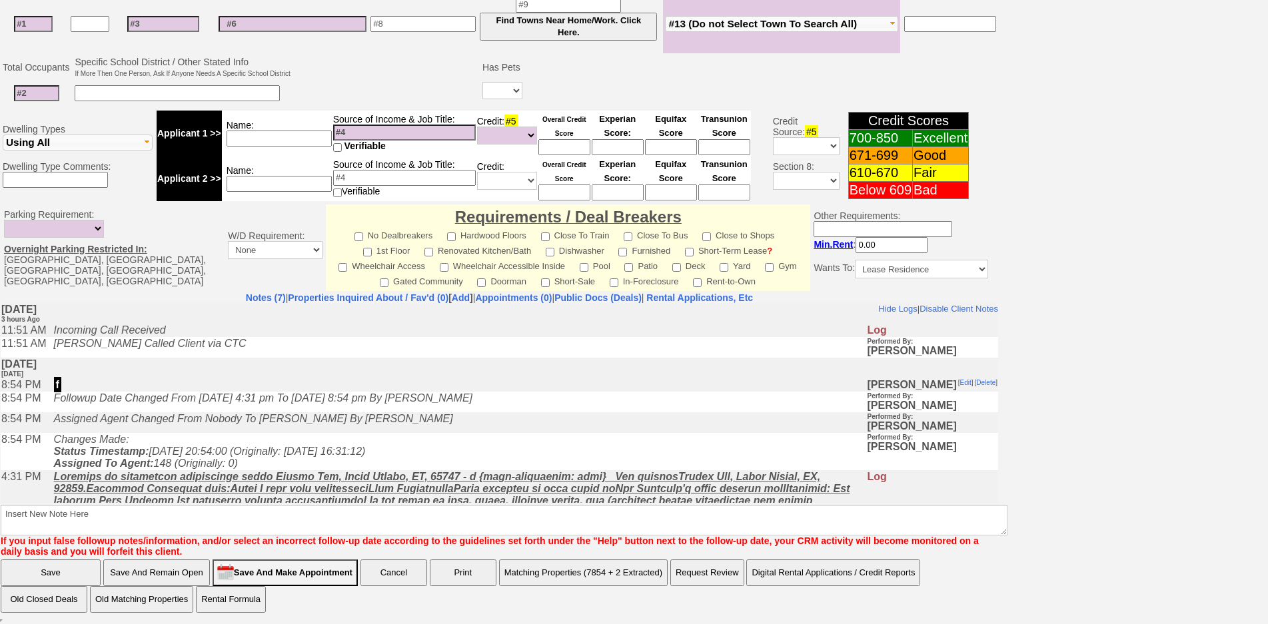
type input "needs spanish speaker"
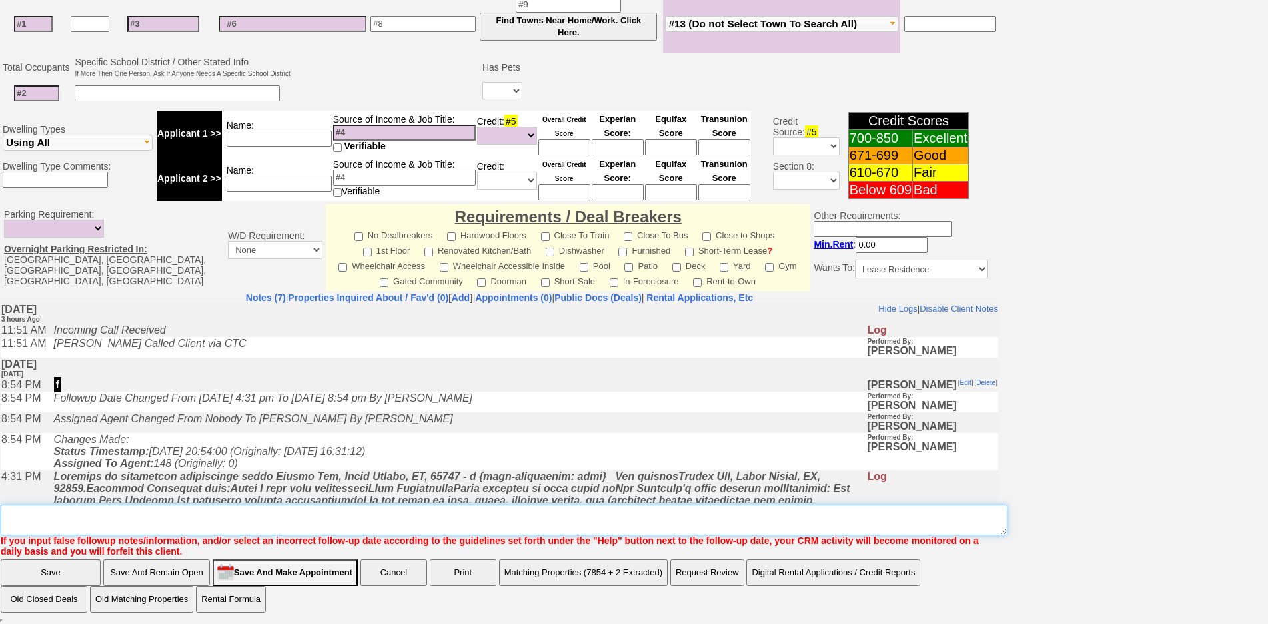
click at [463, 527] on textarea "Insert New Note Here" at bounding box center [504, 520] width 1007 height 31
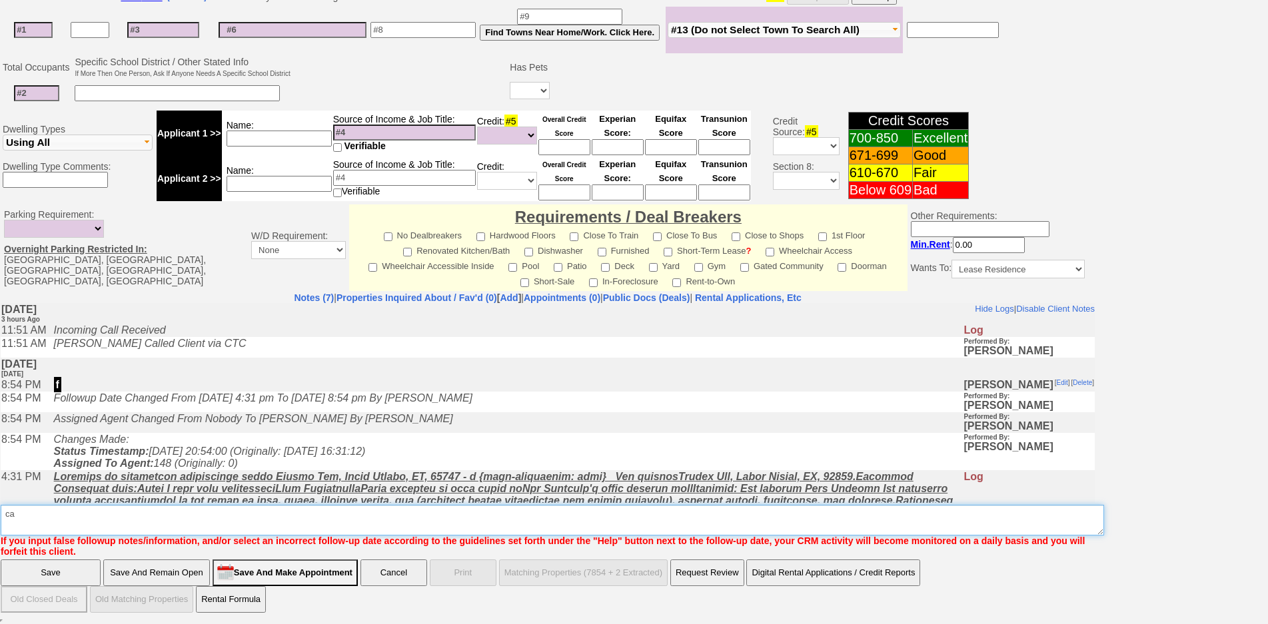
type textarea "c"
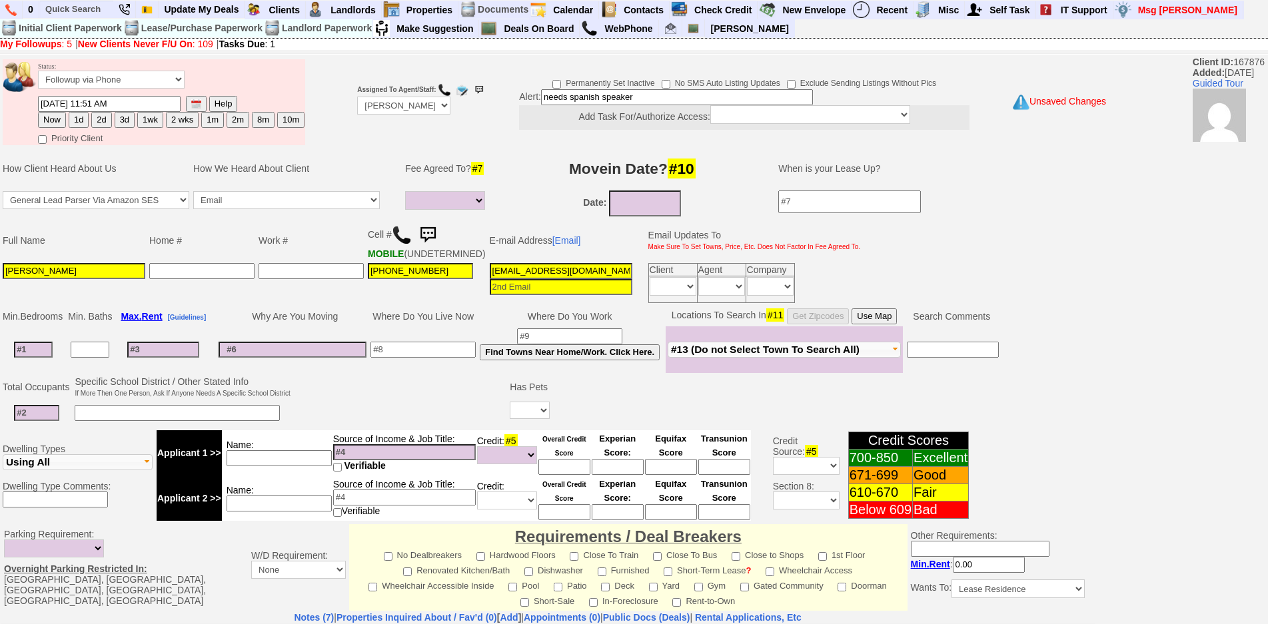
type textarea "feel her out fu"
click at [78, 119] on button "1d" at bounding box center [79, 120] width 20 height 16
type input "09/16/2025 03:38 PM"
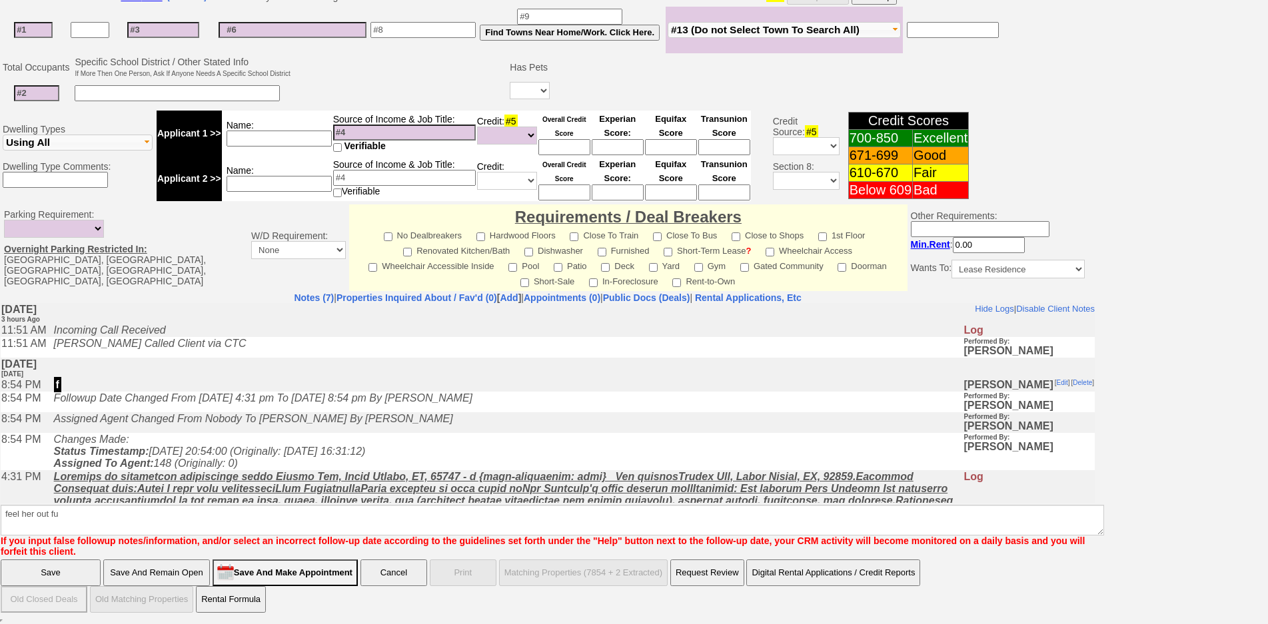
click at [79, 580] on input "Save" at bounding box center [51, 573] width 100 height 27
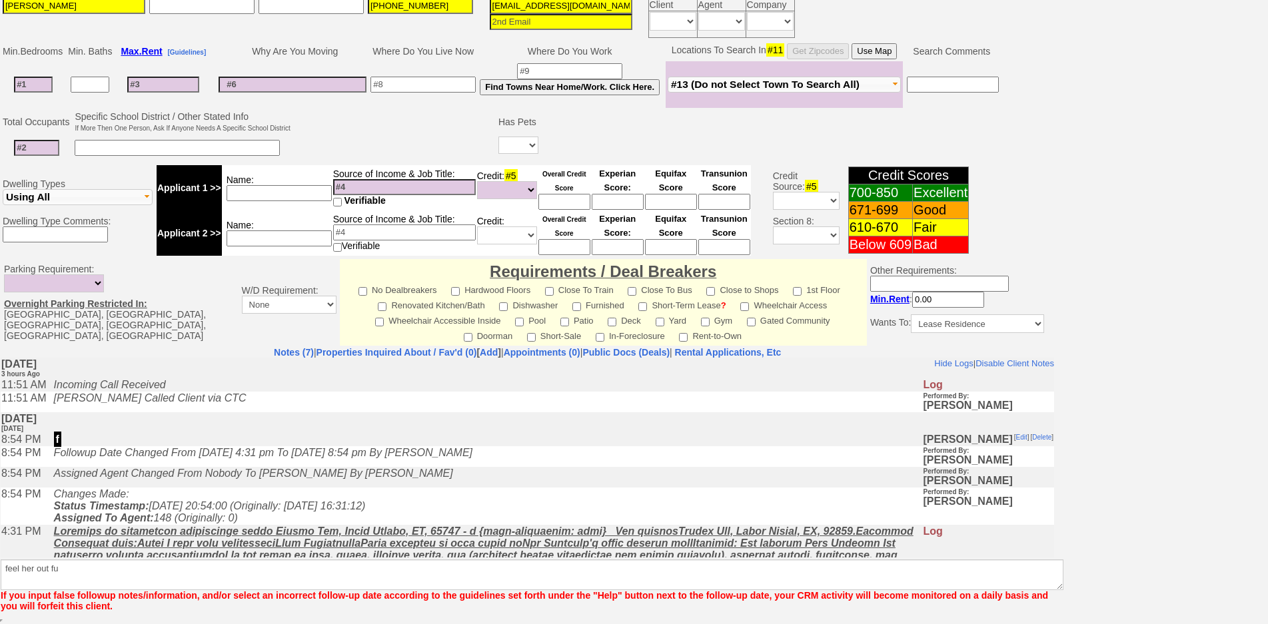
scroll to position [277, 0]
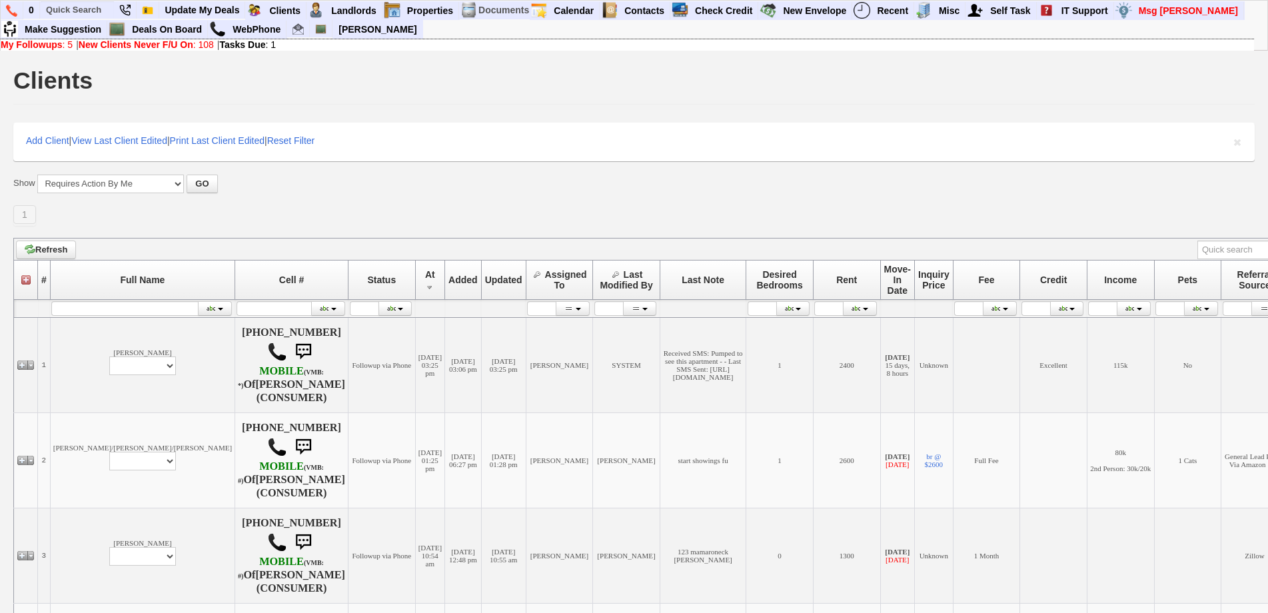
scroll to position [303, 0]
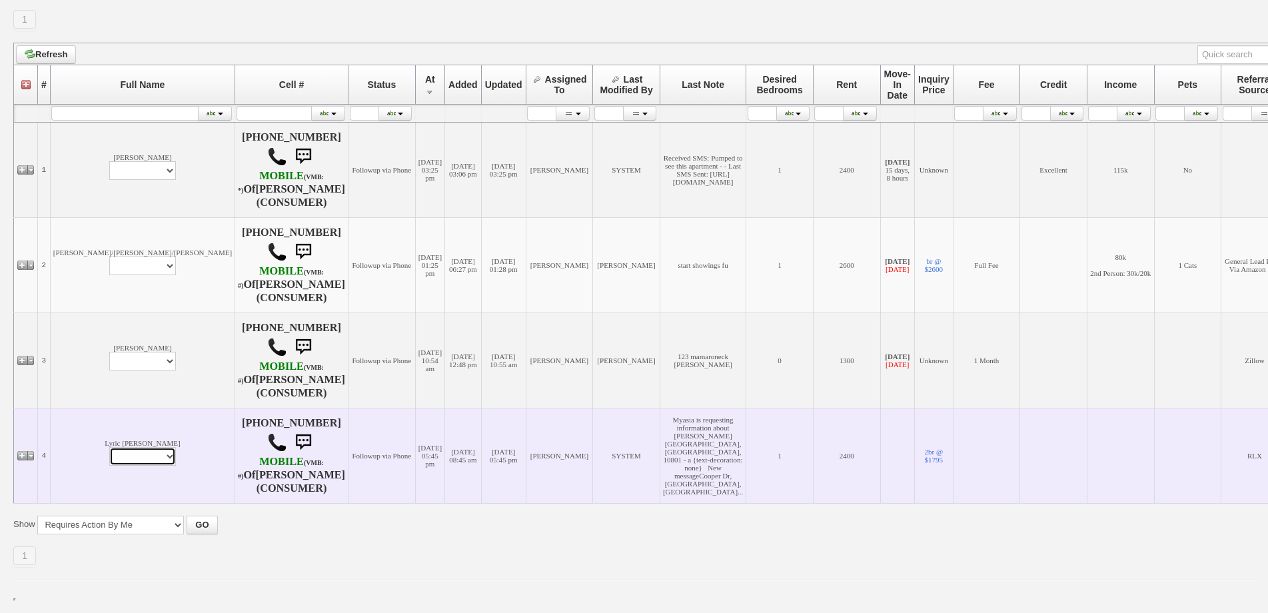
click at [109, 447] on select "Profile Edit Print Email Externally (Will Not Be Tracked In CRM) Closed Deals" at bounding box center [142, 456] width 67 height 19
select select "ChangeURL,/crm/custom/edit_client_form.php?redirect=%2Fcrm%2Fclients.php&id=941…"
click at [109, 447] on select "Profile Edit Print Email Externally (Will Not Be Tracked In CRM) Closed Deals" at bounding box center [142, 456] width 67 height 19
select select
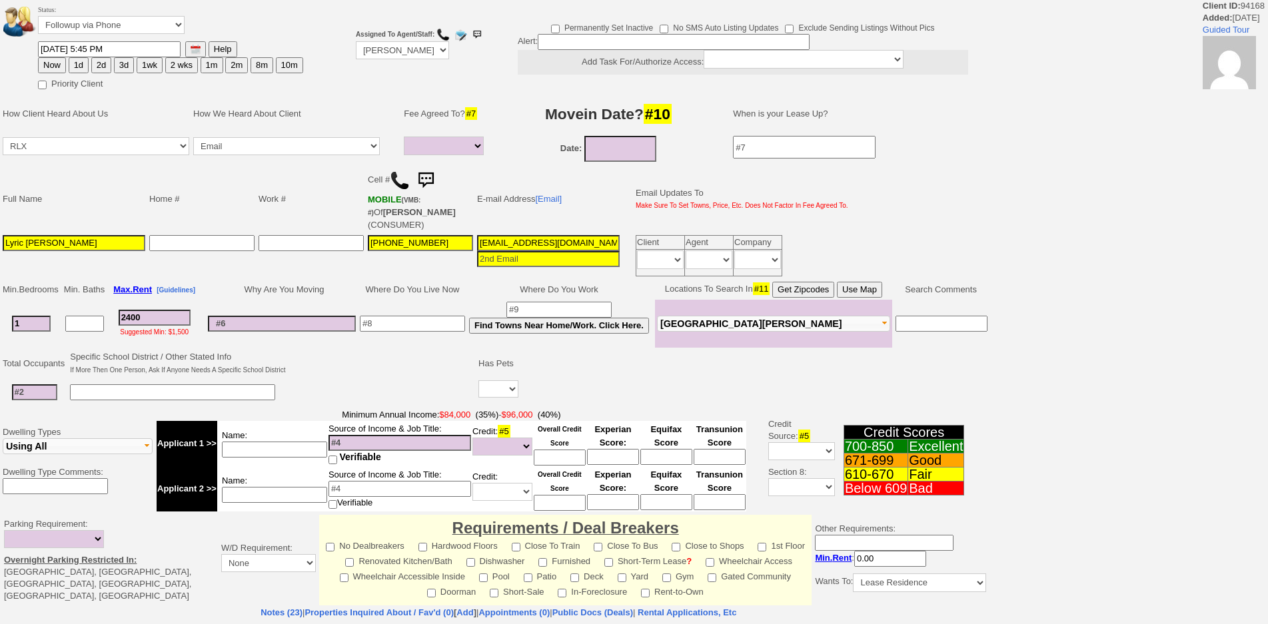
select select
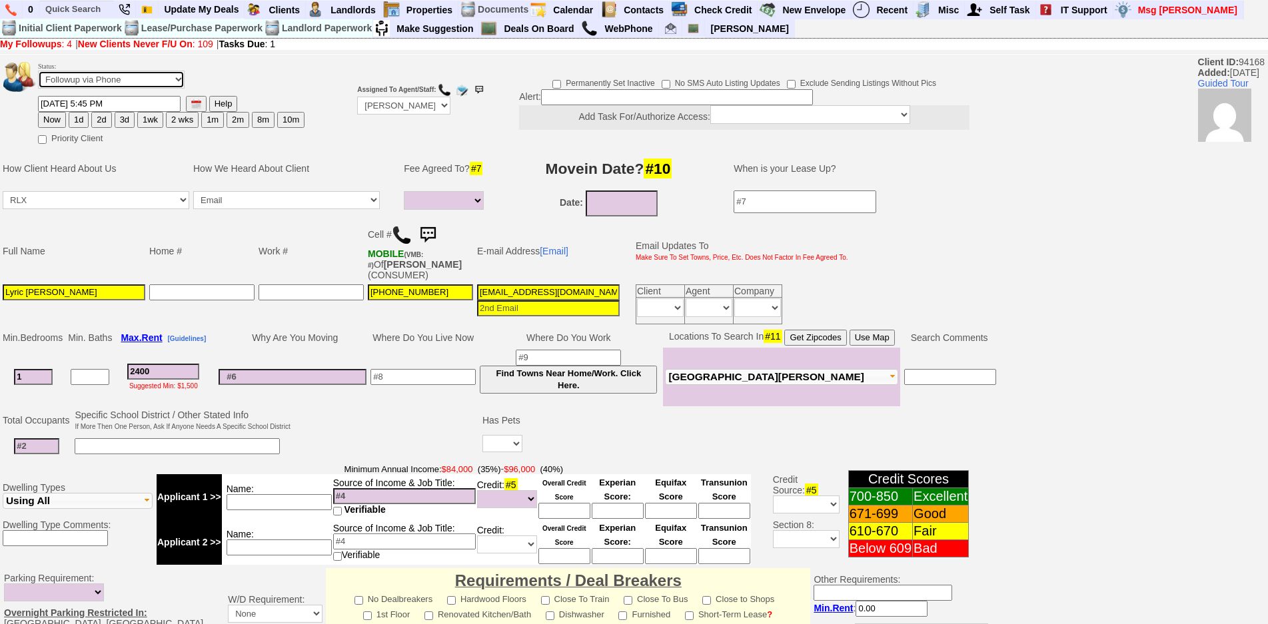
drag, startPoint x: 148, startPoint y: 75, endPoint x: 141, endPoint y: 83, distance: 10.8
click at [148, 75] on select "Followup via Phone Followup via Email Followup When Section 8 Property Found De…" at bounding box center [111, 80] width 147 height 18
select select "Inactive"
click at [38, 71] on select "Followup via Phone Followup via Email Followup When Section 8 Property Found De…" at bounding box center [111, 80] width 147 height 18
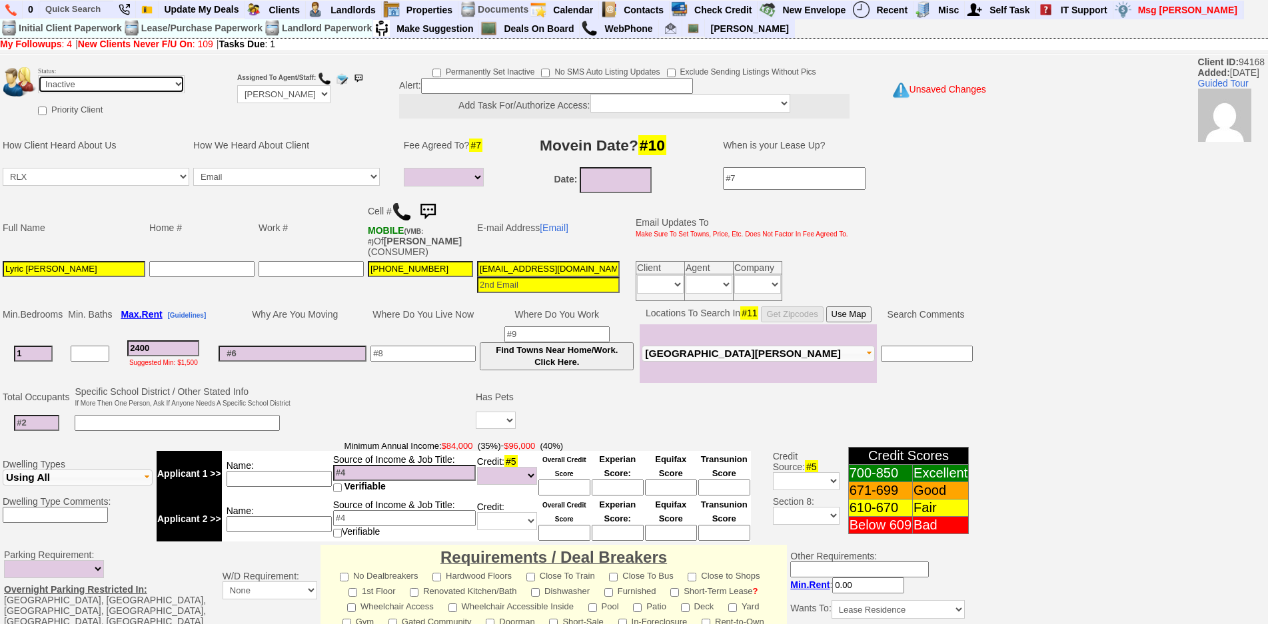
scroll to position [341, 0]
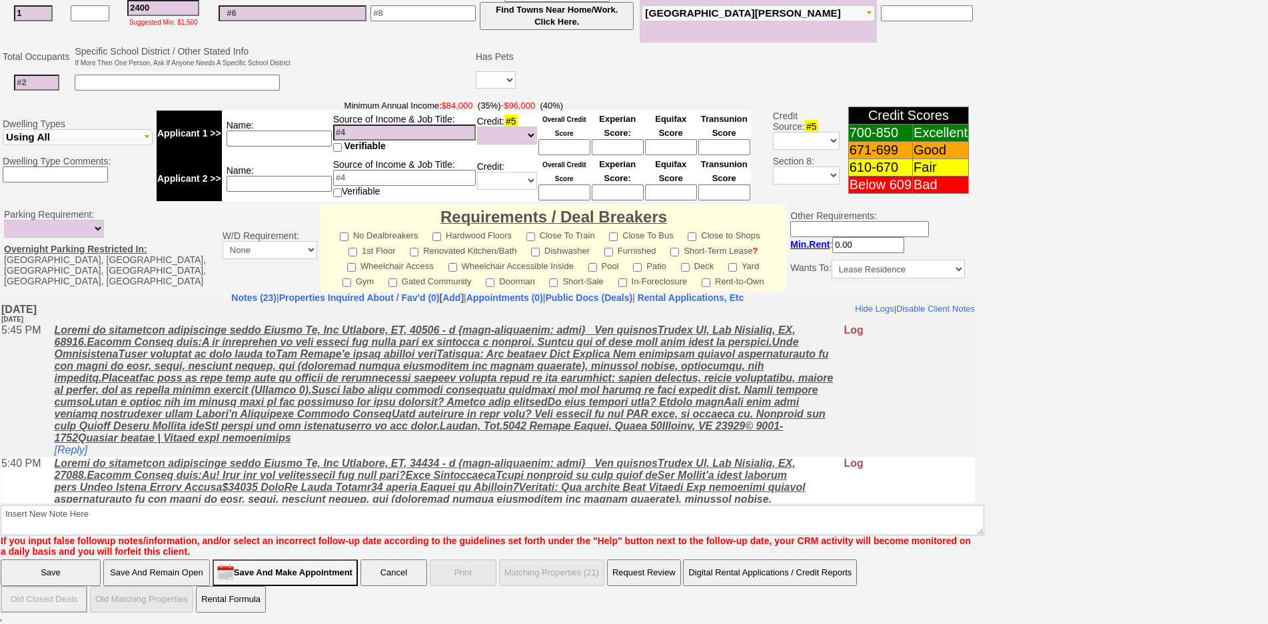
drag, startPoint x: 650, startPoint y: 811, endPoint x: 647, endPoint y: 499, distance: 311.9
click at [646, 495] on u at bounding box center [442, 516] width 777 height 119
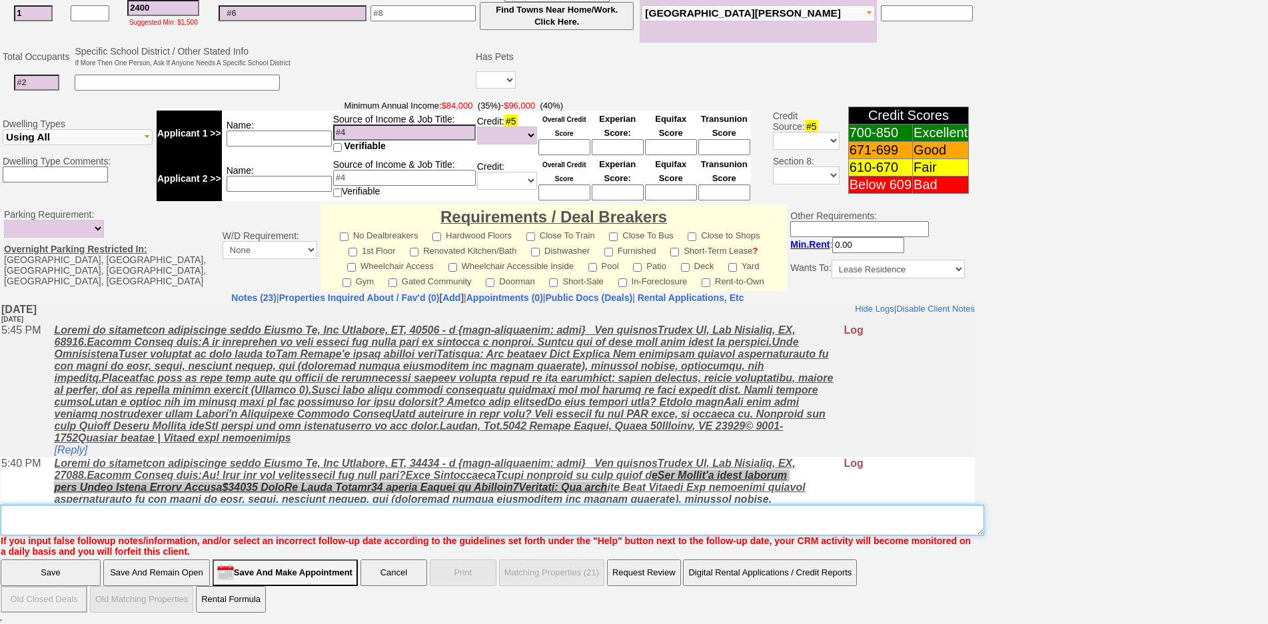
click at [652, 518] on textarea "Insert New Note Here" at bounding box center [493, 520] width 984 height 31
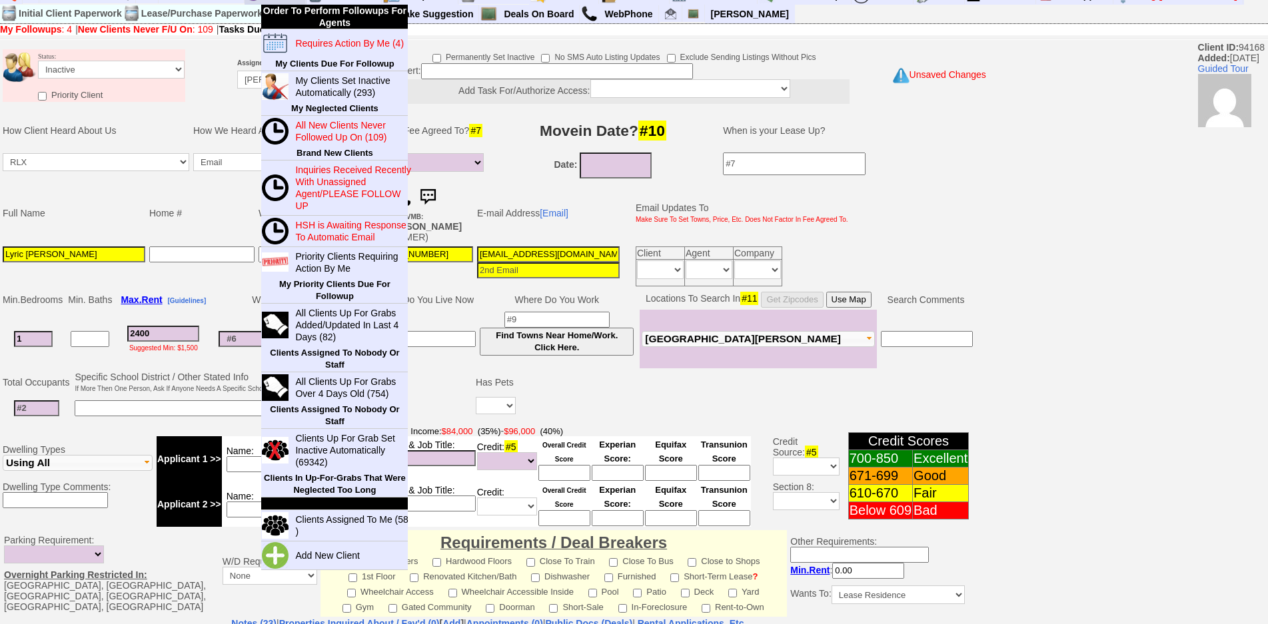
scroll to position [0, 0]
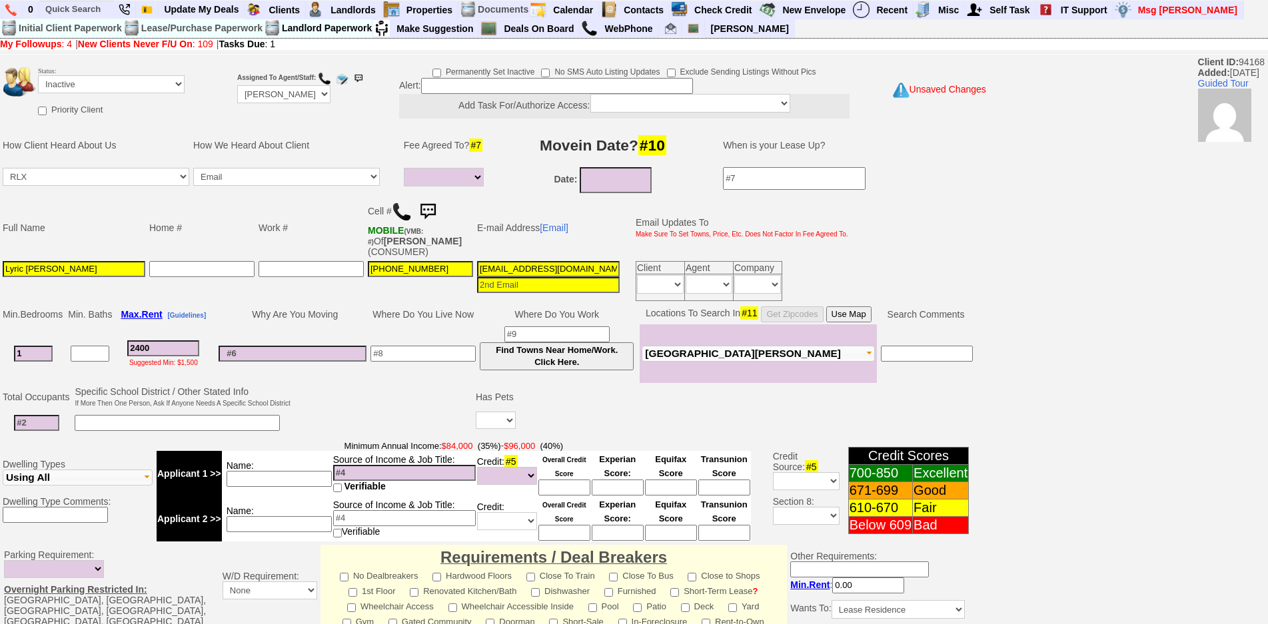
type textarea "not viable ufg"
click at [275, 95] on select "Up-For-Grabs ***** STAFF ***** [PERSON_NAME] [PHONE_NUMBER] [PERSON_NAME] [PHON…" at bounding box center [283, 94] width 93 height 18
select select "Up-For-Grabs"
click at [237, 85] on select "Up-For-Grabs ***** STAFF ***** [PERSON_NAME] [PHONE_NUMBER] [PERSON_NAME] [PHON…" at bounding box center [283, 94] width 93 height 18
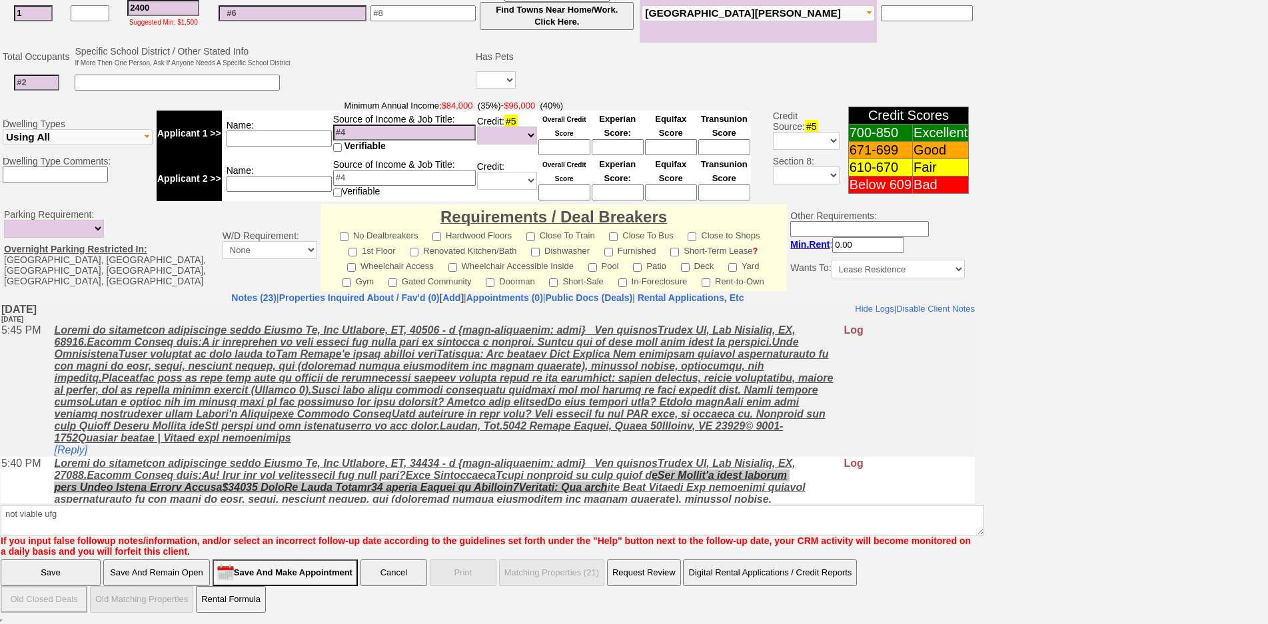
click at [57, 583] on input "Save" at bounding box center [51, 573] width 100 height 27
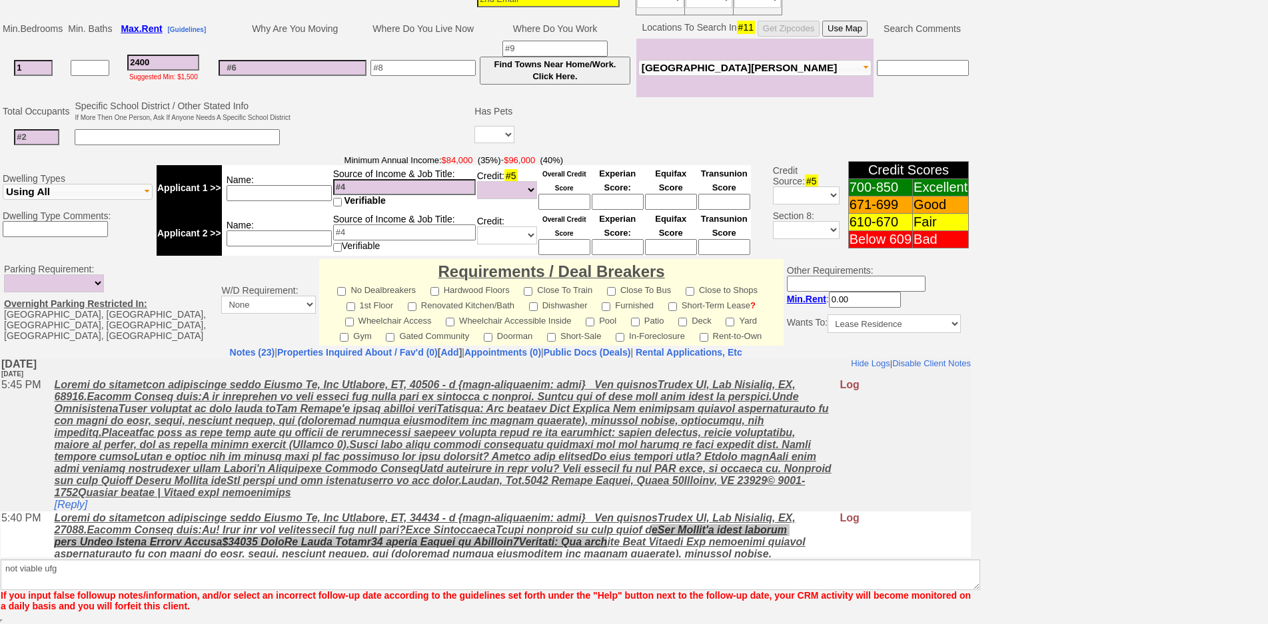
scroll to position [287, 0]
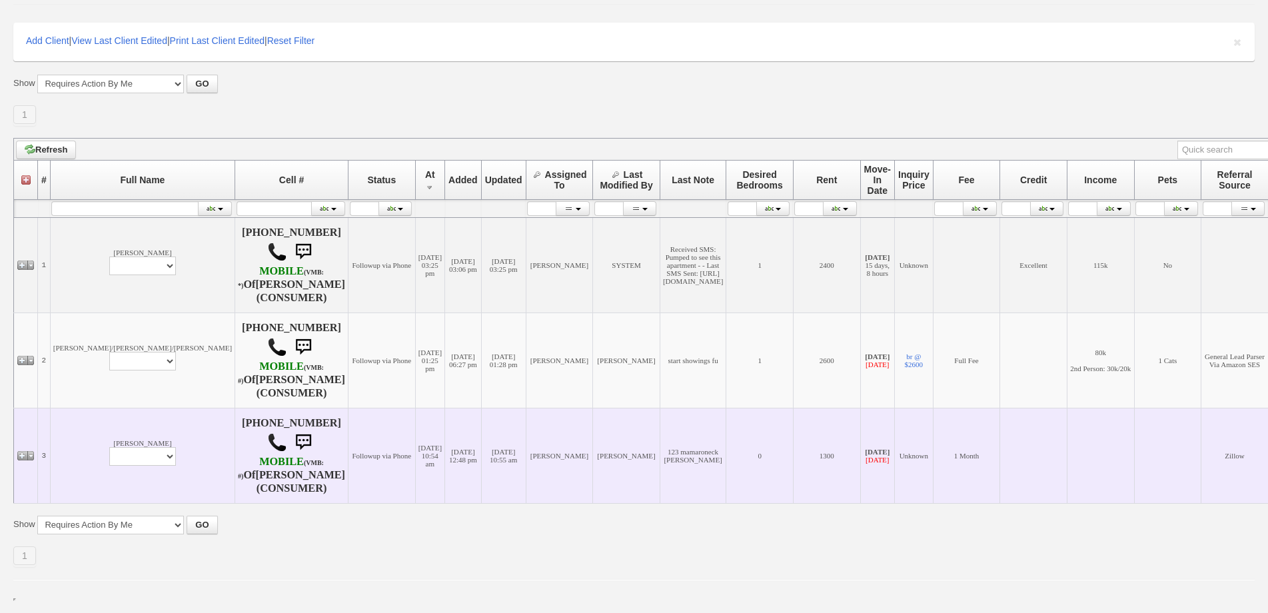
scroll to position [184, 0]
click at [445, 449] on td "[DATE] 12:48 pm" at bounding box center [463, 455] width 37 height 95
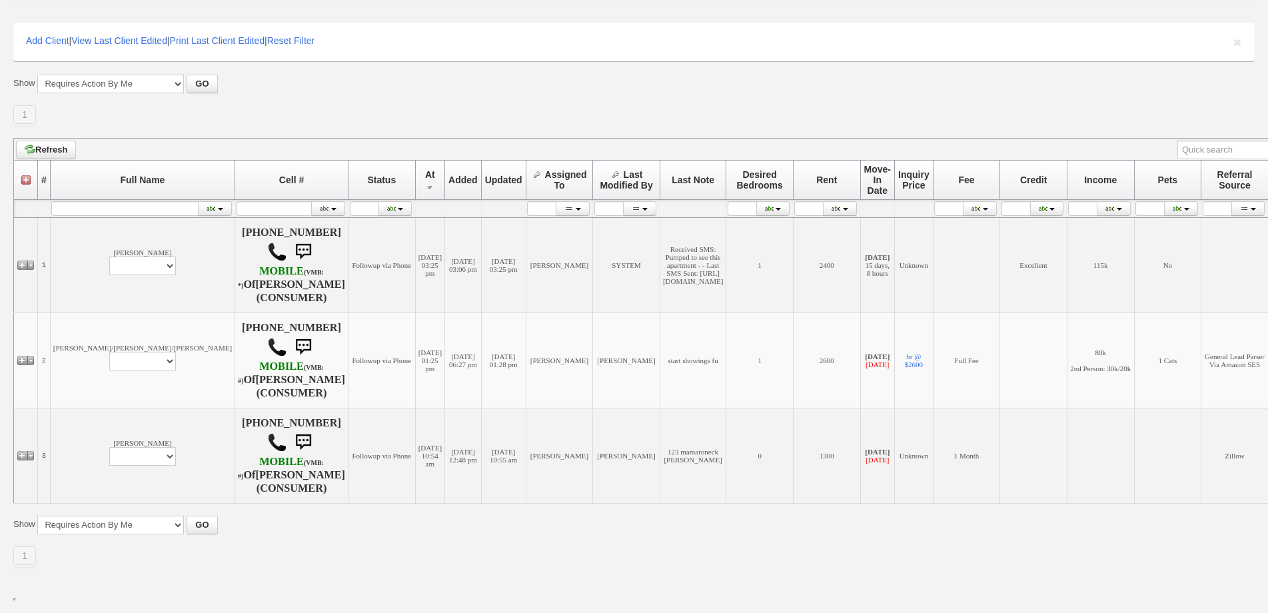
scroll to position [0, 0]
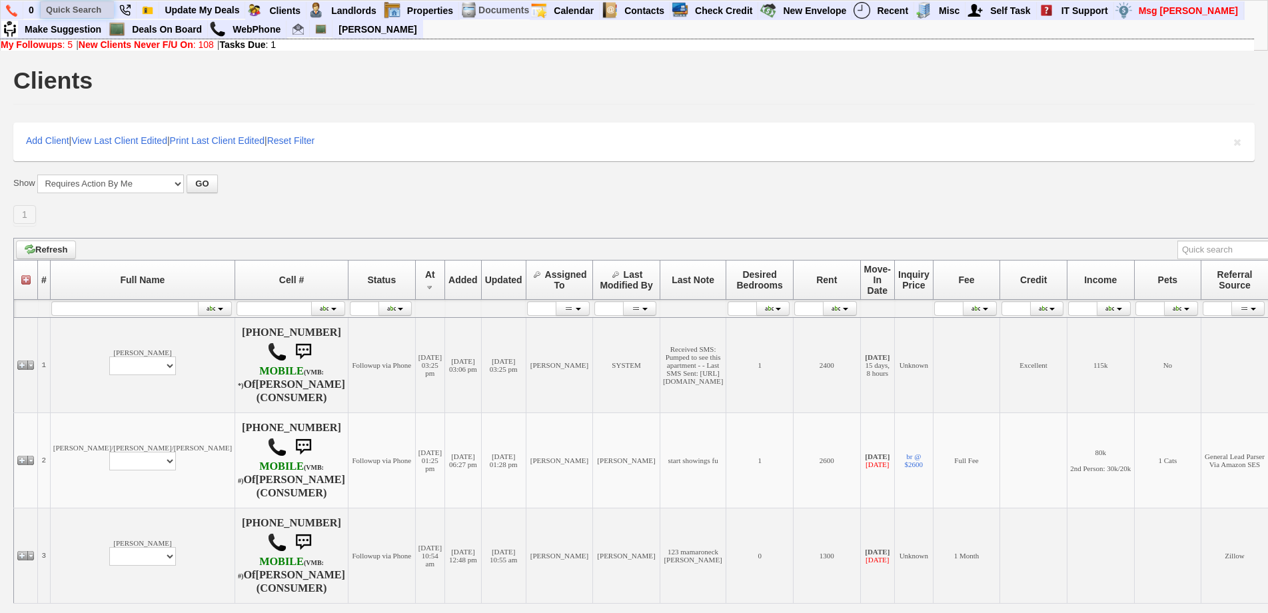
click at [74, 18] on input "text" at bounding box center [77, 9] width 73 height 17
paste input "787) 469-1309"
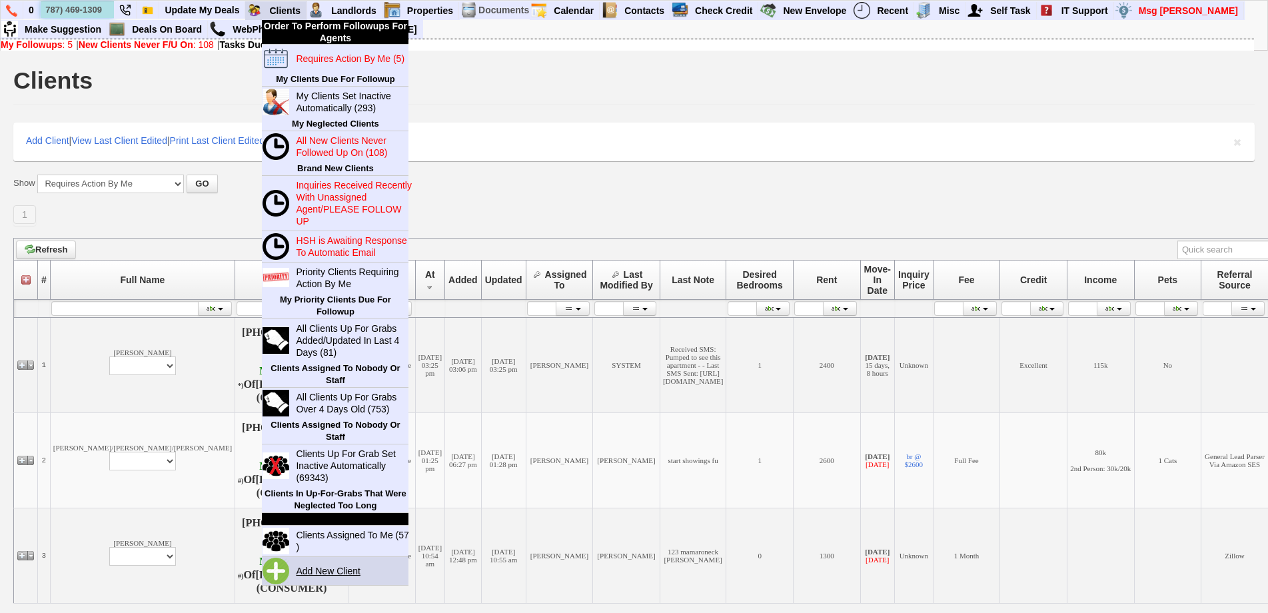
type input "787) 469-1309"
click at [334, 573] on link "Add New Client" at bounding box center [334, 571] width 86 height 17
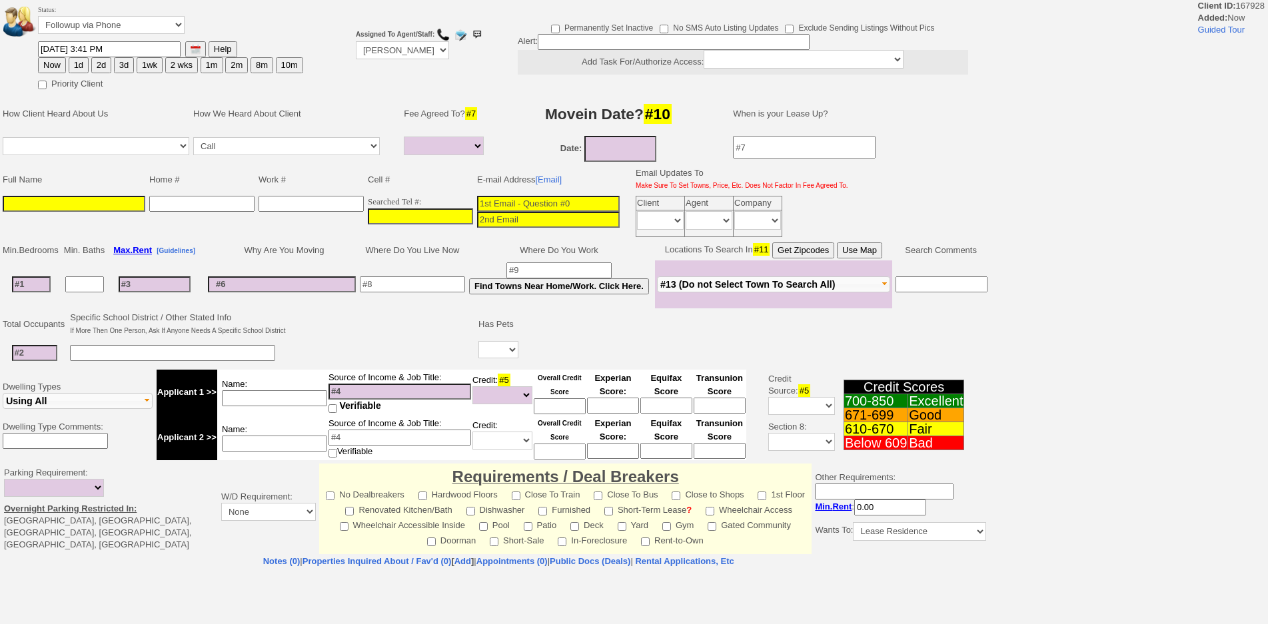
select select
click at [433, 224] on input "___-___-____" at bounding box center [420, 217] width 105 height 16
paste input "[PHONE_NUMBER]"
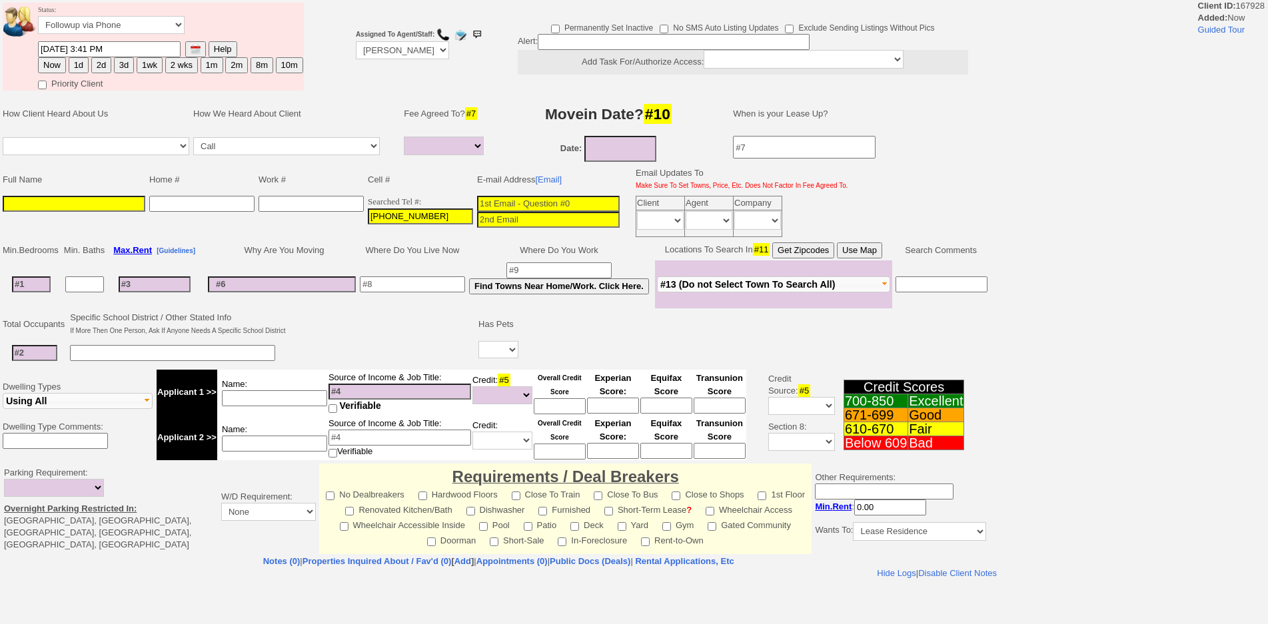
type input "[PHONE_NUMBER]"
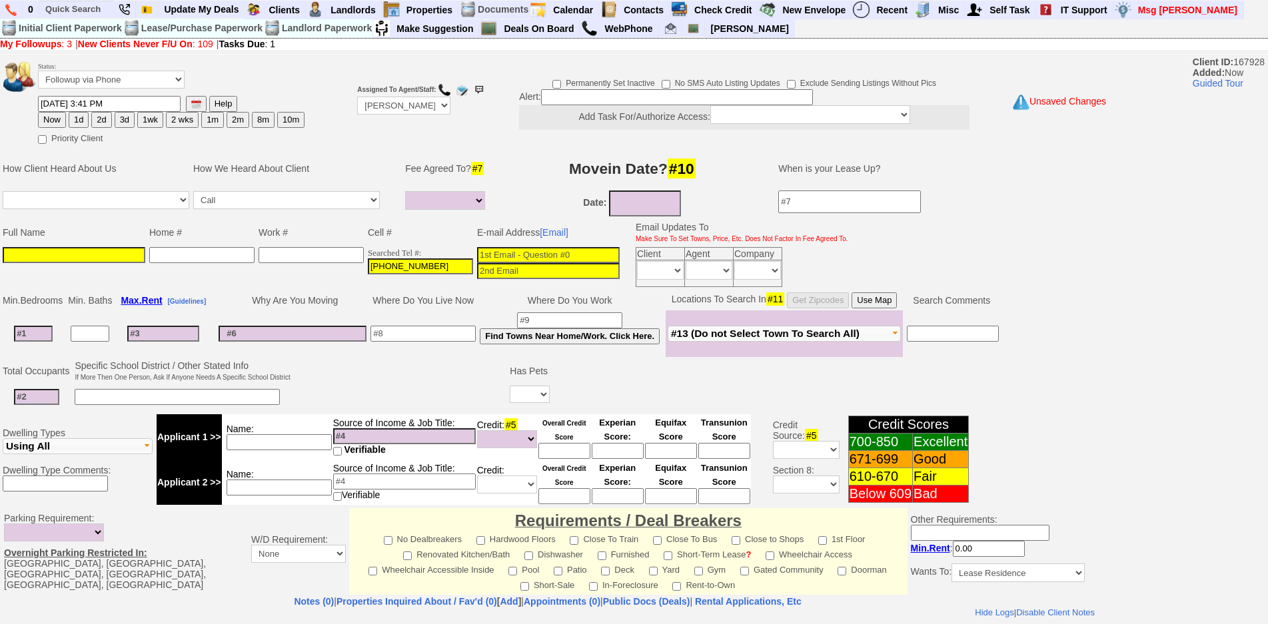
click at [545, 251] on input at bounding box center [548, 255] width 143 height 16
paste input "[EMAIL_ADDRESS][DOMAIN_NAME]"
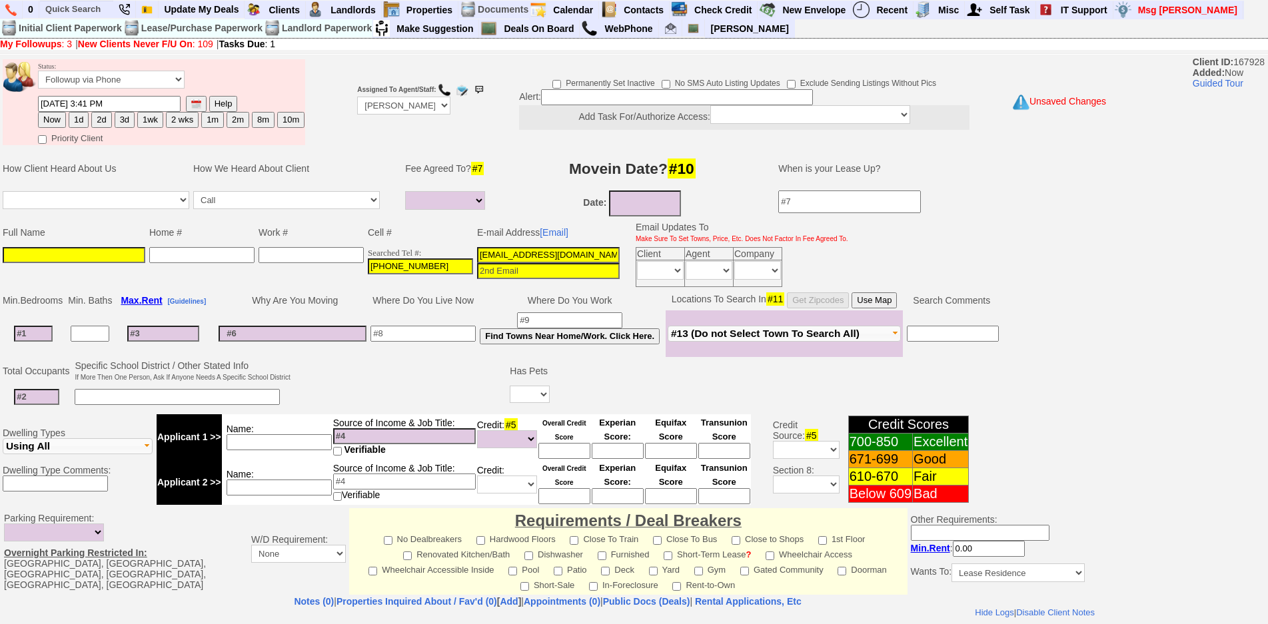
type input "[EMAIL_ADDRESS][DOMAIN_NAME]"
click at [91, 247] on input at bounding box center [74, 255] width 143 height 16
click at [126, 253] on input at bounding box center [74, 255] width 143 height 16
paste input "[PERSON_NAME]"
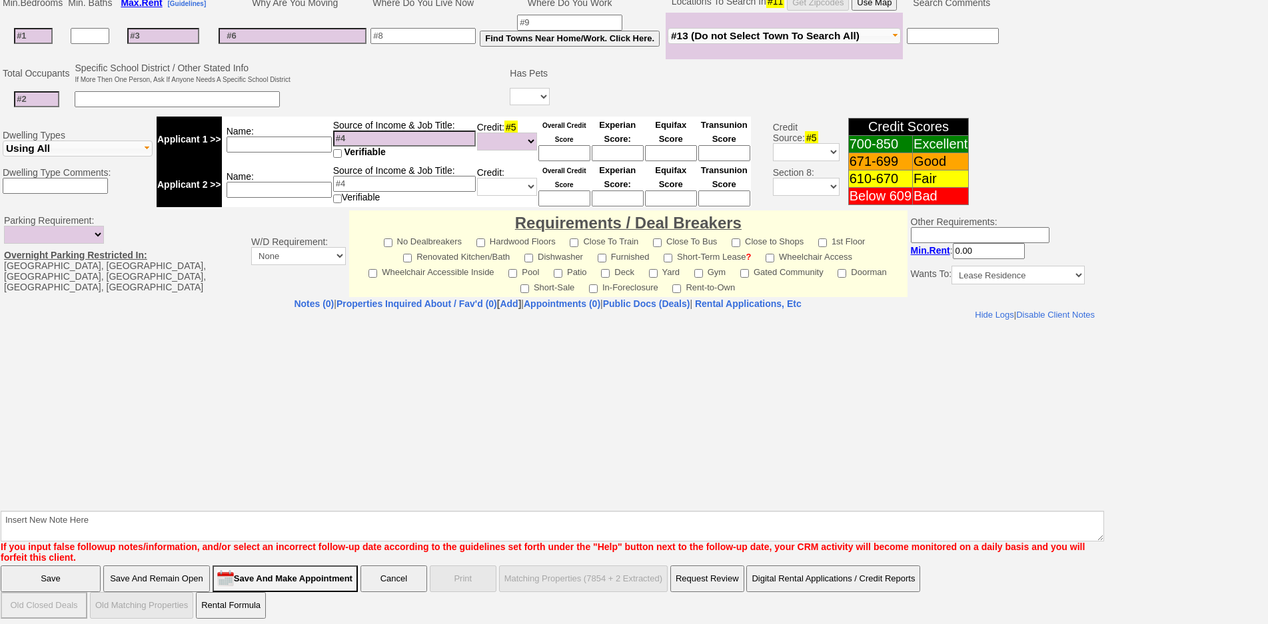
type input "[PERSON_NAME]"
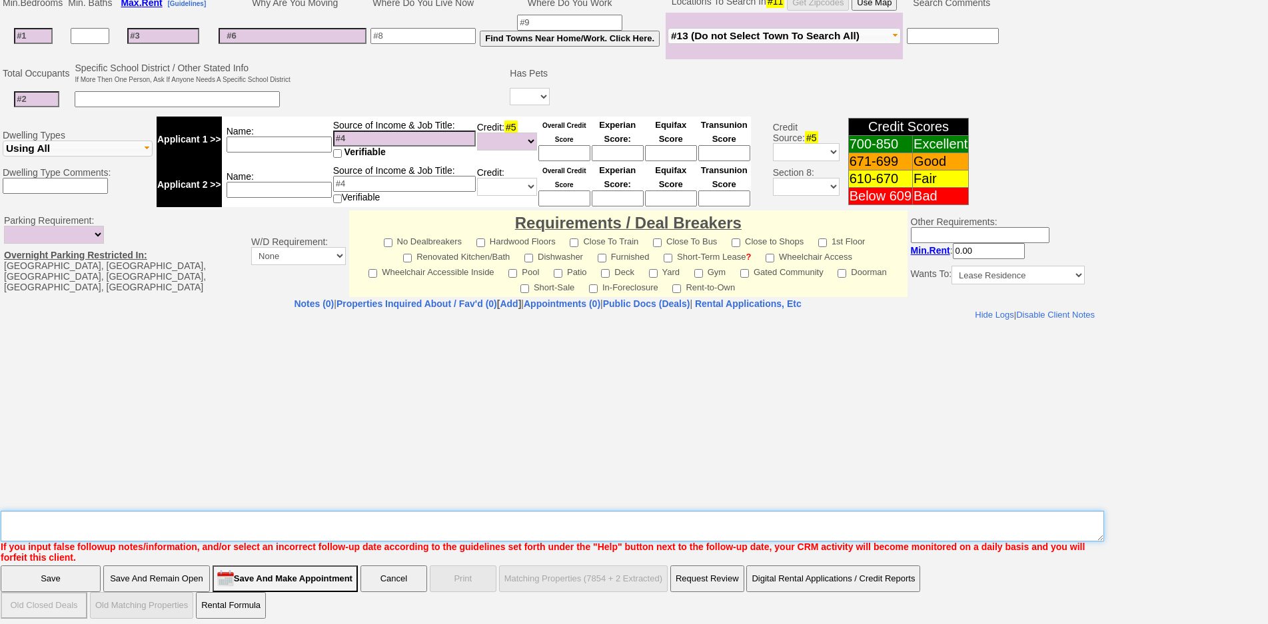
click at [661, 520] on textarea "Insert New Note Here" at bounding box center [553, 526] width 1104 height 31
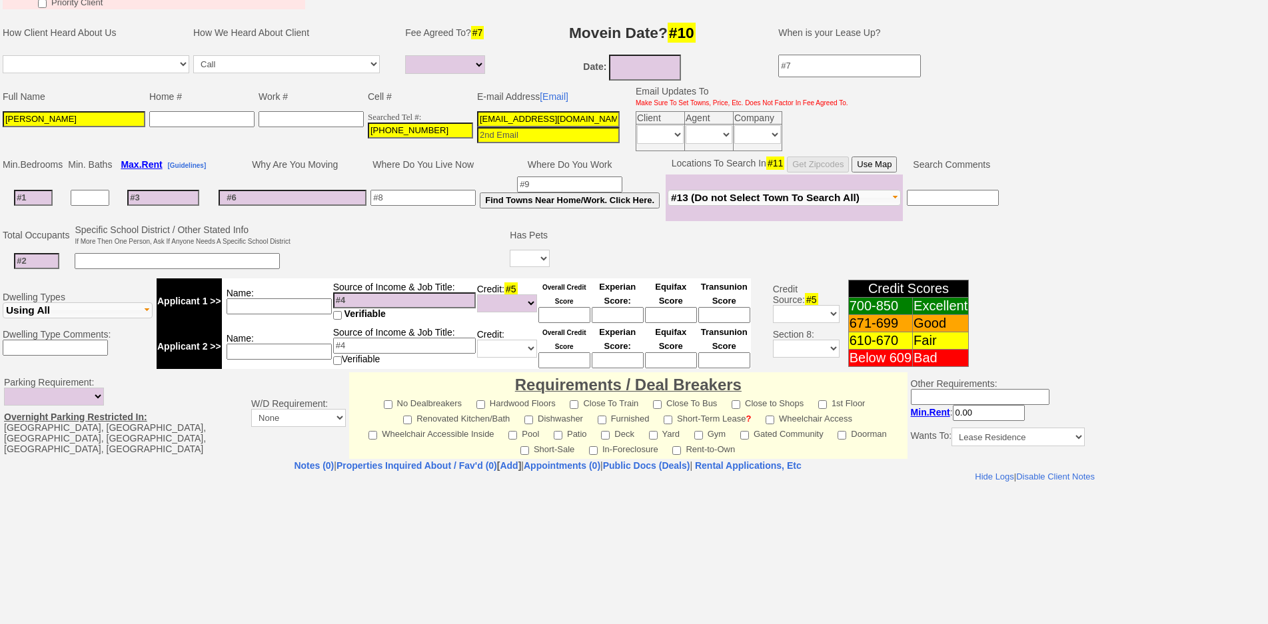
scroll to position [0, 0]
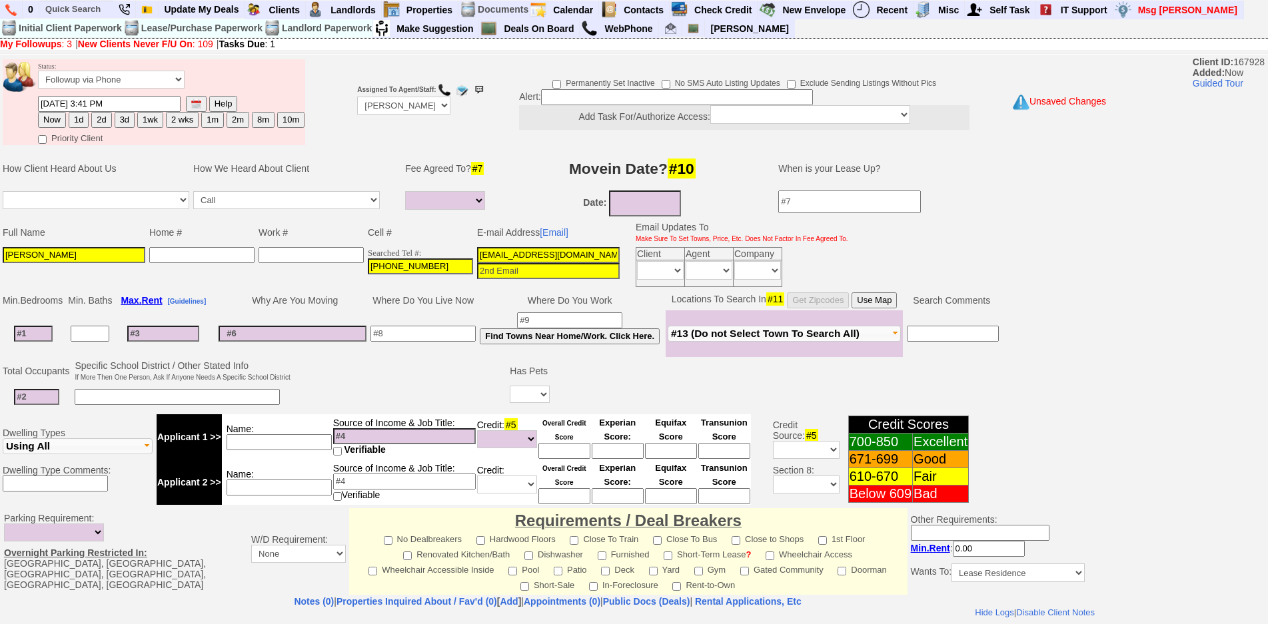
type textarea "hillside [PERSON_NAME]"
click at [82, 120] on button "1d" at bounding box center [79, 120] width 20 height 16
type input "[DATE] 03:41 PM"
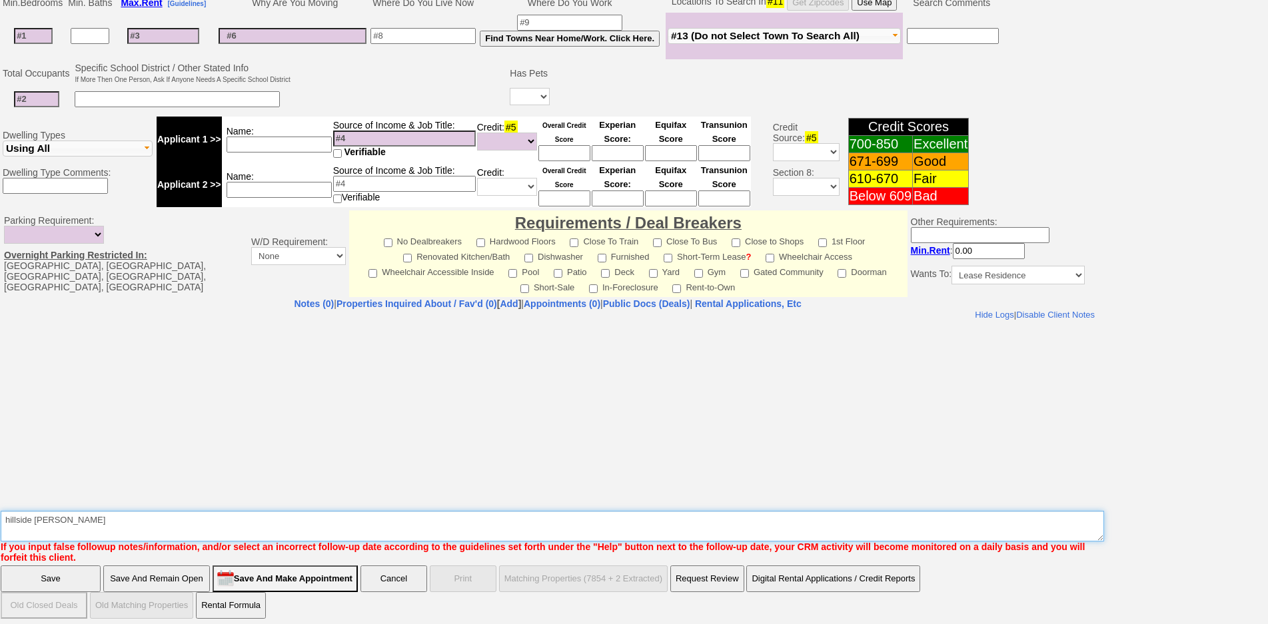
click at [73, 513] on textarea "Insert New Note Here" at bounding box center [553, 526] width 1104 height 31
click at [44, 521] on textarea "Insert New Note Here" at bounding box center [553, 526] width 1104 height 31
type textarea "hillside ld from rentq fu"
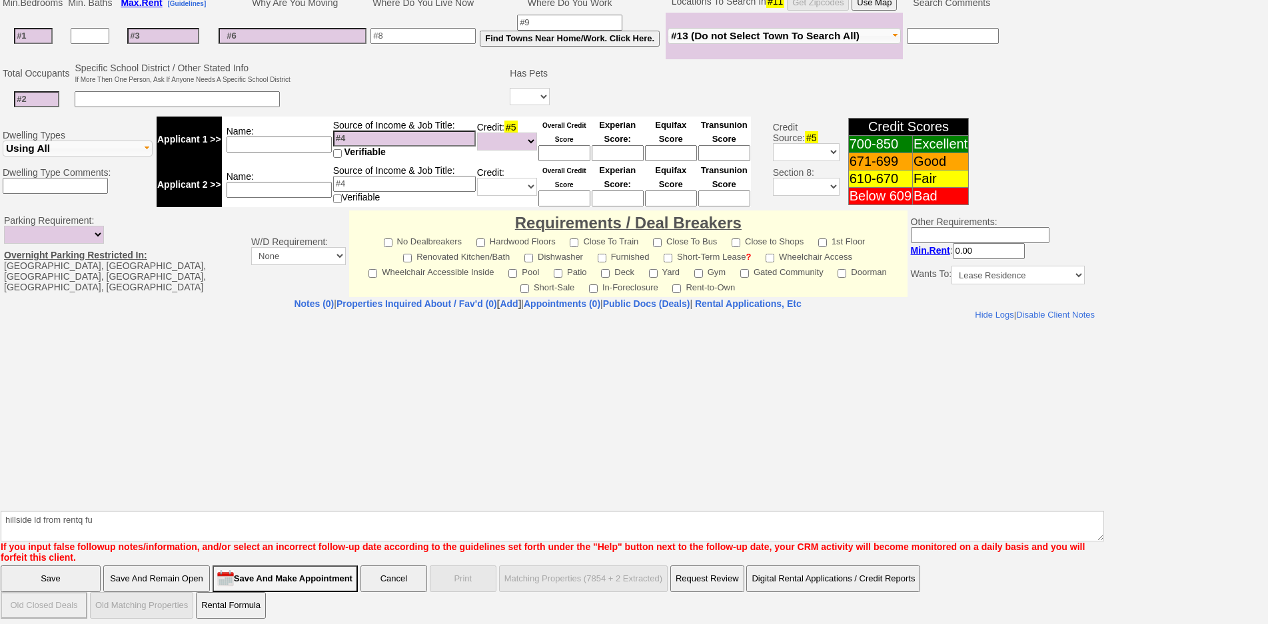
click input "Save" at bounding box center [51, 579] width 100 height 27
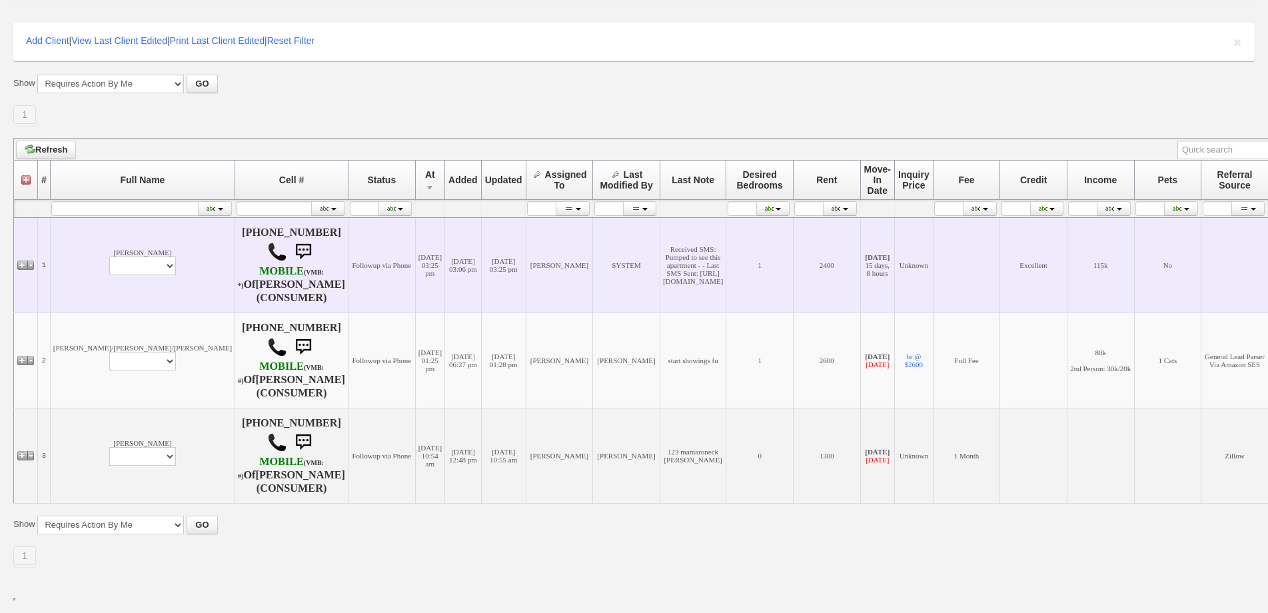
scroll to position [184, 0]
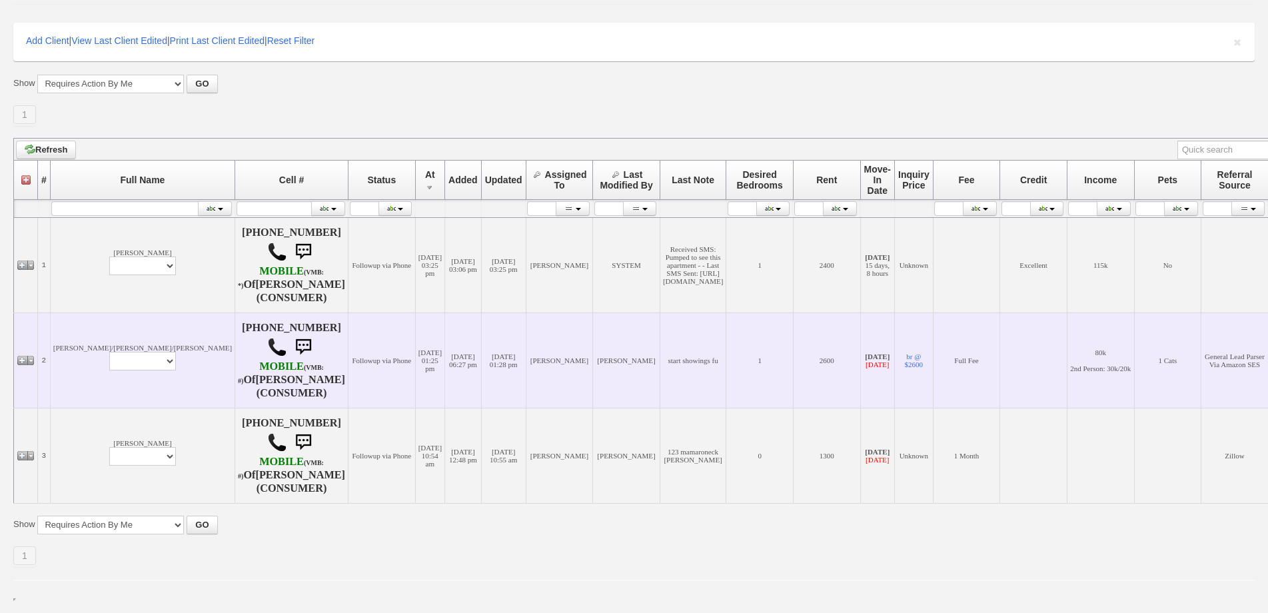
click at [84, 313] on td "[PERSON_NAME]/[PERSON_NAME]/[PERSON_NAME] Profile Edit Print Email Externally (…" at bounding box center [142, 360] width 185 height 95
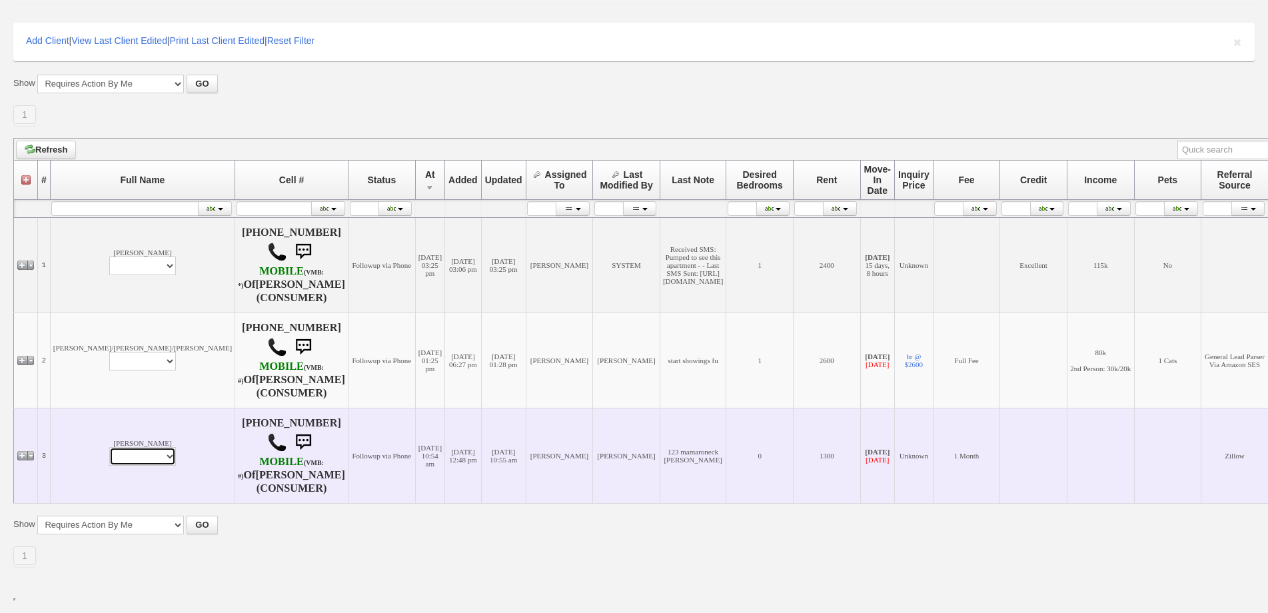
click at [109, 447] on select "Profile Edit Print Email Externally (Will Not Be Tracked In CRM) Closed Deals" at bounding box center [142, 456] width 67 height 19
select select "ChangeURL,/crm/custom/edit_client_form.php?redirect=%2Fcrm%2Fclients.php&id=229…"
click at [109, 447] on select "Profile Edit Print Email Externally (Will Not Be Tracked In CRM) Closed Deals" at bounding box center [142, 456] width 67 height 19
select select
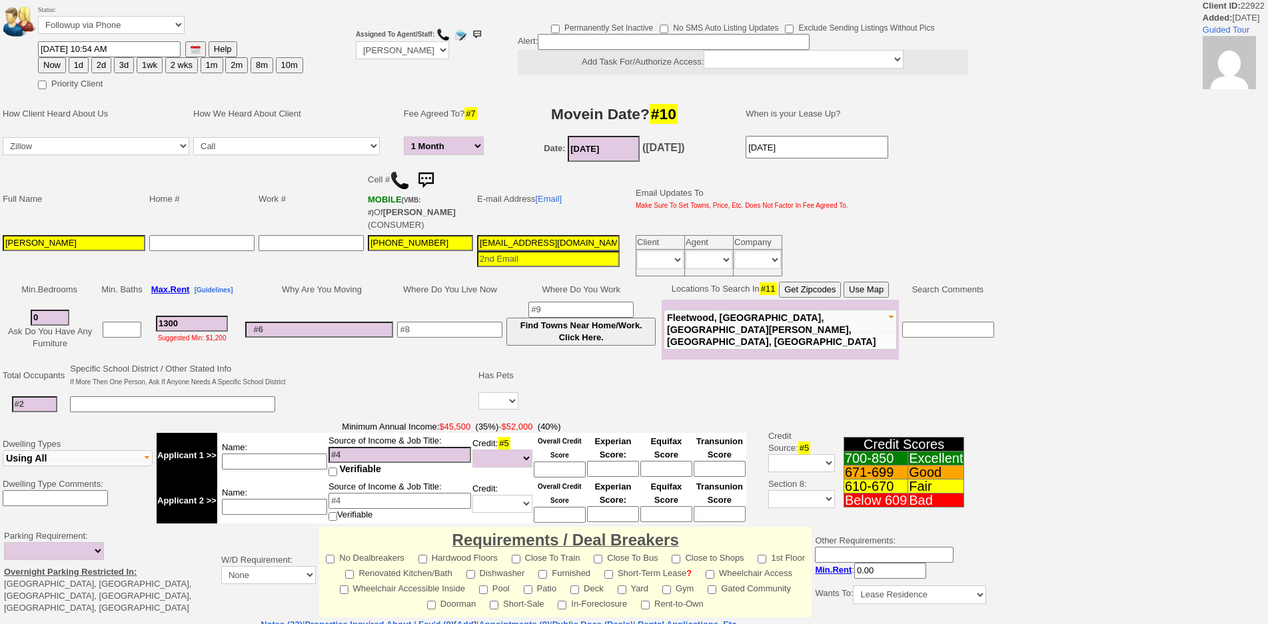
select select "1 Month"
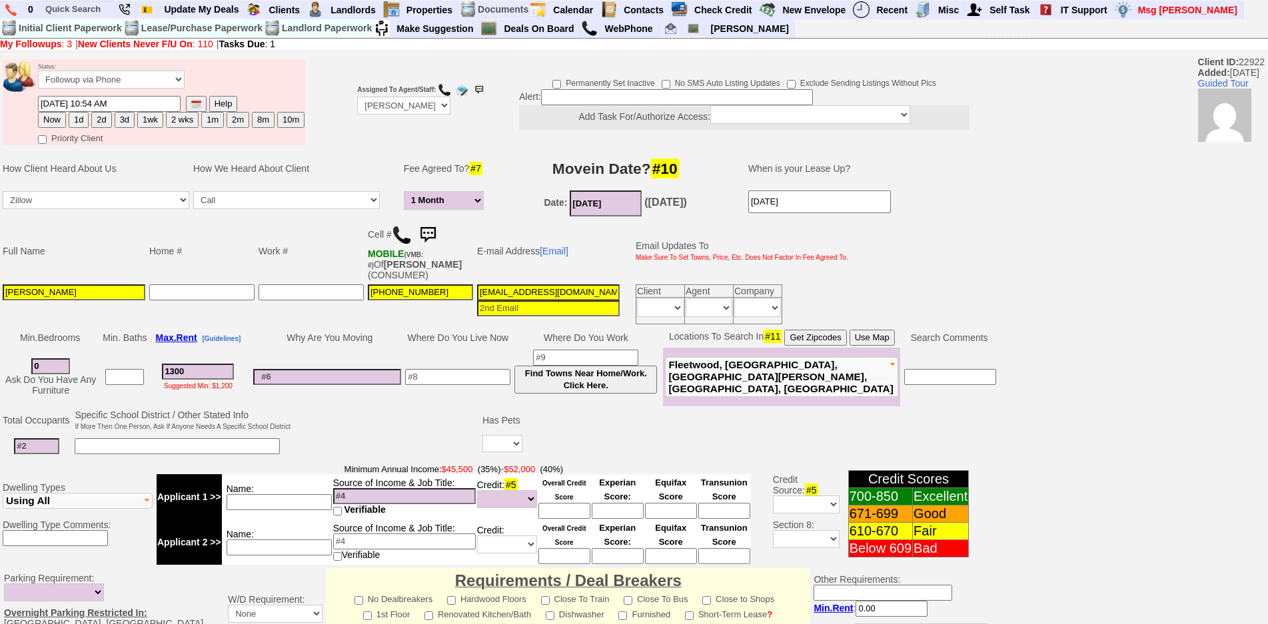
click at [403, 236] on img at bounding box center [402, 235] width 20 height 20
click at [463, 381] on input at bounding box center [457, 377] width 105 height 16
drag, startPoint x: 139, startPoint y: 379, endPoint x: 118, endPoint y: 370, distance: 22.7
click at [118, 370] on tr "0 Ask Do You Have Any Furniture 1300 Suggested Min: $1,200 Find Towns Near Home…" at bounding box center [500, 377] width 998 height 59
type input "4"
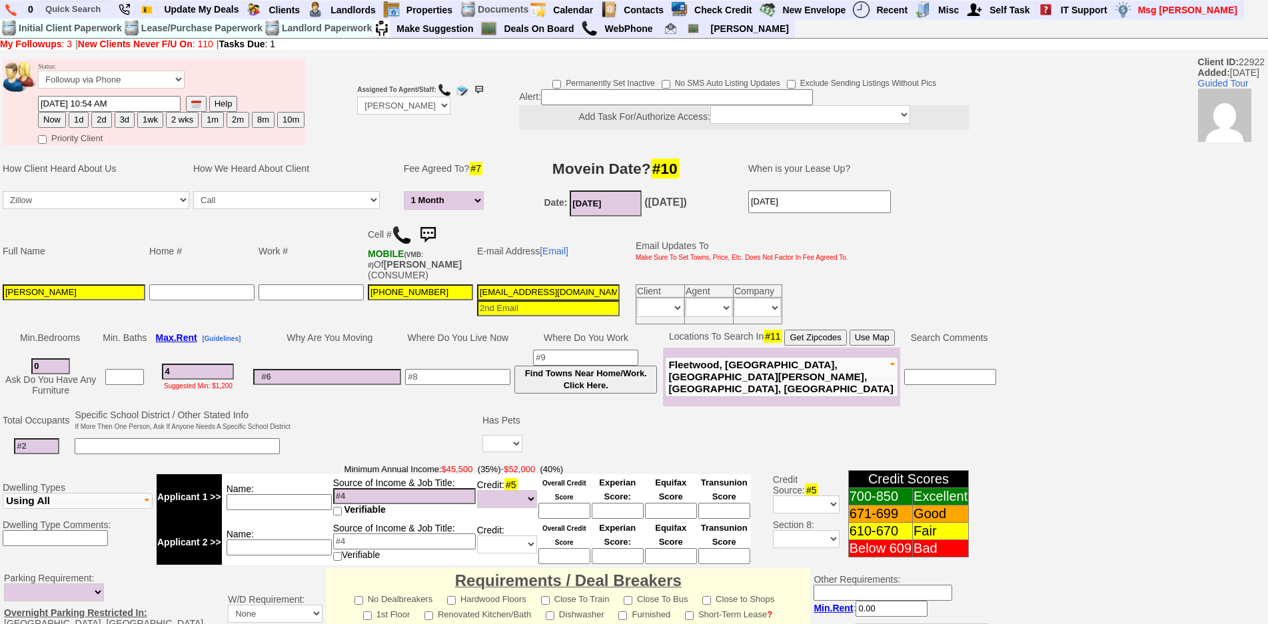
select select "1 Month"
type input "400"
select select "1 Month"
type input "4000"
select select "1 Month"
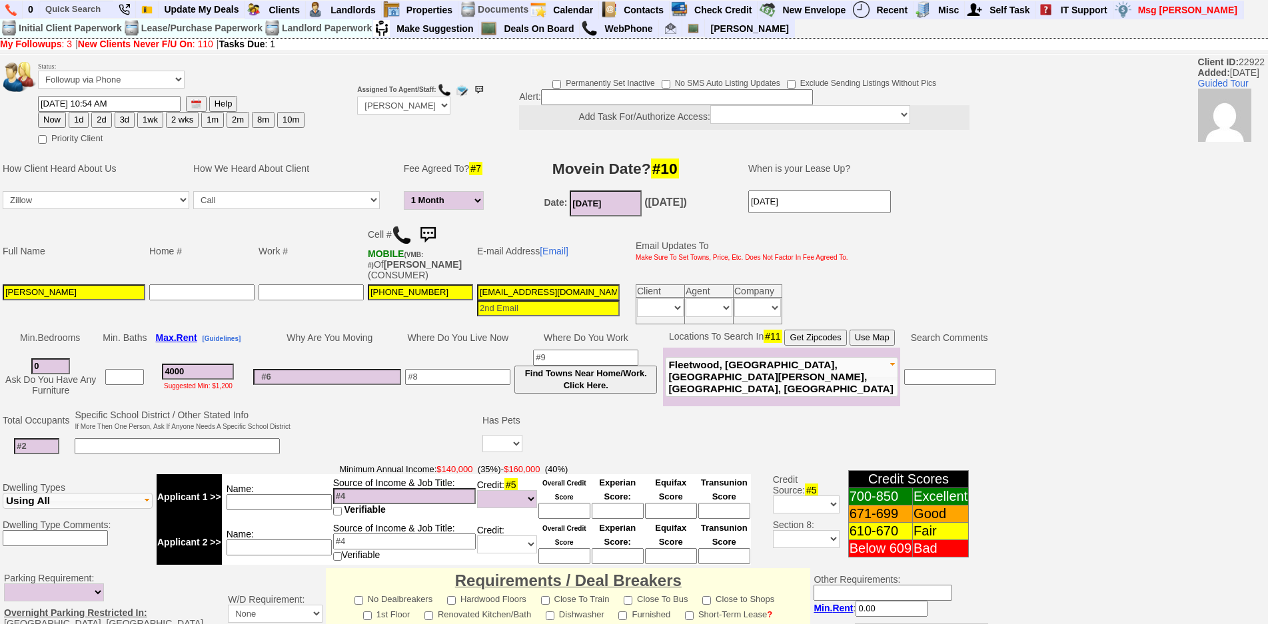
type input "4000"
click at [468, 379] on td at bounding box center [457, 377] width 109 height 59
select select "1 Month"
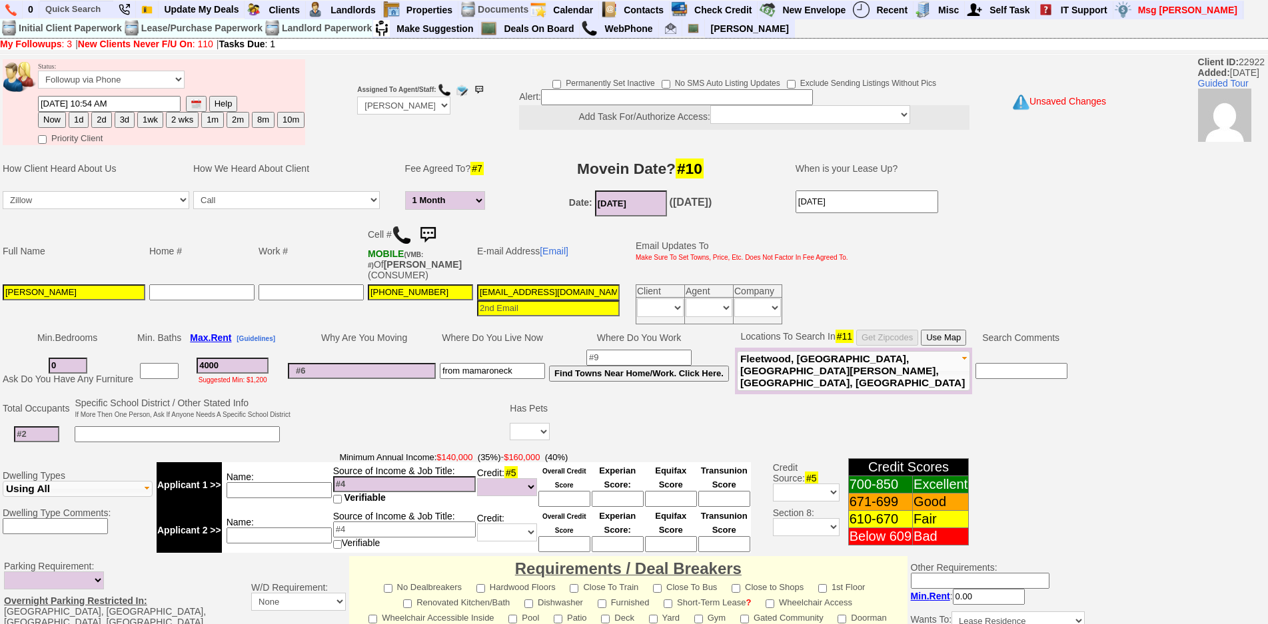
type input "from mamaroneck"
click at [53, 435] on input at bounding box center [36, 435] width 45 height 16
click at [614, 195] on input "02/08/2016" at bounding box center [631, 204] width 72 height 26
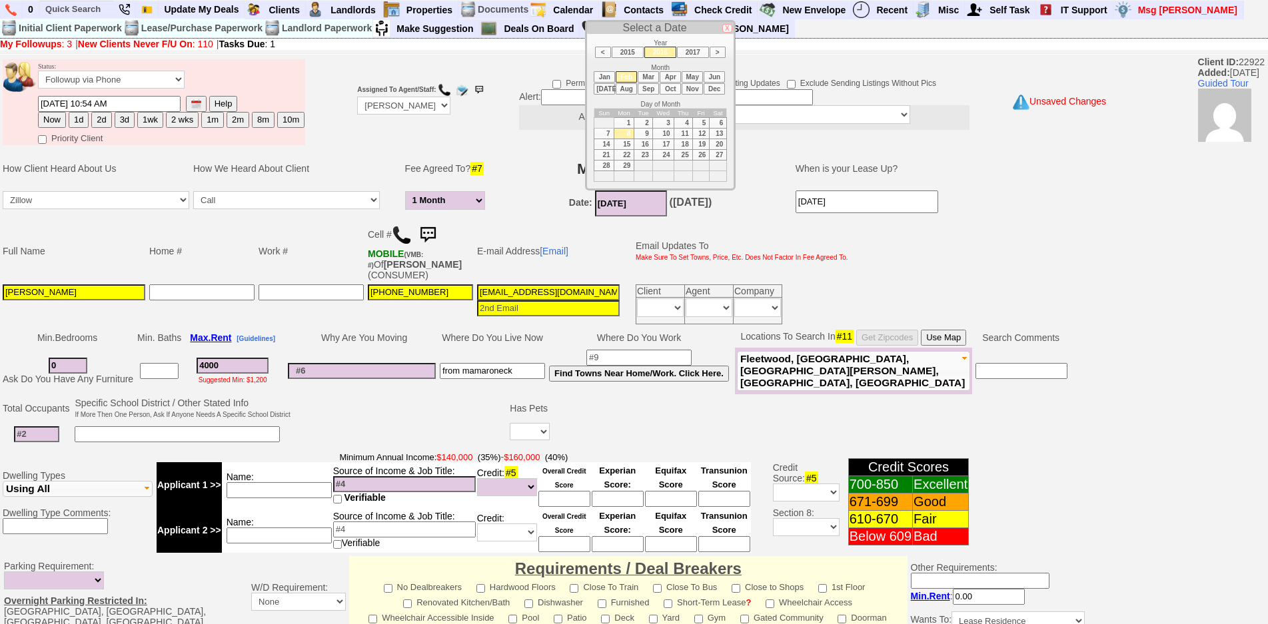
click at [674, 87] on li "Oct" at bounding box center [670, 88] width 21 height 11
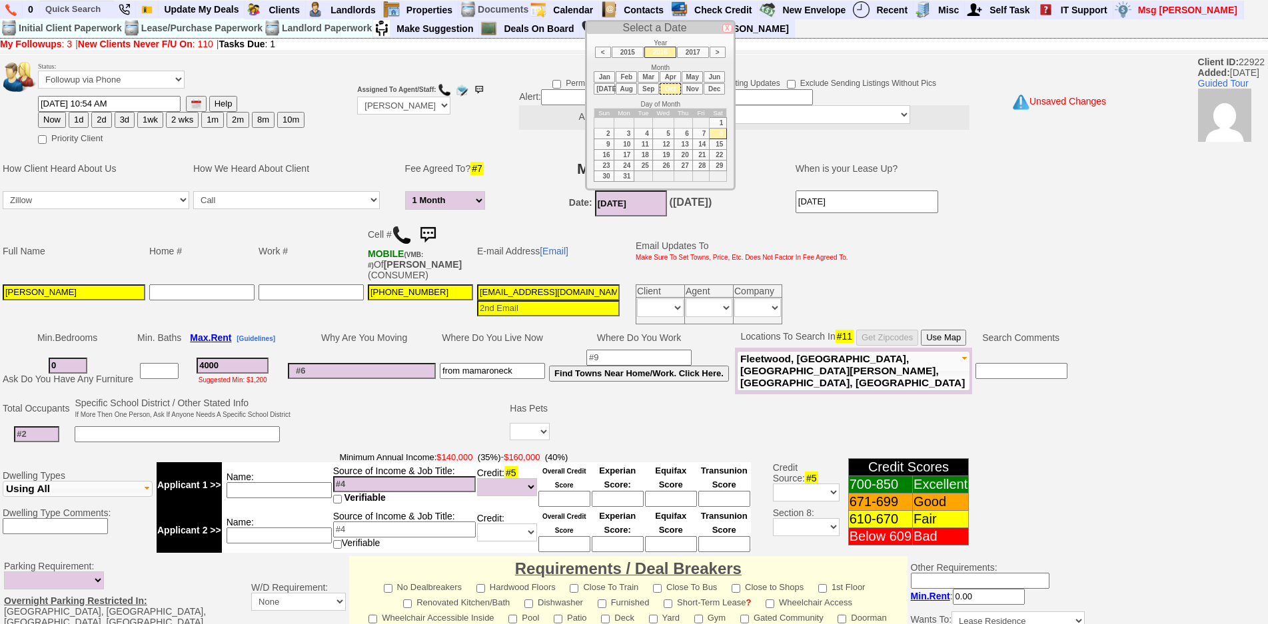
click at [692, 55] on li "2017" at bounding box center [693, 52] width 32 height 11
click at [692, 55] on li "2018" at bounding box center [693, 52] width 32 height 11
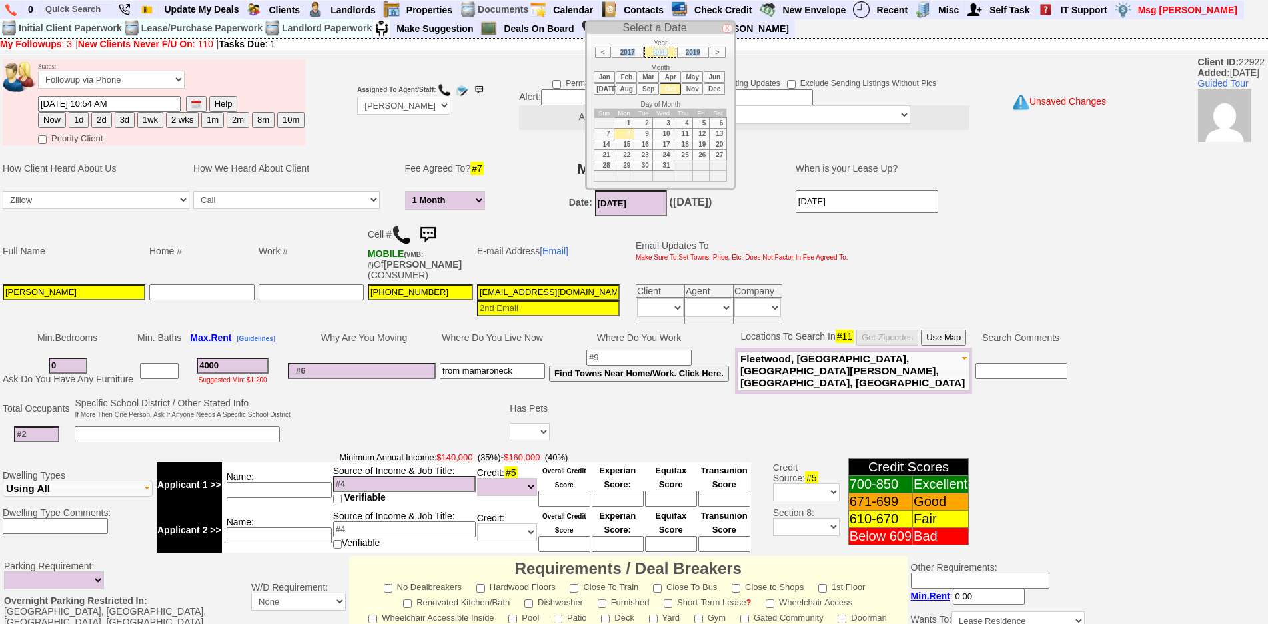
click at [692, 55] on li "2019" at bounding box center [693, 52] width 32 height 11
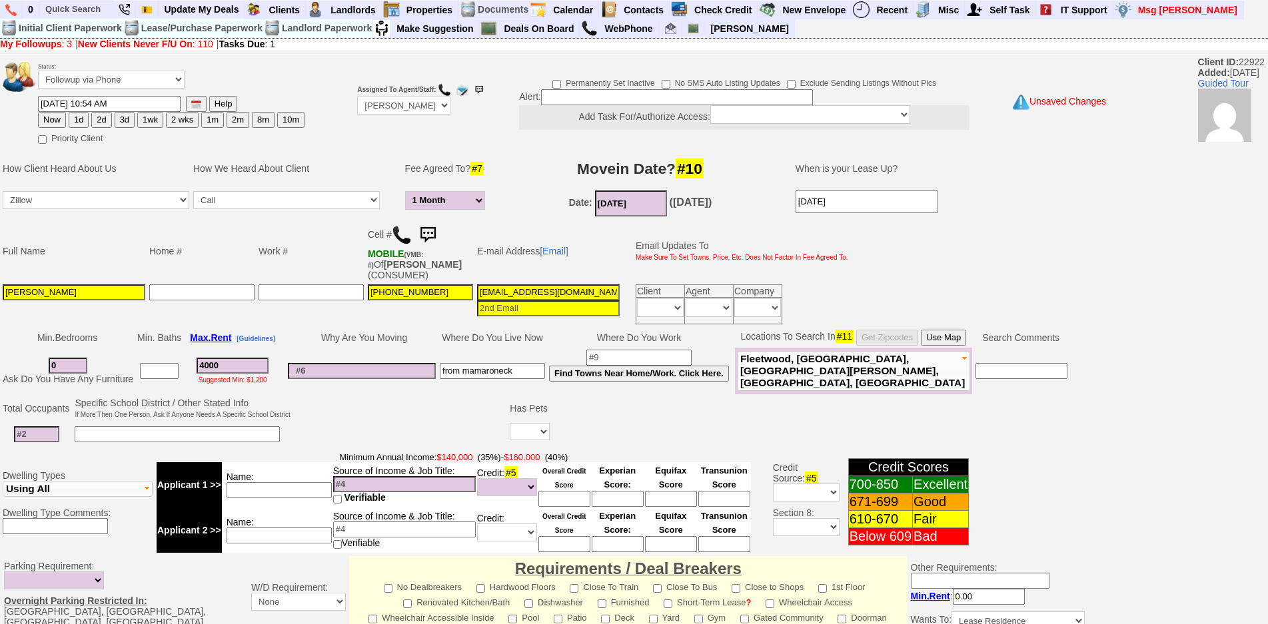
click at [638, 215] on input "10/08/2019" at bounding box center [631, 204] width 72 height 26
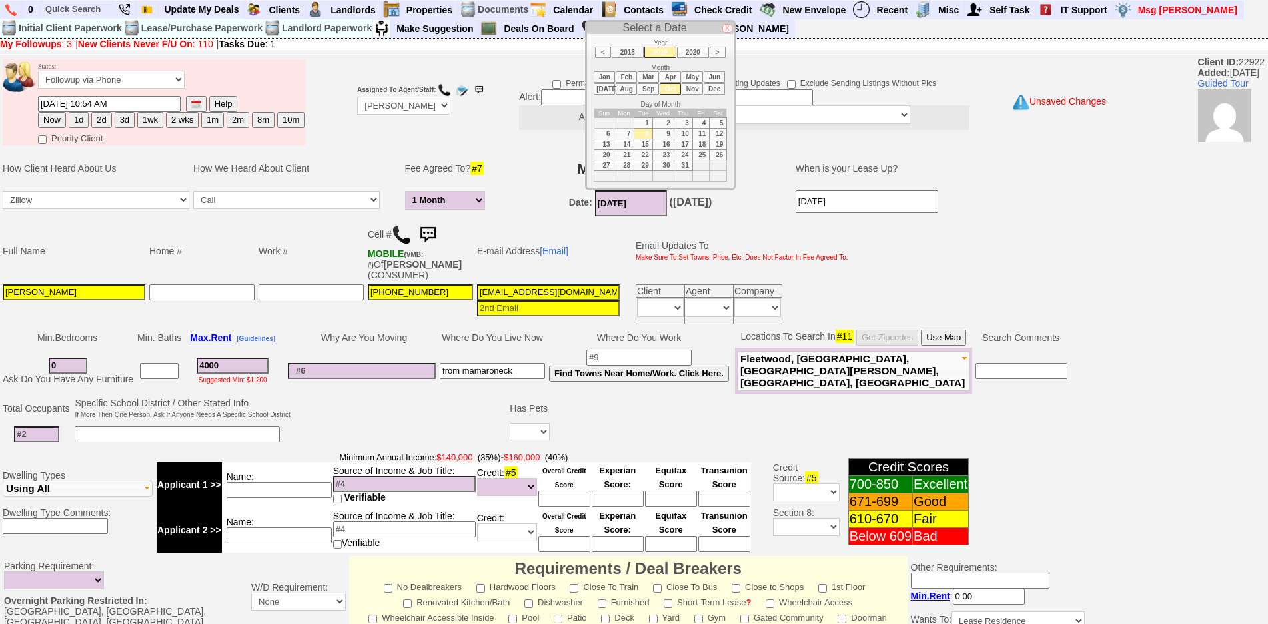
click at [695, 53] on li "2020" at bounding box center [693, 52] width 32 height 11
click at [695, 53] on li "2021" at bounding box center [693, 52] width 32 height 11
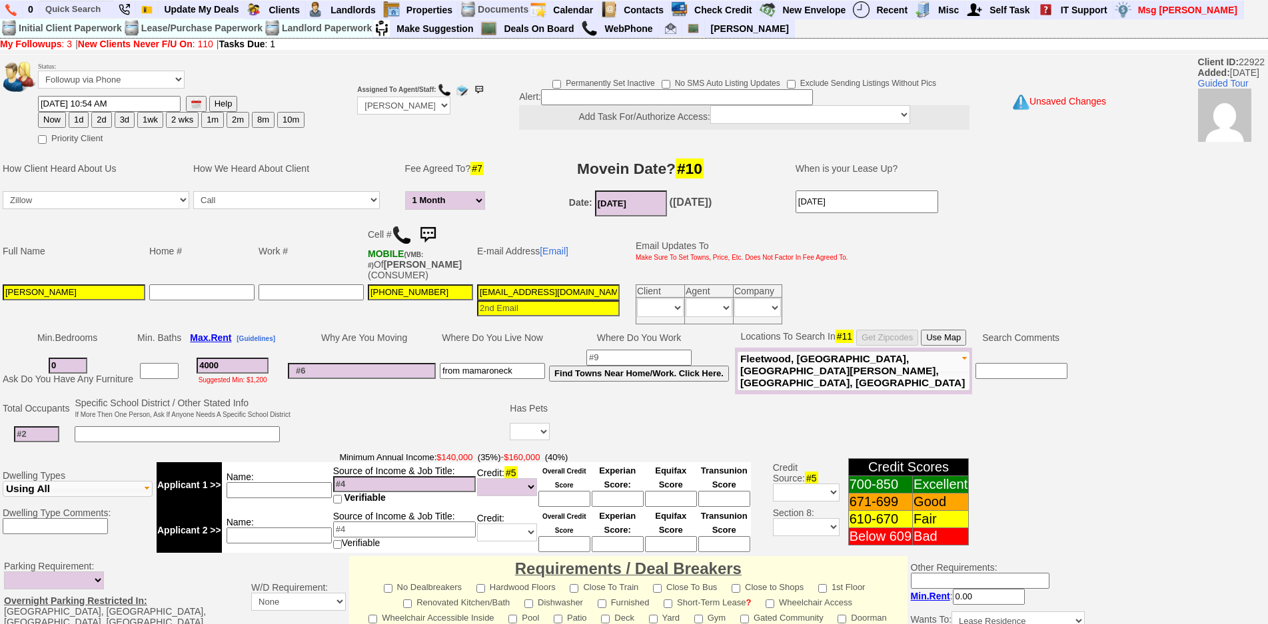
click at [619, 211] on input "10/08/2021" at bounding box center [631, 204] width 72 height 26
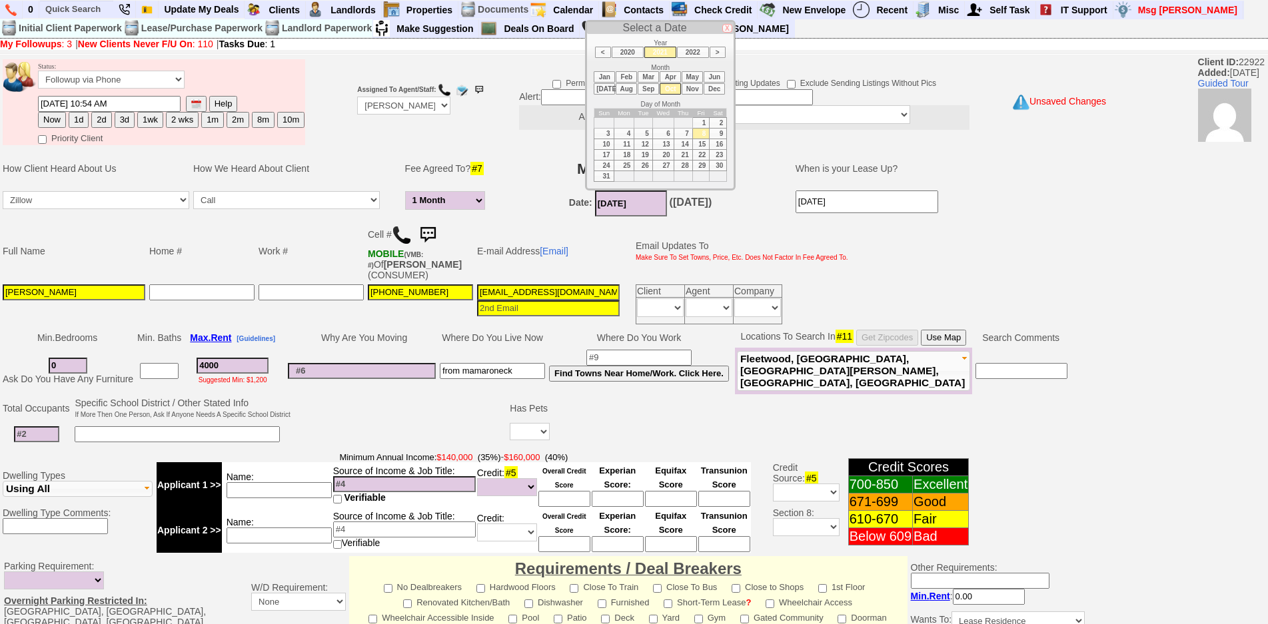
click at [690, 56] on li "2022" at bounding box center [693, 52] width 32 height 11
click at [694, 51] on li "2023" at bounding box center [693, 52] width 32 height 11
click at [694, 51] on li "2024" at bounding box center [693, 52] width 32 height 11
click at [694, 51] on li "2025" at bounding box center [693, 52] width 32 height 11
click at [661, 119] on td "1" at bounding box center [662, 122] width 21 height 11
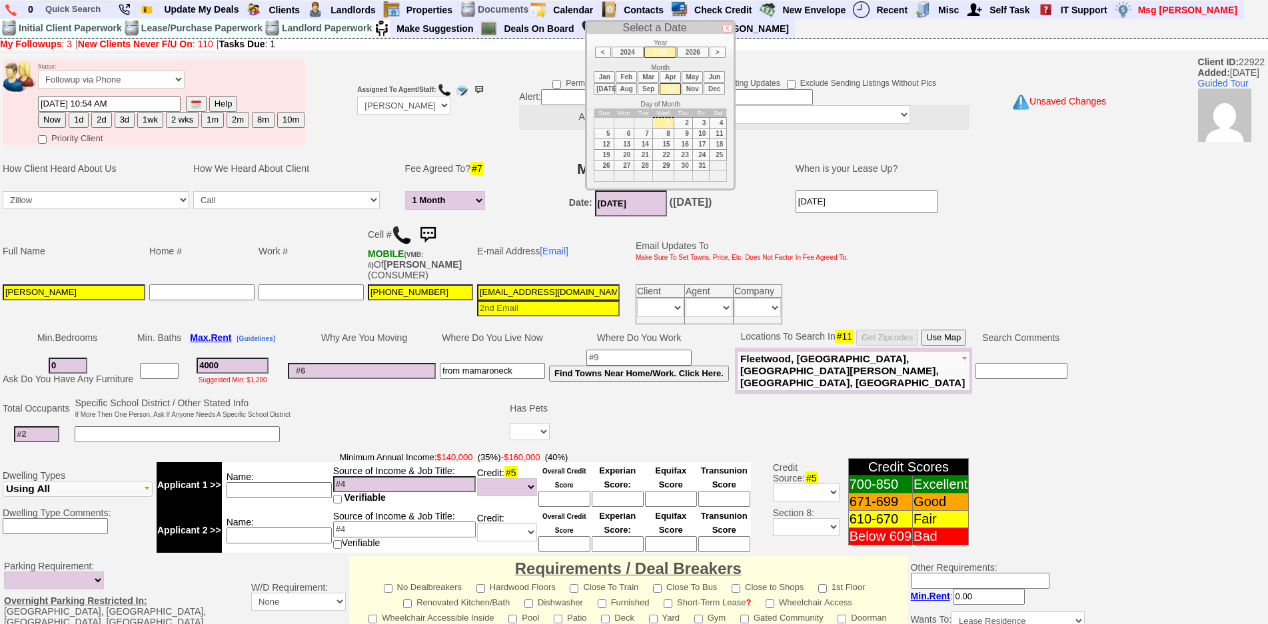
click at [661, 144] on td "15" at bounding box center [662, 144] width 21 height 11
type input "10/15/2025"
click at [528, 214] on td "Date: 10/15/2025 (9 years, 7 months Ago)" at bounding box center [641, 204] width 284 height 30
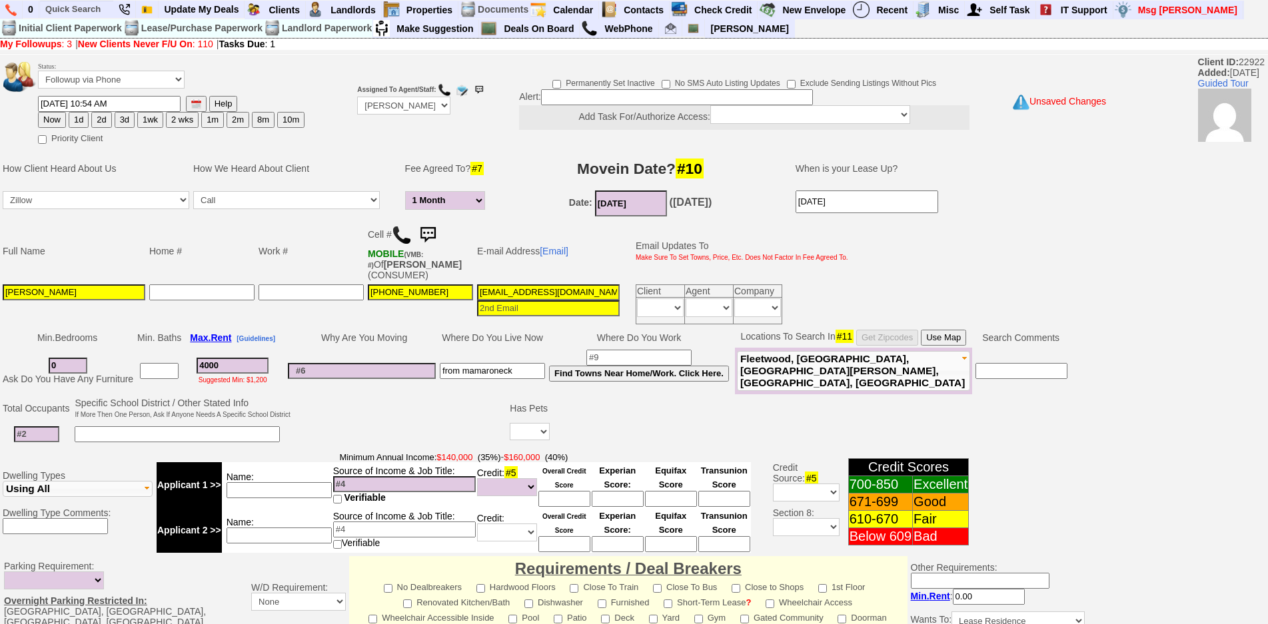
click at [604, 166] on h3 "Movein Date? #10" at bounding box center [641, 169] width 280 height 24
click at [47, 429] on input at bounding box center [36, 435] width 45 height 16
drag, startPoint x: 24, startPoint y: 362, endPoint x: 20, endPoint y: 355, distance: 8.4
click at [20, 355] on td "0 Ask Do You Have Any Furniture" at bounding box center [68, 371] width 135 height 47
select select "1 Month"
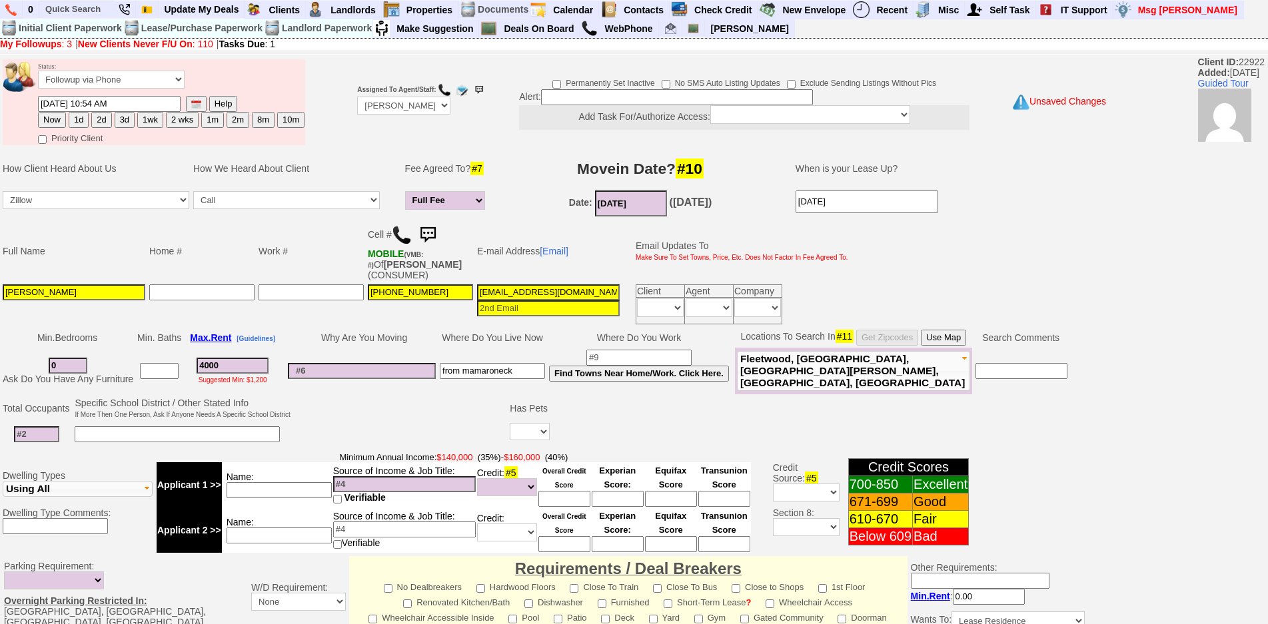
type input "2"
select select "1 Month"
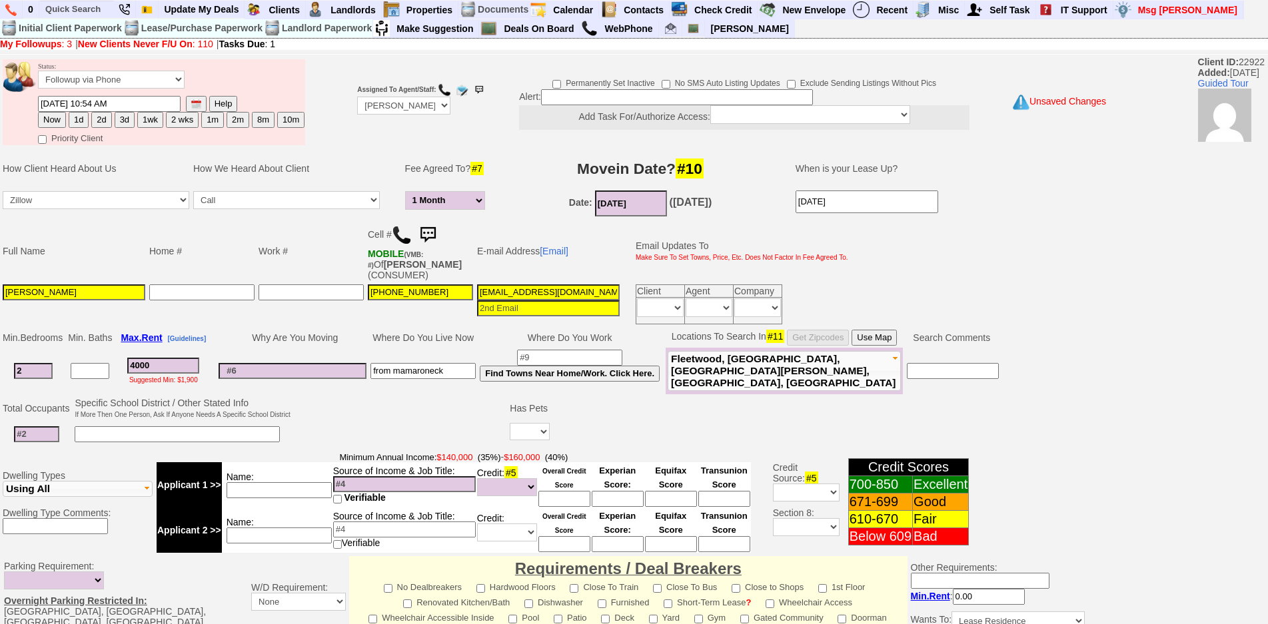
type input "2"
select select "1 Month"
drag, startPoint x: 40, startPoint y: 441, endPoint x: 39, endPoint y: 432, distance: 8.8
click at [39, 433] on input at bounding box center [36, 435] width 45 height 16
click at [39, 432] on input at bounding box center [36, 435] width 45 height 16
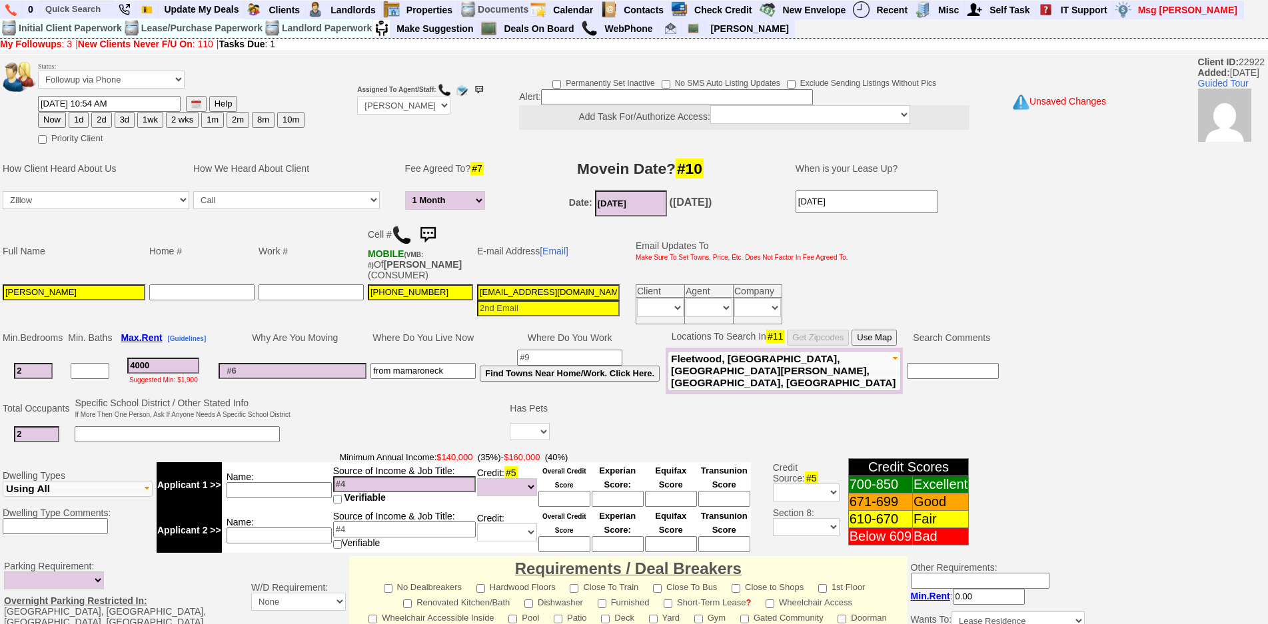
type input "2"
click at [341, 375] on input at bounding box center [293, 371] width 148 height 16
click at [550, 435] on select "Yes No" at bounding box center [530, 431] width 40 height 17
select select "Yes"
click at [512, 423] on select "Yes No" at bounding box center [530, 431] width 40 height 17
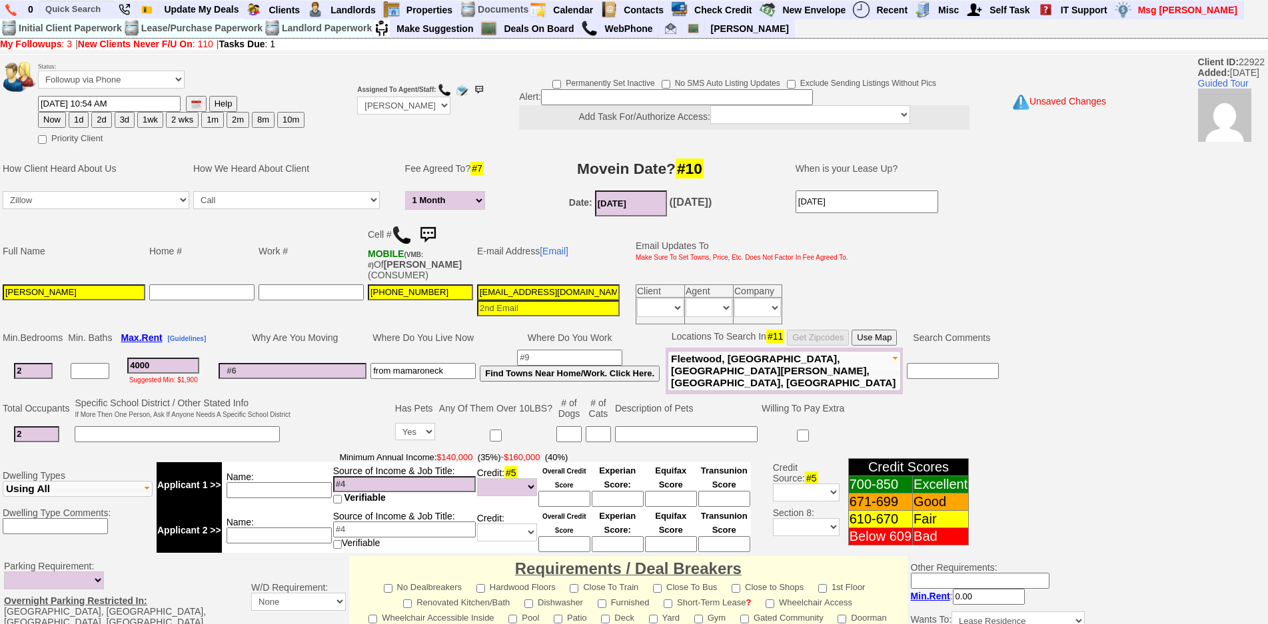
click at [579, 436] on input at bounding box center [569, 435] width 25 height 16
click at [596, 433] on input at bounding box center [598, 435] width 25 height 16
click at [571, 433] on input at bounding box center [569, 435] width 25 height 16
type input "1"
click at [625, 427] on input at bounding box center [686, 435] width 143 height 16
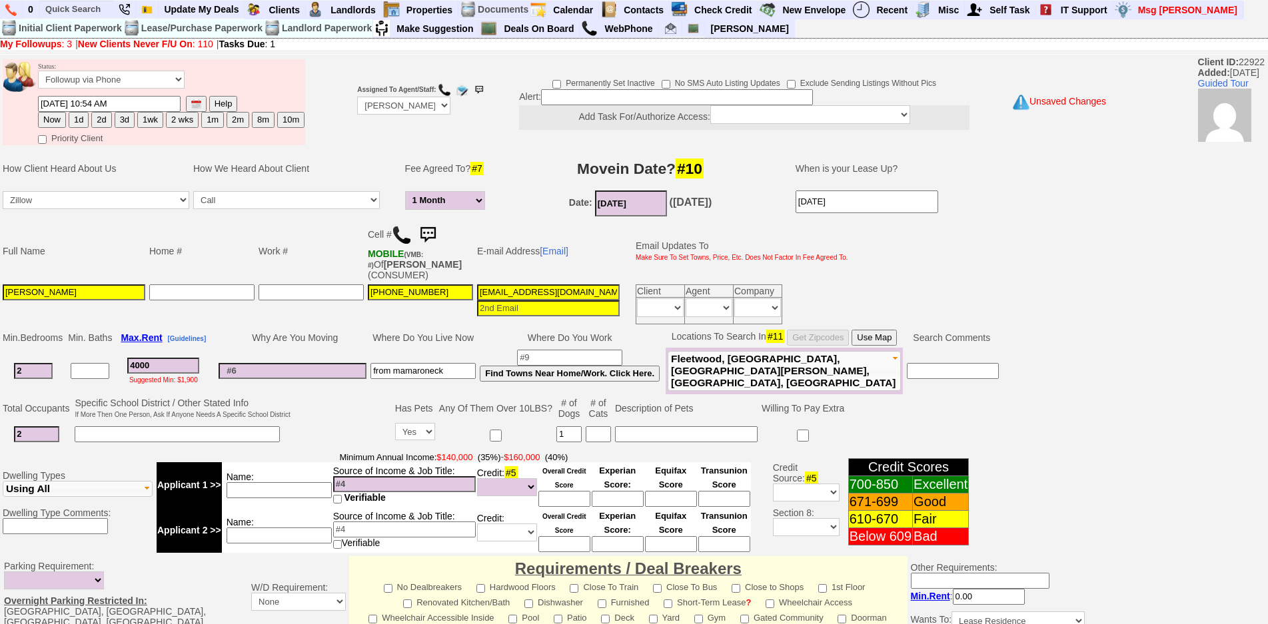
type input "m"
type input "45 lbs"
click at [233, 363] on input at bounding box center [293, 371] width 148 height 16
drag, startPoint x: 51, startPoint y: 11, endPoint x: 65, endPoint y: 18, distance: 16.4
click at [60, 15] on input "text" at bounding box center [76, 9] width 73 height 17
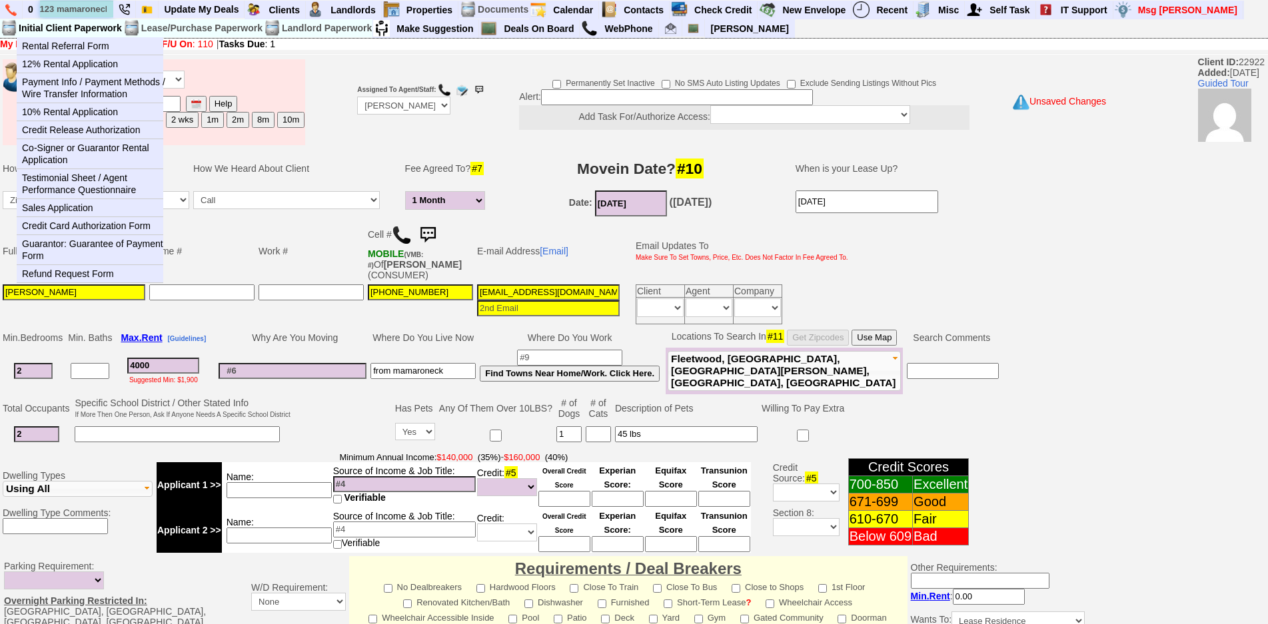
scroll to position [0, 3]
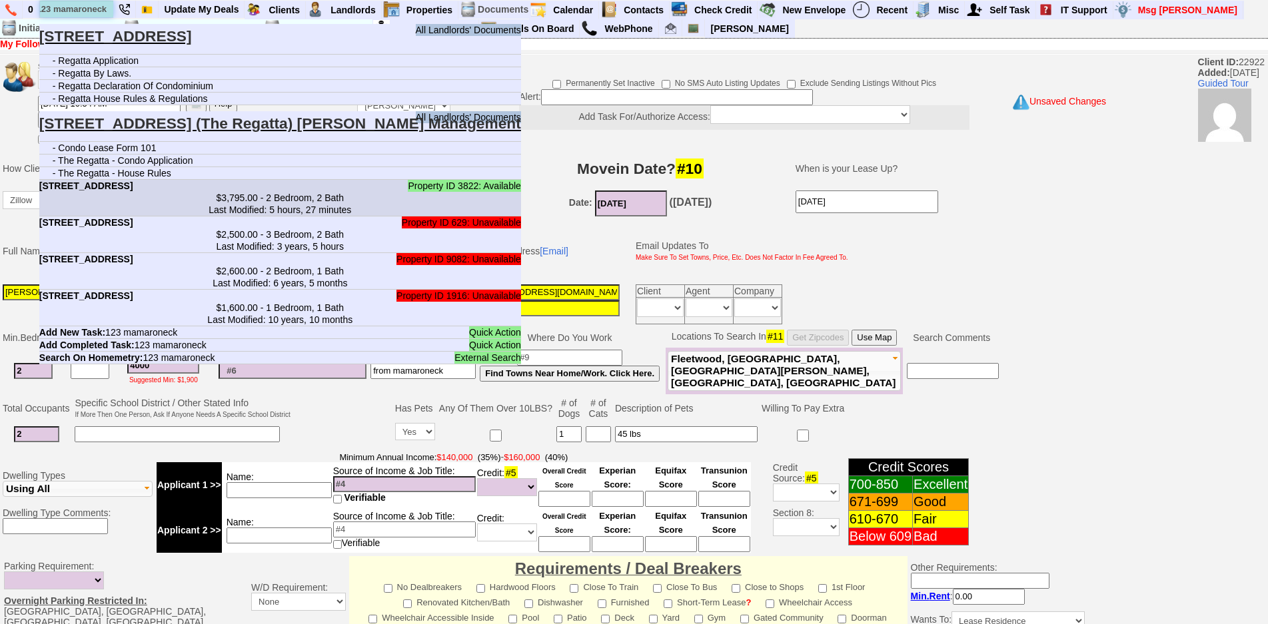
type input "123 mamaroneck"
click at [193, 205] on center "$3,795.00 - 2 Bedroom, 2 Bath Last Modified: 5 hours, 27 minutes" at bounding box center [280, 204] width 482 height 24
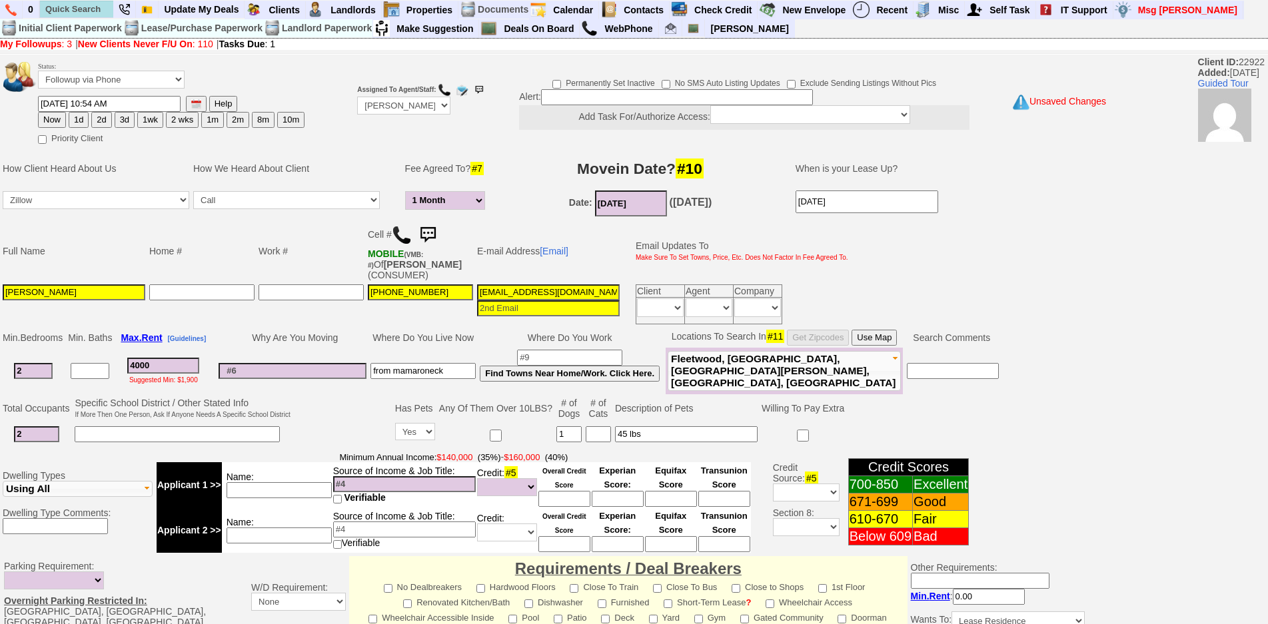
scroll to position [0, 0]
click at [73, 119] on button "1d" at bounding box center [79, 120] width 20 height 16
type input "09/16/2025 03:51 PM"
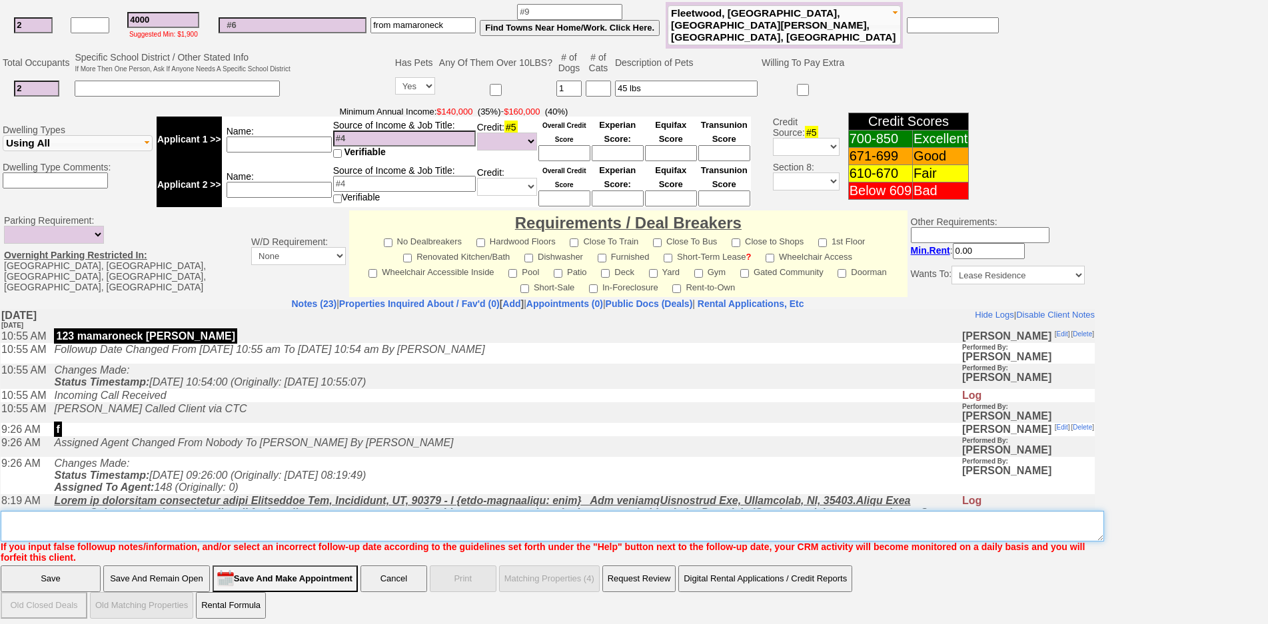
click at [355, 516] on textarea "Insert New Note Here" at bounding box center [553, 526] width 1104 height 31
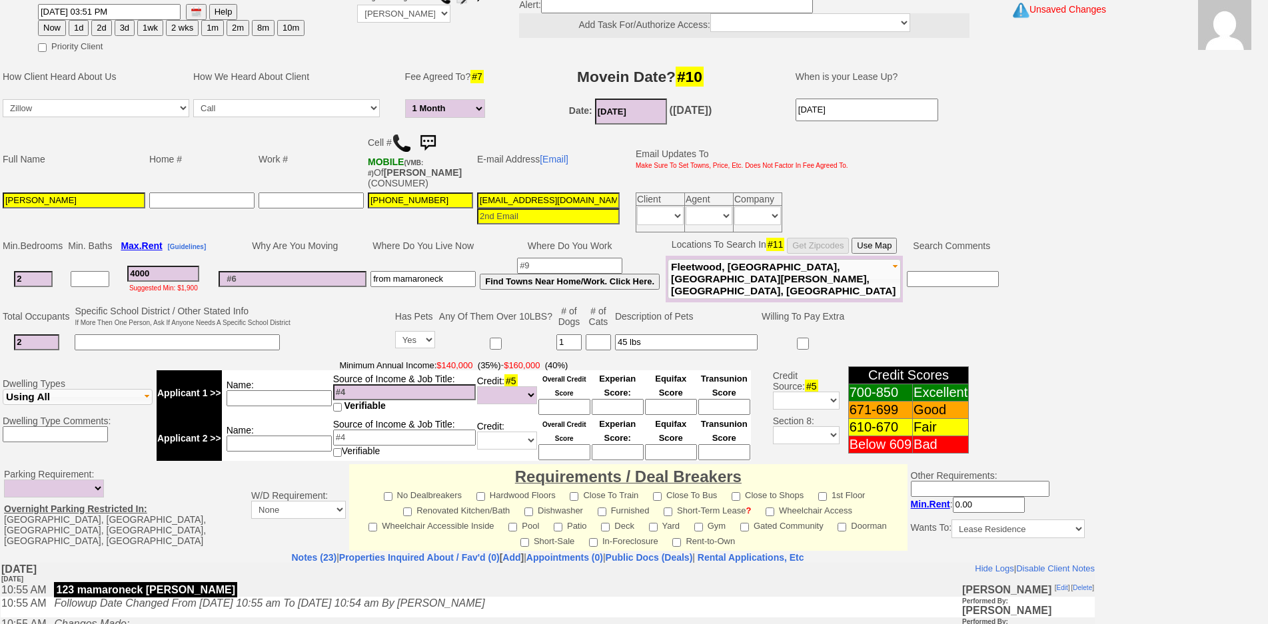
scroll to position [0, 0]
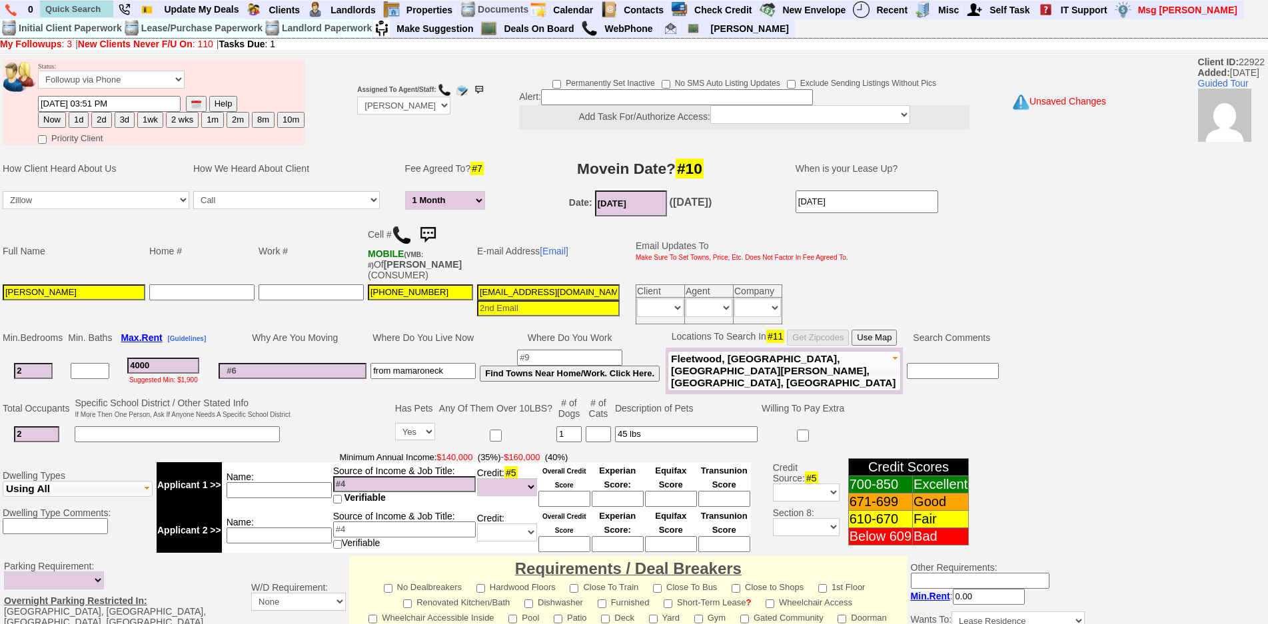
click at [83, 117] on button "1d" at bounding box center [79, 120] width 20 height 16
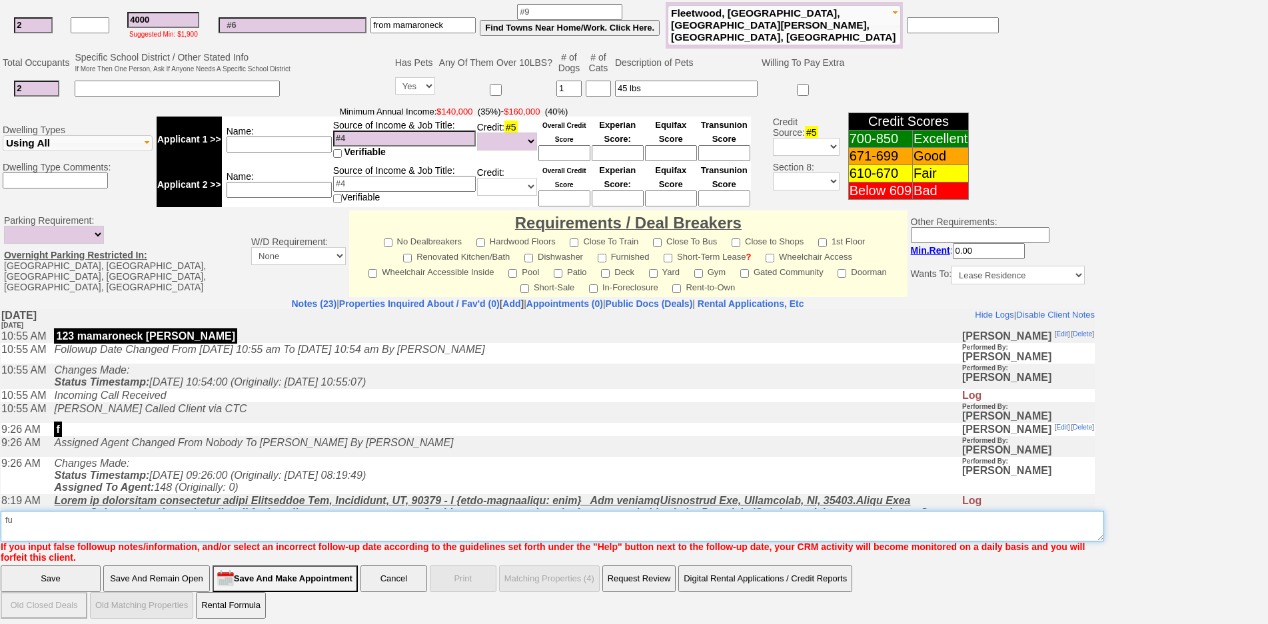
click at [92, 525] on textarea "Insert New Note Here" at bounding box center [553, 526] width 1104 height 31
type textarea "f"
type textarea "dog at the regatta fu"
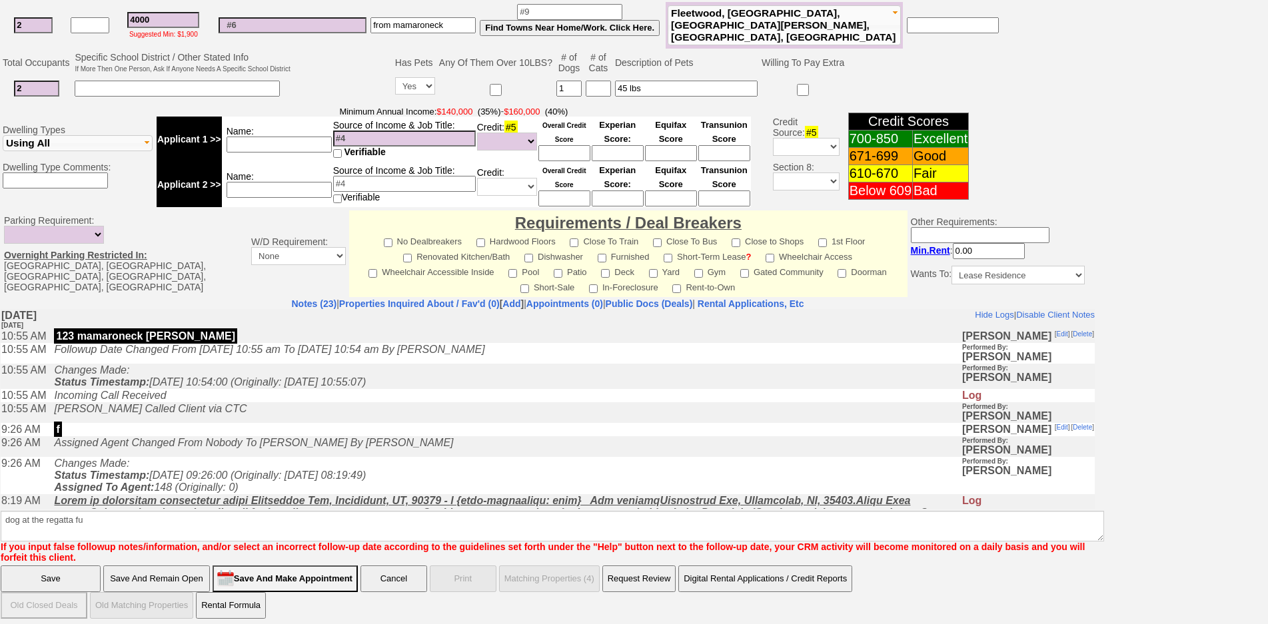
click input "Save" at bounding box center [51, 579] width 100 height 27
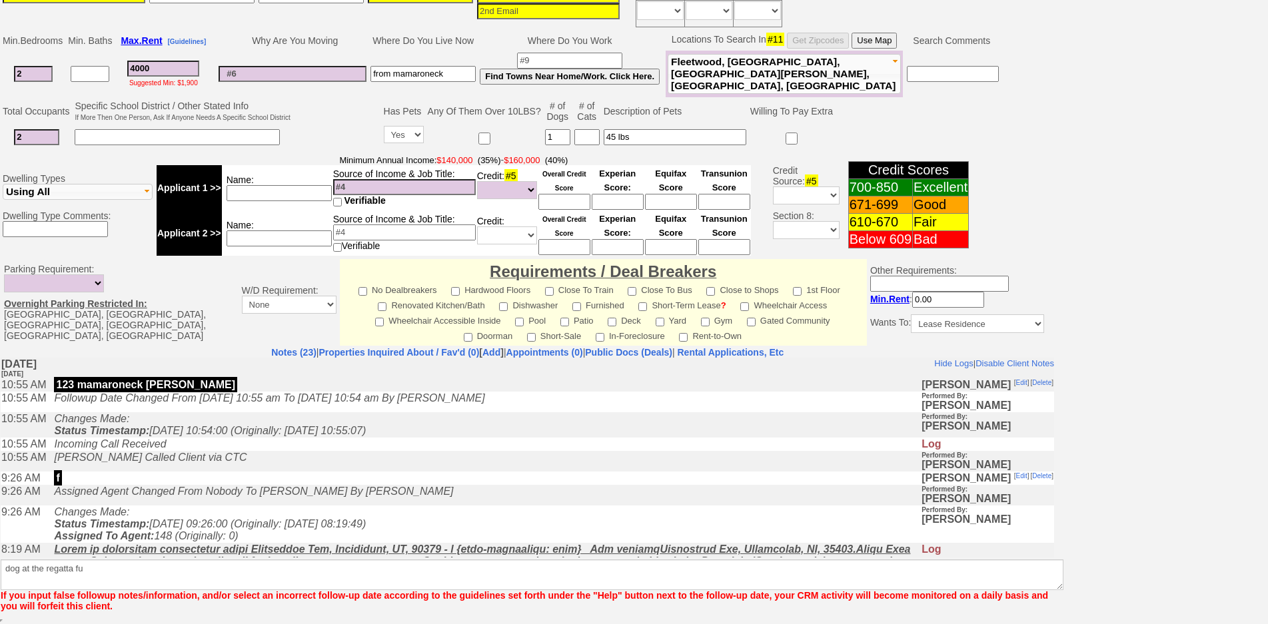
scroll to position [298, 0]
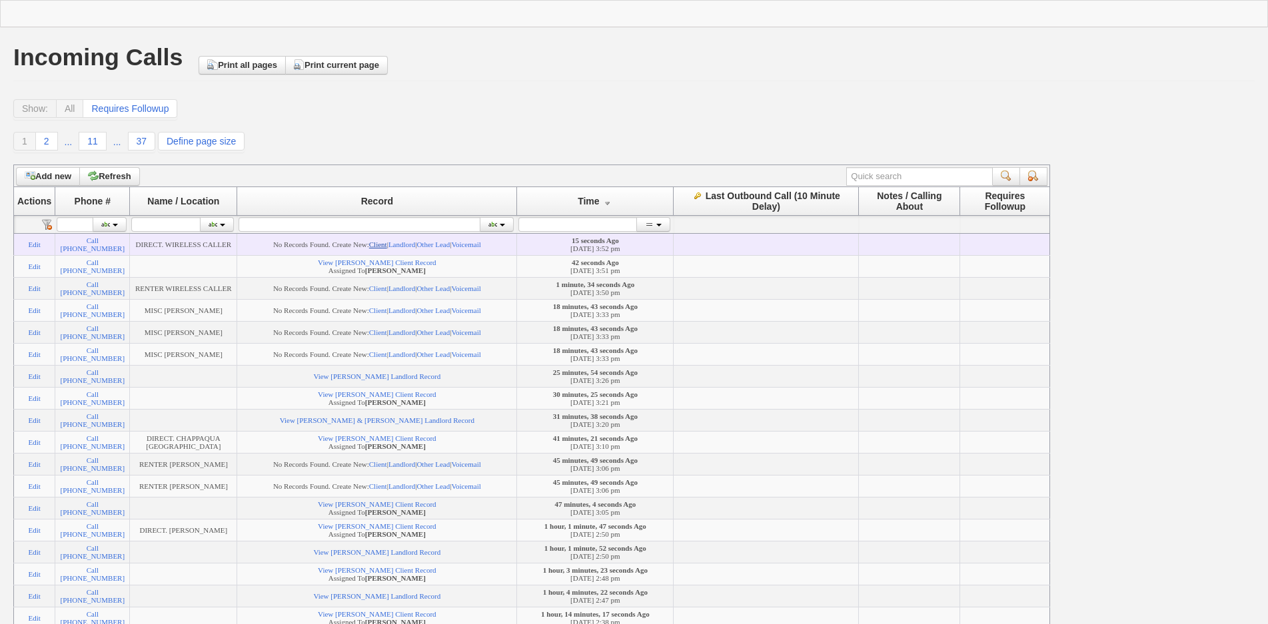
click at [387, 247] on link "Client" at bounding box center [378, 245] width 18 height 8
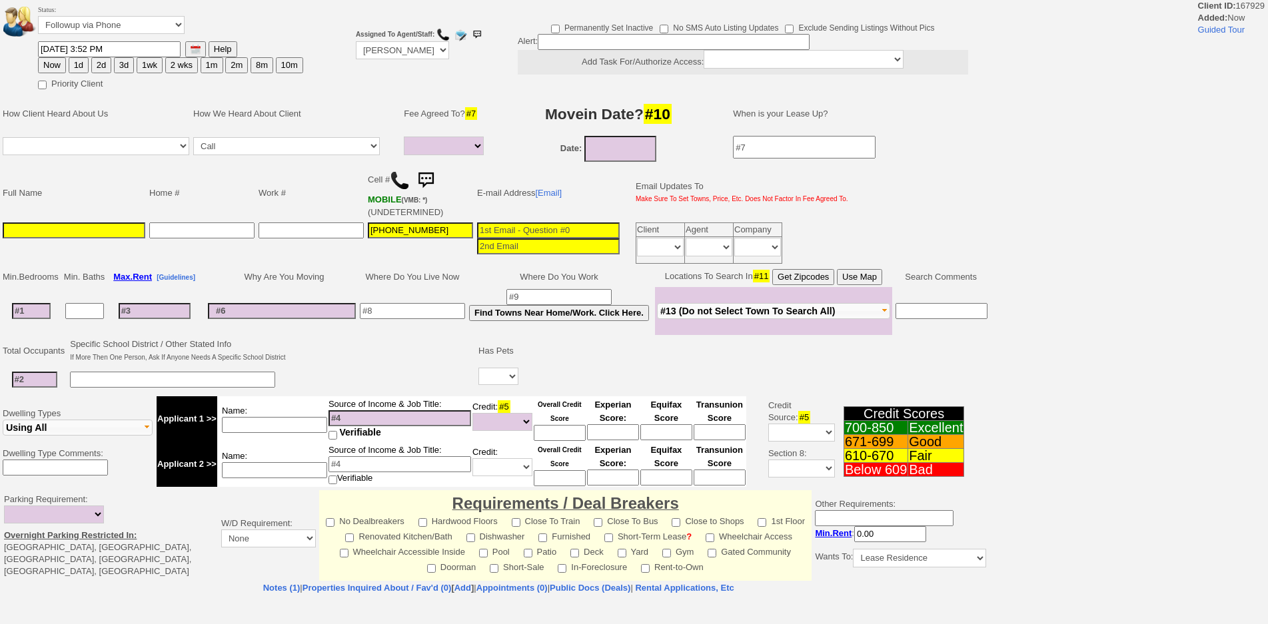
select select
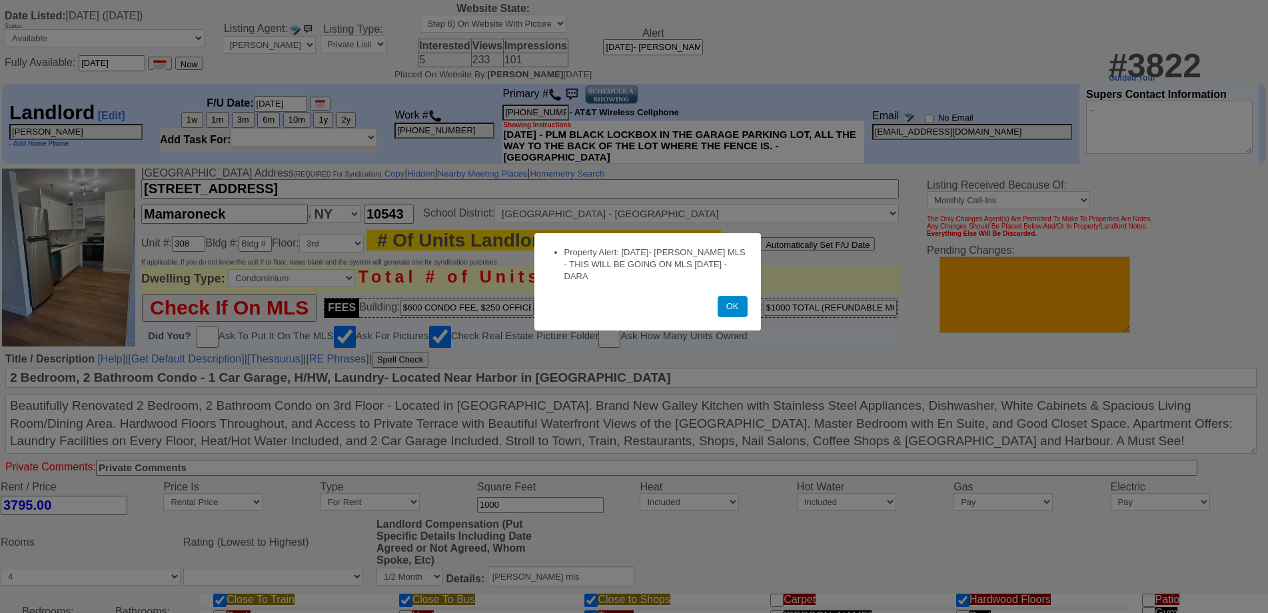
click at [724, 312] on button "OK" at bounding box center [733, 306] width 30 height 21
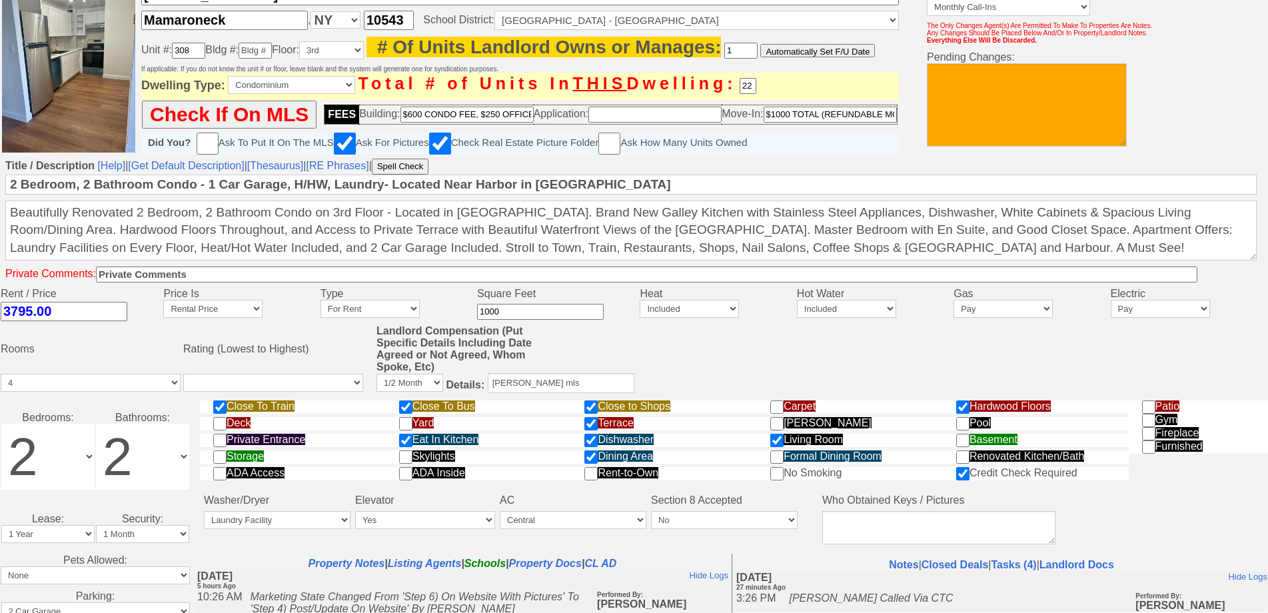
scroll to position [102, 0]
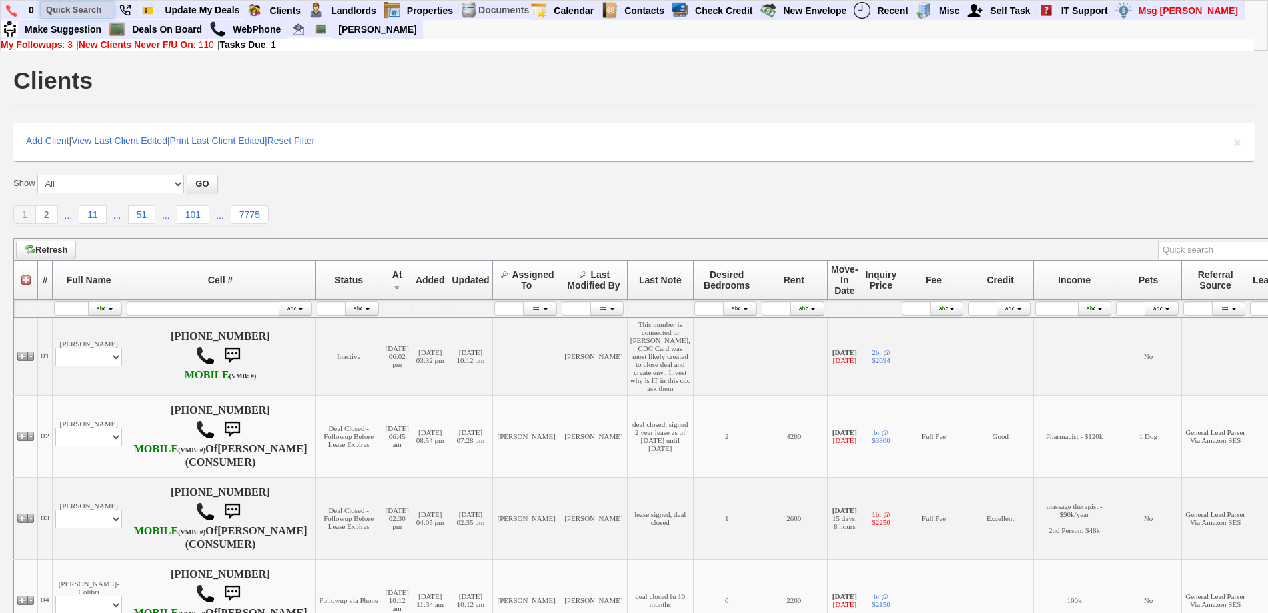
click at [88, 9] on input "text" at bounding box center [77, 9] width 73 height 17
click at [97, 12] on input "[PERSON_NAME]" at bounding box center [77, 9] width 73 height 17
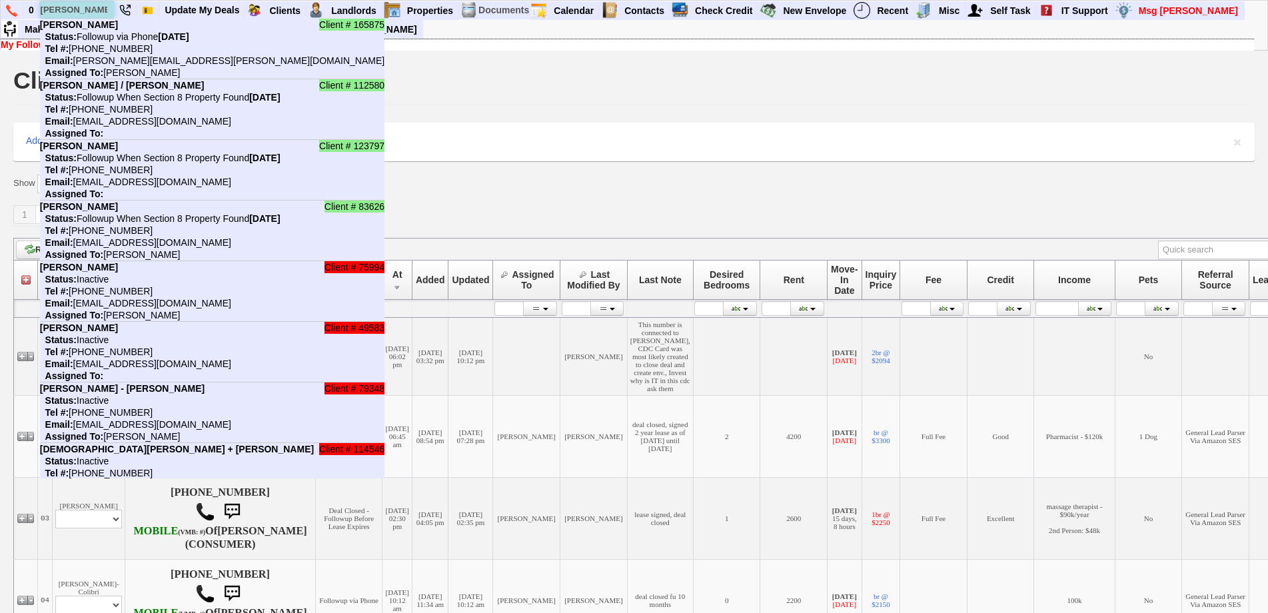
click at [97, 12] on input "[PERSON_NAME]" at bounding box center [77, 9] width 73 height 17
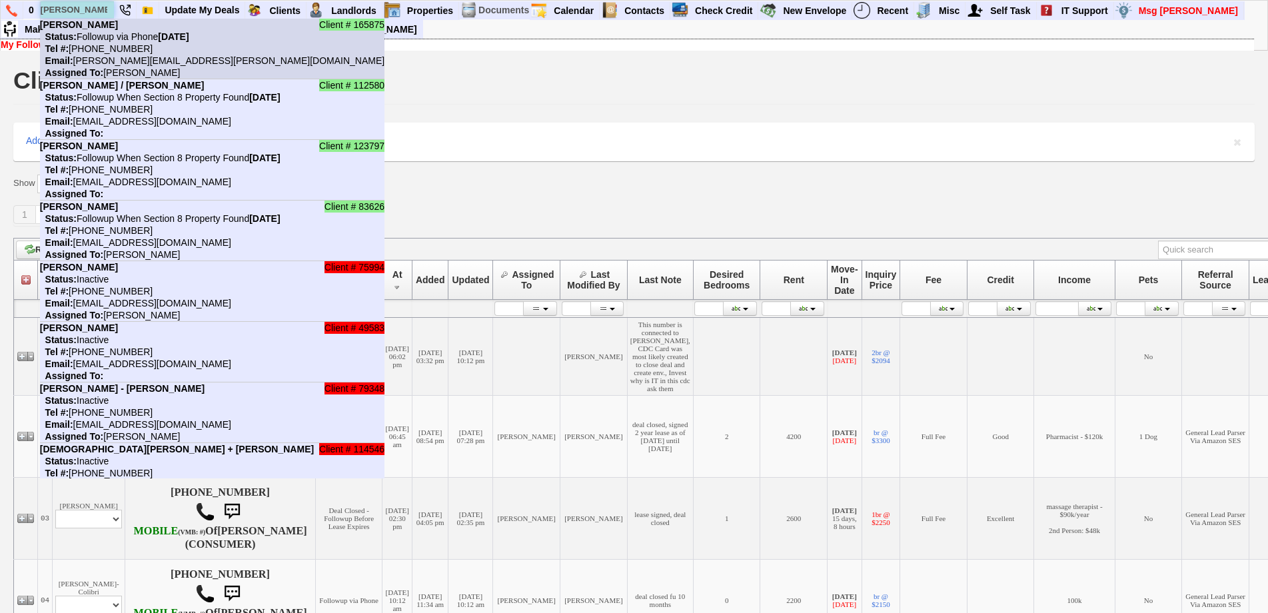
type input "[PERSON_NAME]"
click at [105, 31] on li "Client # 165875 [PERSON_NAME] Status: Followup via Phone [DATE] Tel #: [PHONE_N…" at bounding box center [212, 49] width 345 height 61
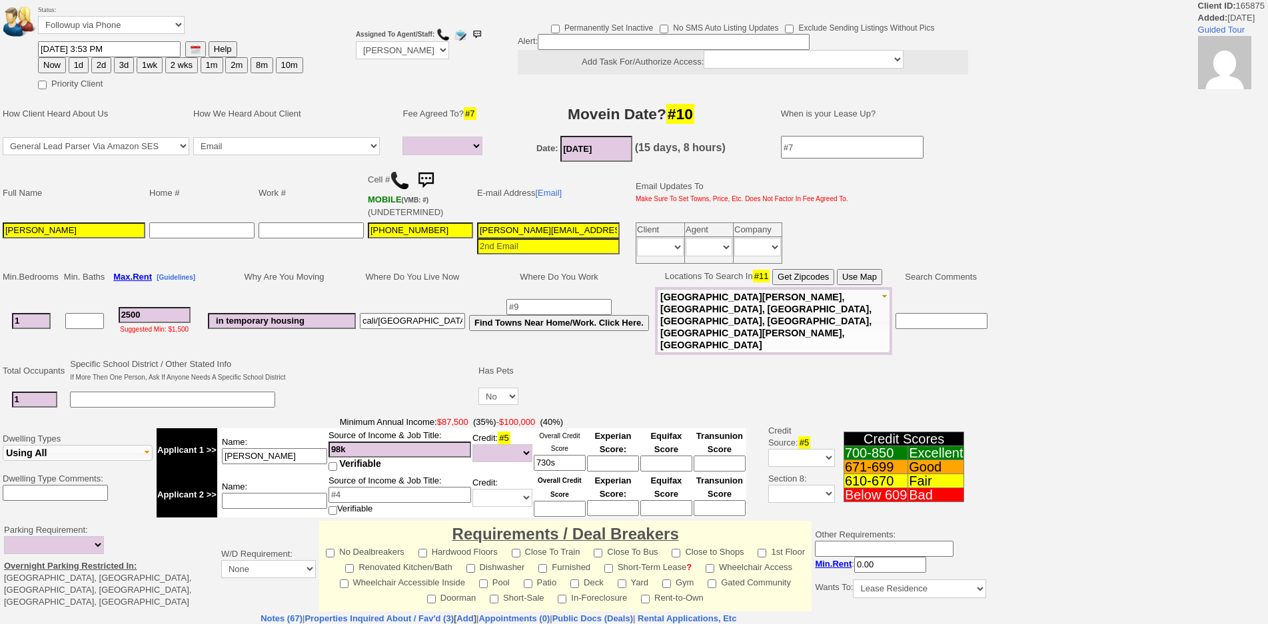
select select
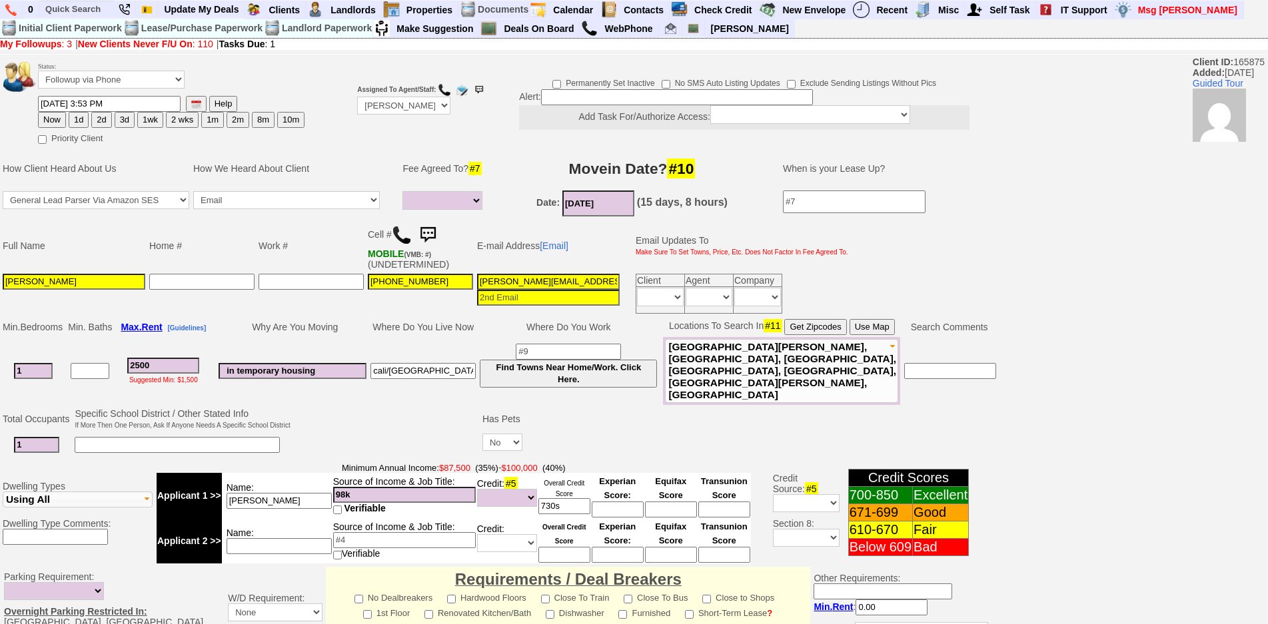
click at [430, 223] on img at bounding box center [428, 235] width 27 height 27
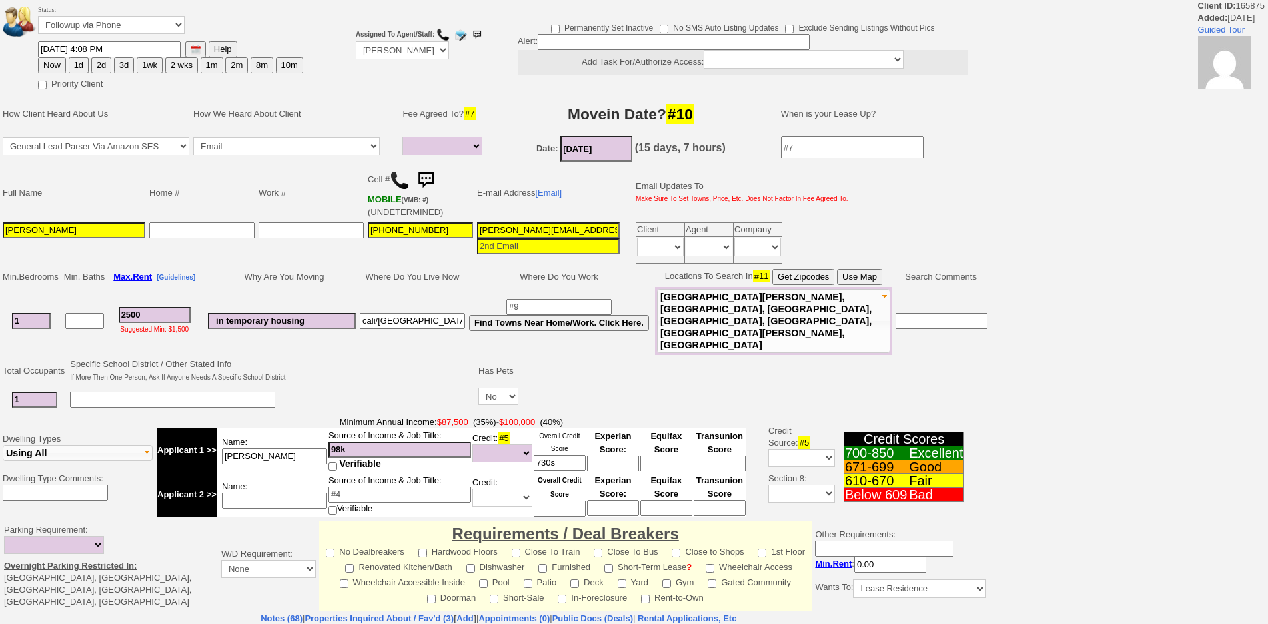
select select
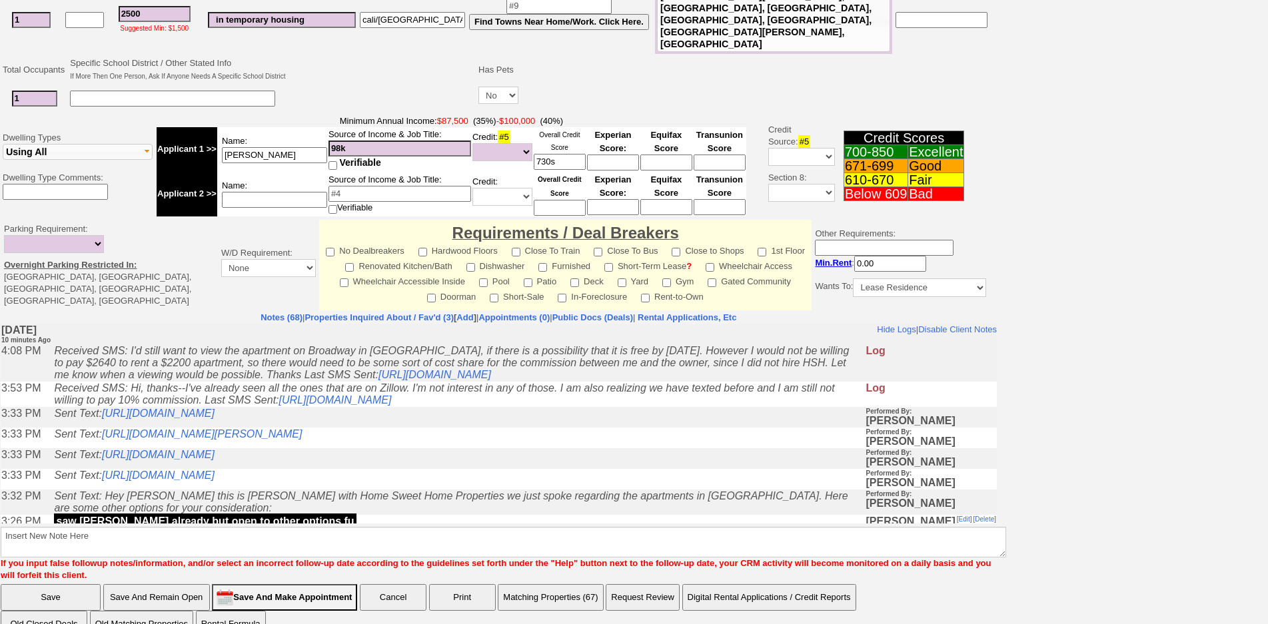
scroll to position [408, 0]
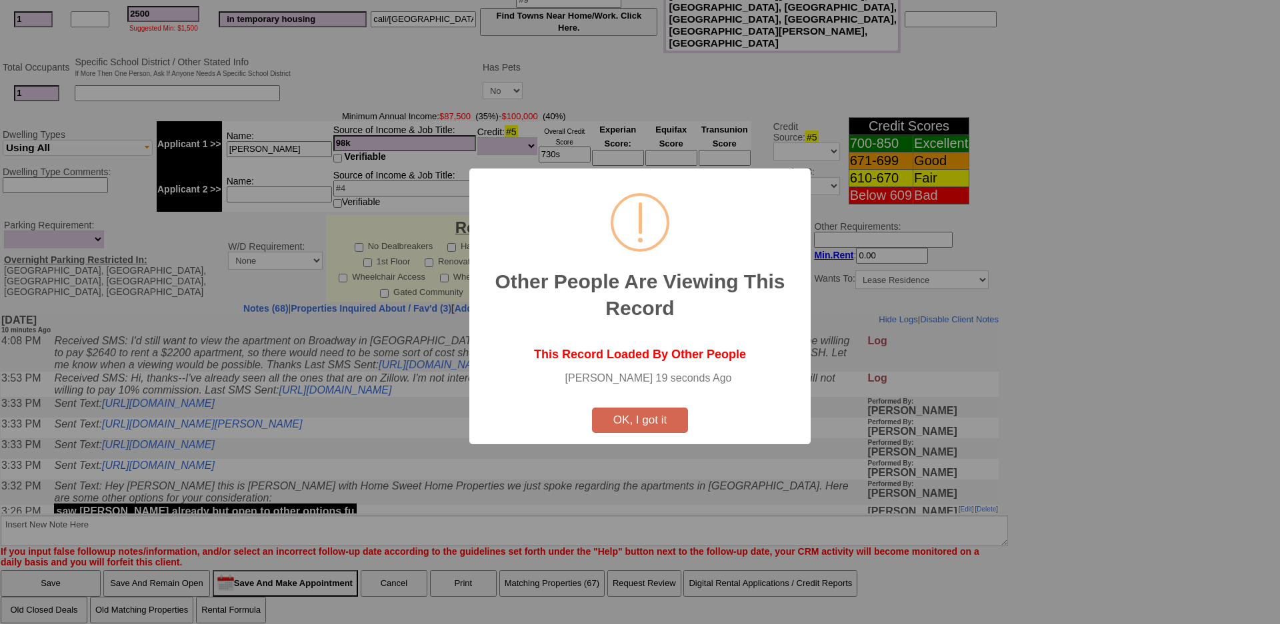
click at [632, 421] on button "OK, I got it" at bounding box center [640, 420] width 96 height 25
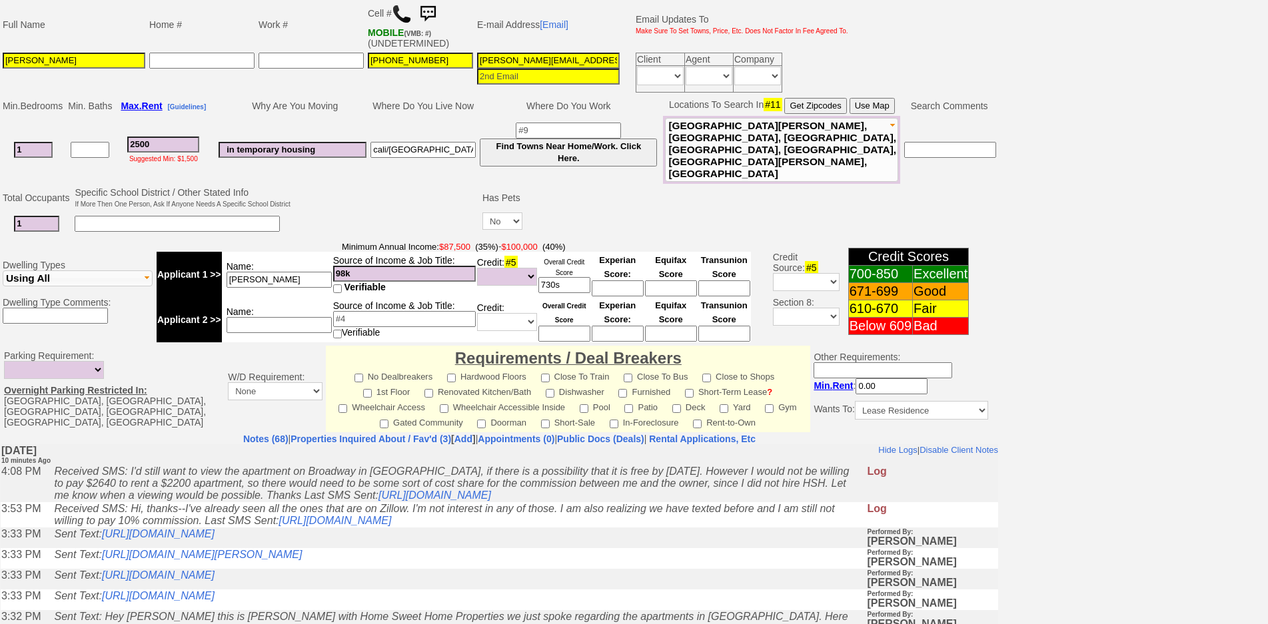
scroll to position [0, 0]
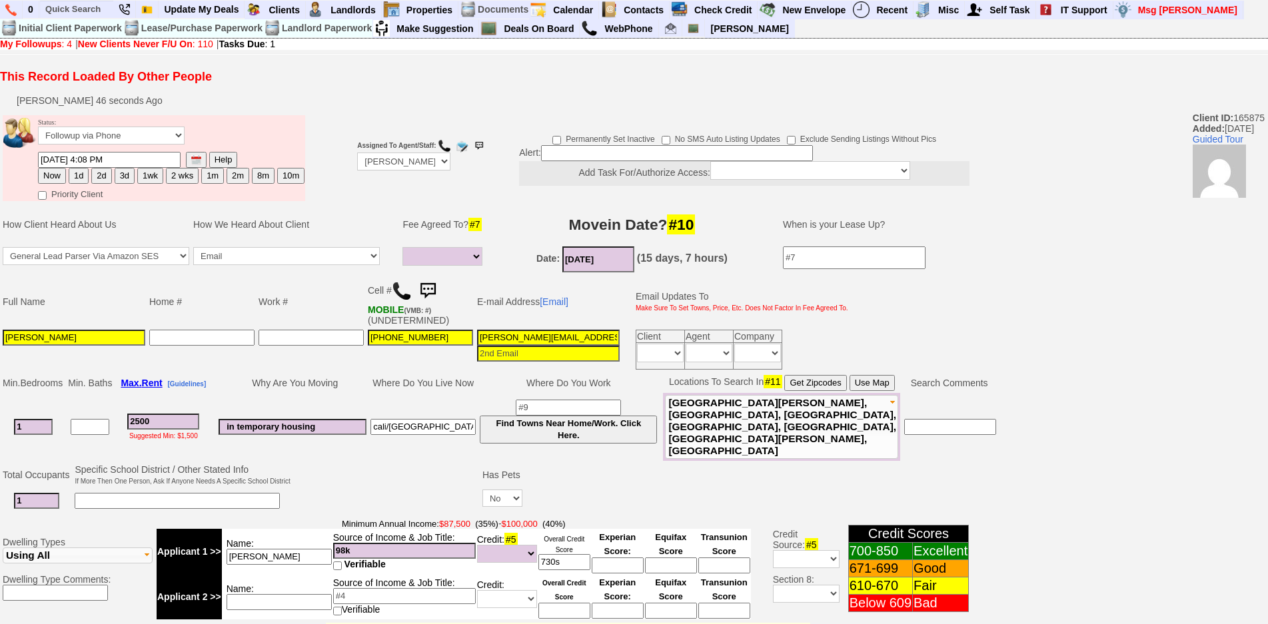
click at [439, 287] on img at bounding box center [428, 291] width 27 height 27
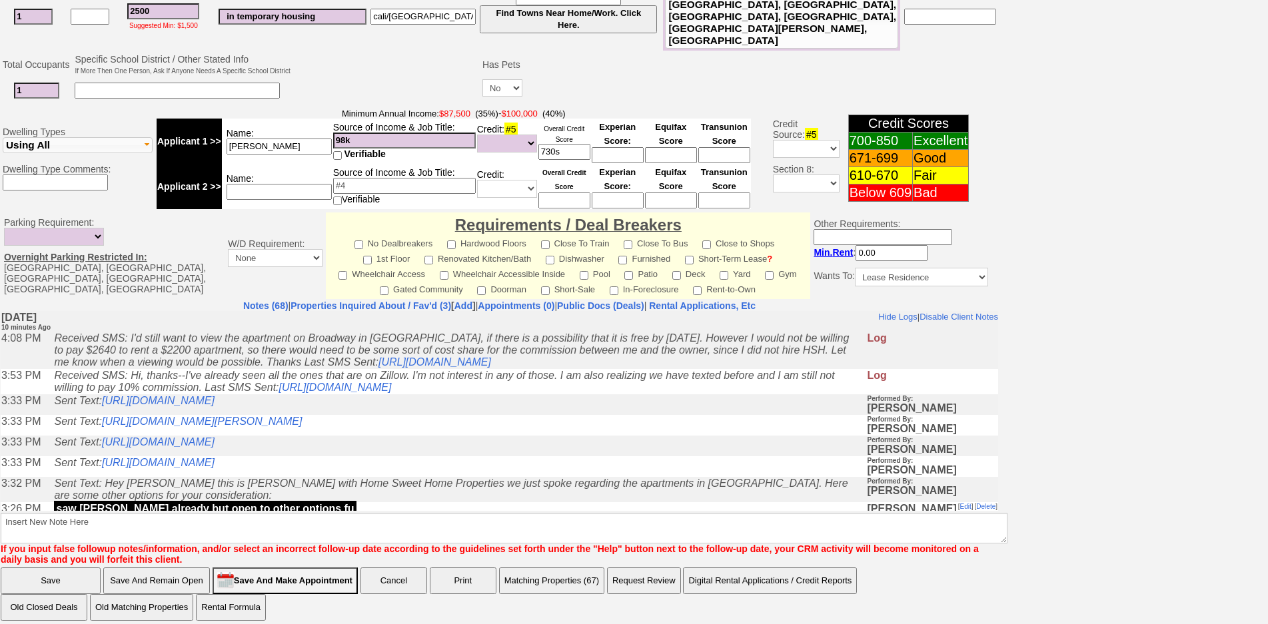
click at [199, 367] on icon "Received SMS: I'd still want to view the apartment on Broadway in [GEOGRAPHIC_D…" at bounding box center [451, 349] width 795 height 35
click at [205, 367] on icon "Received SMS: I'd still want to view the apartment on Broadway in [GEOGRAPHIC_D…" at bounding box center [451, 349] width 795 height 35
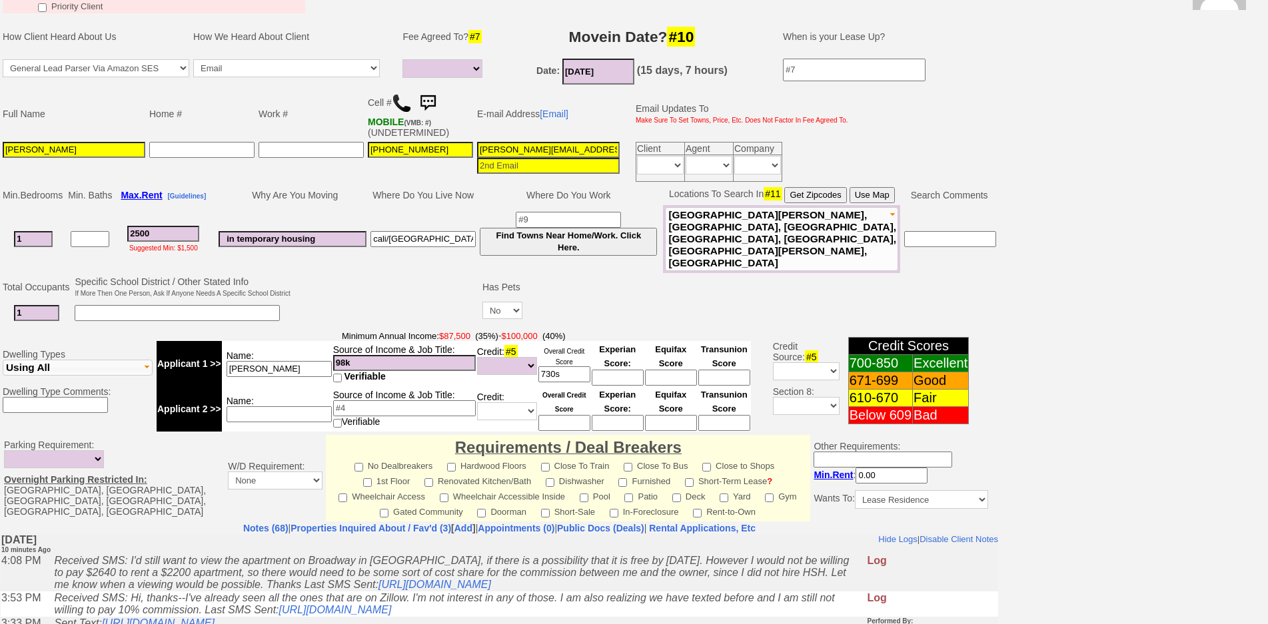
scroll to position [67, 0]
